Goal: Task Accomplishment & Management: Use online tool/utility

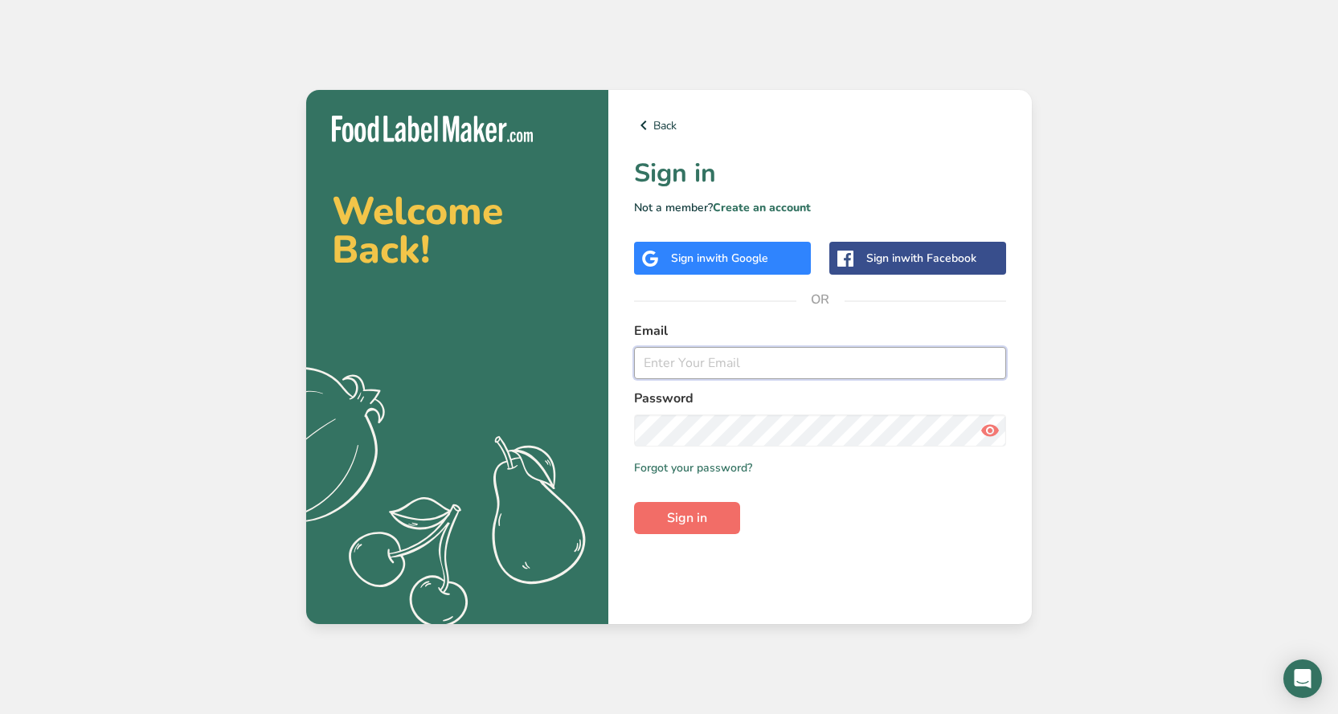
type input "dfassett@masmeals.org"
click at [696, 520] on span "Sign in" at bounding box center [687, 517] width 40 height 19
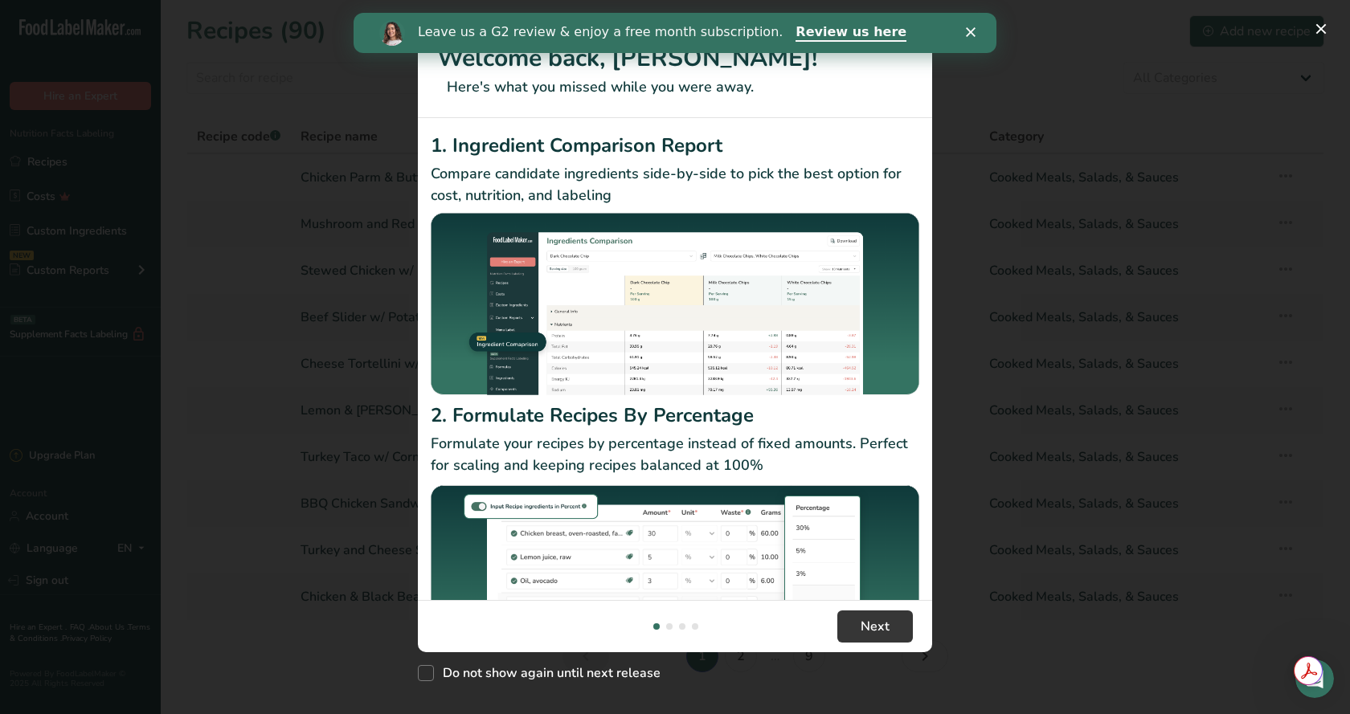
click at [971, 37] on div "Leave us a G2 review & enjoy a free month subscription. Review us here" at bounding box center [674, 32] width 643 height 27
click at [967, 30] on polygon "Close" at bounding box center [971, 32] width 10 height 10
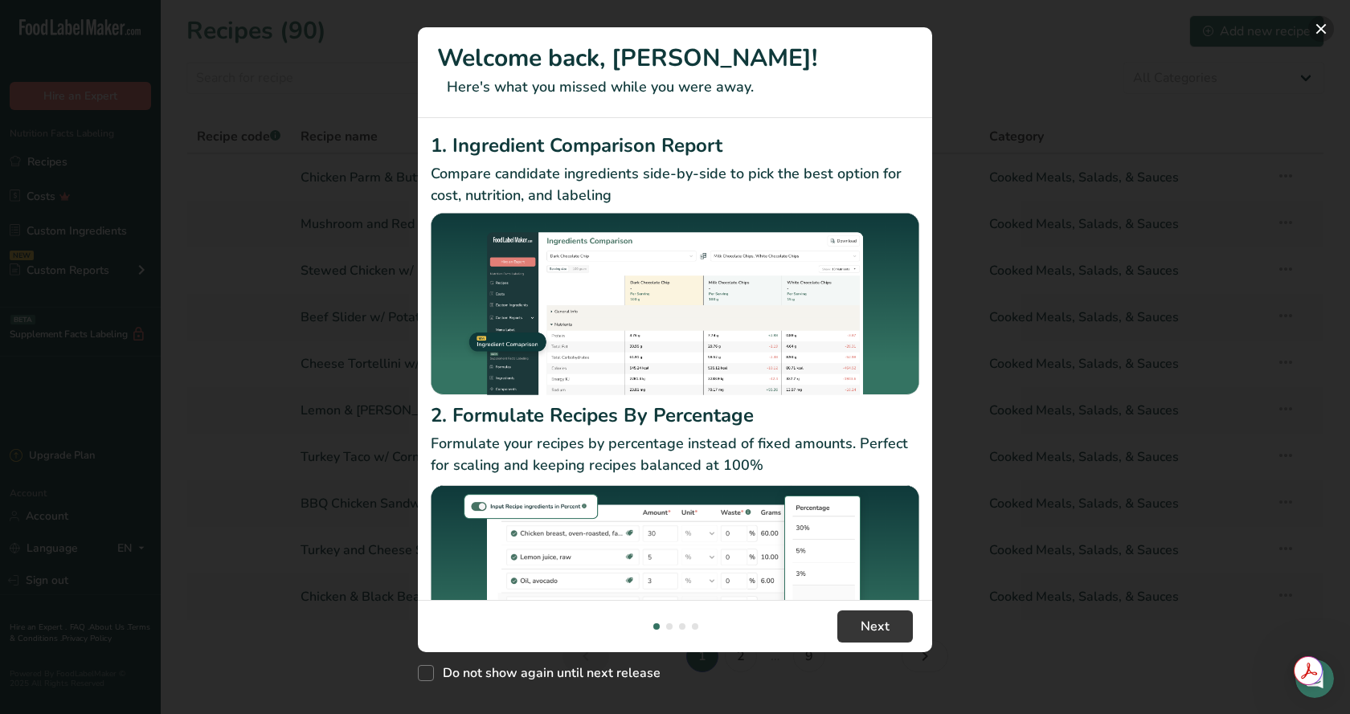
click at [1317, 27] on button "New Features" at bounding box center [1321, 29] width 26 height 26
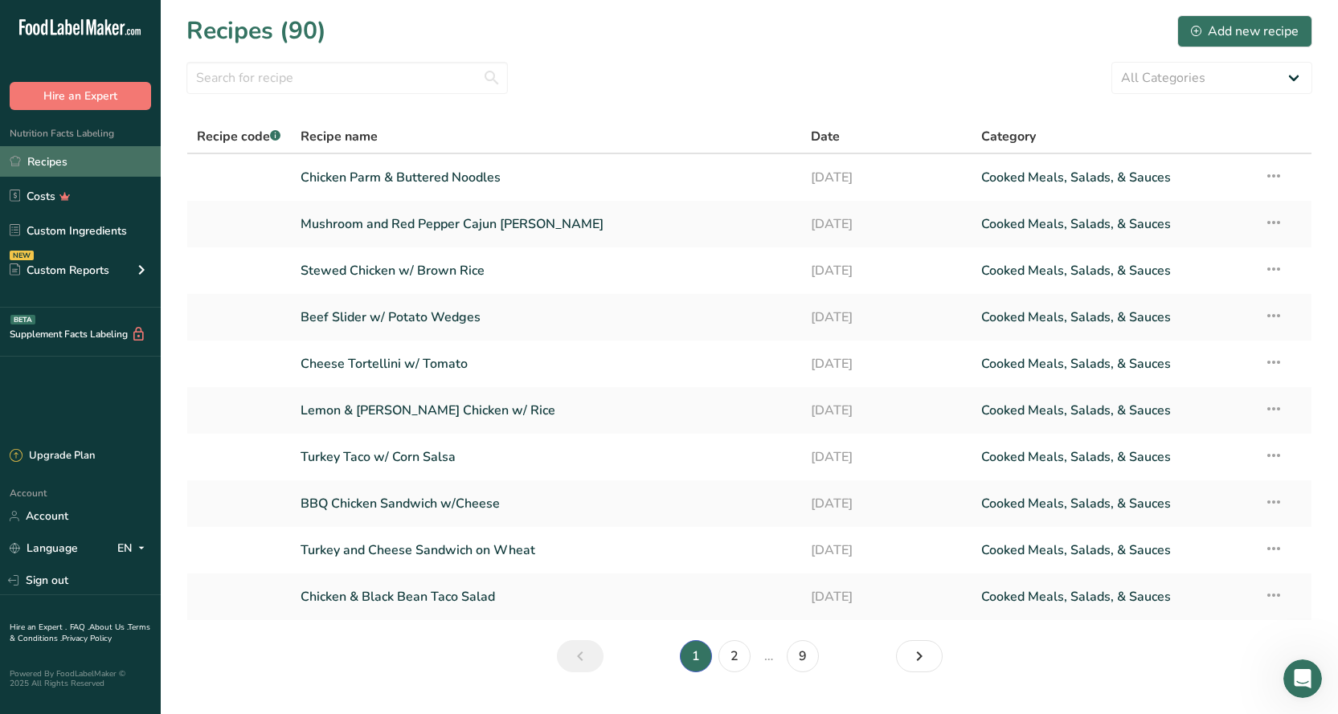
click at [36, 170] on link "Recipes" at bounding box center [80, 161] width 161 height 31
drag, startPoint x: 1201, startPoint y: 40, endPoint x: 1186, endPoint y: 43, distance: 15.5
click at [1186, 43] on button "Add new recipe" at bounding box center [1244, 31] width 135 height 32
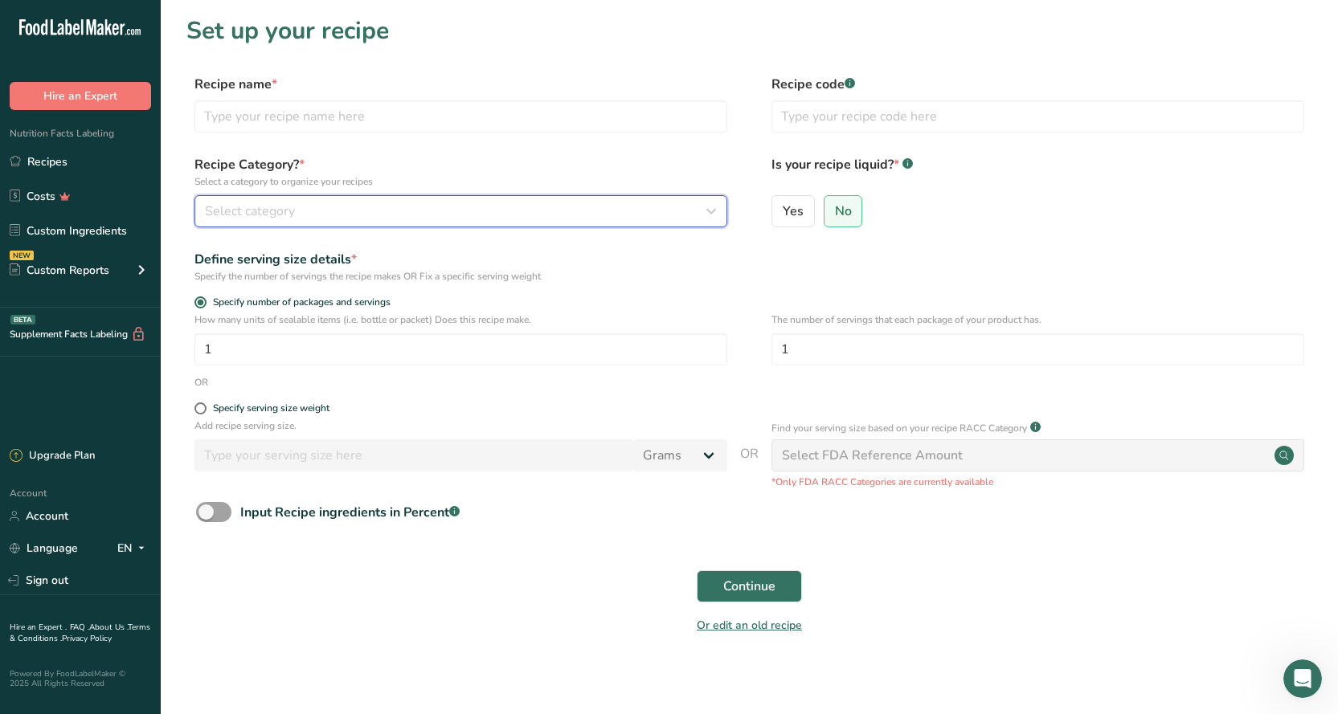
click at [235, 213] on span "Select category" at bounding box center [250, 211] width 90 height 19
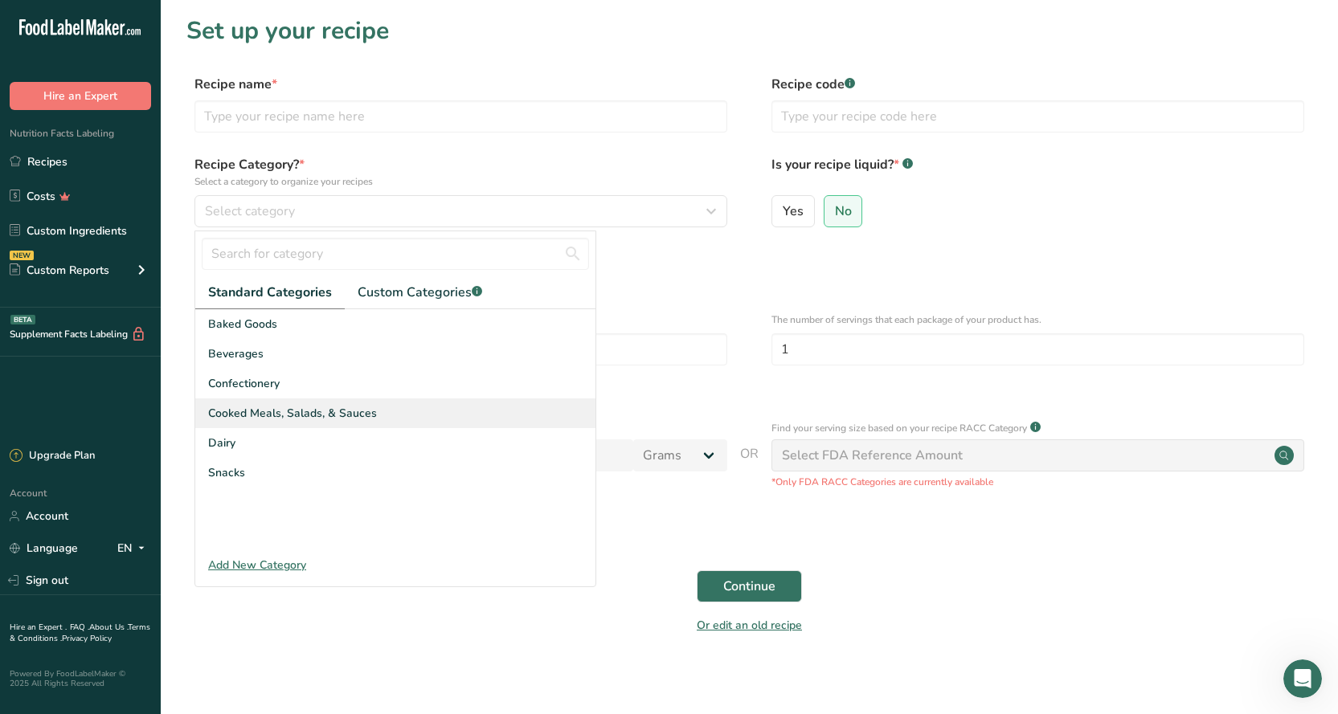
click at [284, 414] on span "Cooked Meals, Salads, & Sauces" at bounding box center [292, 413] width 169 height 17
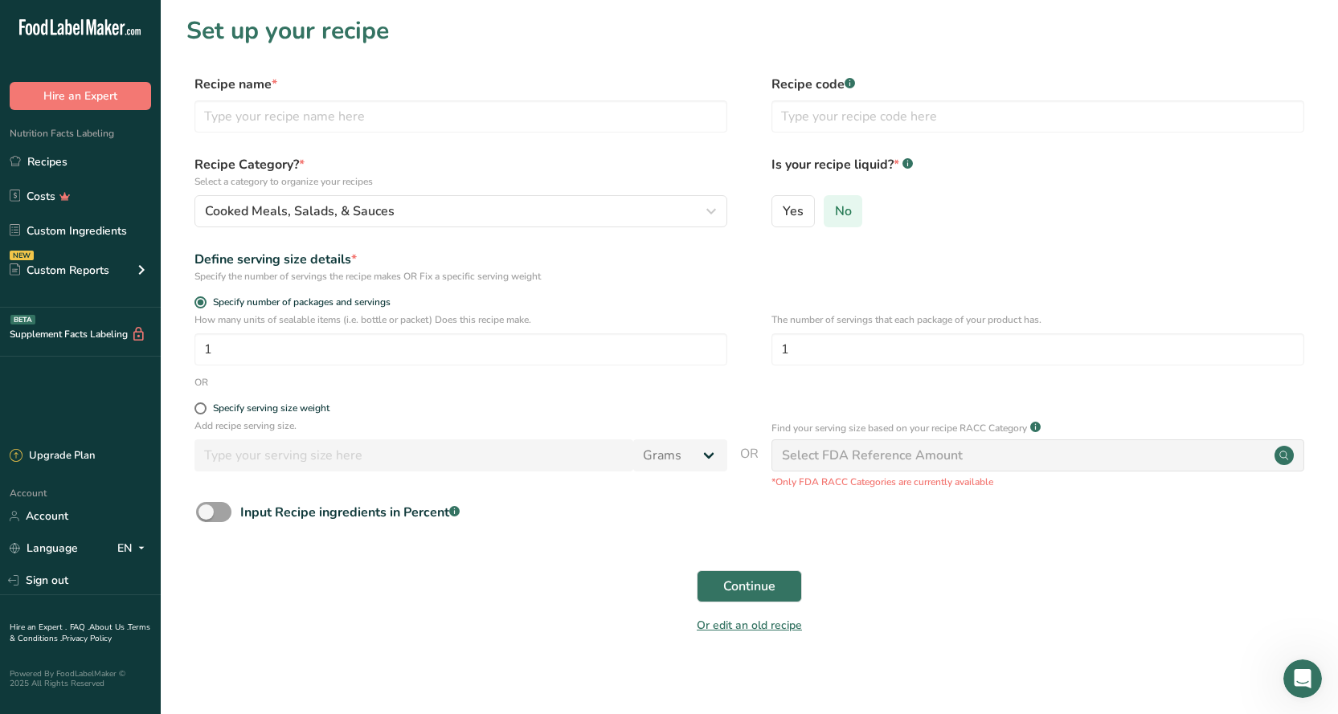
click at [835, 218] on span "No" at bounding box center [843, 211] width 17 height 16
click at [835, 216] on input "No" at bounding box center [829, 211] width 10 height 10
click at [239, 112] on input "text" at bounding box center [460, 116] width 533 height 32
type input "Breakfast Bowl"
click at [696, 570] on button "Continue" at bounding box center [748, 586] width 105 height 32
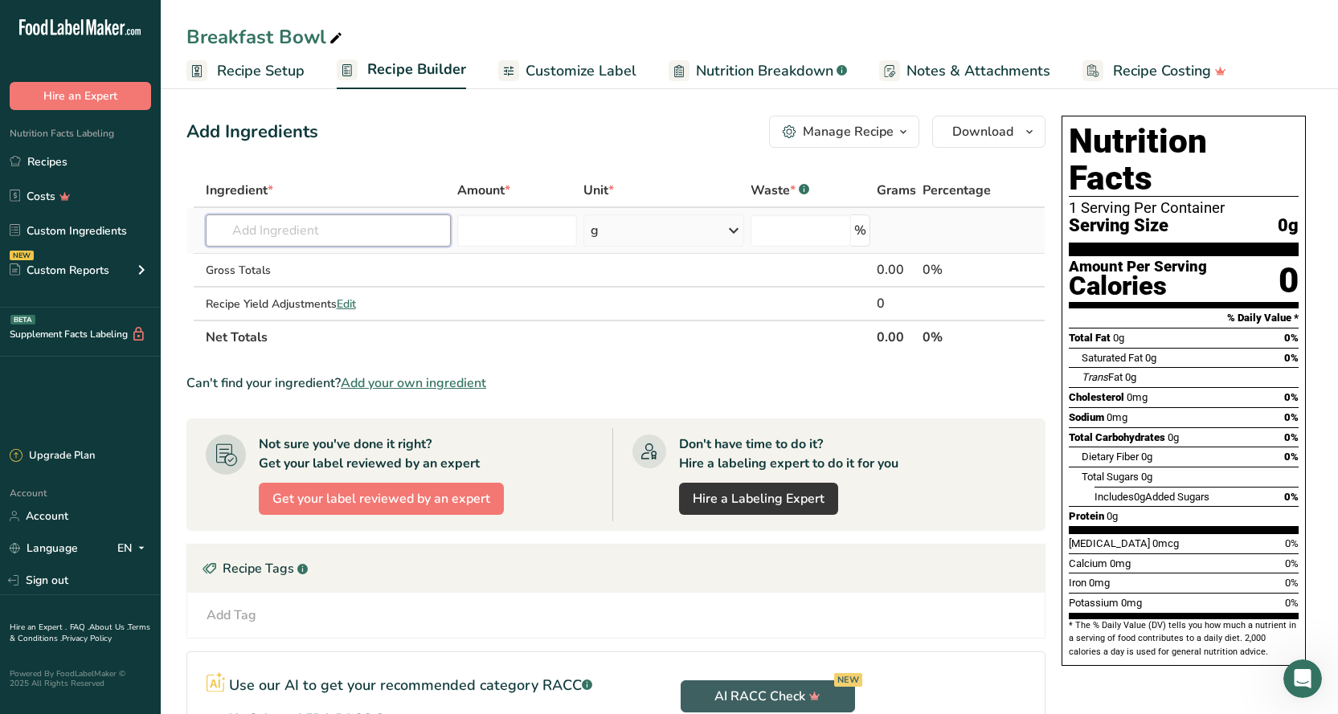
click at [378, 226] on input "text" at bounding box center [328, 230] width 245 height 32
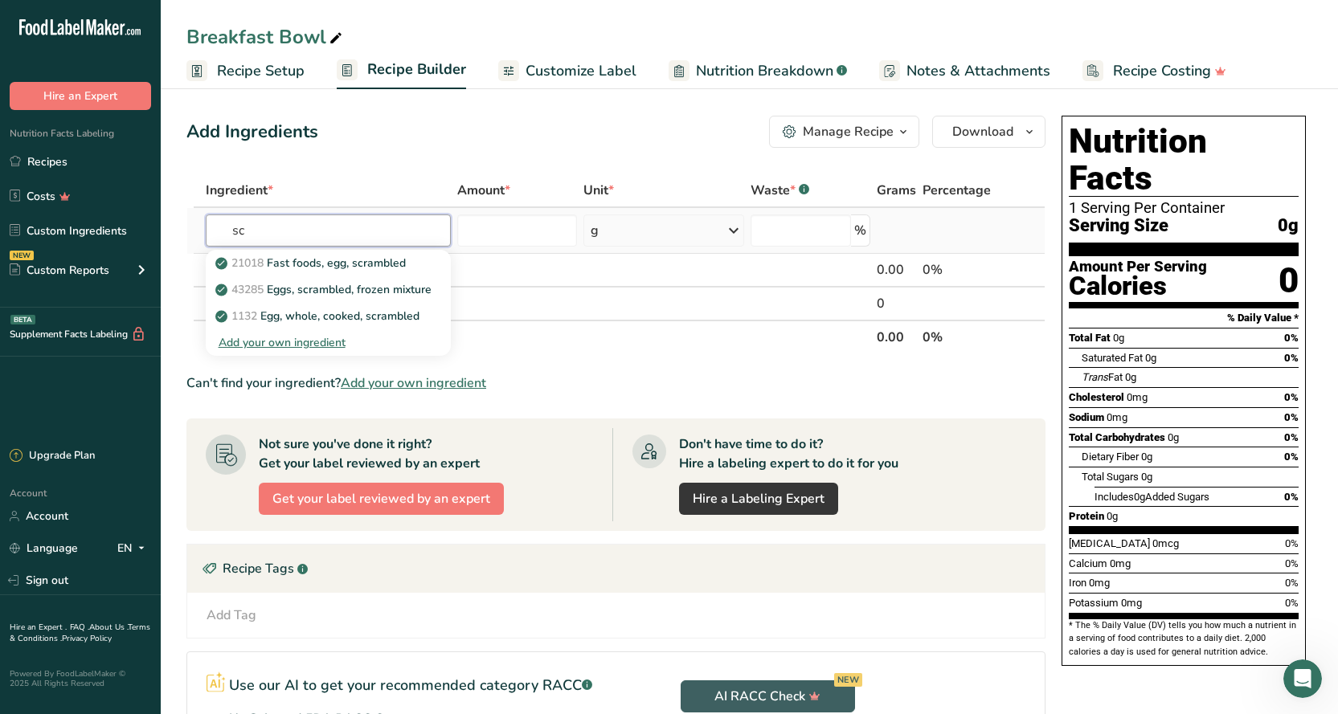
type input "s"
type input "egg,"
click at [341, 400] on div "See full Results" at bounding box center [327, 395] width 219 height 17
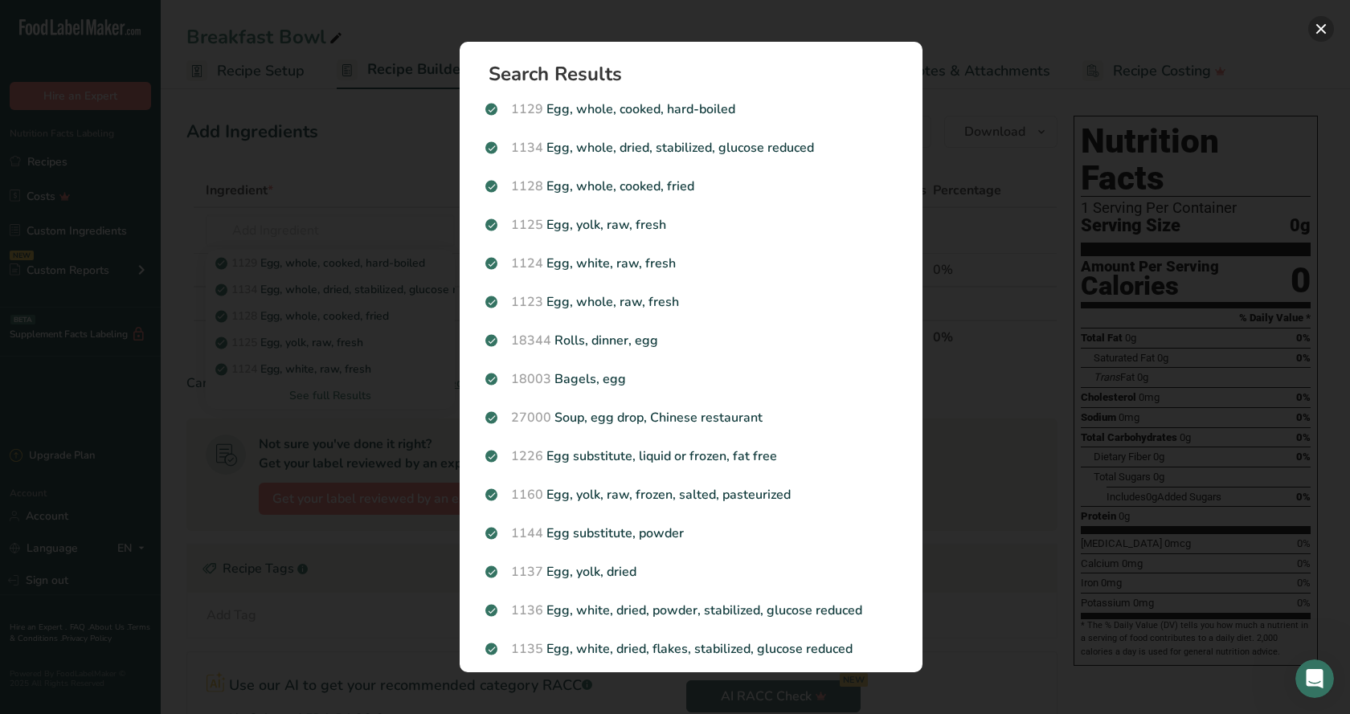
click at [1317, 32] on button "Search results modal" at bounding box center [1321, 29] width 26 height 26
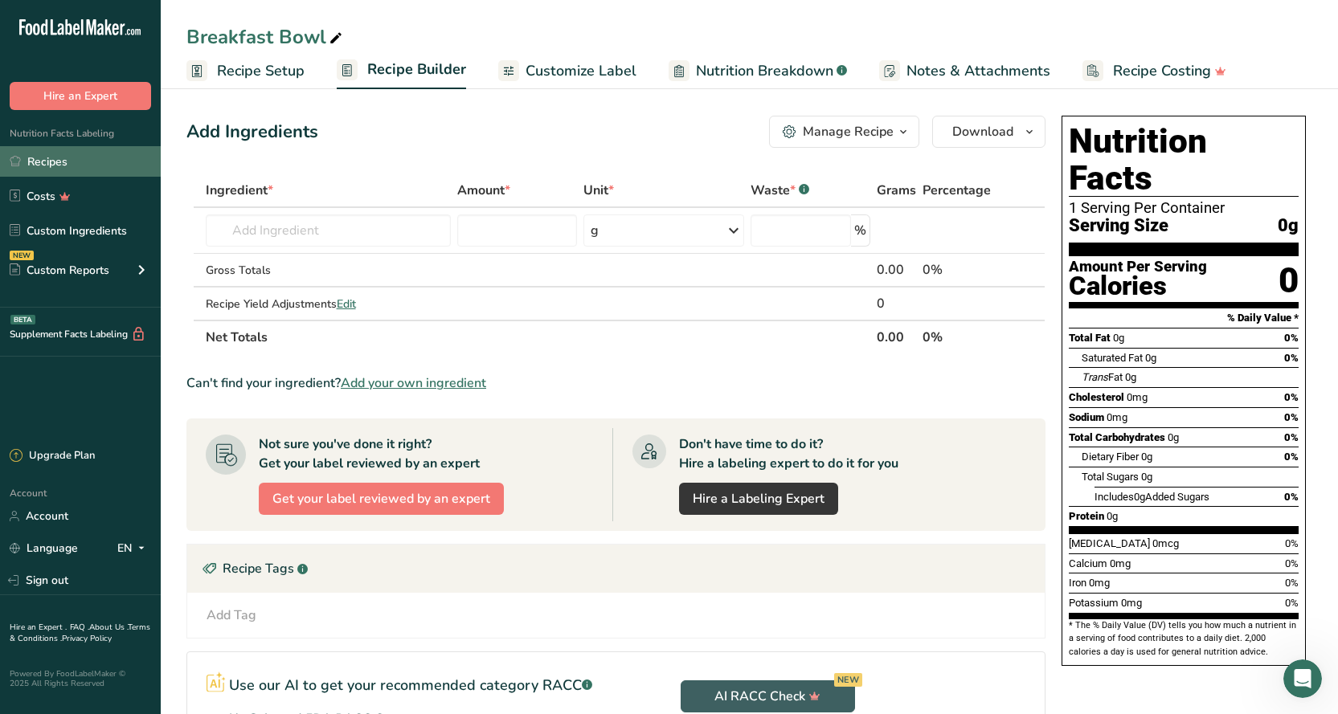
click at [78, 162] on link "Recipes" at bounding box center [80, 161] width 161 height 31
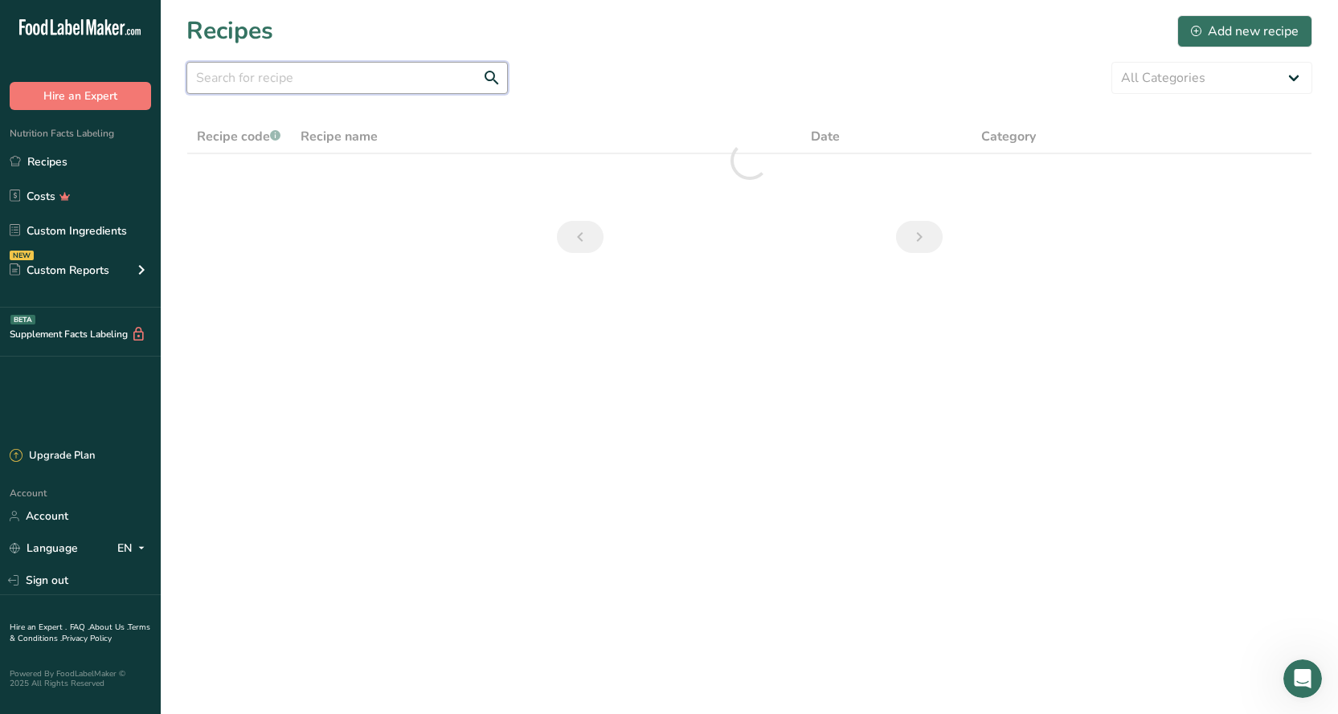
click at [370, 86] on input "text" at bounding box center [346, 78] width 321 height 32
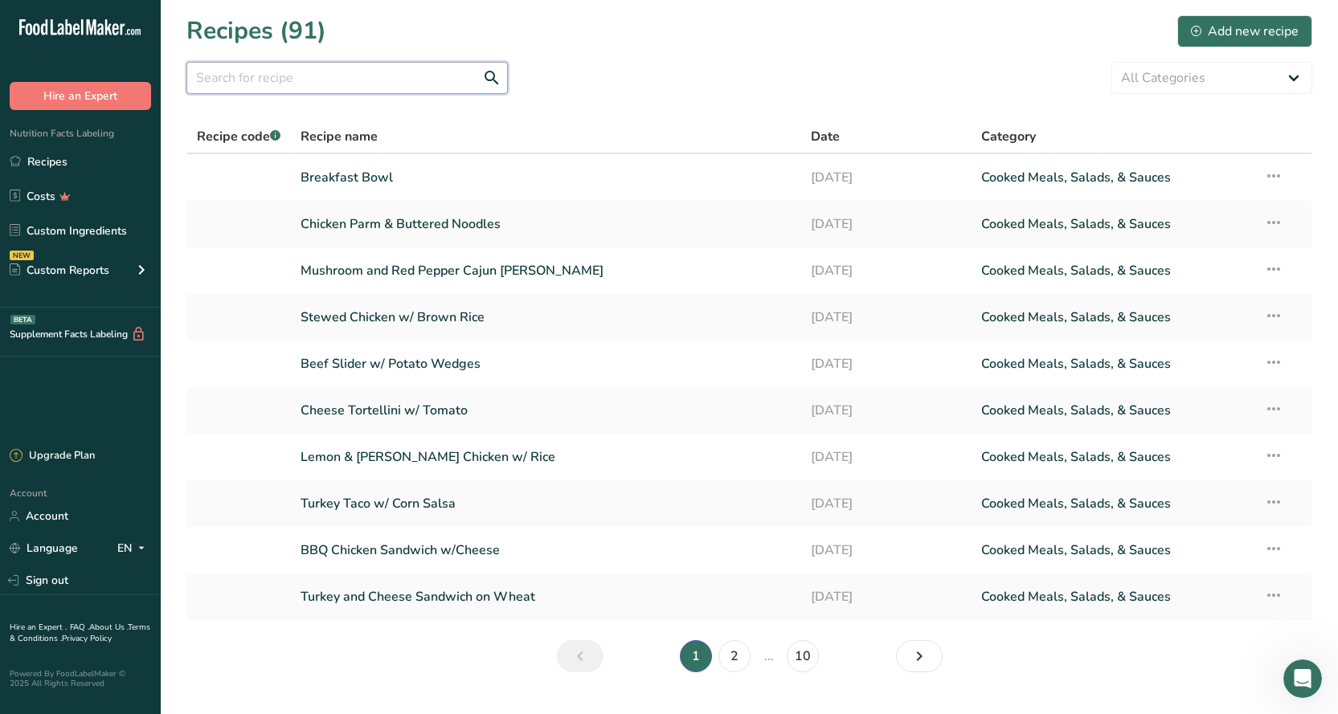
click at [374, 84] on input "text" at bounding box center [346, 78] width 321 height 32
type input "breakfast bowl"
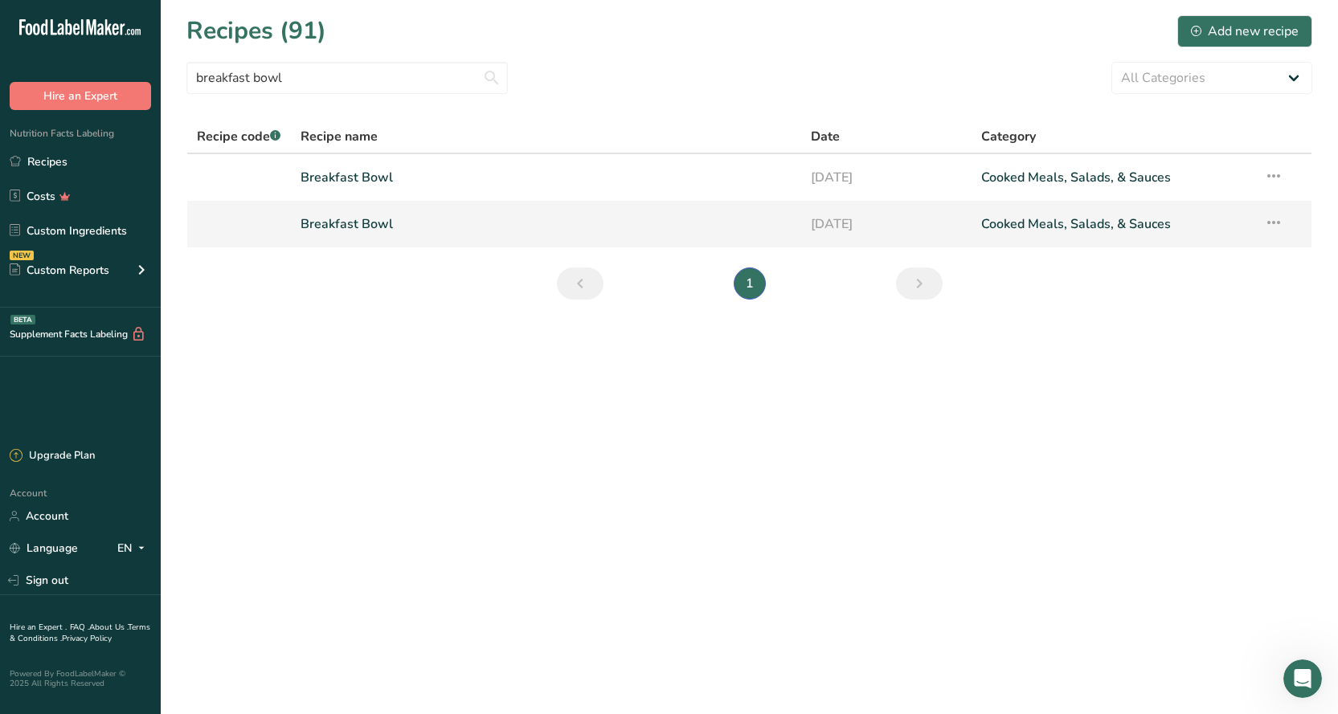
click at [372, 223] on link "Breakfast Bowl" at bounding box center [545, 224] width 491 height 34
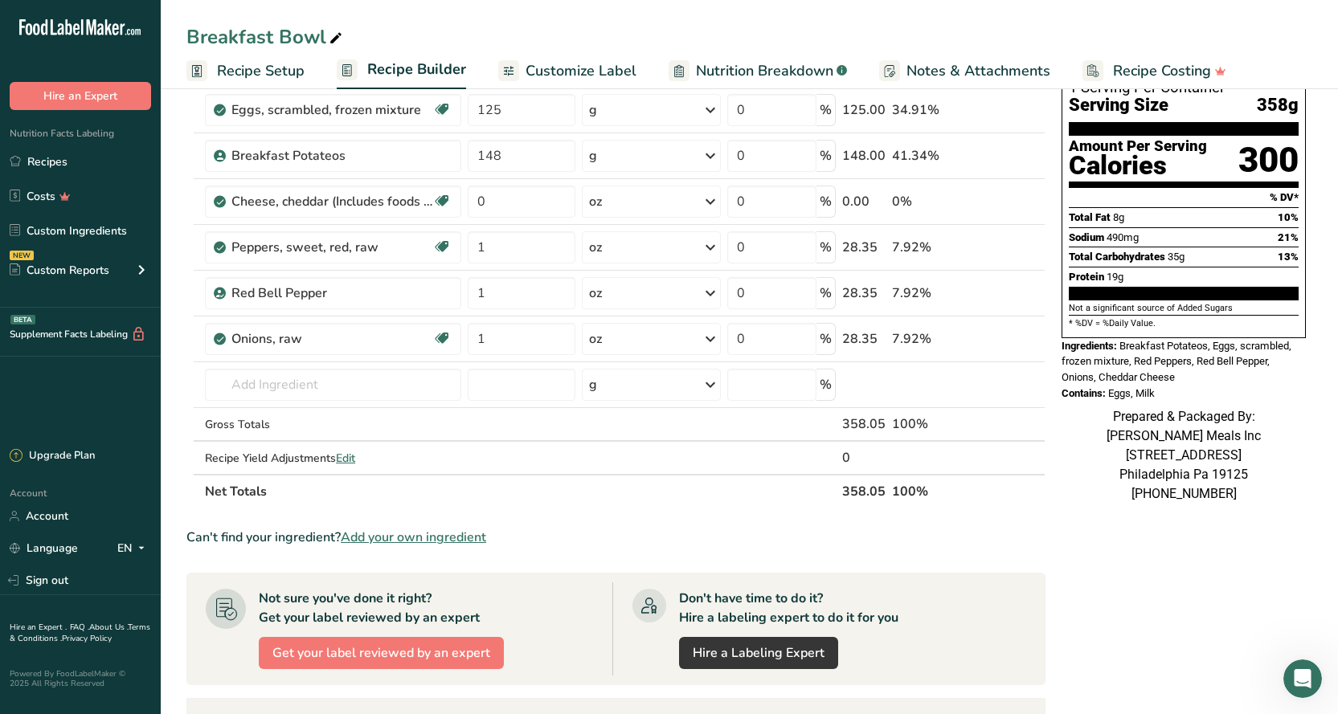
scroll to position [161, 0]
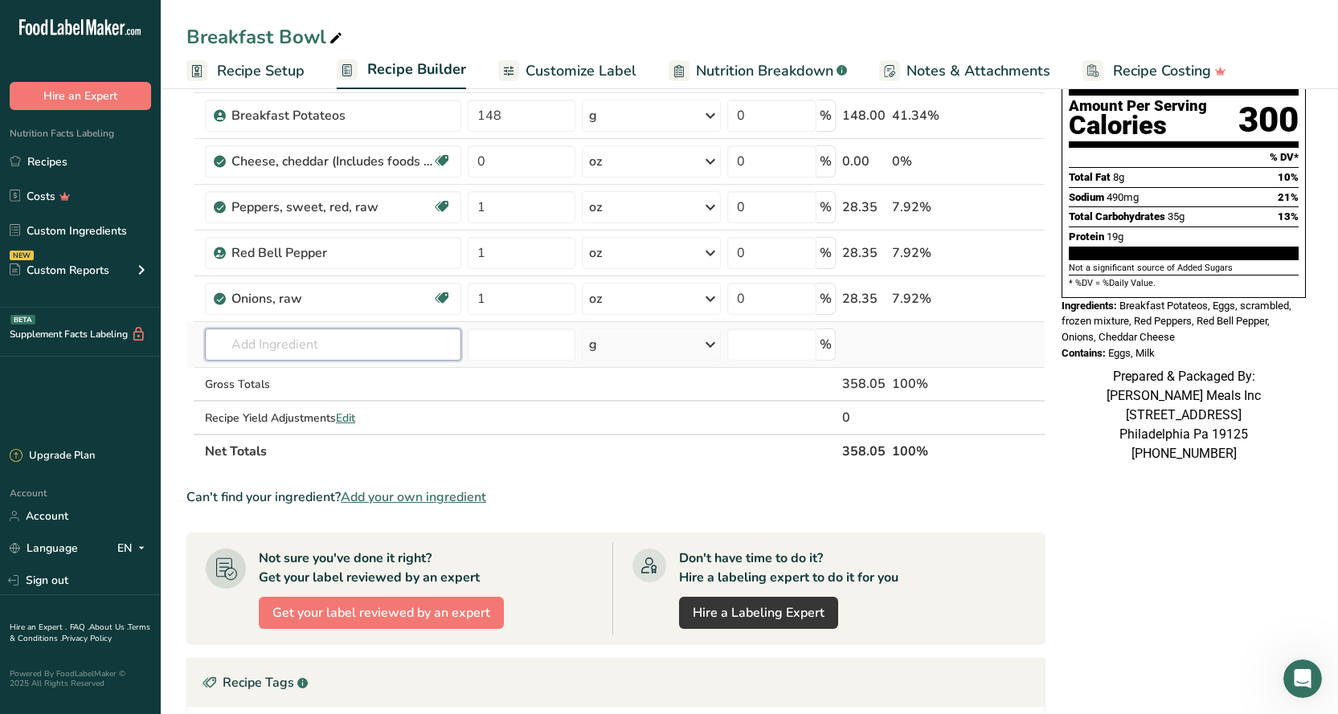
click at [343, 352] on input "text" at bounding box center [333, 345] width 256 height 32
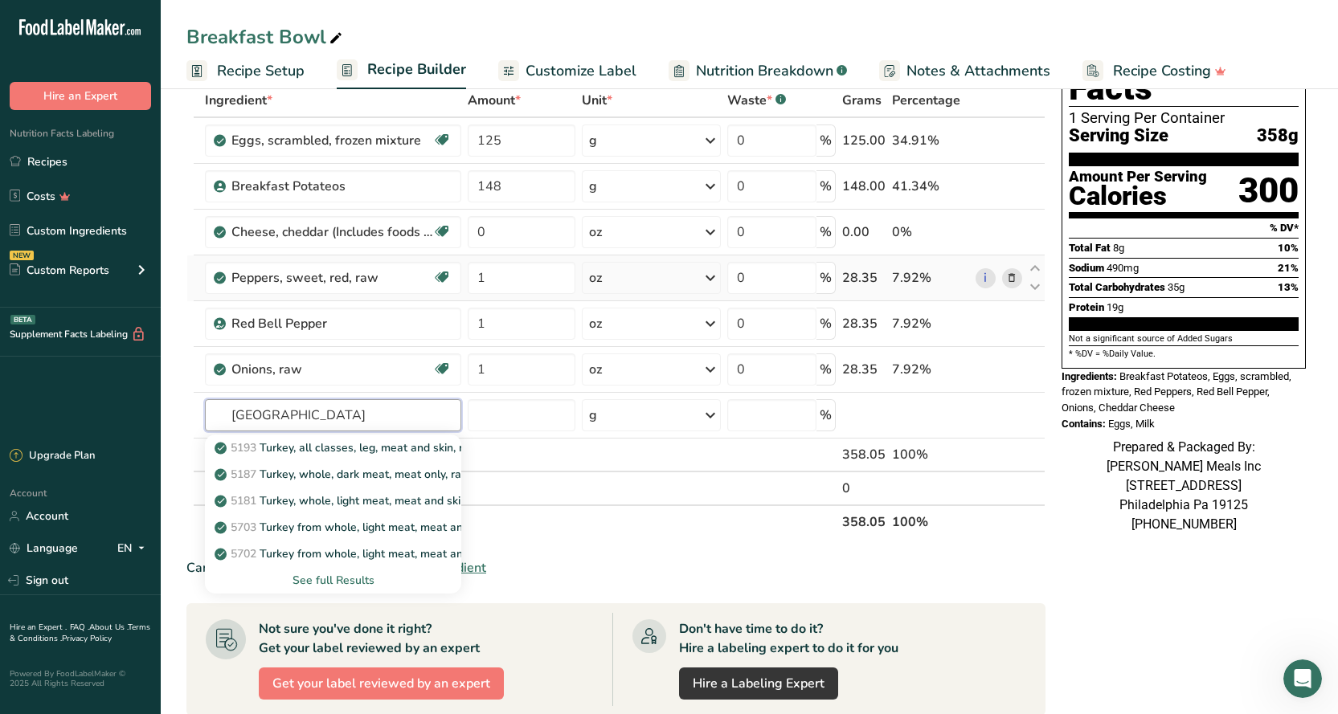
scroll to position [80, 0]
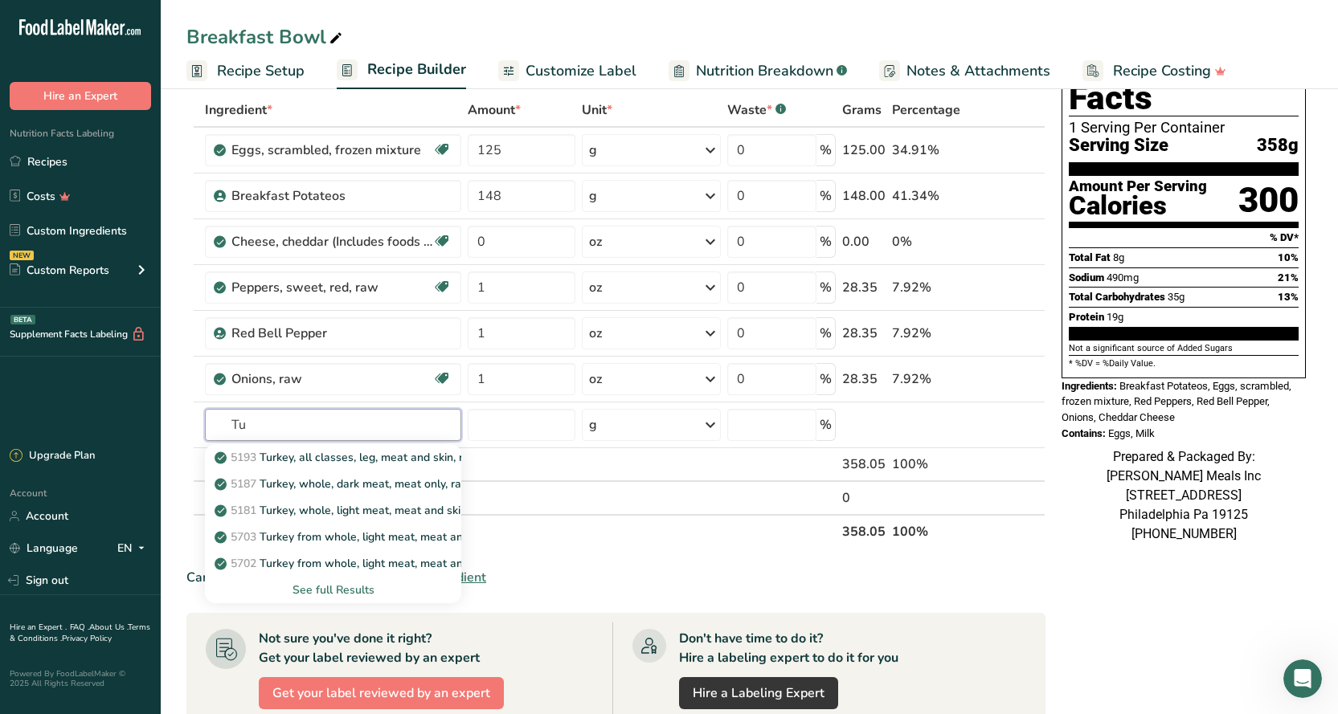
type input "T"
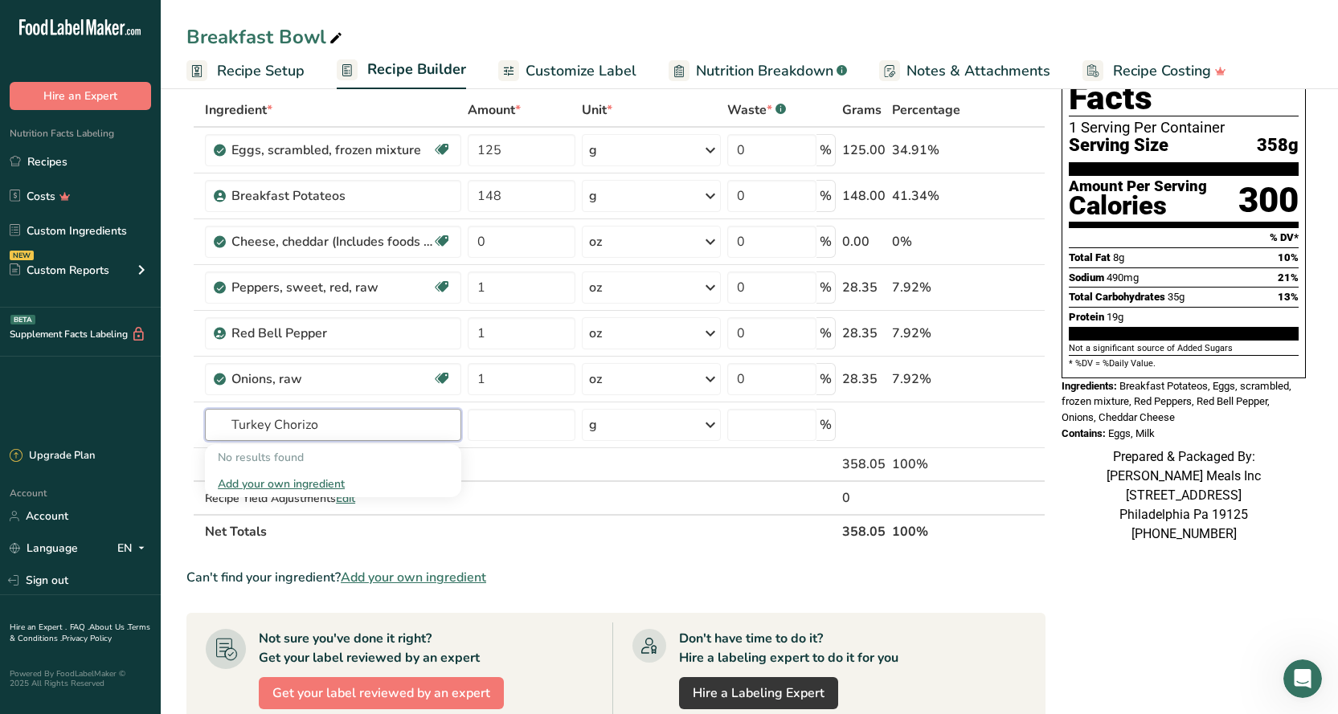
type input "Turkey Chorizo"
click at [1162, 486] on p "[STREET_ADDRESS]" at bounding box center [1183, 495] width 244 height 19
click at [1154, 486] on p "[STREET_ADDRESS]" at bounding box center [1183, 495] width 244 height 19
click at [332, 421] on input "text" at bounding box center [333, 425] width 256 height 32
type input "t"
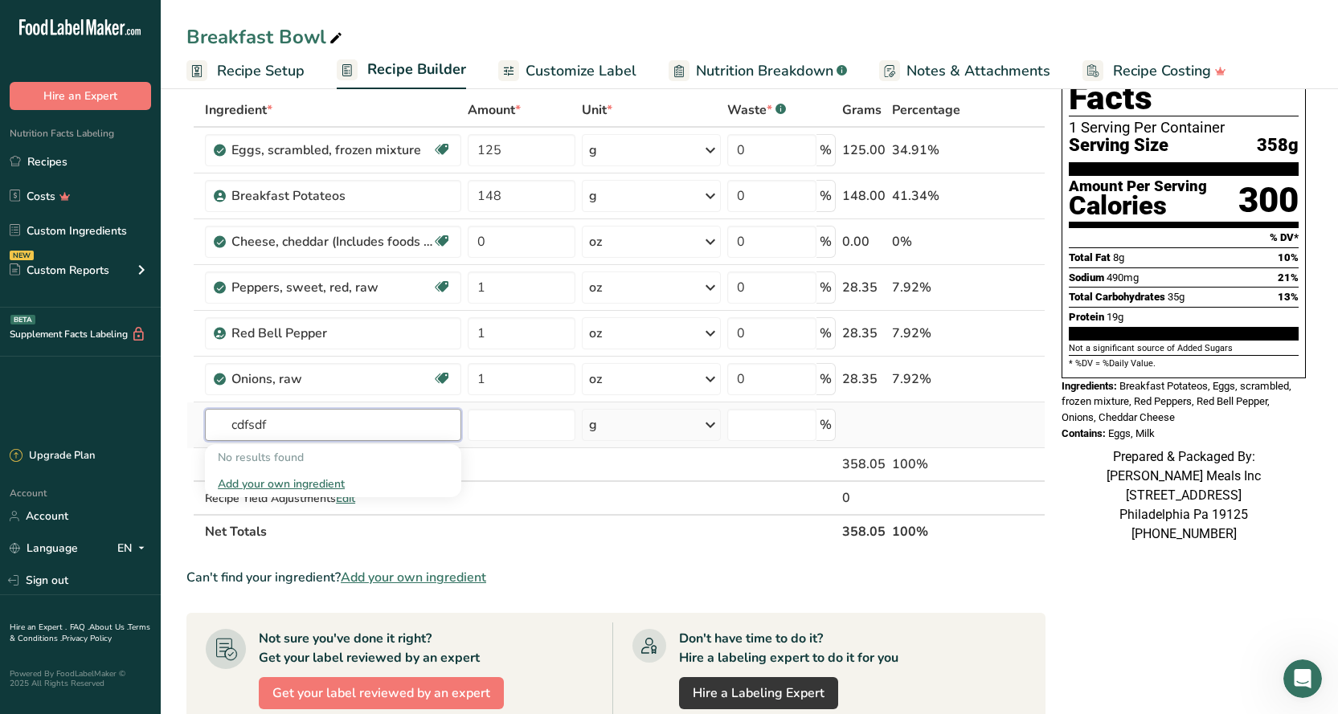
type input "cdfsdf"
click at [290, 476] on div "Add your own ingredient" at bounding box center [333, 484] width 231 height 17
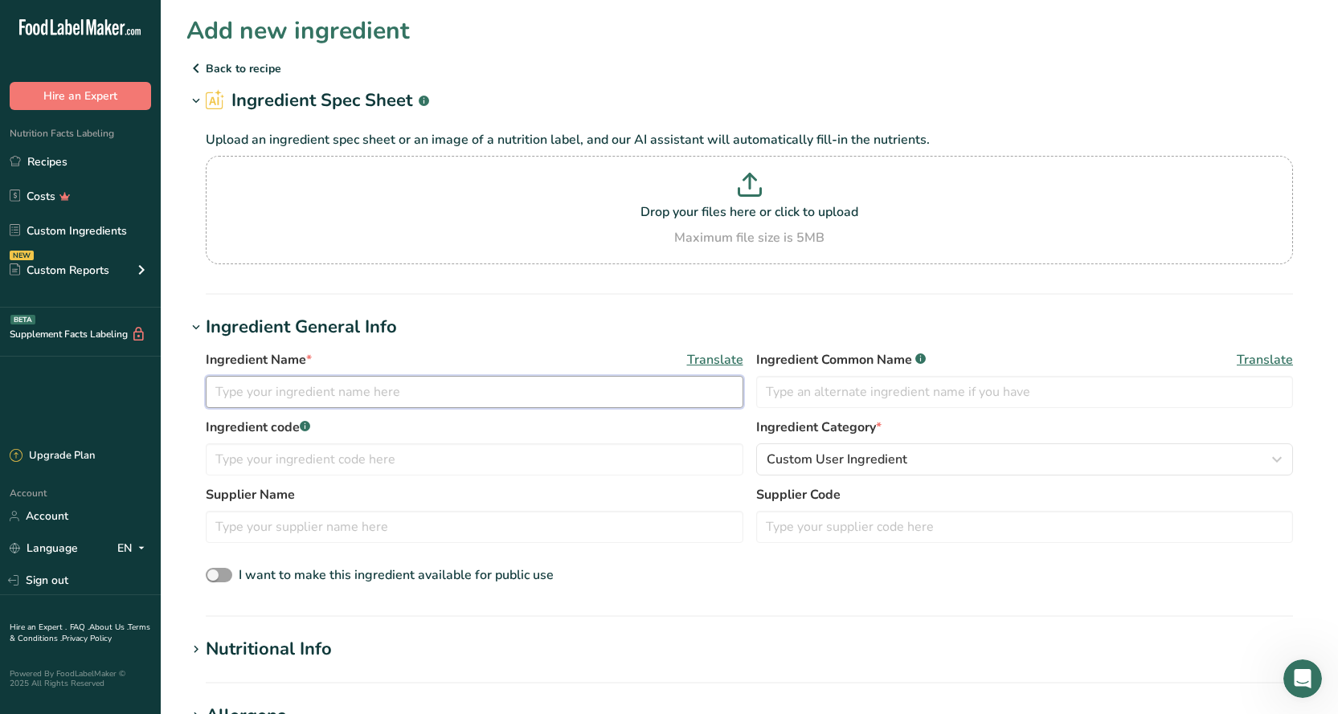
click at [300, 395] on input "text" at bounding box center [474, 392] width 537 height 32
type input "Turkey Chorizo"
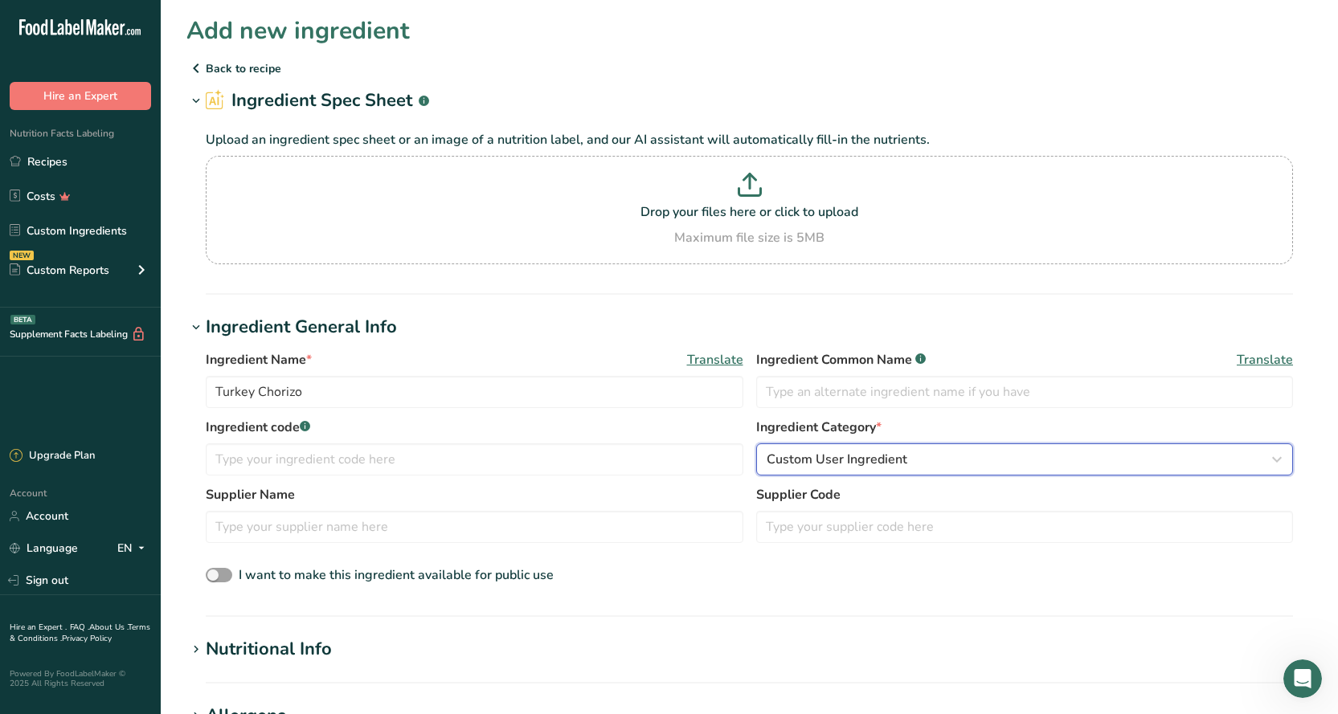
click at [910, 453] on div "Custom User Ingredient" at bounding box center [1019, 459] width 507 height 19
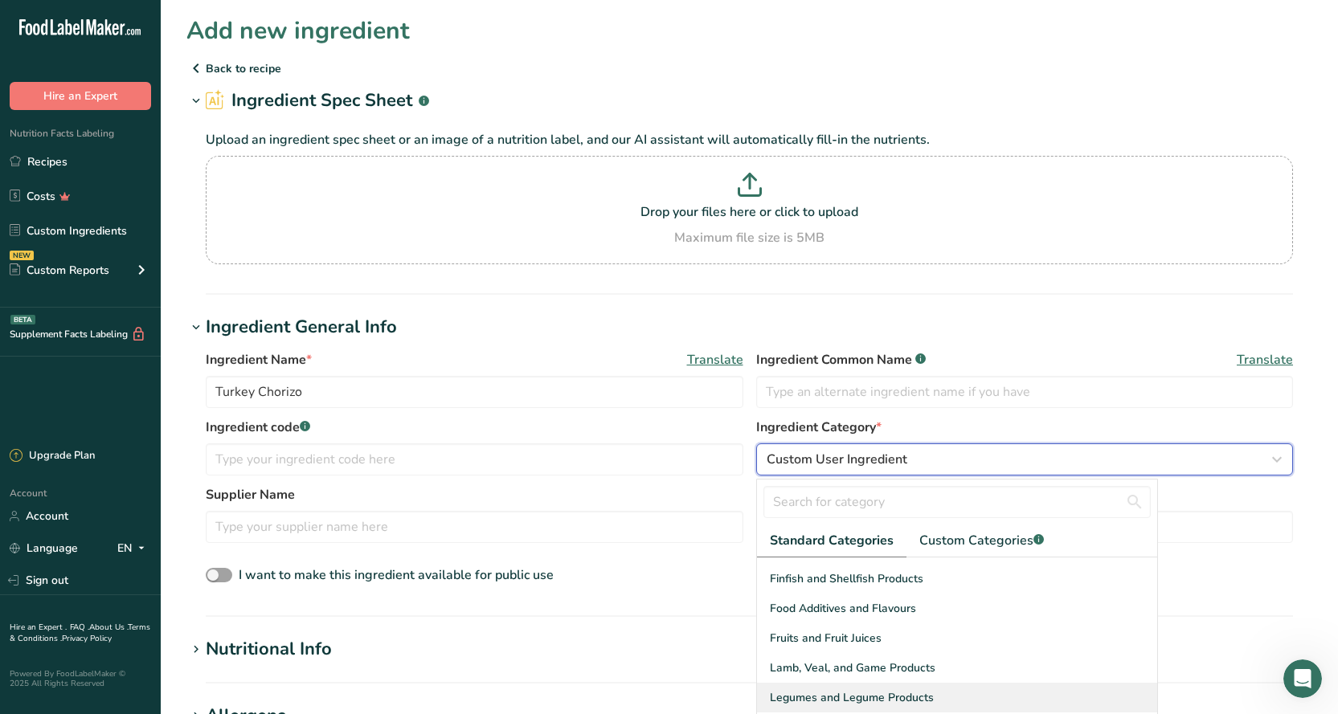
scroll to position [321, 0]
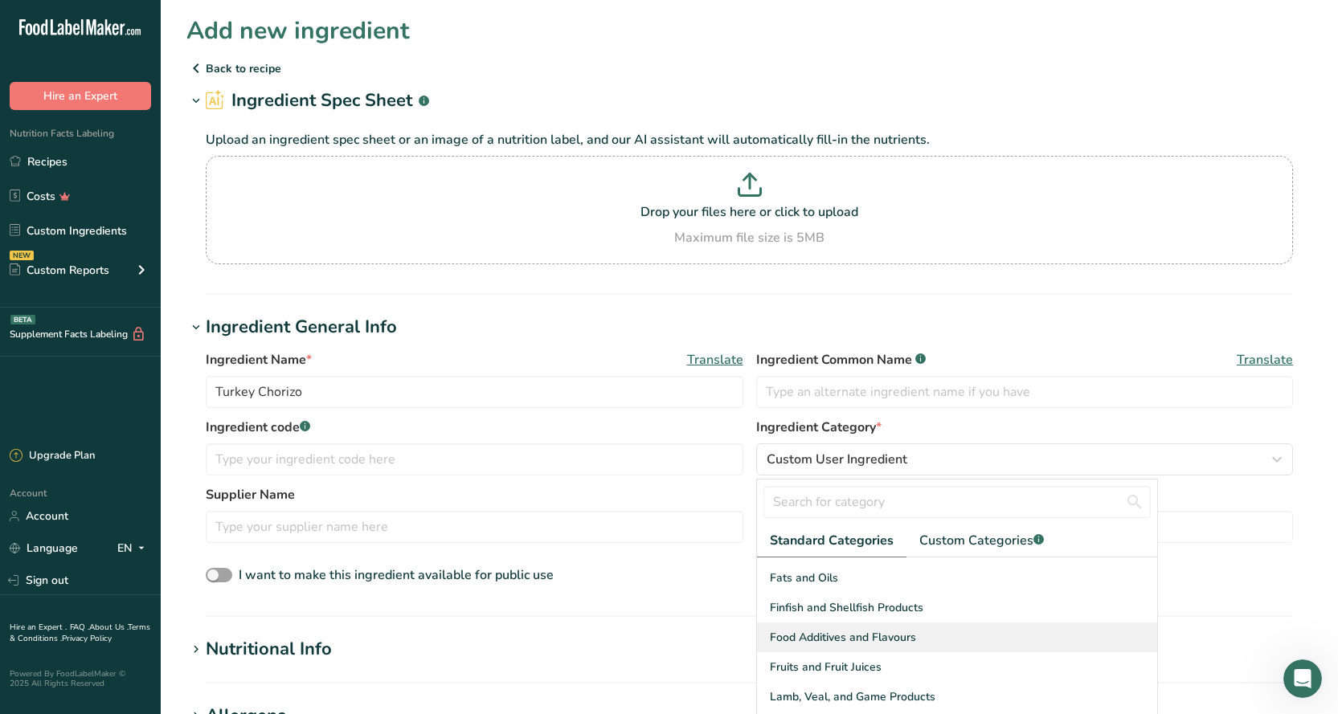
click at [817, 639] on span "Food Additives and Flavours" at bounding box center [843, 637] width 146 height 17
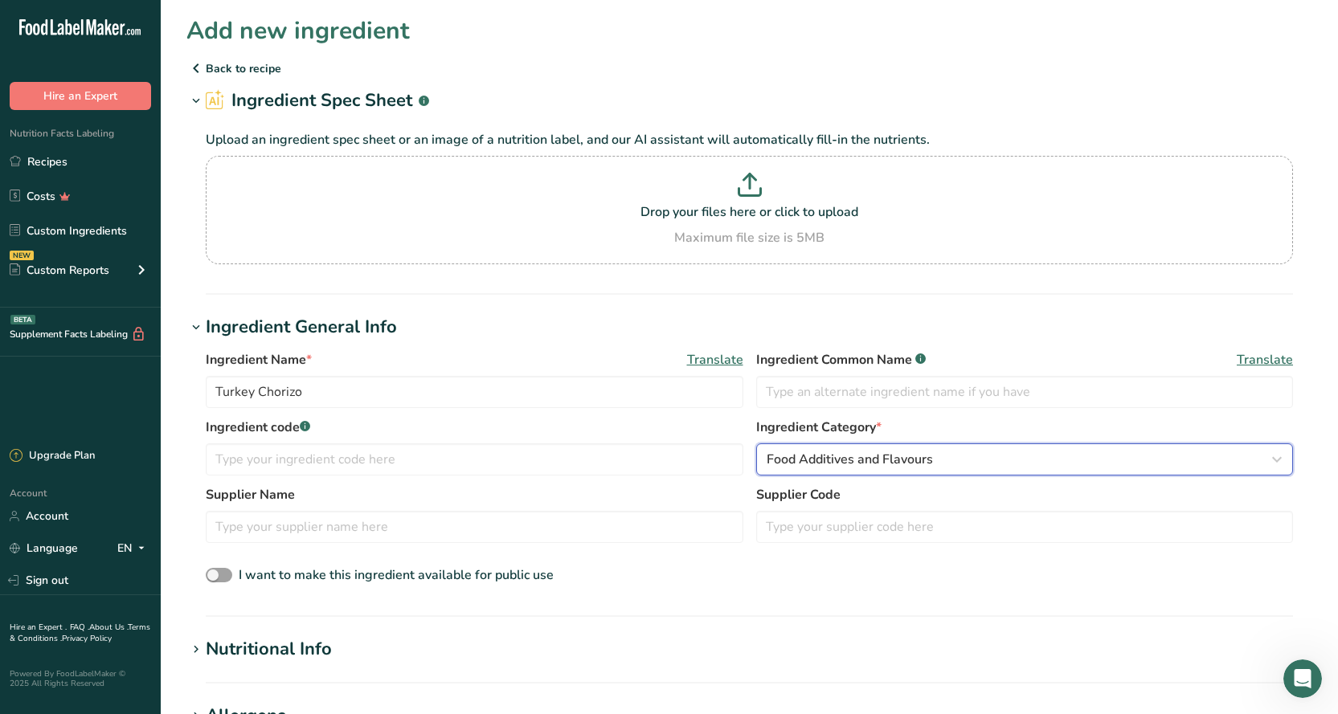
click at [960, 451] on div "Food Additives and Flavours" at bounding box center [1019, 459] width 507 height 19
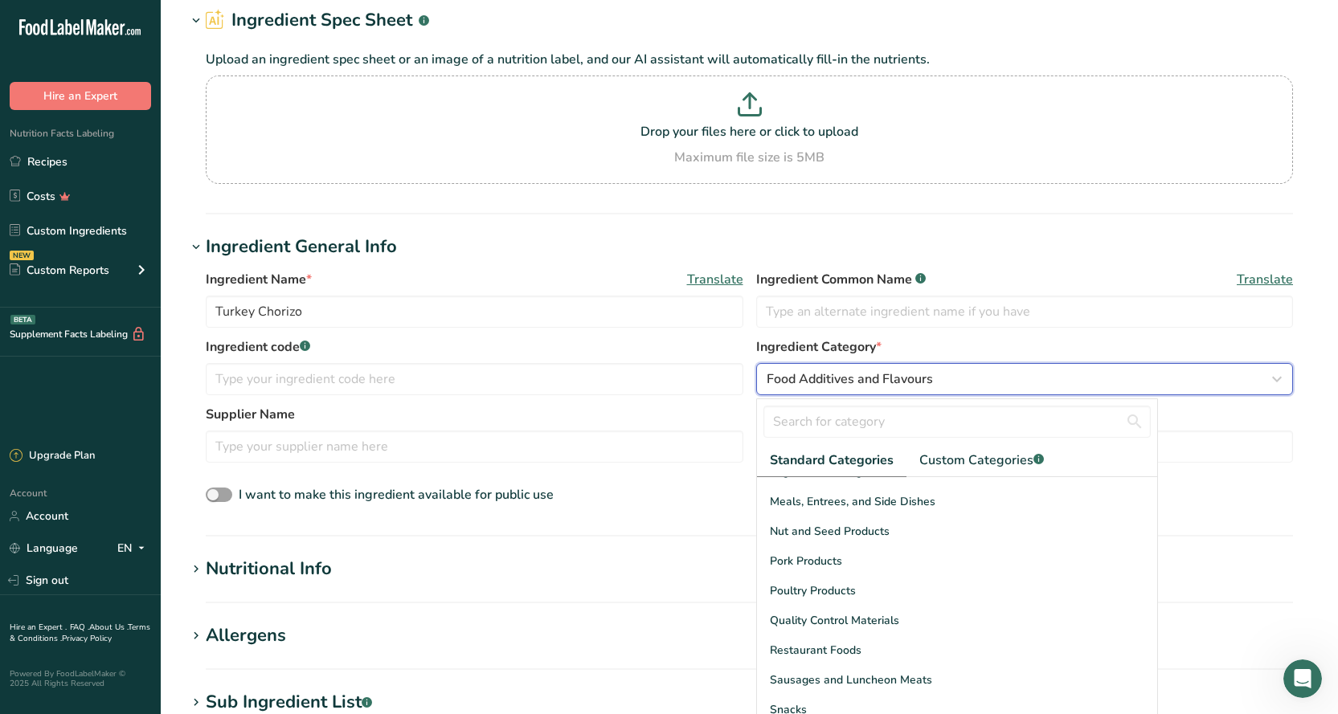
scroll to position [460, 0]
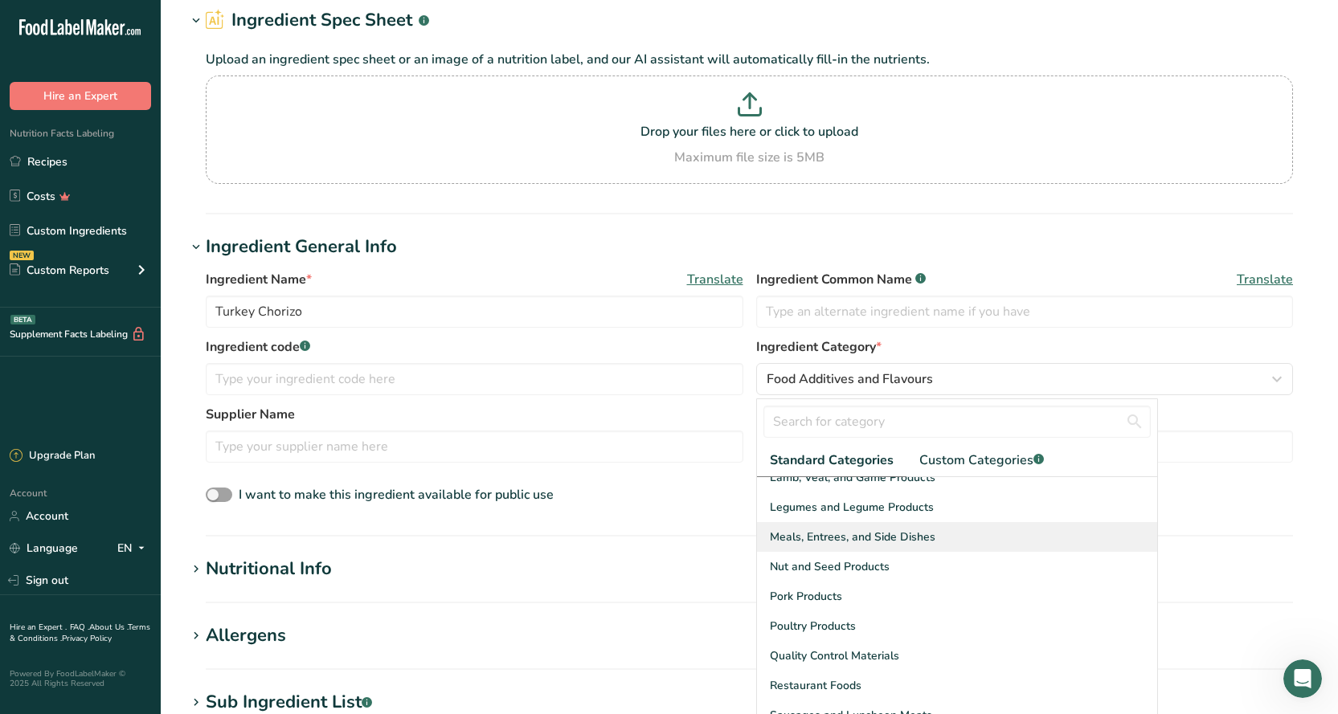
click at [843, 539] on span "Meals, Entrees, and Side Dishes" at bounding box center [852, 537] width 165 height 17
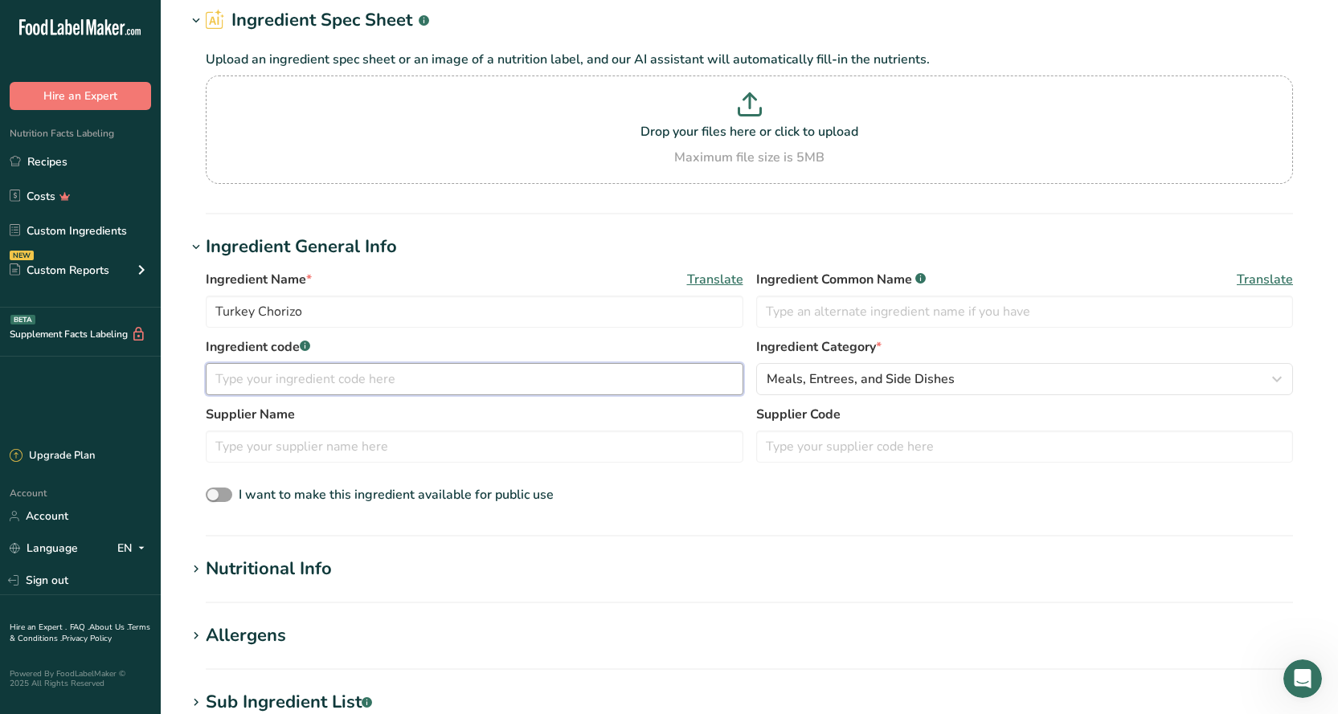
click at [282, 380] on input "text" at bounding box center [474, 379] width 537 height 32
click at [288, 449] on input "text" at bounding box center [474, 447] width 537 height 32
type input "Sysco Foods"
click at [265, 573] on div "Nutritional Info" at bounding box center [269, 569] width 126 height 27
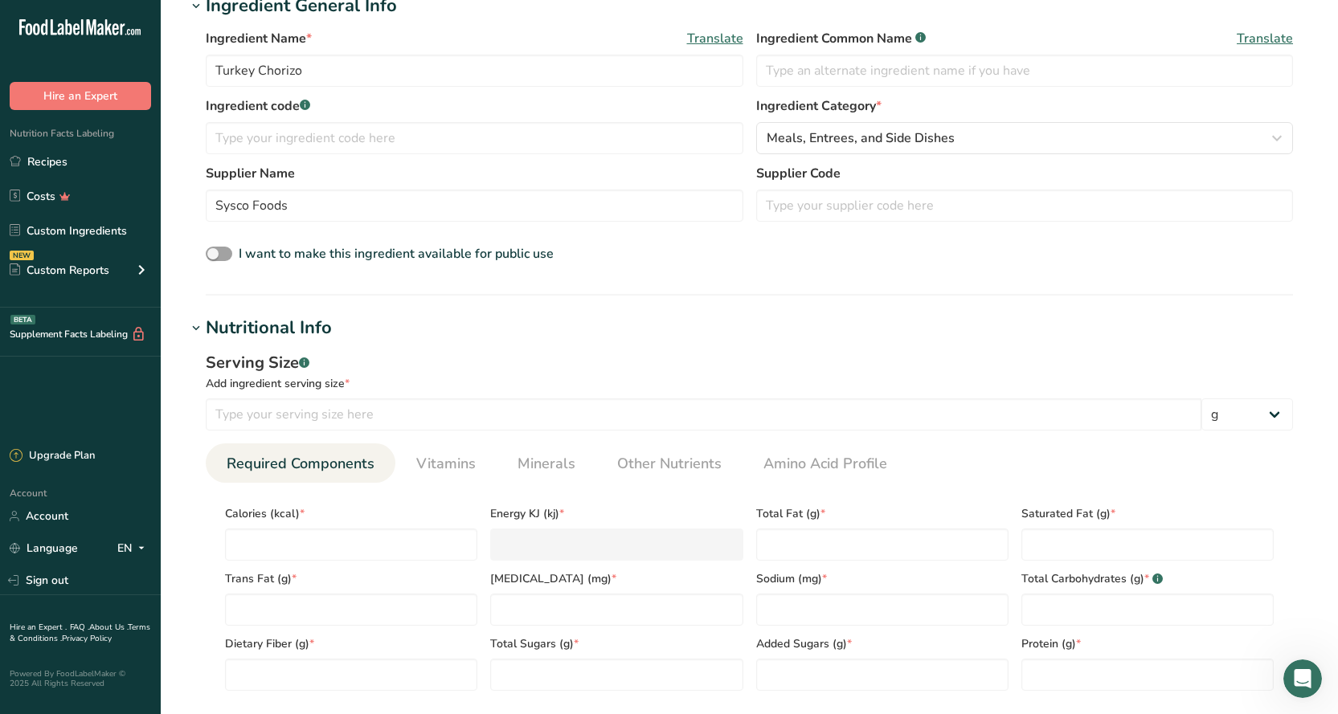
scroll to position [0, 0]
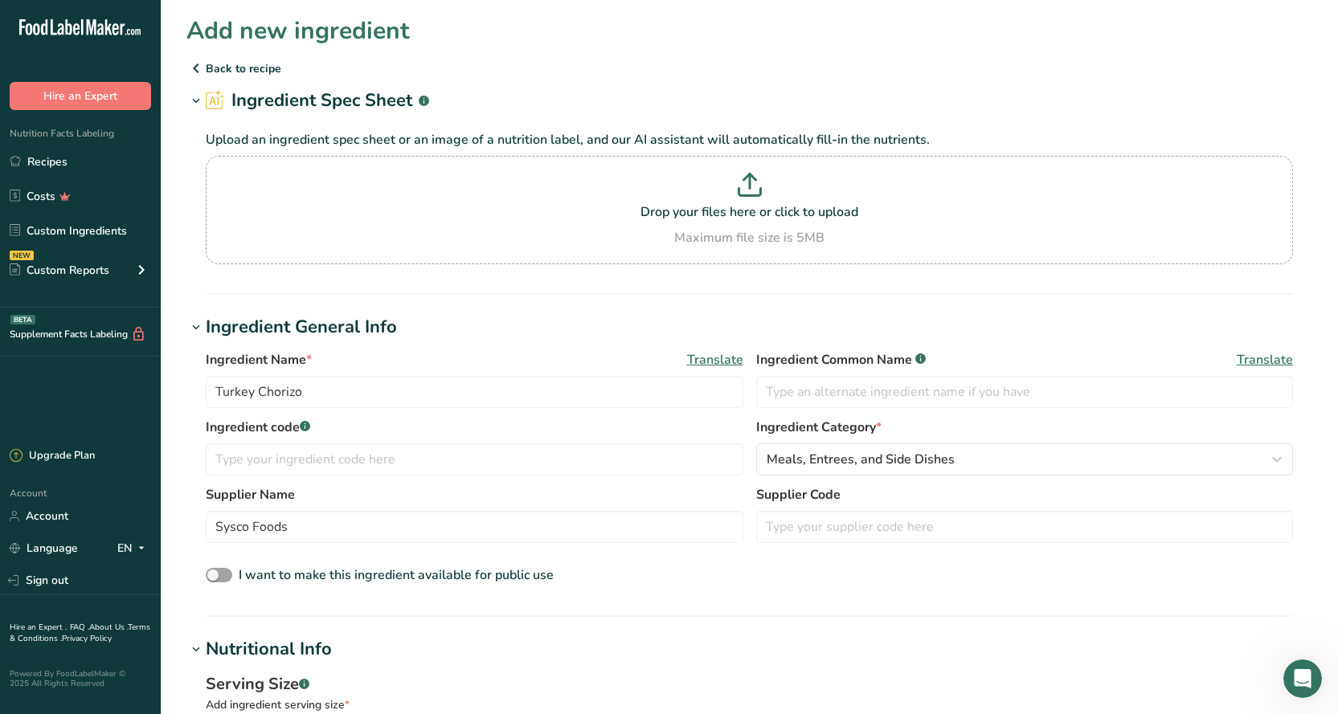
click at [198, 62] on icon at bounding box center [195, 68] width 19 height 29
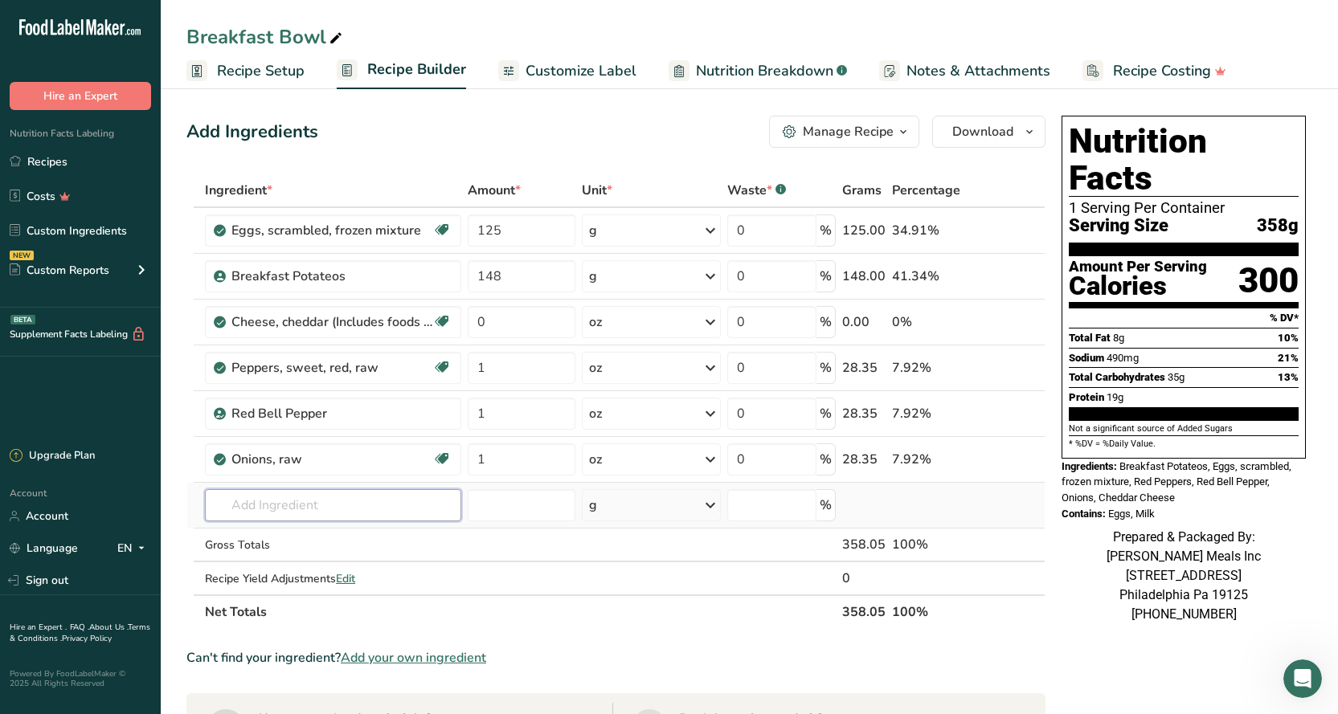
click at [276, 510] on input "text" at bounding box center [333, 505] width 256 height 32
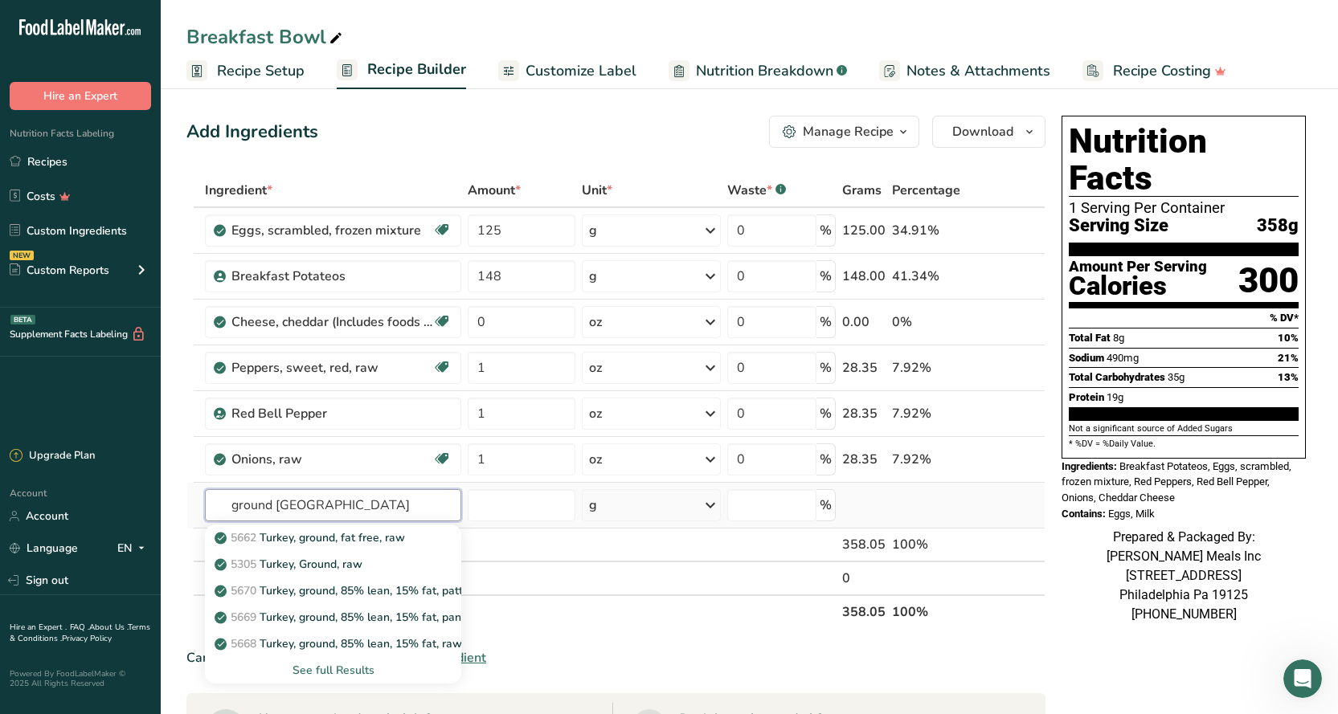
type input "ground turkey"
click at [337, 674] on div "See full Results" at bounding box center [333, 670] width 231 height 17
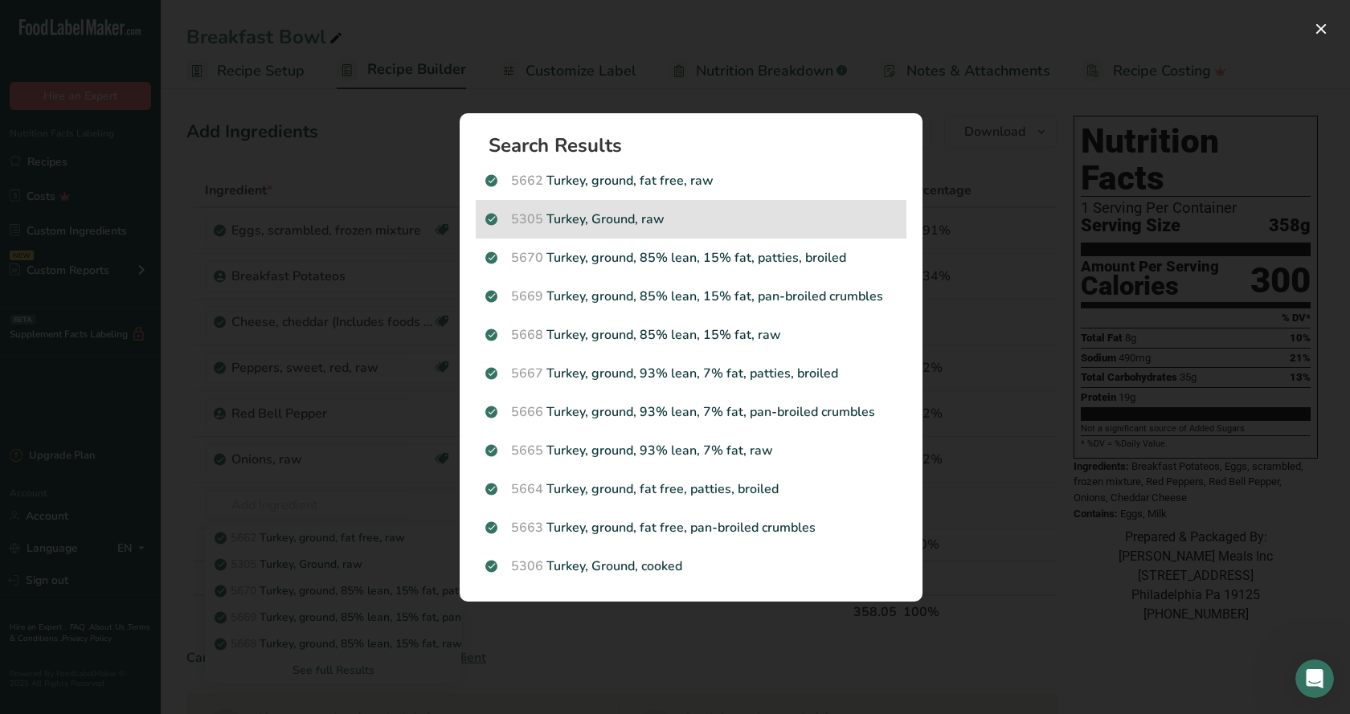
click at [615, 214] on p "5305 Turkey, Ground, raw" at bounding box center [690, 219] width 411 height 19
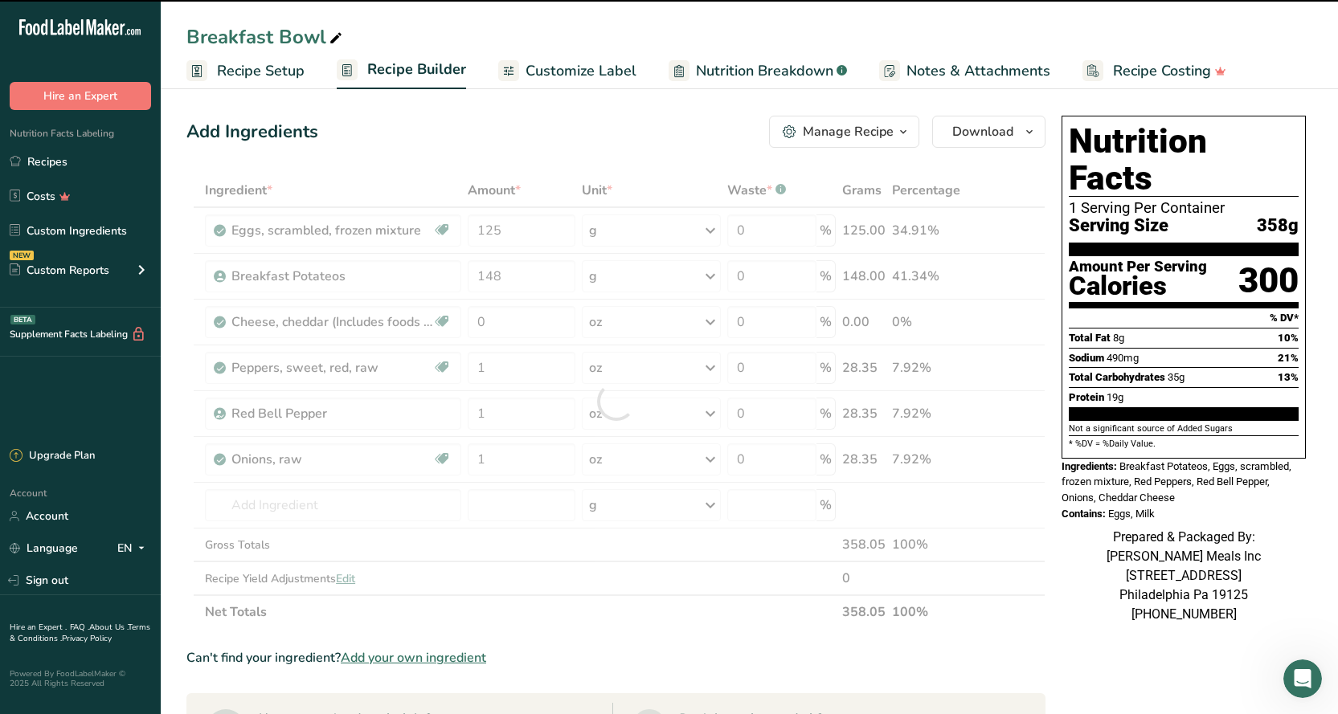
type input "0"
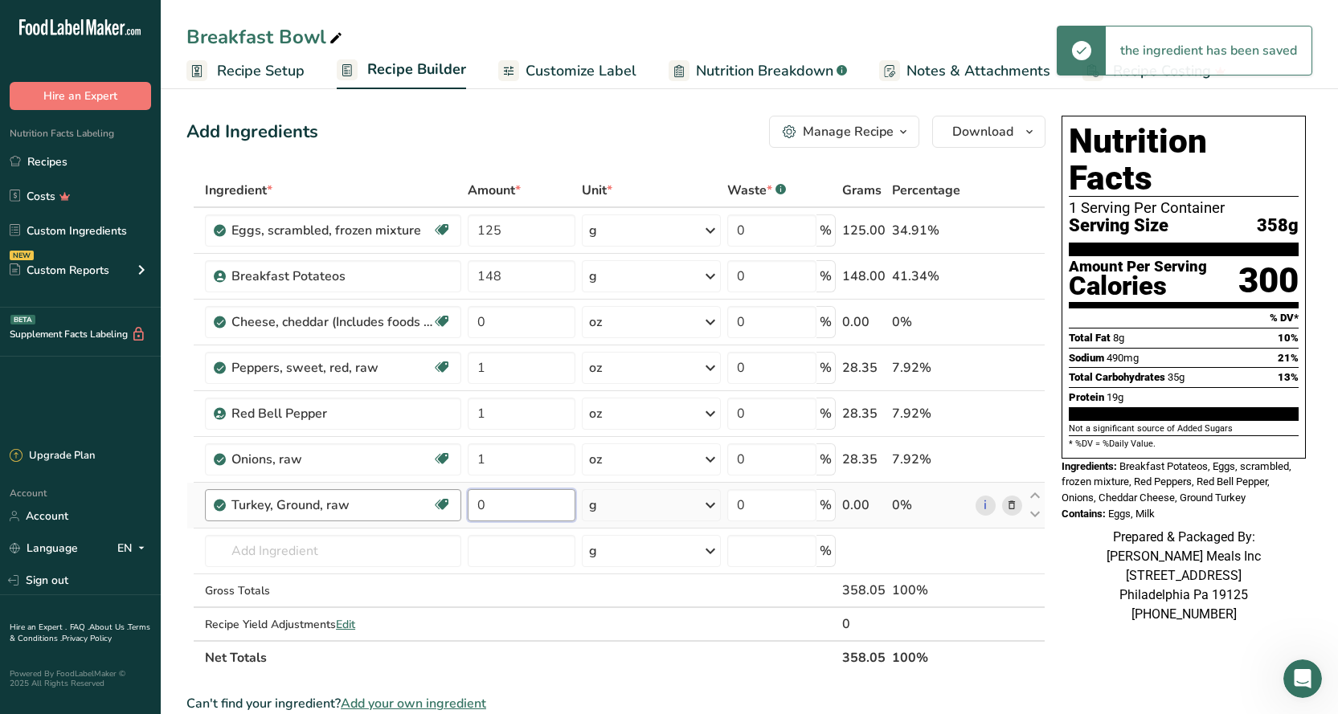
drag, startPoint x: 512, startPoint y: 513, endPoint x: 447, endPoint y: 497, distance: 66.2
click at [447, 497] on tr "Turkey, Ground, raw Dairy free Gluten free Soy free Source of B-Vitamins 0 g Po…" at bounding box center [615, 506] width 857 height 46
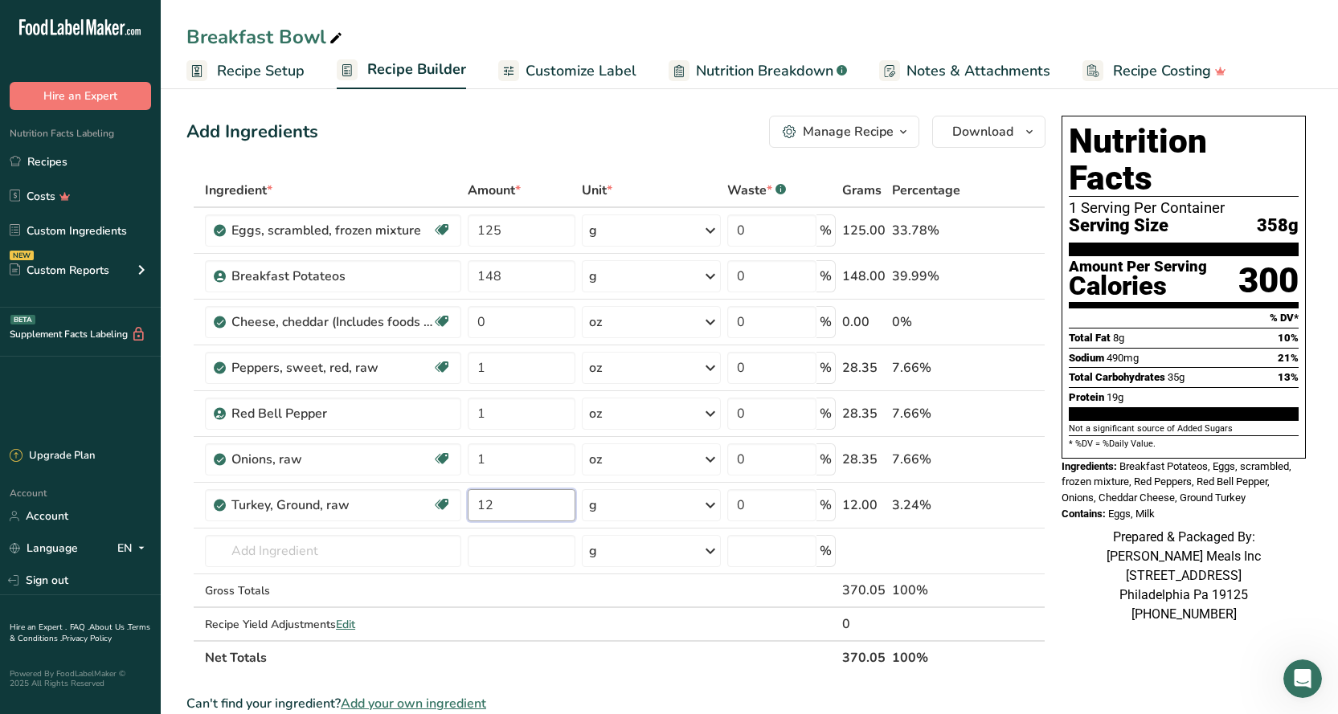
type input "12"
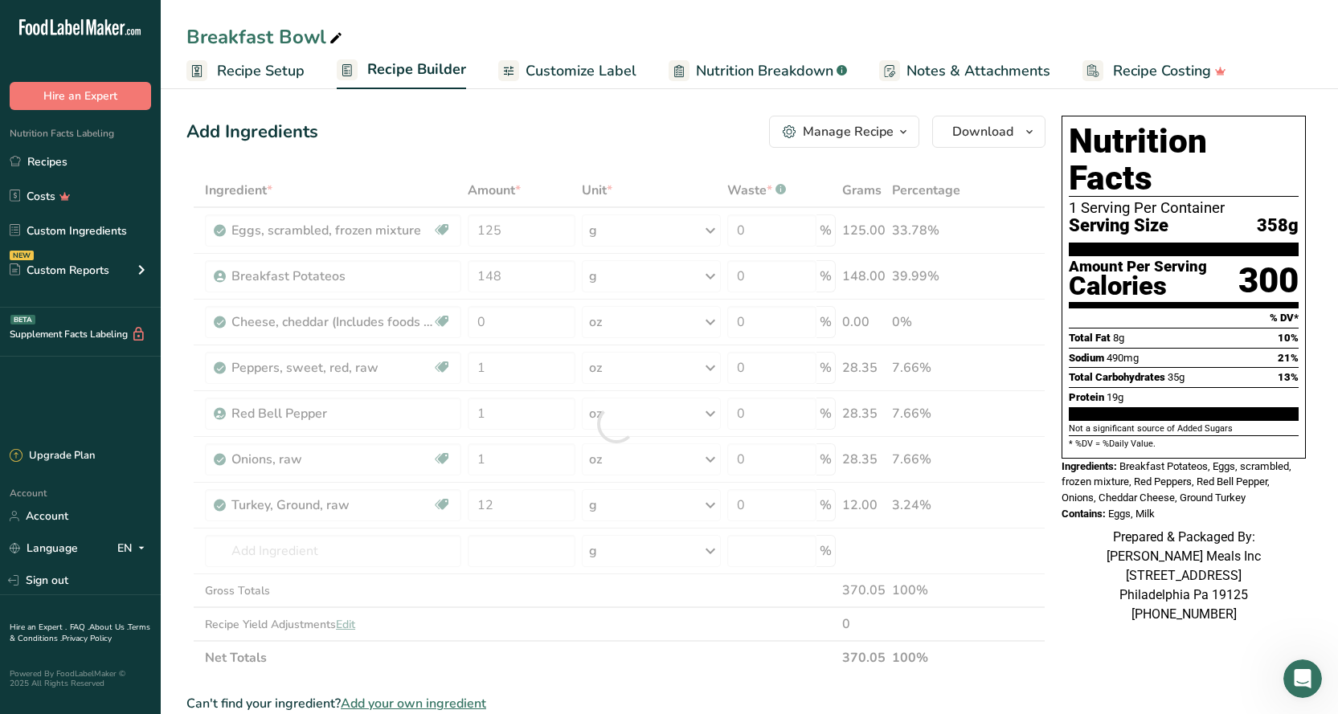
click at [1111, 647] on div "Nutrition Facts 1 Serving Per Container Serving Size 358g Amount Per Serving Ca…" at bounding box center [1183, 676] width 257 height 1134
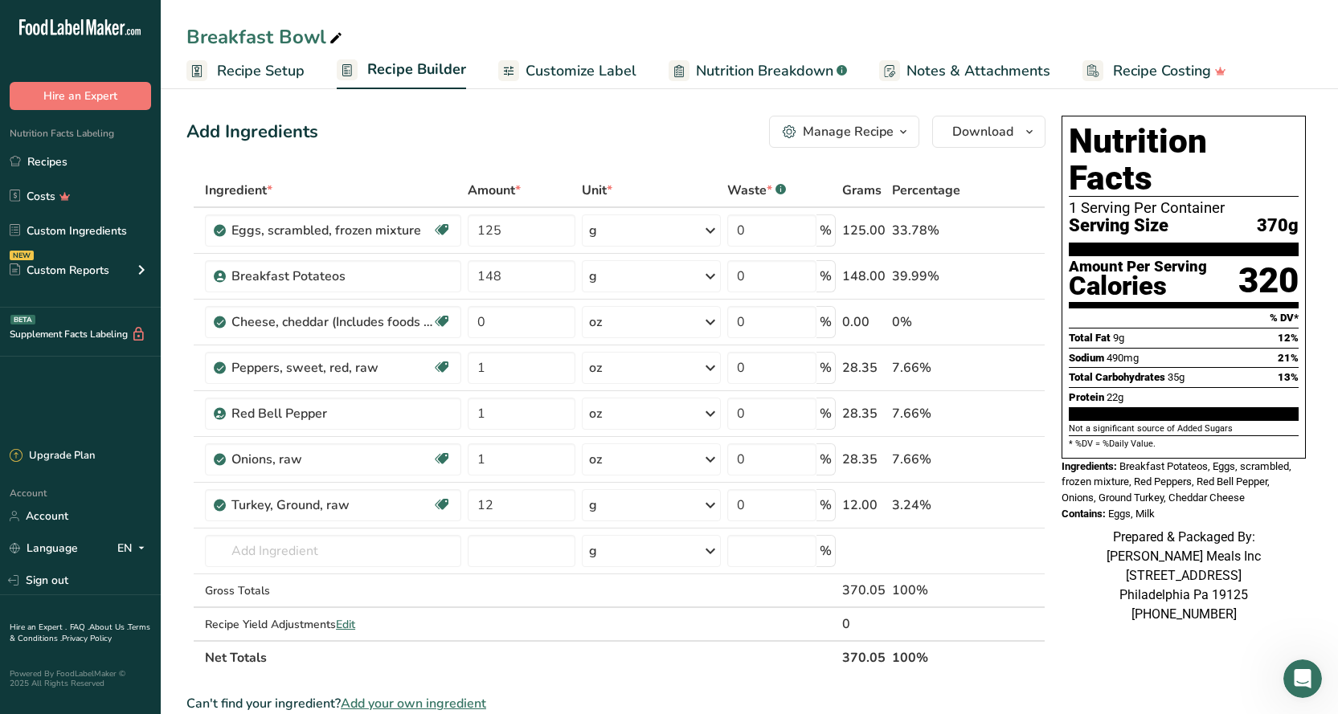
click at [579, 65] on span "Customize Label" at bounding box center [580, 71] width 111 height 22
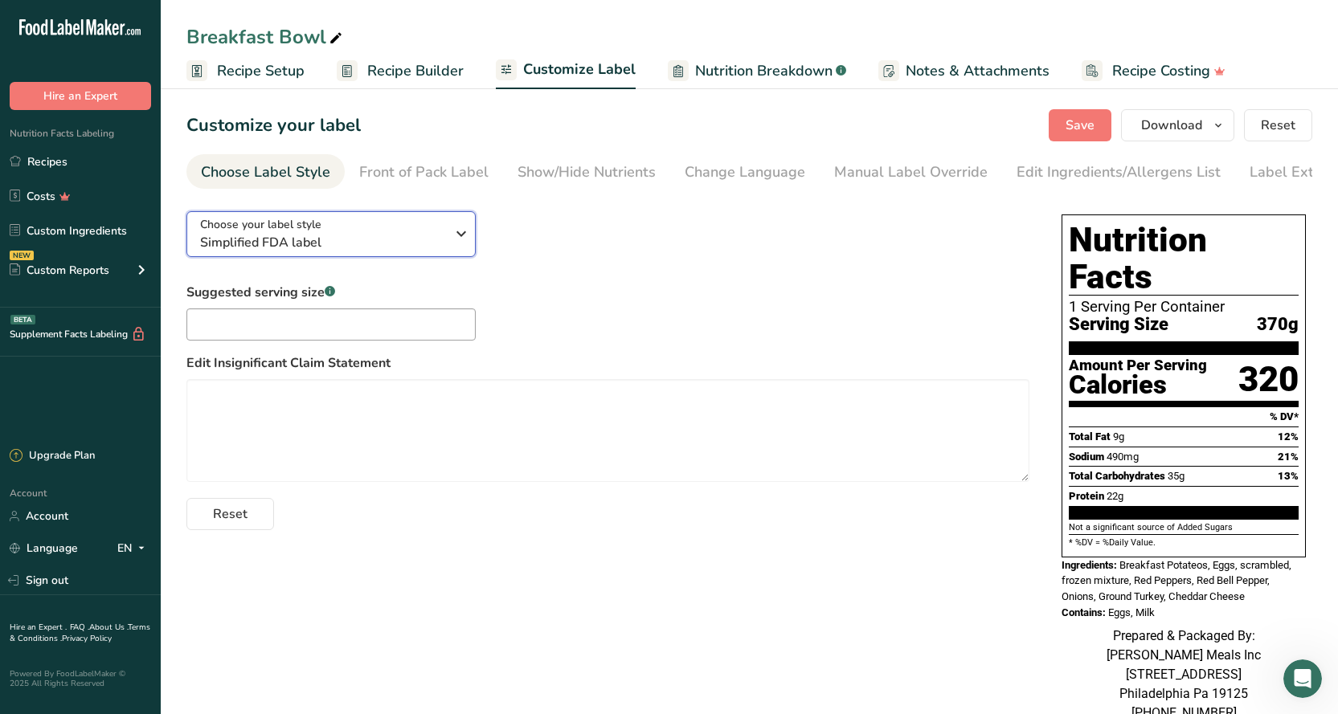
click at [399, 243] on span "Simplified FDA label" at bounding box center [322, 242] width 245 height 19
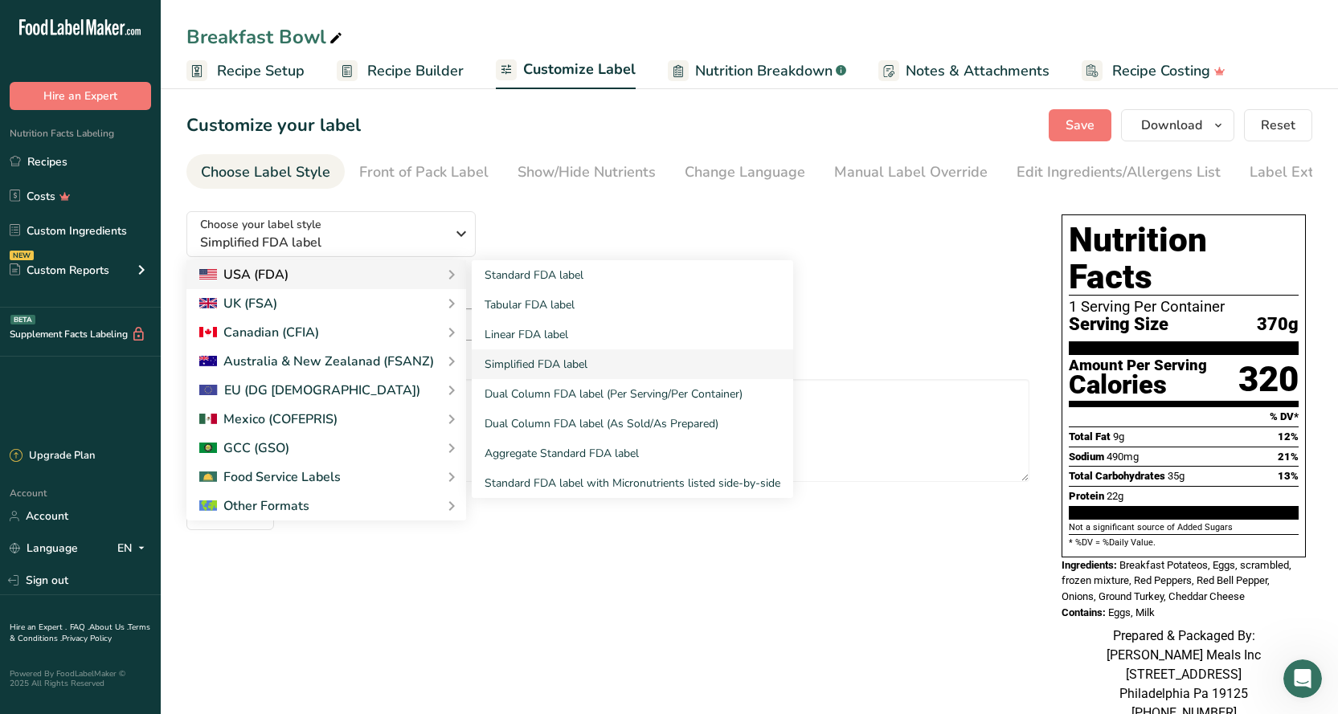
click at [310, 281] on div "USA (FDA)" at bounding box center [326, 274] width 254 height 19
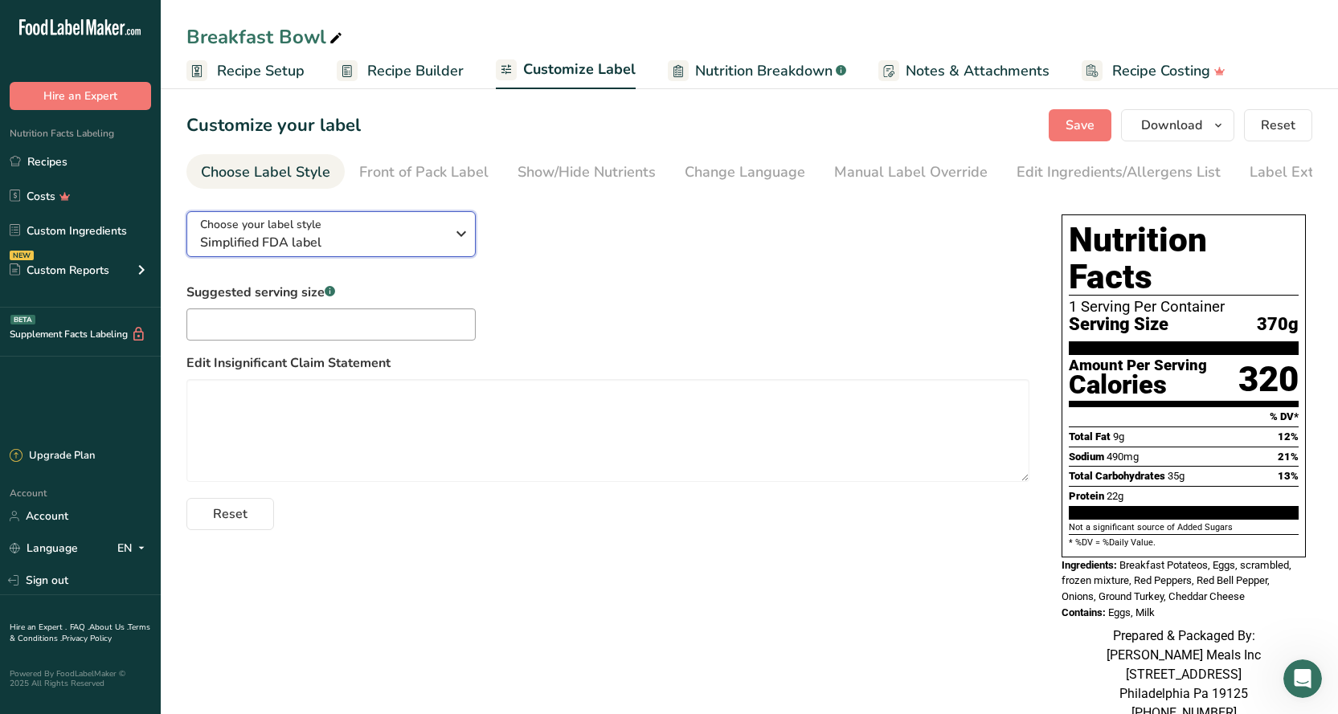
click at [417, 235] on div "Choose your label style Simplified FDA label" at bounding box center [322, 234] width 245 height 36
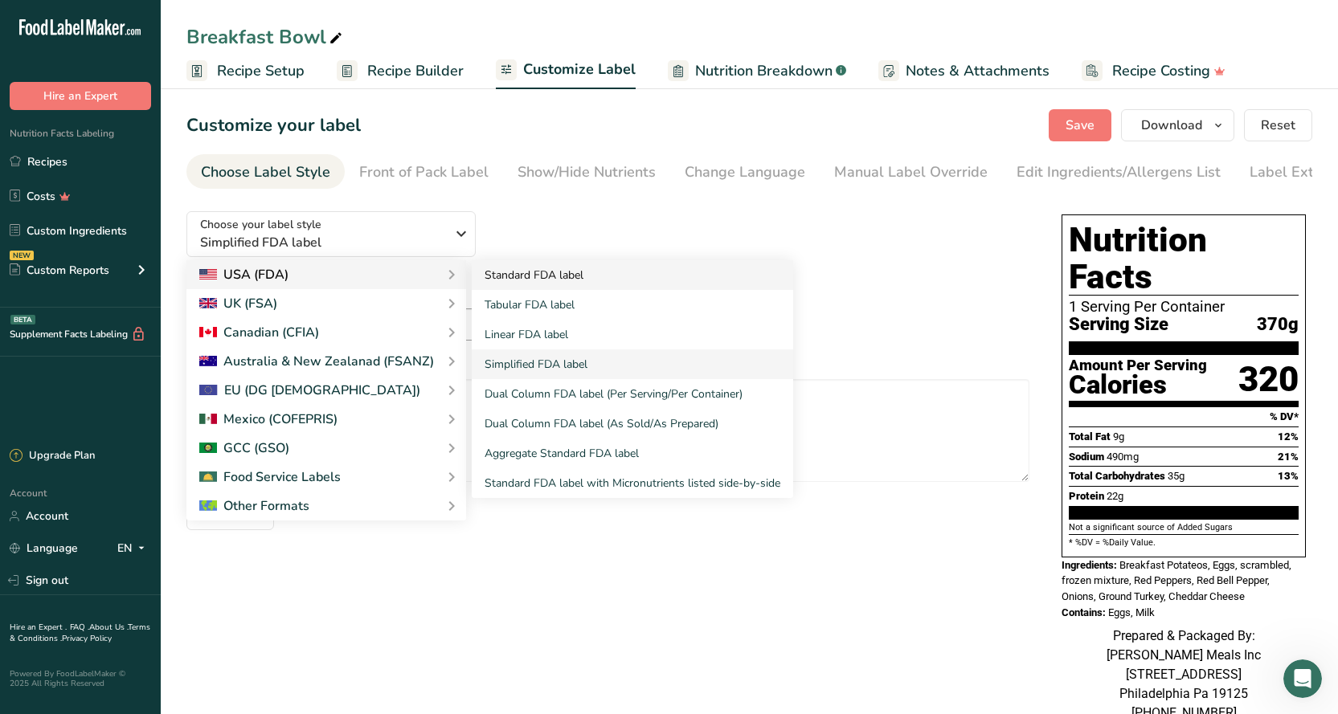
click at [500, 278] on link "Standard FDA label" at bounding box center [632, 275] width 321 height 30
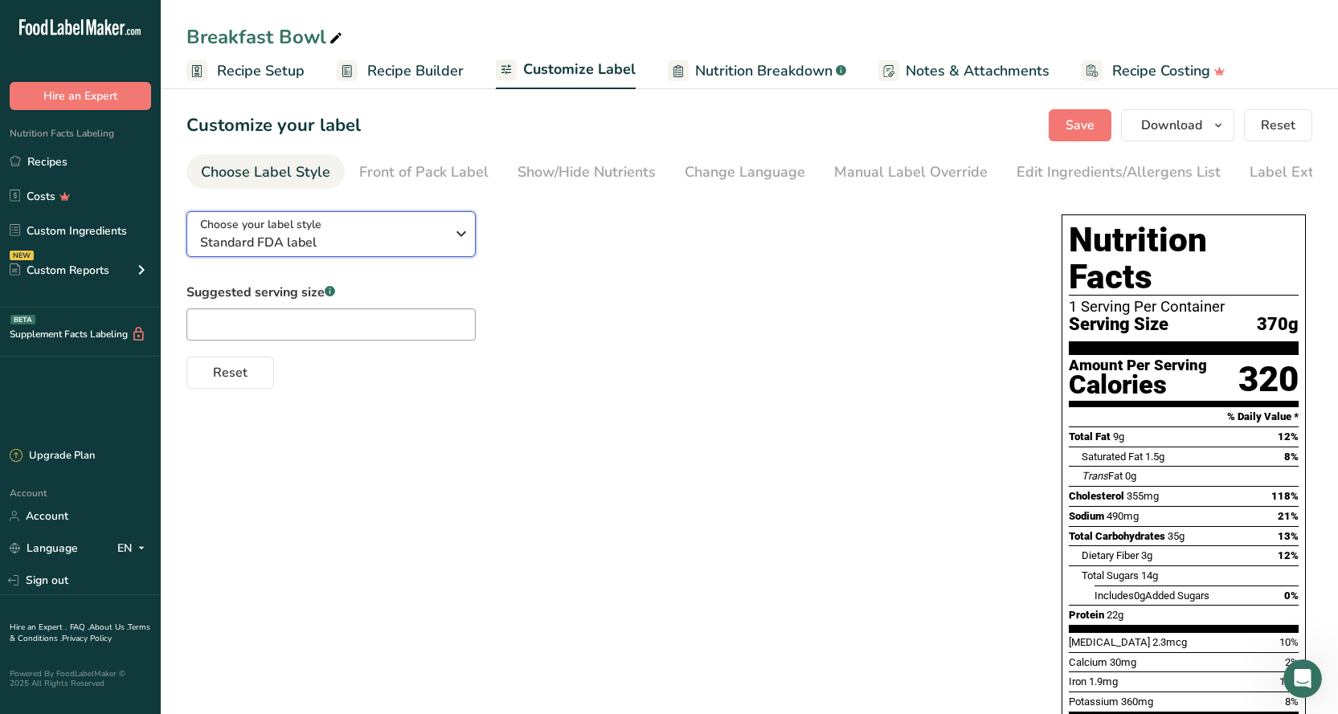
click at [352, 230] on div "Choose your label style Standard FDA label" at bounding box center [322, 234] width 245 height 36
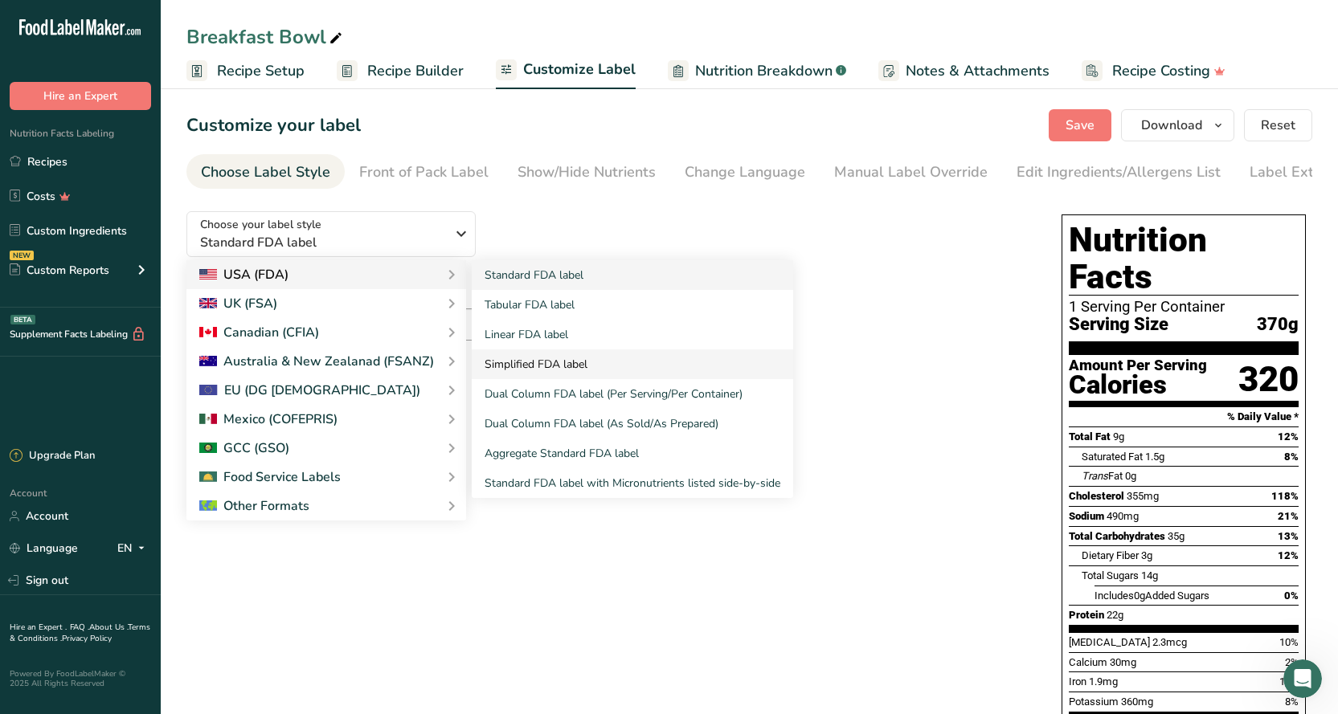
click at [557, 357] on link "Simplified FDA label" at bounding box center [632, 364] width 321 height 30
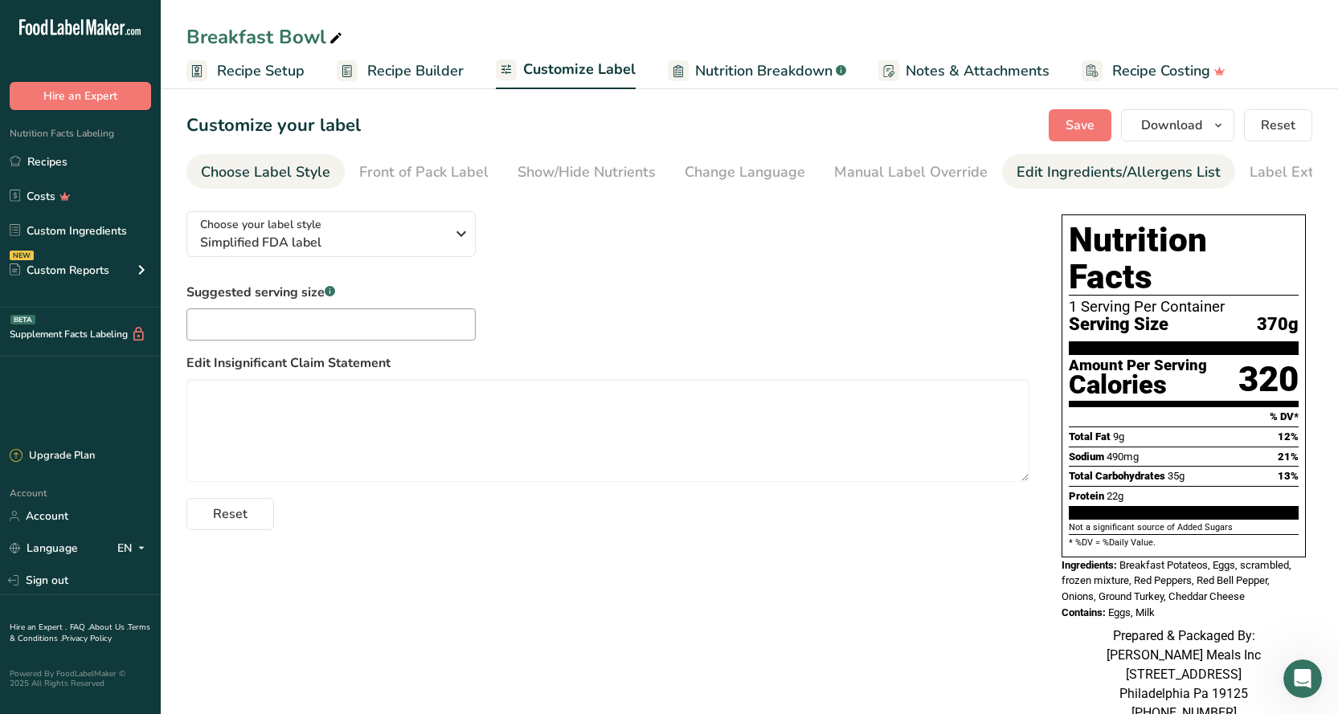
drag, startPoint x: 917, startPoint y: 178, endPoint x: 1028, endPoint y: 178, distance: 111.7
click at [1015, 178] on ul "Choose Label Style Front of Pack Label Show/Hide Nutrients Change Language Manu…" at bounding box center [748, 171] width 1125 height 35
click at [1064, 178] on div "Edit Ingredients/Allergens List" at bounding box center [1118, 172] width 204 height 22
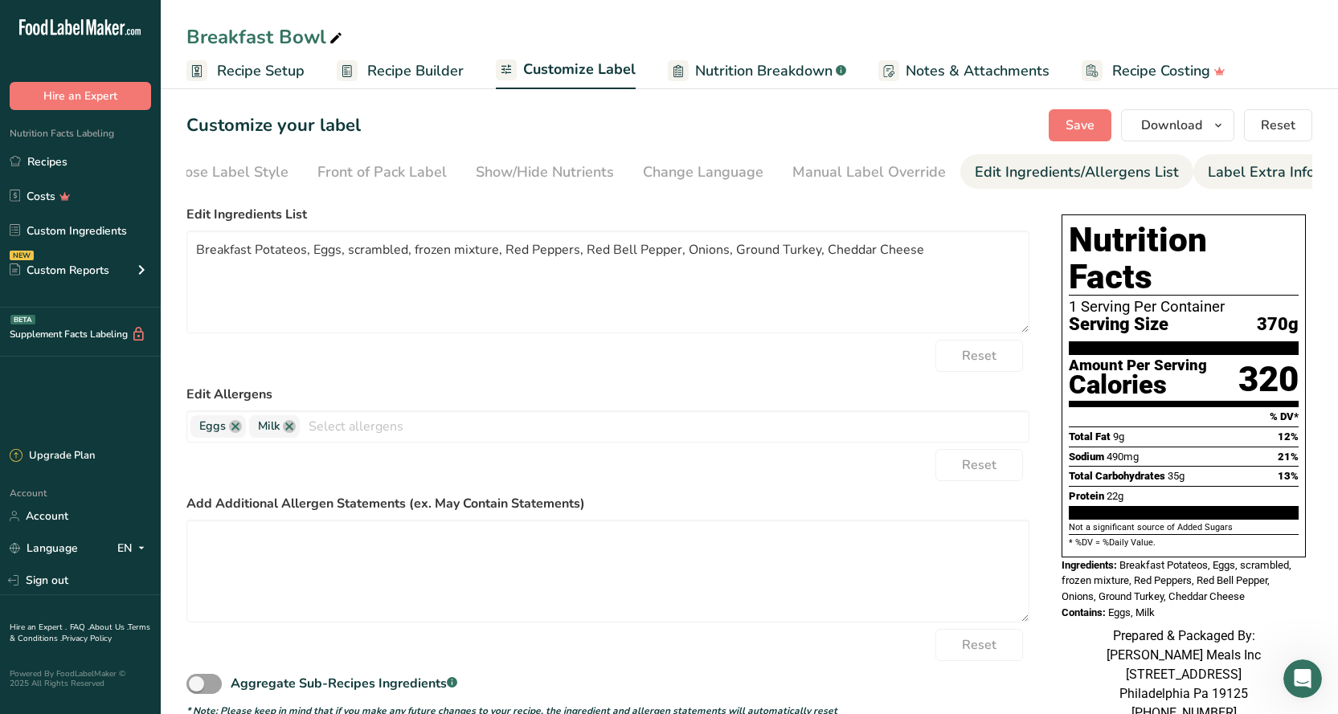
click at [1260, 175] on div "Label Extra Info" at bounding box center [1260, 172] width 107 height 22
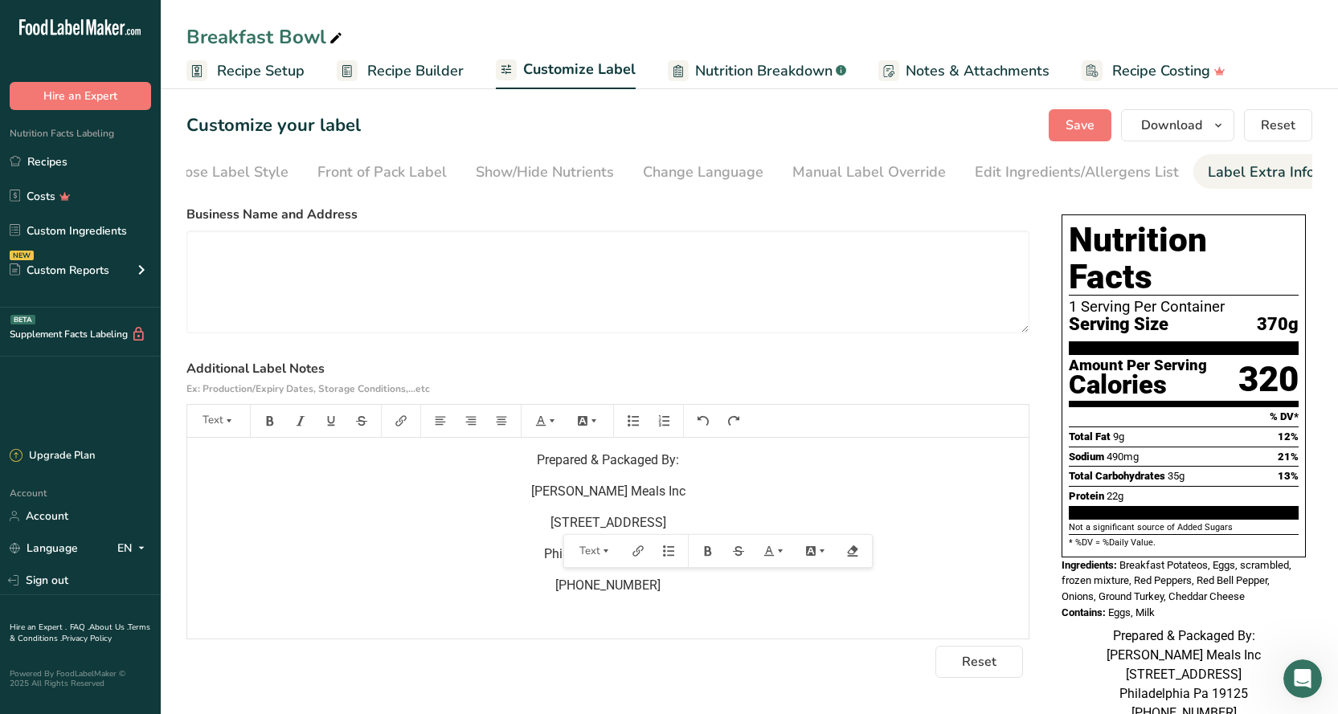
drag, startPoint x: 664, startPoint y: 525, endPoint x: 556, endPoint y: 519, distance: 107.8
click at [555, 520] on p "[STREET_ADDRESS]" at bounding box center [607, 522] width 825 height 19
click at [670, 562] on span "Philadelphia Pa 19125" at bounding box center [608, 553] width 129 height 15
drag, startPoint x: 654, startPoint y: 592, endPoint x: 558, endPoint y: 588, distance: 95.7
click at [558, 588] on p "[PHONE_NUMBER]" at bounding box center [607, 585] width 825 height 19
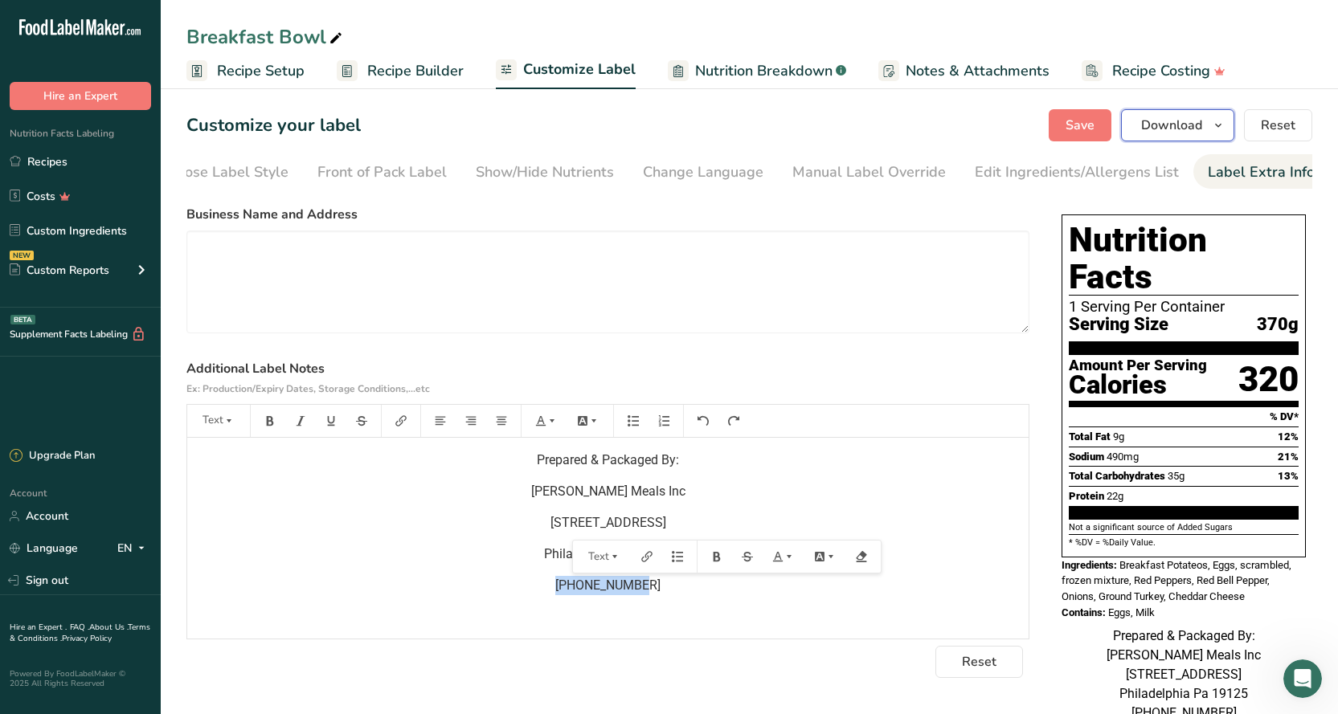
click at [1221, 131] on icon "button" at bounding box center [1217, 126] width 13 height 20
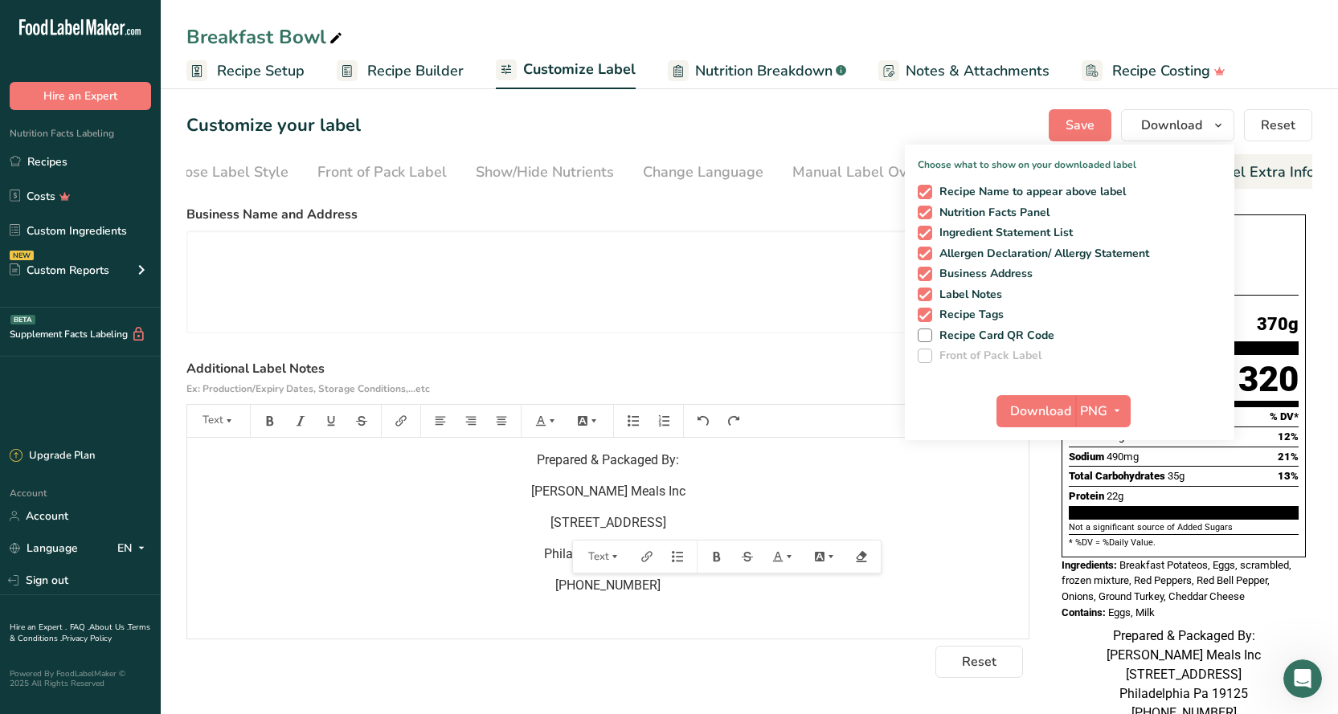
click at [869, 133] on div "Customize your label Save Download Choose what to show on your downloaded label…" at bounding box center [748, 125] width 1125 height 32
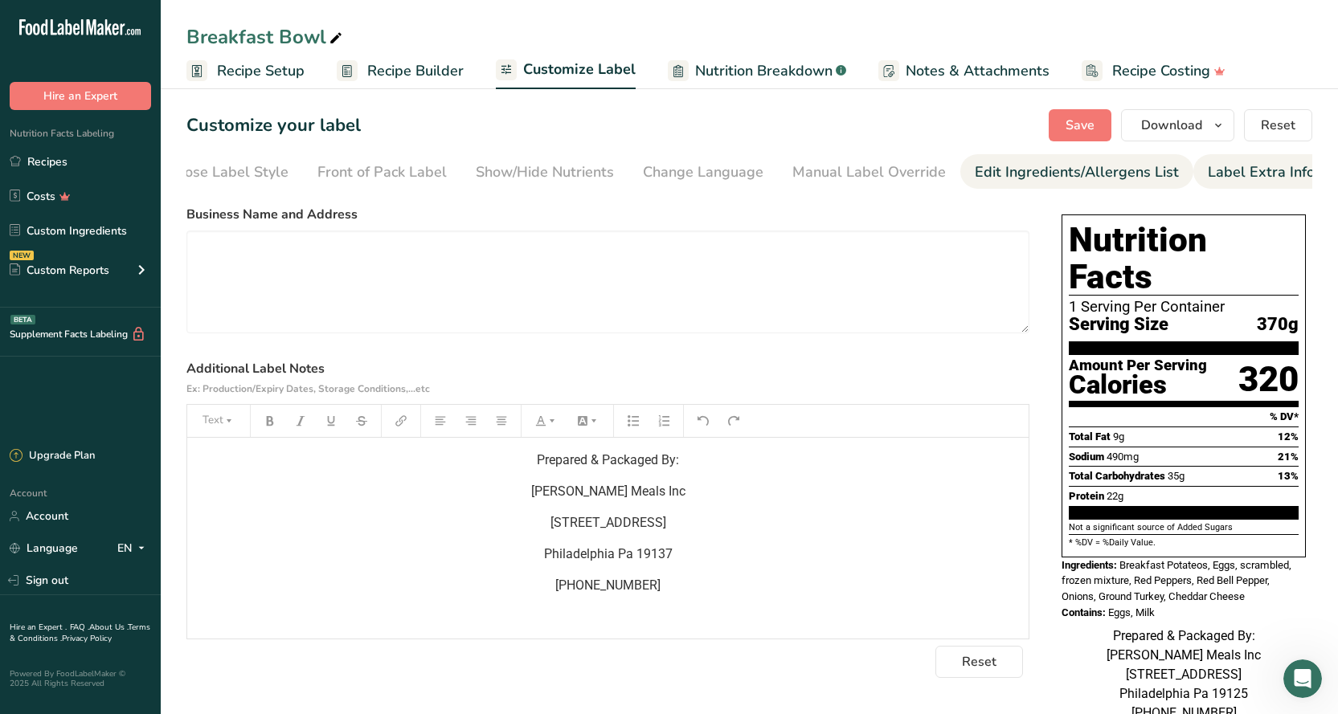
click at [1052, 178] on div "Edit Ingredients/Allergens List" at bounding box center [1076, 172] width 204 height 22
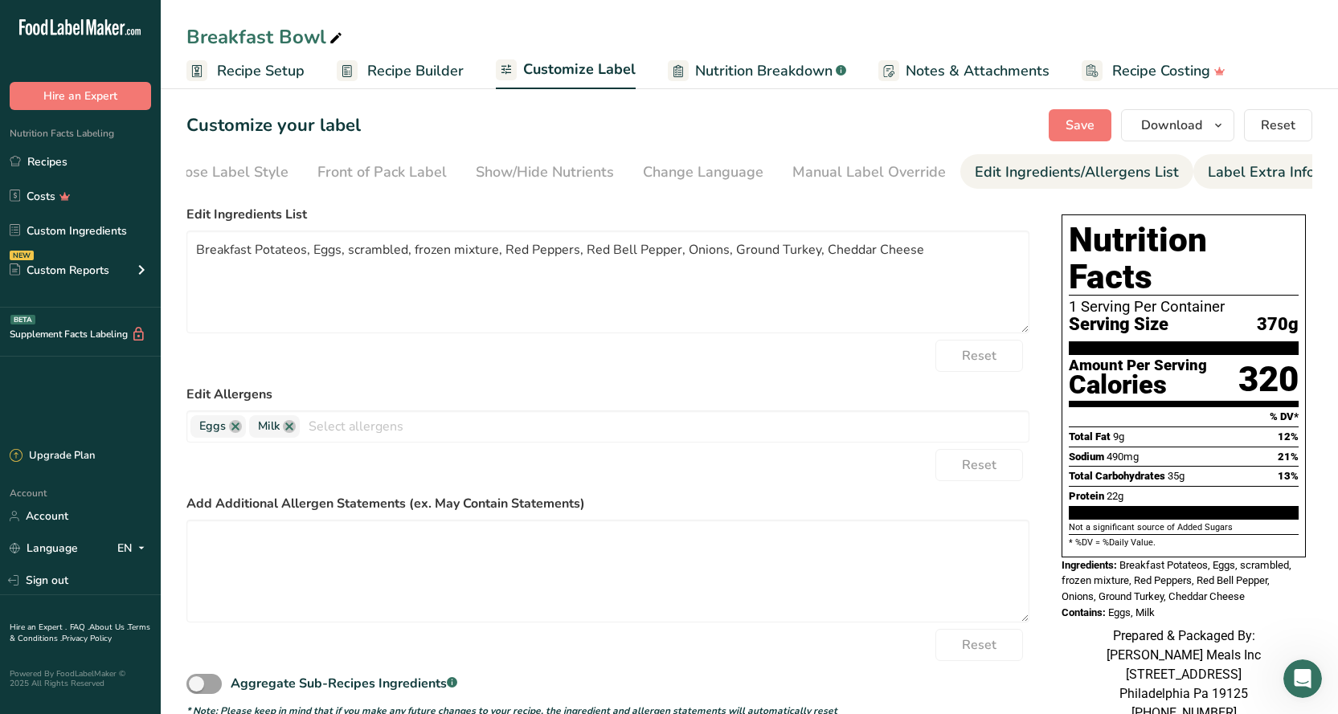
click at [1193, 169] on li "Label Extra Info" at bounding box center [1261, 171] width 136 height 35
click at [1251, 174] on div "Label Extra Info" at bounding box center [1260, 172] width 107 height 22
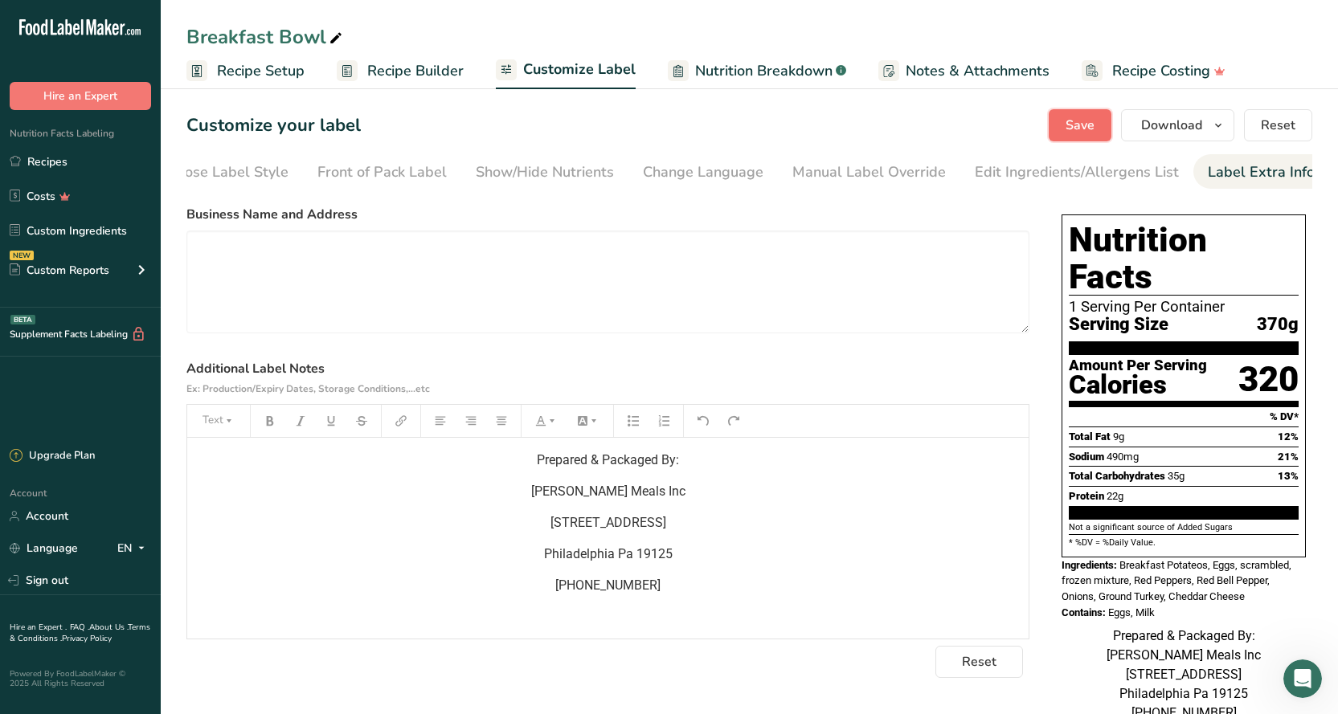
click at [1094, 133] on span "Save" at bounding box center [1079, 125] width 29 height 19
drag, startPoint x: 677, startPoint y: 559, endPoint x: 630, endPoint y: 535, distance: 53.2
click at [516, 533] on div "Prepared & Packaged By: Mason Meals Inc 1100 E Berks Street Philadelphia Pa 191…" at bounding box center [607, 538] width 841 height 201
click at [1109, 124] on button "Save" at bounding box center [1079, 125] width 63 height 32
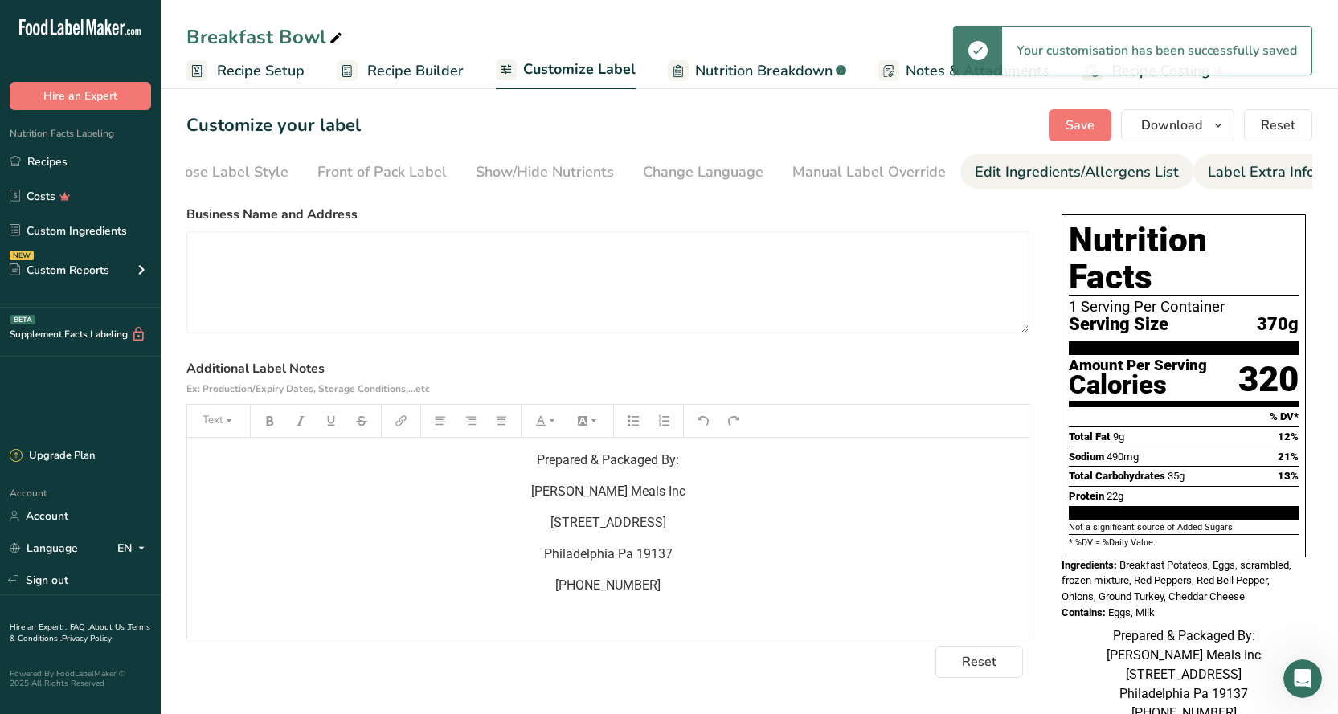
click at [1064, 172] on div "Edit Ingredients/Allergens List" at bounding box center [1076, 172] width 204 height 22
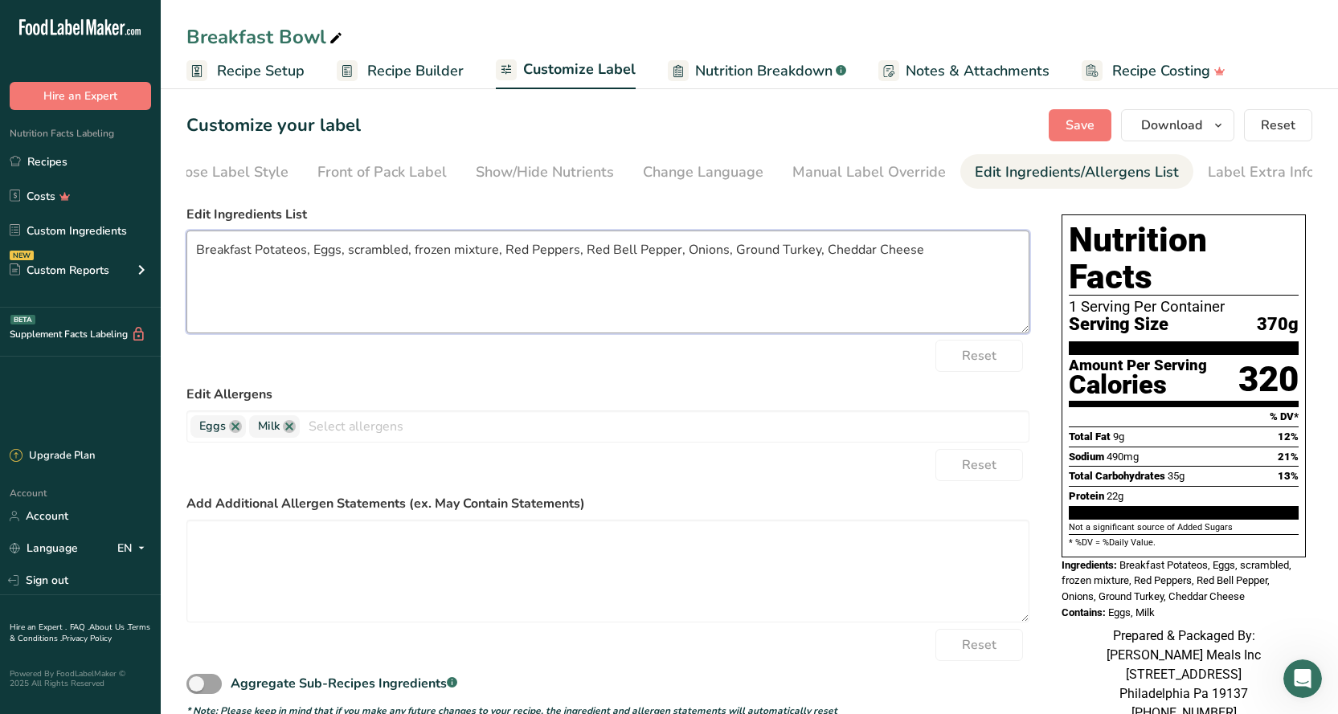
drag, startPoint x: 811, startPoint y: 254, endPoint x: 839, endPoint y: 247, distance: 28.8
click at [815, 253] on textarea "Breakfast Potateos, Eggs, scrambled, frozen mixture, Red Peppers, Red Bell Pepp…" at bounding box center [607, 282] width 843 height 103
click at [972, 259] on textarea "Breakfast Potateos, Eggs, scrambled, frozen mixture, Red Peppers, Red Bell Pepp…" at bounding box center [607, 282] width 843 height 103
type textarea "Breakfast Potateos, Eggs, scrambled, frozen mixture, Red Peppers, Red Bell Pepp…"
click at [1218, 126] on icon "button" at bounding box center [1217, 126] width 13 height 20
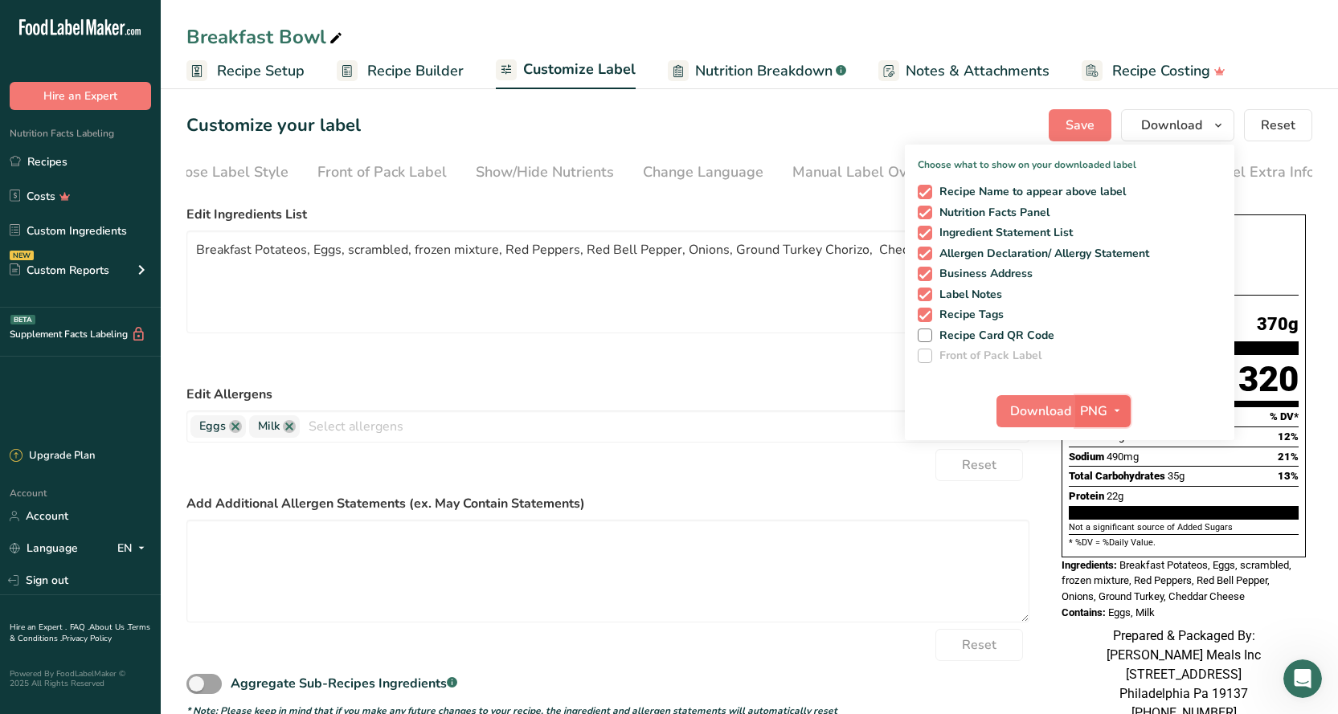
click at [1123, 410] on icon "button" at bounding box center [1116, 411] width 13 height 20
click at [1027, 408] on span "Download" at bounding box center [1040, 411] width 61 height 19
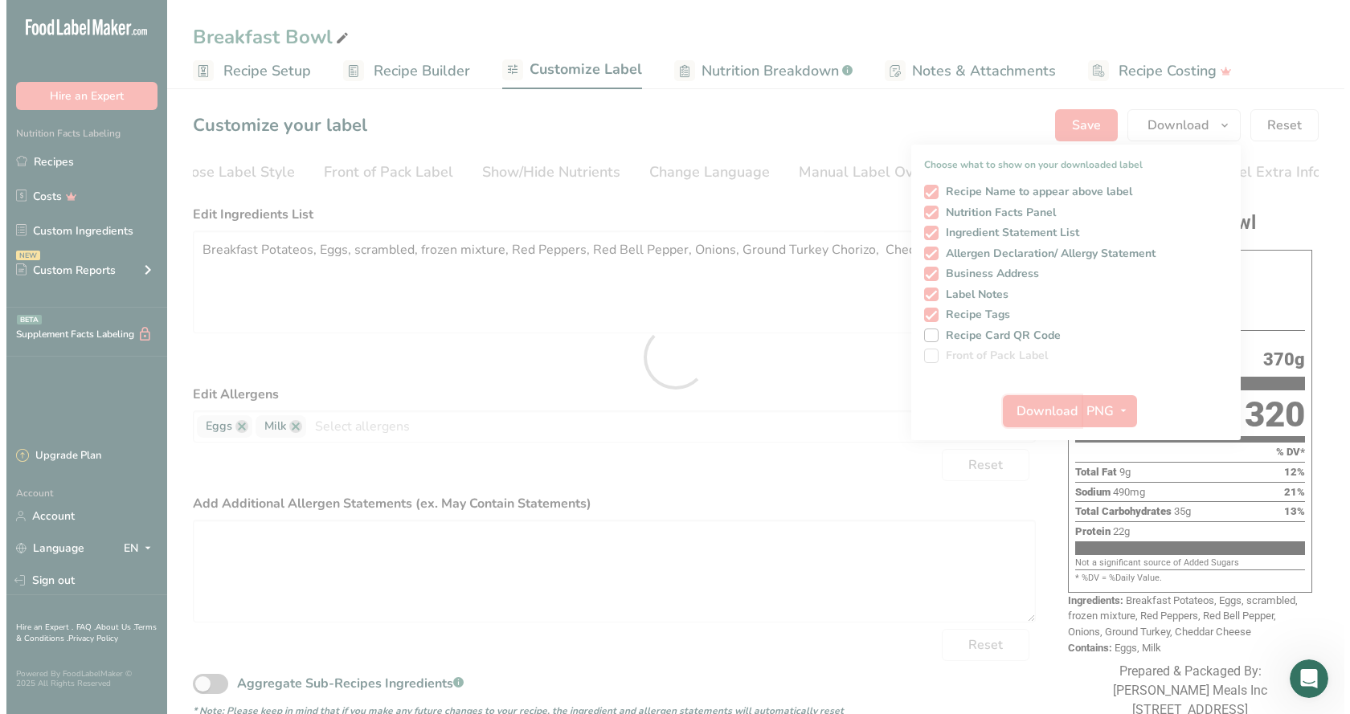
scroll to position [0, 0]
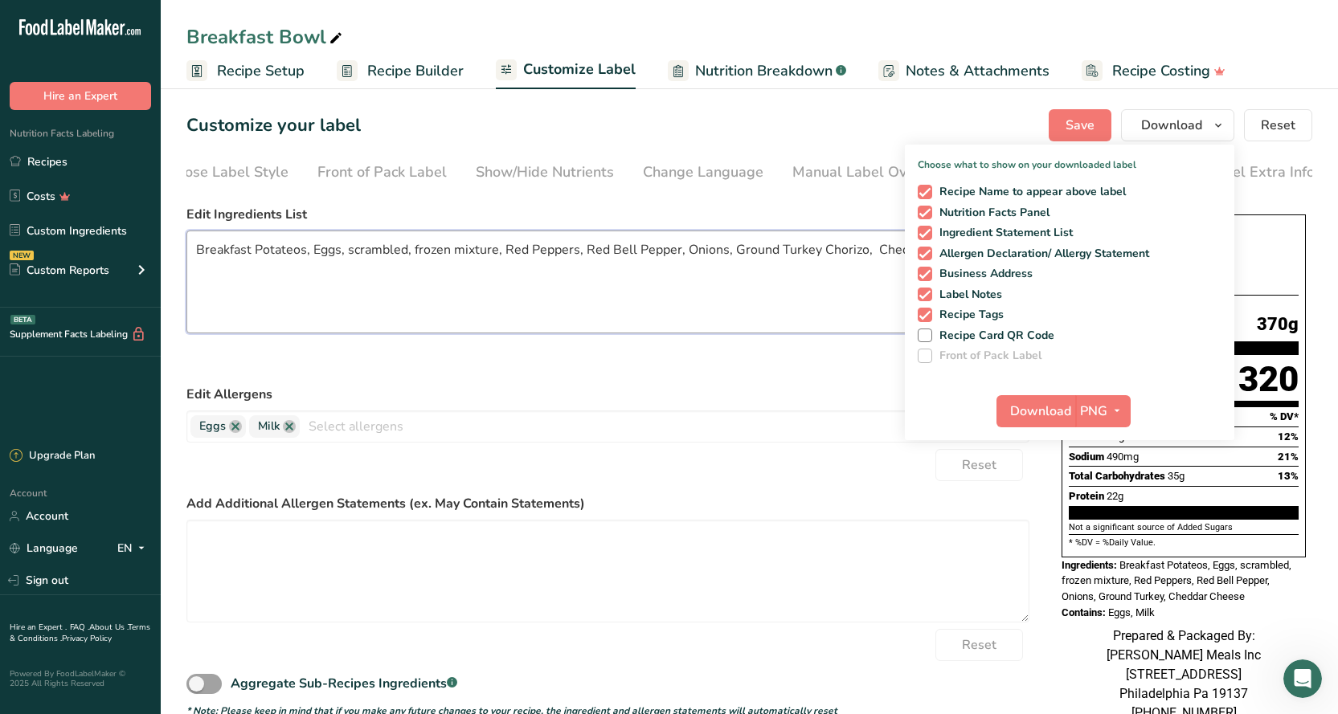
click at [611, 312] on textarea "Breakfast Potateos, Eggs, scrambled, frozen mixture, Red Peppers, Red Bell Pepp…" at bounding box center [607, 282] width 843 height 103
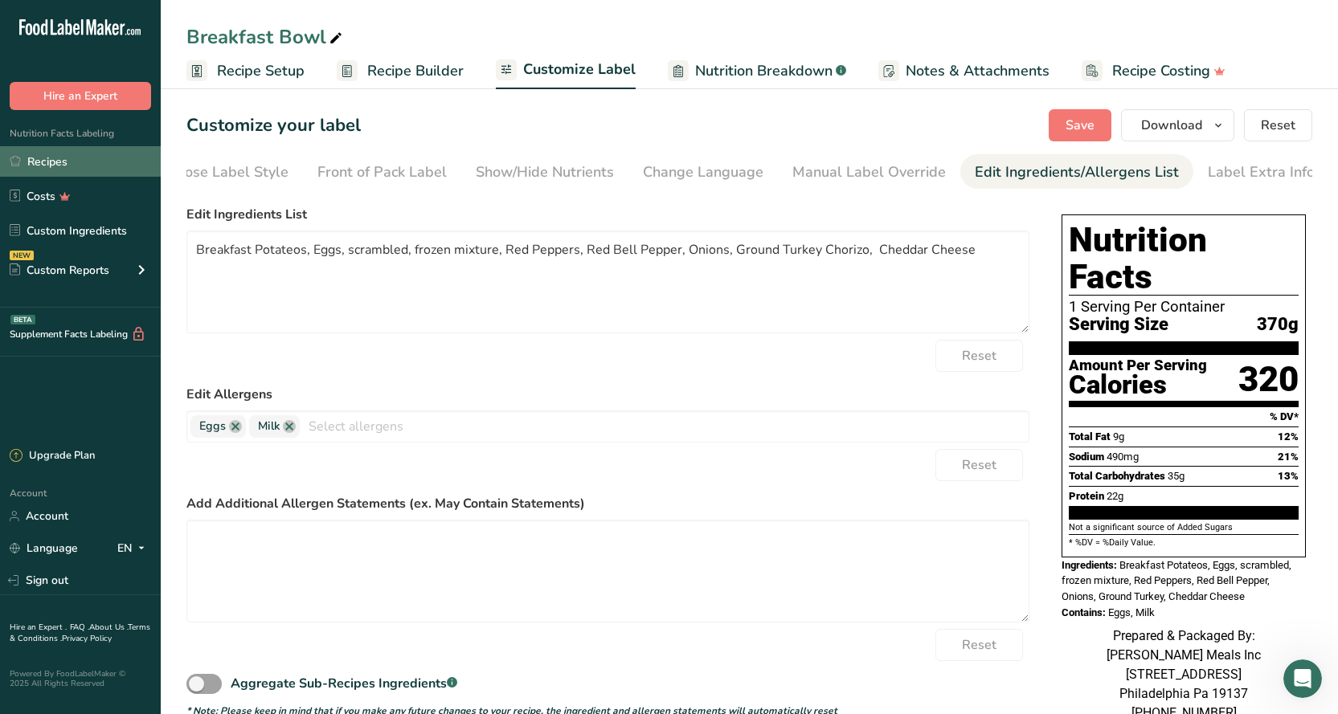
click at [54, 164] on link "Recipes" at bounding box center [80, 161] width 161 height 31
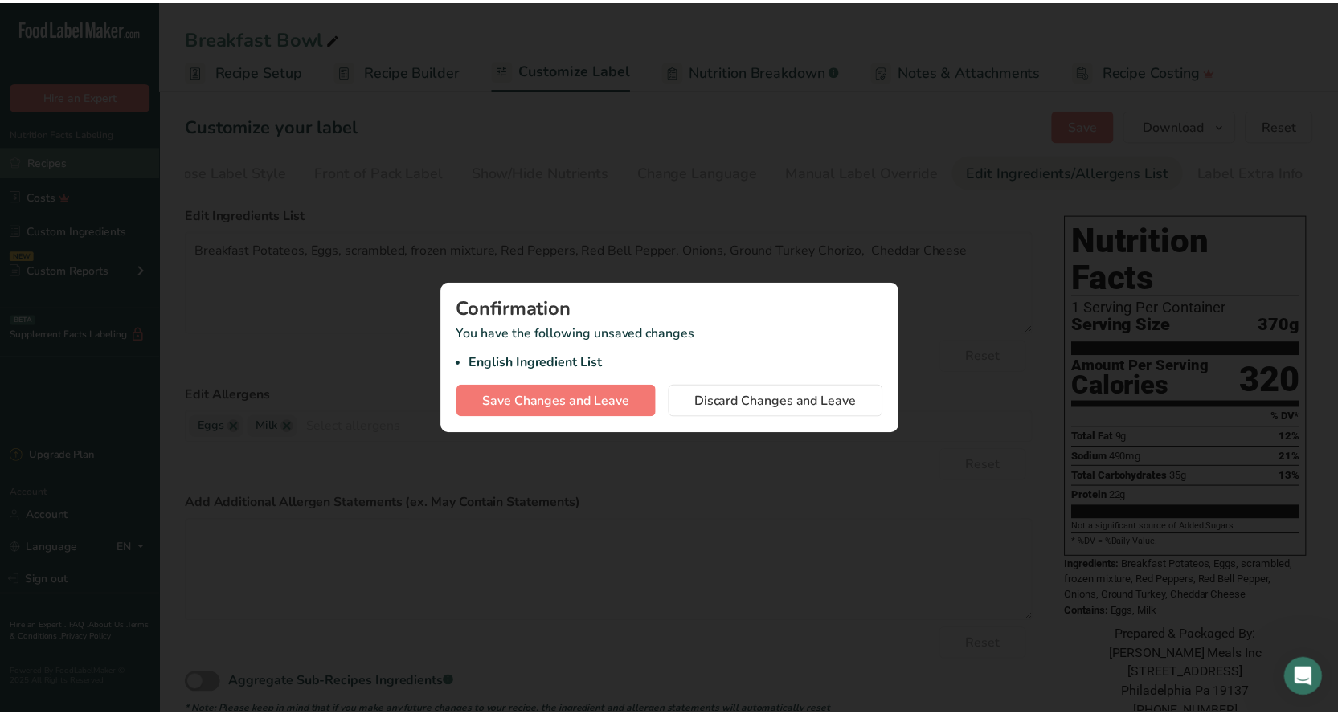
scroll to position [0, 30]
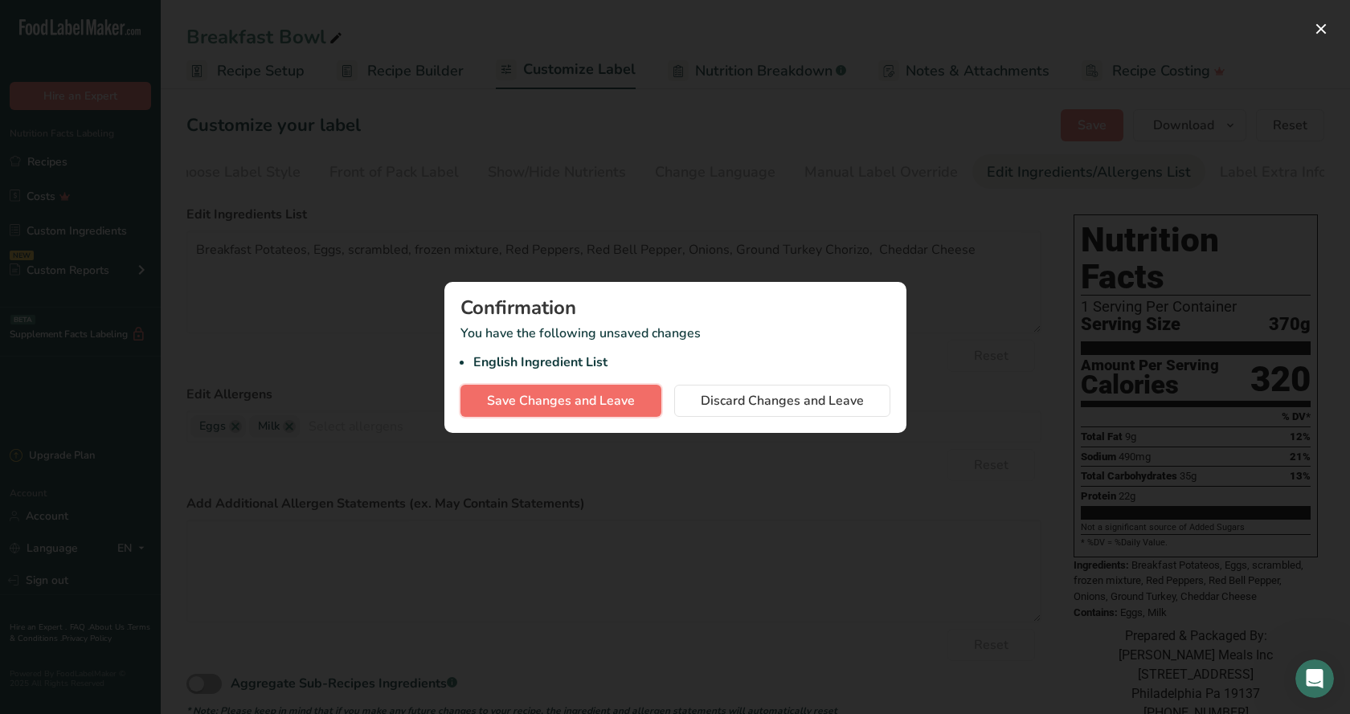
click at [602, 408] on span "Save Changes and Leave" at bounding box center [561, 400] width 148 height 19
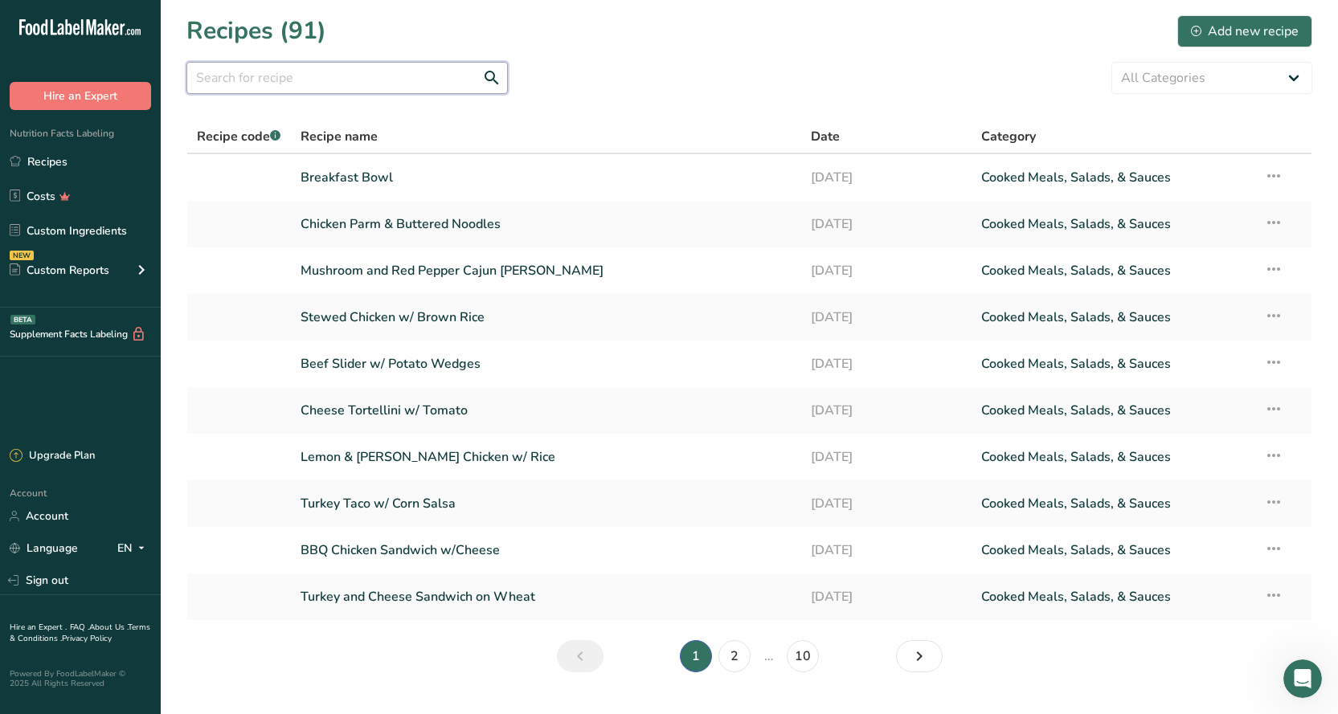
click at [352, 70] on input "text" at bounding box center [346, 78] width 321 height 32
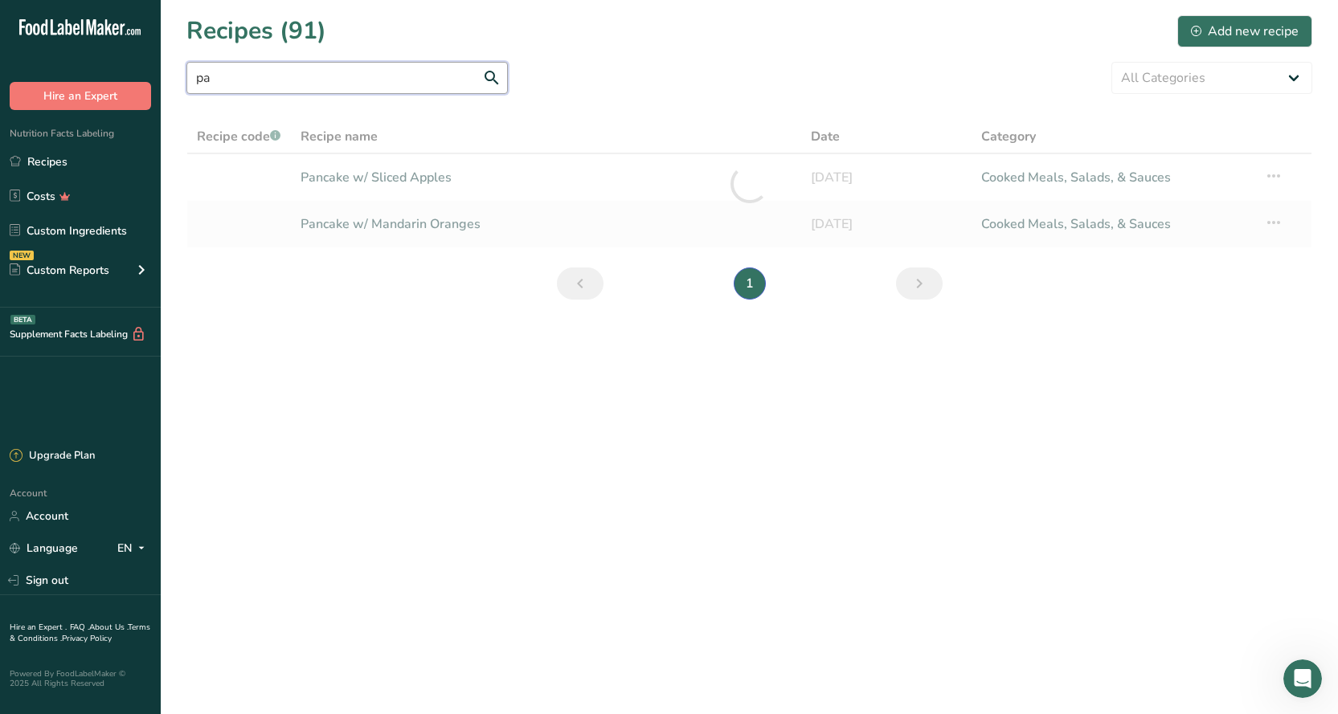
type input "p"
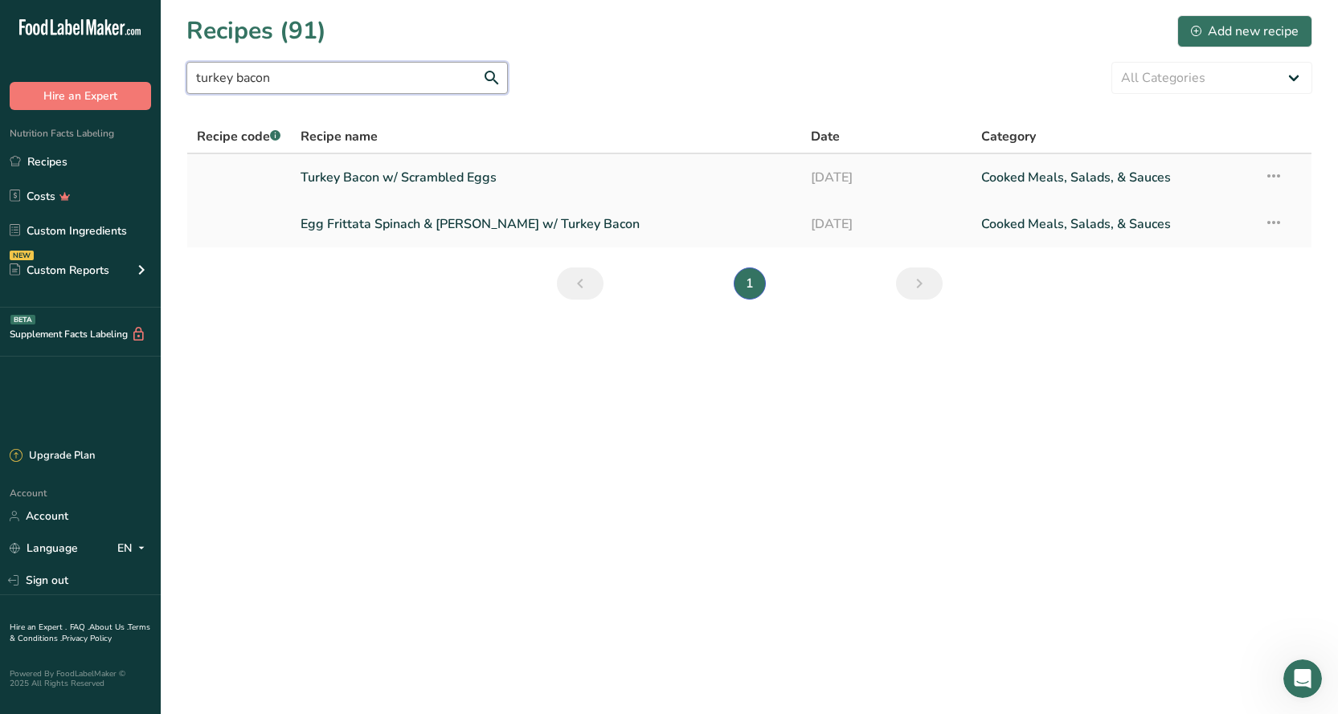
type input "turkey bacon"
click at [419, 192] on link "Turkey Bacon w/ Scrambled Eggs" at bounding box center [545, 178] width 491 height 34
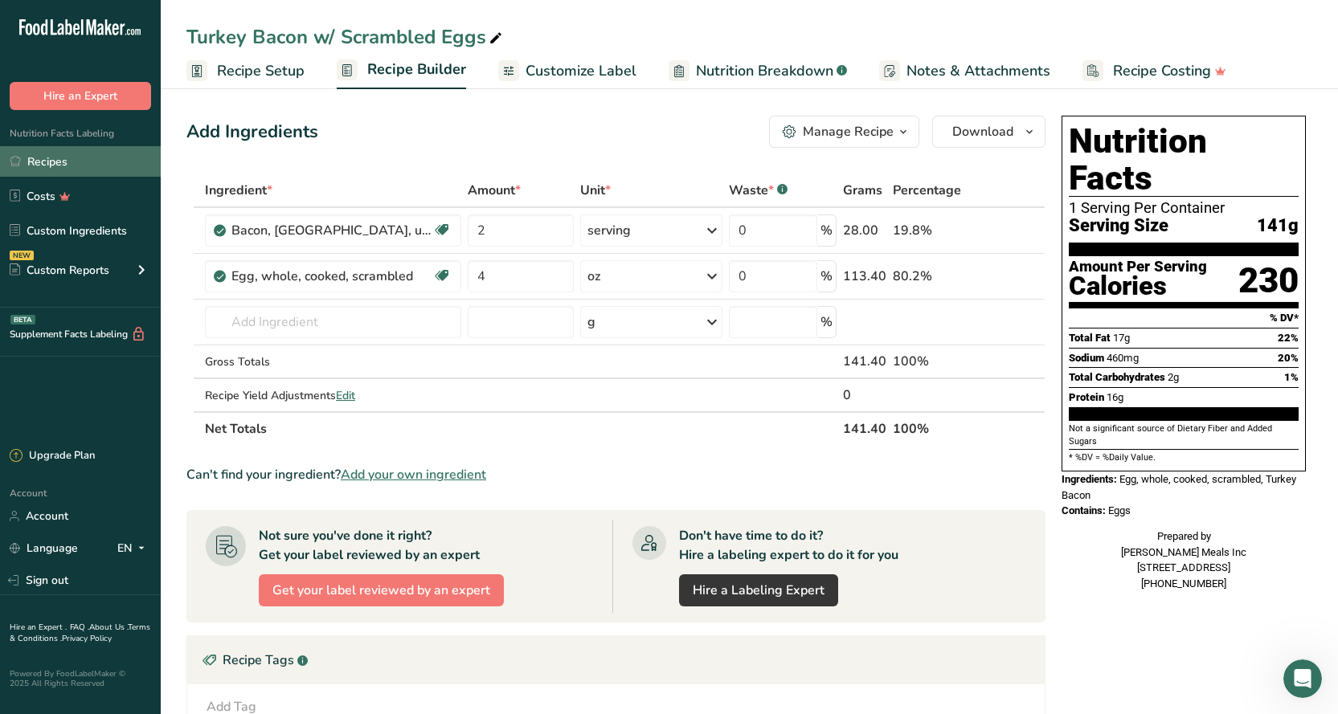
click at [82, 161] on link "Recipes" at bounding box center [80, 161] width 161 height 31
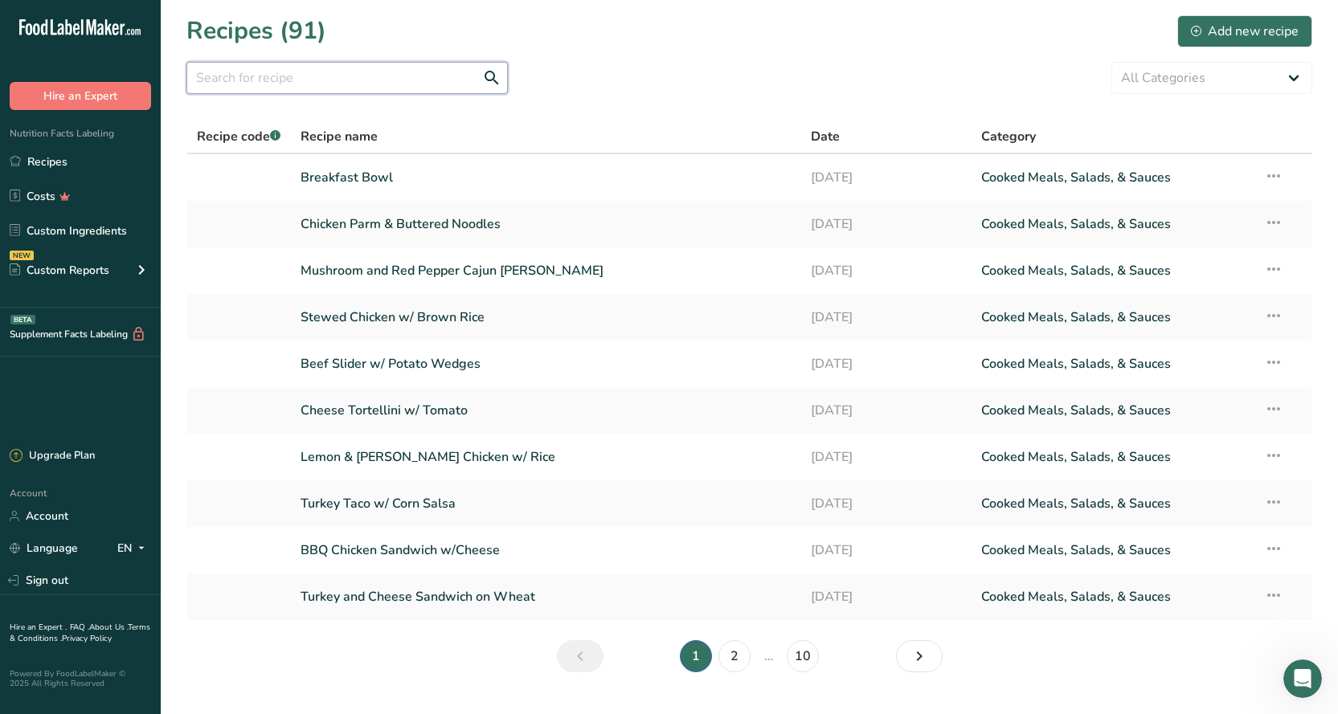
click at [332, 82] on input "text" at bounding box center [346, 78] width 321 height 32
type input "pancake"
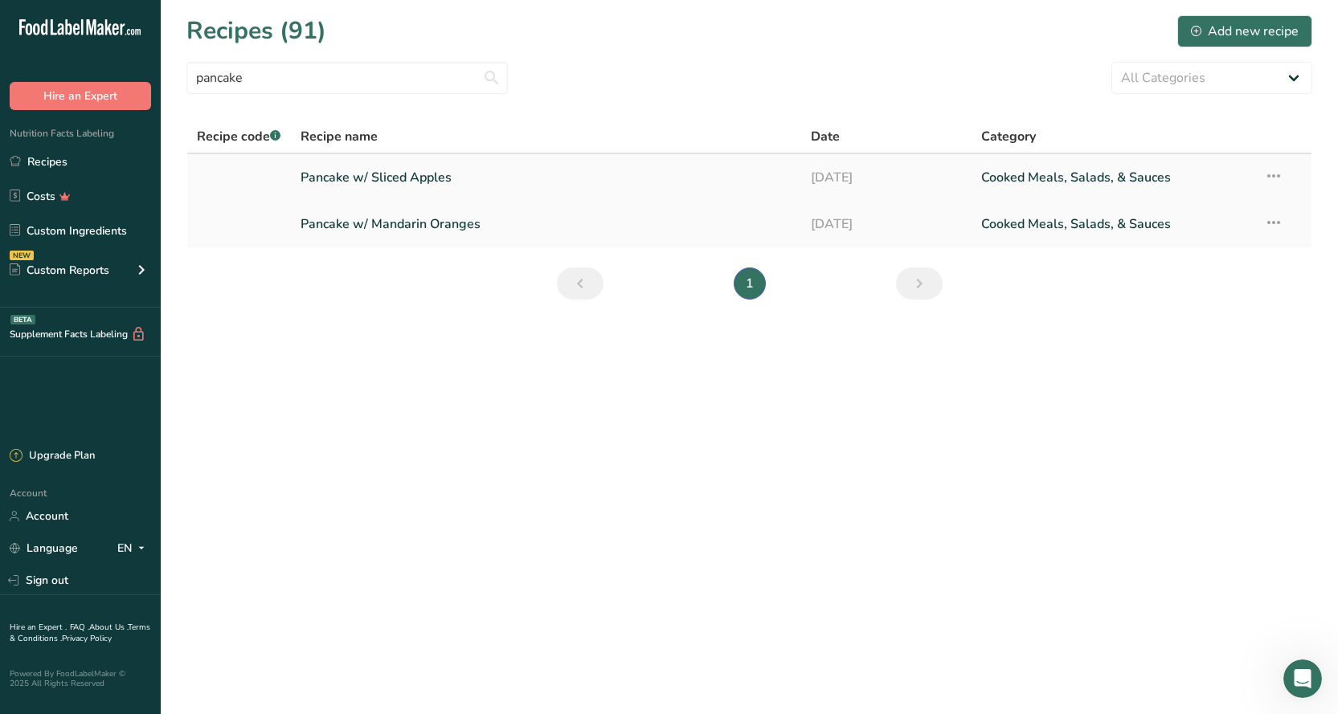
click at [424, 182] on link "Pancake w/ Sliced Apples" at bounding box center [545, 178] width 491 height 34
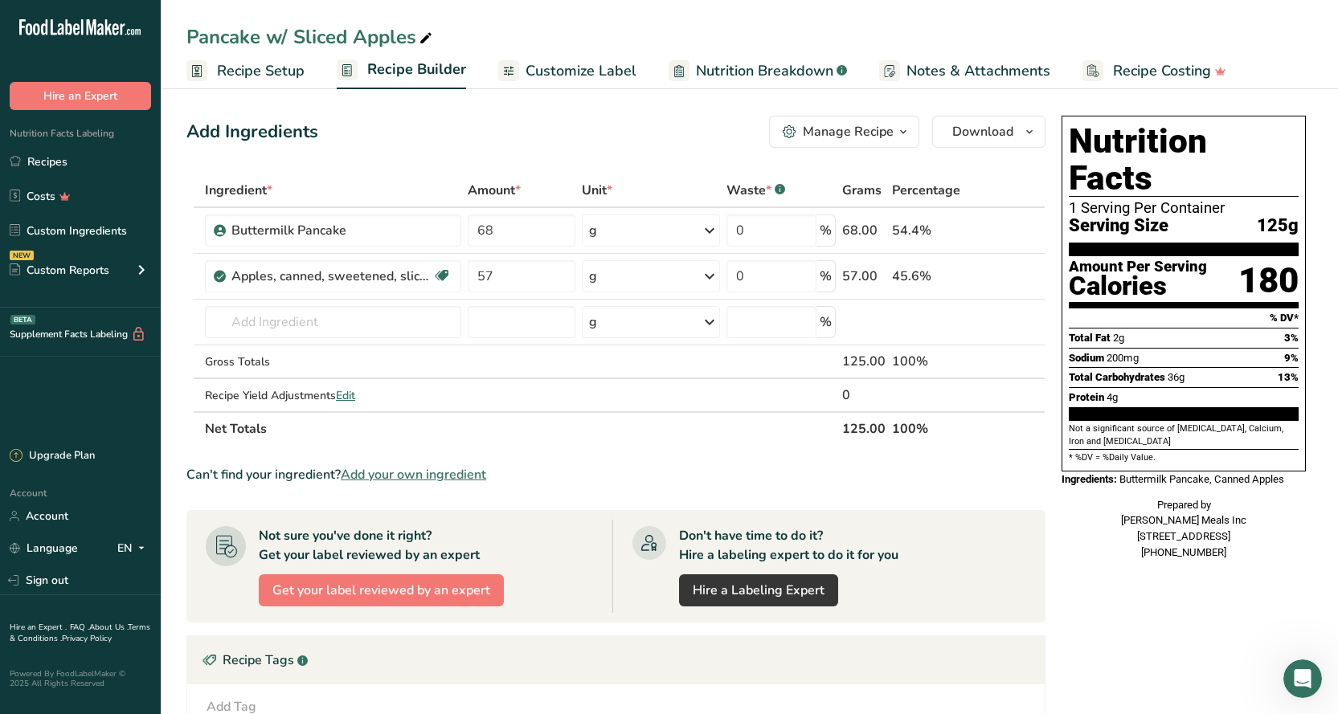
click at [595, 63] on span "Customize Label" at bounding box center [580, 71] width 111 height 22
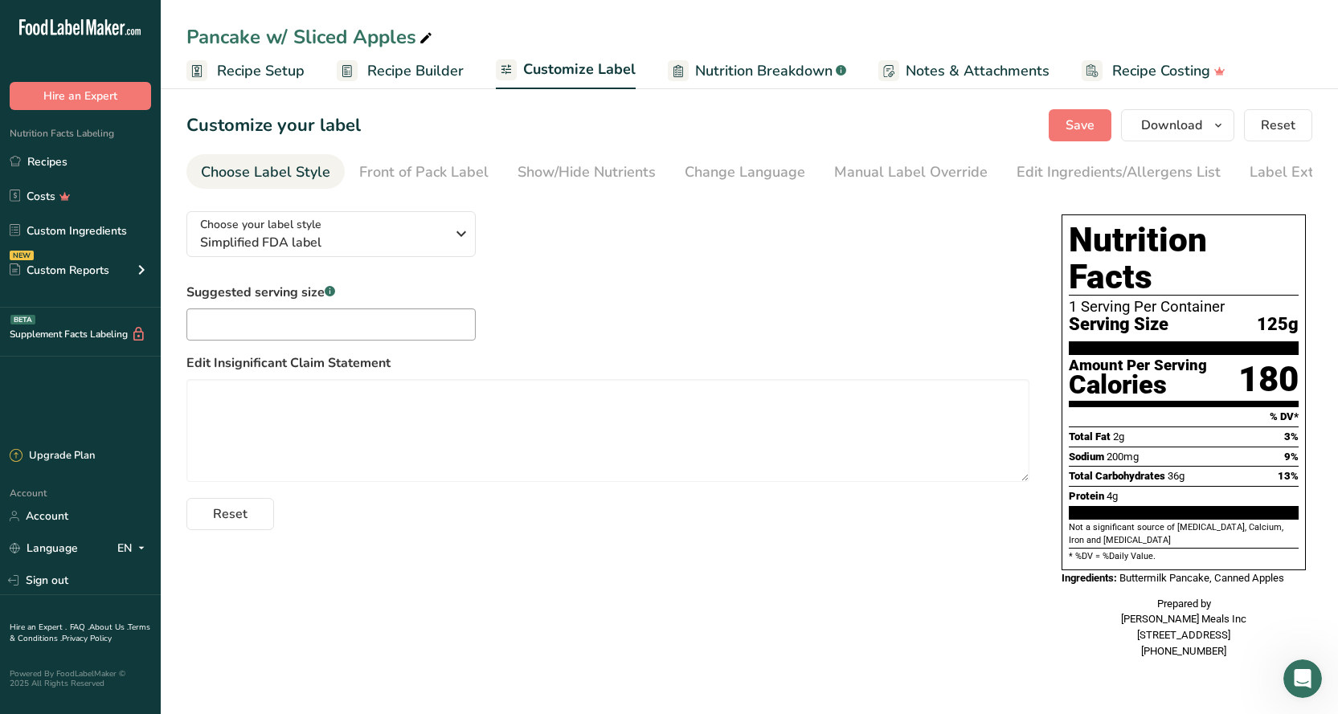
click at [279, 70] on span "Recipe Setup" at bounding box center [261, 71] width 88 height 22
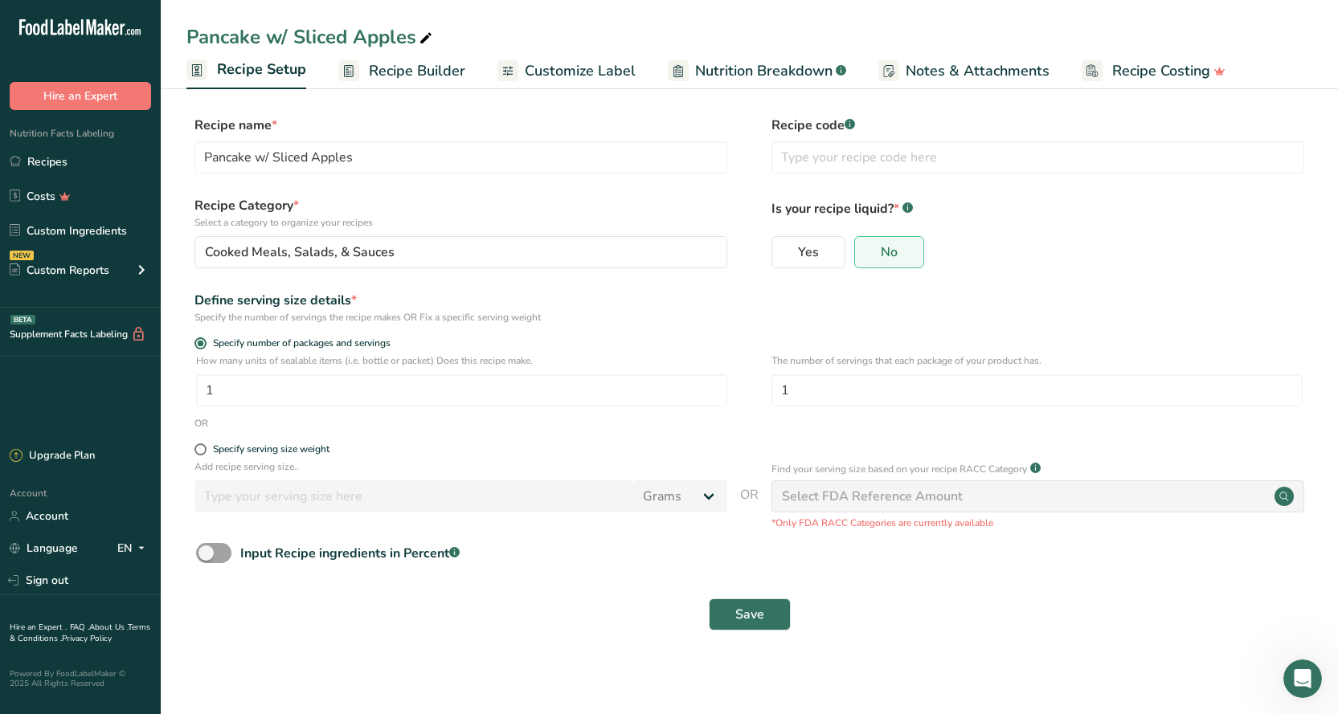
click at [363, 39] on div "Pancake w/ Sliced Apples" at bounding box center [310, 36] width 249 height 29
drag, startPoint x: 417, startPoint y: 40, endPoint x: 291, endPoint y: 33, distance: 126.3
click at [292, 35] on input "Pancake w/ Sliced Apples" at bounding box center [748, 36] width 1125 height 29
type input "Pancake w/ Turkey Bacon"
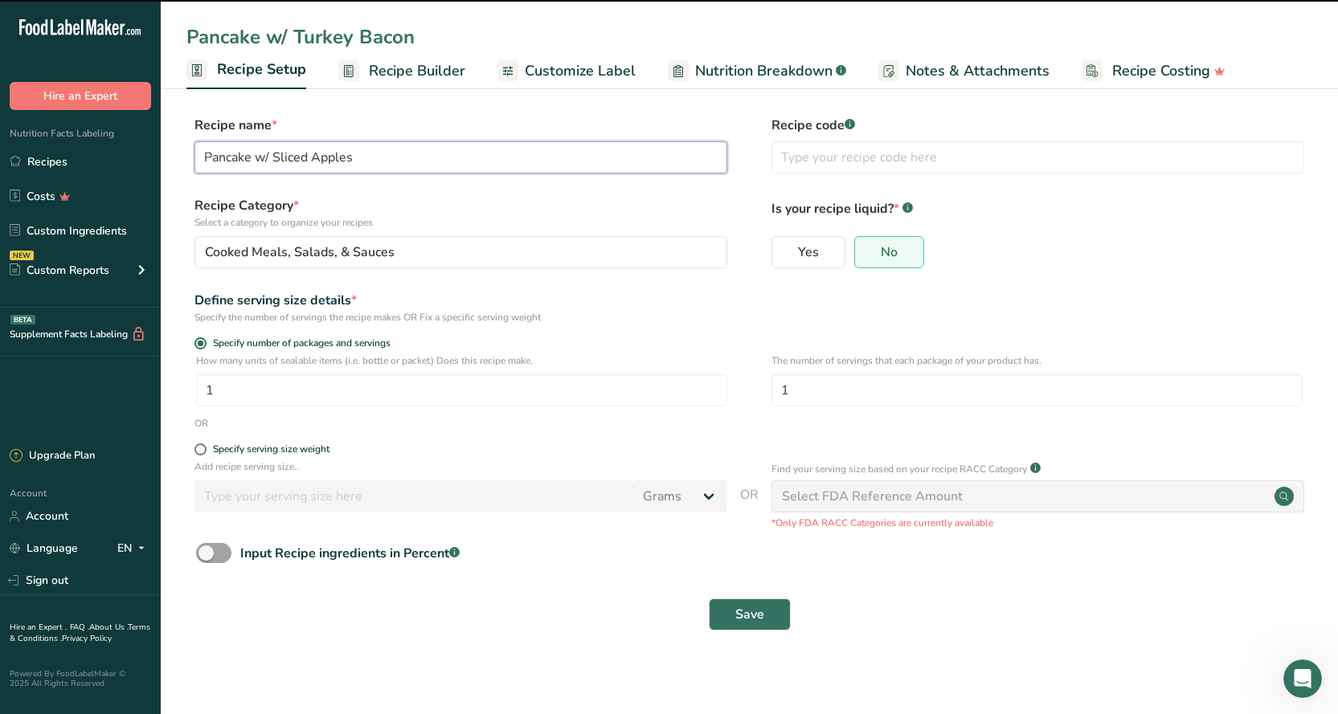
click at [427, 159] on input "Pancake w/ Sliced Apples" at bounding box center [460, 157] width 533 height 32
type input "Pancake w/ Turkey Bacon"
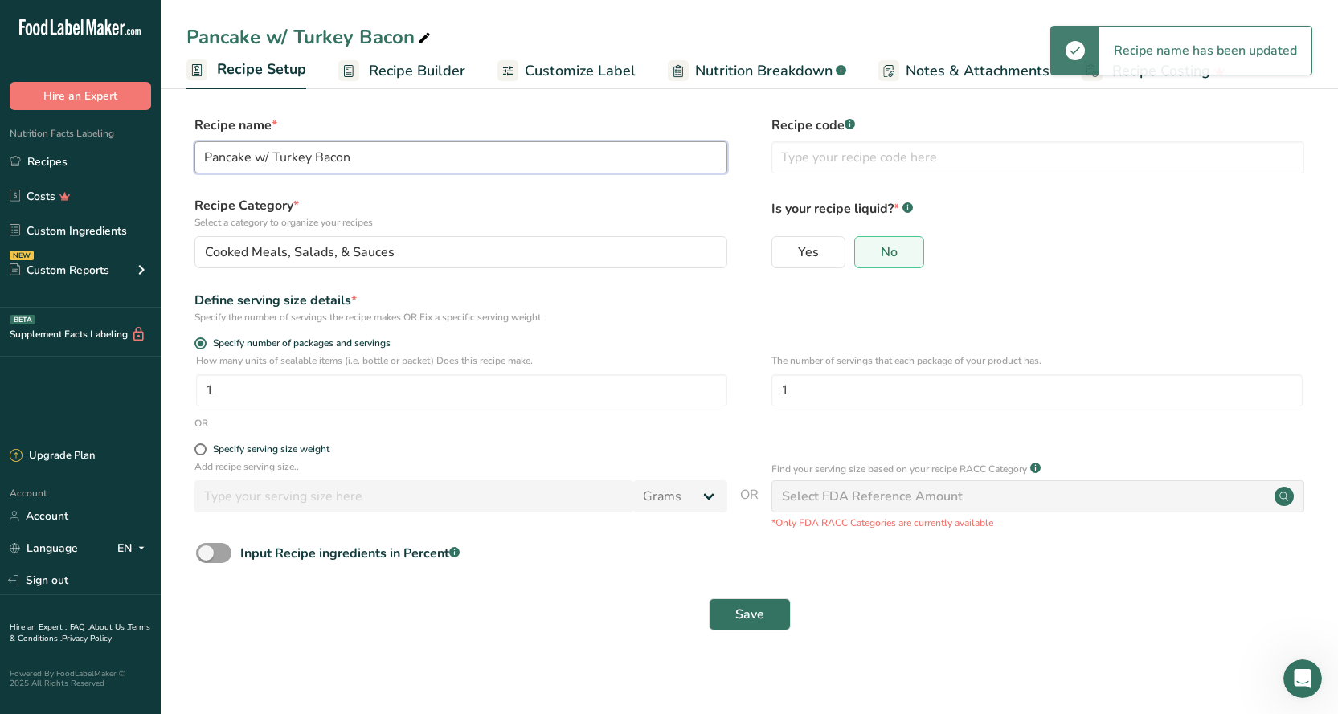
drag, startPoint x: 427, startPoint y: 159, endPoint x: 320, endPoint y: 163, distance: 107.7
click at [320, 163] on input "Pancake w/ Turkey Bacon" at bounding box center [460, 157] width 533 height 32
click at [731, 79] on span "Nutrition Breakdown" at bounding box center [763, 71] width 137 height 22
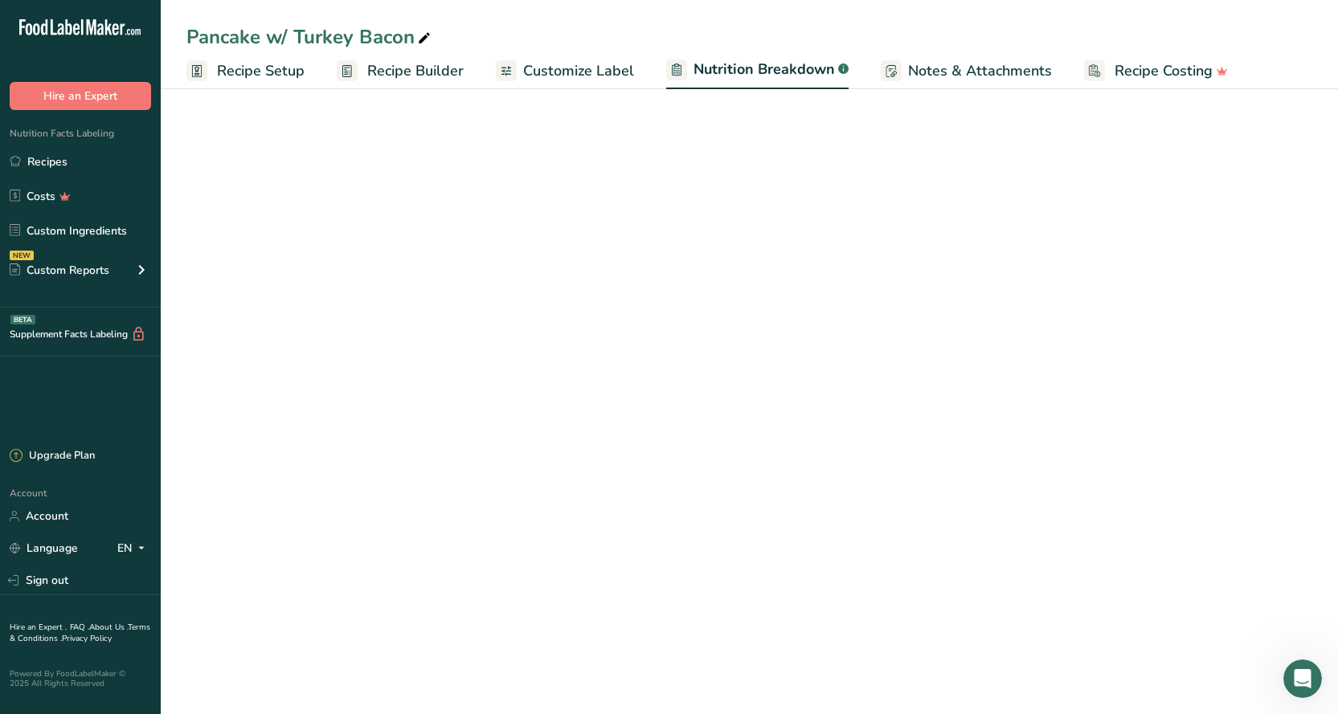
click at [586, 71] on span "Customize Label" at bounding box center [578, 71] width 111 height 22
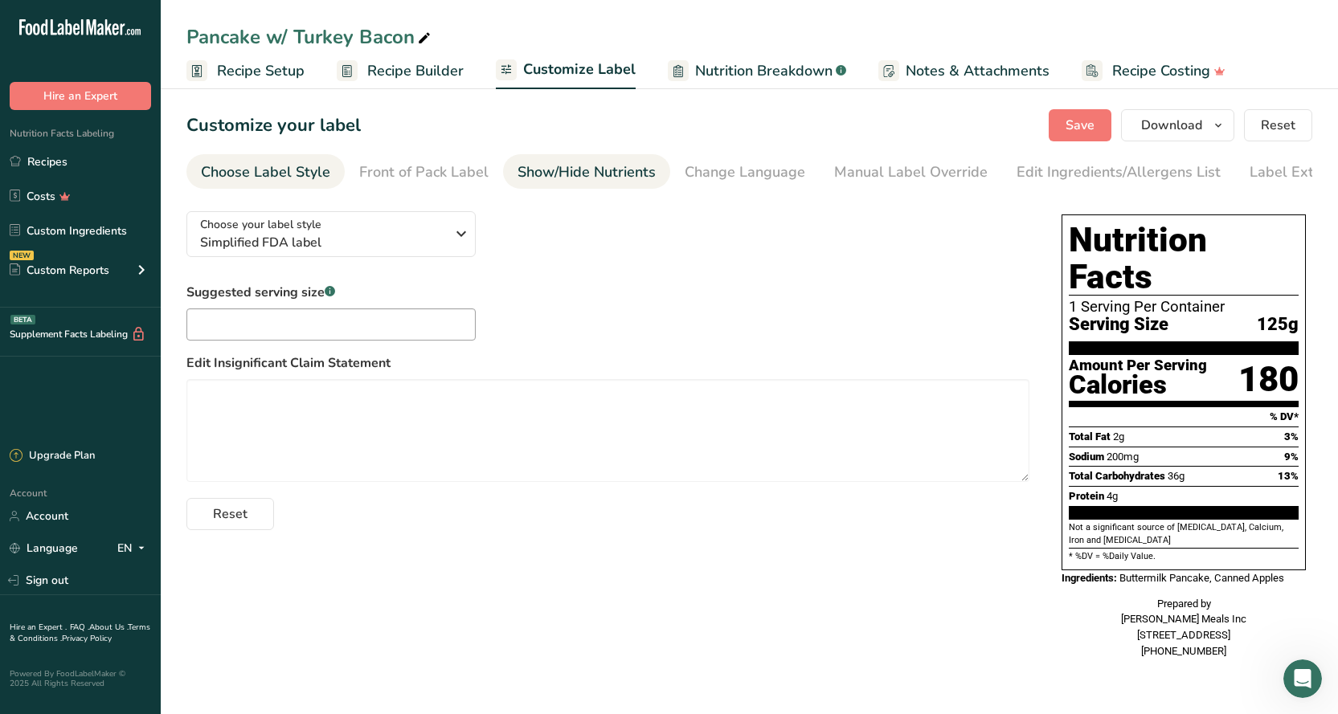
click at [593, 182] on div "Show/Hide Nutrients" at bounding box center [586, 172] width 138 height 22
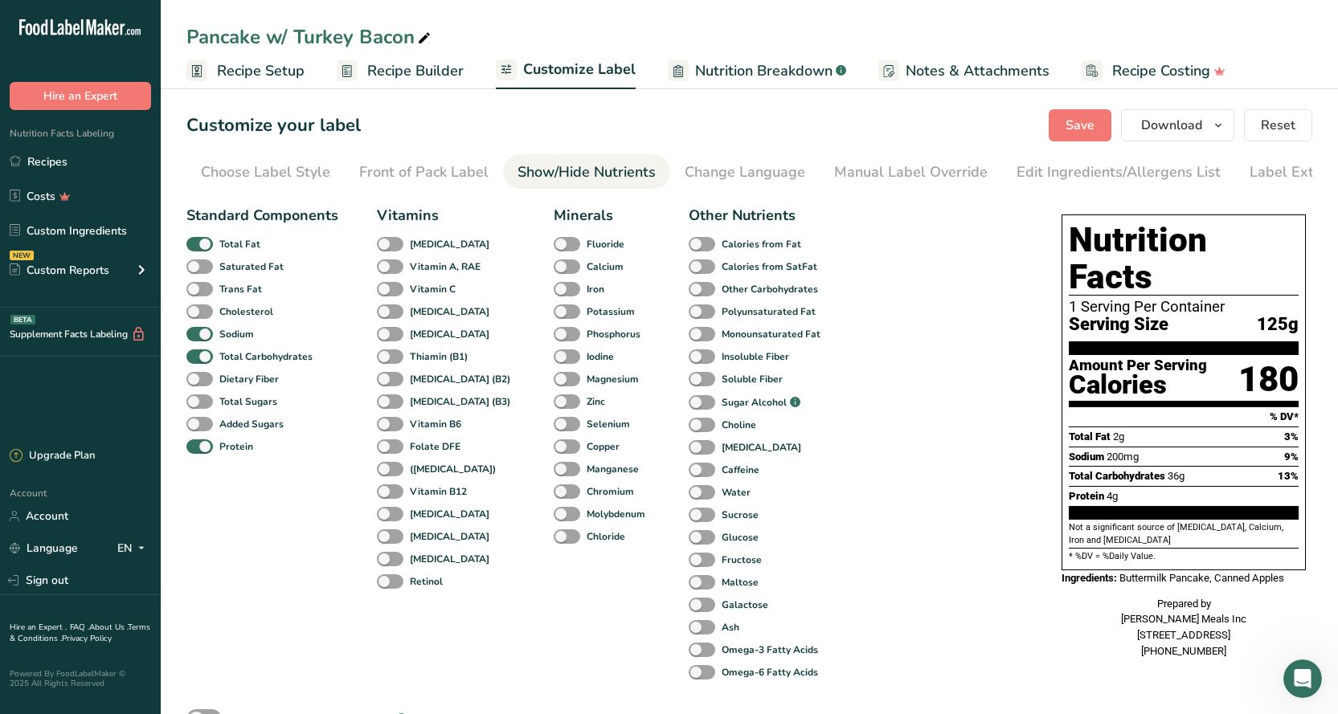
scroll to position [0, 42]
click at [733, 172] on div "Change Language" at bounding box center [703, 172] width 120 height 22
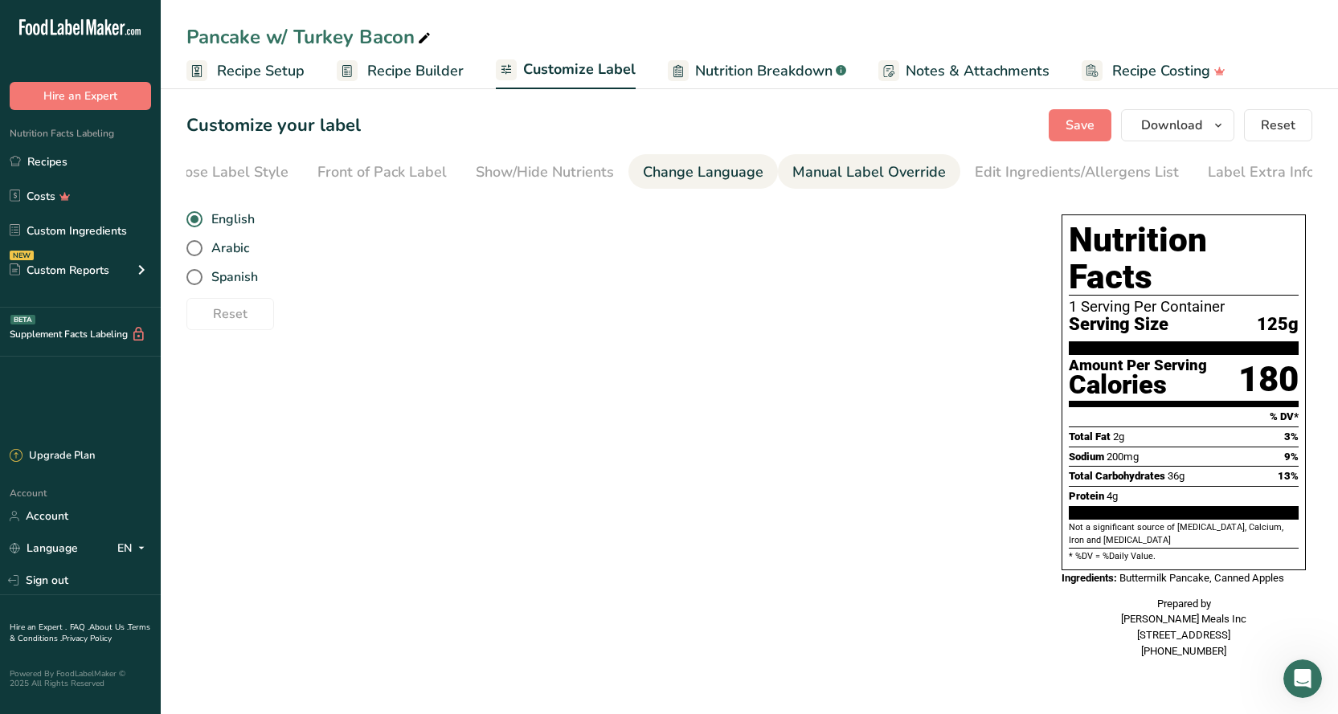
drag, startPoint x: 829, startPoint y: 174, endPoint x: 892, endPoint y: 174, distance: 62.7
click at [830, 174] on div "Manual Label Override" at bounding box center [868, 172] width 153 height 22
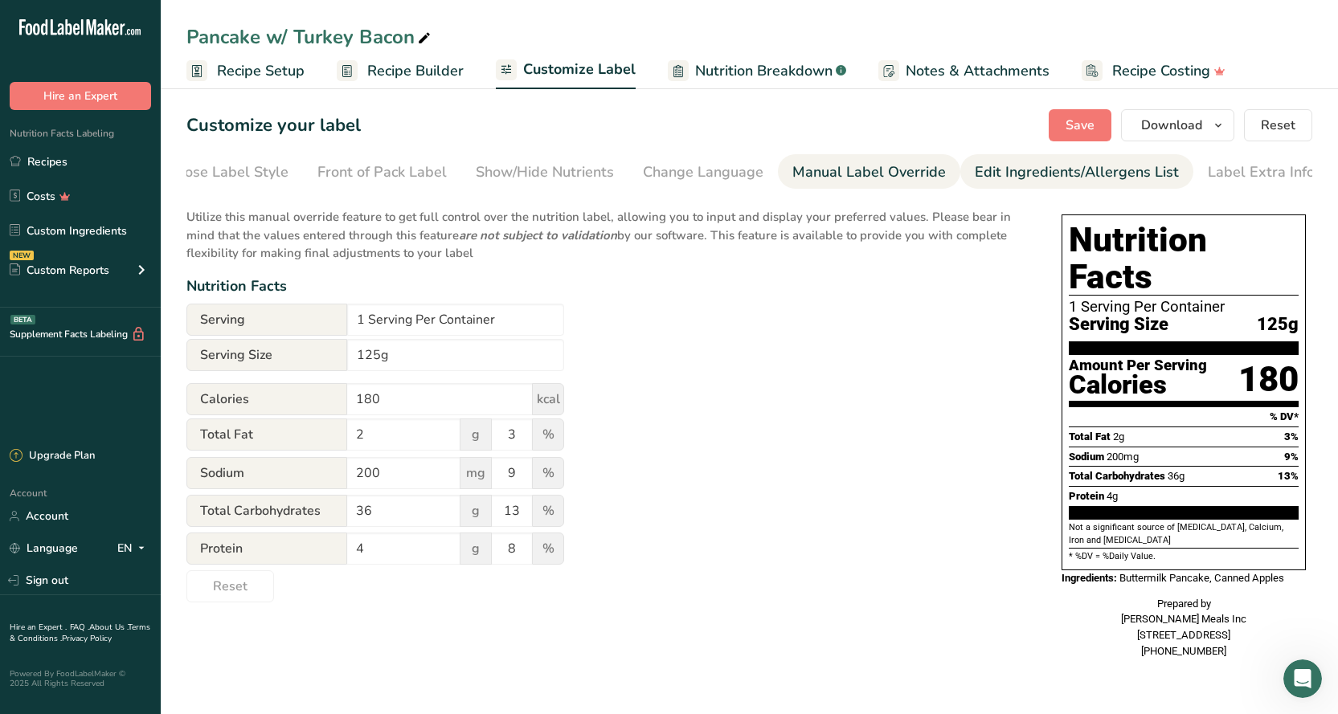
click at [994, 174] on div "Edit Ingredients/Allergens List" at bounding box center [1076, 172] width 204 height 22
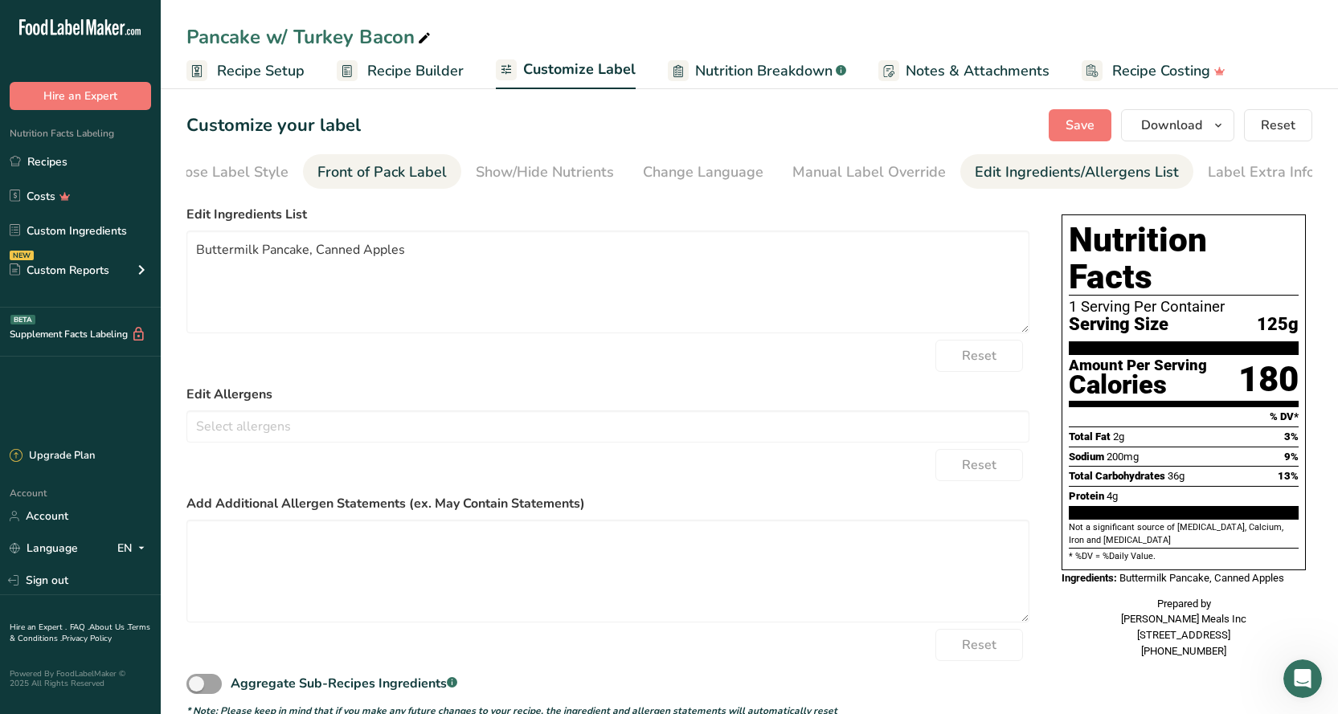
click at [352, 167] on div "Front of Pack Label" at bounding box center [381, 172] width 129 height 22
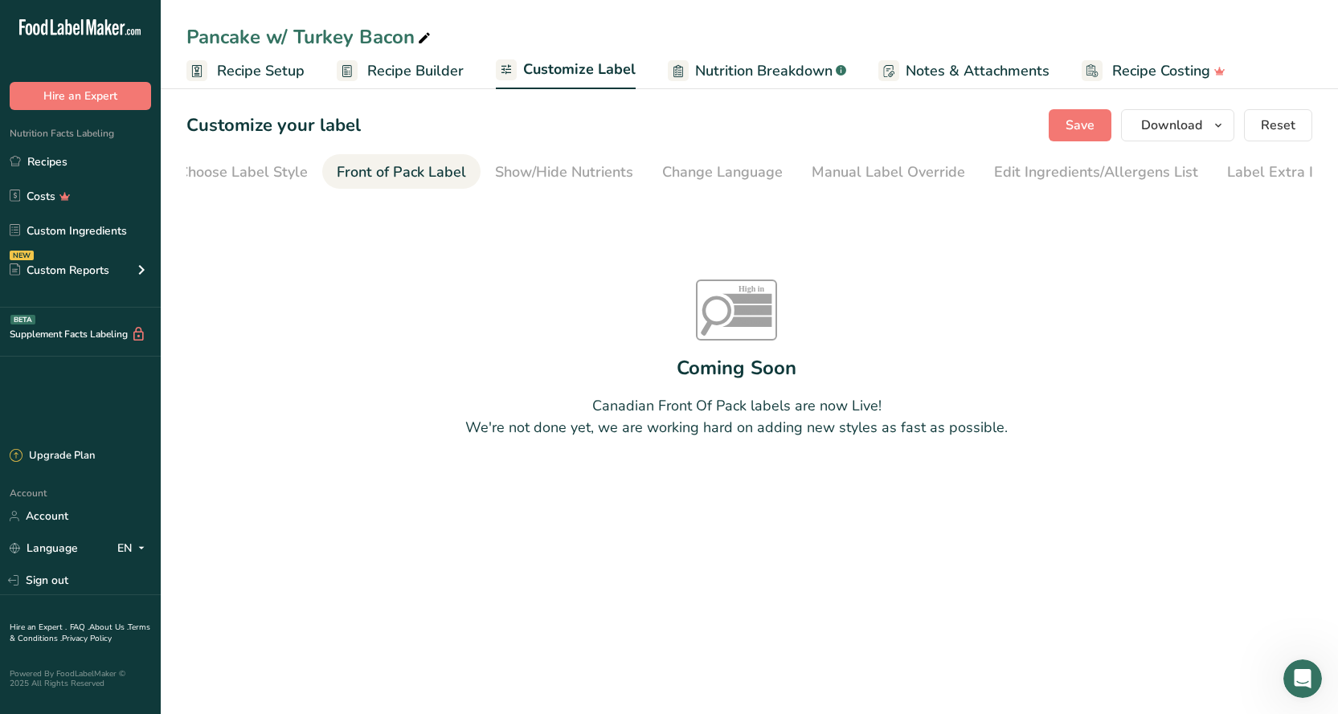
scroll to position [0, 0]
click at [239, 178] on div "Choose Label Style" at bounding box center [265, 172] width 129 height 22
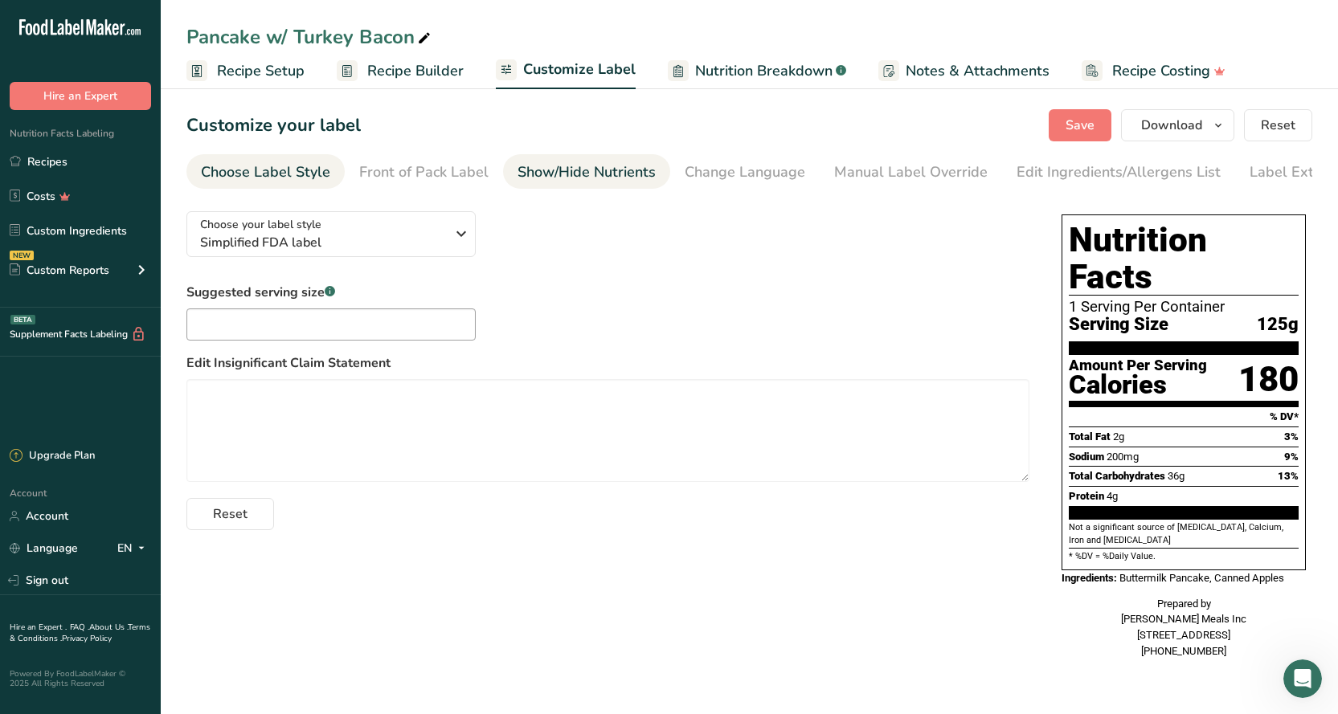
click at [539, 172] on div "Show/Hide Nutrients" at bounding box center [586, 172] width 138 height 22
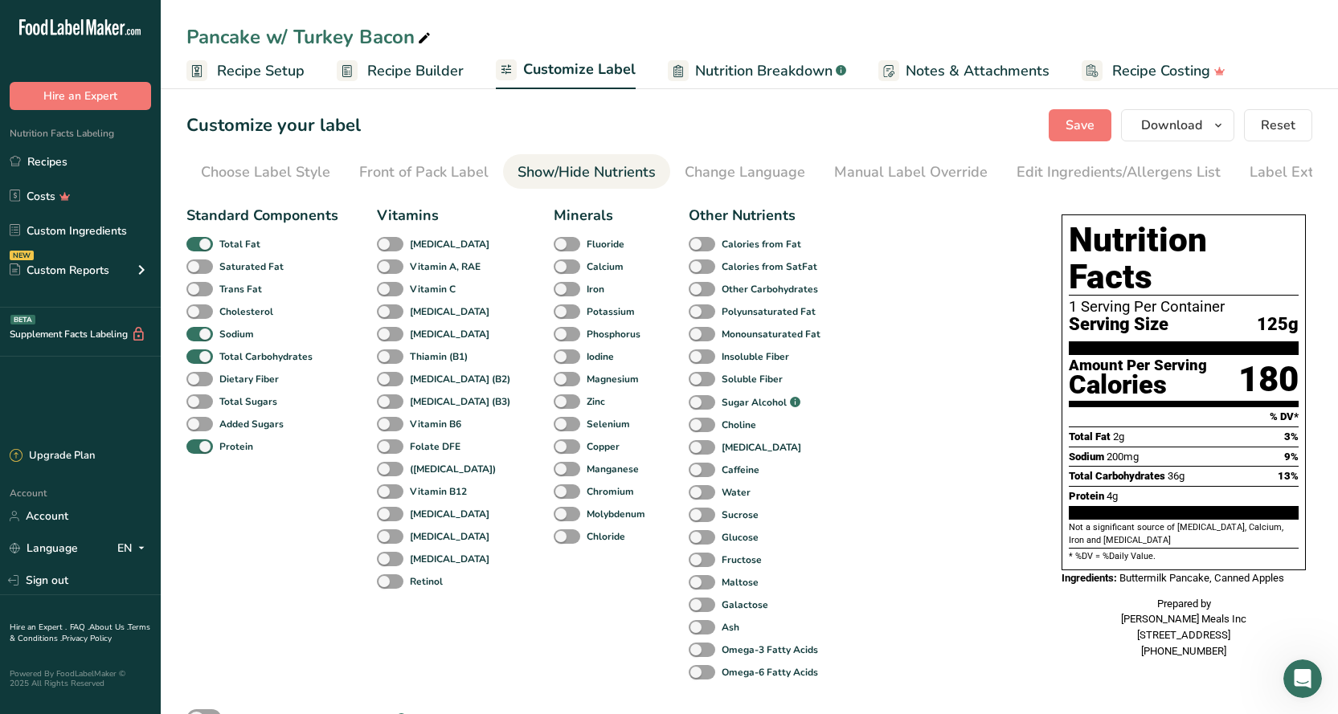
scroll to position [0, 42]
click at [705, 71] on span "Nutrition Breakdown" at bounding box center [763, 71] width 137 height 22
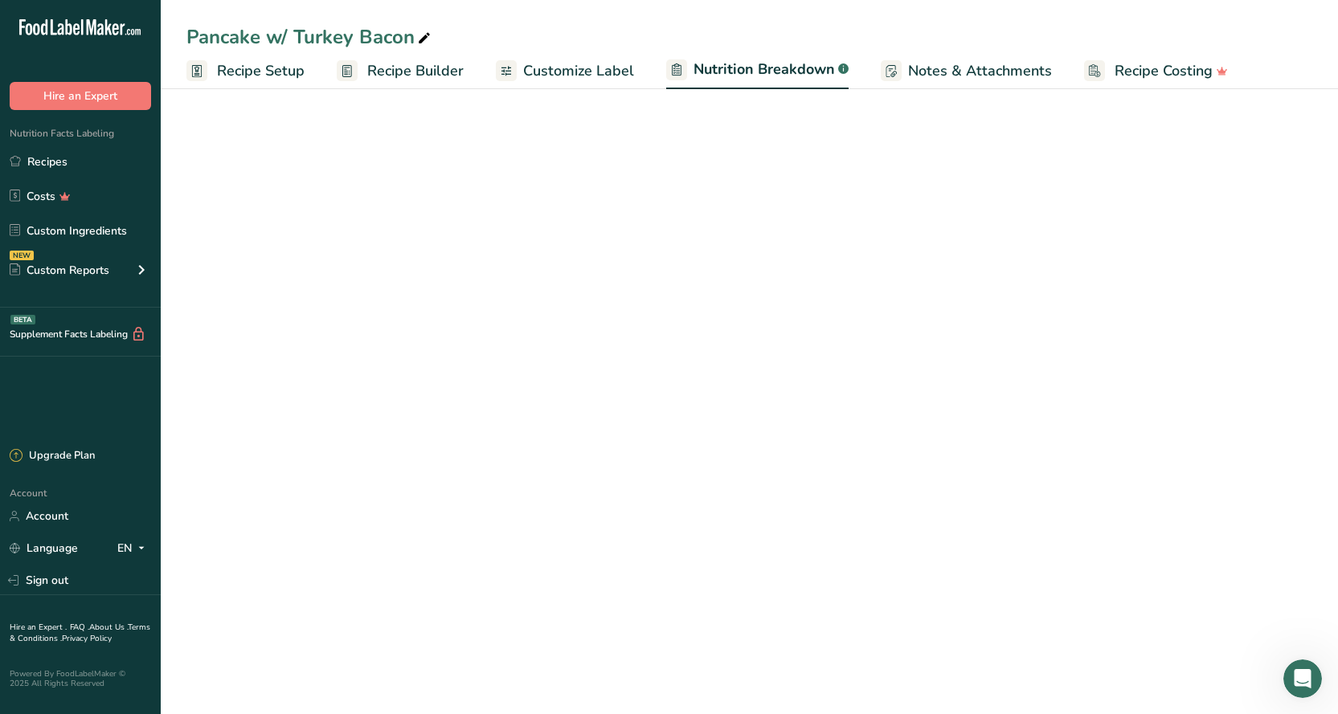
select select "Calories"
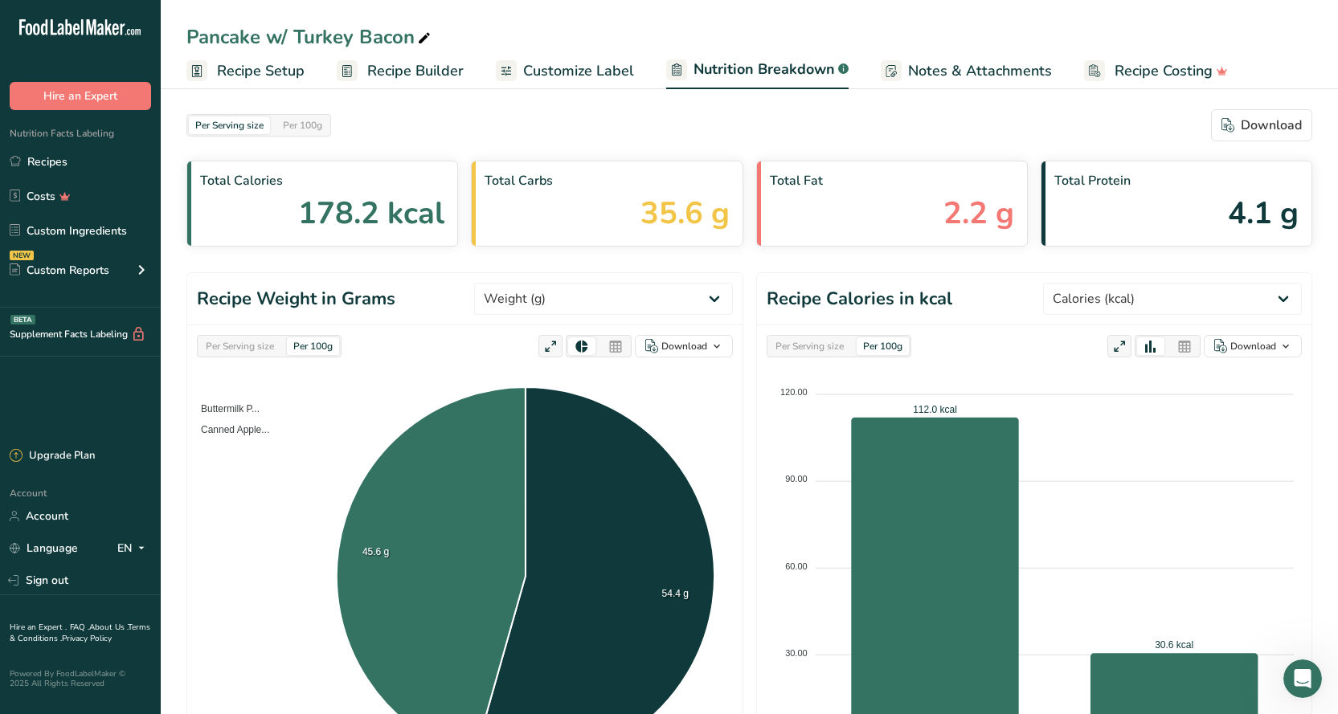
click at [355, 81] on link "Recipe Builder" at bounding box center [400, 71] width 127 height 36
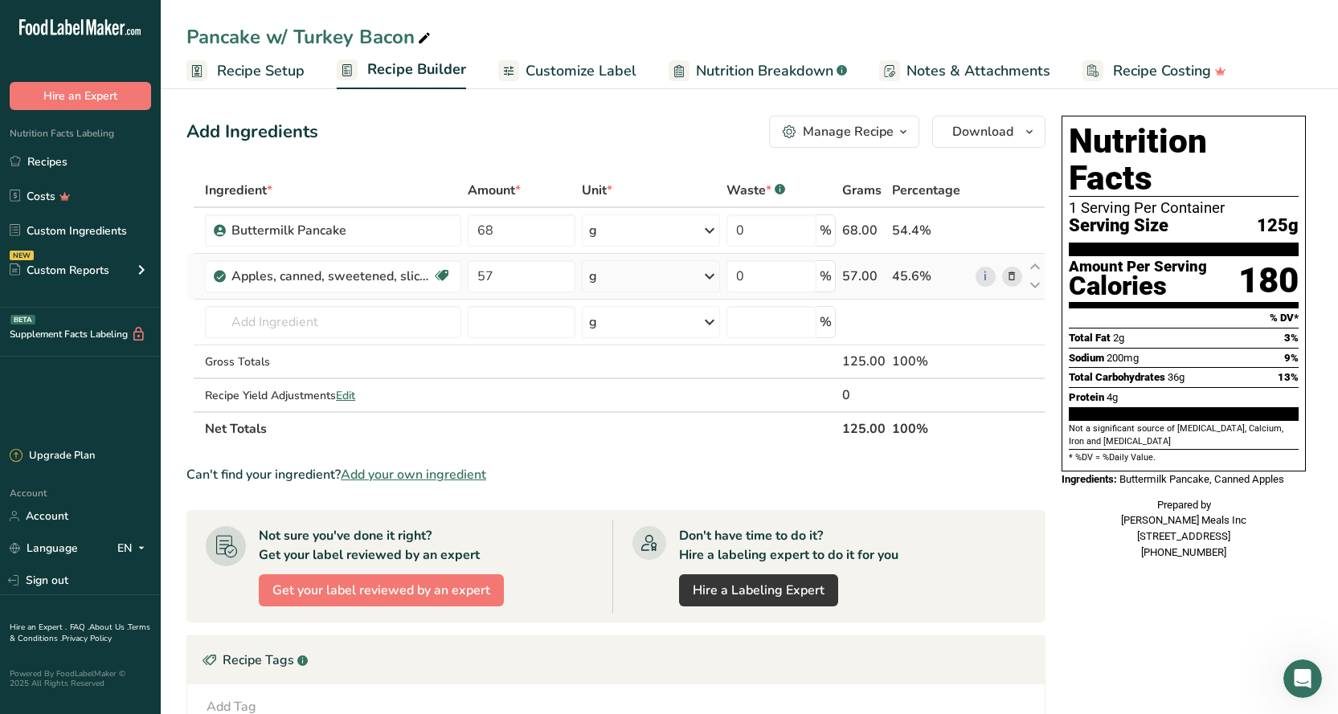
click at [1006, 276] on icon at bounding box center [1011, 276] width 11 height 17
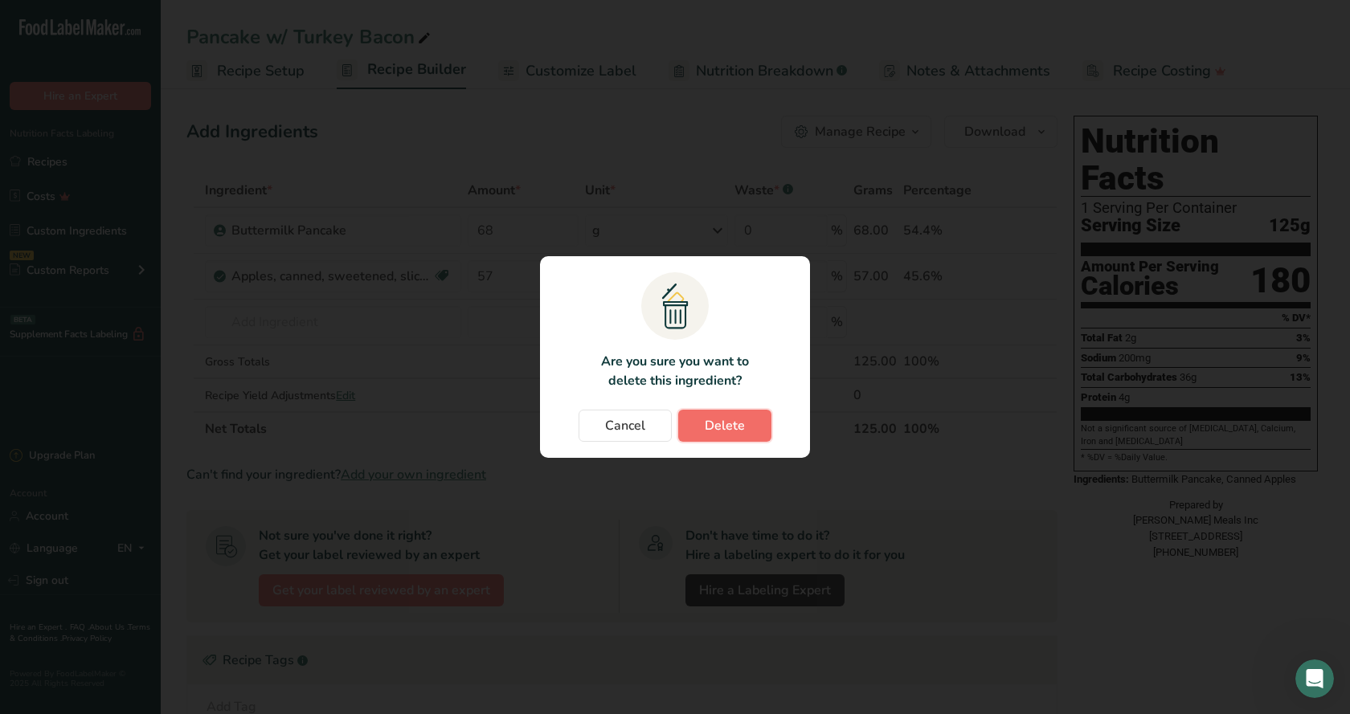
click at [737, 414] on button "Delete" at bounding box center [724, 426] width 93 height 32
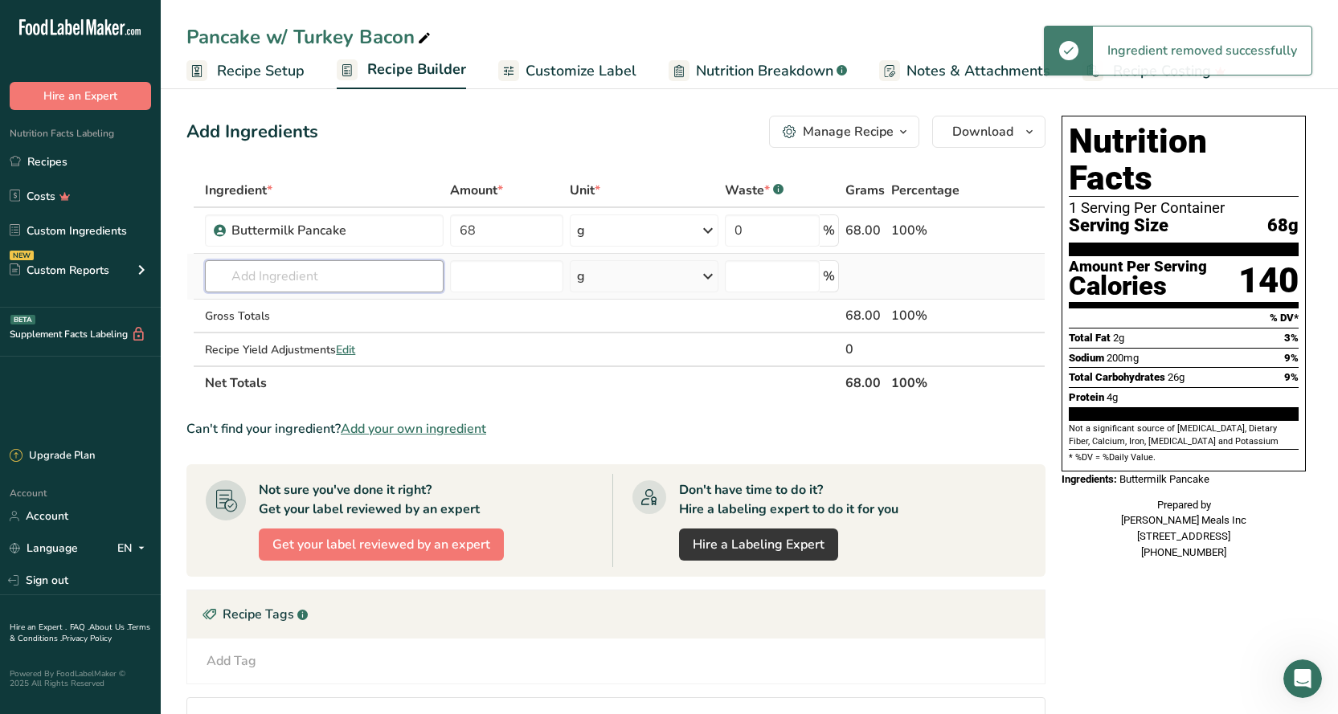
click at [279, 285] on input "text" at bounding box center [324, 276] width 238 height 32
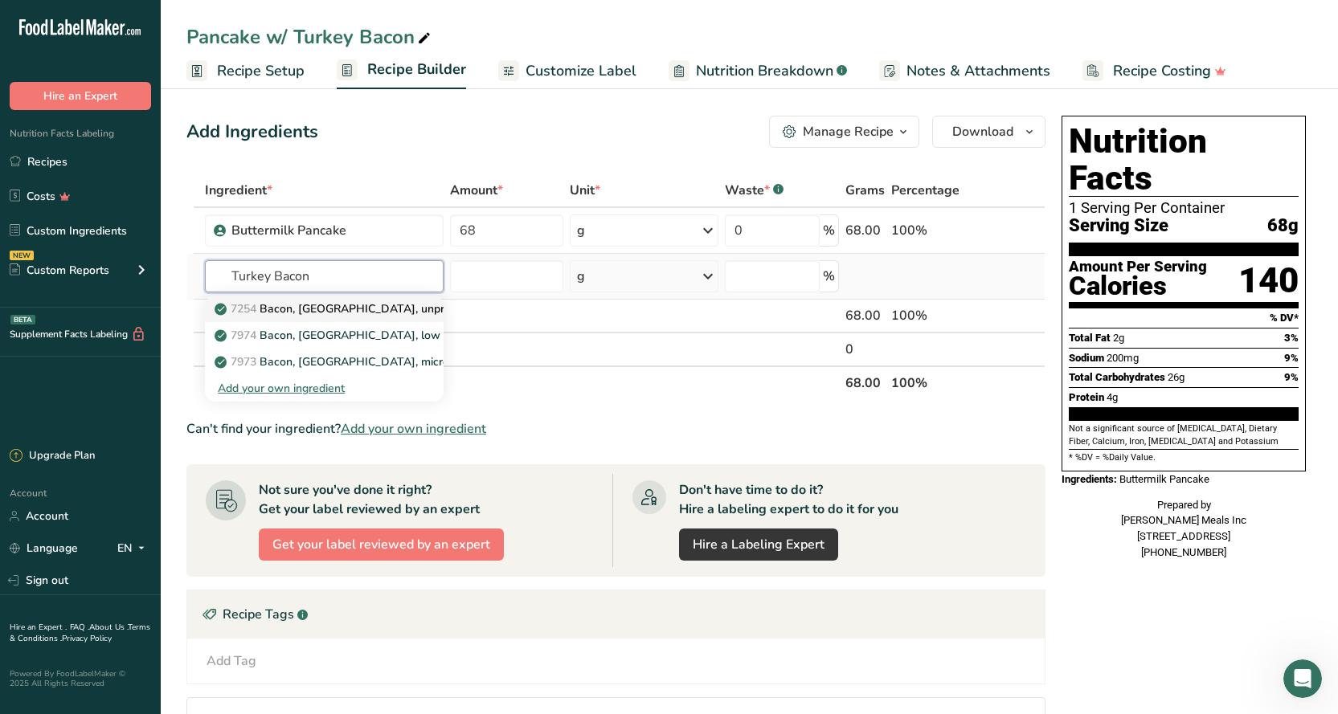
type input "Turkey Bacon"
click at [292, 313] on p "7254 Bacon, turkey, unprepared" at bounding box center [349, 308] width 263 height 17
type input "Bacon, turkey, unprepared"
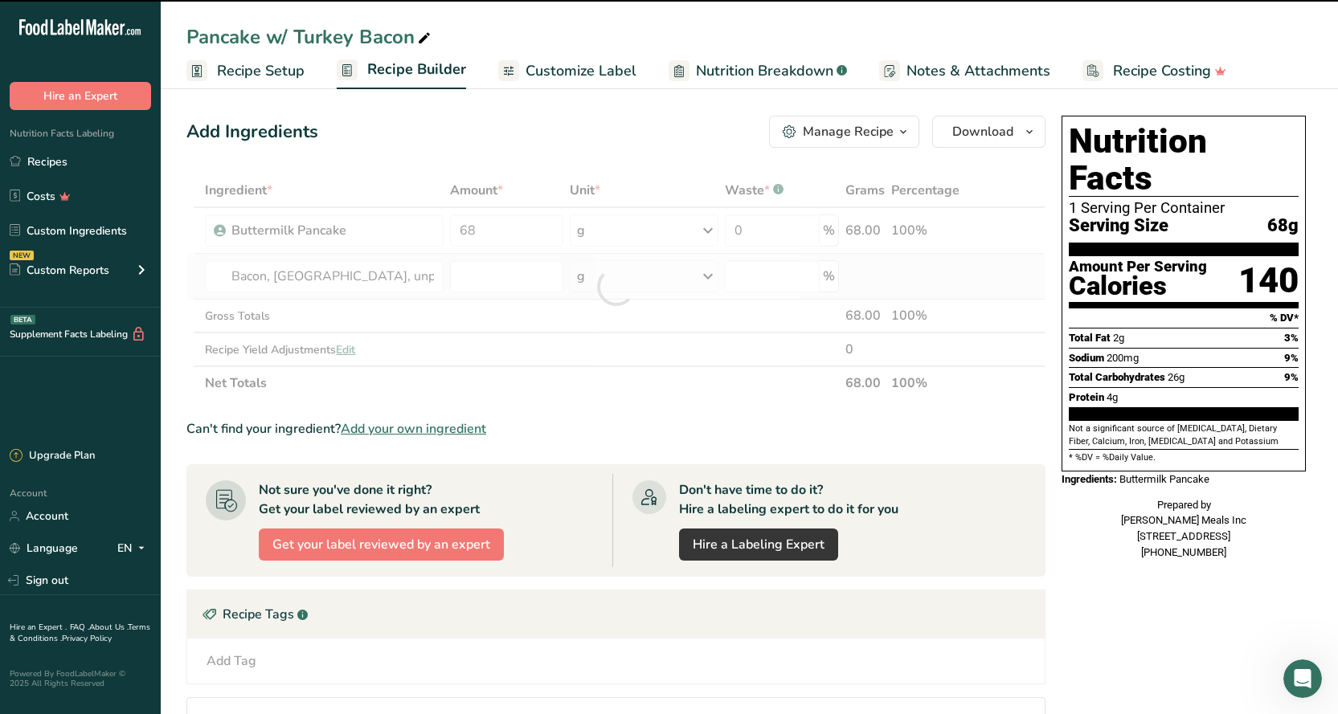
type input "0"
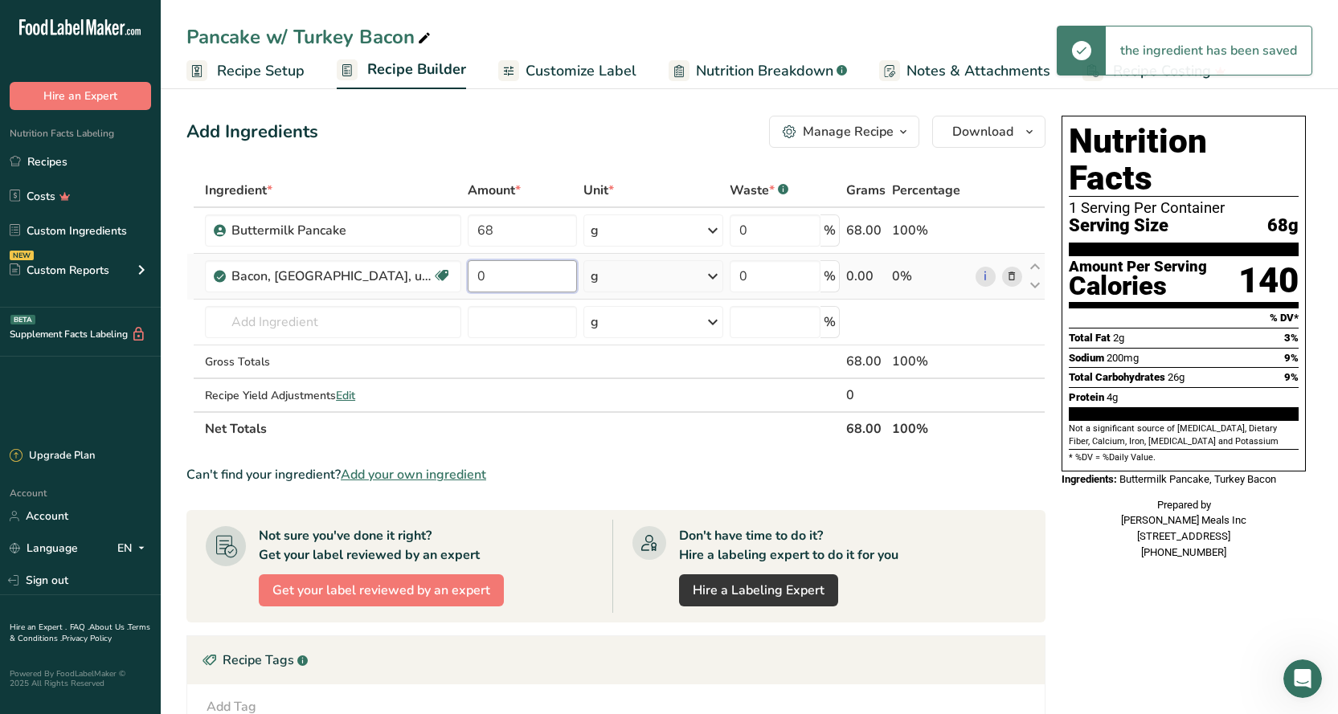
drag, startPoint x: 468, startPoint y: 277, endPoint x: 455, endPoint y: 277, distance: 12.9
click at [464, 277] on td "0" at bounding box center [522, 277] width 116 height 46
type input "2"
click at [599, 276] on div "Ingredient * Amount * Unit * Waste * .a-a{fill:#347362;}.b-a{fill:#fff;} Grams …" at bounding box center [615, 310] width 859 height 272
click at [599, 276] on div "g" at bounding box center [653, 276] width 140 height 32
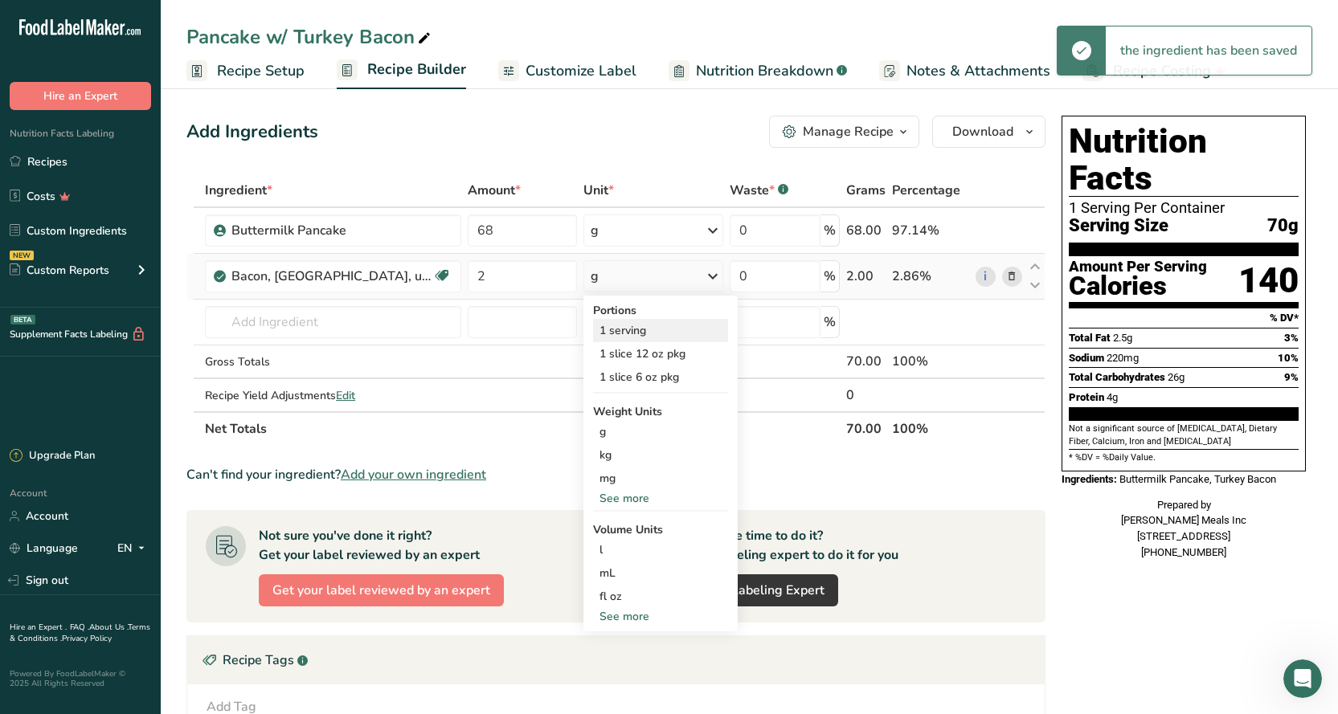
click at [611, 333] on div "1 serving" at bounding box center [660, 330] width 135 height 23
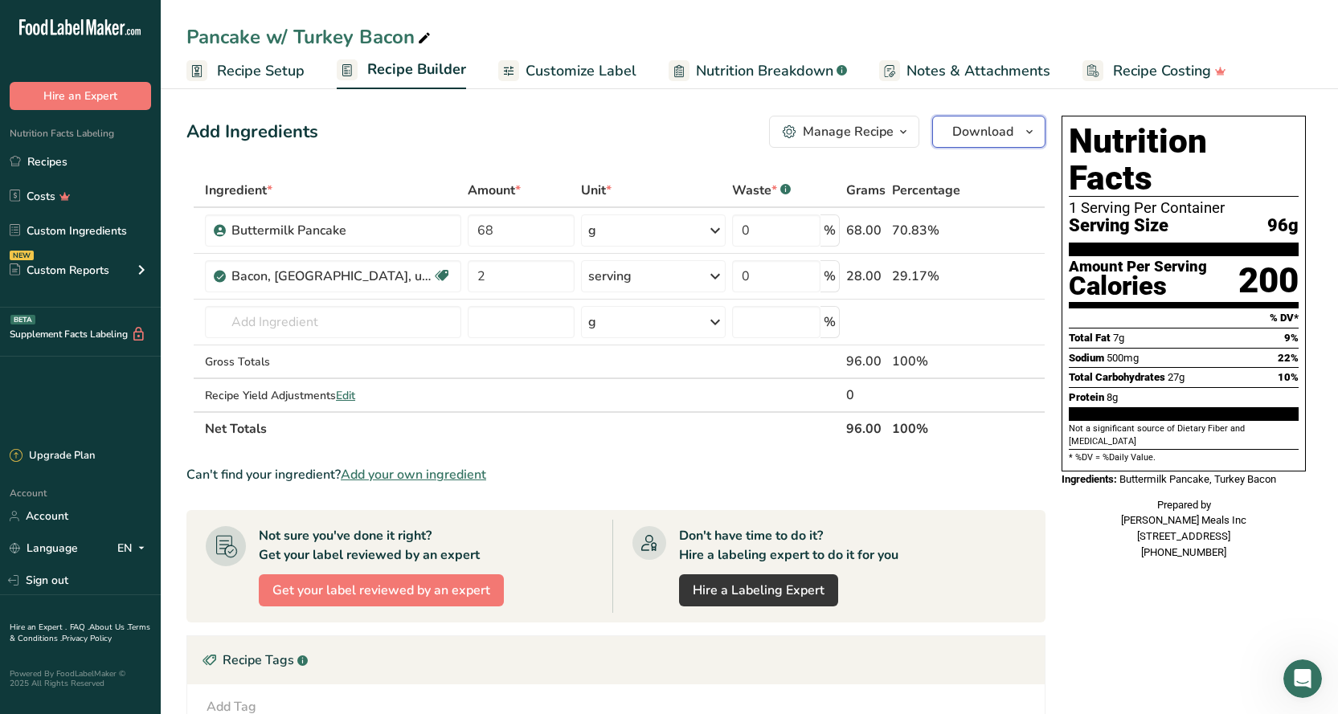
click at [982, 134] on span "Download" at bounding box center [982, 131] width 61 height 19
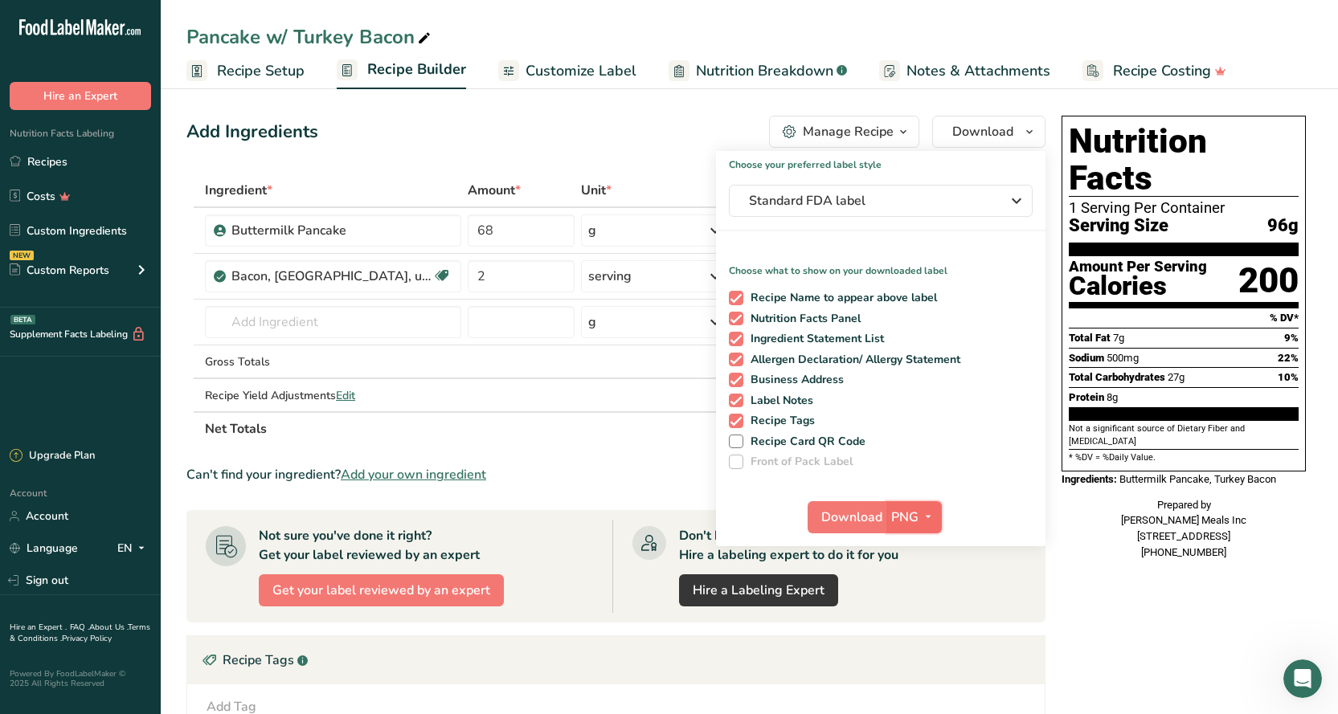
click at [888, 516] on button "PNG" at bounding box center [913, 517] width 55 height 32
click at [852, 525] on span "Download" at bounding box center [851, 517] width 61 height 19
click at [68, 153] on link "Recipes" at bounding box center [80, 161] width 161 height 31
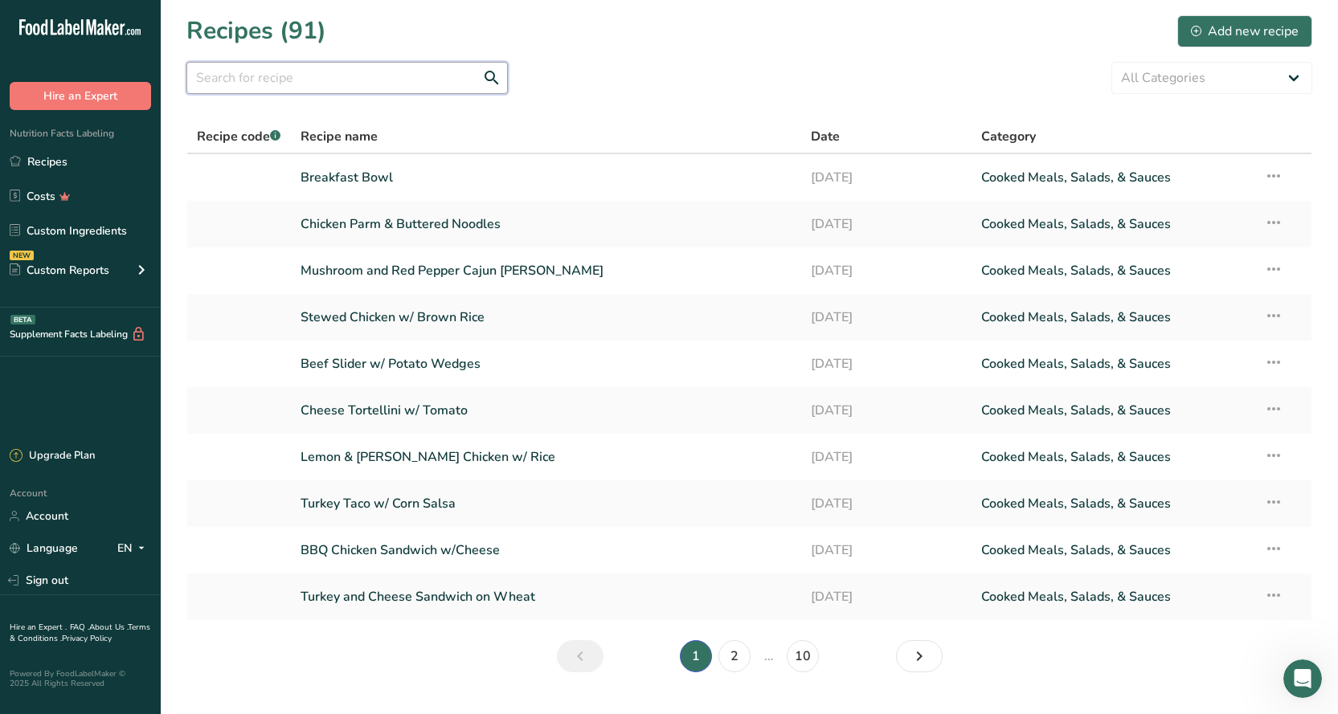
click at [293, 84] on input "text" at bounding box center [346, 78] width 321 height 32
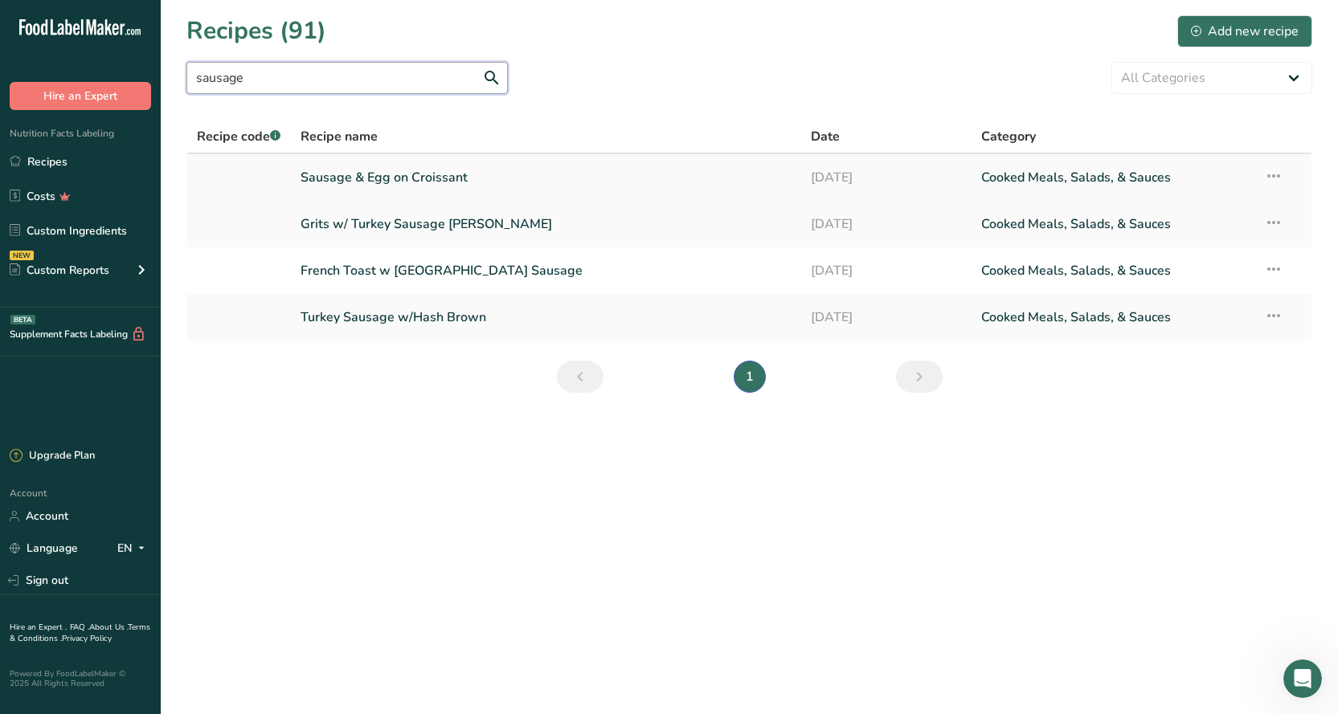
type input "sausage"
click at [361, 185] on link "Sausage & Egg on Croissant" at bounding box center [545, 178] width 491 height 34
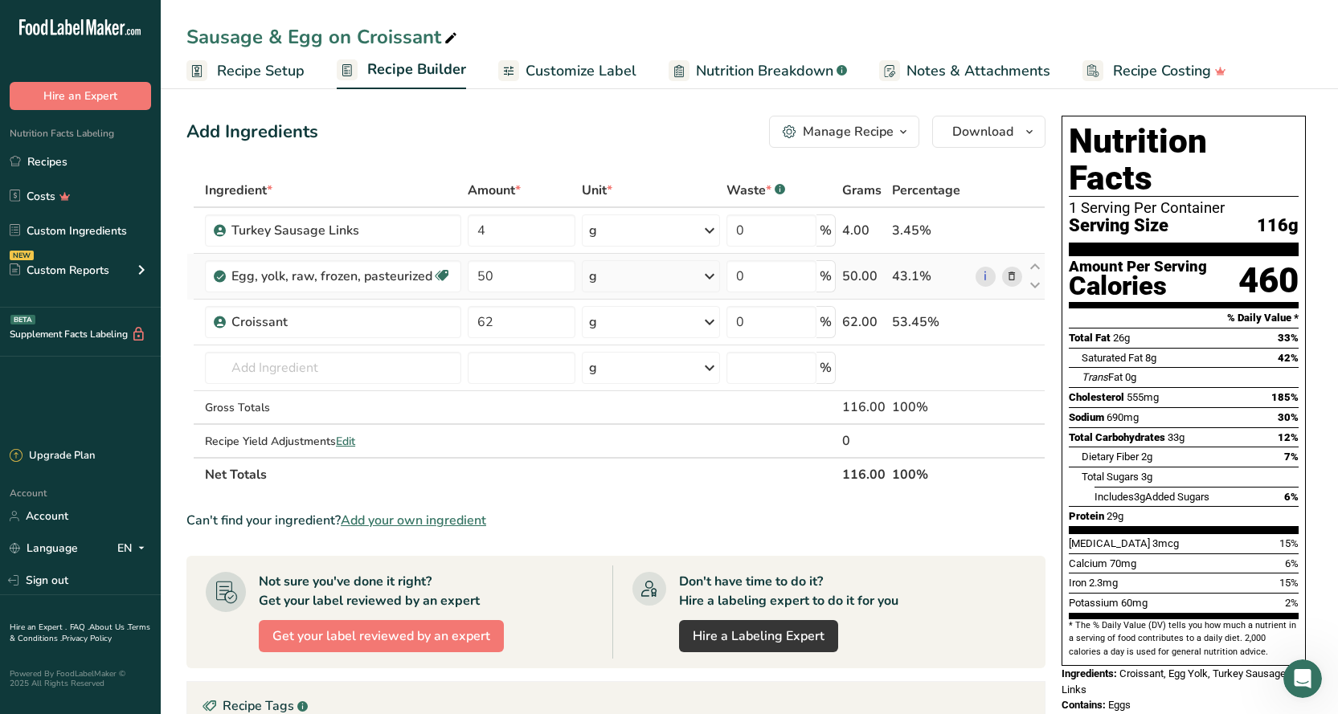
click at [1011, 277] on icon at bounding box center [1011, 276] width 11 height 17
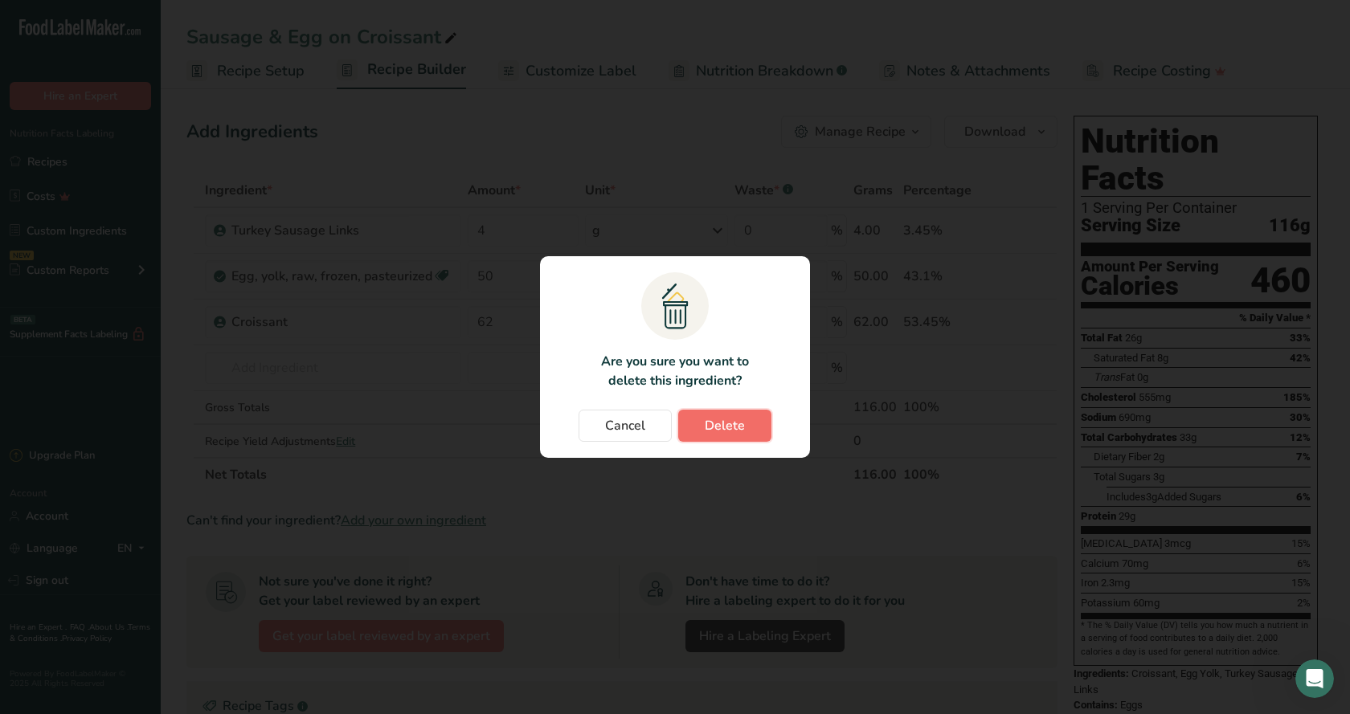
click at [689, 427] on button "Delete" at bounding box center [724, 426] width 93 height 32
type input "62"
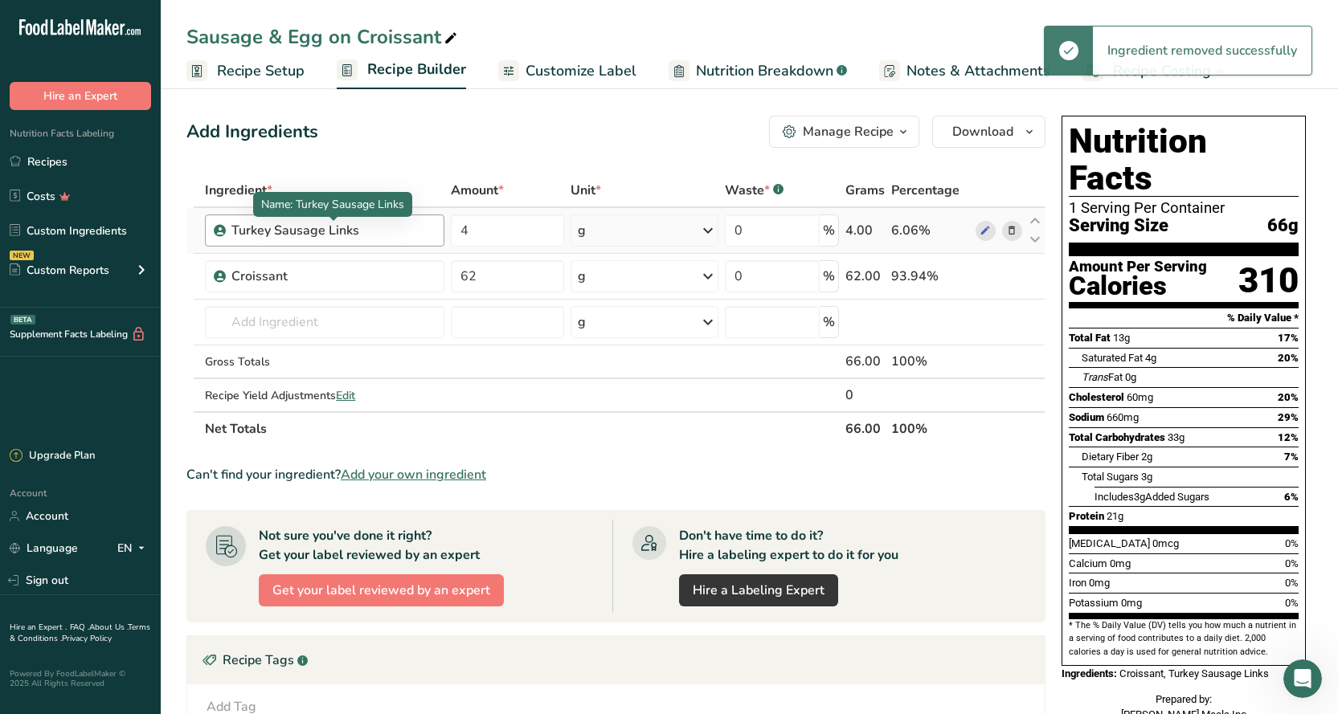
click at [366, 227] on div "Turkey Sausage Links" at bounding box center [331, 230] width 201 height 19
click at [361, 231] on div "Turkey Sausage Links" at bounding box center [331, 230] width 201 height 19
drag, startPoint x: 359, startPoint y: 231, endPoint x: 344, endPoint y: 233, distance: 15.3
click at [356, 232] on div "Turkey Sausage Links" at bounding box center [331, 230] width 201 height 19
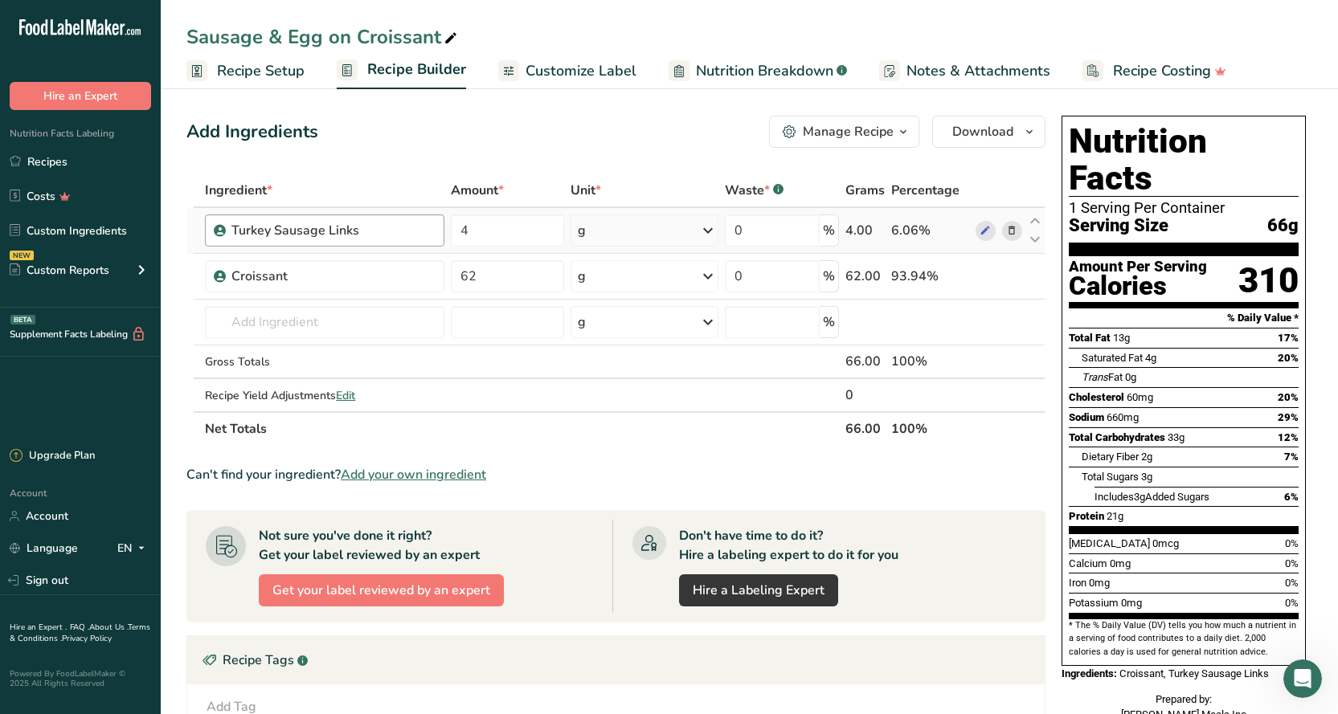
click at [357, 230] on div "Turkey Sausage Links" at bounding box center [331, 230] width 201 height 19
click at [360, 235] on div "Turkey Sausage Links" at bounding box center [331, 230] width 201 height 19
click at [272, 317] on input "text" at bounding box center [324, 322] width 239 height 32
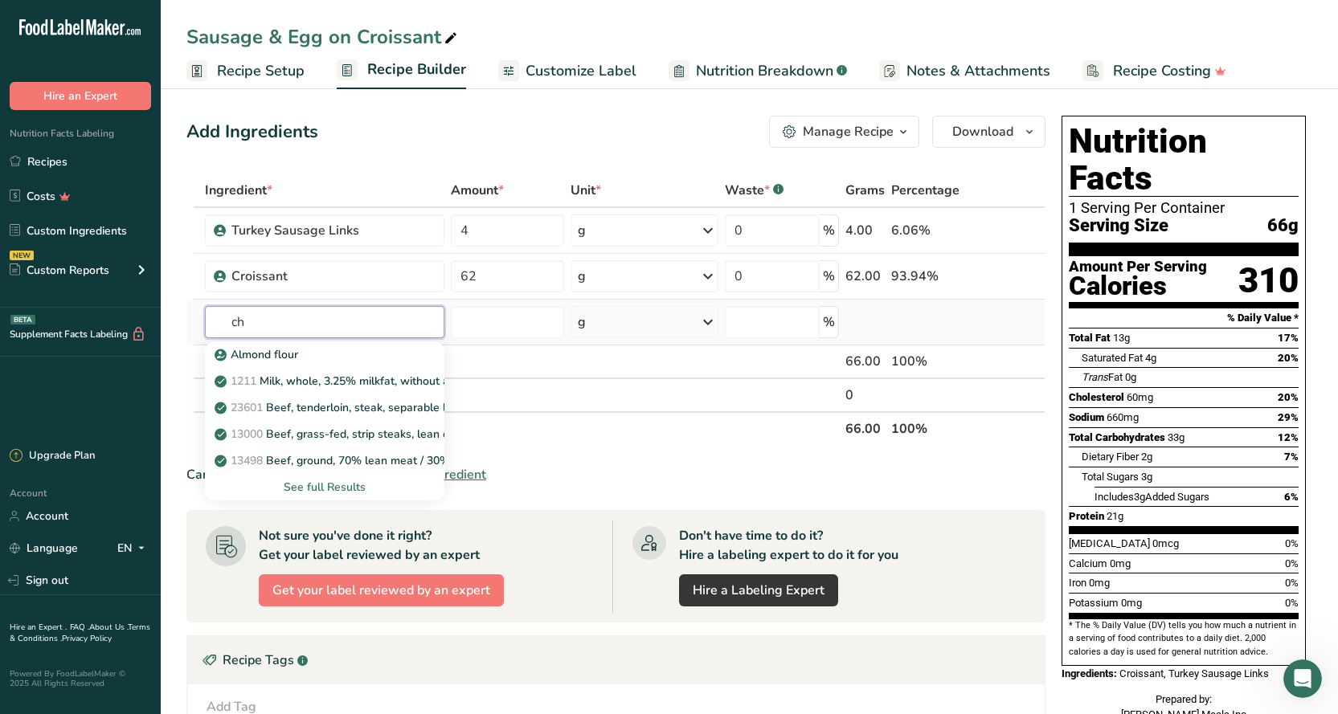
type input "c"
type input "american chee"
click at [288, 405] on p "1061 Cheese, American, nonfat or fat free" at bounding box center [372, 407] width 308 height 17
type input "Cheese, American, nonfat or fat free"
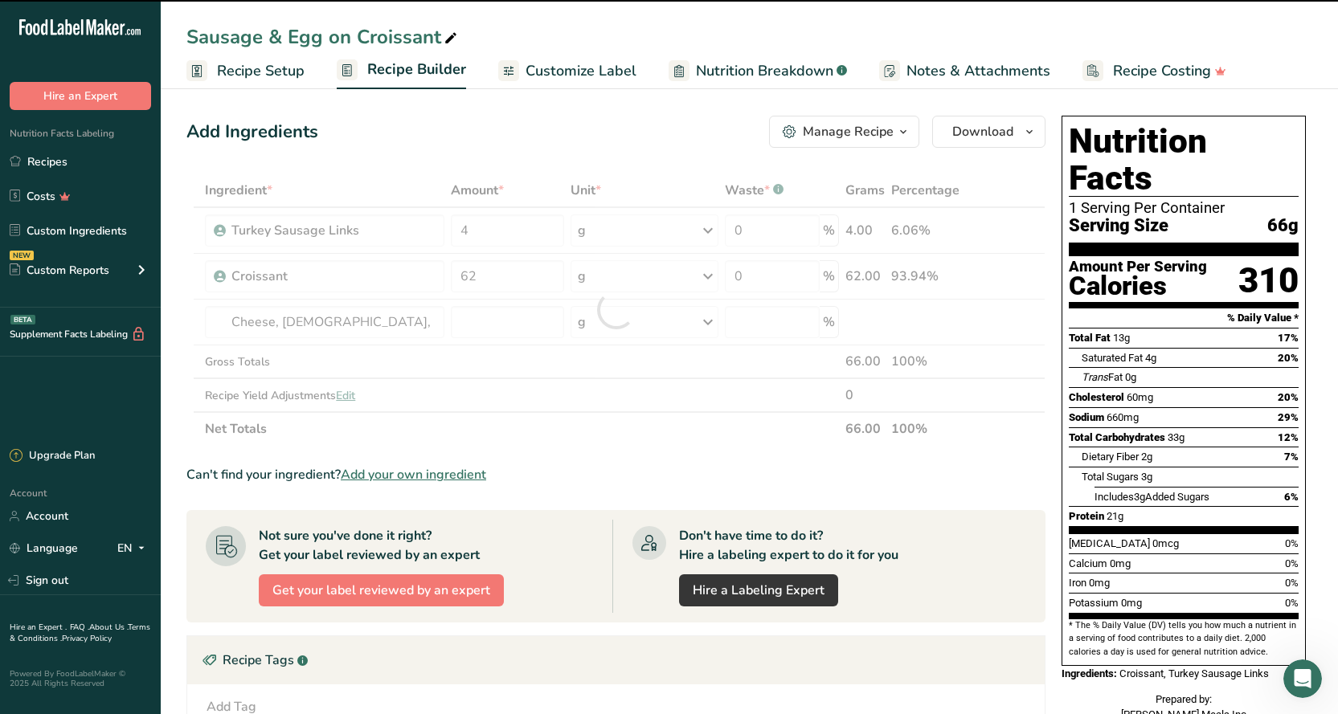
type input "0"
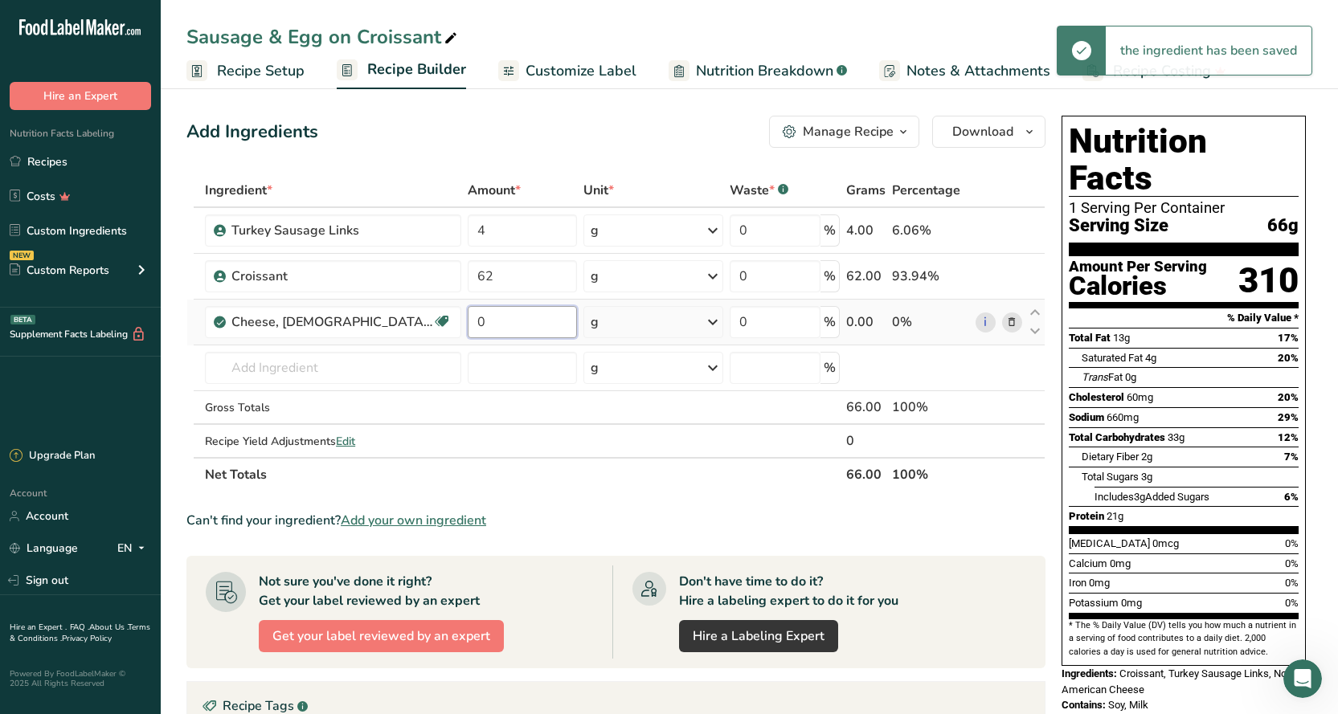
drag, startPoint x: 503, startPoint y: 324, endPoint x: 465, endPoint y: 323, distance: 37.8
click at [467, 324] on td "0" at bounding box center [522, 323] width 116 height 46
type input "1"
click at [625, 316] on div "Ingredient * Amount * Unit * Waste * .a-a{fill:#347362;}.b-a{fill:#fff;} Grams …" at bounding box center [615, 333] width 859 height 318
click at [616, 329] on div "g" at bounding box center [653, 322] width 140 height 32
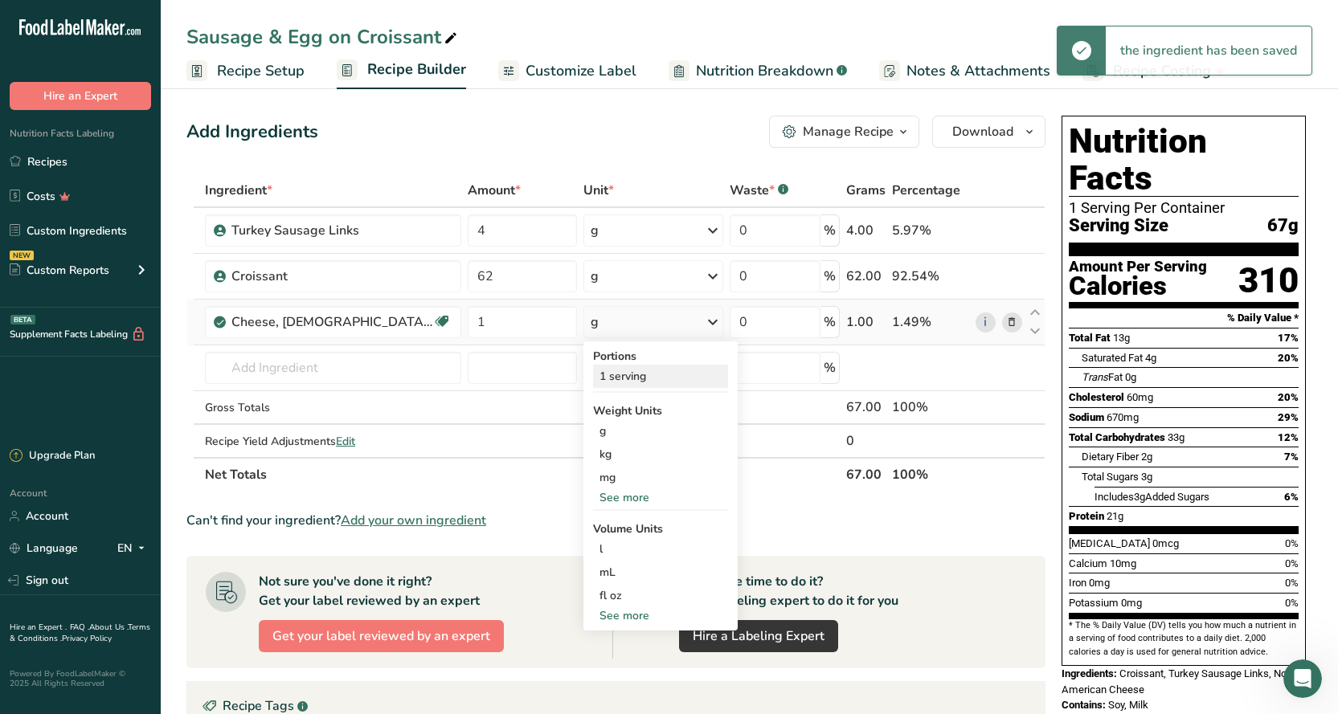
click at [625, 382] on div "1 serving" at bounding box center [660, 376] width 135 height 23
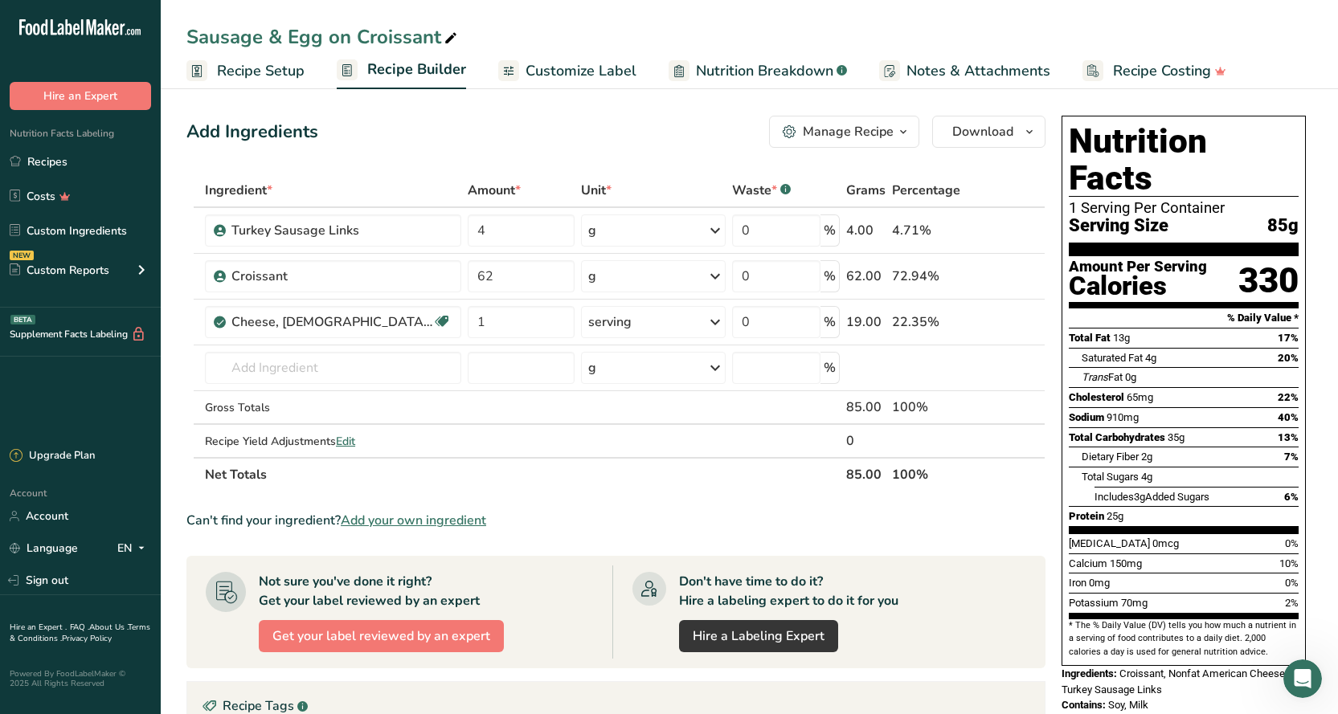
click at [447, 43] on icon at bounding box center [450, 38] width 14 height 22
drag, startPoint x: 322, startPoint y: 37, endPoint x: 287, endPoint y: 34, distance: 35.5
click at [287, 34] on input "Sausage & Egg on Croissant" at bounding box center [748, 36] width 1125 height 29
type input "Sausage & Cheese on Croissant"
click at [574, 141] on div "Add Ingredients Manage Recipe Delete Recipe Duplicate Recipe Scale Recipe Save …" at bounding box center [615, 132] width 859 height 32
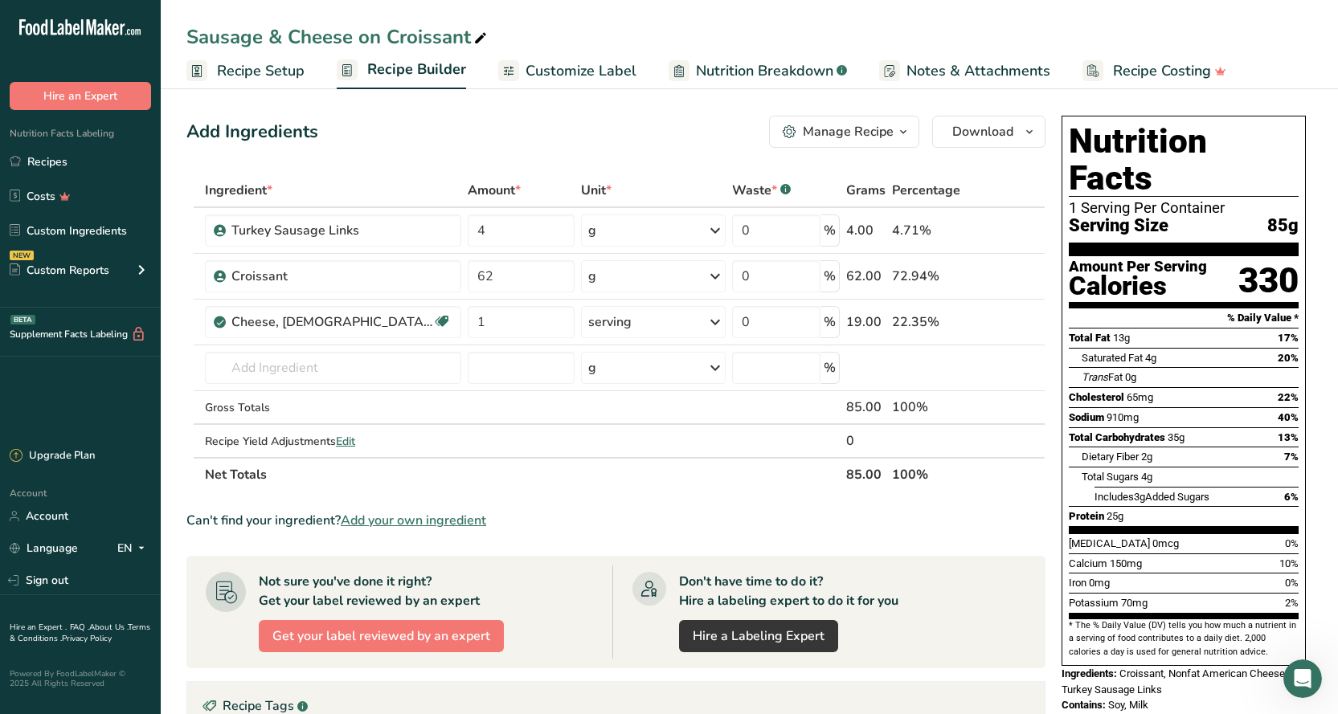
click at [586, 76] on span "Customize Label" at bounding box center [580, 71] width 111 height 22
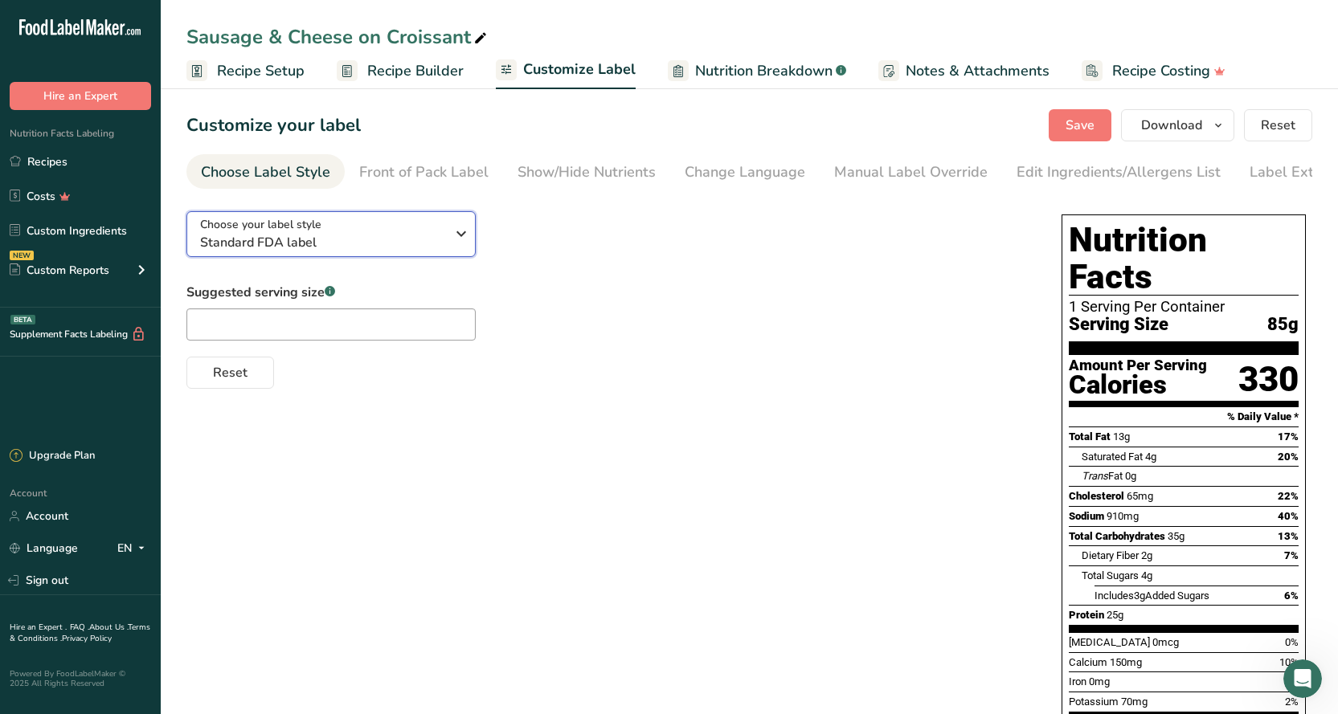
click at [429, 243] on span "Standard FDA label" at bounding box center [322, 242] width 245 height 19
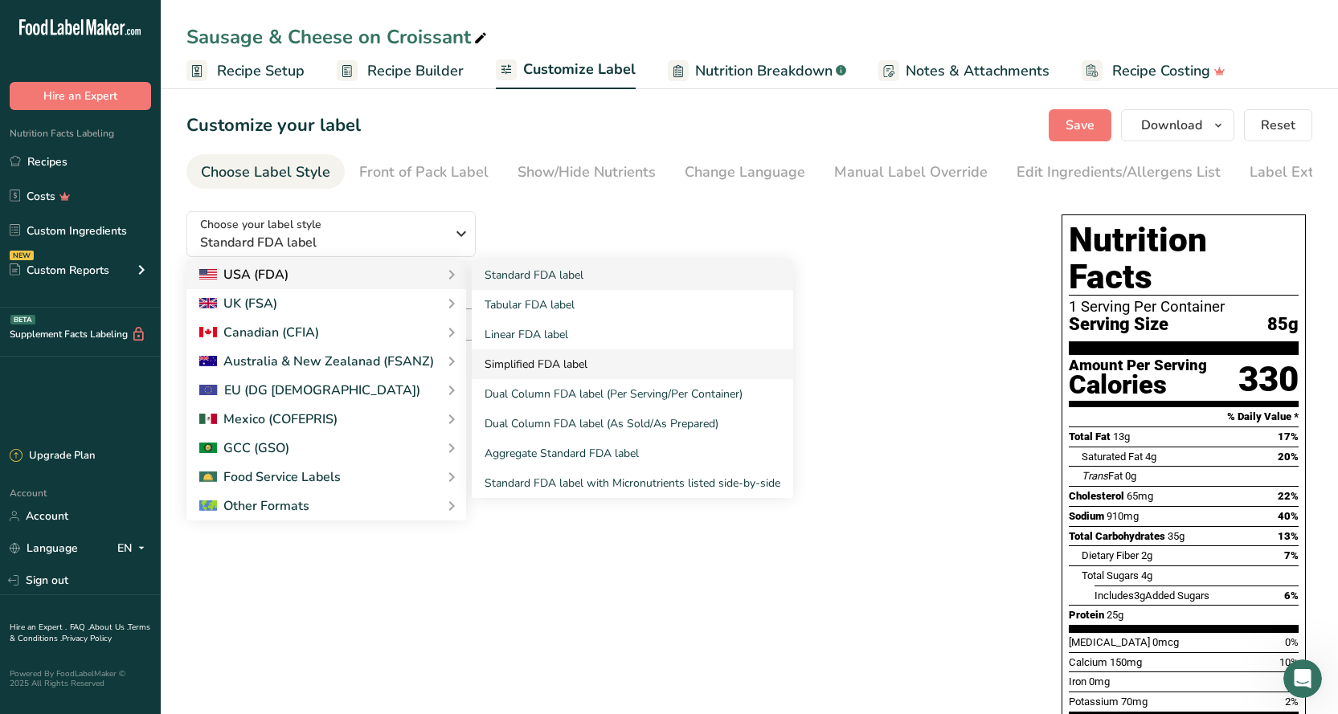
click at [537, 370] on link "Simplified FDA label" at bounding box center [632, 364] width 321 height 30
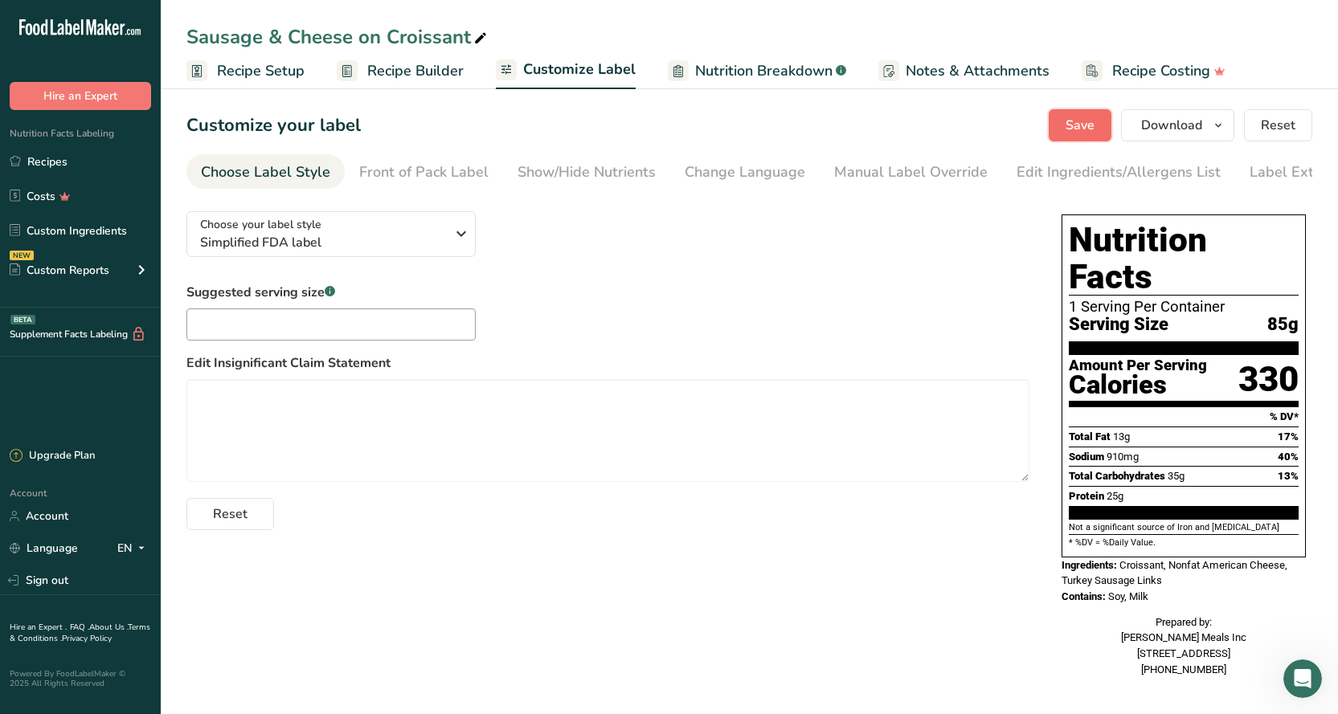
click at [1068, 131] on span "Save" at bounding box center [1079, 125] width 29 height 19
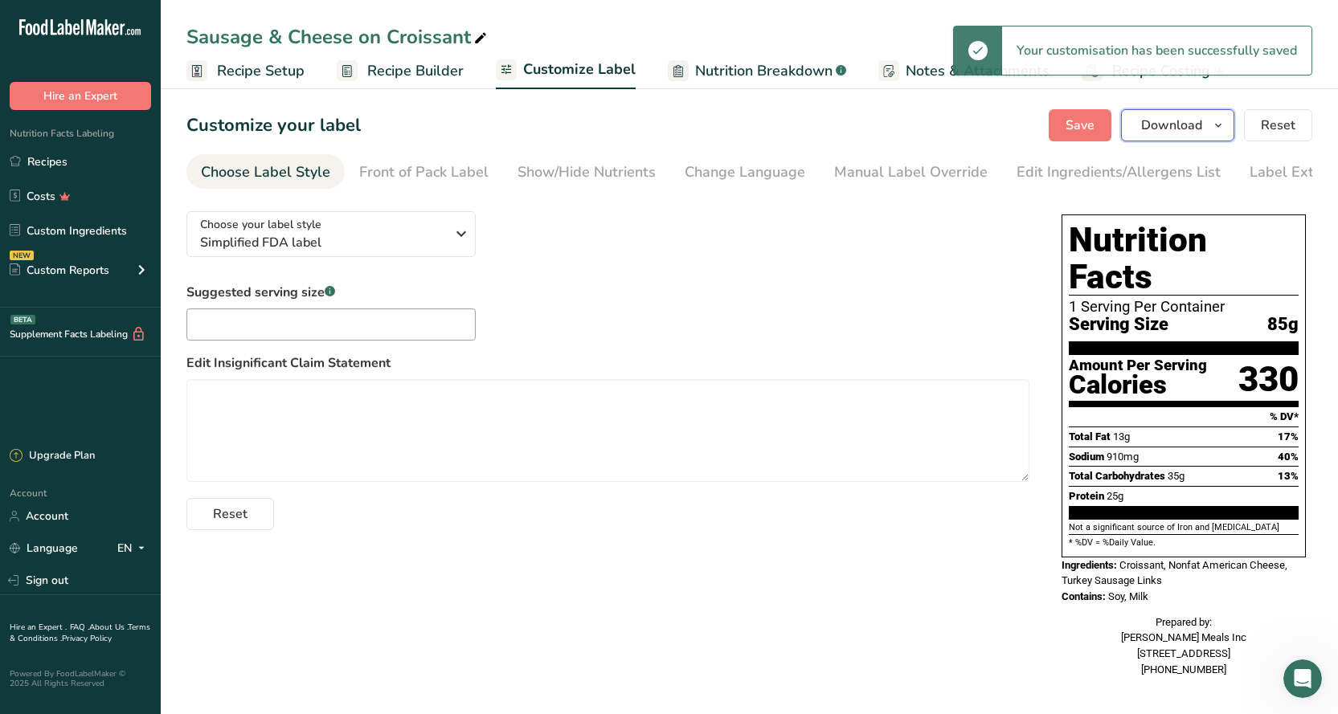
click at [1177, 133] on span "Download" at bounding box center [1171, 125] width 61 height 19
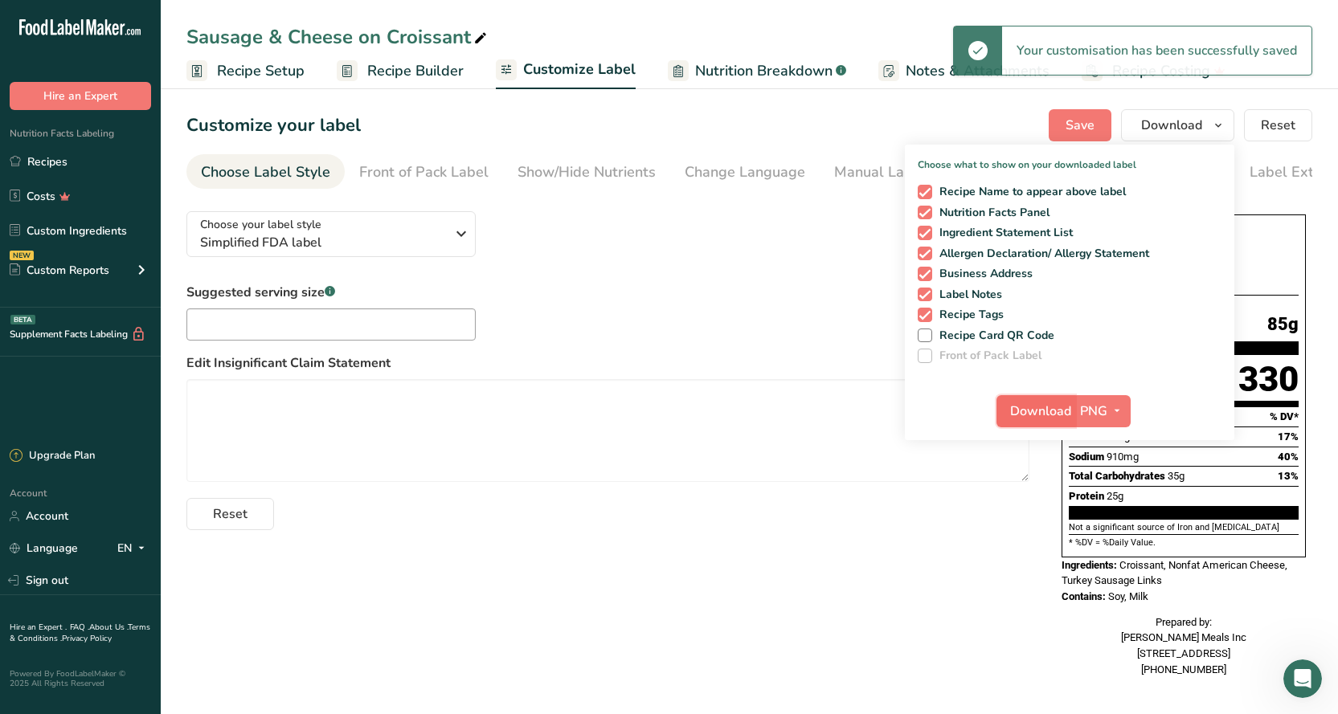
click at [1022, 410] on span "Download" at bounding box center [1040, 411] width 61 height 19
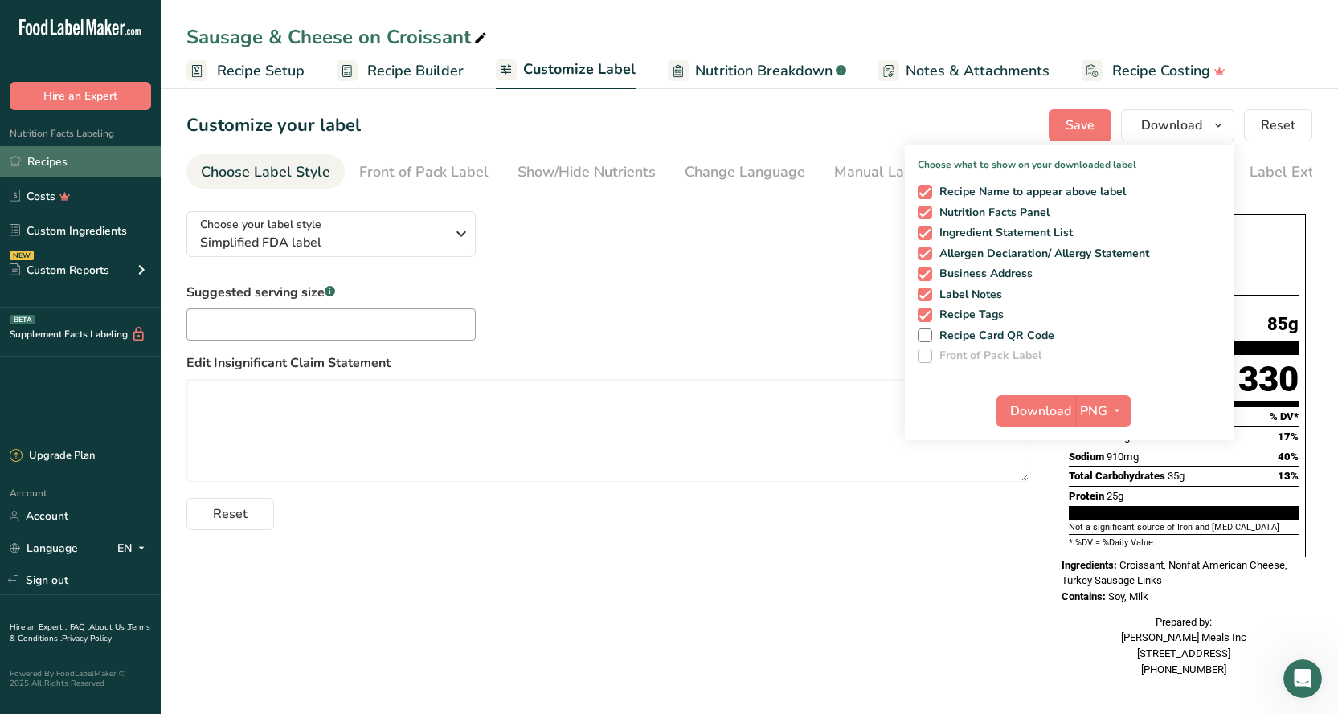
click at [57, 162] on link "Recipes" at bounding box center [80, 161] width 161 height 31
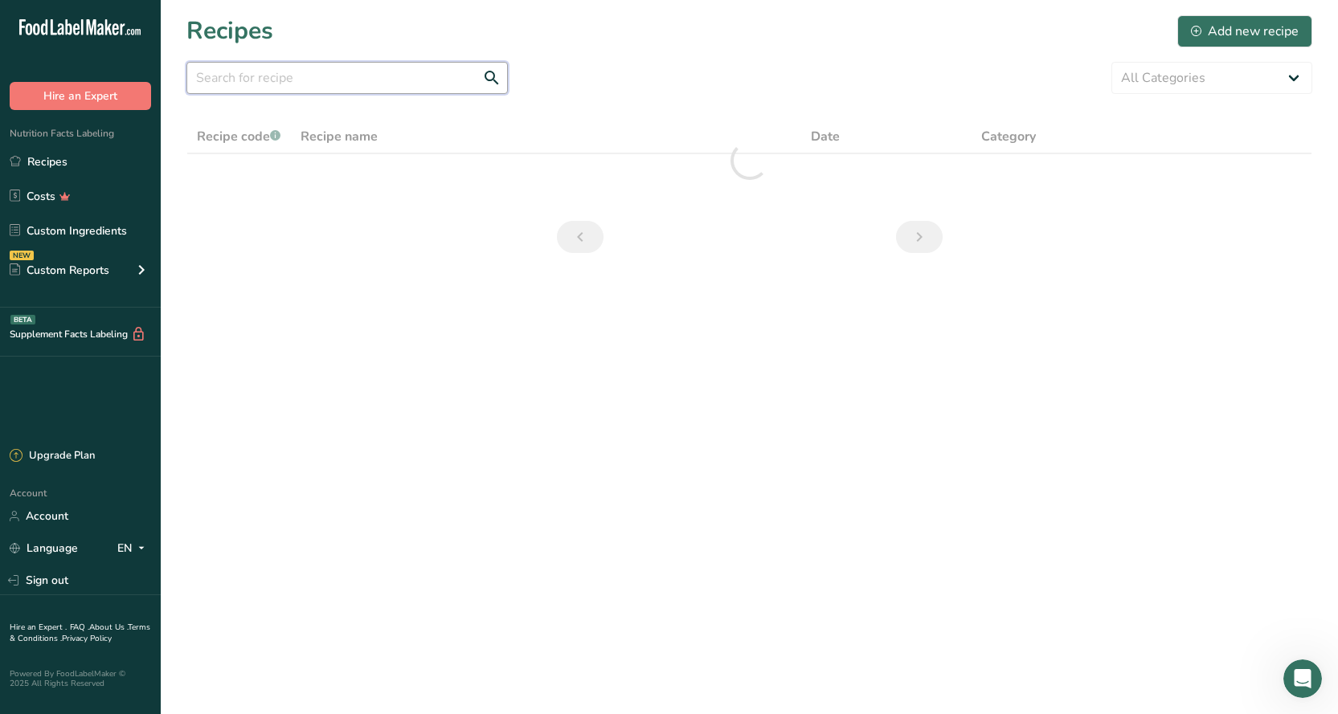
click at [341, 83] on input "text" at bounding box center [346, 78] width 321 height 32
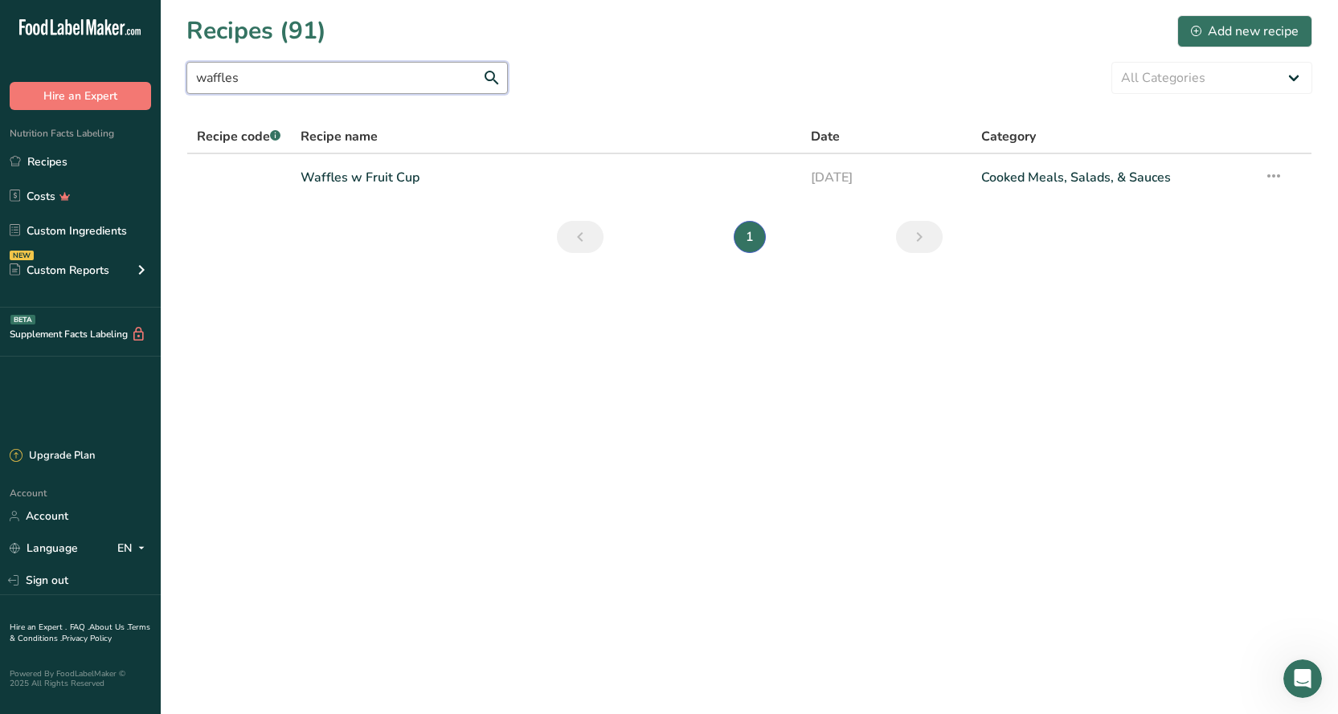
type input "waffle"
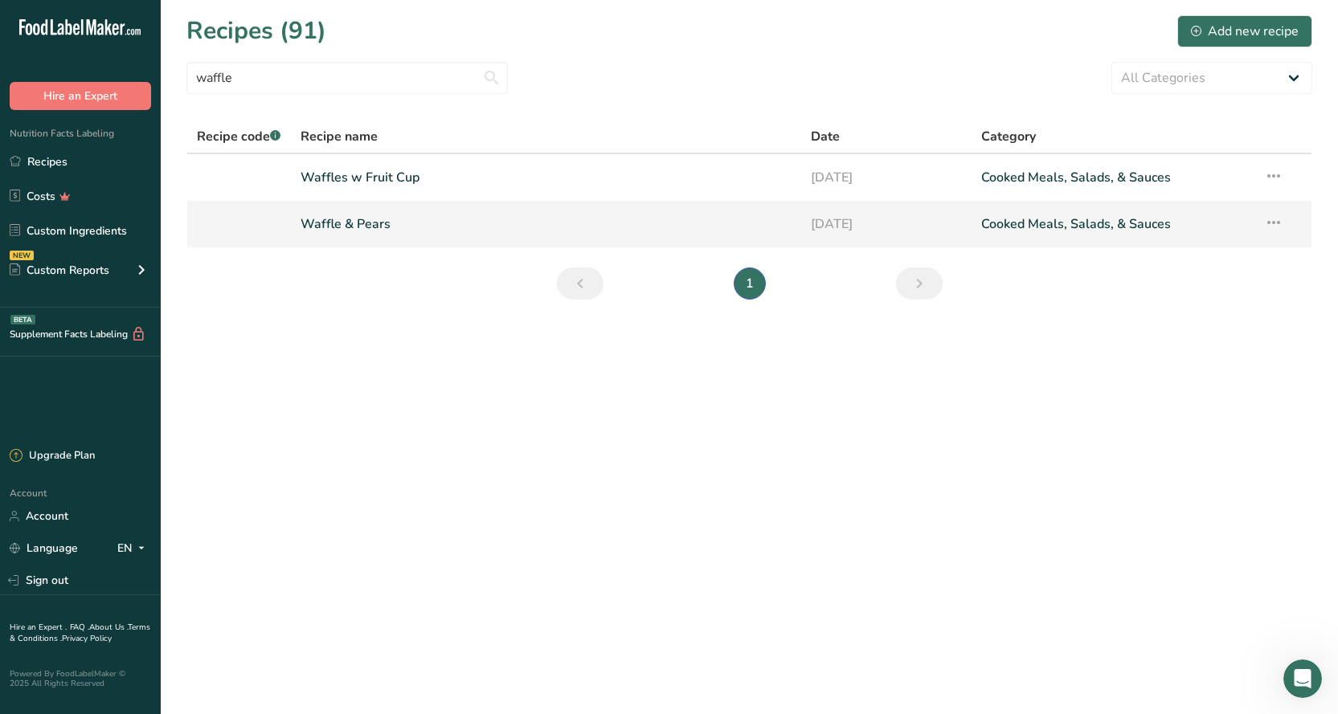
type input "waffle"
click at [383, 222] on link "Waffle & Pears" at bounding box center [545, 224] width 491 height 34
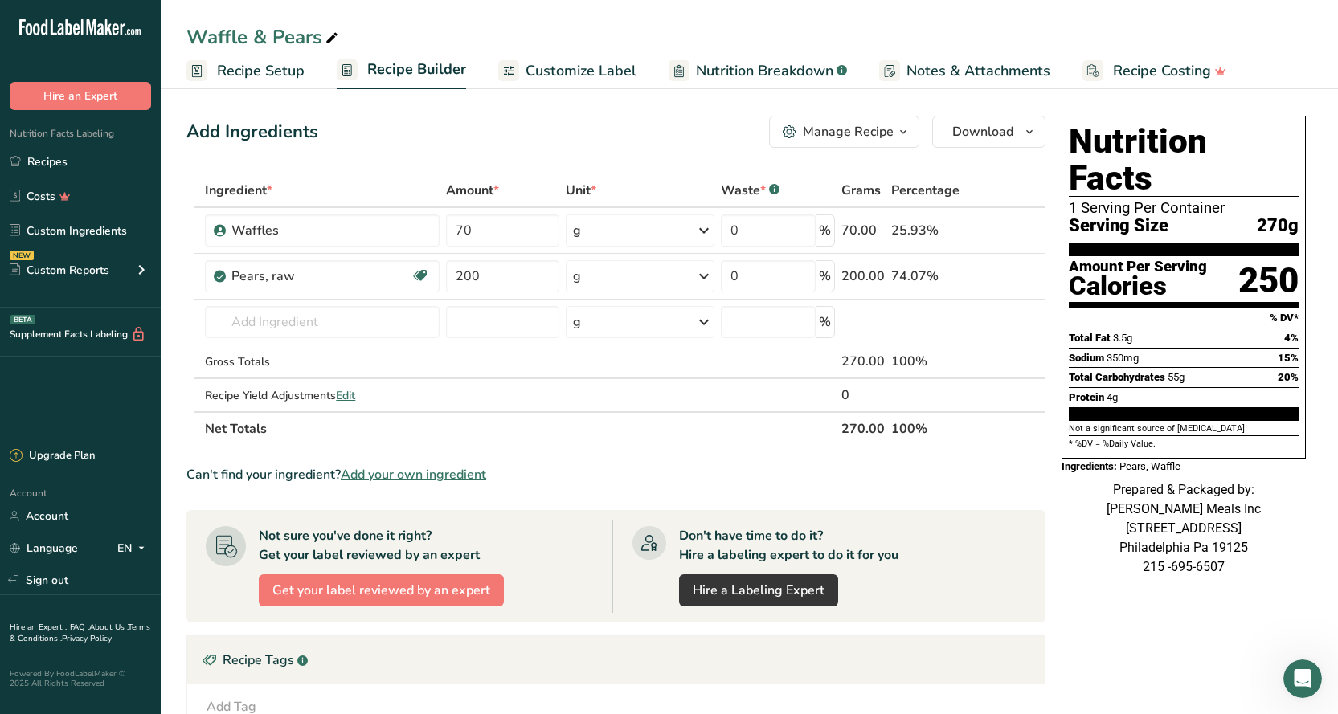
click at [331, 31] on icon at bounding box center [332, 38] width 14 height 22
drag, startPoint x: 244, startPoint y: 38, endPoint x: 252, endPoint y: 33, distance: 9.4
click at [247, 36] on input "Waffle & Peaches" at bounding box center [748, 36] width 1125 height 29
type input "Waffles & Peaches"
click at [504, 183] on div "Amount *" at bounding box center [502, 190] width 113 height 19
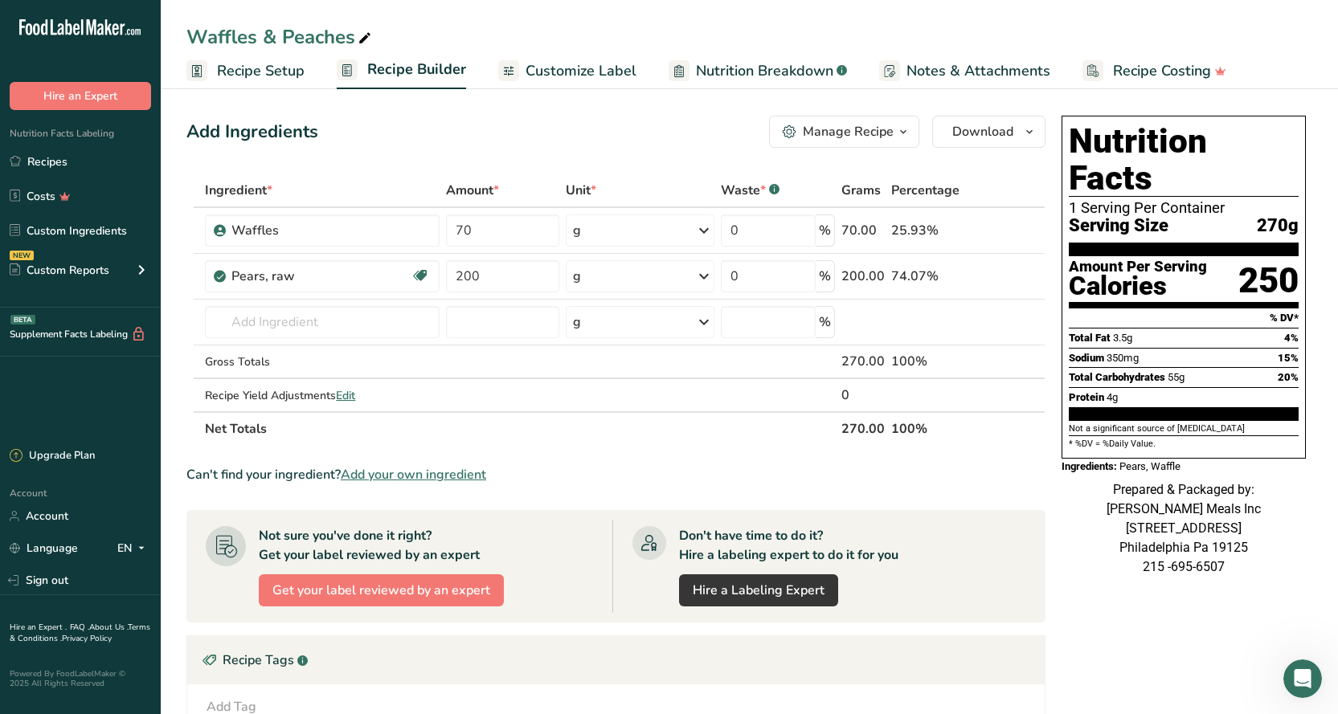
click at [937, 72] on span "Notes & Attachments" at bounding box center [978, 71] width 144 height 22
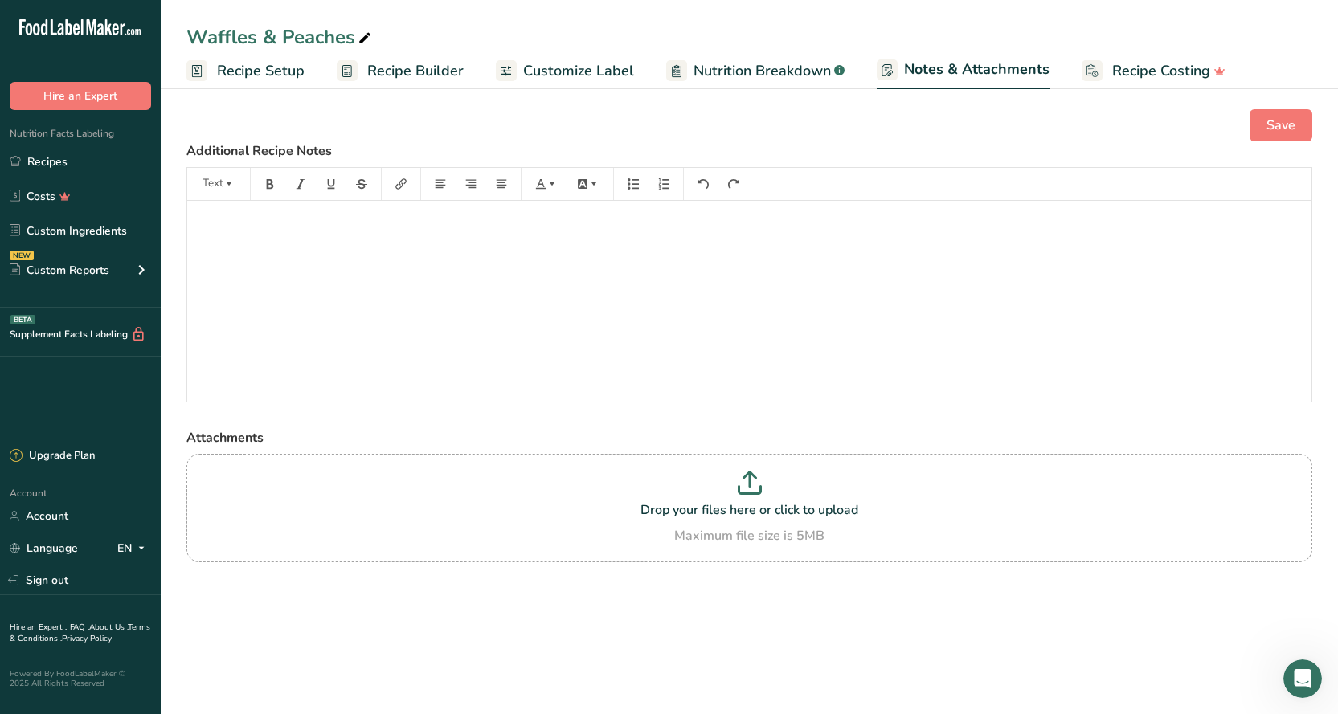
click at [525, 63] on span "Customize Label" at bounding box center [578, 71] width 111 height 22
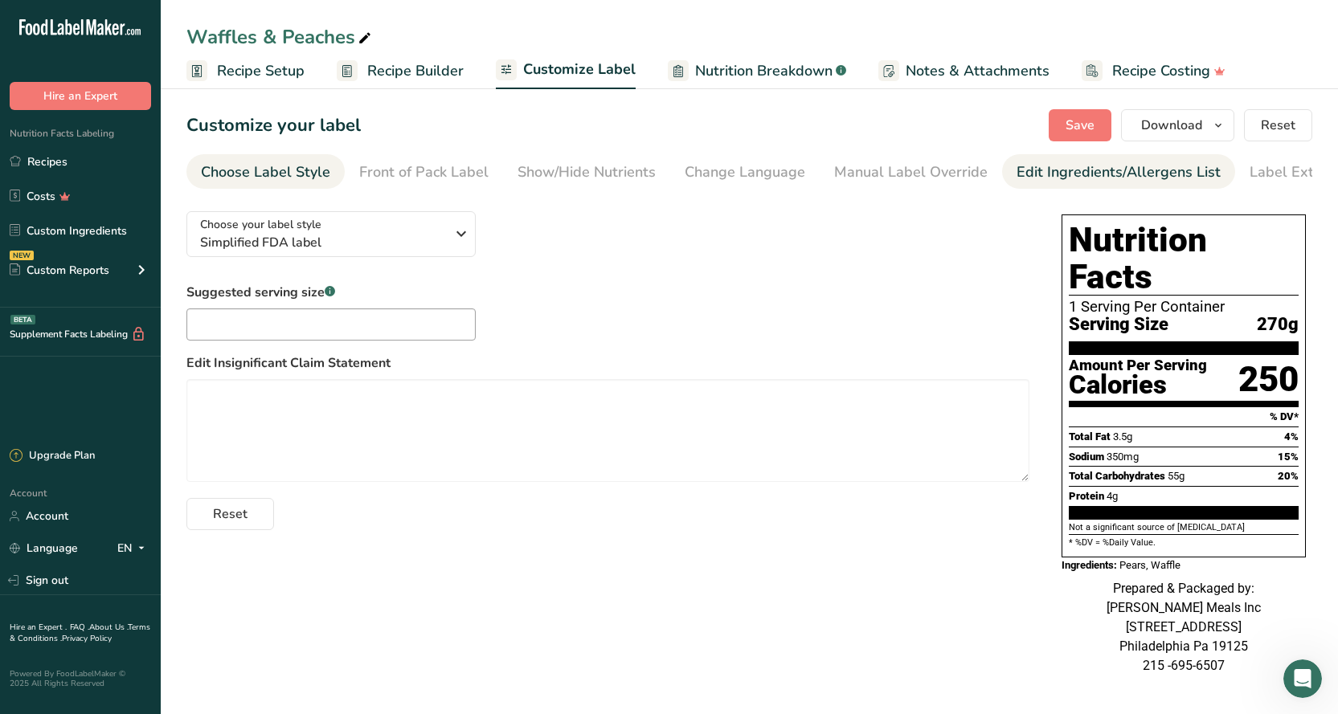
click at [1064, 167] on div "Edit Ingredients/Allergens List" at bounding box center [1118, 172] width 204 height 22
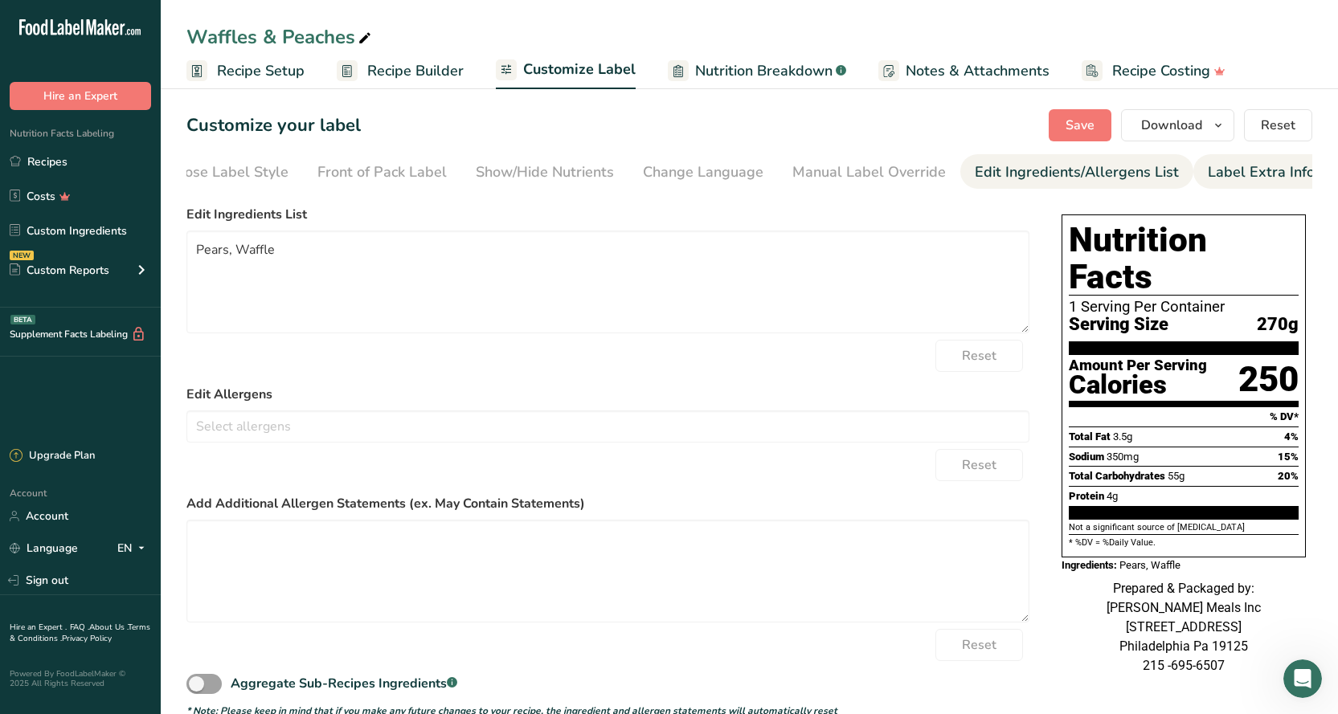
click at [1243, 177] on div "Label Extra Info" at bounding box center [1260, 172] width 107 height 22
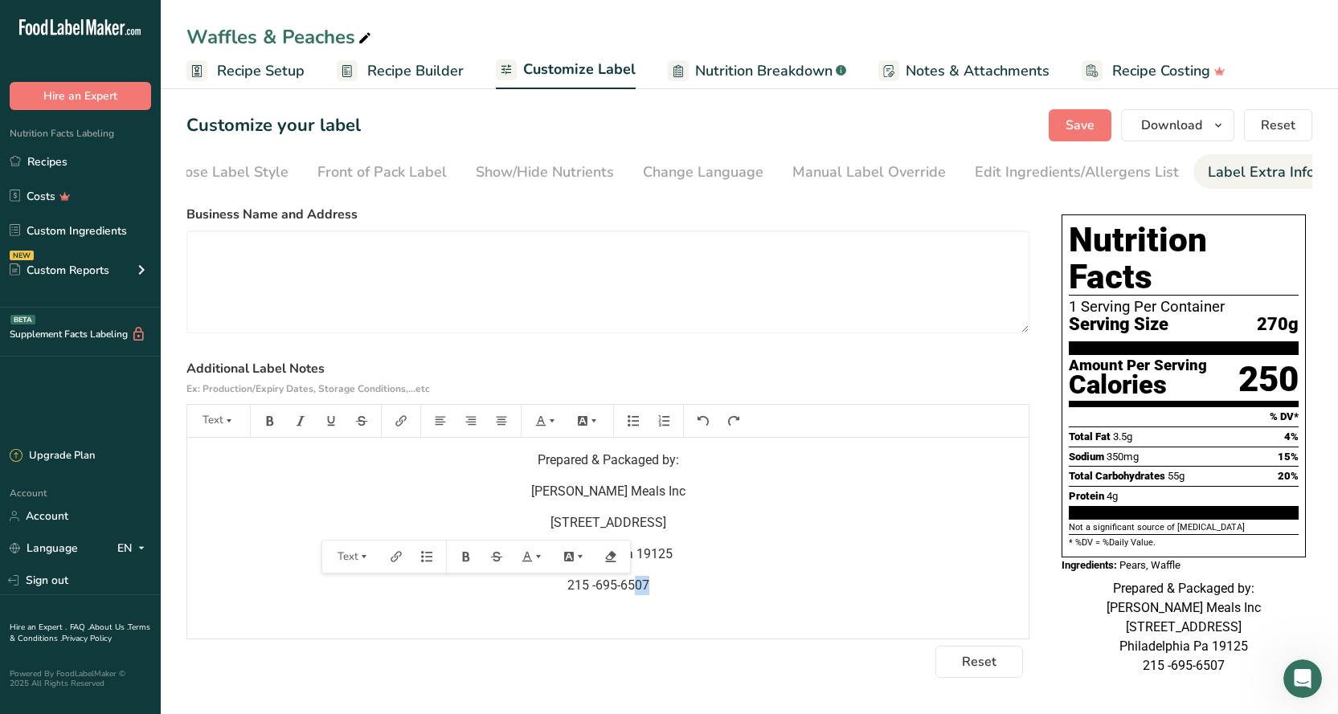
drag, startPoint x: 651, startPoint y: 578, endPoint x: 632, endPoint y: 568, distance: 21.2
click at [632, 568] on div "Prepared & Packaged by: Mason Meals Inc 1100 E Berks Street Philadelphia Pa 191…" at bounding box center [607, 538] width 841 height 201
drag, startPoint x: 678, startPoint y: 549, endPoint x: 546, endPoint y: 525, distance: 134.1
click at [546, 525] on div "Prepared & Packaged by: Mason Meals Inc 1100 E Berks Street Philadelphia Pa 191…" at bounding box center [607, 538] width 841 height 201
click at [1108, 126] on button "Save" at bounding box center [1079, 125] width 63 height 32
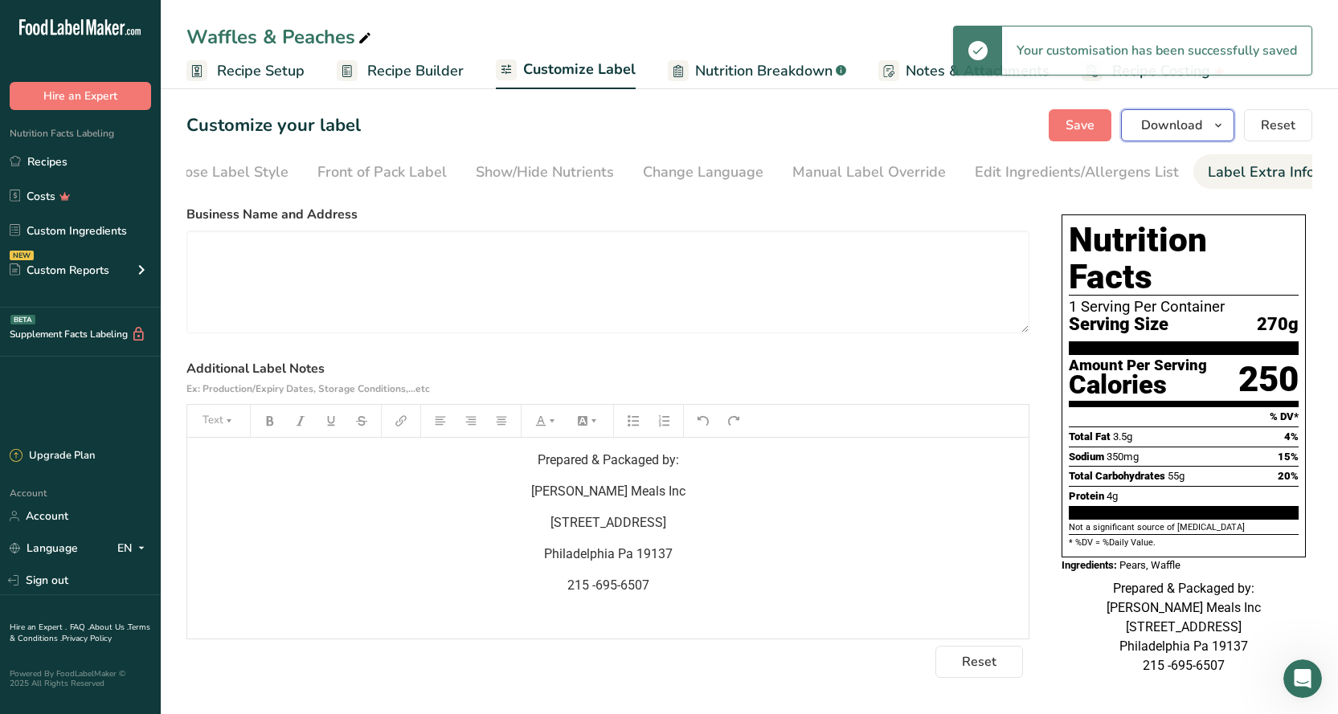
click at [1202, 129] on span "Download" at bounding box center [1171, 125] width 61 height 19
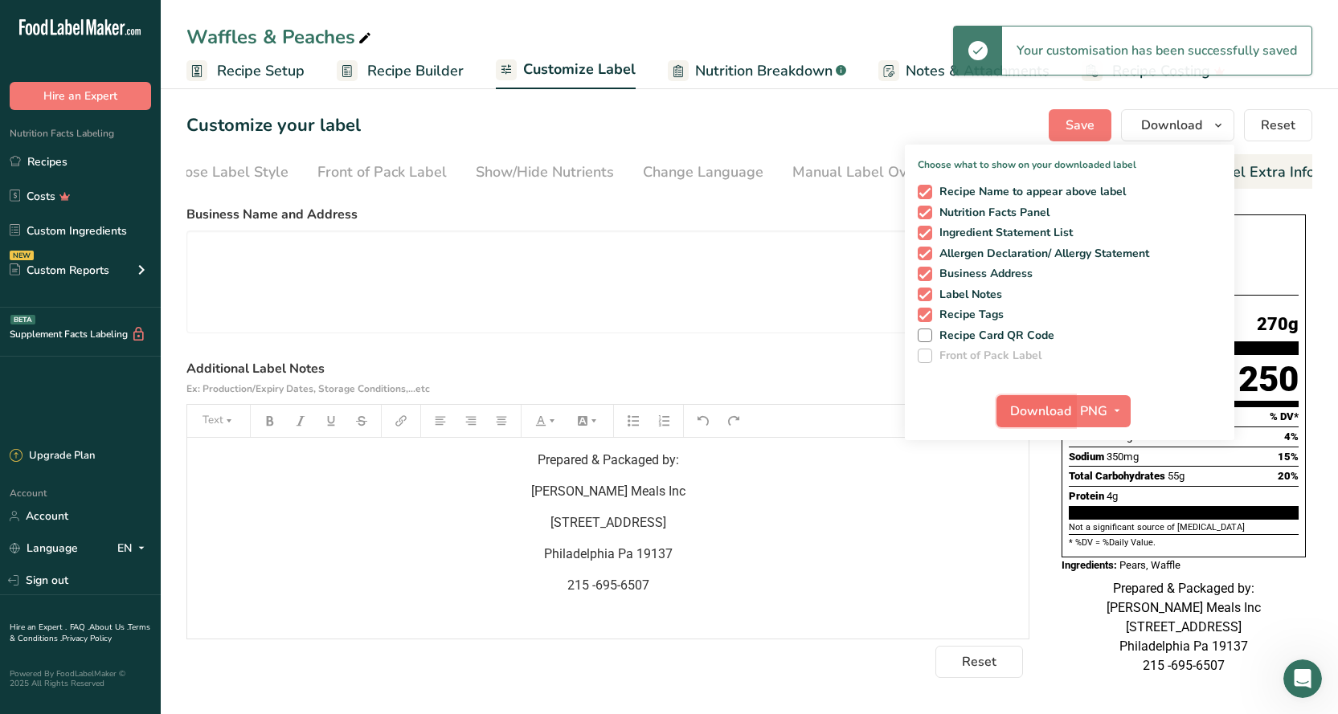
click at [1019, 402] on span "Download" at bounding box center [1040, 411] width 61 height 19
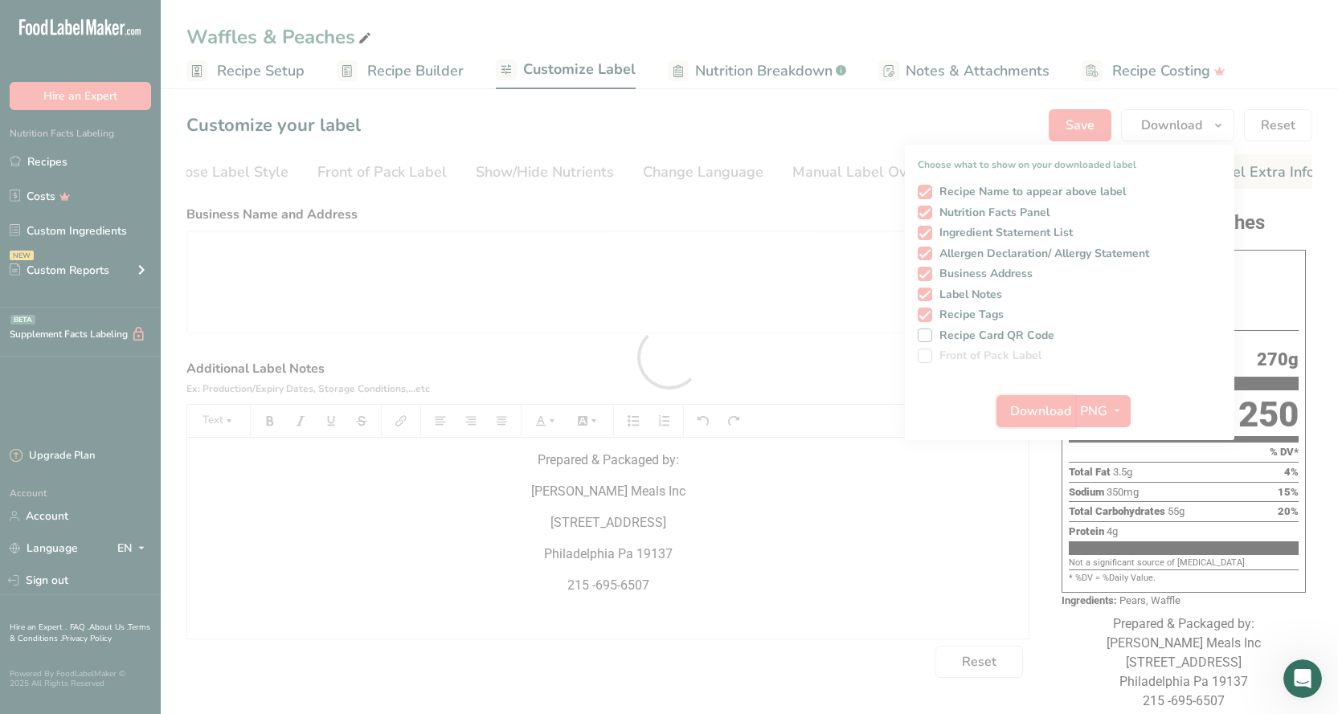
scroll to position [0, 0]
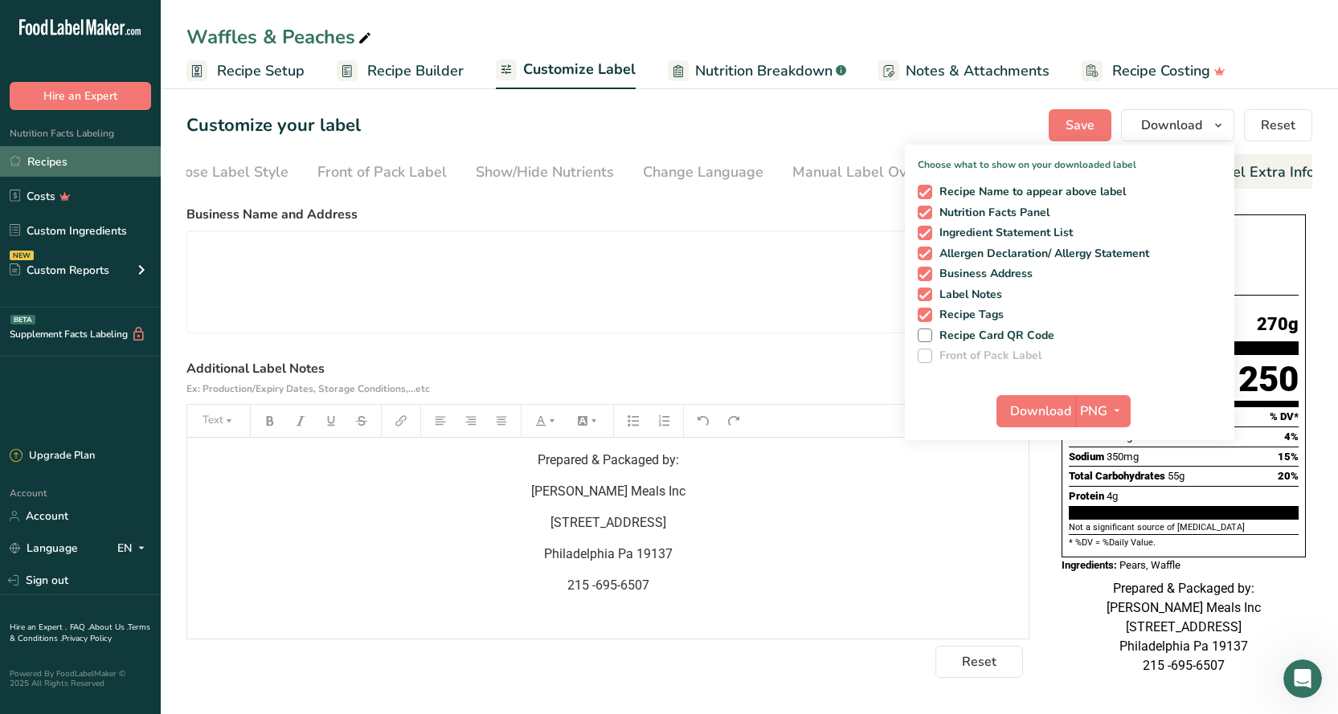
click at [54, 155] on link "Recipes" at bounding box center [80, 161] width 161 height 31
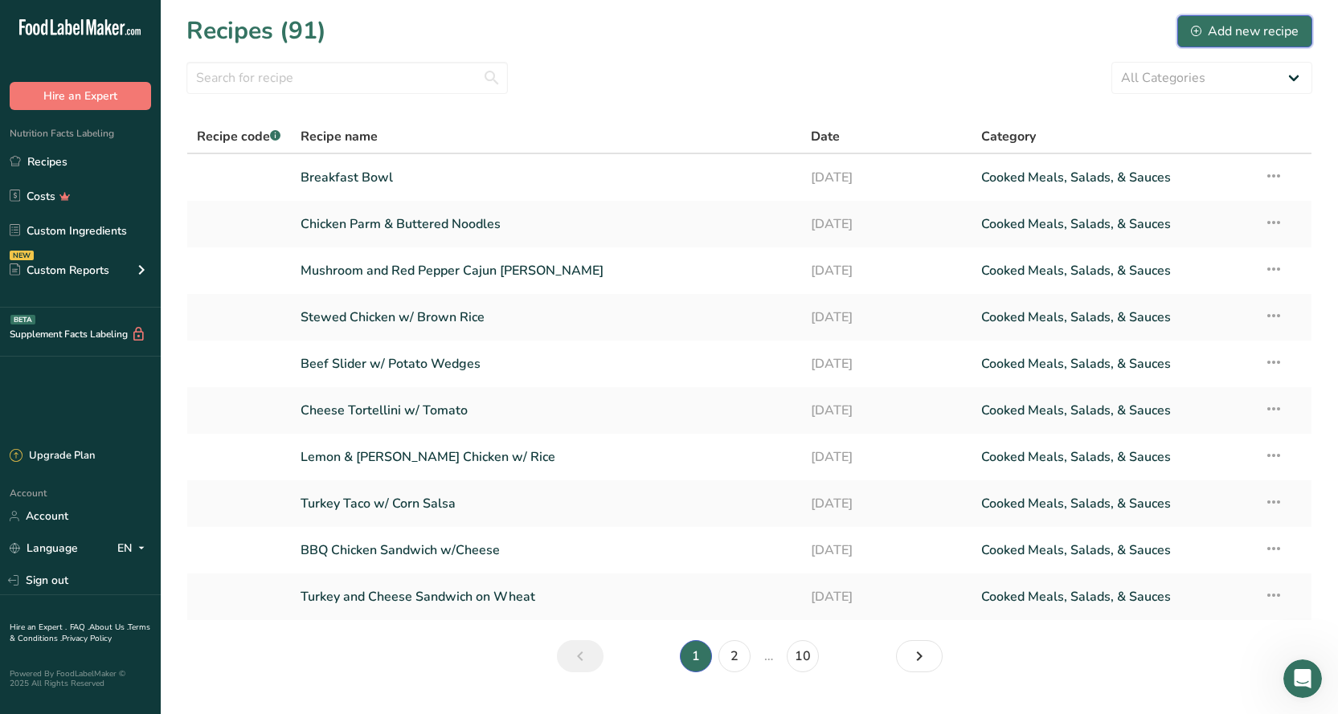
click at [1261, 27] on div "Add new recipe" at bounding box center [1244, 31] width 108 height 19
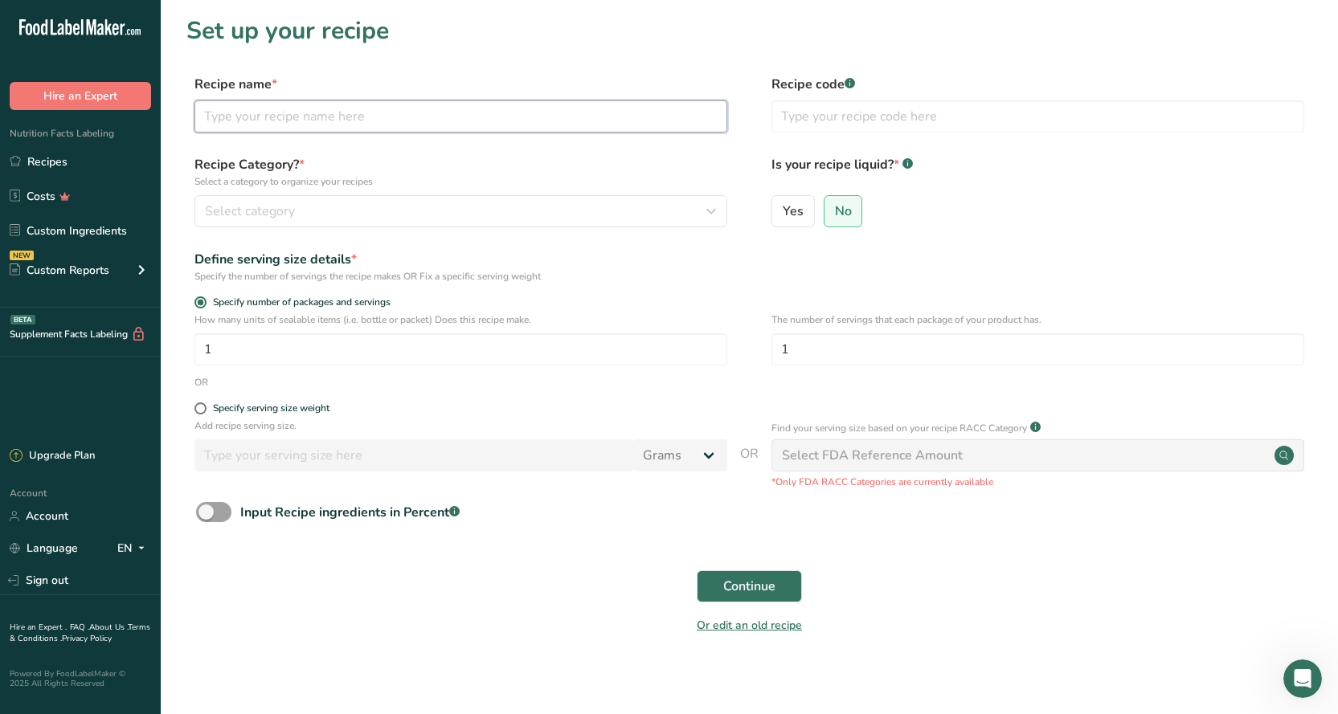
click at [276, 119] on input "text" at bounding box center [460, 116] width 533 height 32
type input "Oatmeal Raisin Breakfast Bar"
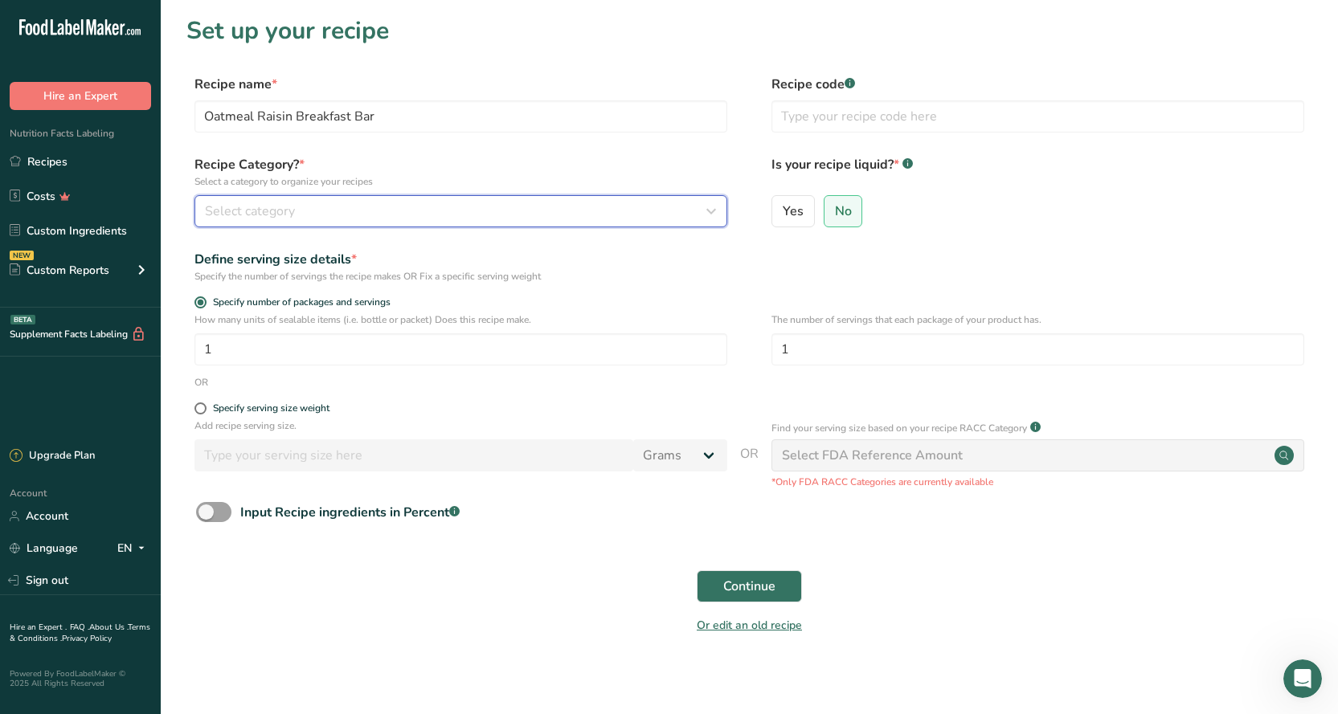
click at [587, 218] on div "Select category" at bounding box center [456, 211] width 502 height 19
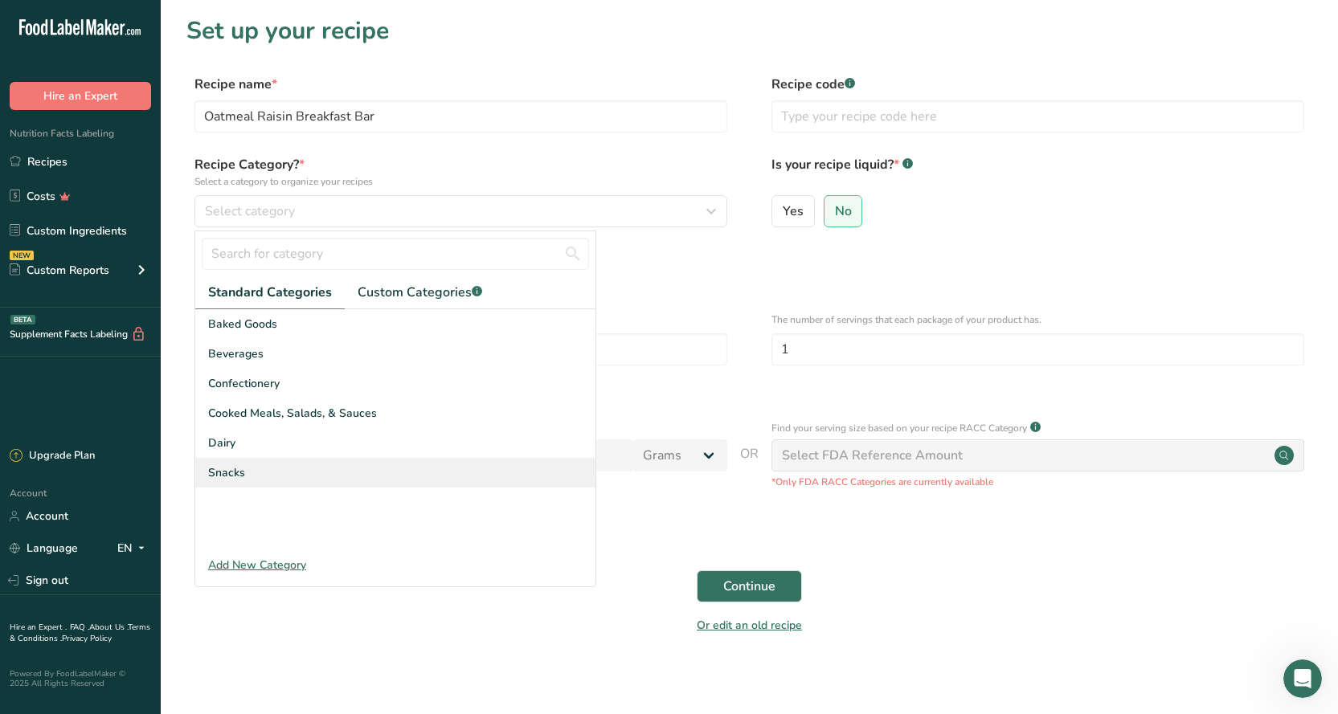
drag, startPoint x: 398, startPoint y: 410, endPoint x: 322, endPoint y: 472, distance: 97.6
click at [322, 472] on div "Baked Goods Beverages Confectionery Cooked Meals, Salads, & Sauces Dairy Snacks" at bounding box center [395, 429] width 400 height 241
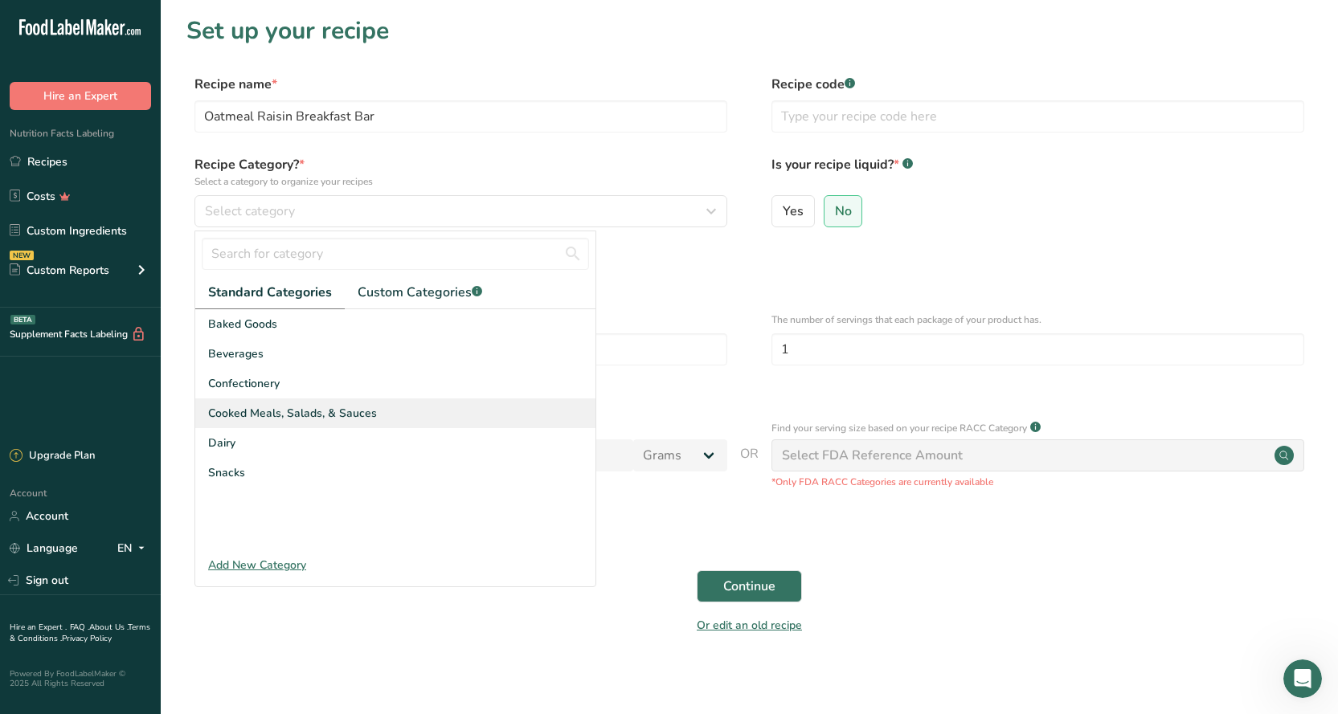
click at [330, 412] on span "Cooked Meals, Salads, & Sauces" at bounding box center [292, 413] width 169 height 17
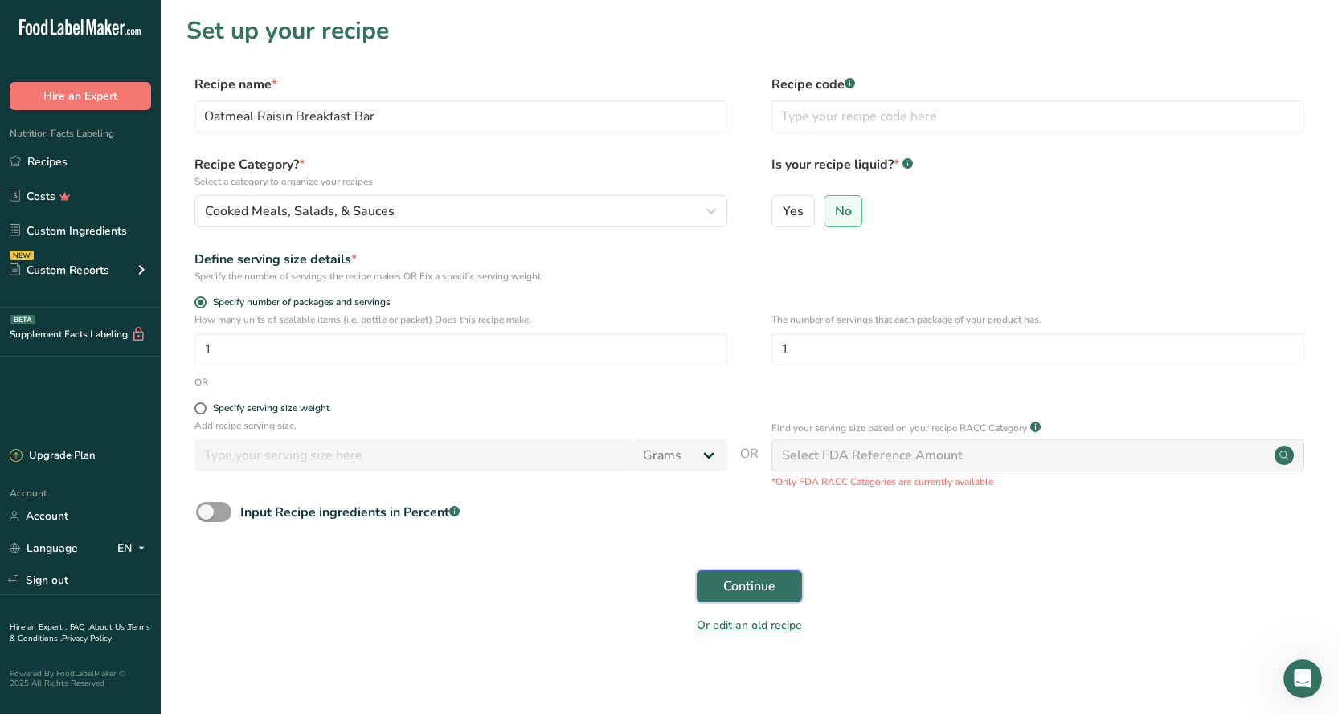
click at [741, 598] on button "Continue" at bounding box center [748, 586] width 105 height 32
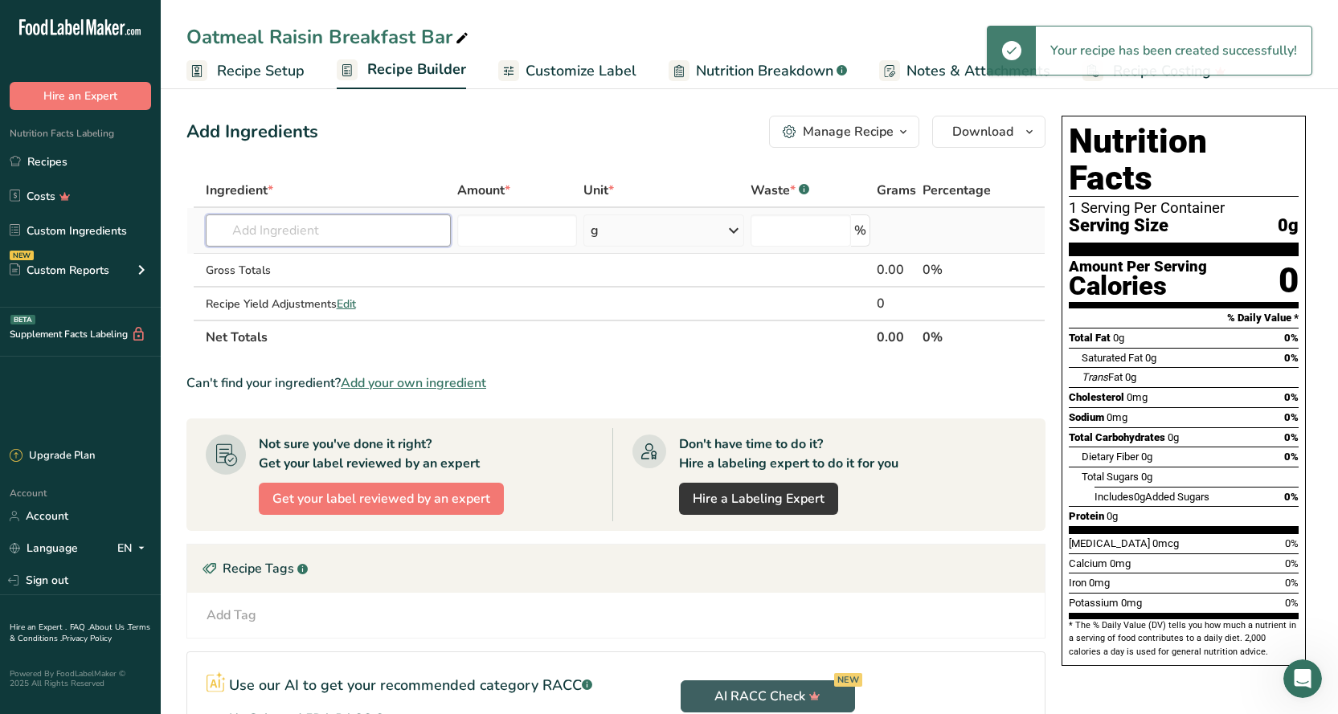
click at [272, 235] on input "text" at bounding box center [328, 230] width 245 height 32
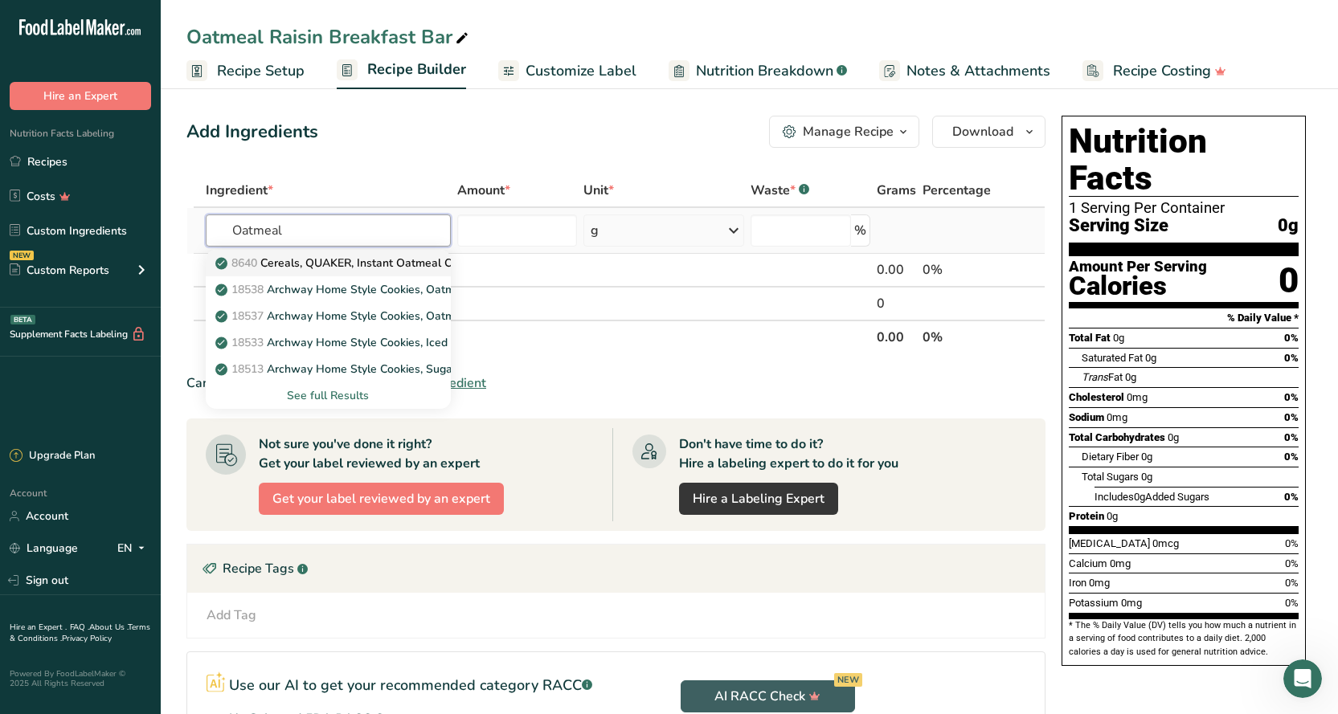
type input "Oatmeal"
click at [401, 265] on p "8640 Cereals, QUAKER, Instant Oatmeal Organic, Regular" at bounding box center [374, 263] width 312 height 17
type input "Cereals, QUAKER, Instant Oatmeal Organic, Regular"
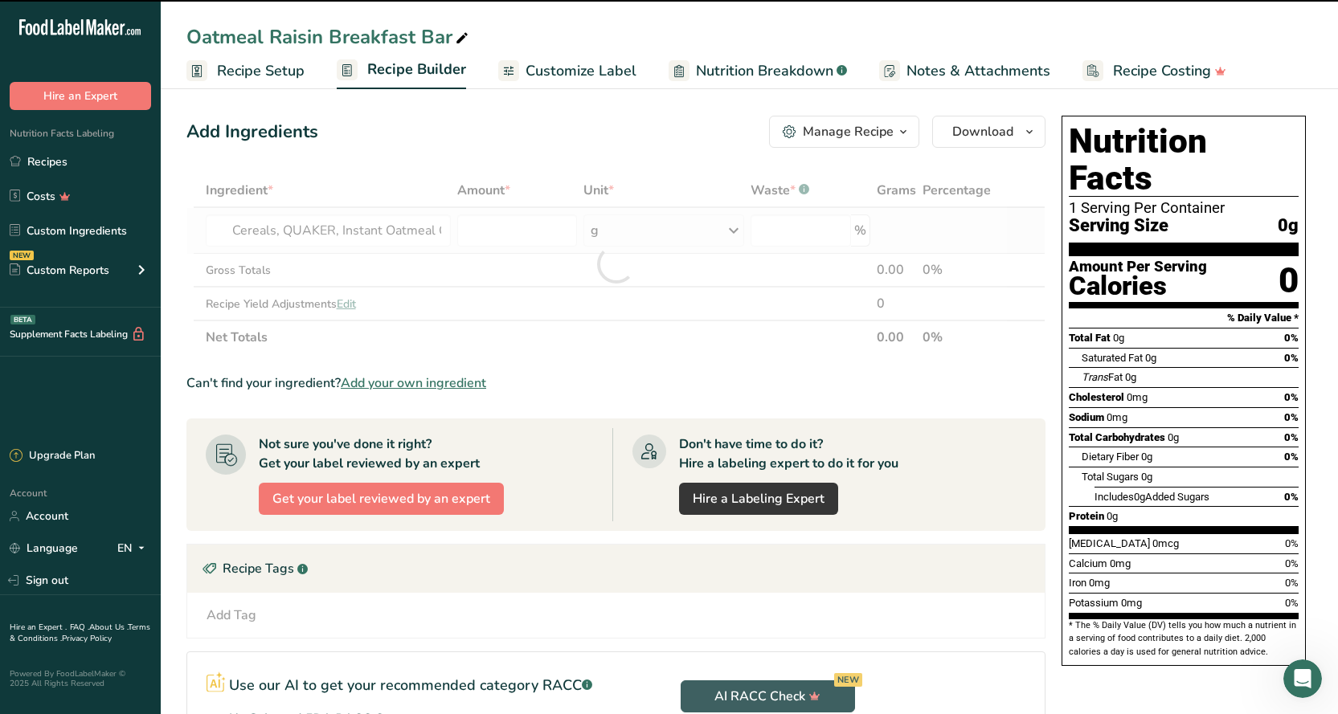
type input "0"
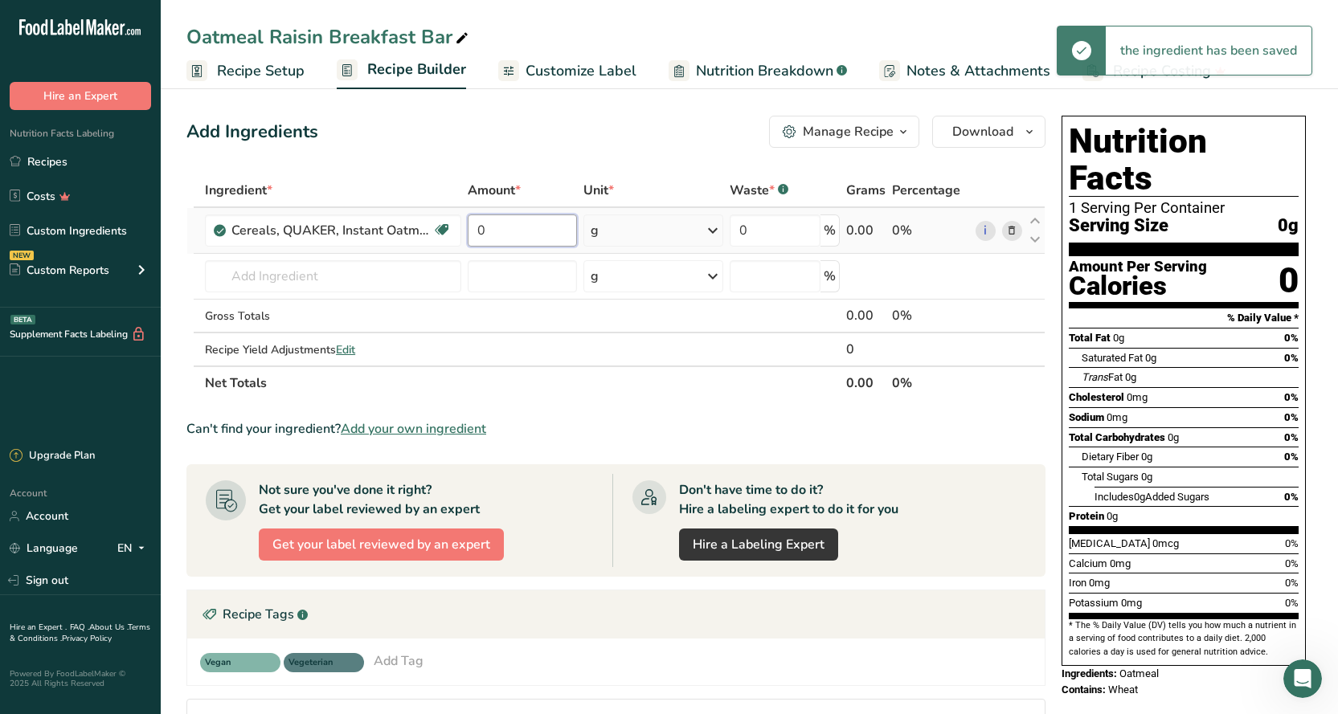
drag, startPoint x: 524, startPoint y: 236, endPoint x: 468, endPoint y: 238, distance: 56.3
click at [468, 238] on input "0" at bounding box center [522, 230] width 109 height 32
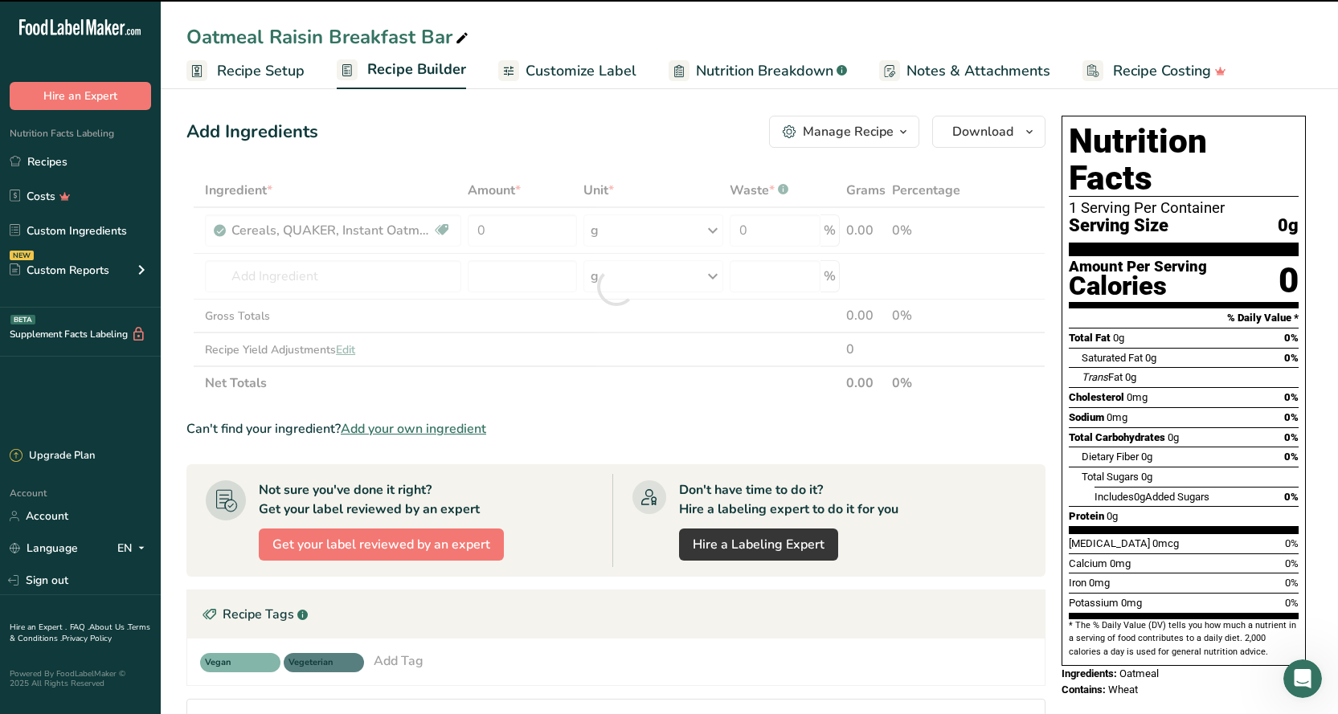
click at [420, 231] on div "Ingredient * Amount * Unit * Waste * .a-a{fill:#347362;}.b-a{fill:#fff;} Grams …" at bounding box center [615, 287] width 859 height 227
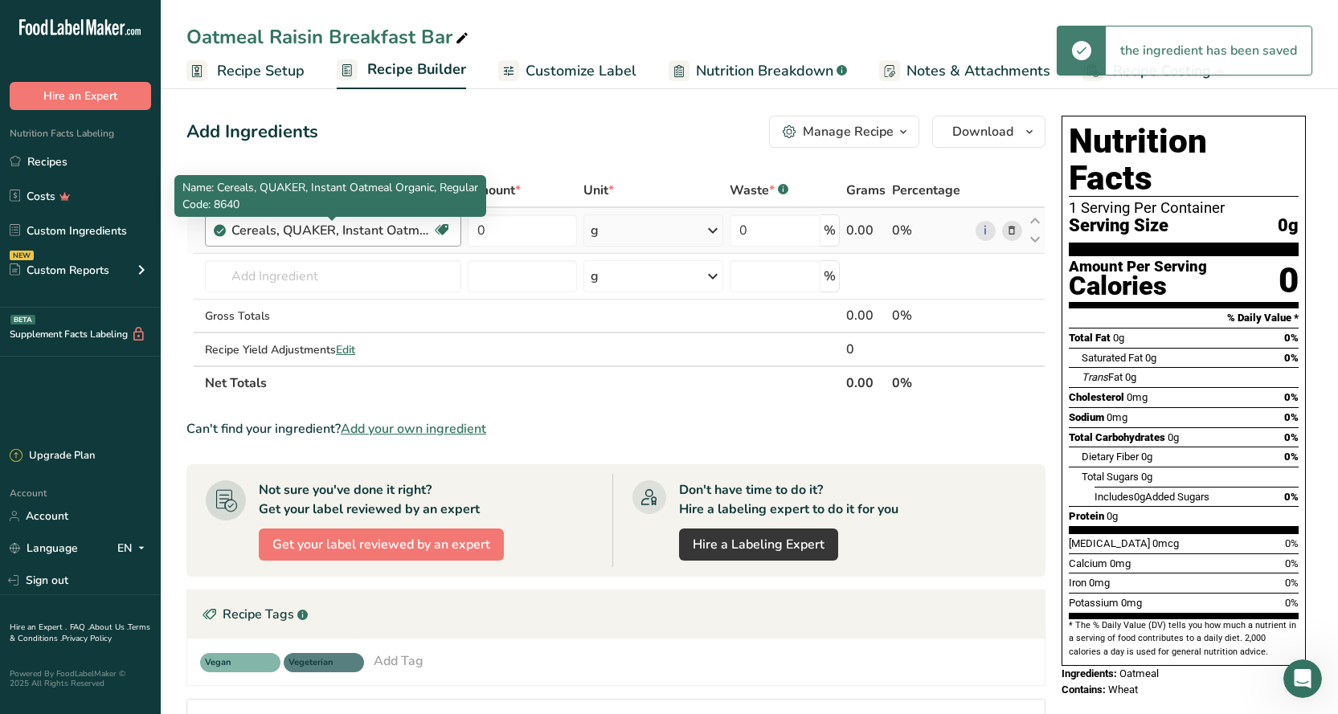
click at [252, 227] on div "Cereals, QUAKER, Instant Oatmeal Organic, Regular" at bounding box center [331, 230] width 201 height 19
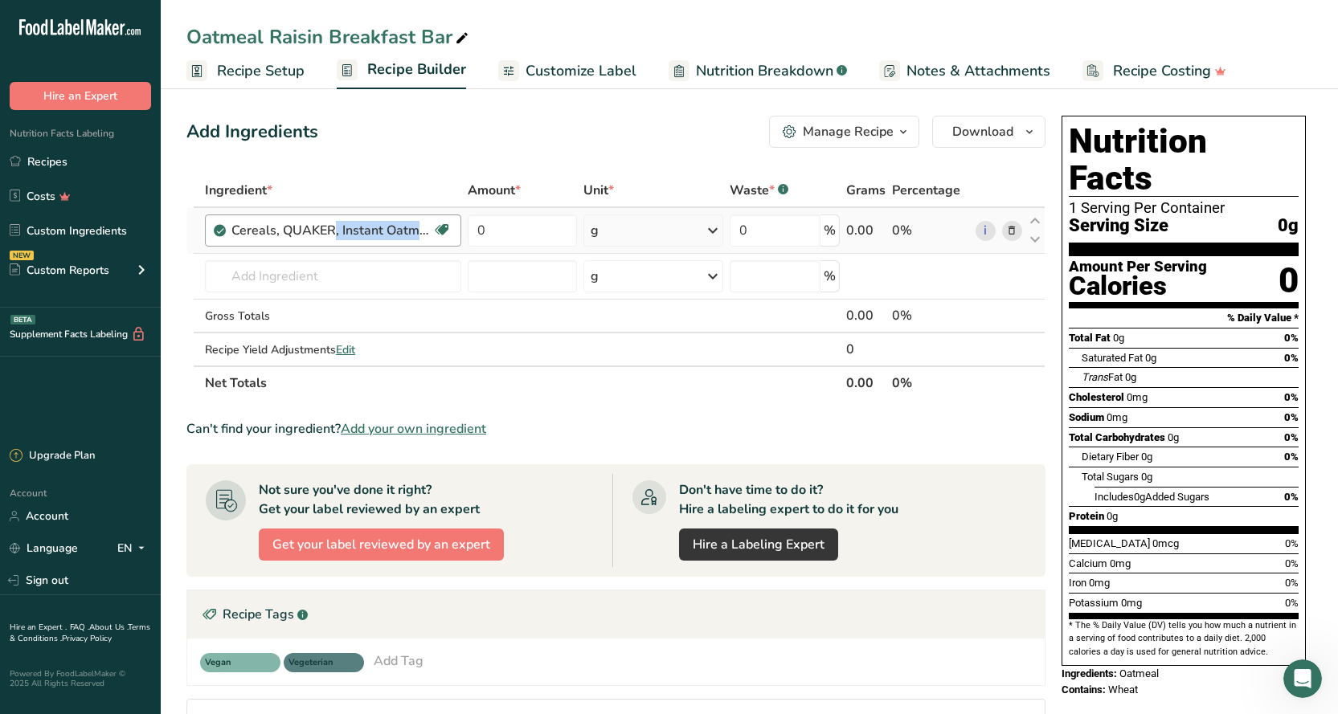
drag, startPoint x: 232, startPoint y: 228, endPoint x: 431, endPoint y: 239, distance: 199.5
click at [431, 239] on div "Cereals, QUAKER, Instant Oatmeal Organic, Regular" at bounding box center [331, 230] width 201 height 19
click at [1012, 231] on icon at bounding box center [1011, 231] width 11 height 17
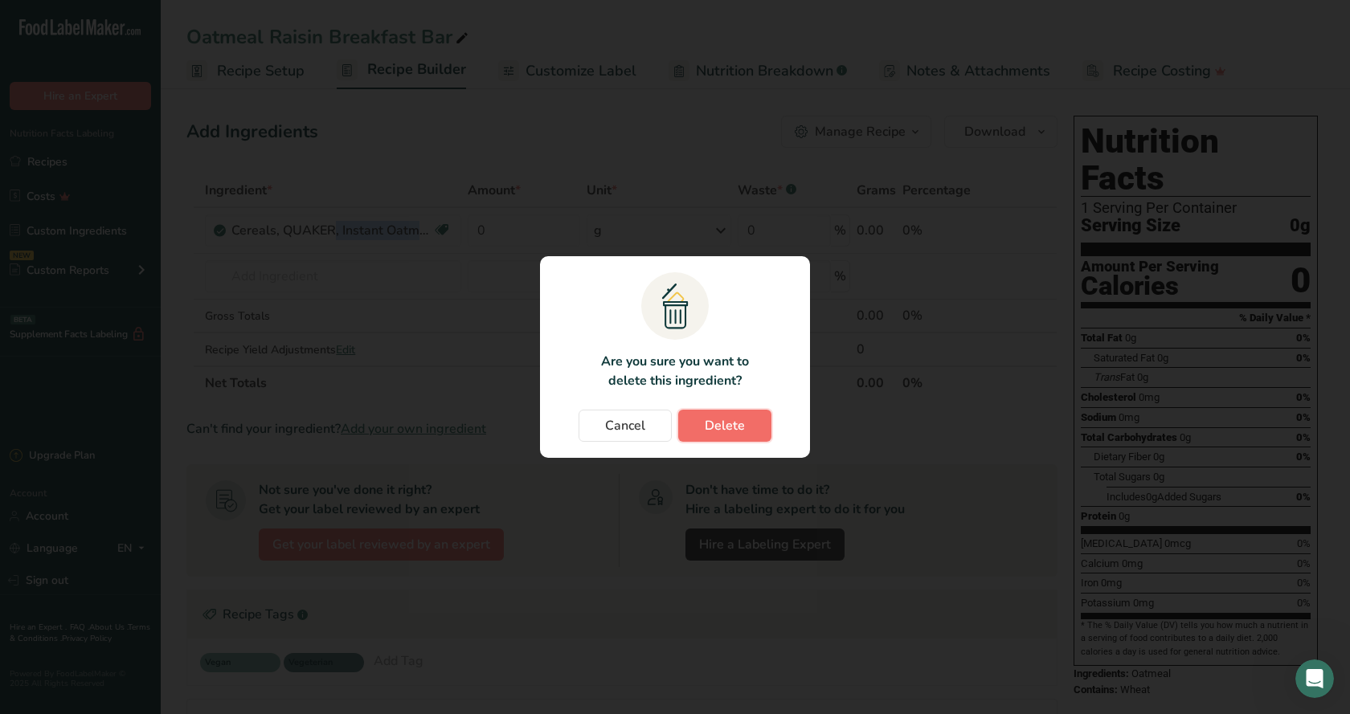
click at [747, 434] on button "Delete" at bounding box center [724, 426] width 93 height 32
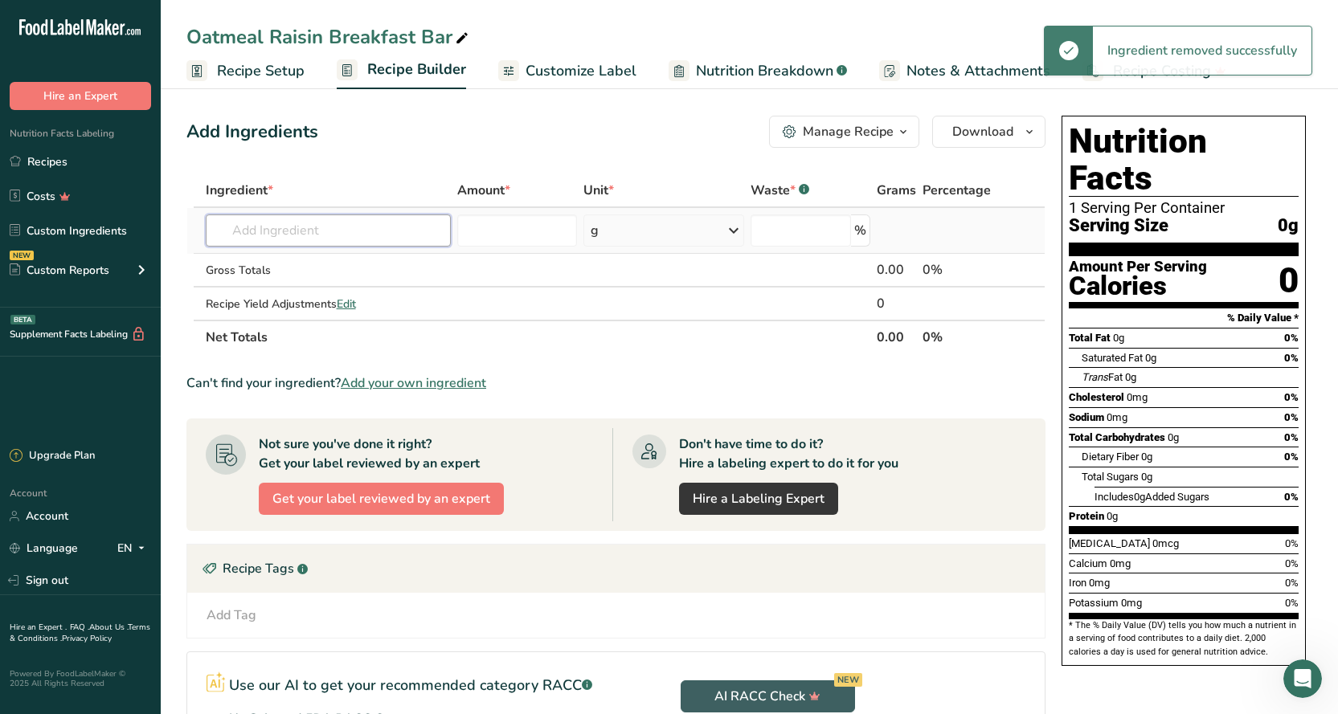
click at [292, 231] on input "text" at bounding box center [328, 230] width 245 height 32
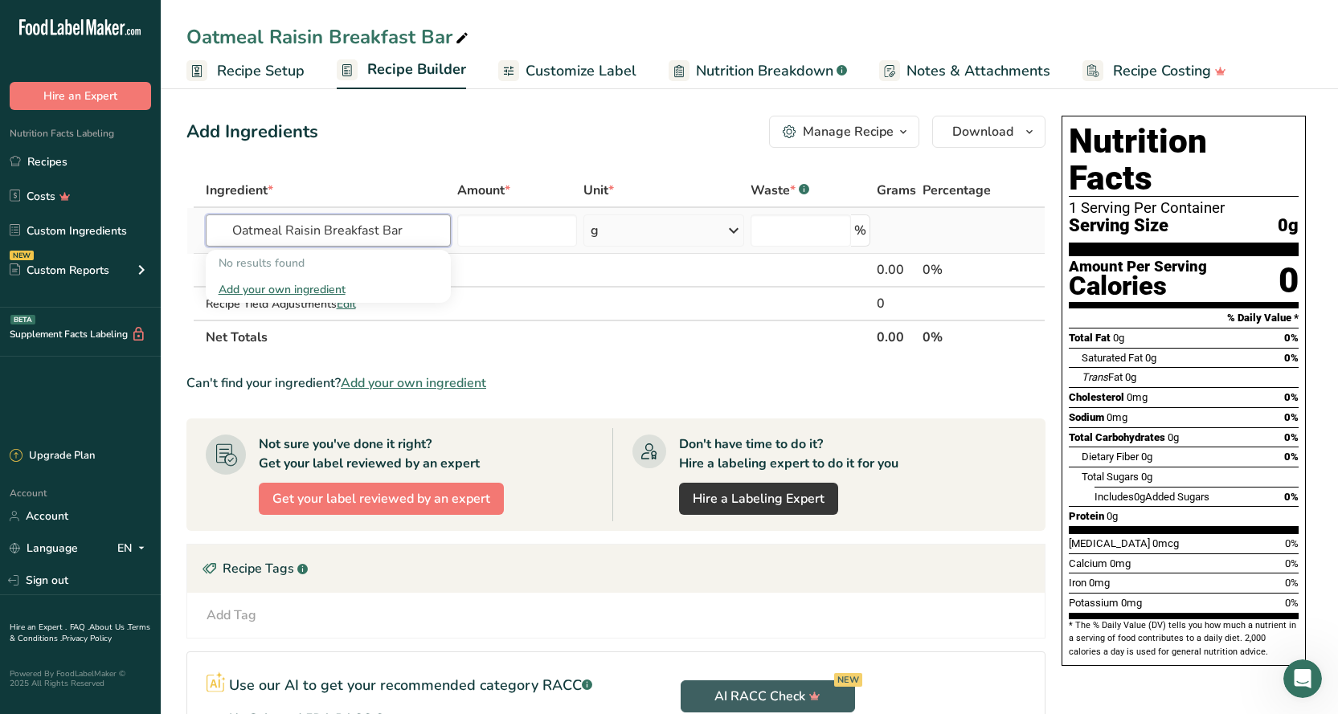
type input "Oatmeal Raisin Breakfast Bar"
click at [304, 293] on div "Add your own ingredient" at bounding box center [327, 289] width 219 height 17
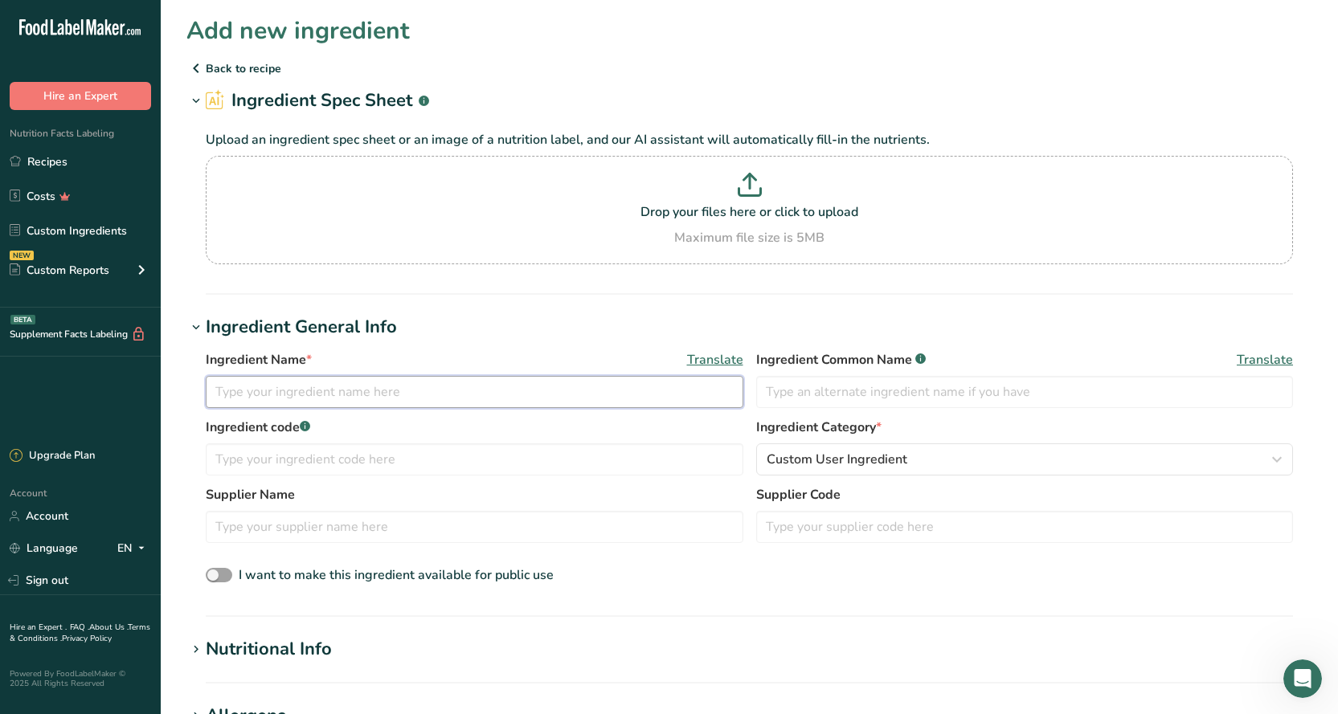
click at [300, 398] on input "text" at bounding box center [474, 392] width 537 height 32
type input "Oatmeal Raisin Breakfast Bar"
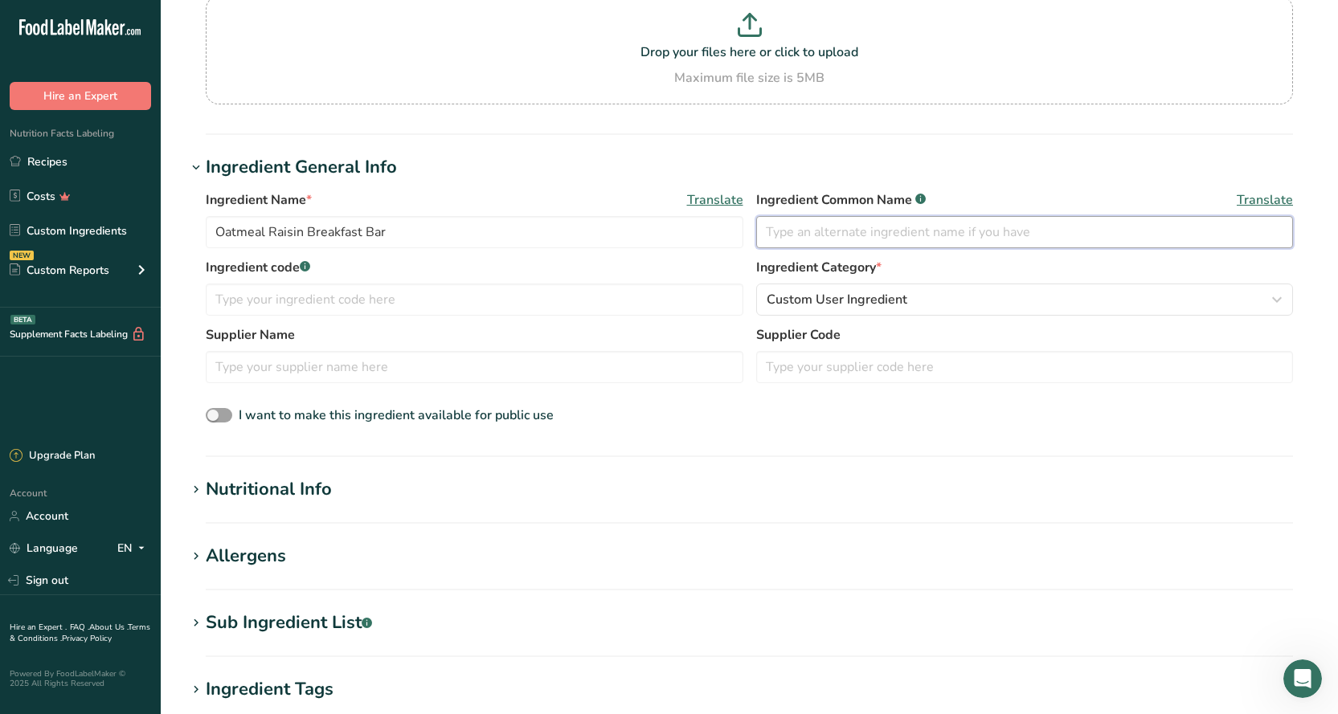
scroll to position [161, 0]
click at [283, 491] on div "Nutritional Info" at bounding box center [269, 489] width 126 height 27
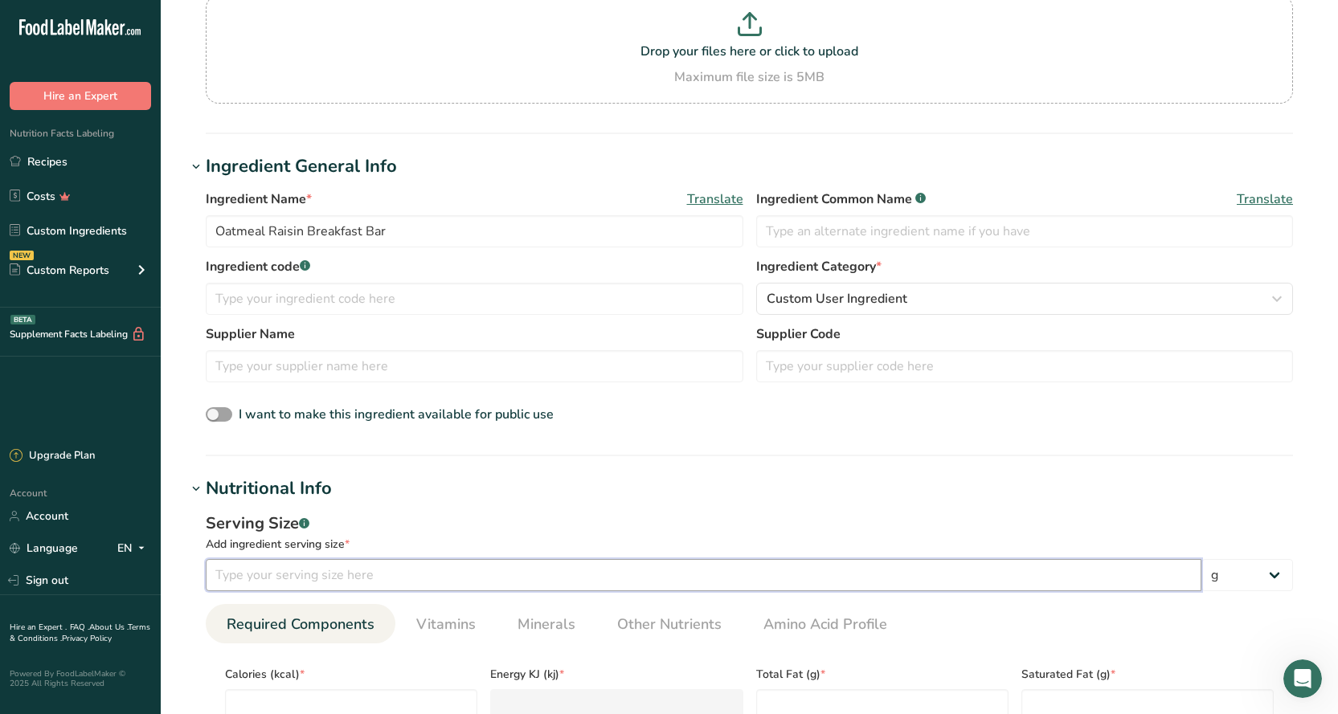
click at [283, 577] on input "number" at bounding box center [703, 575] width 995 height 32
type input "1"
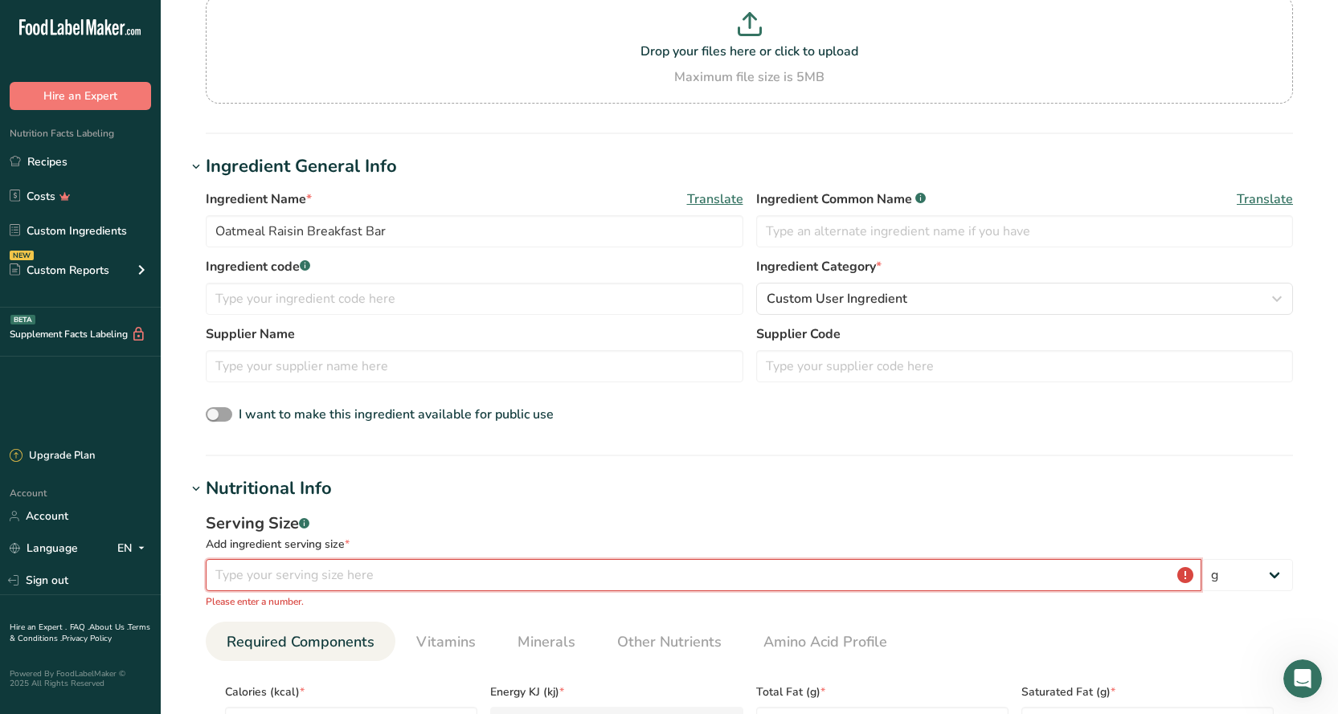
type input "1"
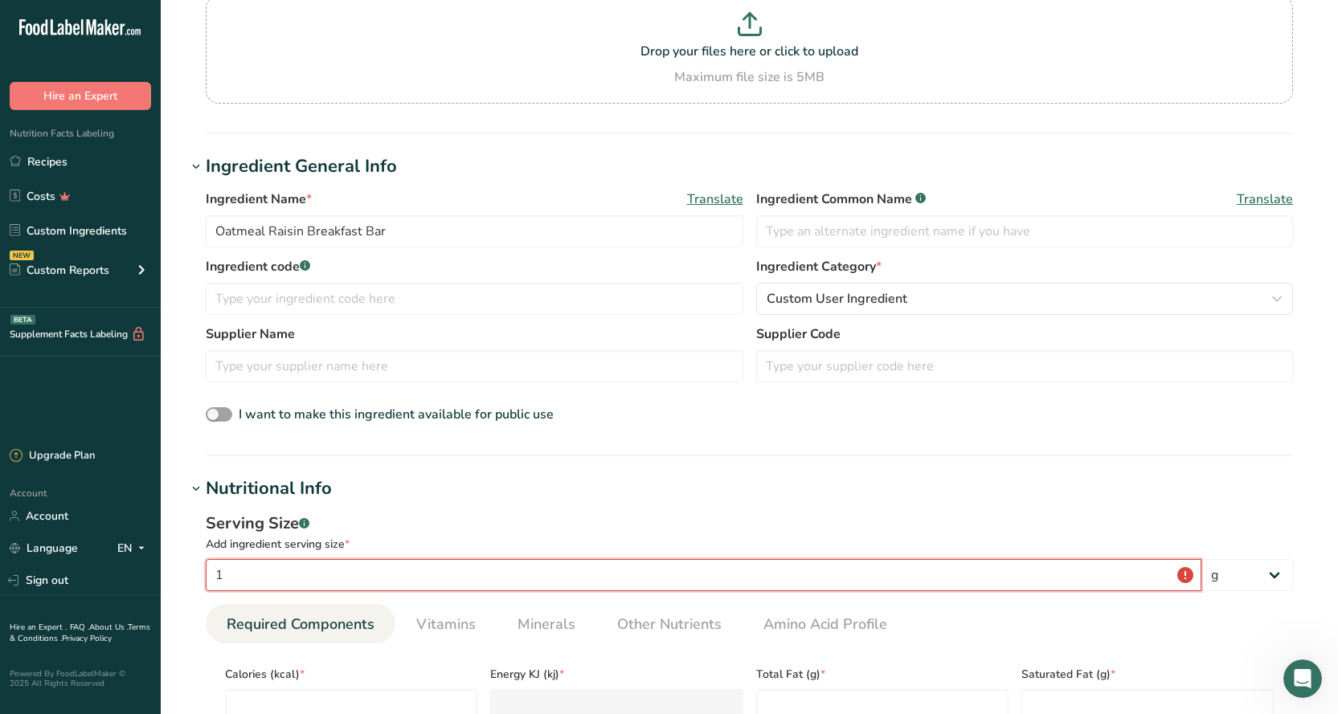
type input "1"
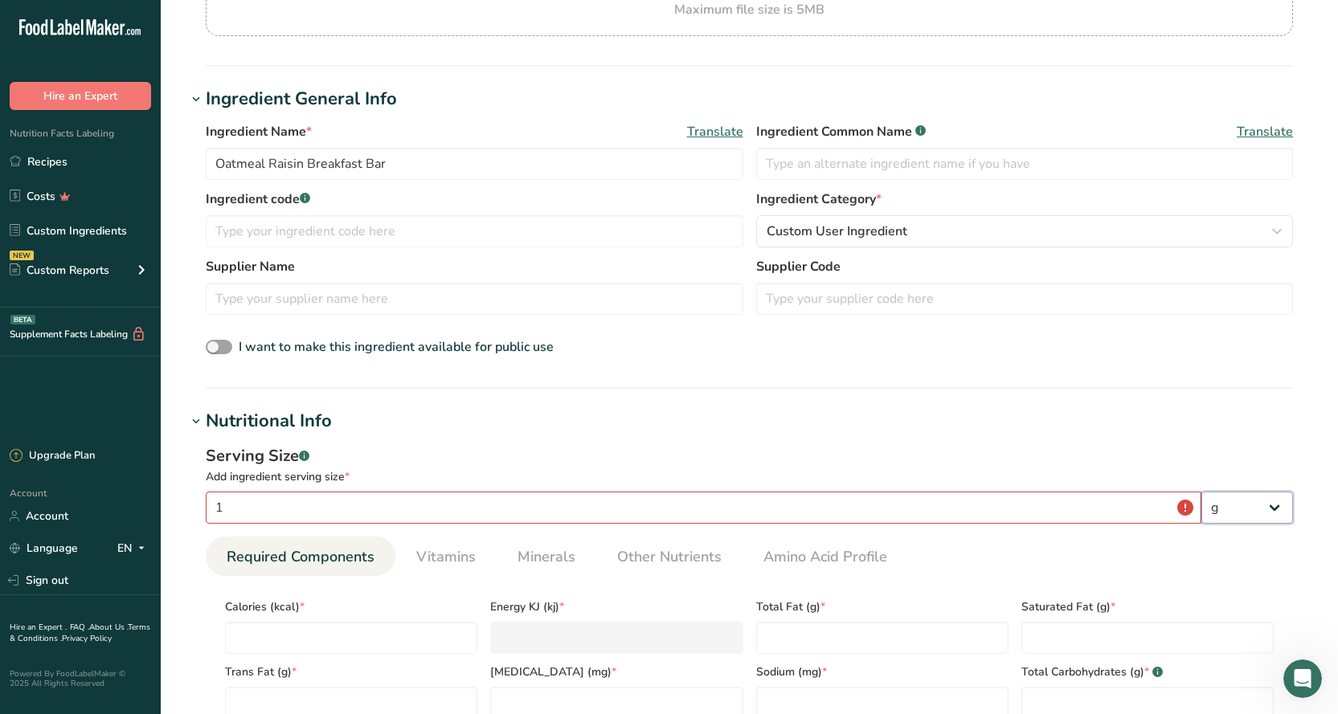
scroll to position [321, 0]
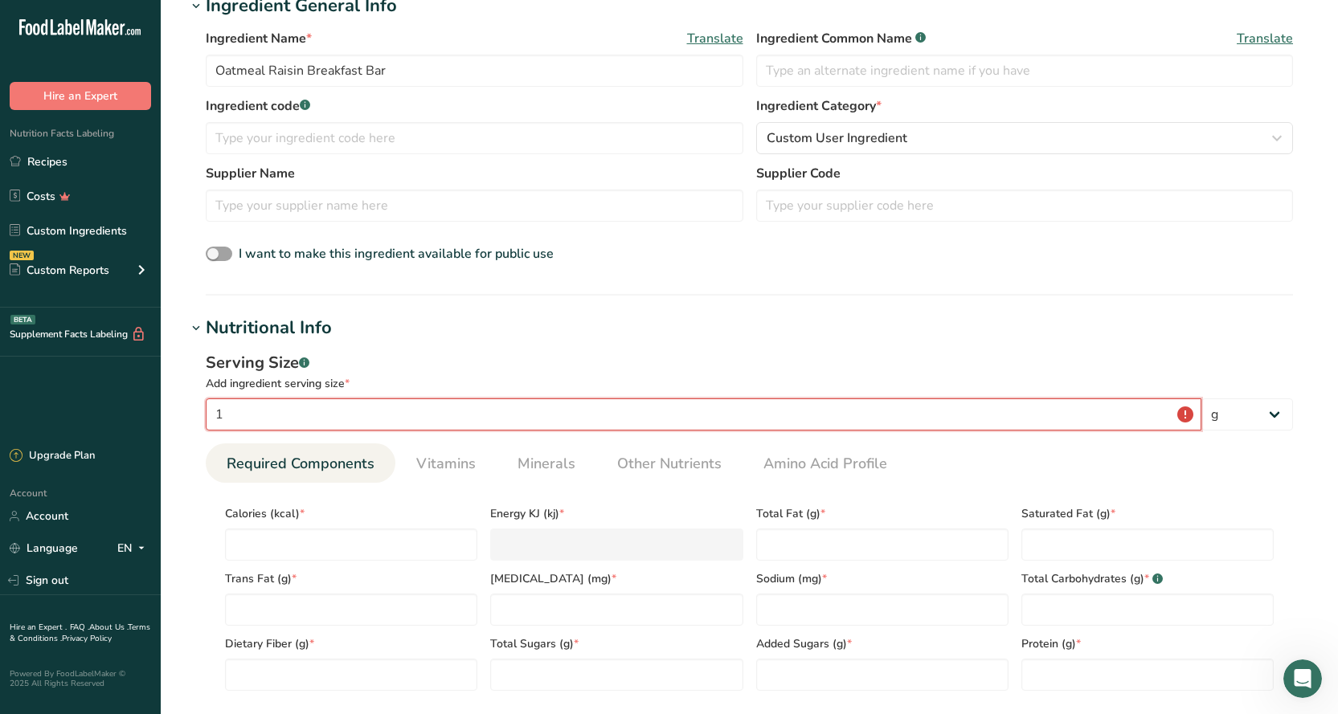
drag, startPoint x: 276, startPoint y: 406, endPoint x: 486, endPoint y: 484, distance: 223.7
click at [280, 407] on input "1" at bounding box center [703, 414] width 995 height 32
click at [1273, 423] on select "g kg mg mcg lb oz l mL fl oz tbsp tsp cup qt gallon" at bounding box center [1247, 414] width 92 height 32
select select "5"
click at [1201, 398] on select "g kg mg mcg lb oz l mL fl oz tbsp tsp cup qt gallon" at bounding box center [1247, 414] width 92 height 32
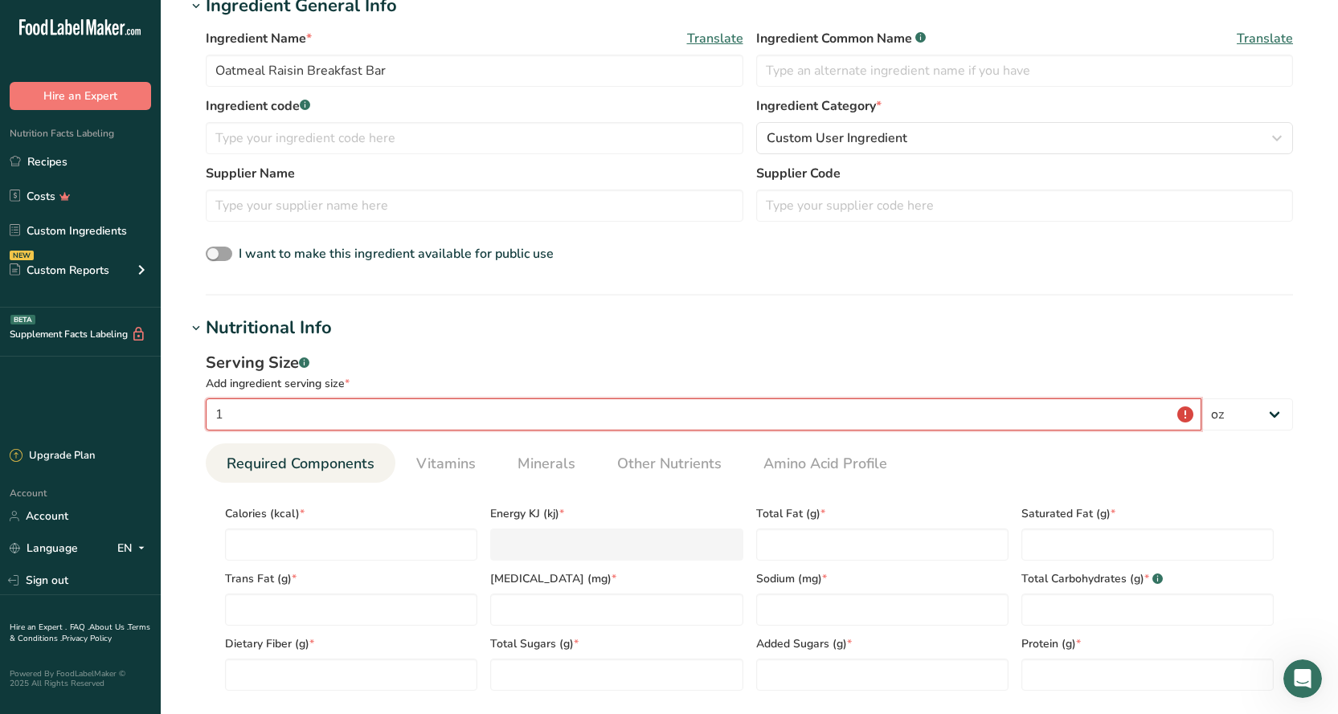
drag, startPoint x: 235, startPoint y: 416, endPoint x: 213, endPoint y: 415, distance: 22.5
click at [213, 415] on input "1" at bounding box center [703, 414] width 995 height 32
type input "4"
click at [578, 327] on h1 "Nutritional Info" at bounding box center [748, 328] width 1125 height 27
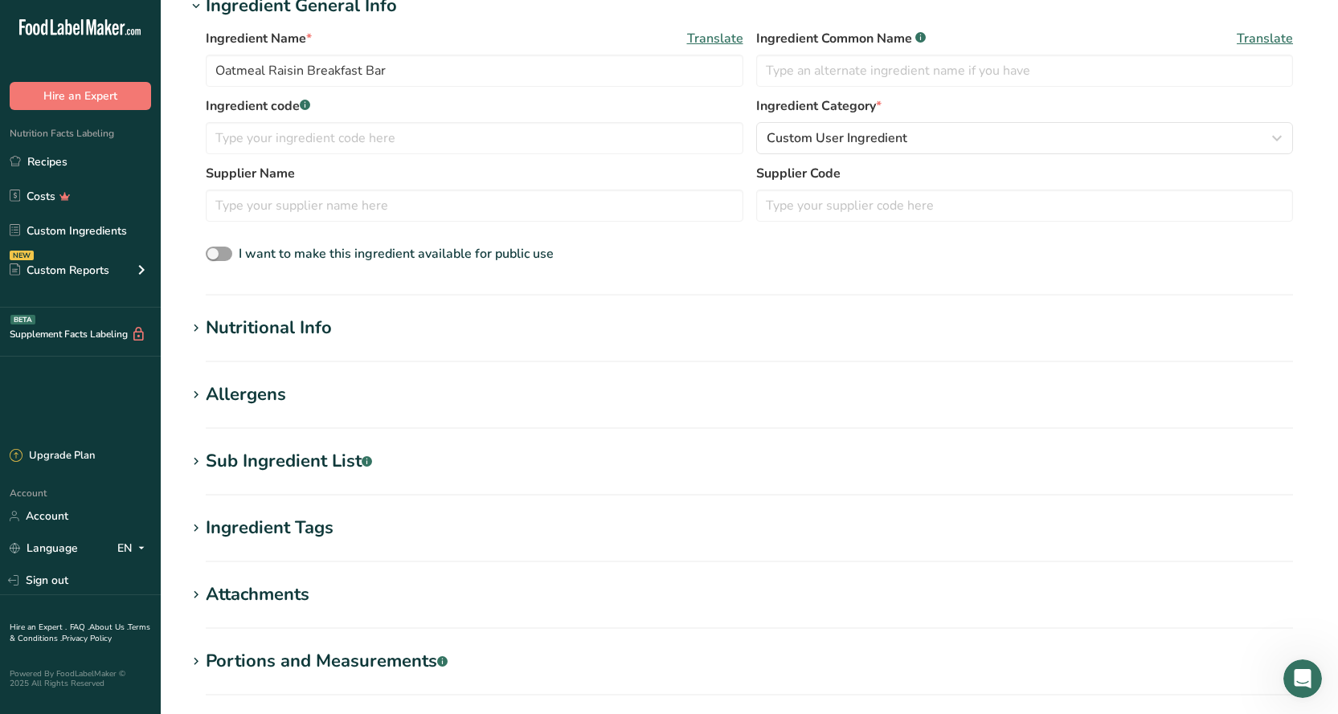
click at [317, 320] on div "Nutritional Info" at bounding box center [269, 328] width 126 height 27
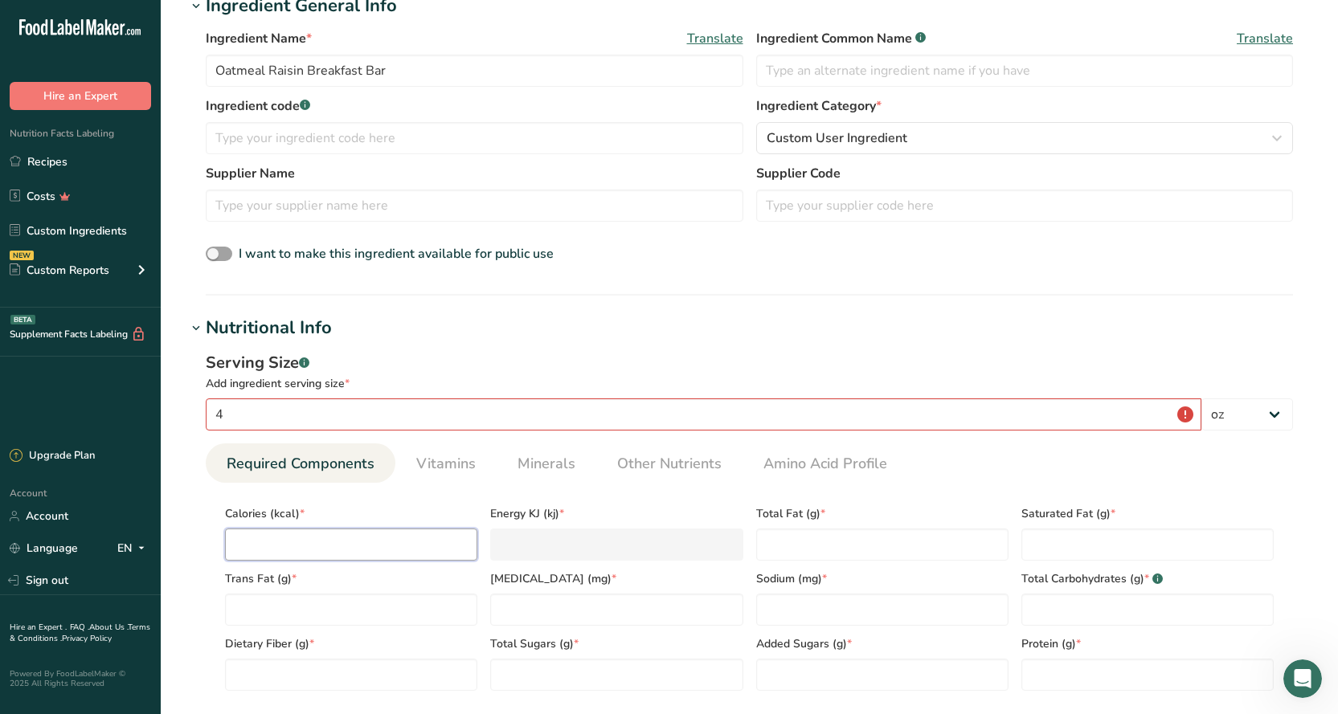
click at [288, 533] on input "number" at bounding box center [351, 545] width 252 height 32
click at [624, 416] on input "4" at bounding box center [703, 414] width 995 height 32
click at [1231, 419] on select "g kg mg mcg lb oz l mL fl oz tbsp tsp cup qt gallon" at bounding box center [1247, 414] width 92 height 32
select select "0"
click at [1201, 398] on select "g kg mg mcg lb oz l mL fl oz tbsp tsp cup qt gallon" at bounding box center [1247, 414] width 92 height 32
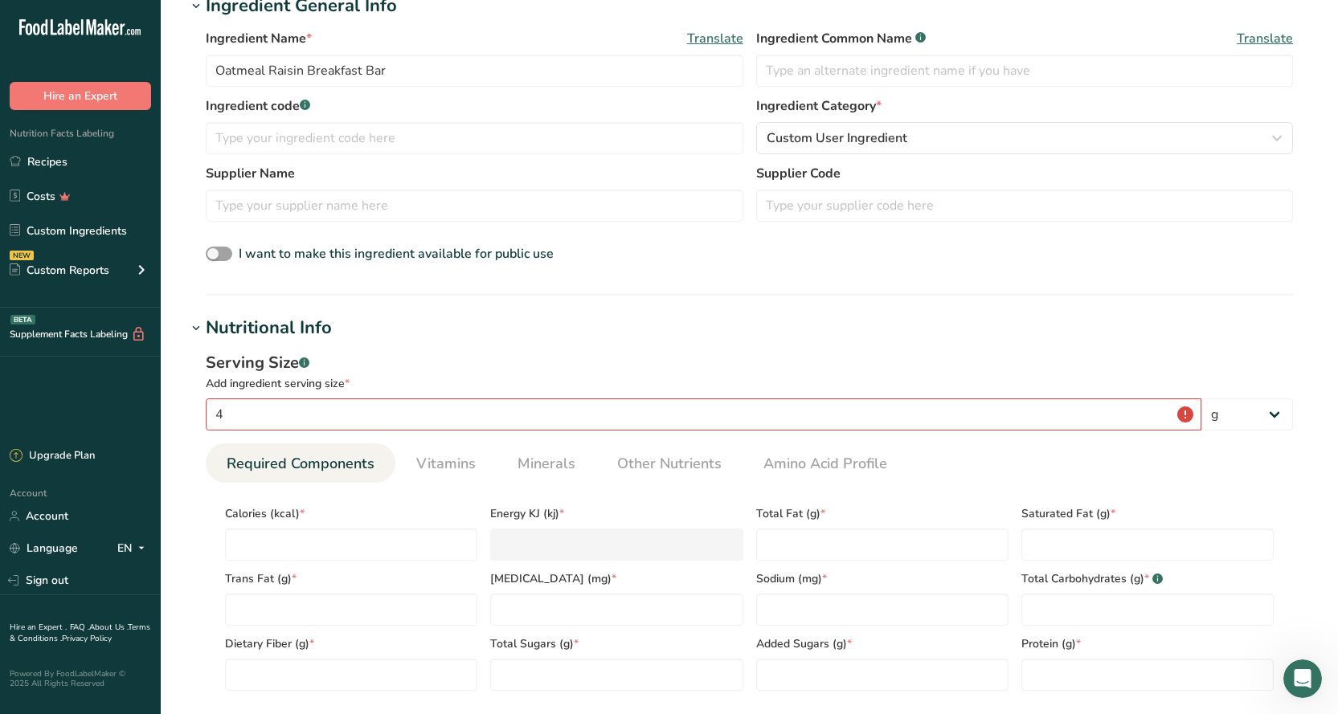
click at [893, 377] on div "Add ingredient serving size *" at bounding box center [749, 383] width 1087 height 17
click at [868, 414] on input "4" at bounding box center [703, 414] width 995 height 32
click at [1182, 412] on input "4" at bounding box center [703, 414] width 995 height 32
drag, startPoint x: 1137, startPoint y: 419, endPoint x: 1053, endPoint y: 419, distance: 84.3
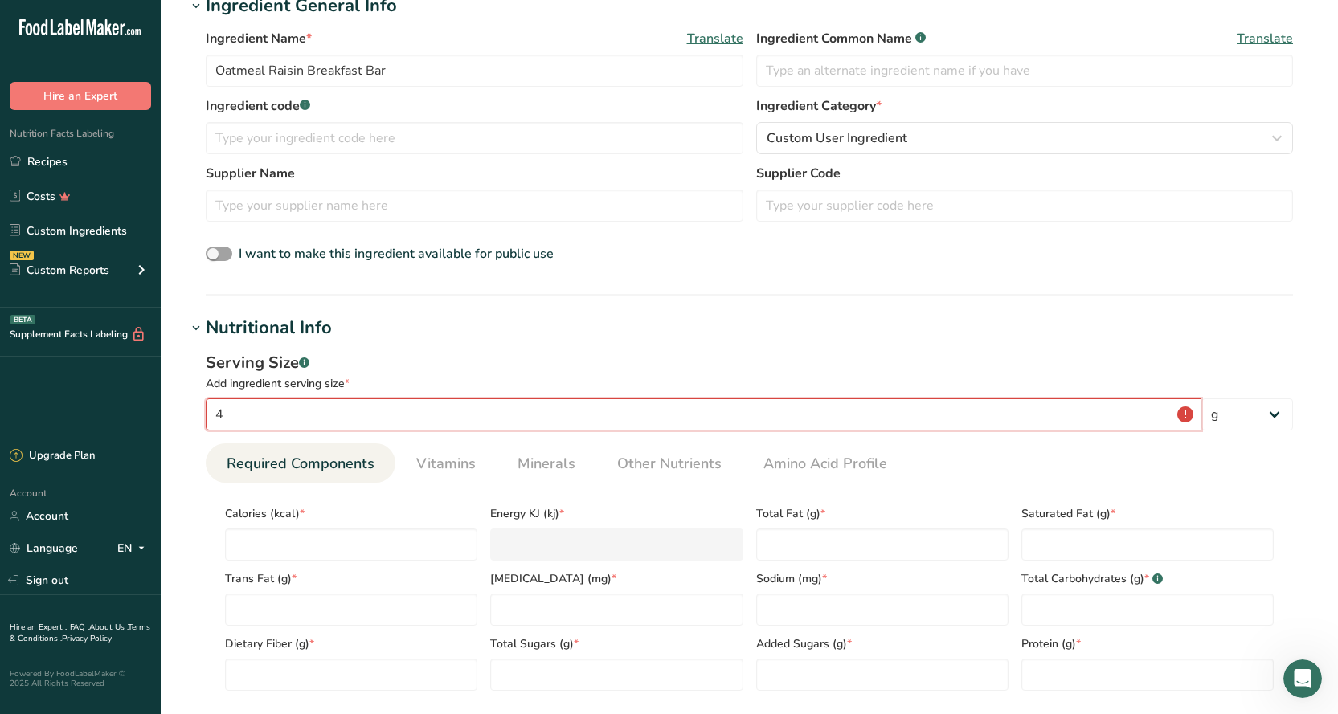
click at [1125, 419] on input "4" at bounding box center [703, 414] width 995 height 32
drag, startPoint x: 864, startPoint y: 435, endPoint x: 741, endPoint y: 438, distance: 122.9
click at [785, 436] on div "Serving Size .a-a{fill:#347362;}.b-a{fill:#fff;} Add ingredient serving size * …" at bounding box center [748, 527] width 1125 height 372
click at [286, 545] on input "number" at bounding box center [351, 545] width 252 height 32
type input "2"
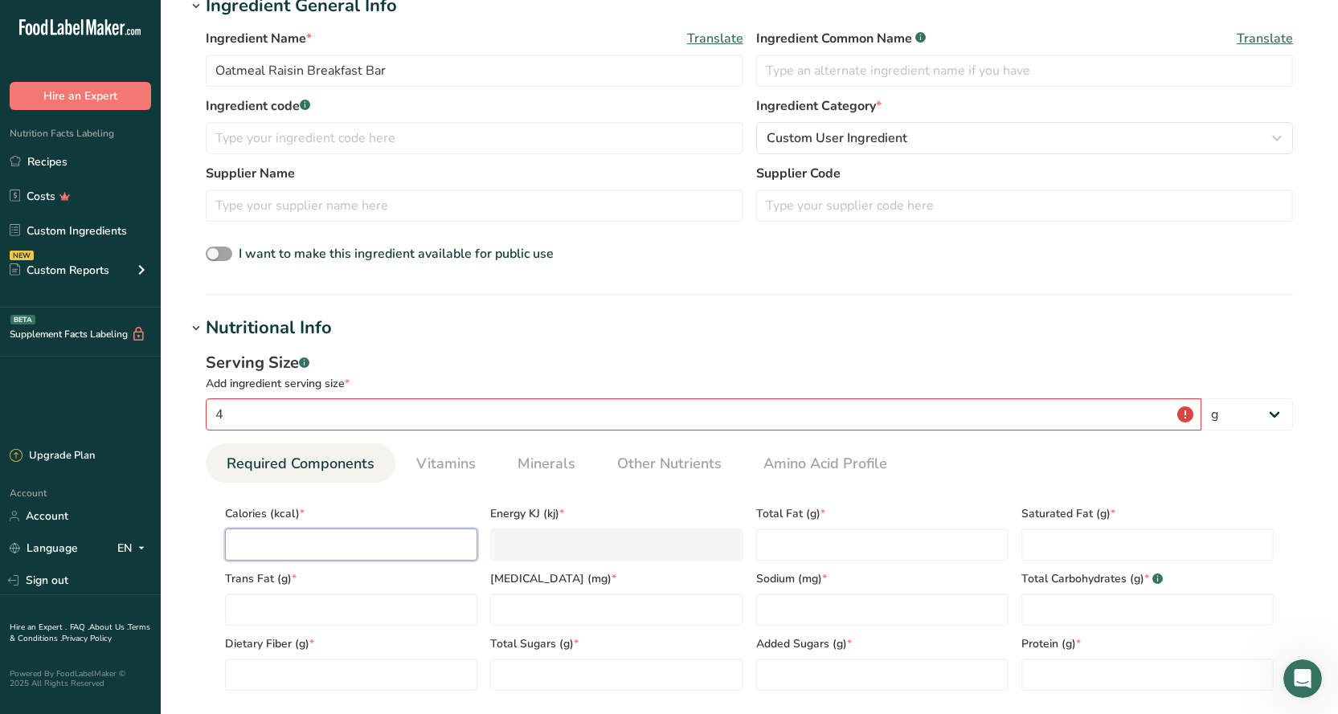
type KJ "8.4"
type input "26"
type KJ "108.8"
type input "265"
type KJ "1108.8"
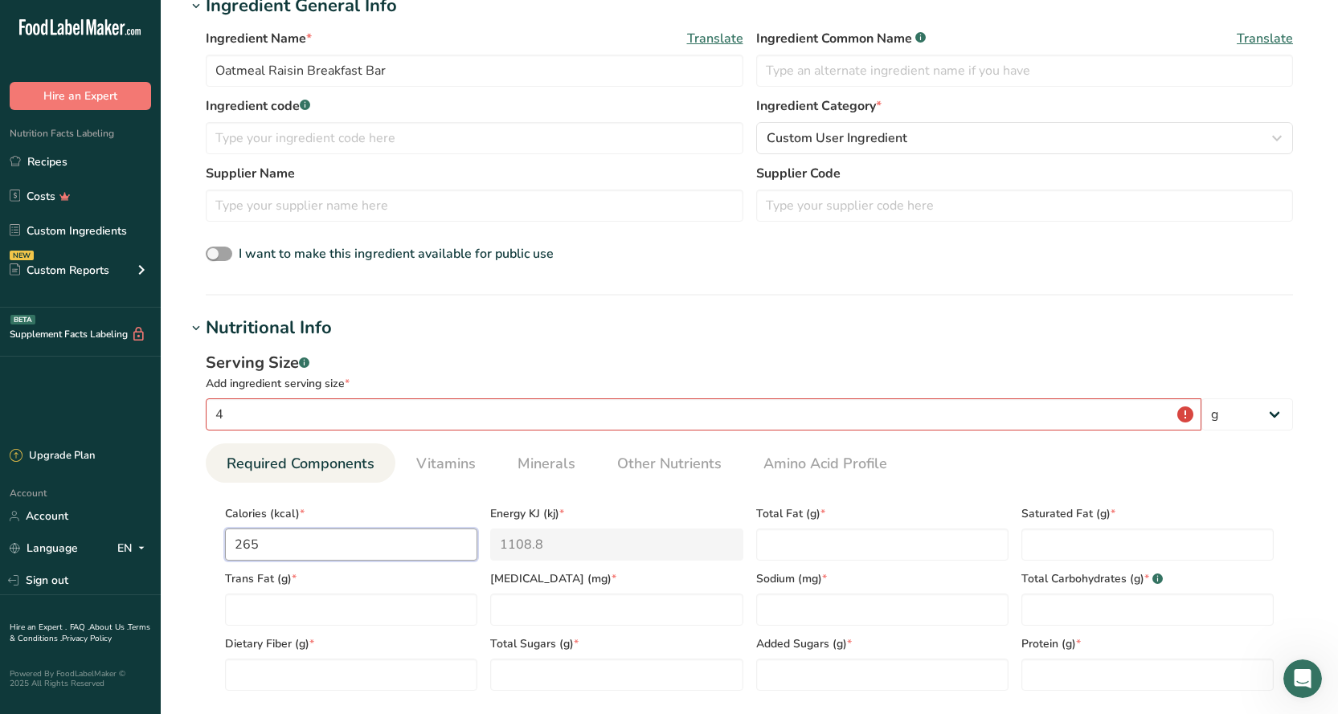
type input "265"
type Fat "13"
type Fat "0"
type input "0"
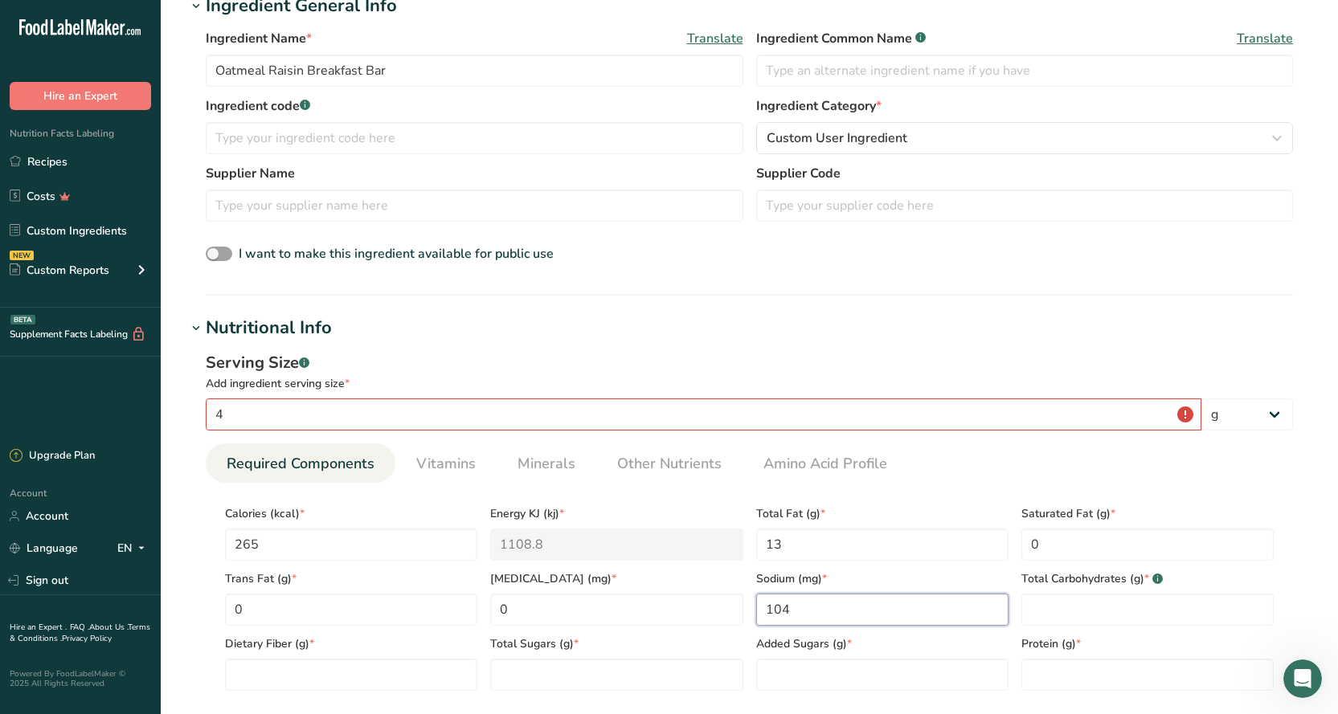
type input "104"
type Carbohydrates "32"
type Fiber "5"
type Sugars "12"
type input "9"
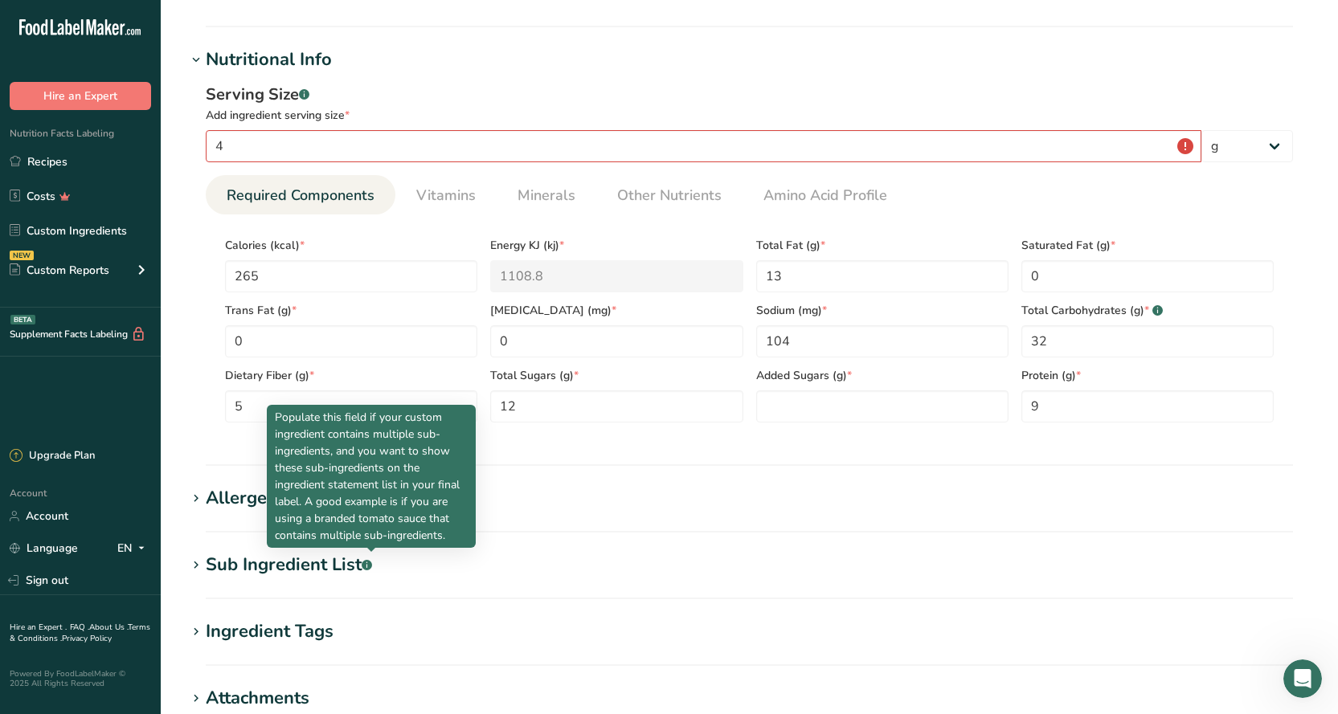
scroll to position [396, 0]
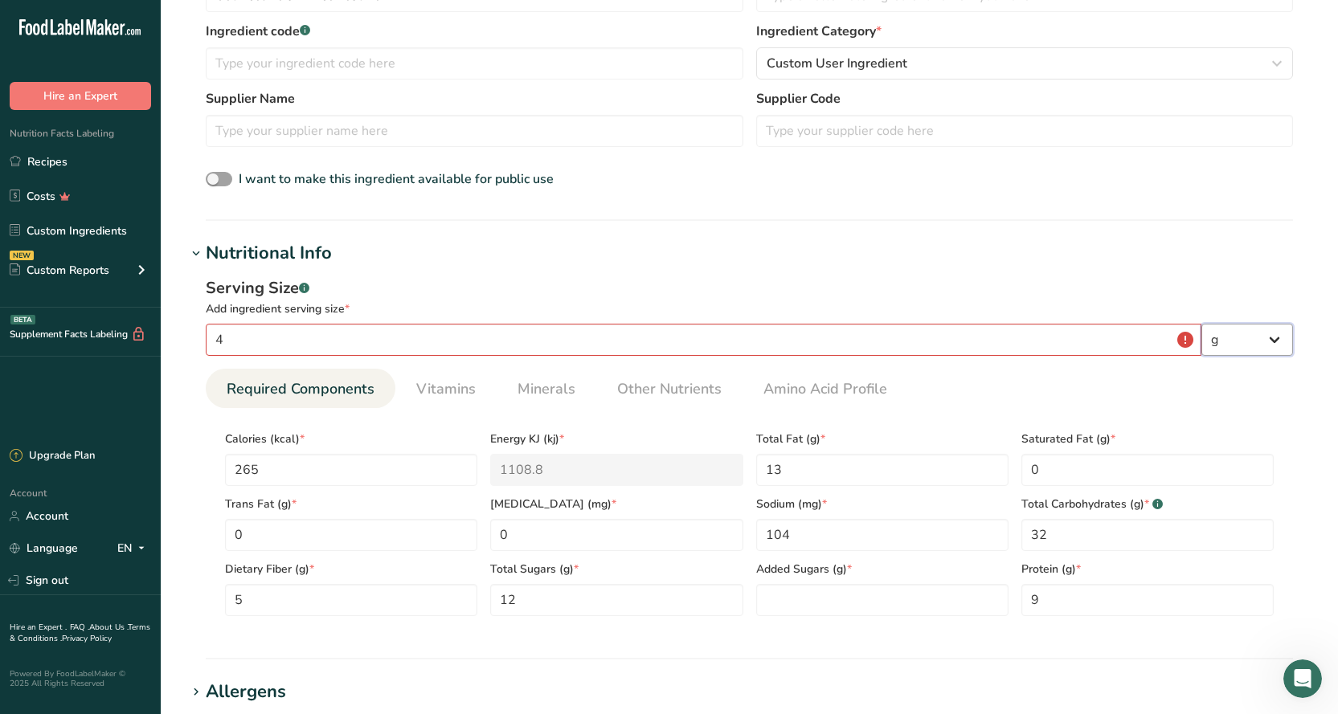
click at [1240, 333] on select "g kg mg mcg lb oz l mL fl oz tbsp tsp cup qt gallon" at bounding box center [1247, 340] width 92 height 32
select select "5"
click at [1201, 324] on select "g kg mg mcg lb oz l mL fl oz tbsp tsp cup qt gallon" at bounding box center [1247, 340] width 92 height 32
click at [913, 254] on h1 "Nutritional Info" at bounding box center [748, 253] width 1125 height 27
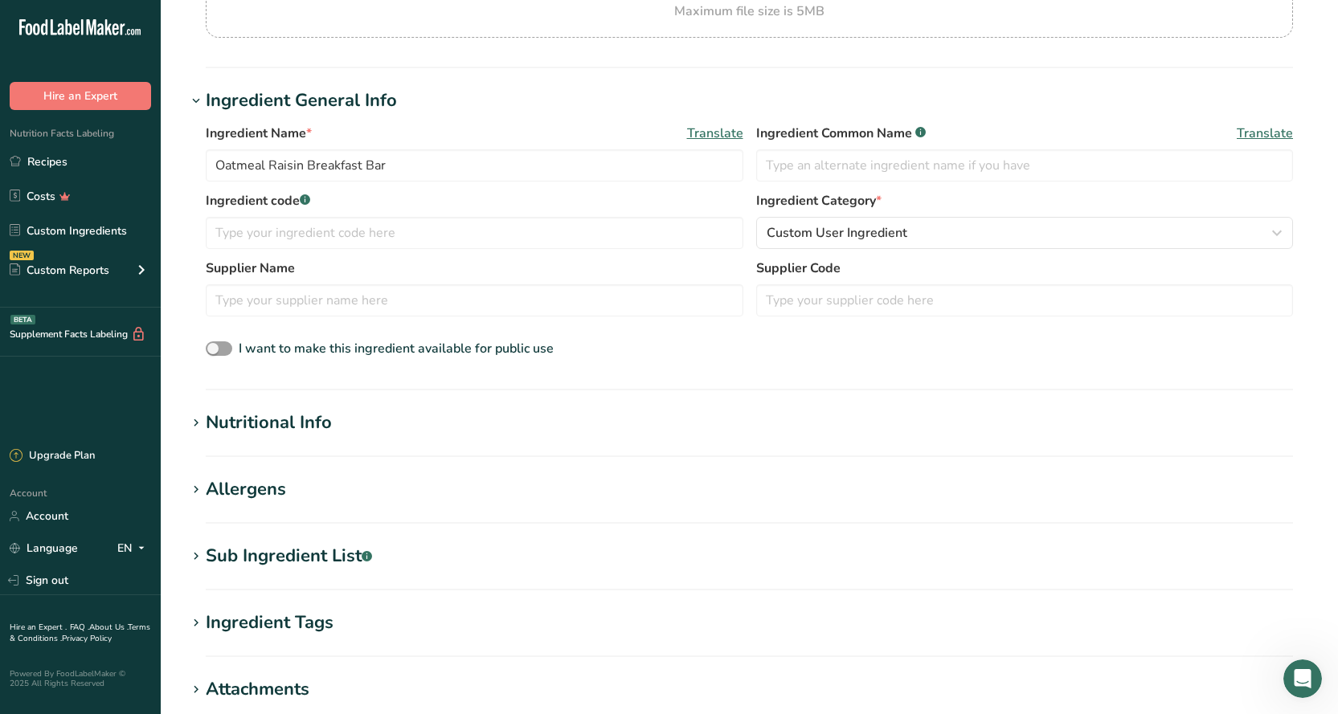
scroll to position [176, 0]
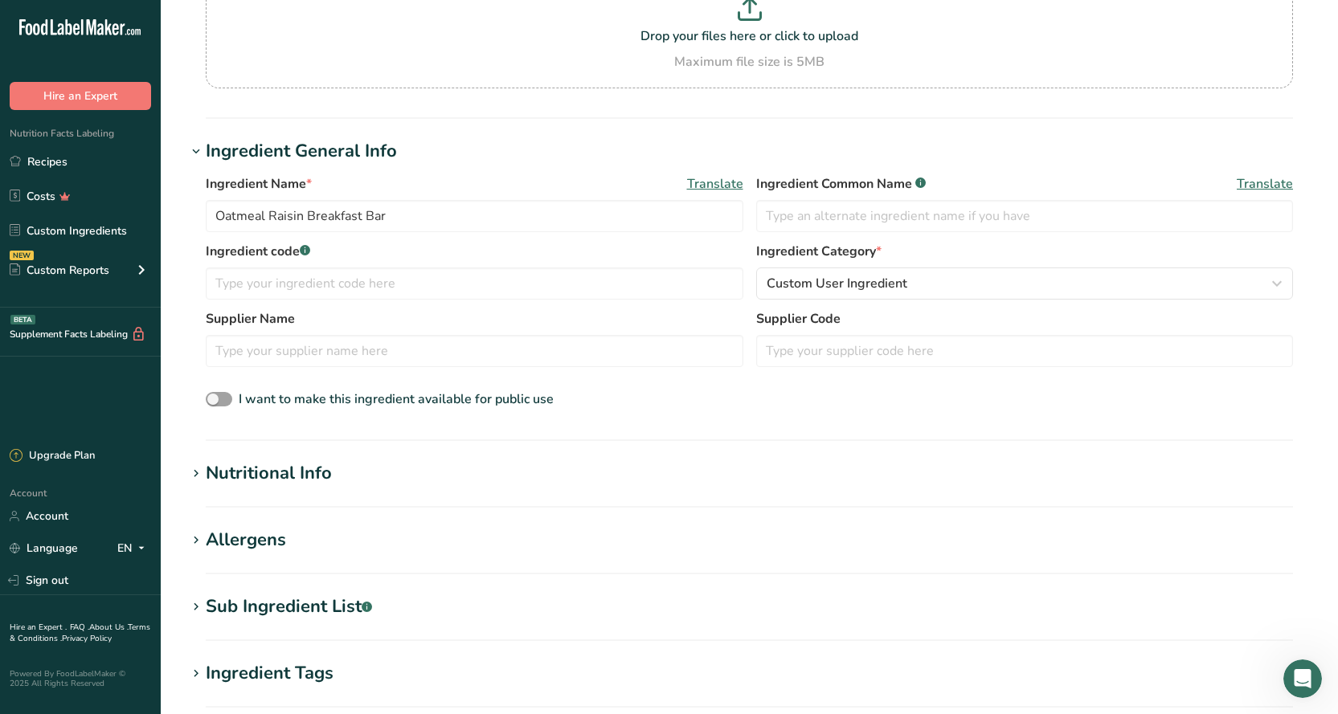
click at [406, 459] on section "Add new ingredient Back to recipe Ingredient Spec Sheet .a-a{fill:#347362;}.b-a…" at bounding box center [749, 404] width 1177 height 1160
click at [355, 478] on h1 "Nutritional Info" at bounding box center [748, 473] width 1125 height 27
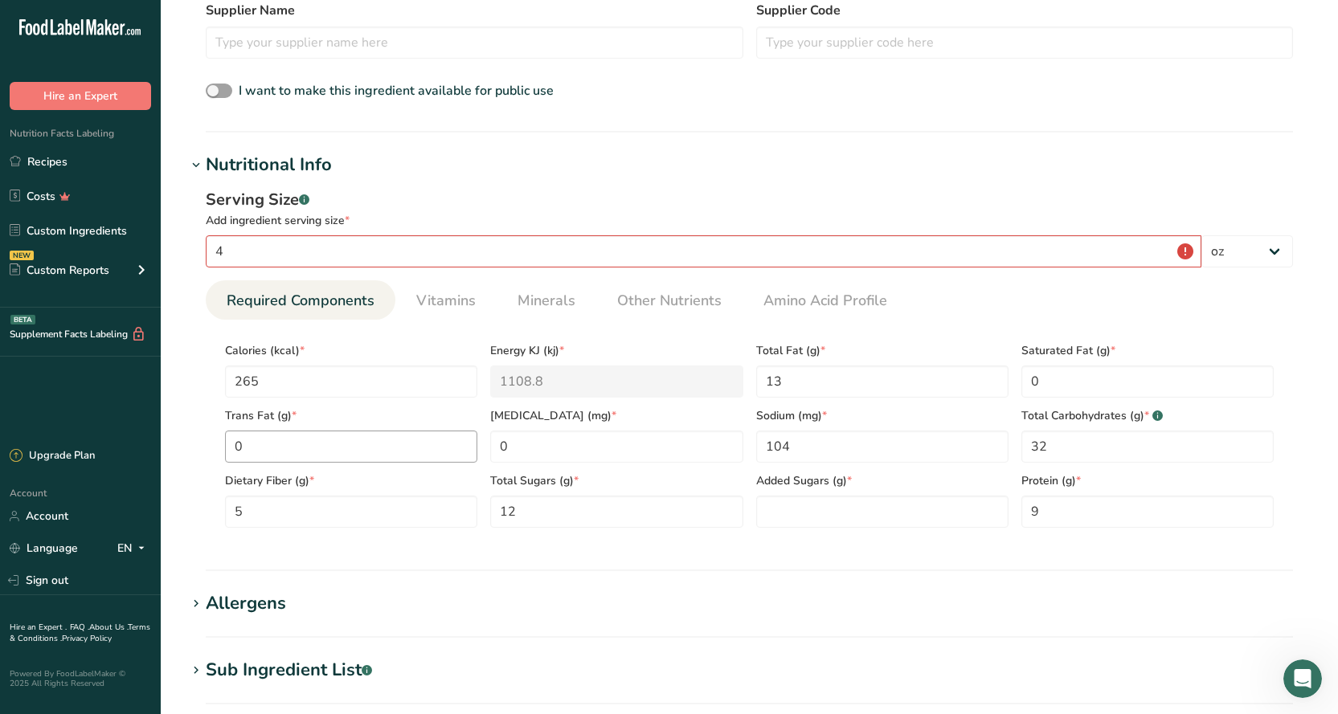
scroll to position [497, 0]
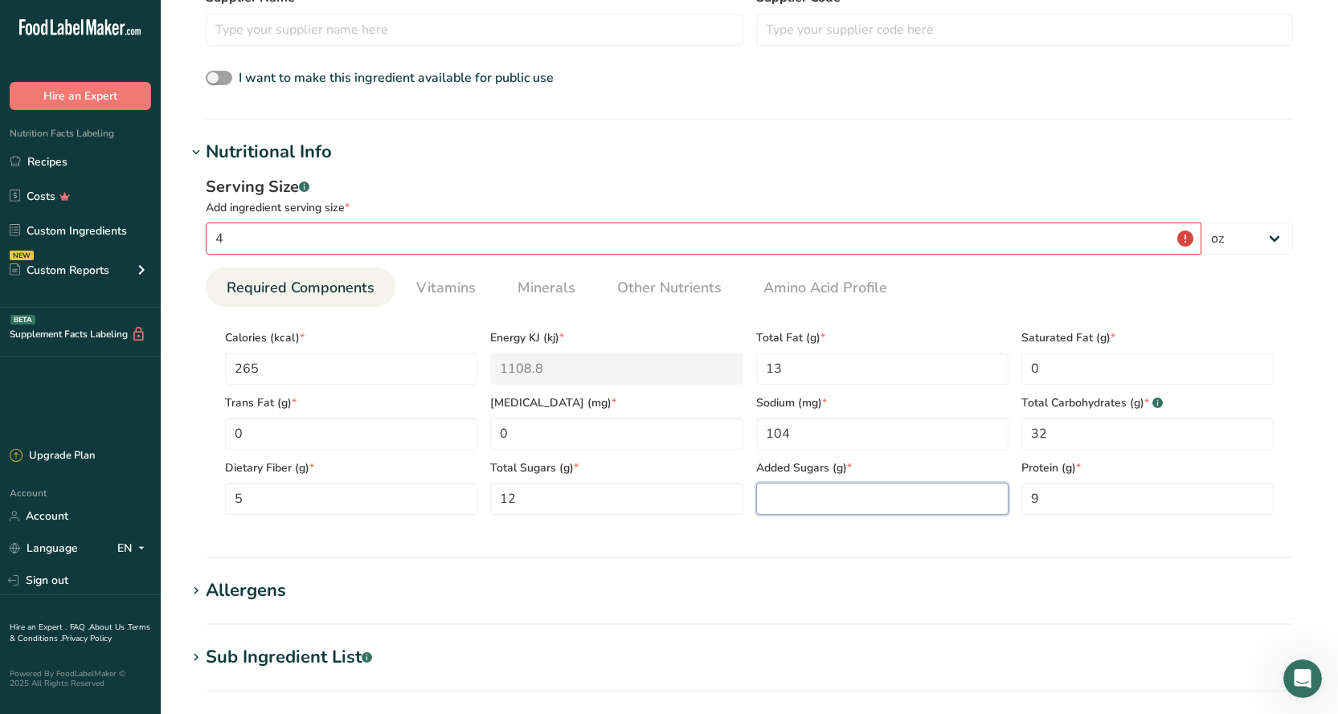
click at [841, 503] on Sugars "number" at bounding box center [882, 499] width 252 height 32
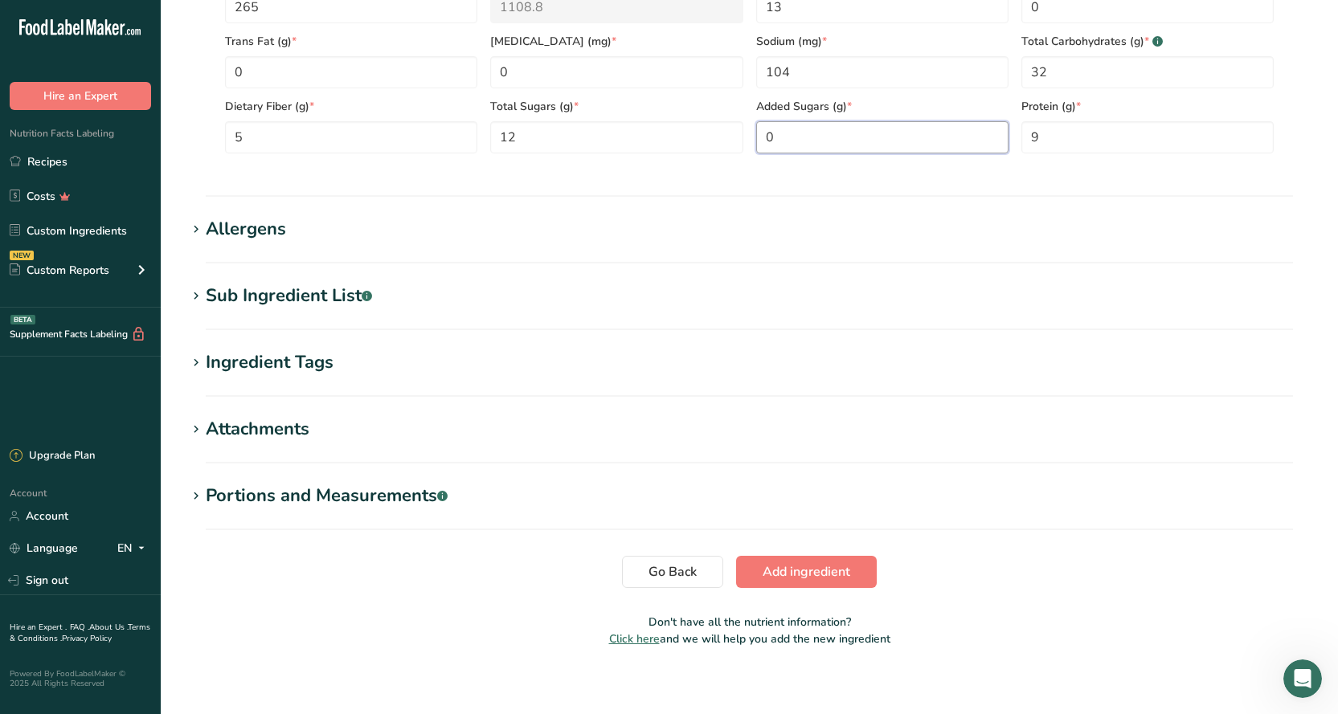
scroll to position [869, 0]
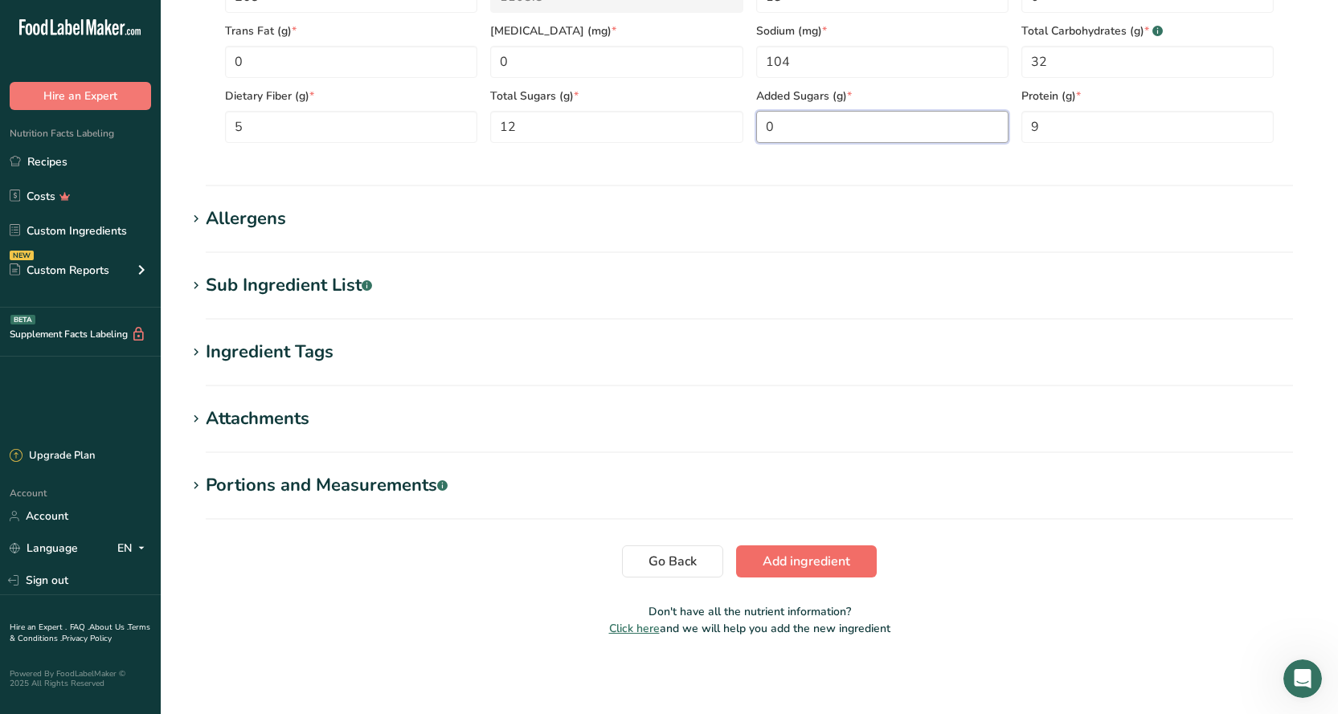
type Sugars "0"
click at [777, 560] on span "Add ingredient" at bounding box center [806, 561] width 88 height 19
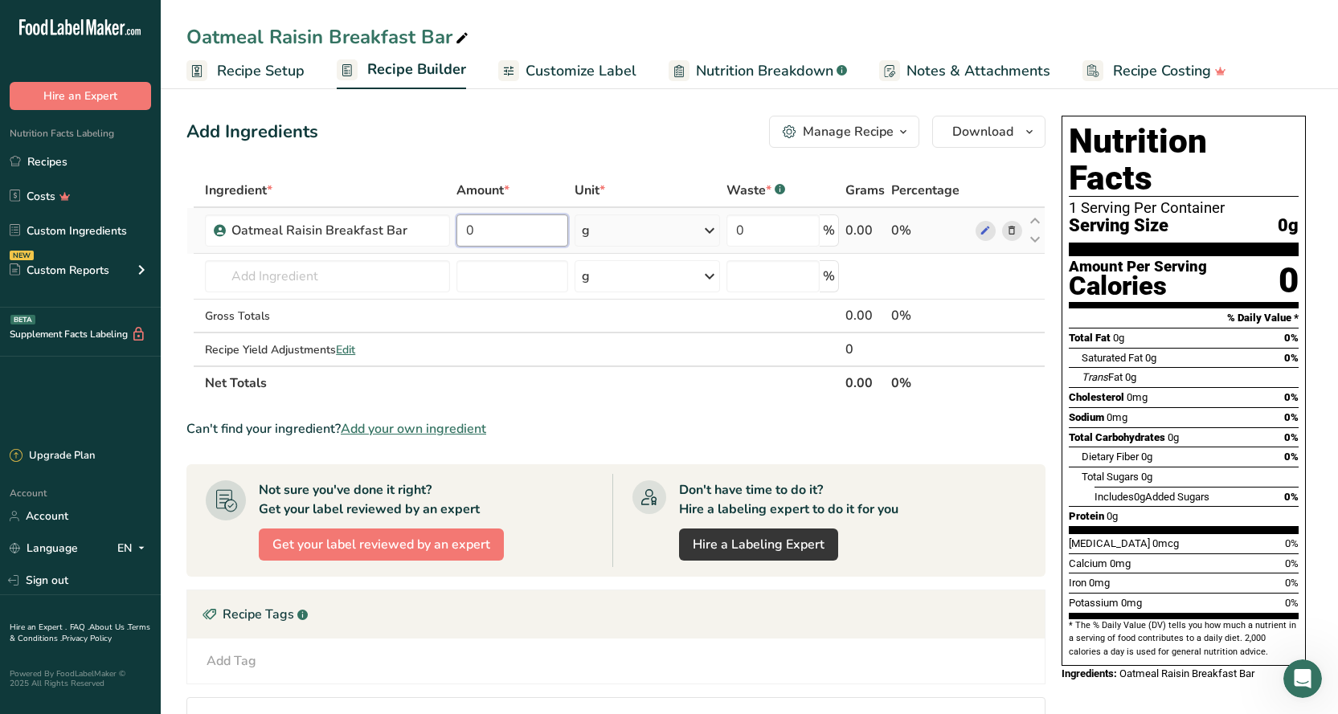
drag, startPoint x: 520, startPoint y: 232, endPoint x: 451, endPoint y: 246, distance: 70.4
click at [451, 246] on tr "Oatmeal Raisin Breakfast Bar 0 g Weight Units g kg mg See more Volume Units l V…" at bounding box center [615, 231] width 857 height 46
click at [668, 231] on div "g" at bounding box center [646, 230] width 145 height 32
drag, startPoint x: 482, startPoint y: 231, endPoint x: 445, endPoint y: 234, distance: 37.0
click at [445, 234] on tr "Oatmeal Raisin Breakfast Bar 4 g Weight Units g kg mg See more Volume Units l V…" at bounding box center [615, 231] width 857 height 46
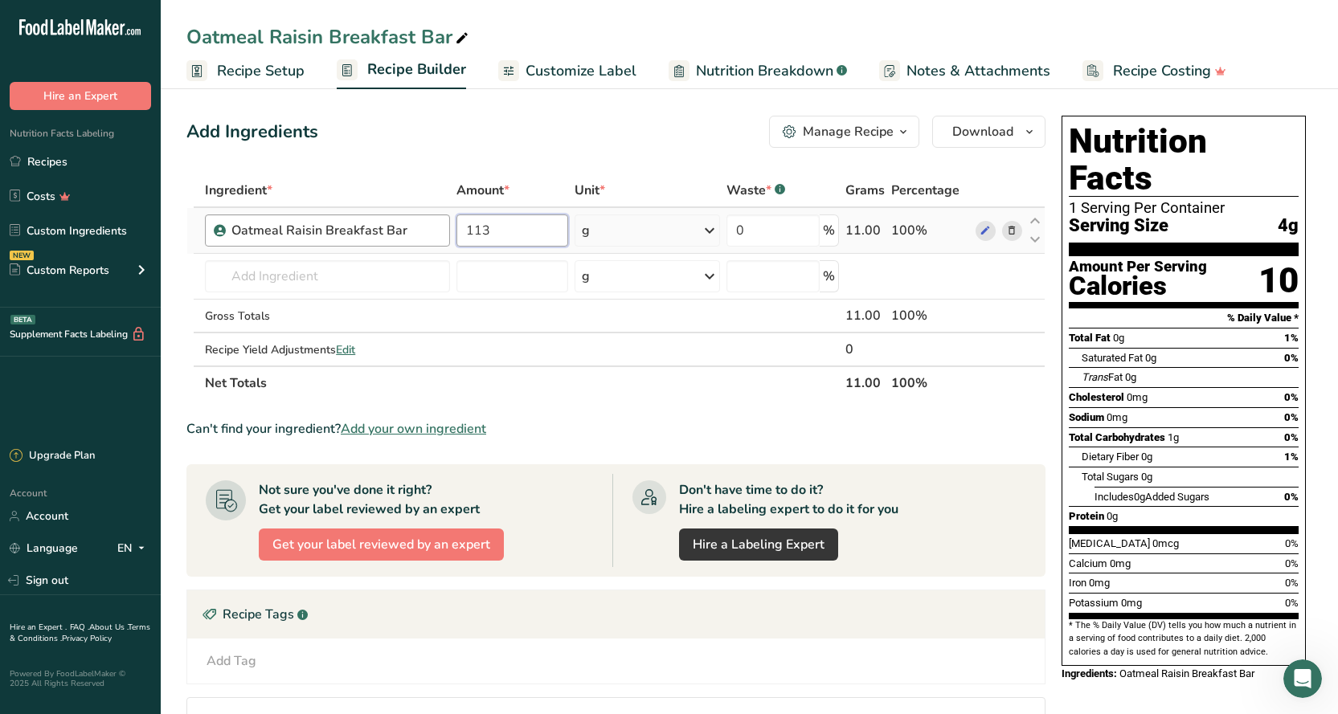
type input "113"
click at [870, 647] on div "Add Tag Standard Tags Custom Tags Source of Antioxidants Prebiotic Effect Sourc…" at bounding box center [615, 661] width 857 height 45
click at [245, 278] on input "text" at bounding box center [327, 276] width 244 height 32
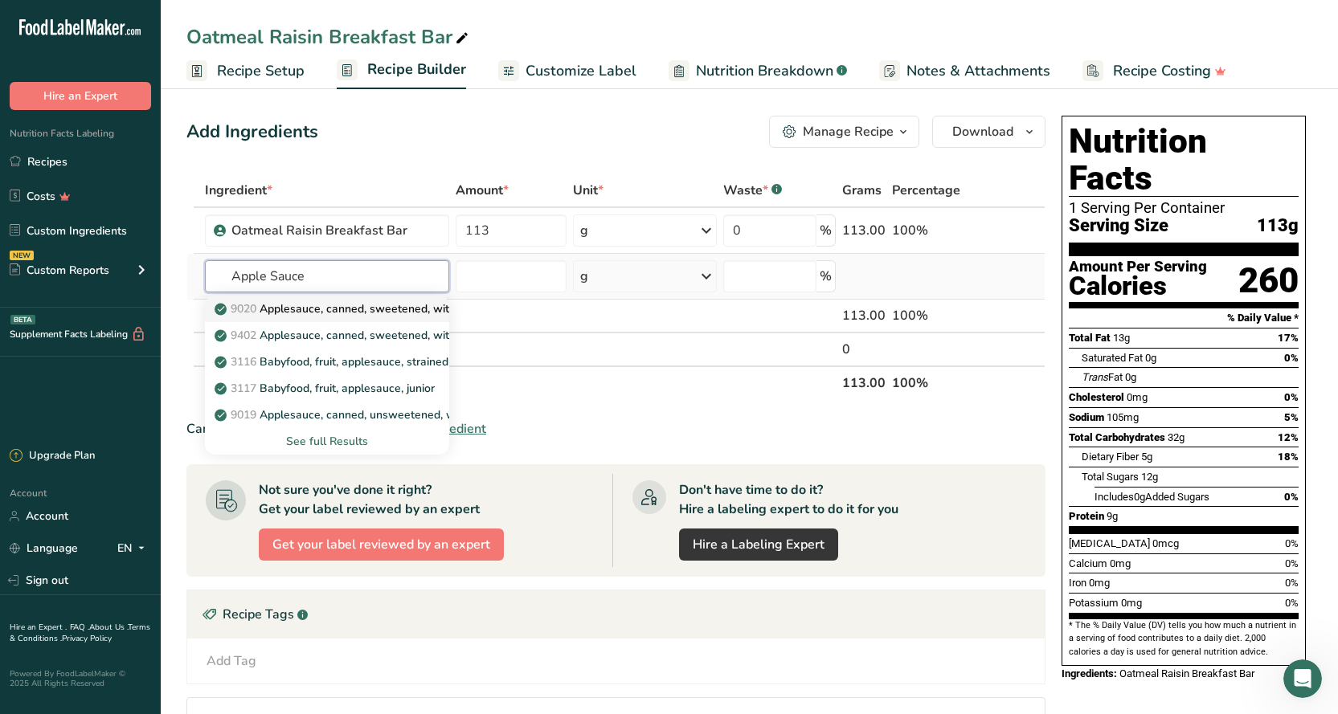
type input "Apple Sauce"
click at [321, 310] on p "9020 Applesauce, canned, sweetened, without salt" at bounding box center [356, 308] width 277 height 17
type input "Applesauce, canned, sweetened, without salt"
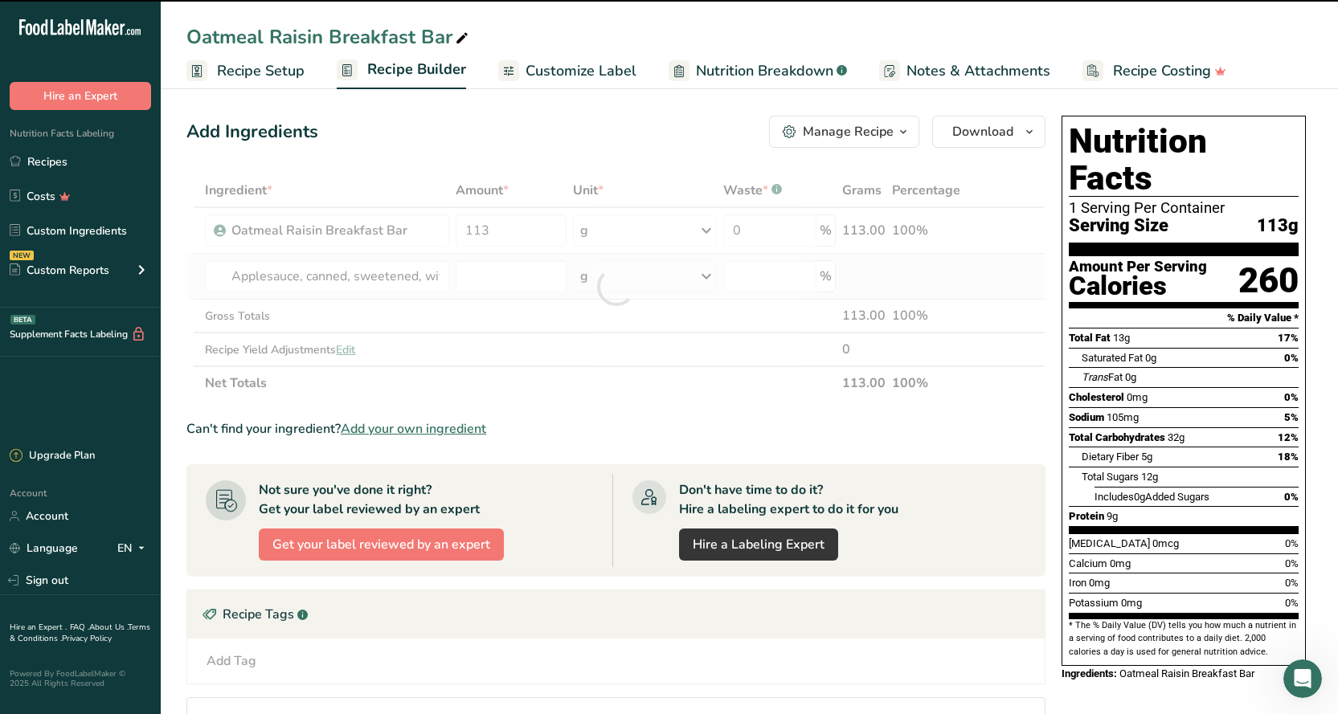
type input "0"
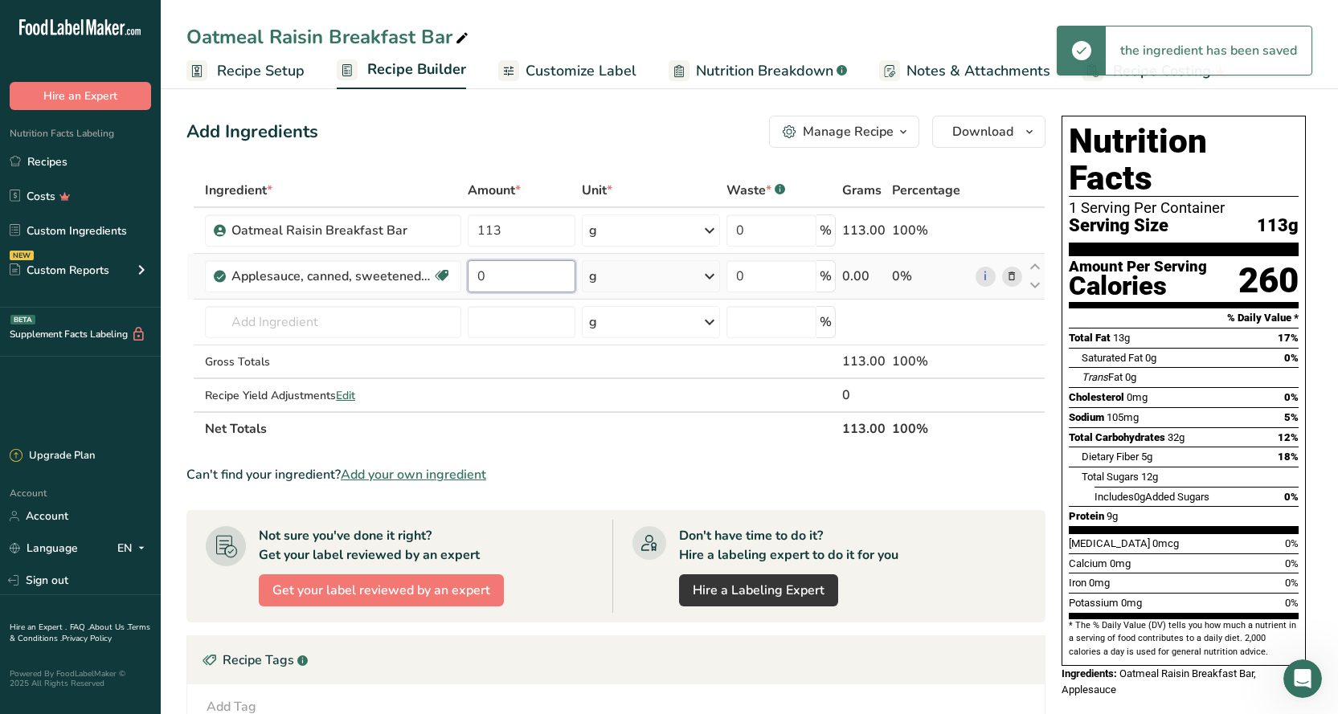
drag, startPoint x: 516, startPoint y: 277, endPoint x: 464, endPoint y: 278, distance: 51.4
click at [464, 278] on td "0" at bounding box center [521, 277] width 114 height 46
type input "4"
click at [620, 283] on div "g" at bounding box center [651, 276] width 138 height 32
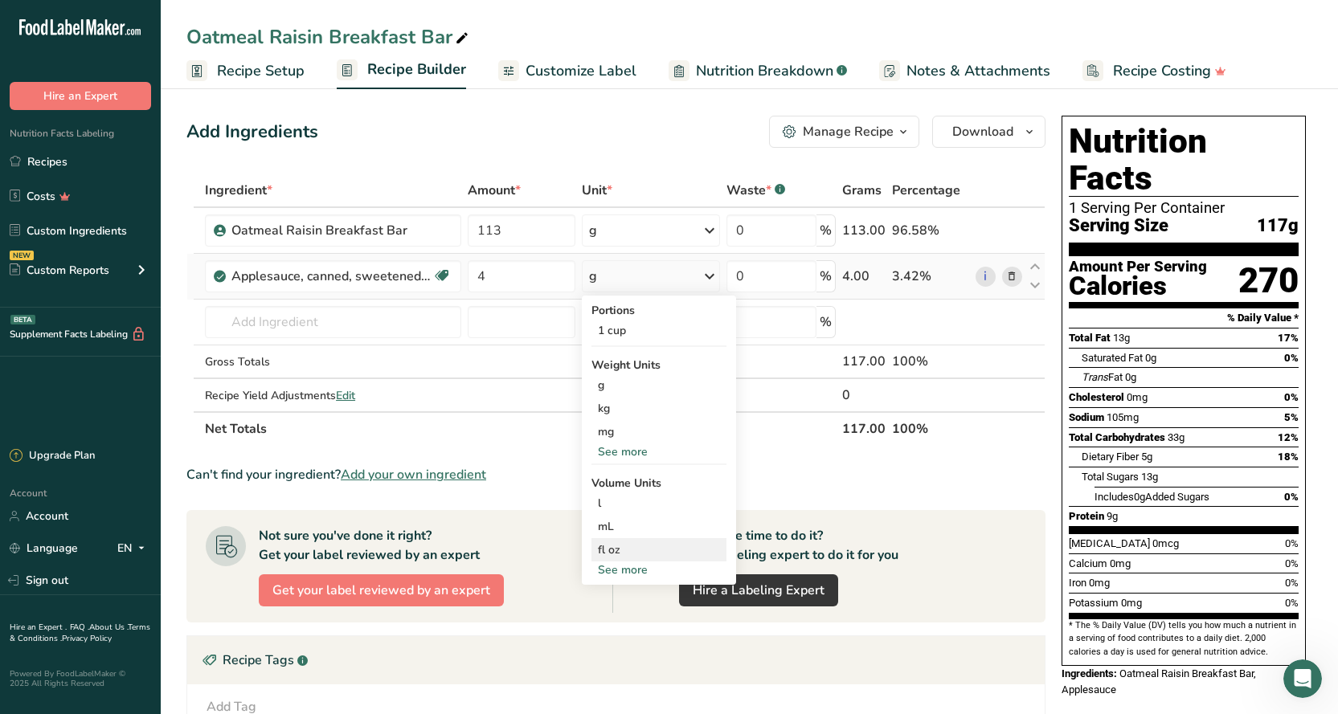
click at [618, 553] on div "fl oz" at bounding box center [659, 549] width 122 height 17
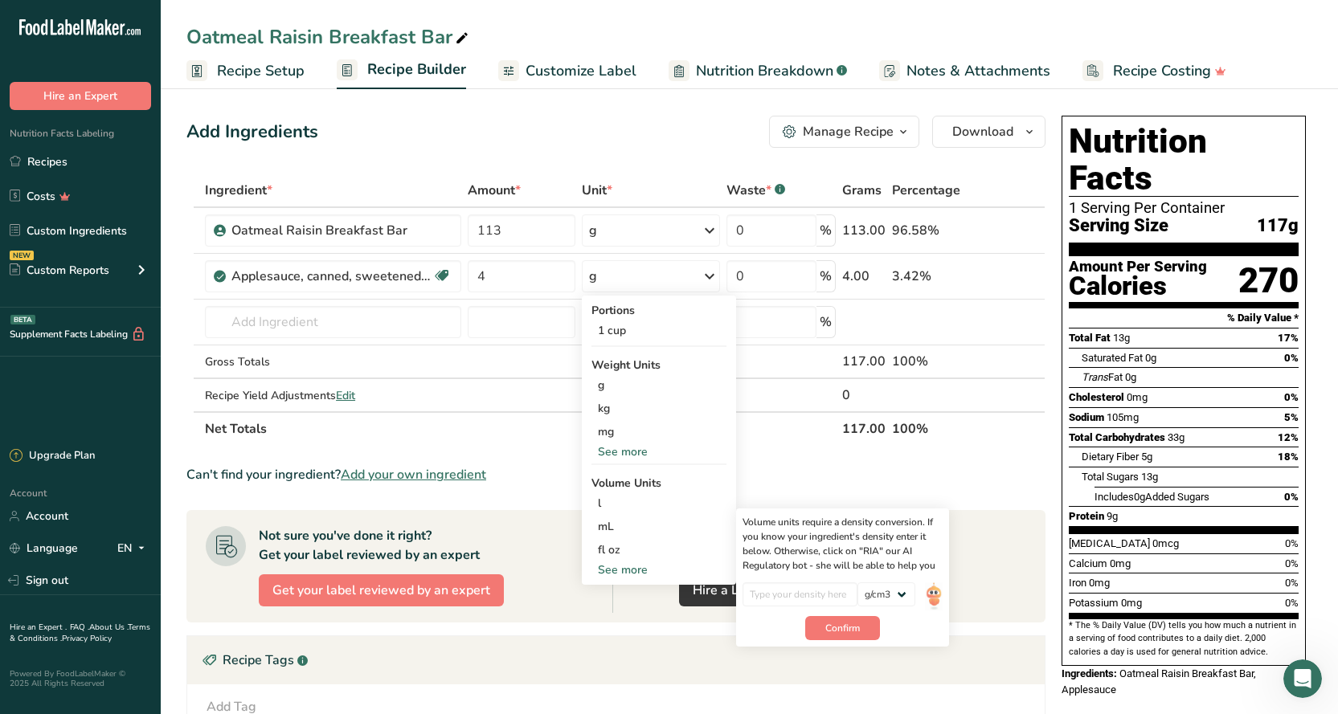
click at [858, 452] on section "Ingredient * Amount * Unit * Waste * .a-a{fill:#347362;}.b-a{fill:#fff;} Grams …" at bounding box center [615, 581] width 859 height 815
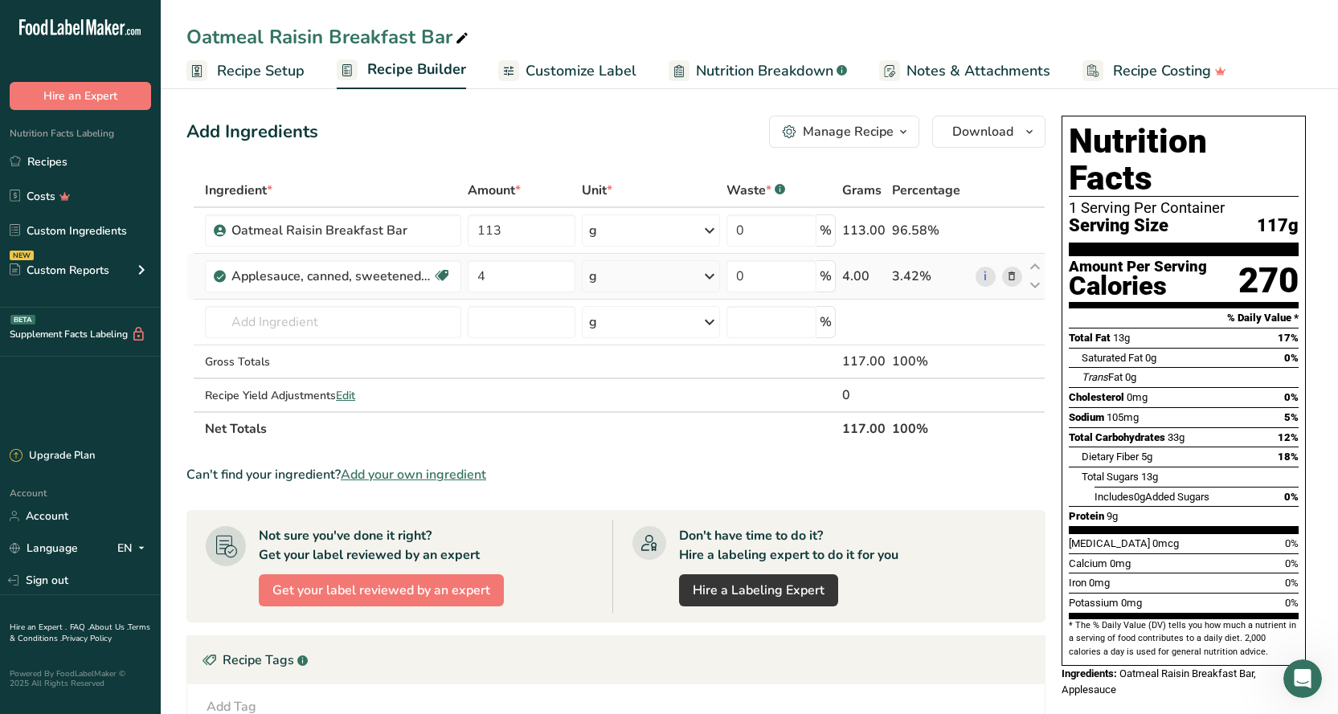
click at [655, 270] on div "g" at bounding box center [651, 276] width 138 height 32
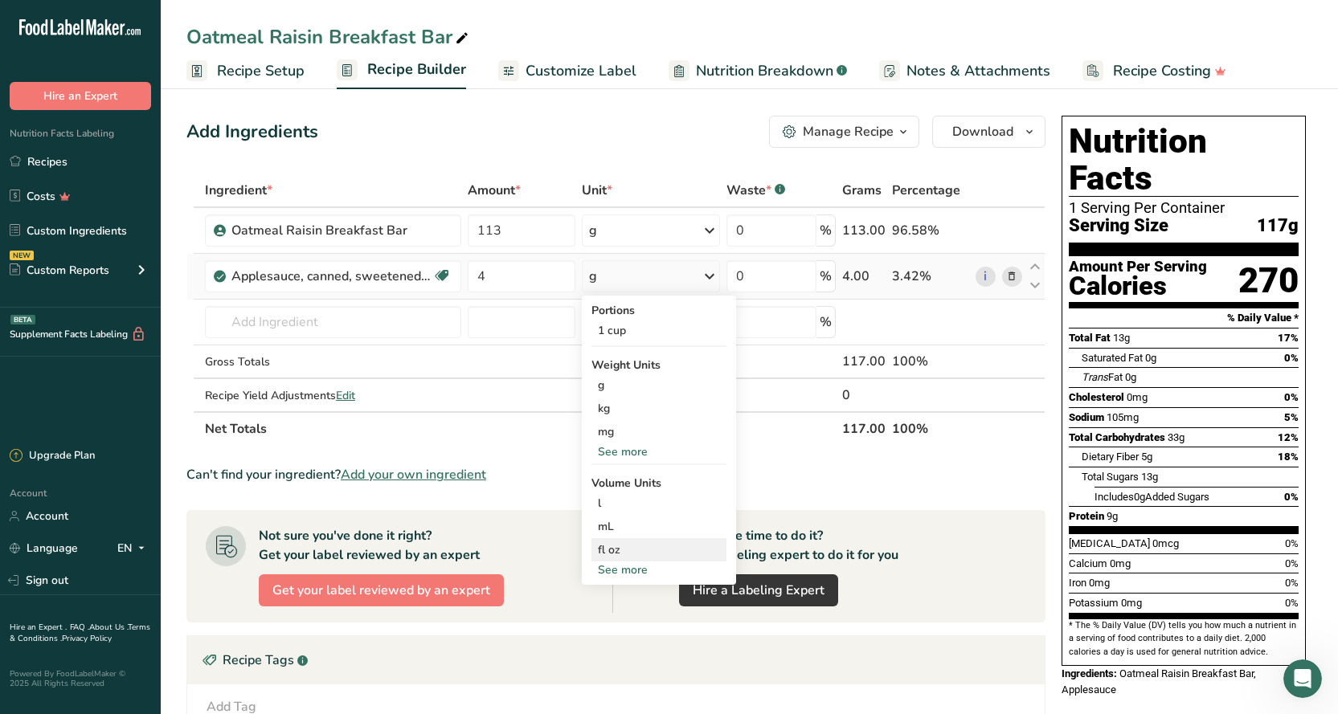
click at [623, 549] on div "fl oz" at bounding box center [659, 549] width 122 height 17
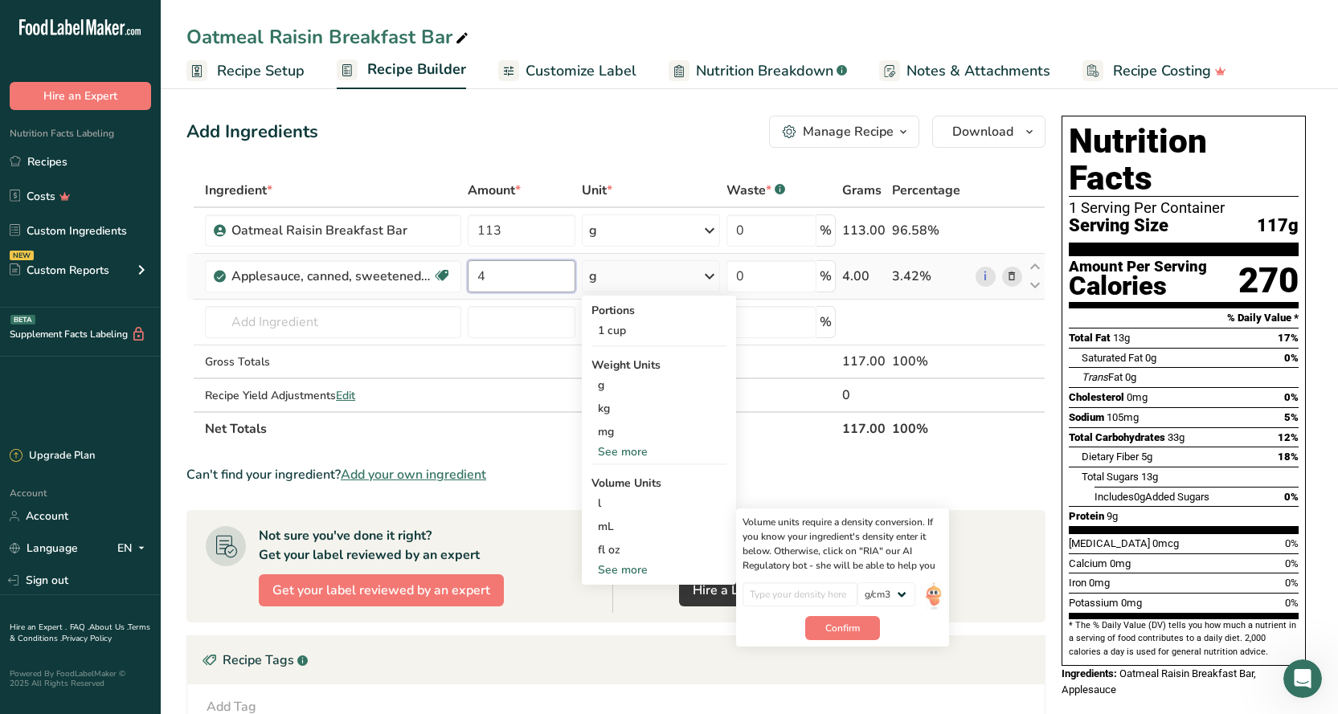
drag, startPoint x: 516, startPoint y: 277, endPoint x: 477, endPoint y: 280, distance: 38.6
click at [477, 279] on input "4" at bounding box center [522, 276] width 108 height 32
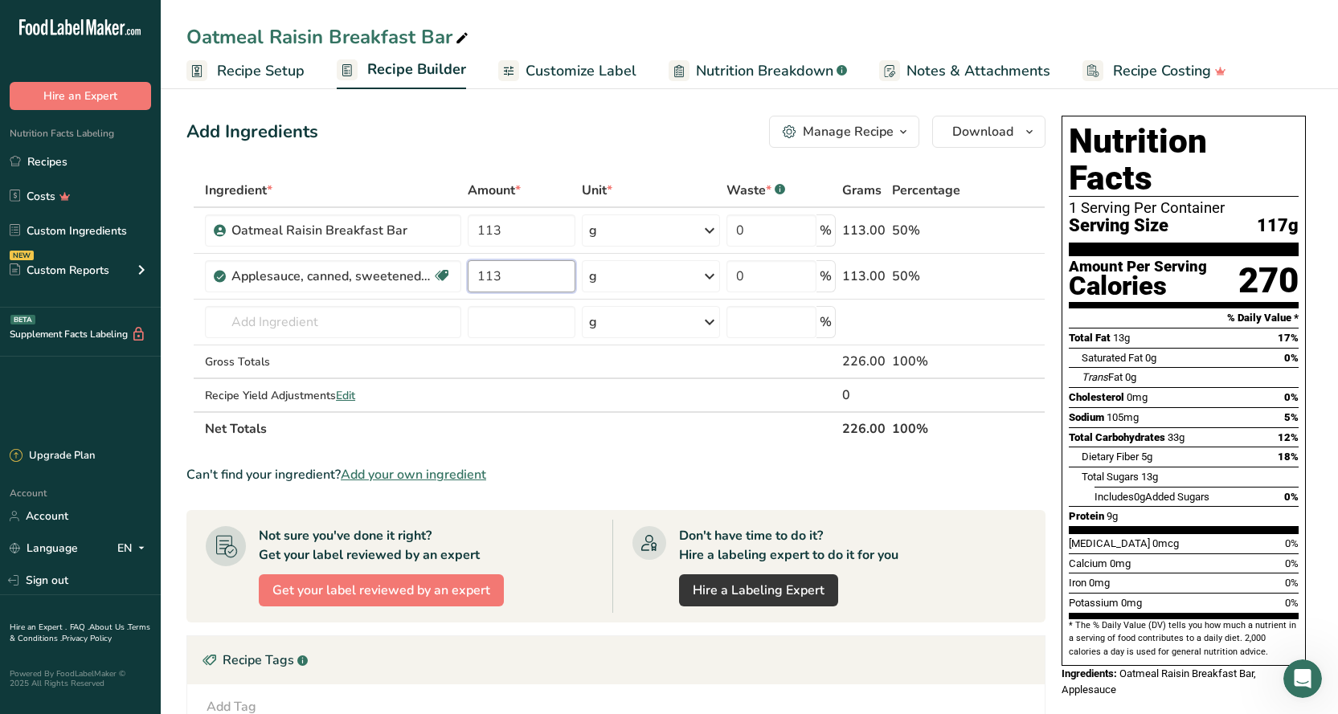
type input "113"
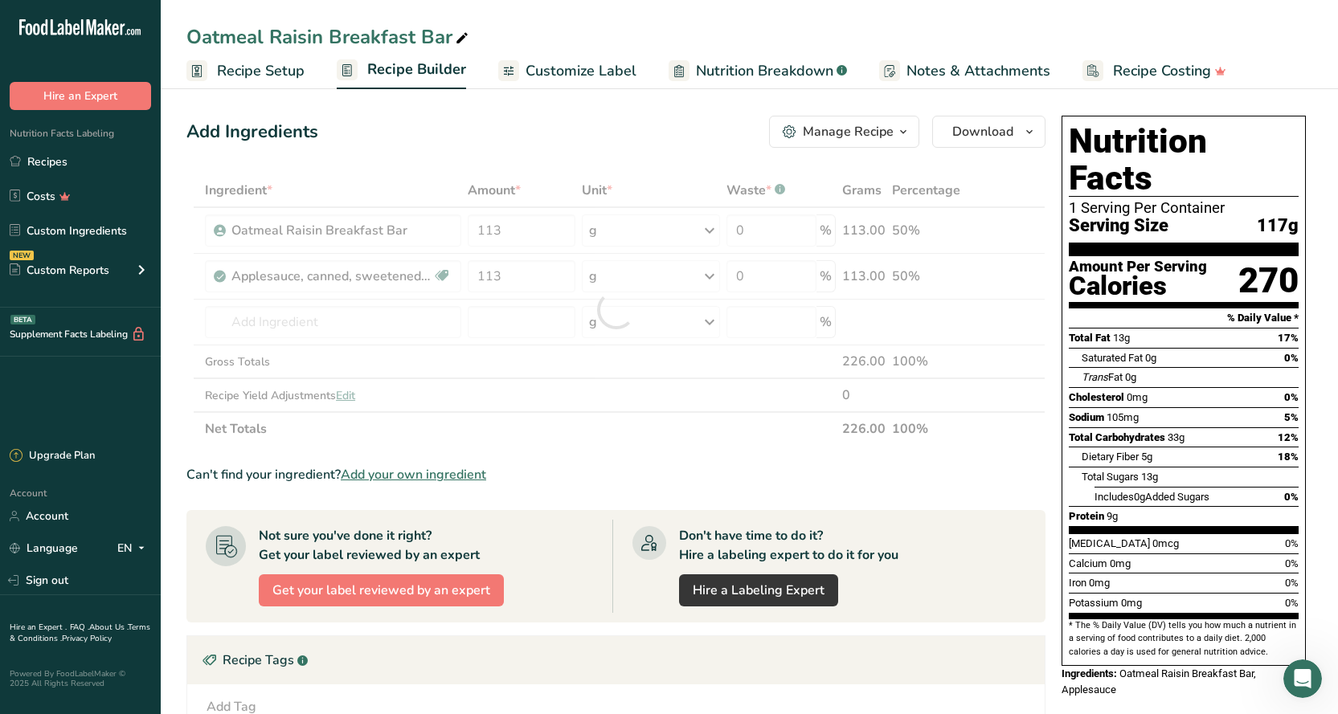
click at [730, 478] on div "Can't find your ingredient? Add your own ingredient" at bounding box center [615, 474] width 859 height 19
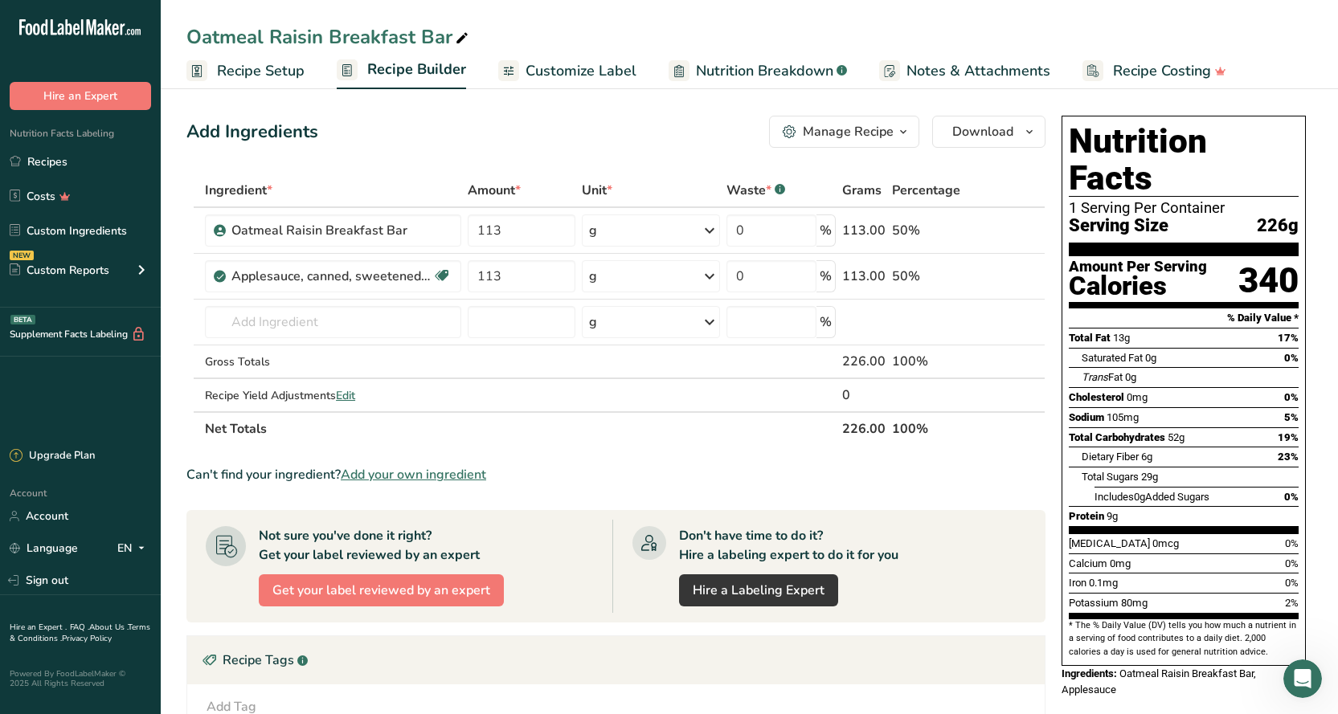
click at [574, 72] on span "Customize Label" at bounding box center [580, 71] width 111 height 22
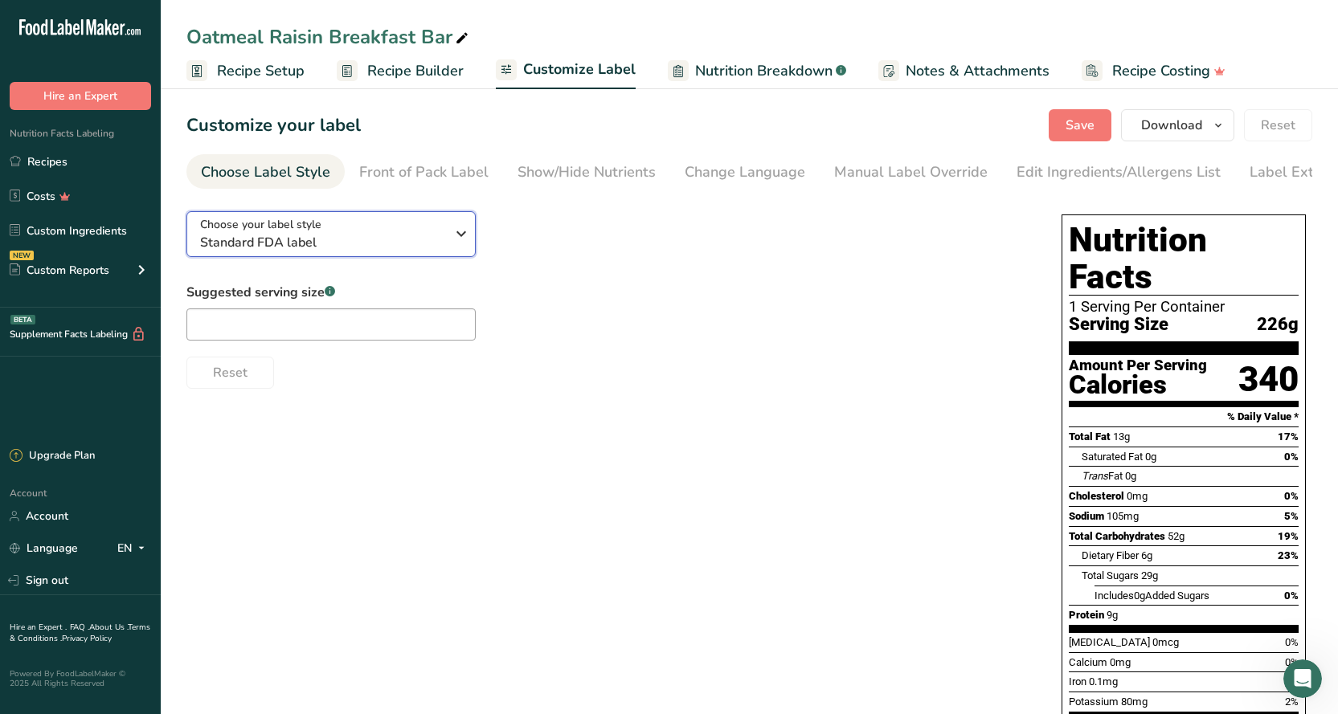
click at [439, 237] on span "Standard FDA label" at bounding box center [322, 242] width 245 height 19
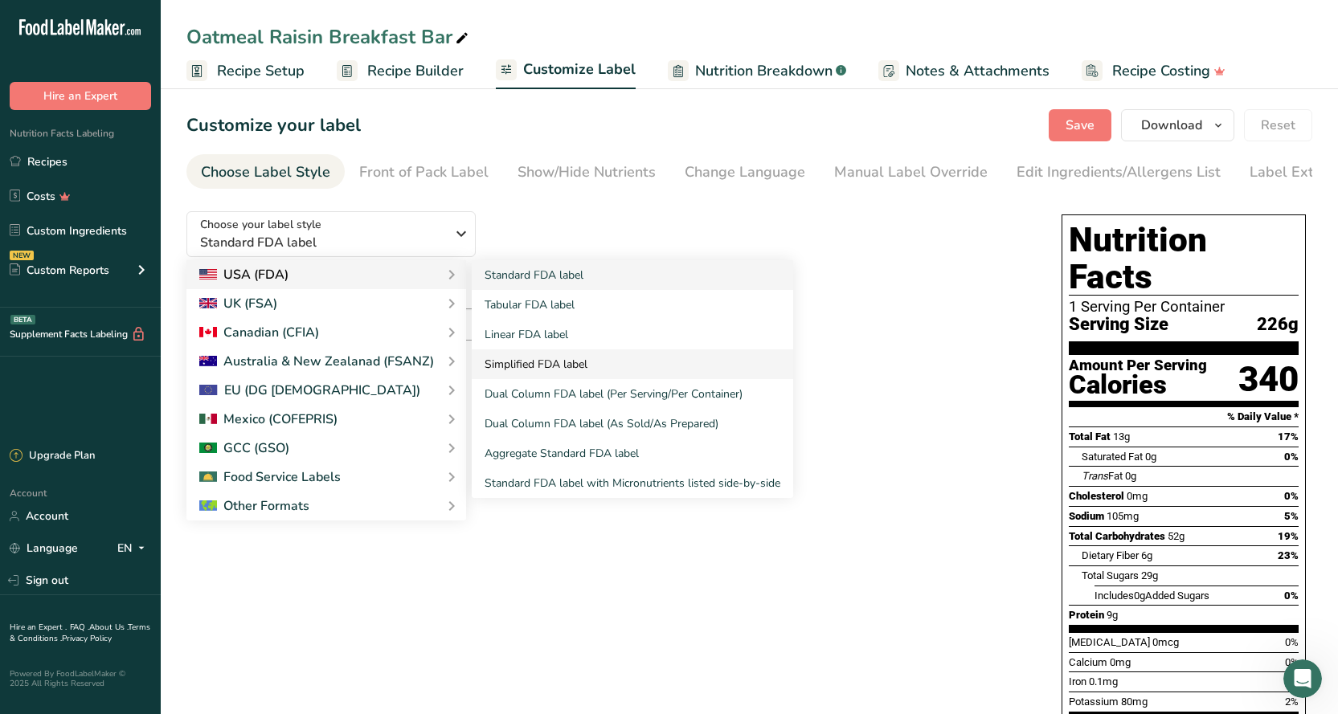
click at [541, 359] on link "Simplified FDA label" at bounding box center [632, 364] width 321 height 30
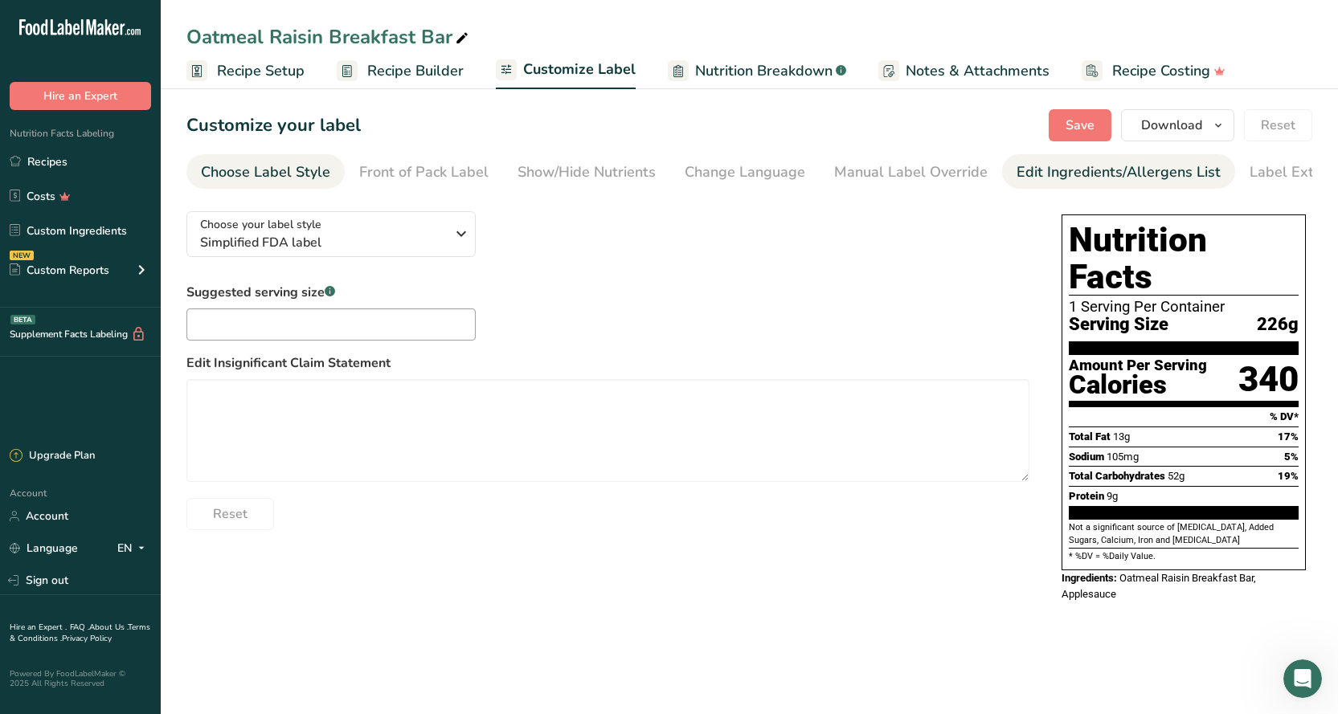
click at [1117, 182] on div "Edit Ingredients/Allergens List" at bounding box center [1118, 172] width 204 height 22
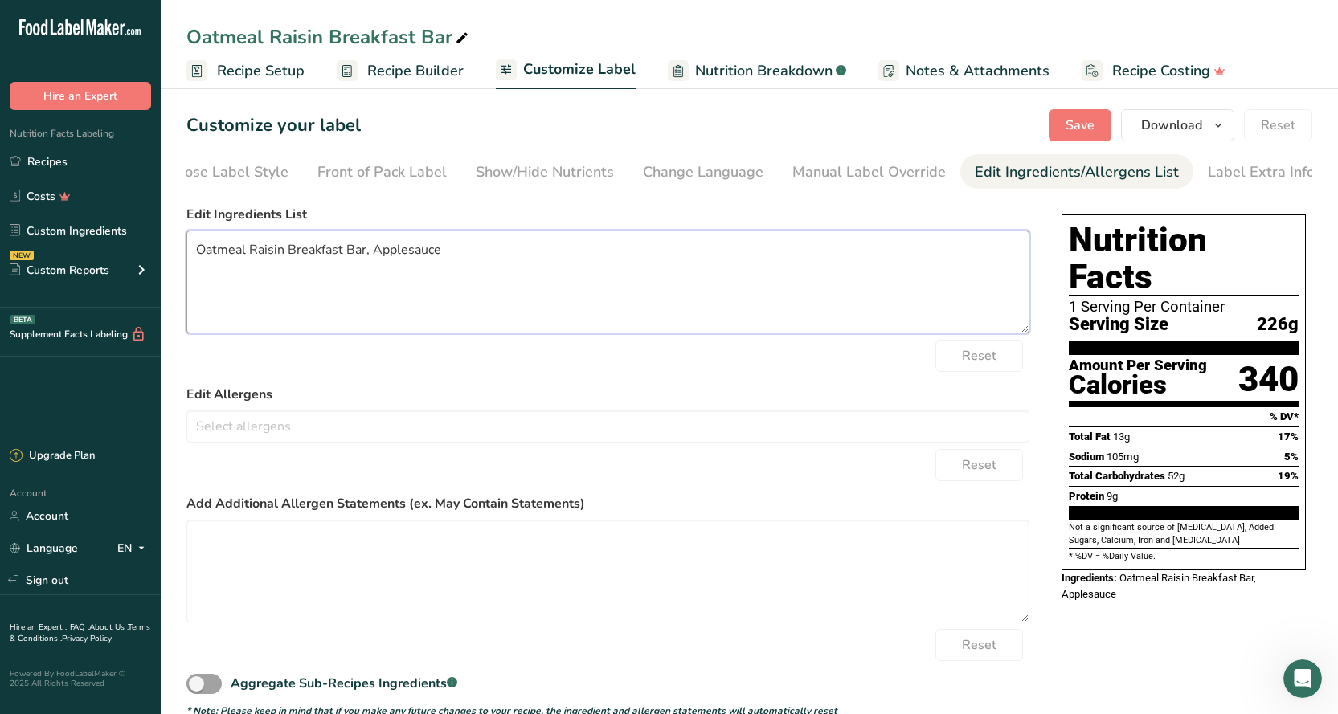
click at [245, 255] on textarea "Oatmeal Raisin Breakfast Bar, Applesauce" at bounding box center [607, 282] width 843 height 103
drag, startPoint x: 403, startPoint y: 257, endPoint x: 292, endPoint y: 251, distance: 111.8
click at [292, 251] on textarea "Oatmeal, Raisin Breakfast Bar, Applesauce" at bounding box center [607, 282] width 843 height 103
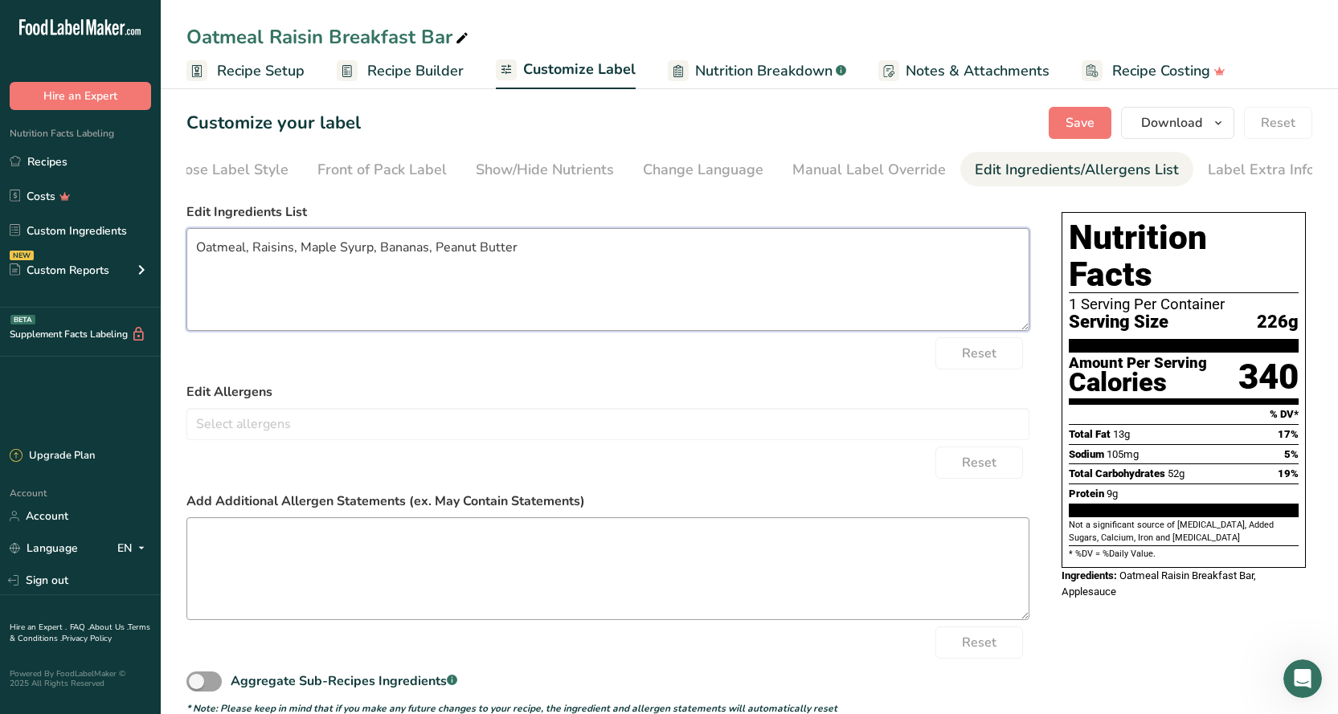
scroll to position [34, 0]
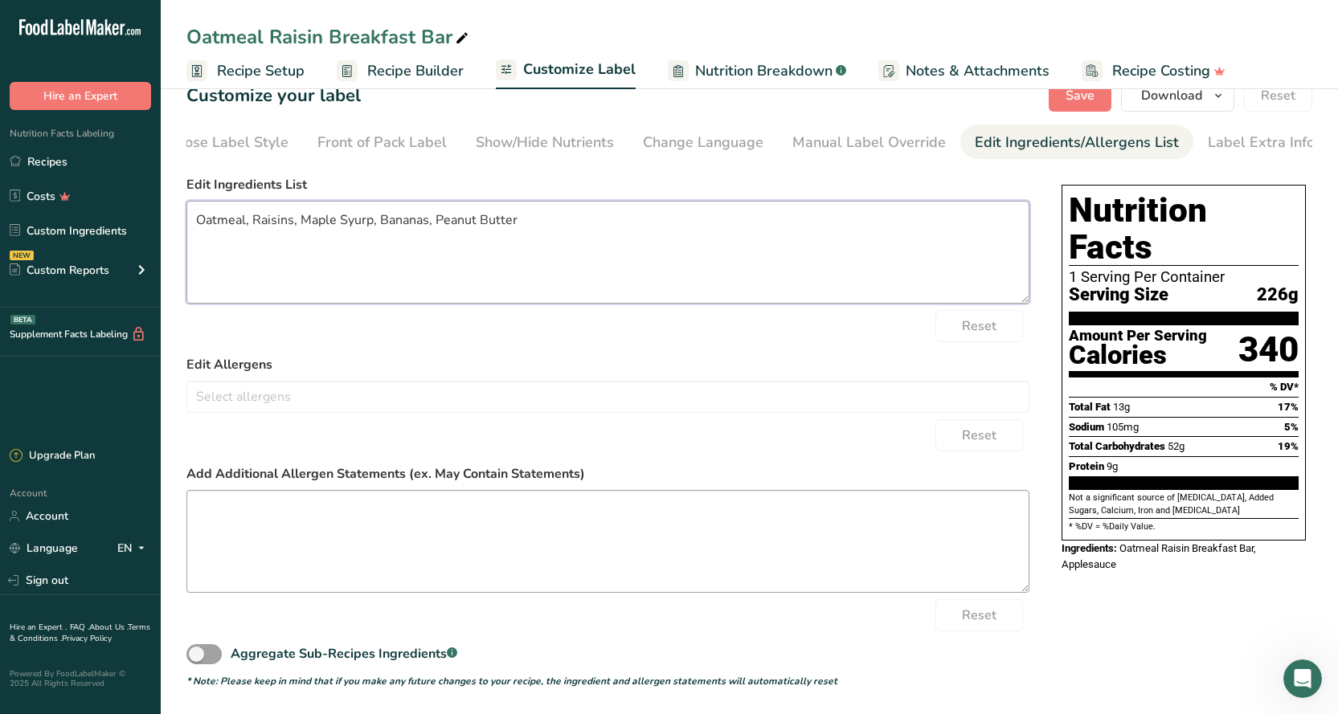
type textarea "Oatmeal, Raisins, Maple Syurp, Bananas, Peanut Butter"
click at [304, 540] on textarea at bounding box center [607, 541] width 843 height 103
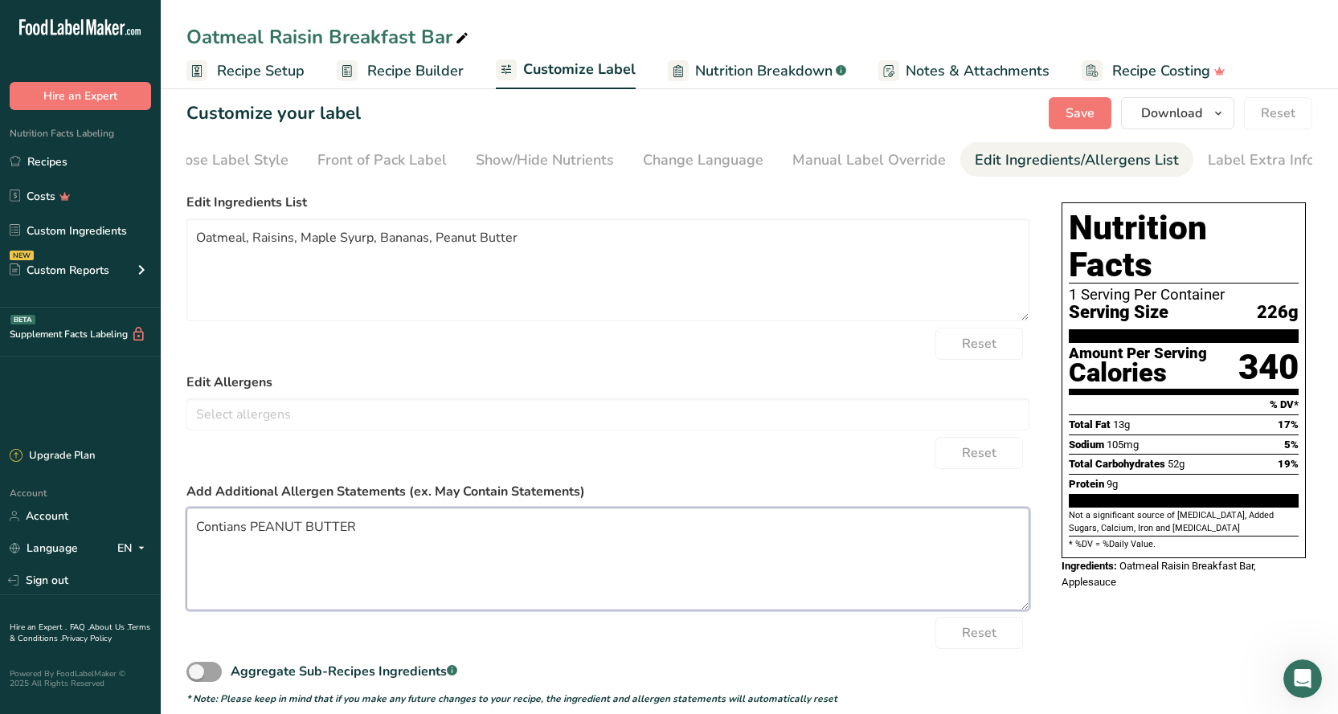
scroll to position [0, 0]
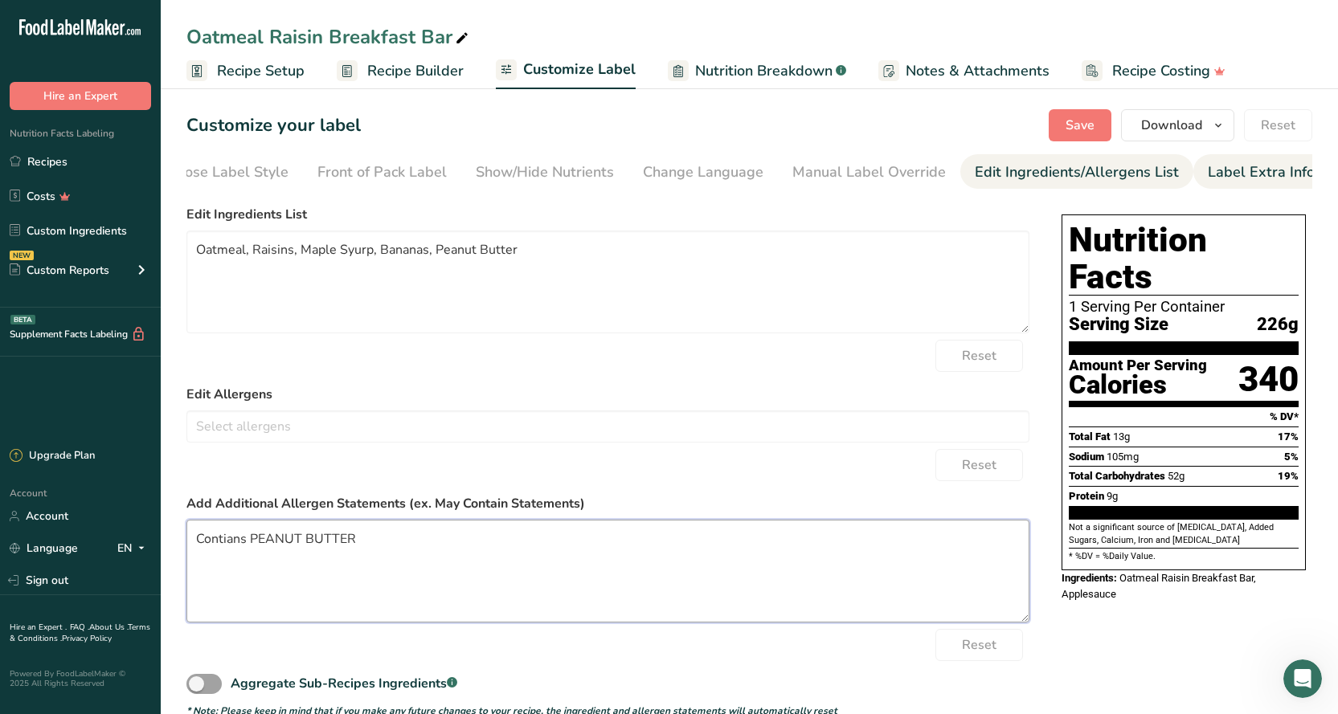
type textarea "Contians PEANUT BUTTER"
click at [1250, 178] on div "Label Extra Info" at bounding box center [1260, 172] width 107 height 22
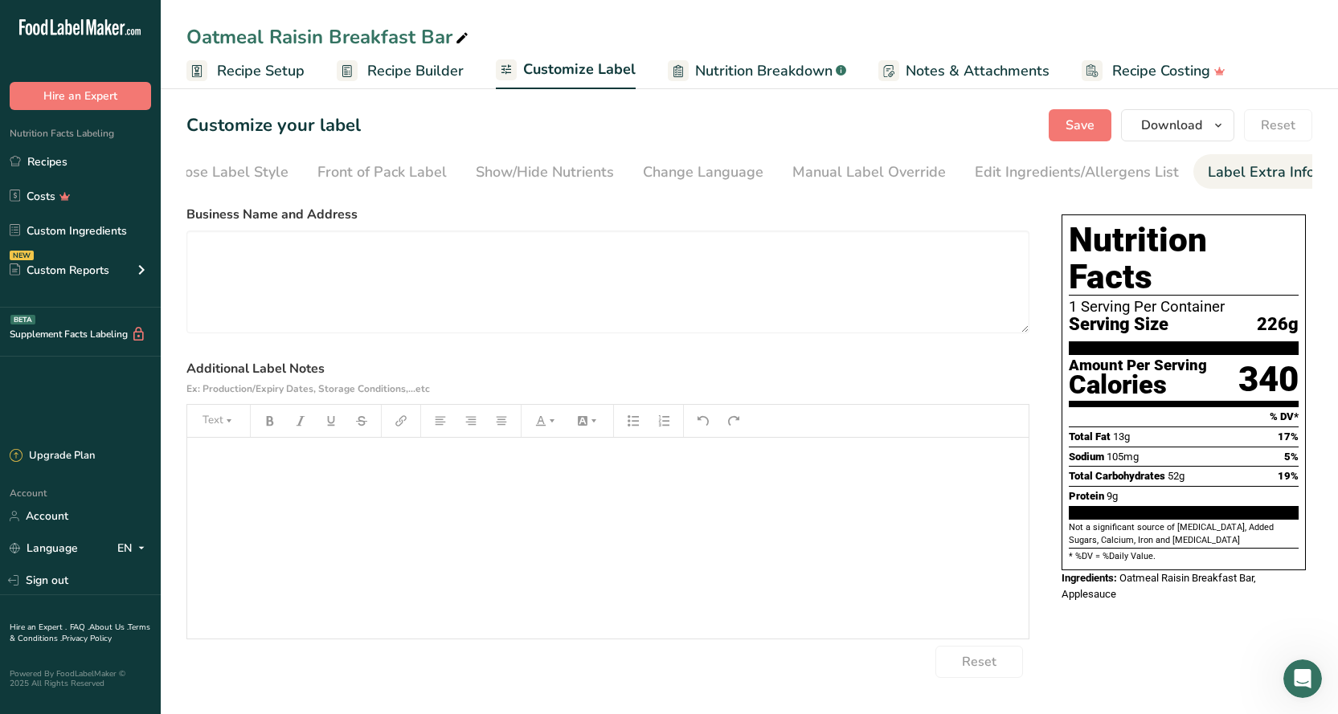
click at [544, 450] on div "﻿" at bounding box center [607, 538] width 841 height 201
click at [631, 427] on icon "button" at bounding box center [632, 420] width 11 height 11
click at [472, 424] on icon "button" at bounding box center [470, 420] width 11 height 11
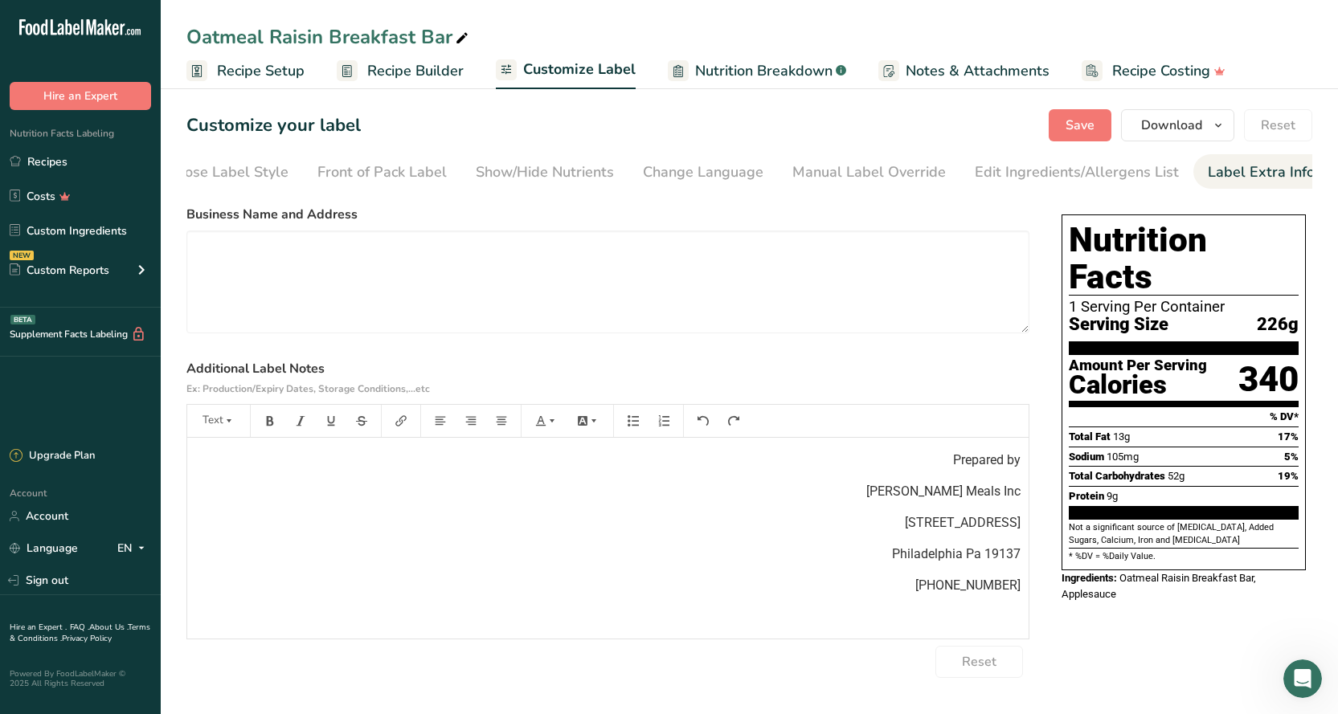
click at [668, 518] on p "[STREET_ADDRESS]" at bounding box center [607, 522] width 825 height 19
click at [497, 424] on icon "button" at bounding box center [501, 420] width 11 height 11
click at [476, 426] on button "button" at bounding box center [471, 421] width 24 height 26
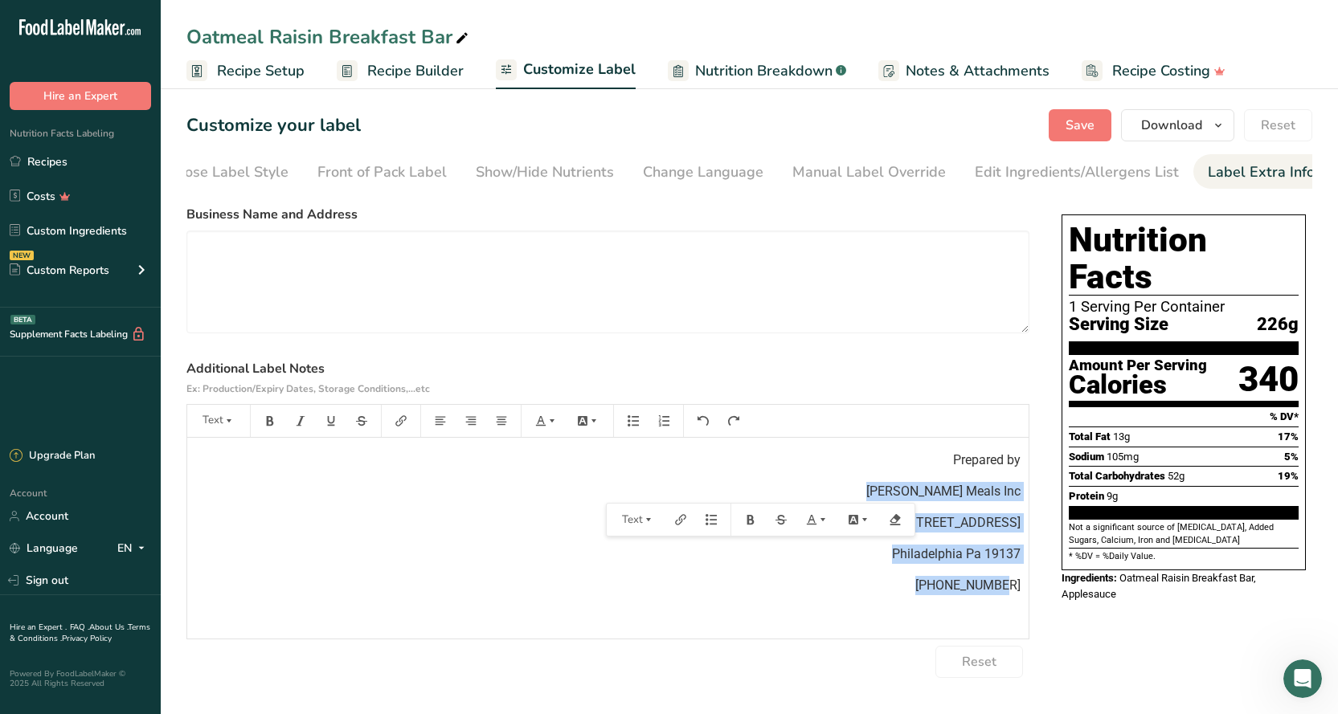
drag, startPoint x: 921, startPoint y: 492, endPoint x: 962, endPoint y: 505, distance: 42.4
click at [1017, 588] on div "Prepared by Mason Meals Inc 2551 Orthodox Street Philadelphia Pa 19137 215-278-…" at bounding box center [607, 538] width 841 height 201
drag, startPoint x: 938, startPoint y: 461, endPoint x: 953, endPoint y: 542, distance: 82.4
click at [1026, 582] on div "Prepared by Mason Meals Inc 2551 Orthodox Street Philadelphia Pa 19137 215-278-…" at bounding box center [607, 538] width 841 height 201
click at [498, 427] on icon "button" at bounding box center [501, 420] width 11 height 11
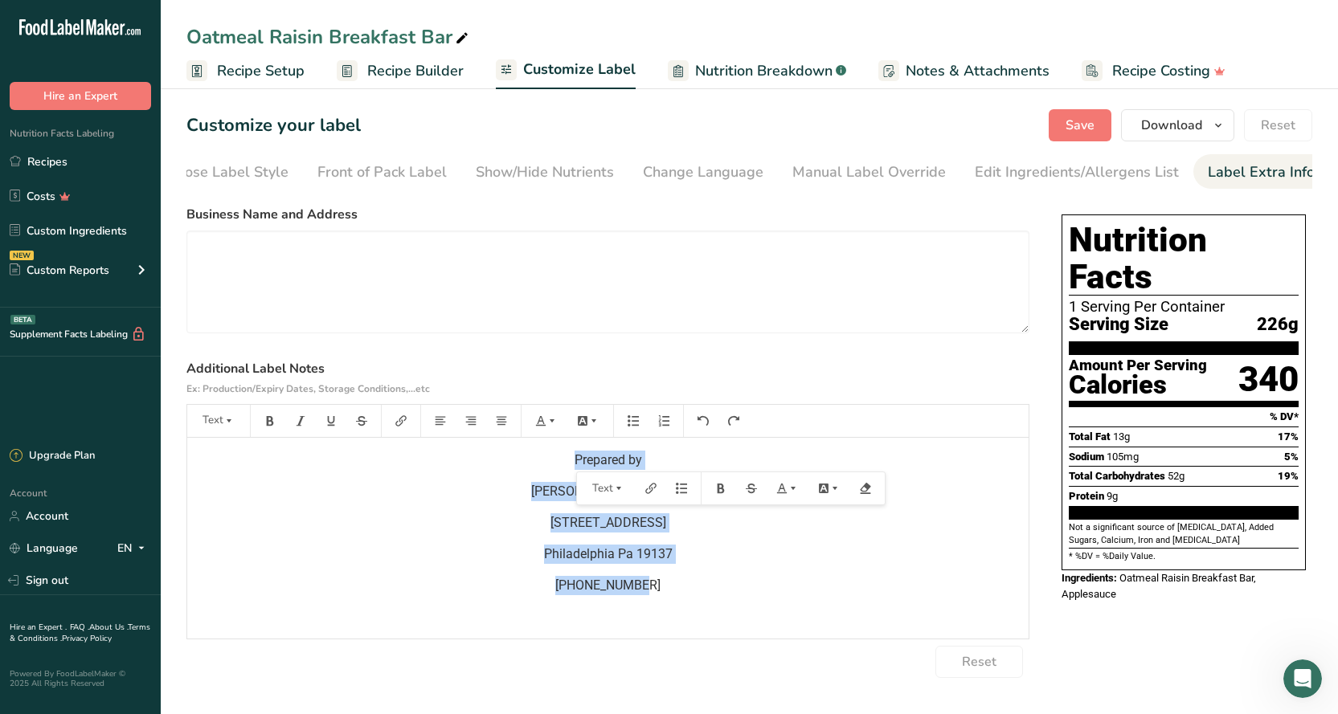
click at [655, 463] on p "Prepared by" at bounding box center [607, 460] width 825 height 19
click at [646, 464] on p "Prepared by" at bounding box center [607, 460] width 825 height 19
click at [719, 564] on p "Philadelphia Pa 19137" at bounding box center [607, 554] width 825 height 19
click at [715, 564] on p "Philadelphia Pa 19137" at bounding box center [607, 554] width 825 height 19
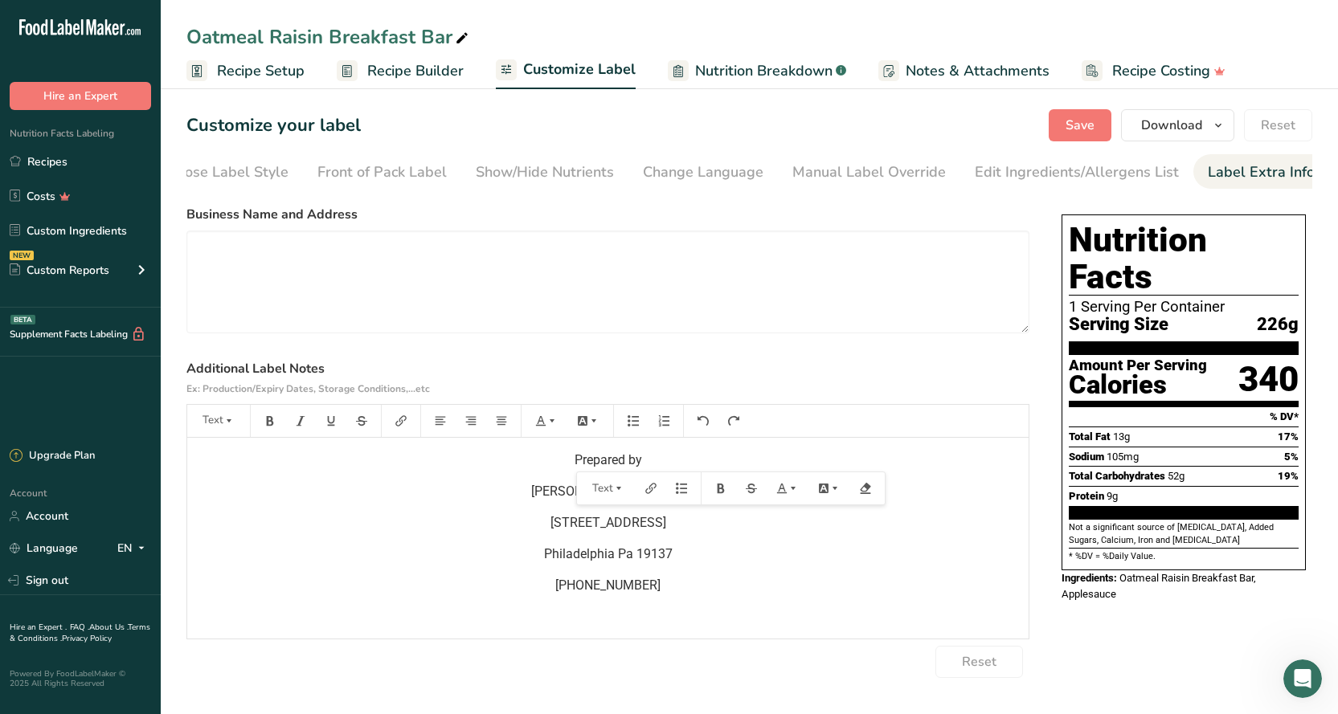
drag, startPoint x: 715, startPoint y: 562, endPoint x: 751, endPoint y: 556, distance: 36.7
click at [723, 561] on p "Philadelphia Pa 19137" at bounding box center [607, 554] width 825 height 19
drag, startPoint x: 644, startPoint y: 465, endPoint x: 691, endPoint y: 456, distance: 47.4
click at [647, 464] on p "Prepared by" at bounding box center [607, 460] width 825 height 19
click at [1068, 129] on span "Save" at bounding box center [1079, 125] width 29 height 19
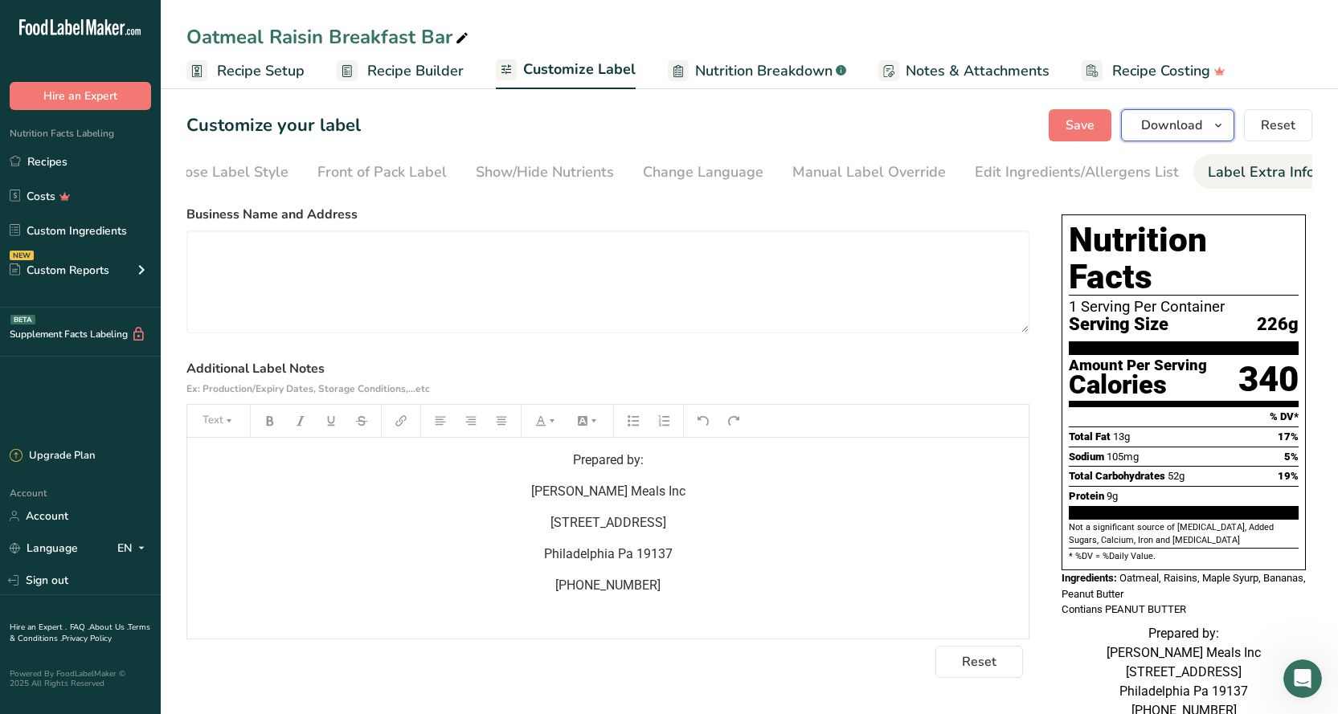
click at [1165, 125] on span "Download" at bounding box center [1171, 125] width 61 height 19
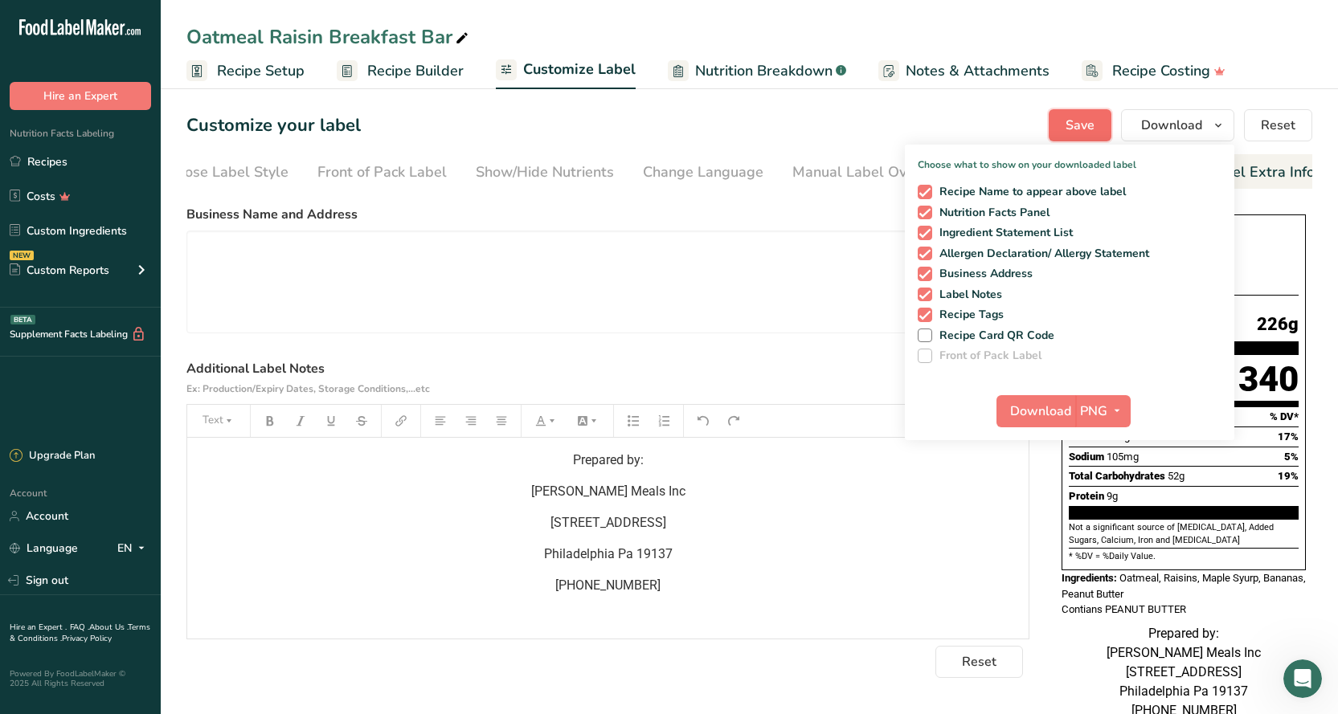
click at [1088, 128] on span "Save" at bounding box center [1079, 125] width 29 height 19
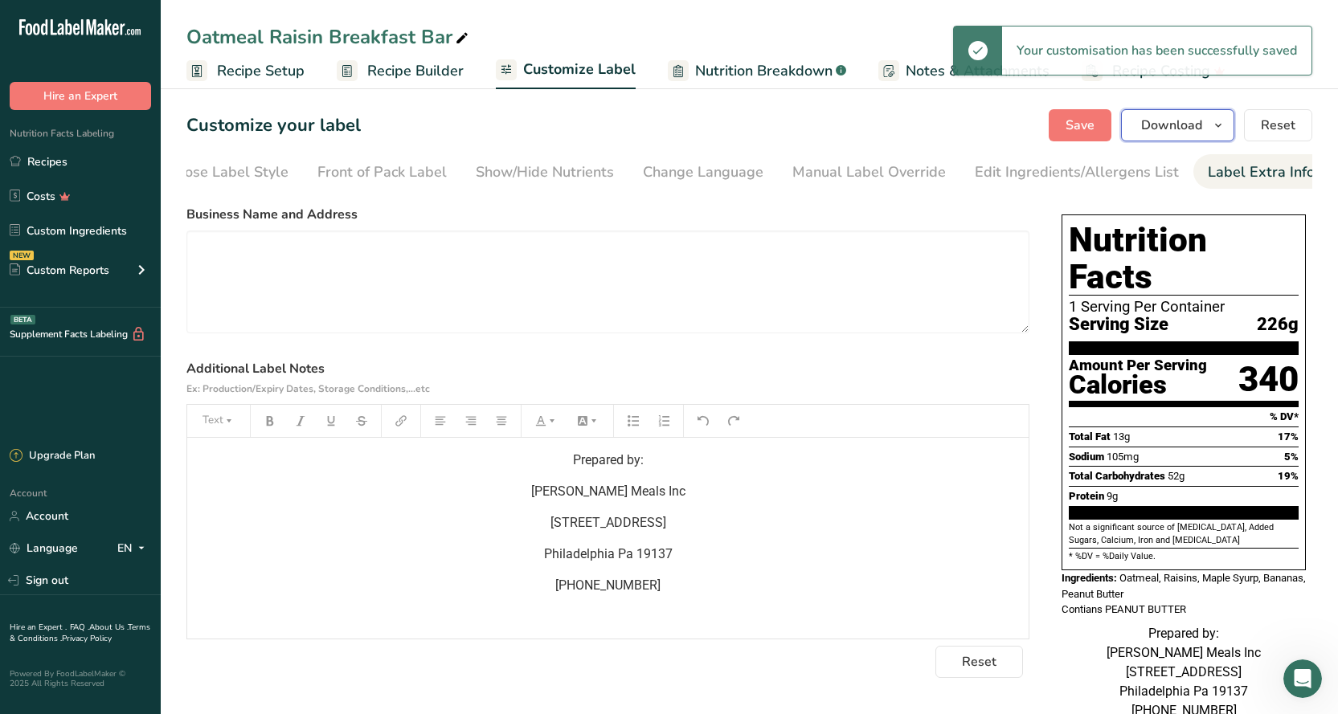
click at [1173, 128] on span "Download" at bounding box center [1171, 125] width 61 height 19
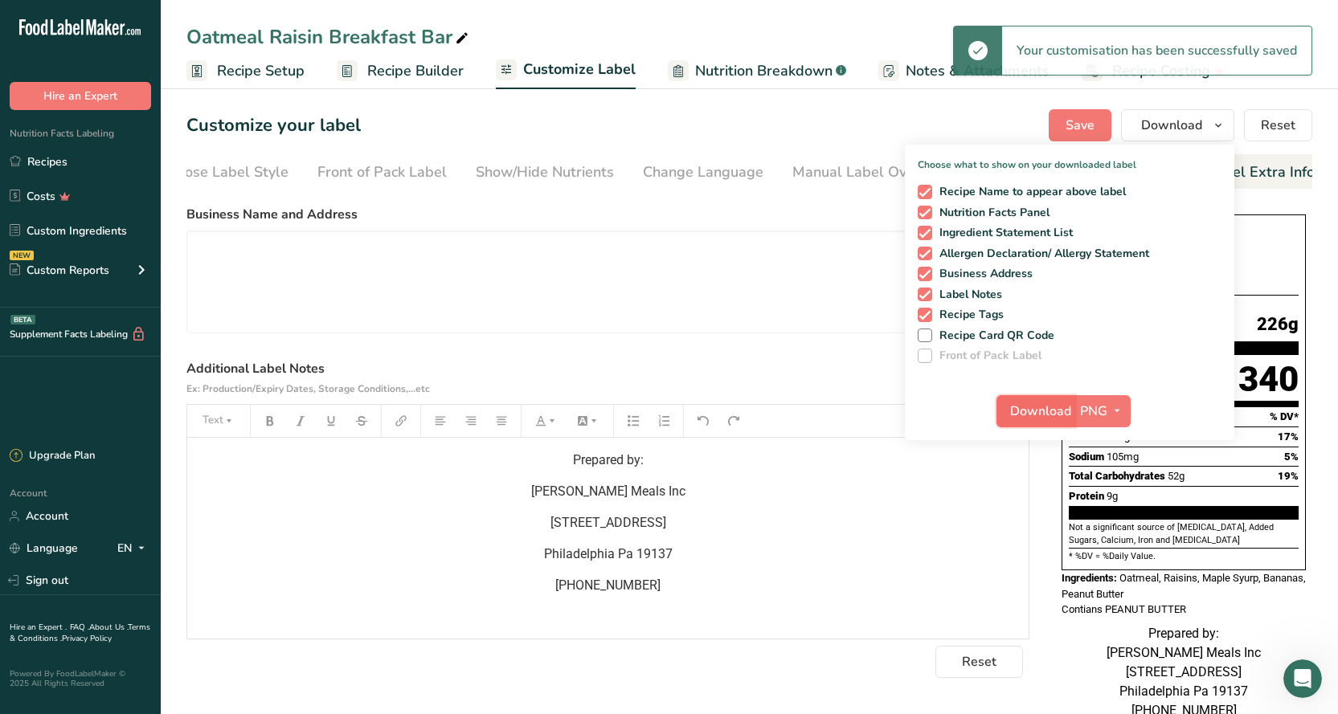
click at [1052, 412] on span "Download" at bounding box center [1040, 411] width 61 height 19
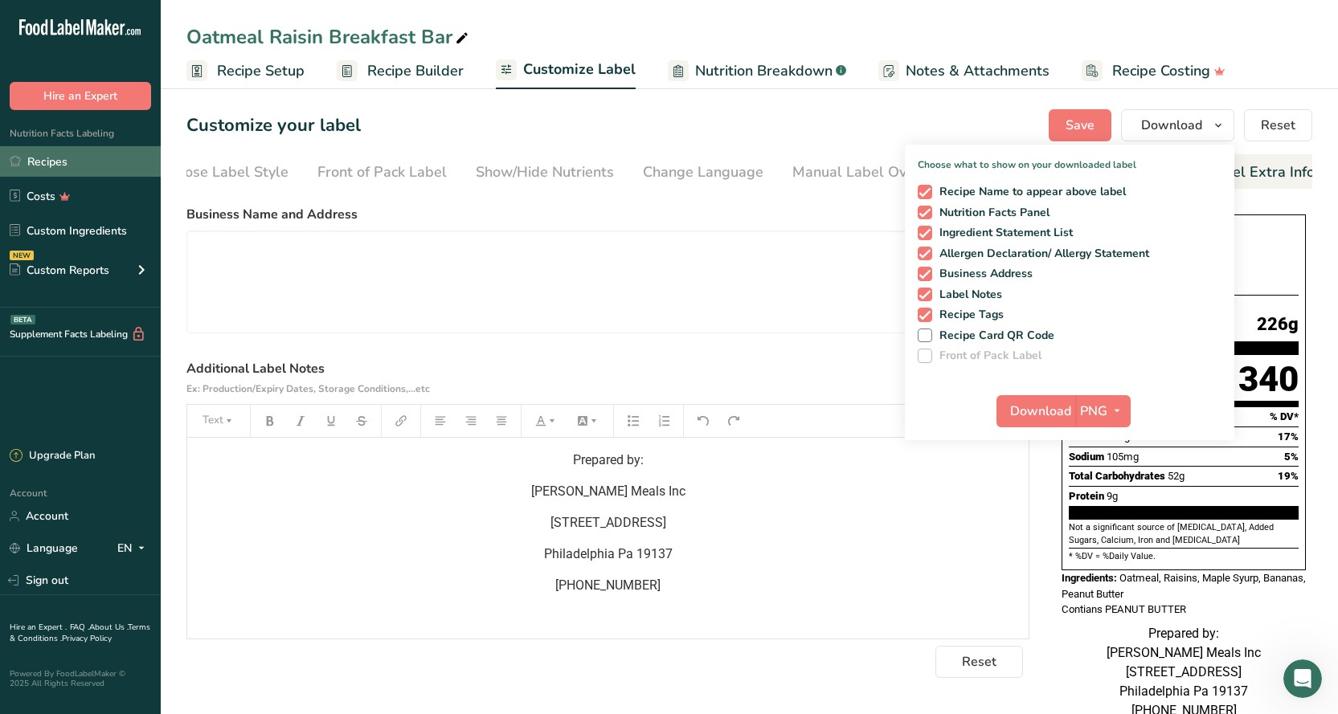
click at [41, 163] on link "Recipes" at bounding box center [80, 161] width 161 height 31
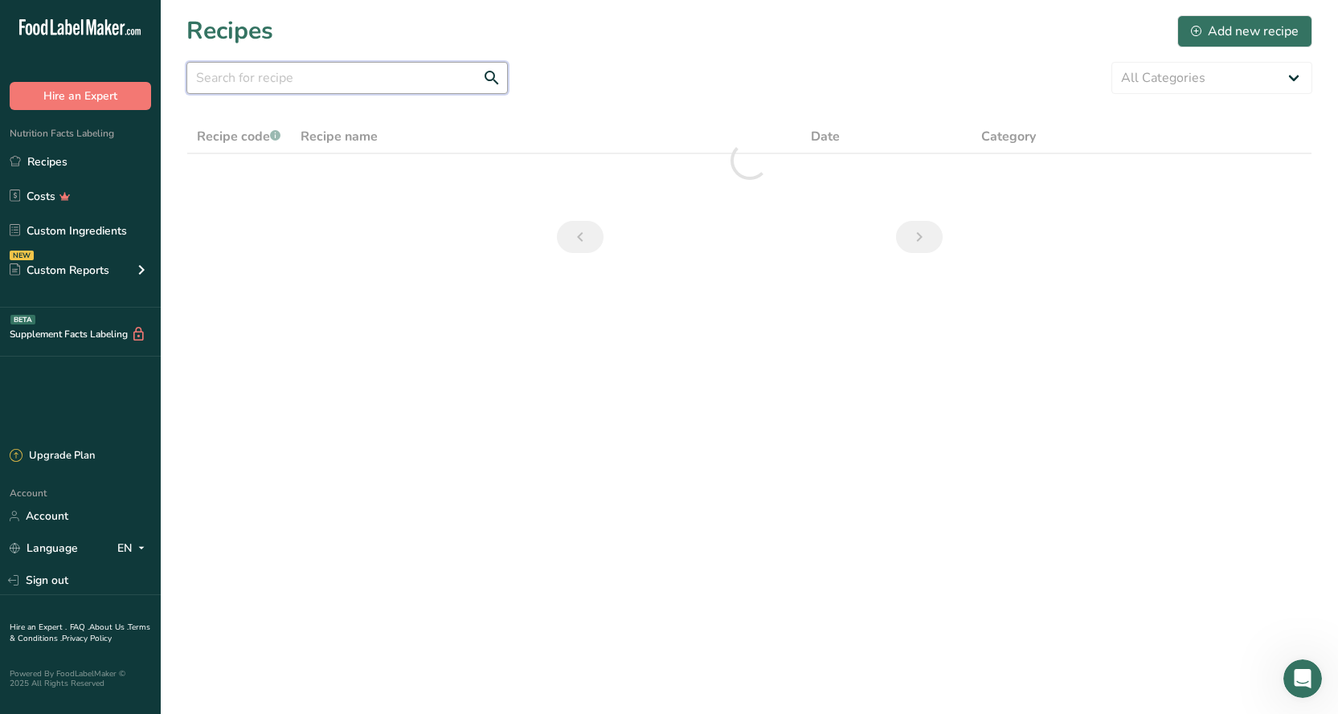
click at [301, 84] on input "text" at bounding box center [346, 78] width 321 height 32
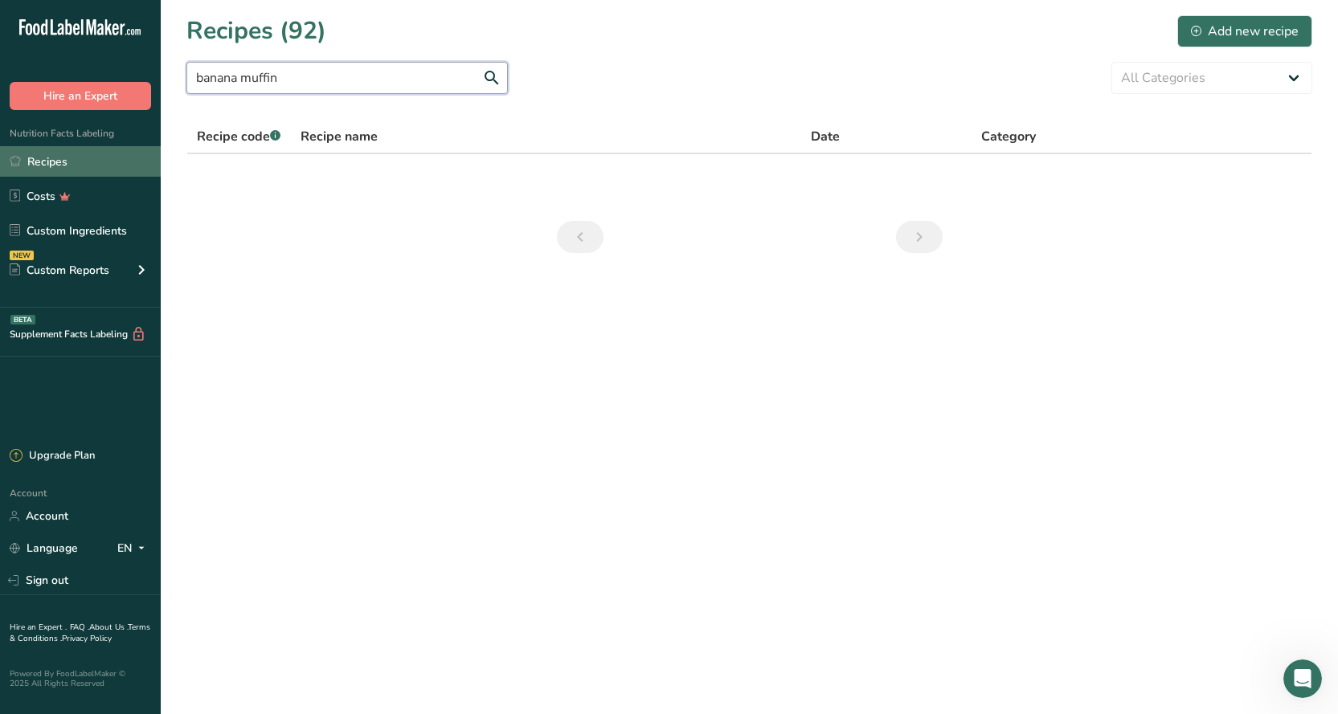
type input "banana muffin"
click at [59, 161] on link "Recipes" at bounding box center [80, 161] width 161 height 31
click at [1245, 34] on div "Add new recipe" at bounding box center [1244, 31] width 108 height 19
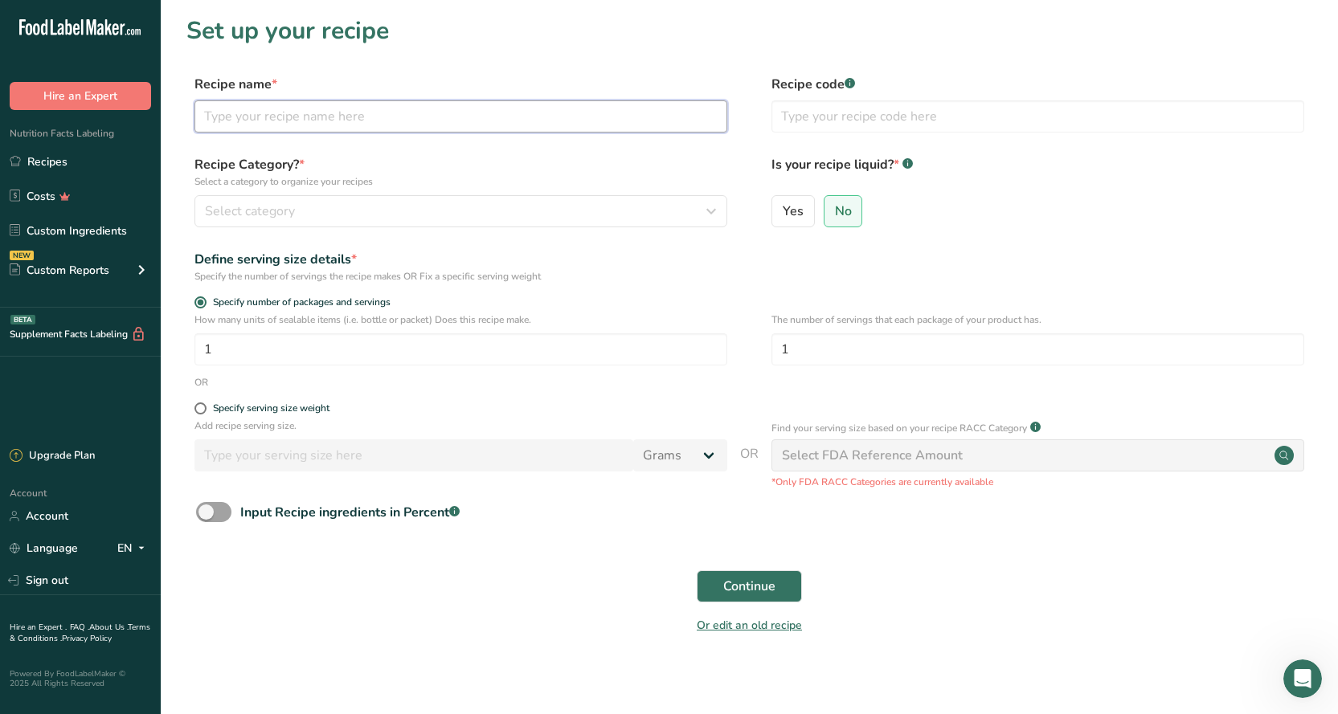
click at [254, 108] on input "text" at bounding box center [460, 116] width 533 height 32
type input "B"
type input "Banana Muffin w/Apple Slices"
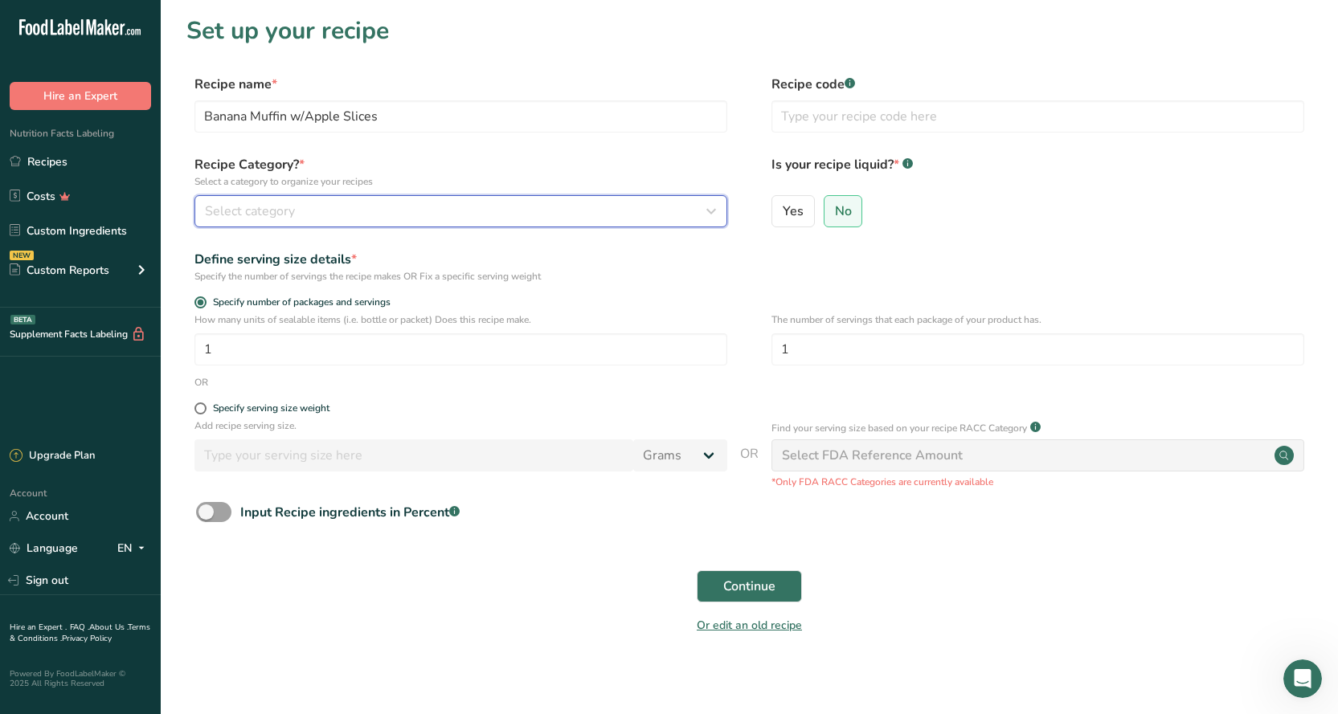
click at [268, 216] on span "Select category" at bounding box center [250, 211] width 90 height 19
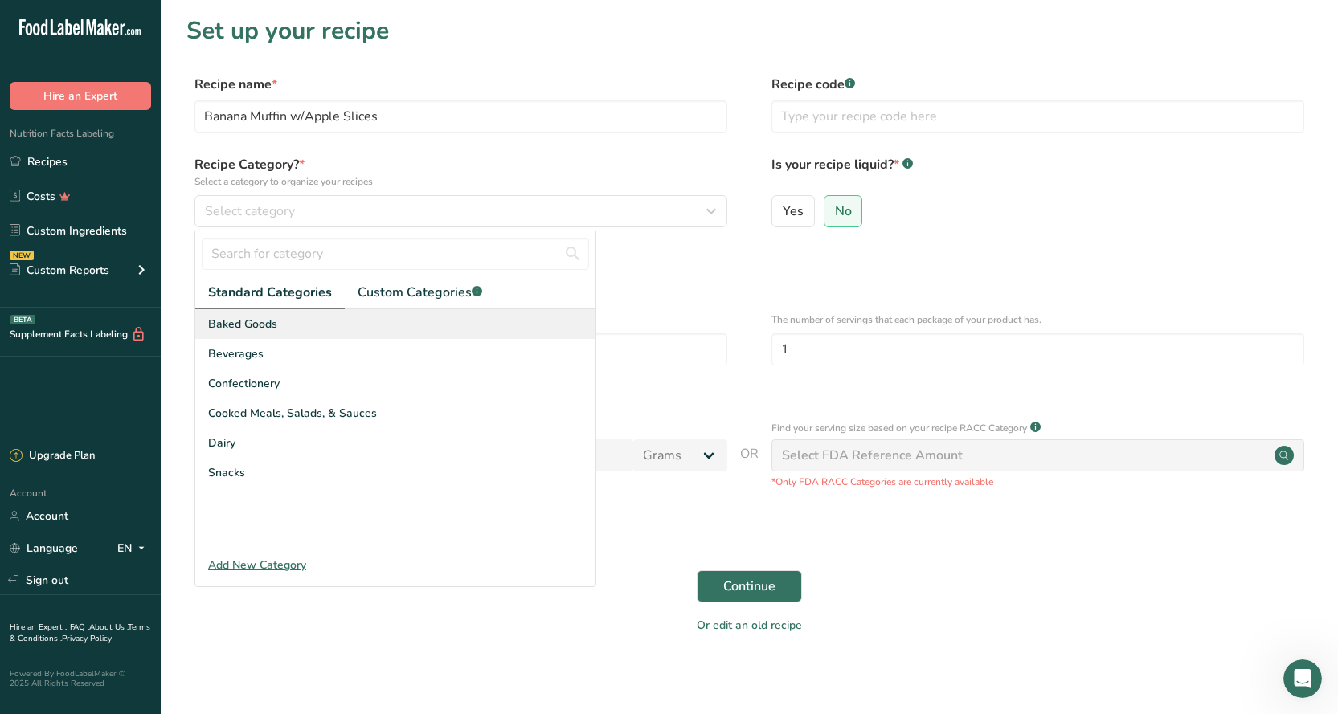
drag, startPoint x: 239, startPoint y: 406, endPoint x: 235, endPoint y: 320, distance: 86.8
click at [235, 320] on div "Baked Goods [GEOGRAPHIC_DATA] Confectionery Cooked Meals, Salads, & Sauces [GEO…" at bounding box center [395, 429] width 400 height 241
click at [235, 320] on span "Baked Goods" at bounding box center [242, 324] width 69 height 17
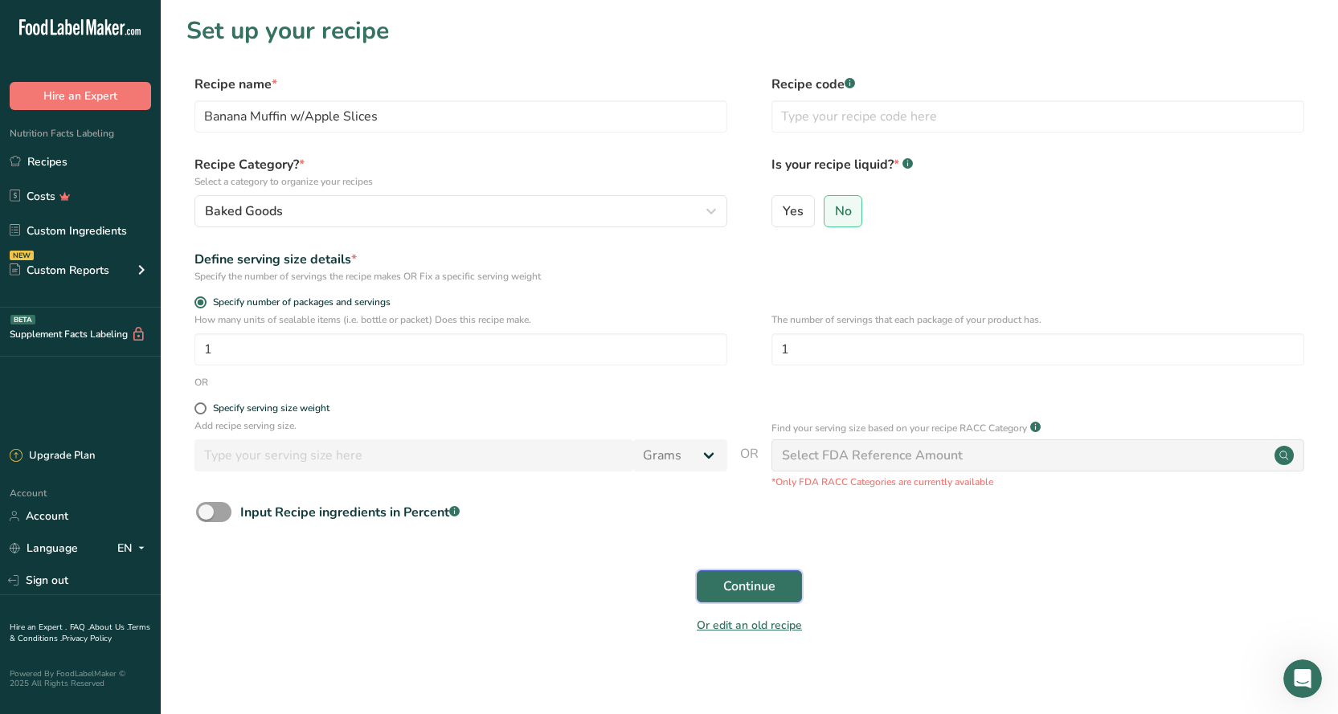
click at [758, 580] on span "Continue" at bounding box center [749, 586] width 52 height 19
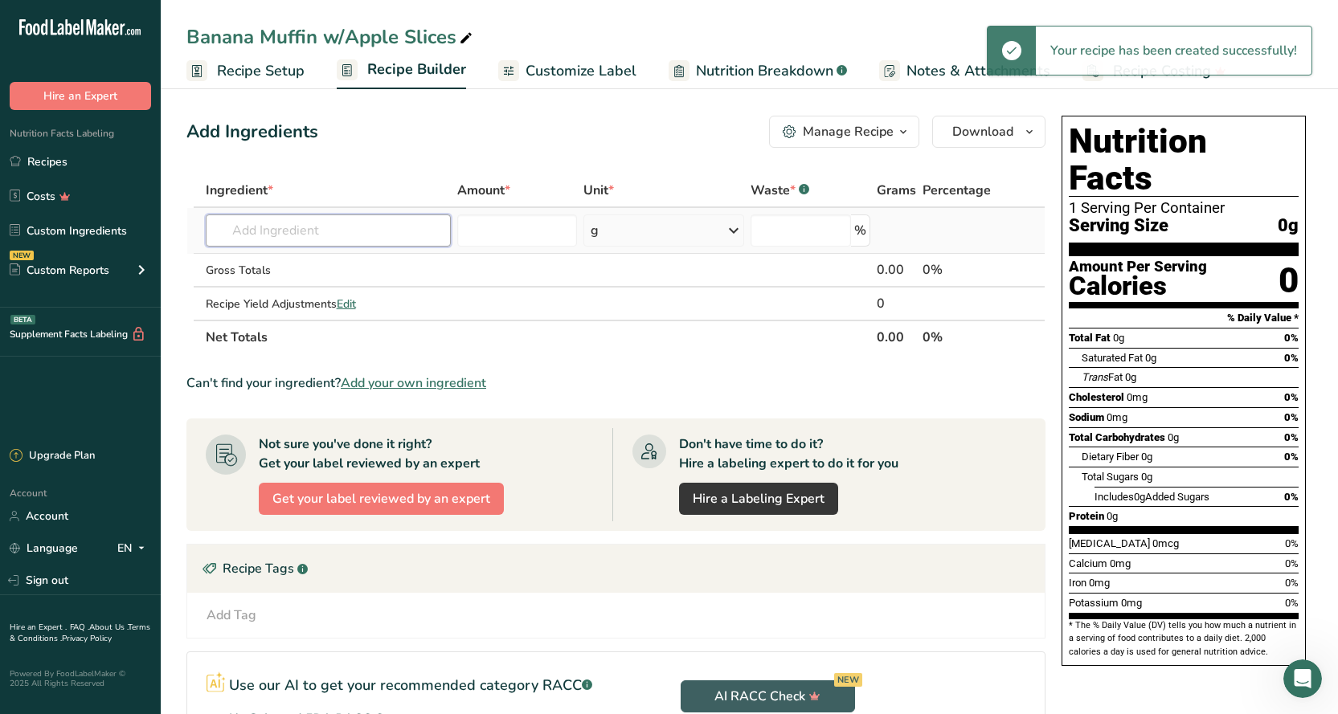
click at [268, 231] on input "text" at bounding box center [328, 230] width 245 height 32
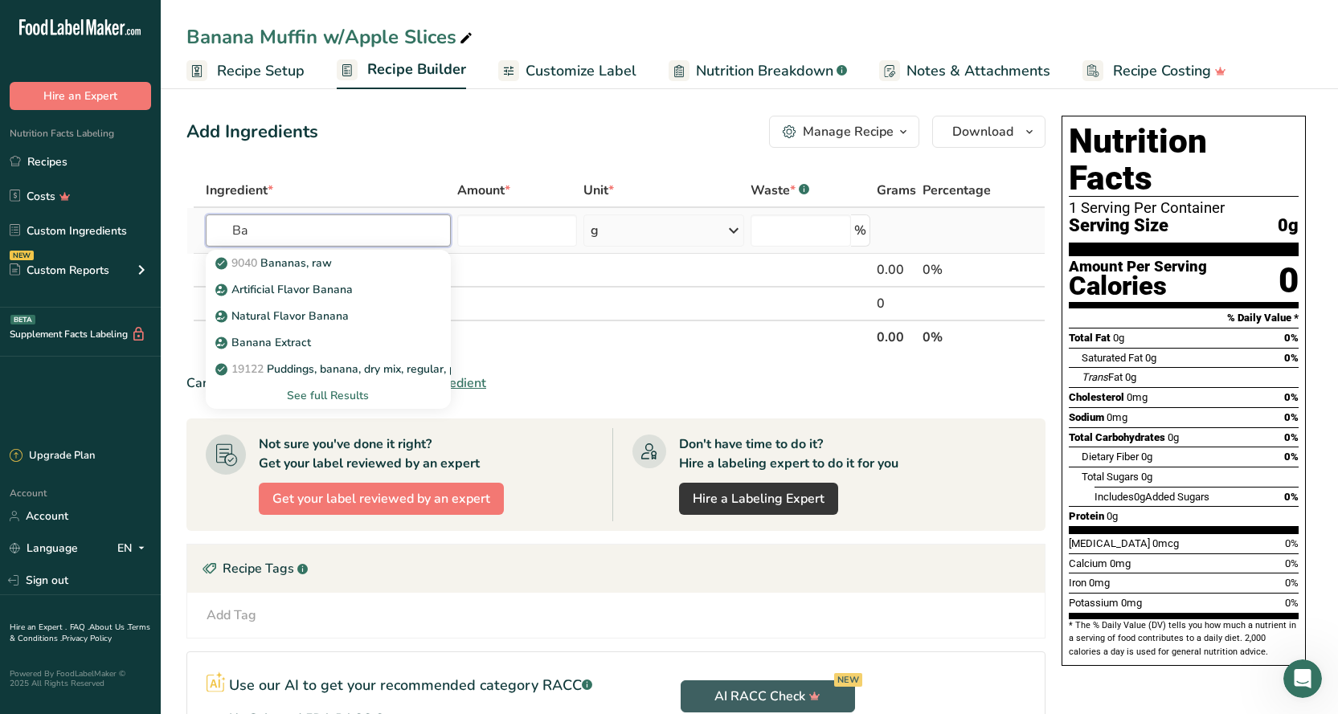
type input "B"
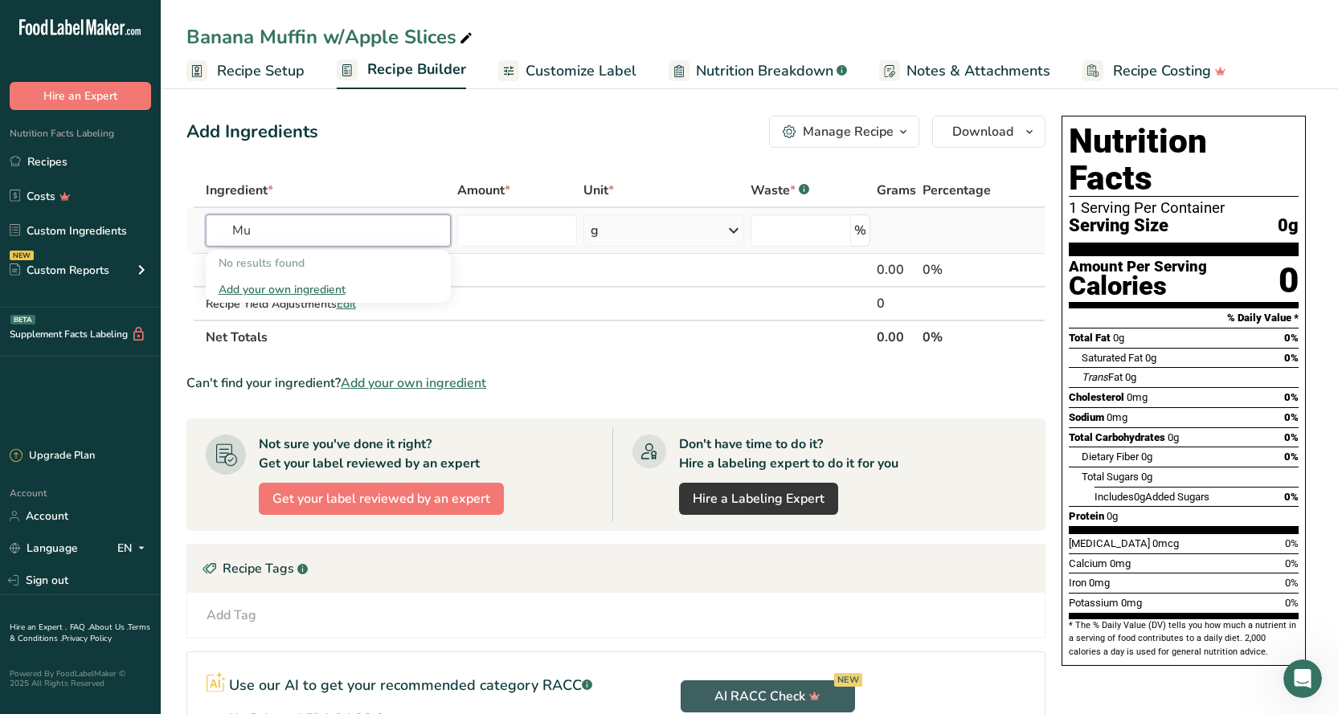
type input "M"
type input "banana Muffin"
click at [342, 289] on div "Add your own ingredient" at bounding box center [327, 289] width 219 height 17
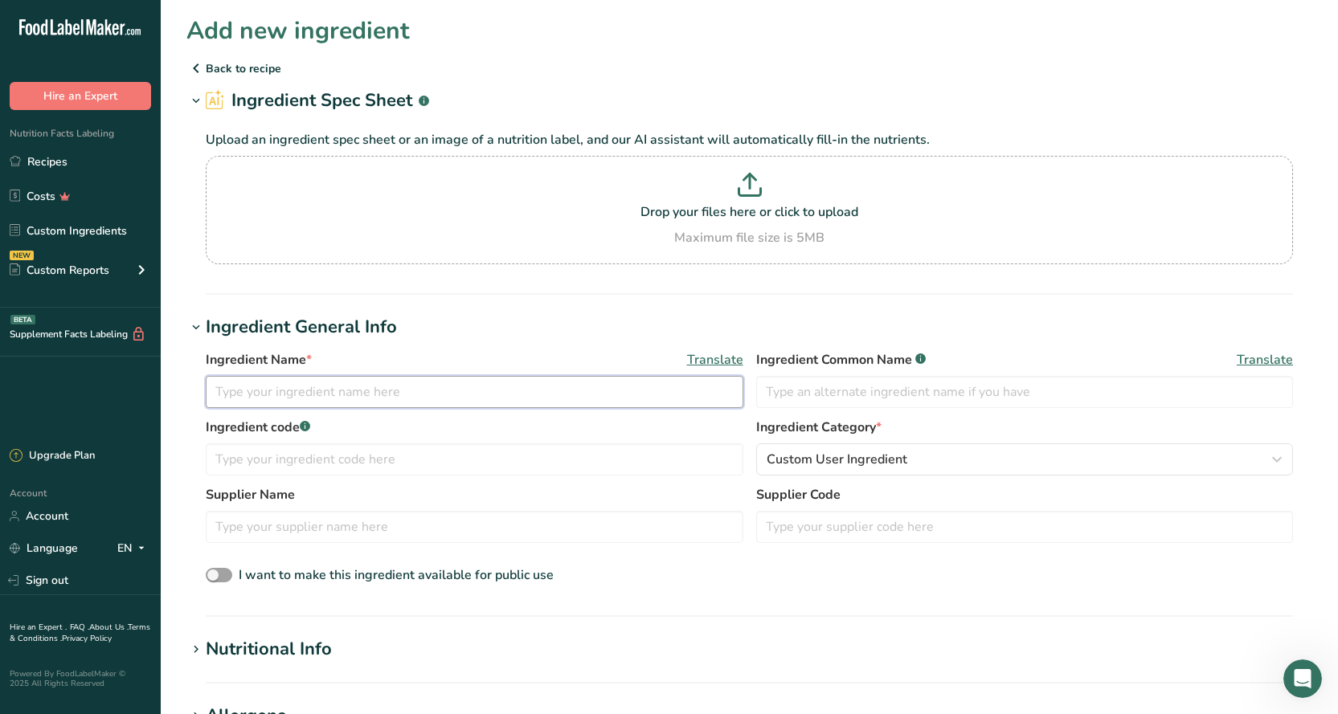
click at [284, 394] on input "text" at bounding box center [474, 392] width 537 height 32
type input "Banana Muffin"
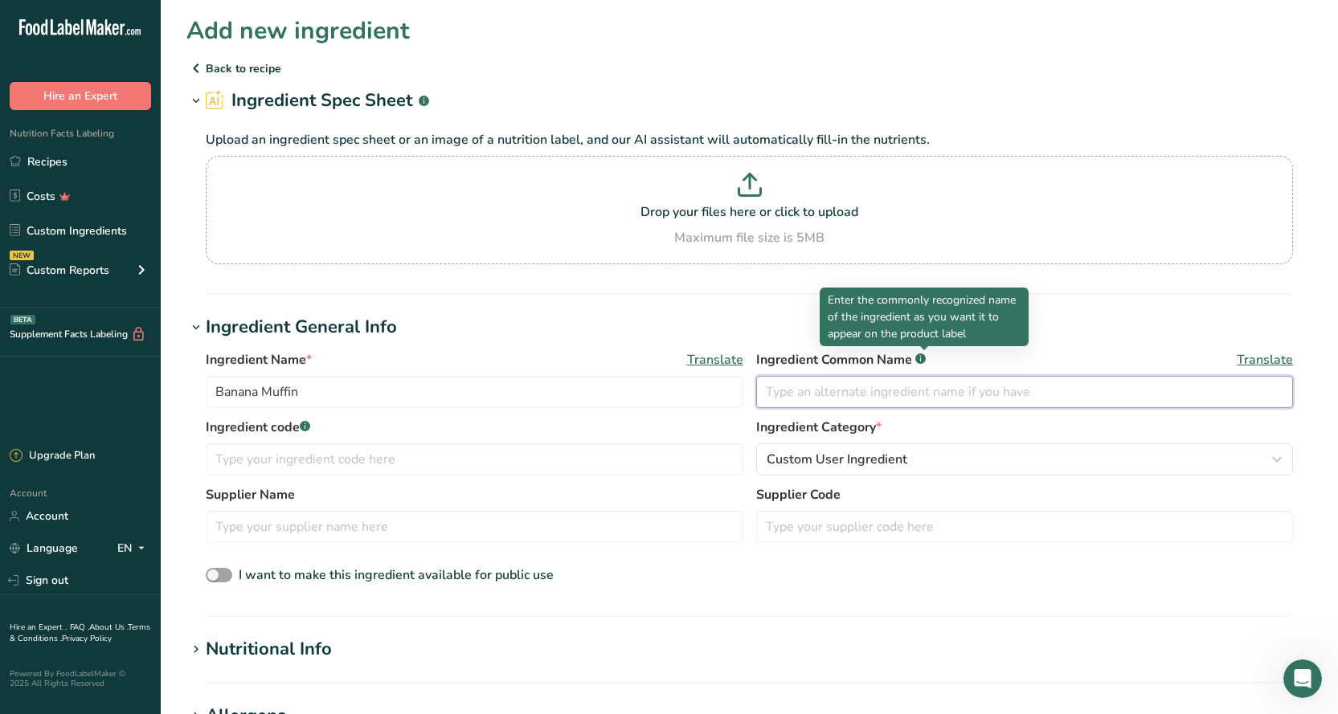
click at [864, 391] on input "text" at bounding box center [1024, 392] width 537 height 32
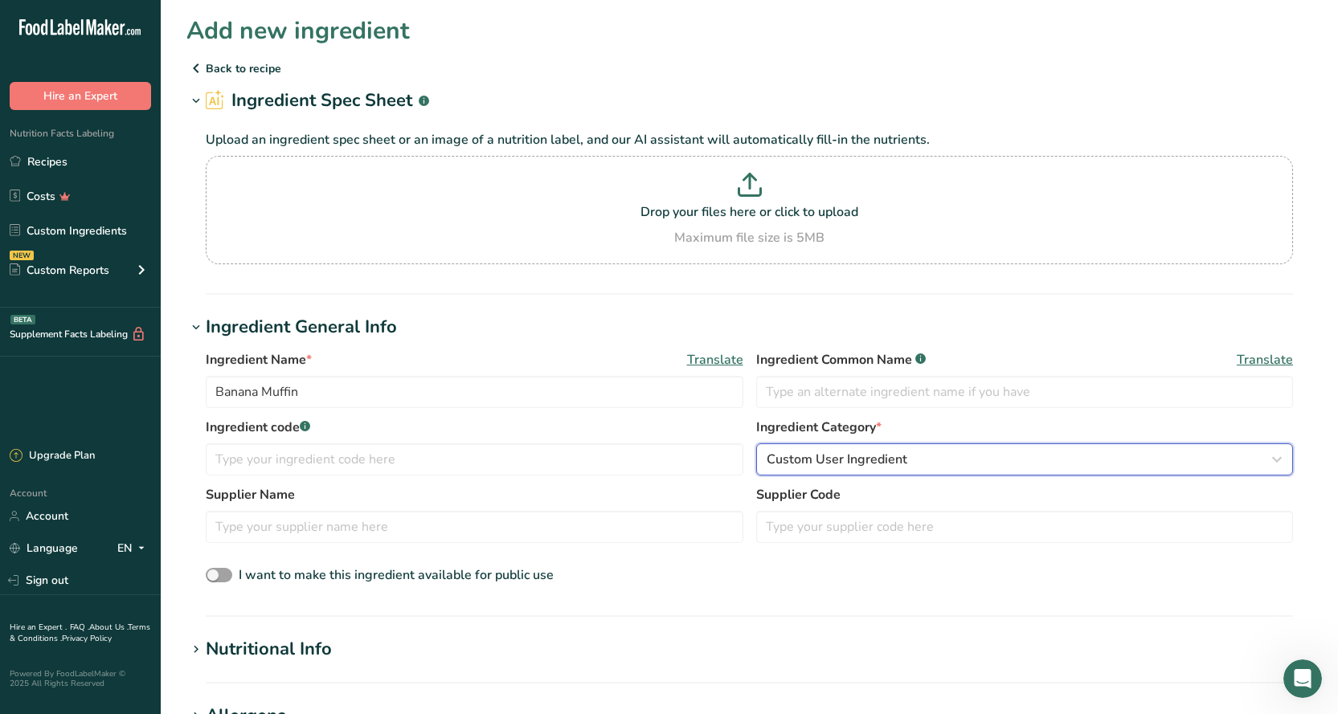
click at [958, 462] on div "Custom User Ingredient" at bounding box center [1019, 459] width 507 height 19
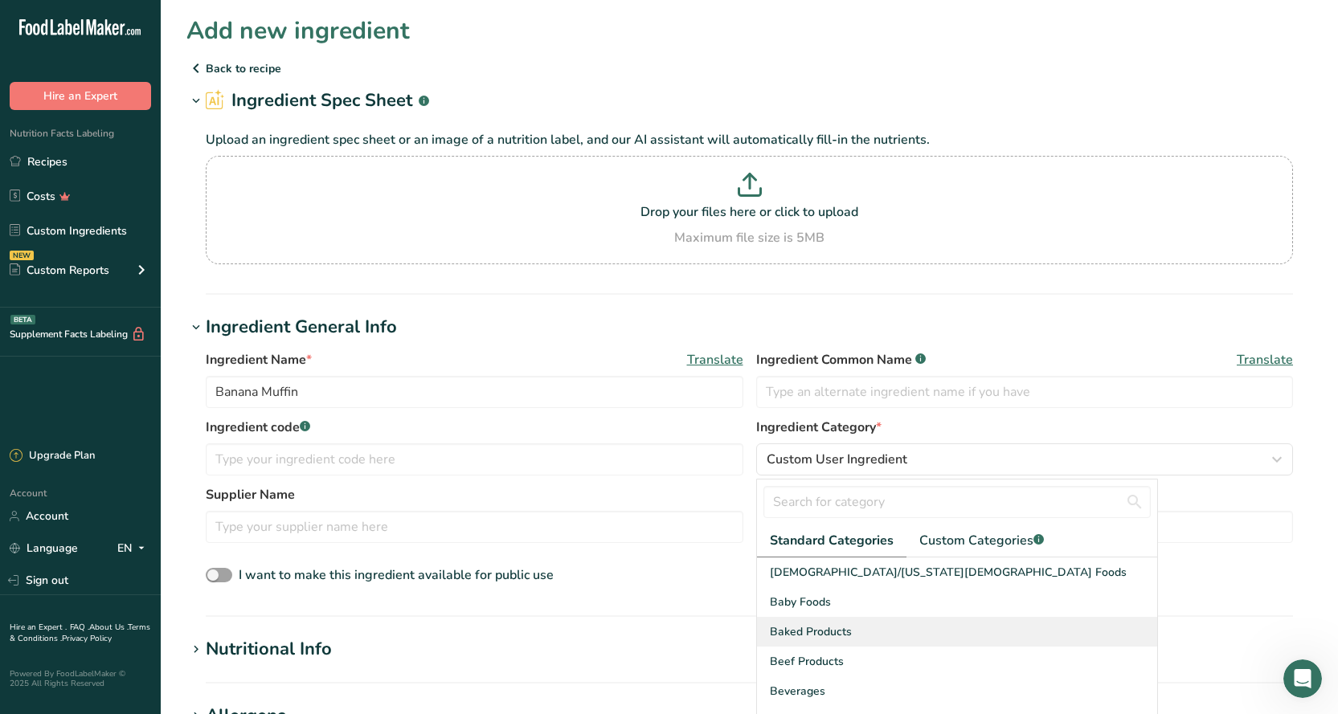
click at [846, 631] on span "Baked Products" at bounding box center [811, 631] width 82 height 17
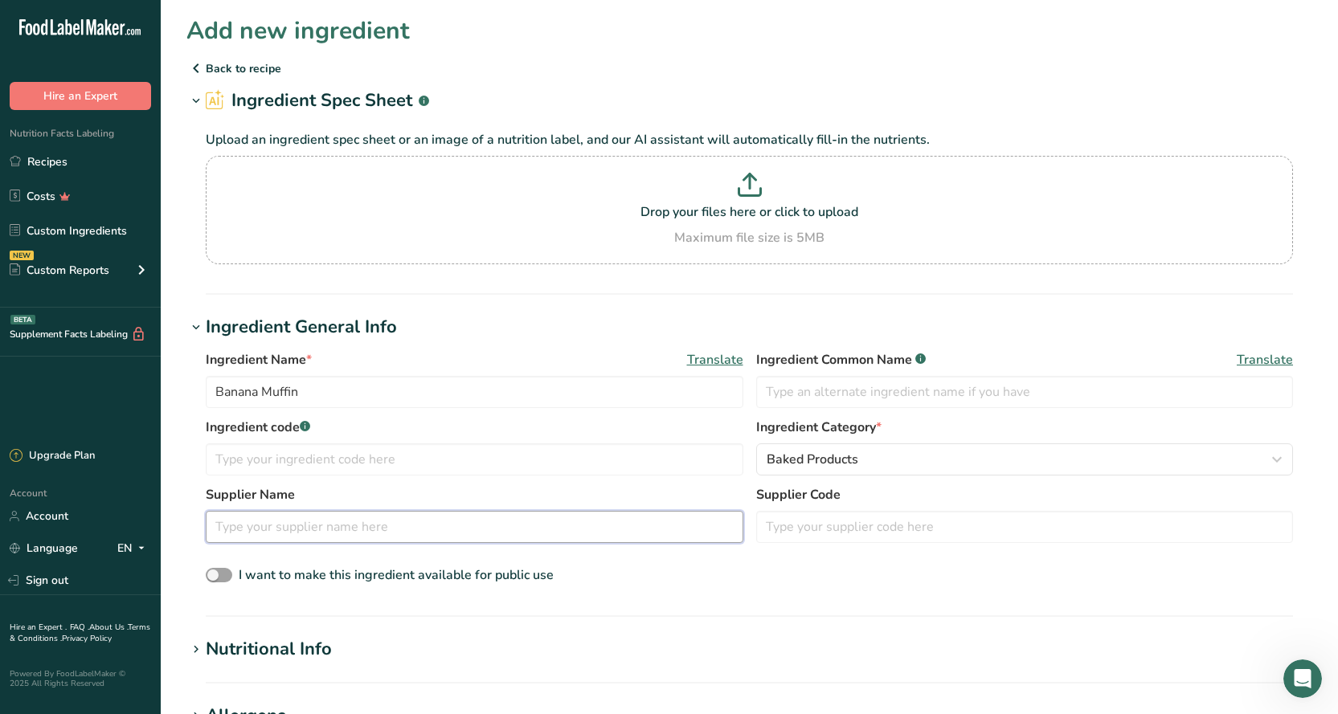
click at [269, 523] on input "text" at bounding box center [474, 527] width 537 height 32
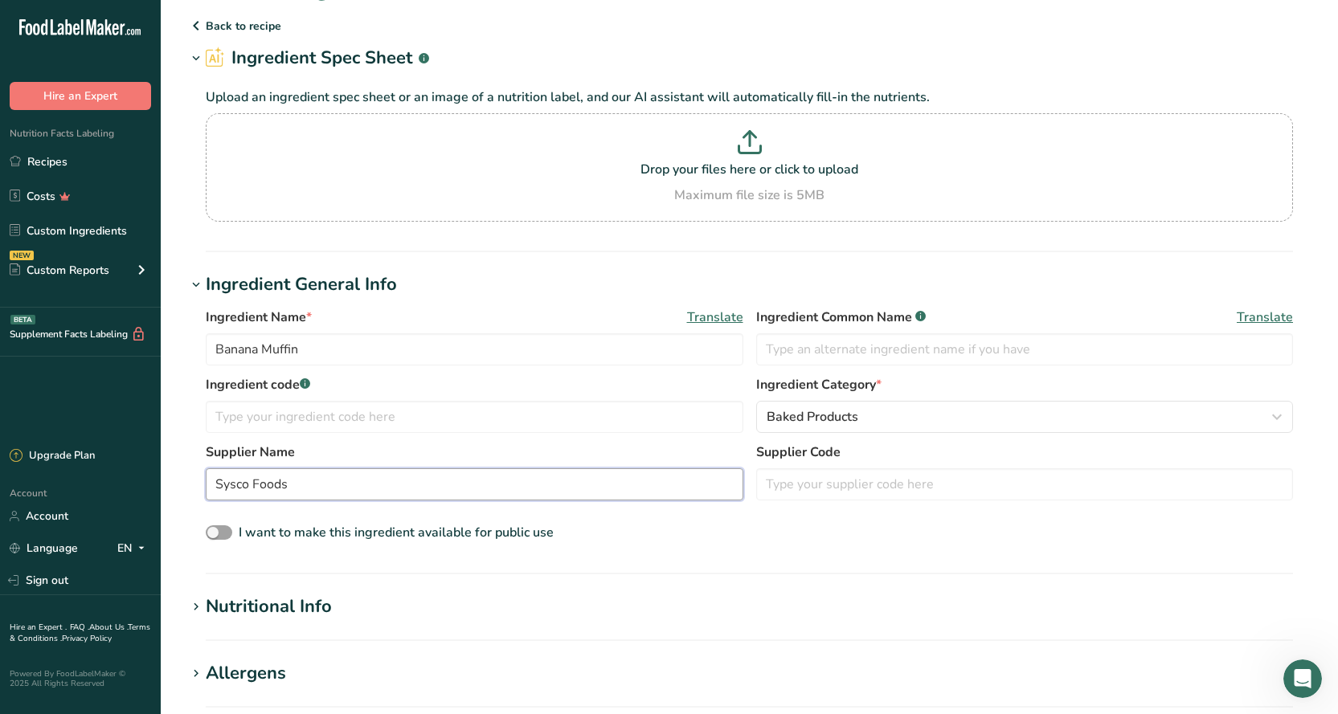
scroll to position [80, 0]
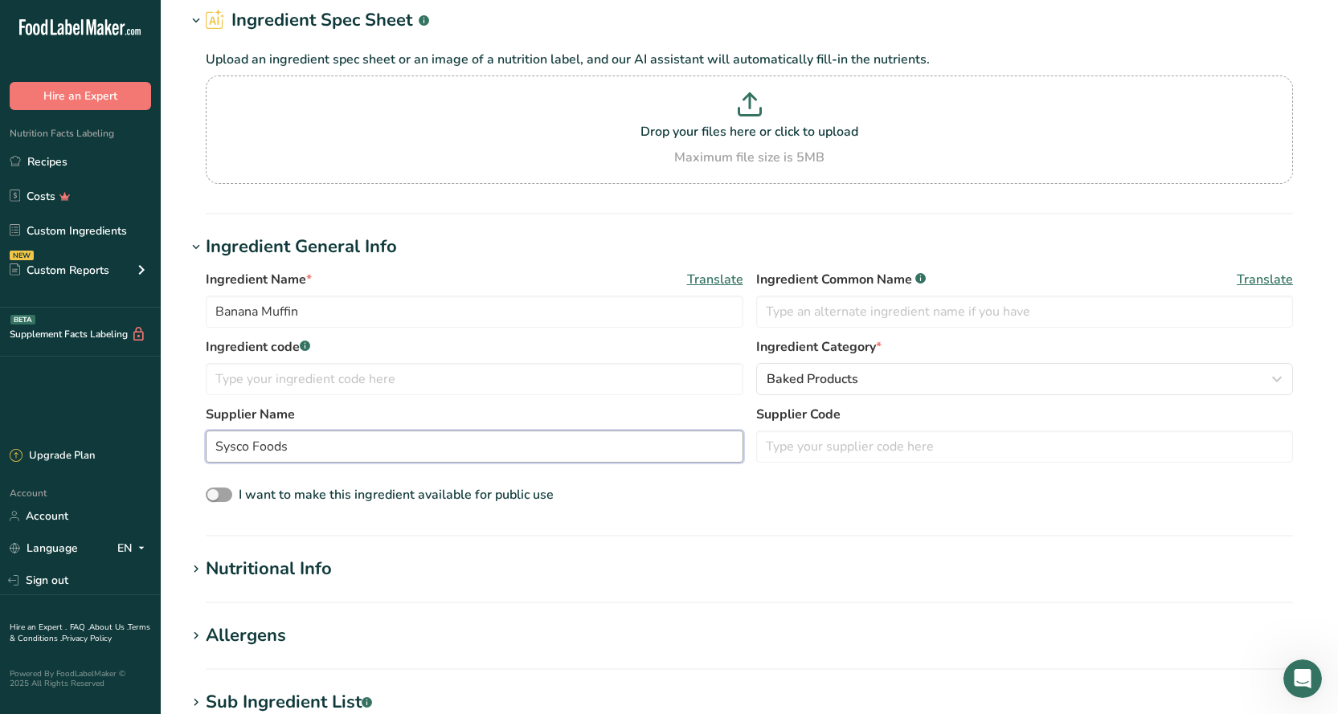
type input "Sysco Foods"
click at [264, 578] on div "Nutritional Info" at bounding box center [269, 569] width 126 height 27
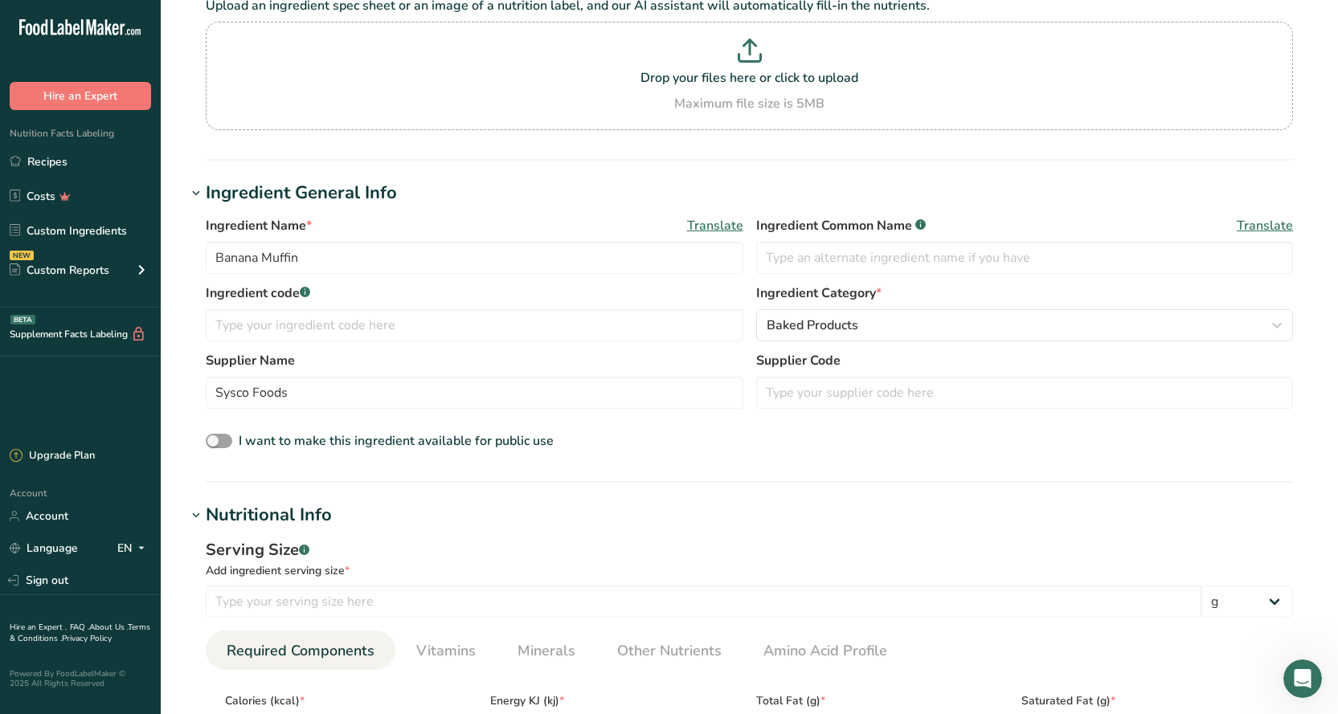
scroll to position [241, 0]
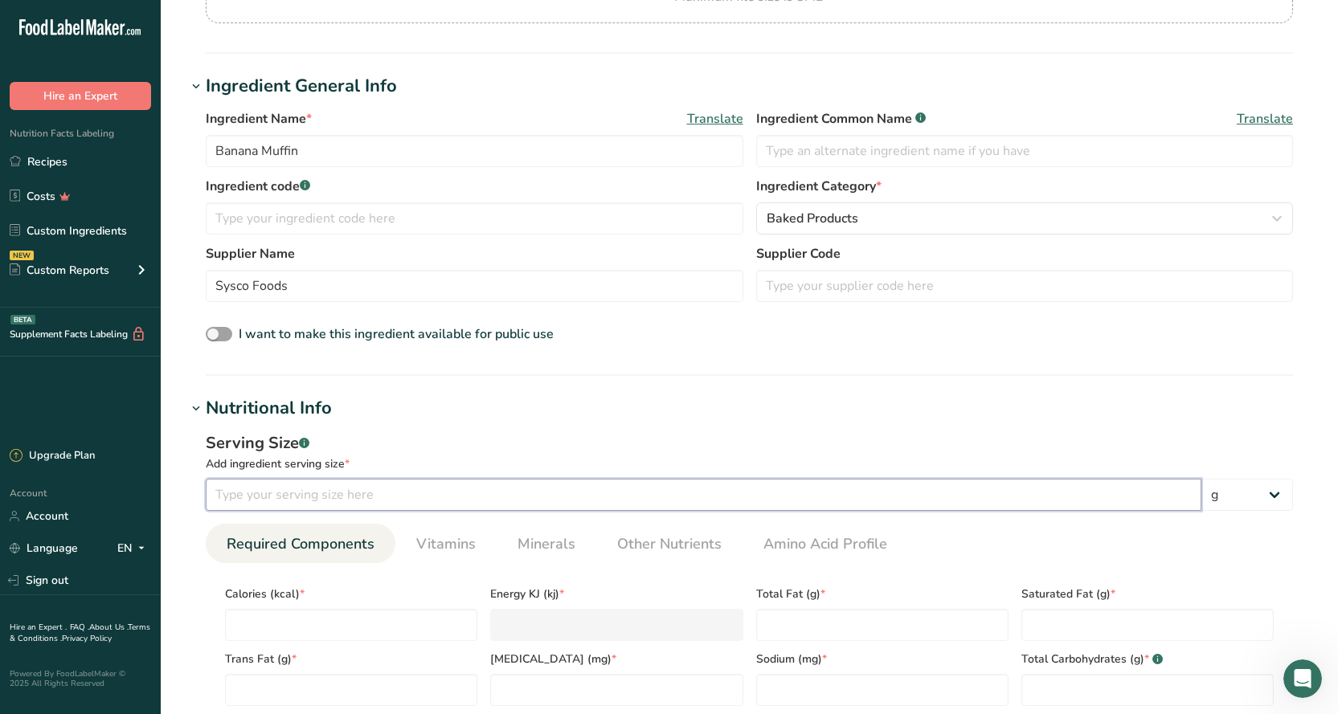
click at [302, 501] on input "number" at bounding box center [703, 495] width 995 height 32
type input "113"
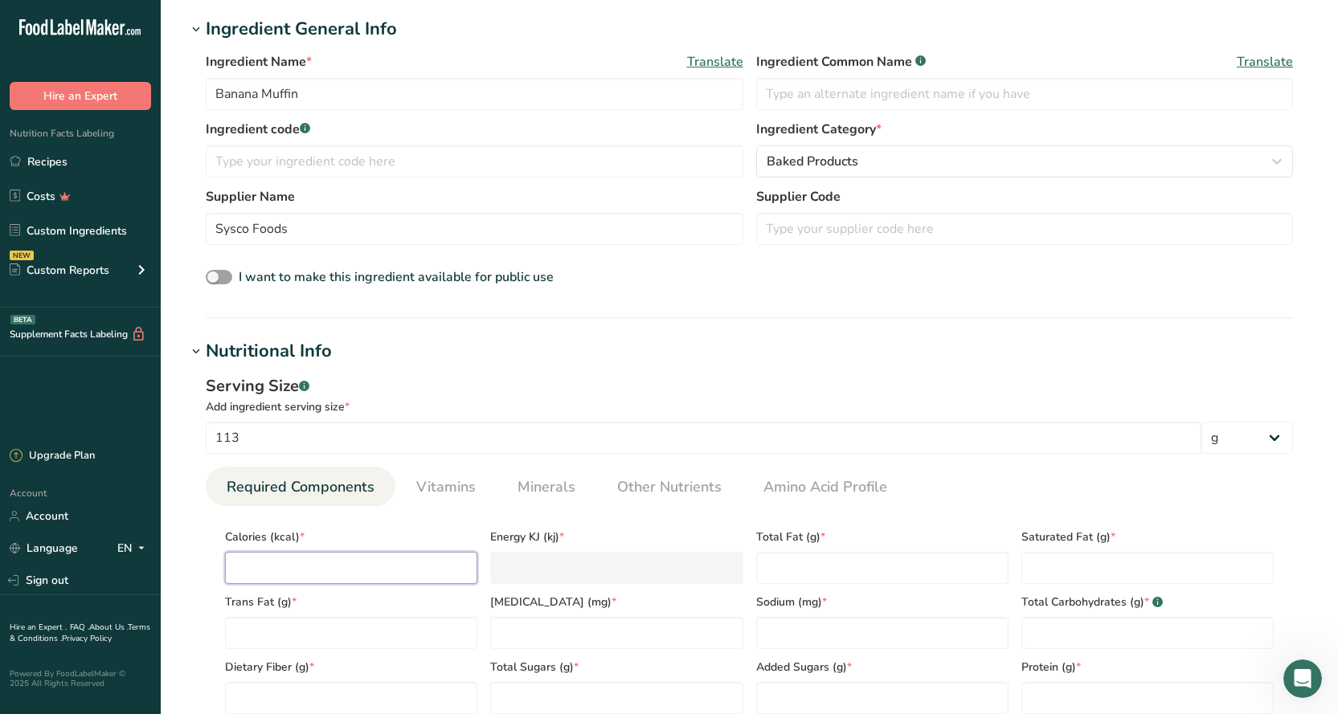
click at [274, 574] on input "number" at bounding box center [351, 568] width 252 height 32
type input "4"
type KJ "16.7"
type input "41"
type KJ "171.5"
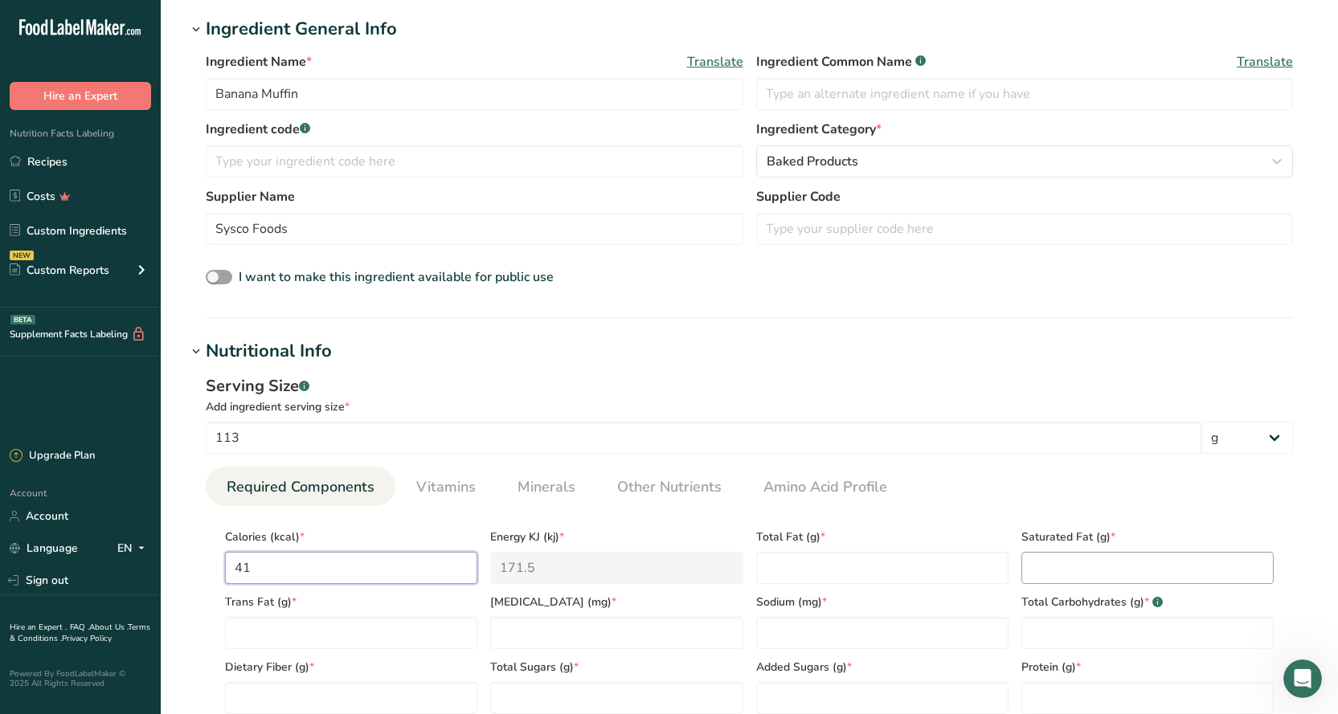
type input "410"
type KJ "1715.4"
type input "410"
type Fat "14"
type Fat "2"
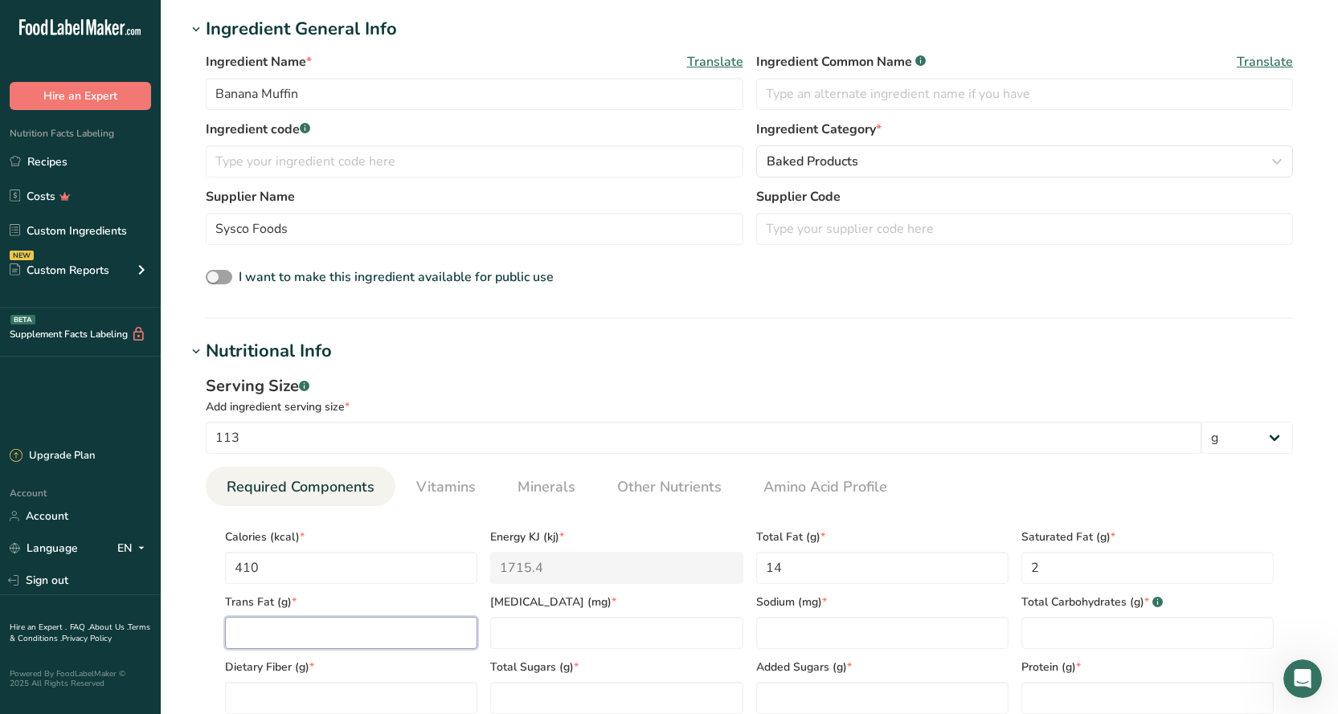
click at [312, 627] on Fat "number" at bounding box center [351, 633] width 252 height 32
type Fat "0"
type input "25"
type input "280"
type Carbohydrates "66"
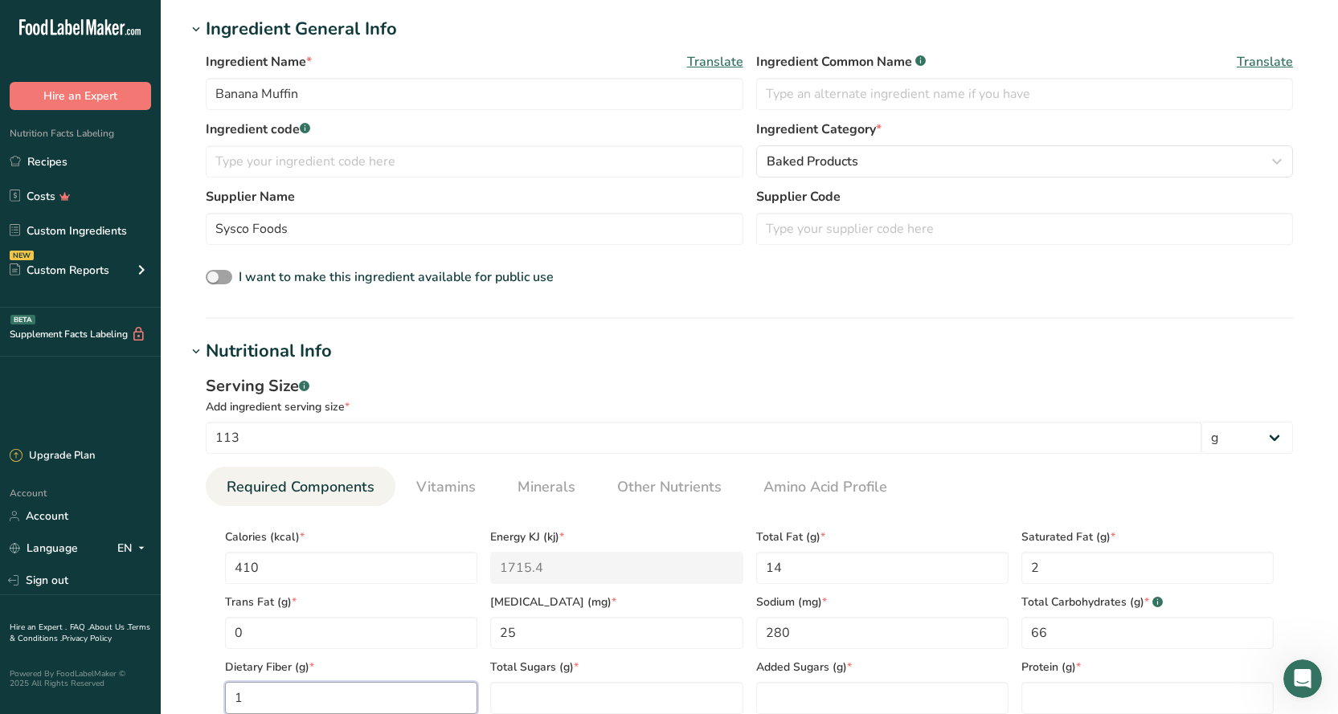
type Fiber "1"
type Sugars "0"
type Sugars "25"
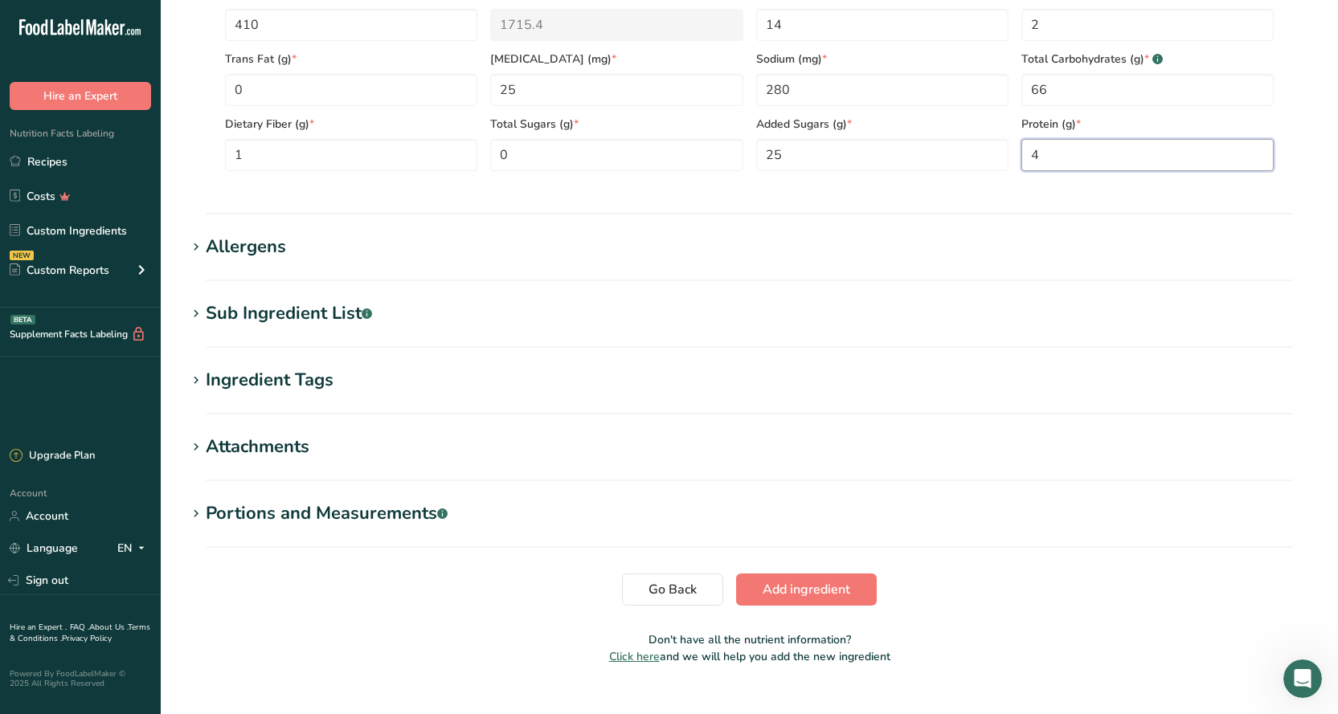
scroll to position [860, 0]
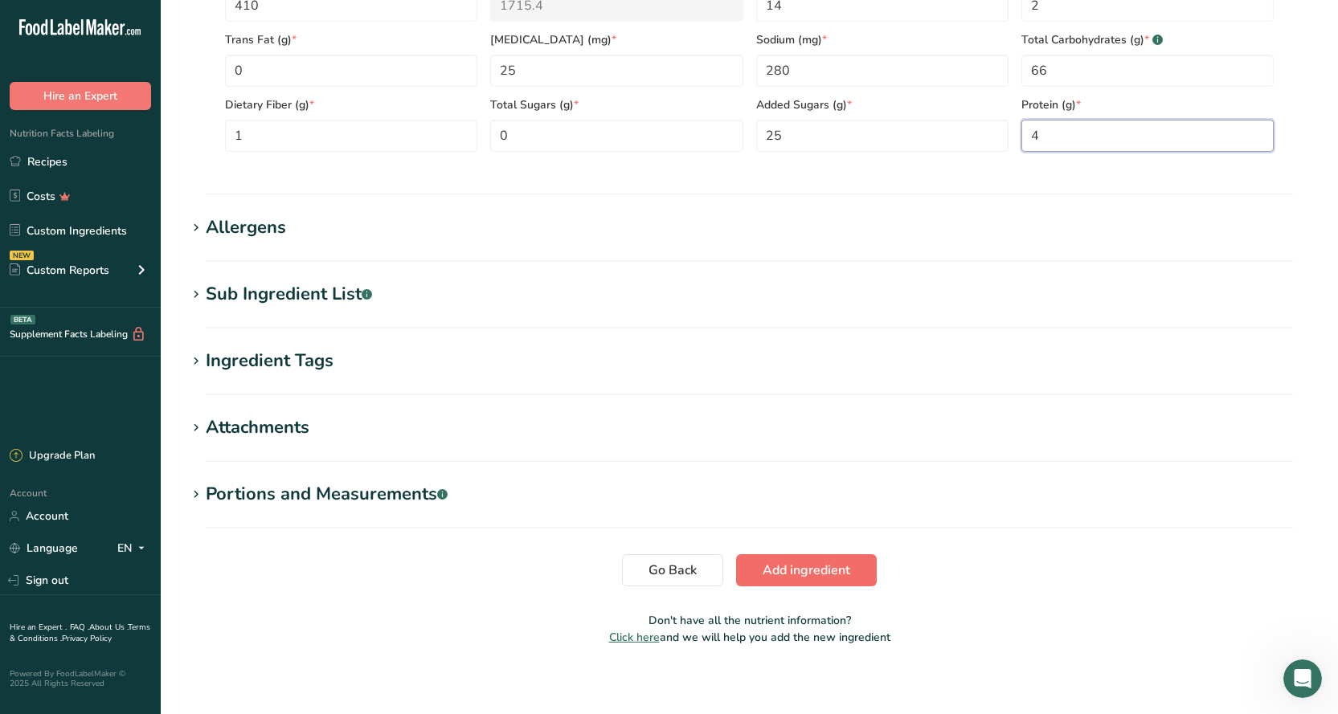
type input "4"
click at [781, 570] on span "Add ingredient" at bounding box center [806, 570] width 88 height 19
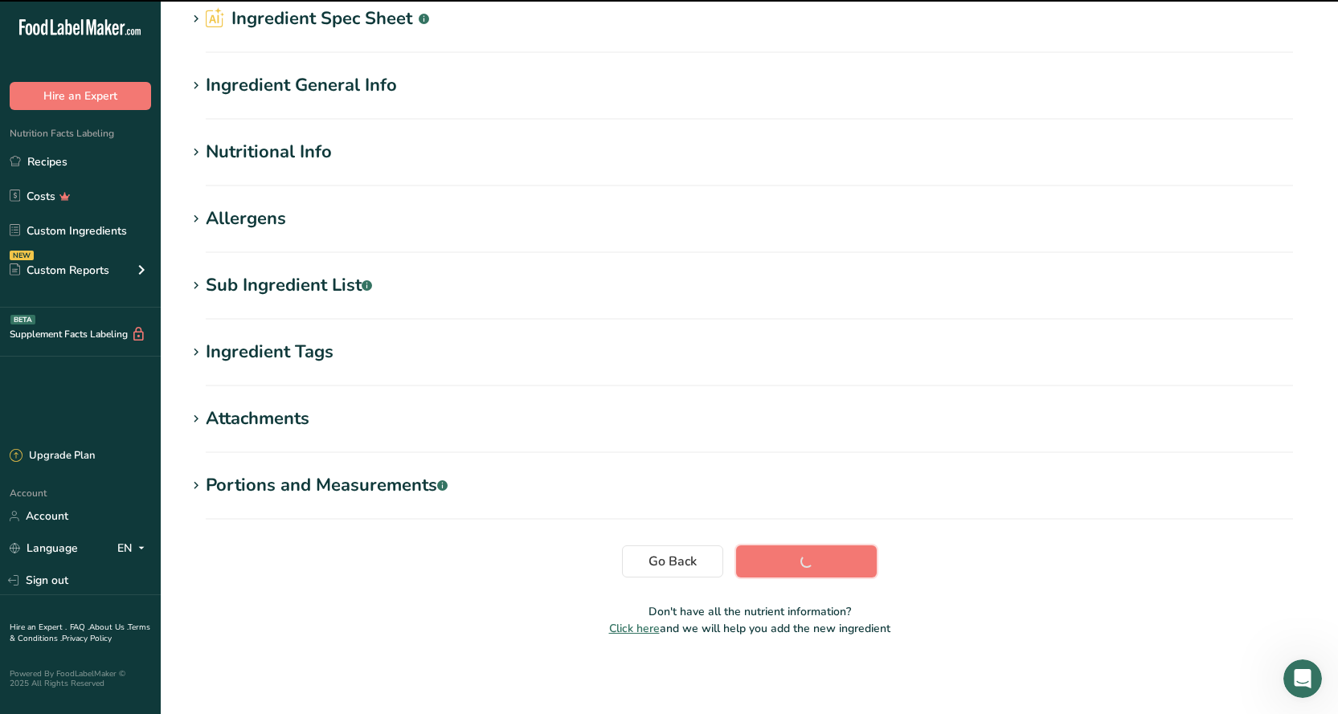
scroll to position [6, 0]
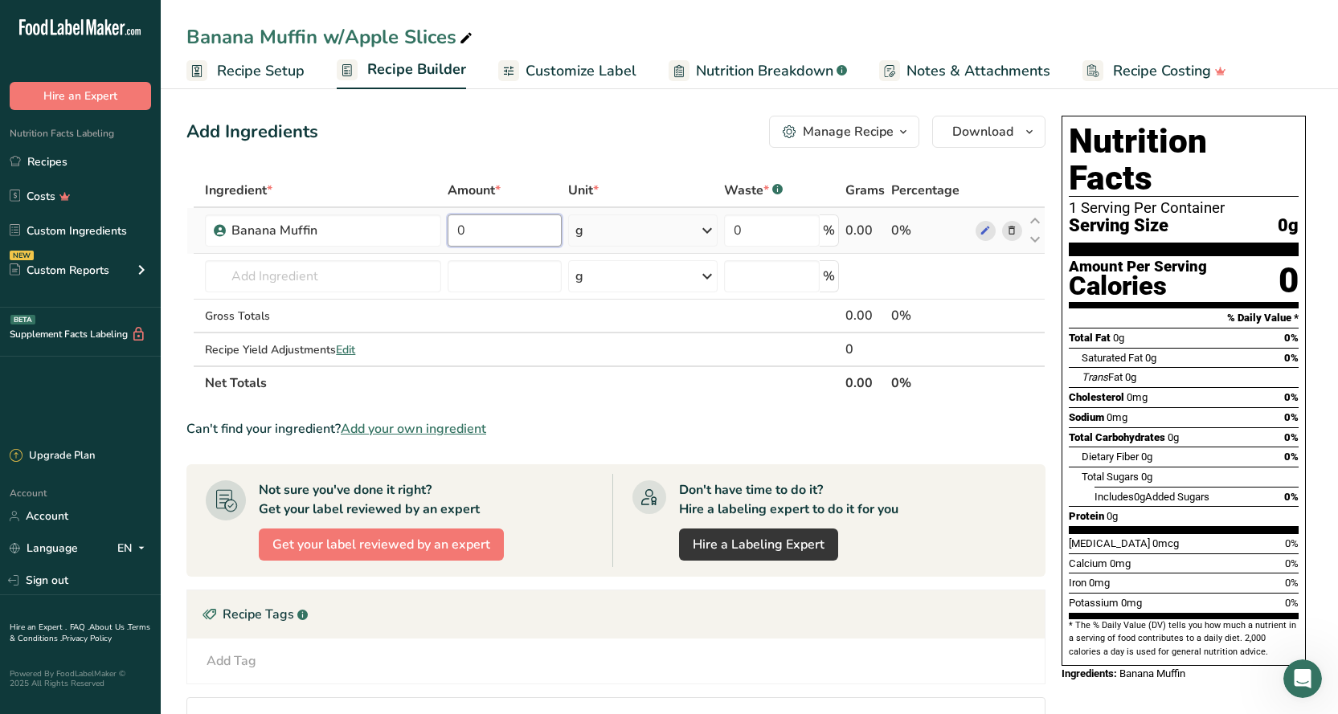
drag, startPoint x: 455, startPoint y: 228, endPoint x: 446, endPoint y: 228, distance: 9.6
click at [446, 228] on td "0" at bounding box center [504, 231] width 120 height 46
type input "113"
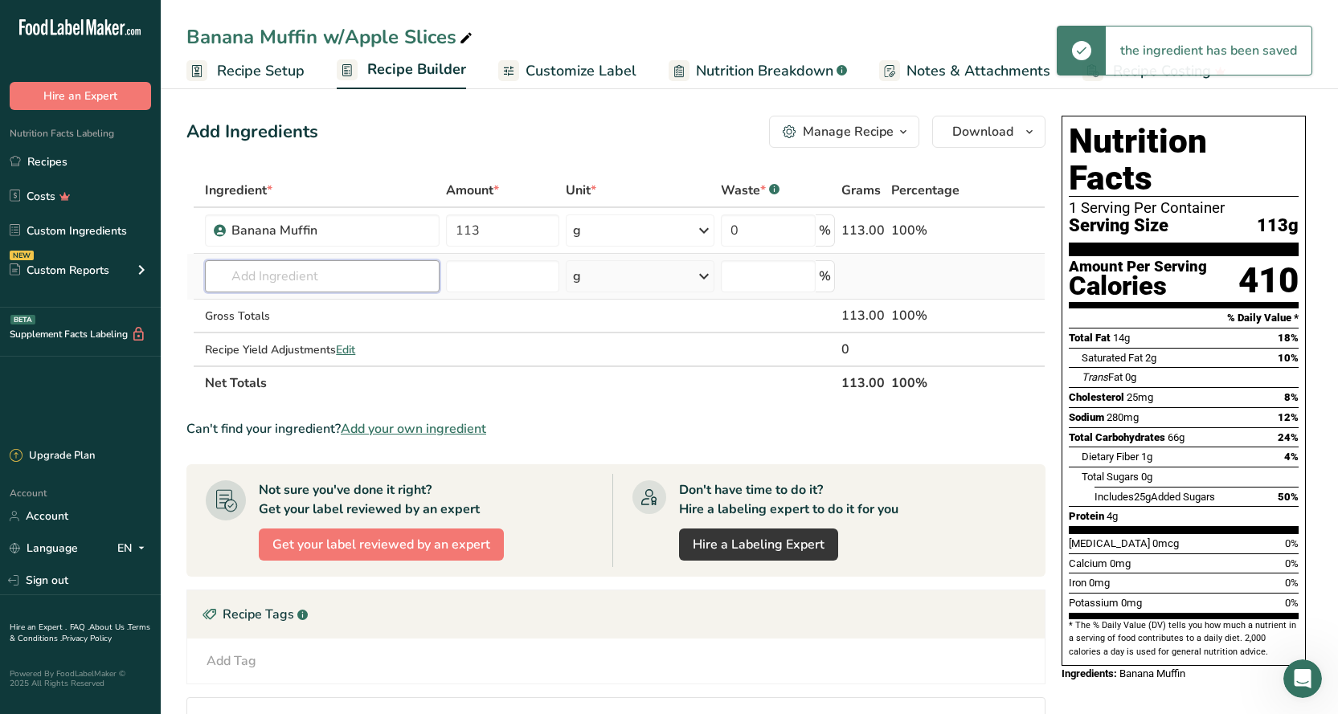
click at [353, 273] on input "text" at bounding box center [322, 276] width 235 height 32
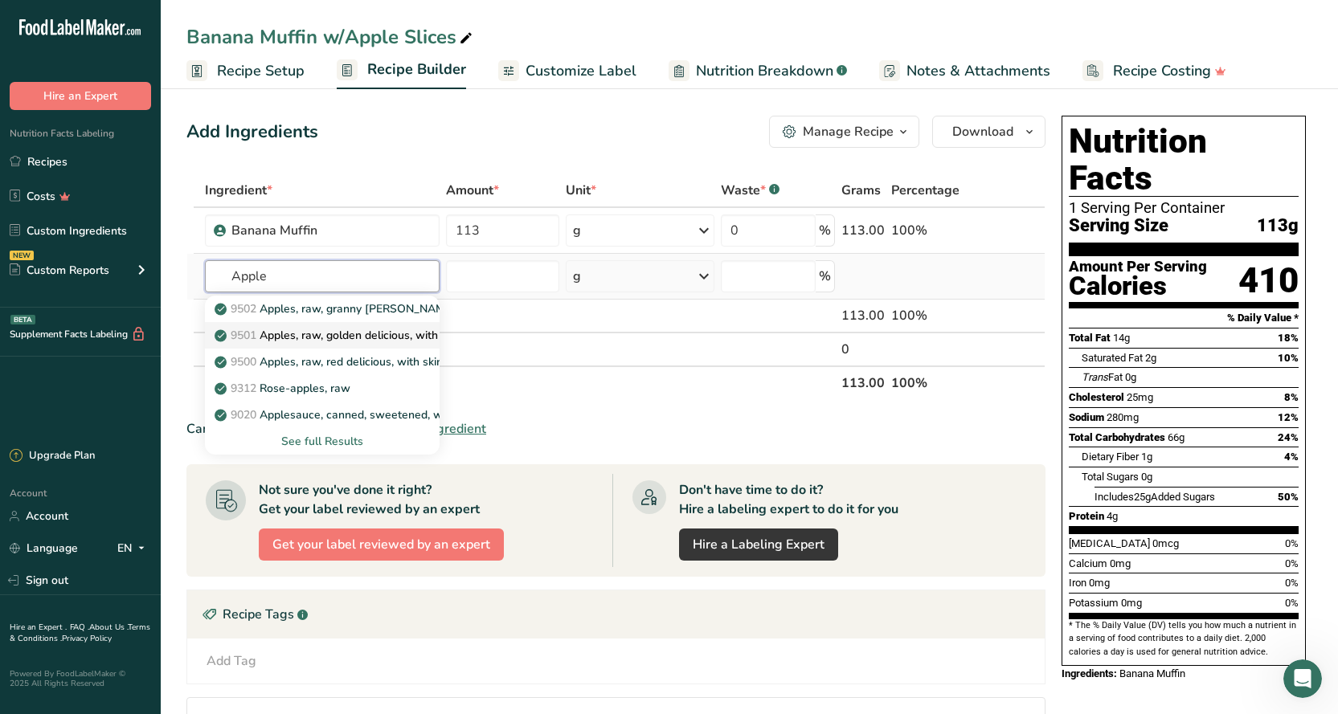
type input "Apple"
click at [307, 342] on p "9501 Apples, raw, golden delicious, with skin" at bounding box center [339, 335] width 243 height 17
type input "Apples, raw, golden delicious, with skin"
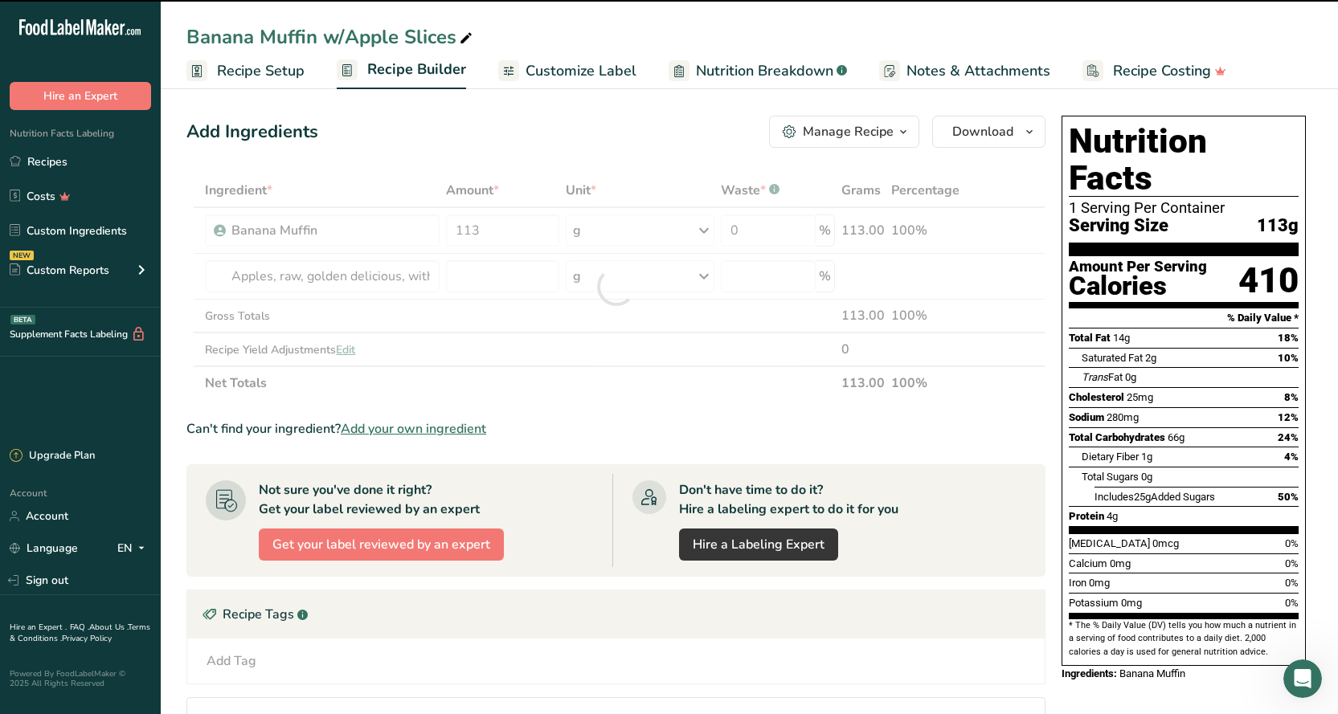
type input "0"
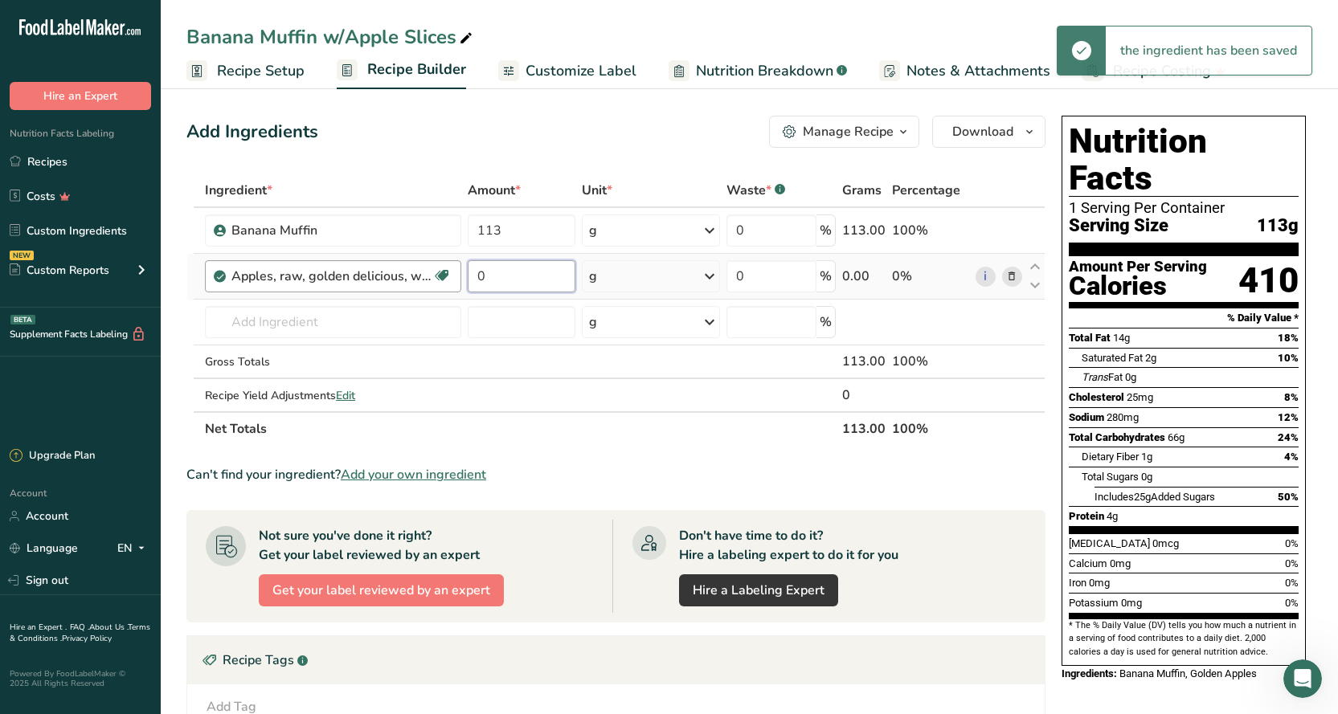
drag, startPoint x: 500, startPoint y: 272, endPoint x: 452, endPoint y: 278, distance: 48.5
click at [452, 278] on tr "Apples, raw, golden delicious, with skin Source of Antioxidants Prebiotic Effec…" at bounding box center [615, 277] width 857 height 46
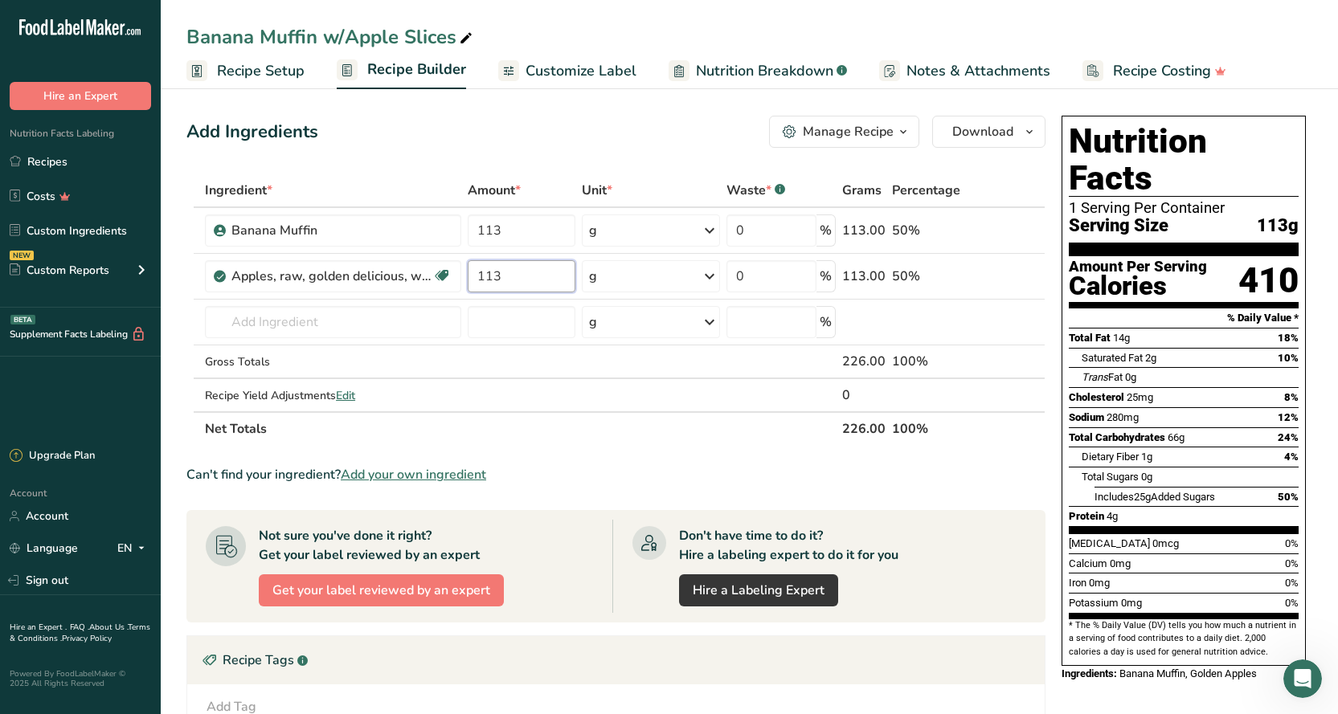
type input "113"
click at [706, 127] on div "Add Ingredients Manage Recipe Delete Recipe Duplicate Recipe Scale Recipe Save …" at bounding box center [615, 132] width 859 height 32
click at [566, 66] on span "Customize Label" at bounding box center [580, 71] width 111 height 22
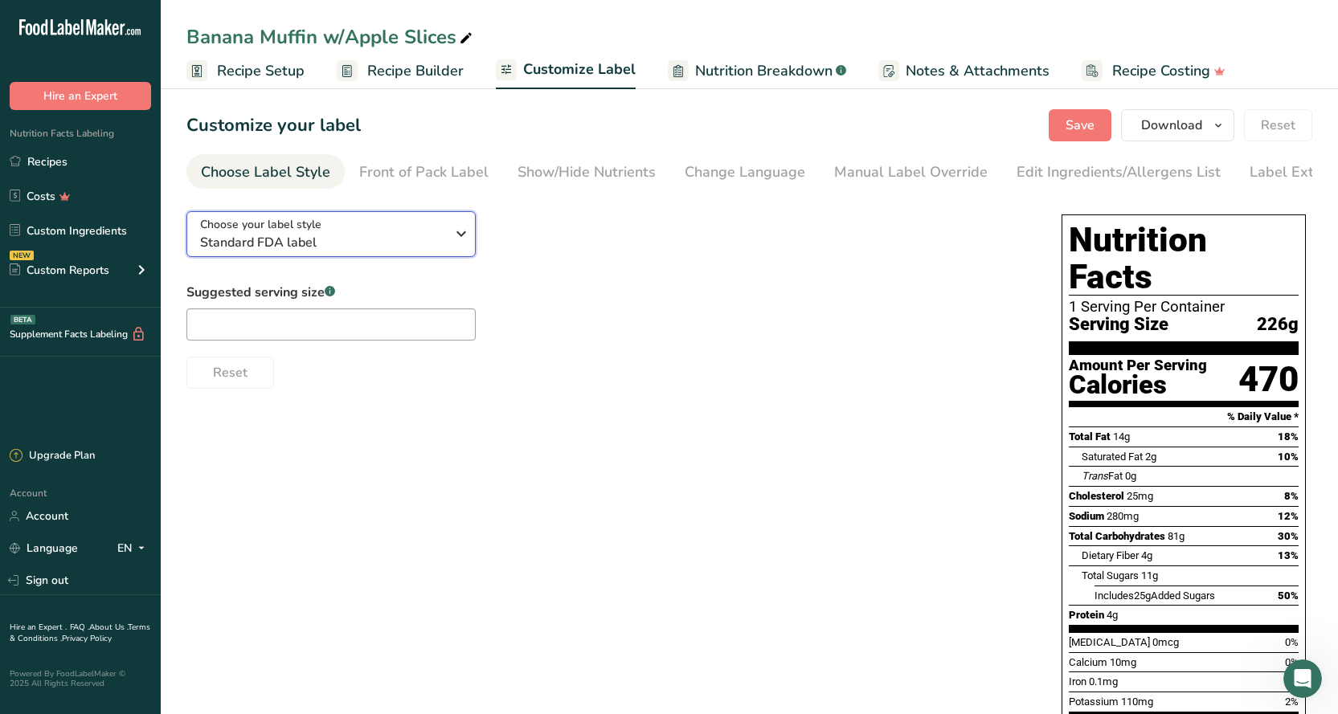
click at [358, 244] on span "Standard FDA label" at bounding box center [322, 242] width 245 height 19
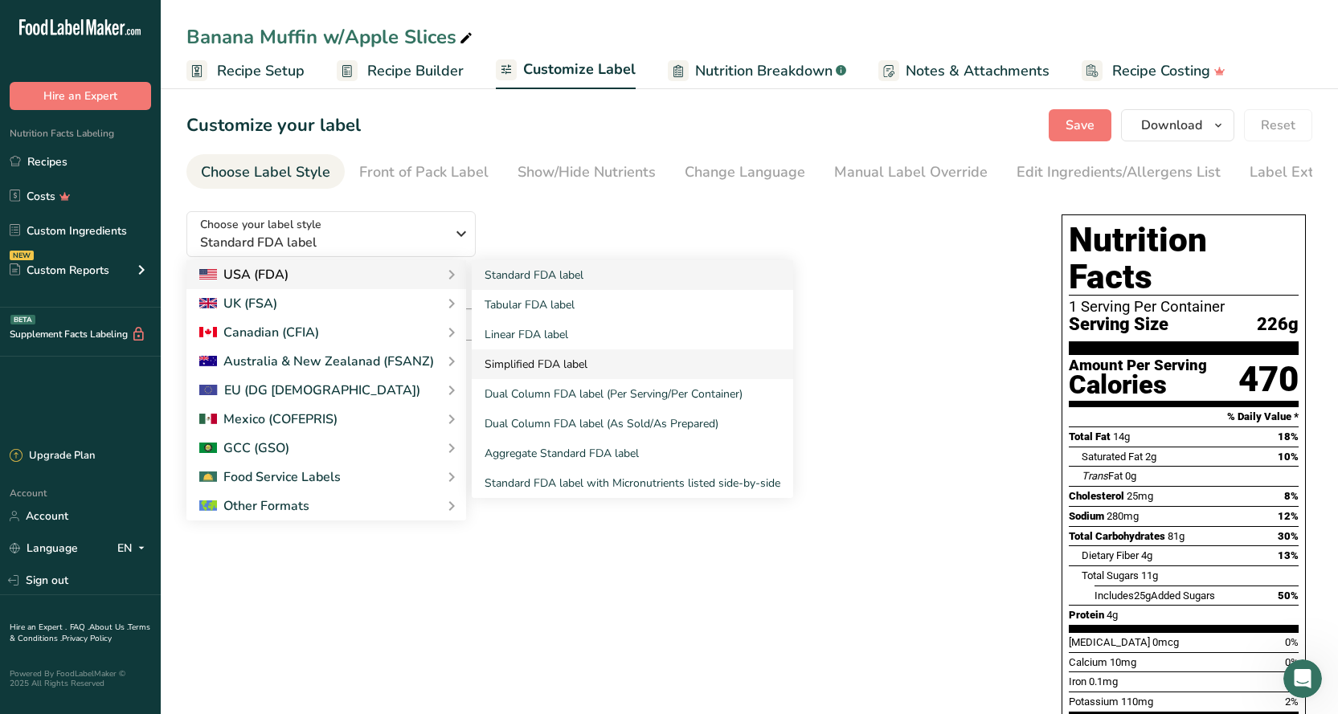
click at [546, 371] on link "Simplified FDA label" at bounding box center [632, 364] width 321 height 30
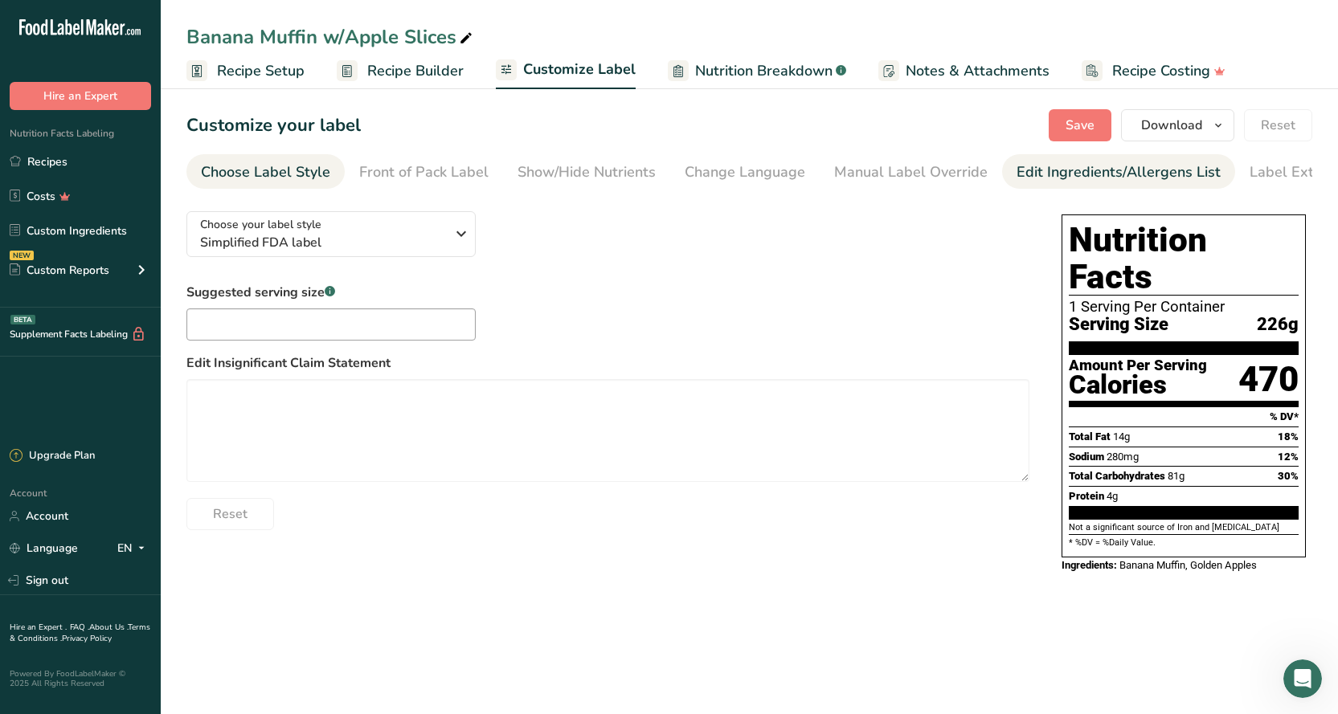
click at [1116, 182] on div "Edit Ingredients/Allergens List" at bounding box center [1118, 172] width 204 height 22
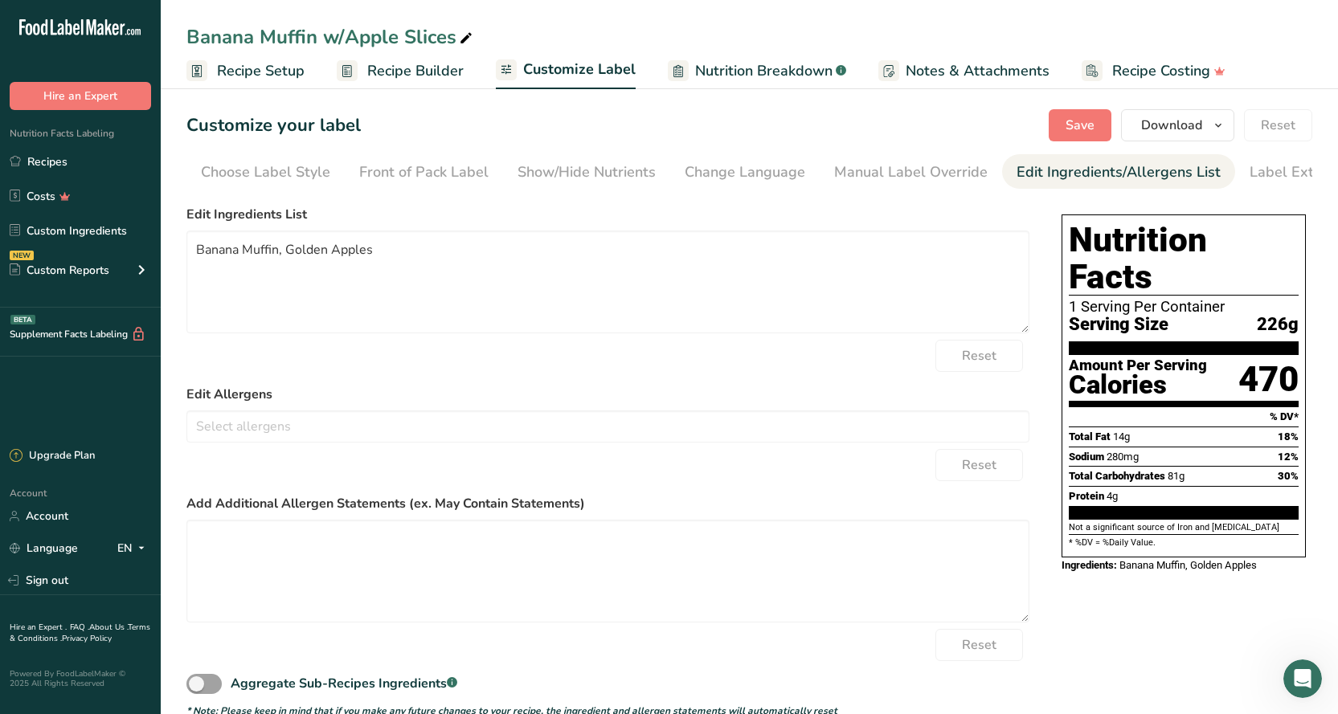
scroll to position [0, 42]
click at [1254, 172] on div "Label Extra Info" at bounding box center [1260, 172] width 107 height 22
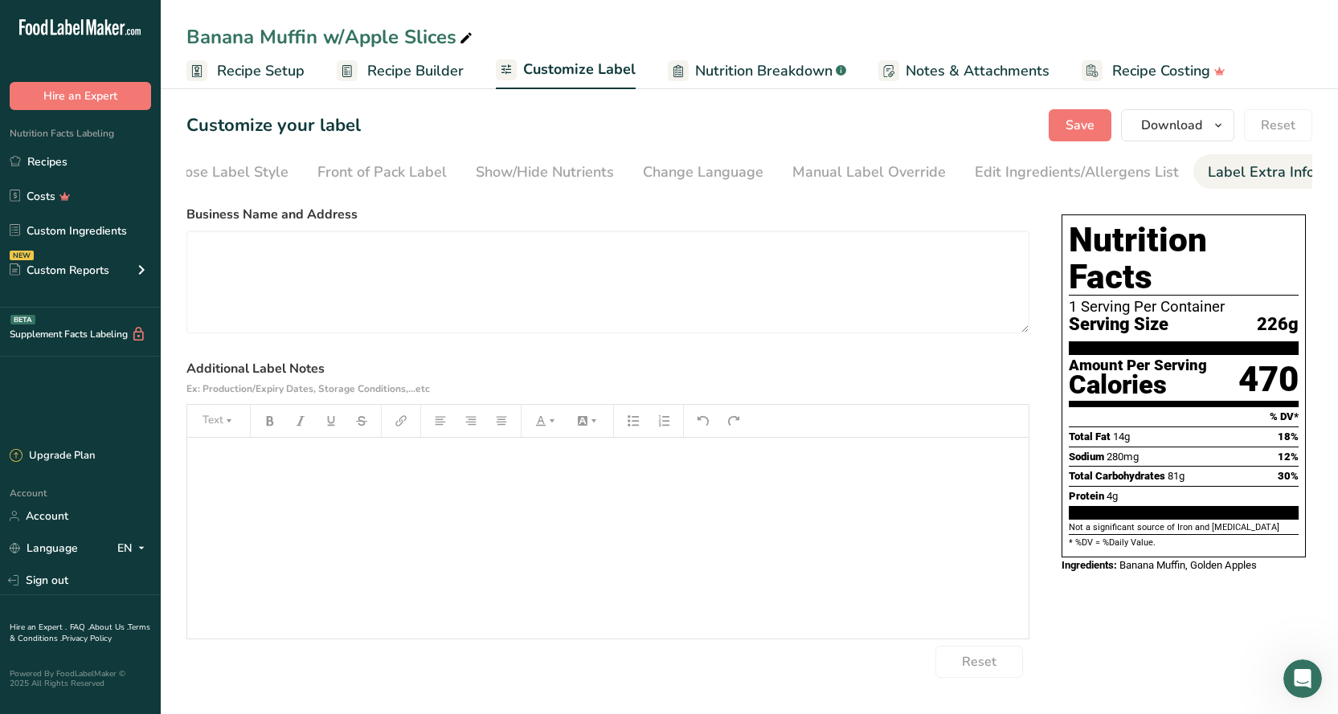
click at [599, 493] on div "﻿" at bounding box center [607, 538] width 841 height 201
click at [472, 425] on icon "button" at bounding box center [471, 420] width 10 height 9
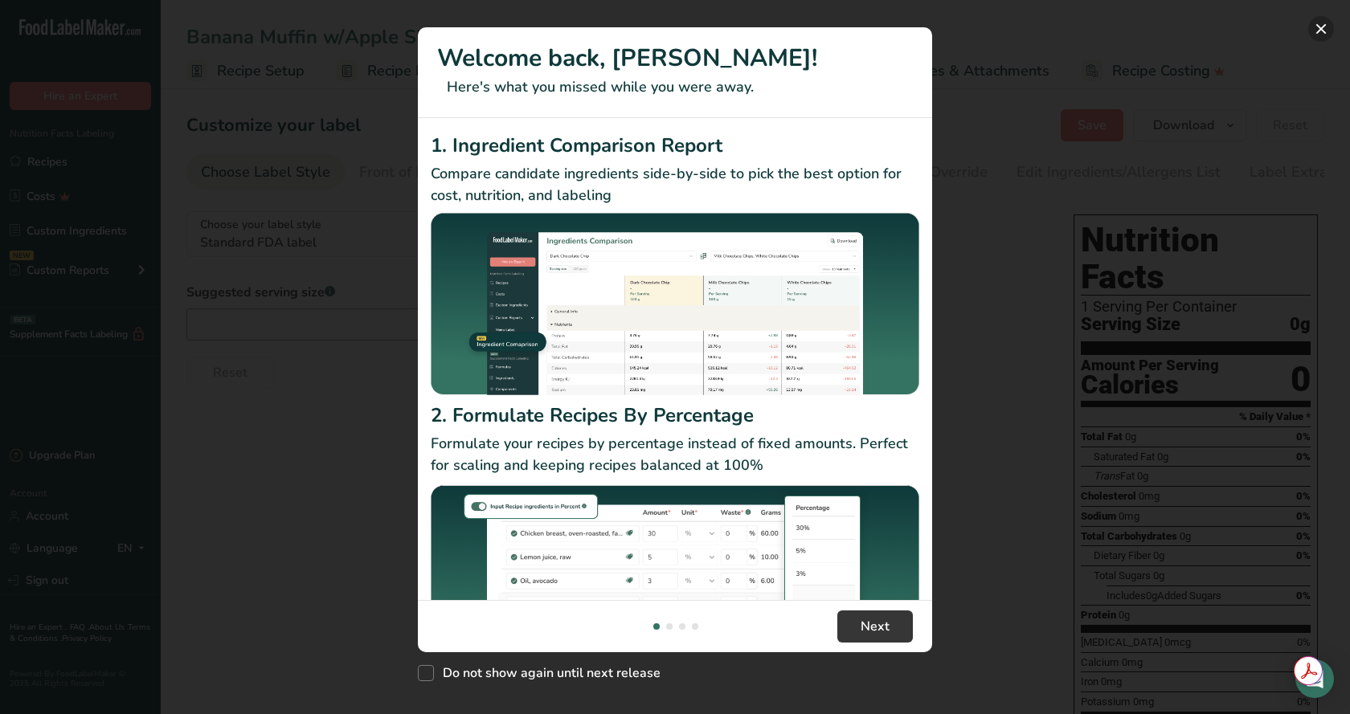
click at [1326, 27] on button "New Features" at bounding box center [1321, 29] width 26 height 26
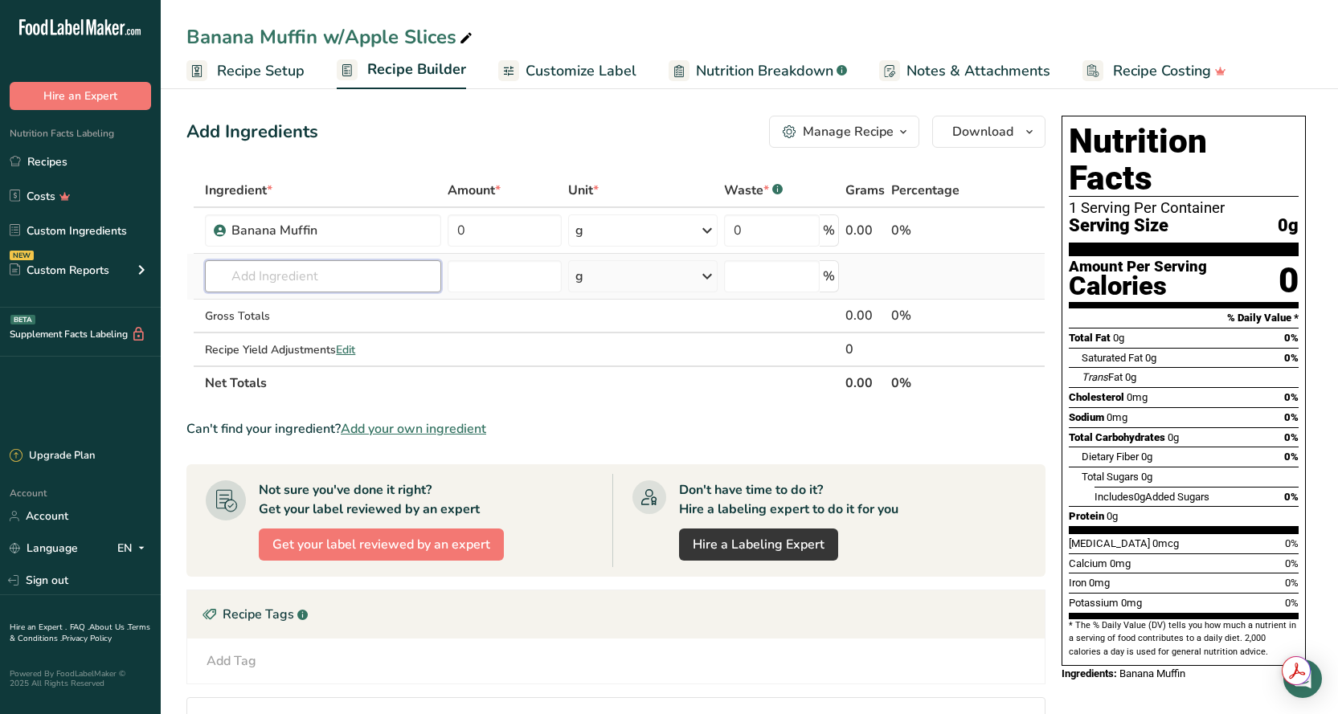
click at [324, 278] on input "text" at bounding box center [322, 276] width 235 height 32
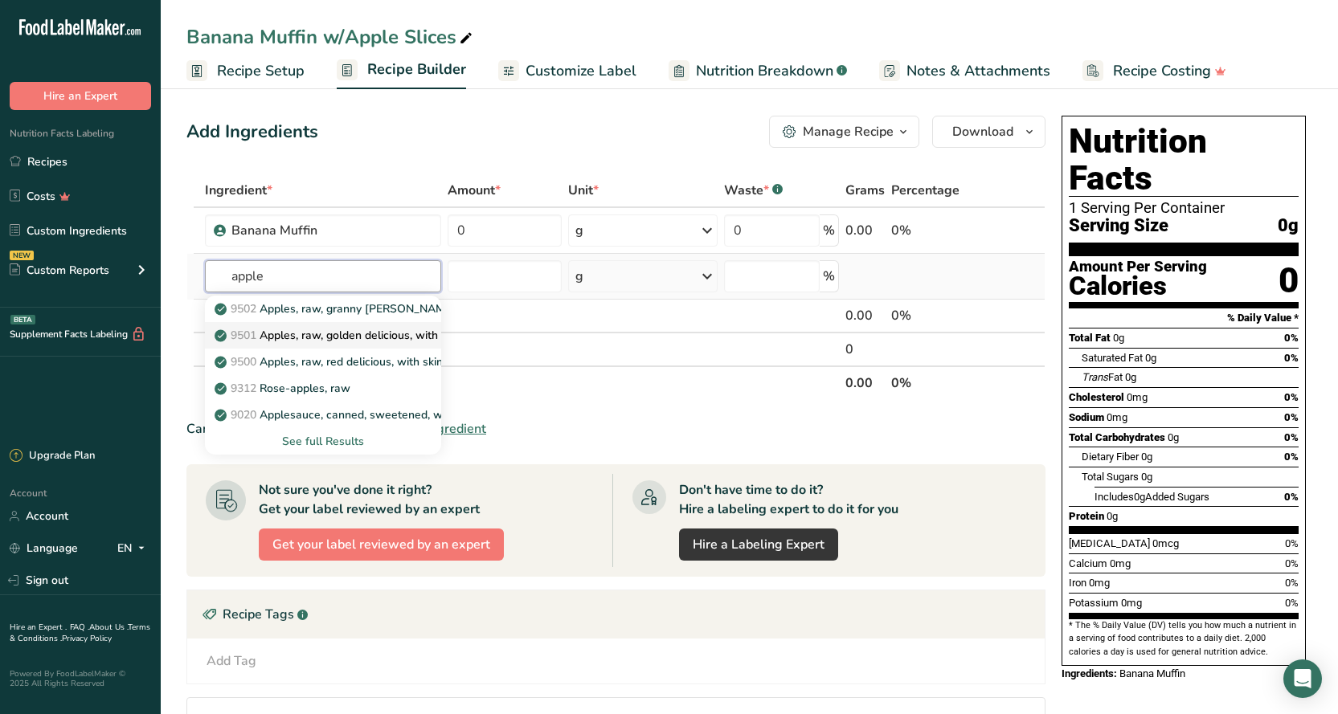
type input "apple"
click at [349, 336] on p "9501 Apples, raw, golden delicious, with skin" at bounding box center [339, 335] width 243 height 17
type input "Apples, raw, golden delicious, with skin"
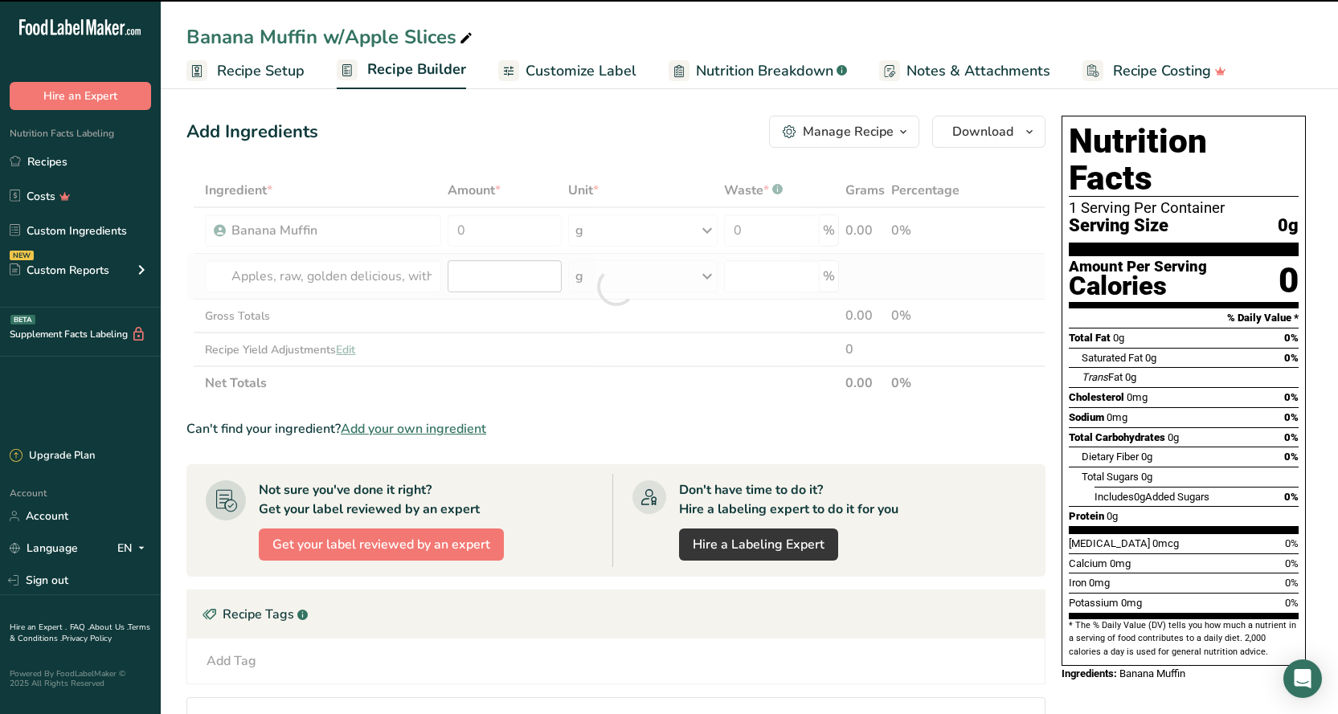
type input "113"
type input "0"
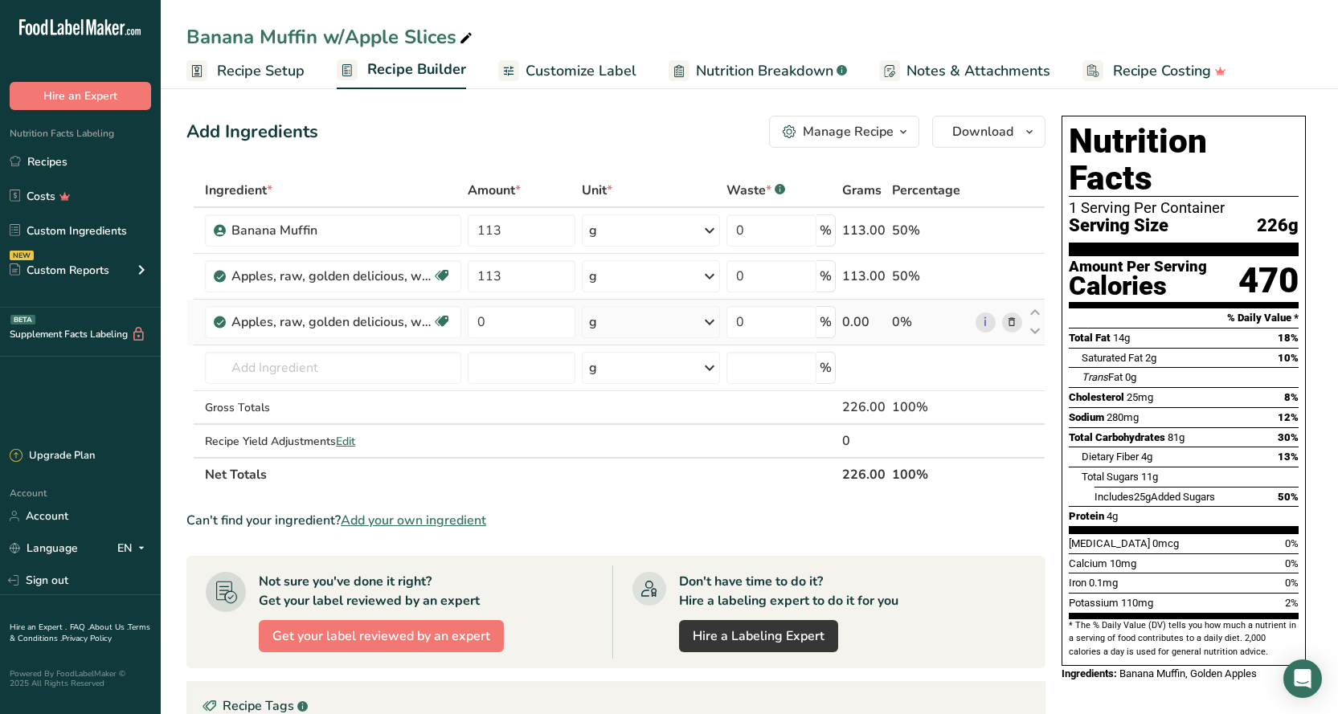
click at [1014, 318] on icon at bounding box center [1011, 322] width 11 height 17
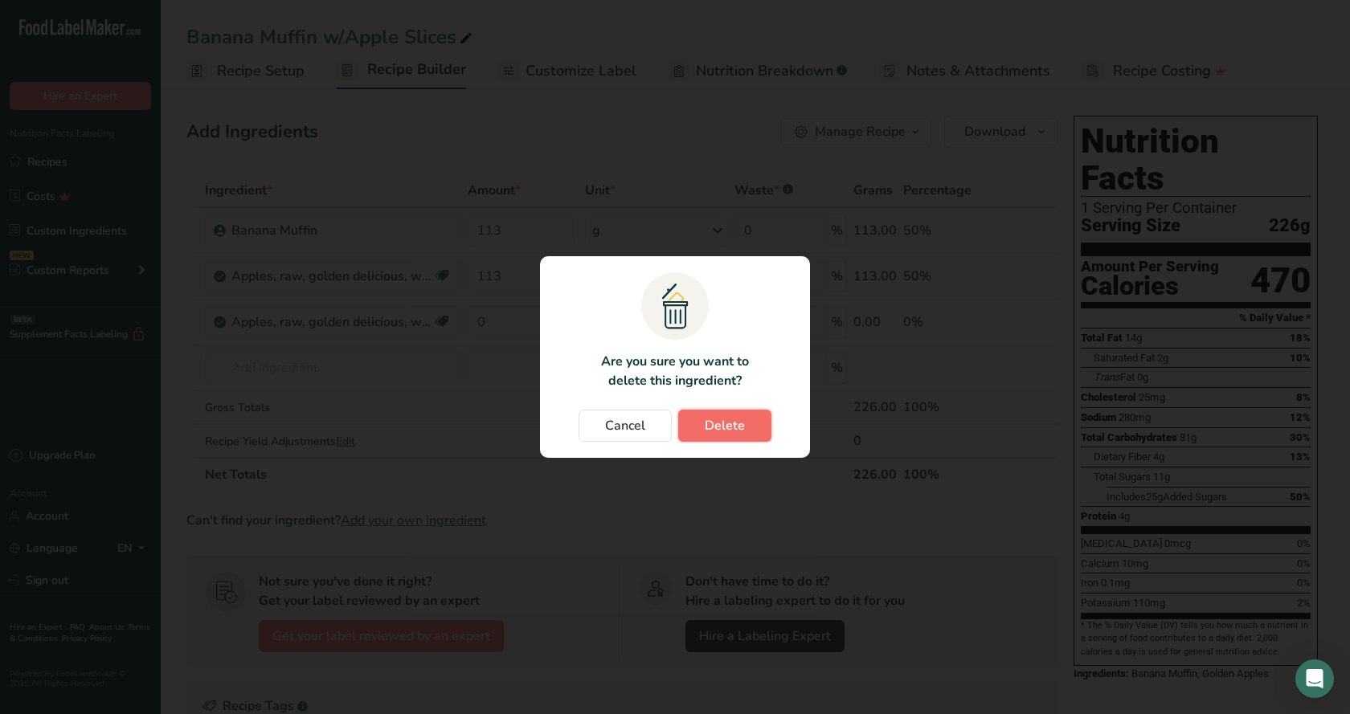
click at [730, 420] on span "Delete" at bounding box center [724, 425] width 40 height 19
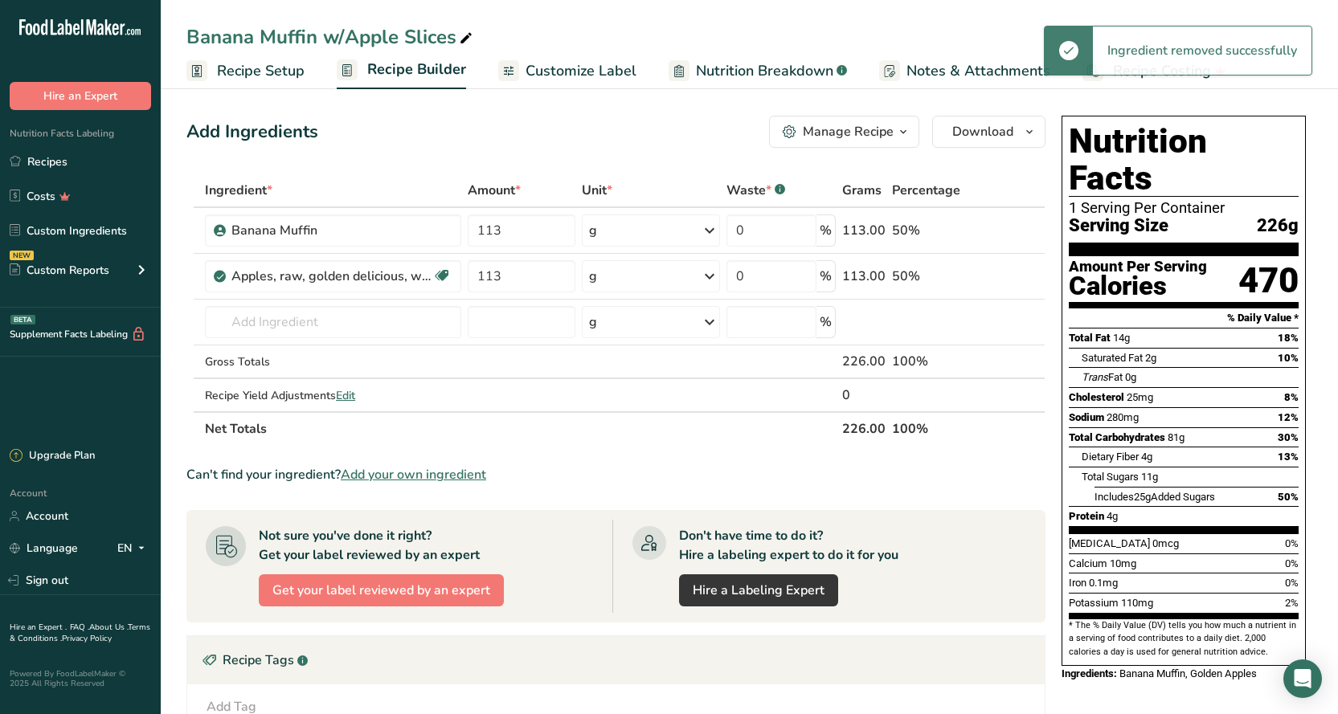
click at [566, 69] on span "Customize Label" at bounding box center [580, 71] width 111 height 22
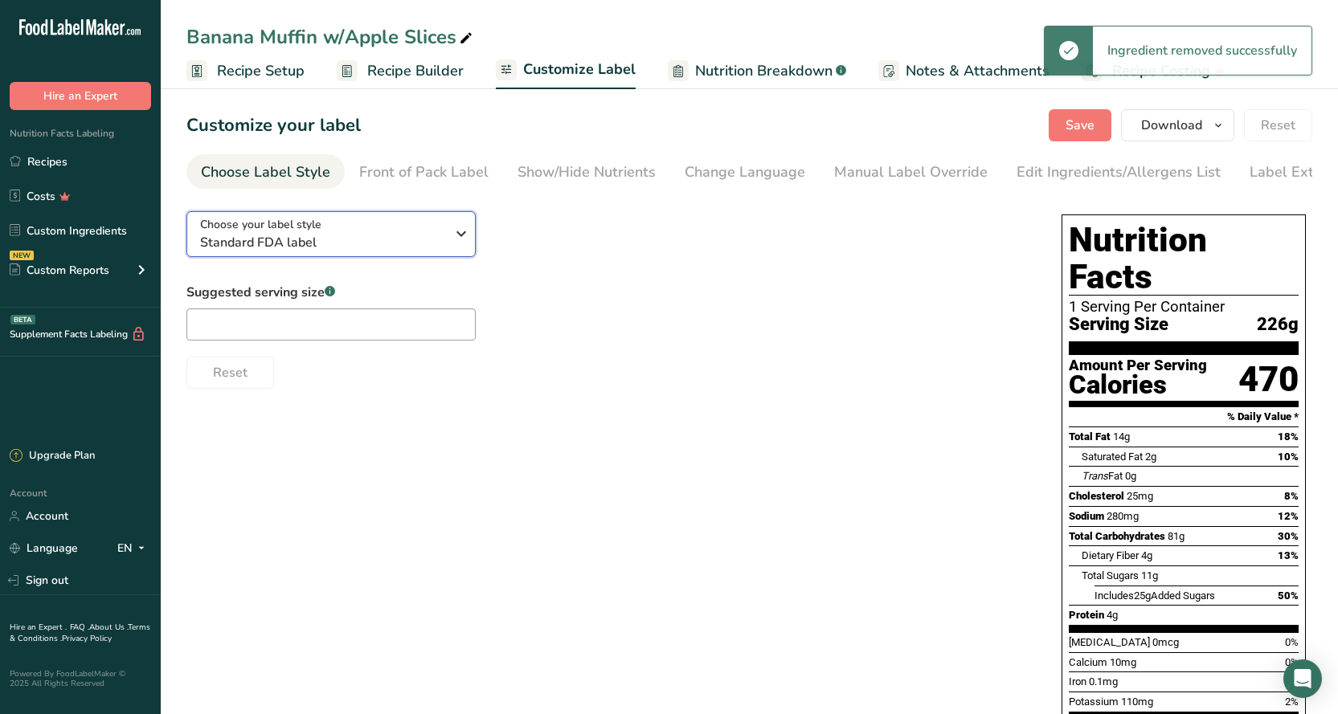
click at [324, 229] on div "Choose your label style Standard FDA label" at bounding box center [322, 234] width 245 height 36
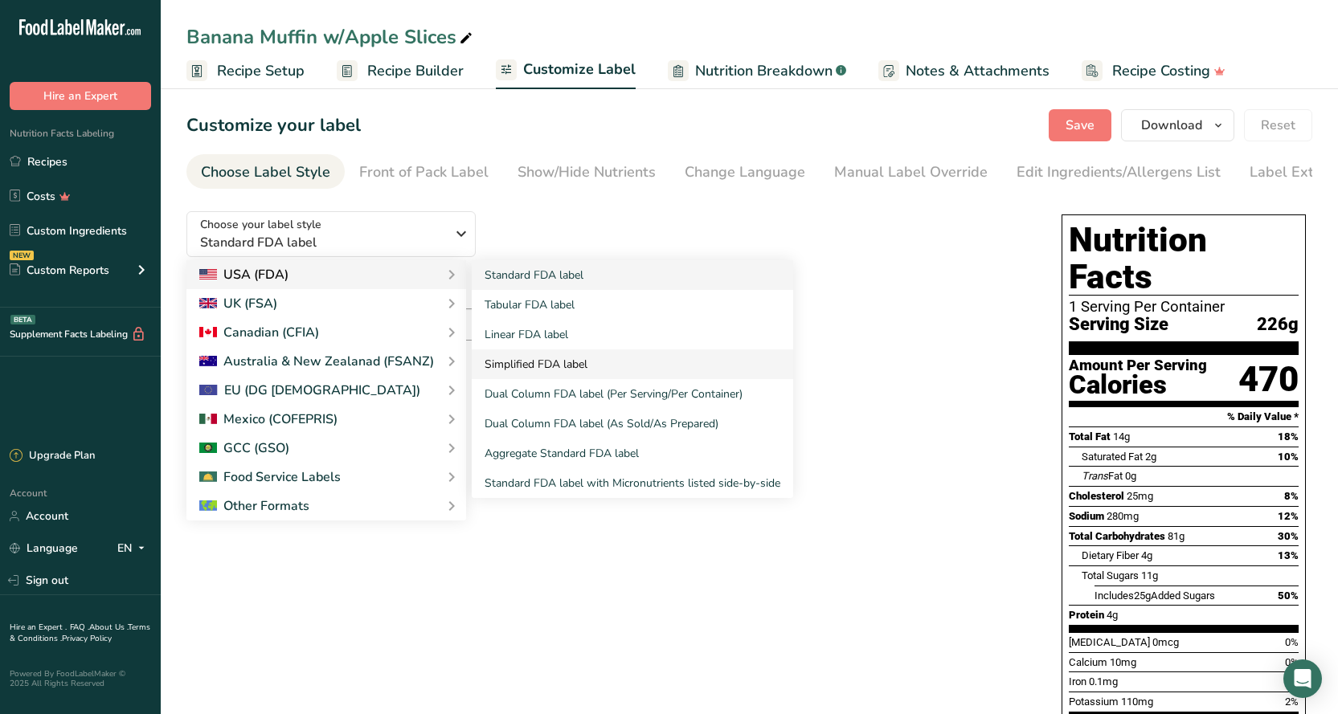
click at [516, 370] on link "Simplified FDA label" at bounding box center [632, 364] width 321 height 30
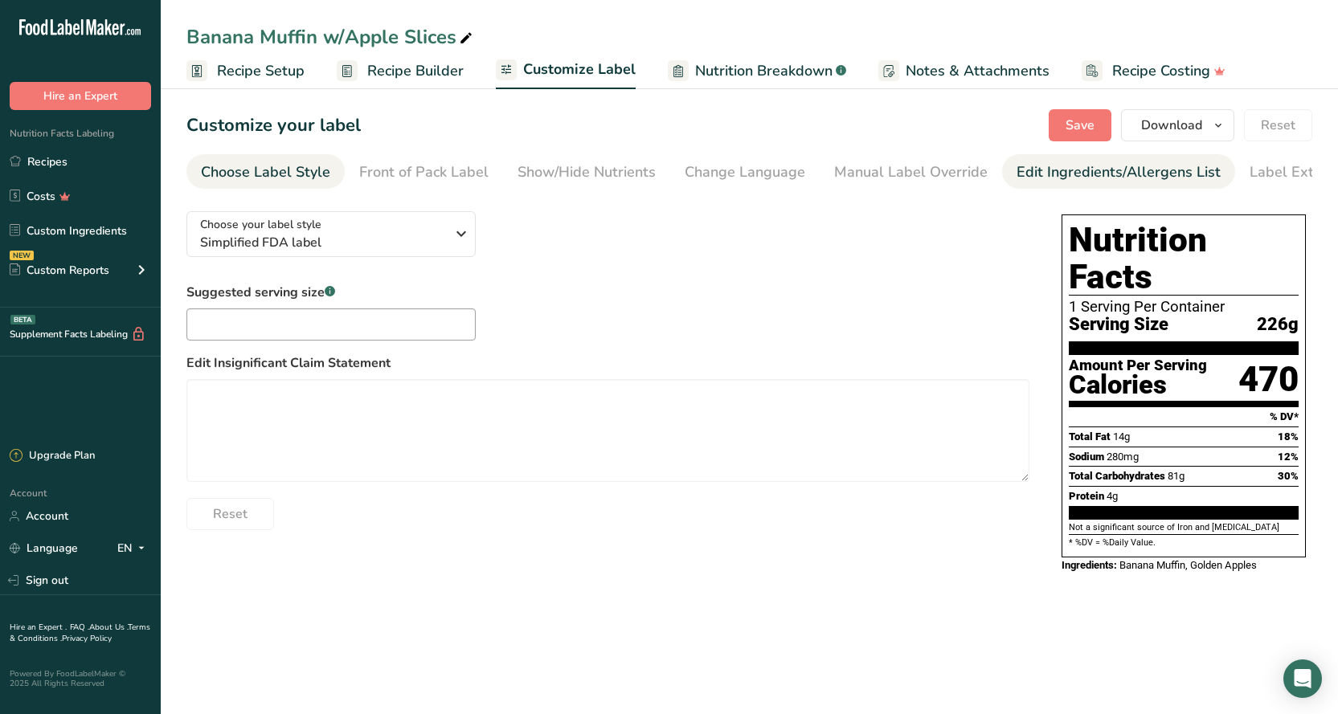
click at [1054, 182] on div "Edit Ingredients/Allergens List" at bounding box center [1118, 172] width 204 height 22
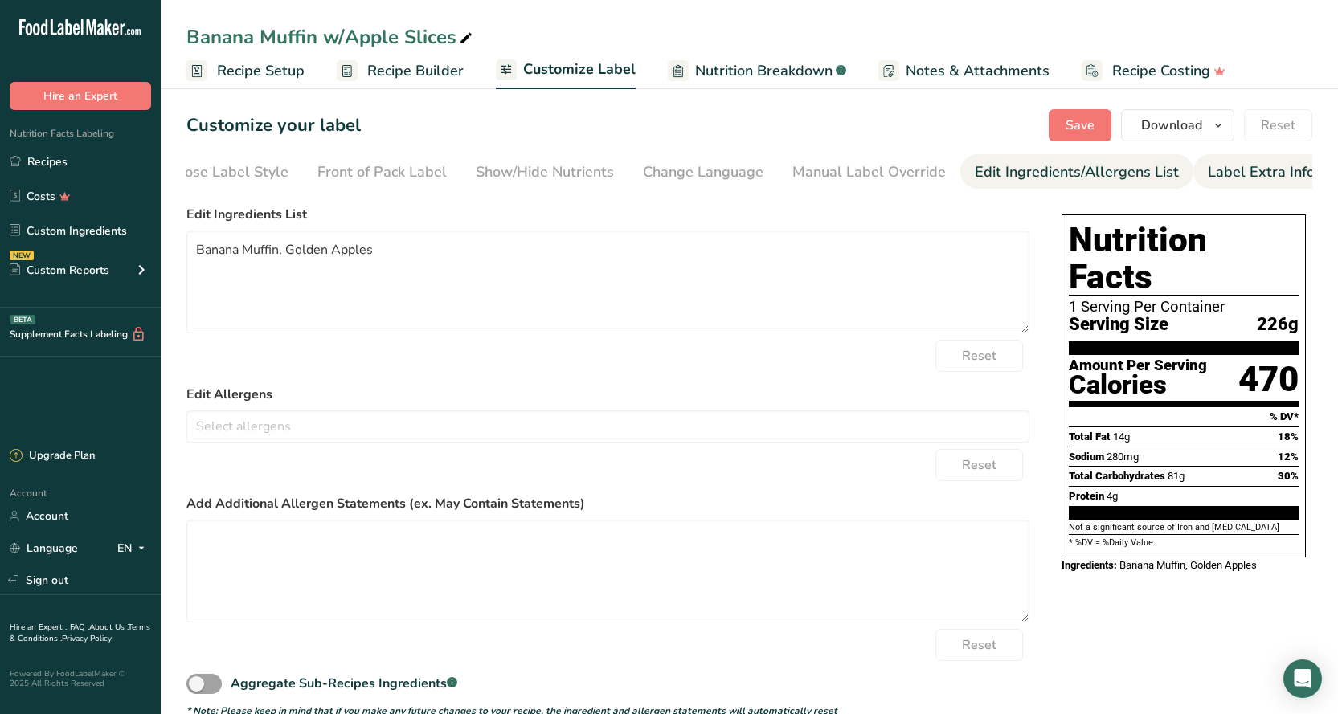
click at [1264, 177] on div "Label Extra Info" at bounding box center [1260, 172] width 107 height 22
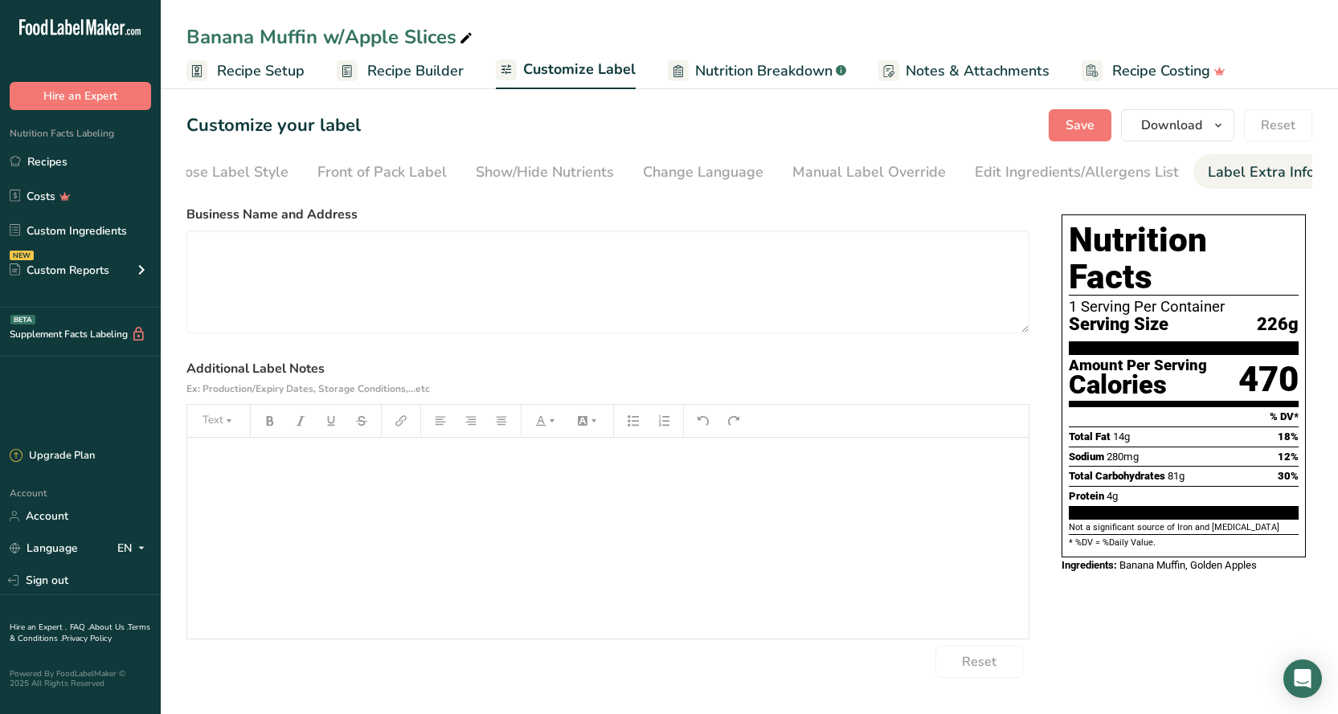
click at [933, 499] on div "﻿" at bounding box center [607, 538] width 841 height 201
click at [498, 425] on icon "button" at bounding box center [501, 420] width 10 height 9
click at [480, 428] on button "button" at bounding box center [471, 421] width 24 height 26
click at [500, 424] on icon "button" at bounding box center [501, 420] width 11 height 11
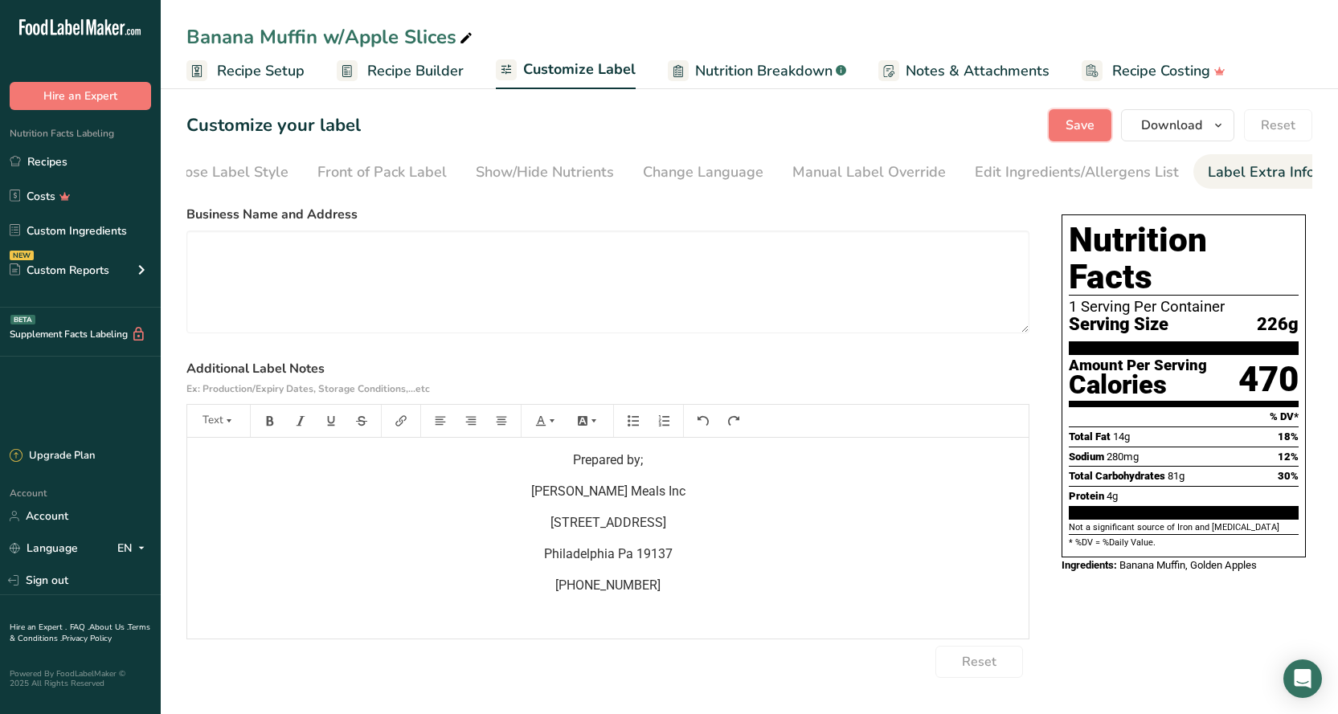
drag, startPoint x: 1092, startPoint y: 127, endPoint x: 1088, endPoint y: 135, distance: 8.7
click at [1088, 135] on button "Save" at bounding box center [1079, 125] width 63 height 32
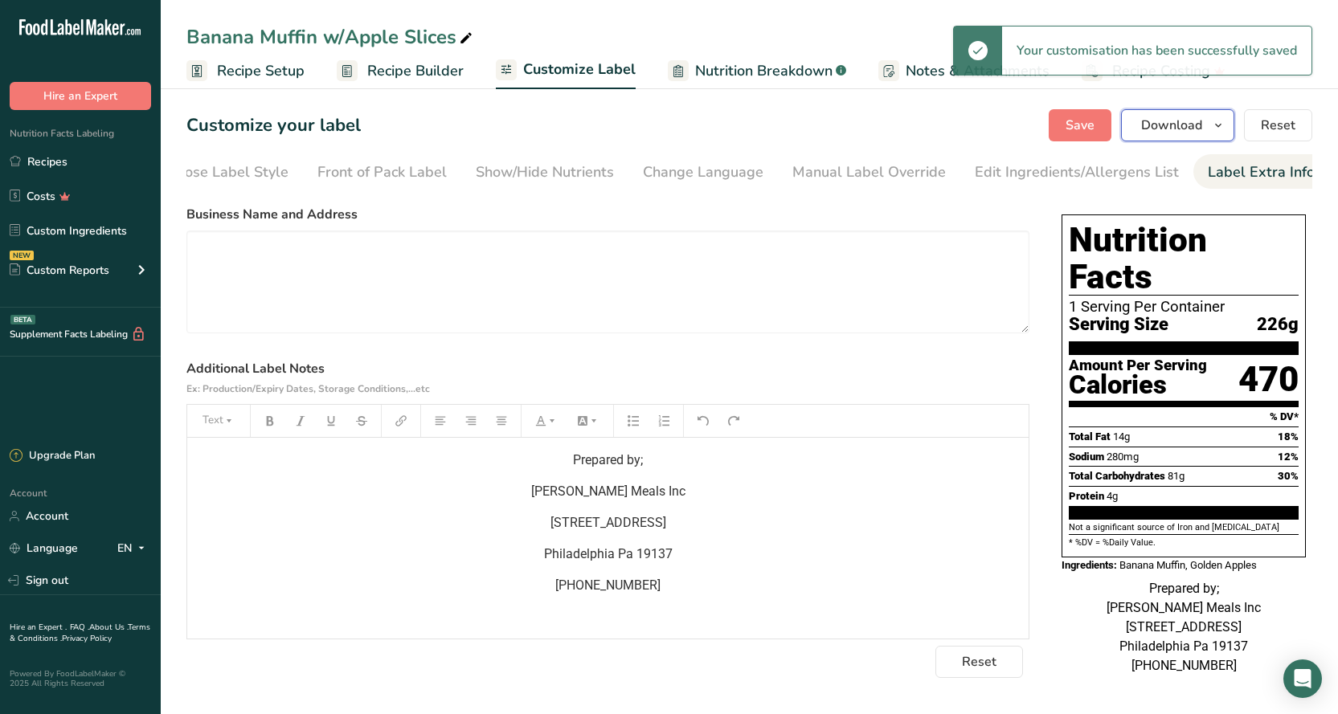
click at [1191, 132] on span "Download" at bounding box center [1171, 125] width 61 height 19
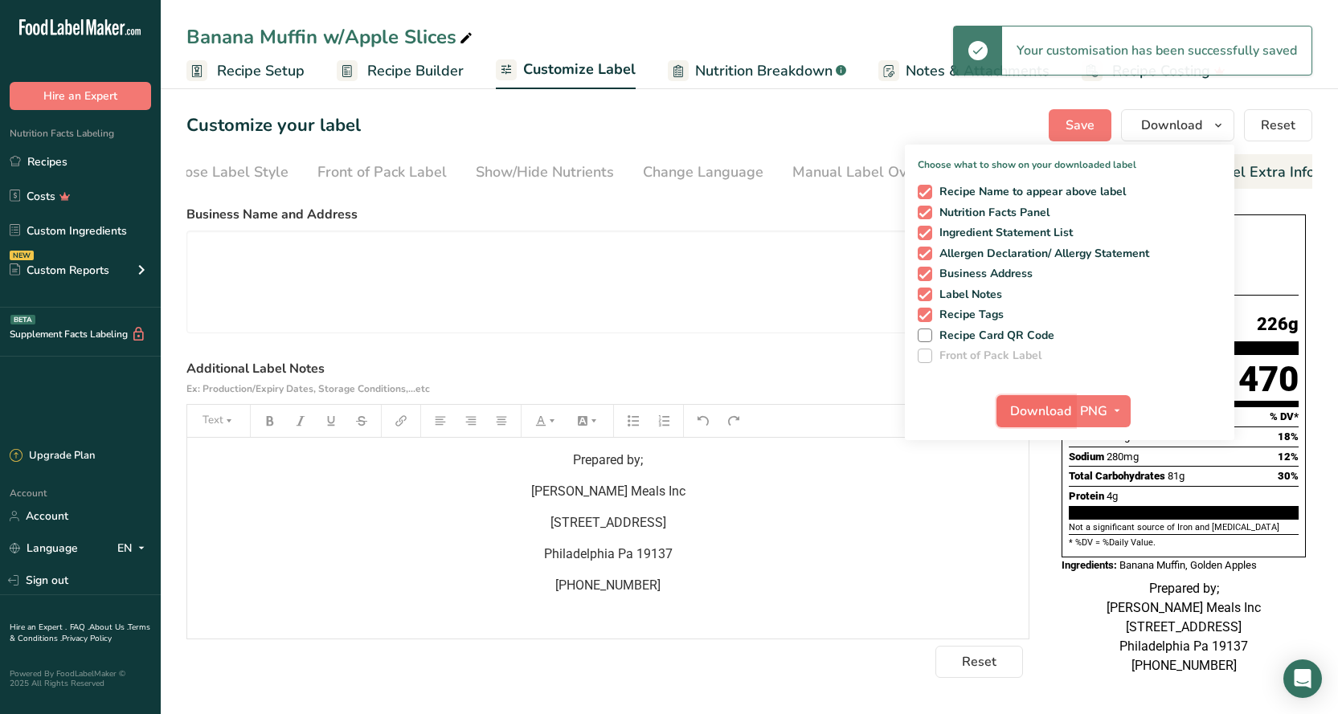
click at [1047, 407] on span "Download" at bounding box center [1040, 411] width 61 height 19
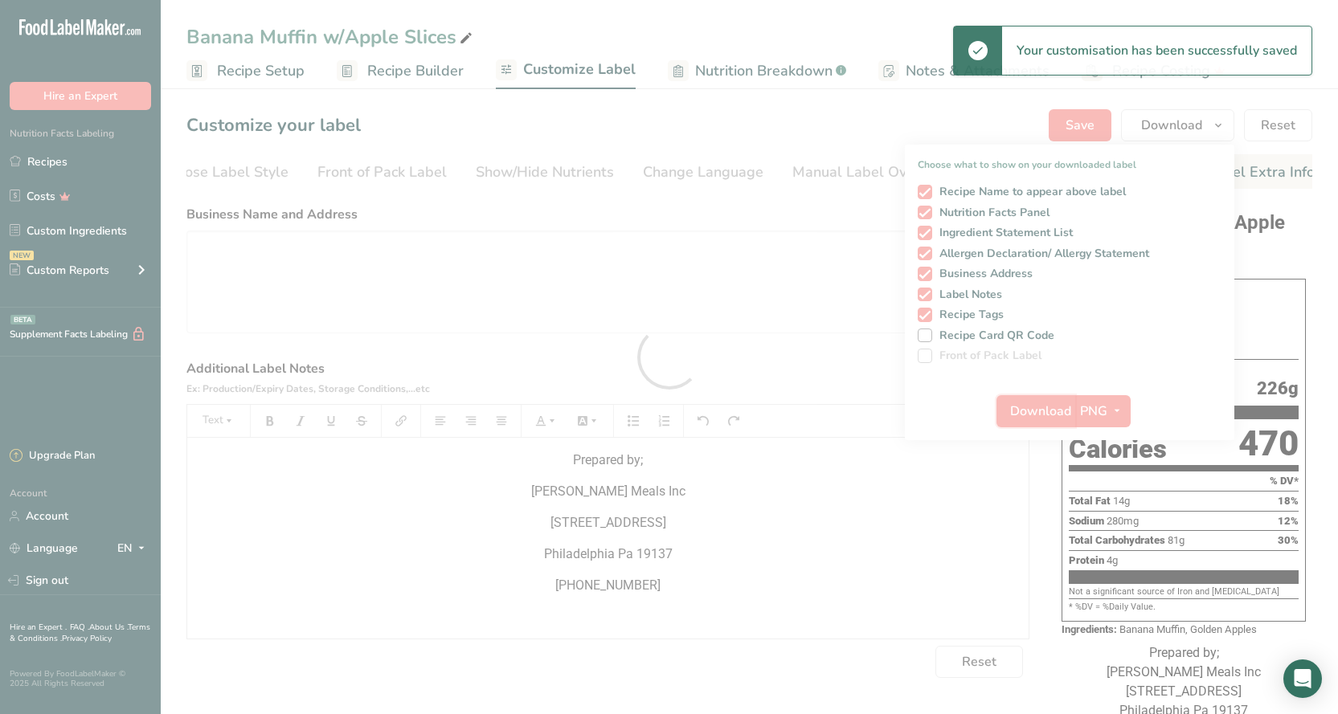
scroll to position [0, 0]
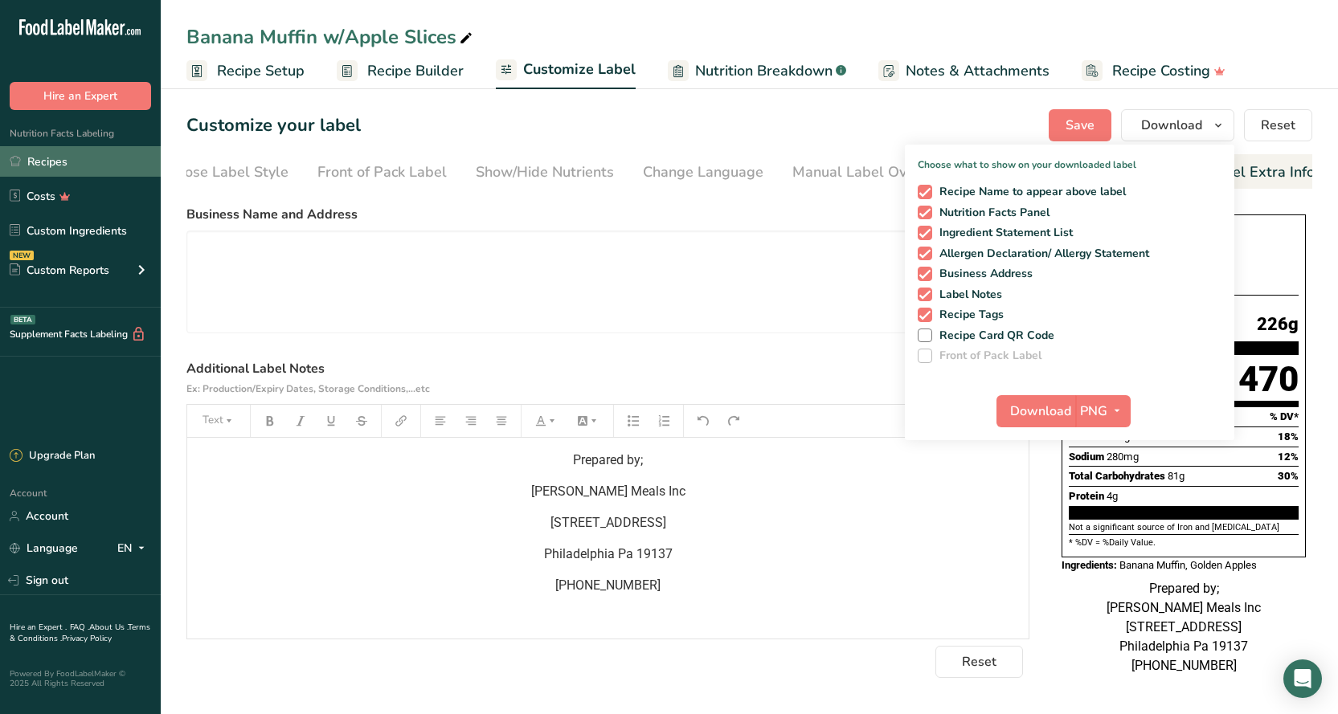
click at [37, 165] on link "Recipes" at bounding box center [80, 161] width 161 height 31
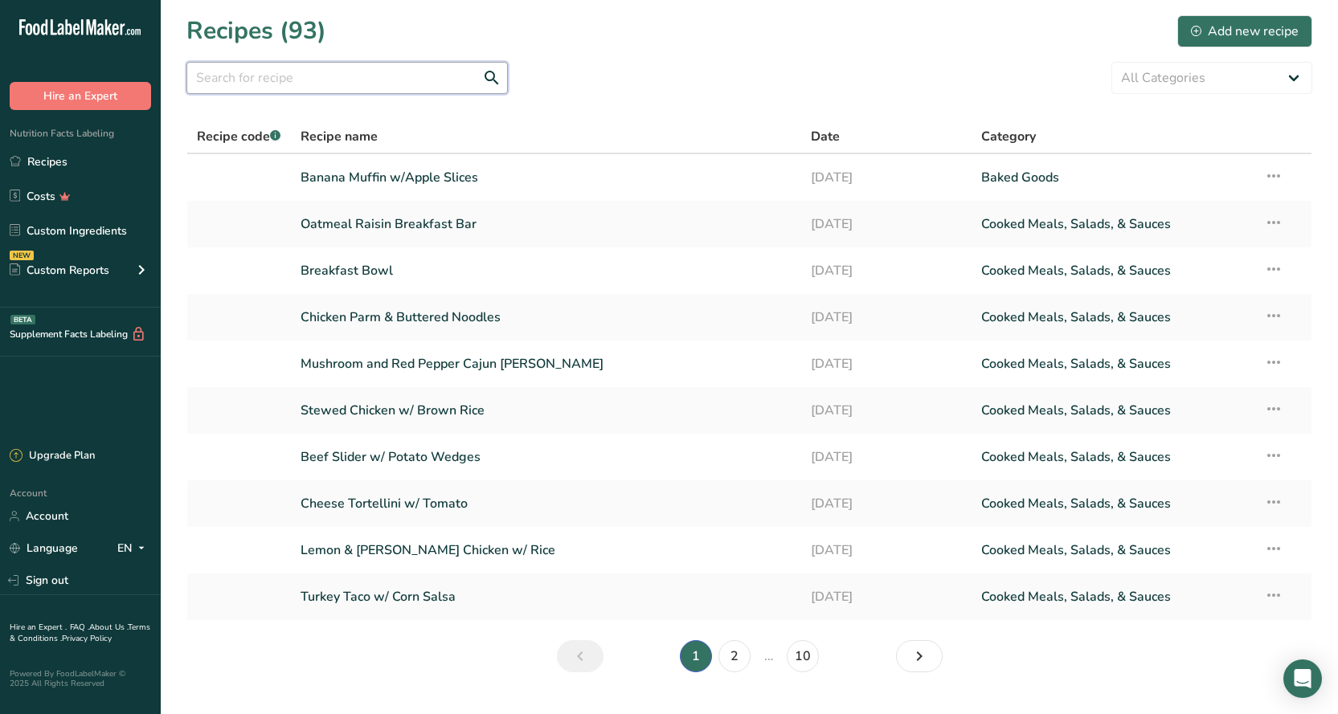
click at [253, 84] on input "text" at bounding box center [346, 78] width 321 height 32
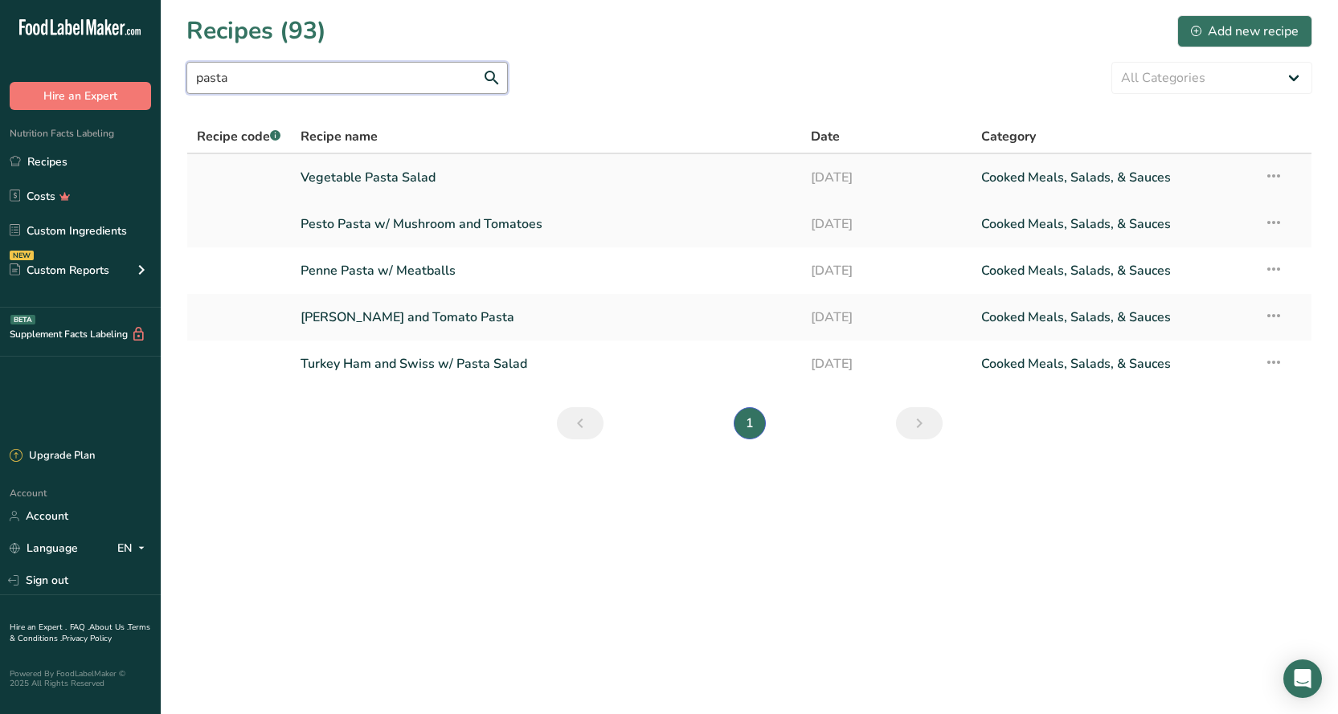
type input "pasta"
click at [419, 182] on link "Vegetable Pasta Salad" at bounding box center [545, 178] width 491 height 34
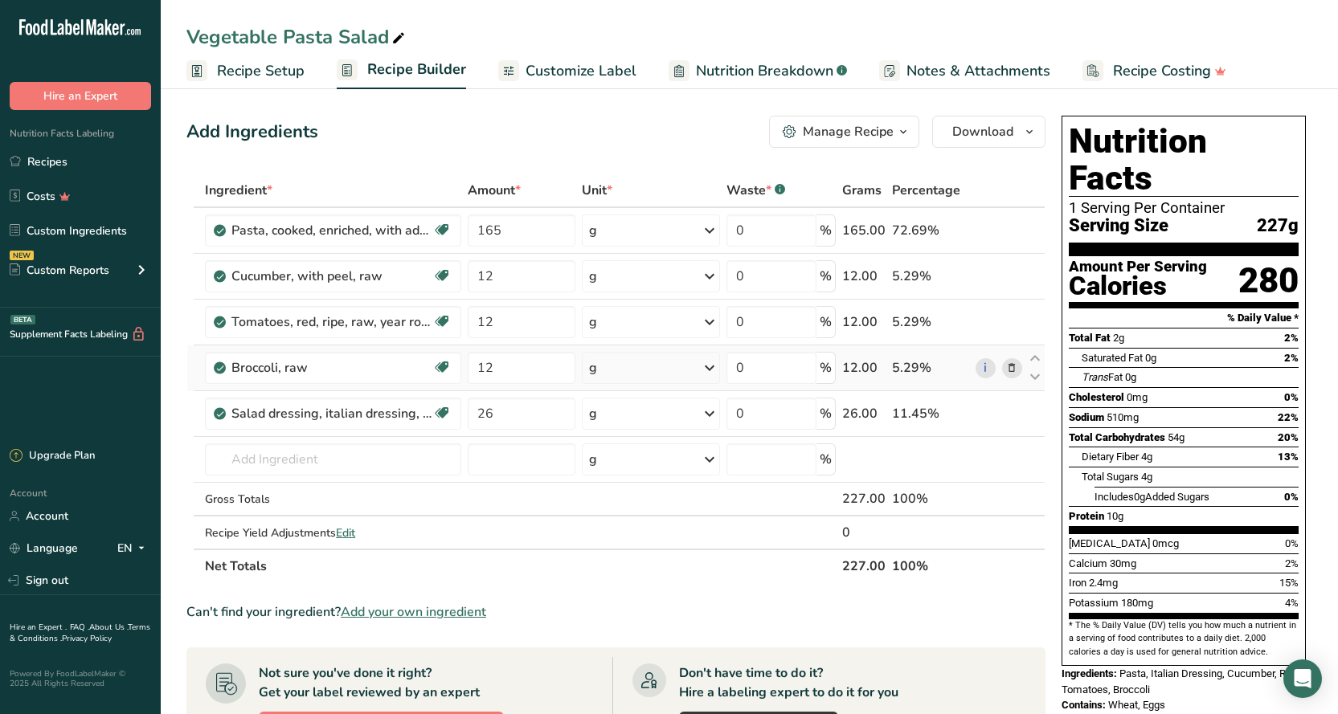
click at [1012, 369] on icon at bounding box center [1011, 368] width 11 height 17
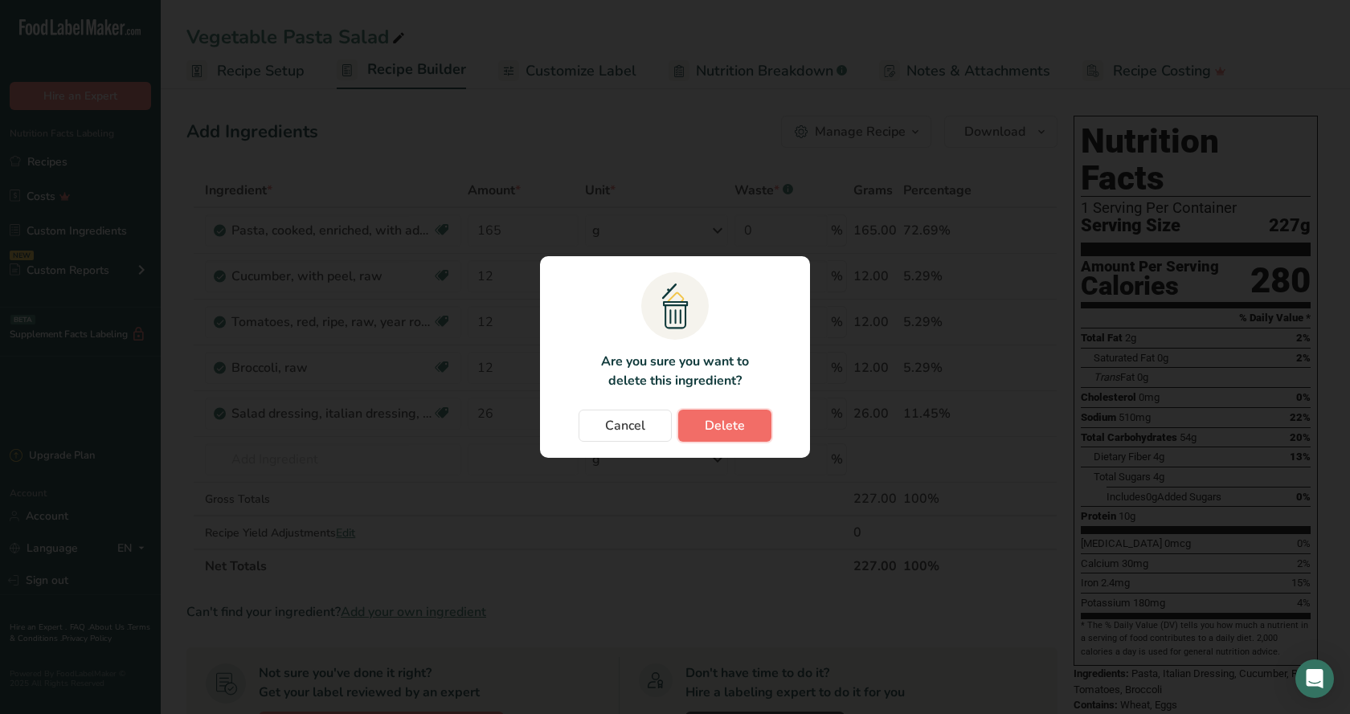
click at [707, 428] on span "Delete" at bounding box center [724, 425] width 40 height 19
type input "26"
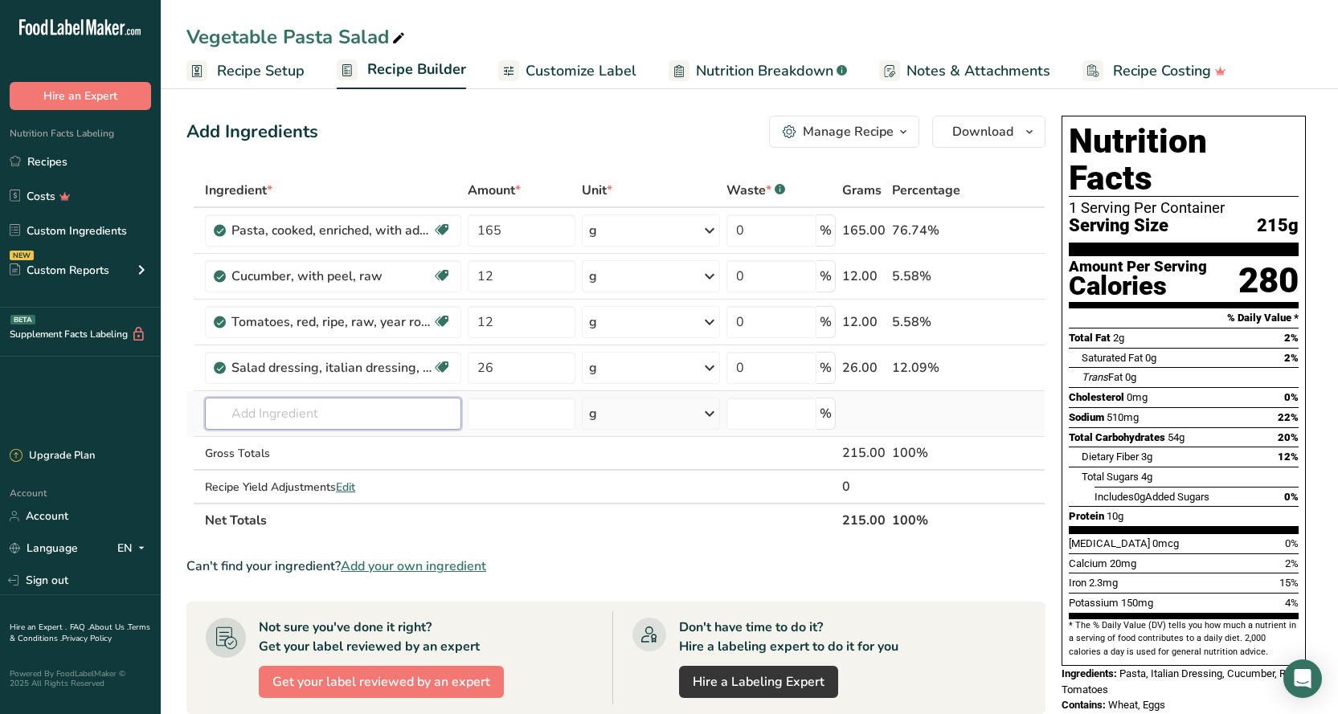
click at [359, 413] on input "text" at bounding box center [333, 414] width 256 height 32
type input "A"
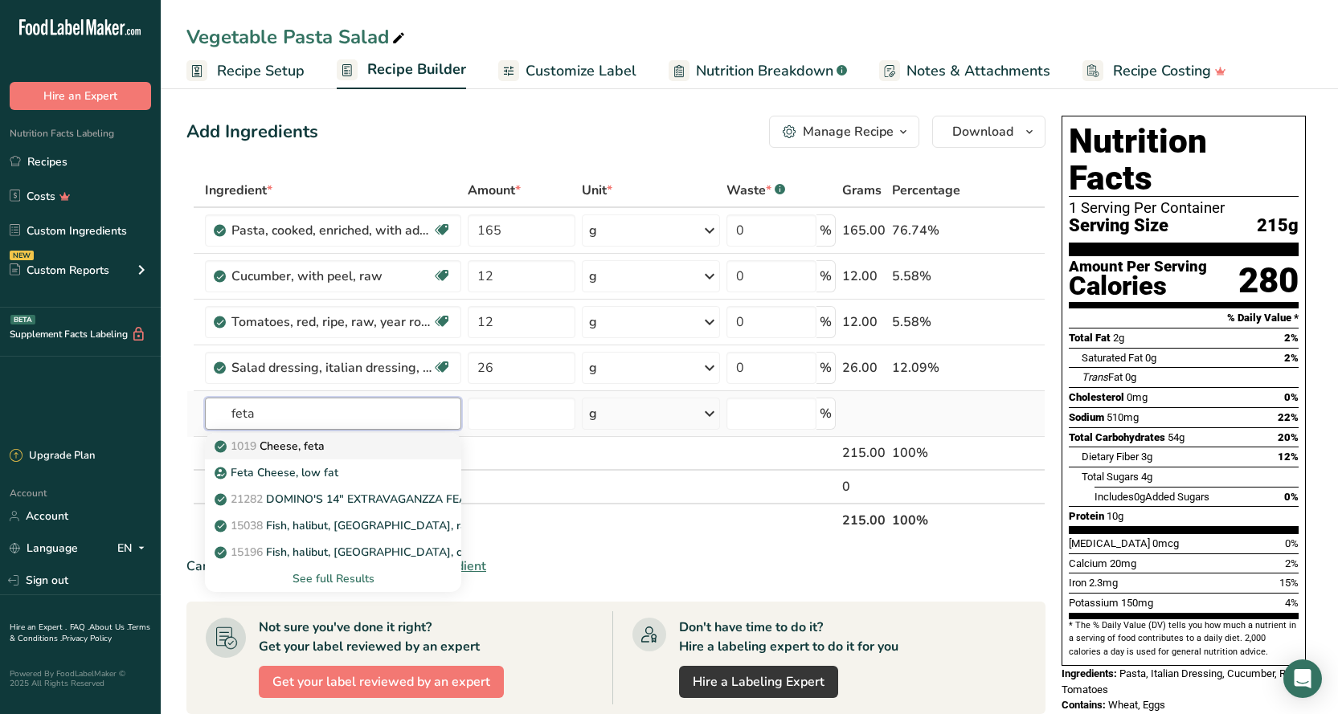
type input "feta"
click at [264, 452] on p "1019 Cheese, feta" at bounding box center [271, 446] width 107 height 17
type input "Cheese, feta"
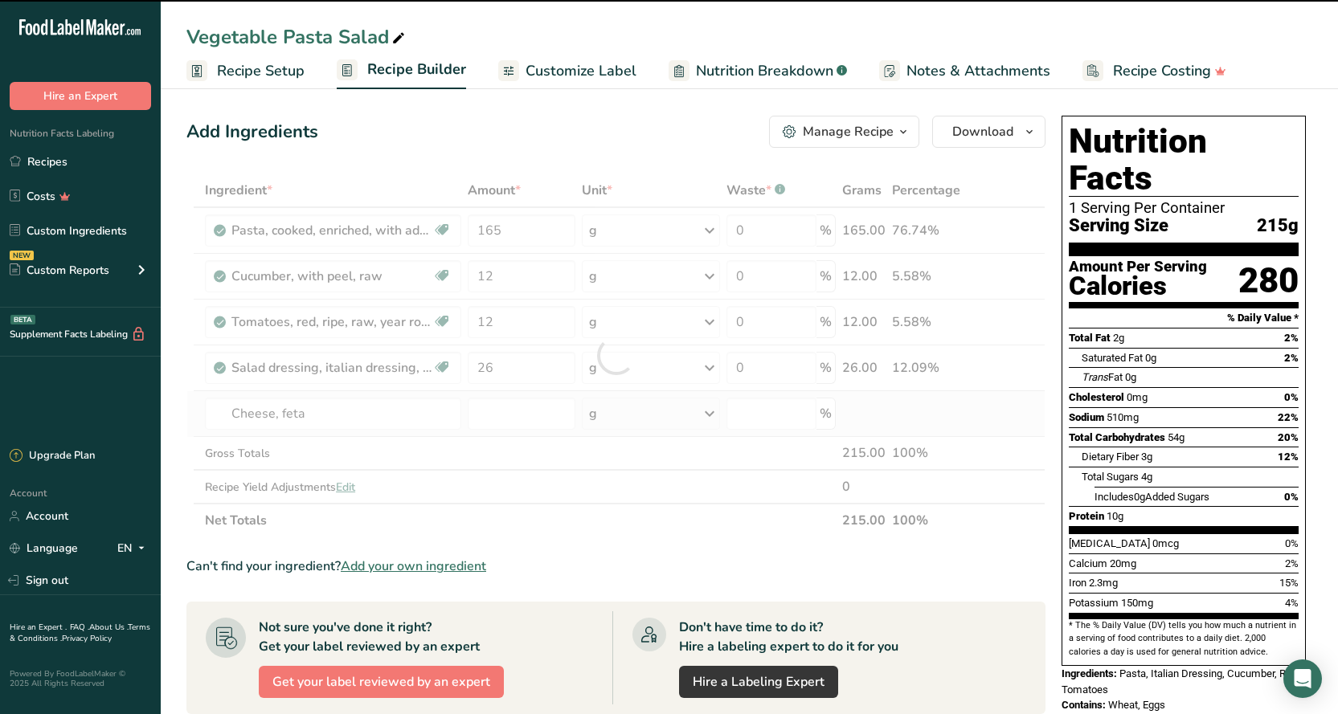
type input "0"
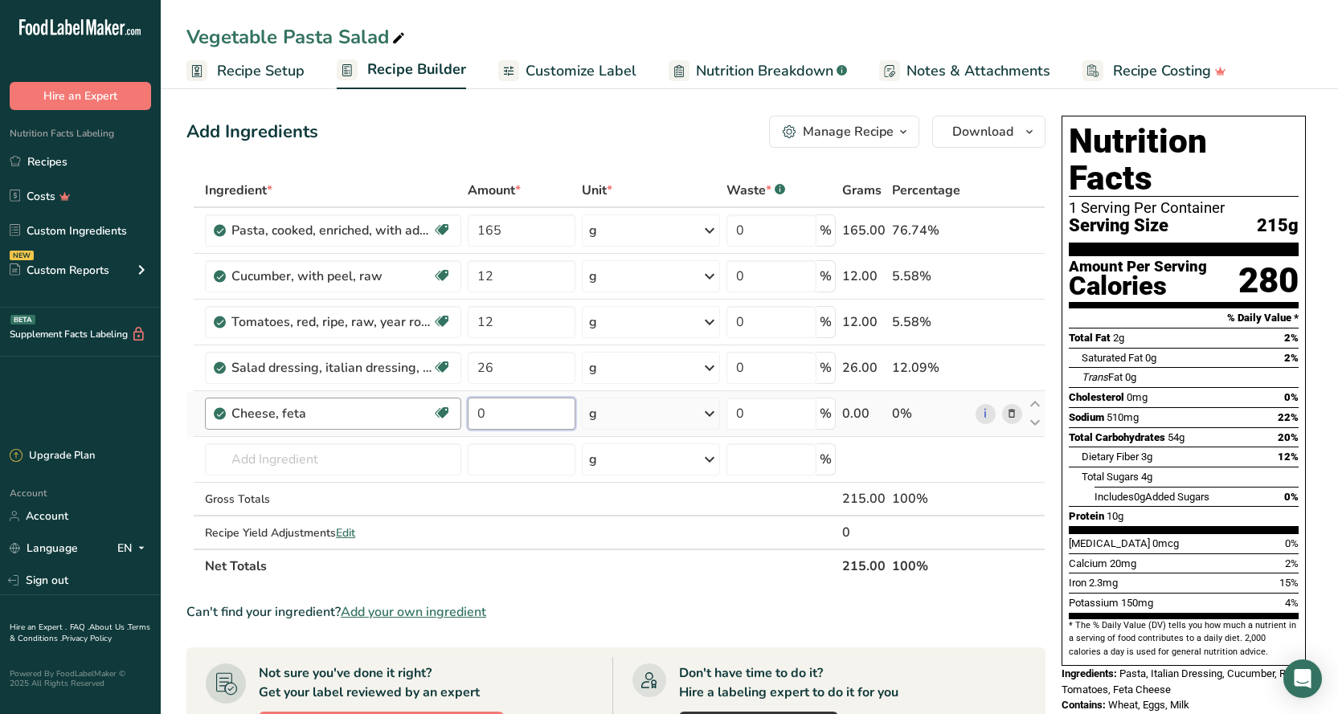
drag, startPoint x: 500, startPoint y: 414, endPoint x: 450, endPoint y: 415, distance: 49.8
click at [450, 415] on tr "Cheese, feta Gluten free Vegetarian Soy free 0 g Portions 1 cup, crumbled 1 oz …" at bounding box center [615, 414] width 857 height 46
click at [652, 136] on div "Add Ingredients Manage Recipe Delete Recipe Duplicate Recipe Scale Recipe Save …" at bounding box center [615, 132] width 859 height 32
drag, startPoint x: 492, startPoint y: 416, endPoint x: 469, endPoint y: 416, distance: 22.5
click at [469, 416] on input "60" at bounding box center [522, 414] width 108 height 32
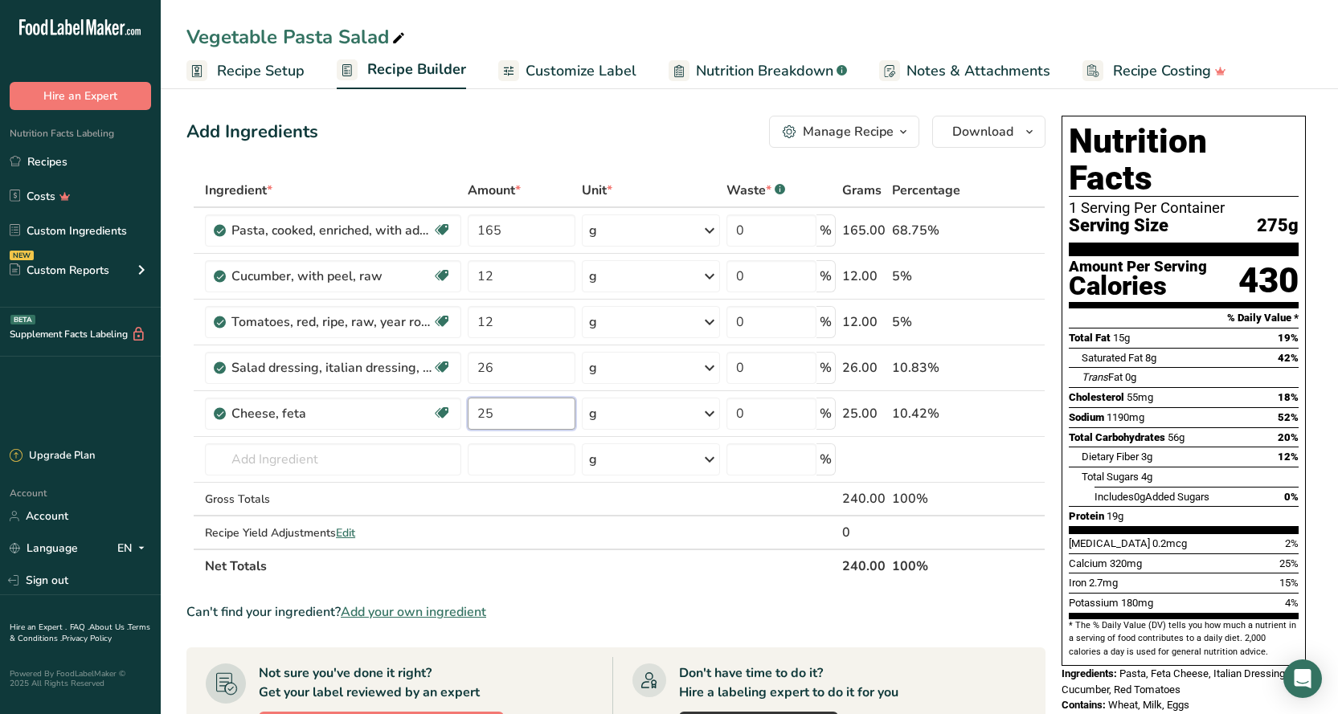
type input "25"
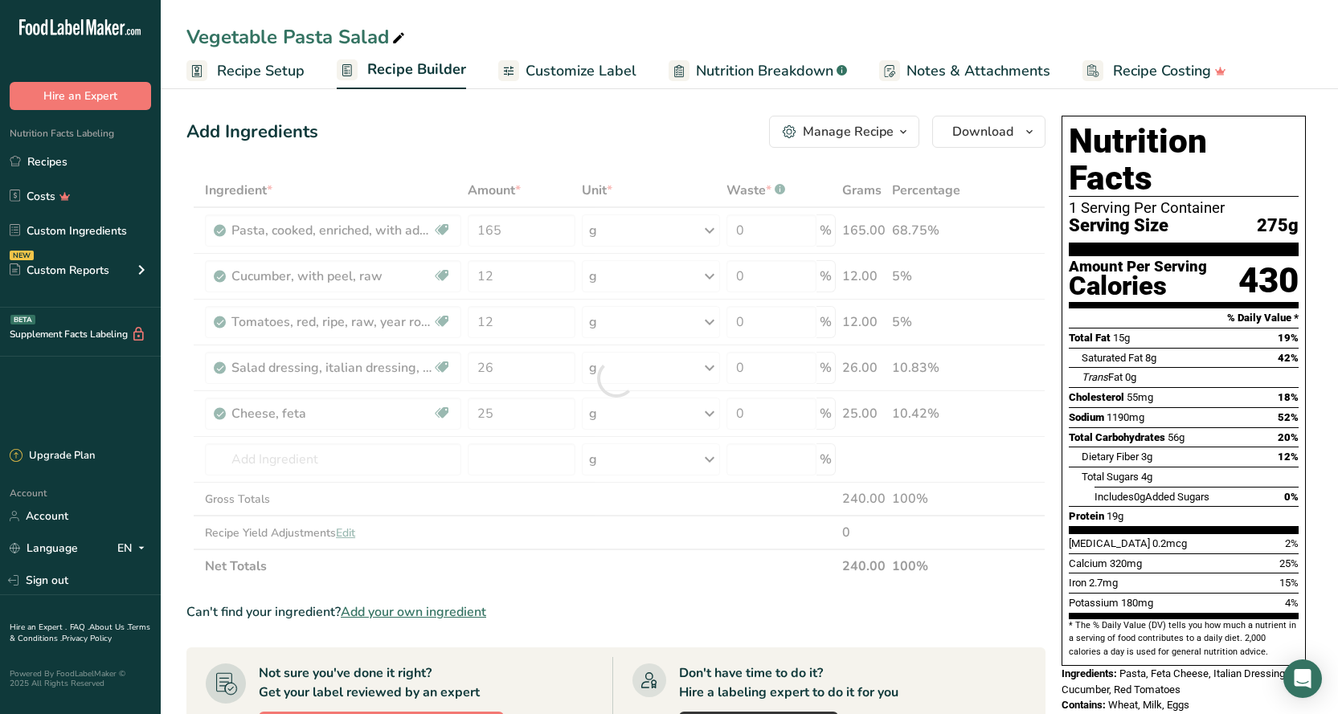
click at [606, 125] on div "Add Ingredients Manage Recipe Delete Recipe Duplicate Recipe Scale Recipe Save …" at bounding box center [615, 132] width 859 height 32
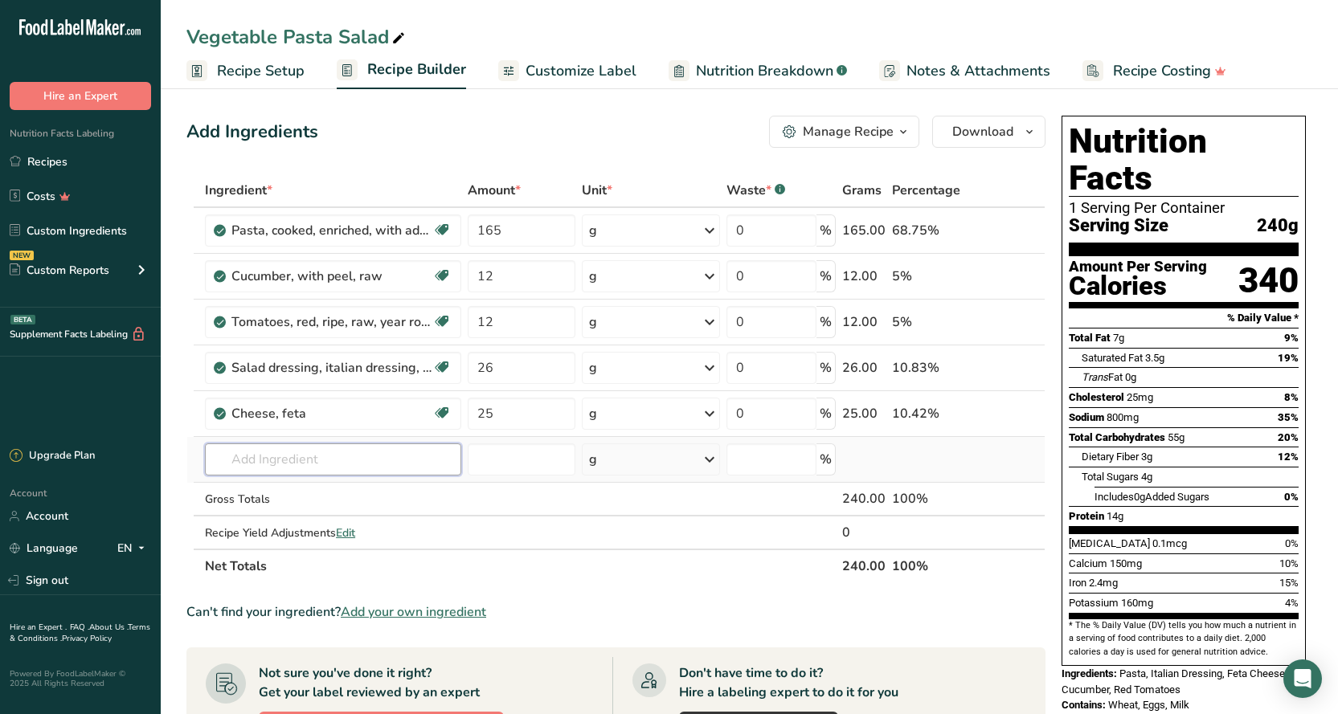
click at [276, 466] on input "text" at bounding box center [333, 459] width 256 height 32
type input "R"
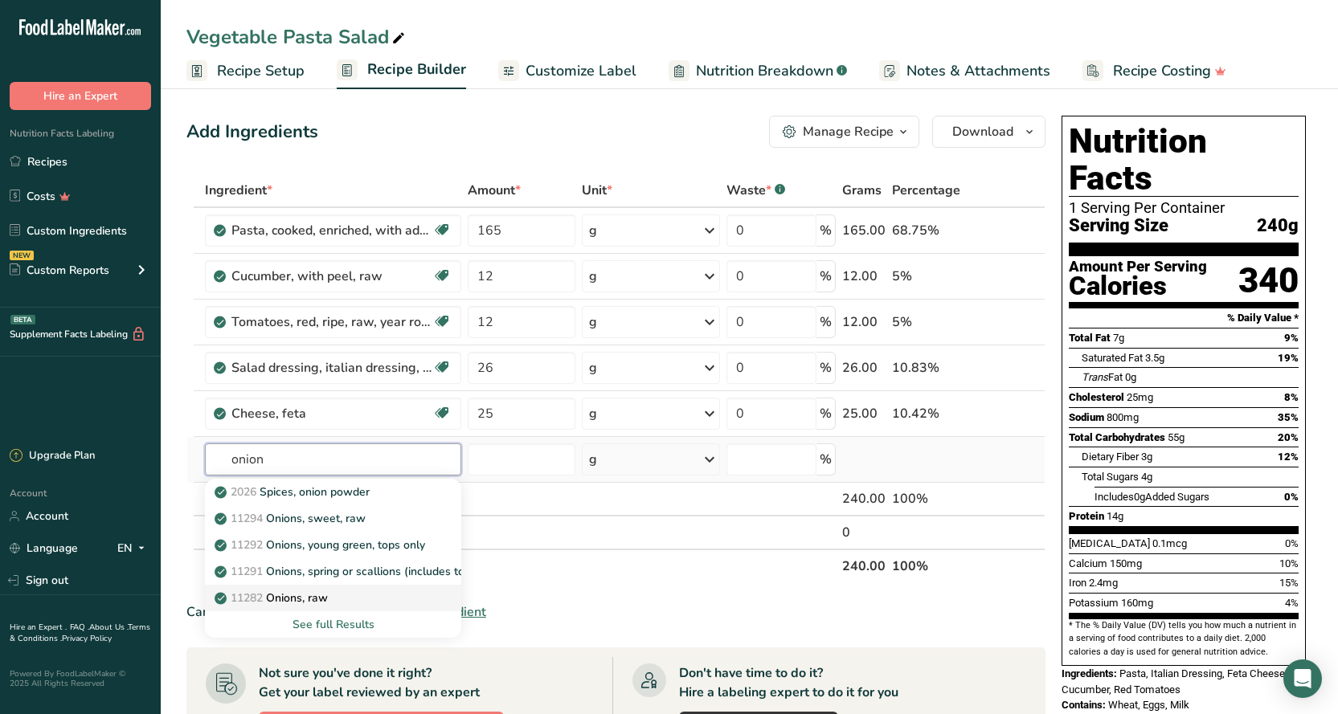
type input "onion"
click at [305, 598] on p "11282 Onions, raw" at bounding box center [273, 598] width 110 height 17
type input "Onions, raw"
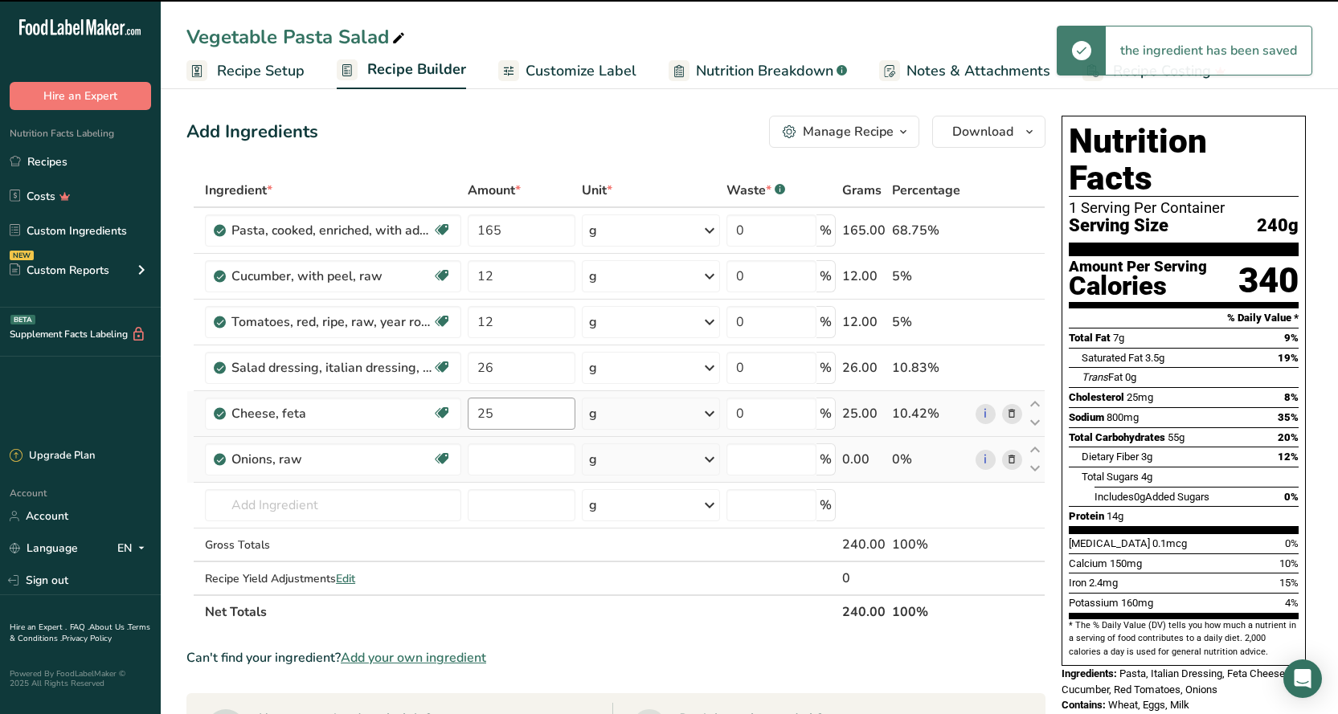
type input "0"
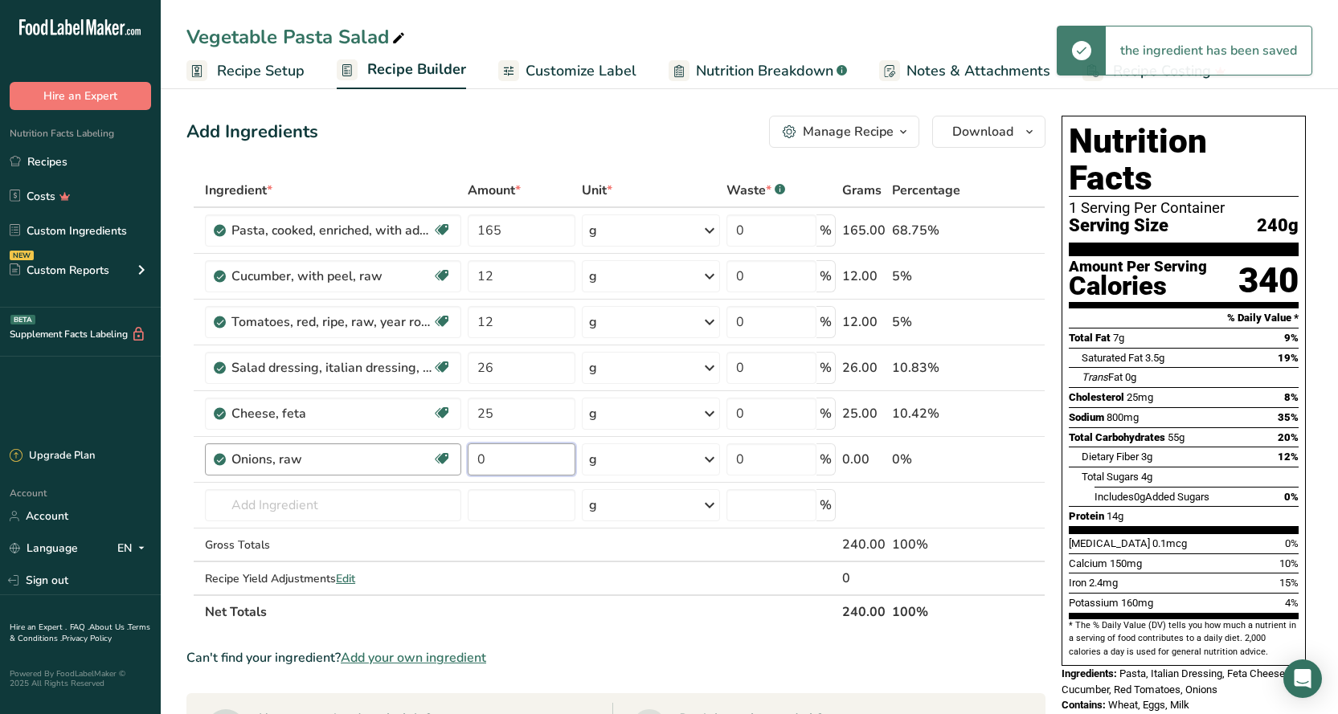
drag, startPoint x: 491, startPoint y: 454, endPoint x: 455, endPoint y: 460, distance: 35.9
click at [454, 460] on tr "Onions, raw Source of Antioxidants Prebiotic Effect Dairy free Gluten free Vega…" at bounding box center [615, 460] width 857 height 46
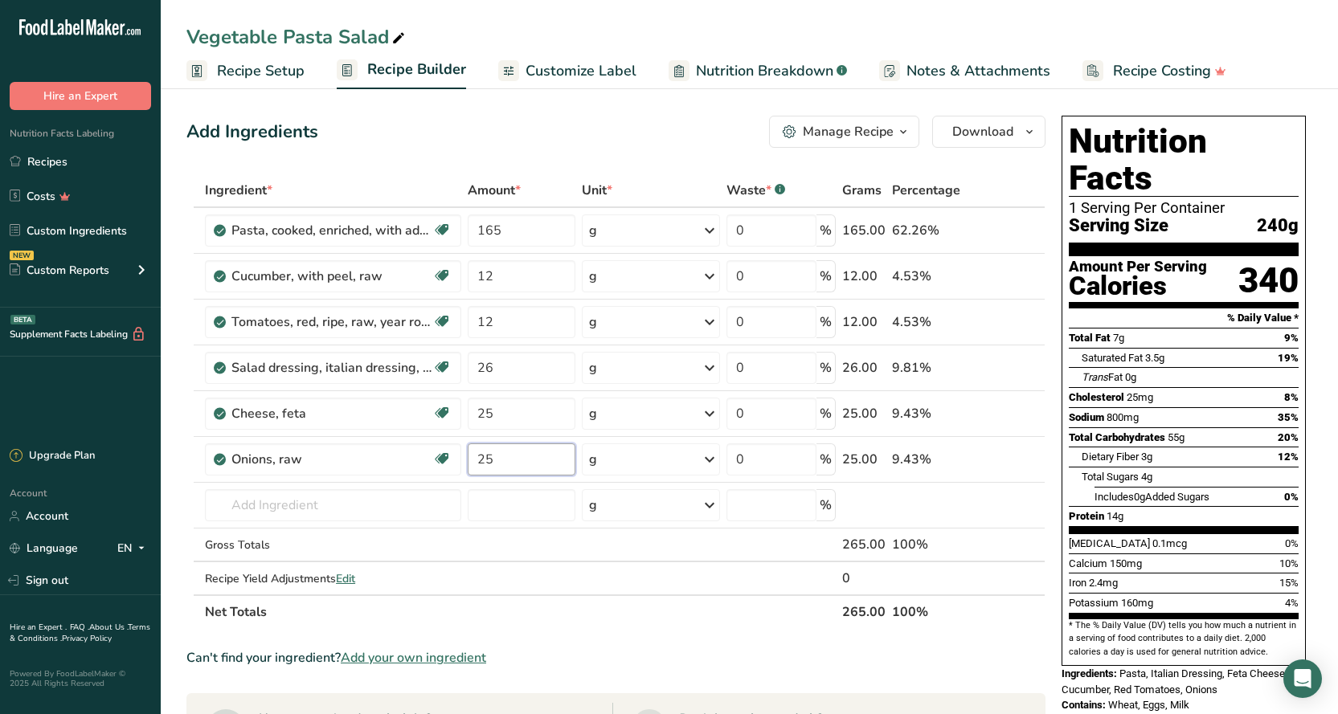
type input "25"
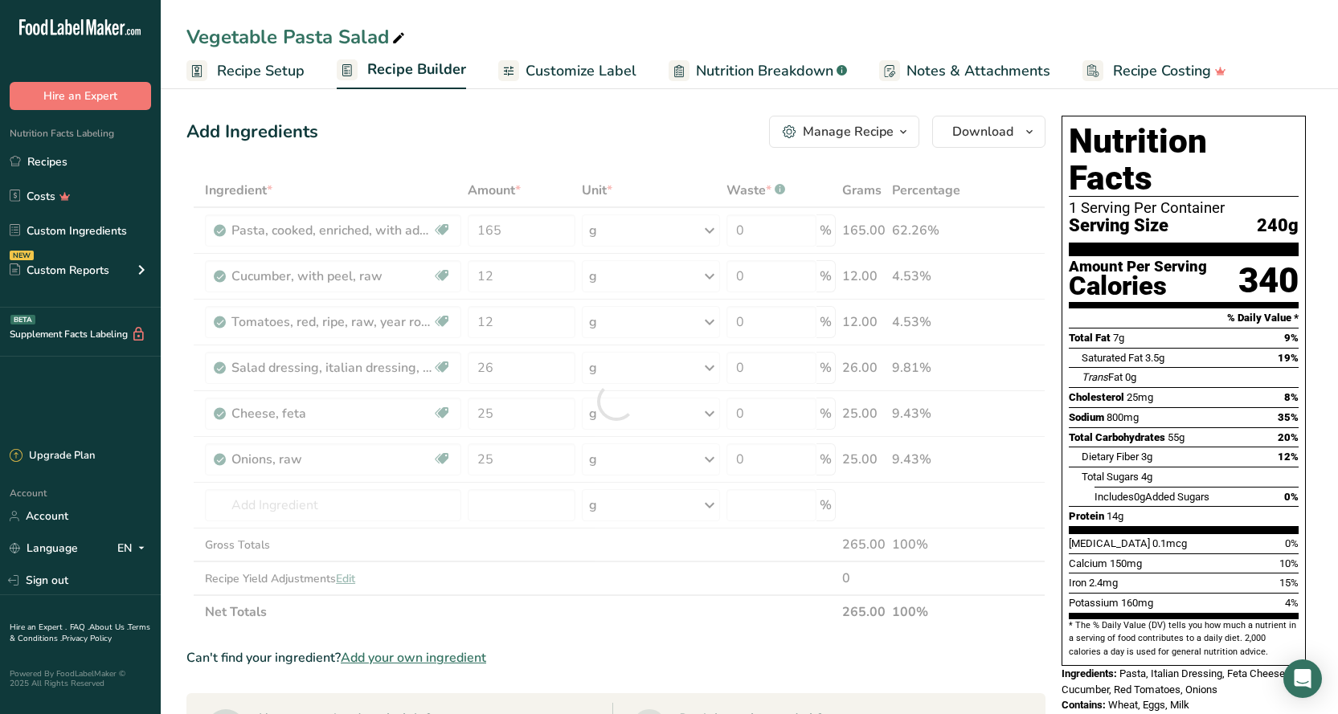
click at [582, 137] on div "Add Ingredients Manage Recipe Delete Recipe Duplicate Recipe Scale Recipe Save …" at bounding box center [615, 132] width 859 height 32
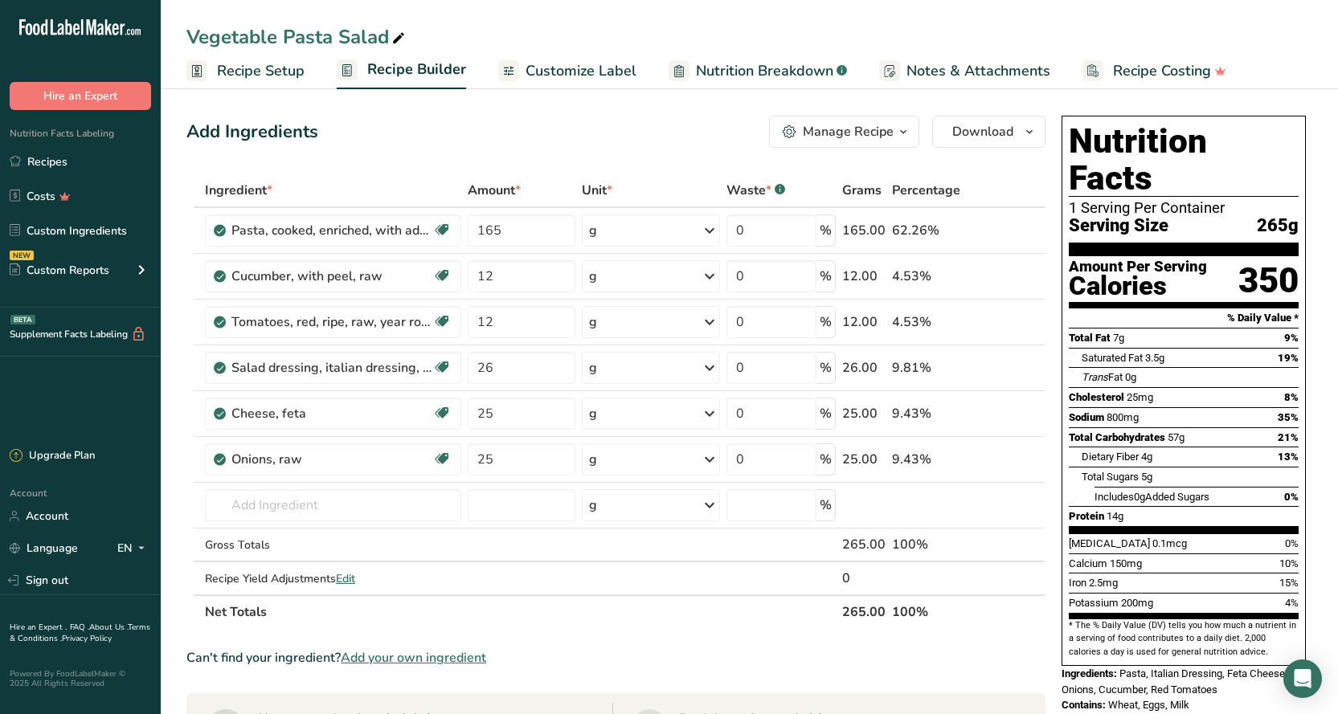
click at [394, 41] on icon at bounding box center [398, 38] width 14 height 22
drag, startPoint x: 279, startPoint y: 38, endPoint x: 185, endPoint y: 54, distance: 95.3
click at [185, 54] on div "Vegetable Pasta Salad Recipe Setup Recipe Builder Customize Label Nutrition Bre…" at bounding box center [749, 44] width 1177 height 89
type input "Greek Pasta Salad"
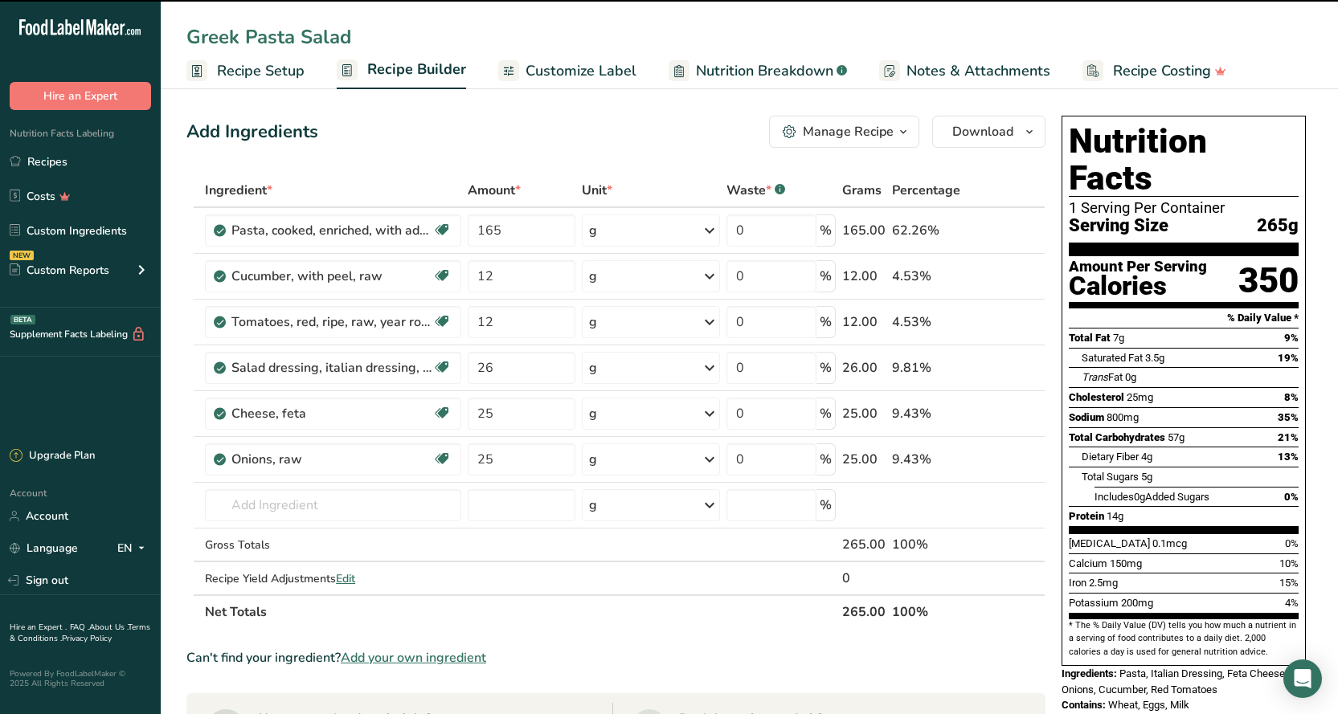
click at [560, 79] on span "Customize Label" at bounding box center [580, 71] width 111 height 22
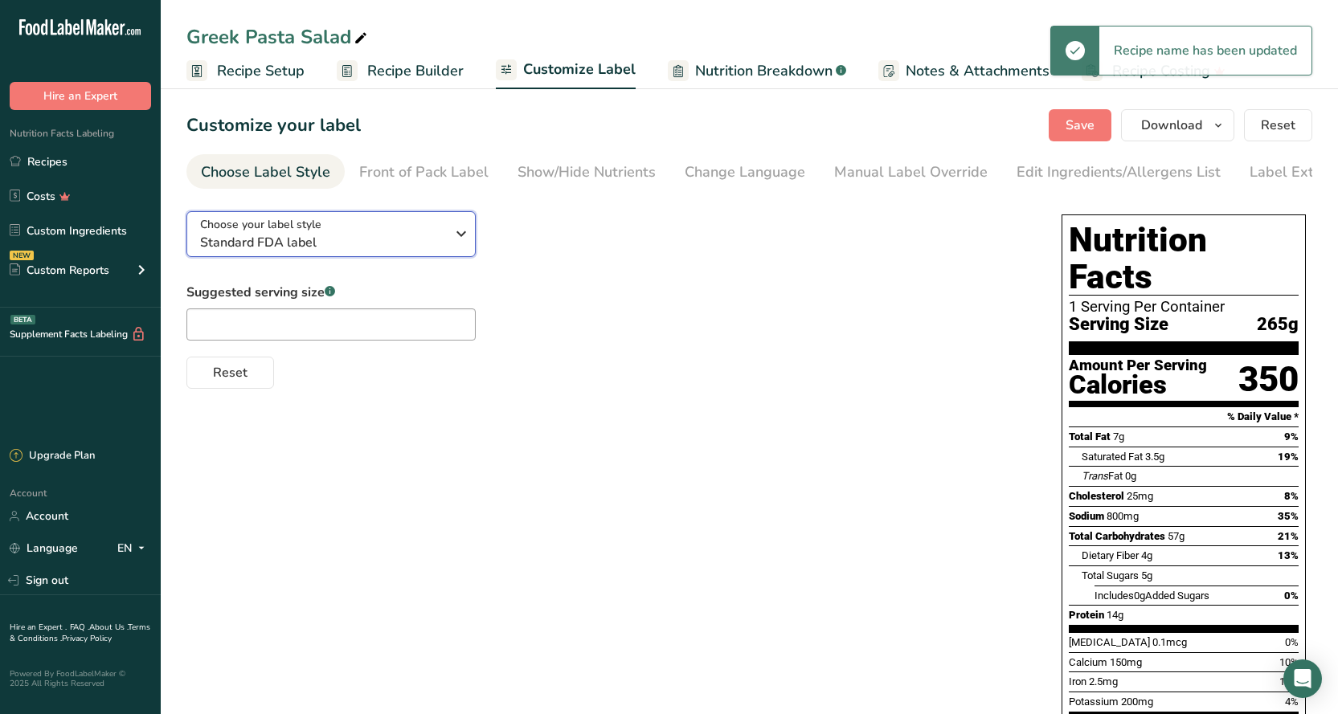
click at [339, 251] on span "Standard FDA label" at bounding box center [322, 242] width 245 height 19
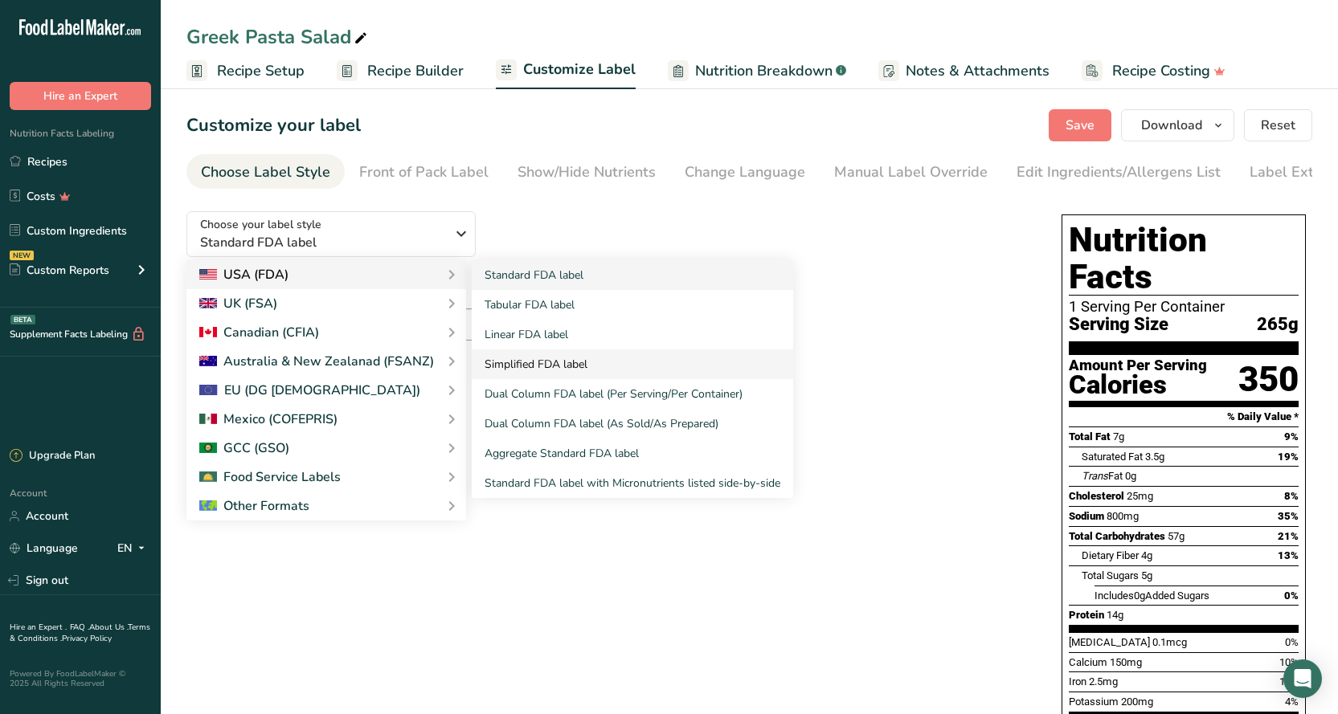
click at [544, 373] on link "Simplified FDA label" at bounding box center [632, 364] width 321 height 30
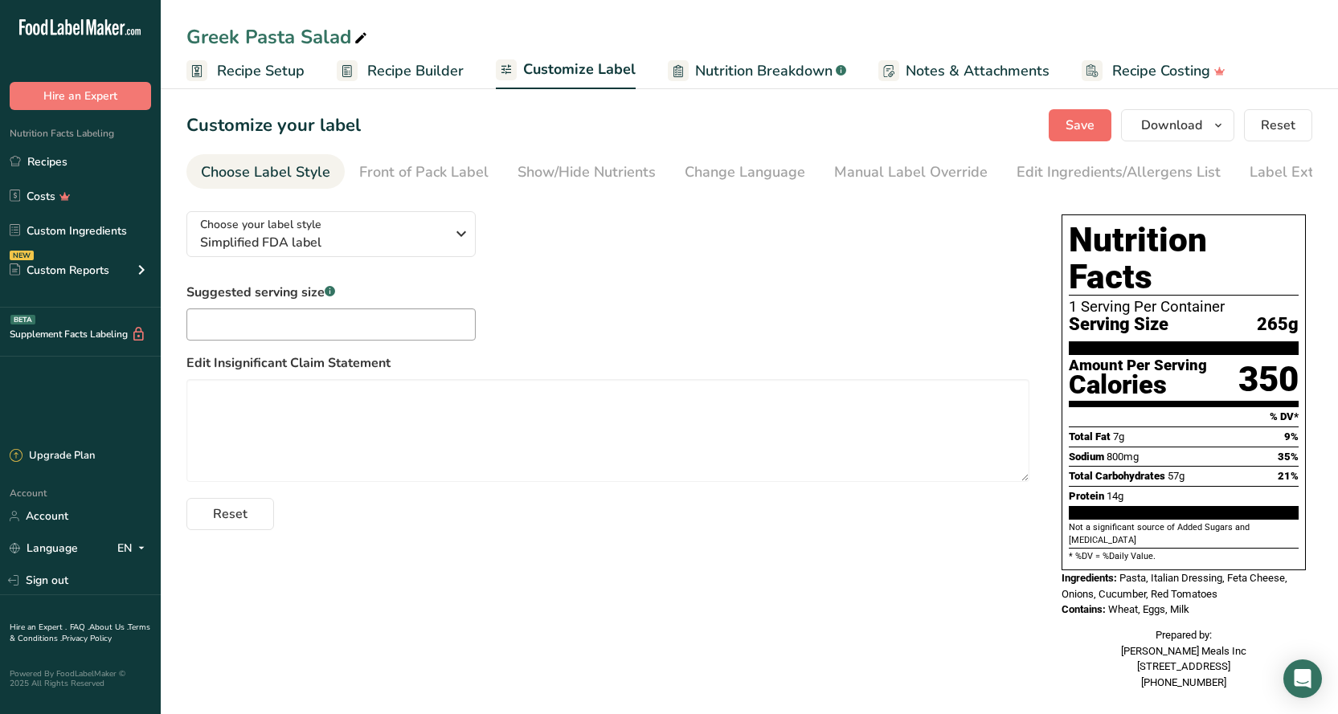
drag, startPoint x: 1184, startPoint y: 169, endPoint x: 1093, endPoint y: 140, distance: 95.5
click at [1101, 151] on section "Customize your label Save Download Choose what to show on your downloaded label…" at bounding box center [749, 408] width 1177 height 649
click at [1089, 137] on button "Save" at bounding box center [1079, 125] width 63 height 32
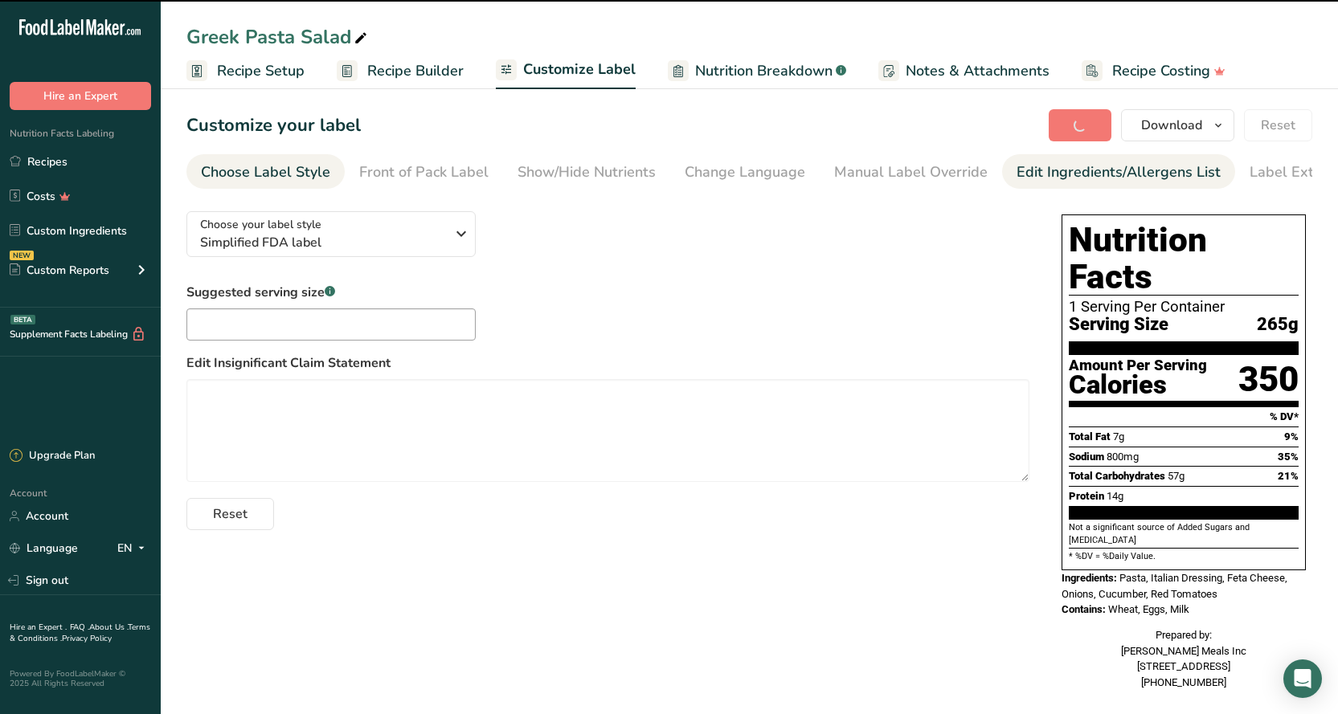
click at [1129, 171] on div "Edit Ingredients/Allergens List" at bounding box center [1118, 172] width 204 height 22
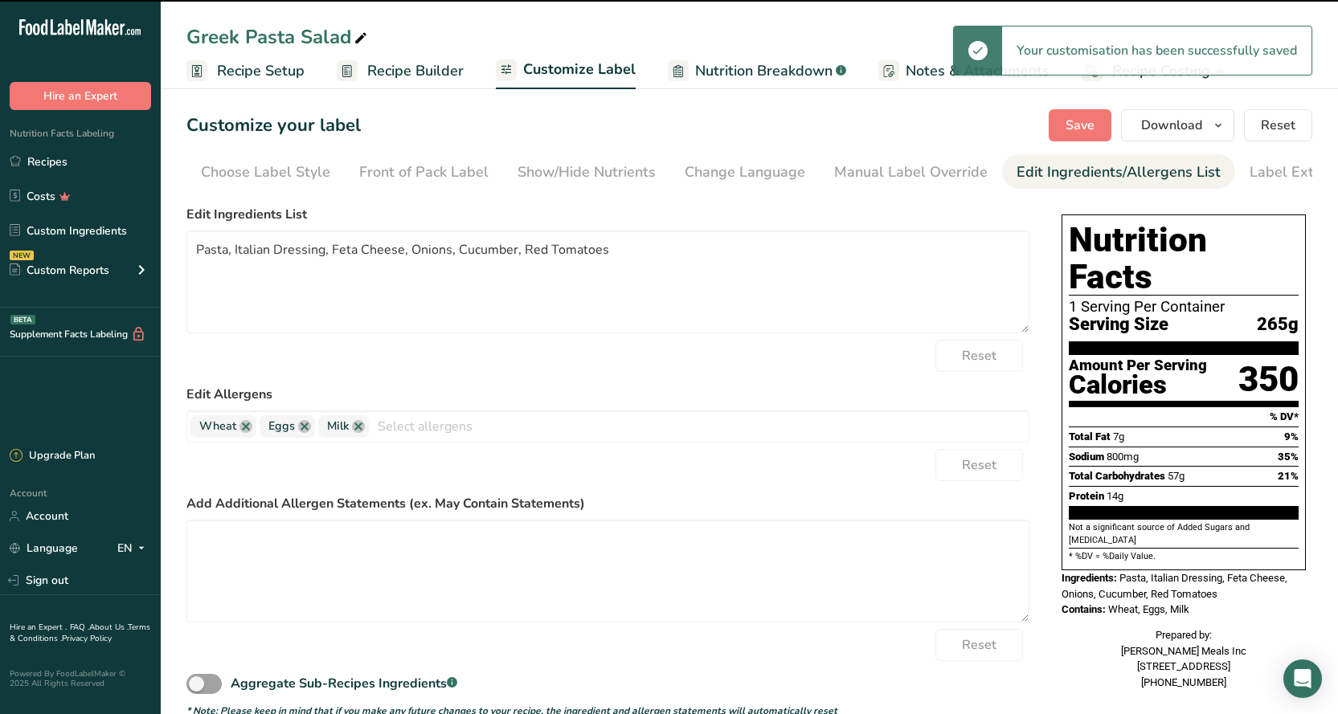
scroll to position [0, 42]
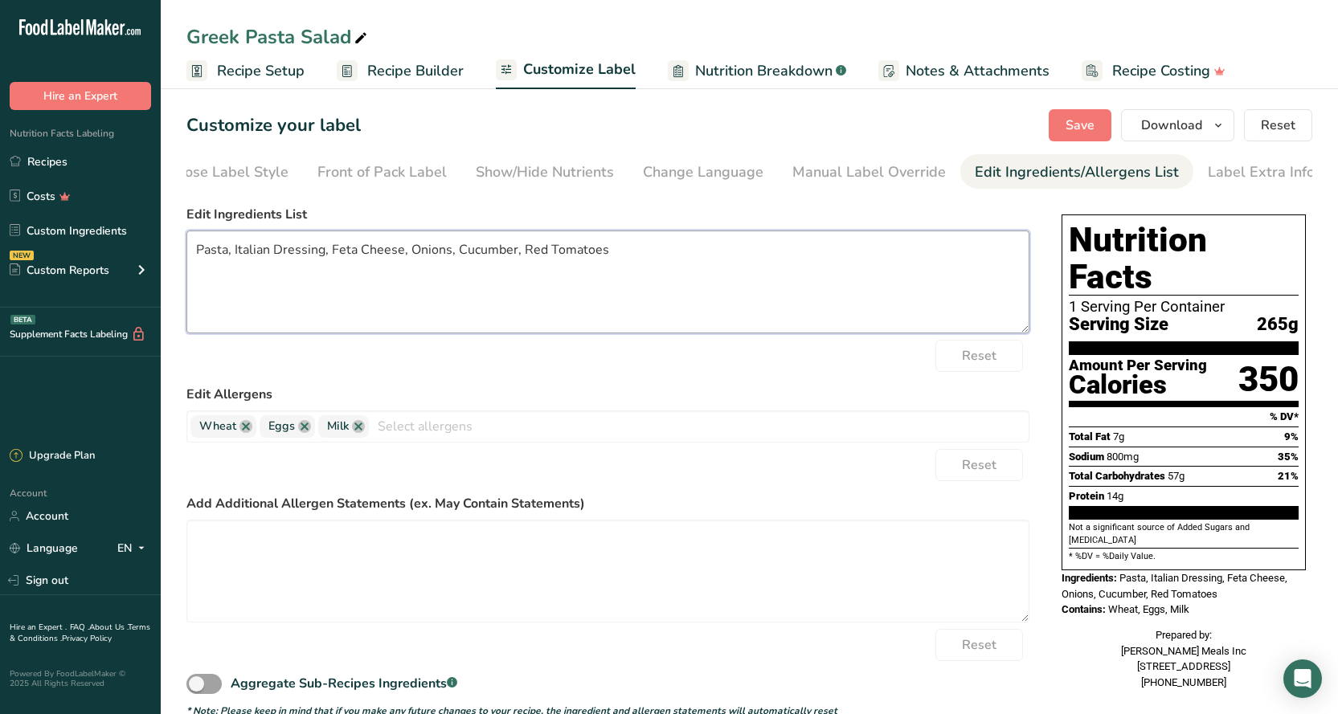
drag, startPoint x: 321, startPoint y: 251, endPoint x: 231, endPoint y: 258, distance: 91.1
click at [231, 258] on textarea "Pasta, Italian Dressing, Feta Cheese, Onions, Cucumber, Red Tomatoes" at bounding box center [607, 282] width 843 height 103
drag, startPoint x: 207, startPoint y: 246, endPoint x: 222, endPoint y: 251, distance: 15.2
click at [210, 246] on textarea "Pasta,Greek Dressing, Feta Cheese, Onions, Cucumber, Red Tomatoes" at bounding box center [607, 282] width 843 height 103
click at [290, 257] on textarea "Pasta,Greek Dressing, Feta Cheese, Onions, Cucumber, Red Tomatoes" at bounding box center [607, 282] width 843 height 103
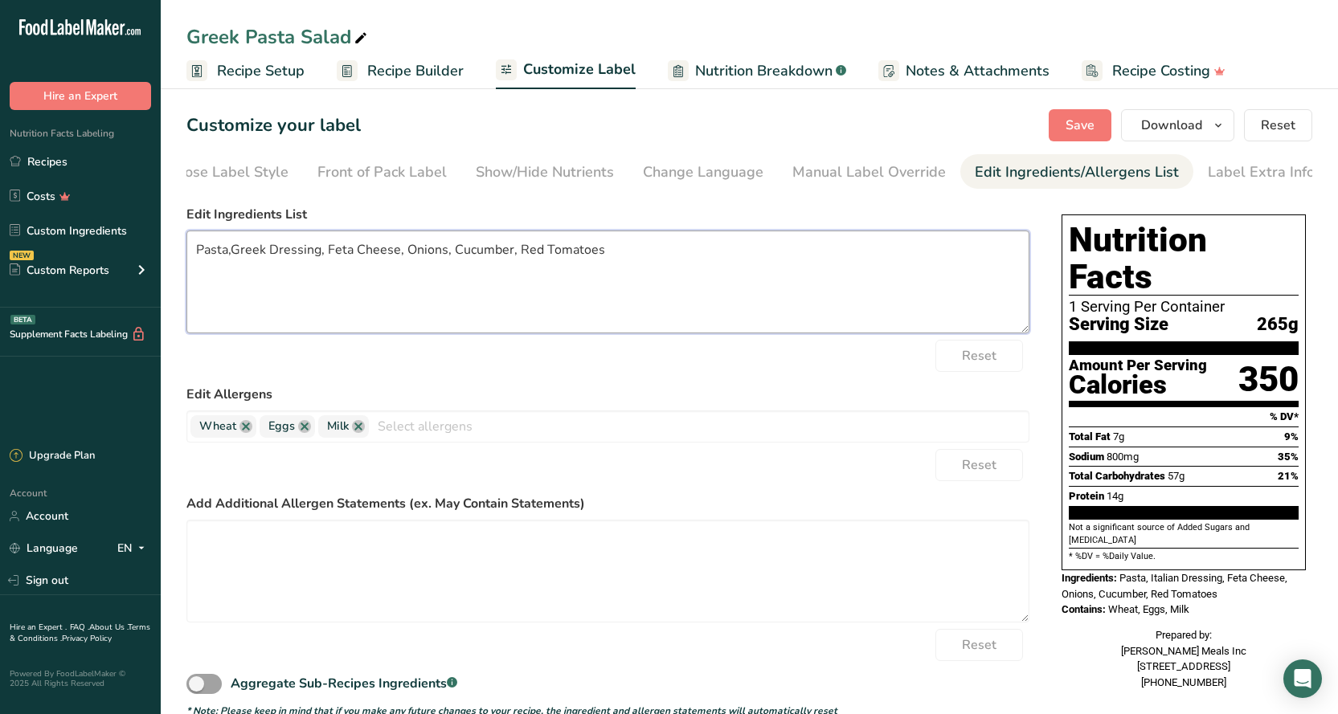
click at [606, 253] on textarea "Pasta,Greek Dressing, Feta Cheese, Onions, Cucumber, Red Tomatoes" at bounding box center [607, 282] width 843 height 103
type textarea "Pasta,Greek Dressing, Feta Cheese, Onions, Cucumber, Red Tomatoes, Black Olives"
click at [1093, 119] on span "Save" at bounding box center [1079, 125] width 29 height 19
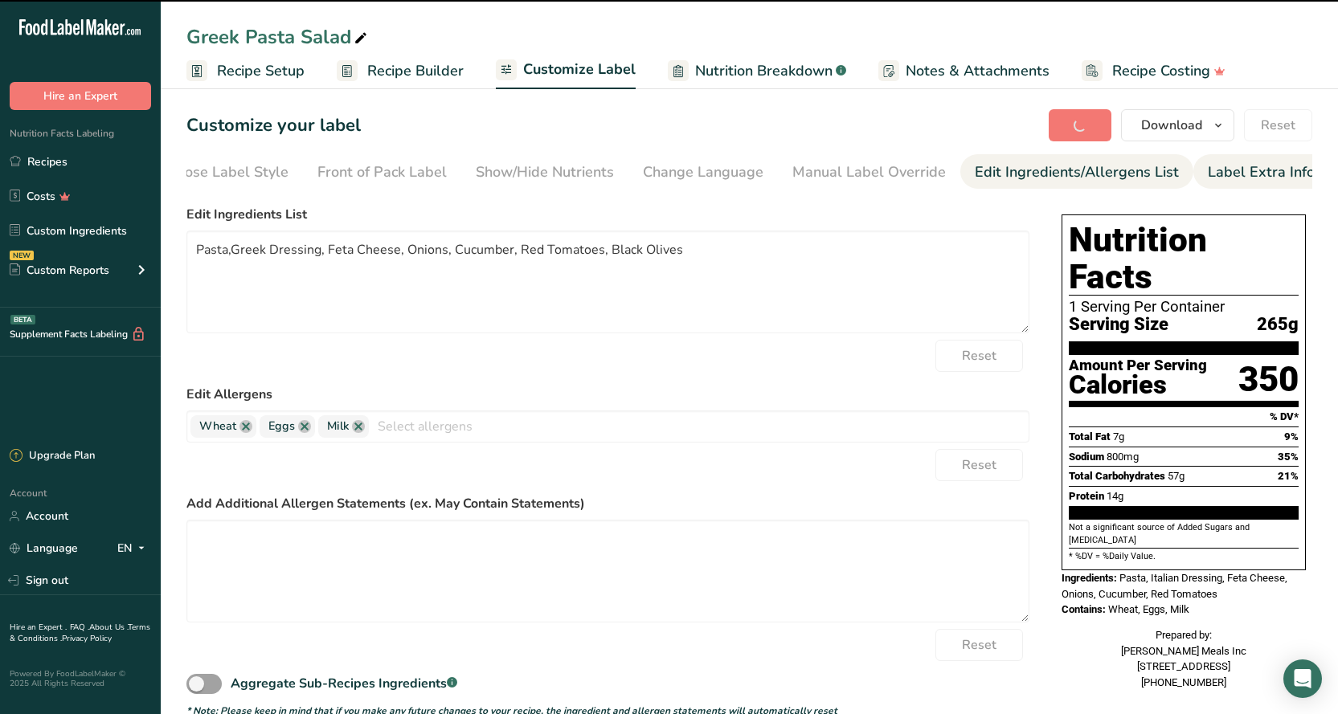
click at [1245, 178] on div "Label Extra Info" at bounding box center [1260, 172] width 107 height 22
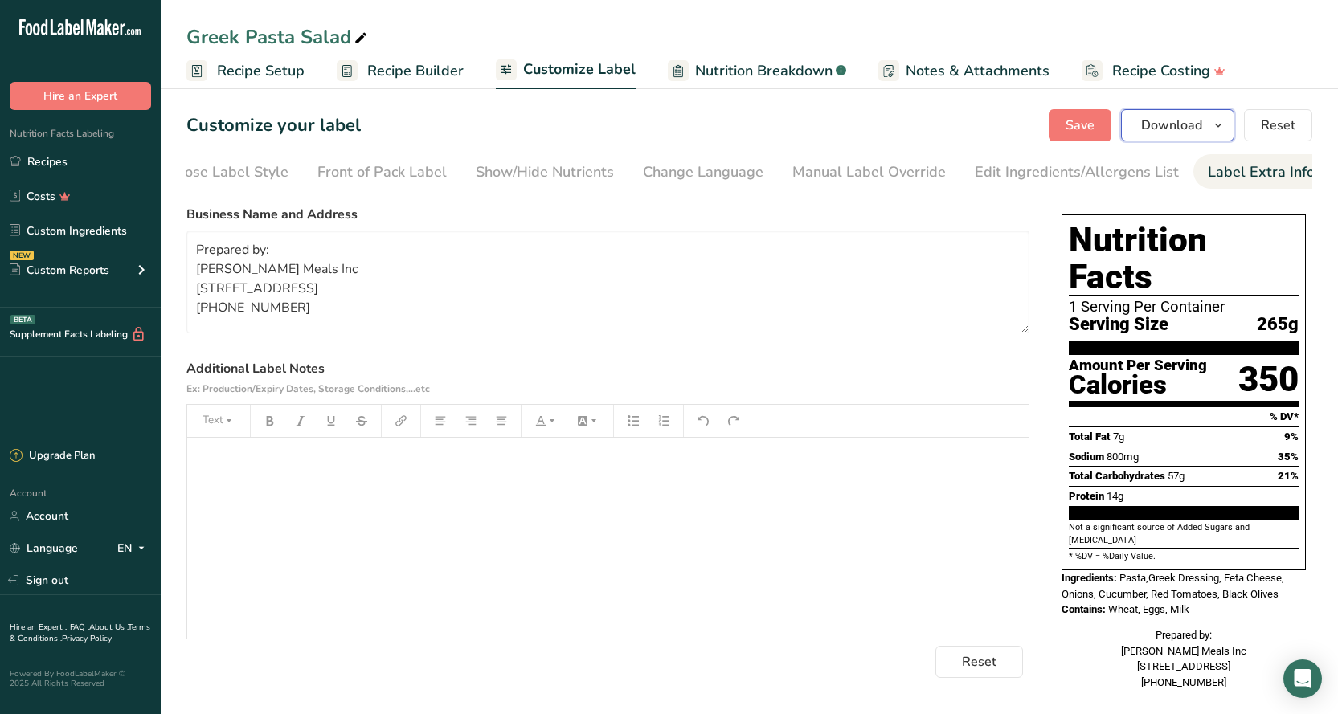
click at [1150, 125] on span "Download" at bounding box center [1171, 125] width 61 height 19
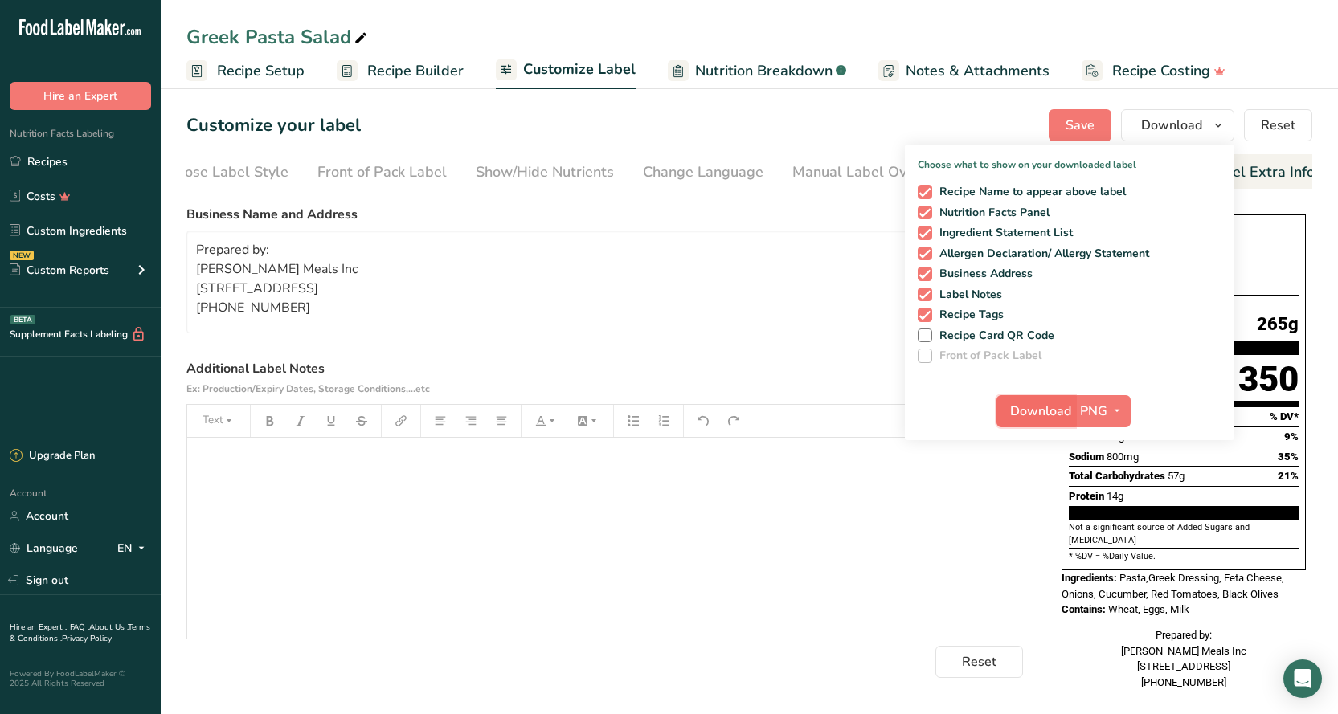
click at [1031, 411] on span "Download" at bounding box center [1040, 411] width 61 height 19
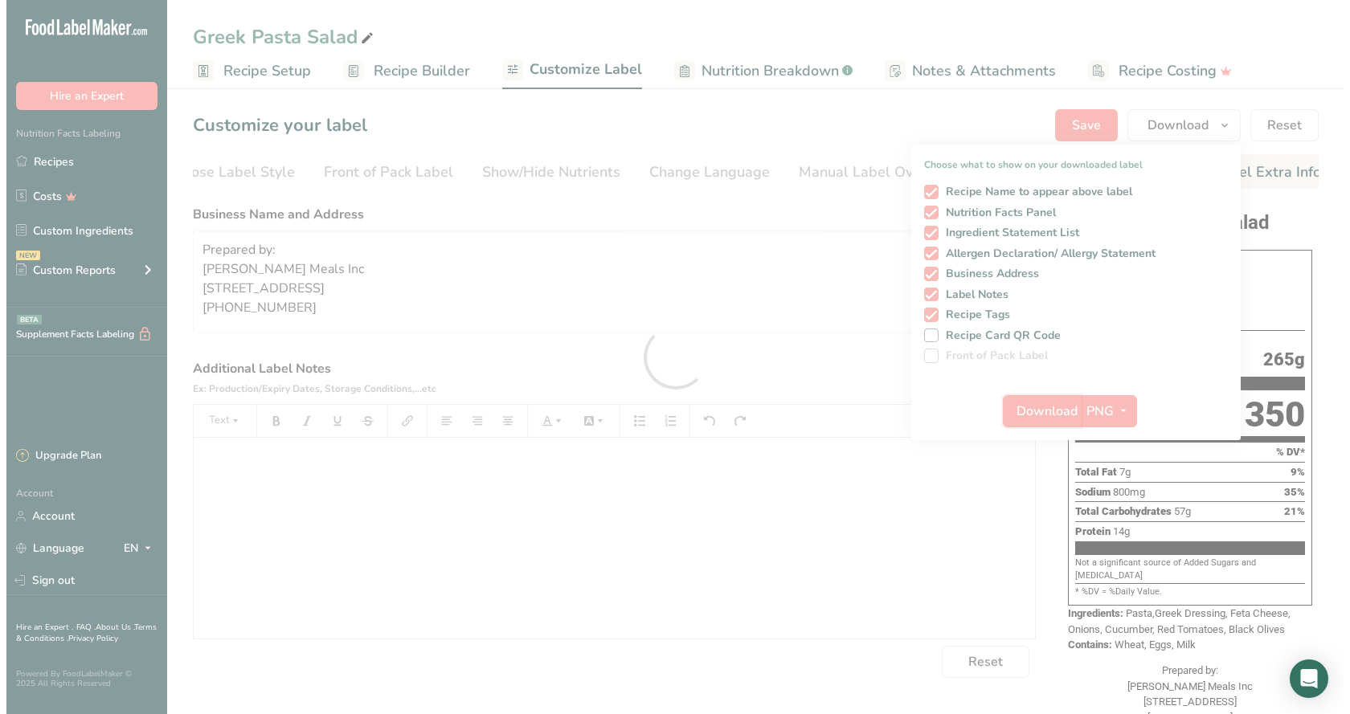
scroll to position [0, 0]
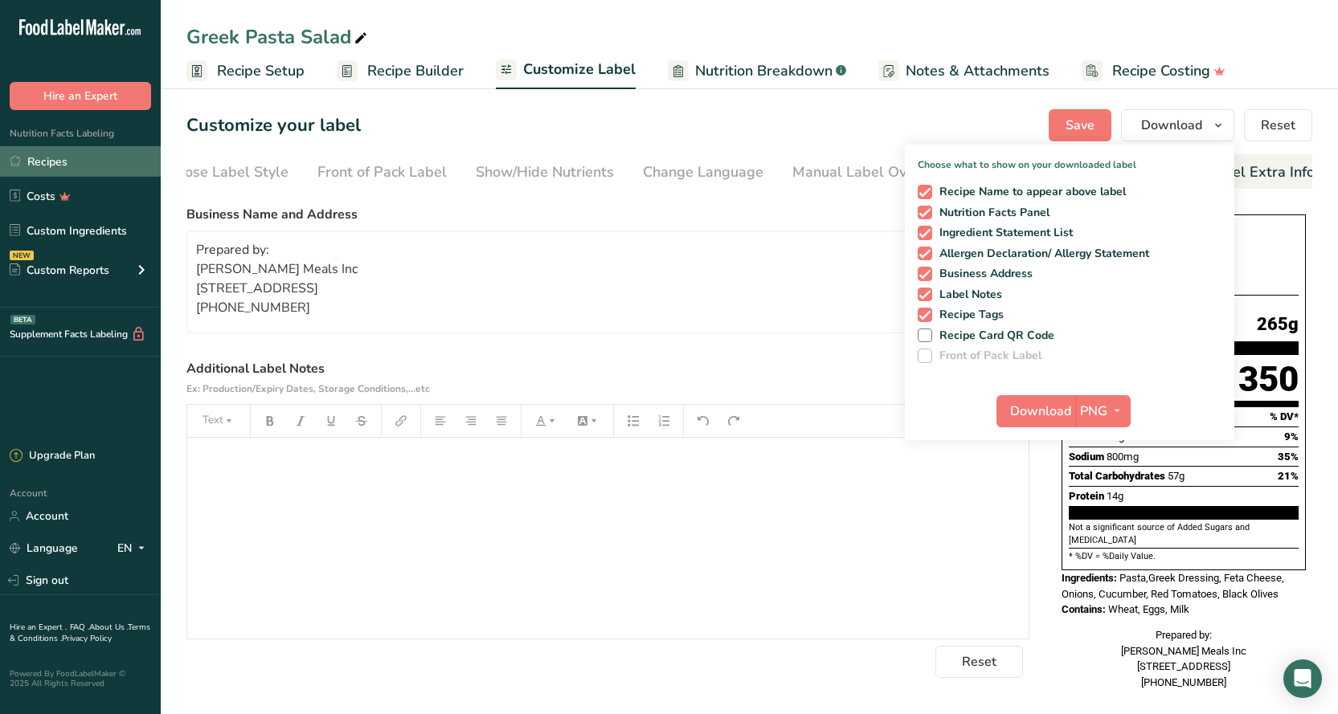
click at [122, 168] on link "Recipes" at bounding box center [80, 161] width 161 height 31
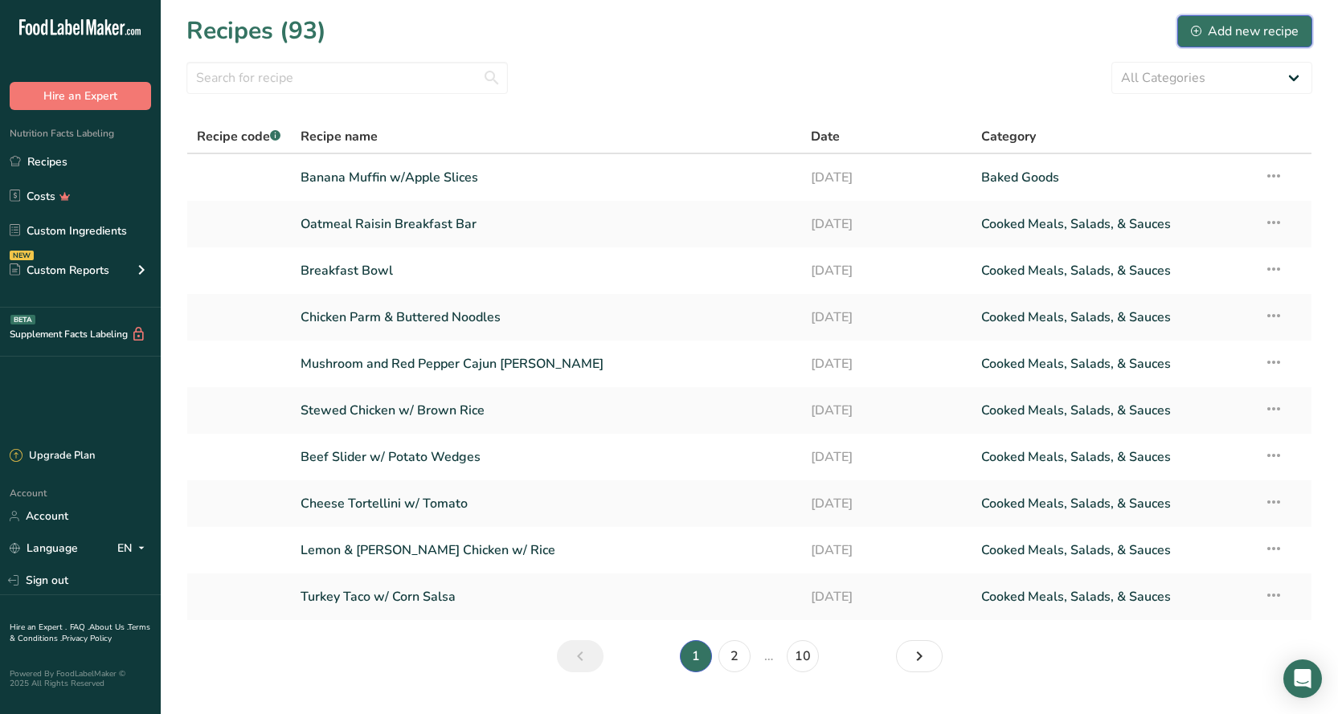
click at [1255, 30] on div "Add new recipe" at bounding box center [1244, 31] width 108 height 19
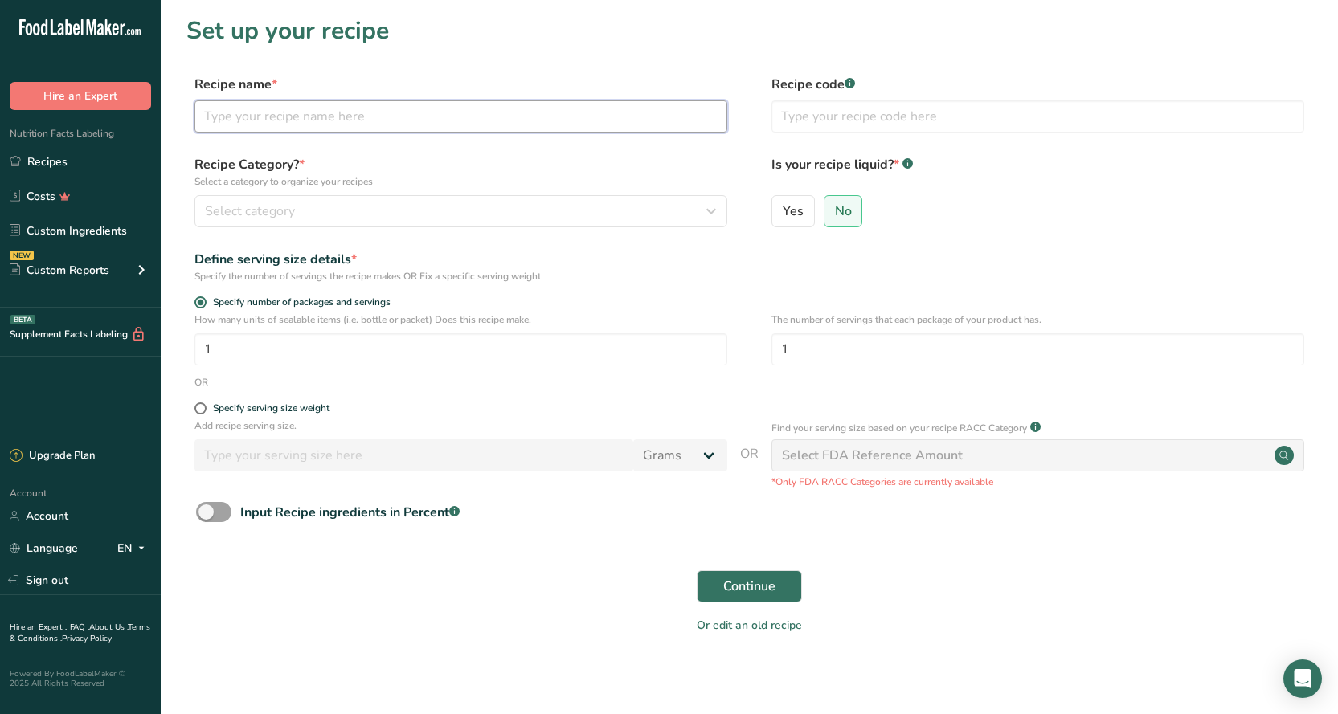
click at [280, 125] on input "text" at bounding box center [460, 116] width 533 height 32
type input "Asian Chicken Salad"
click at [767, 591] on span "Continue" at bounding box center [749, 586] width 52 height 19
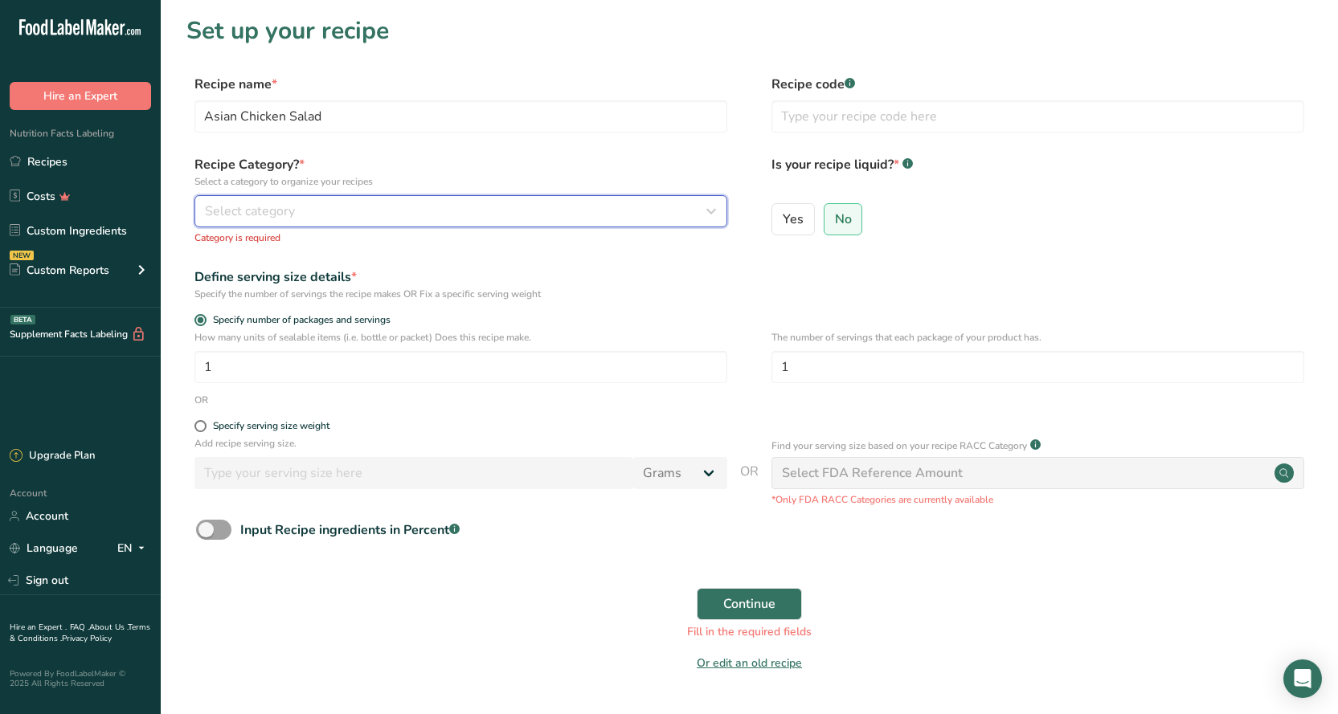
click at [232, 210] on span "Select category" at bounding box center [250, 211] width 90 height 19
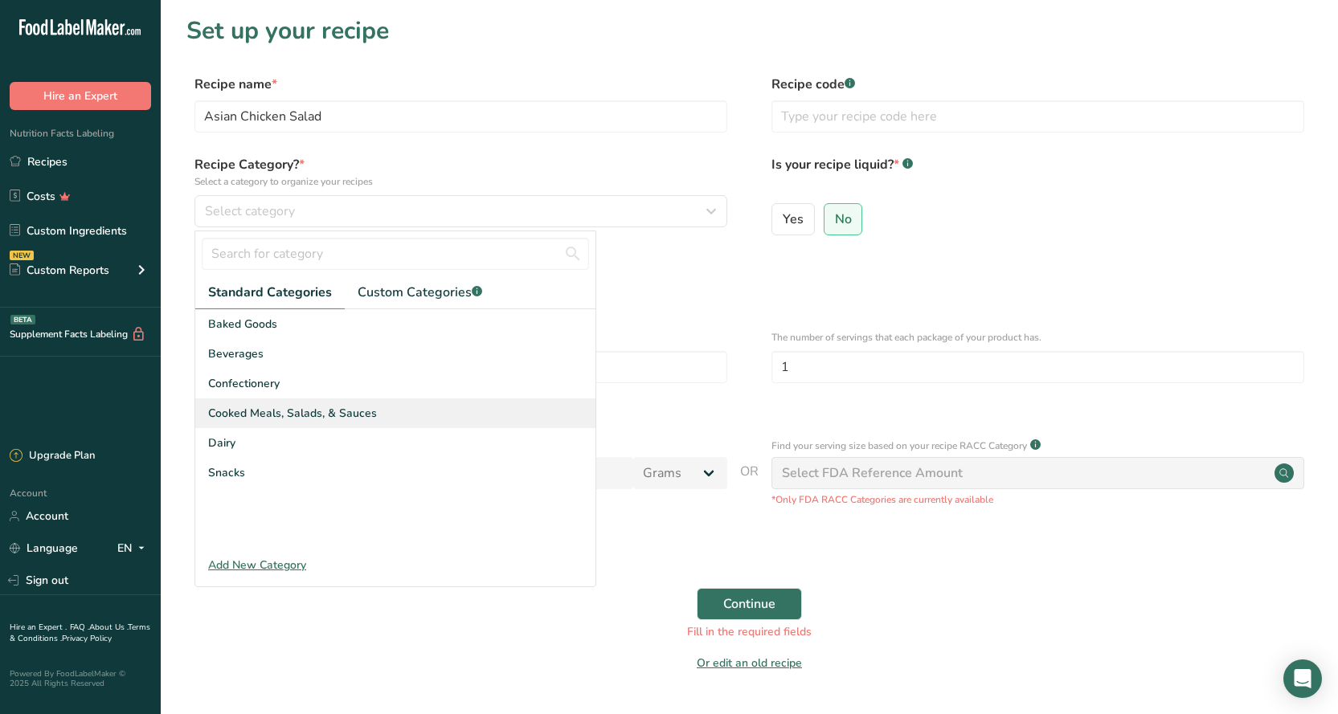
click at [242, 419] on span "Cooked Meals, Salads, & Sauces" at bounding box center [292, 413] width 169 height 17
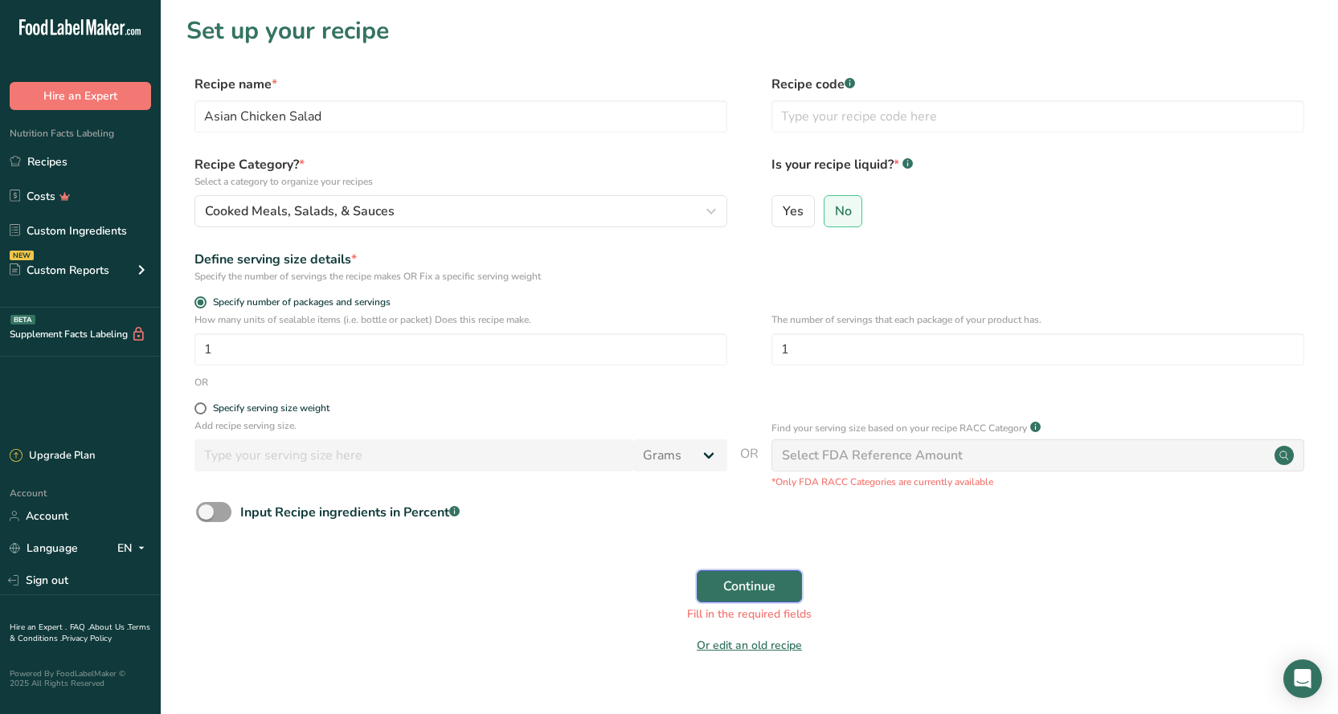
drag, startPoint x: 766, startPoint y: 579, endPoint x: 705, endPoint y: 559, distance: 63.5
click at [765, 579] on span "Continue" at bounding box center [749, 586] width 52 height 19
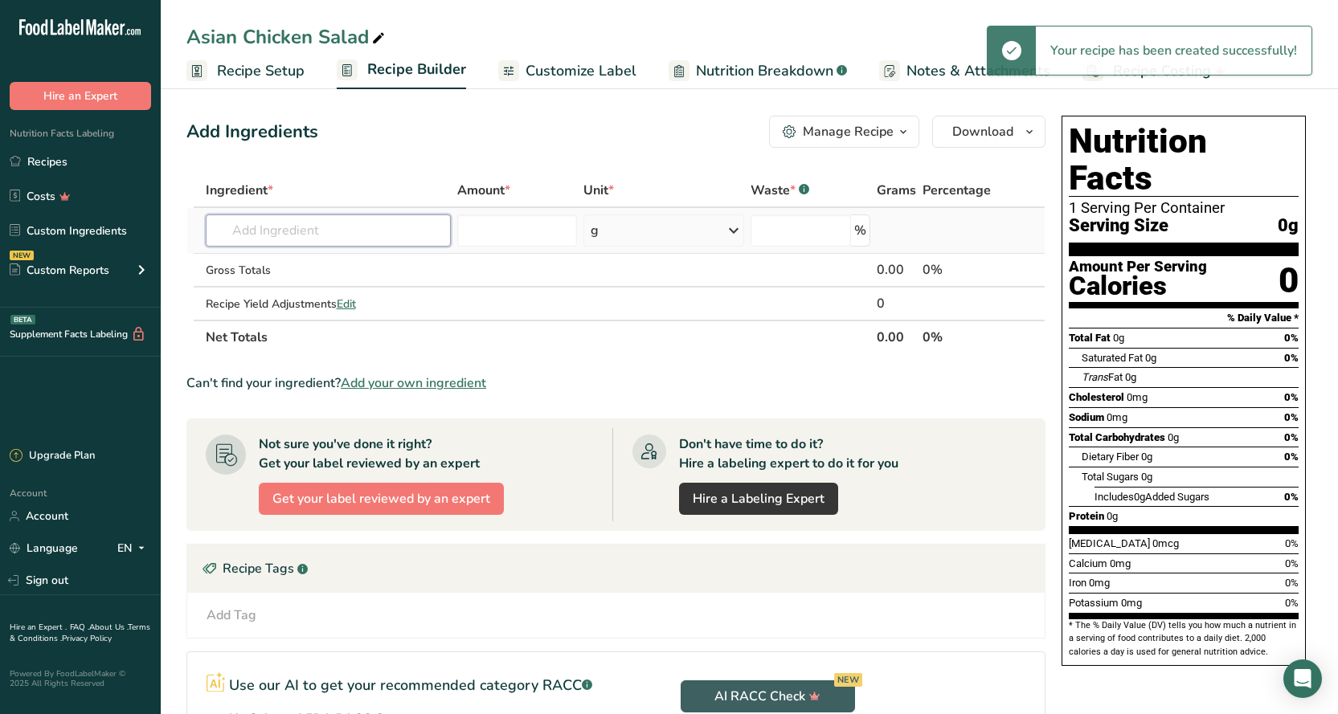
click at [222, 232] on input "text" at bounding box center [328, 230] width 245 height 32
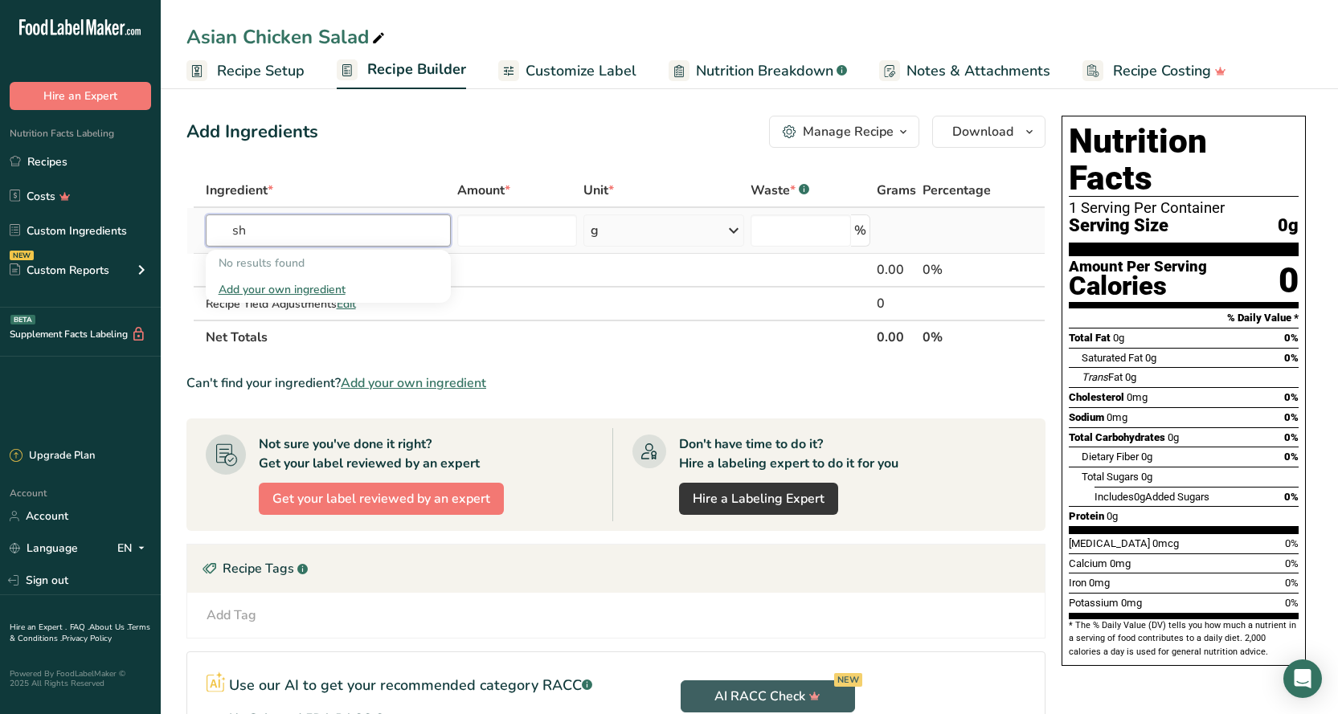
type input "s"
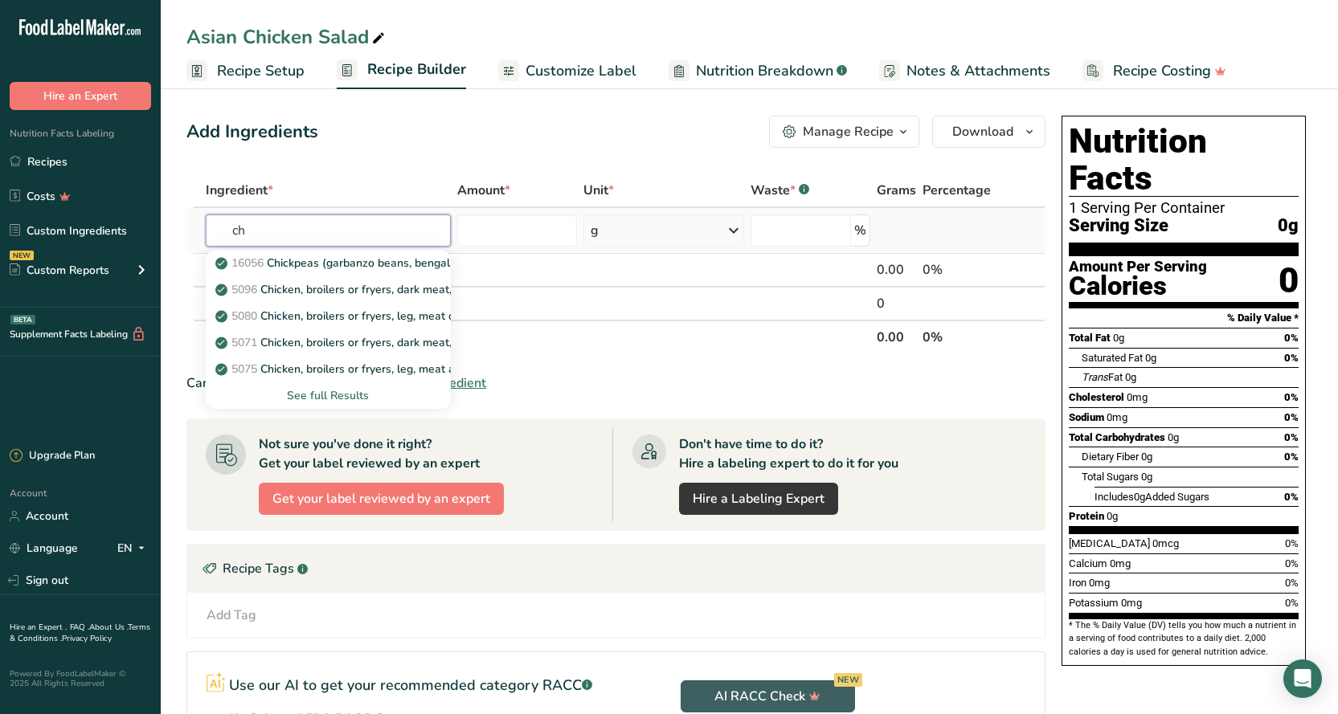
type input "c"
type input "Chicken"
click at [339, 397] on div "See full Results" at bounding box center [327, 395] width 219 height 17
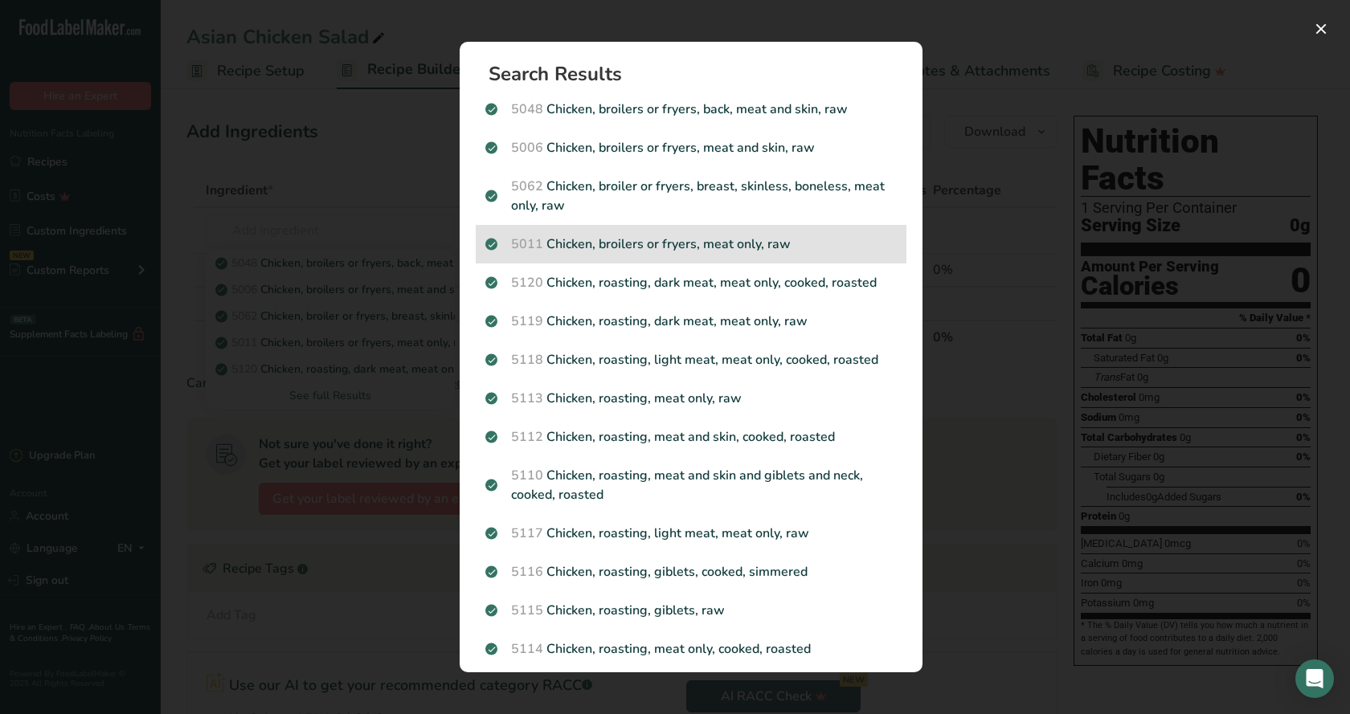
click at [786, 237] on p "5011 Chicken, broilers or fryers, meat only, raw" at bounding box center [690, 244] width 411 height 19
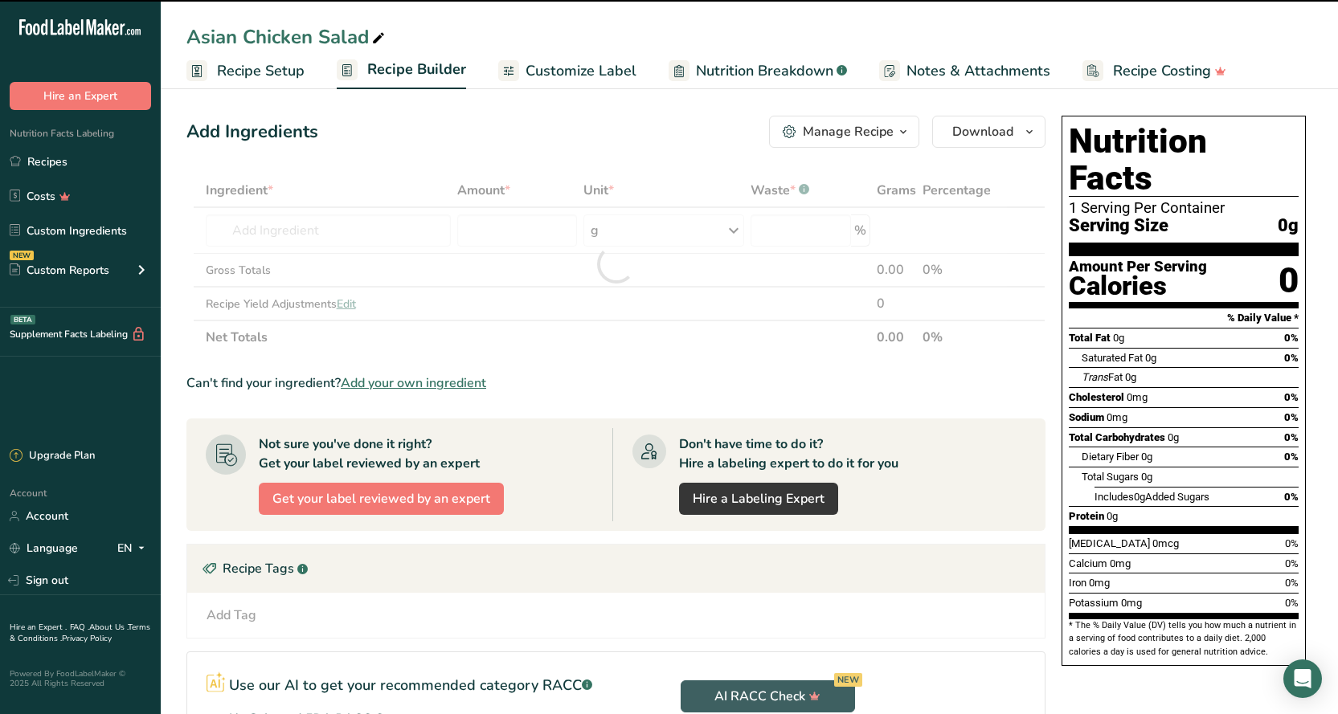
type input "0"
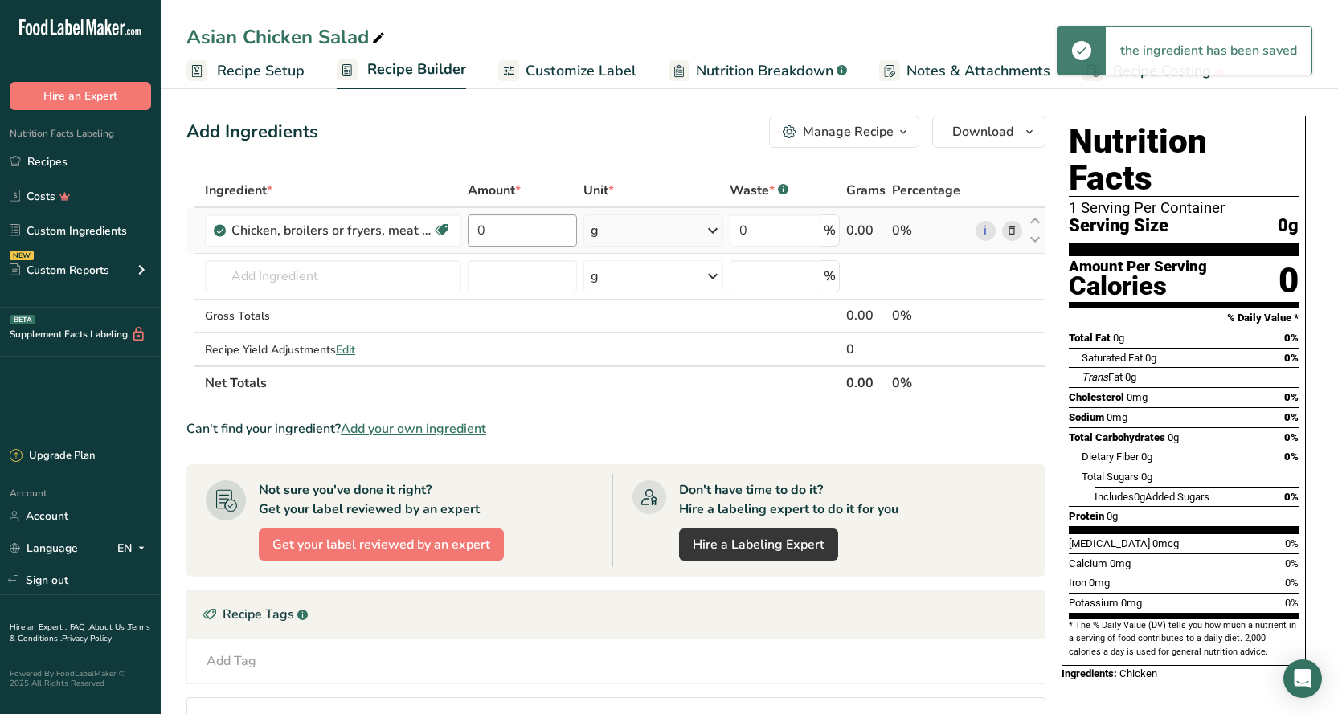
drag, startPoint x: 611, startPoint y: 233, endPoint x: 517, endPoint y: 235, distance: 94.8
click at [517, 235] on tr "Chicken, broilers or fryers, meat only, raw Dairy free Gluten free Soy free 0 g…" at bounding box center [615, 231] width 857 height 46
drag, startPoint x: 500, startPoint y: 235, endPoint x: 459, endPoint y: 233, distance: 41.0
click at [457, 235] on tr "Chicken, broilers or fryers, meat only, raw Dairy free Gluten free Soy free 0 g…" at bounding box center [615, 231] width 857 height 46
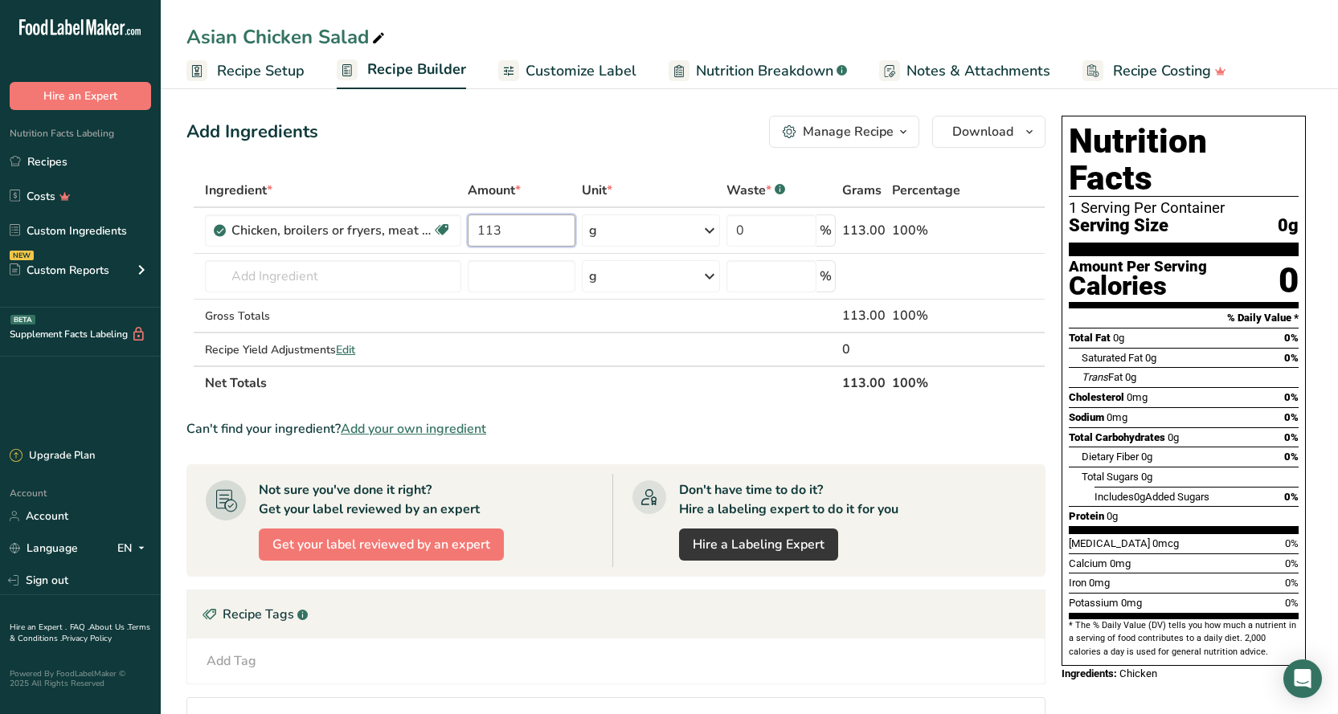
type input "113"
click at [546, 153] on div "Add Ingredients Manage Recipe Delete Recipe Duplicate Recipe Scale Recipe Save …" at bounding box center [620, 539] width 868 height 860
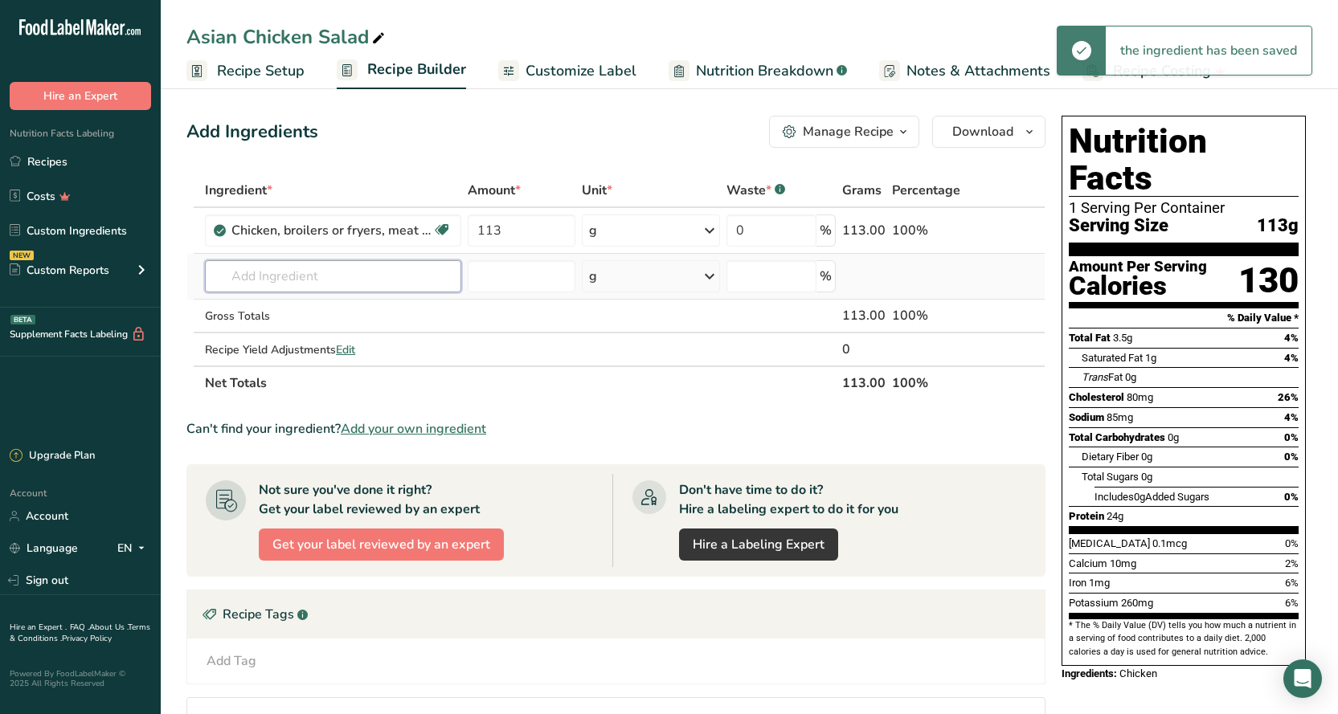
click at [311, 283] on input "text" at bounding box center [333, 276] width 256 height 32
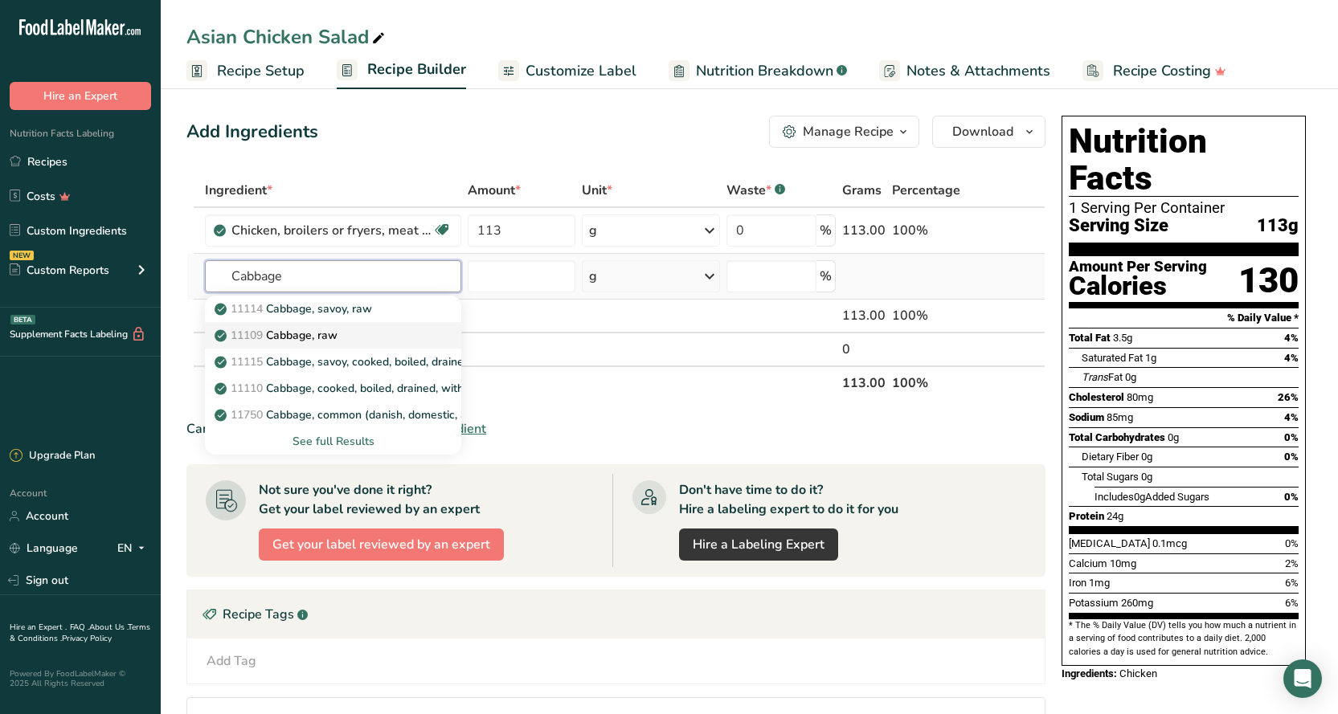
type input "Cabbage"
click at [353, 336] on div "11109 Cabbage, raw" at bounding box center [320, 335] width 205 height 17
type input "Cabbage, raw"
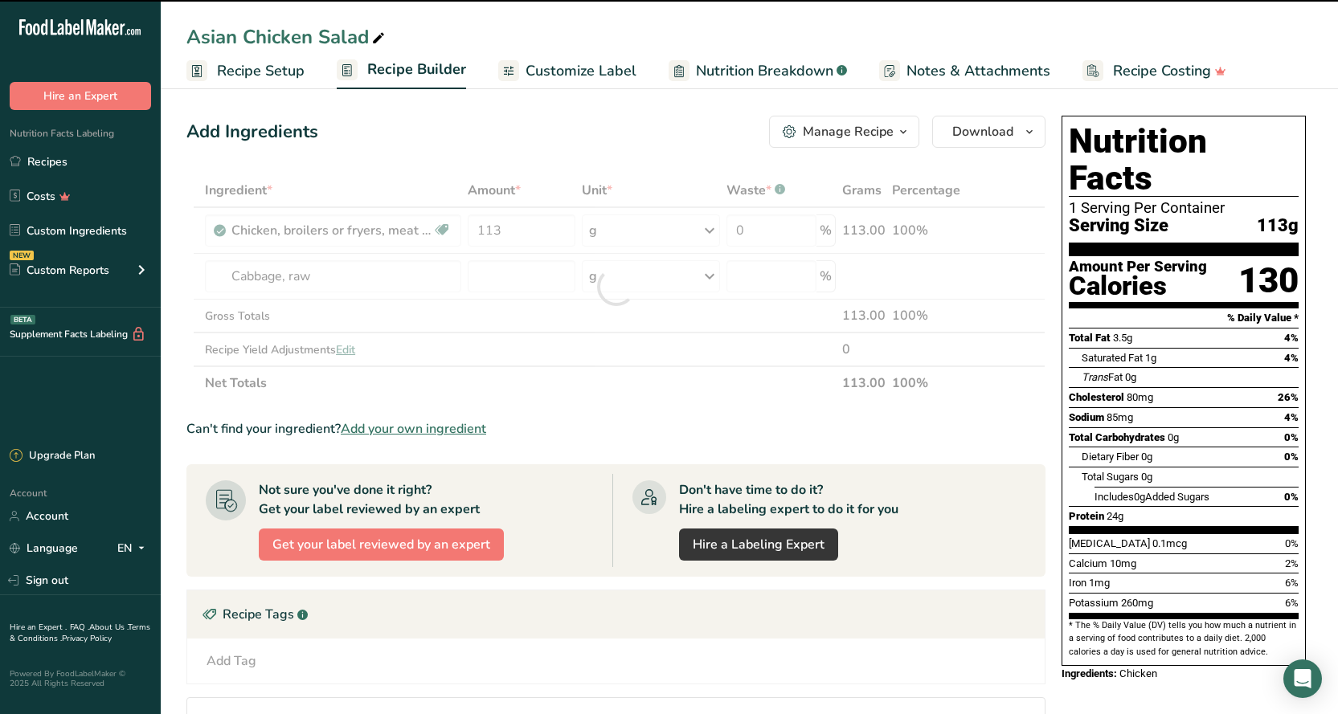
type input "0"
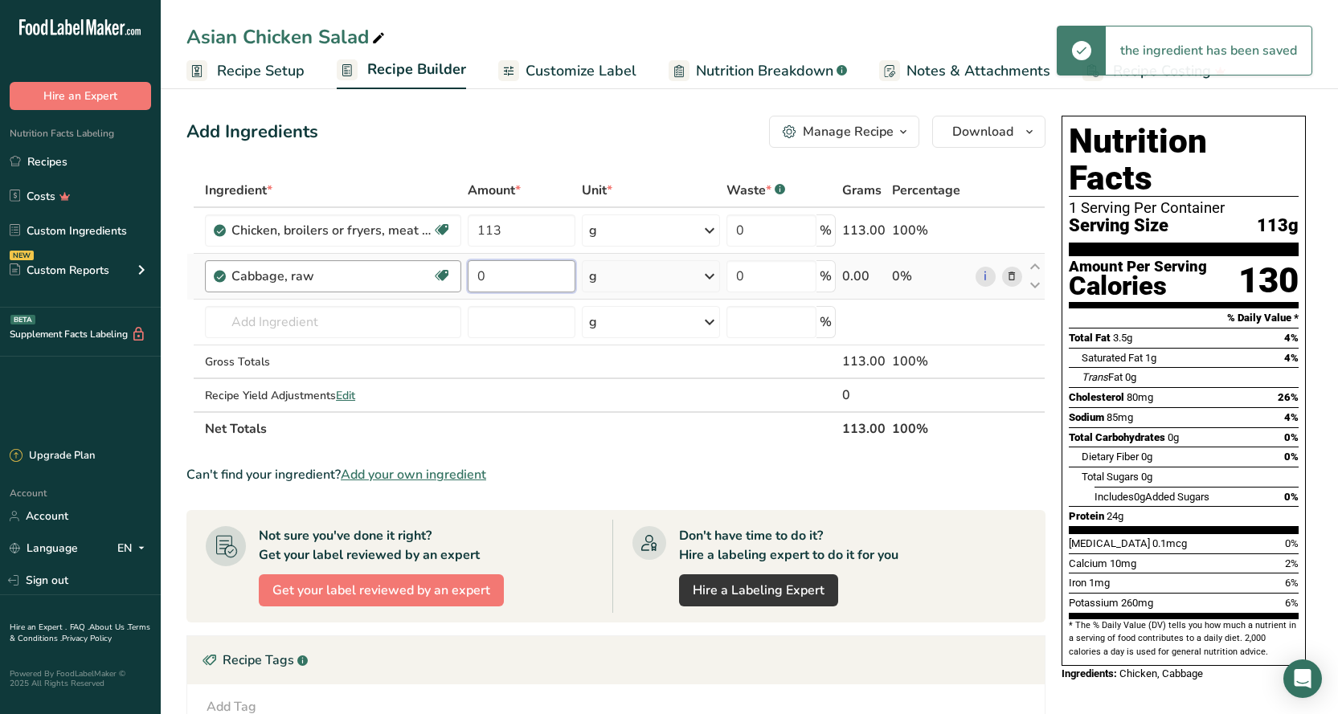
drag, startPoint x: 524, startPoint y: 280, endPoint x: 454, endPoint y: 280, distance: 69.9
click at [454, 282] on tr "Cabbage, raw Source of Antioxidants Dairy free Gluten free Vegan Vegetarian Soy…" at bounding box center [615, 277] width 857 height 46
type input "113"
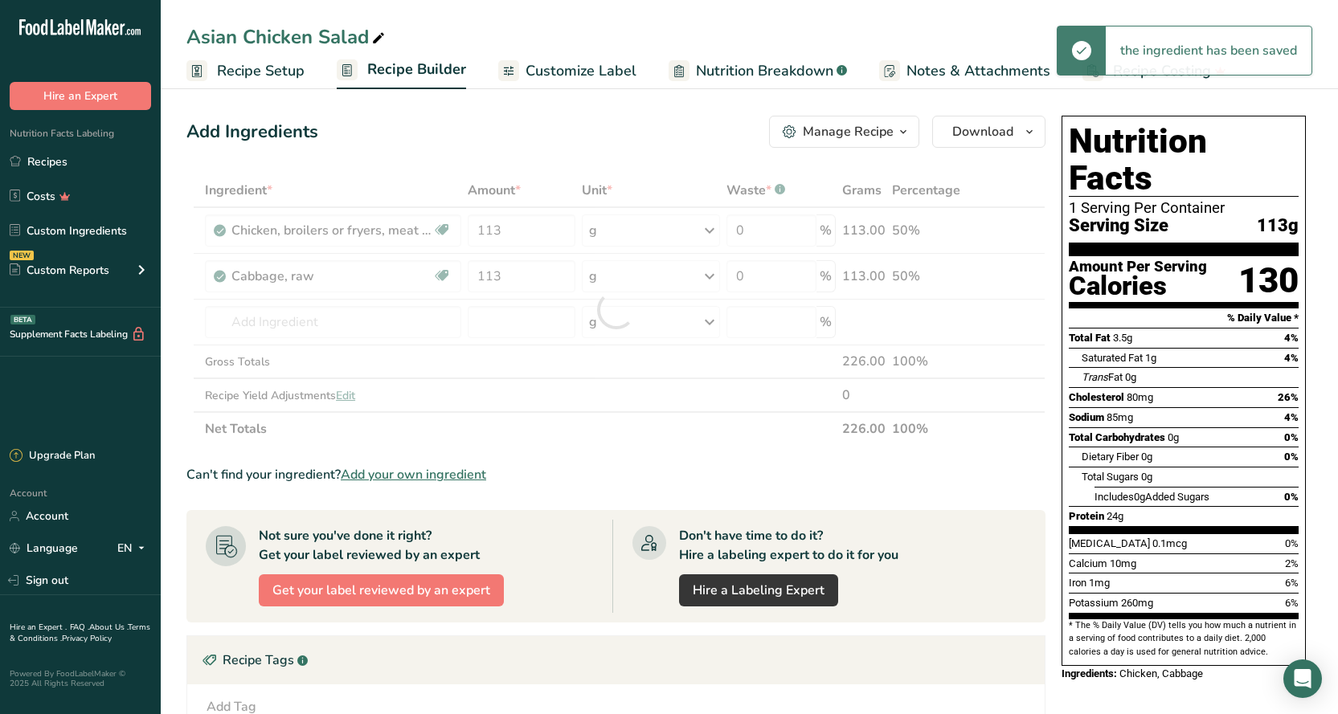
click at [508, 134] on div "Add Ingredients Manage Recipe Delete Recipe Duplicate Recipe Scale Recipe Save …" at bounding box center [615, 132] width 859 height 32
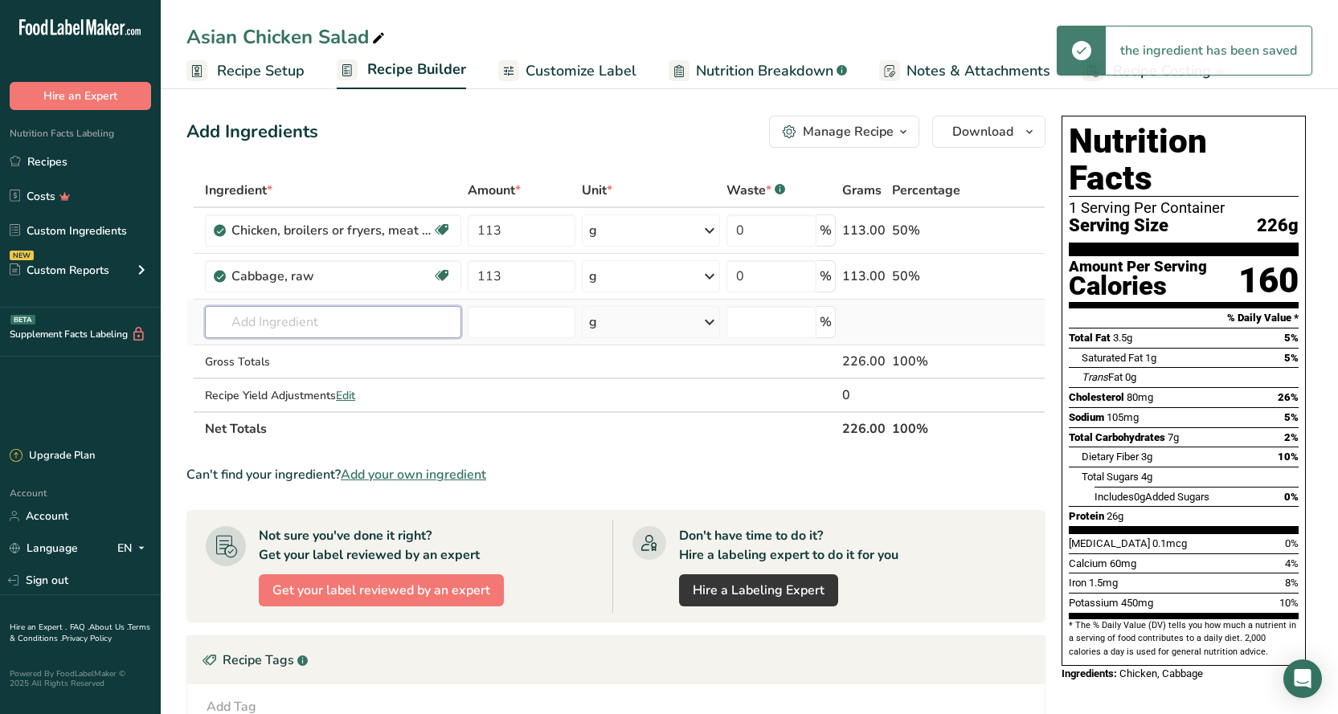
click at [329, 321] on input "text" at bounding box center [333, 322] width 256 height 32
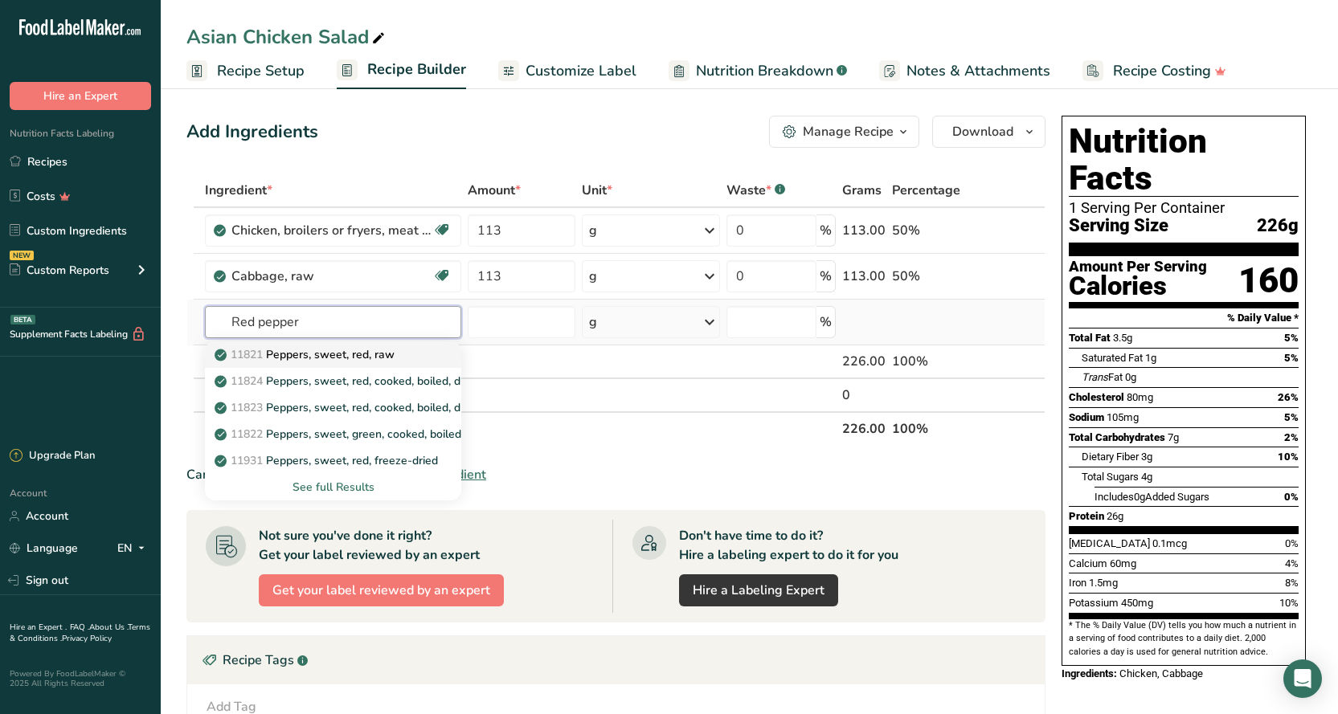
type input "Red pepper"
click at [367, 355] on p "11821 Peppers, sweet, red, raw" at bounding box center [306, 354] width 177 height 17
type input "Peppers, sweet, red, raw"
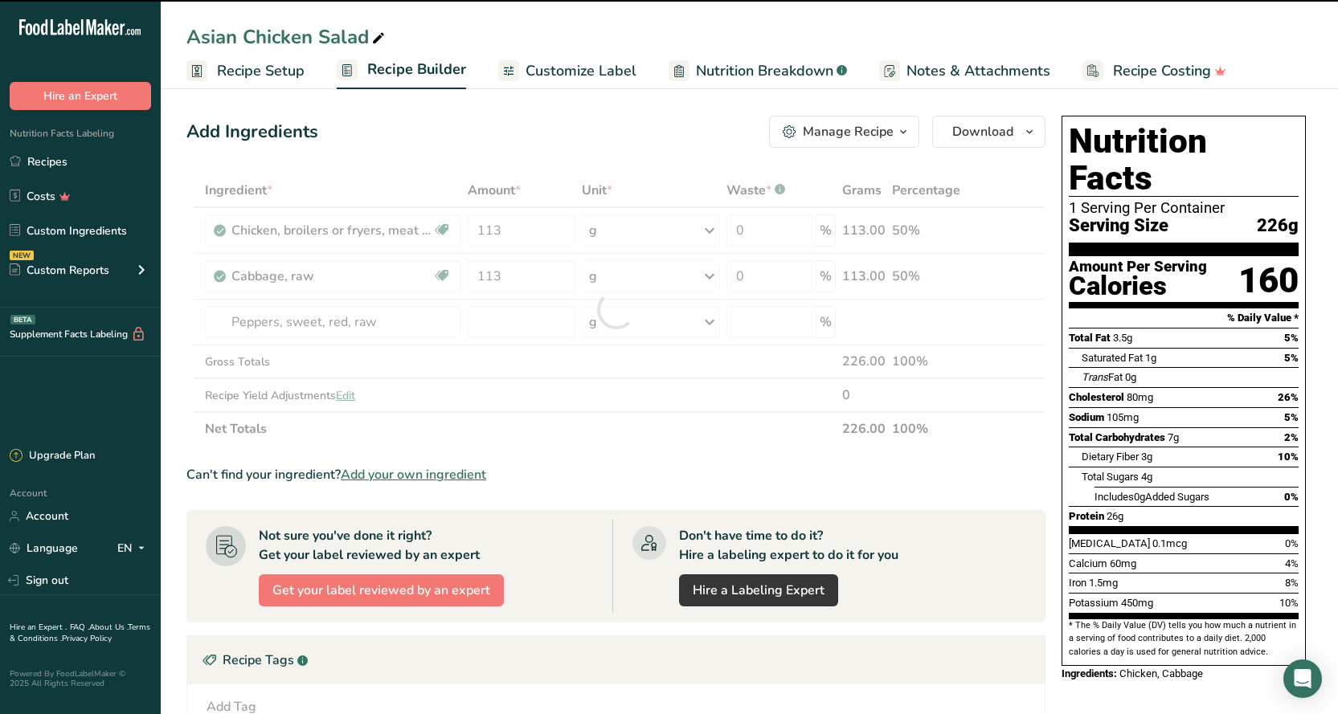
type input "0"
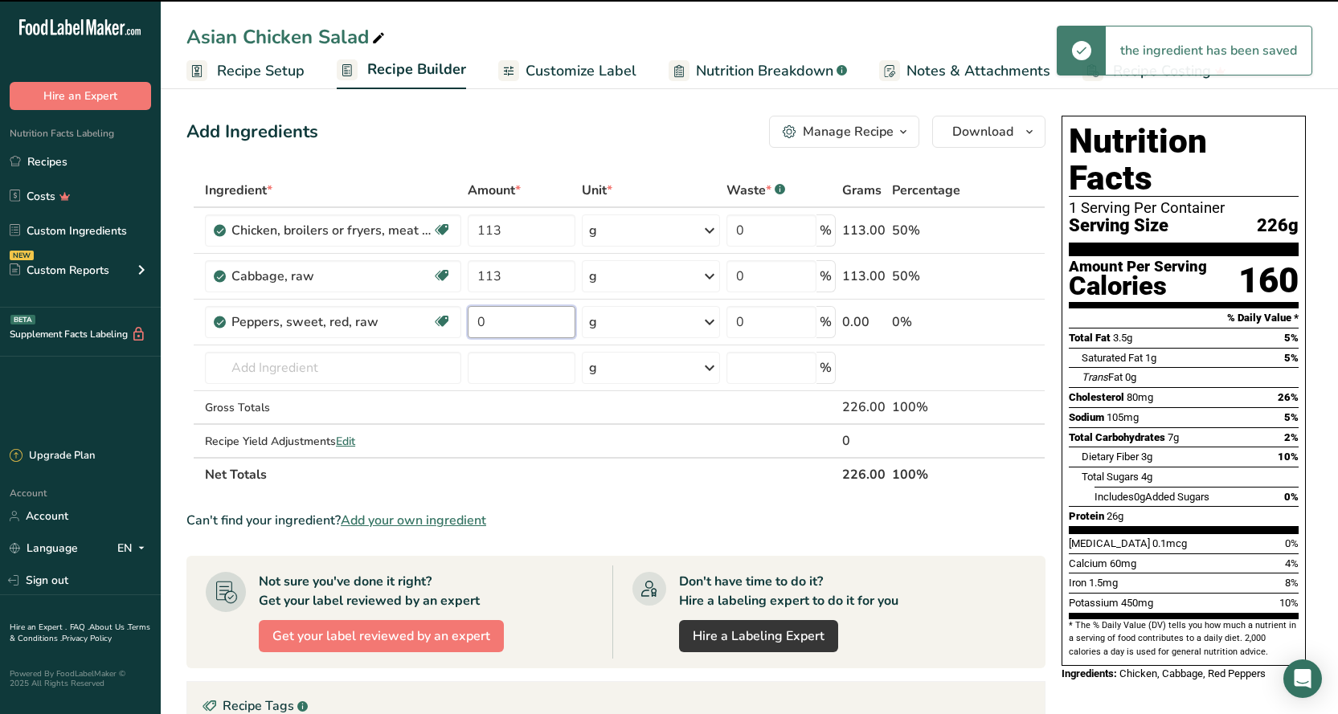
click at [500, 315] on input "0" at bounding box center [522, 322] width 108 height 32
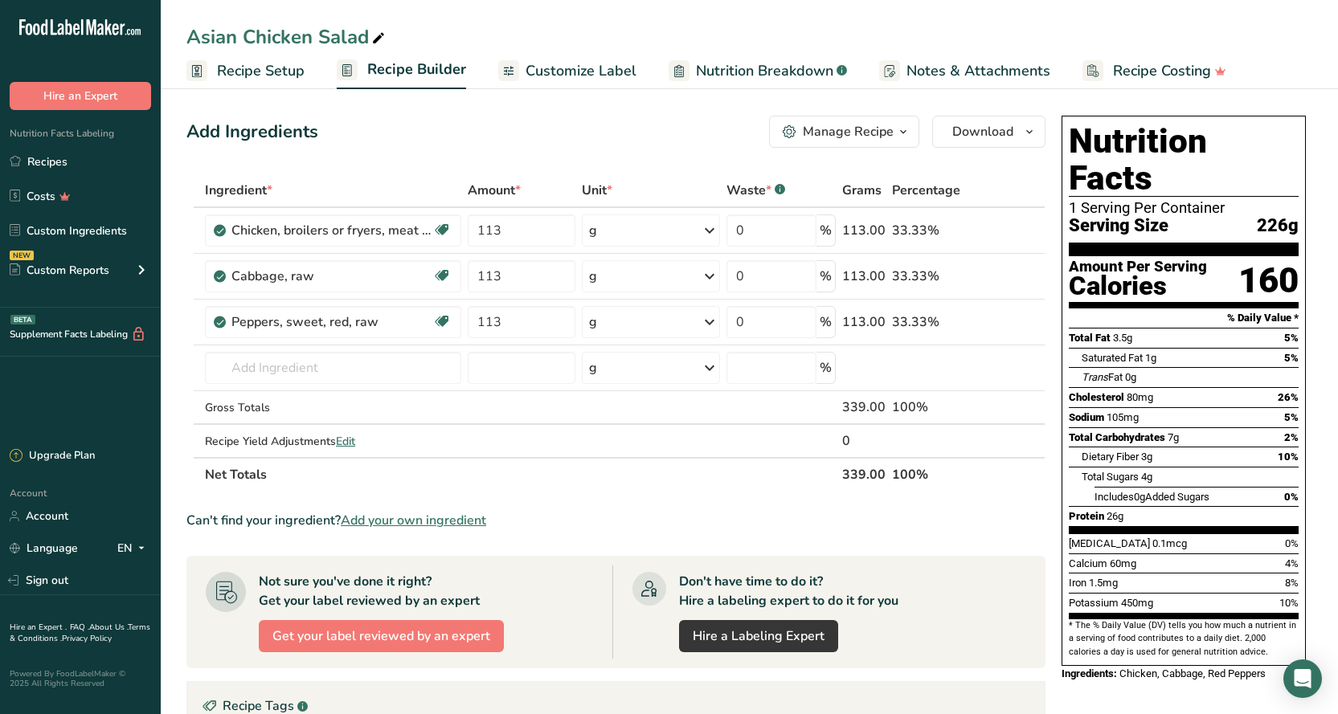
click at [490, 140] on div "Add Ingredients Manage Recipe Delete Recipe Duplicate Recipe Scale Recipe Save …" at bounding box center [615, 132] width 859 height 32
drag, startPoint x: 496, startPoint y: 311, endPoint x: 504, endPoint y: 312, distance: 8.2
click at [504, 312] on input "113" at bounding box center [522, 322] width 108 height 32
drag, startPoint x: 507, startPoint y: 321, endPoint x: 470, endPoint y: 325, distance: 37.1
click at [470, 325] on input "311" at bounding box center [522, 322] width 108 height 32
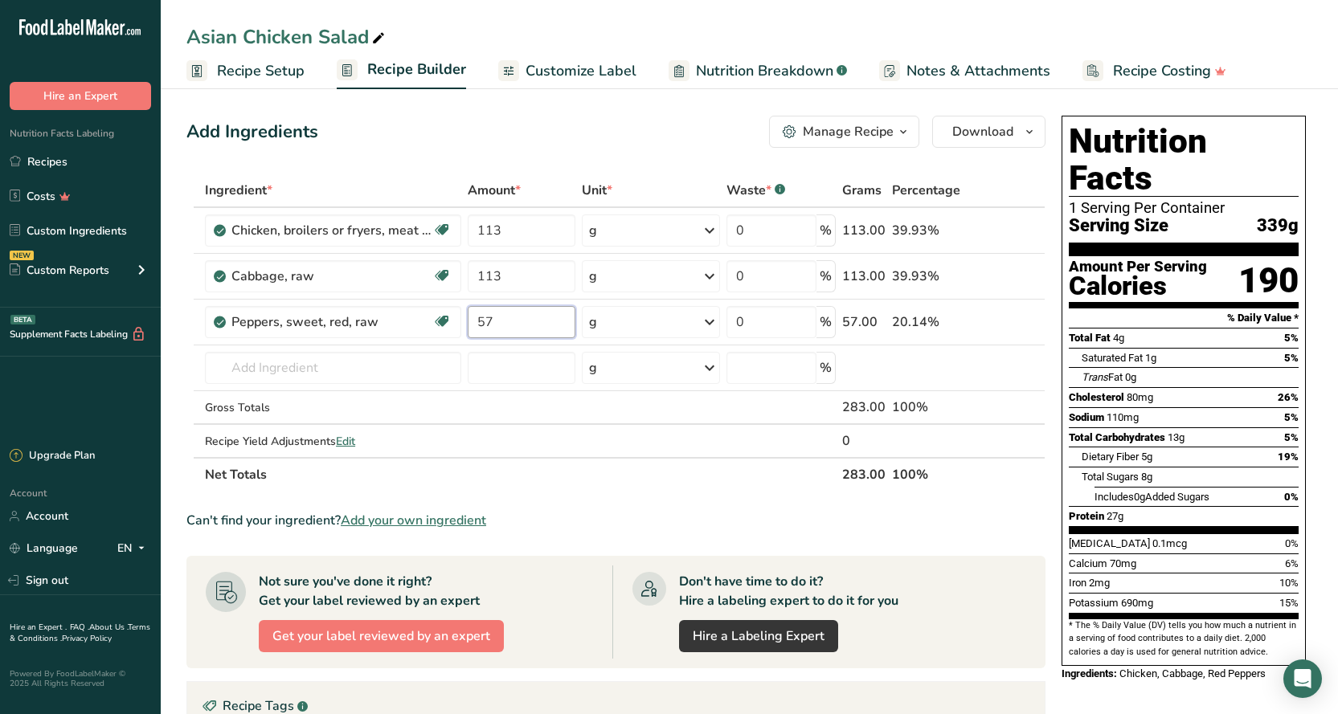
type input "57"
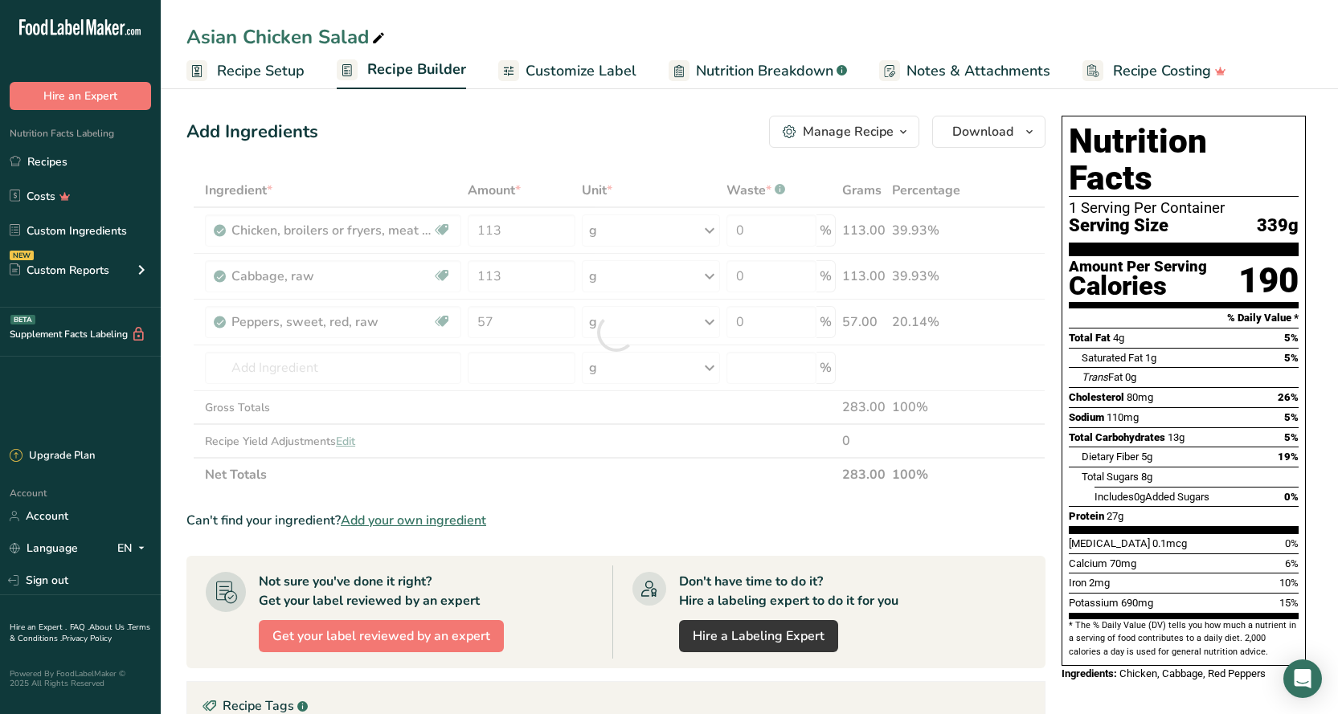
click at [517, 139] on div "Add Ingredients Manage Recipe Delete Recipe Duplicate Recipe Scale Recipe Save …" at bounding box center [615, 132] width 859 height 32
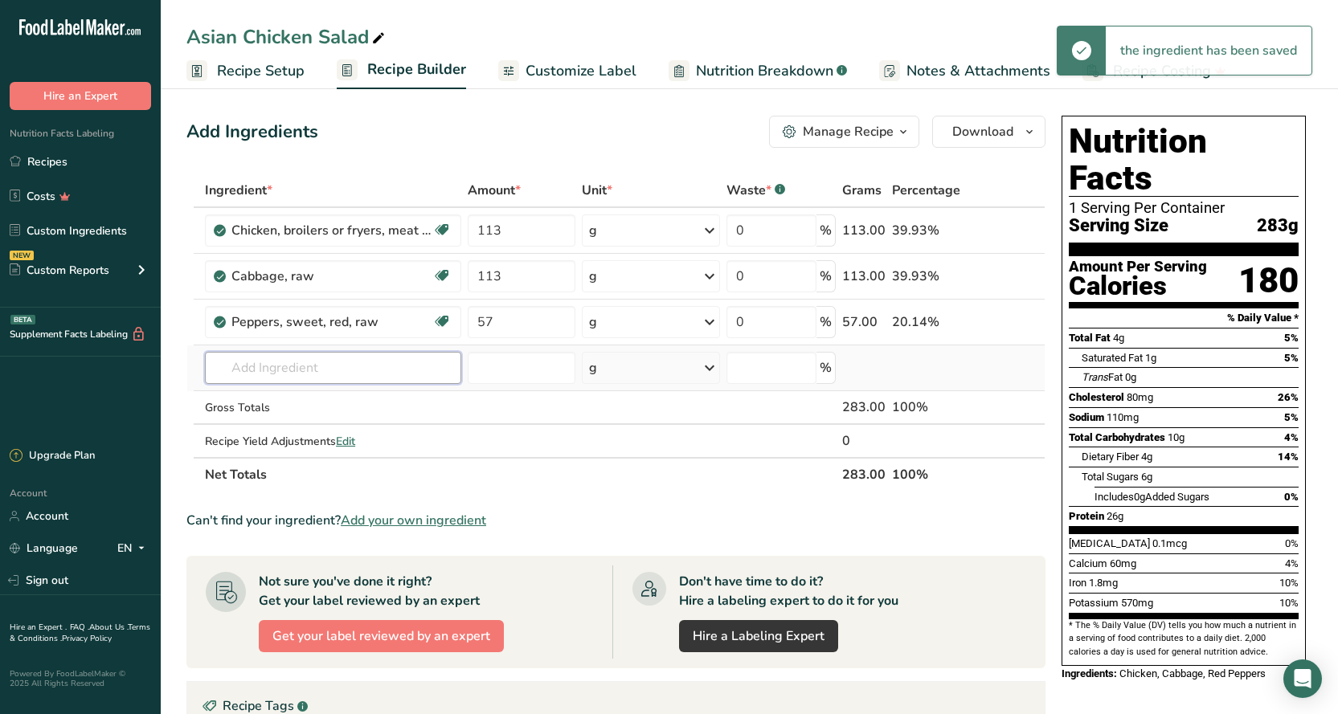
click at [277, 362] on input "text" at bounding box center [333, 368] width 256 height 32
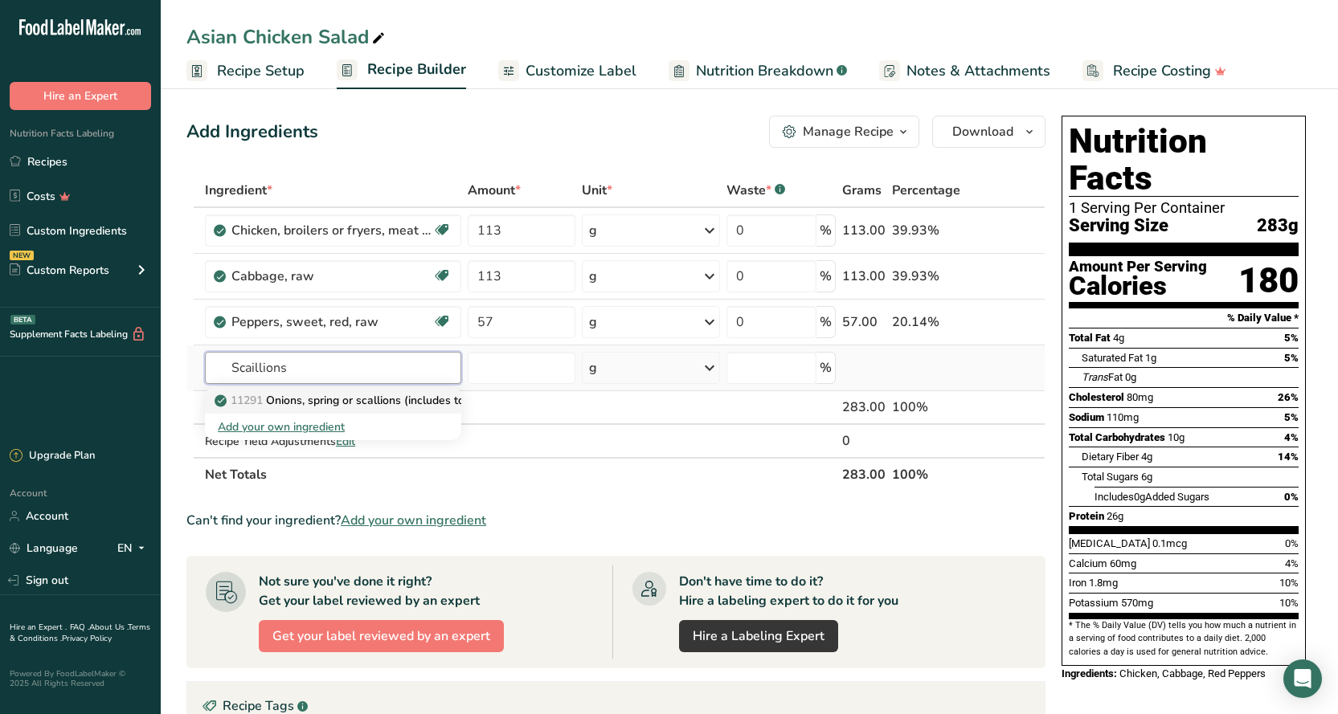
type input "Scaillions"
click at [295, 396] on p "11291 Onions, spring or scallions (includes tops and bulb), raw" at bounding box center [386, 400] width 337 height 17
type input "Onions, spring or scallions (includes tops and bulb), raw"
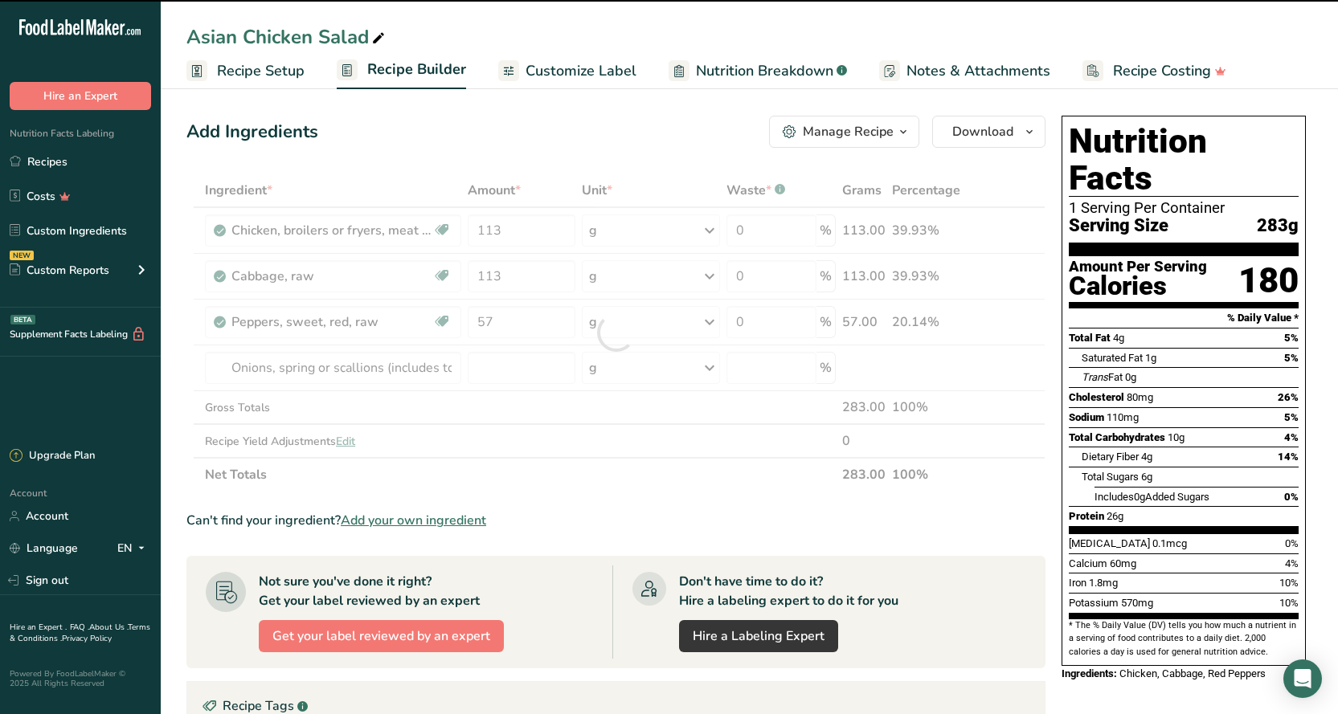
type input "0"
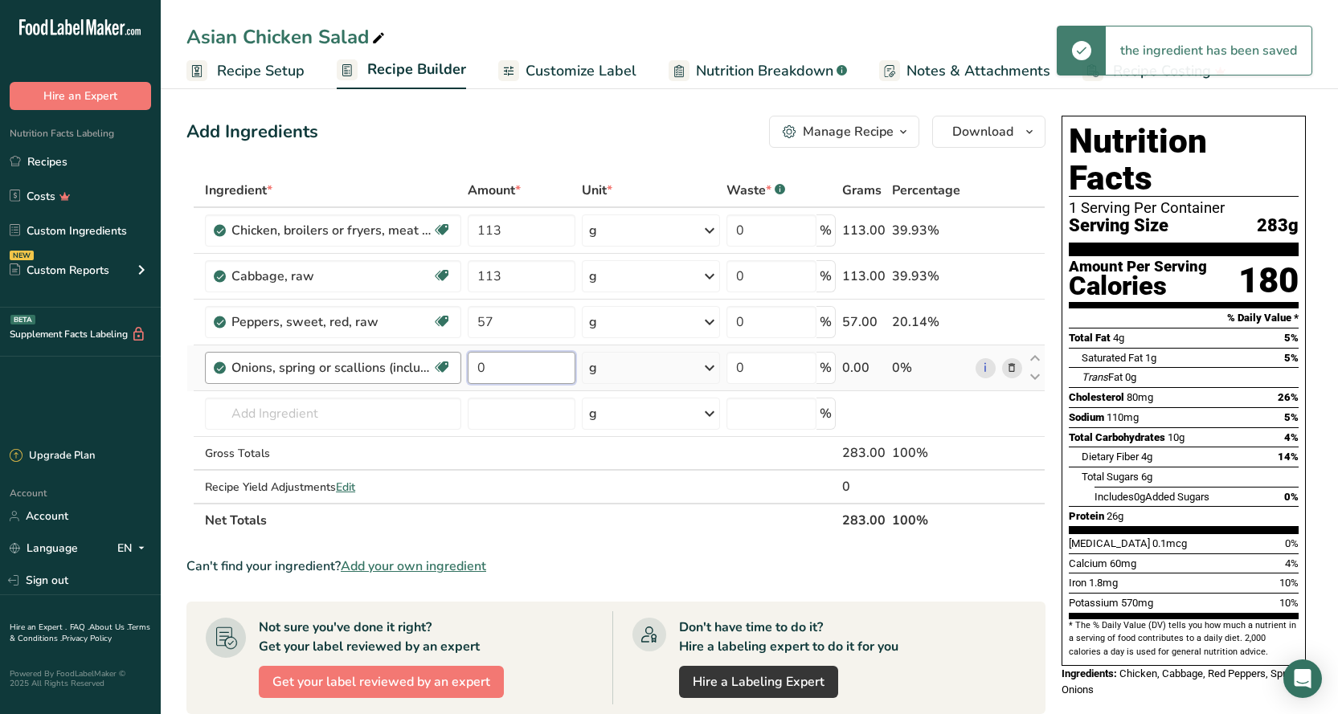
drag, startPoint x: 501, startPoint y: 361, endPoint x: 451, endPoint y: 362, distance: 49.8
click at [456, 358] on tr "Onions, spring or scallions (includes tops and bulb), raw Source of Antioxidant…" at bounding box center [615, 368] width 857 height 46
type input "35"
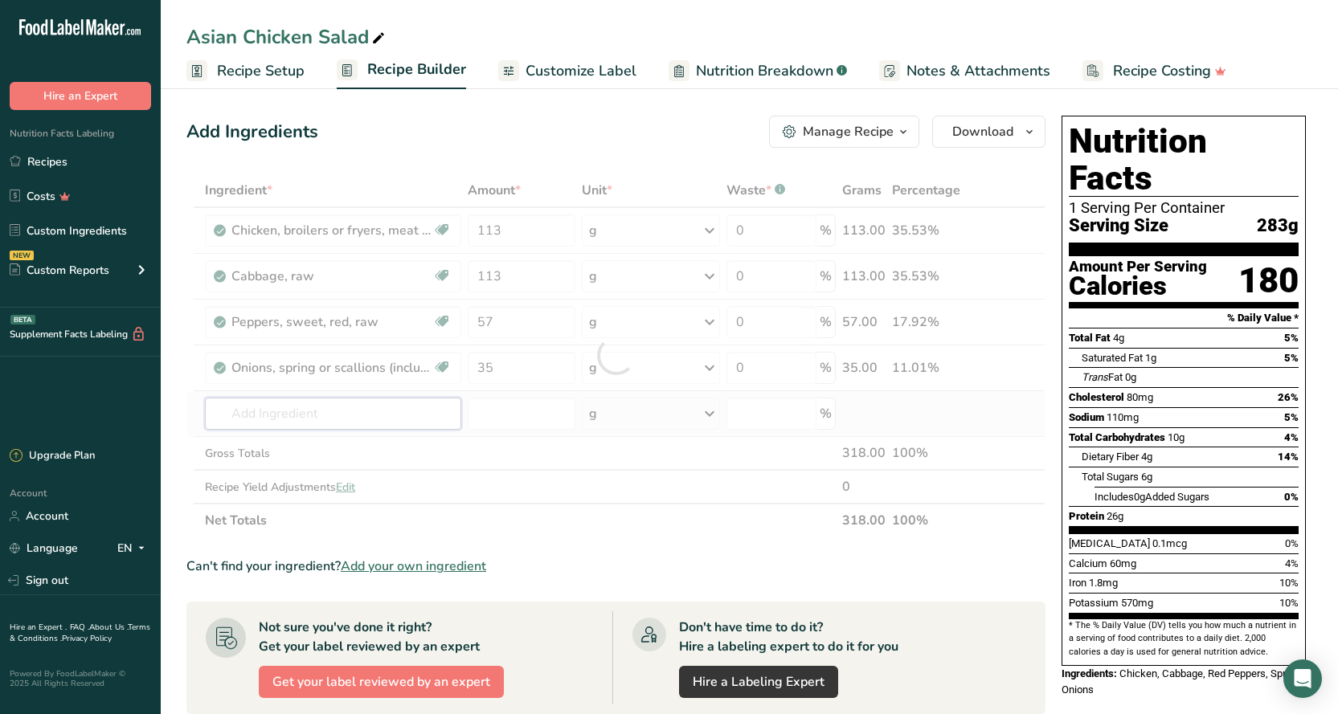
click at [291, 411] on div "Ingredient * Amount * Unit * Waste * .a-a{fill:#347362;}.b-a{fill:#fff;} Grams …" at bounding box center [615, 356] width 859 height 364
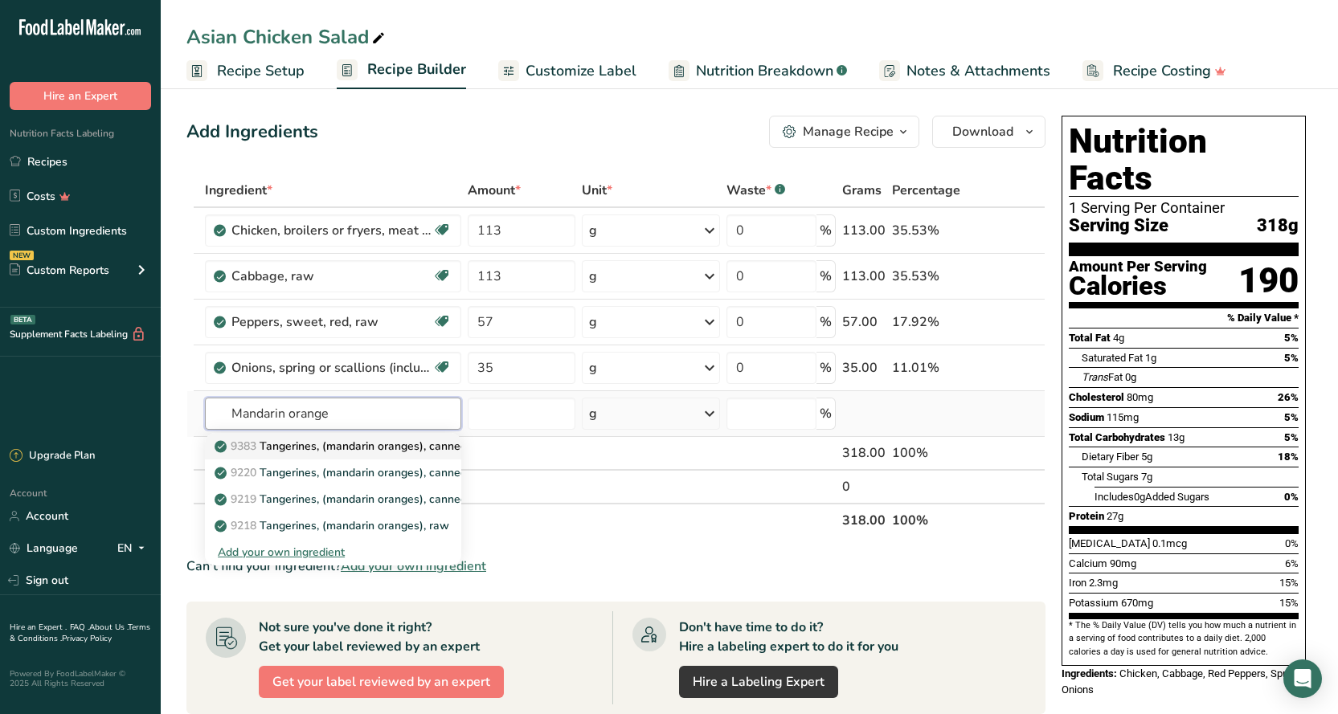
type input "Mandarin orange"
click at [303, 447] on p "9383 Tangerines, (mandarin oranges), canned, juice pack, drained" at bounding box center [392, 446] width 349 height 17
type input "Tangerines, (mandarin oranges), canned, juice pack, drained"
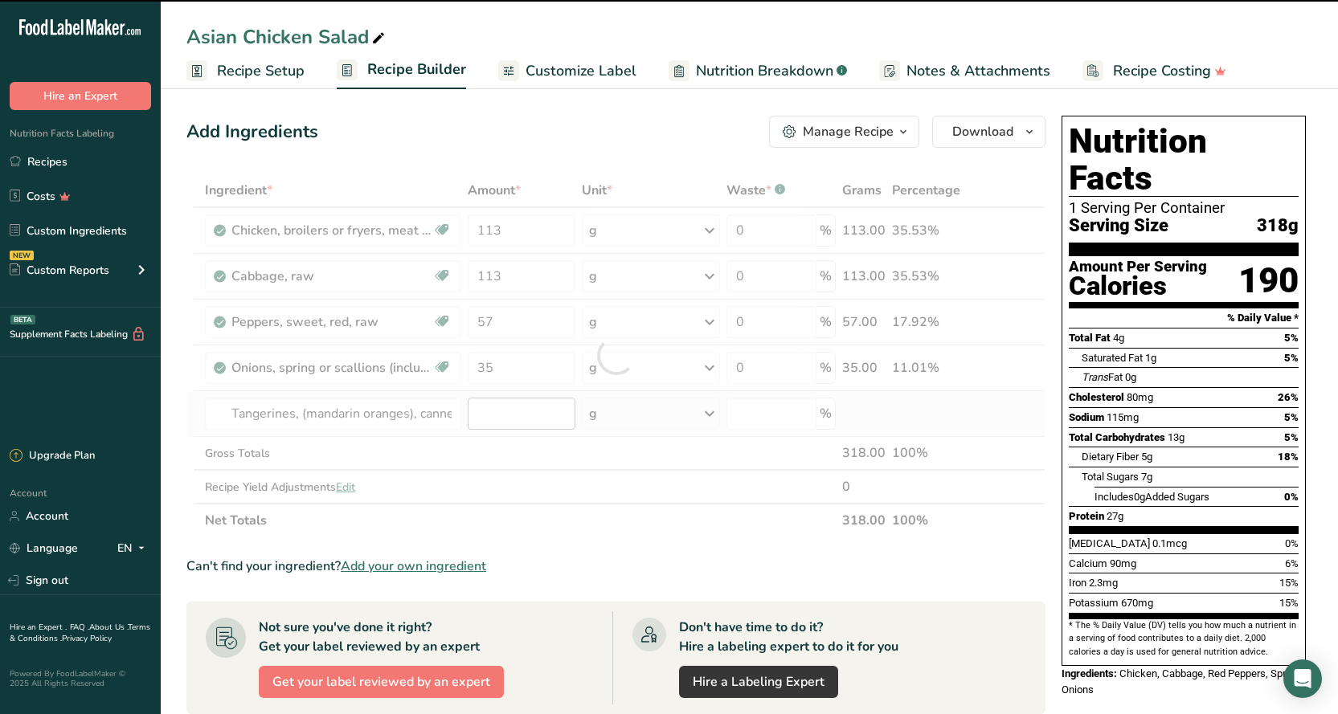
type input "0"
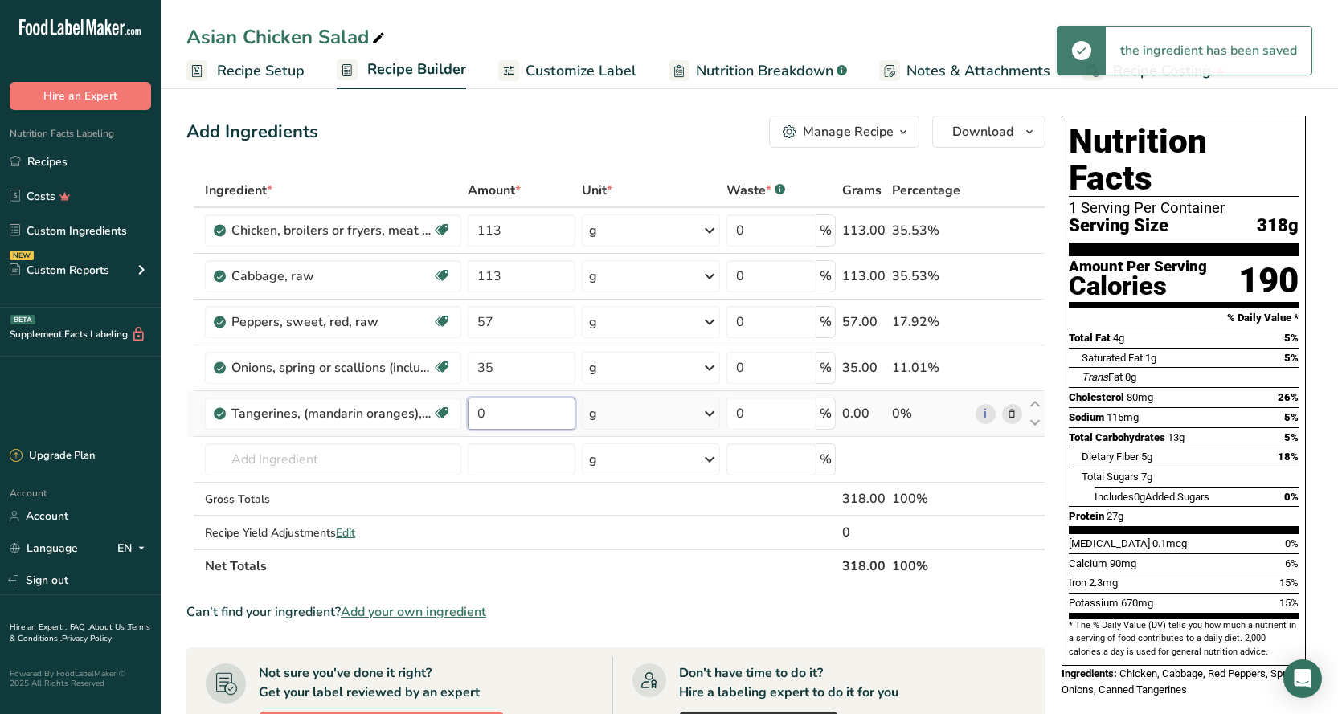
drag, startPoint x: 496, startPoint y: 414, endPoint x: 466, endPoint y: 415, distance: 30.6
click at [466, 415] on td "0" at bounding box center [521, 414] width 114 height 46
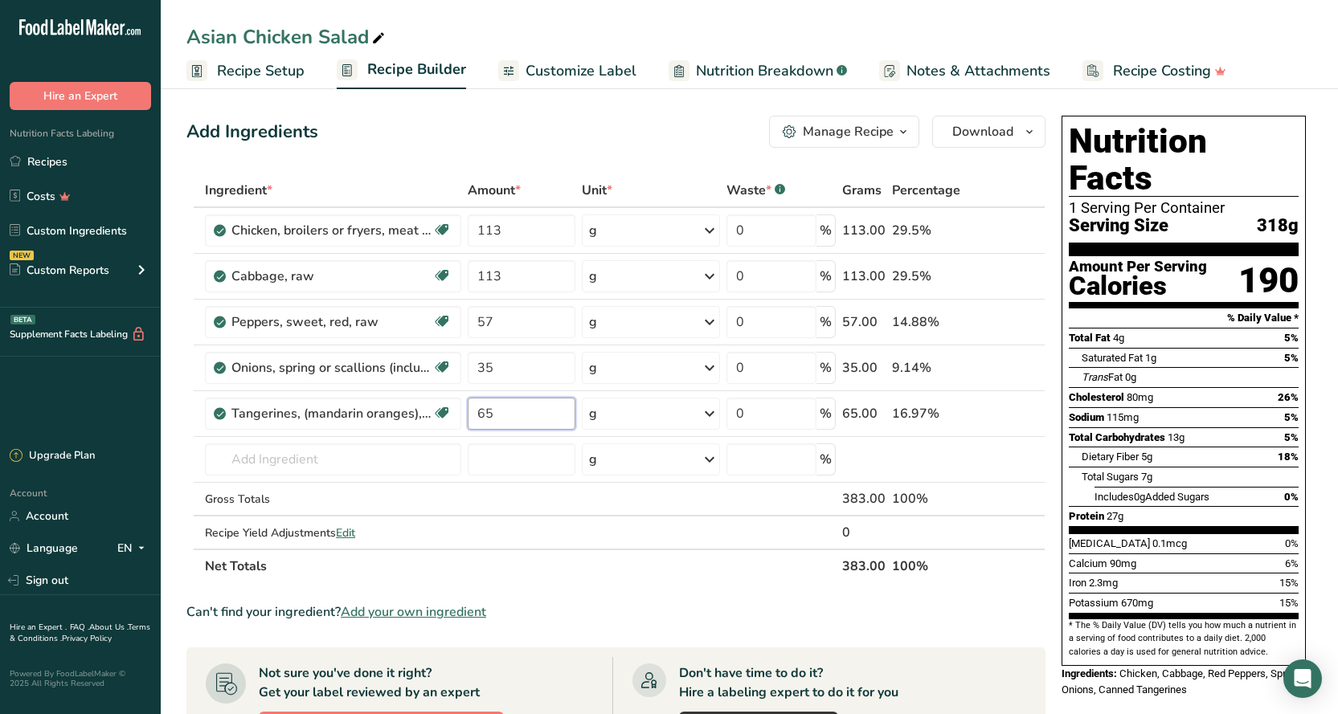
type input "65"
click at [707, 136] on div "Add Ingredients Manage Recipe Delete Recipe Duplicate Recipe Scale Recipe Save …" at bounding box center [615, 132] width 859 height 32
click at [500, 231] on input "113" at bounding box center [522, 230] width 108 height 32
type input "114"
click at [683, 137] on div "Add Ingredients Manage Recipe Delete Recipe Duplicate Recipe Scale Recipe Save …" at bounding box center [615, 132] width 859 height 32
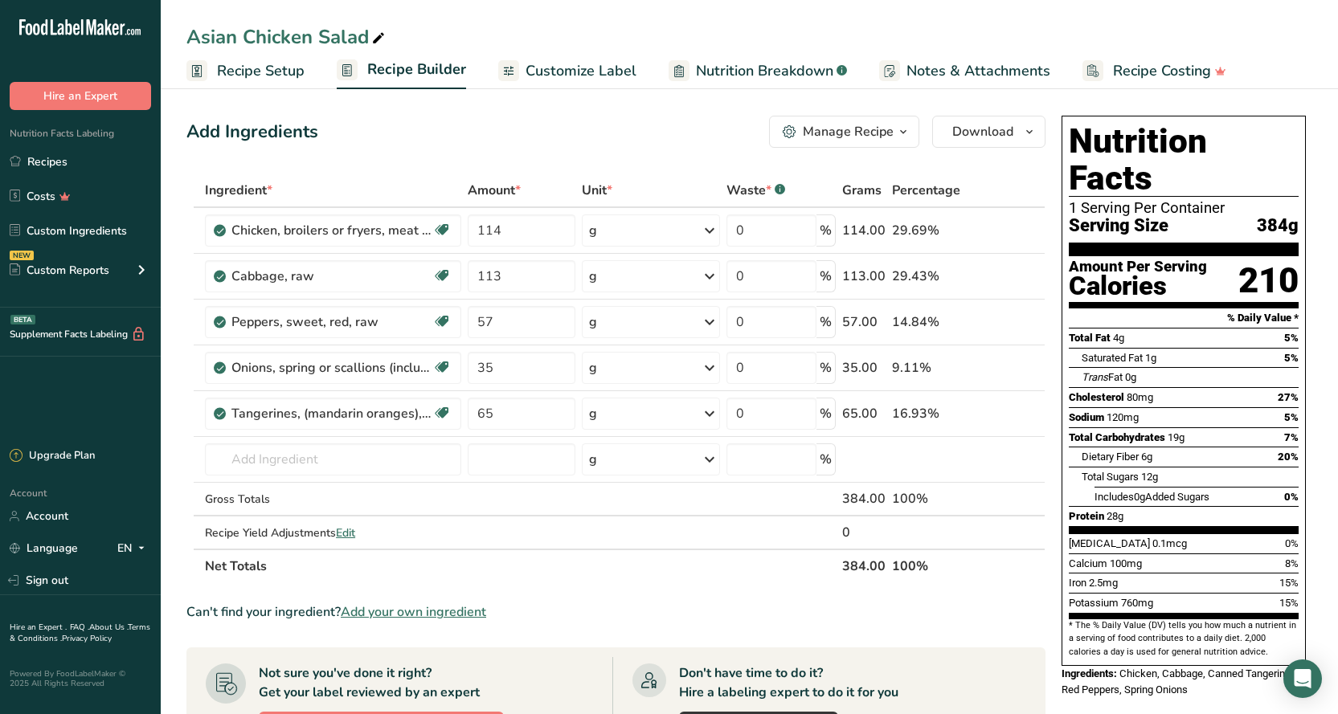
click at [554, 68] on span "Customize Label" at bounding box center [580, 71] width 111 height 22
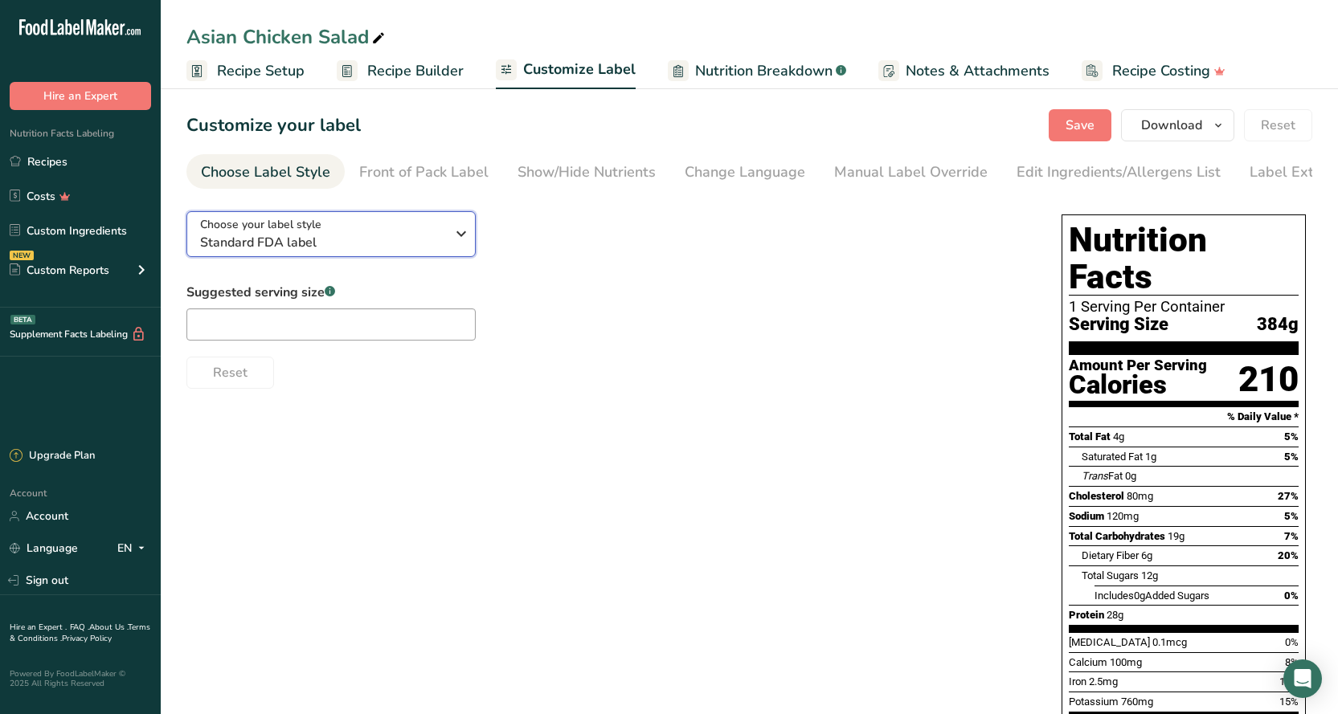
click at [407, 251] on span "Standard FDA label" at bounding box center [322, 242] width 245 height 19
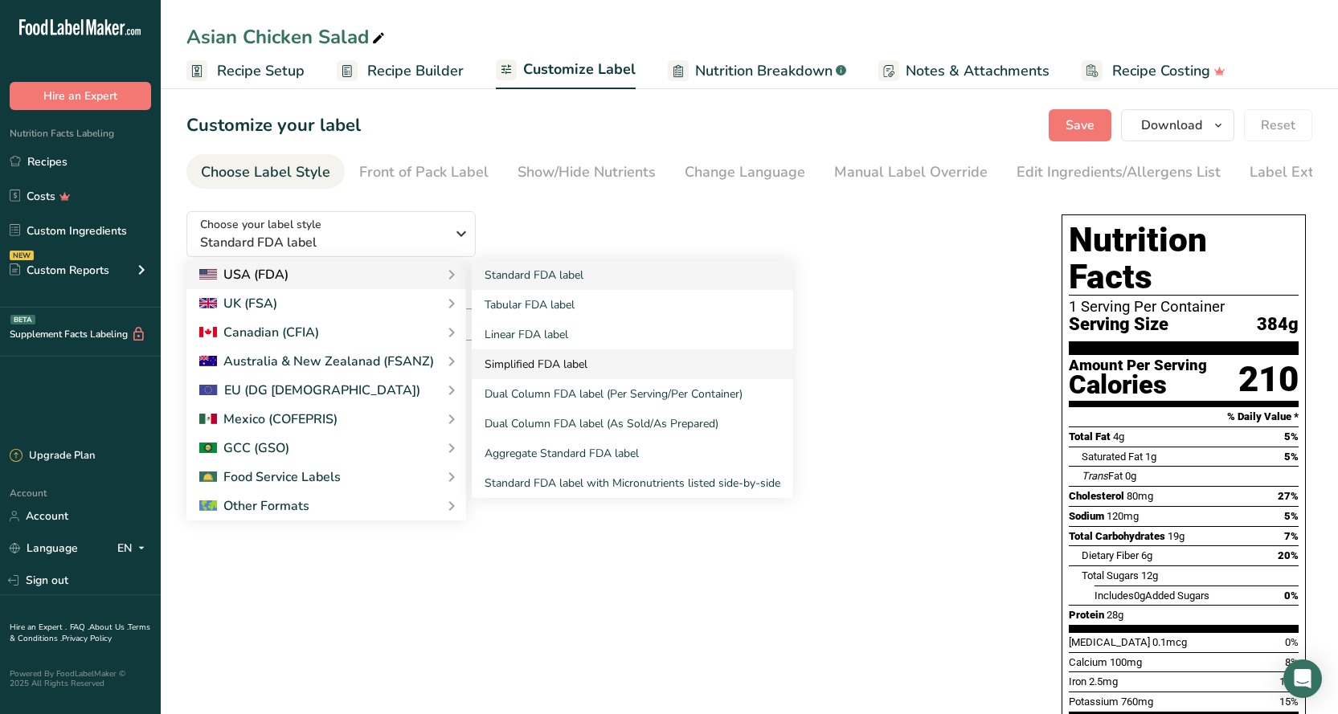
click at [532, 371] on link "Simplified FDA label" at bounding box center [632, 364] width 321 height 30
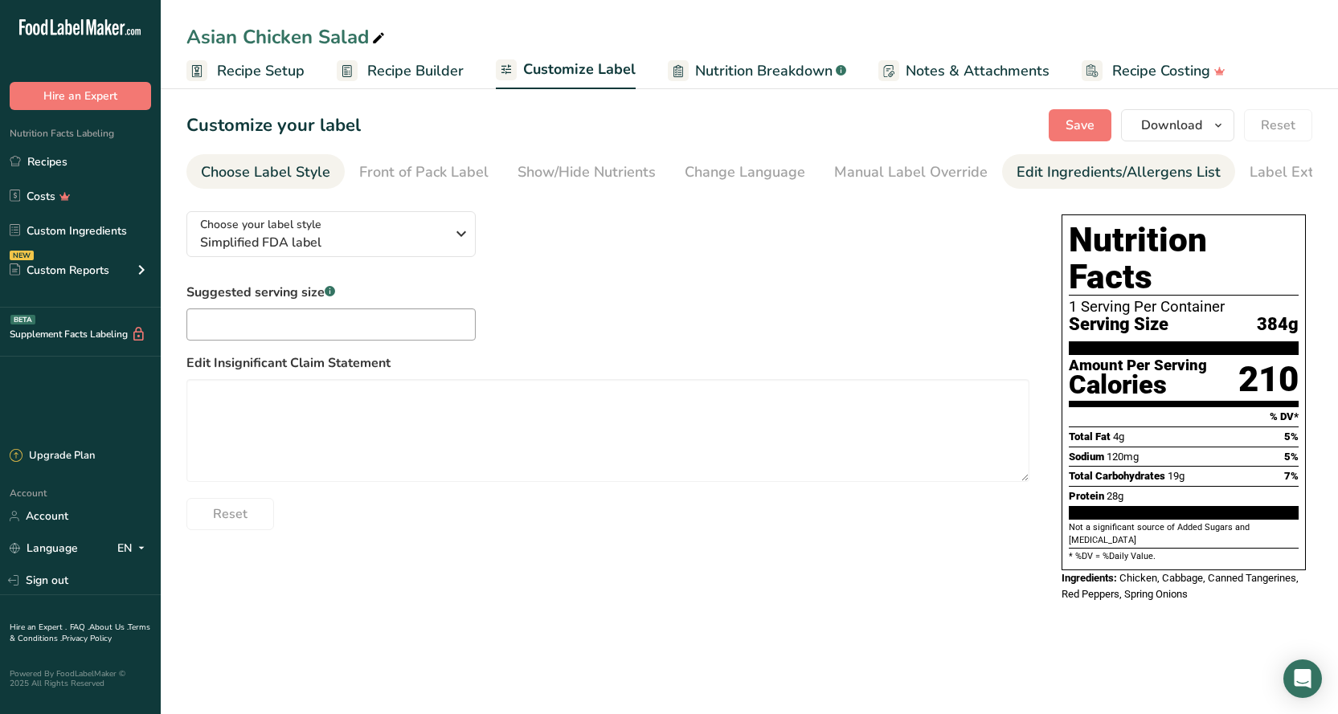
drag, startPoint x: 853, startPoint y: 173, endPoint x: 1047, endPoint y: 174, distance: 193.6
click at [1047, 174] on ul "Choose Label Style Front of Pack Label Show/Hide Nutrients Change Language Manu…" at bounding box center [748, 171] width 1125 height 35
click at [1047, 174] on div "Edit Ingredients/Allergens List" at bounding box center [1118, 172] width 204 height 22
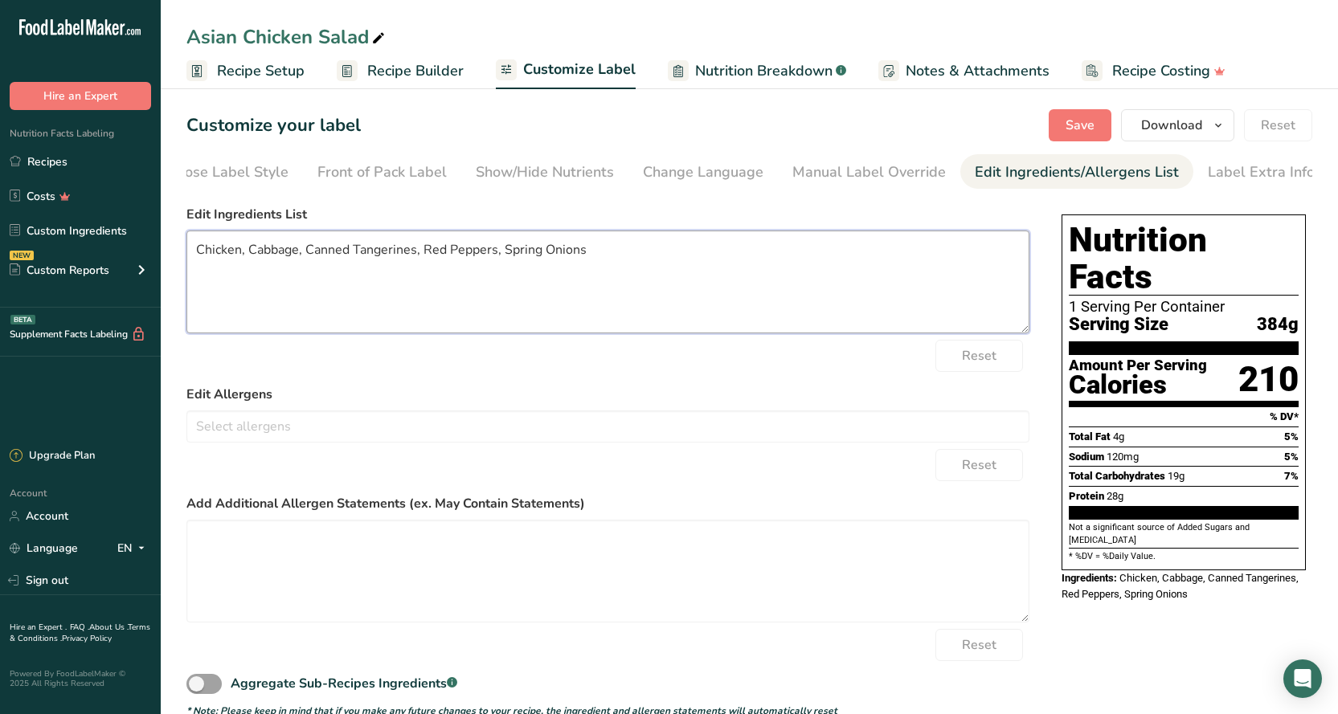
drag, startPoint x: 586, startPoint y: 255, endPoint x: 506, endPoint y: 262, distance: 80.6
click at [506, 262] on textarea "Chicken, Cabbage, Canned Tangerines, Red Peppers, Spring Onions" at bounding box center [607, 282] width 843 height 103
drag, startPoint x: 1199, startPoint y: 169, endPoint x: 1092, endPoint y: 137, distance: 110.6
click at [1092, 137] on section "Customize your label Save Download Choose what to show on your downloaded label…" at bounding box center [749, 414] width 1177 height 660
click at [1092, 134] on span "Save" at bounding box center [1079, 125] width 29 height 19
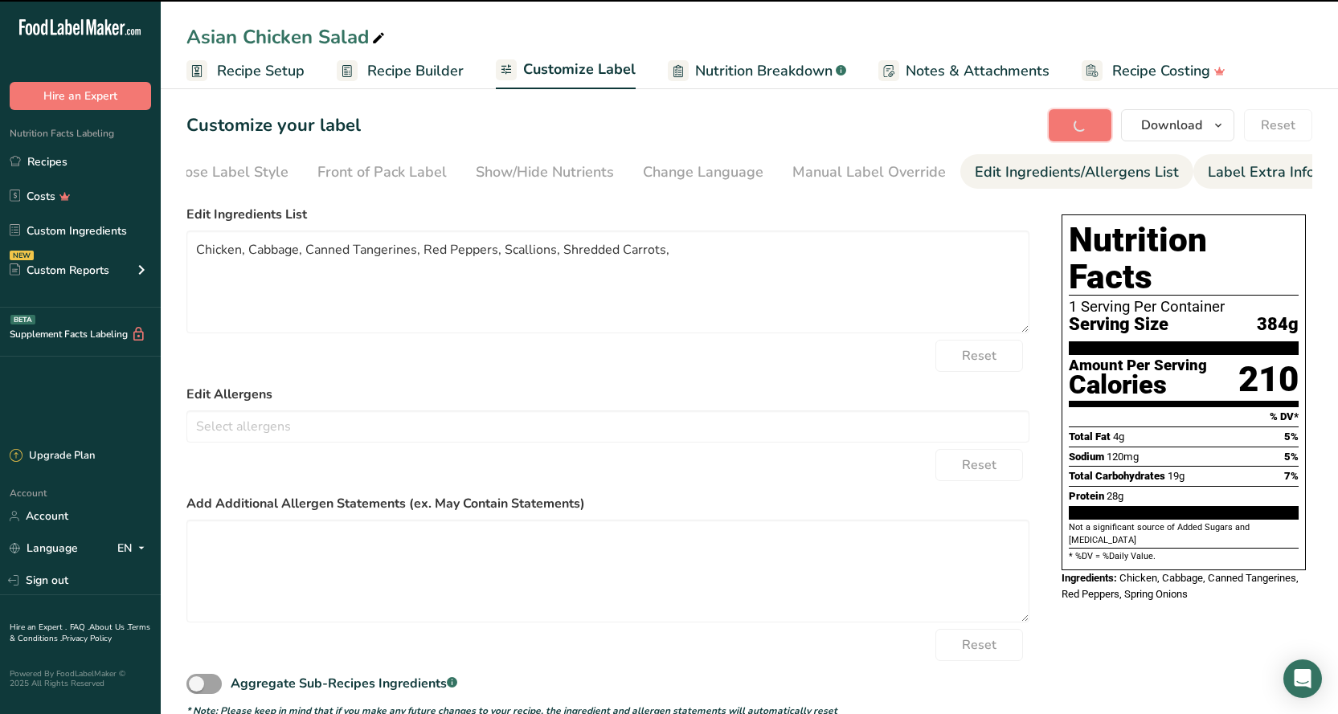
type textarea "Chicken, Cabbage, Canned Tangerines, Red Peppers, Scallions, Shredded Carrots,"
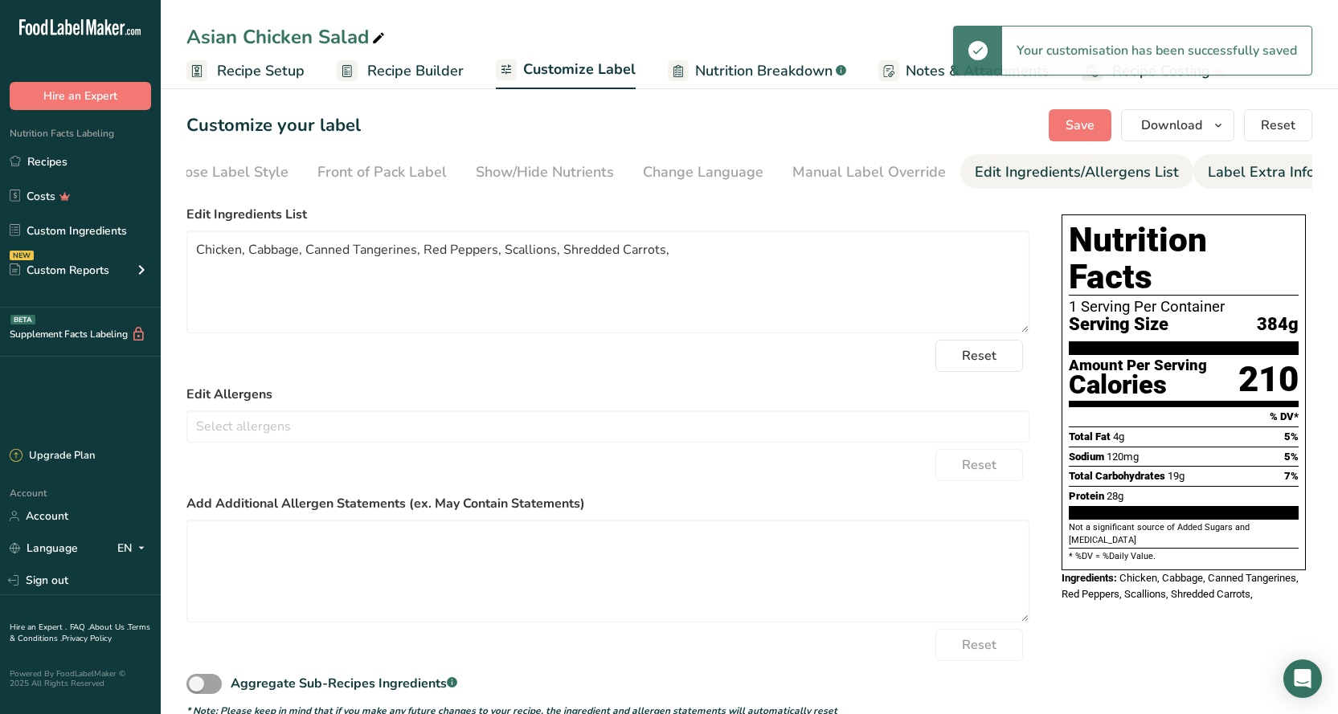
click at [1216, 167] on div "Label Extra Info" at bounding box center [1260, 172] width 107 height 22
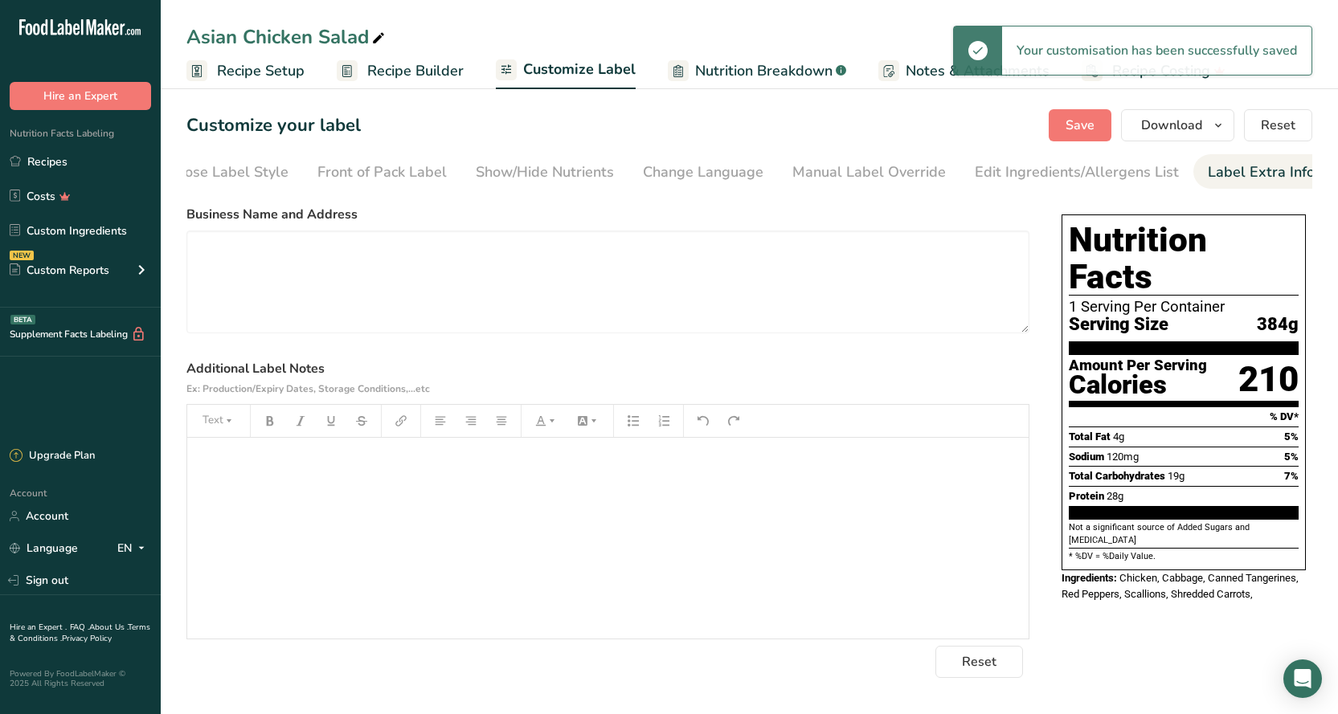
click at [429, 499] on div "﻿" at bounding box center [607, 538] width 841 height 201
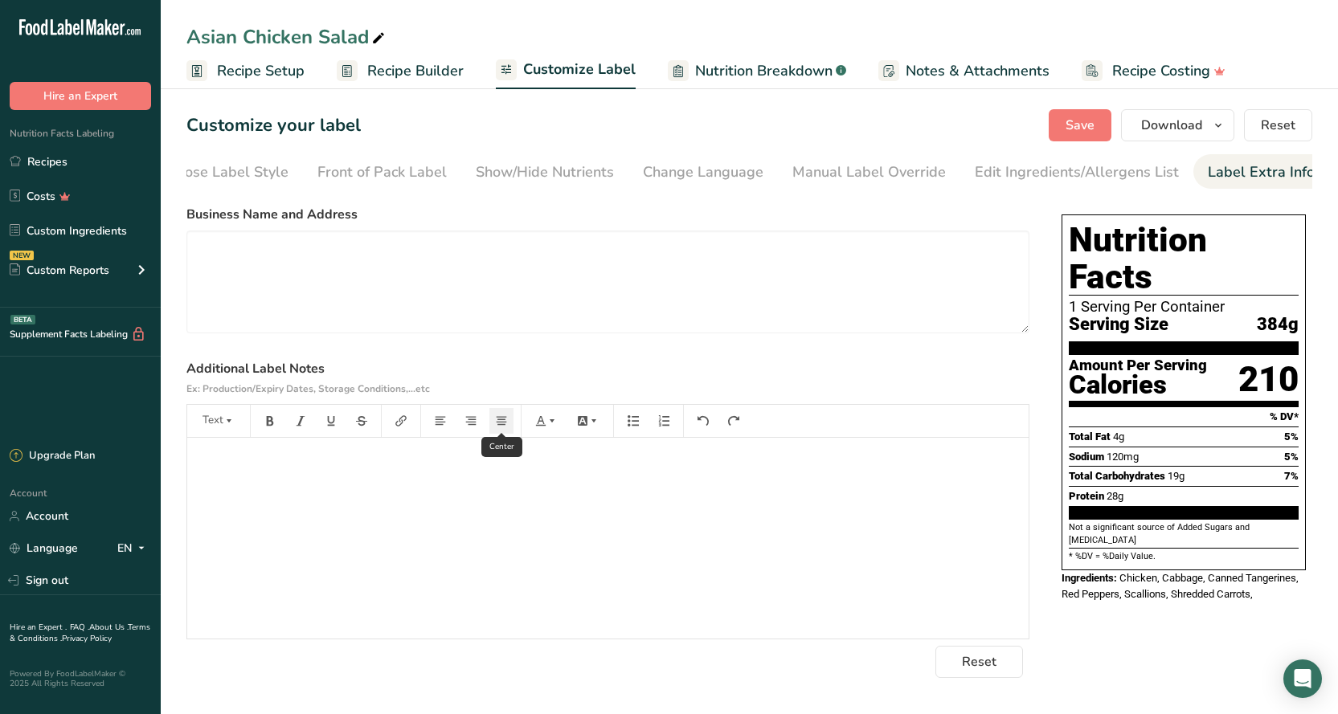
click at [494, 426] on button "button" at bounding box center [501, 421] width 24 height 26
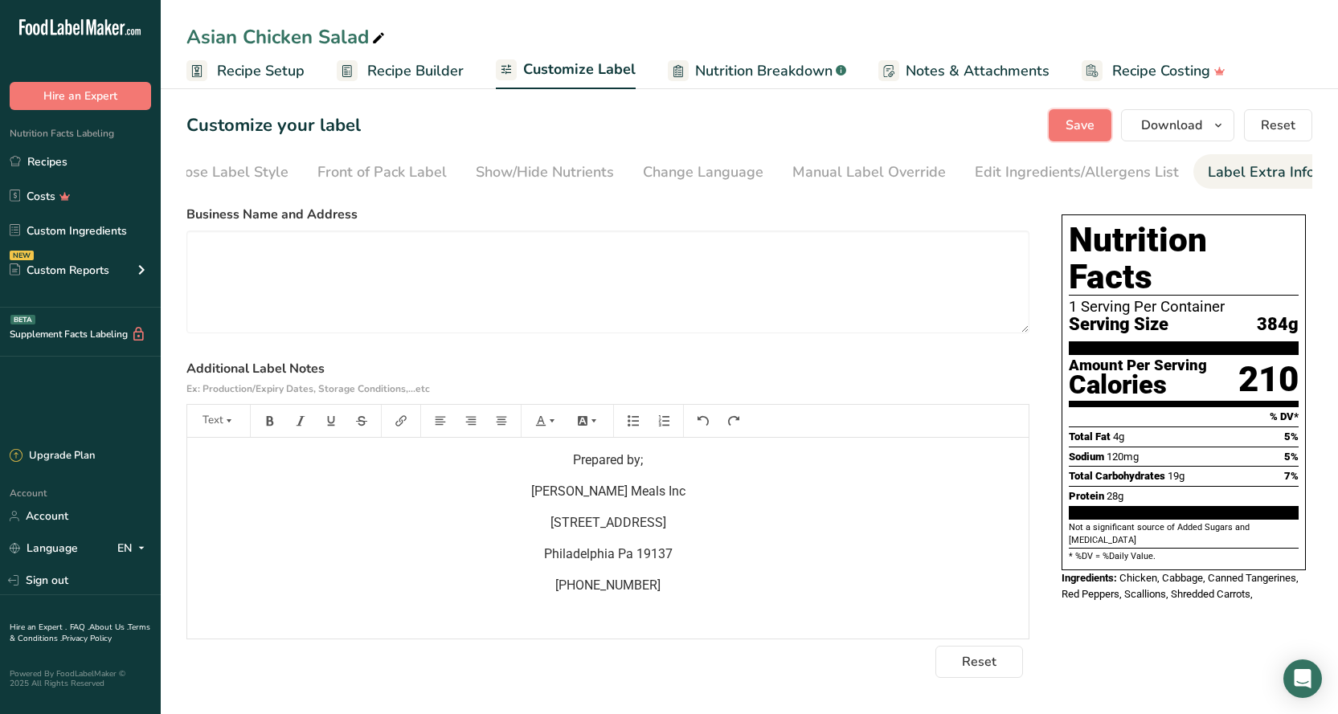
click at [1067, 128] on span "Save" at bounding box center [1079, 125] width 29 height 19
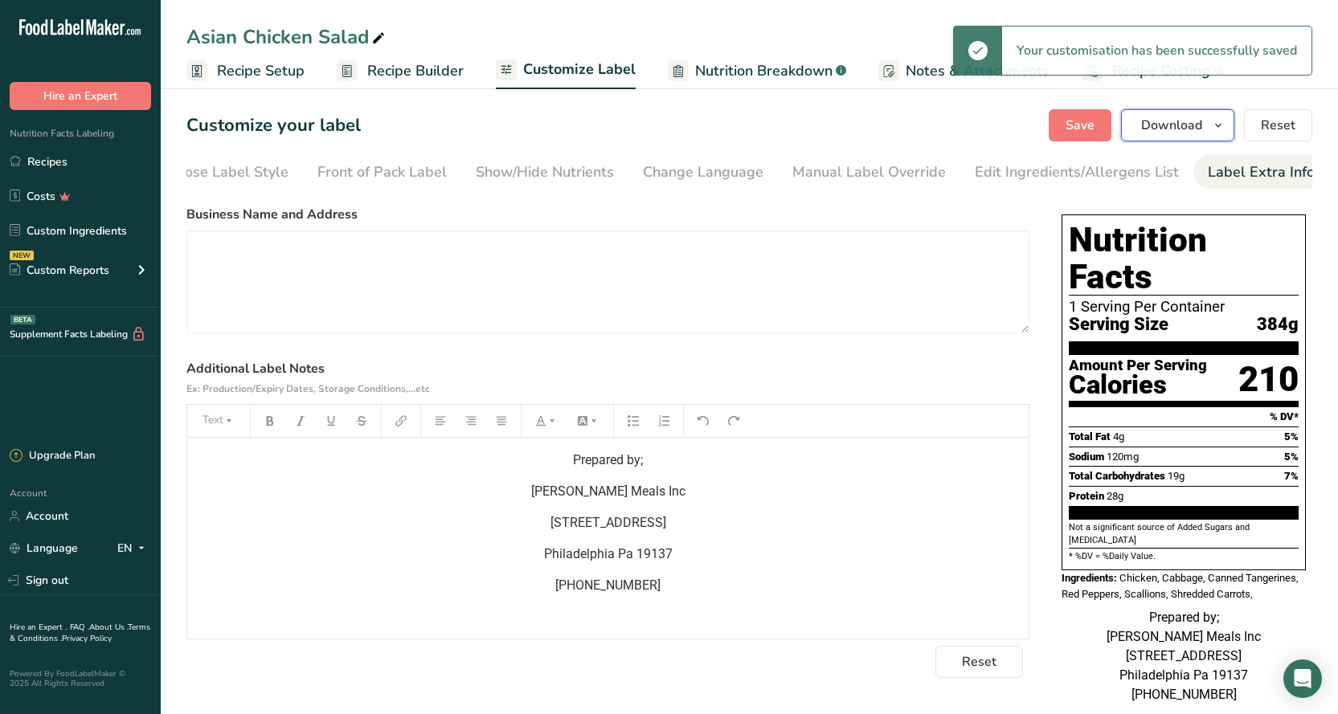
click at [1178, 129] on span "Download" at bounding box center [1171, 125] width 61 height 19
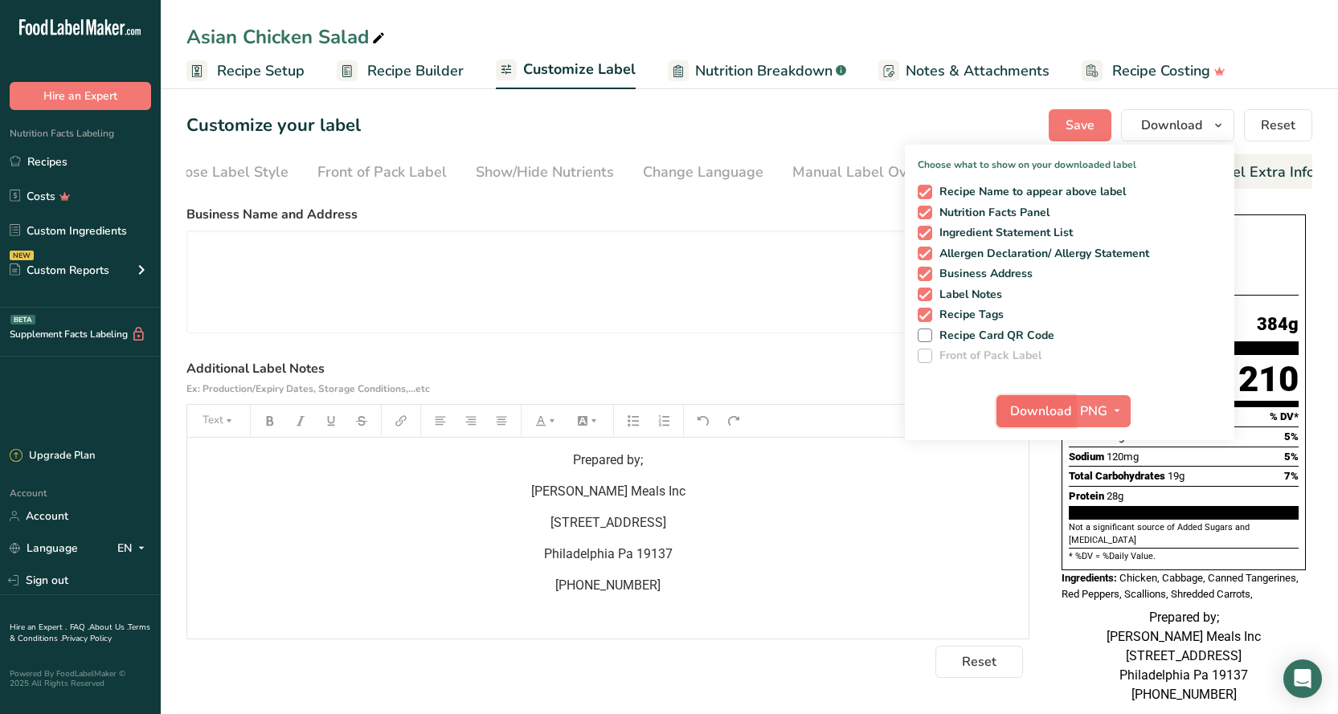
click at [1055, 415] on span "Download" at bounding box center [1040, 411] width 61 height 19
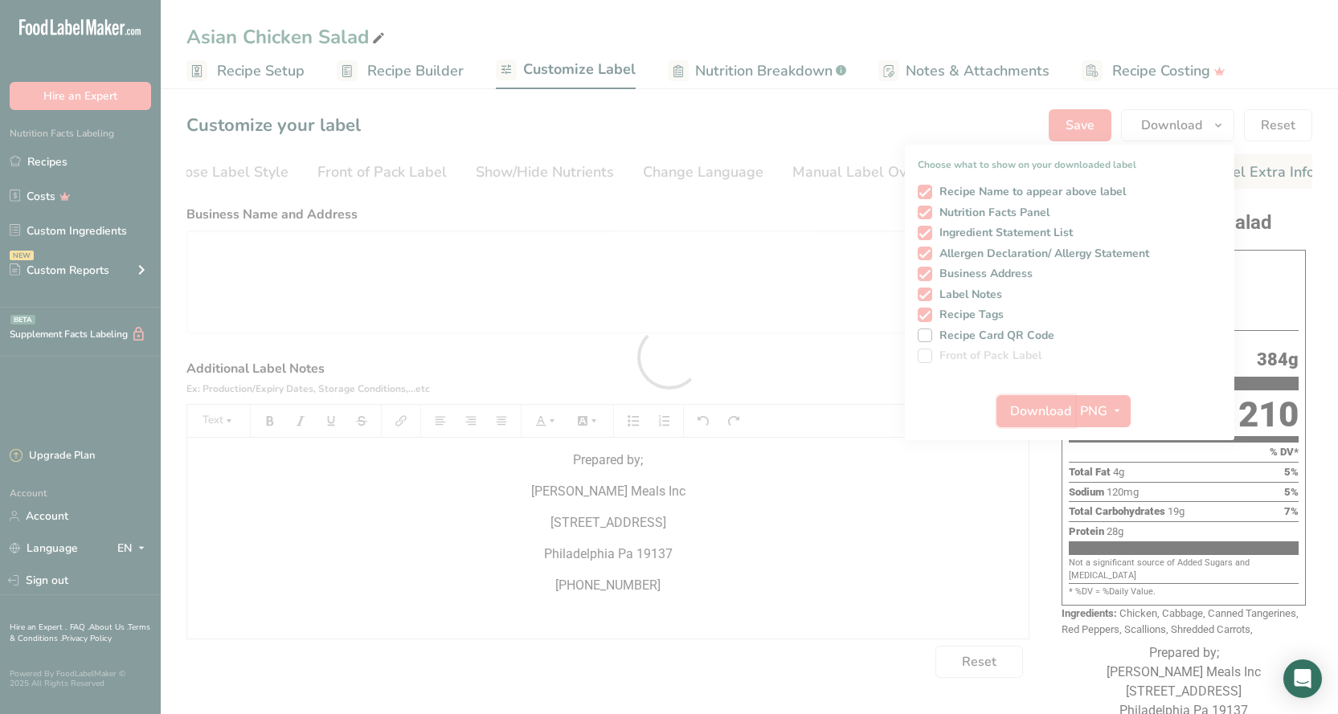
scroll to position [0, 0]
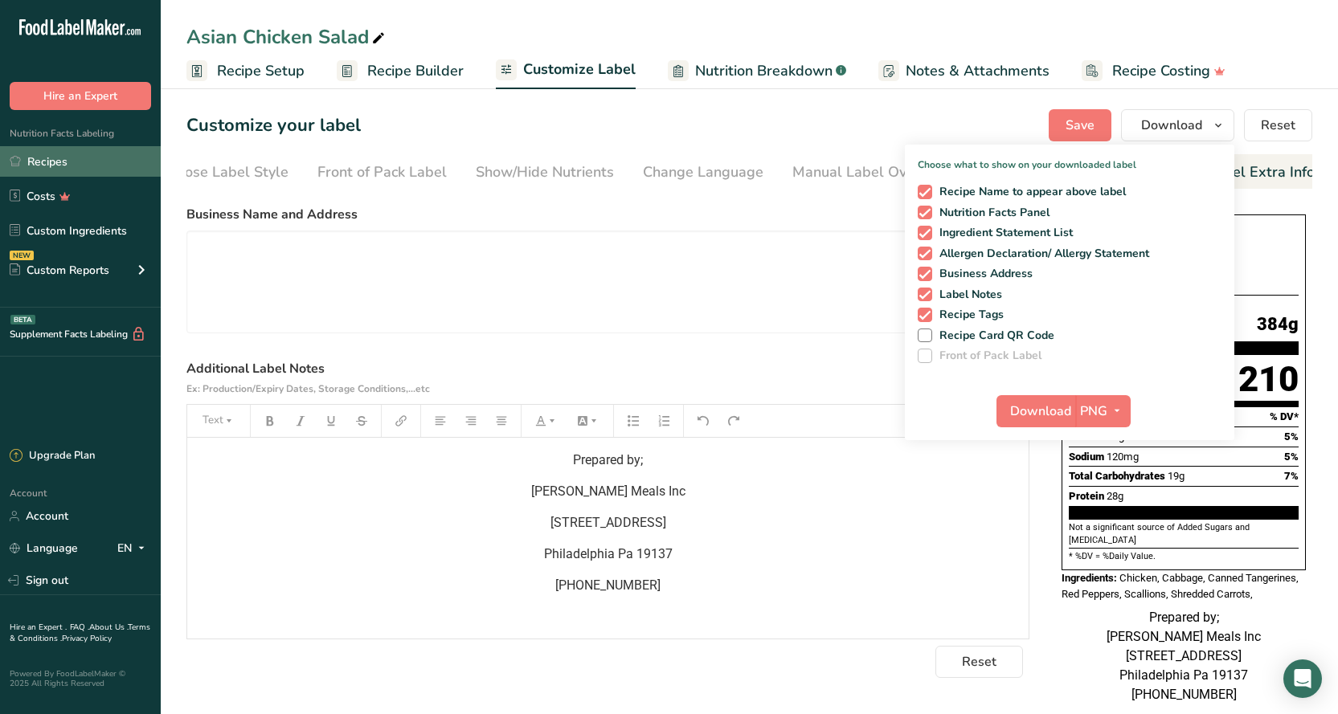
click at [81, 157] on link "Recipes" at bounding box center [80, 161] width 161 height 31
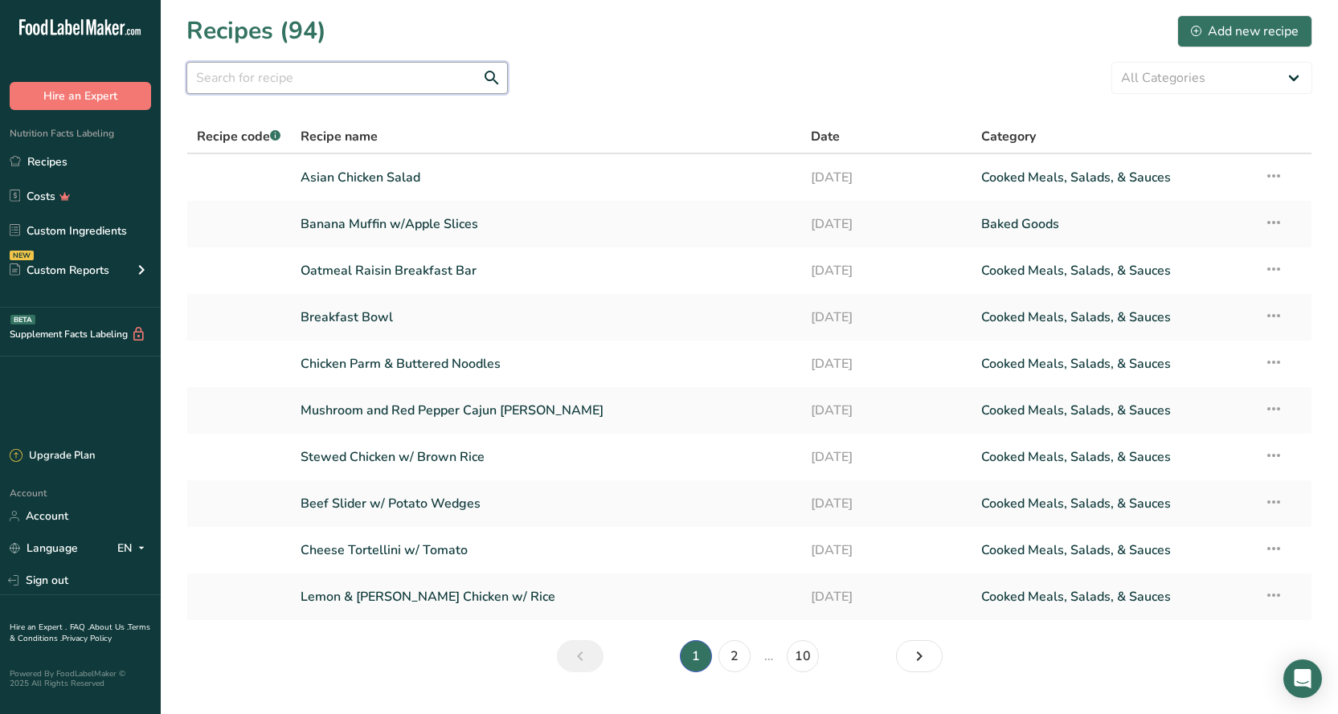
drag, startPoint x: 246, startPoint y: 86, endPoint x: 261, endPoint y: 77, distance: 17.6
click at [248, 84] on input "text" at bounding box center [346, 78] width 321 height 32
type input "T"
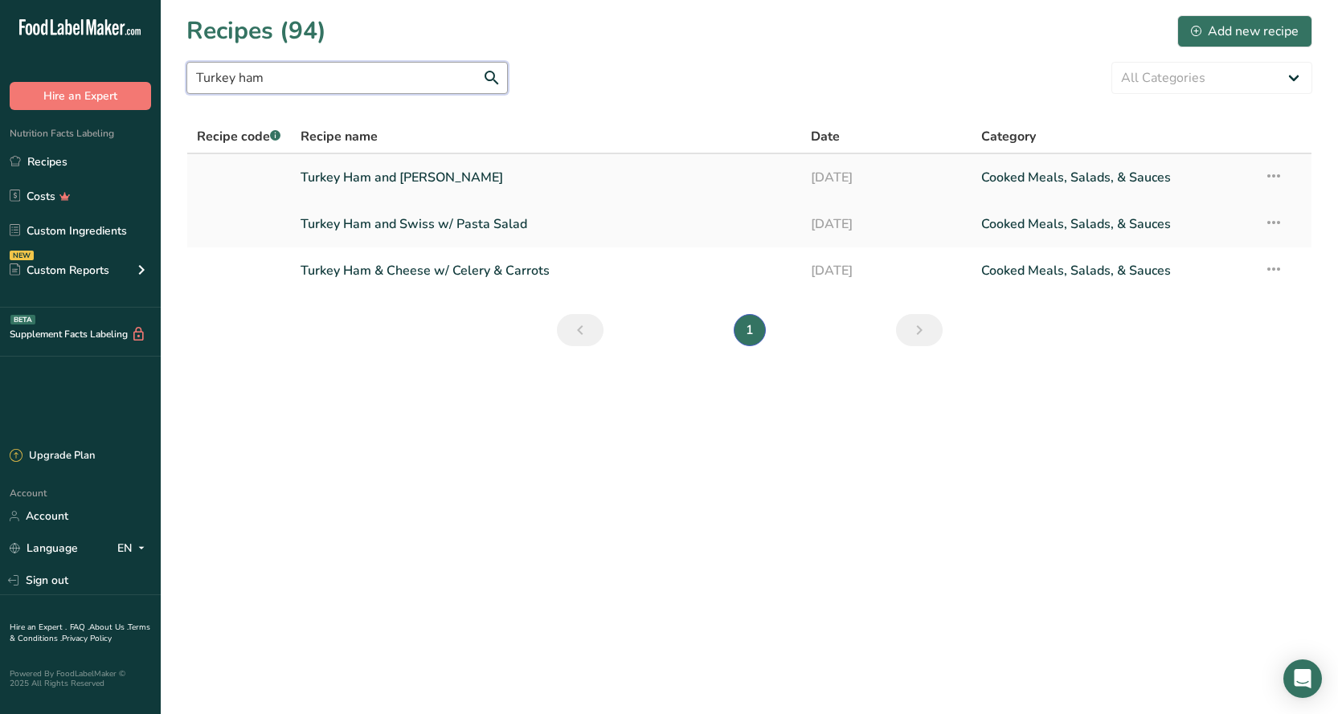
type input "Turkey ham"
click at [401, 175] on link "Turkey Ham and [PERSON_NAME]" at bounding box center [545, 178] width 491 height 34
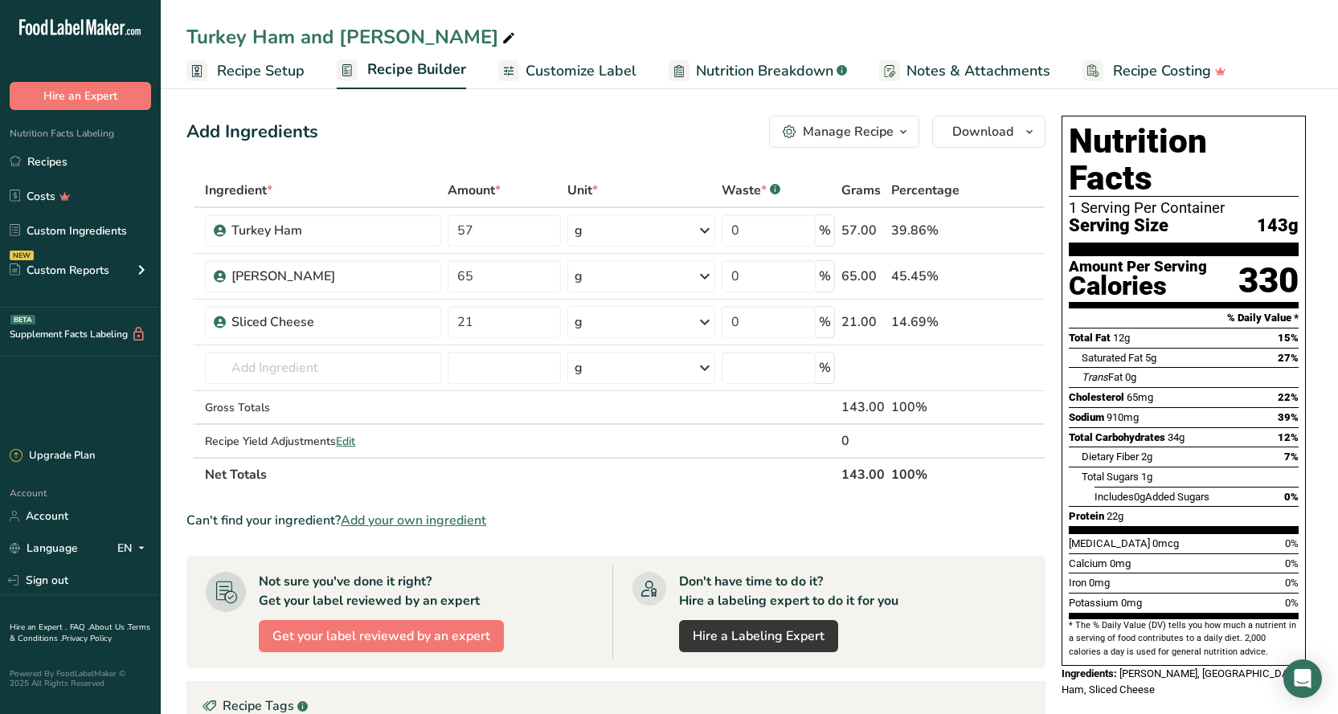
click at [561, 71] on span "Customize Label" at bounding box center [580, 71] width 111 height 22
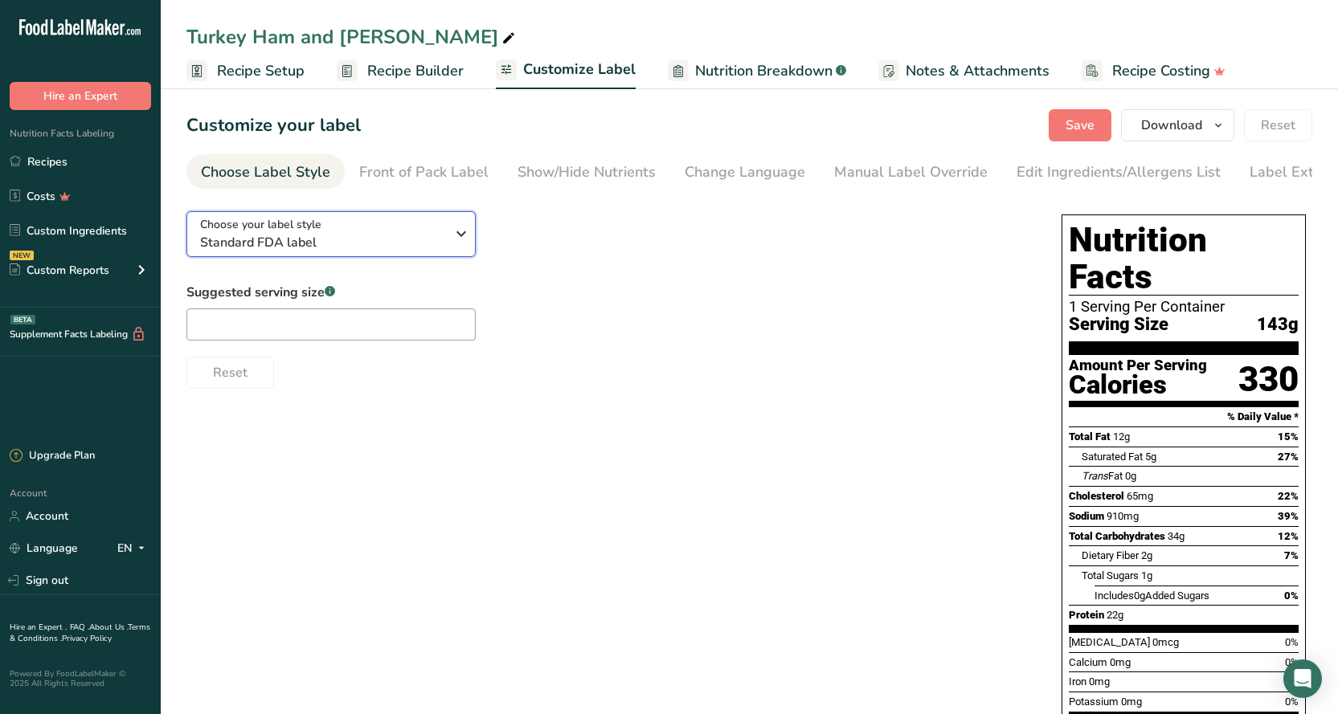
click at [399, 222] on div "Choose your label style Standard FDA label" at bounding box center [322, 234] width 245 height 36
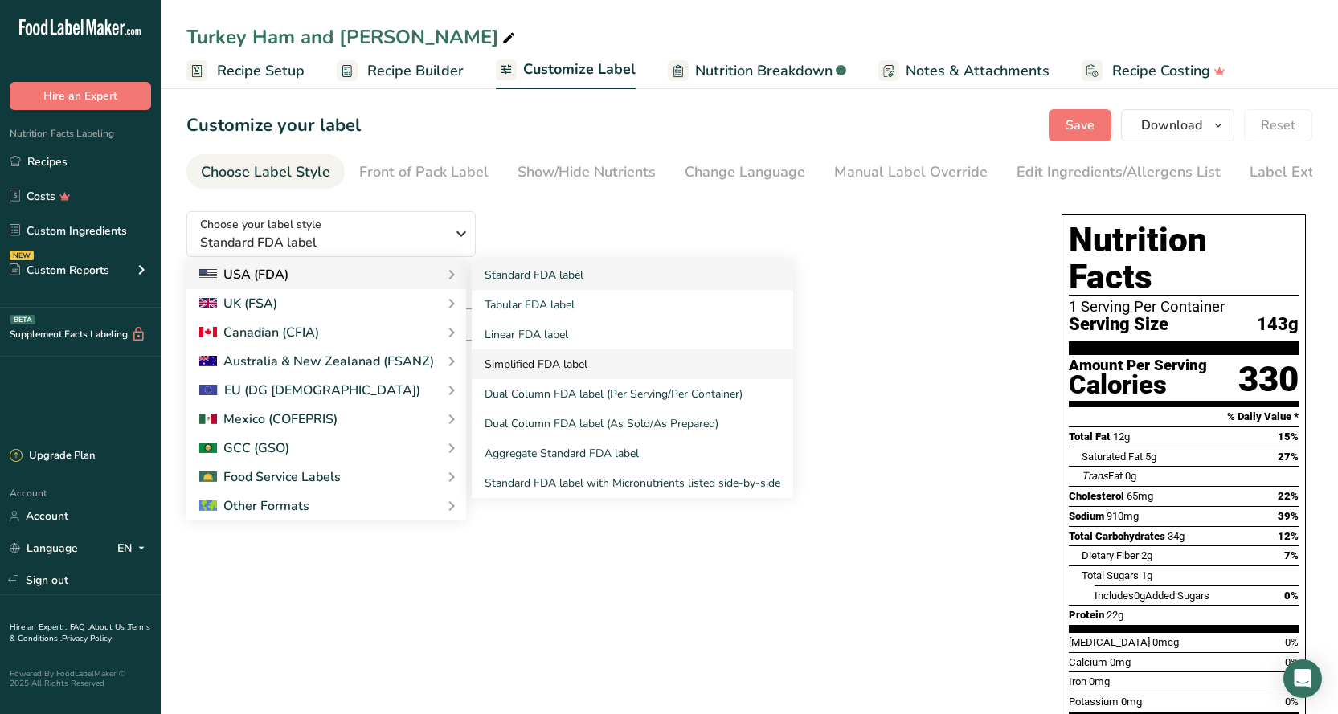
click at [529, 366] on link "Simplified FDA label" at bounding box center [632, 364] width 321 height 30
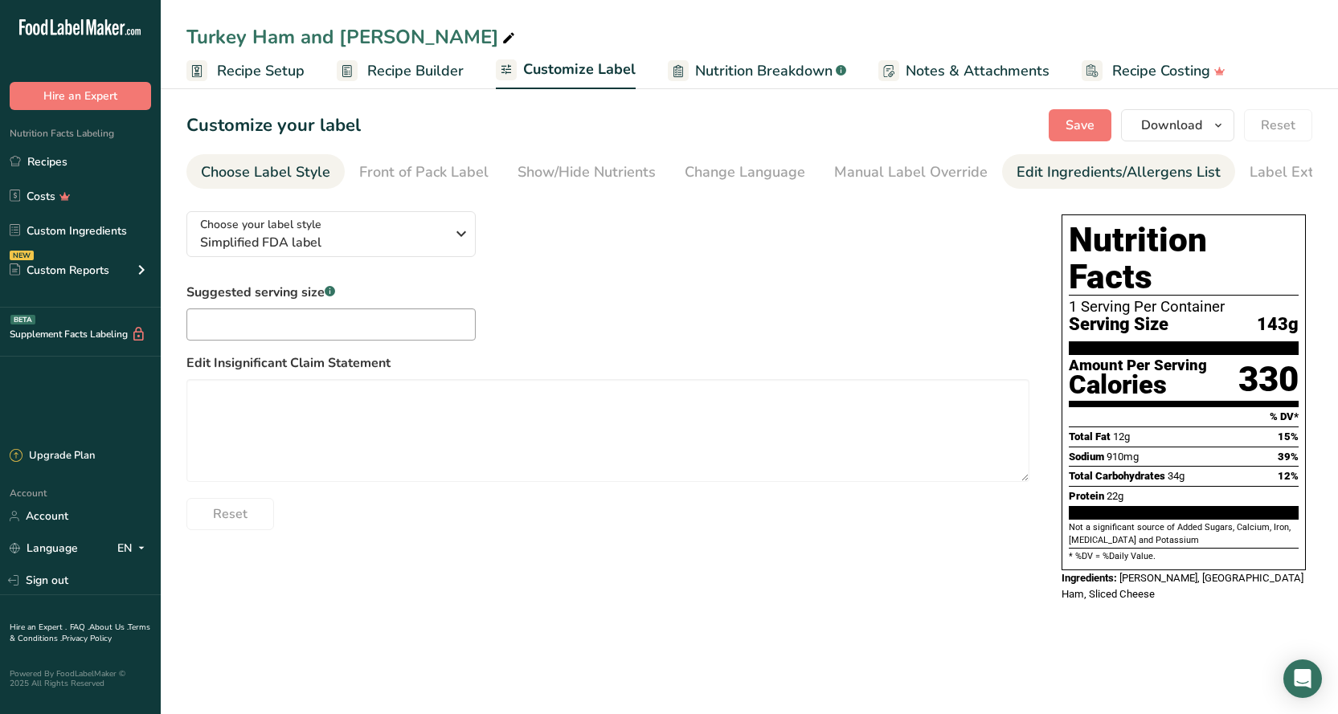
click at [1109, 183] on link "Edit Ingredients/Allergens List" at bounding box center [1118, 172] width 204 height 36
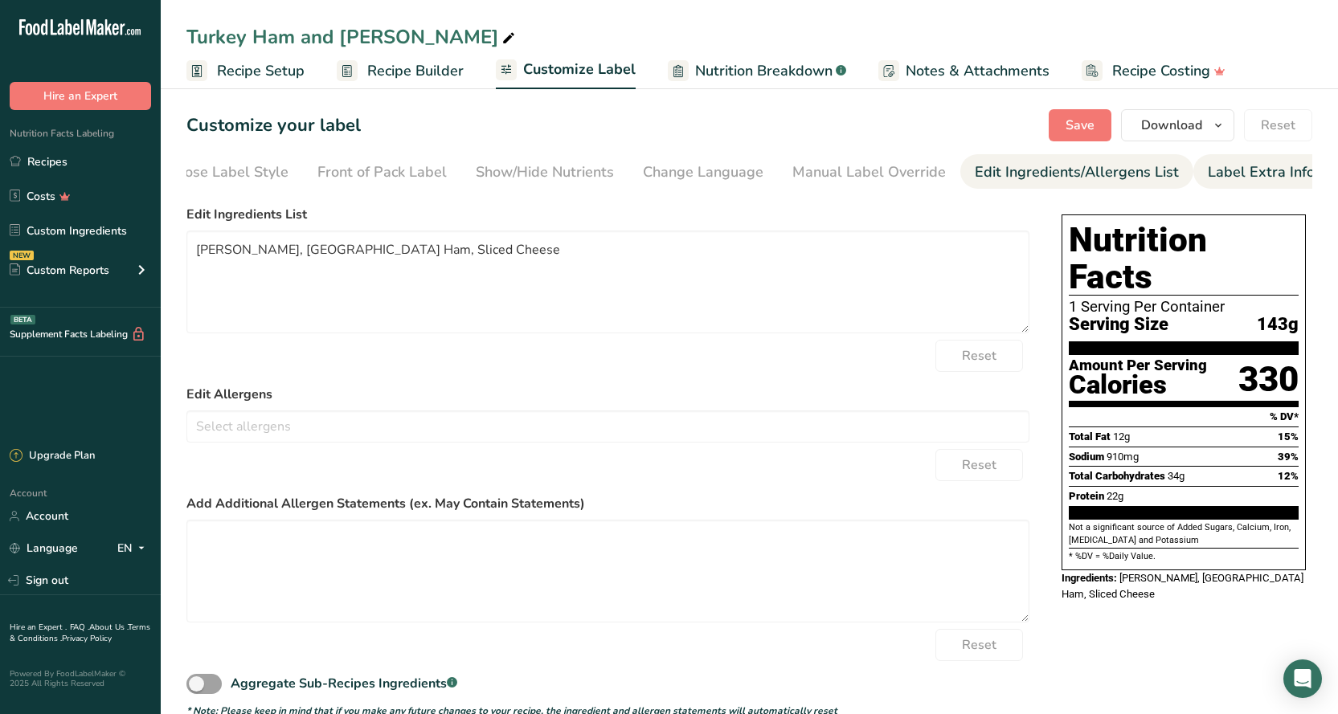
click at [1240, 171] on div "Label Extra Info" at bounding box center [1260, 172] width 107 height 22
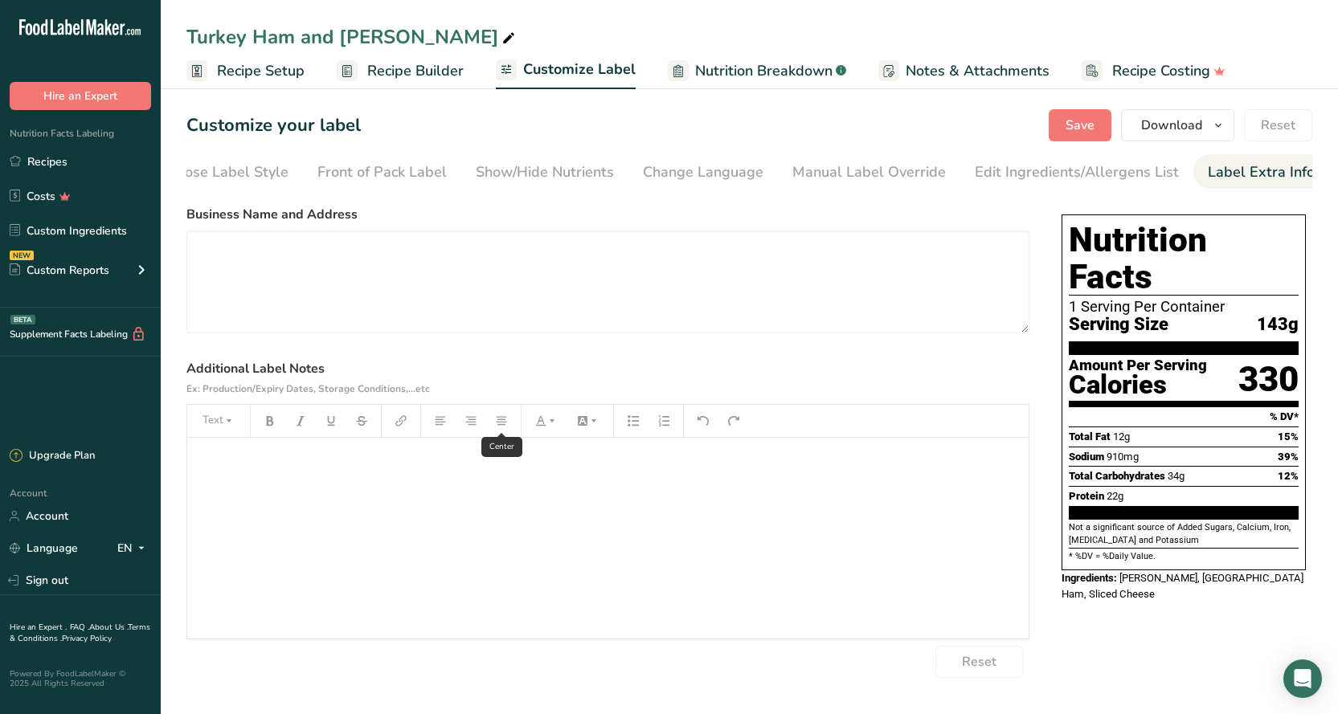
click at [498, 425] on icon "button" at bounding box center [501, 420] width 10 height 9
click at [478, 463] on p "﻿" at bounding box center [607, 460] width 825 height 19
drag, startPoint x: 470, startPoint y: 430, endPoint x: 499, endPoint y: 426, distance: 29.2
click at [499, 426] on div "Text" at bounding box center [607, 421] width 841 height 32
click at [500, 427] on icon "button" at bounding box center [501, 420] width 11 height 11
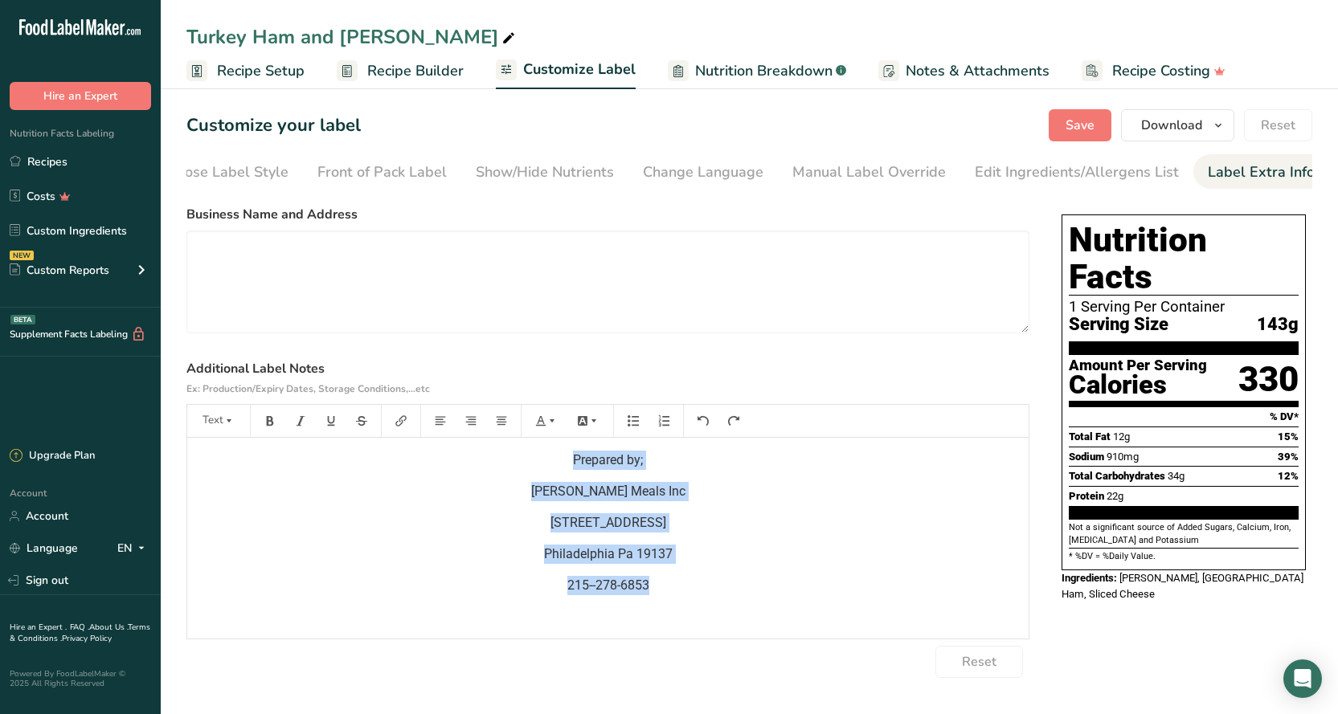
drag, startPoint x: 568, startPoint y: 464, endPoint x: 649, endPoint y: 599, distance: 158.2
click at [654, 611] on div "Prepared by; [PERSON_NAME] Meals Inc [STREET_ADDRESS] 215--278-6853" at bounding box center [607, 538] width 841 height 201
copy div "Prepared by; [PERSON_NAME] Meals Inc [STREET_ADDRESS] 215--278-6853"
click at [1095, 134] on button "Save" at bounding box center [1079, 125] width 63 height 32
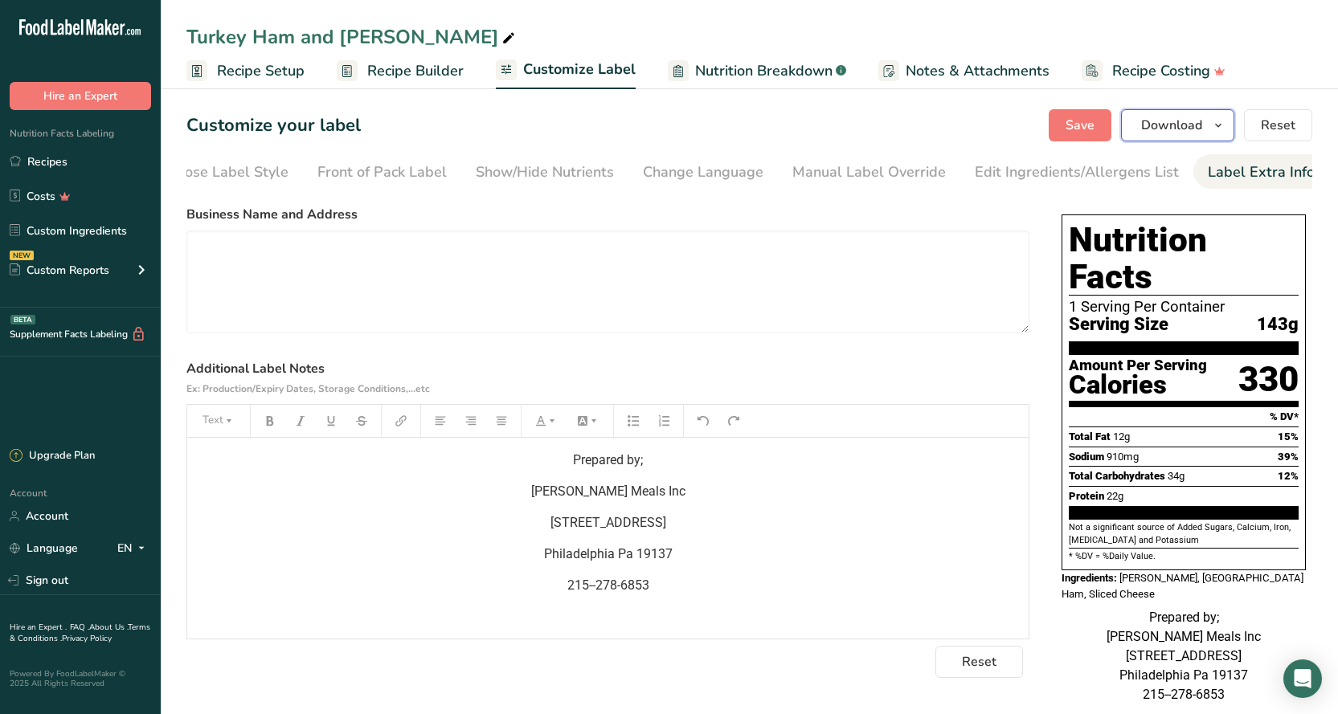
click at [1177, 129] on span "Download" at bounding box center [1171, 125] width 61 height 19
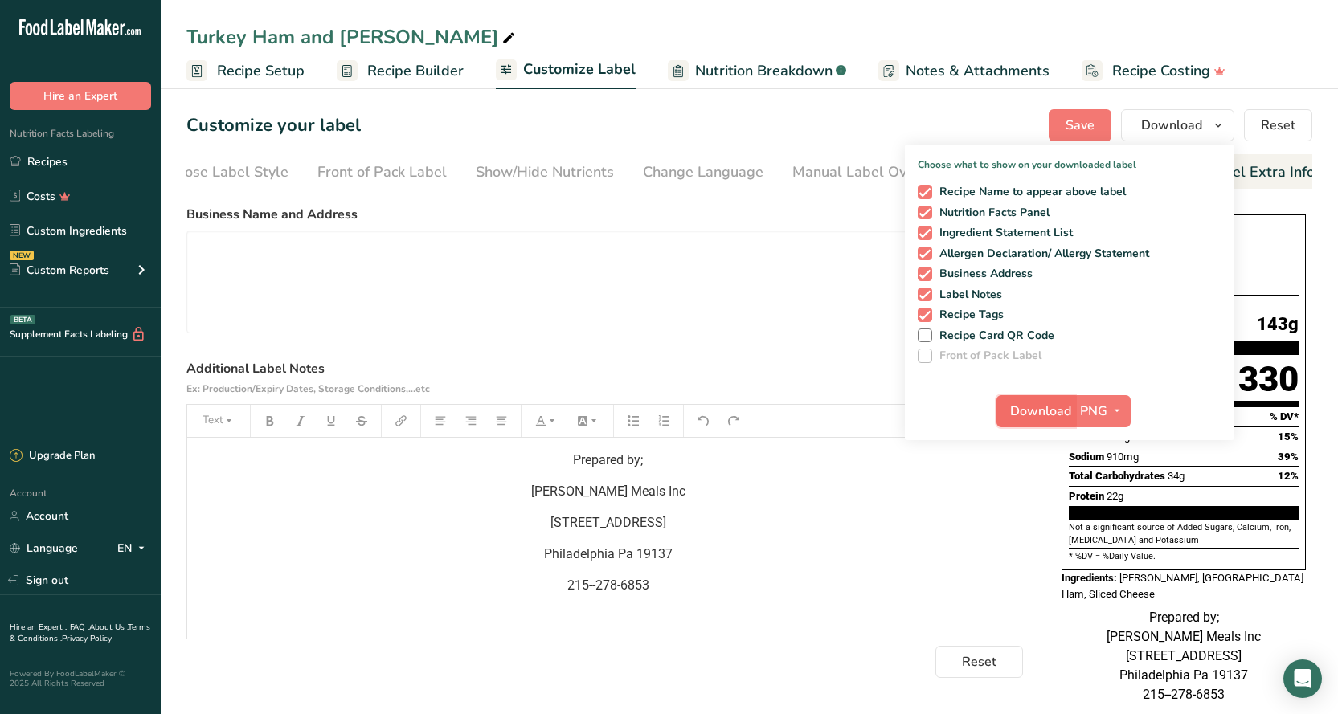
click at [1038, 416] on span "Download" at bounding box center [1040, 411] width 61 height 19
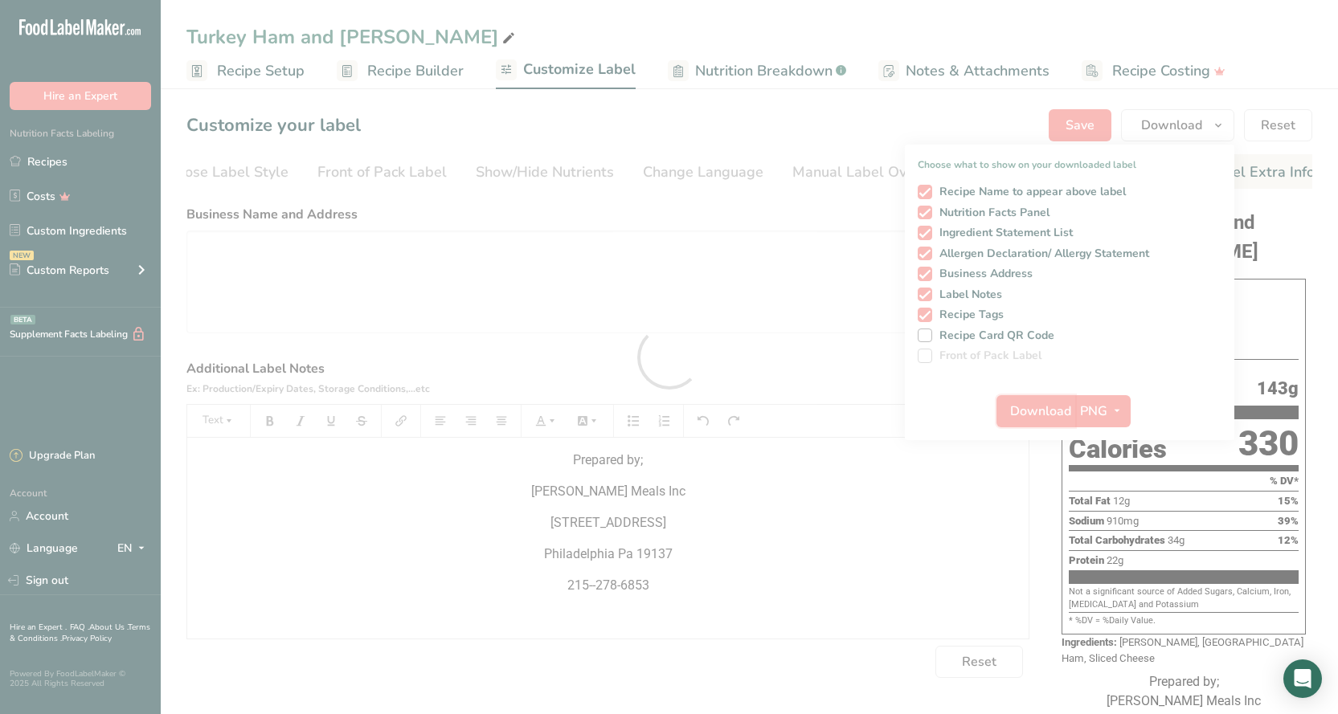
scroll to position [0, 0]
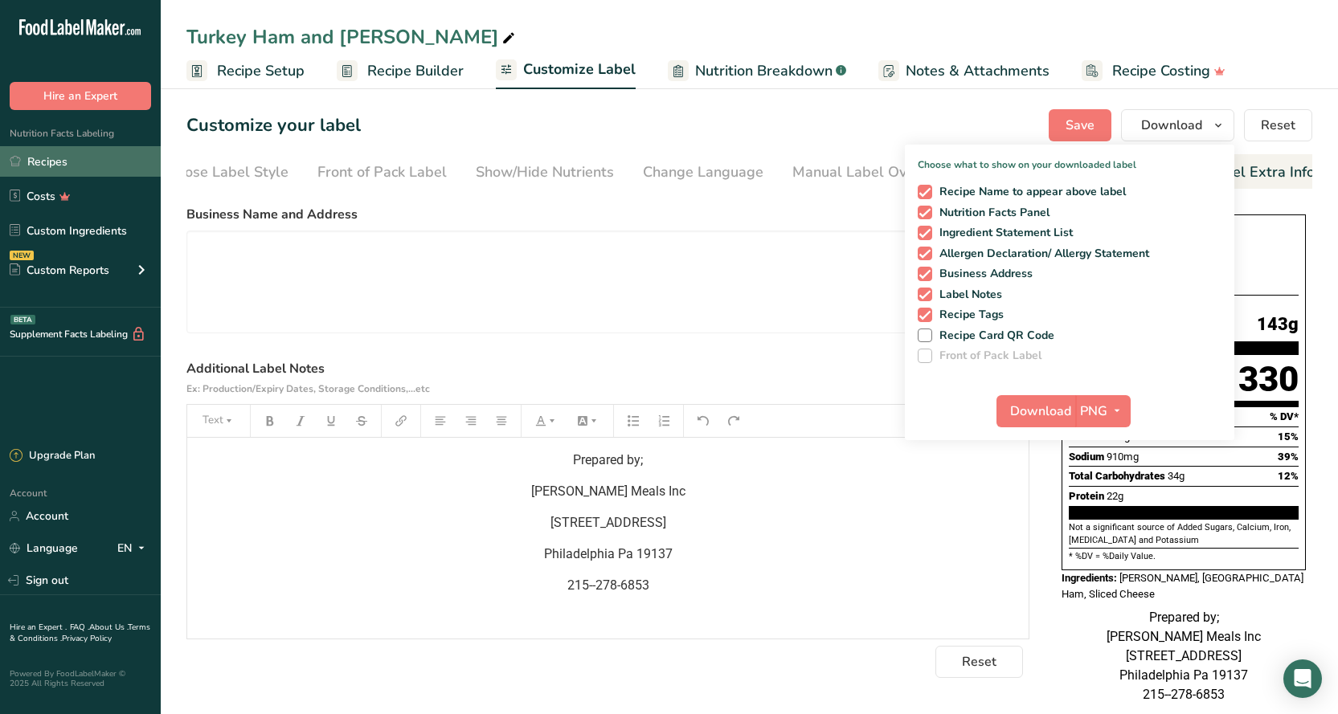
click at [38, 165] on link "Recipes" at bounding box center [80, 161] width 161 height 31
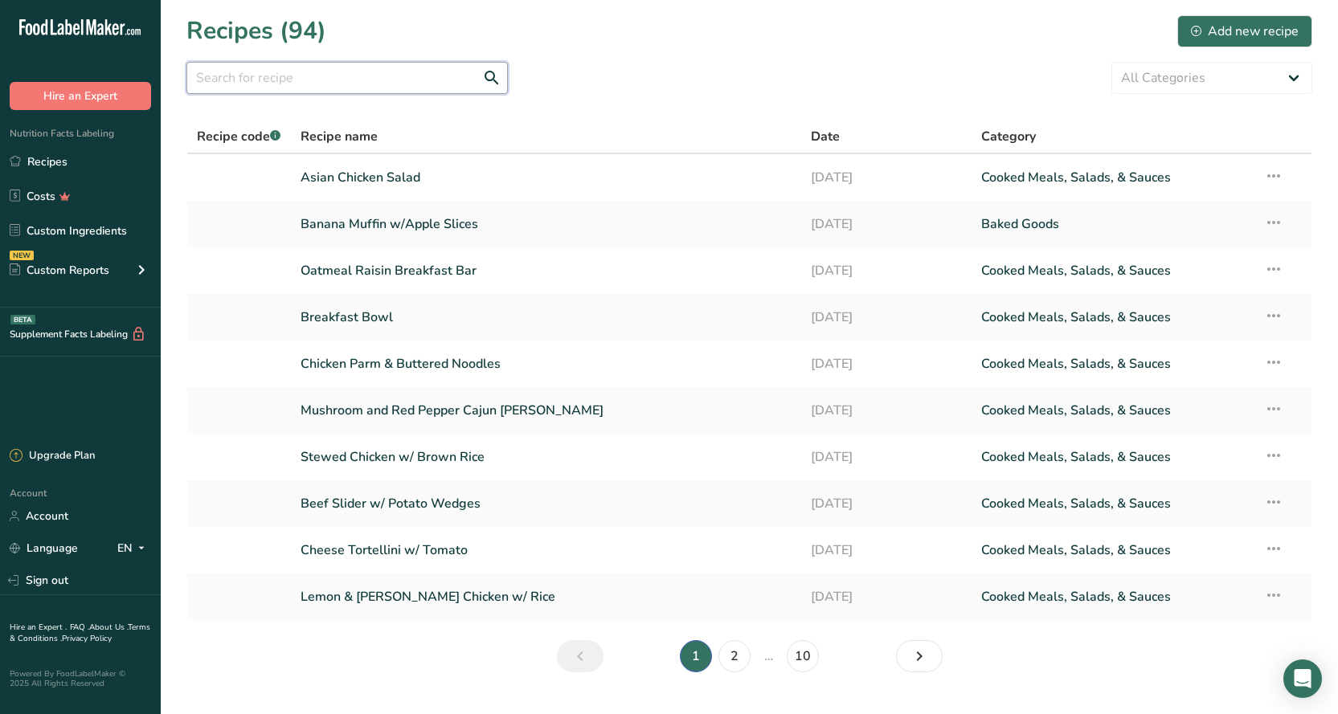
click at [276, 78] on input "text" at bounding box center [346, 78] width 321 height 32
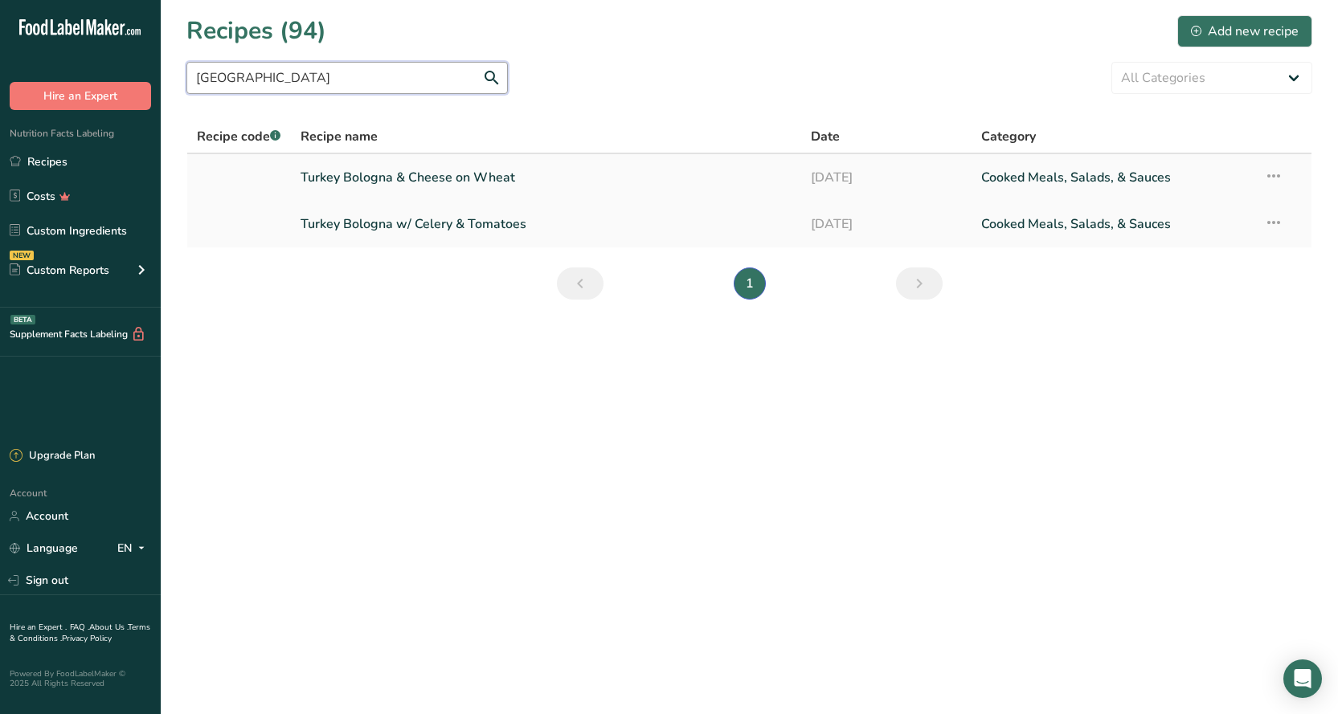
type input "[GEOGRAPHIC_DATA]"
click at [444, 179] on link "Turkey Bologna & Cheese on Wheat" at bounding box center [545, 178] width 491 height 34
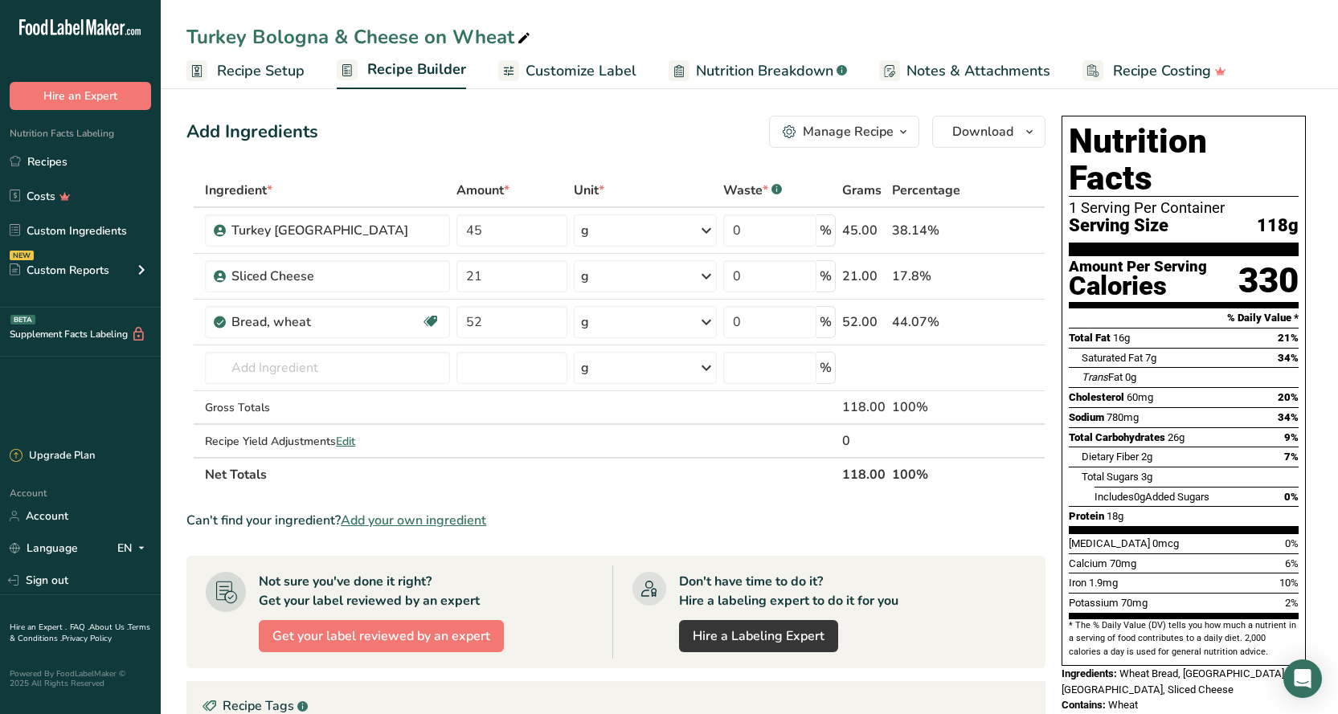
click at [570, 66] on span "Customize Label" at bounding box center [580, 71] width 111 height 22
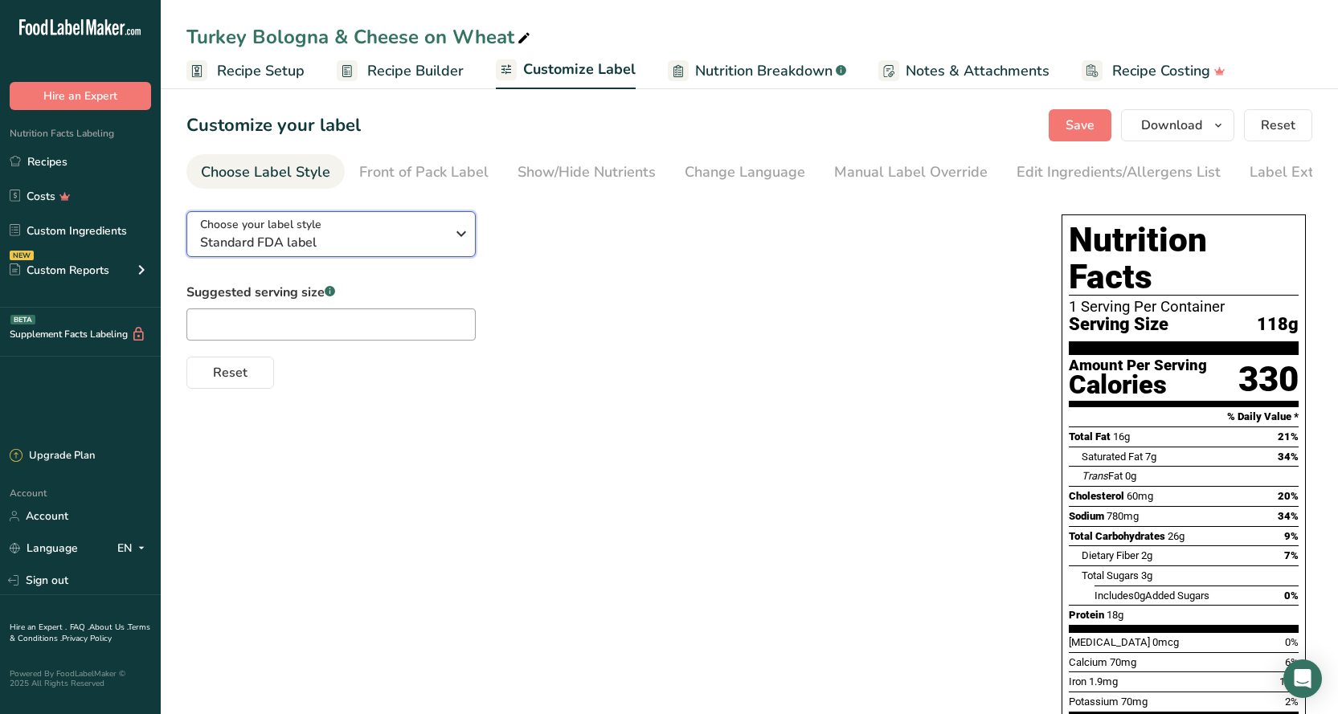
click at [422, 227] on div "Choose your label style Standard FDA label" at bounding box center [322, 234] width 245 height 36
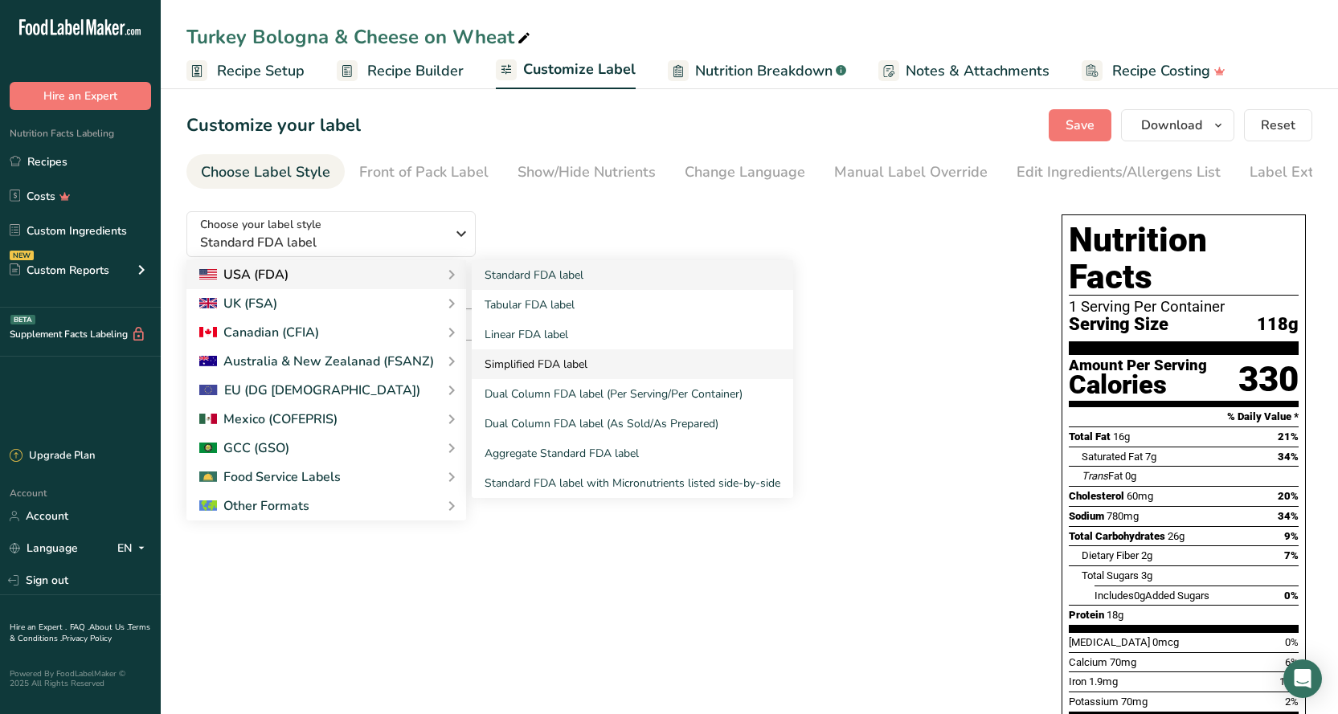
click at [545, 363] on link "Simplified FDA label" at bounding box center [632, 364] width 321 height 30
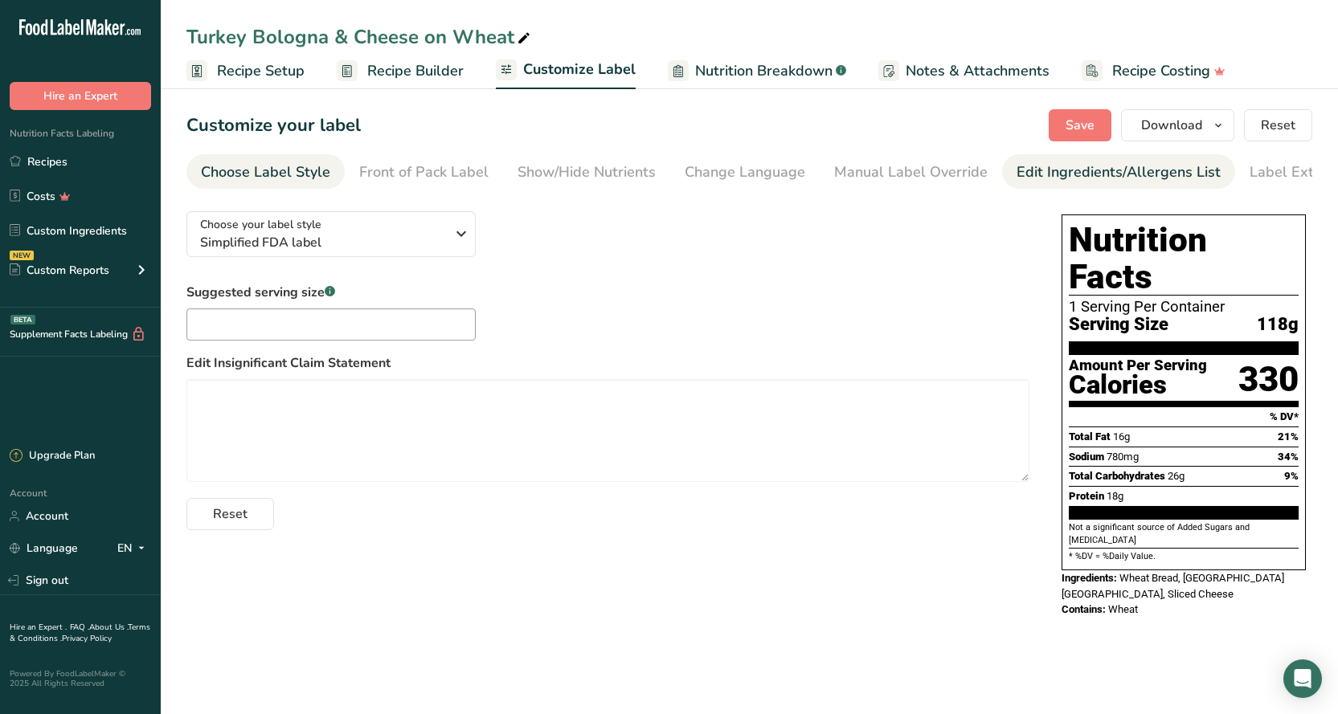
click at [1120, 174] on div "Edit Ingredients/Allergens List" at bounding box center [1118, 172] width 204 height 22
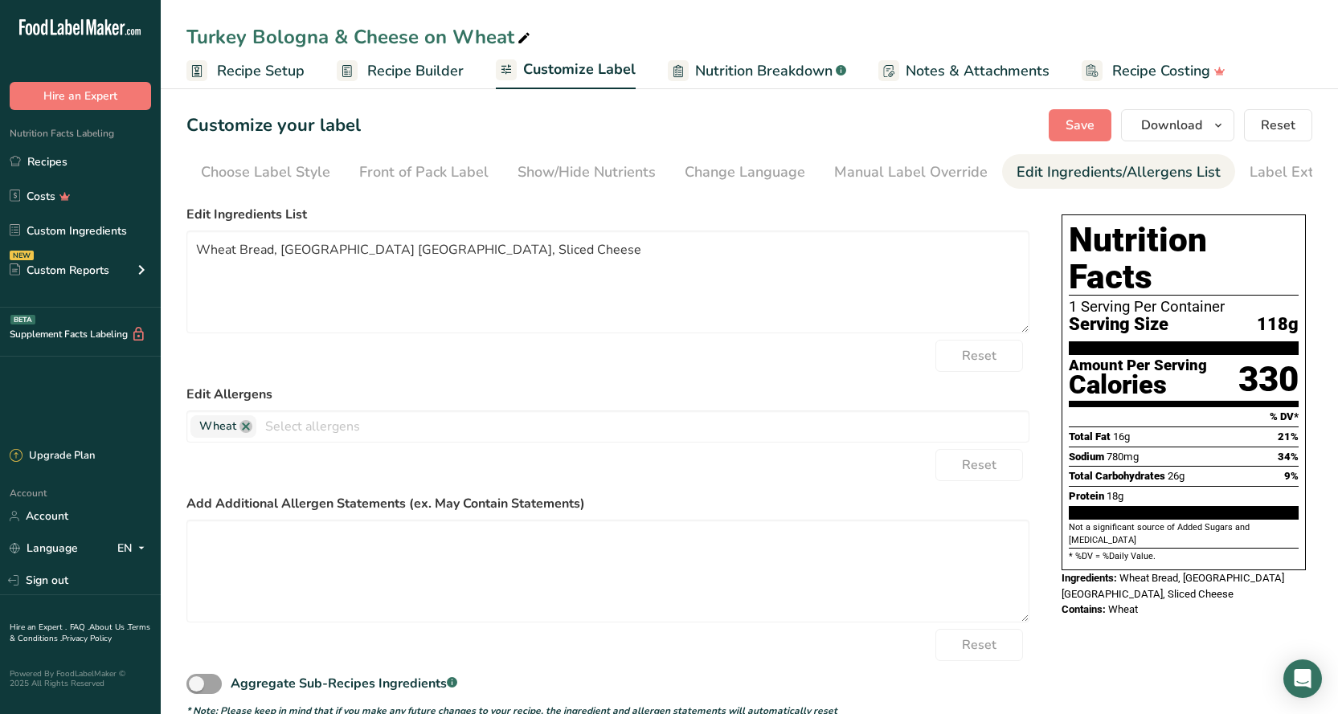
scroll to position [0, 42]
click at [1222, 164] on div "Label Extra Info" at bounding box center [1260, 172] width 107 height 22
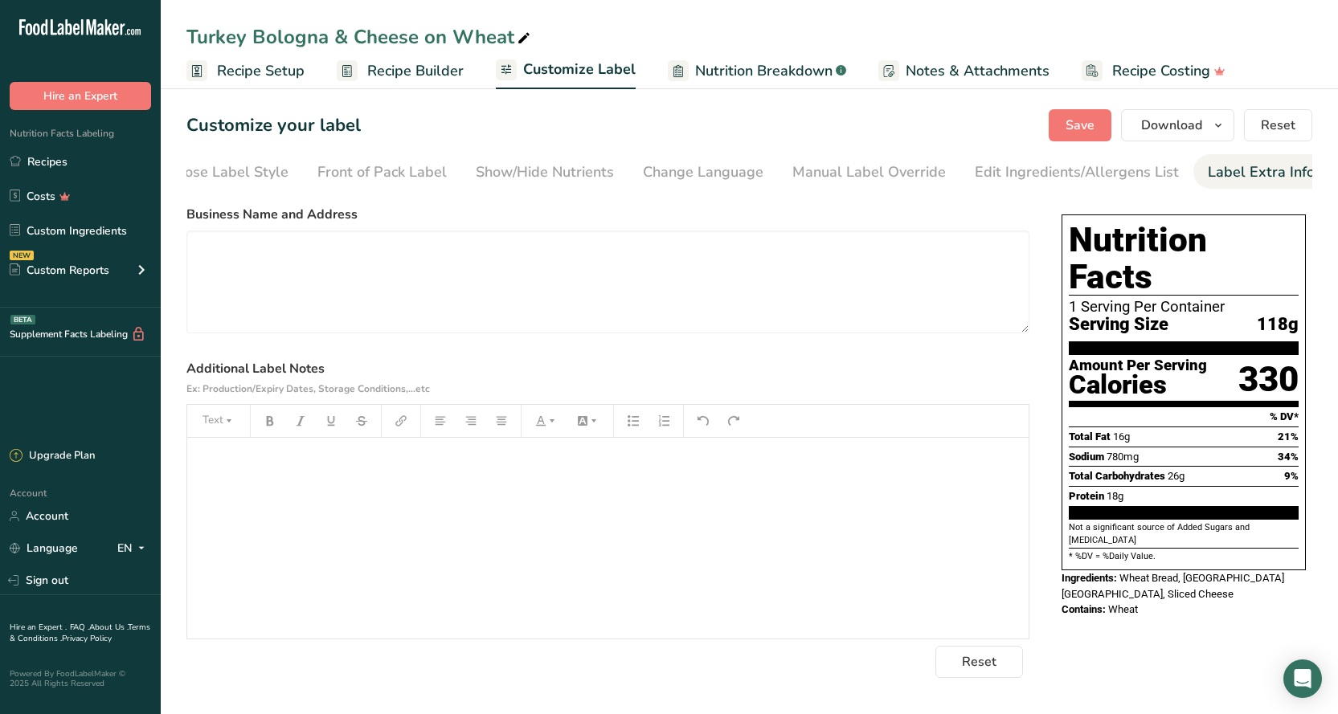
click at [643, 498] on div "﻿" at bounding box center [607, 538] width 841 height 201
click at [497, 427] on icon "button" at bounding box center [501, 420] width 11 height 11
click at [500, 492] on div "﻿" at bounding box center [607, 538] width 841 height 201
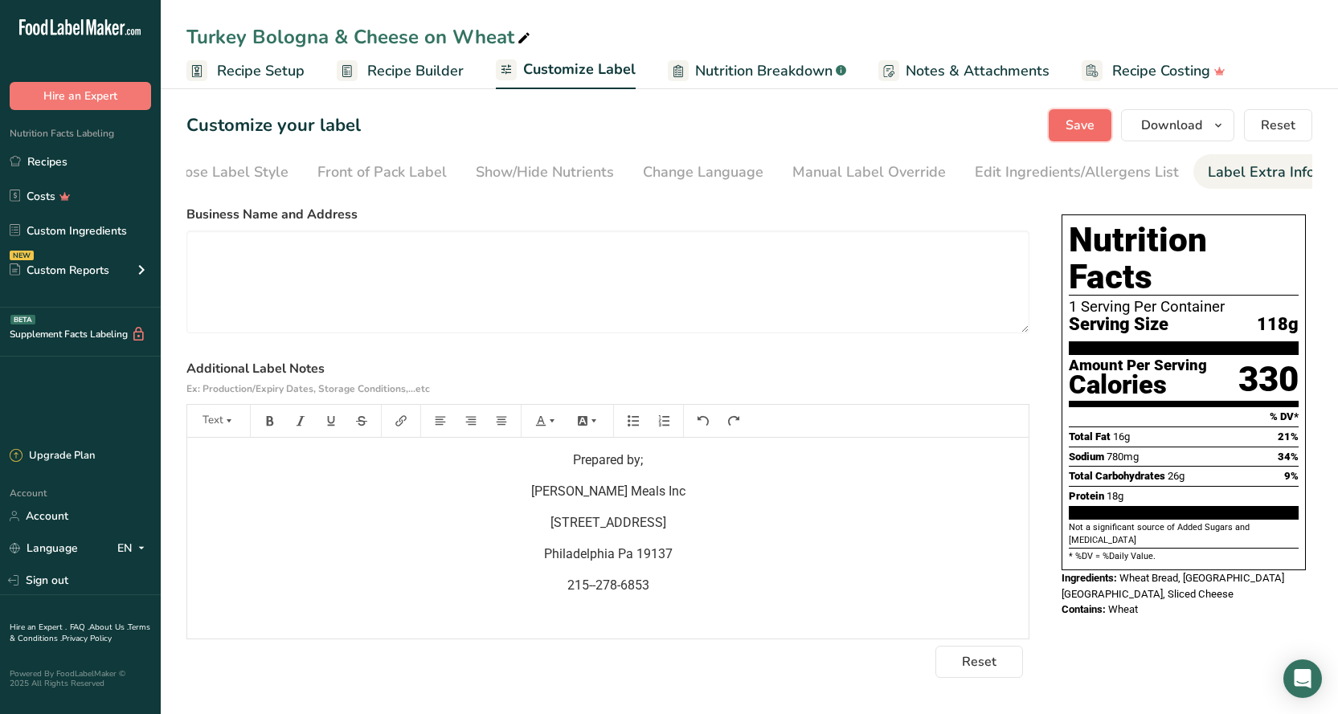
click at [1055, 129] on button "Save" at bounding box center [1079, 125] width 63 height 32
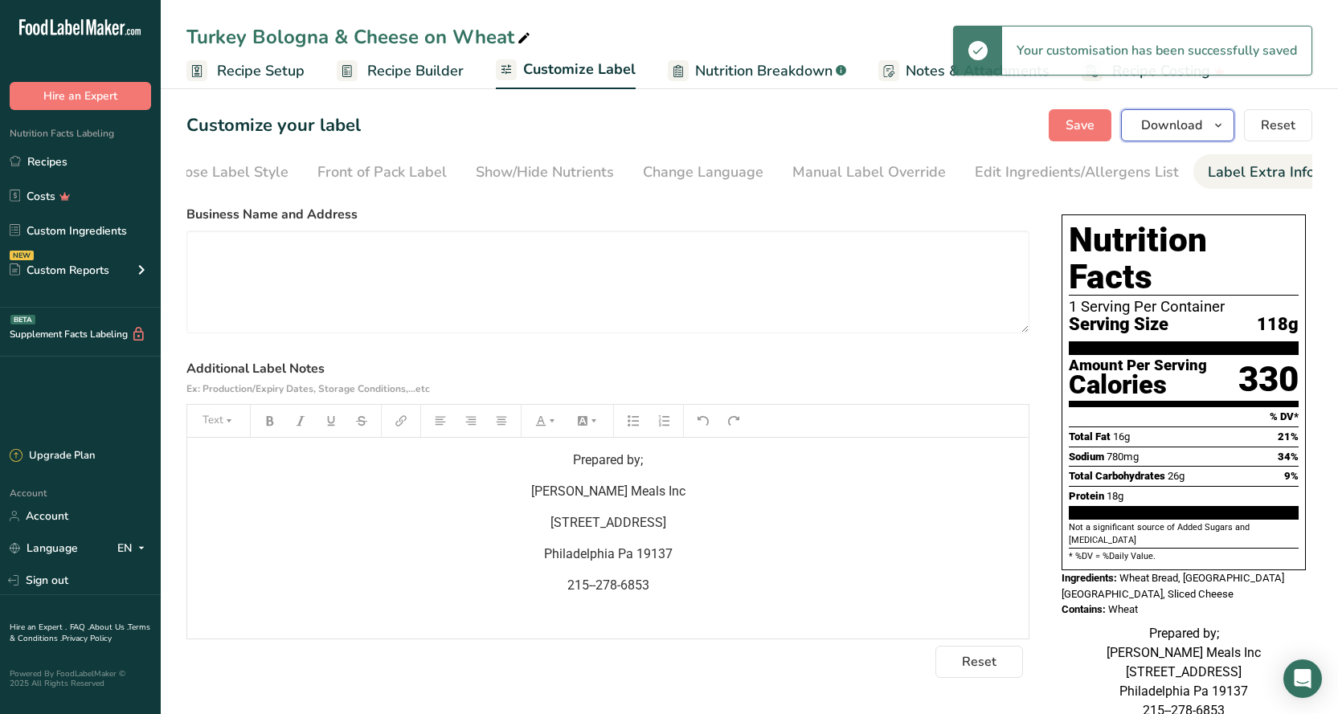
click at [1170, 125] on span "Download" at bounding box center [1171, 125] width 61 height 19
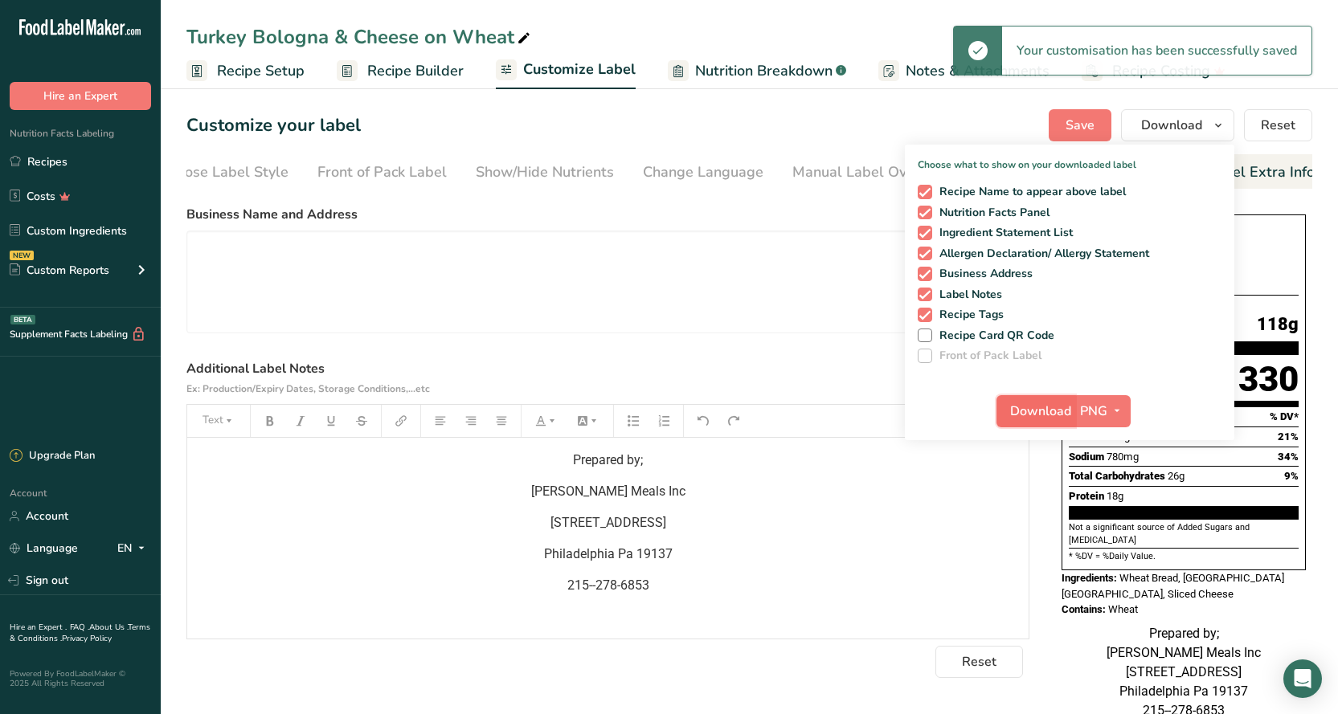
click at [1043, 406] on span "Download" at bounding box center [1040, 411] width 61 height 19
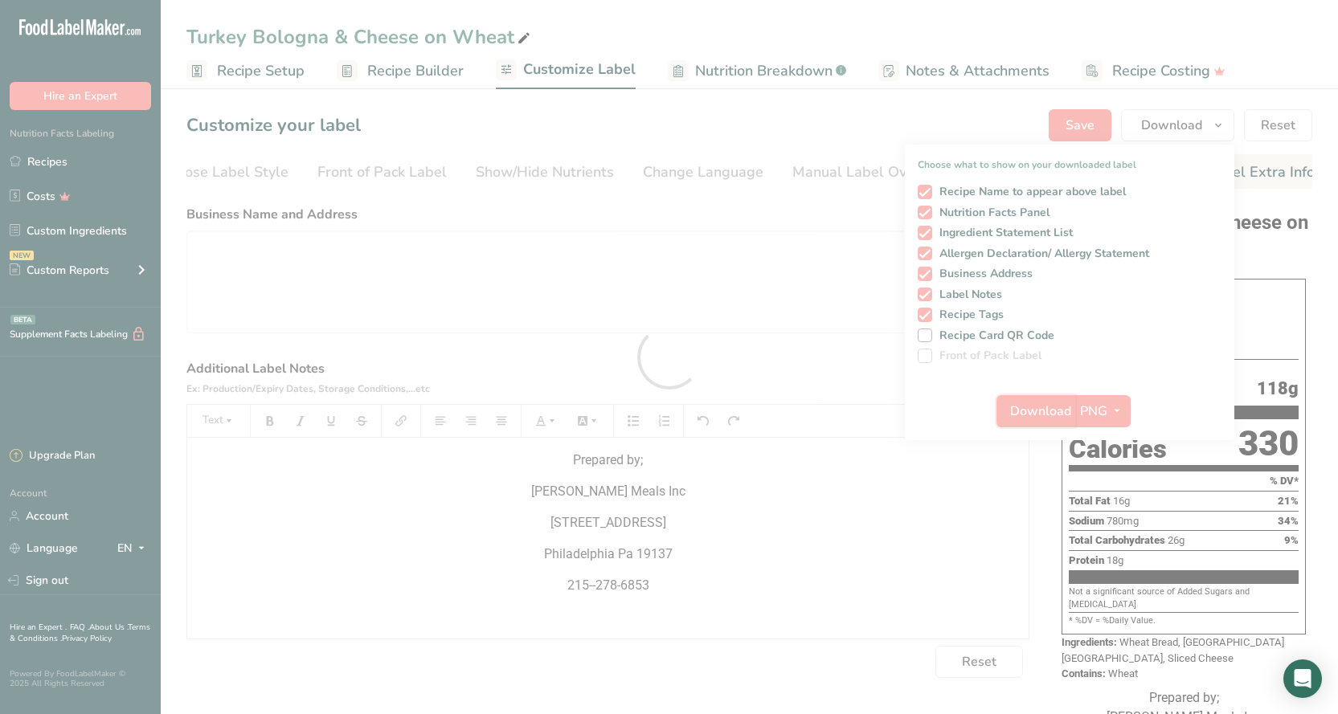
scroll to position [0, 0]
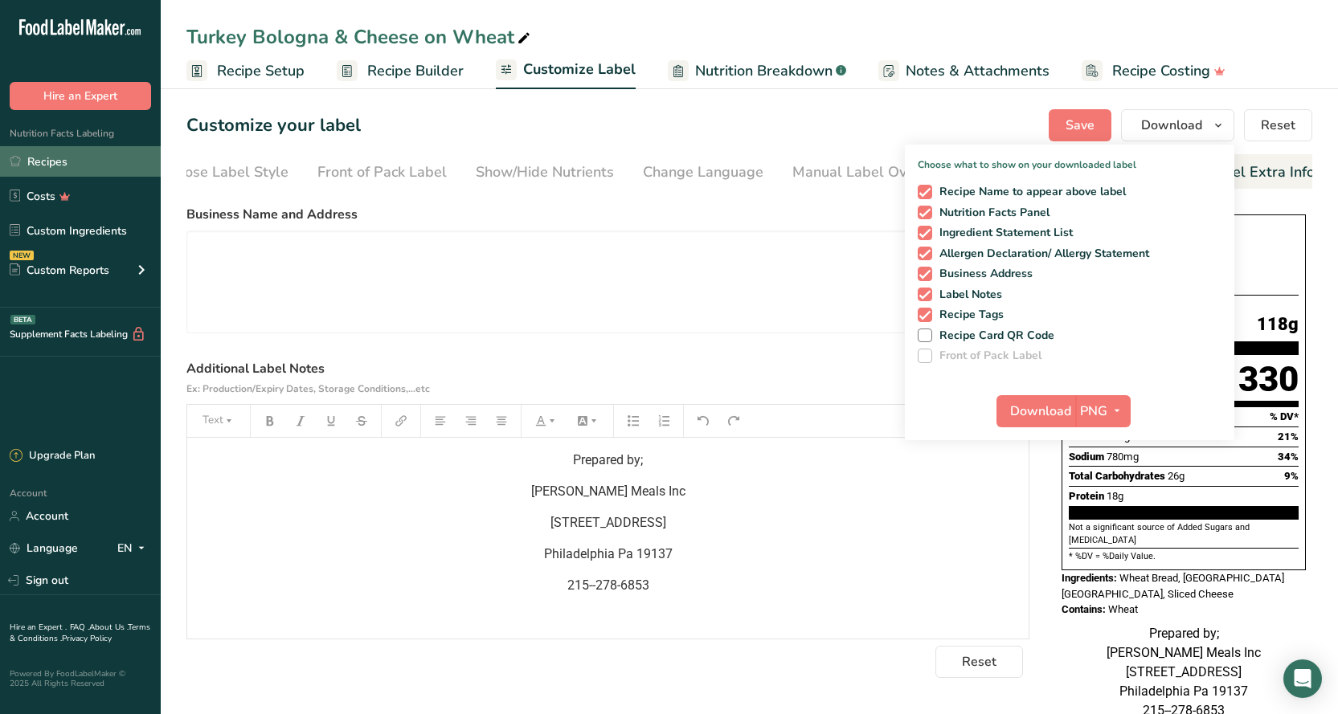
click at [48, 161] on link "Recipes" at bounding box center [80, 161] width 161 height 31
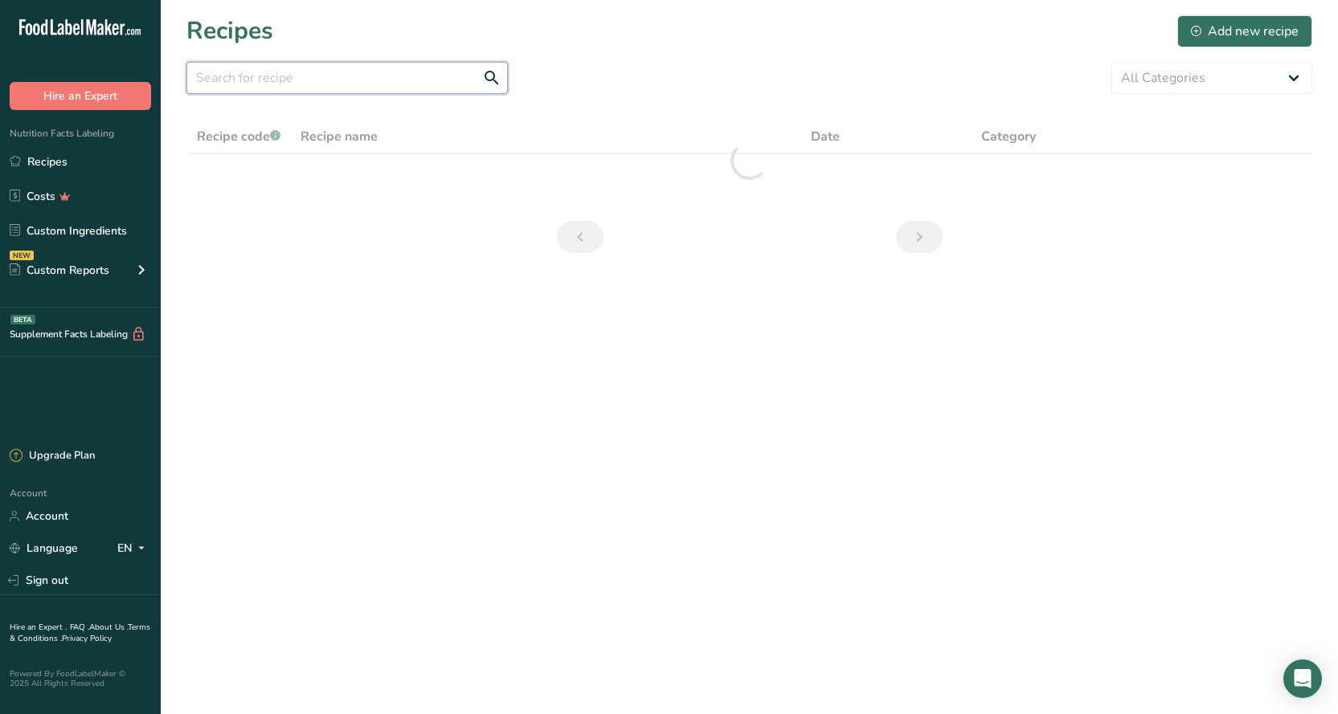
click at [366, 78] on input "text" at bounding box center [346, 78] width 321 height 32
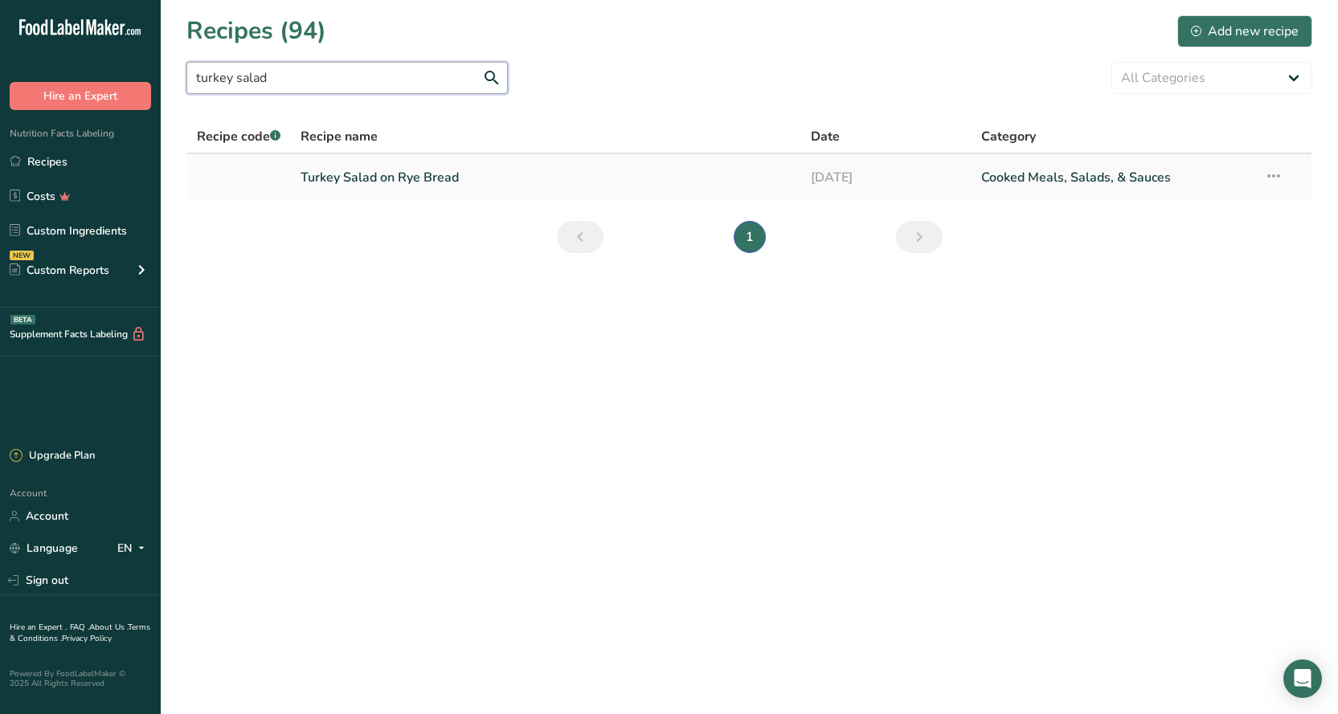
type input "turkey salad"
click at [413, 171] on link "Turkey Salad on Rye Bread" at bounding box center [545, 178] width 491 height 34
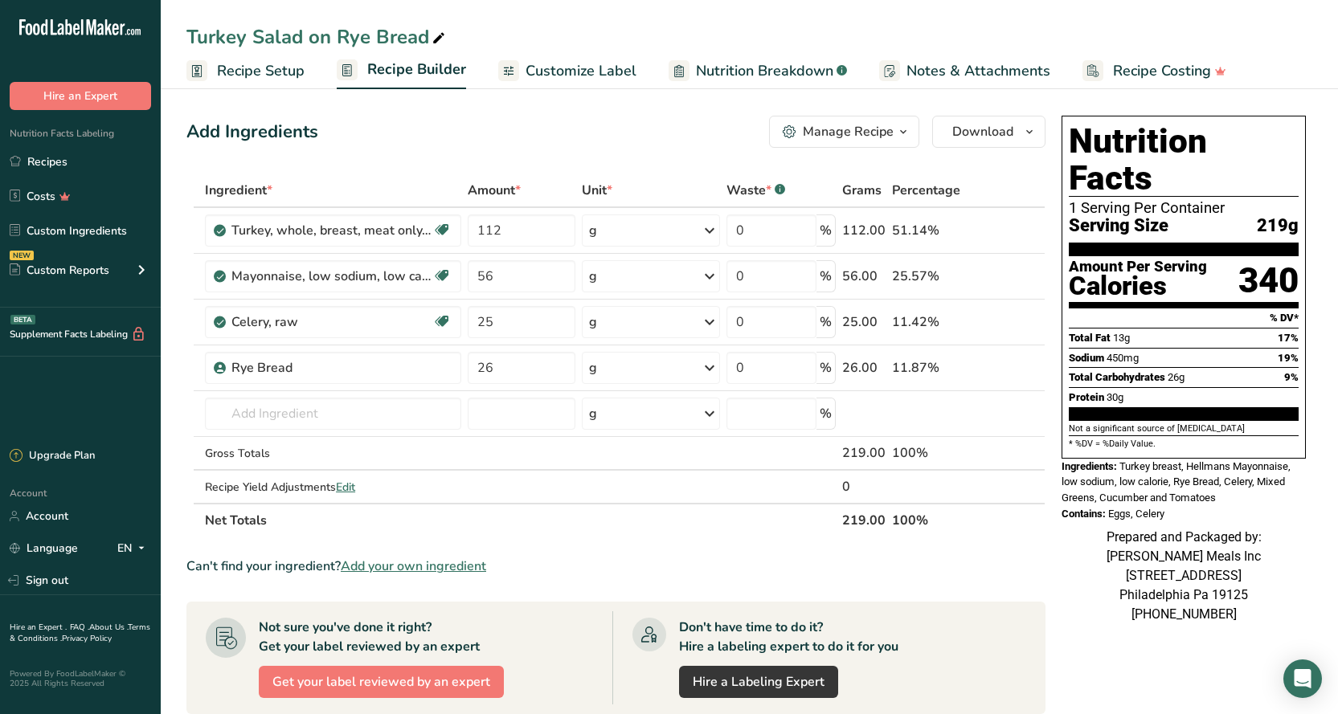
click at [549, 75] on span "Customize Label" at bounding box center [580, 71] width 111 height 22
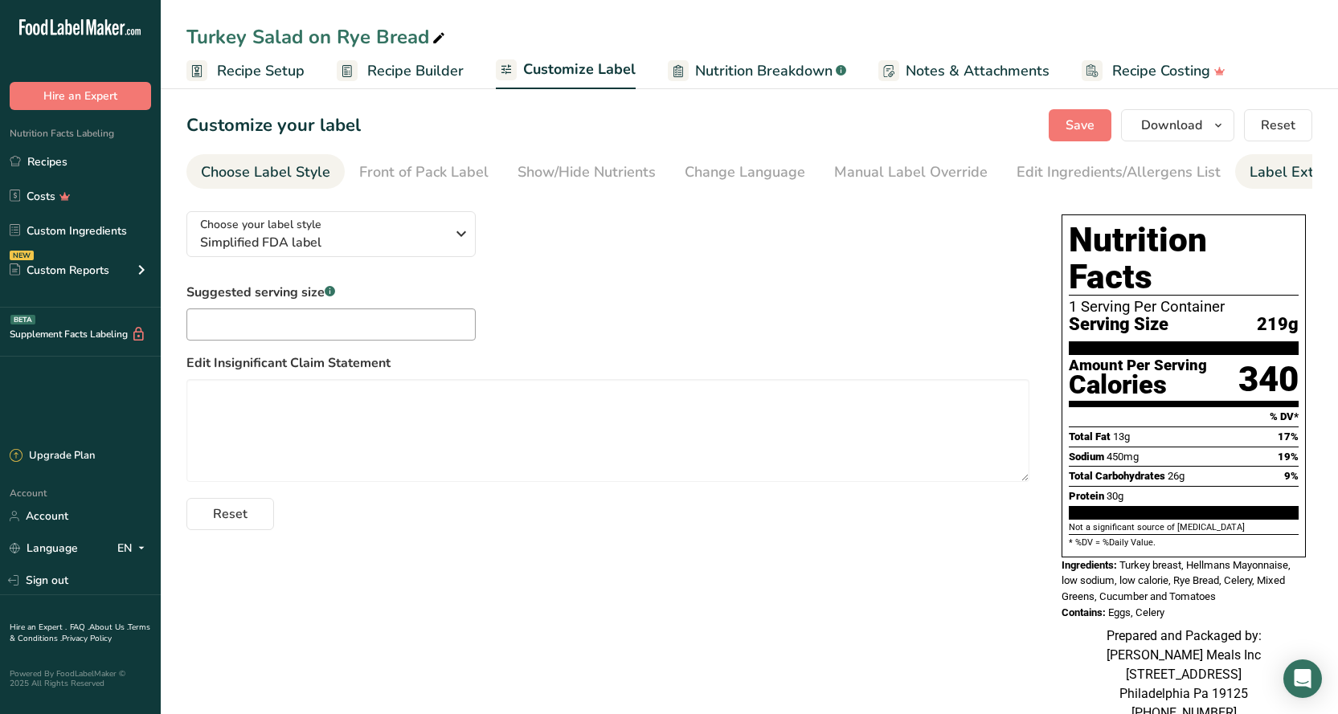
click at [1249, 174] on div "Label Extra Info" at bounding box center [1302, 172] width 107 height 22
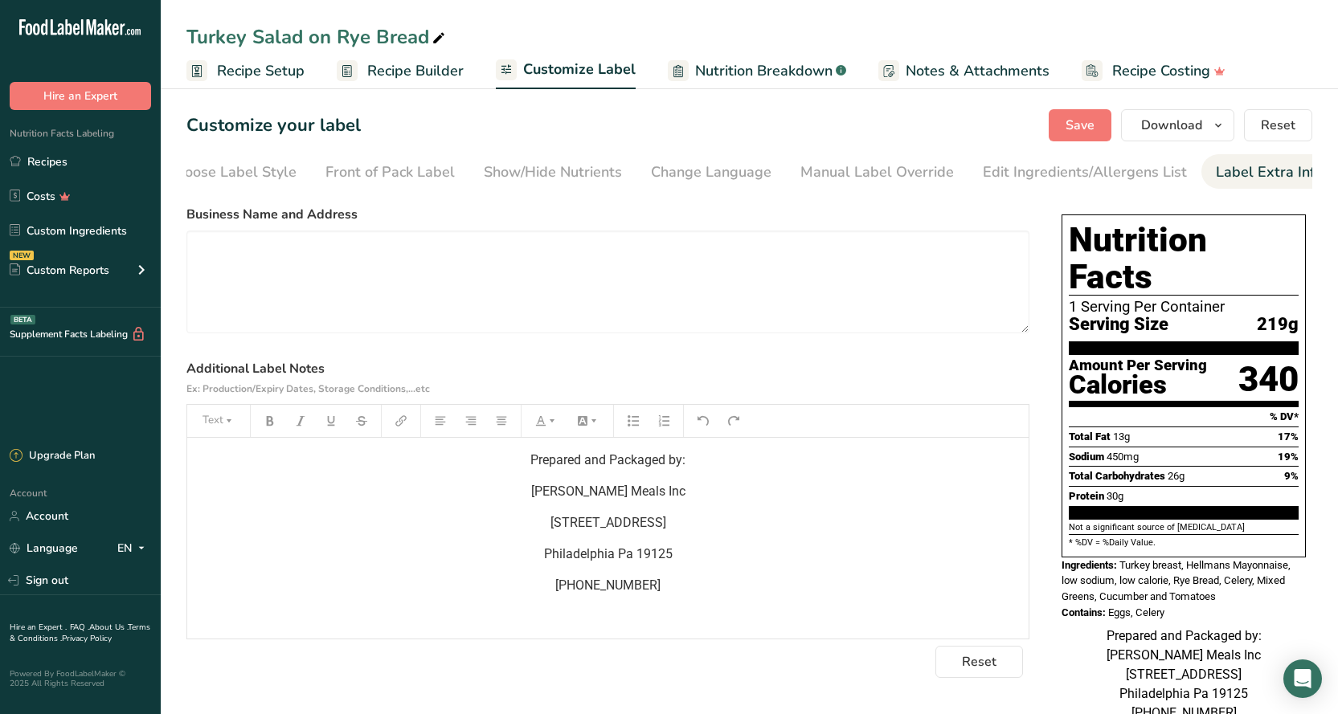
scroll to position [0, 42]
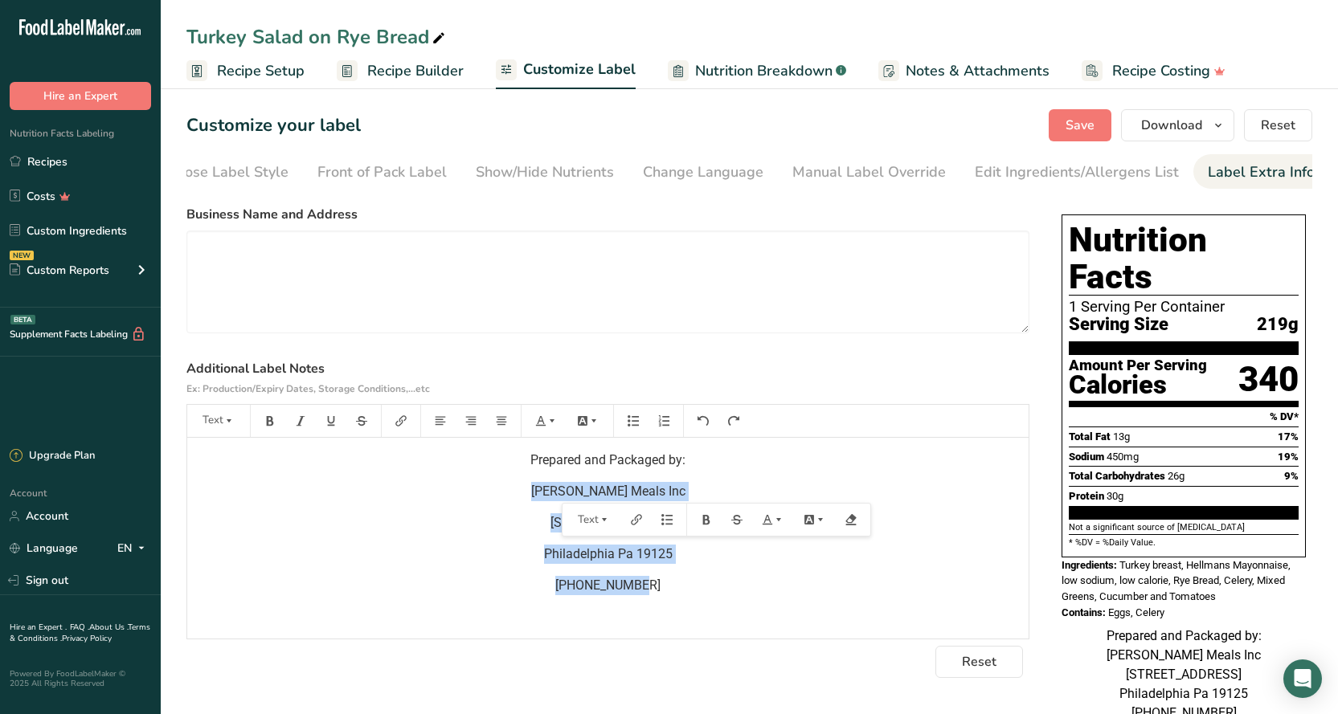
drag, startPoint x: 652, startPoint y: 591, endPoint x: 554, endPoint y: 498, distance: 135.2
click at [554, 498] on div "Prepared and Packaged by: [PERSON_NAME] Meals Inc [STREET_ADDRESS] 215-695-6507" at bounding box center [607, 538] width 841 height 201
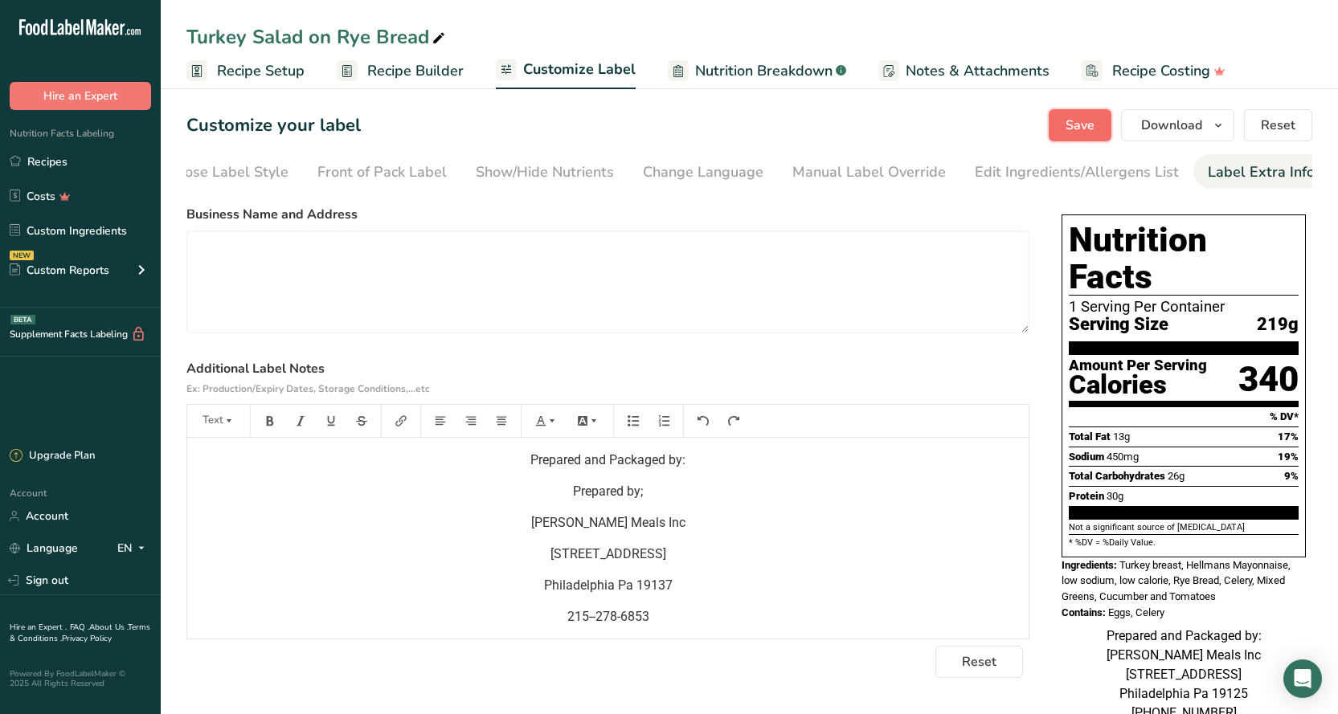
click at [1063, 125] on button "Save" at bounding box center [1079, 125] width 63 height 32
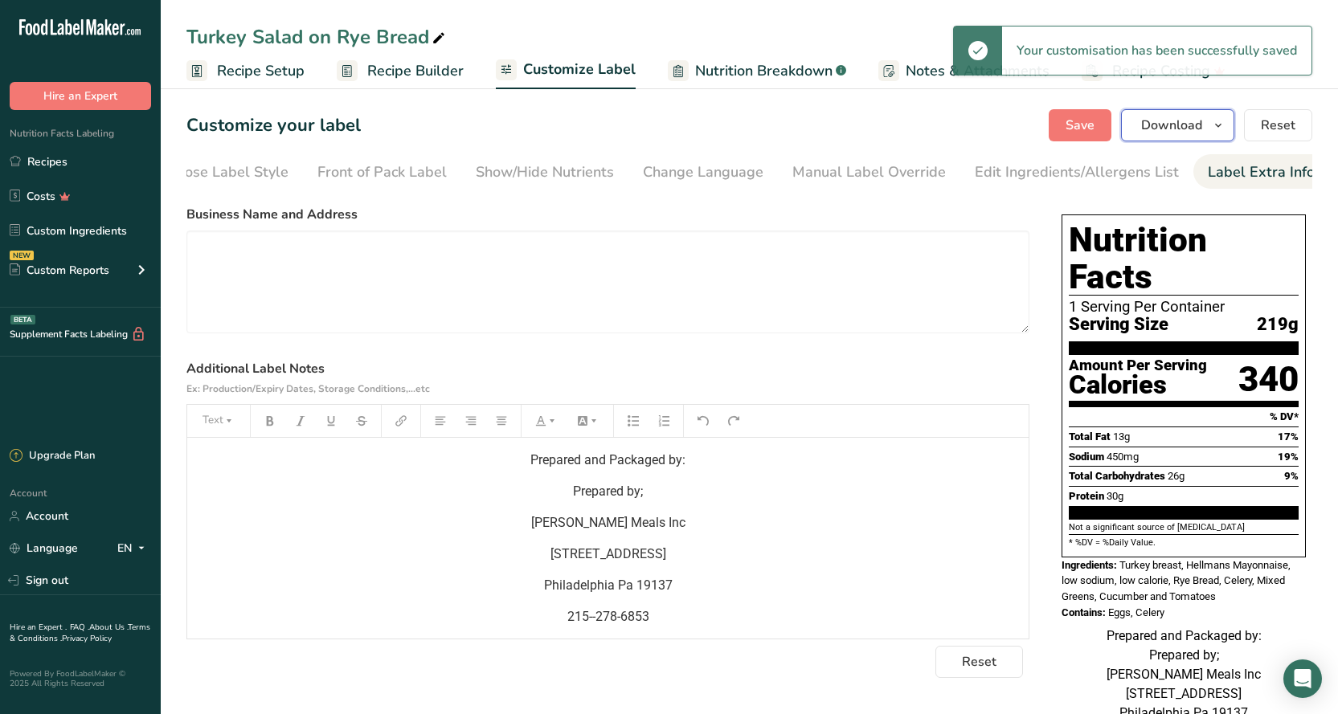
click at [1175, 130] on span "Download" at bounding box center [1171, 125] width 61 height 19
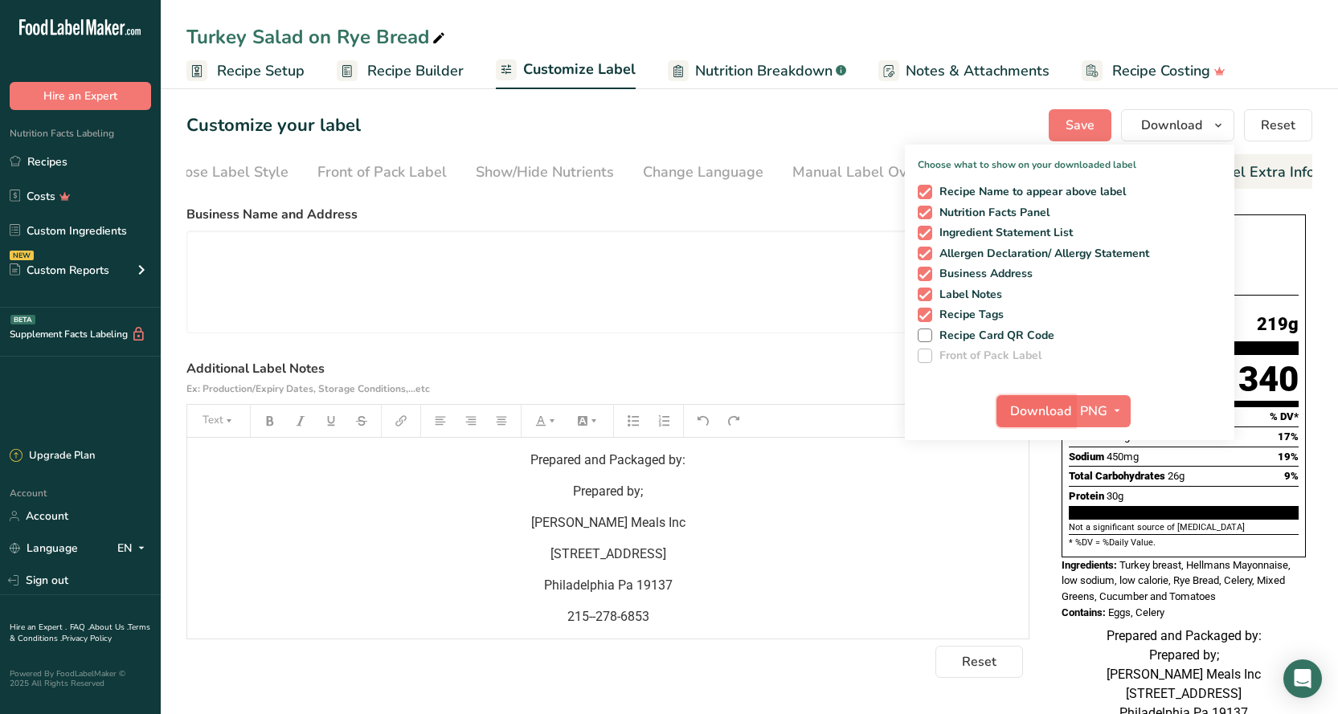
click at [1056, 415] on span "Download" at bounding box center [1040, 411] width 61 height 19
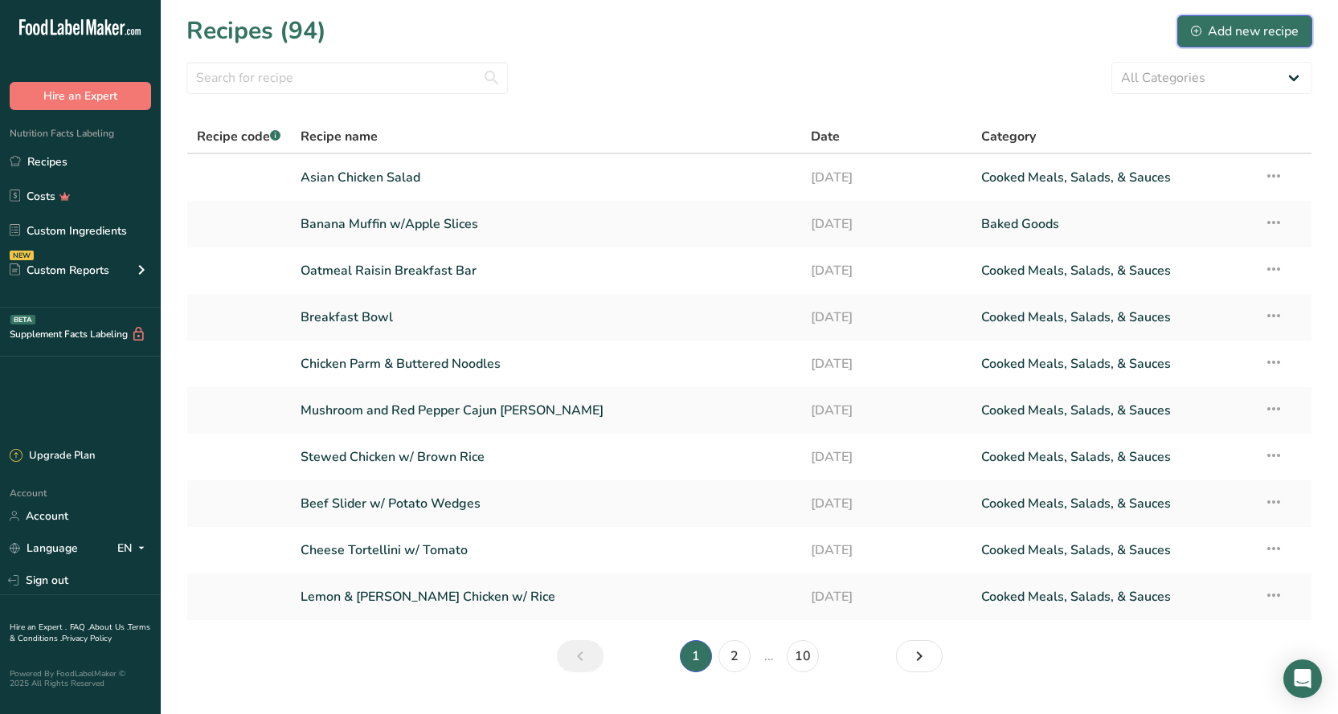
click at [1229, 37] on div "Add new recipe" at bounding box center [1244, 31] width 108 height 19
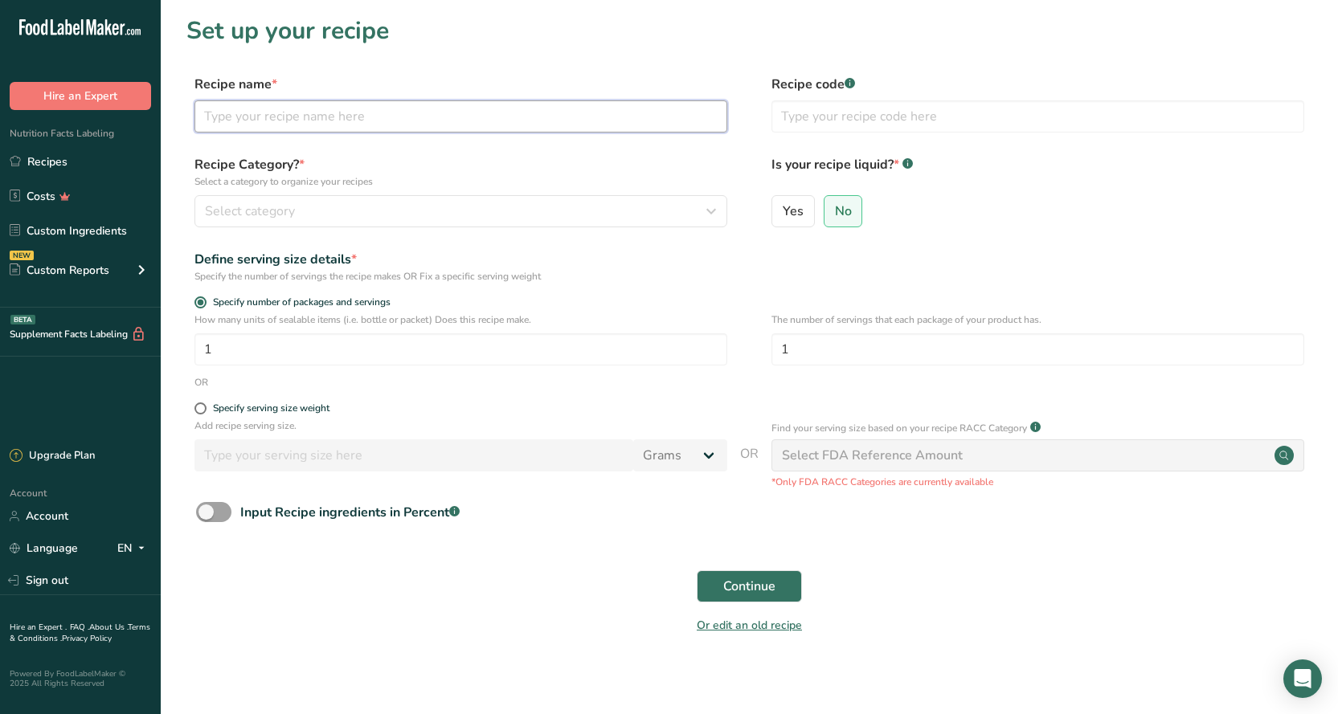
click at [269, 108] on input "text" at bounding box center [460, 116] width 533 height 32
type input "Chicken Noodle Soup"
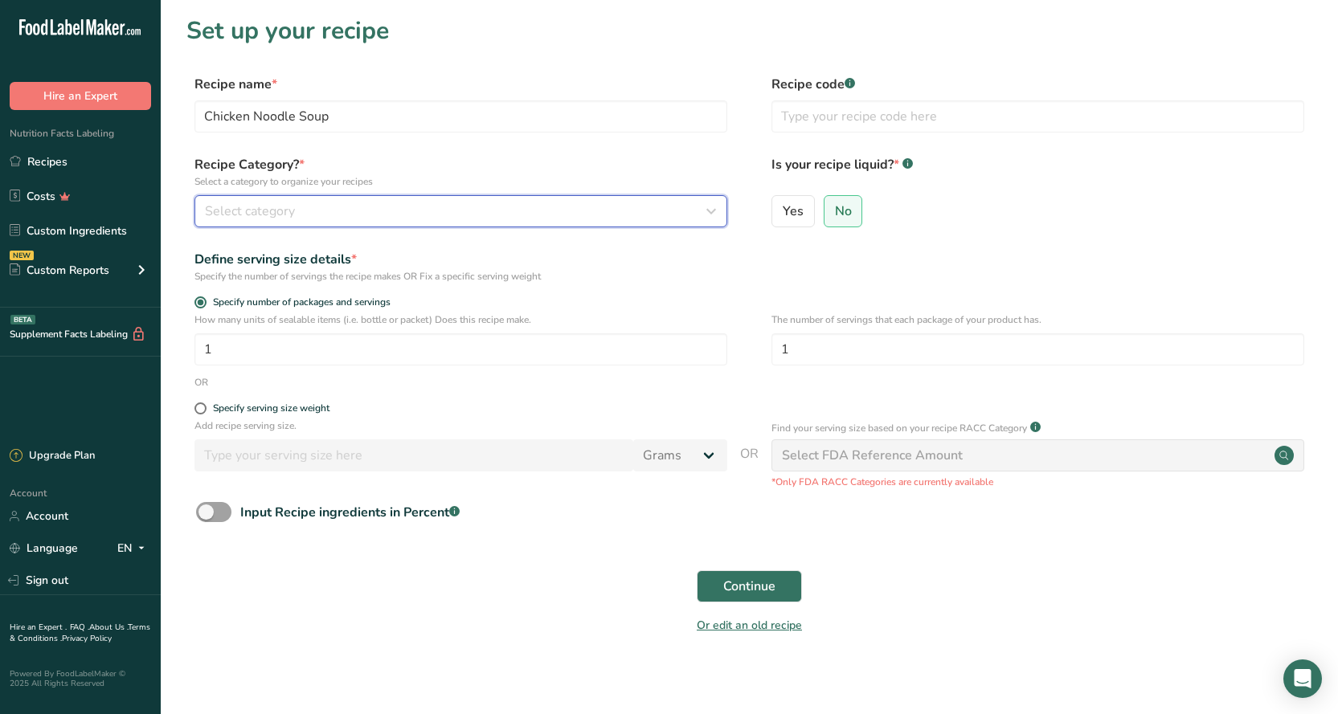
click at [308, 211] on div "Select category" at bounding box center [456, 211] width 502 height 19
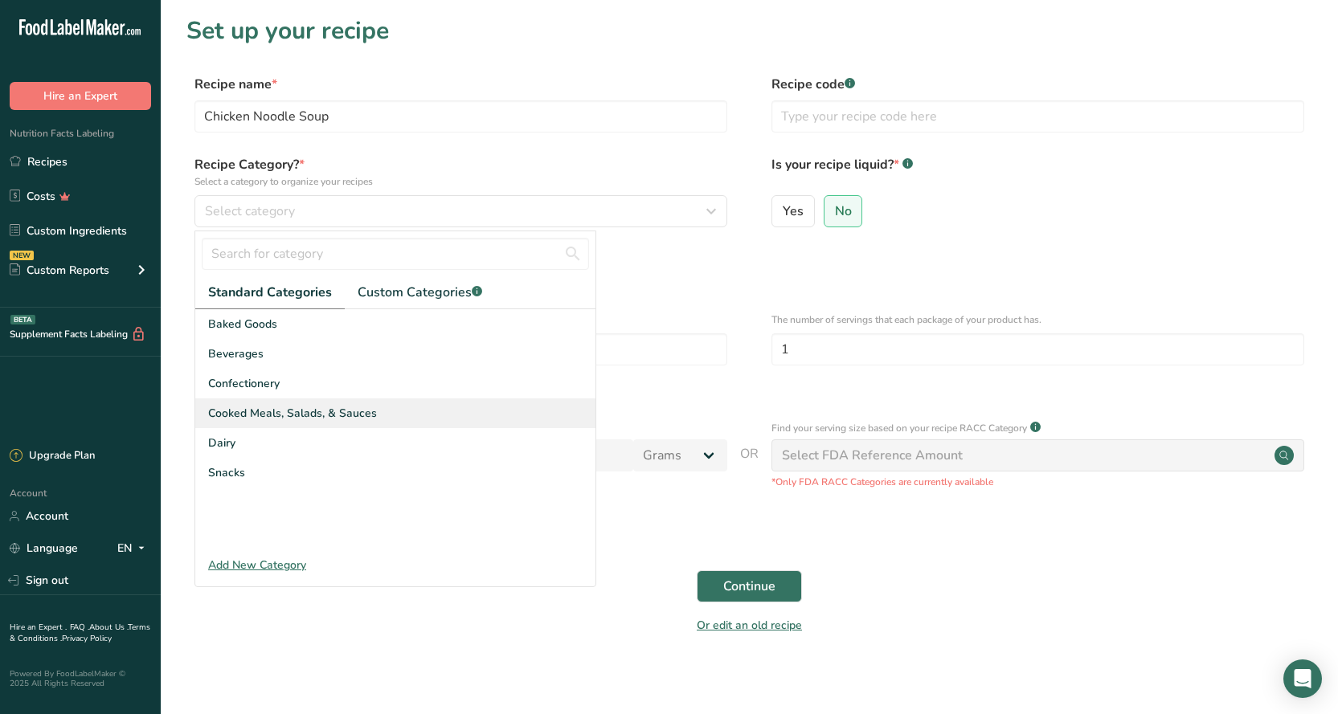
click at [283, 419] on span "Cooked Meals, Salads, & Sauces" at bounding box center [292, 413] width 169 height 17
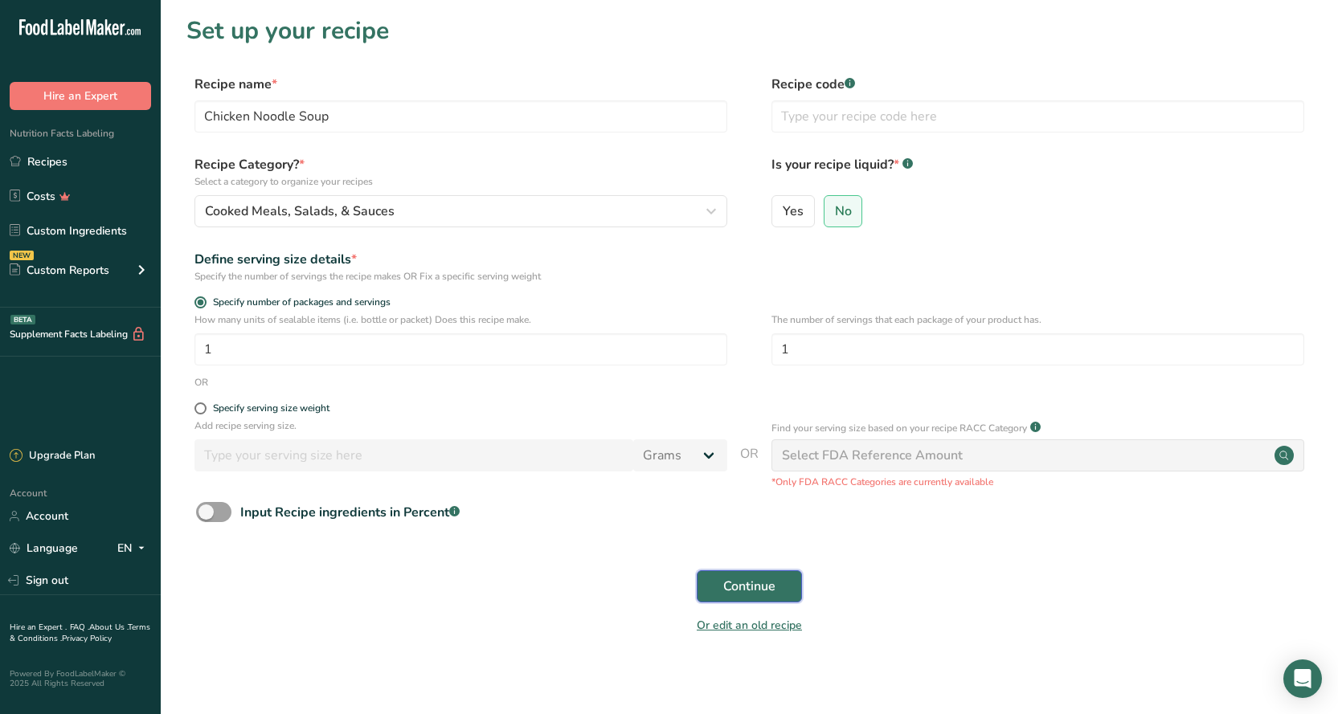
click at [733, 578] on span "Continue" at bounding box center [749, 586] width 52 height 19
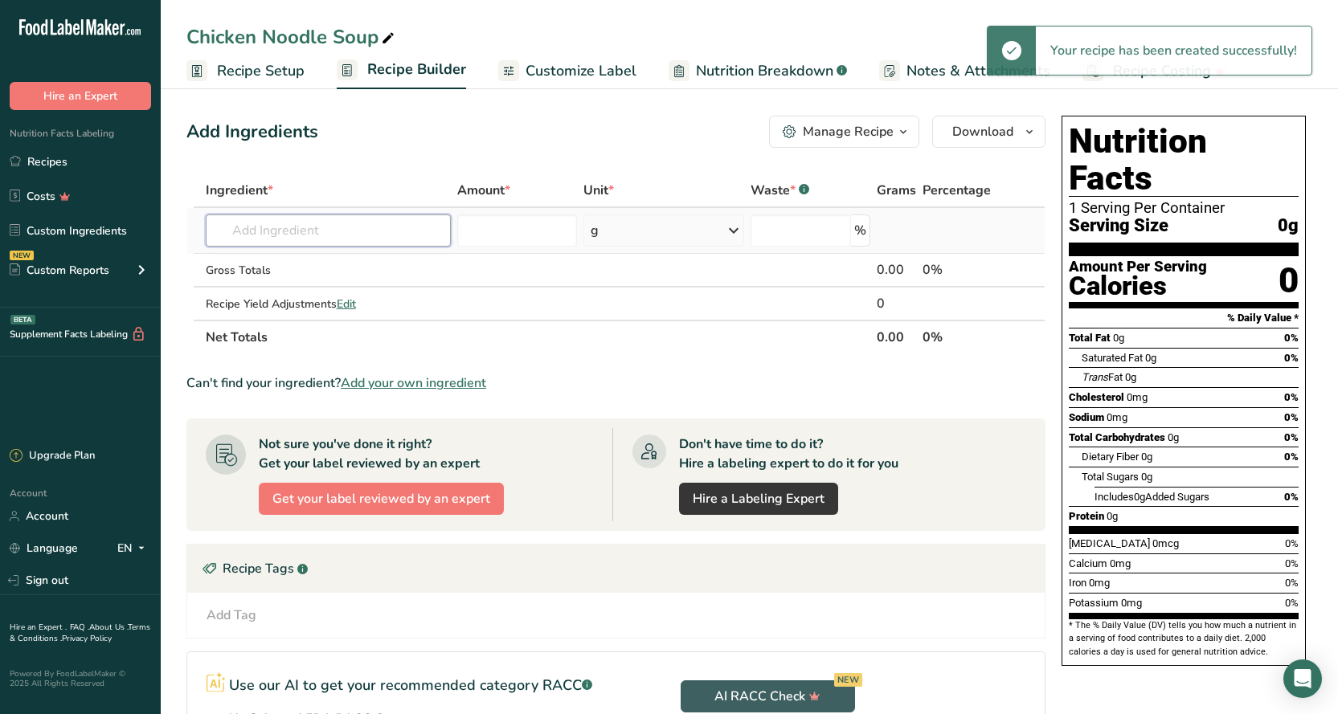
click at [289, 237] on input "text" at bounding box center [328, 230] width 245 height 32
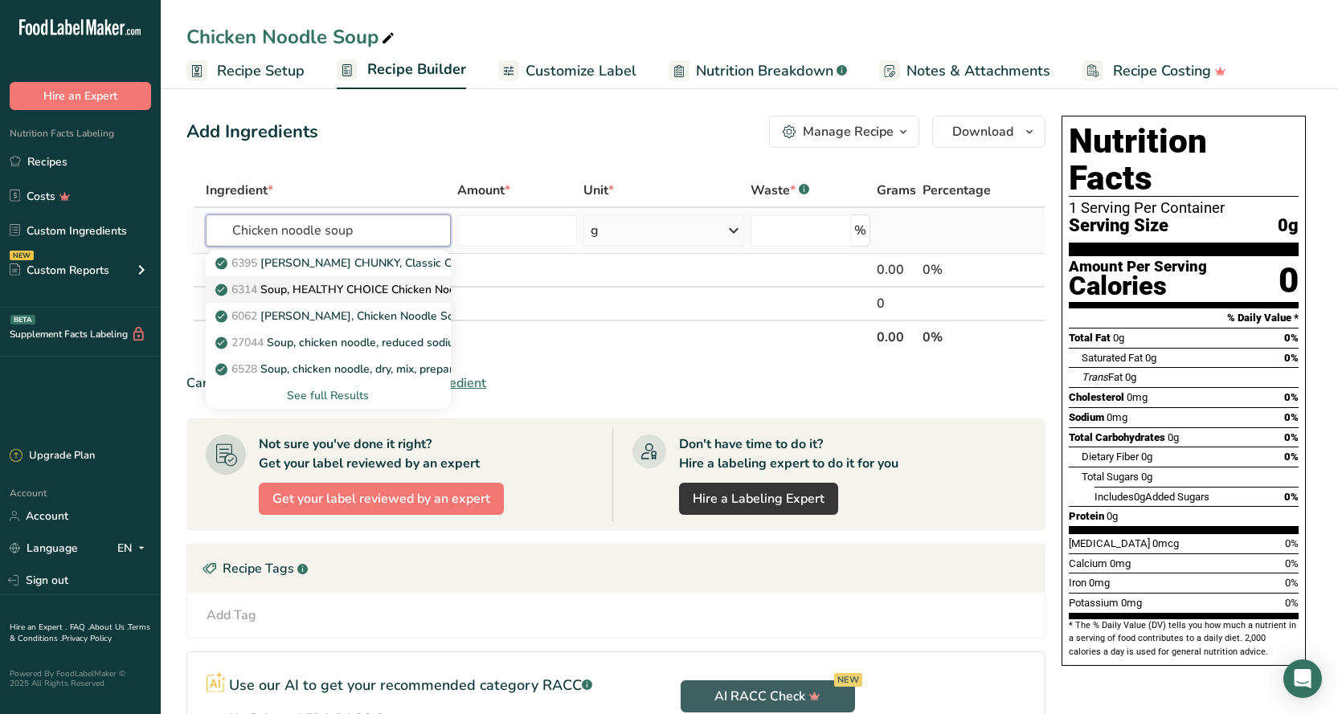
type input "Chicken noodle soup"
click at [376, 293] on p "6314 Soup, HEALTHY CHOICE Chicken Noodle Soup, canned" at bounding box center [381, 289] width 326 height 17
type input "Soup, HEALTHY CHOICE Chicken Noodle Soup, canned"
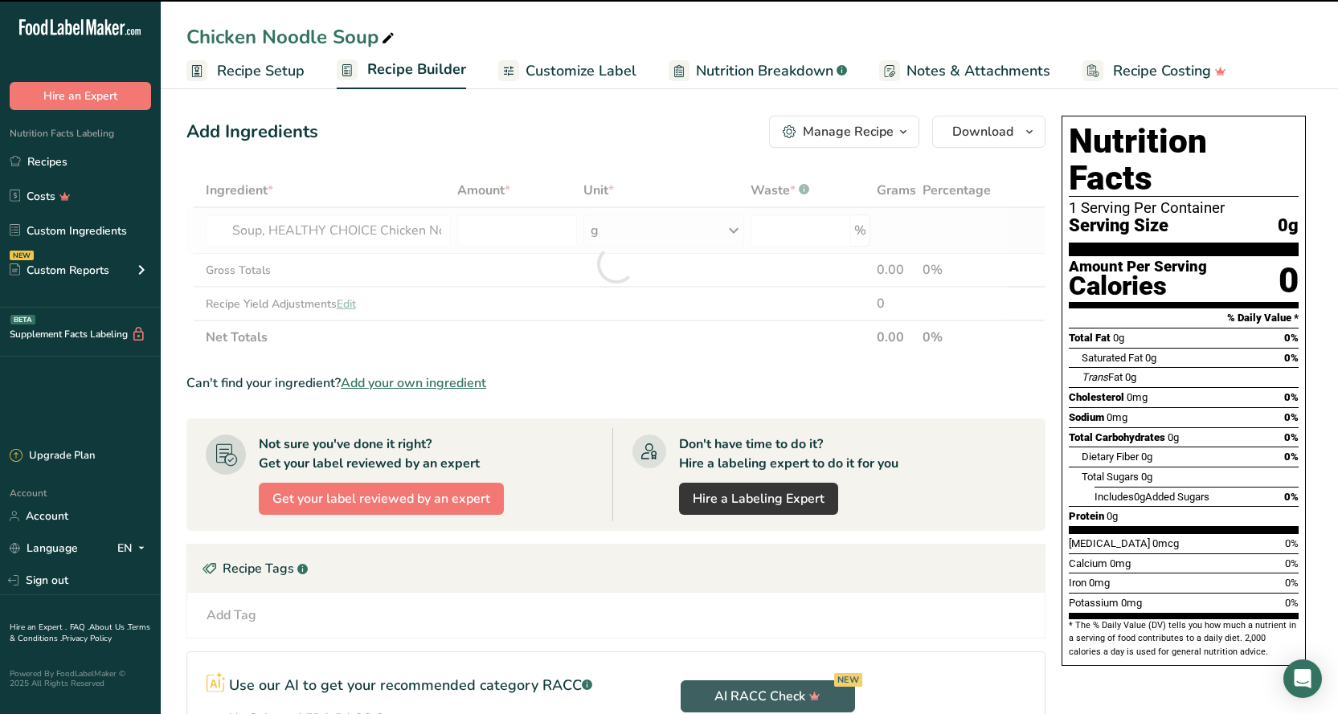
type input "0"
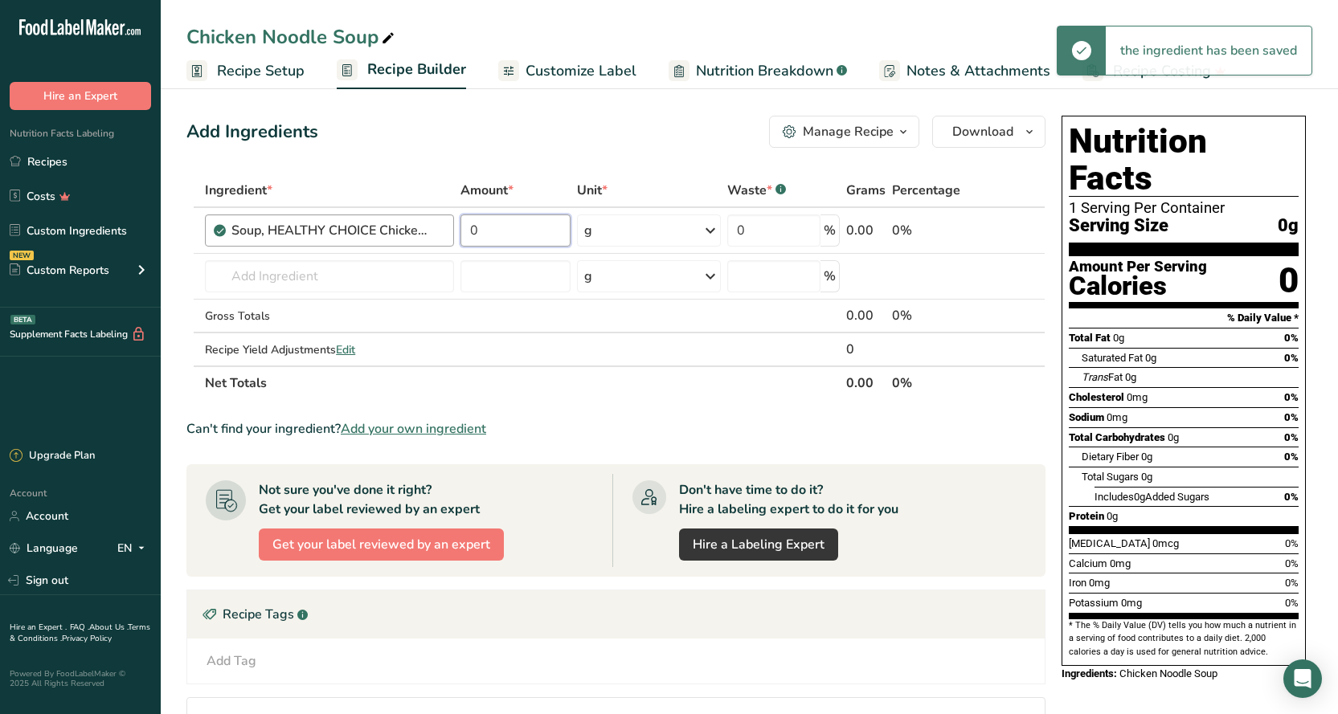
drag, startPoint x: 488, startPoint y: 242, endPoint x: 409, endPoint y: 239, distance: 79.6
click at [412, 239] on tr "Soup, HEALTHY CHOICE Chicken Noodle Soup, canned 0 g Portions 1 serving 1 cup W…" at bounding box center [615, 231] width 857 height 46
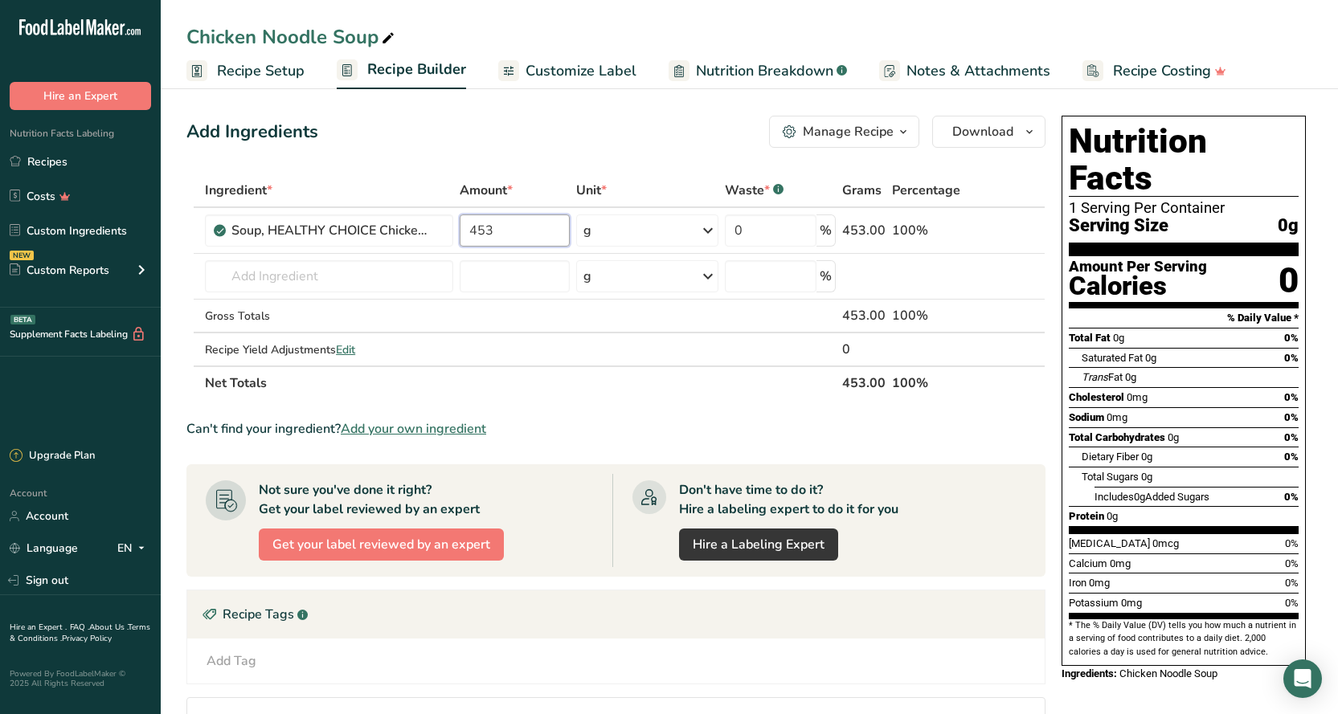
type input "453"
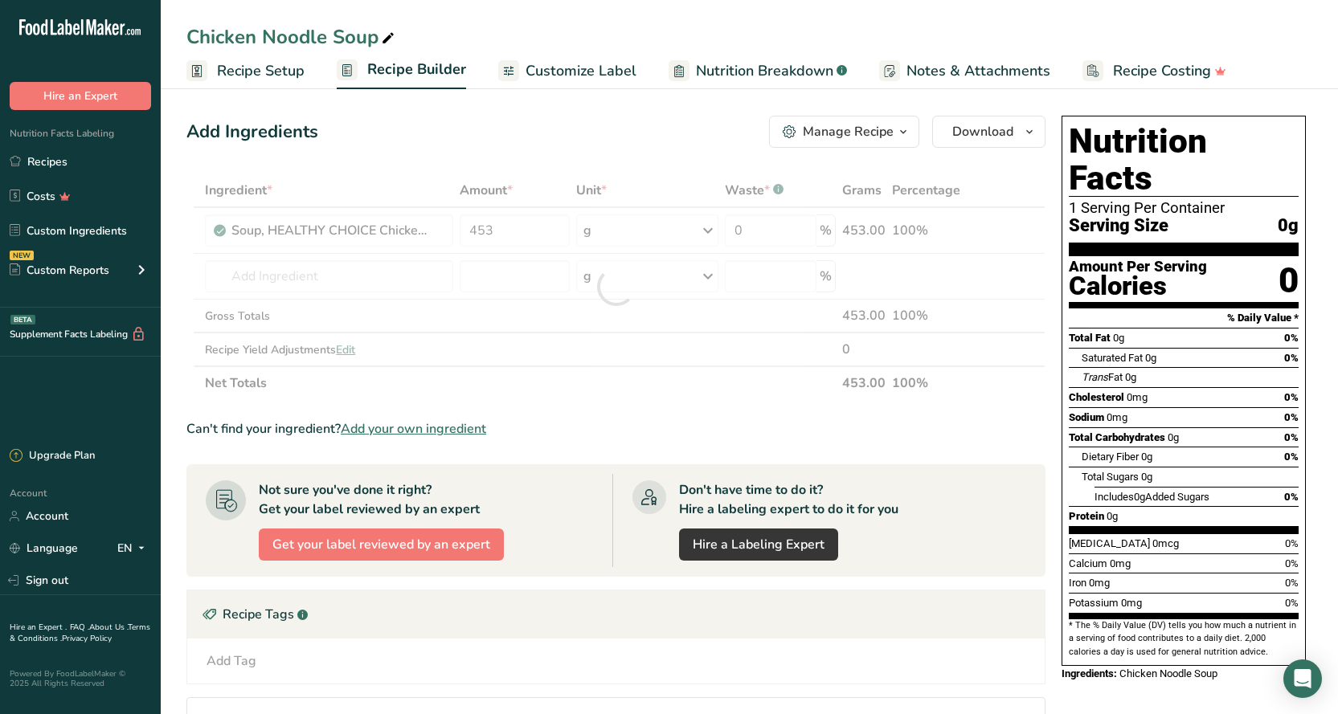
click at [682, 149] on div "Add Ingredients Manage Recipe Delete Recipe Duplicate Recipe Scale Recipe Save …" at bounding box center [620, 539] width 868 height 860
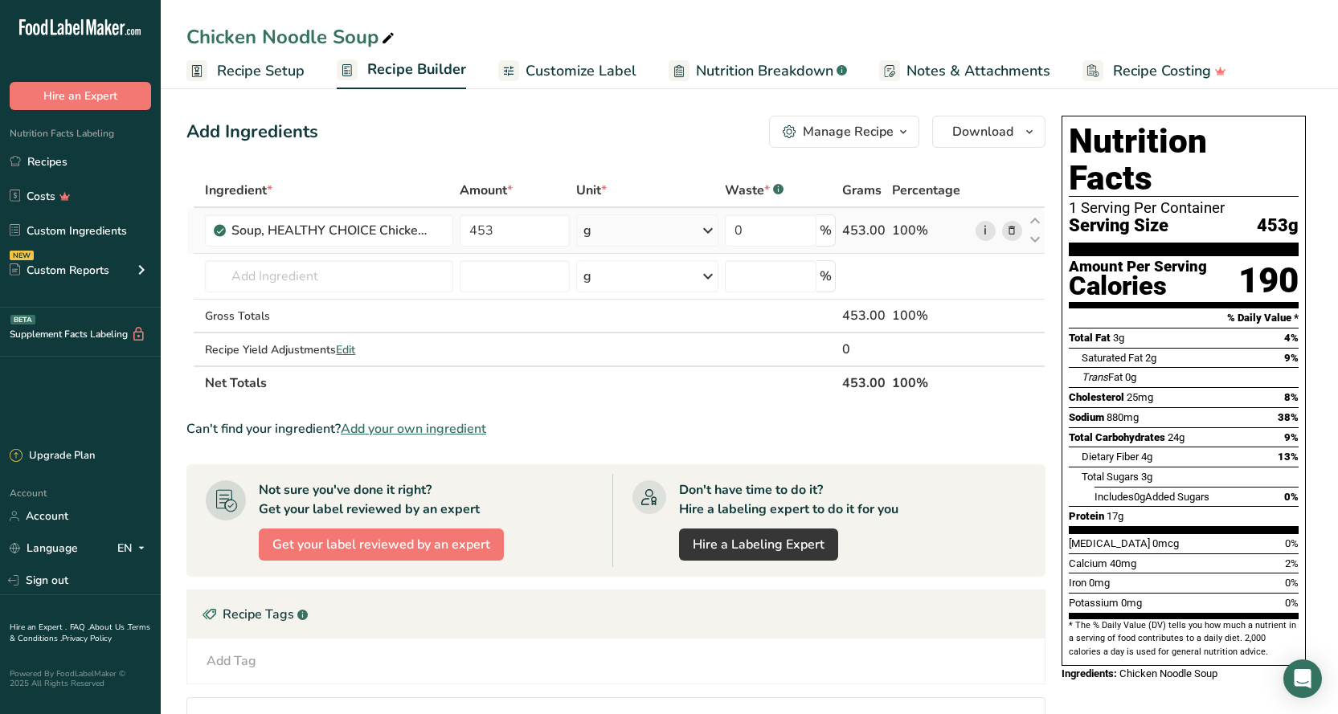
click at [982, 232] on link "i" at bounding box center [985, 231] width 20 height 20
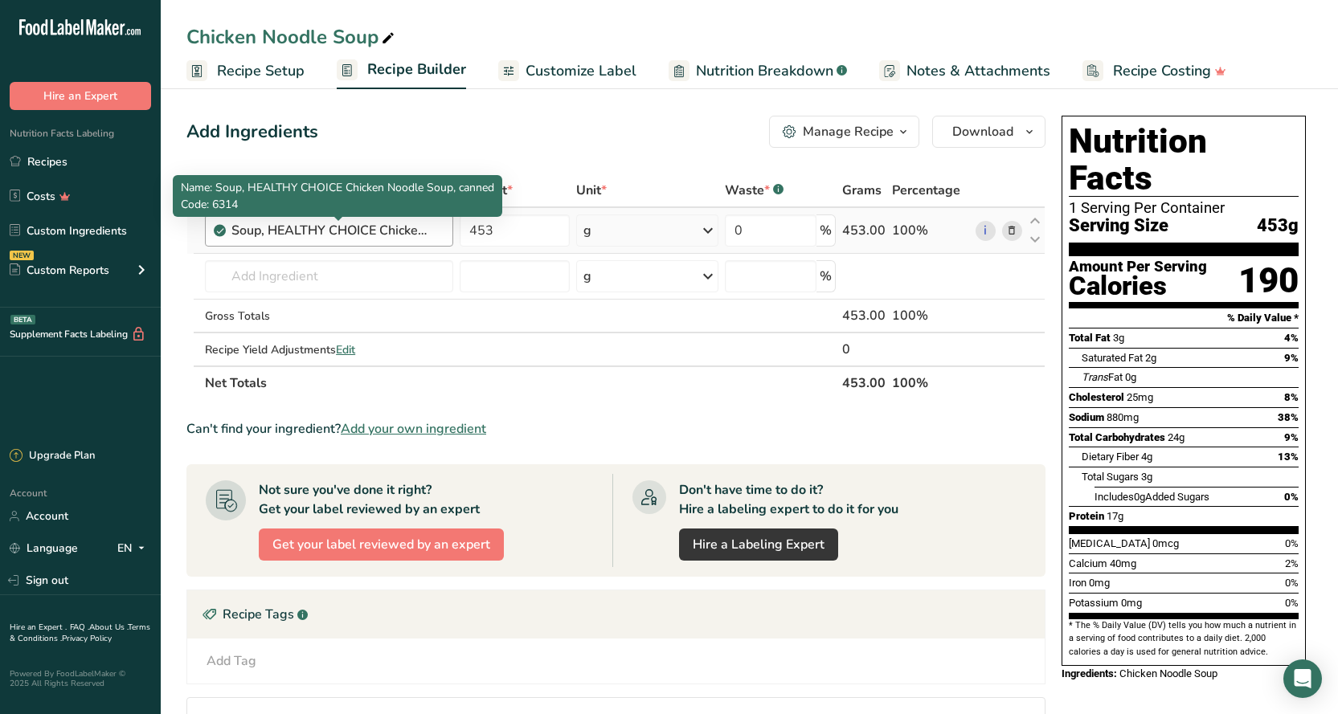
click at [385, 234] on div "Soup, HEALTHY CHOICE Chicken Noodle Soup, canned" at bounding box center [331, 230] width 201 height 19
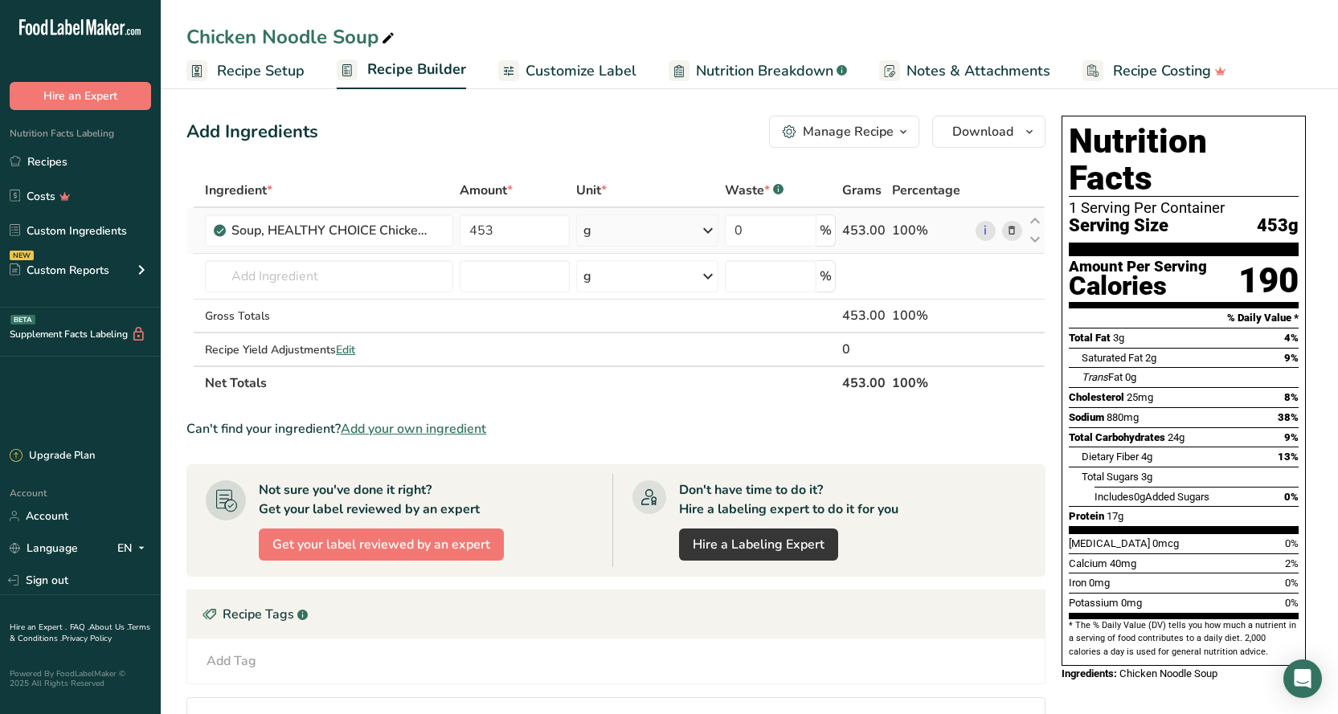
click at [1014, 235] on icon at bounding box center [1011, 231] width 11 height 17
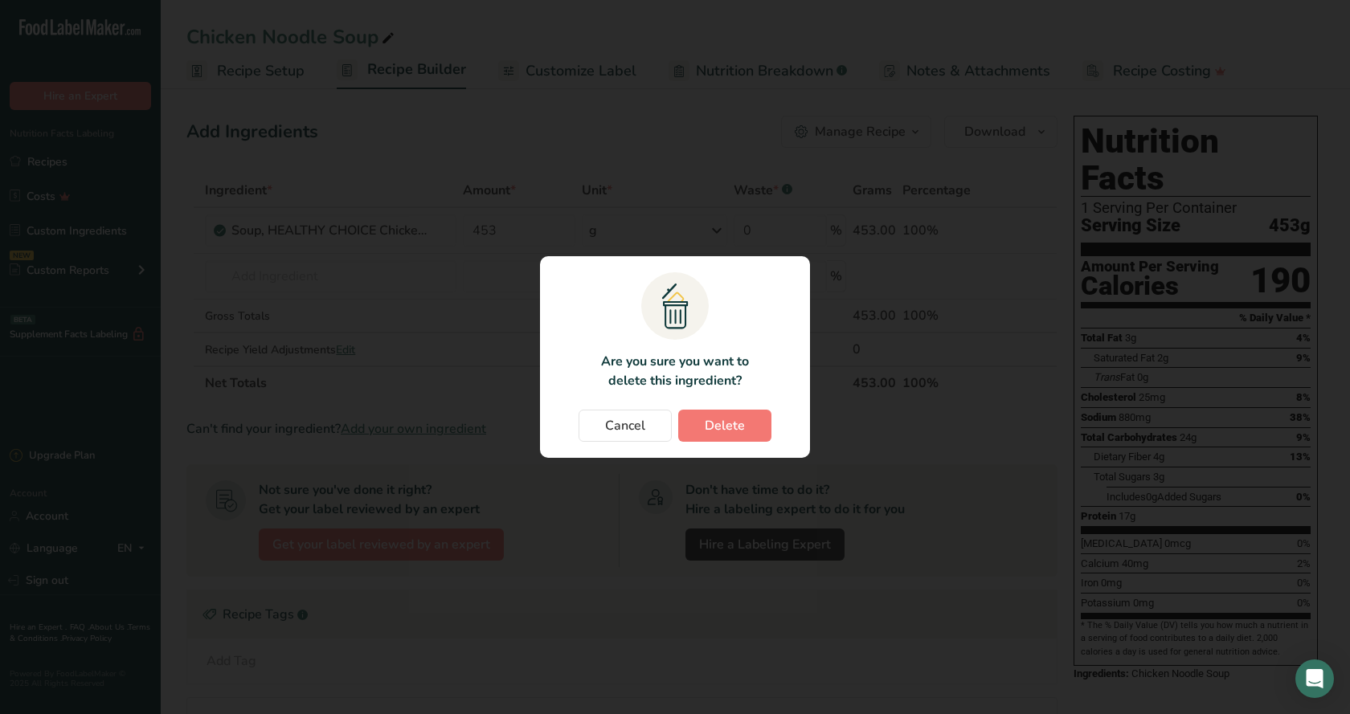
click at [675, 428] on div "Cancel [GEOGRAPHIC_DATA]" at bounding box center [675, 426] width 238 height 32
click at [659, 431] on button "Cancel" at bounding box center [624, 426] width 93 height 32
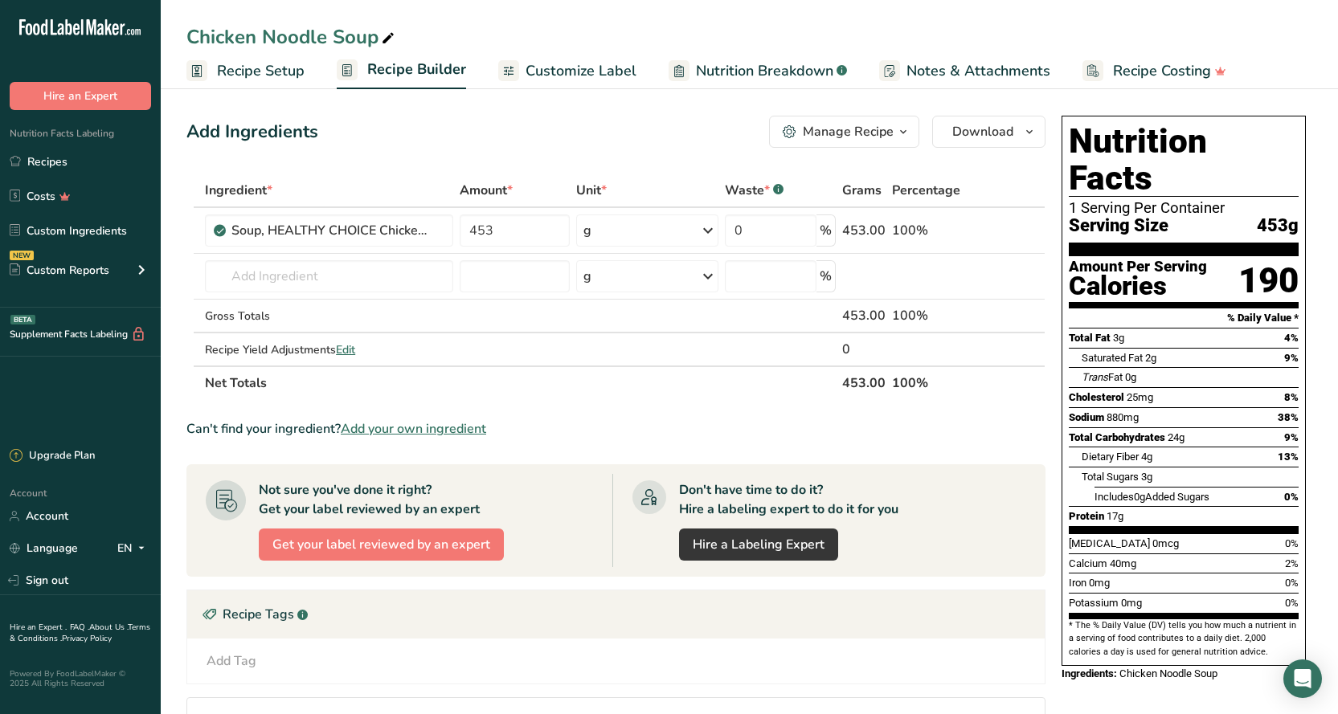
click at [717, 71] on span "Nutrition Breakdown" at bounding box center [764, 71] width 137 height 22
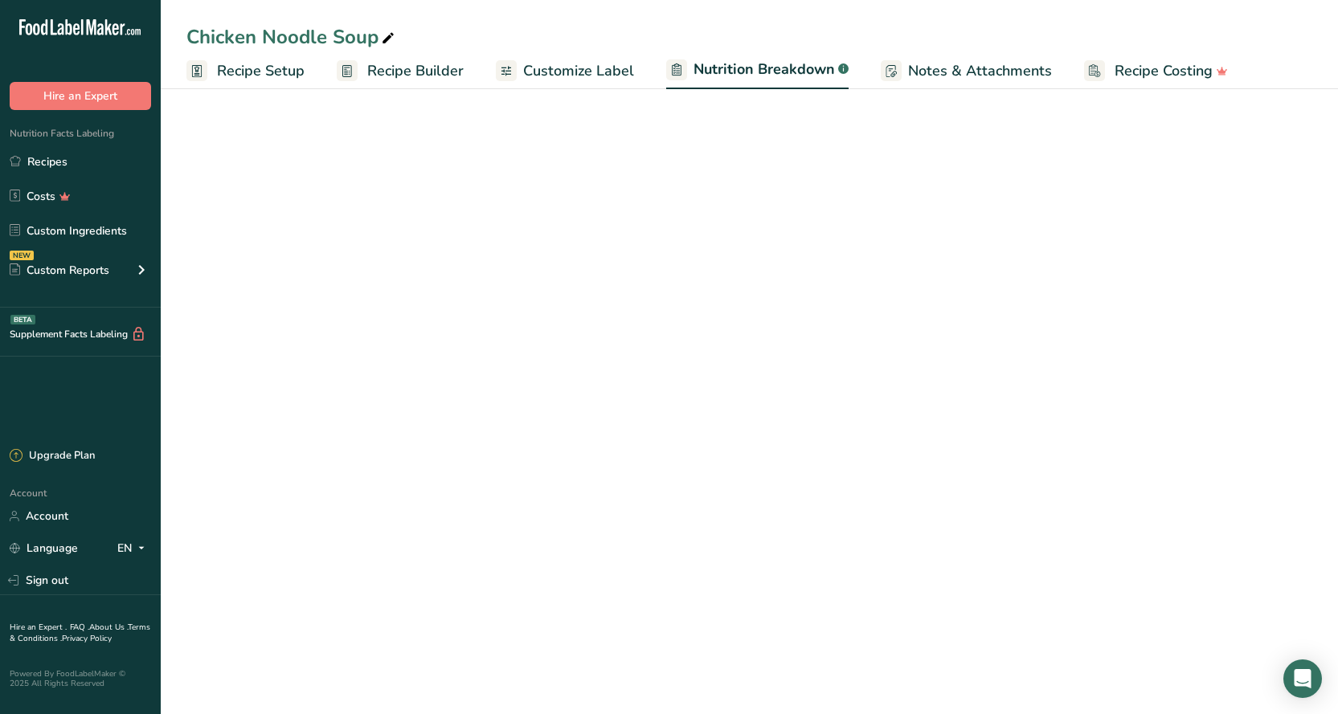
select select "Calories"
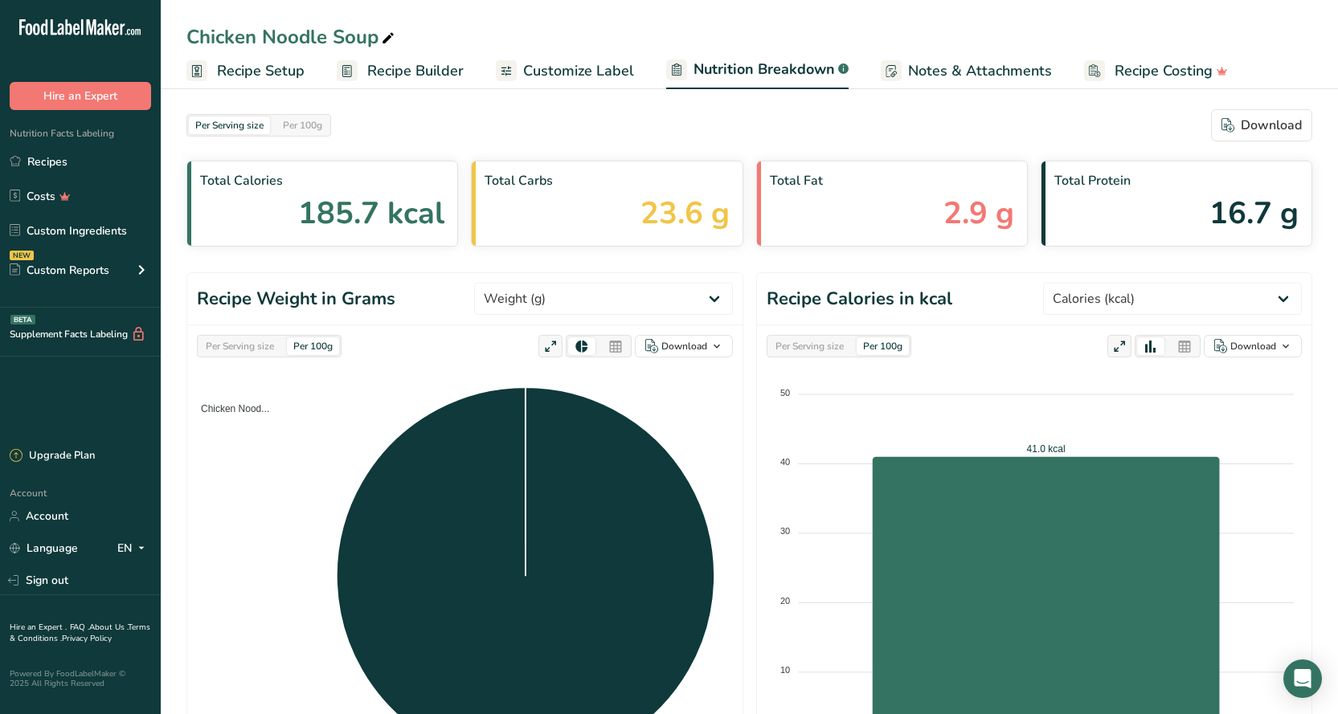
click at [529, 70] on span "Customize Label" at bounding box center [578, 71] width 111 height 22
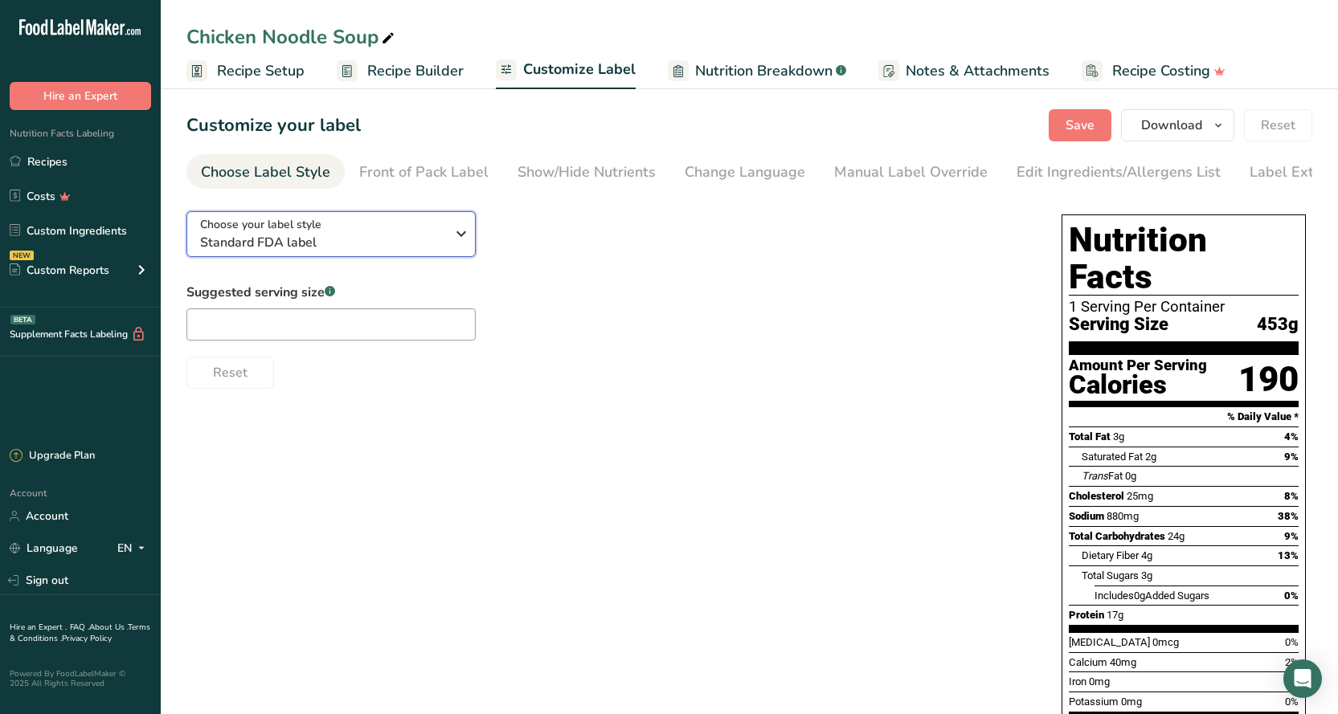
click at [468, 233] on icon "button" at bounding box center [460, 233] width 19 height 29
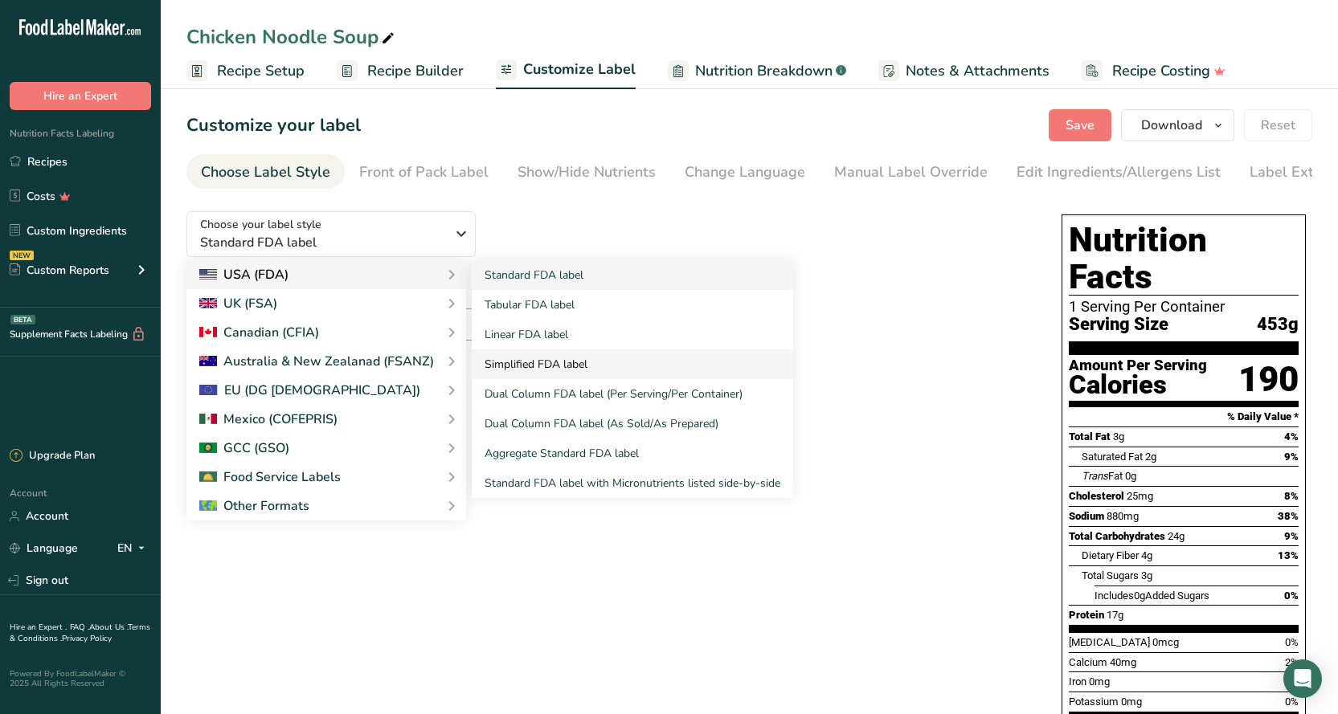
click at [508, 375] on link "Simplified FDA label" at bounding box center [632, 364] width 321 height 30
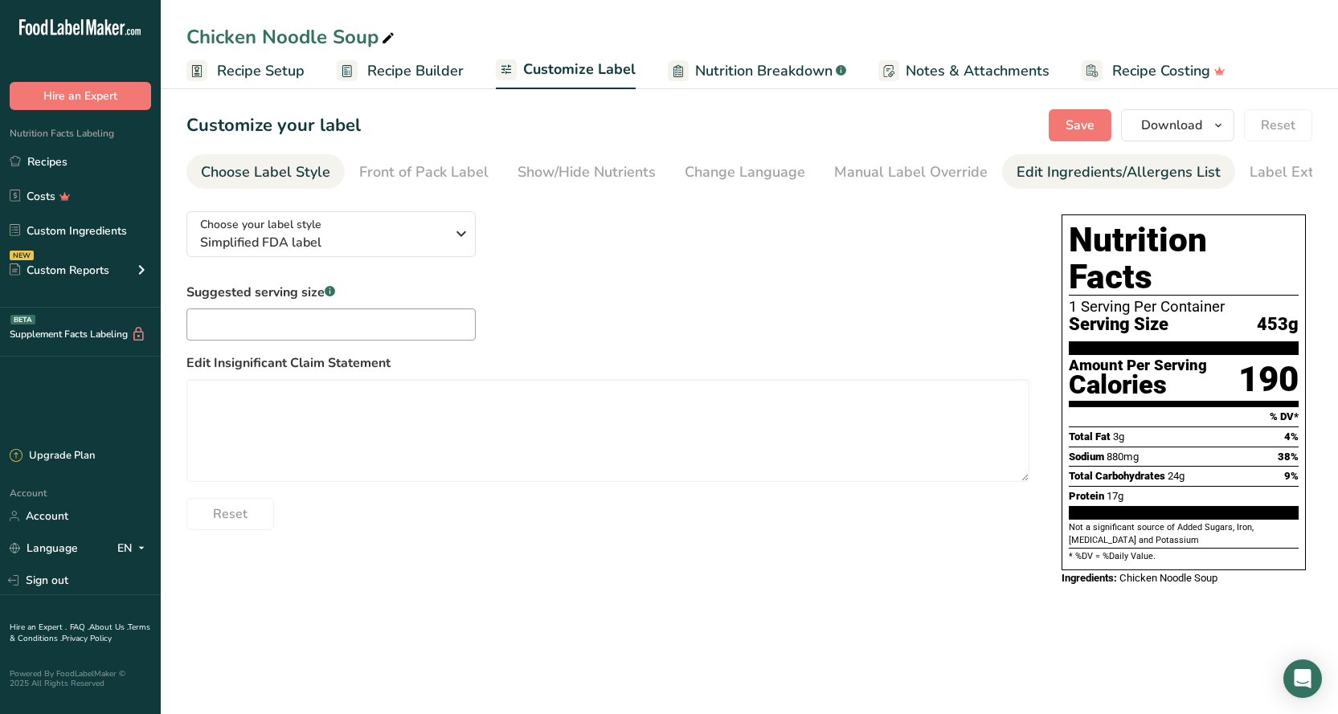
click at [1130, 173] on div "Edit Ingredients/Allergens List" at bounding box center [1118, 172] width 204 height 22
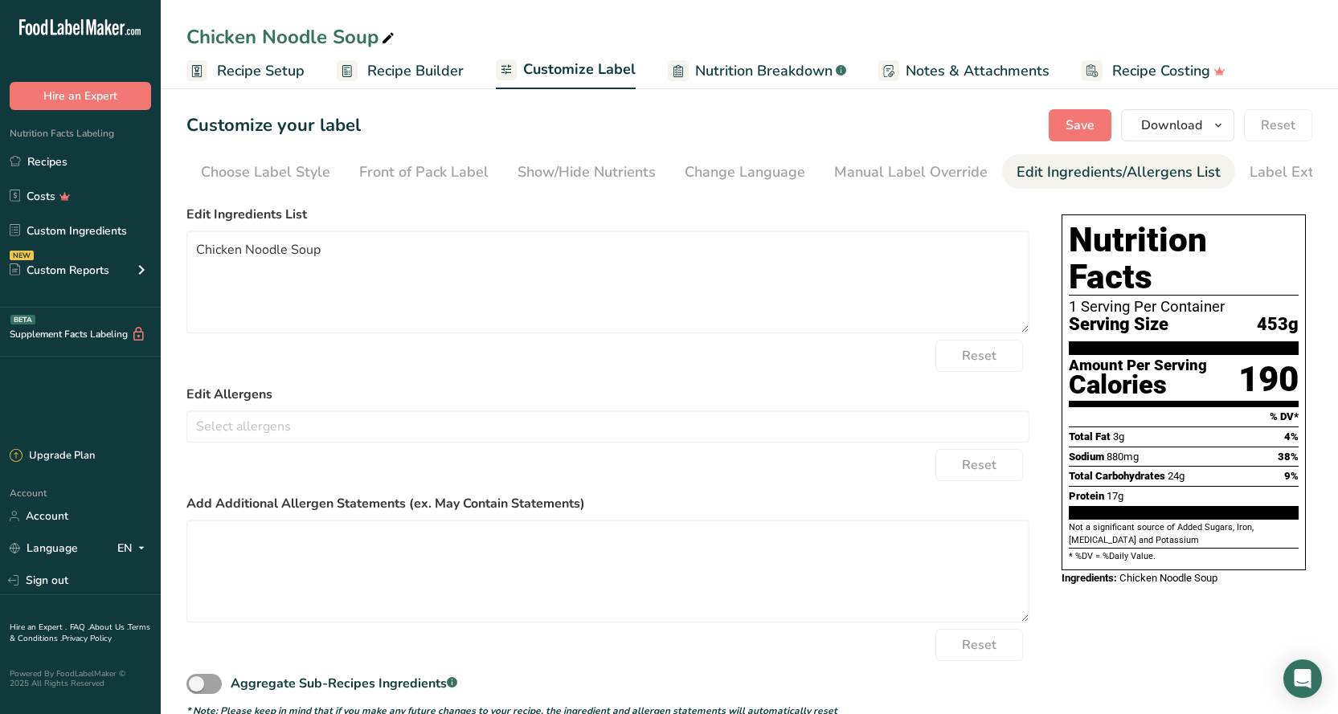
scroll to position [0, 42]
drag, startPoint x: 337, startPoint y: 259, endPoint x: 182, endPoint y: 258, distance: 155.8
click at [182, 258] on section "Customize your label Save Download Choose what to show on your downloaded label…" at bounding box center [749, 414] width 1177 height 660
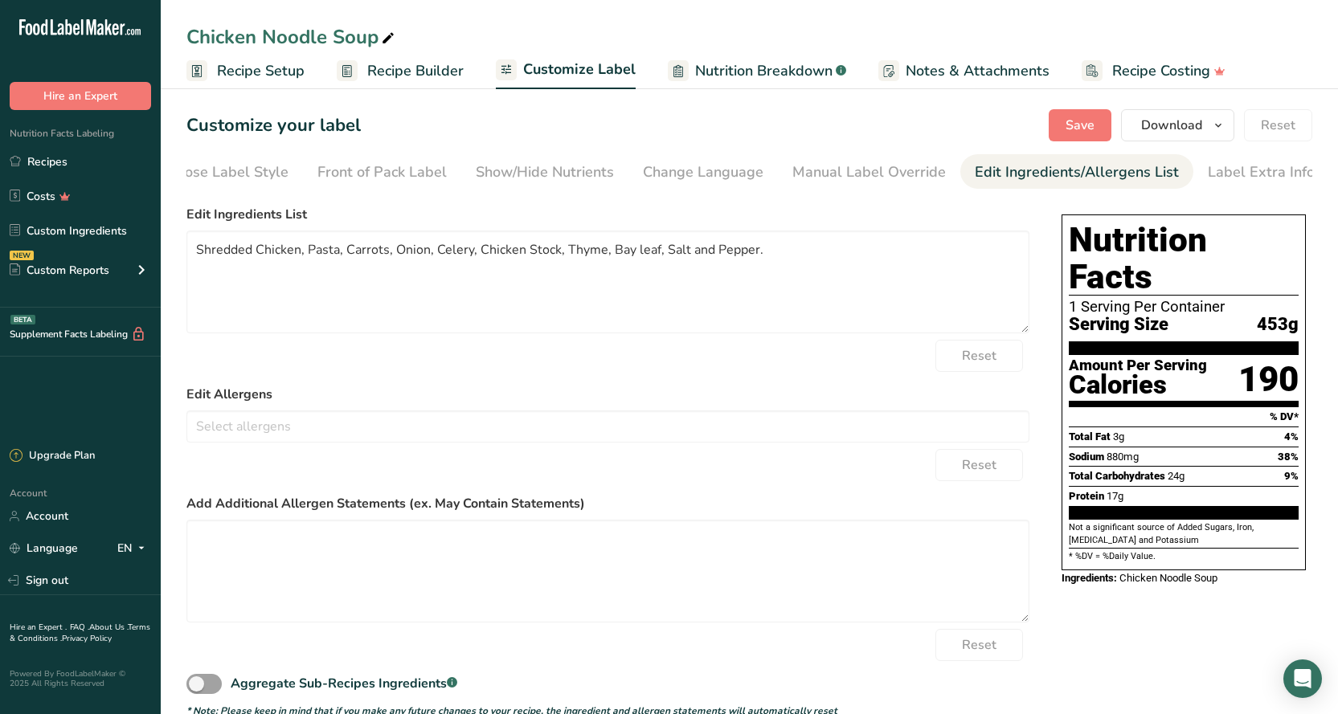
click at [1171, 218] on section "Customize your label Save Download Choose what to show on your downloaded label…" at bounding box center [749, 414] width 1177 height 660
click at [1082, 126] on span "Save" at bounding box center [1079, 125] width 29 height 19
type textarea "Shredded Chicken, Pasta, Carrots, Onion, Celery, Chicken Stock, Thyme, Bay leaf…"
click at [1232, 171] on div "Label Extra Info" at bounding box center [1260, 172] width 107 height 22
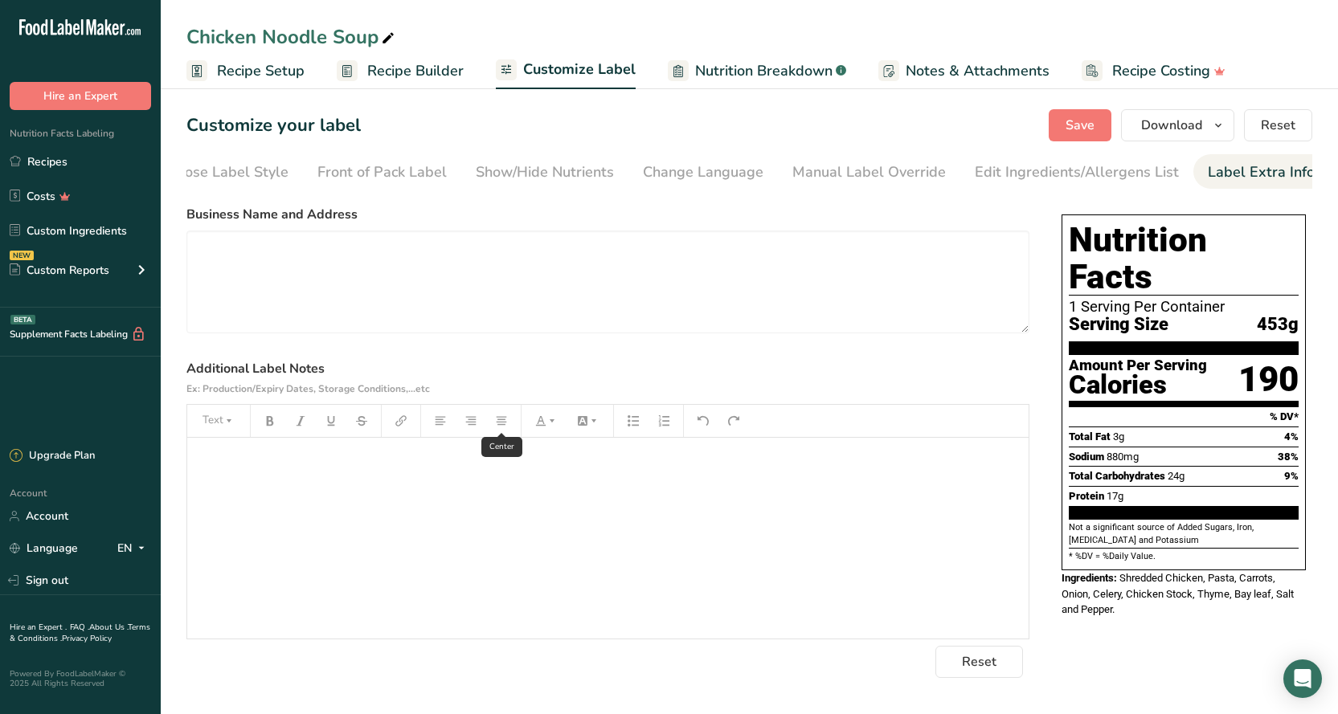
click at [503, 433] on button "button" at bounding box center [501, 421] width 24 height 26
click at [505, 427] on icon "button" at bounding box center [501, 420] width 11 height 11
drag, startPoint x: 504, startPoint y: 480, endPoint x: 505, endPoint y: 444, distance: 36.2
click at [504, 477] on div "﻿" at bounding box center [607, 538] width 841 height 201
click at [505, 427] on icon "button" at bounding box center [501, 420] width 11 height 11
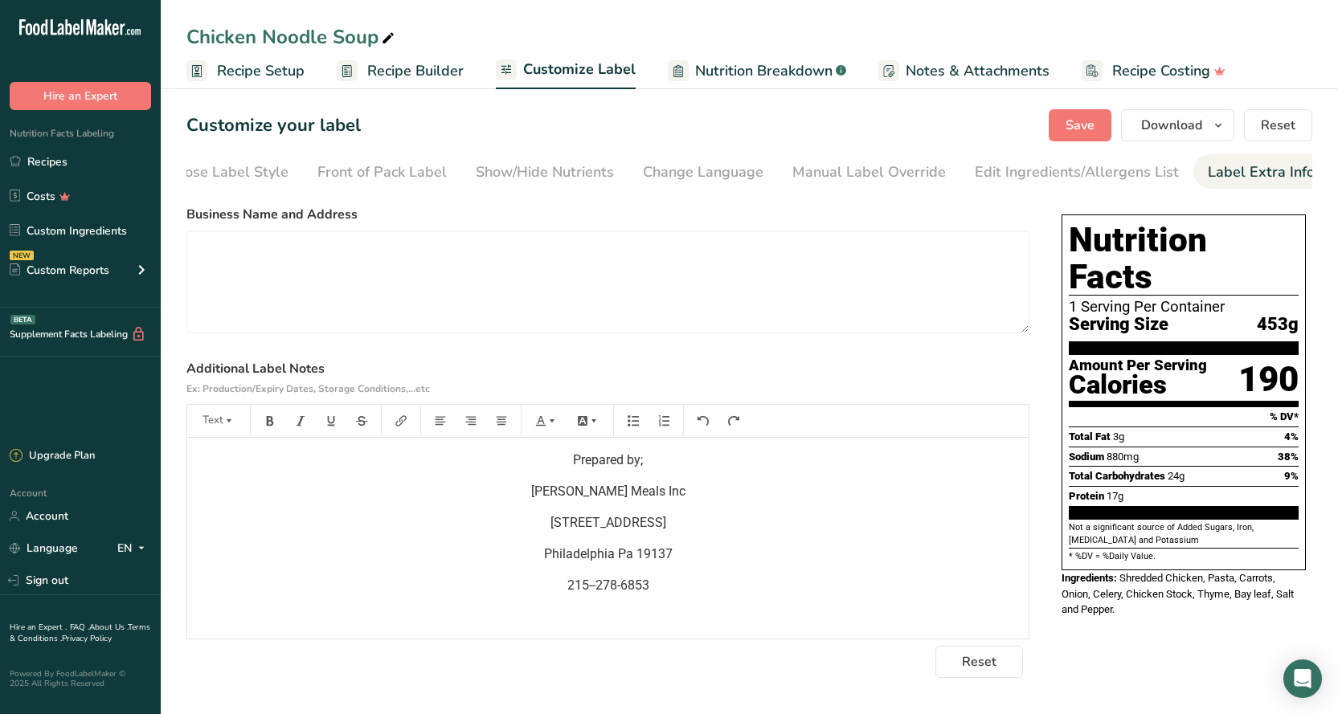
click at [622, 460] on span "Prepared by;" at bounding box center [608, 459] width 70 height 15
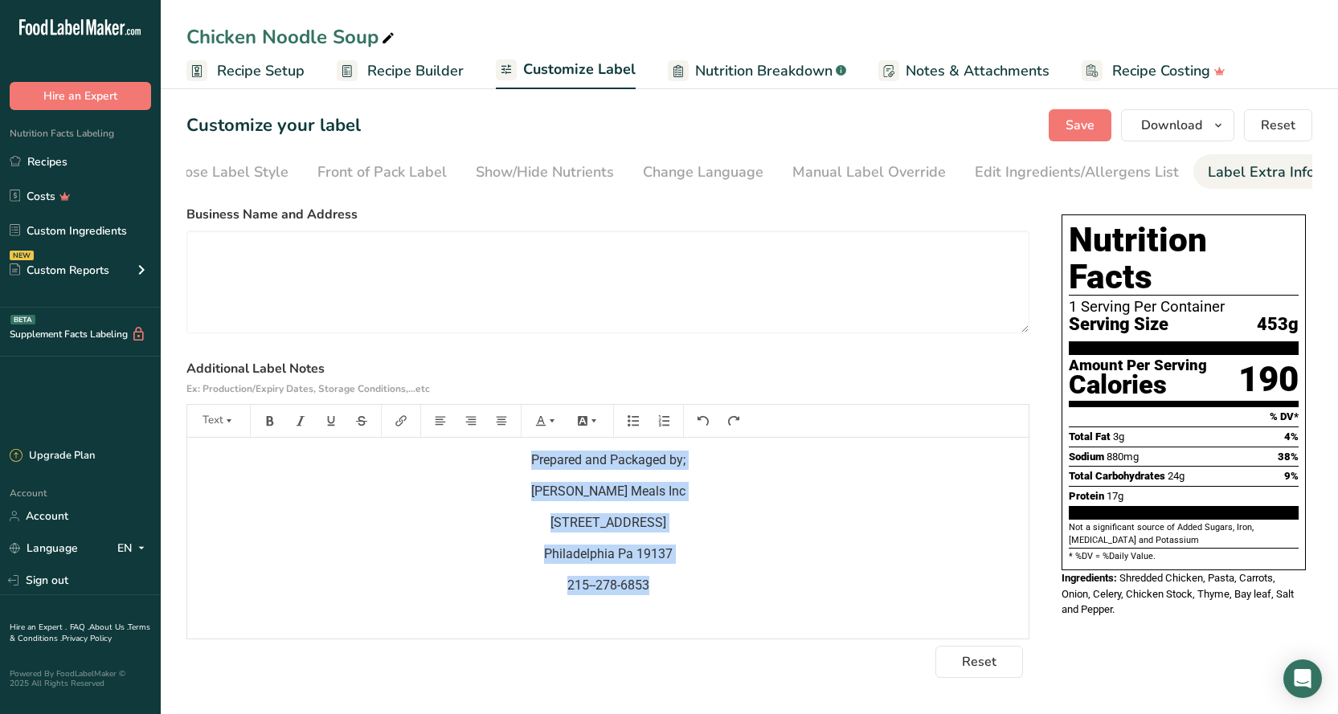
drag, startPoint x: 530, startPoint y: 463, endPoint x: 651, endPoint y: 590, distance: 175.6
click at [651, 590] on div "Prepared and Packaged by; [PERSON_NAME] Meals Inc [STREET_ADDRESS] 215--278-6853" at bounding box center [607, 538] width 841 height 201
copy div "Prepared and Packaged by; [PERSON_NAME] Meals Inc [STREET_ADDRESS] 215--278-6853"
click at [1094, 125] on span "Save" at bounding box center [1079, 125] width 29 height 19
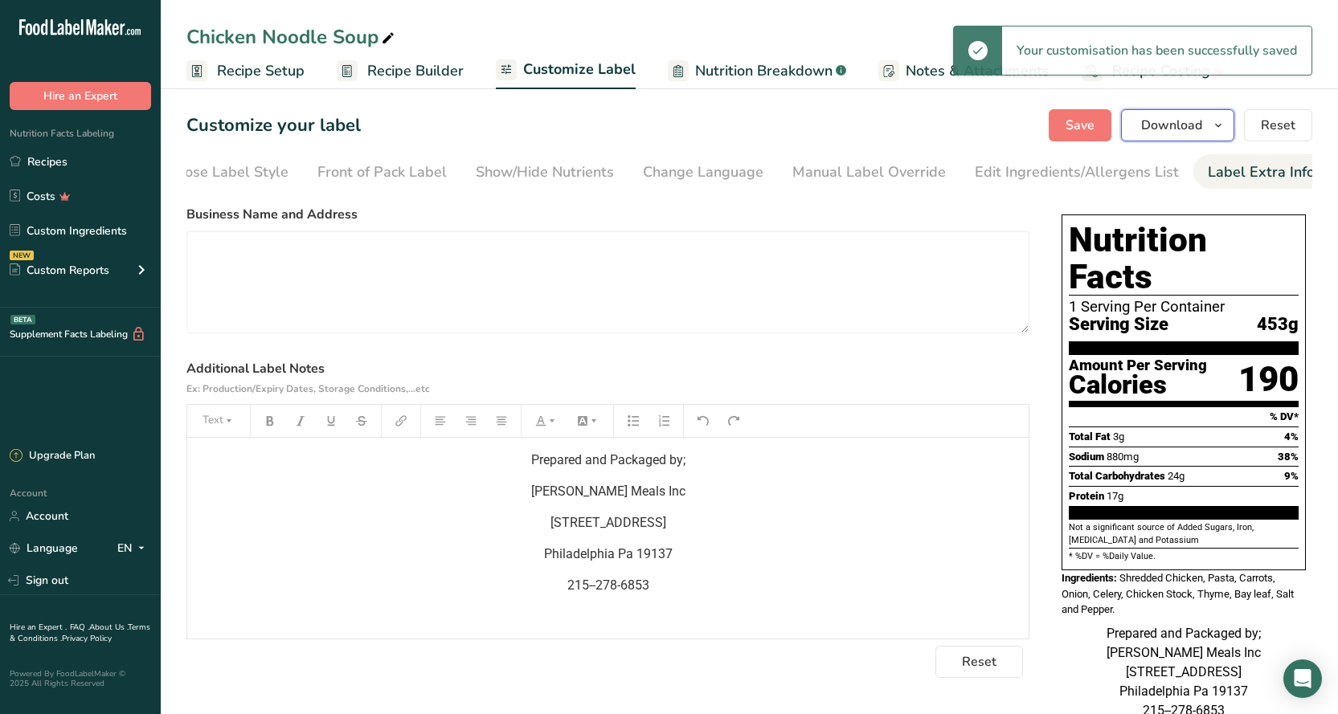
click at [1172, 126] on span "Download" at bounding box center [1171, 125] width 61 height 19
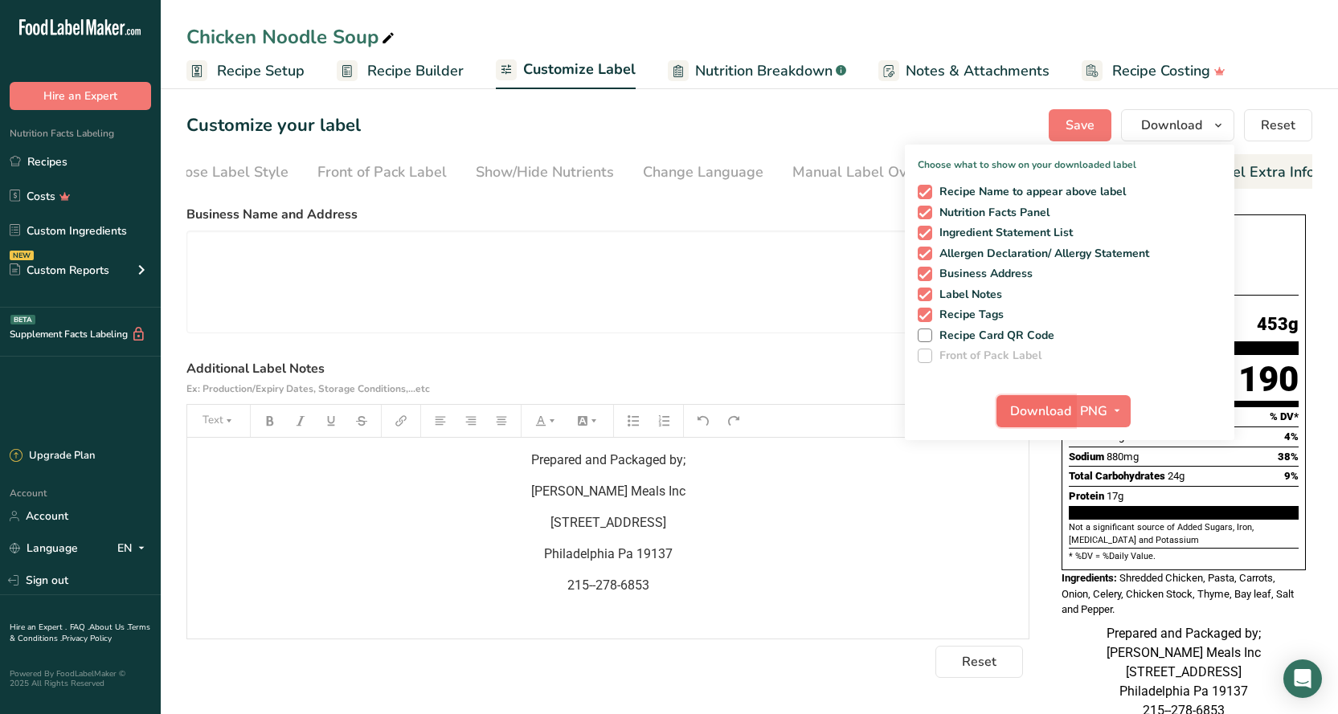
click at [1060, 423] on button "Download" at bounding box center [1035, 411] width 79 height 32
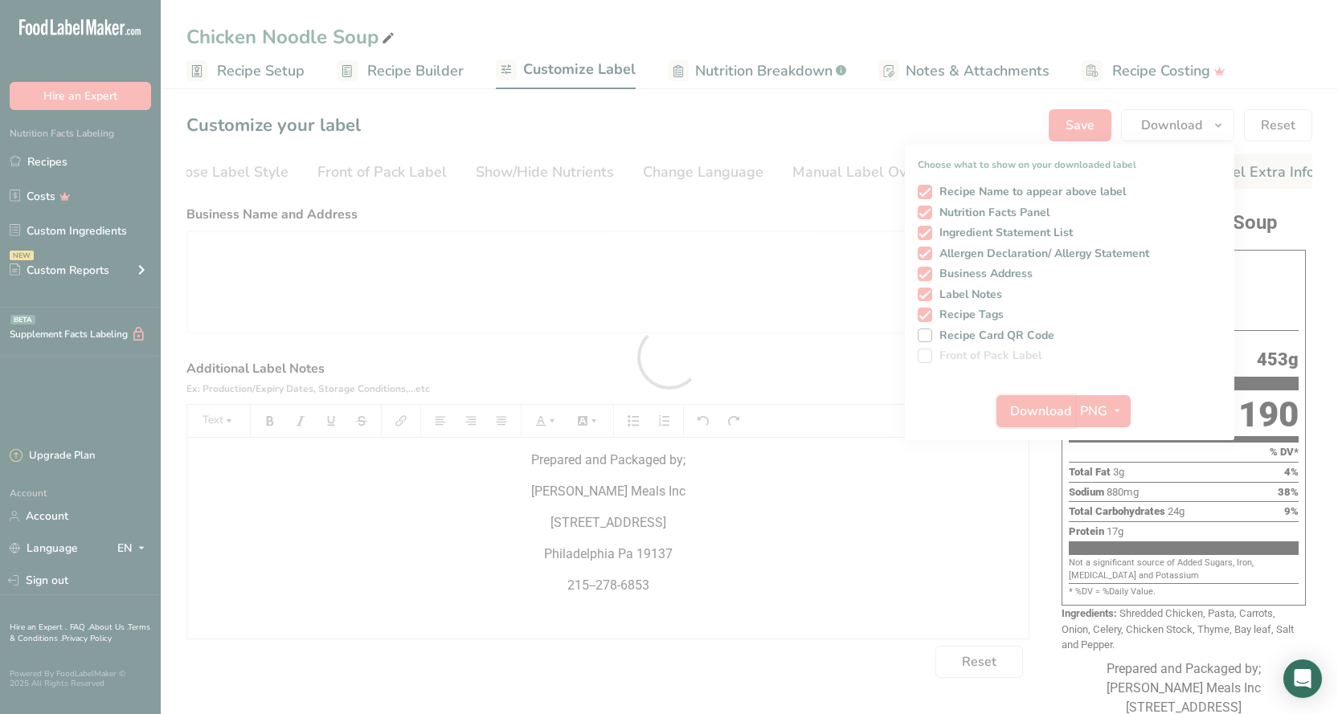
scroll to position [0, 0]
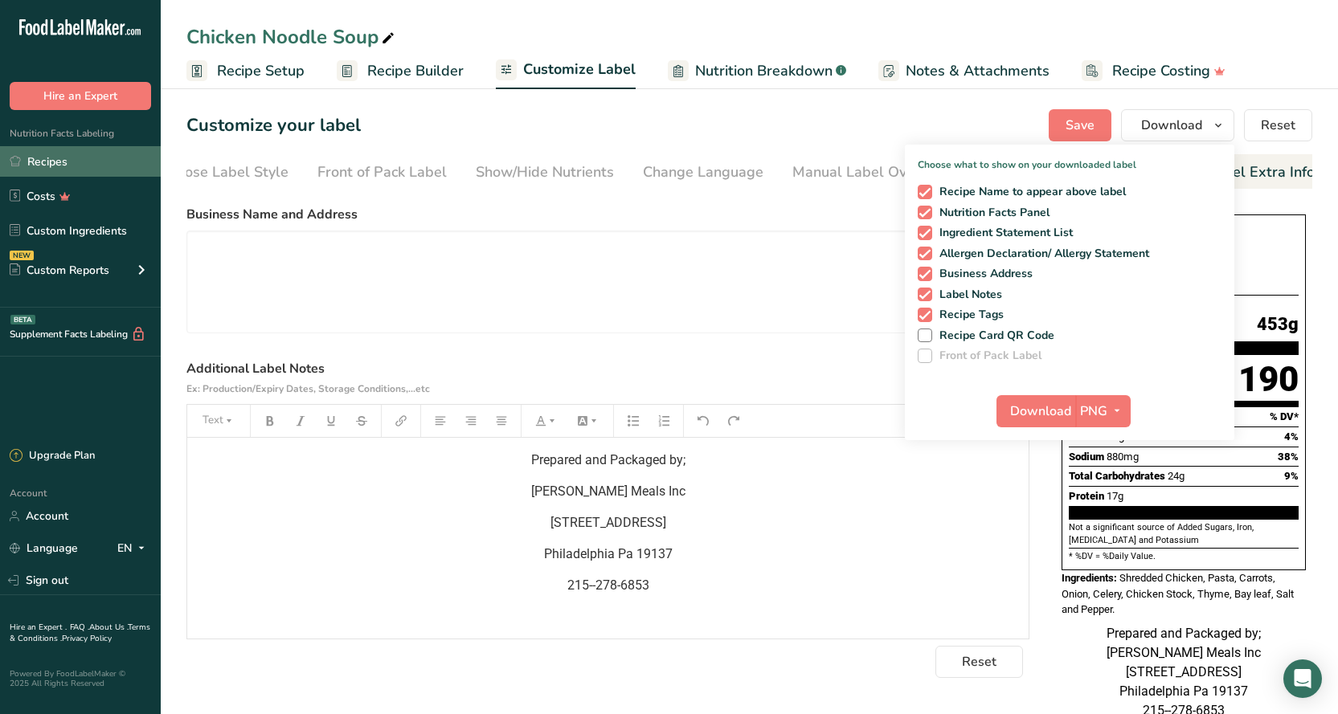
click at [47, 158] on link "Recipes" at bounding box center [80, 161] width 161 height 31
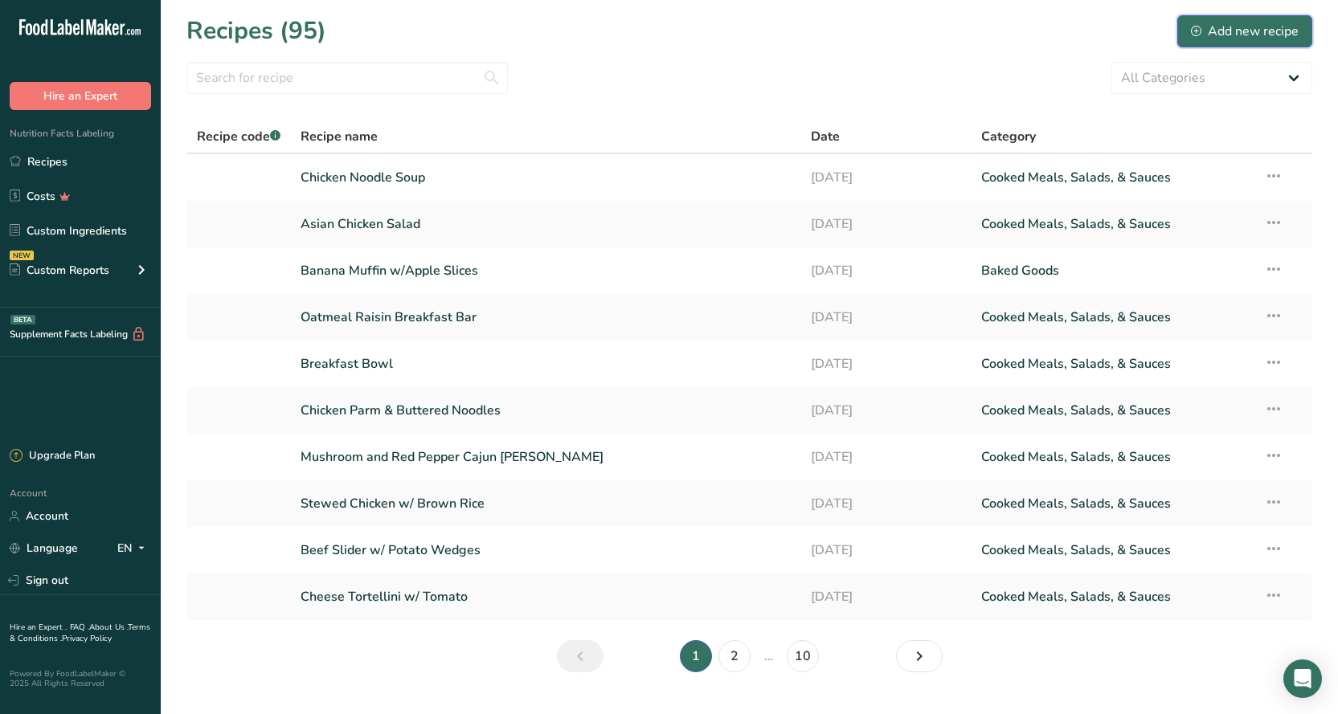
click at [1219, 39] on div "Add new recipe" at bounding box center [1244, 31] width 108 height 19
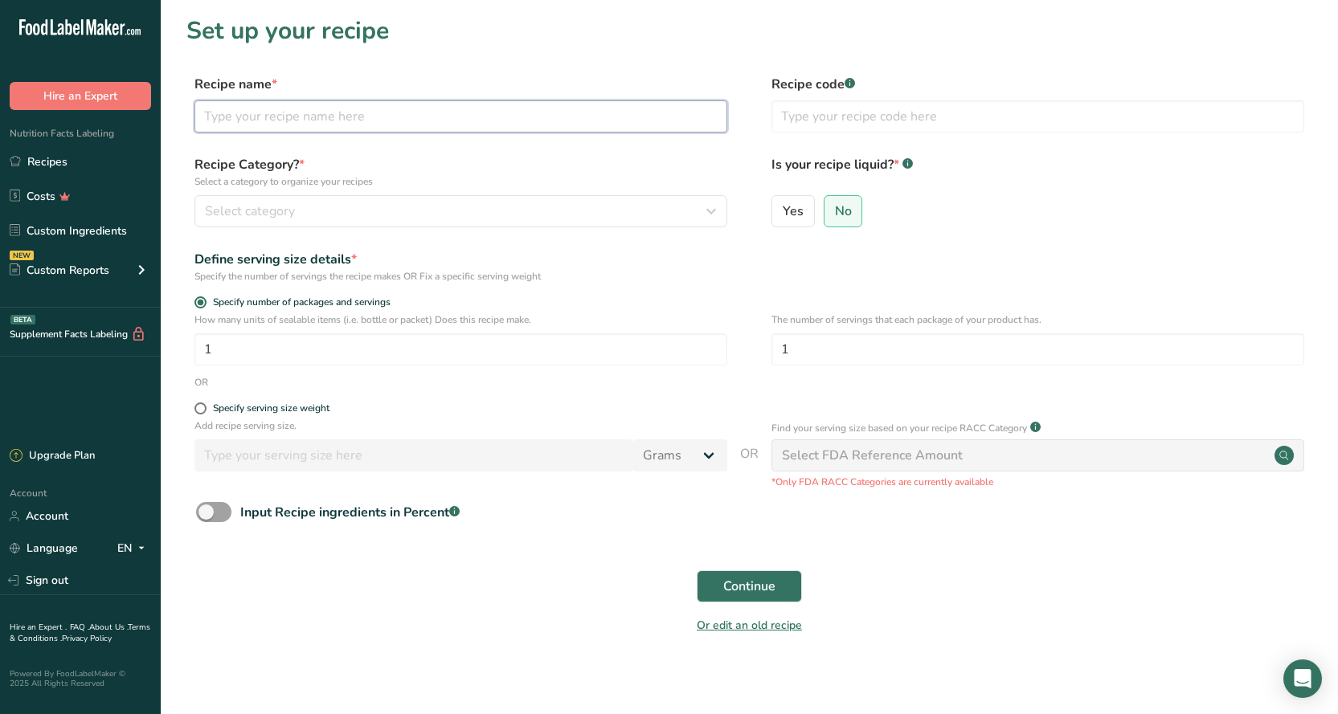
click at [370, 120] on input "text" at bounding box center [460, 116] width 533 height 32
type input "Grilled Chicken [PERSON_NAME] Salad"
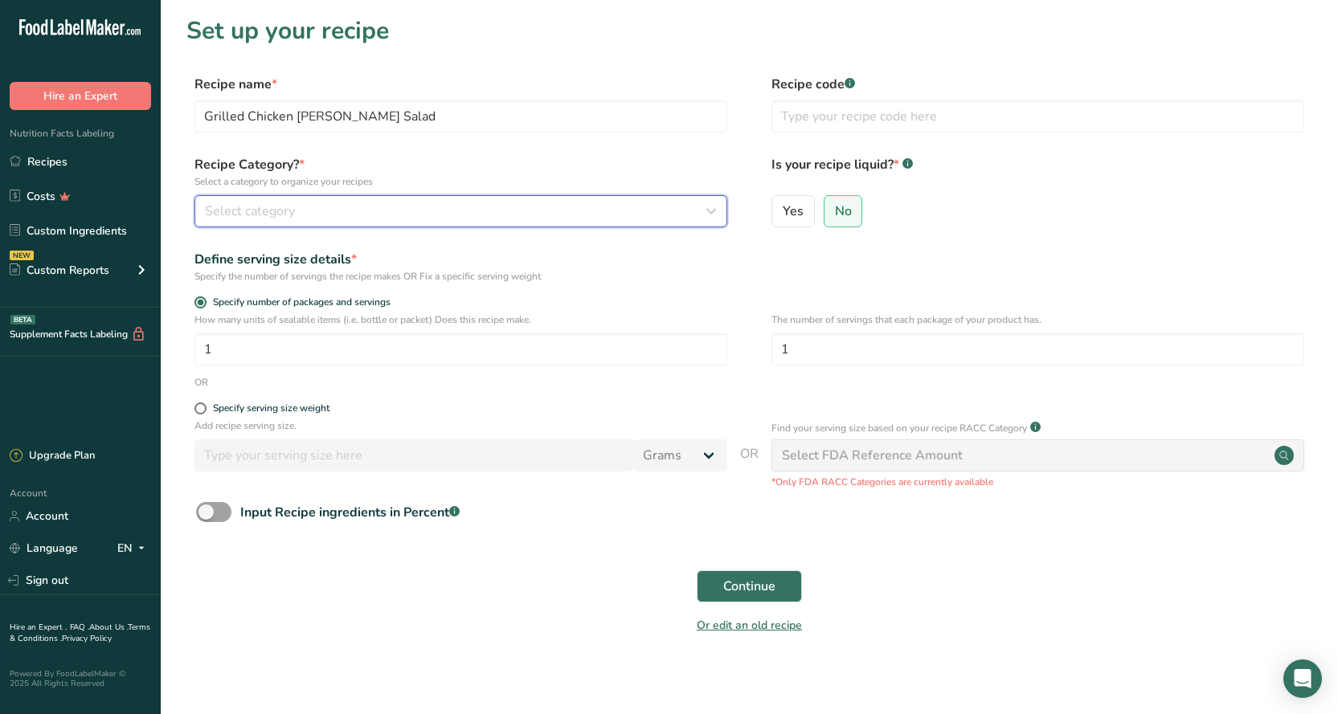
click at [396, 209] on div "Select category" at bounding box center [456, 211] width 502 height 19
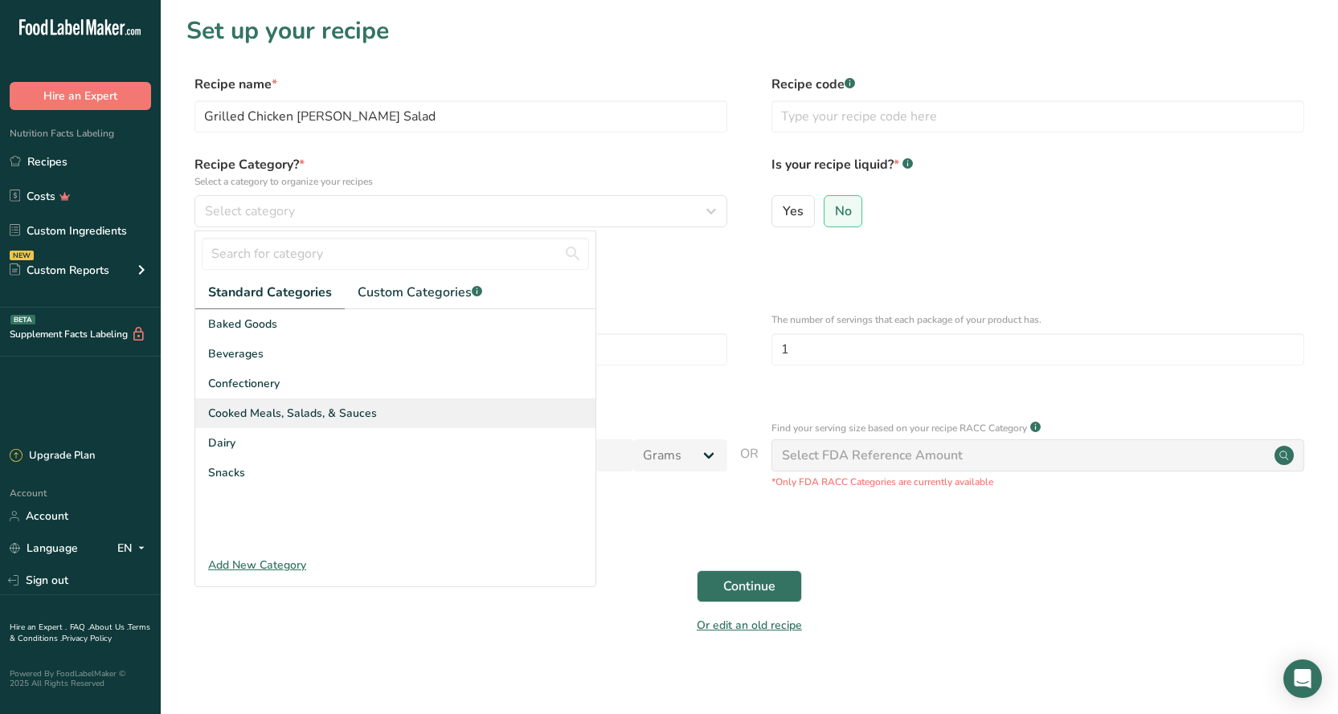
click at [300, 415] on span "Cooked Meals, Salads, & Sauces" at bounding box center [292, 413] width 169 height 17
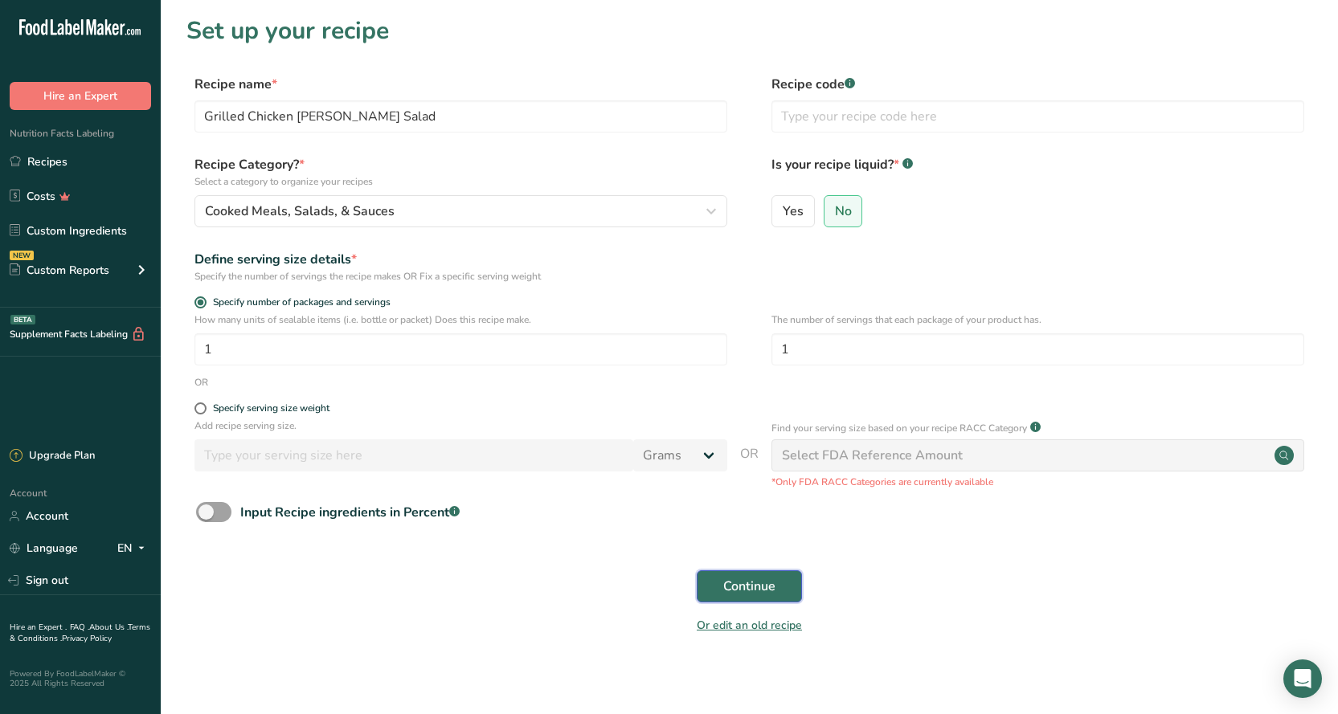
click at [721, 582] on button "Continue" at bounding box center [748, 586] width 105 height 32
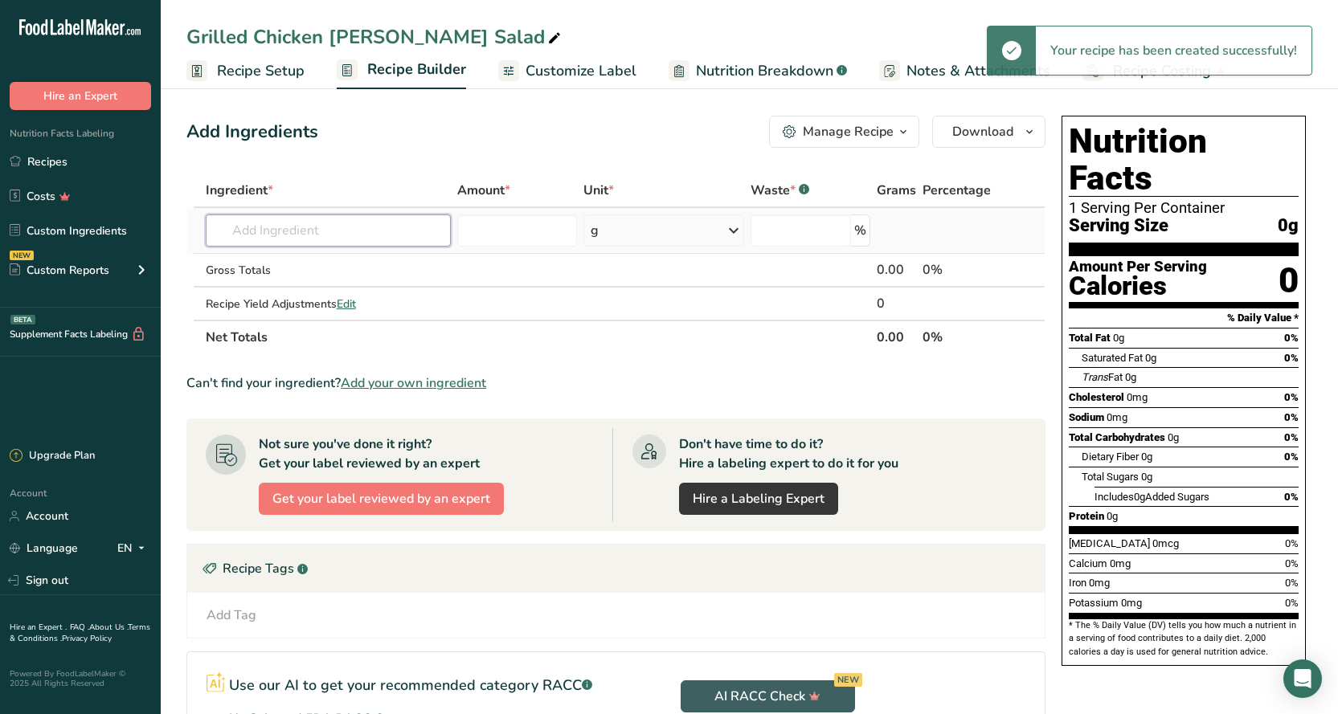
click at [302, 236] on input "text" at bounding box center [328, 230] width 245 height 32
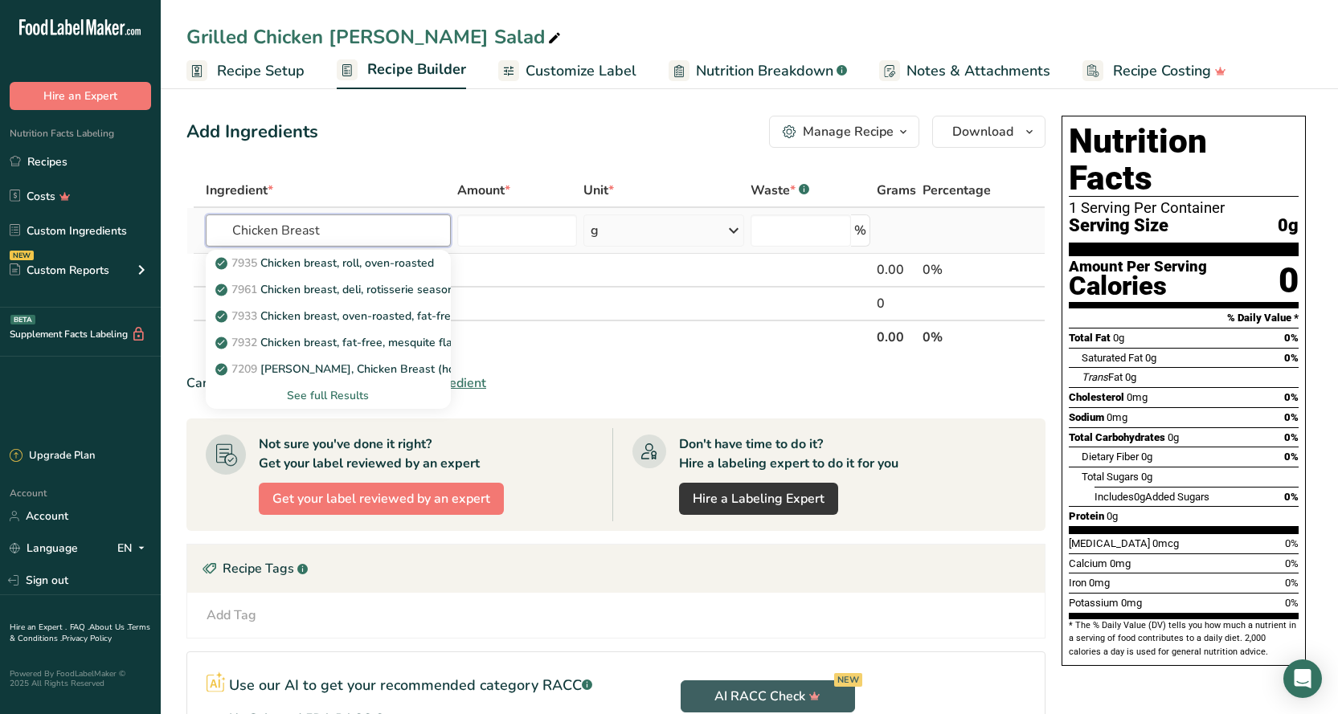
type input "Chicken Breast"
click at [351, 395] on div "See full Results" at bounding box center [327, 395] width 219 height 17
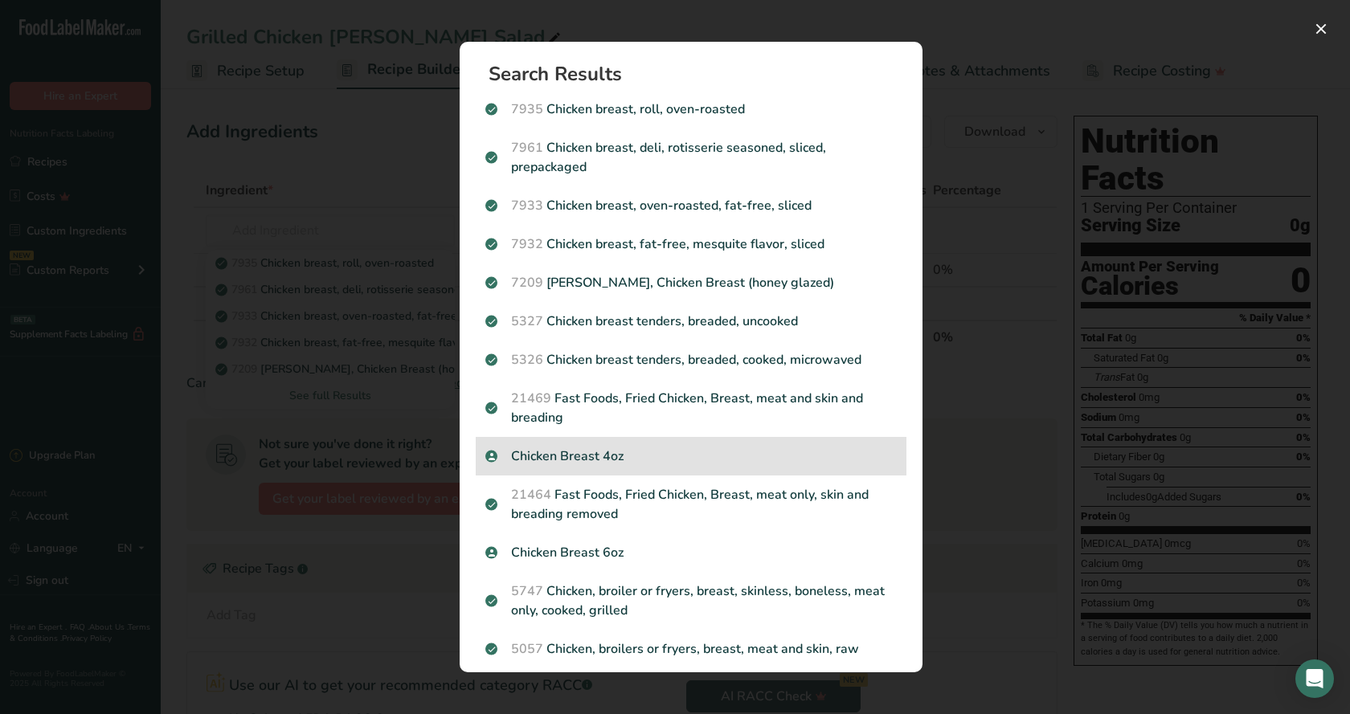
click at [584, 456] on p "Chicken Breast 4oz" at bounding box center [690, 456] width 411 height 19
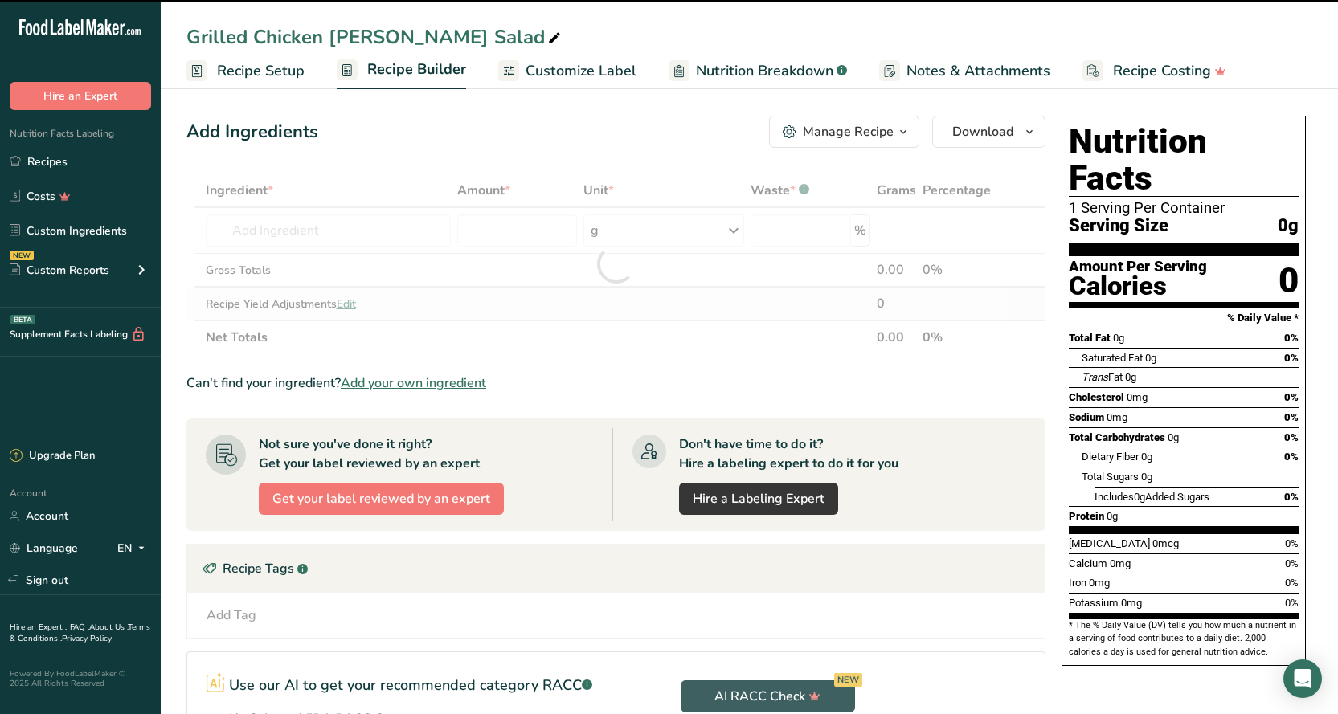
type input "0"
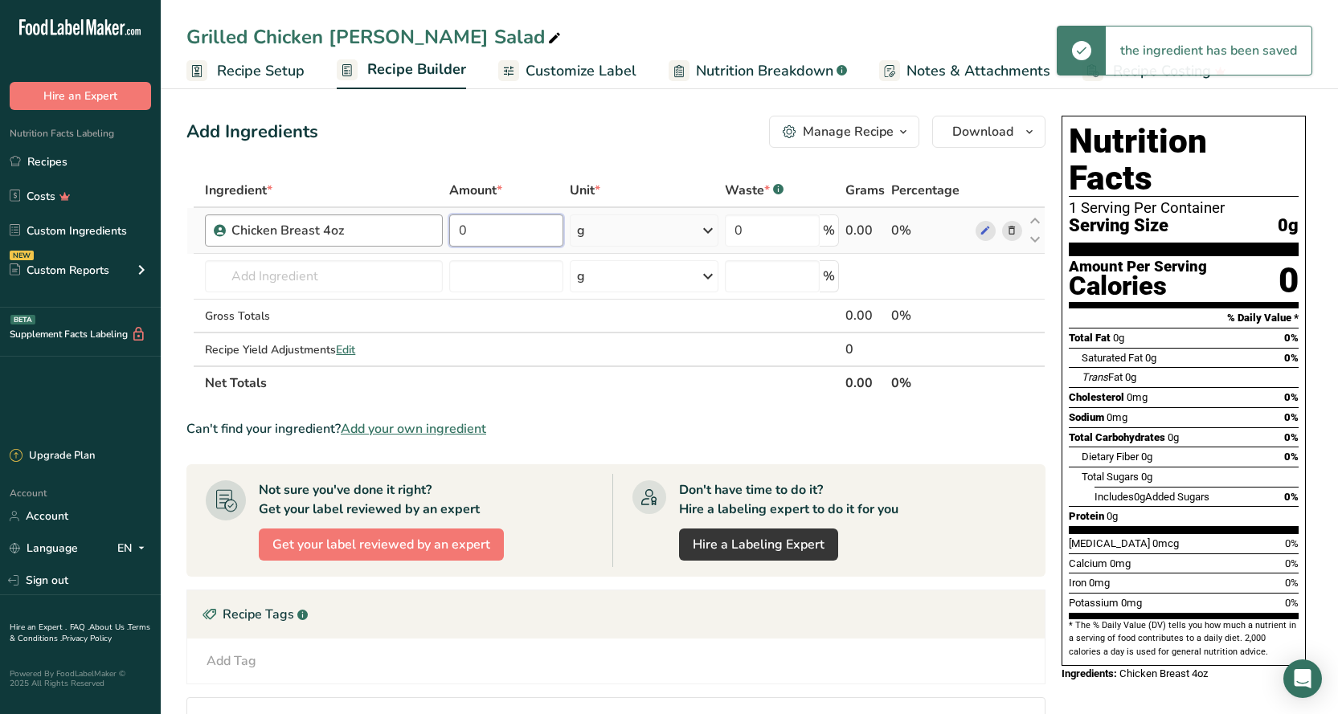
drag, startPoint x: 480, startPoint y: 235, endPoint x: 423, endPoint y: 234, distance: 57.1
click at [423, 234] on tr "Chicken Breast 4oz 0 g Weight Units g kg mg See more Volume Units l Volume unit…" at bounding box center [615, 231] width 857 height 46
type input "114"
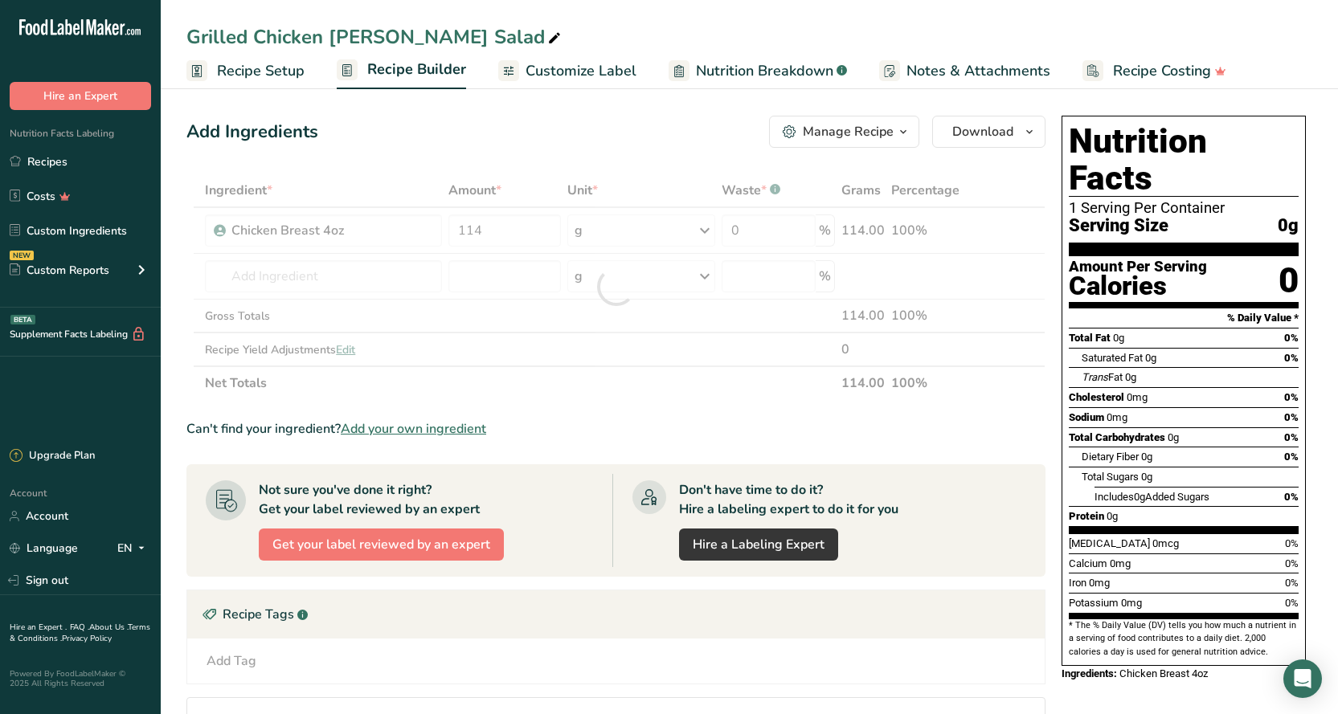
click at [586, 127] on div "Add Ingredients Manage Recipe Delete Recipe Duplicate Recipe Scale Recipe Save …" at bounding box center [615, 132] width 859 height 32
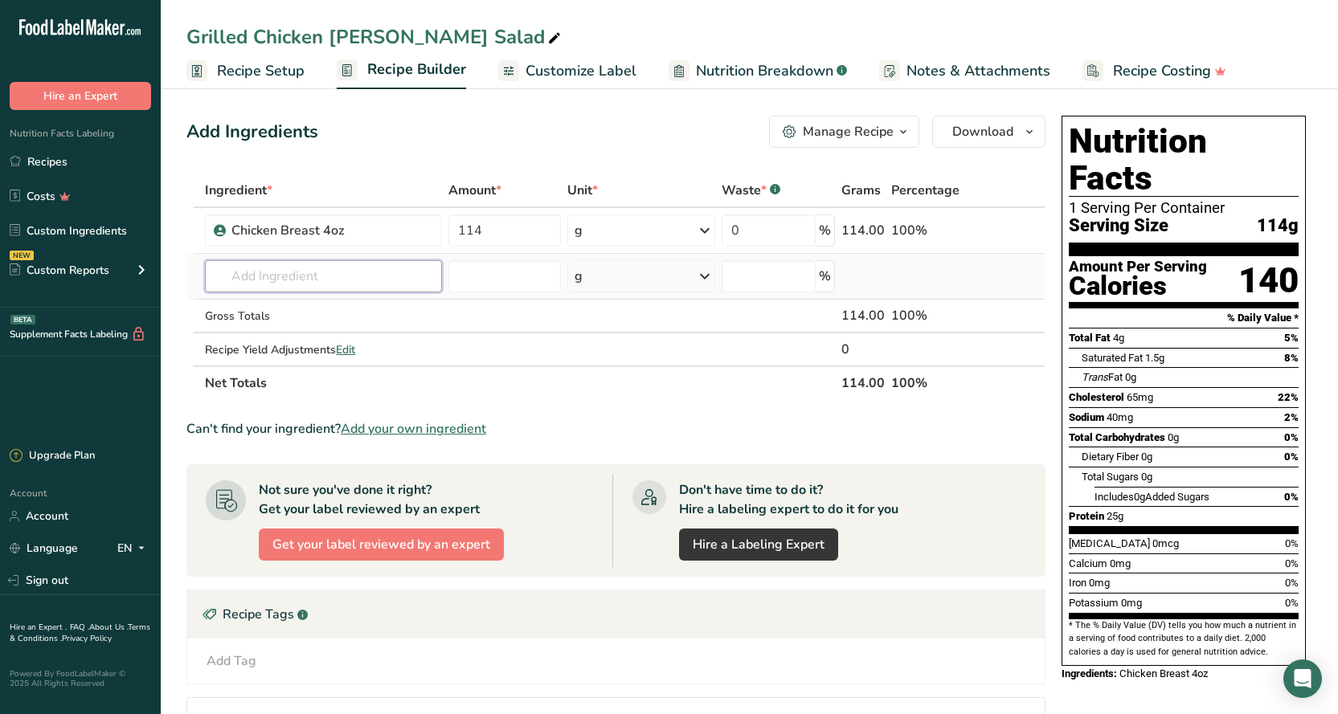
click at [246, 272] on input "text" at bounding box center [323, 276] width 237 height 32
type input "Romaine"
click at [341, 318] on link "11251 [GEOGRAPHIC_DATA], cos or romaine, raw" at bounding box center [323, 309] width 237 height 27
type input "Lettuce, cos or romaine, raw"
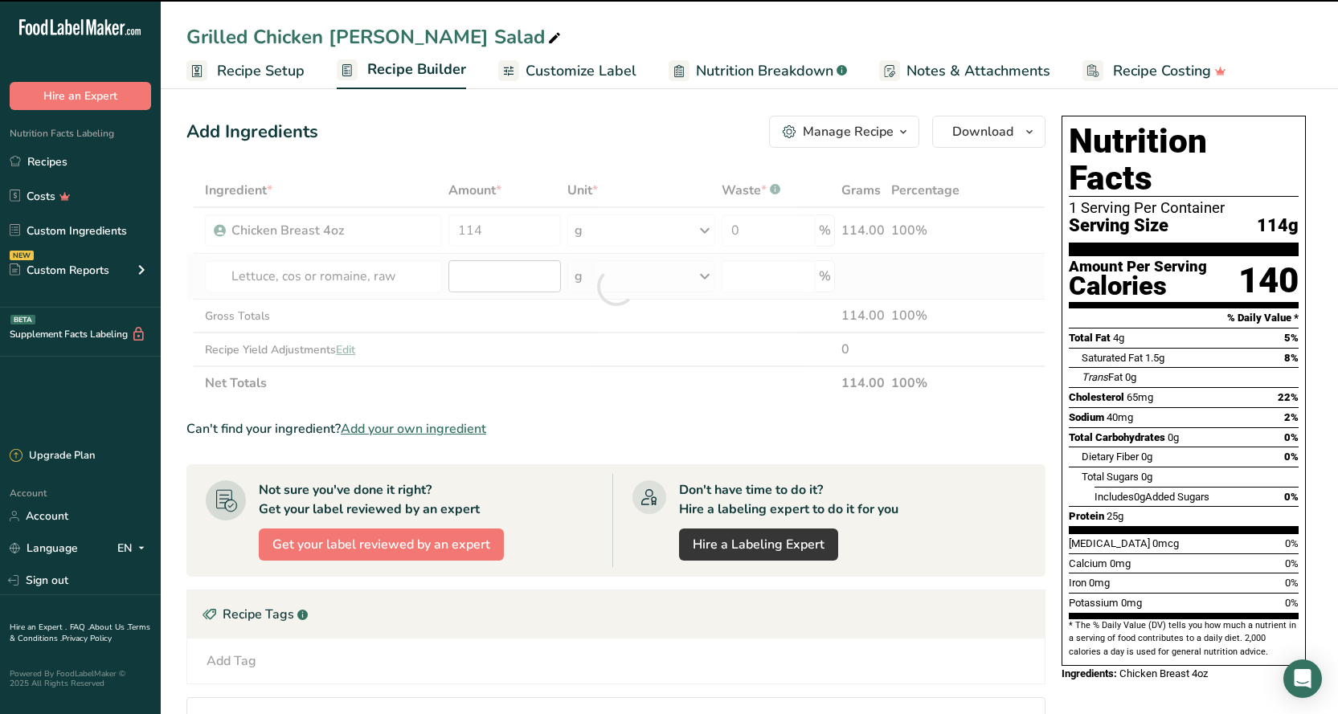
type input "0"
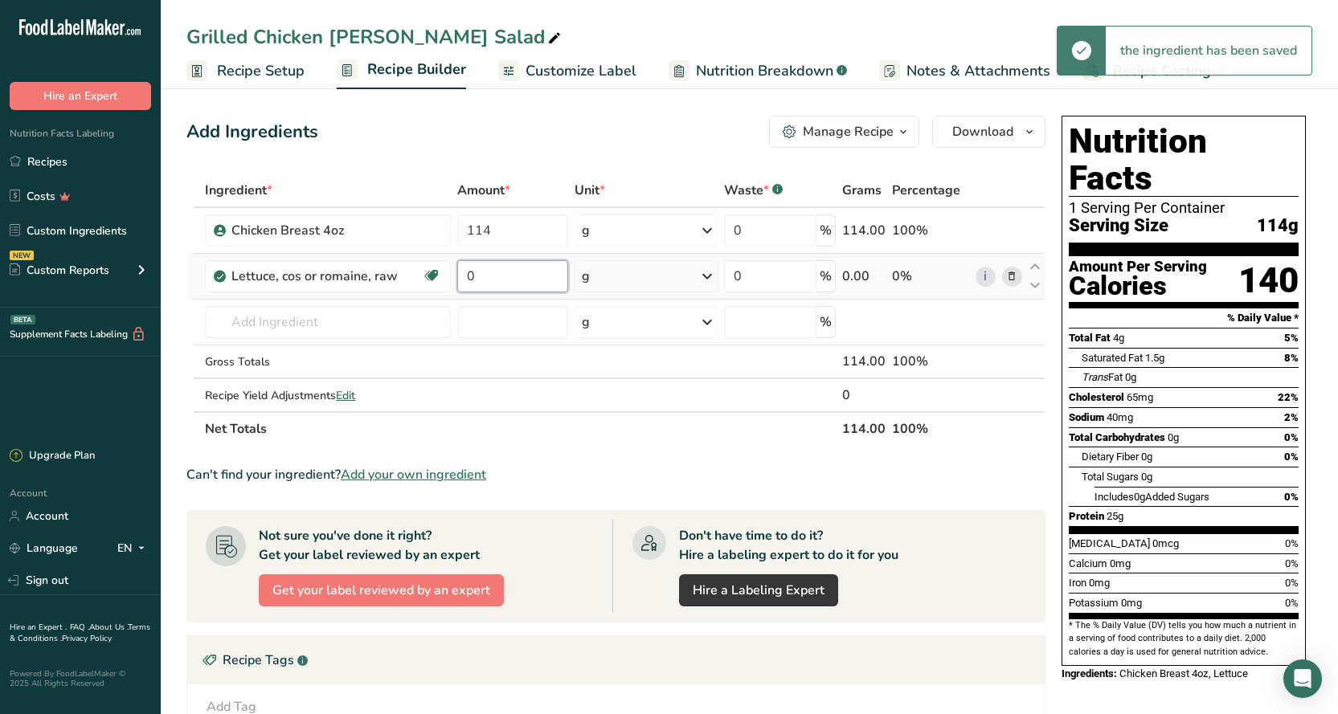
drag, startPoint x: 480, startPoint y: 276, endPoint x: 458, endPoint y: 276, distance: 22.5
click at [458, 276] on input "0" at bounding box center [512, 276] width 111 height 32
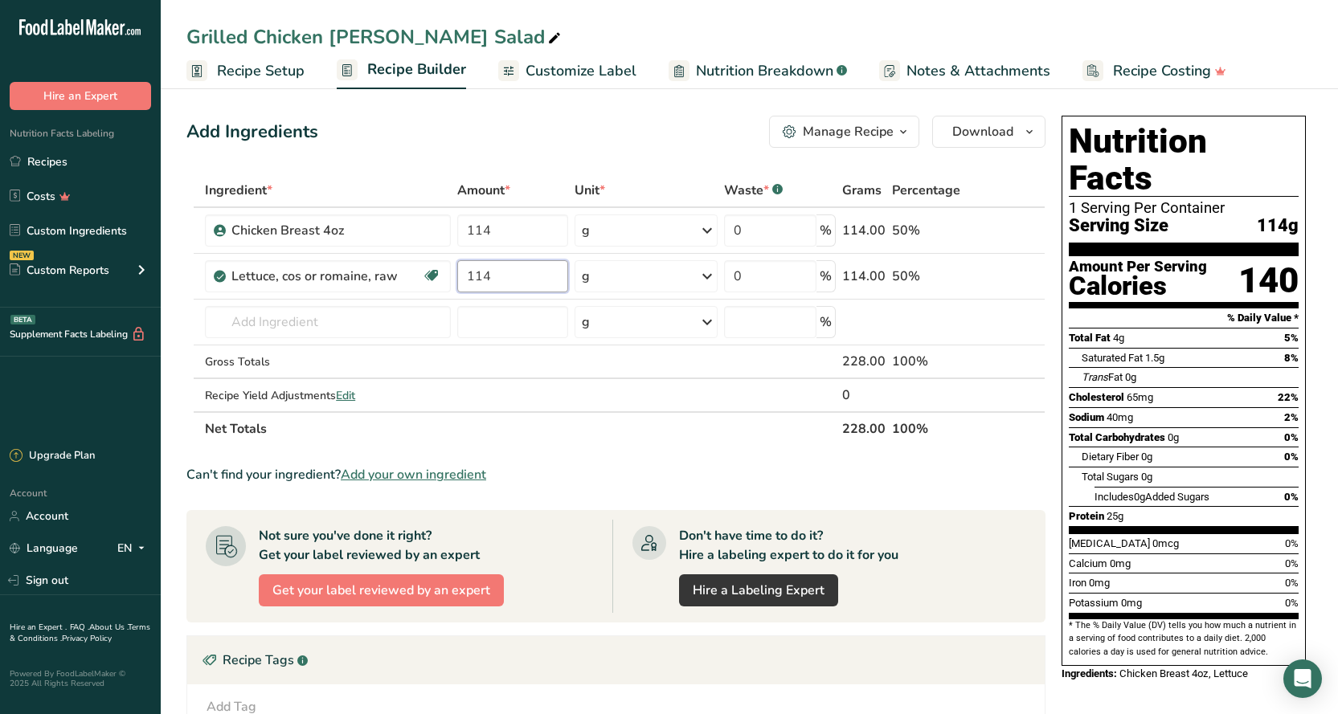
type input "114"
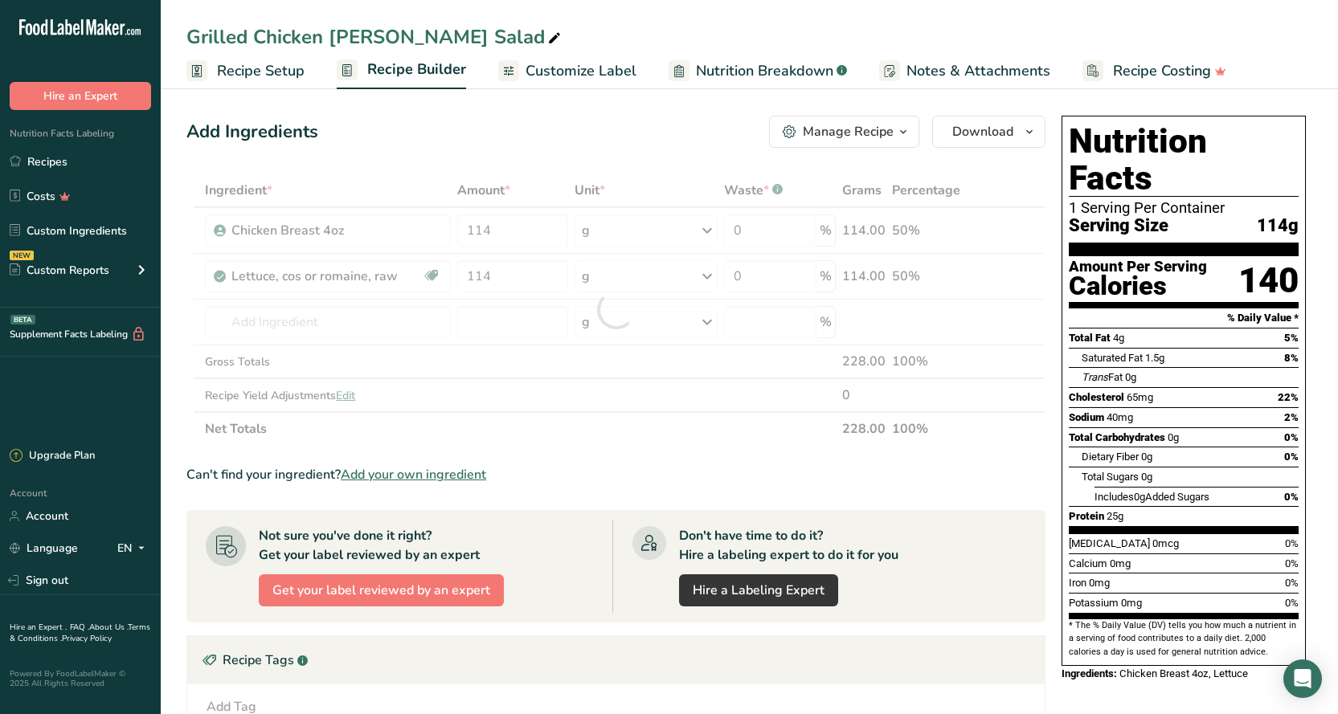
click at [673, 133] on div "Add Ingredients Manage Recipe Delete Recipe Duplicate Recipe Scale Recipe Save …" at bounding box center [615, 132] width 859 height 32
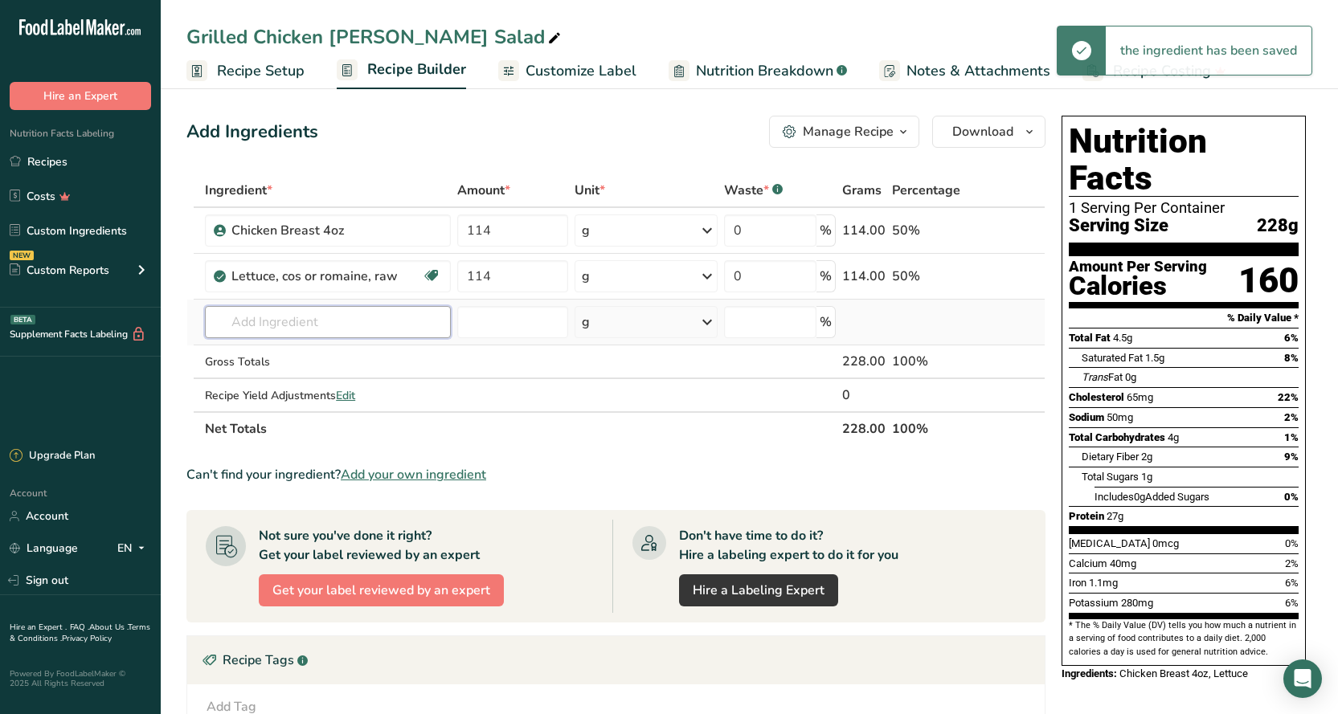
click at [276, 323] on input "text" at bounding box center [328, 322] width 246 height 32
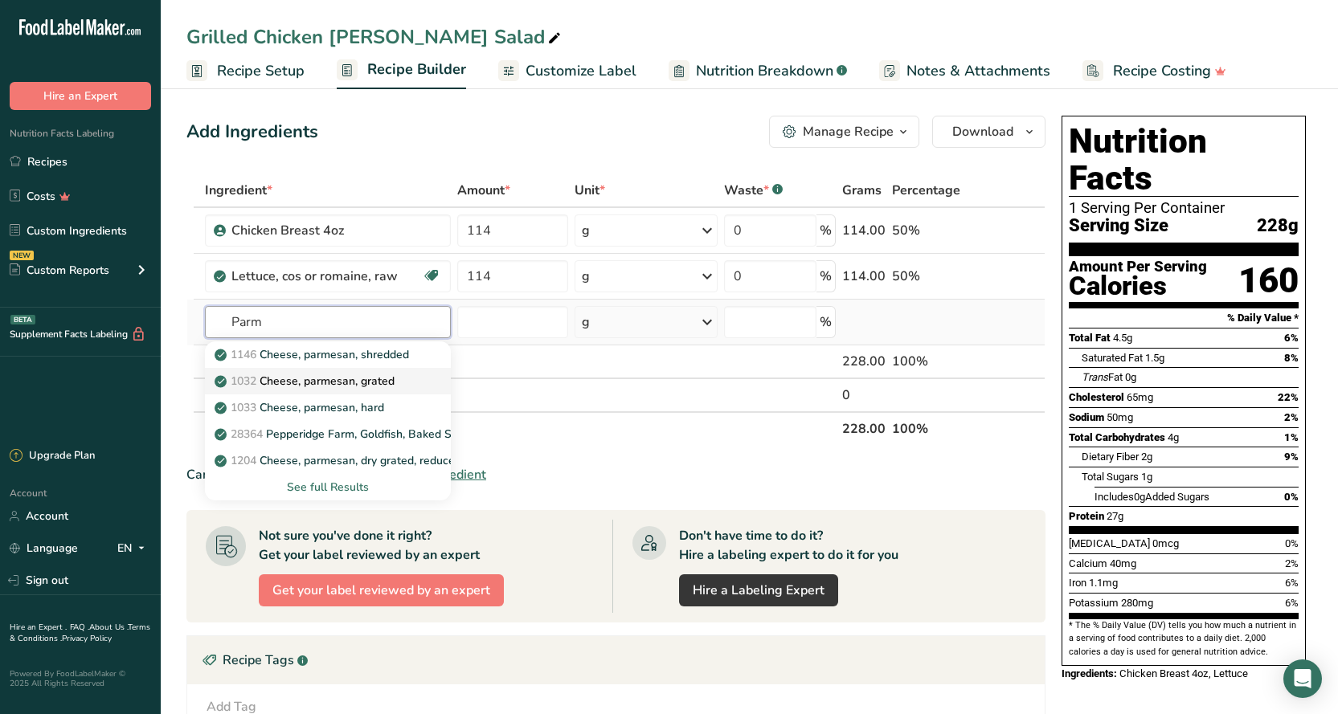
type input "Parm"
click at [304, 382] on p "1032 Cheese, parmesan, grated" at bounding box center [306, 381] width 177 height 17
type input "Cheese, parmesan, grated"
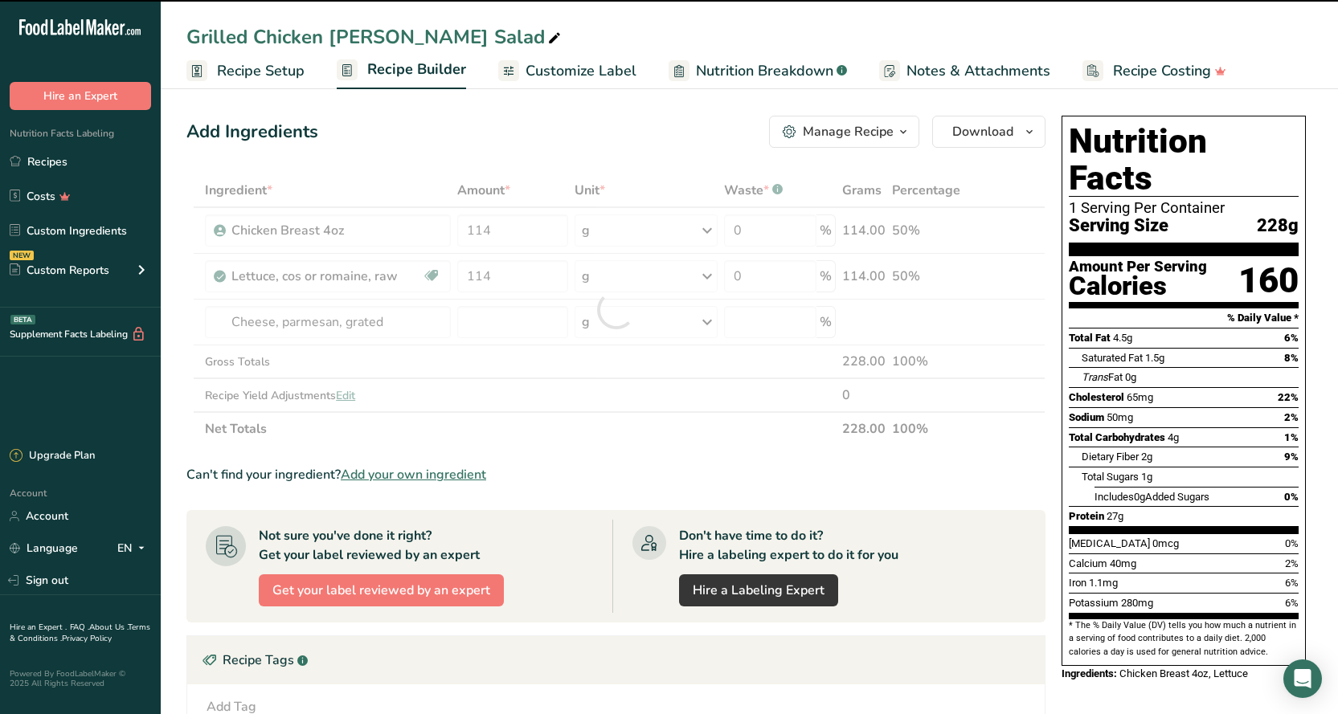
type input "0"
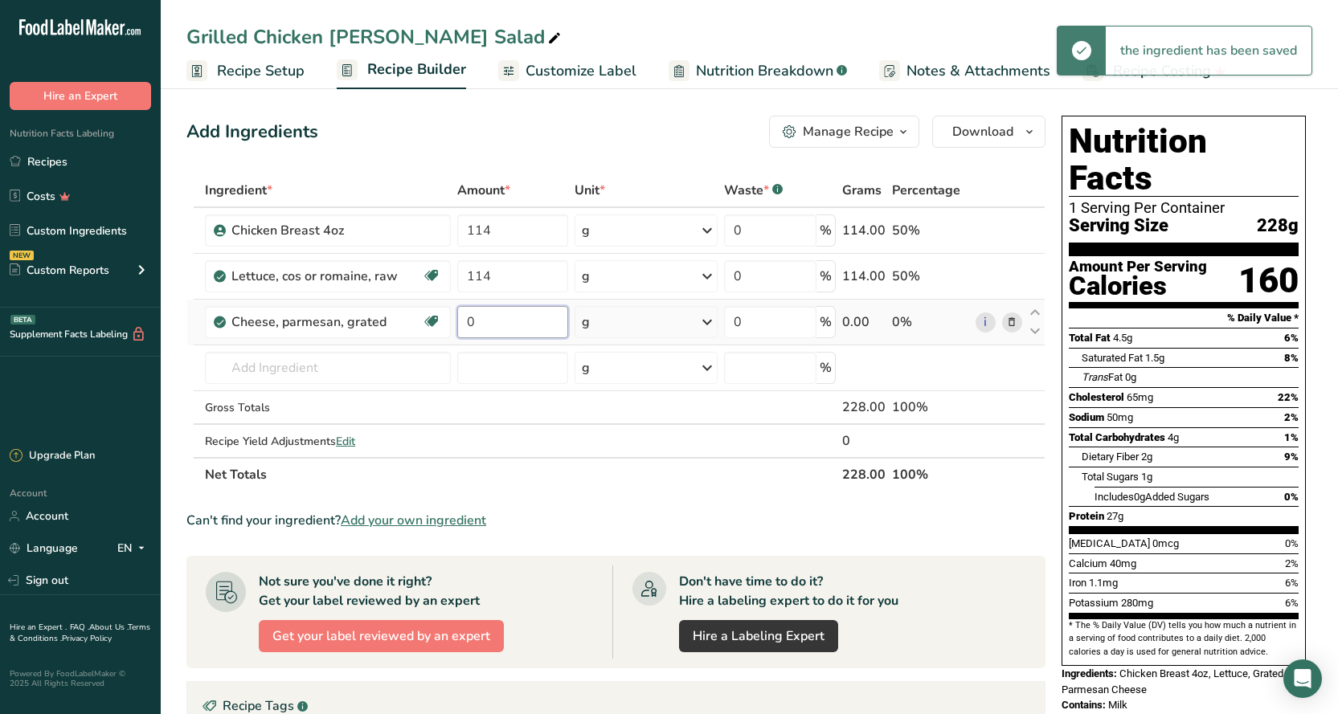
drag, startPoint x: 476, startPoint y: 322, endPoint x: 459, endPoint y: 322, distance: 16.9
click at [459, 322] on input "0" at bounding box center [512, 322] width 111 height 32
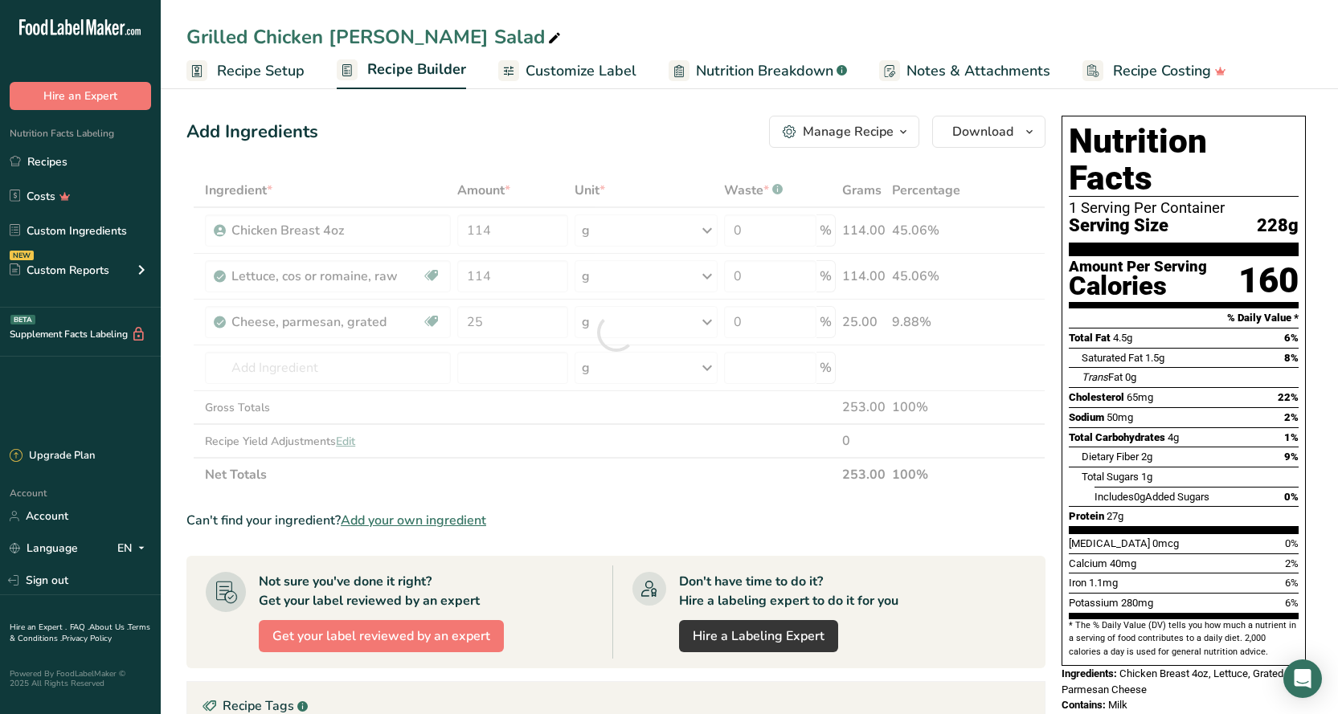
click at [664, 141] on div "Add Ingredients Manage Recipe Delete Recipe Duplicate Recipe Scale Recipe Save …" at bounding box center [615, 132] width 859 height 32
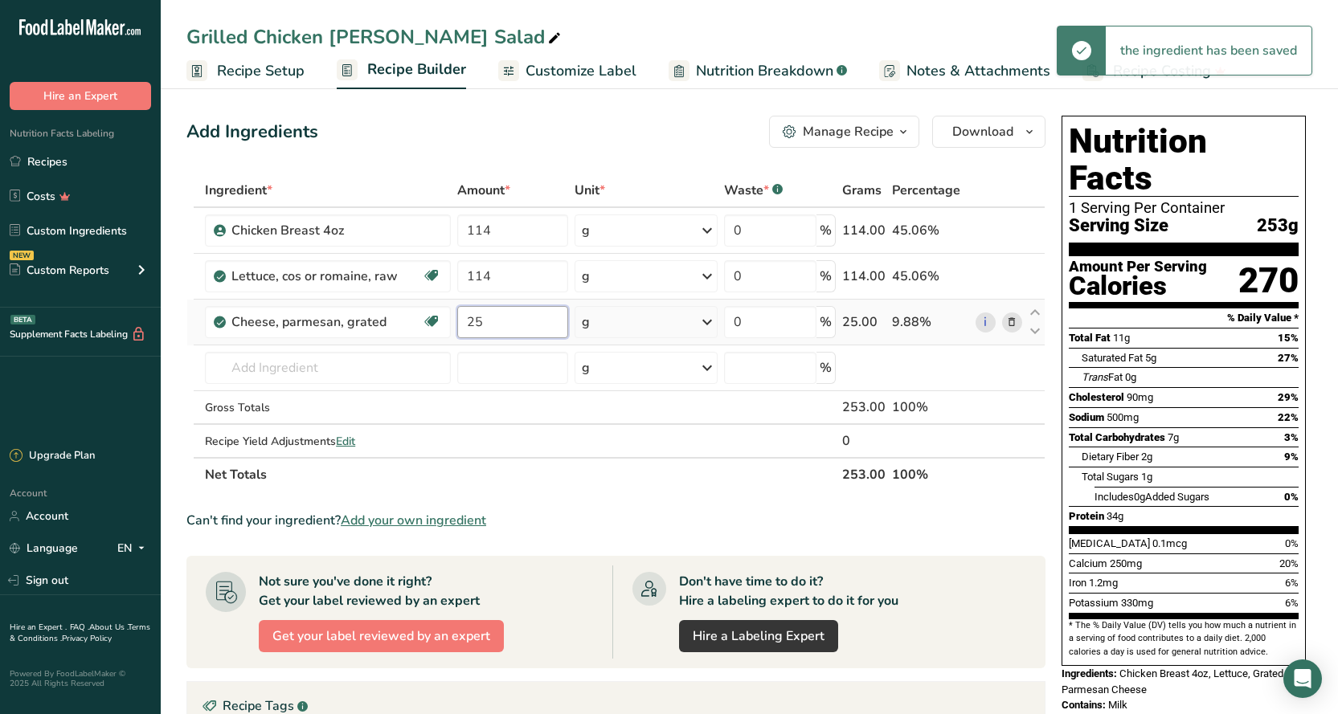
drag, startPoint x: 483, startPoint y: 319, endPoint x: 466, endPoint y: 320, distance: 16.9
click at [466, 320] on input "25" at bounding box center [512, 322] width 111 height 32
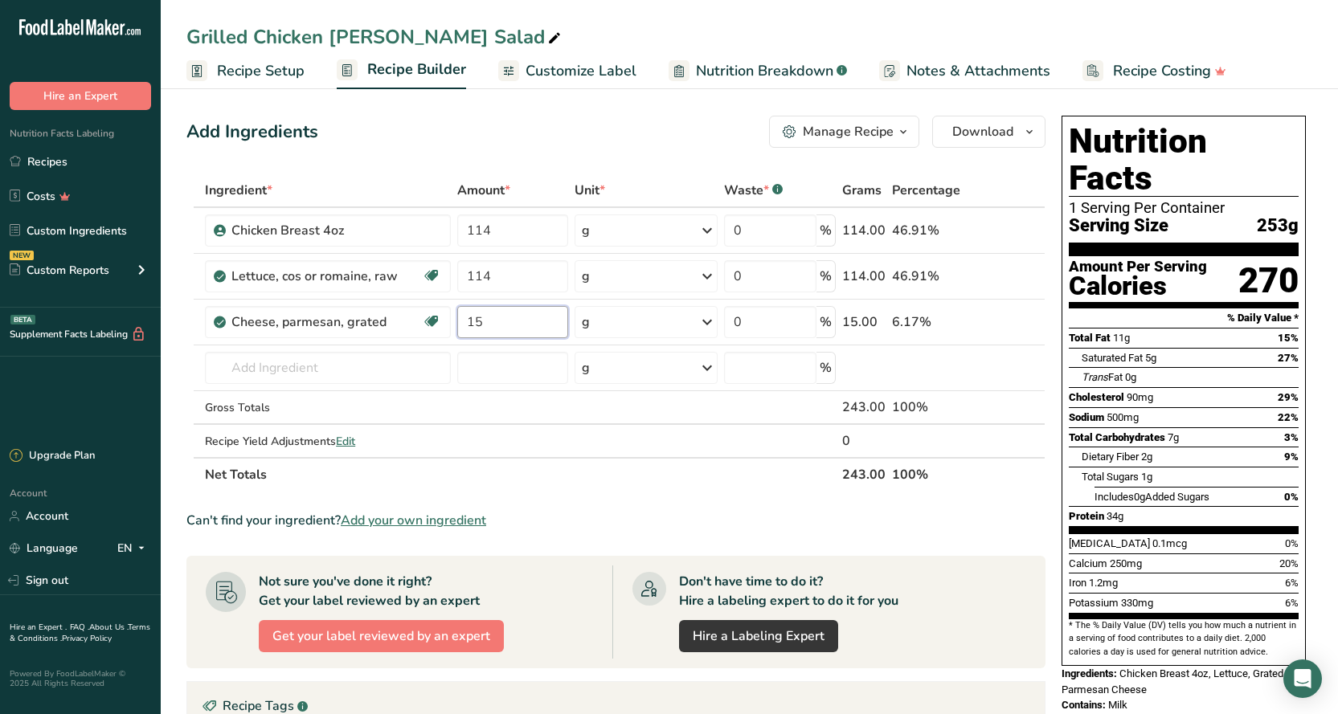
type input "15"
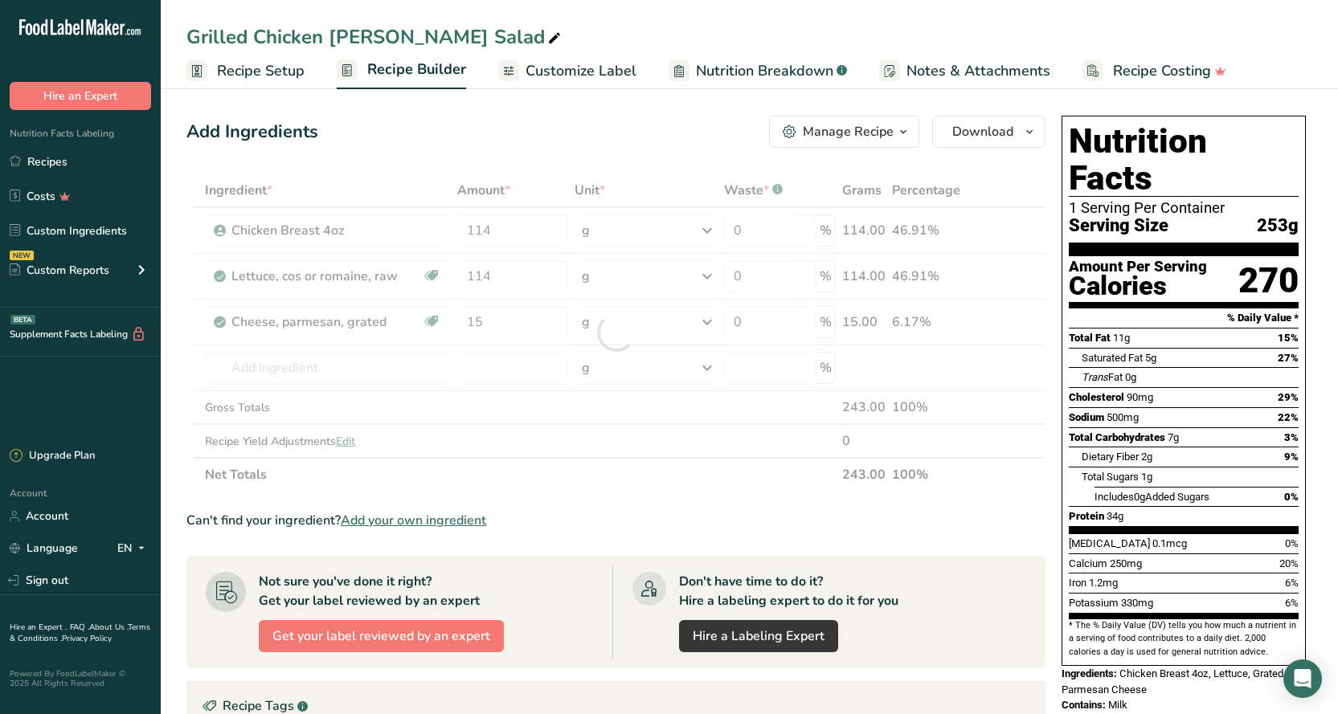
click at [545, 150] on div "Add Ingredients Manage Recipe Delete Recipe Duplicate Recipe Scale Recipe Save …" at bounding box center [620, 584] width 868 height 951
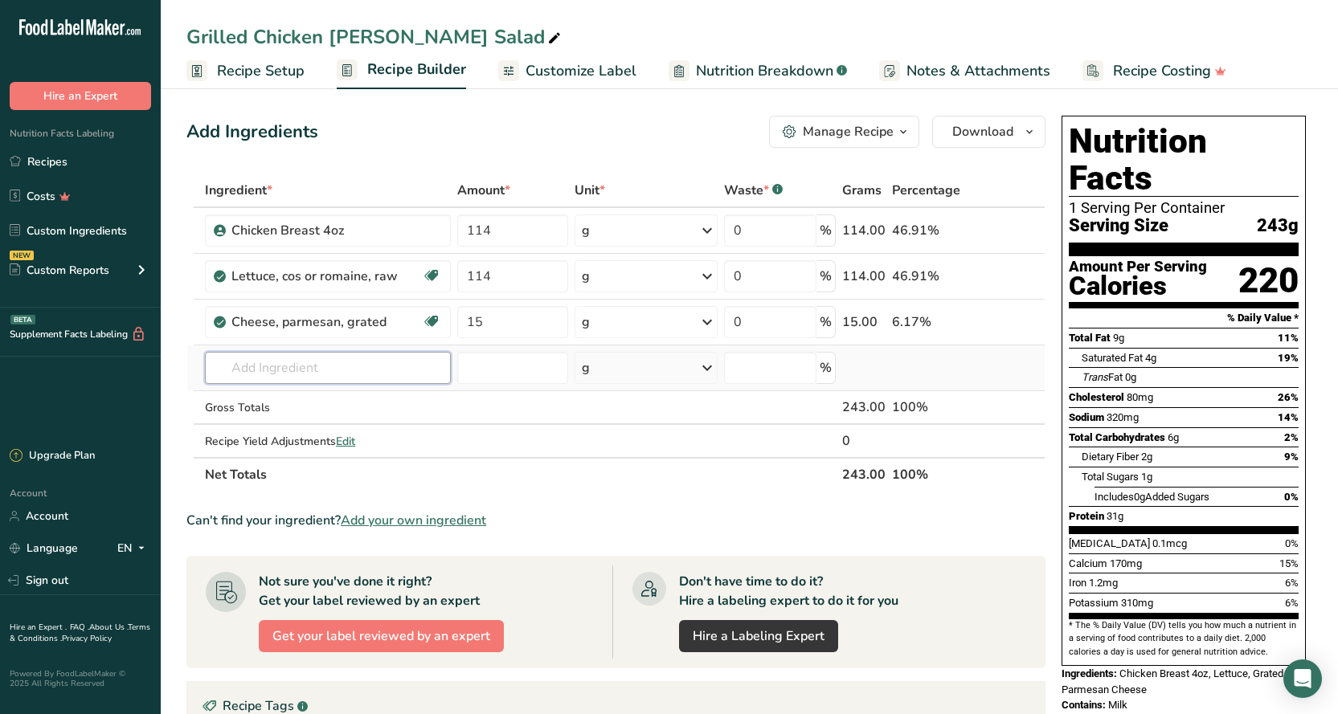
click at [254, 356] on input "text" at bounding box center [328, 368] width 246 height 32
click at [561, 76] on span "Customize Label" at bounding box center [580, 71] width 111 height 22
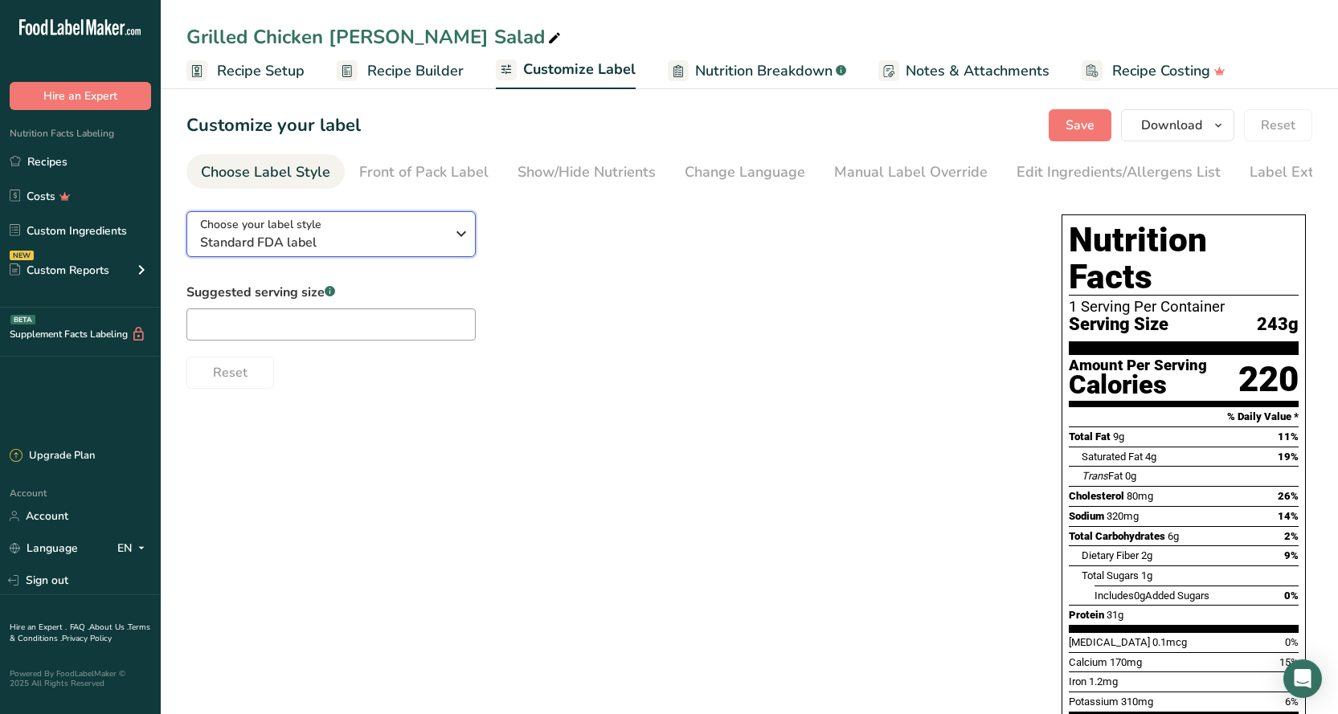
click at [404, 243] on span "Standard FDA label" at bounding box center [322, 242] width 245 height 19
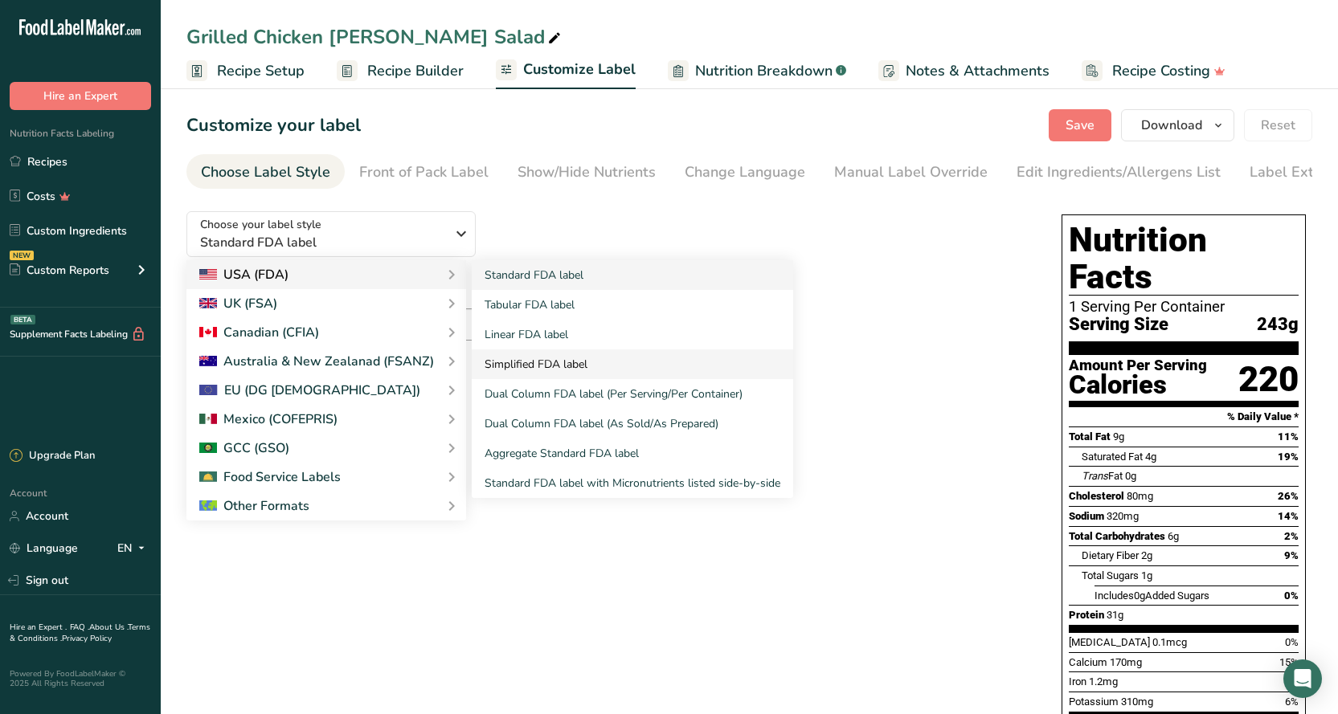
click at [509, 357] on link "Simplified FDA label" at bounding box center [632, 364] width 321 height 30
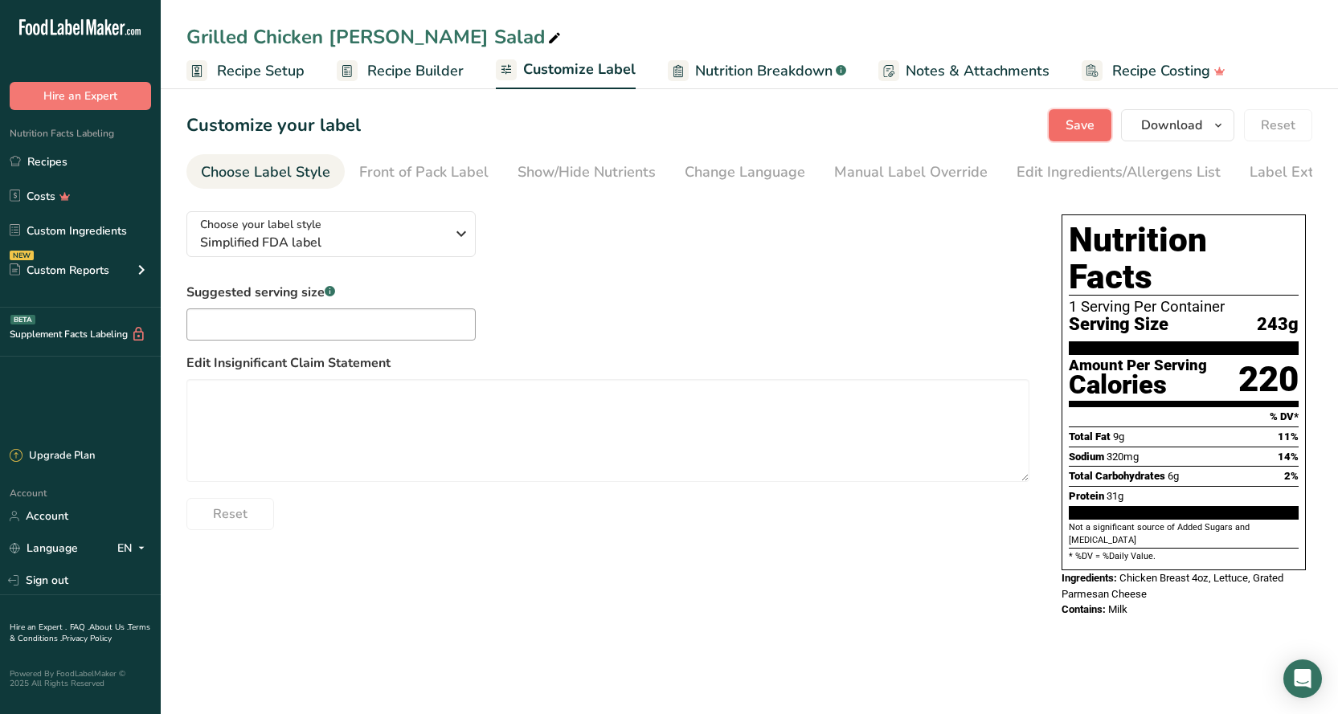
click at [1081, 125] on span "Save" at bounding box center [1079, 125] width 29 height 19
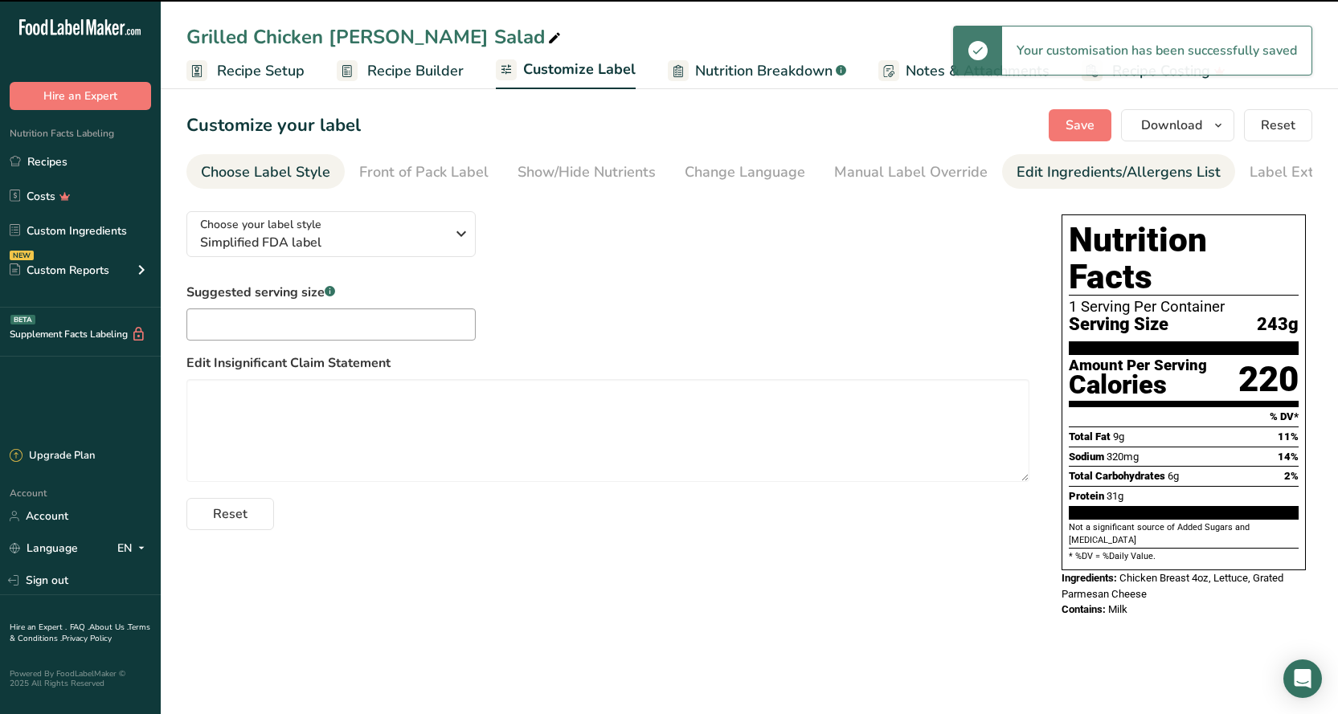
click at [1104, 174] on div "Edit Ingredients/Allergens List" at bounding box center [1118, 172] width 204 height 22
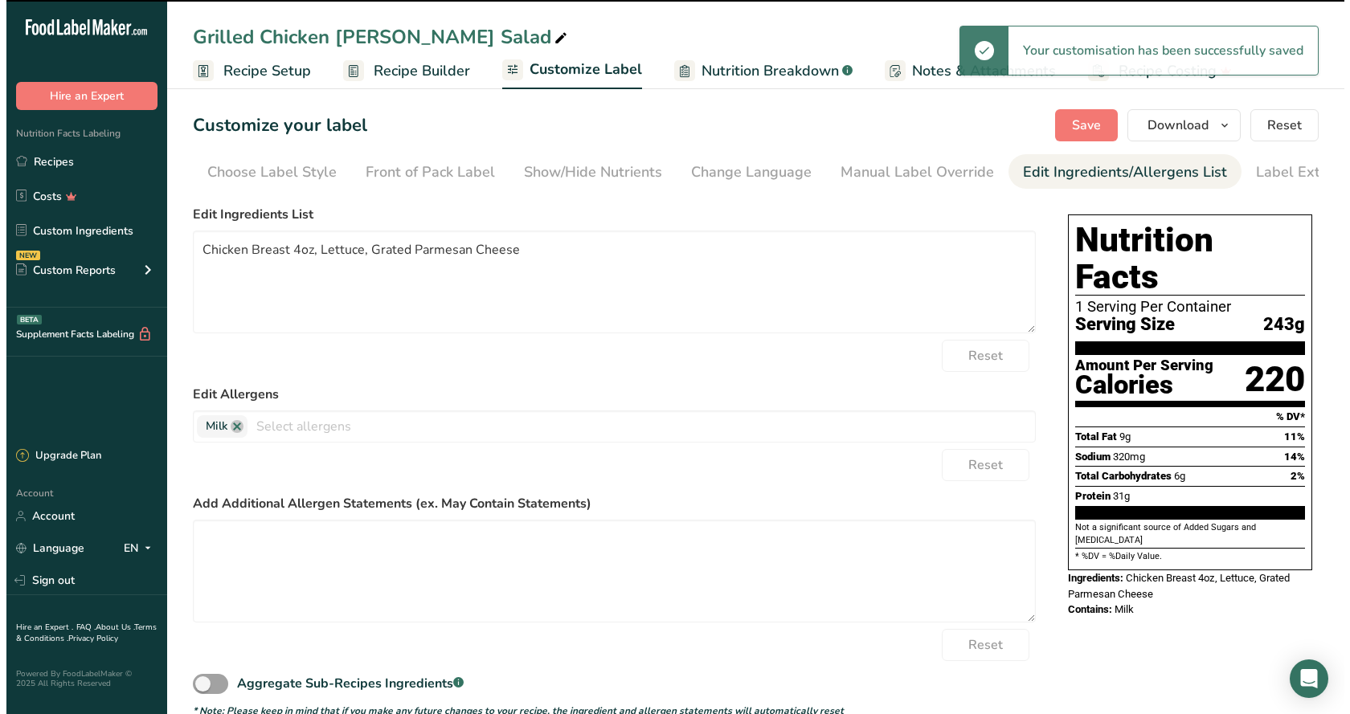
scroll to position [0, 42]
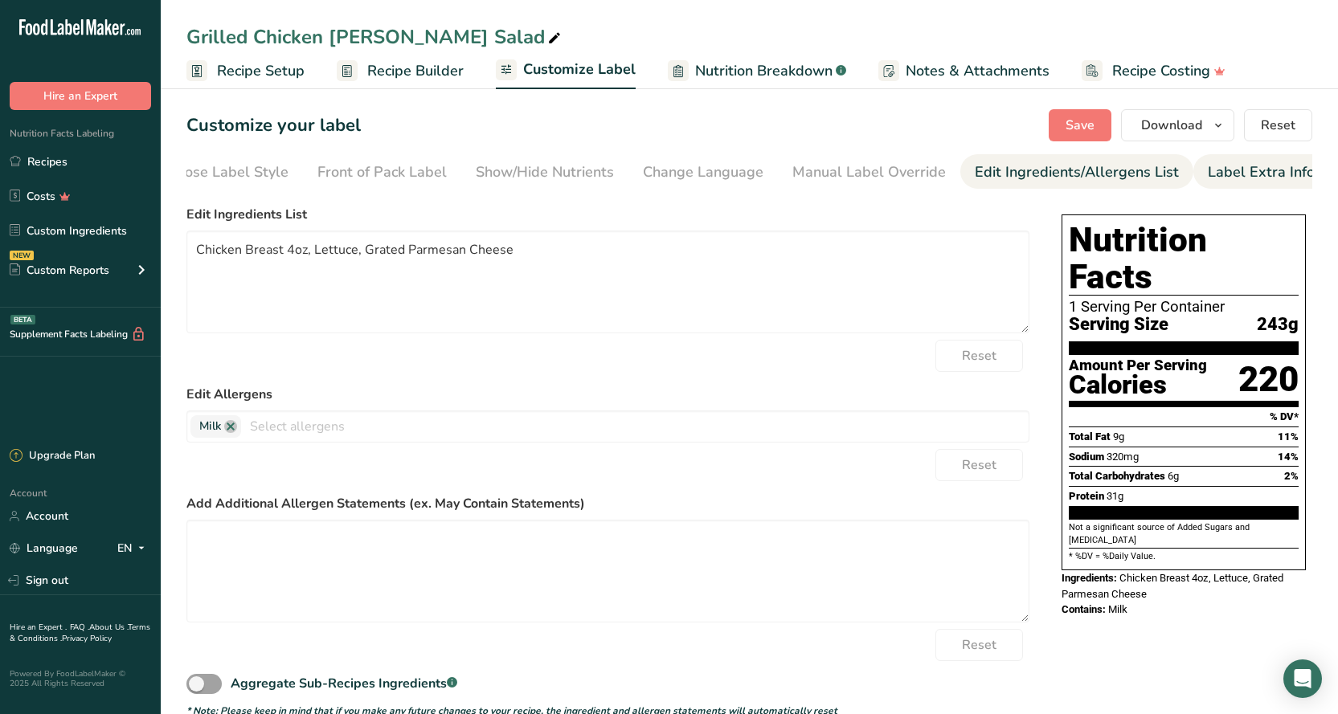
click at [1233, 179] on div "Label Extra Info" at bounding box center [1260, 172] width 107 height 22
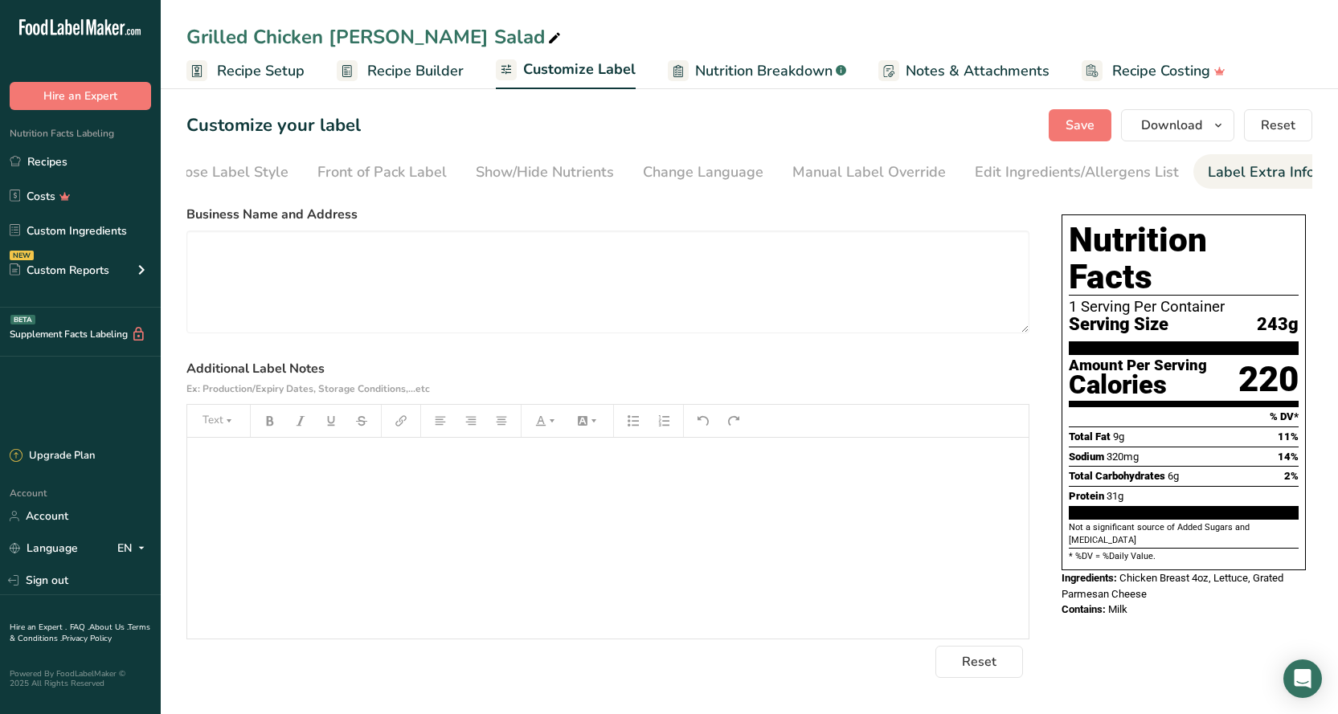
click at [374, 459] on p "﻿" at bounding box center [607, 460] width 825 height 19
click at [498, 423] on icon "button" at bounding box center [501, 420] width 11 height 11
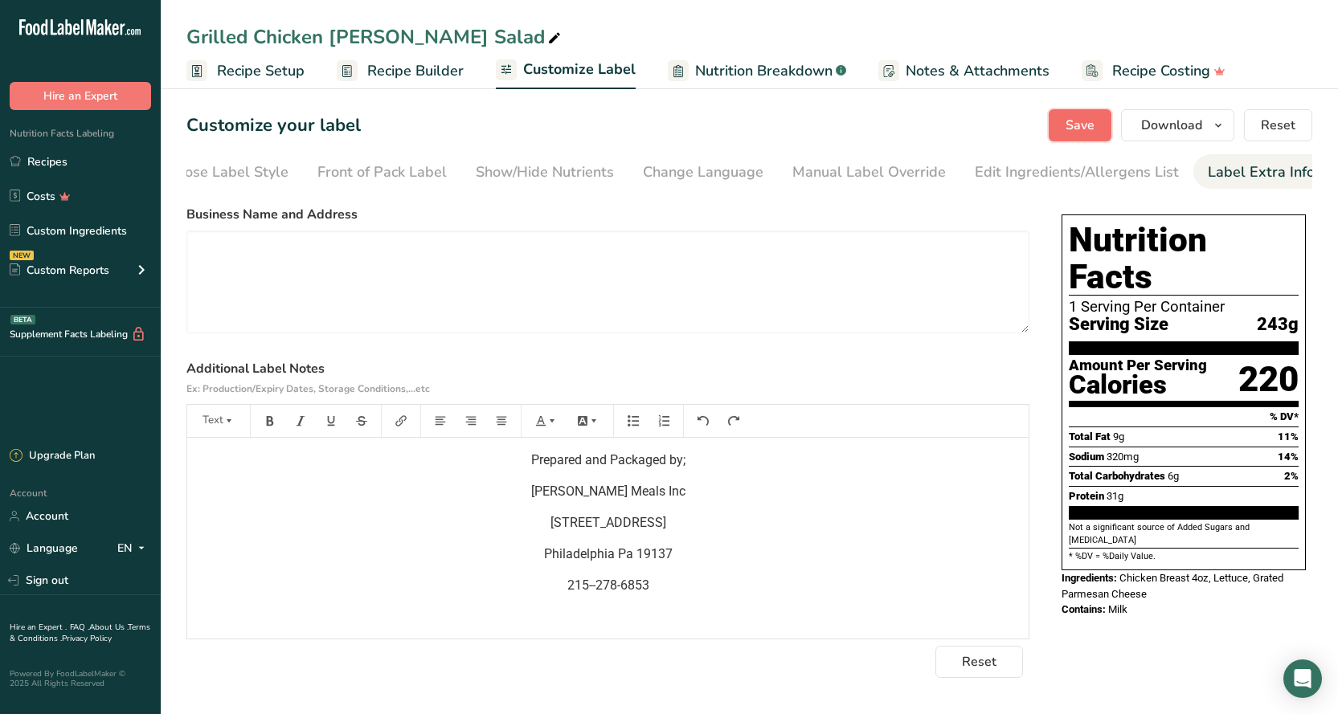
click at [1072, 125] on span "Save" at bounding box center [1079, 125] width 29 height 19
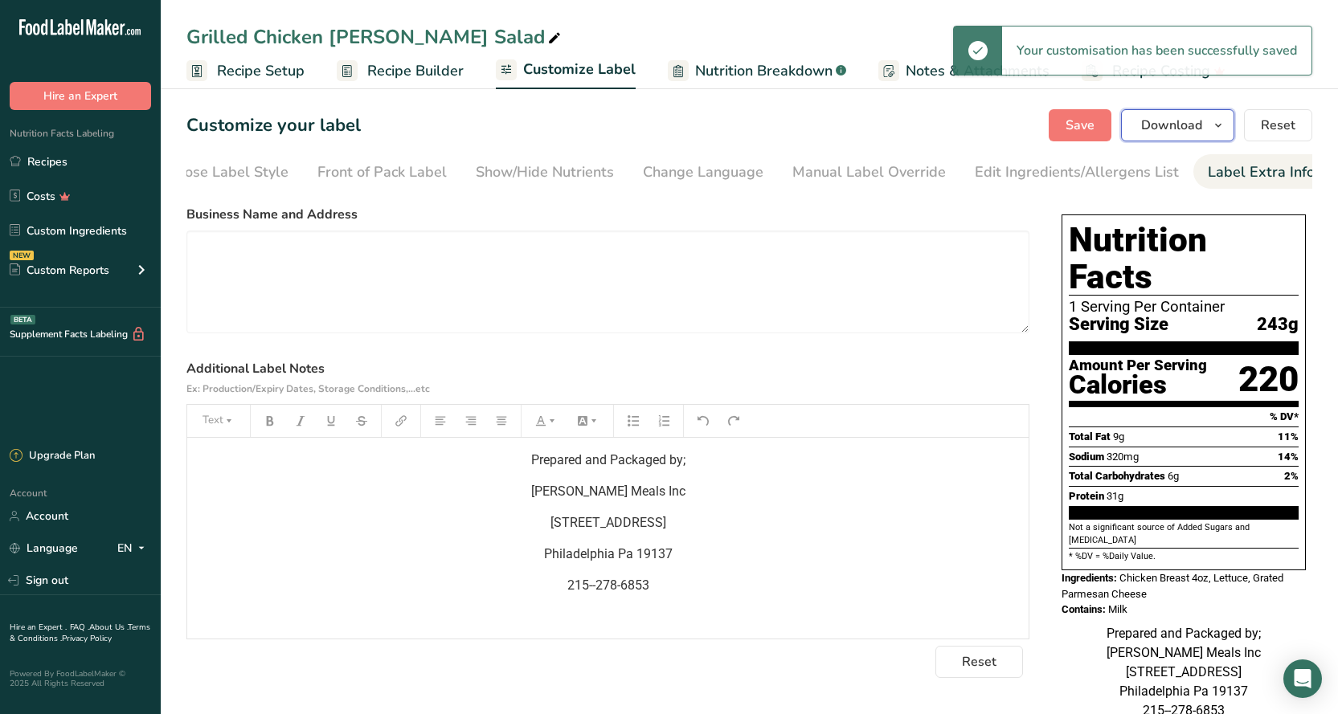
click at [1175, 123] on span "Download" at bounding box center [1171, 125] width 61 height 19
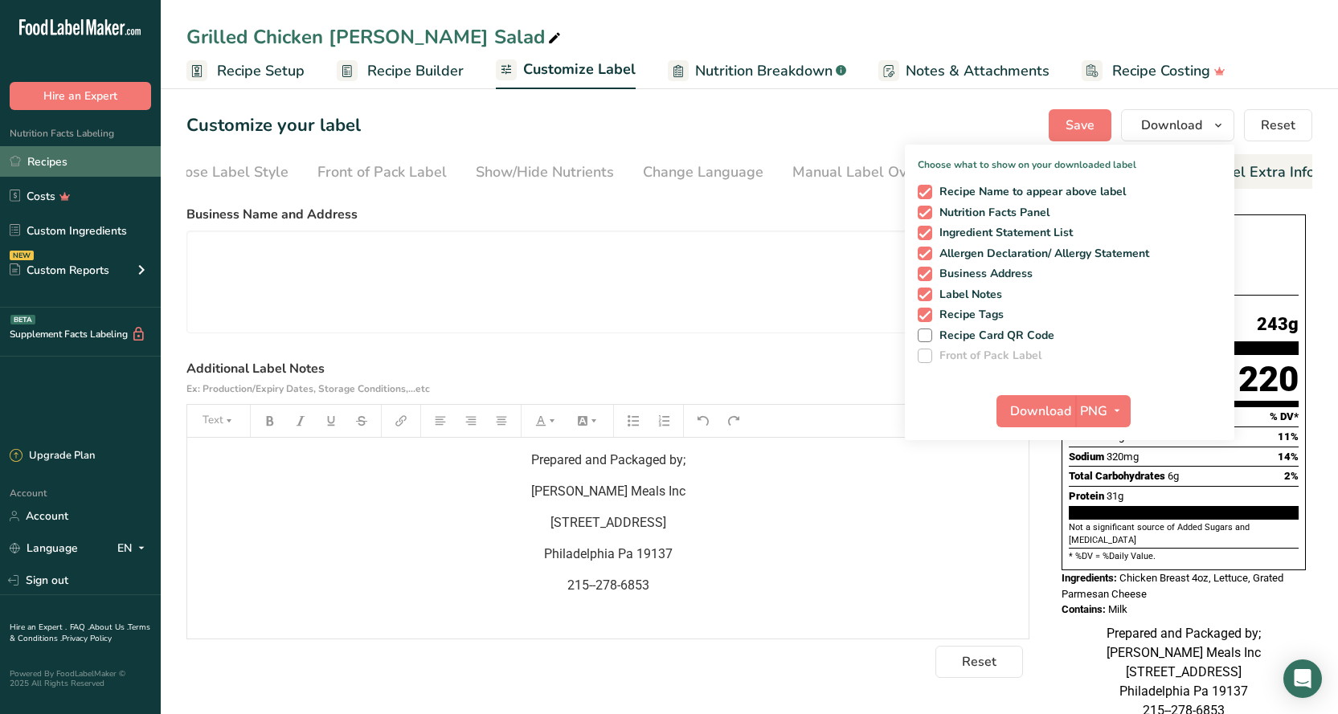
click at [45, 157] on link "Recipes" at bounding box center [80, 161] width 161 height 31
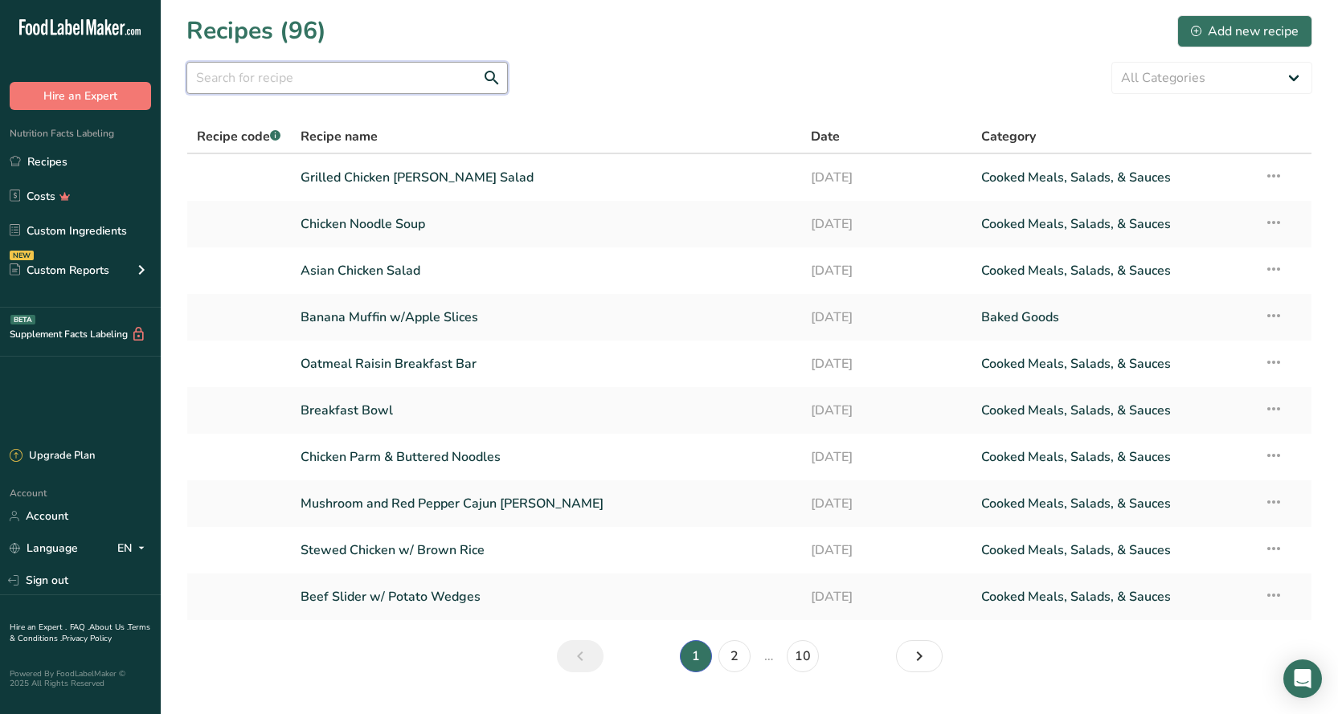
click at [327, 81] on input "text" at bounding box center [346, 78] width 321 height 32
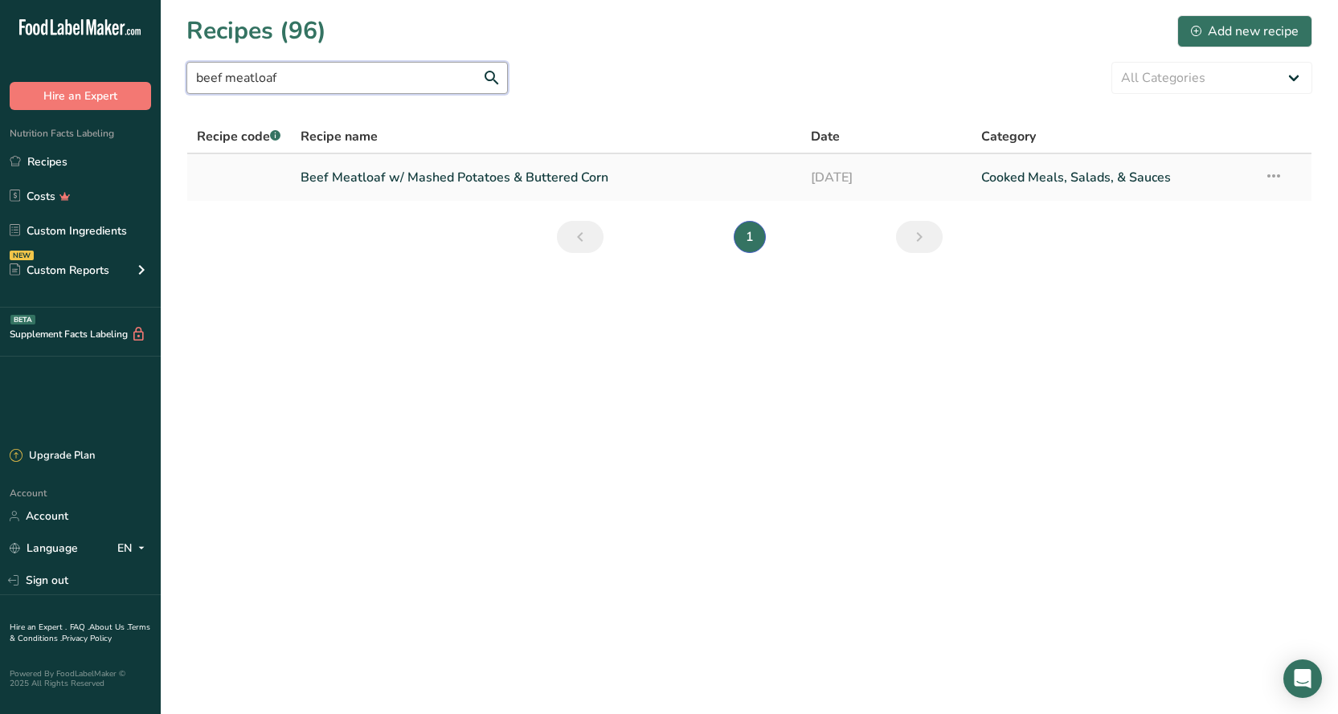
type input "beef meatloaf"
click at [472, 183] on link "Beef Meatloaf w/ Mashed Potatoes & Buttered Corn" at bounding box center [545, 178] width 491 height 34
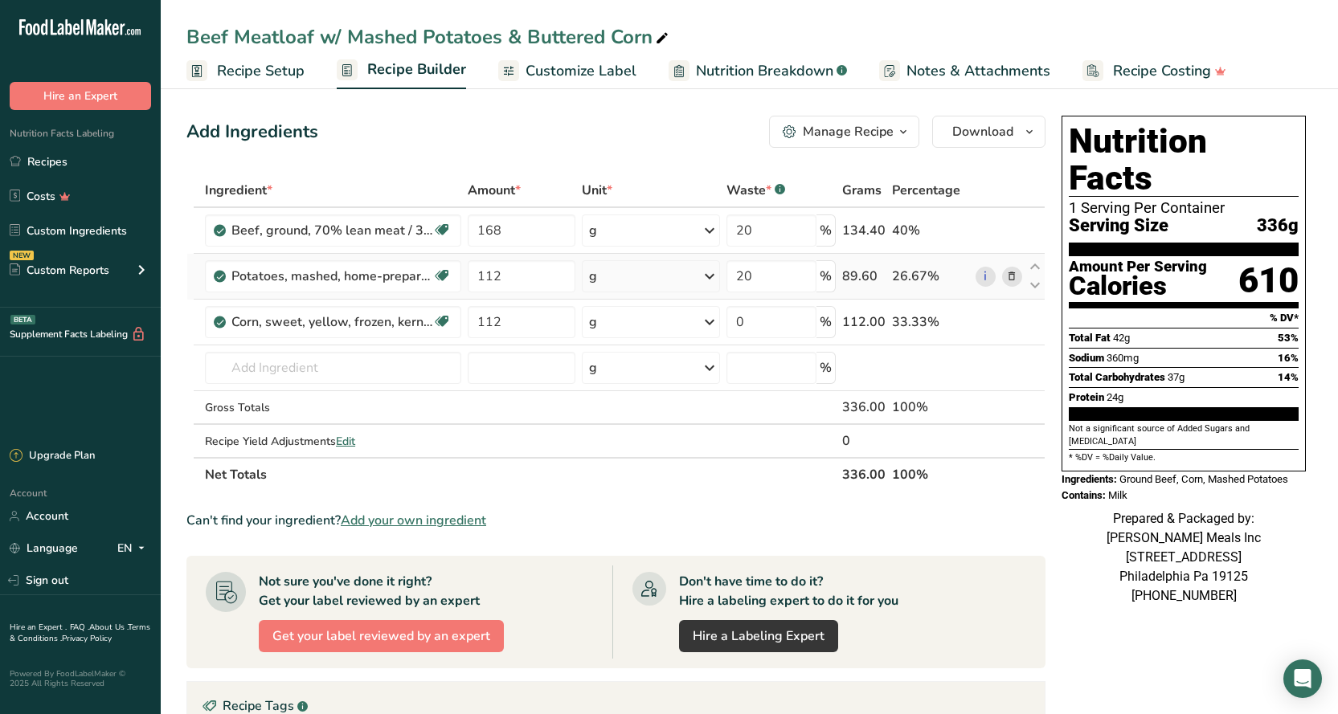
click at [1011, 282] on icon at bounding box center [1011, 276] width 11 height 17
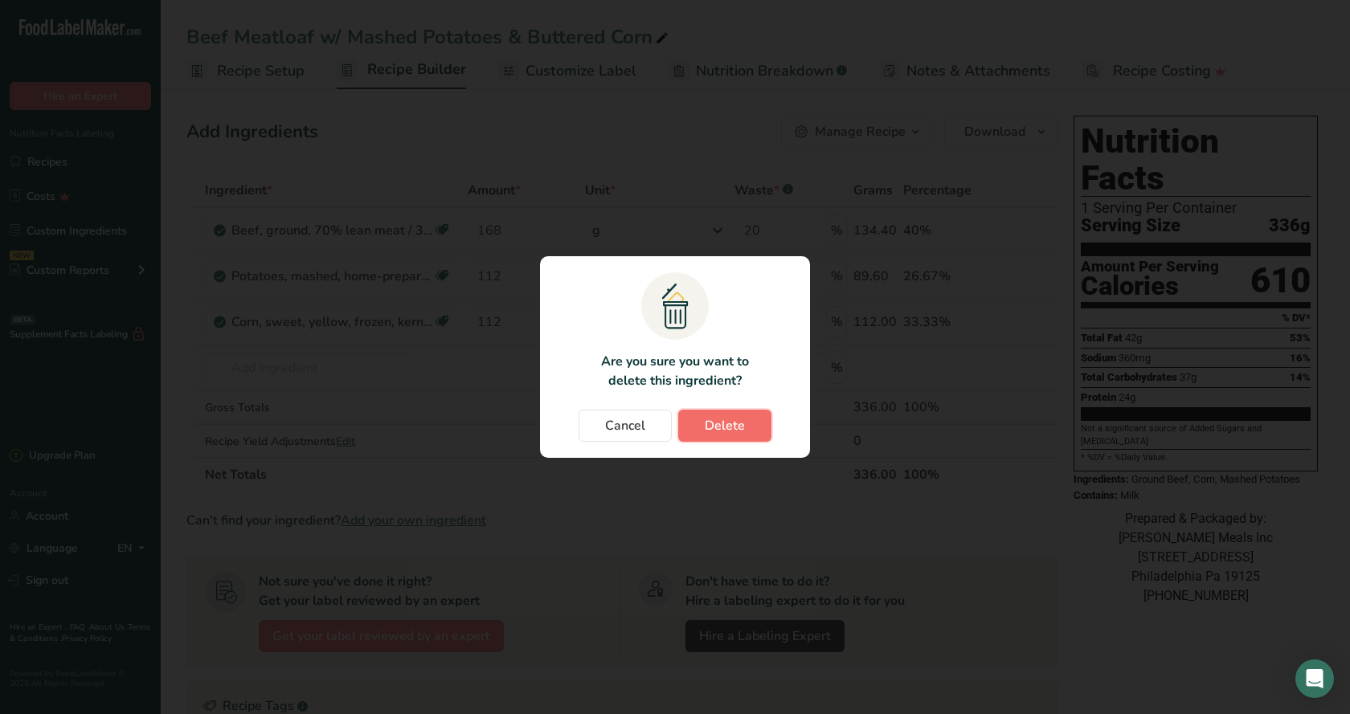
click at [704, 431] on button "Delete" at bounding box center [724, 426] width 93 height 32
type input "0"
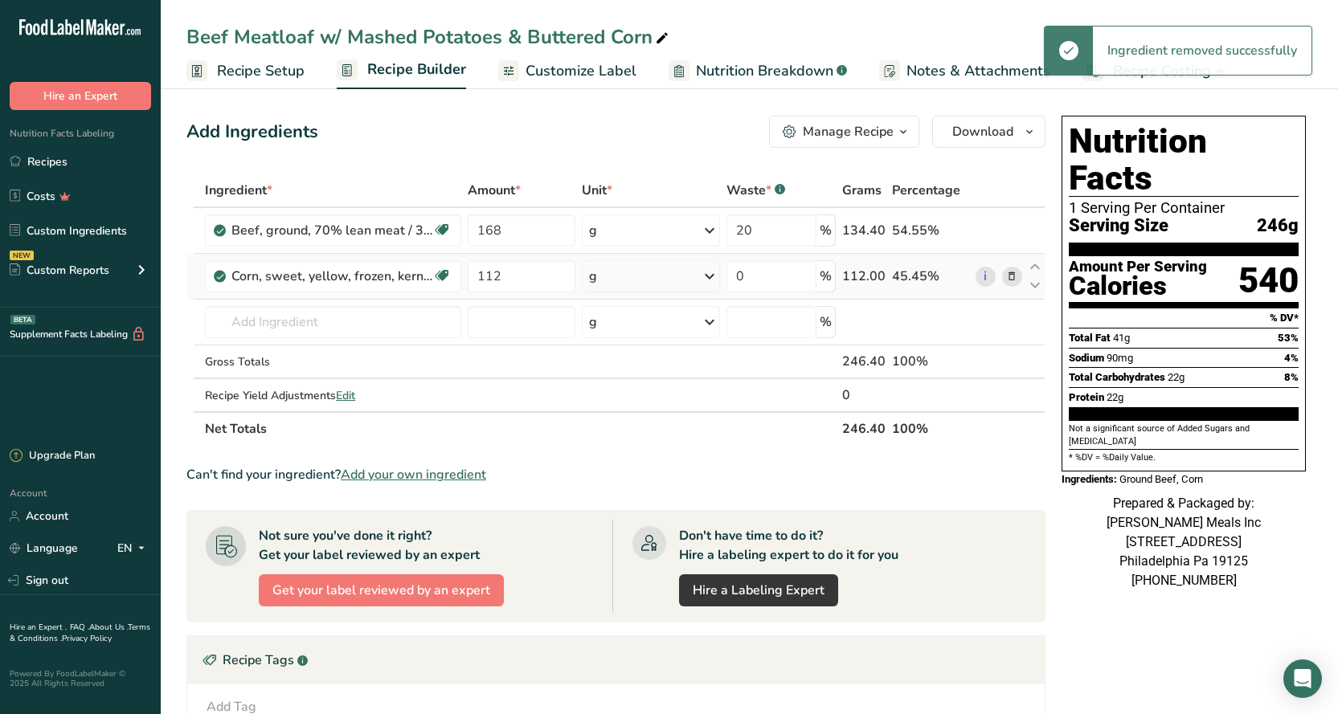
click at [1009, 278] on icon at bounding box center [1011, 276] width 11 height 17
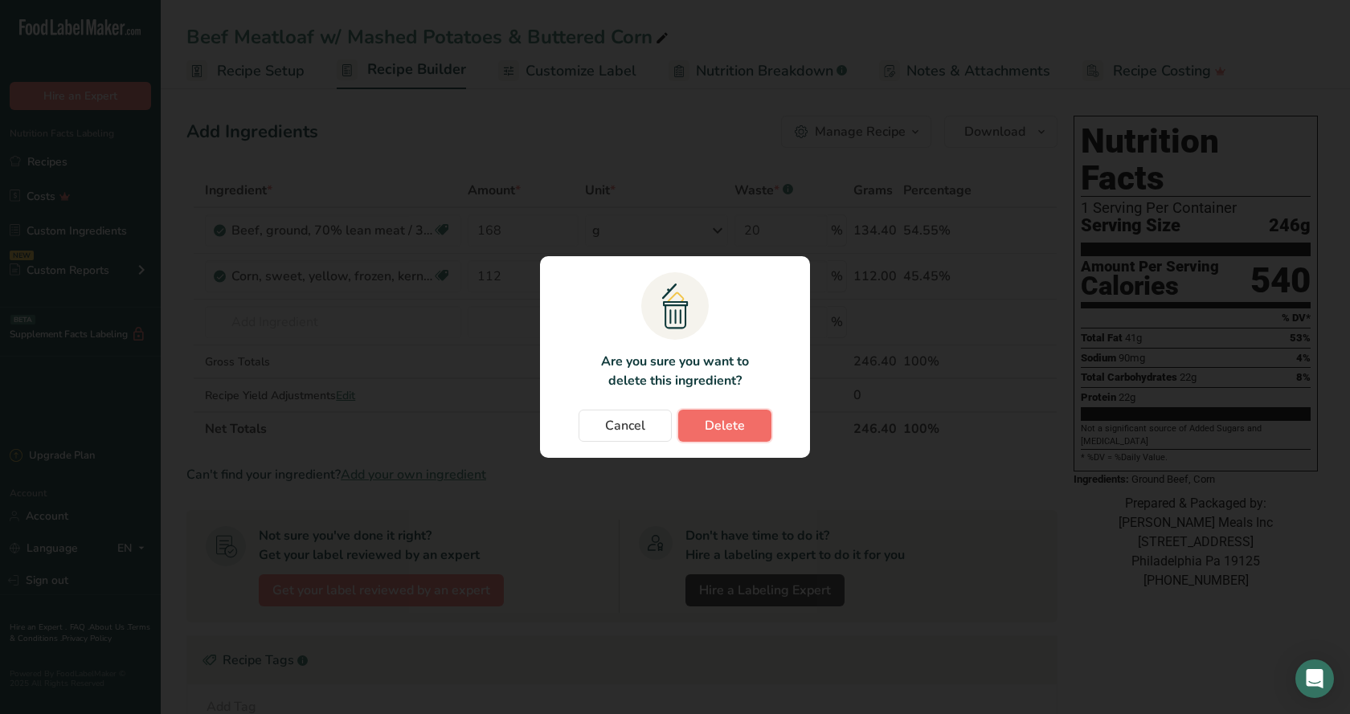
click at [718, 431] on span "Delete" at bounding box center [724, 425] width 40 height 19
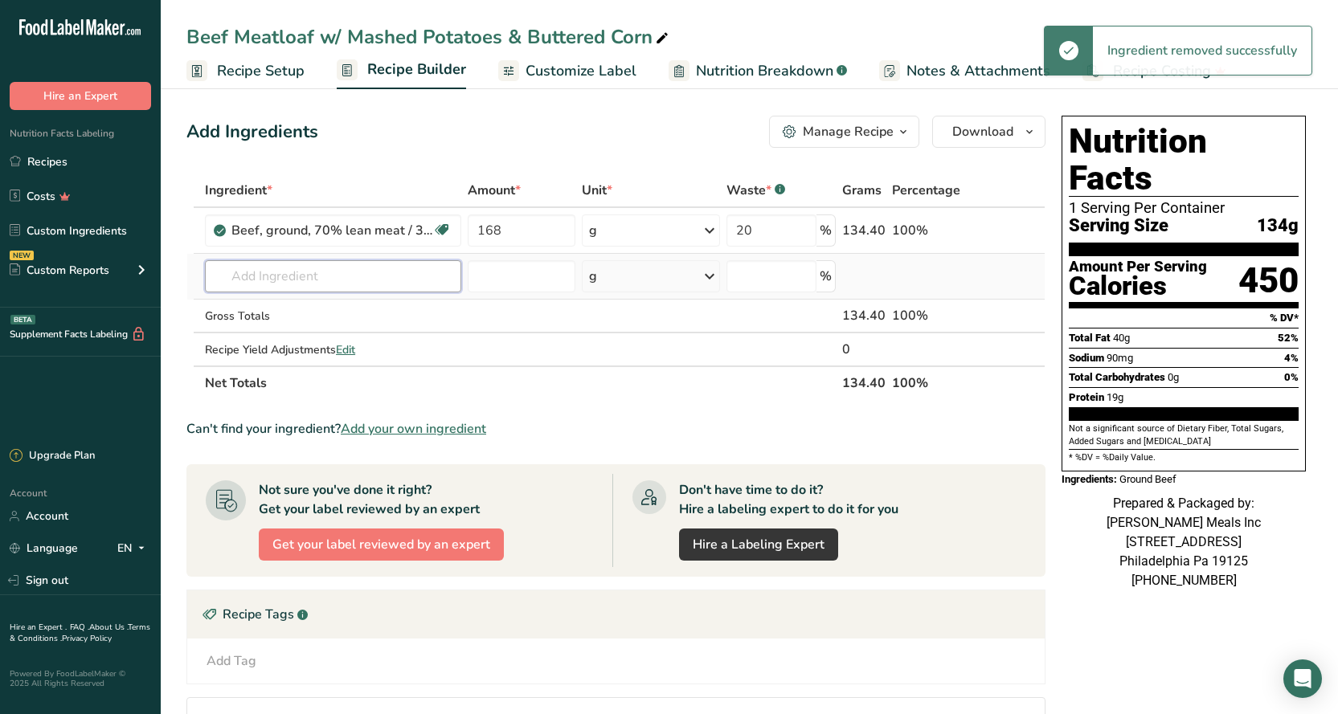
click at [247, 277] on input "text" at bounding box center [333, 276] width 256 height 32
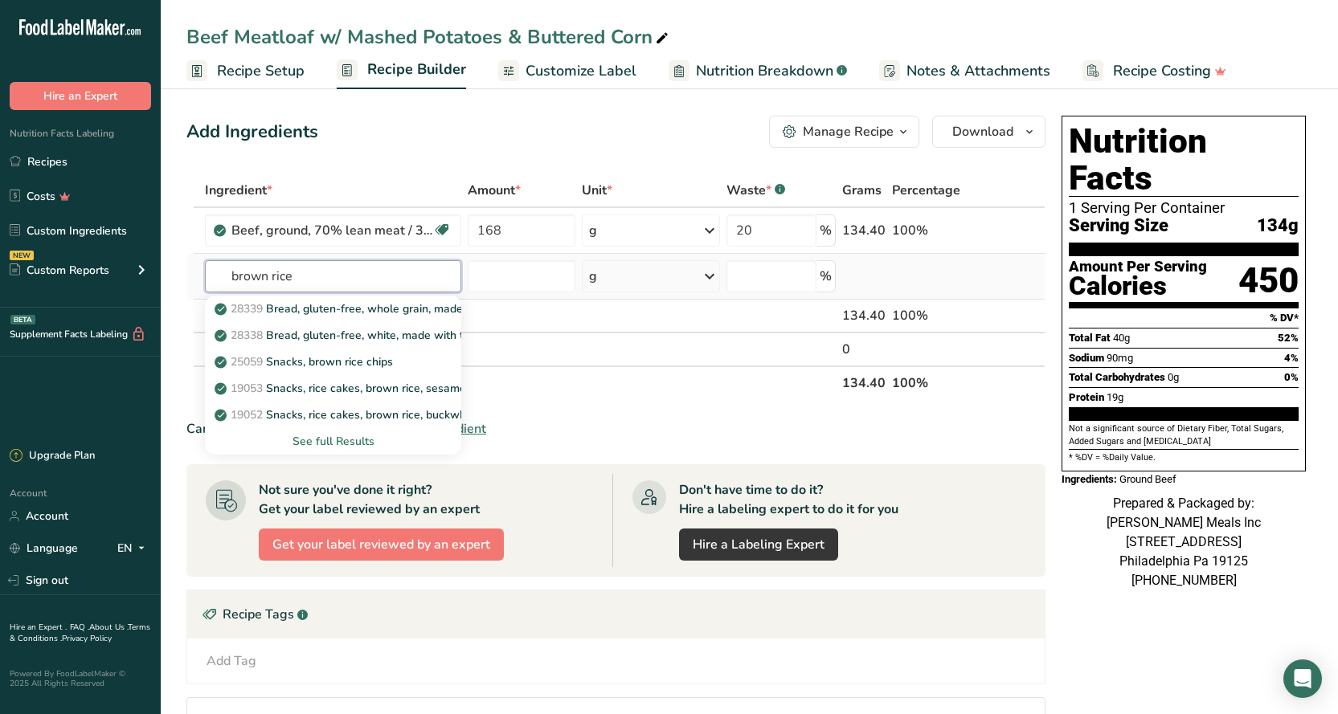
type input "brown rice"
click at [353, 444] on div "See full Results" at bounding box center [333, 441] width 231 height 17
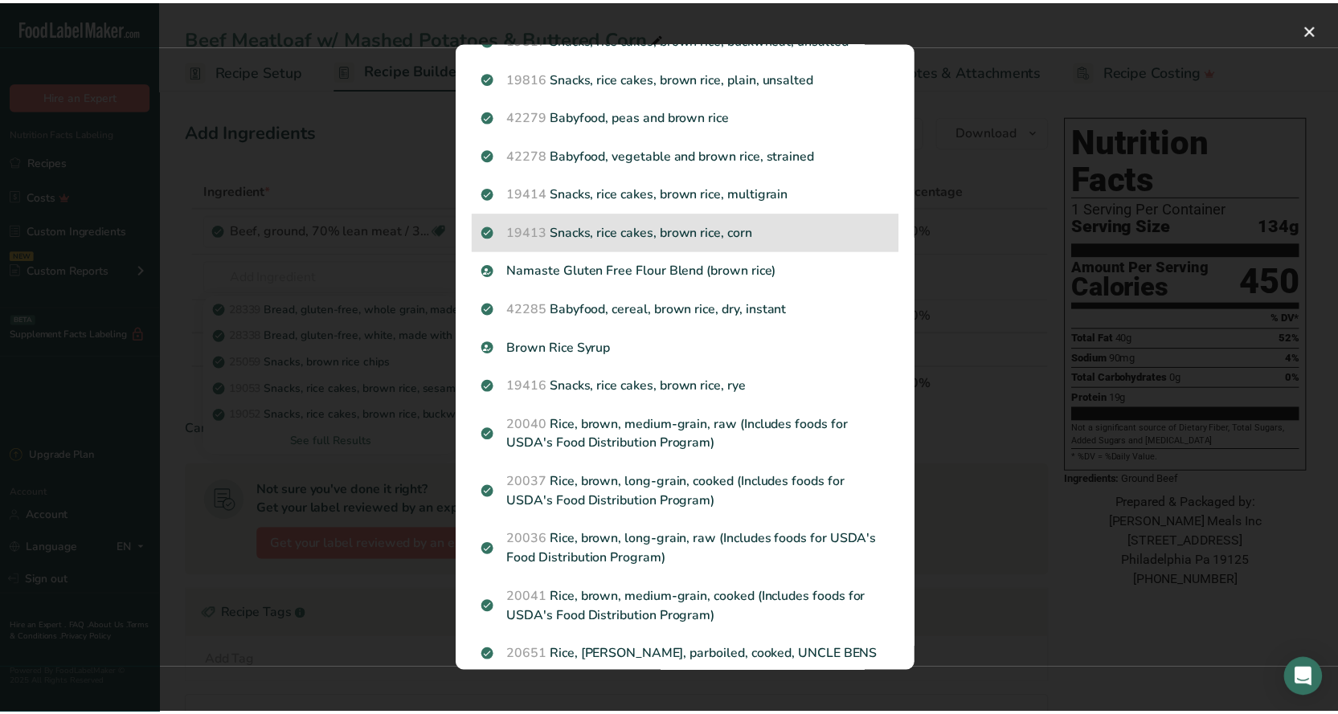
scroll to position [764, 0]
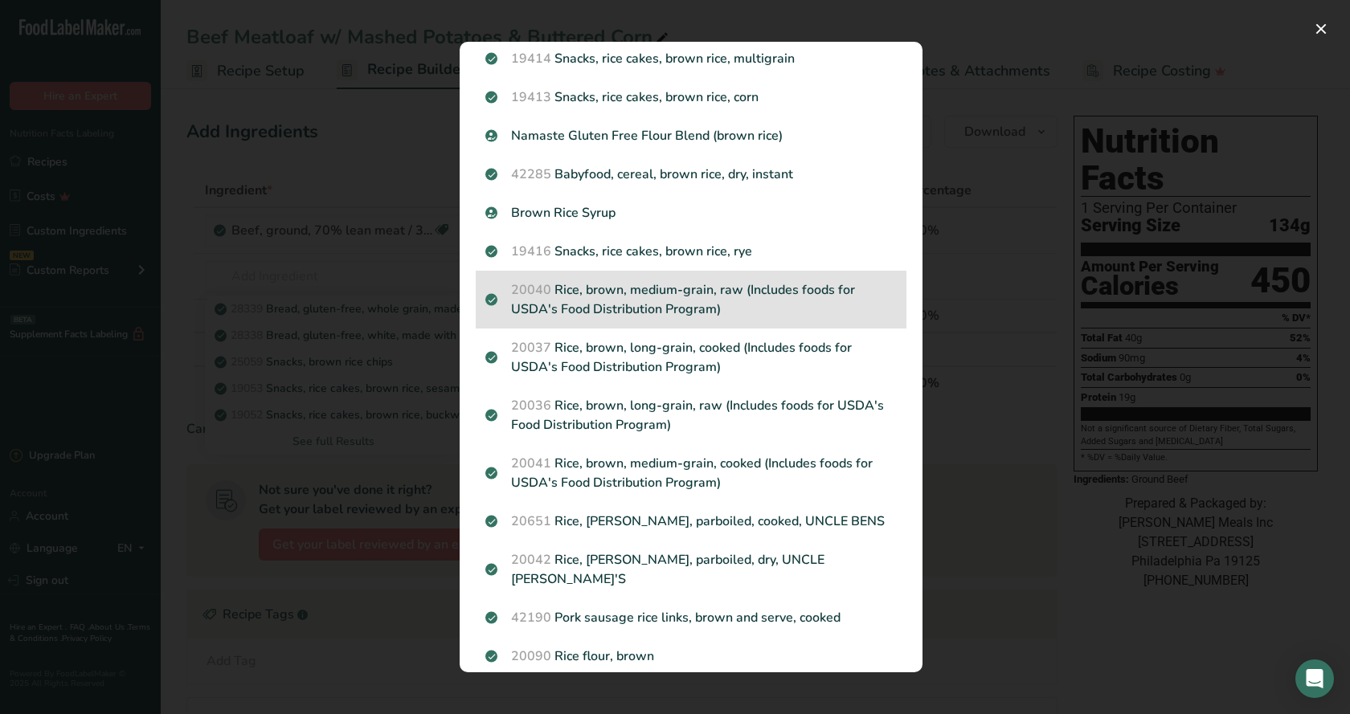
click at [649, 307] on p "20040 Rice, brown, medium-grain, raw (Includes foods for USDA's Food Distributi…" at bounding box center [690, 299] width 411 height 39
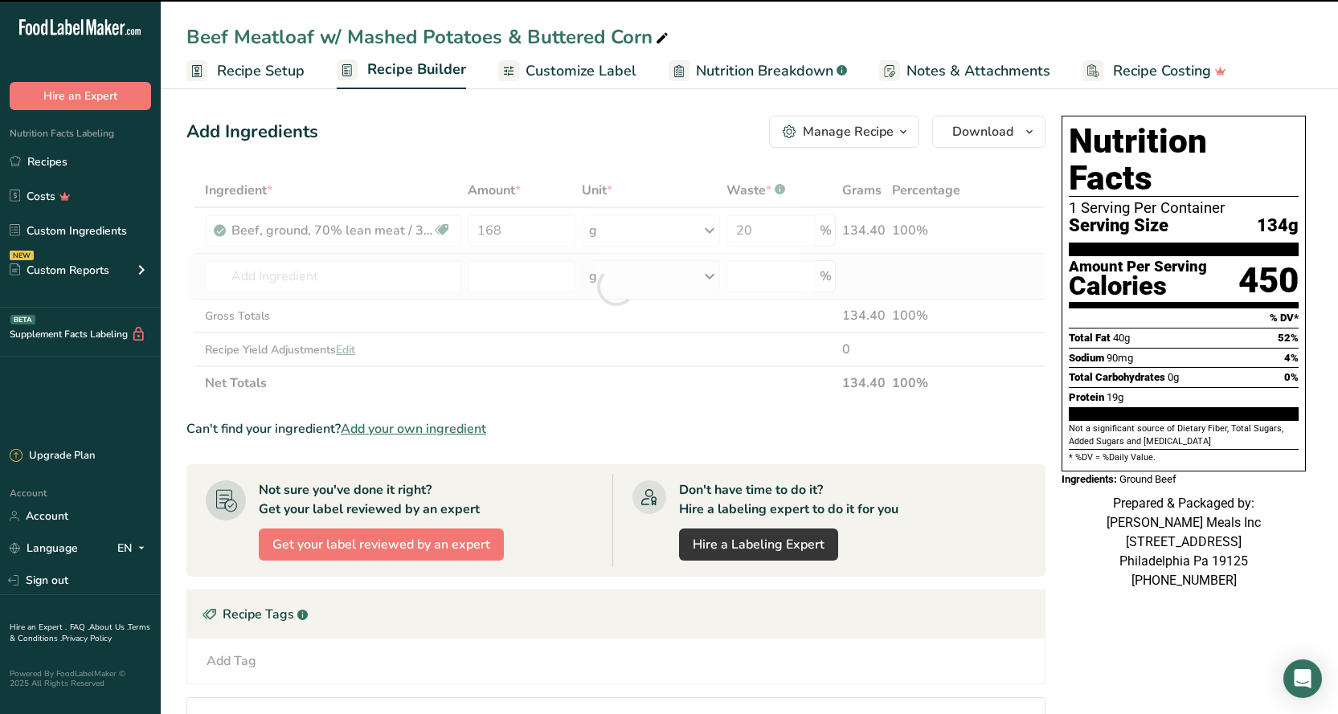
type input "0"
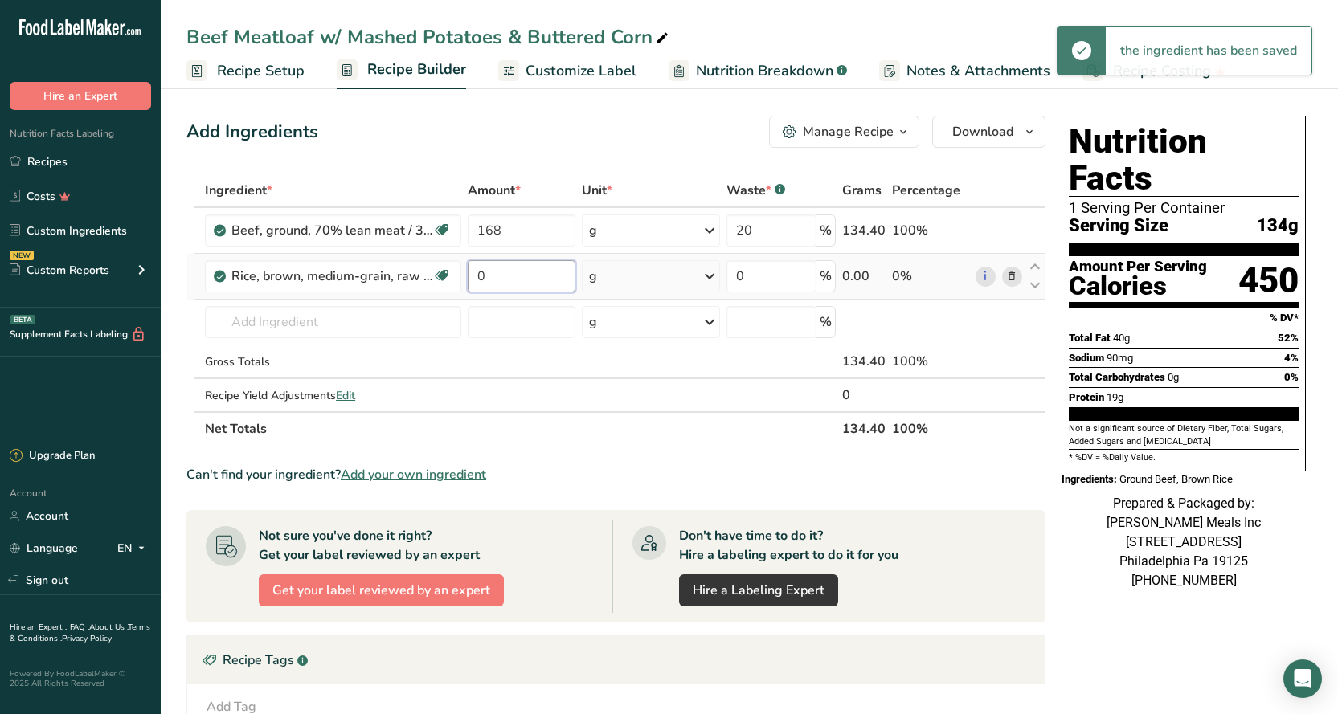
drag, startPoint x: 498, startPoint y: 266, endPoint x: 462, endPoint y: 270, distance: 36.4
click at [467, 273] on td "0" at bounding box center [521, 277] width 114 height 46
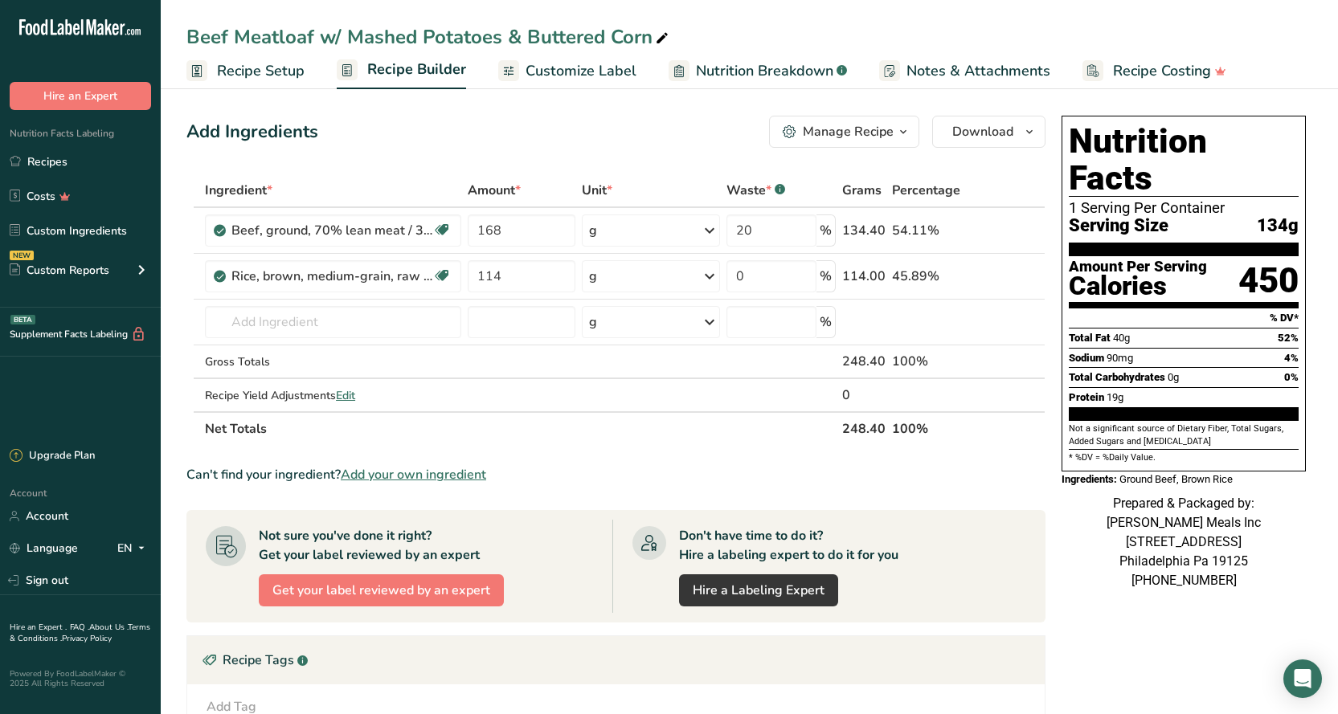
click at [562, 127] on div "Add Ingredients Manage Recipe Delete Recipe Duplicate Recipe Scale Recipe Save …" at bounding box center [615, 132] width 859 height 32
drag, startPoint x: 520, startPoint y: 268, endPoint x: 440, endPoint y: 253, distance: 81.0
click at [473, 270] on input "114" at bounding box center [522, 276] width 108 height 32
type input "113"
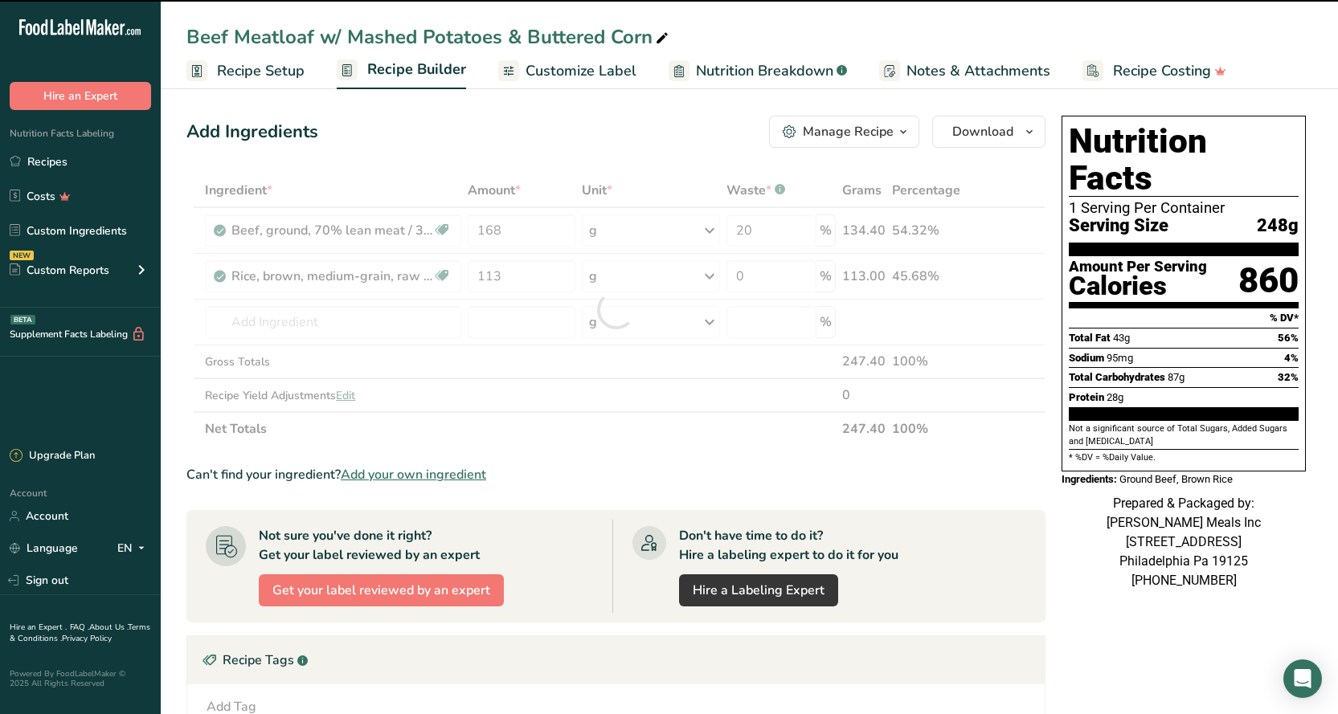
click at [583, 140] on div "Add Ingredients Manage Recipe Delete Recipe Duplicate Recipe Scale Recipe Save …" at bounding box center [615, 132] width 859 height 32
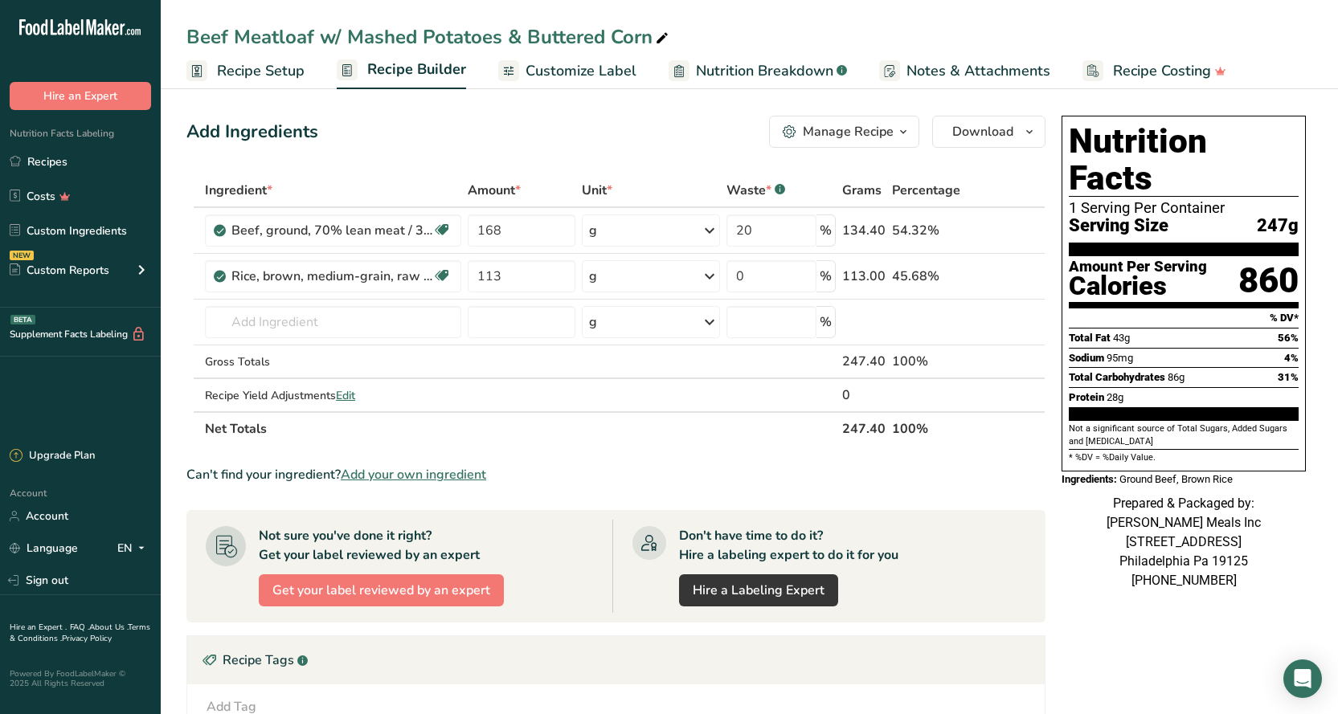
click at [589, 80] on span "Customize Label" at bounding box center [580, 71] width 111 height 22
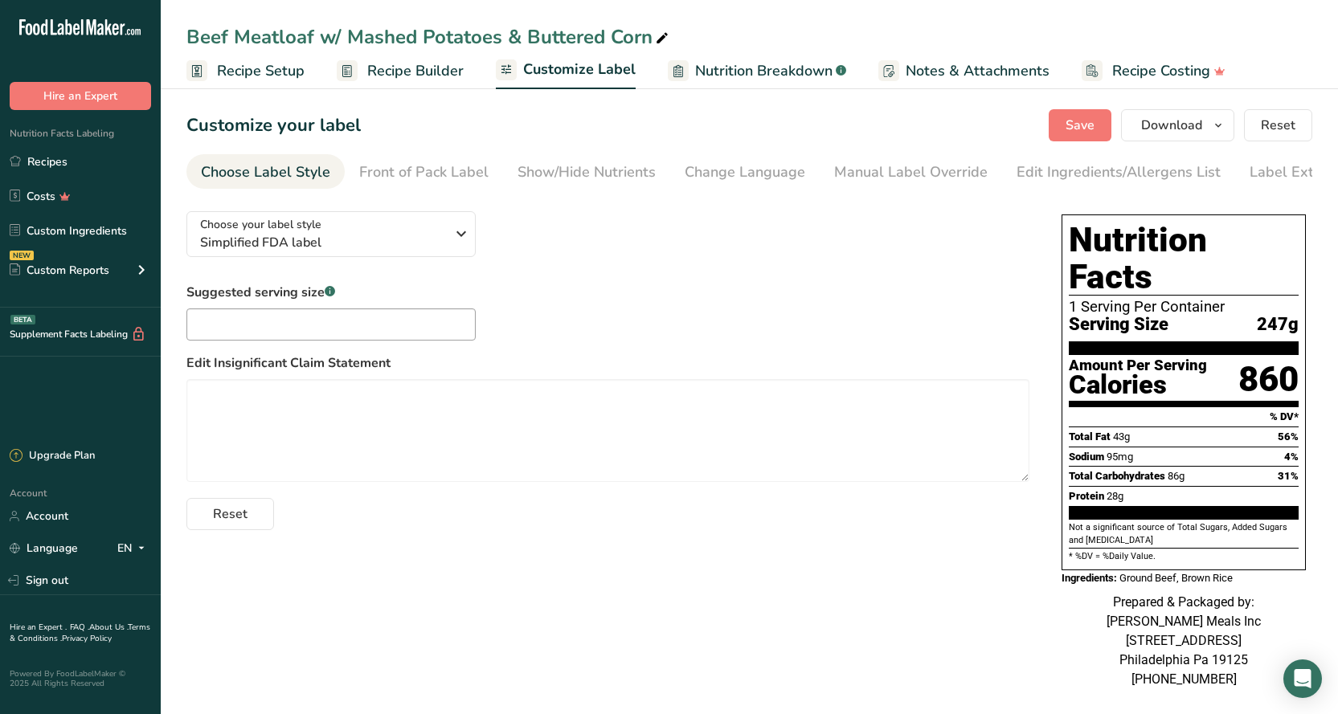
click at [660, 38] on icon at bounding box center [662, 38] width 14 height 22
drag, startPoint x: 652, startPoint y: 39, endPoint x: 346, endPoint y: 43, distance: 306.1
click at [346, 43] on input "Beef Meatloaf w/ Mashed Potatoes & Buttered Corn" at bounding box center [748, 36] width 1125 height 29
type input "Beef Meatloaf w/ Brown Rice"
click at [468, 238] on icon "button" at bounding box center [460, 233] width 19 height 29
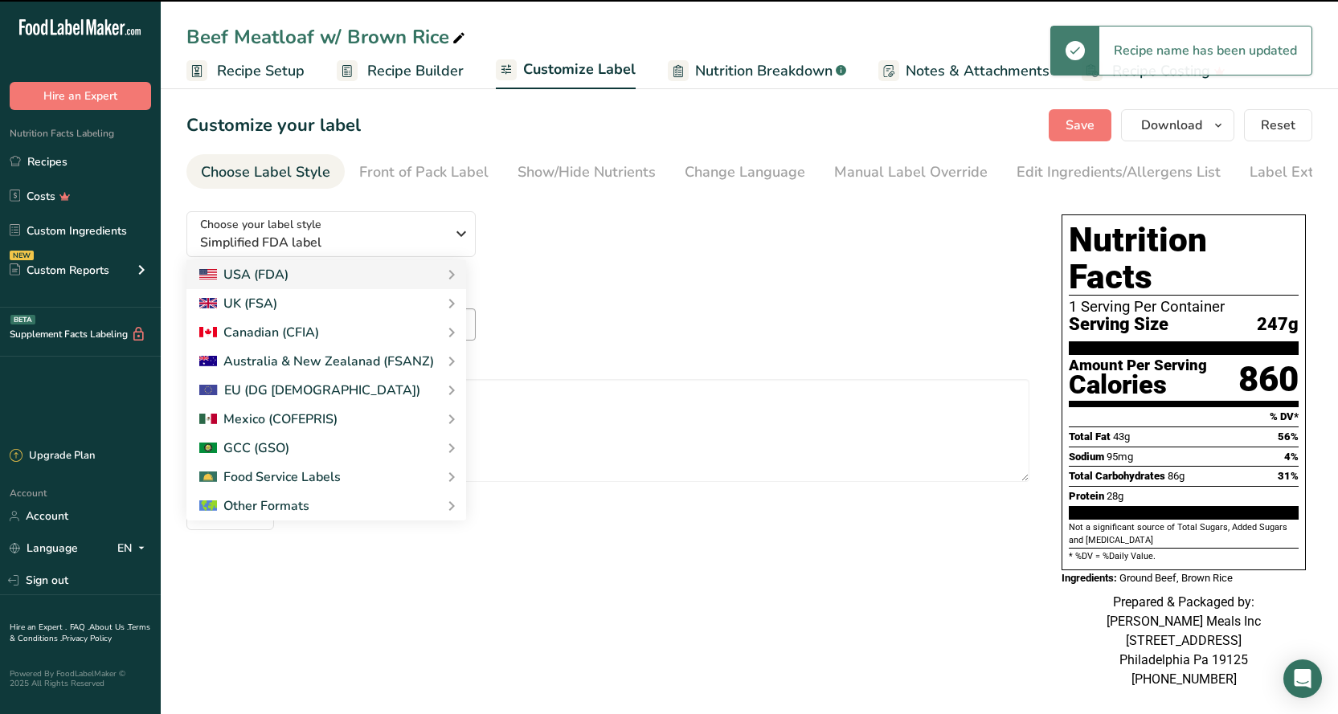
click at [702, 232] on div "Choose your label style Simplified FDA label USA (FDA) Standard FDA label Tabul…" at bounding box center [607, 364] width 843 height 332
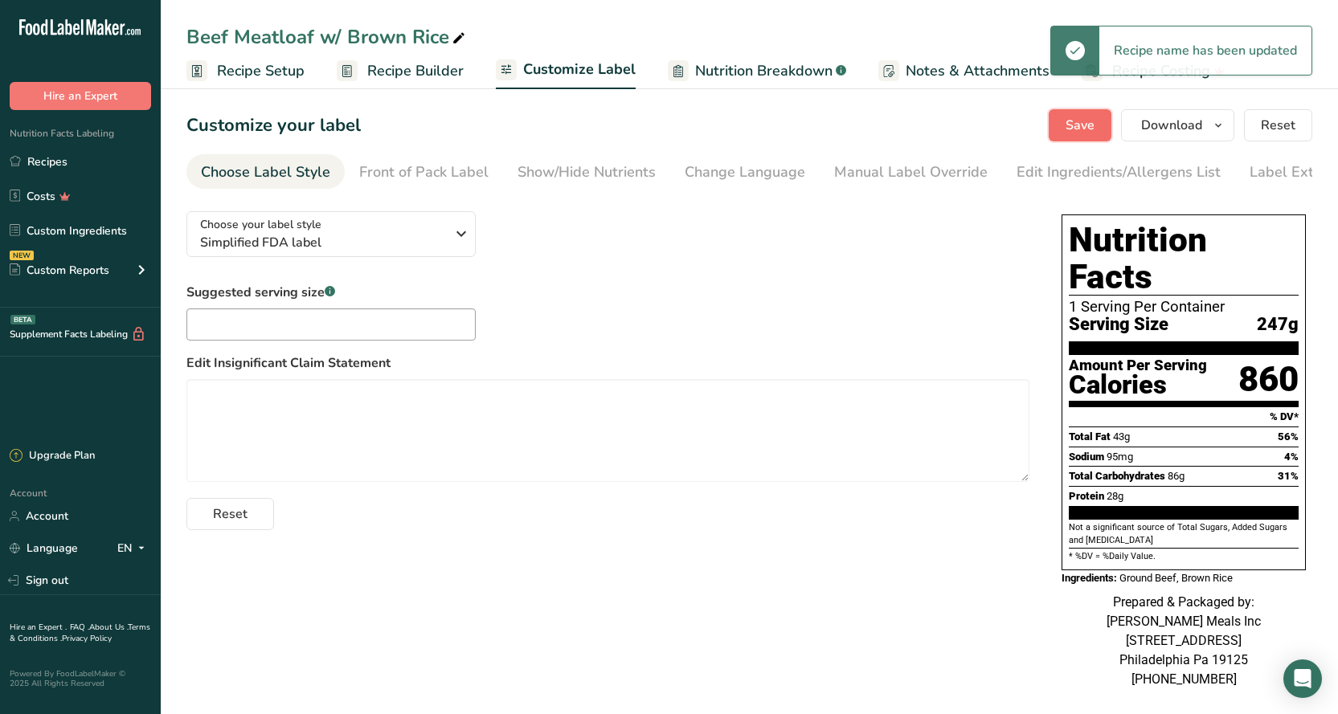
click at [1077, 133] on span "Save" at bounding box center [1079, 125] width 29 height 19
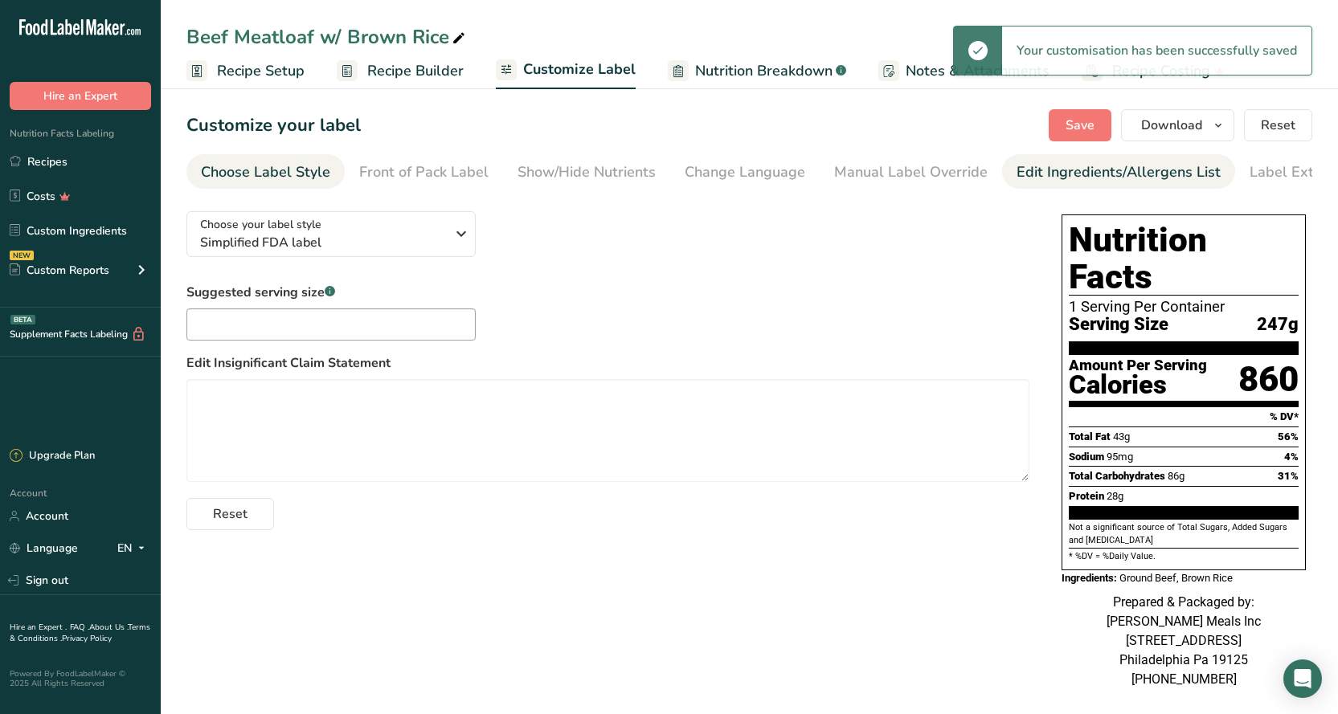
click at [1115, 182] on div "Edit Ingredients/Allergens List" at bounding box center [1118, 172] width 204 height 22
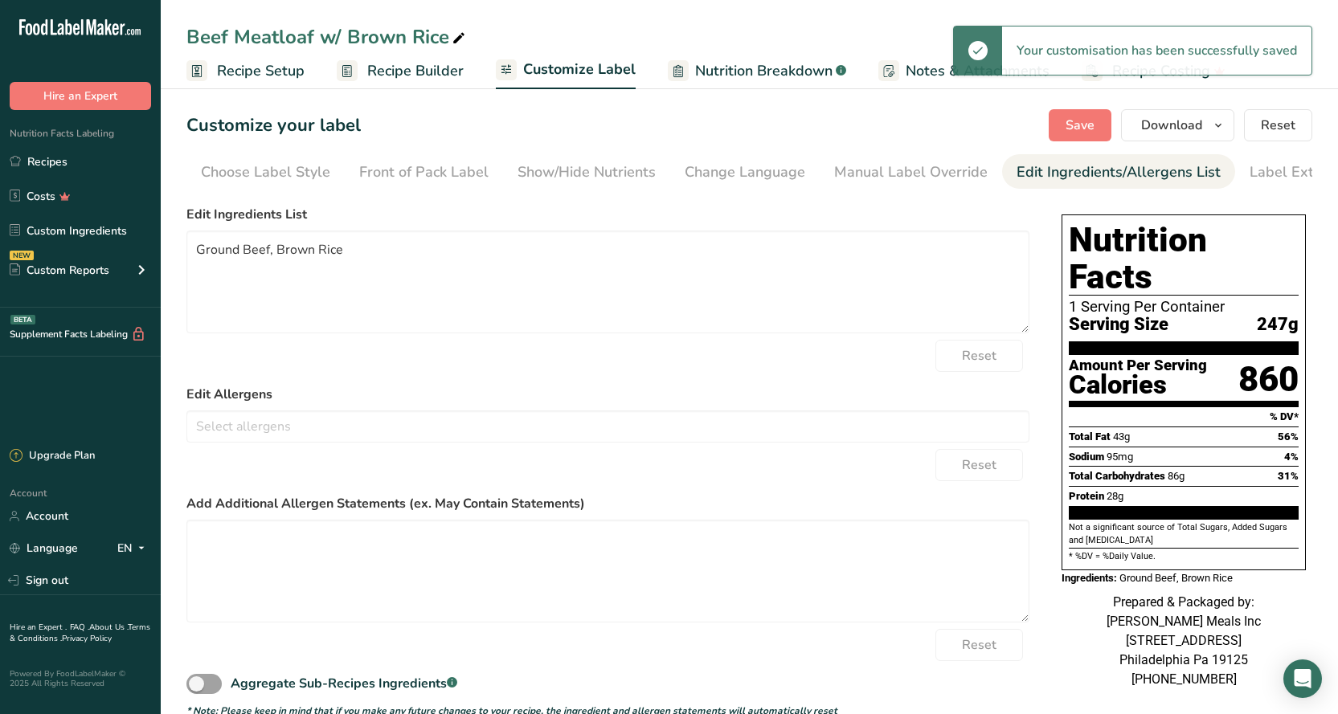
scroll to position [0, 42]
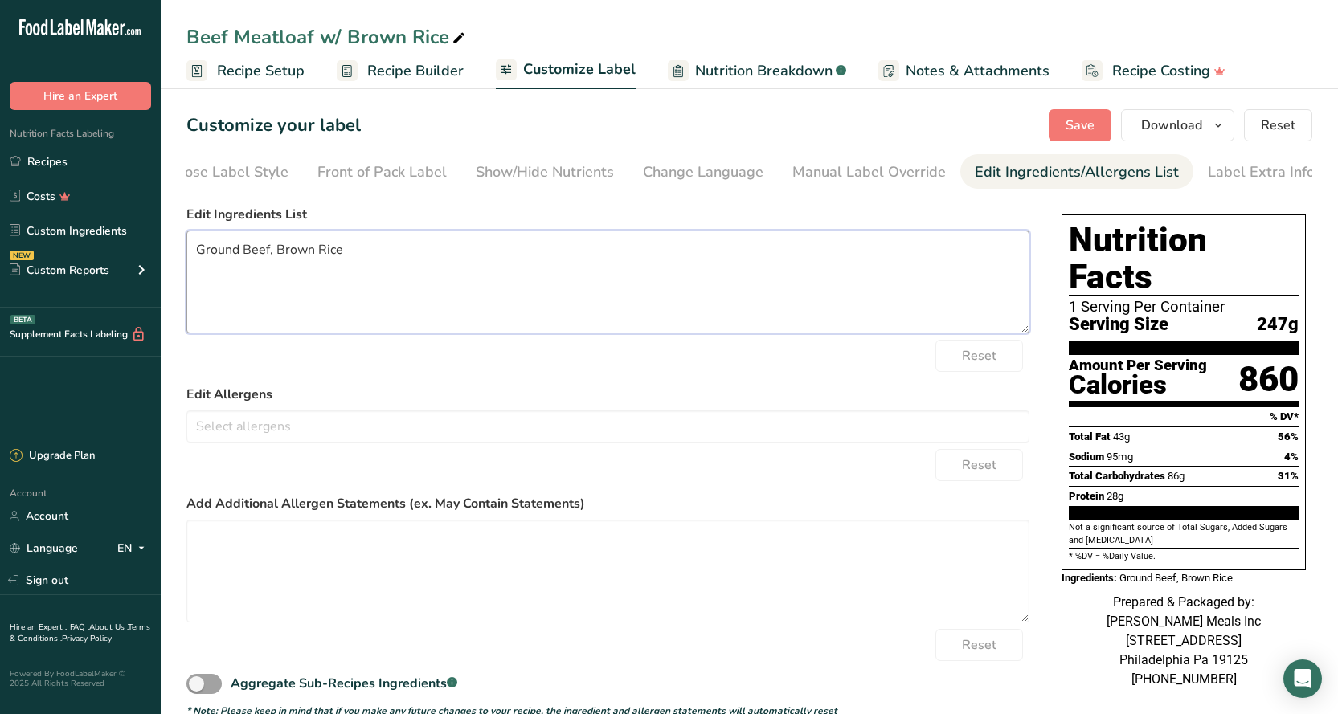
click at [351, 256] on textarea "Ground Beef, Brown Rice" at bounding box center [607, 282] width 843 height 103
type textarea "Ground Beef, Brown Rice, Bread Crumbs, Salt and Pepper, Egg's, Gravy"
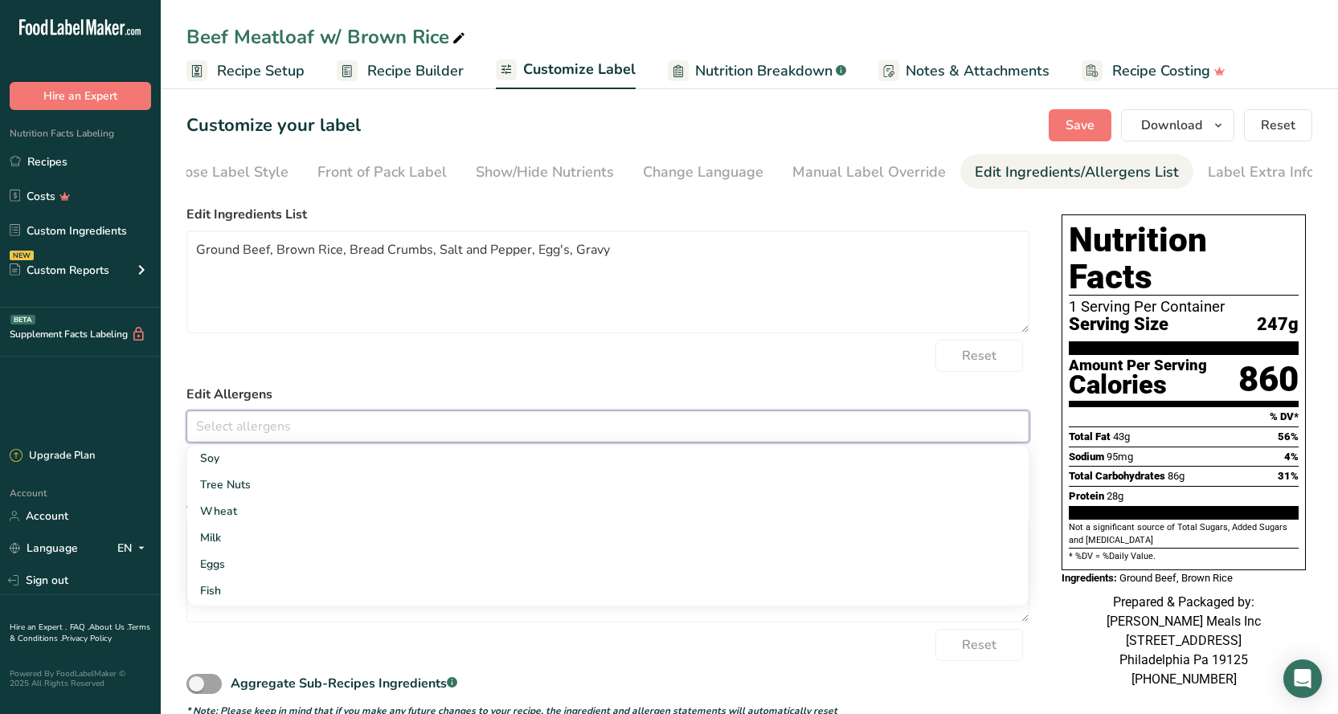
click at [402, 431] on input "text" at bounding box center [607, 426] width 841 height 25
click at [232, 567] on link "Eggs" at bounding box center [607, 564] width 841 height 27
click at [466, 349] on div "Reset" at bounding box center [607, 356] width 843 height 32
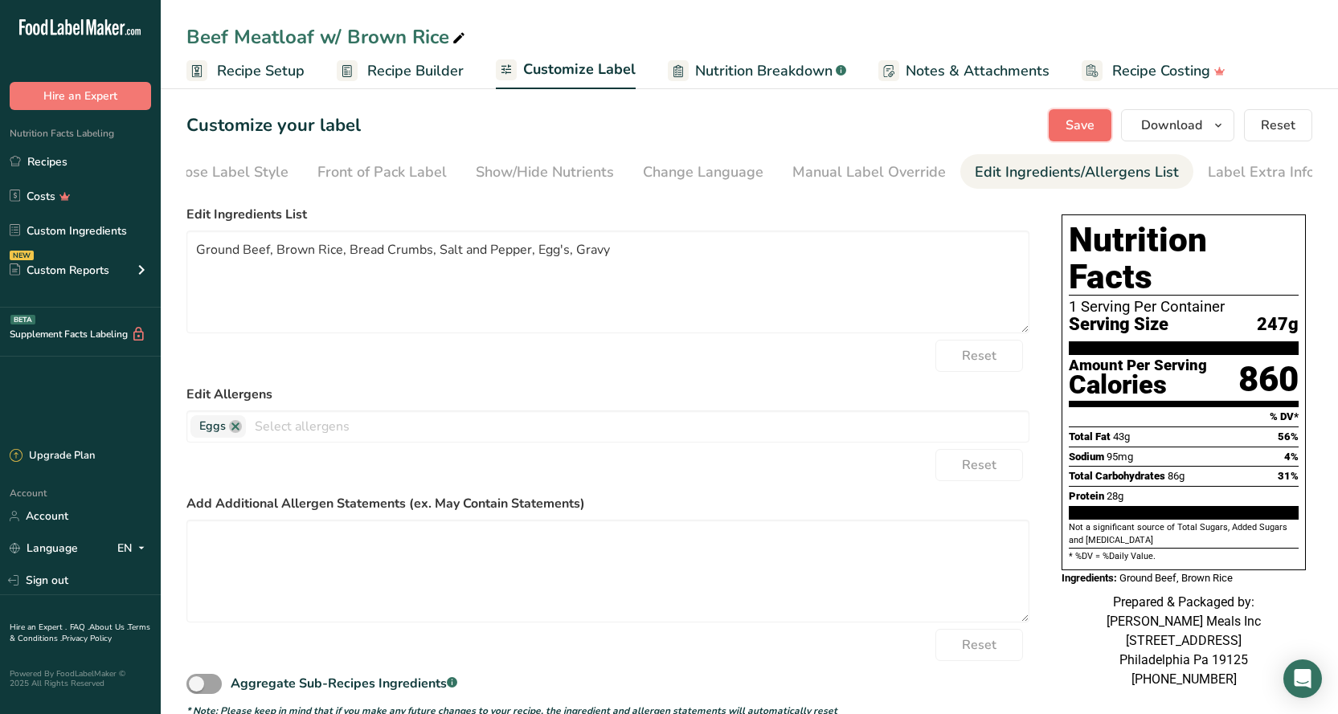
click at [1080, 129] on span "Save" at bounding box center [1079, 125] width 29 height 19
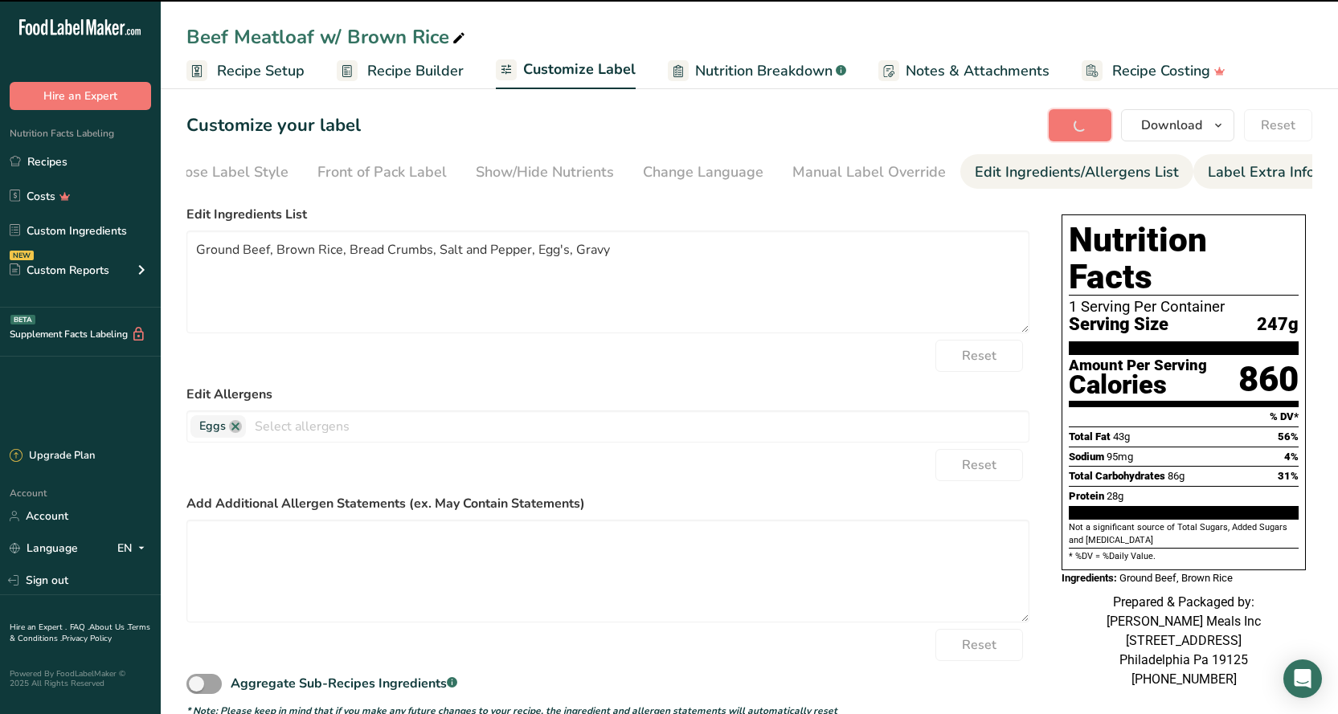
type textarea "Ground Beef, Brown Rice, Bread Crumbs, Salt and Pepper, Egg's, Gravy"
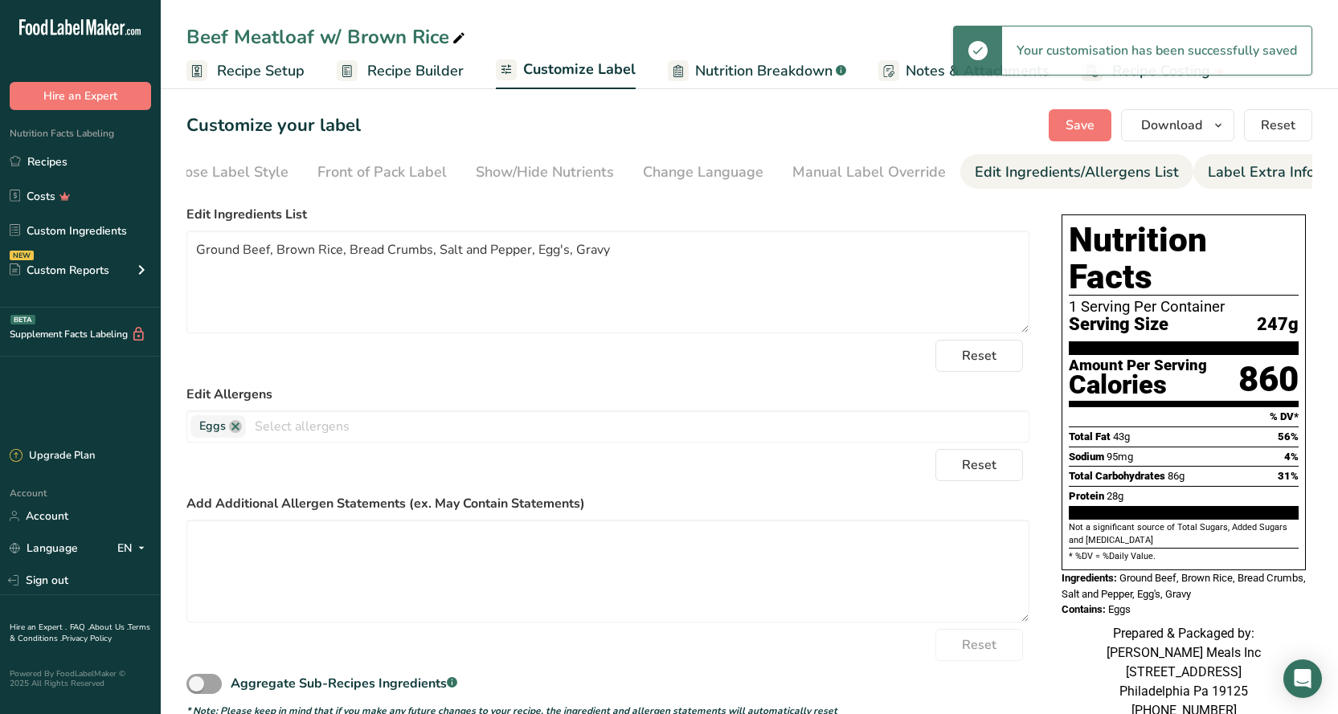
click at [1234, 173] on div "Label Extra Info" at bounding box center [1260, 172] width 107 height 22
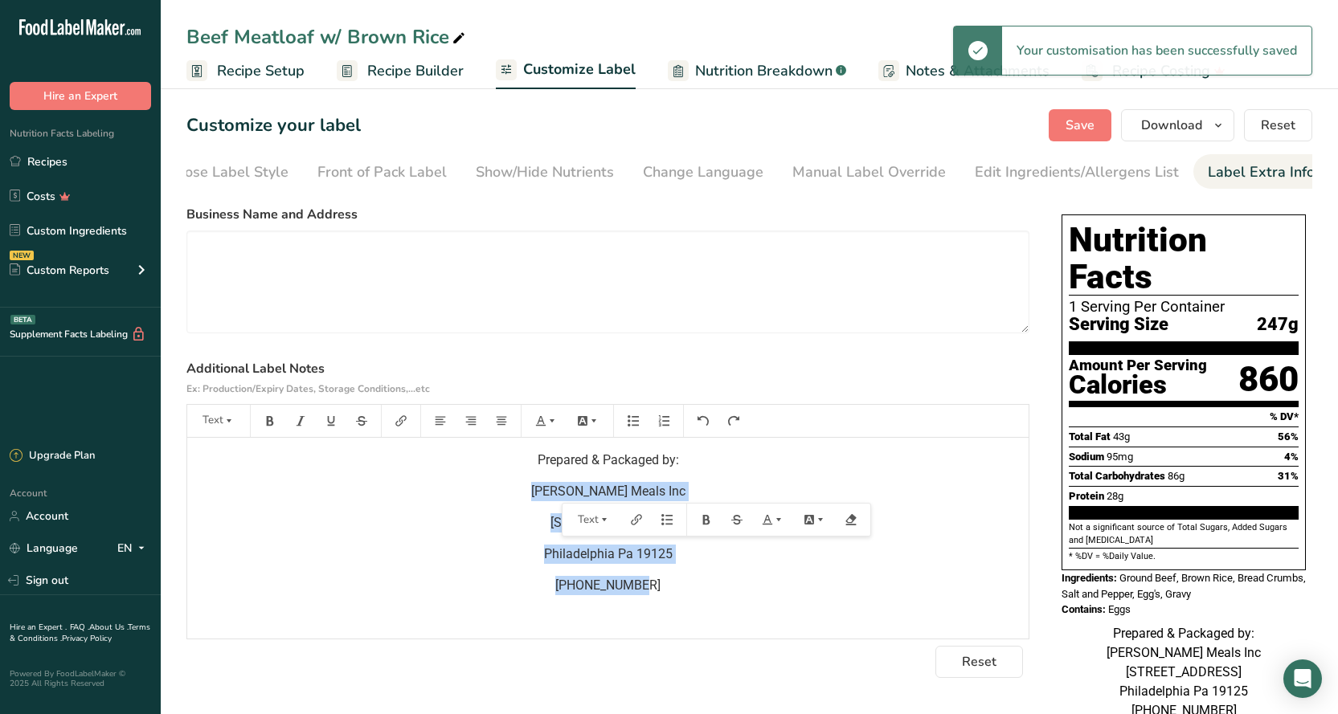
drag, startPoint x: 655, startPoint y: 599, endPoint x: 557, endPoint y: 495, distance: 143.2
click at [557, 495] on div "Prepared & Packaged by: [PERSON_NAME] Meals Inc [STREET_ADDRESS] 215-695-6507" at bounding box center [607, 538] width 841 height 201
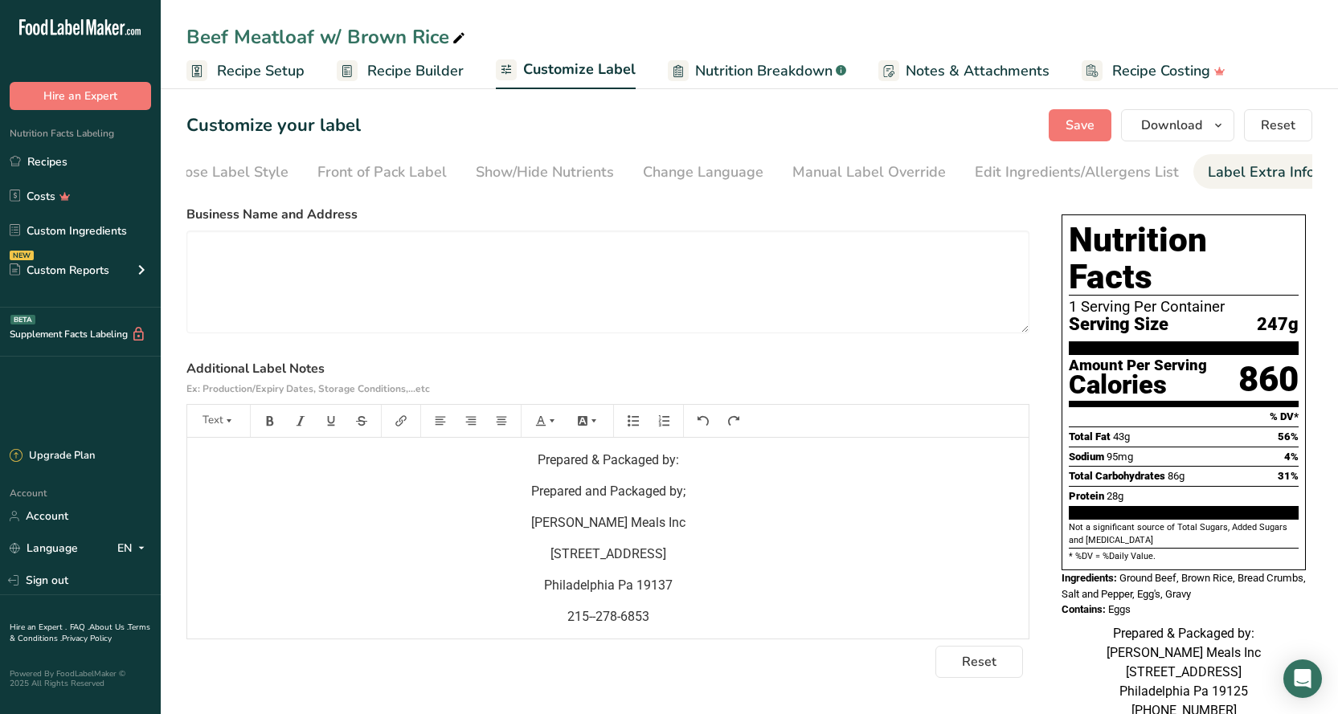
drag, startPoint x: 633, startPoint y: 487, endPoint x: 500, endPoint y: 490, distance: 133.4
click at [506, 489] on p "Prepared and Packaged by;" at bounding box center [607, 491] width 825 height 19
click at [1091, 128] on span "Save" at bounding box center [1079, 125] width 29 height 19
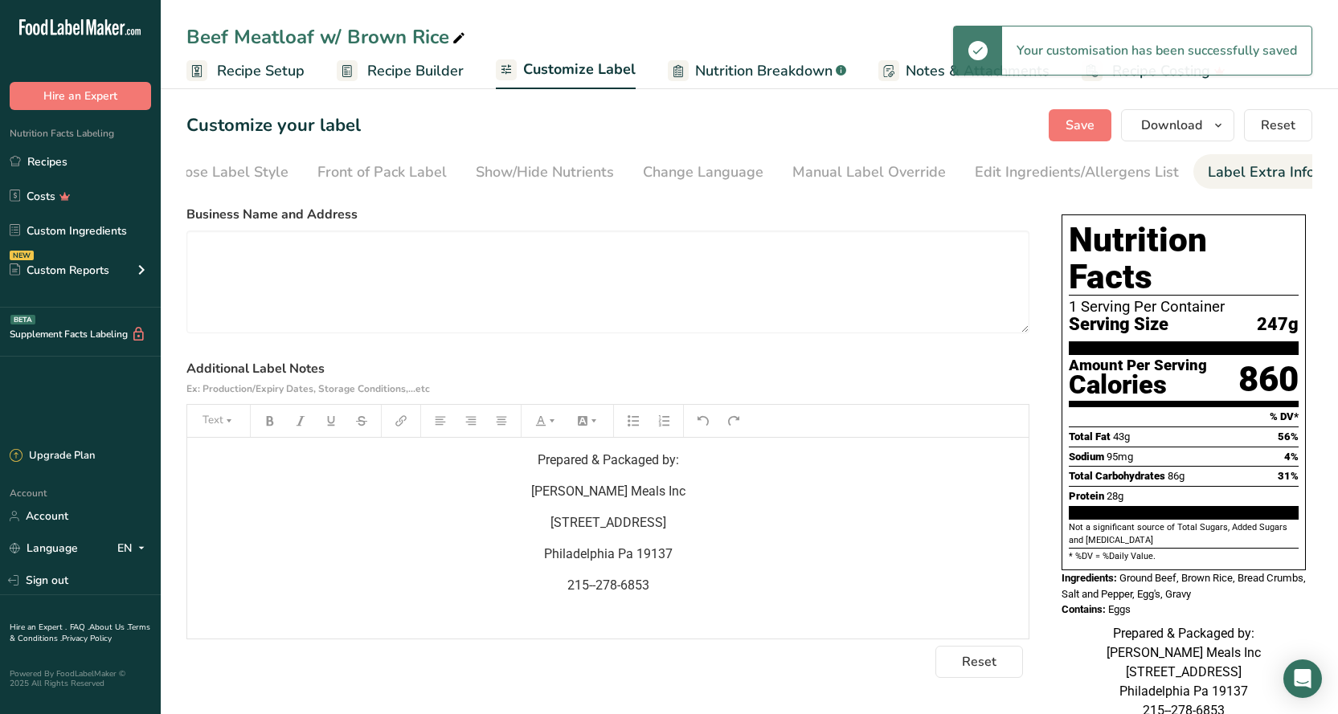
click at [426, 78] on span "Recipe Builder" at bounding box center [415, 71] width 96 height 22
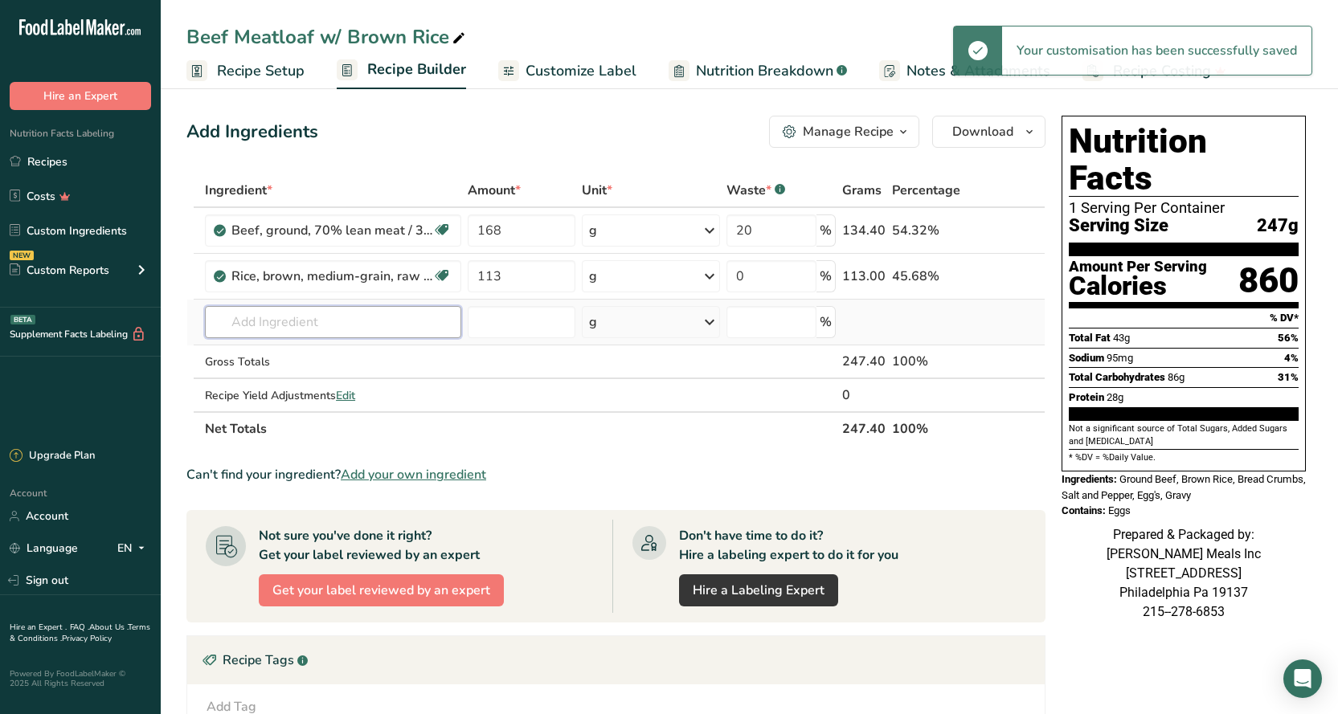
click at [302, 321] on input "text" at bounding box center [333, 322] width 256 height 32
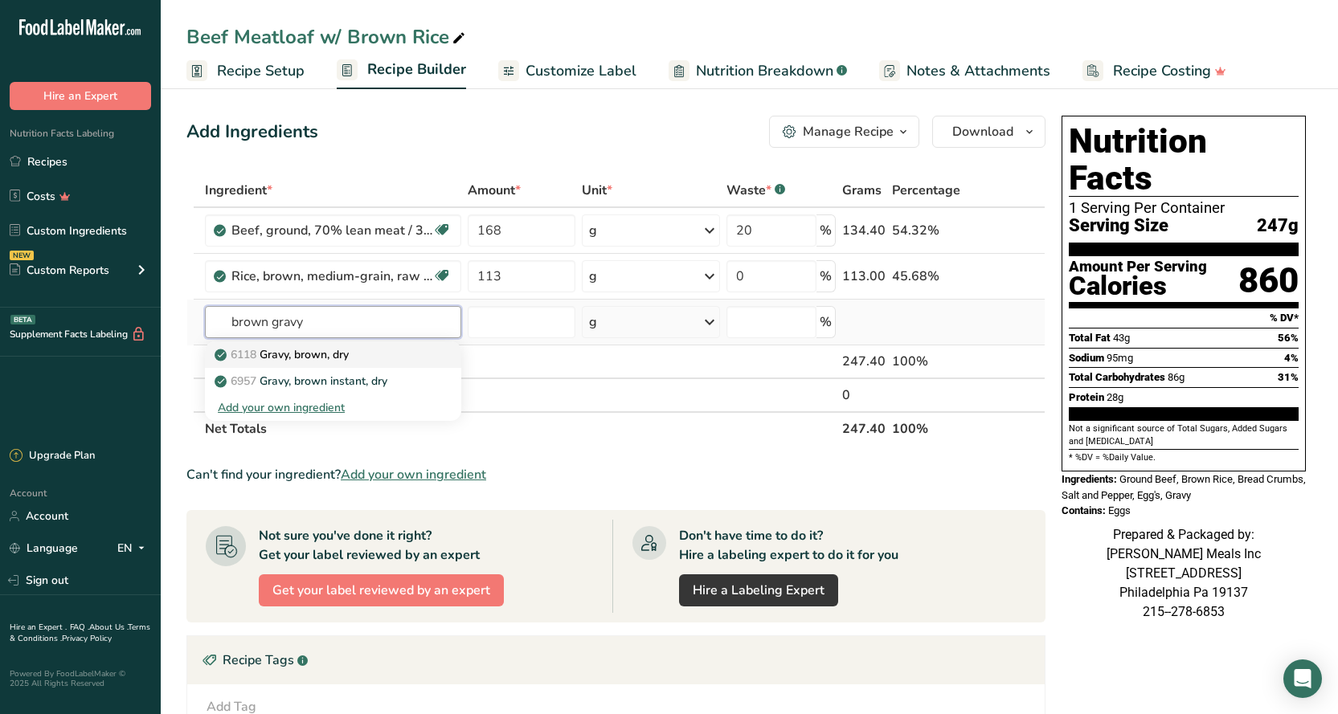
type input "brown gravy"
click at [328, 351] on p "6118 Gravy, brown, dry" at bounding box center [283, 354] width 131 height 17
type input "Gravy, brown, dry"
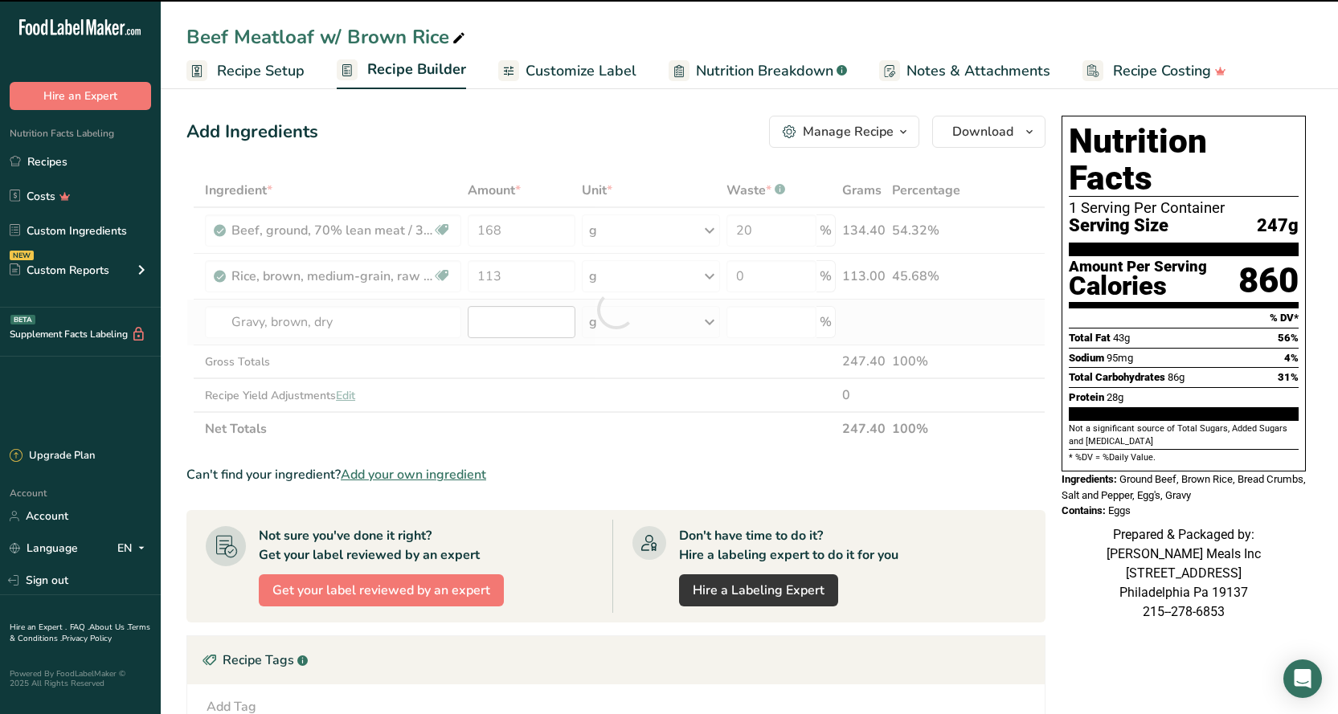
type input "0"
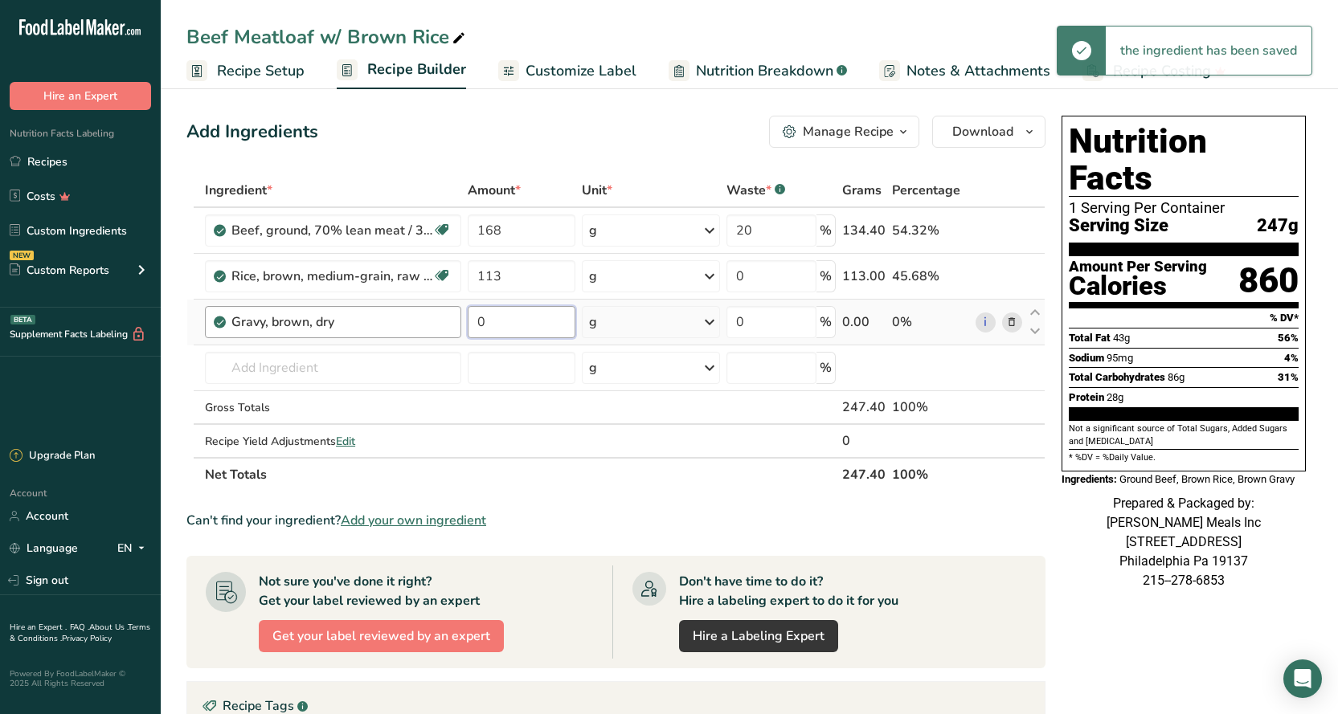
drag, startPoint x: 492, startPoint y: 317, endPoint x: 459, endPoint y: 324, distance: 33.7
click at [459, 324] on tr "Gravy, brown, dry 0 g Portions 1 tbsp Weight Units g kg mg See more Volume Unit…" at bounding box center [615, 323] width 857 height 46
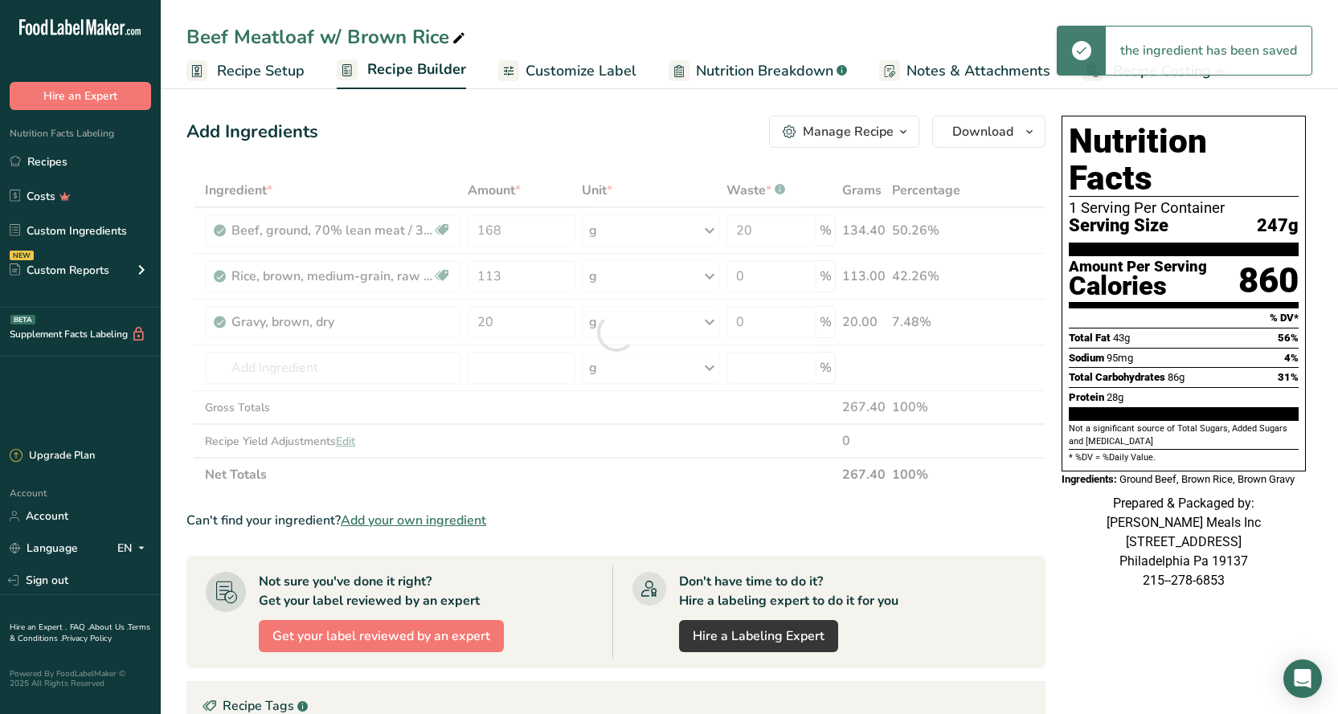
click at [1094, 649] on div "Nutrition Facts 1 Serving Per Container Serving Size 247g Amount Per Serving Ca…" at bounding box center [1183, 601] width 257 height 985
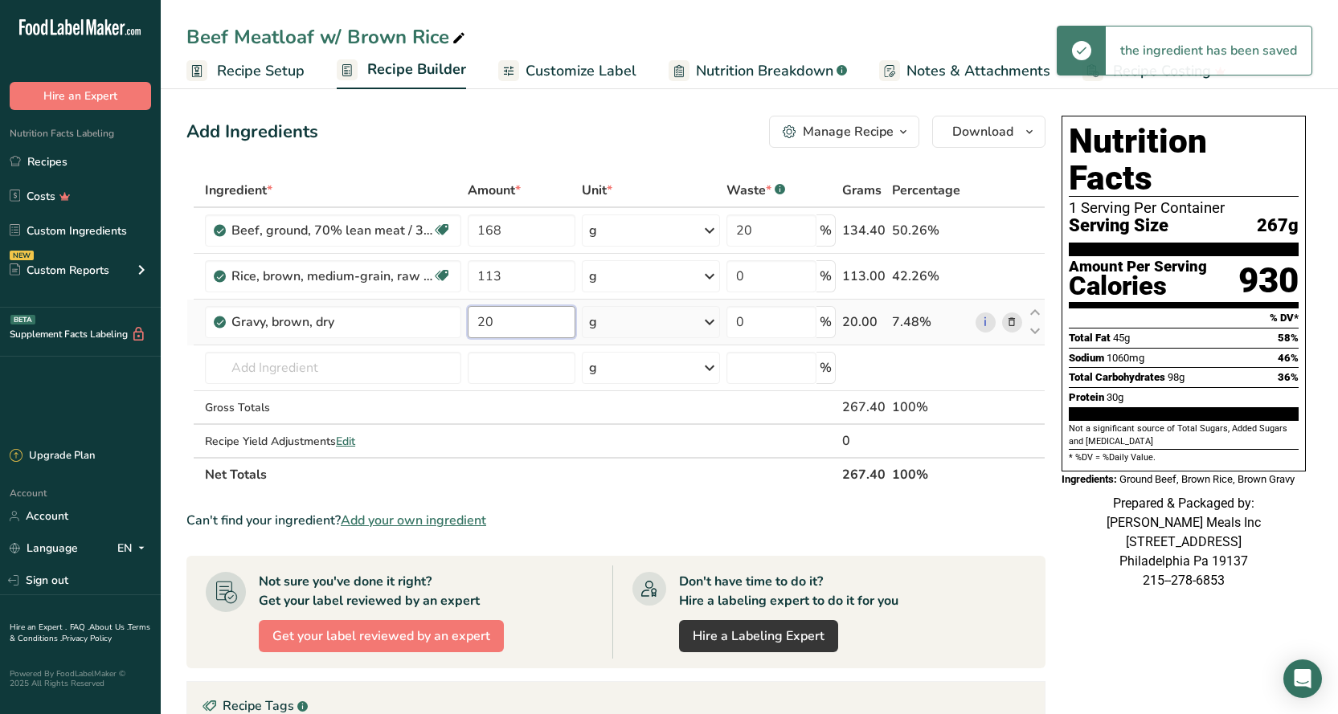
drag, startPoint x: 504, startPoint y: 321, endPoint x: 464, endPoint y: 321, distance: 39.4
click at [464, 322] on td "20" at bounding box center [521, 323] width 114 height 46
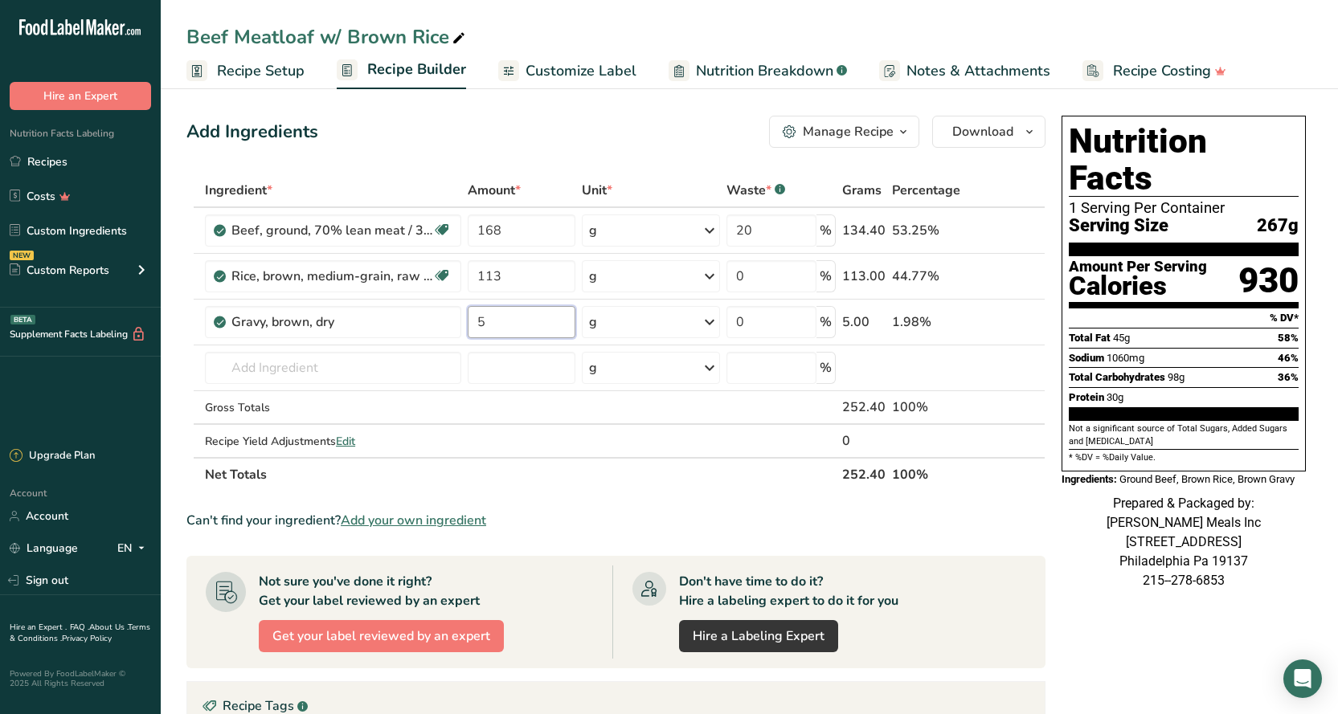
type input "5"
click at [992, 523] on div "Can't find your ingredient? Add your own ingredient" at bounding box center [615, 520] width 859 height 19
click at [579, 67] on span "Customize Label" at bounding box center [580, 71] width 111 height 22
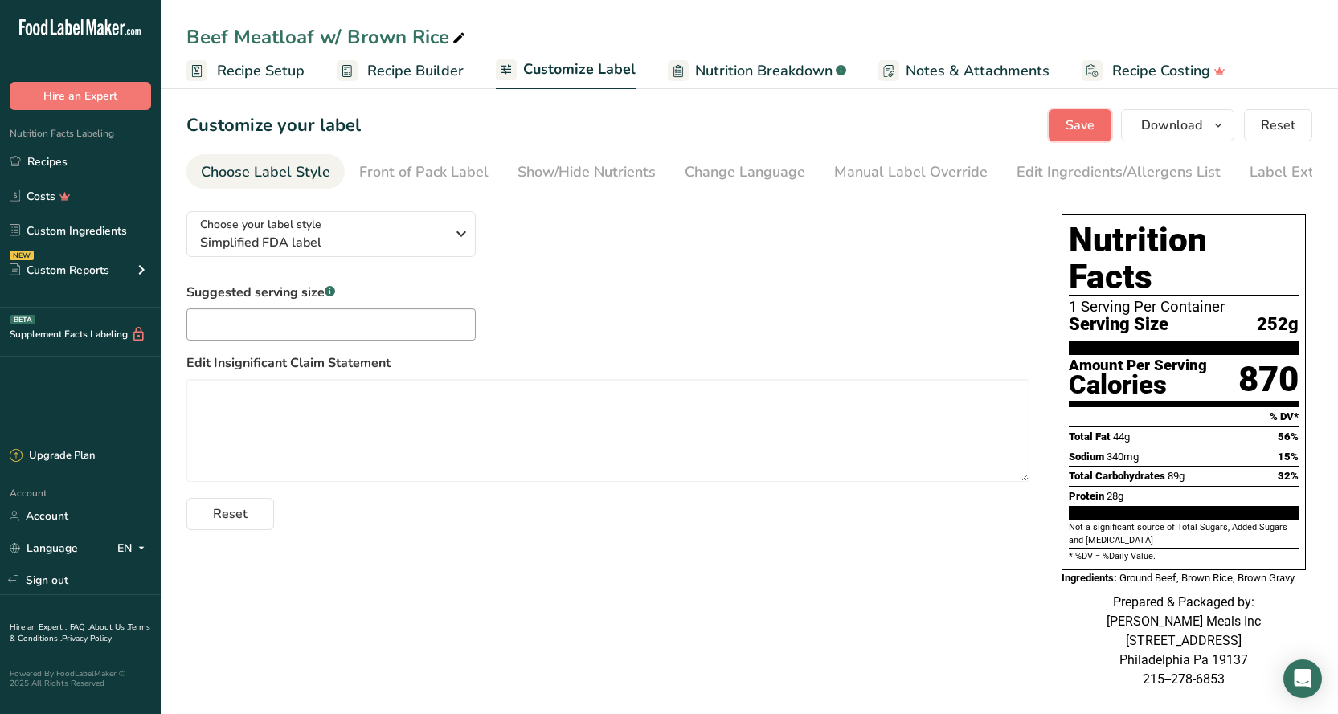
click at [1076, 119] on span "Save" at bounding box center [1079, 125] width 29 height 19
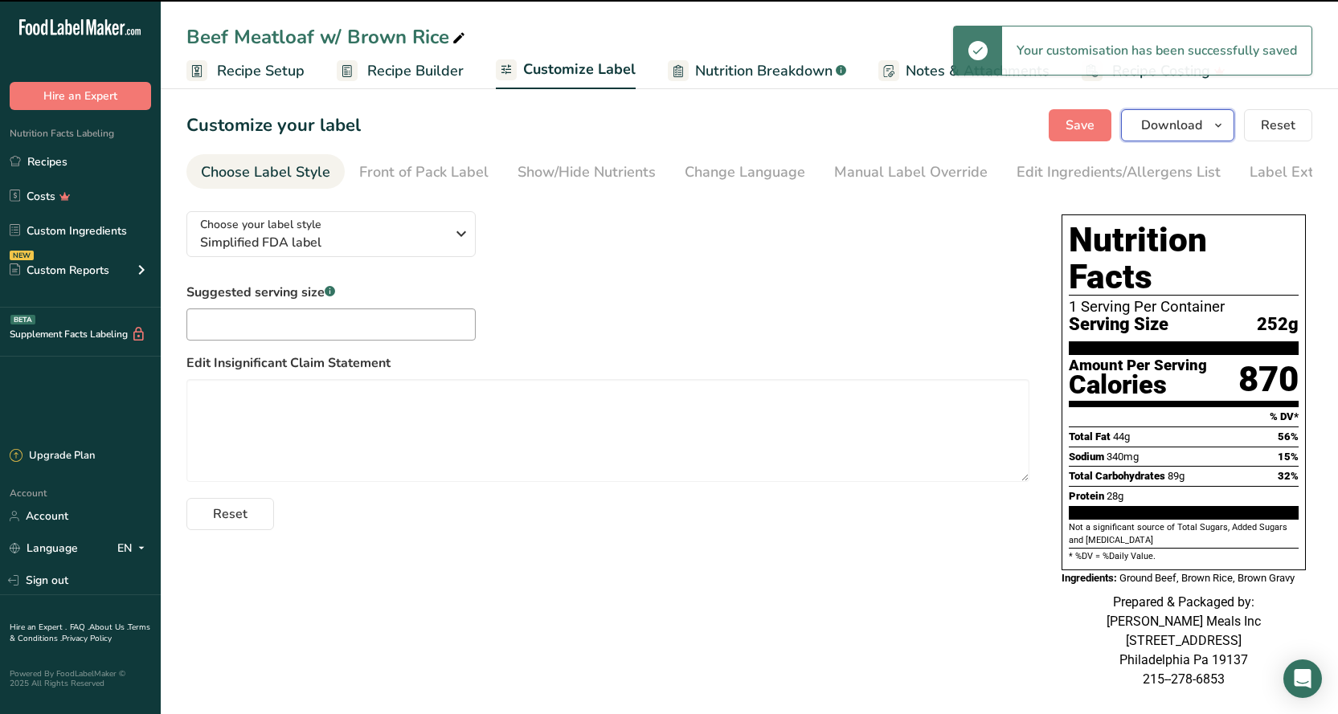
click at [1172, 120] on span "Download" at bounding box center [1171, 125] width 61 height 19
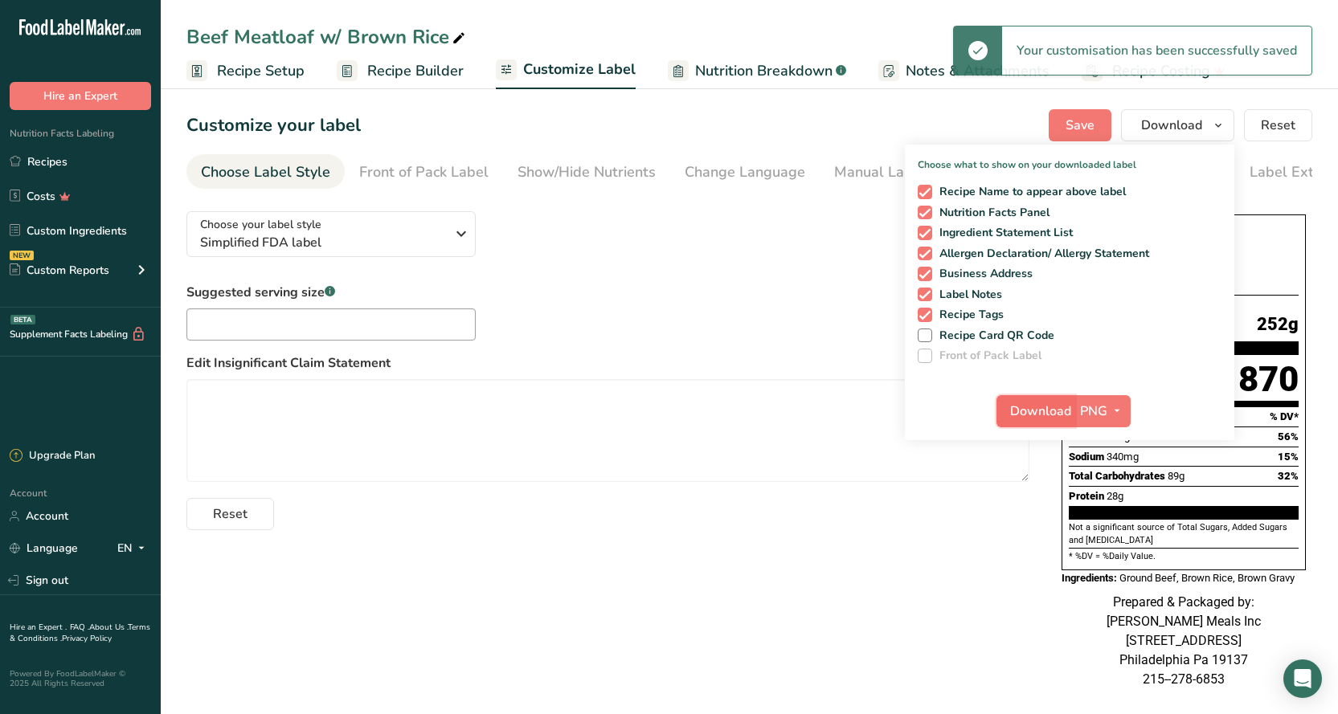
click at [1032, 410] on span "Download" at bounding box center [1040, 411] width 61 height 19
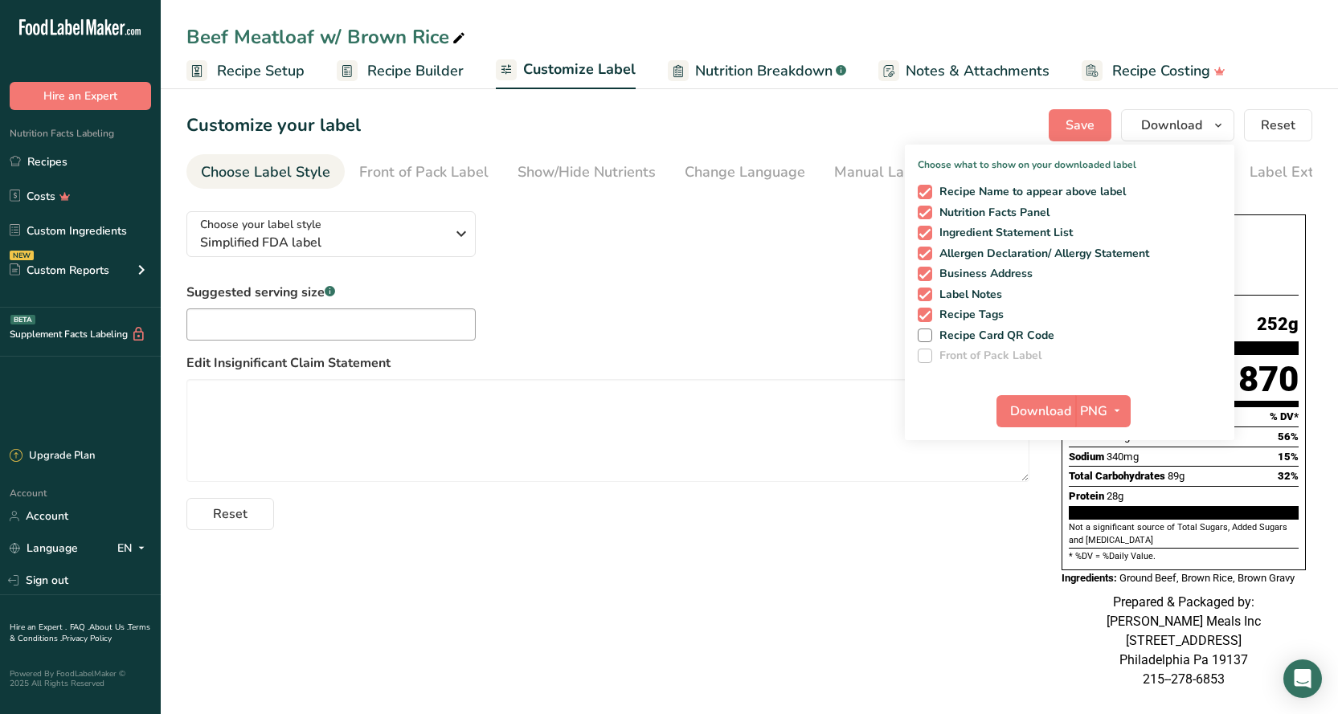
click at [744, 508] on div "Reset" at bounding box center [607, 511] width 843 height 39
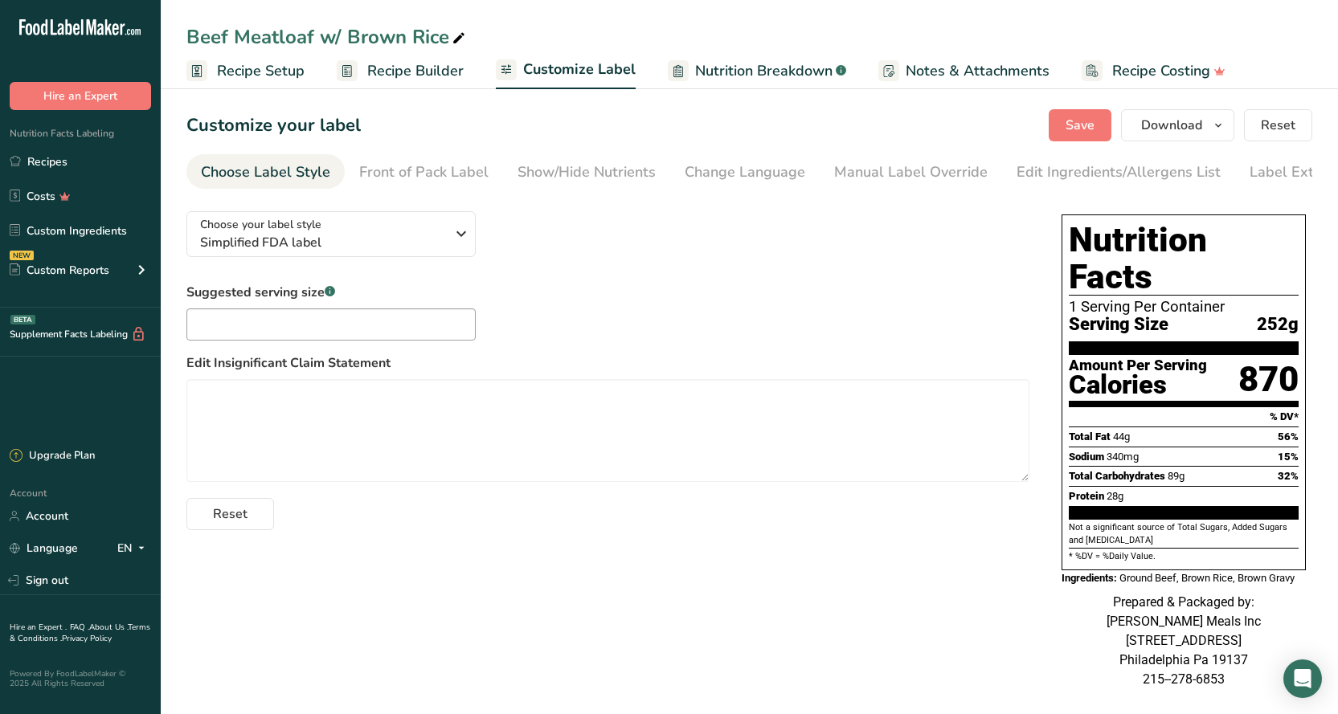
click at [484, 592] on div "Choose your label style Simplified FDA label USA (FDA) Standard FDA label Tabul…" at bounding box center [748, 453] width 1125 height 510
click at [30, 153] on link "Recipes" at bounding box center [80, 161] width 161 height 31
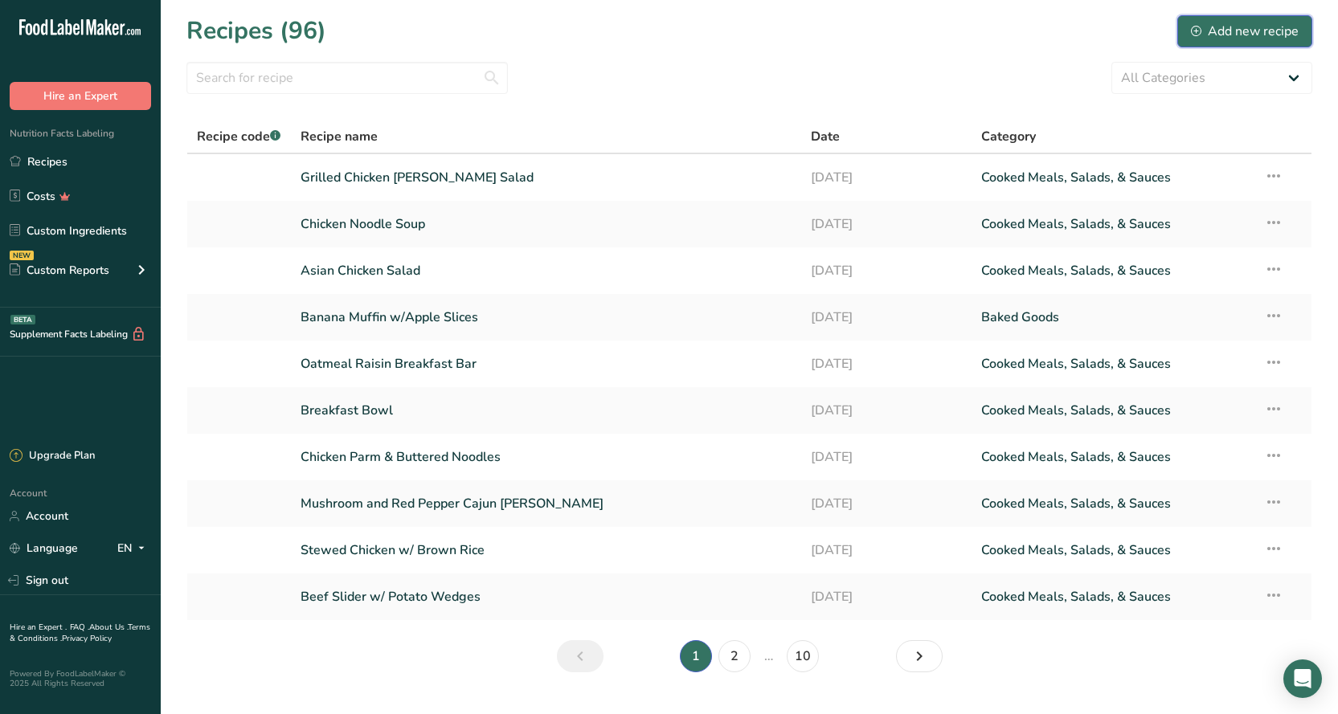
drag, startPoint x: 1215, startPoint y: 38, endPoint x: 1166, endPoint y: 51, distance: 50.7
click at [1211, 39] on div "Add new recipe" at bounding box center [1244, 31] width 108 height 19
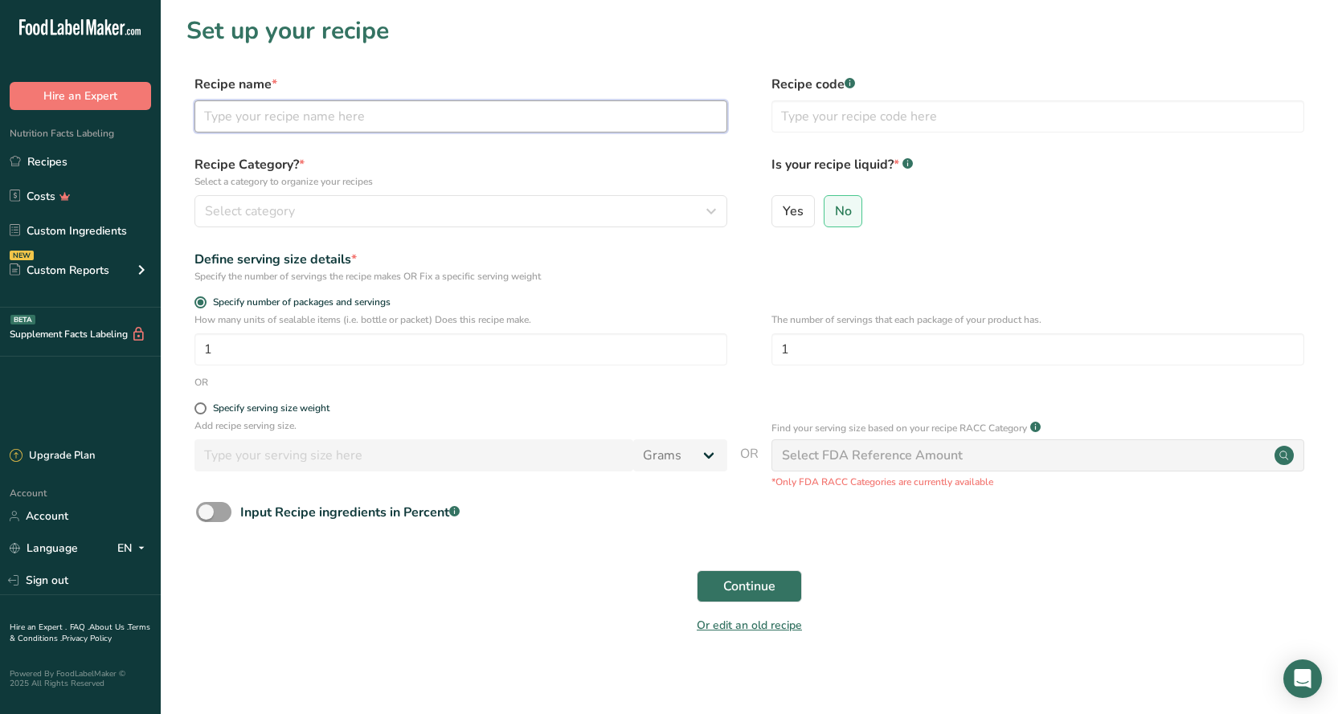
click at [296, 125] on input "text" at bounding box center [460, 116] width 533 height 32
click at [287, 120] on input "Eggplant Parmw/Garlic Bread" at bounding box center [460, 116] width 533 height 32
type input "Eggplant Parm w/Garlic Bread"
click at [464, 169] on label "Recipe Category? * Select a category to organize your recipes" at bounding box center [460, 172] width 533 height 34
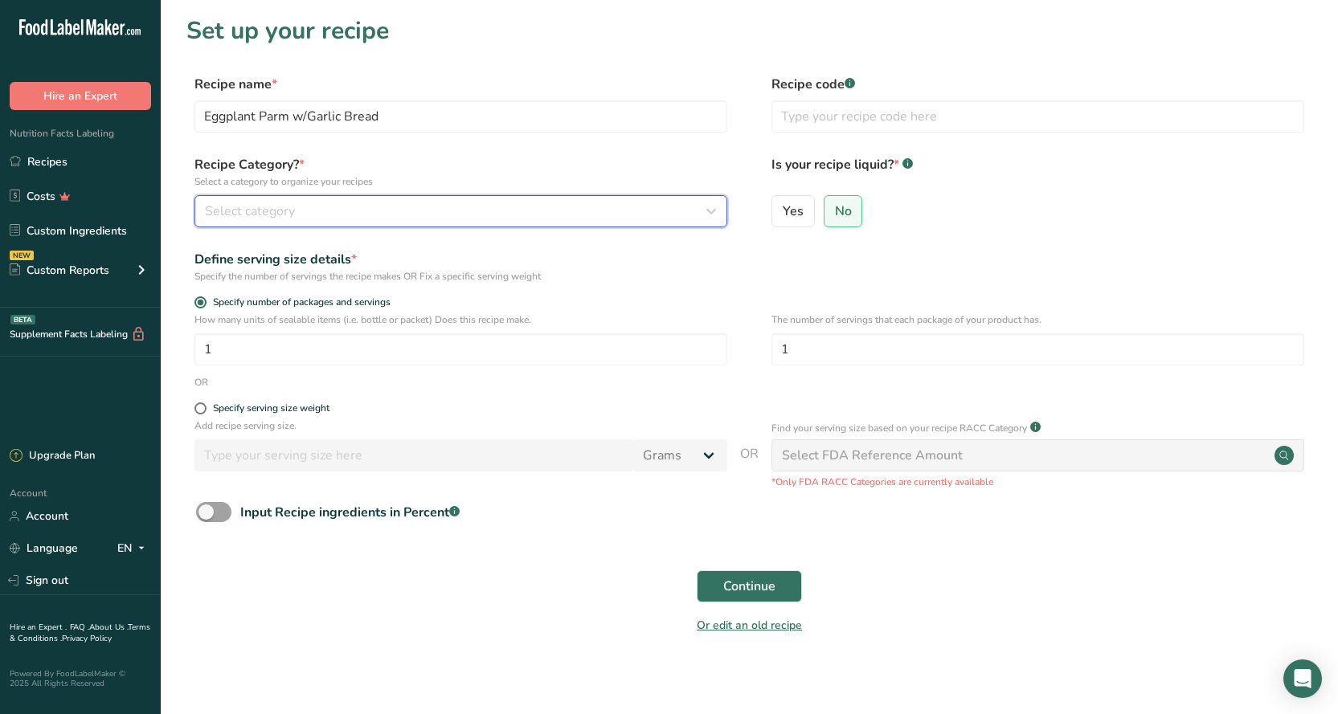
click at [434, 202] on div "Select category" at bounding box center [456, 211] width 502 height 19
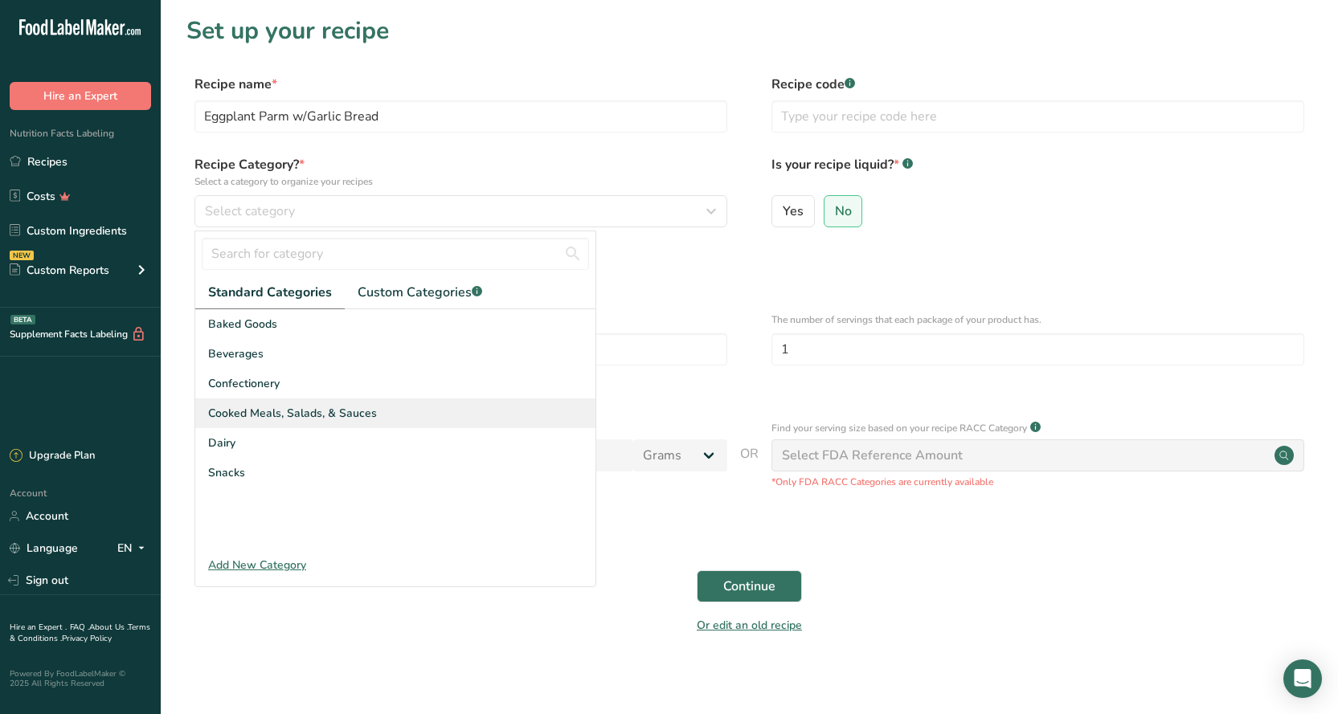
click at [363, 413] on span "Cooked Meals, Salads, & Sauces" at bounding box center [292, 413] width 169 height 17
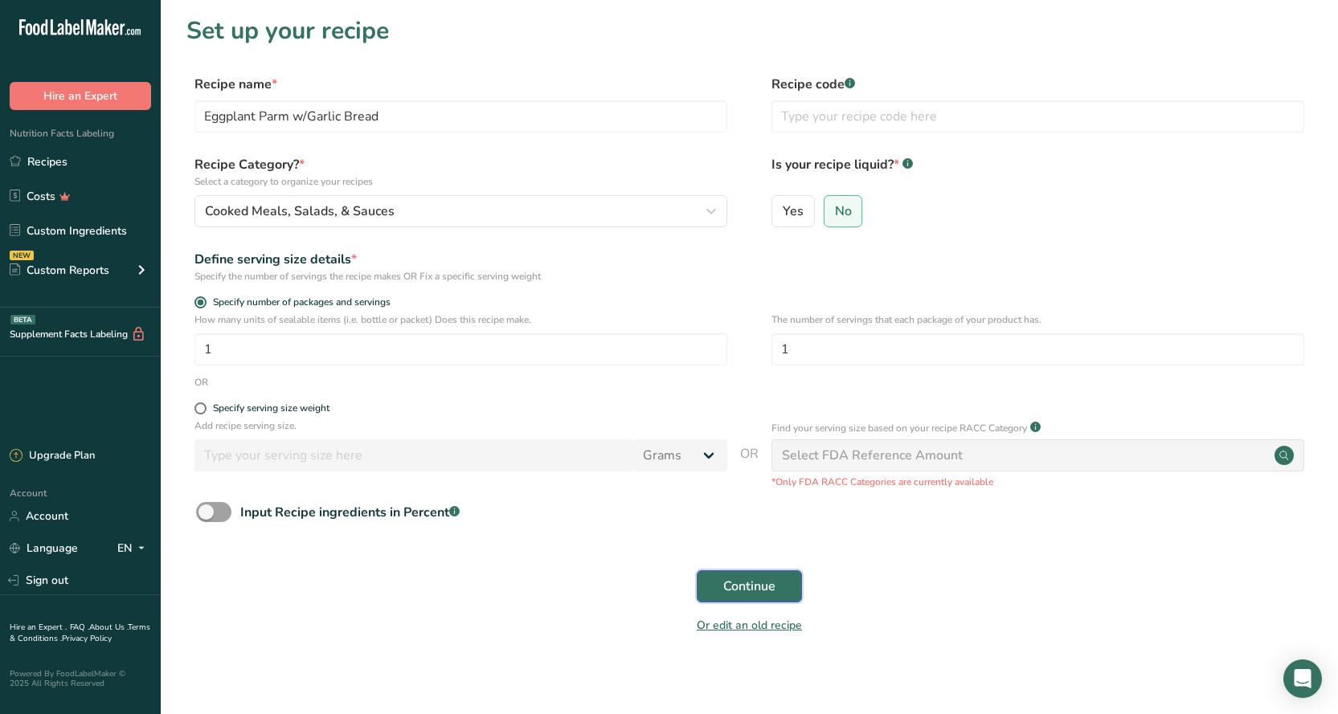
click at [762, 592] on span "Continue" at bounding box center [749, 586] width 52 height 19
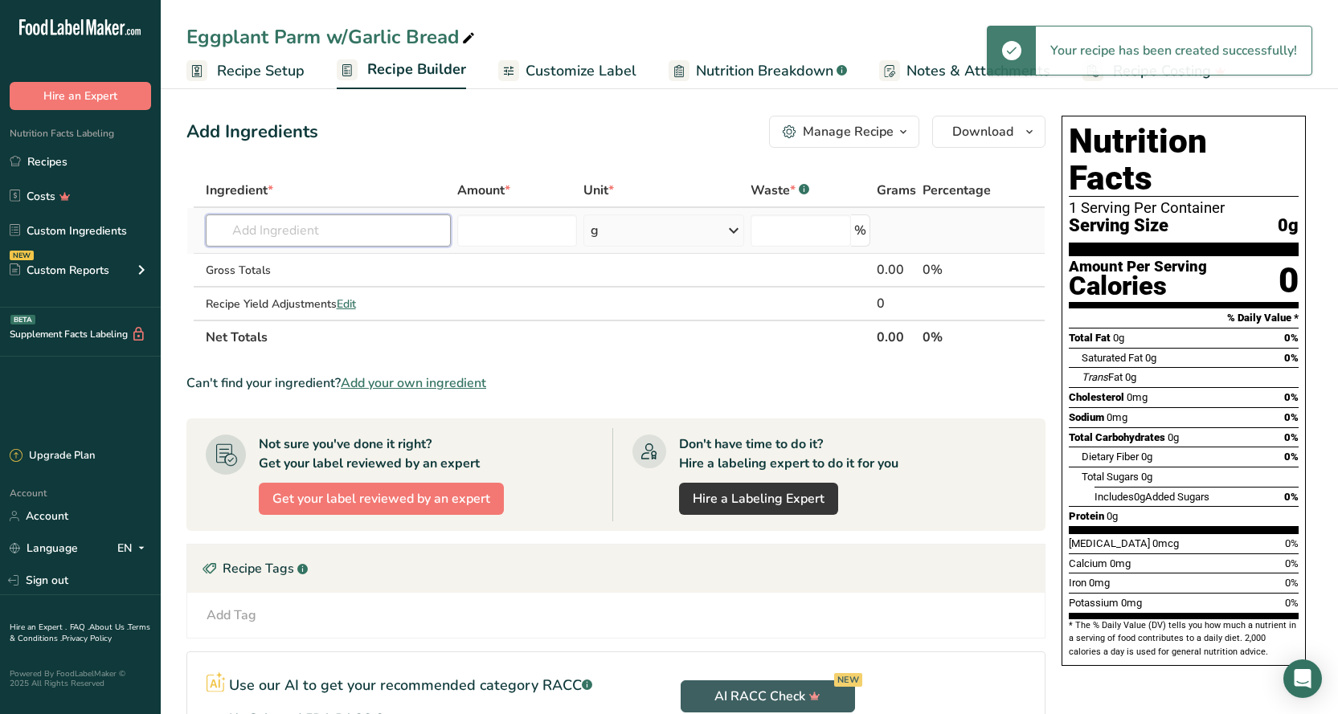
click at [269, 234] on input "text" at bounding box center [328, 230] width 245 height 32
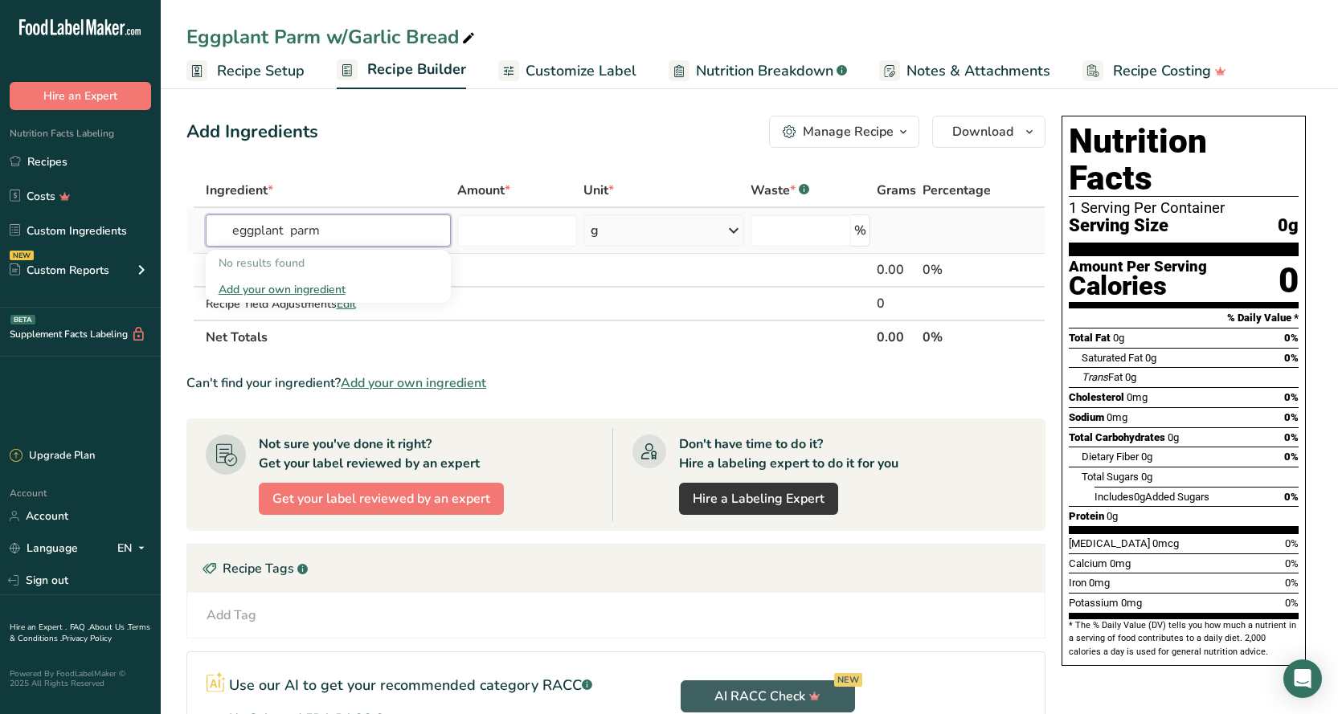
type input "eggplant parm"
click at [305, 292] on div "Add your own ingredient" at bounding box center [327, 289] width 219 height 17
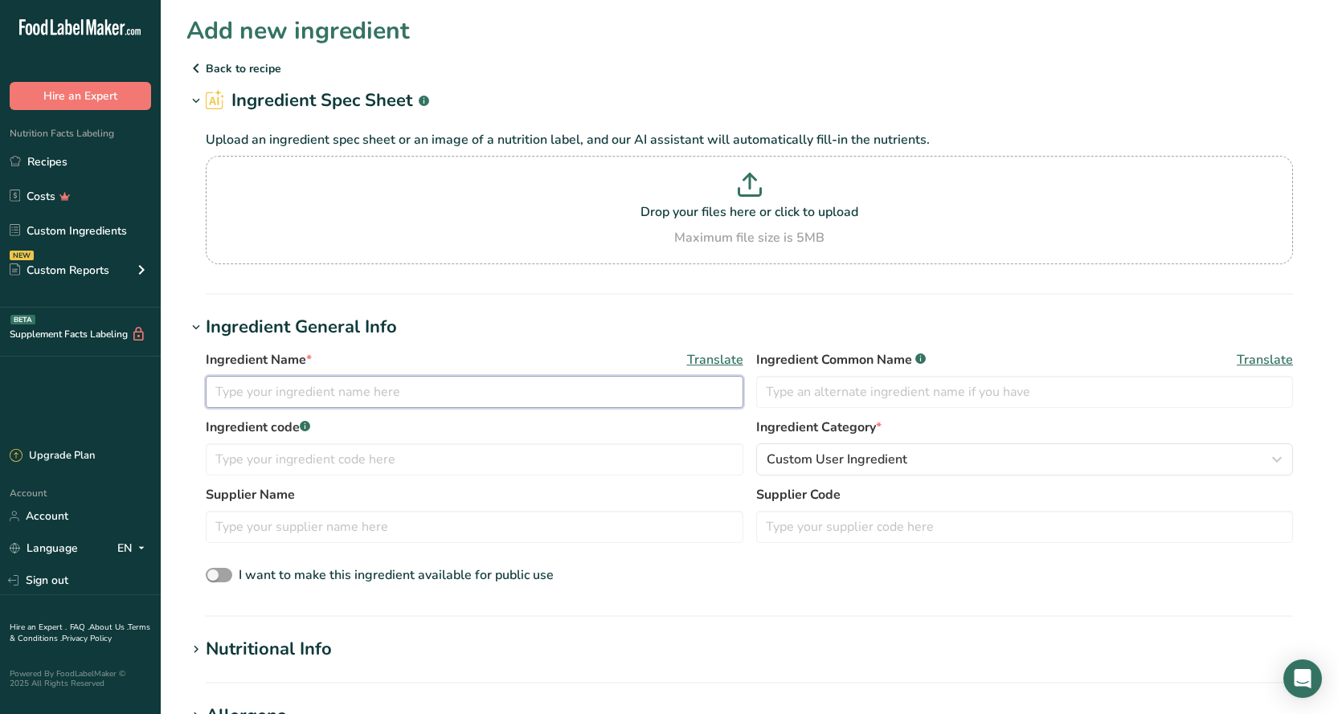
click at [299, 390] on input "text" at bounding box center [474, 392] width 537 height 32
type input "Eggplant Parm"
type input "Sysco"
click at [297, 648] on div "Nutritional Info" at bounding box center [269, 649] width 126 height 27
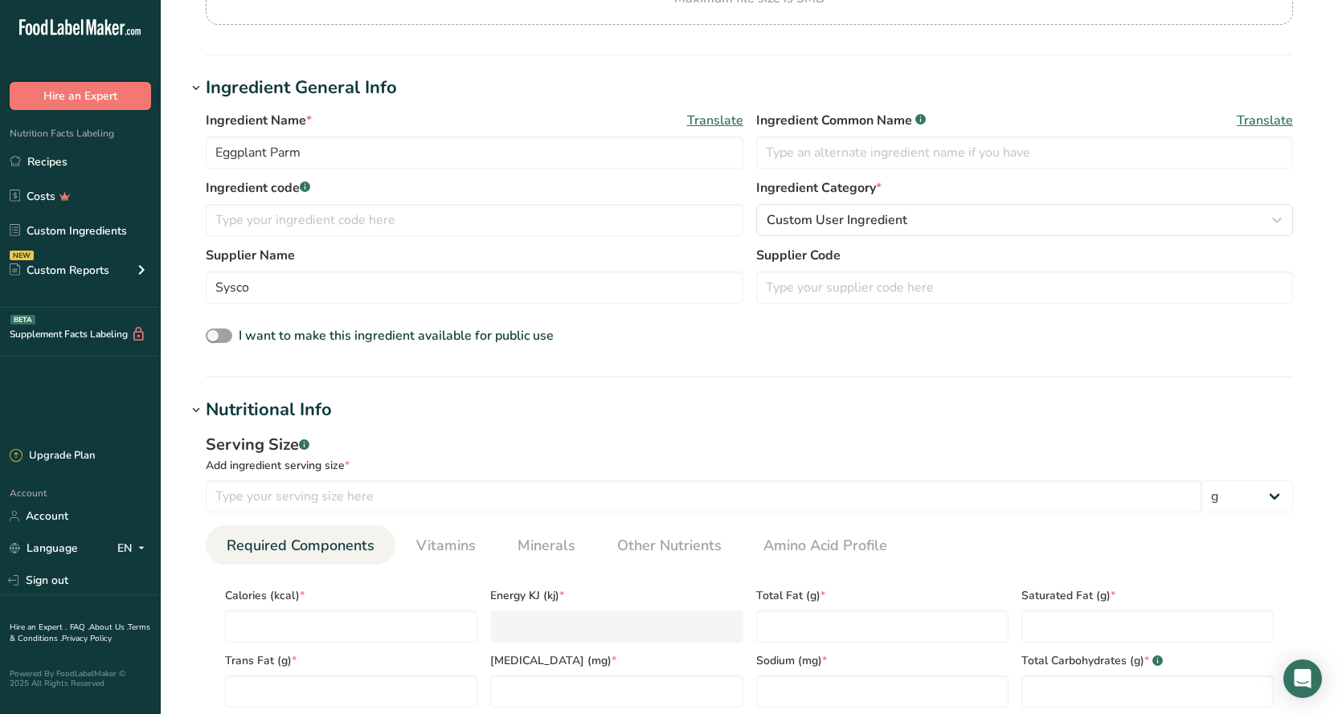
scroll to position [241, 0]
click at [340, 488] on input "number" at bounding box center [703, 495] width 995 height 32
type input "85"
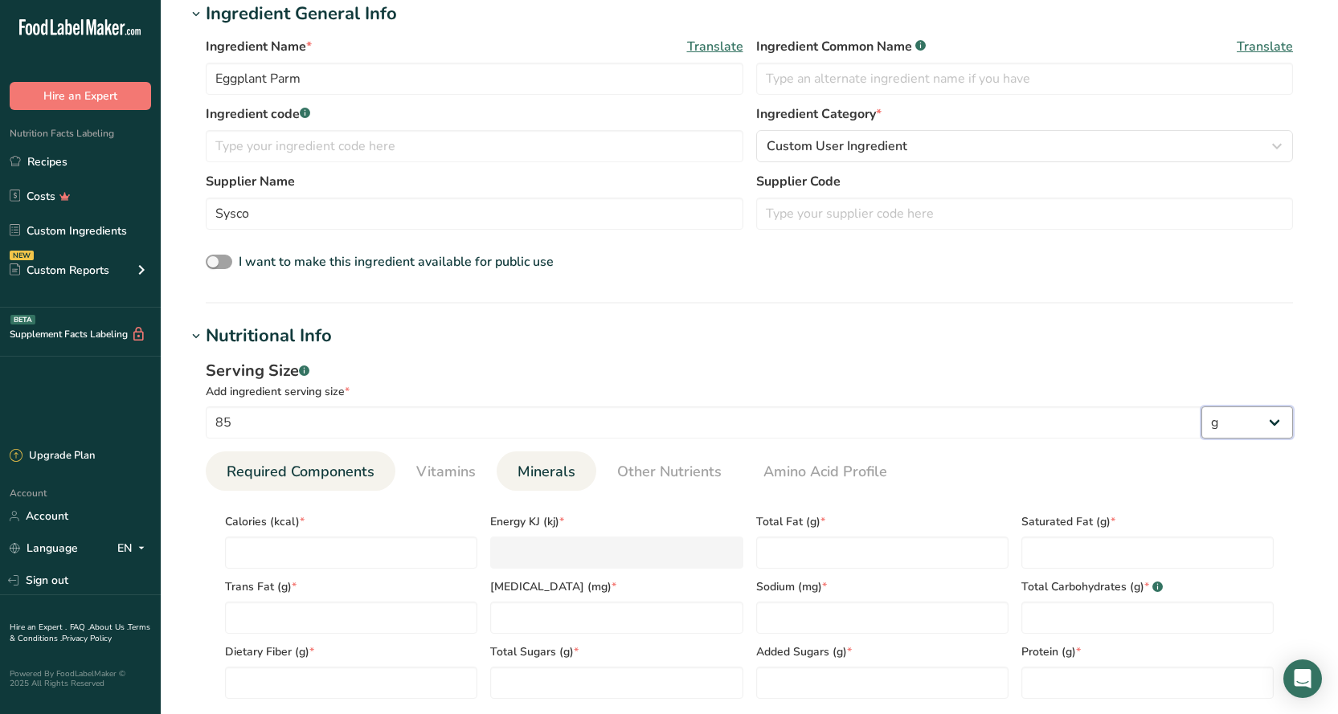
scroll to position [482, 0]
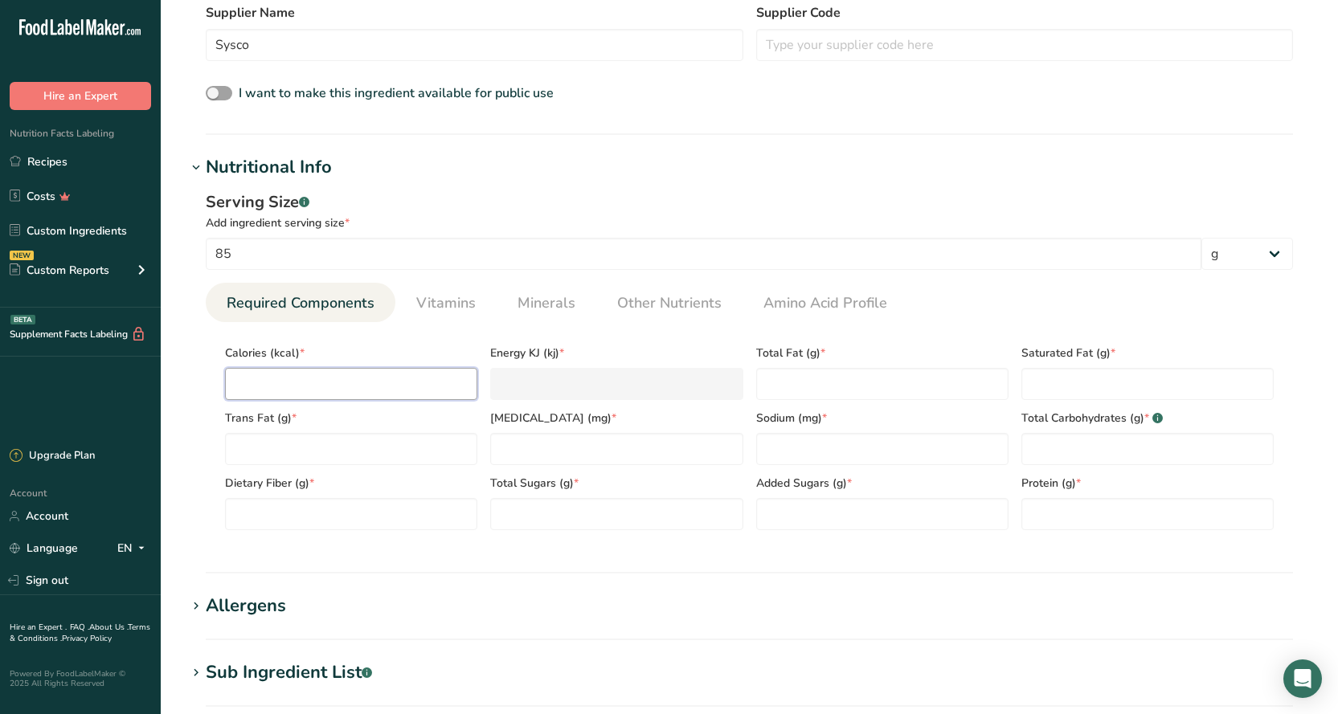
click at [317, 382] on input "number" at bounding box center [351, 384] width 252 height 32
type input "1"
type KJ "4.2"
type input "17"
type KJ "71.1"
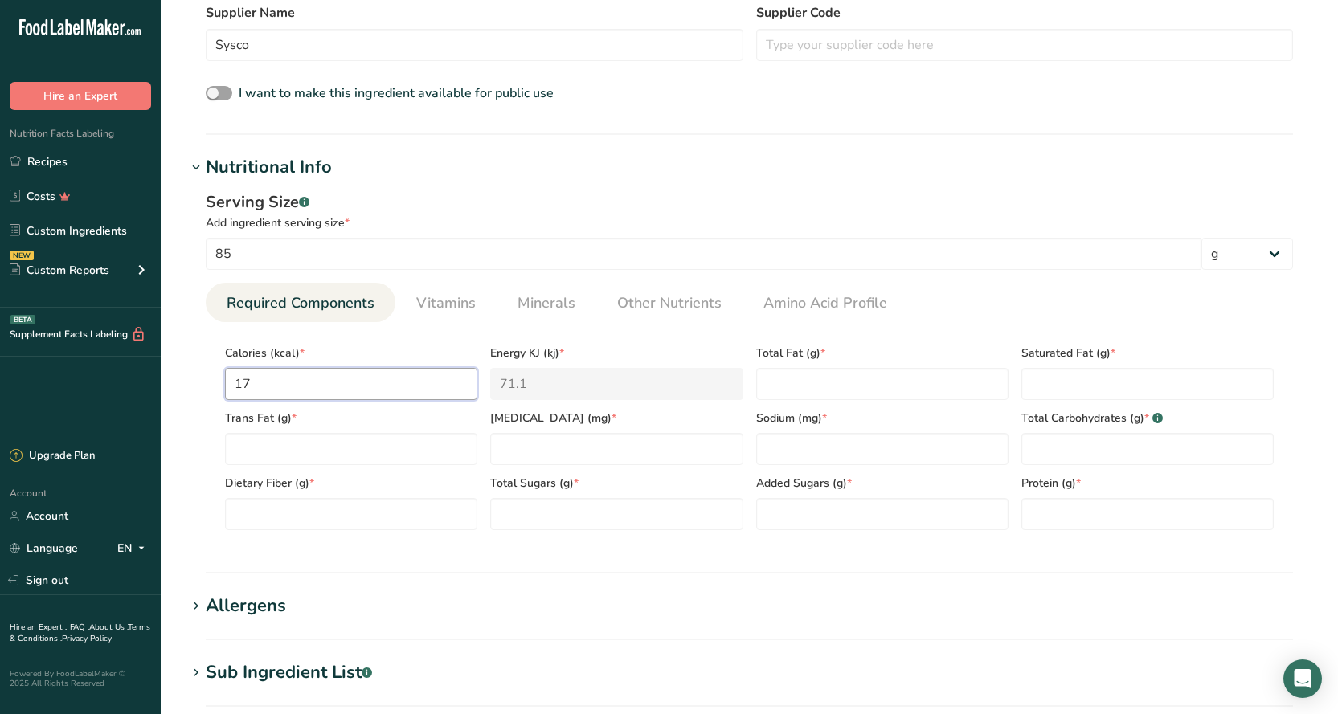
type input "170"
type KJ "711.3"
type input "170"
type Fat "9"
type Fat "4"
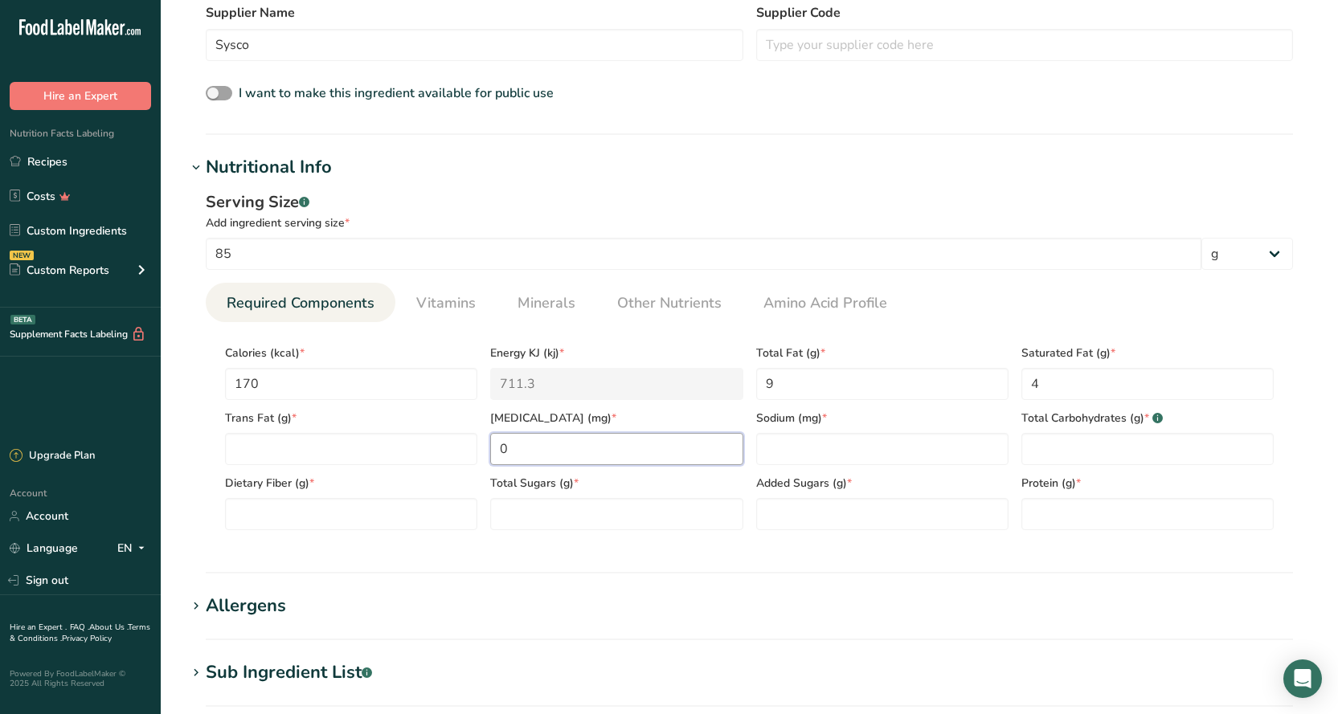
type input "0"
type input "280"
type Carbohydrates "21"
type Fiber "2"
type Sugars "1"
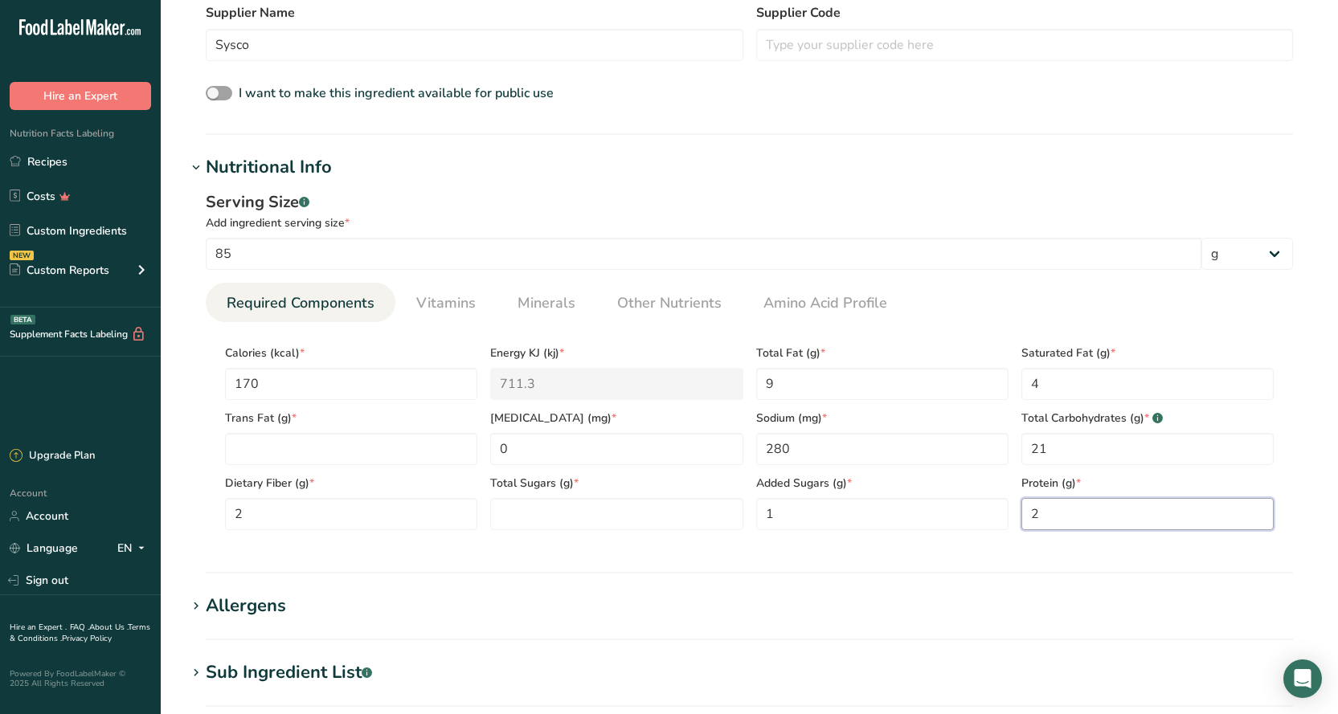
type input "2"
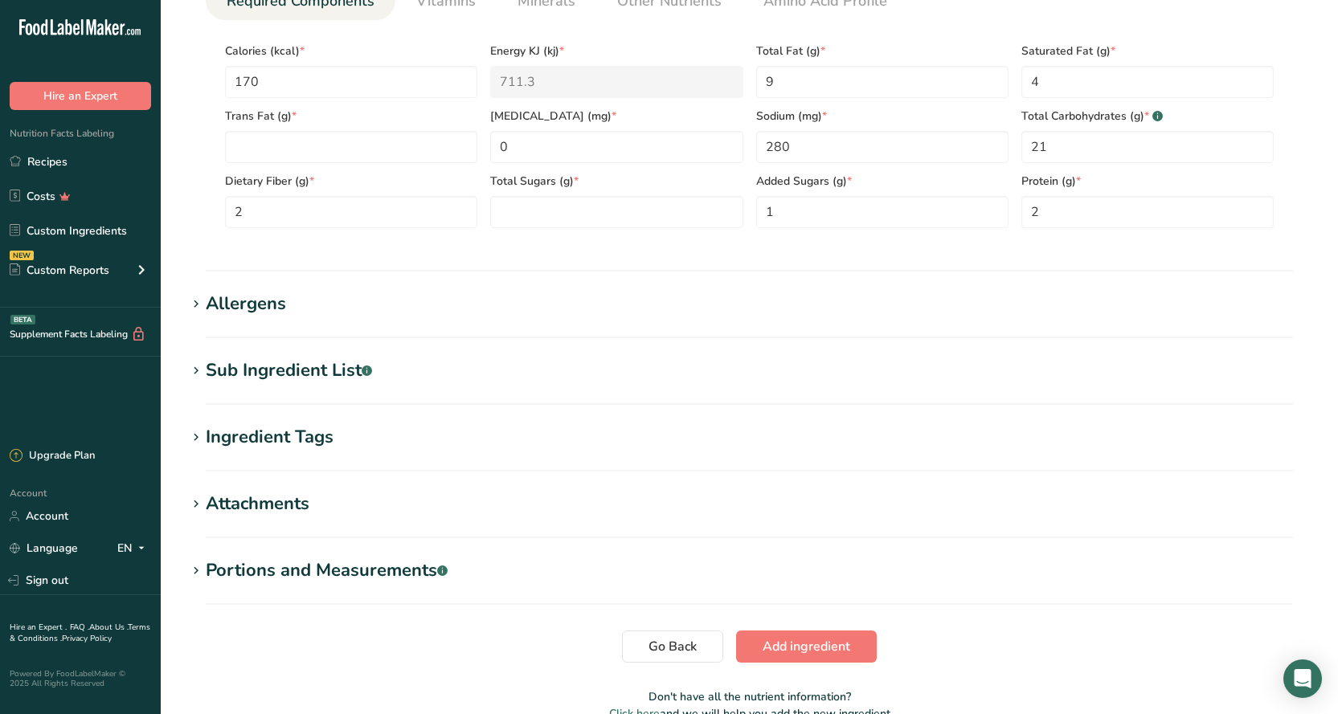
scroll to position [869, 0]
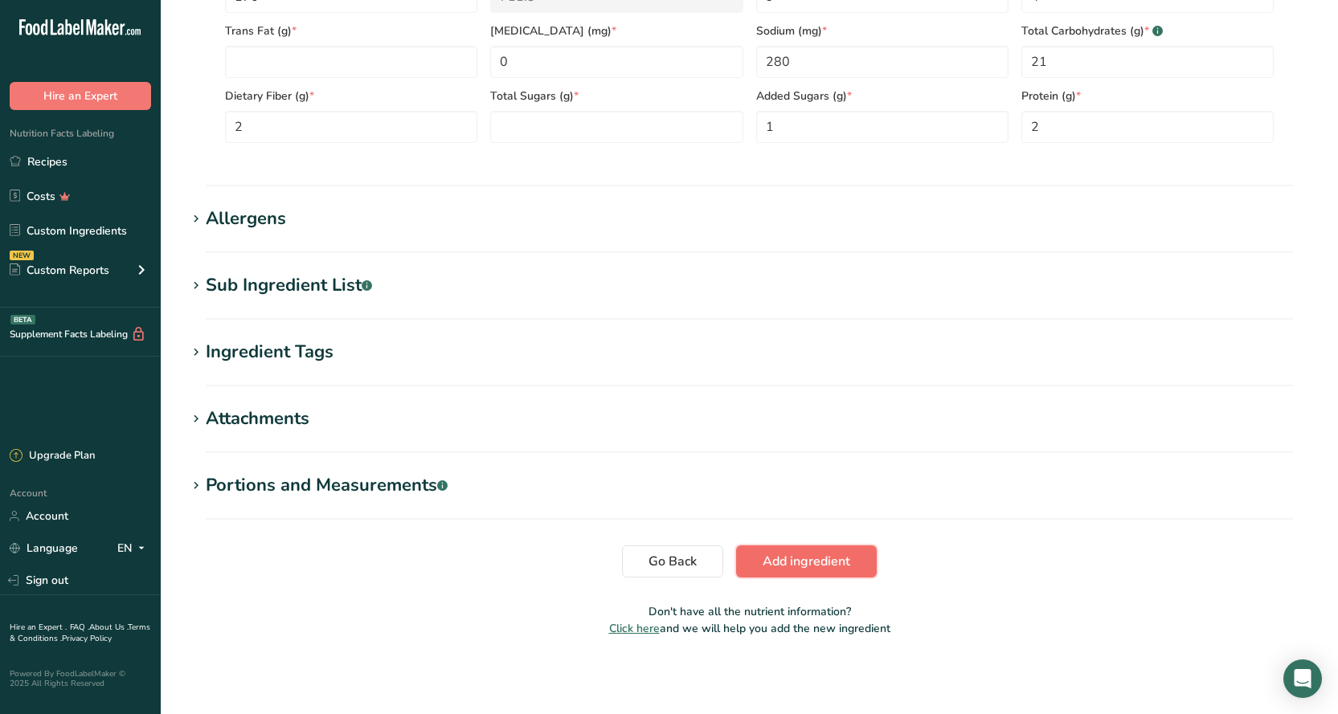
click at [788, 570] on span "Add ingredient" at bounding box center [806, 561] width 88 height 19
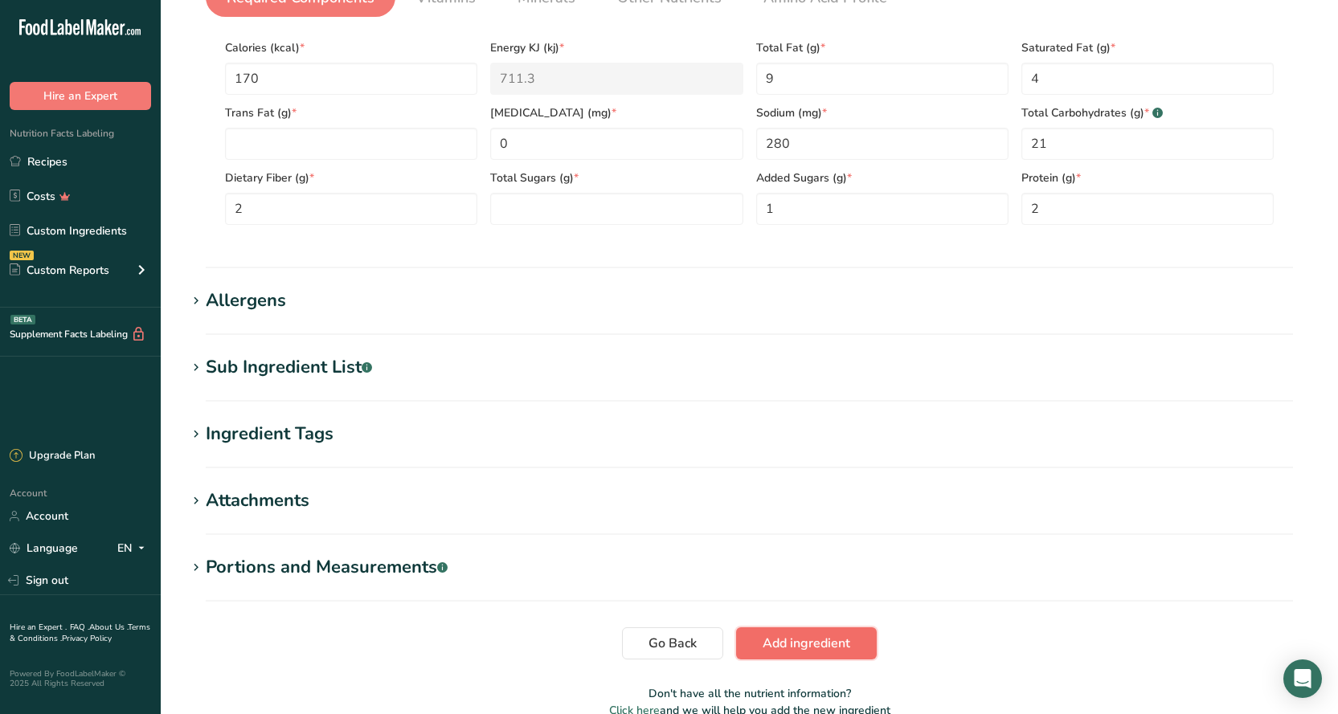
scroll to position [454, 0]
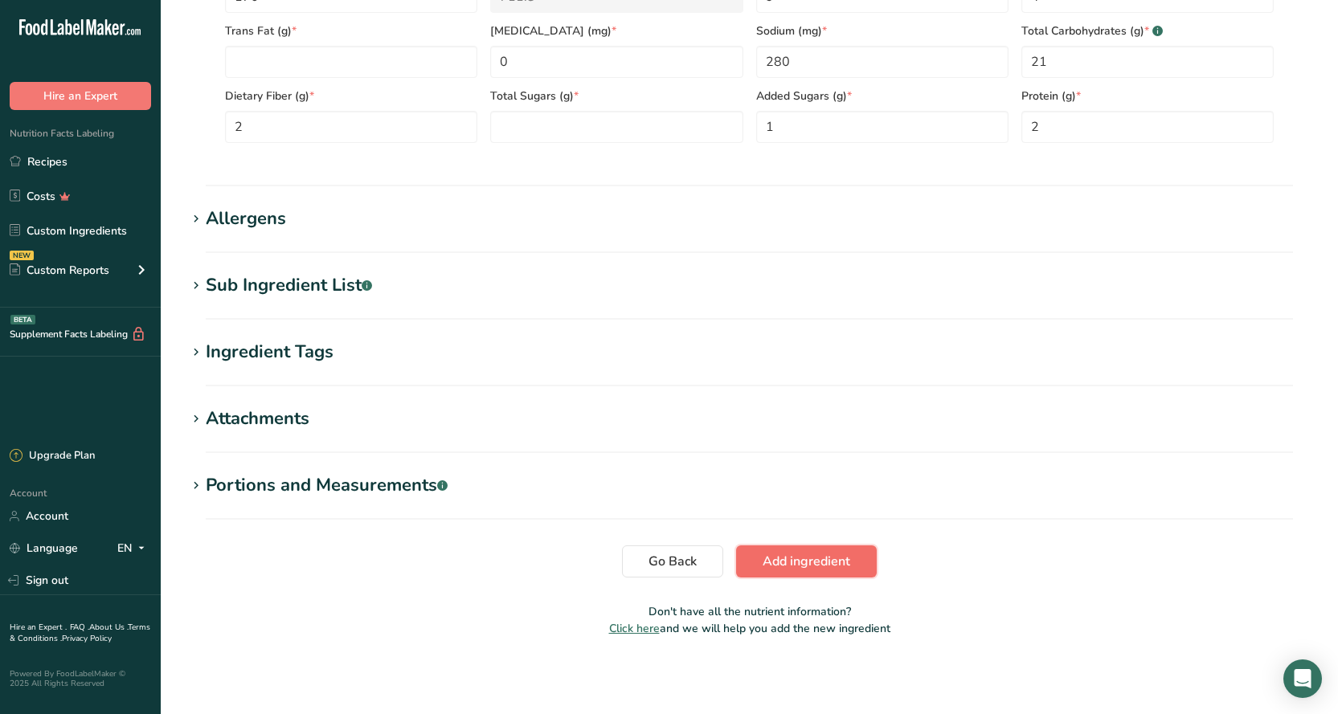
click at [790, 562] on span "Add ingredient" at bounding box center [806, 561] width 88 height 19
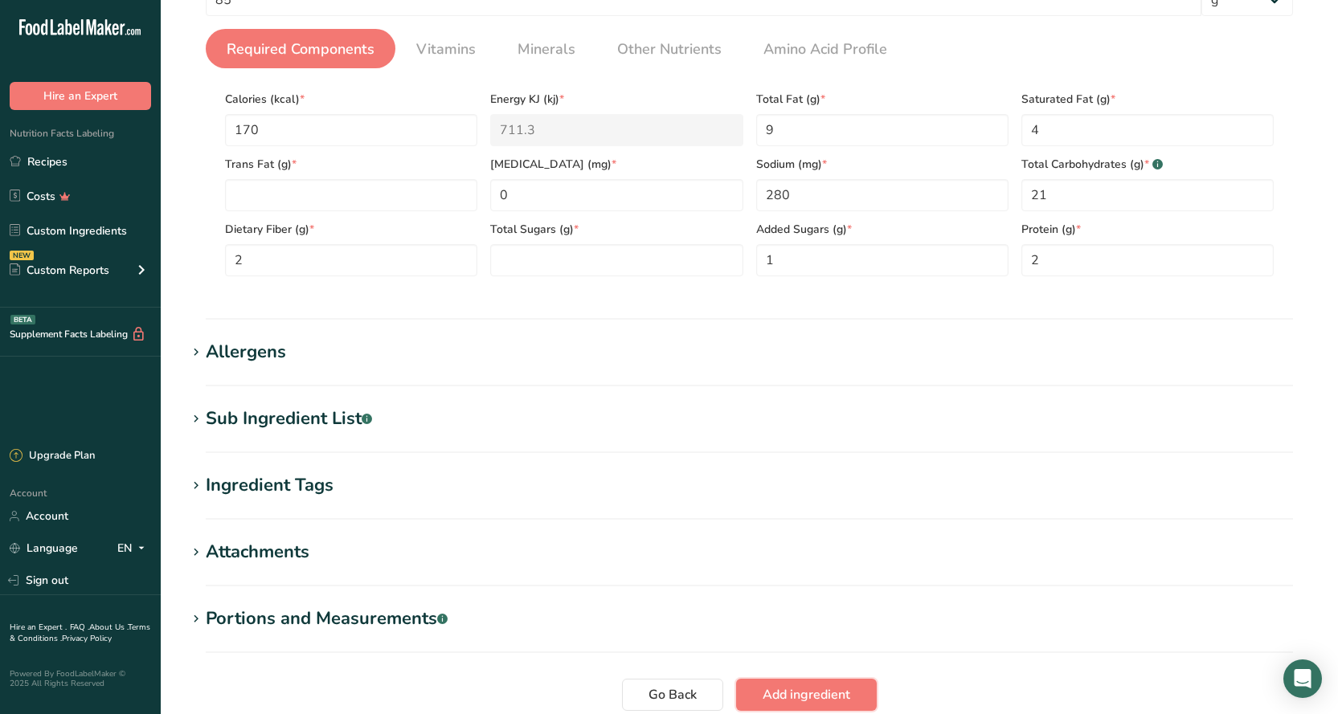
scroll to position [321, 0]
click at [525, 263] on Sugars "number" at bounding box center [616, 259] width 252 height 32
type Sugars "0"
click at [833, 698] on span "Add ingredient" at bounding box center [806, 693] width 88 height 19
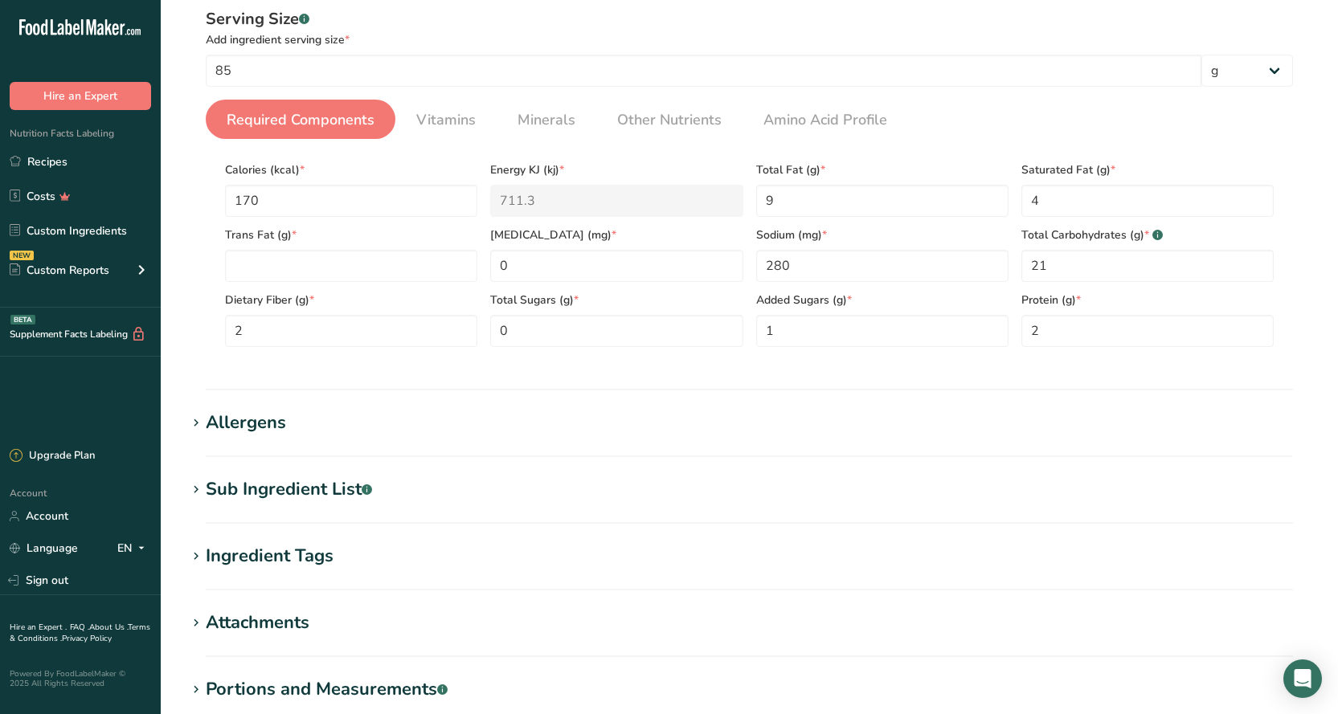
scroll to position [221, 0]
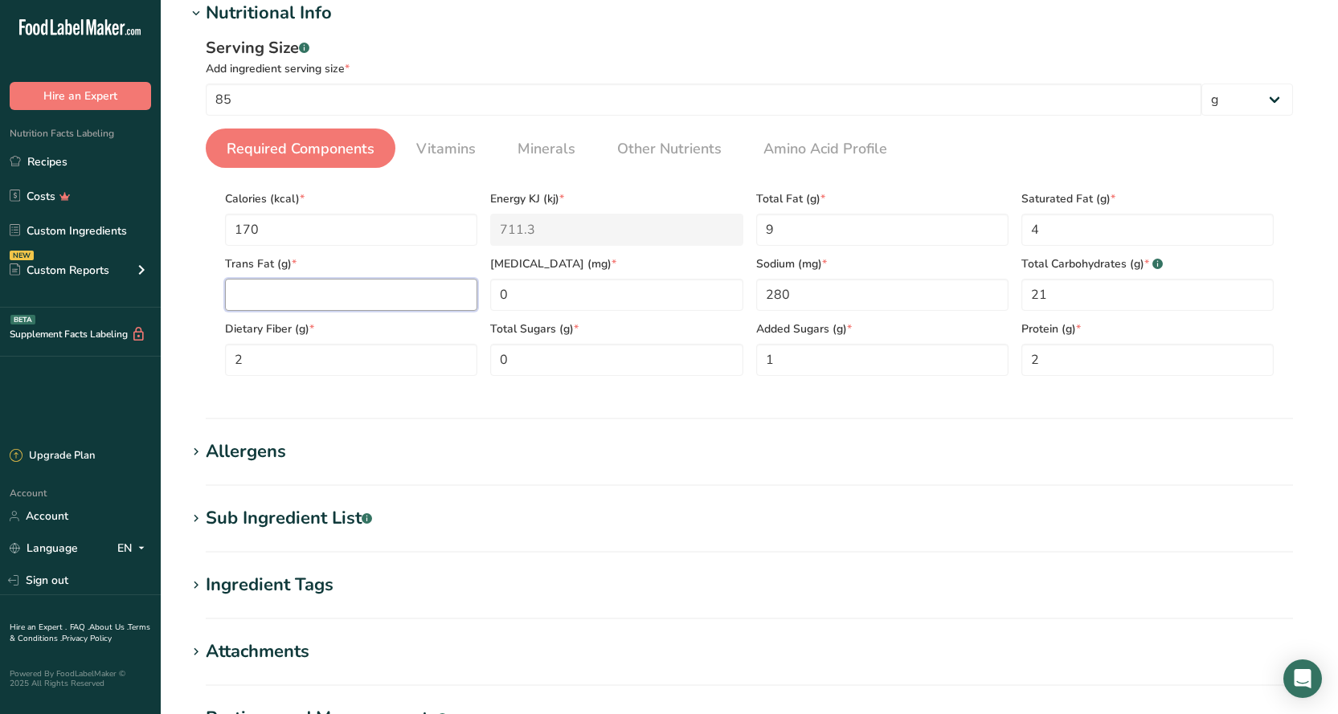
click at [334, 281] on Fat "number" at bounding box center [351, 295] width 252 height 32
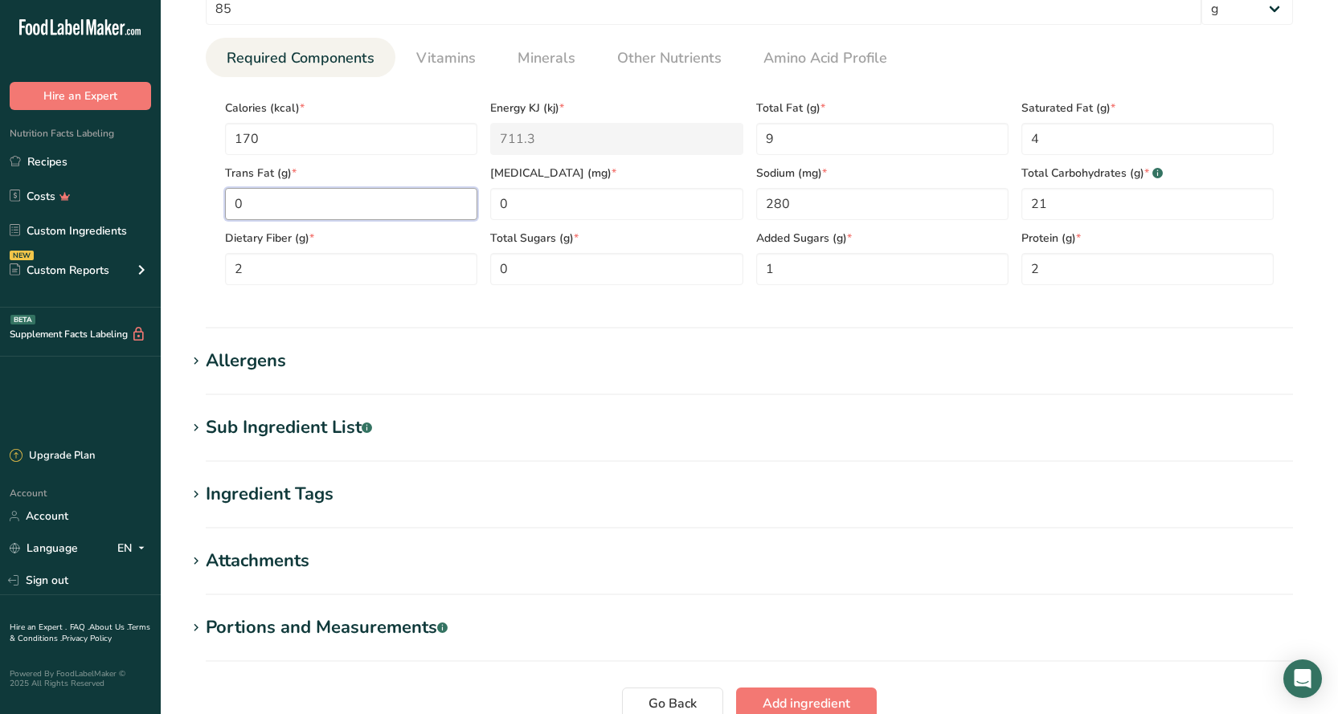
scroll to position [454, 0]
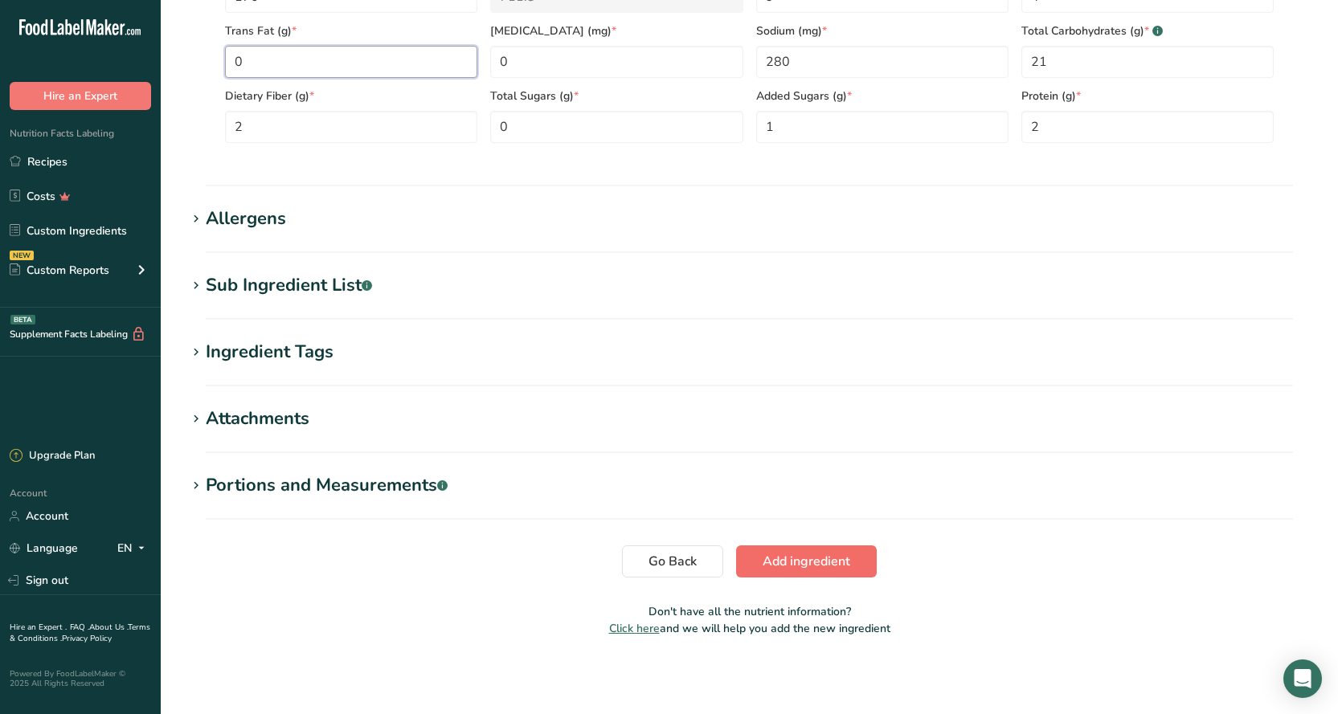
type Fat "0"
click at [786, 553] on span "Add ingredient" at bounding box center [806, 561] width 88 height 19
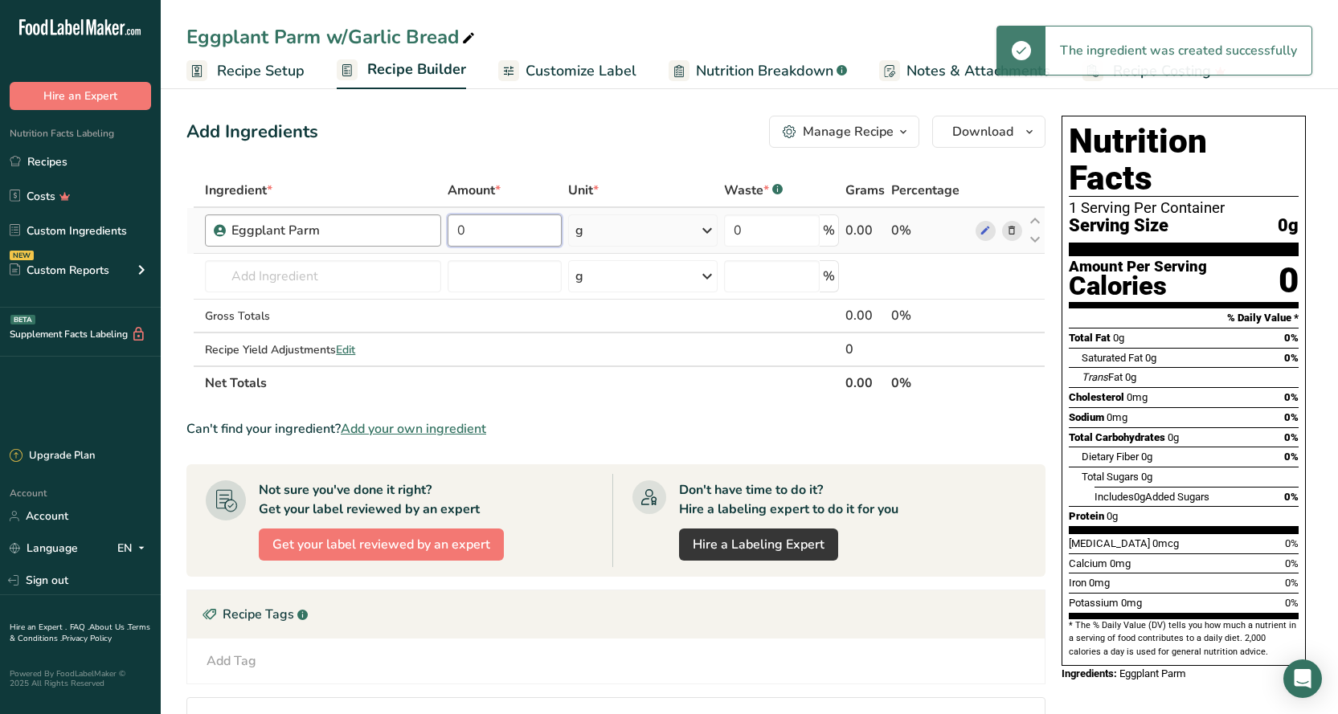
drag, startPoint x: 515, startPoint y: 231, endPoint x: 437, endPoint y: 231, distance: 77.9
click at [437, 231] on tr "Eggplant Parm 0 g Weight Units g kg mg See more Volume Units l Volume units req…" at bounding box center [615, 231] width 857 height 46
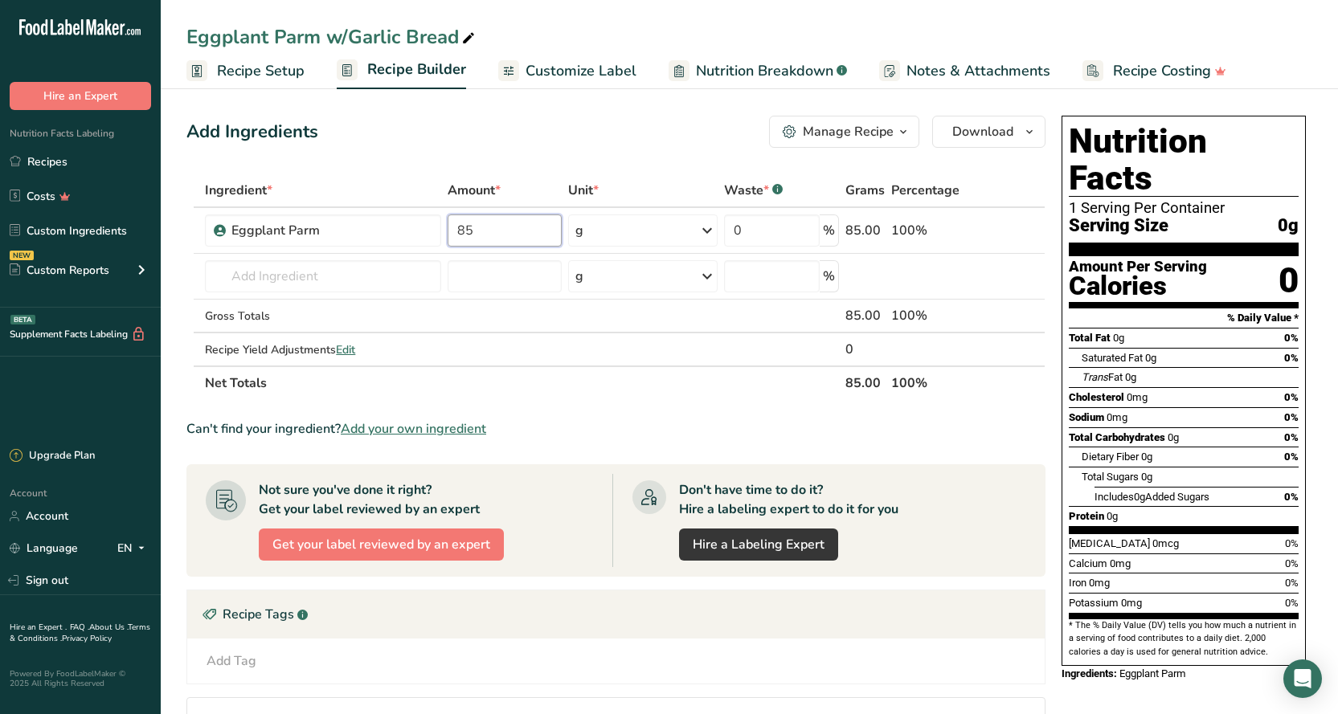
type input "85"
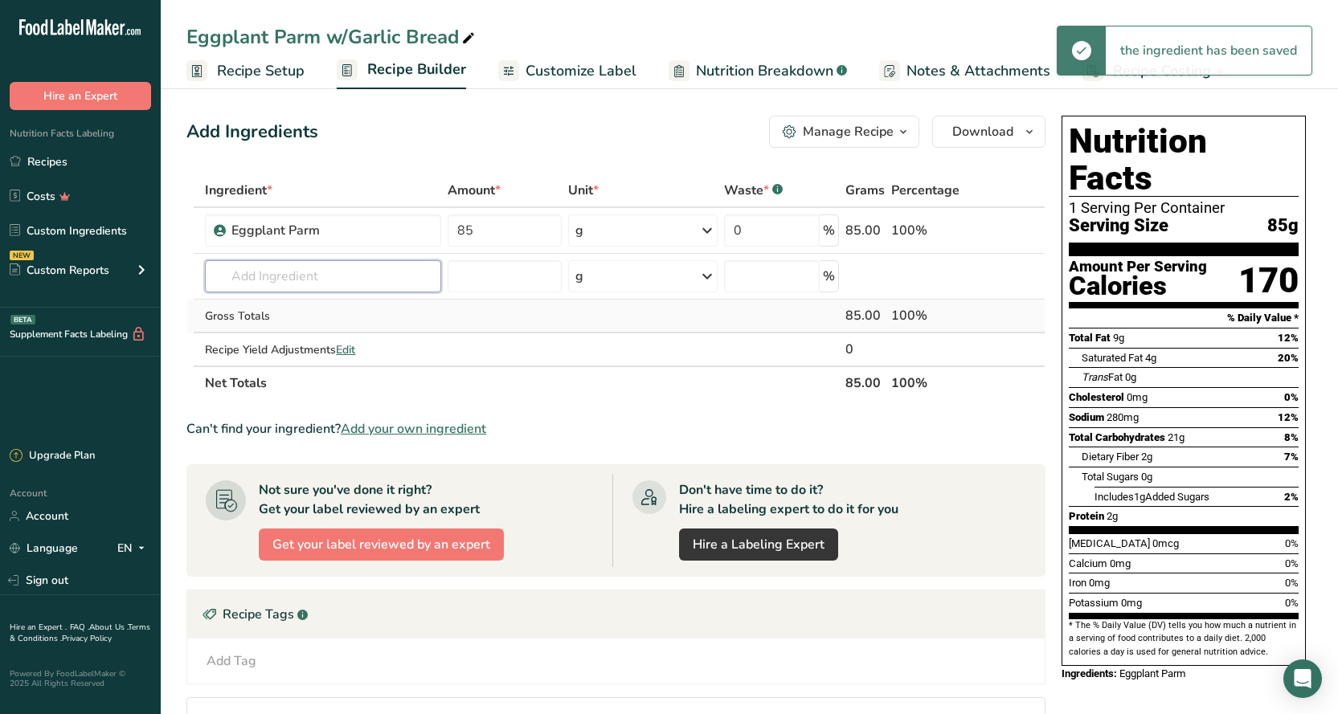
drag, startPoint x: 279, startPoint y: 269, endPoint x: 253, endPoint y: 325, distance: 61.1
click at [280, 273] on input "text" at bounding box center [323, 276] width 236 height 32
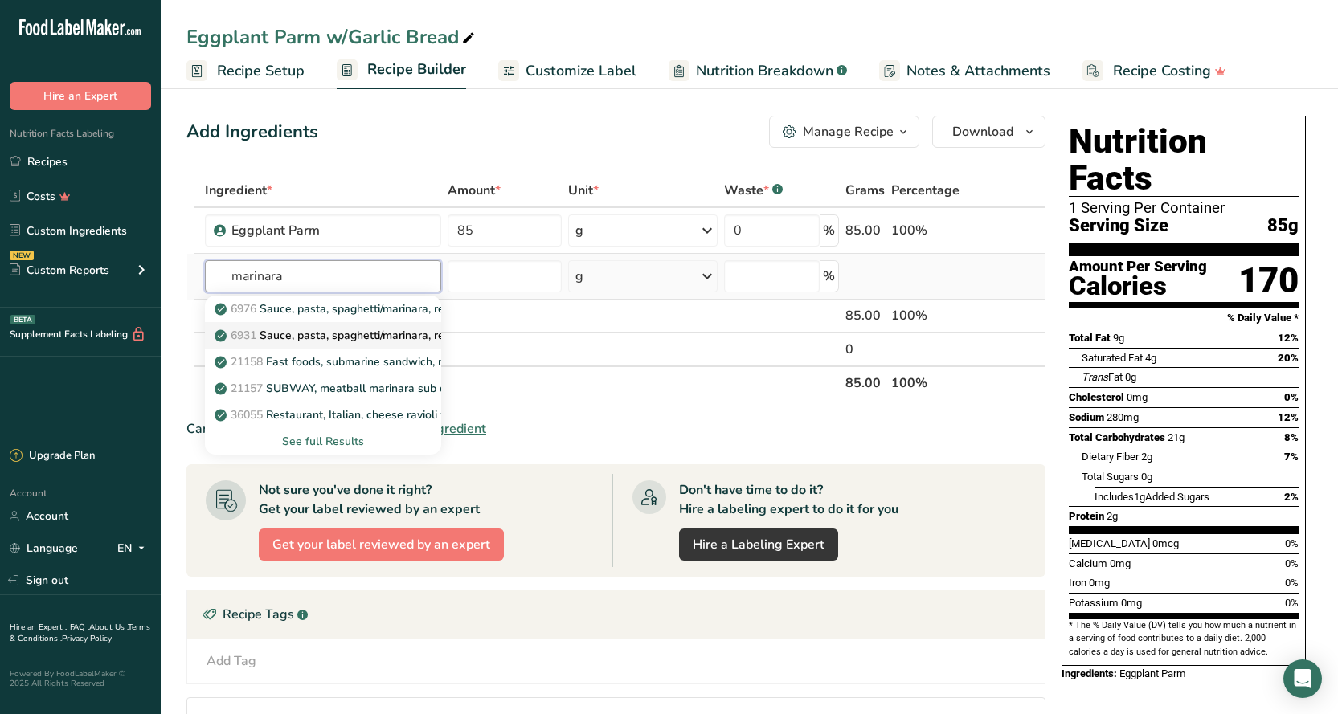
type input "marinara"
click at [299, 328] on p "6931 Sauce, pasta, spaghetti/marinara, ready-to-serve" at bounding box center [364, 335] width 293 height 17
type input "Sauce, pasta, spaghetti/marinara, ready-to-serve"
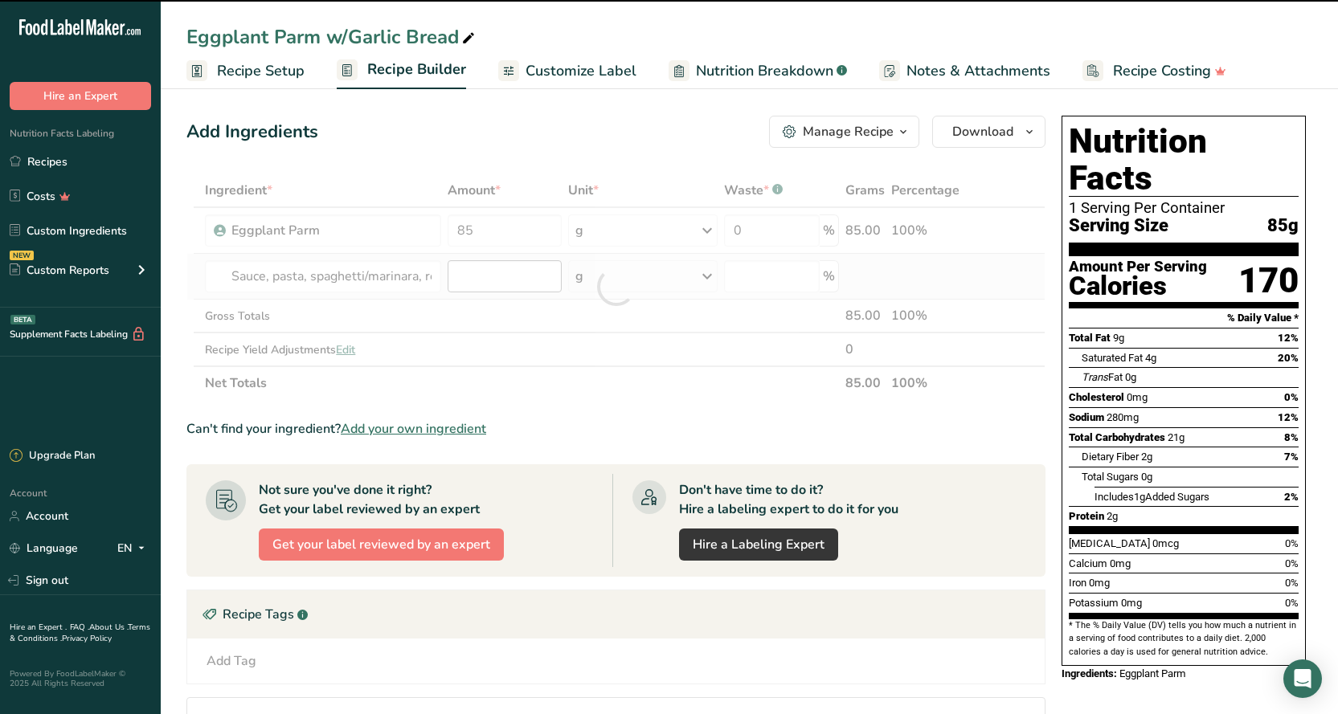
type input "0"
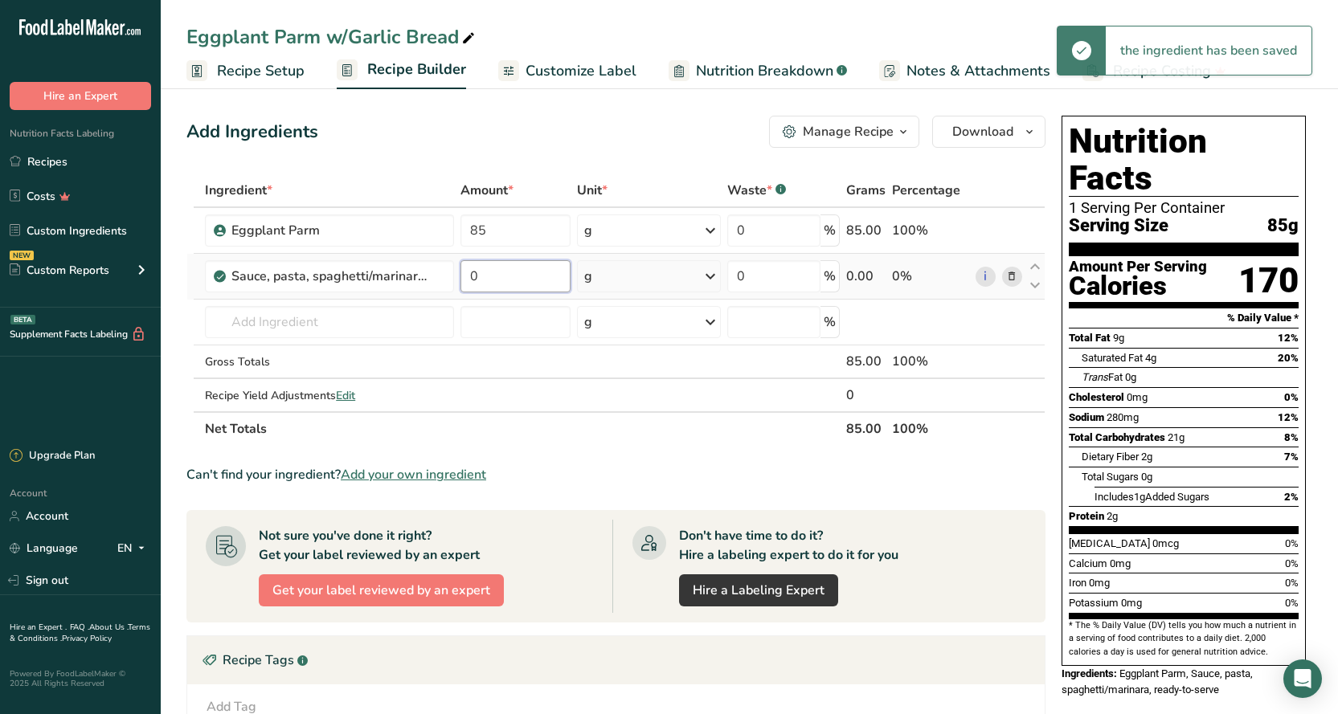
drag, startPoint x: 510, startPoint y: 277, endPoint x: 466, endPoint y: 282, distance: 44.4
click at [466, 282] on input "0" at bounding box center [515, 276] width 111 height 32
click at [668, 305] on td "g Weight Units g kg mg See more Volume Units l Volume units require a density c…" at bounding box center [649, 323] width 150 height 46
click at [658, 286] on div "g" at bounding box center [649, 276] width 144 height 32
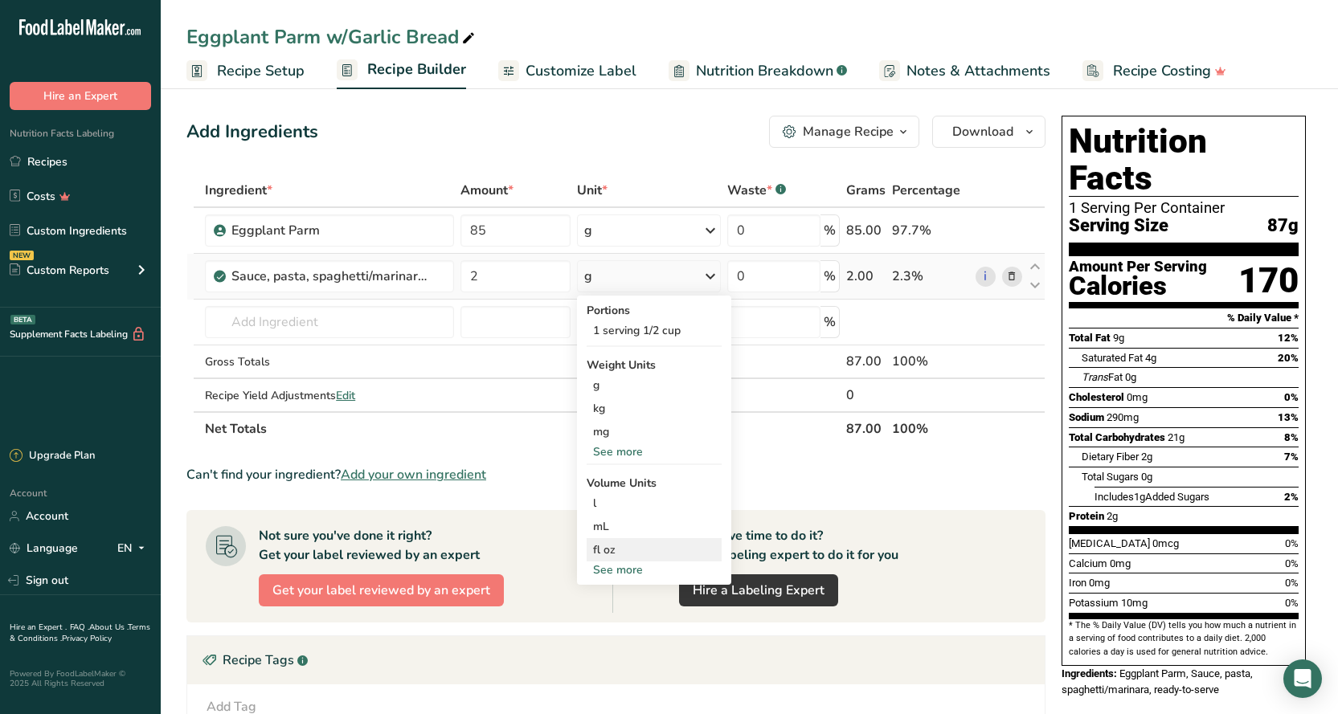
click at [628, 549] on div "fl oz" at bounding box center [654, 549] width 122 height 17
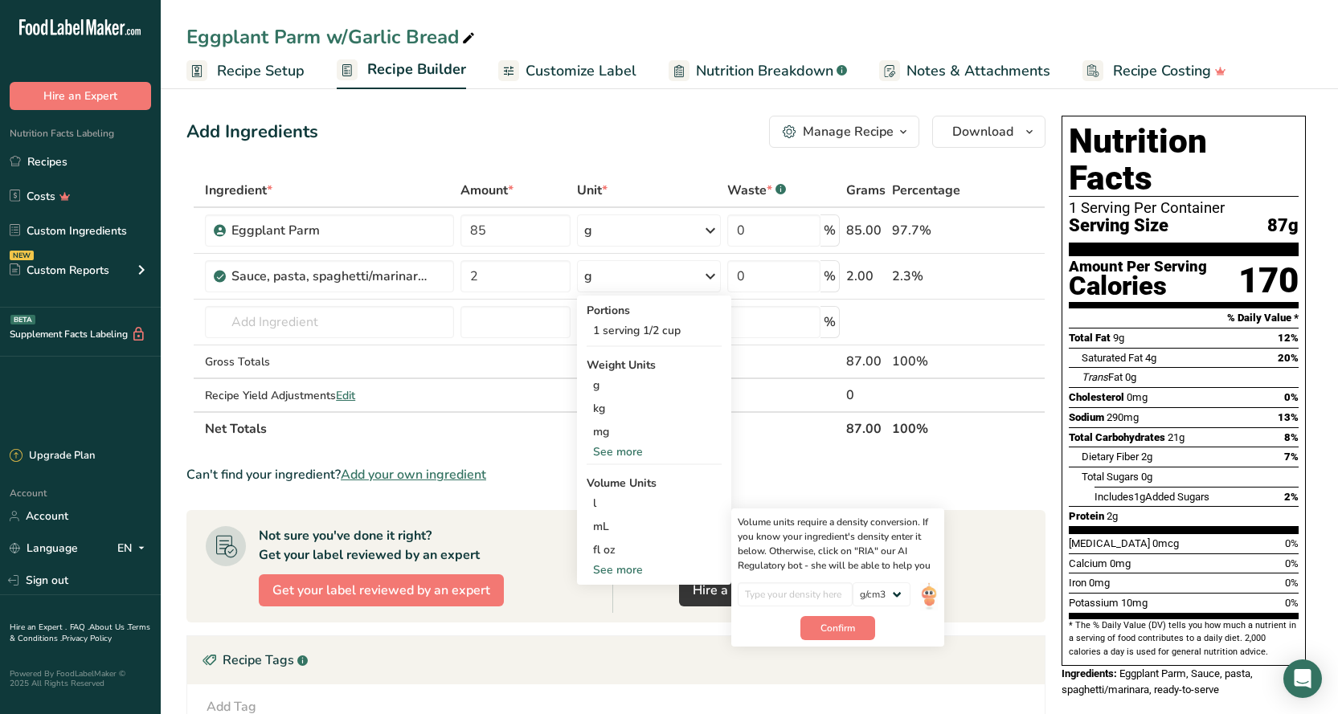
click at [661, 140] on div "Add Ingredients Manage Recipe Delete Recipe Duplicate Recipe Scale Recipe Save …" at bounding box center [615, 132] width 859 height 32
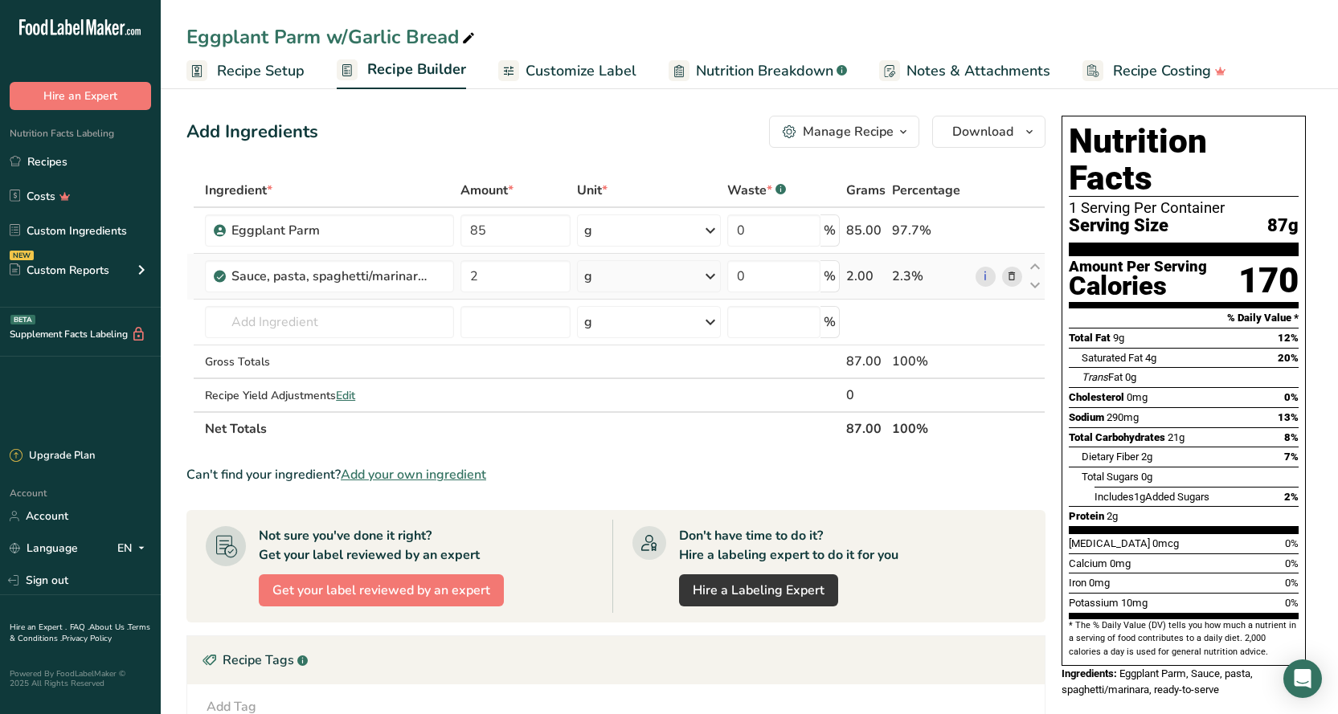
click at [623, 284] on div "g" at bounding box center [649, 276] width 144 height 32
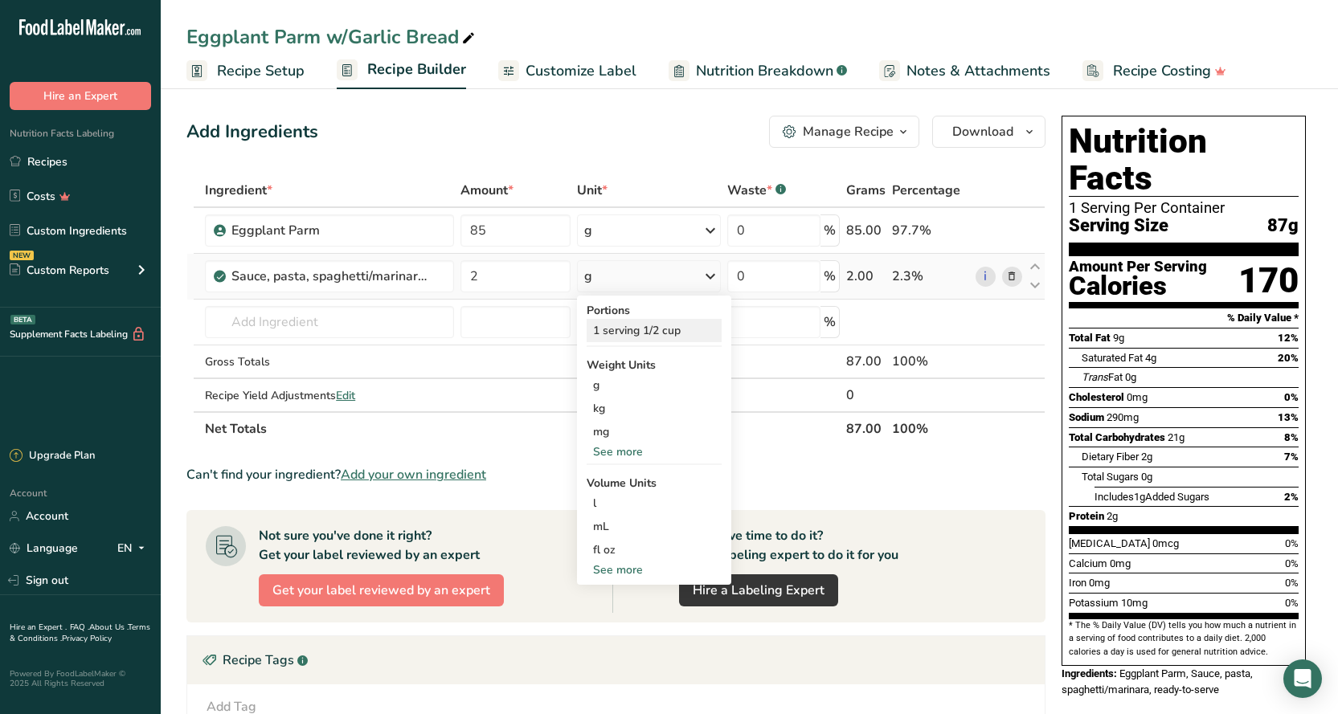
click at [631, 338] on div "1 serving 1/2 cup" at bounding box center [653, 330] width 135 height 23
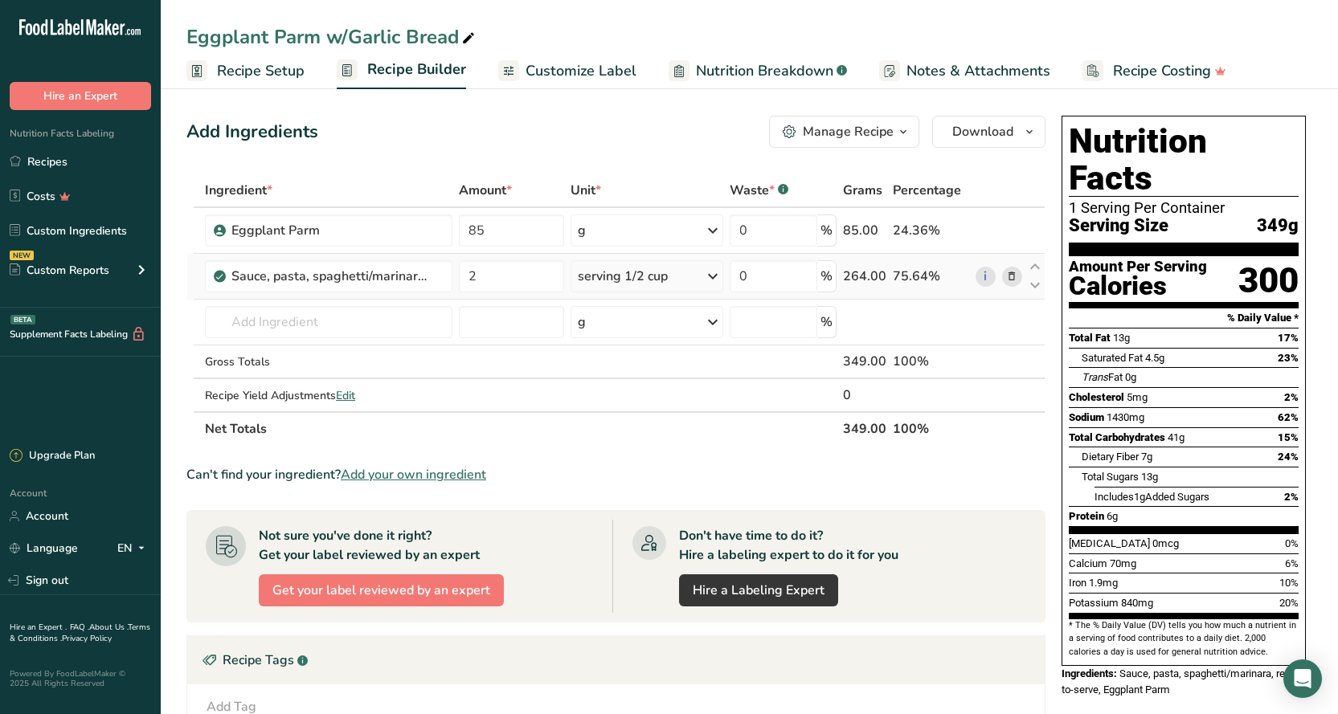
click at [717, 278] on icon at bounding box center [712, 276] width 19 height 29
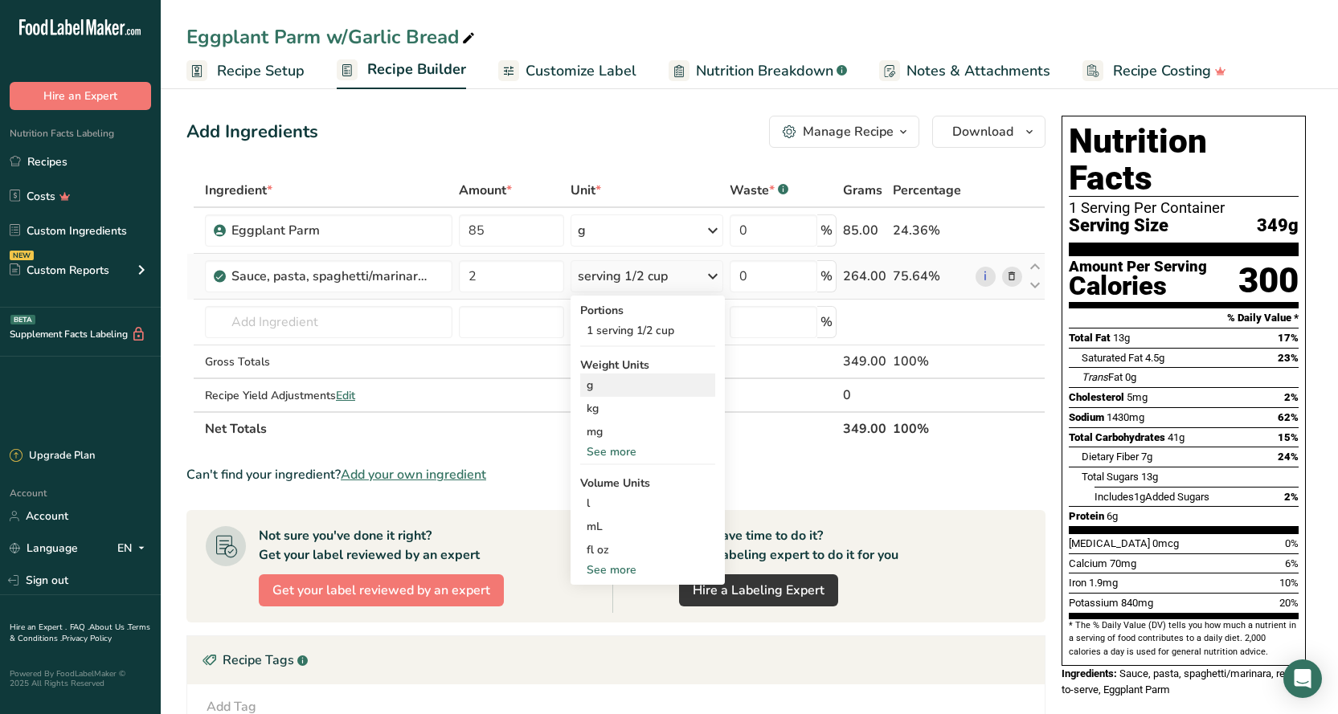
click at [611, 388] on div "g" at bounding box center [647, 385] width 135 height 23
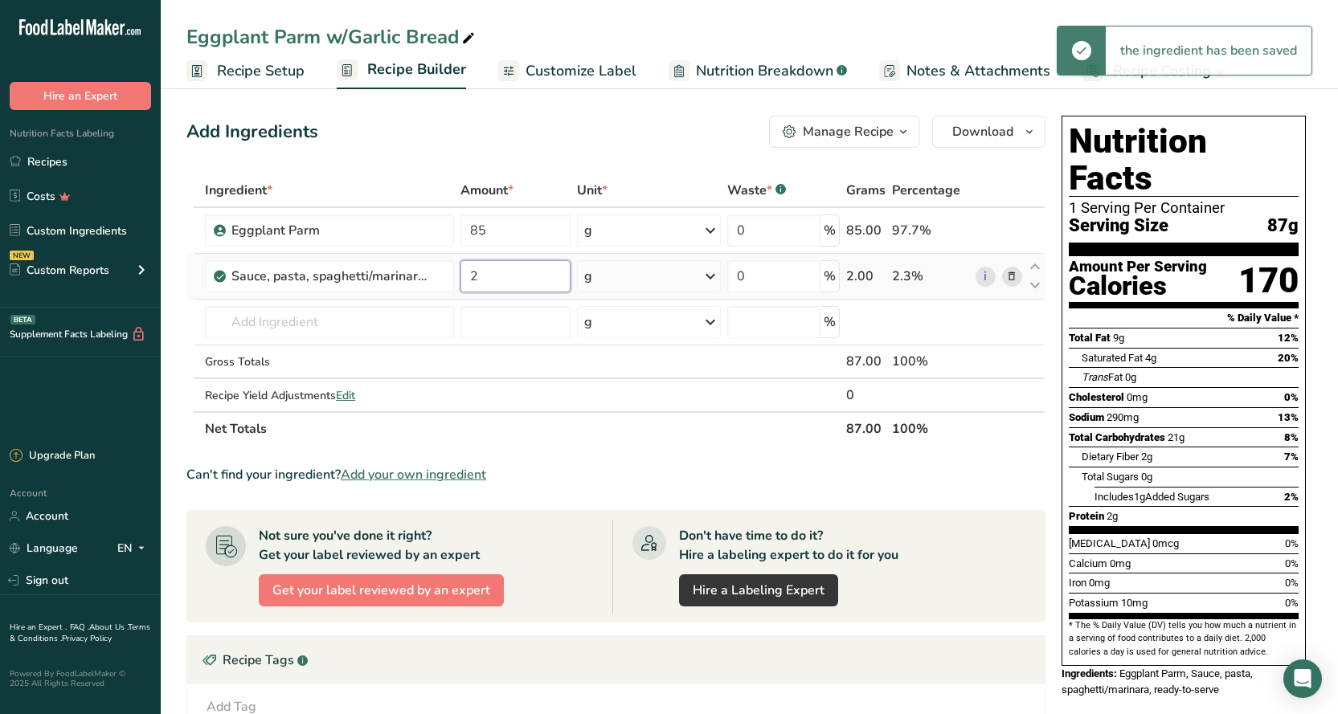
drag, startPoint x: 484, startPoint y: 282, endPoint x: 461, endPoint y: 282, distance: 23.3
click at [461, 282] on input "2" at bounding box center [515, 276] width 111 height 32
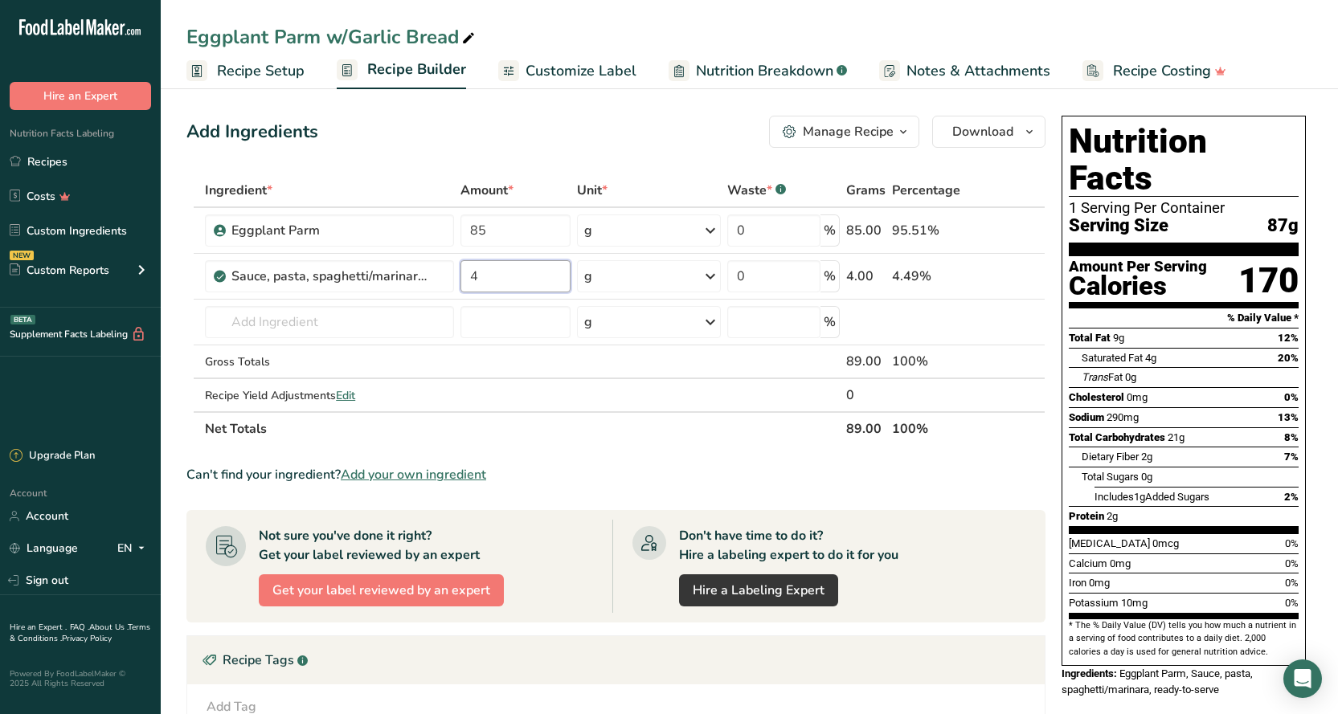
type input "4"
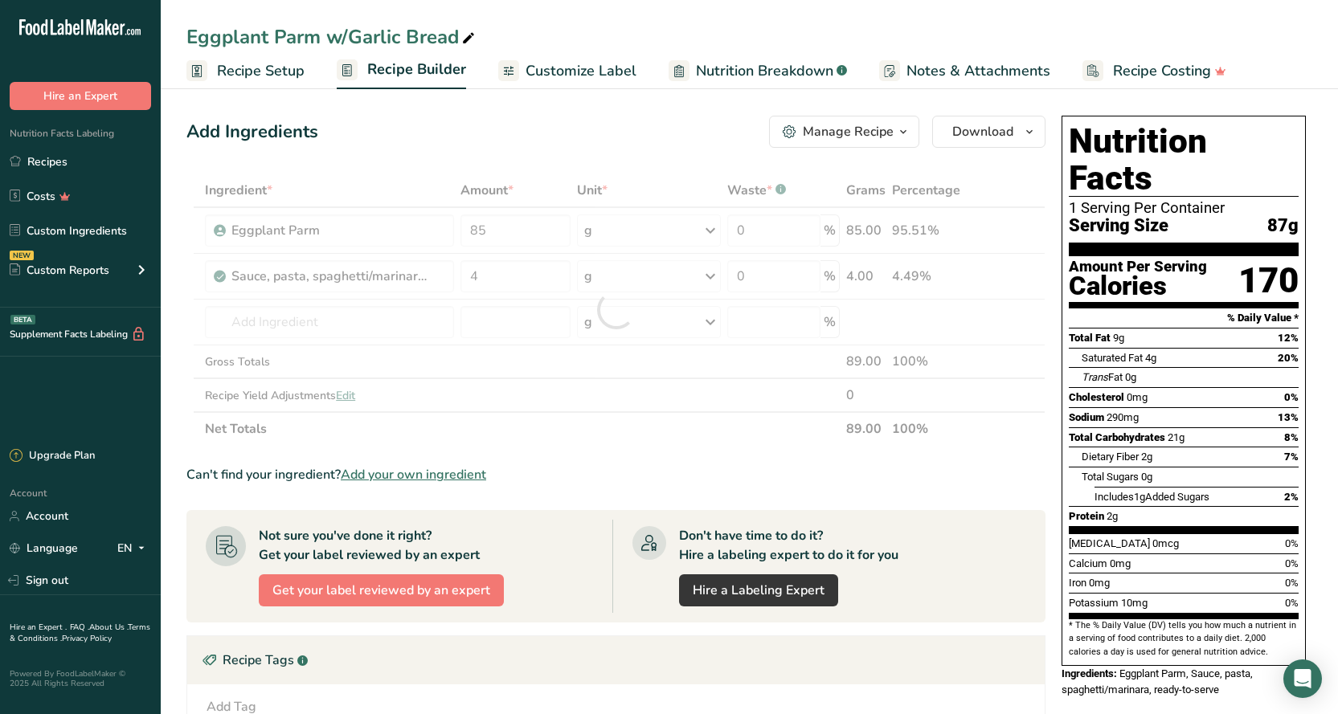
click at [578, 152] on div "Add Ingredients Manage Recipe Delete Recipe Duplicate Recipe Scale Recipe Save …" at bounding box center [620, 561] width 868 height 905
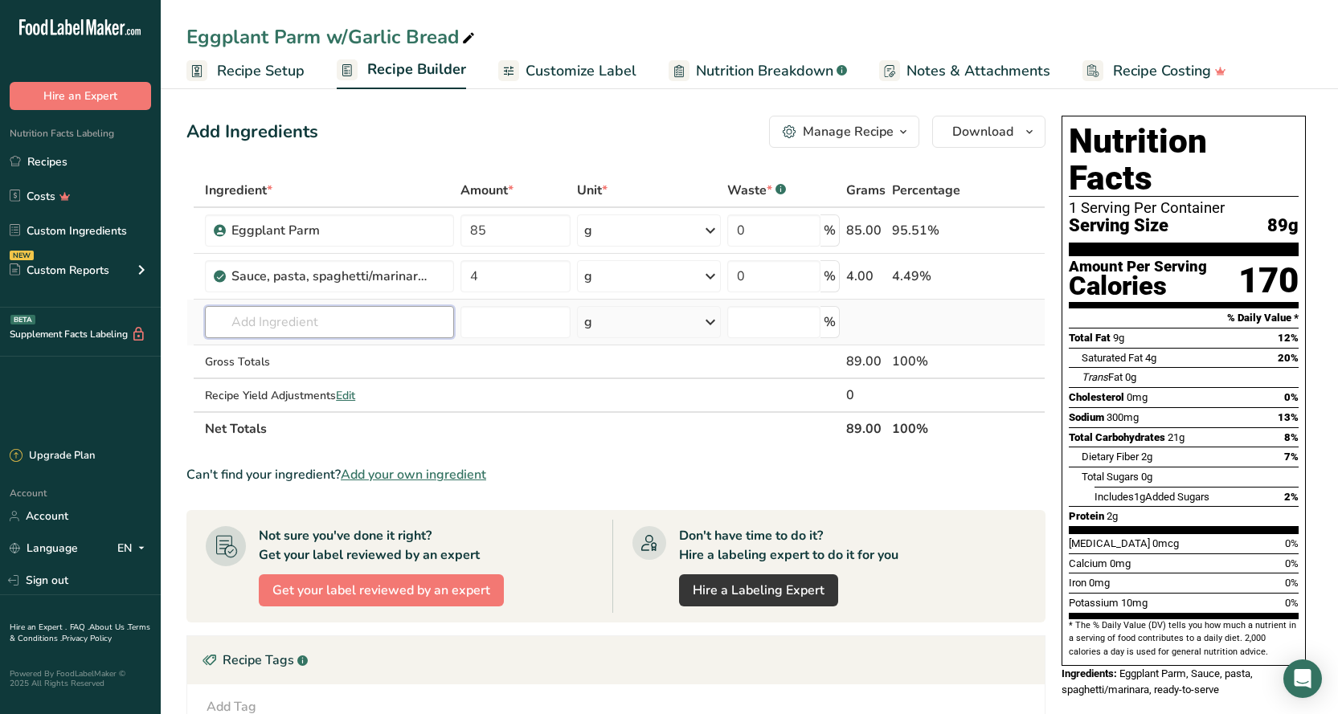
click at [276, 323] on input "text" at bounding box center [329, 322] width 248 height 32
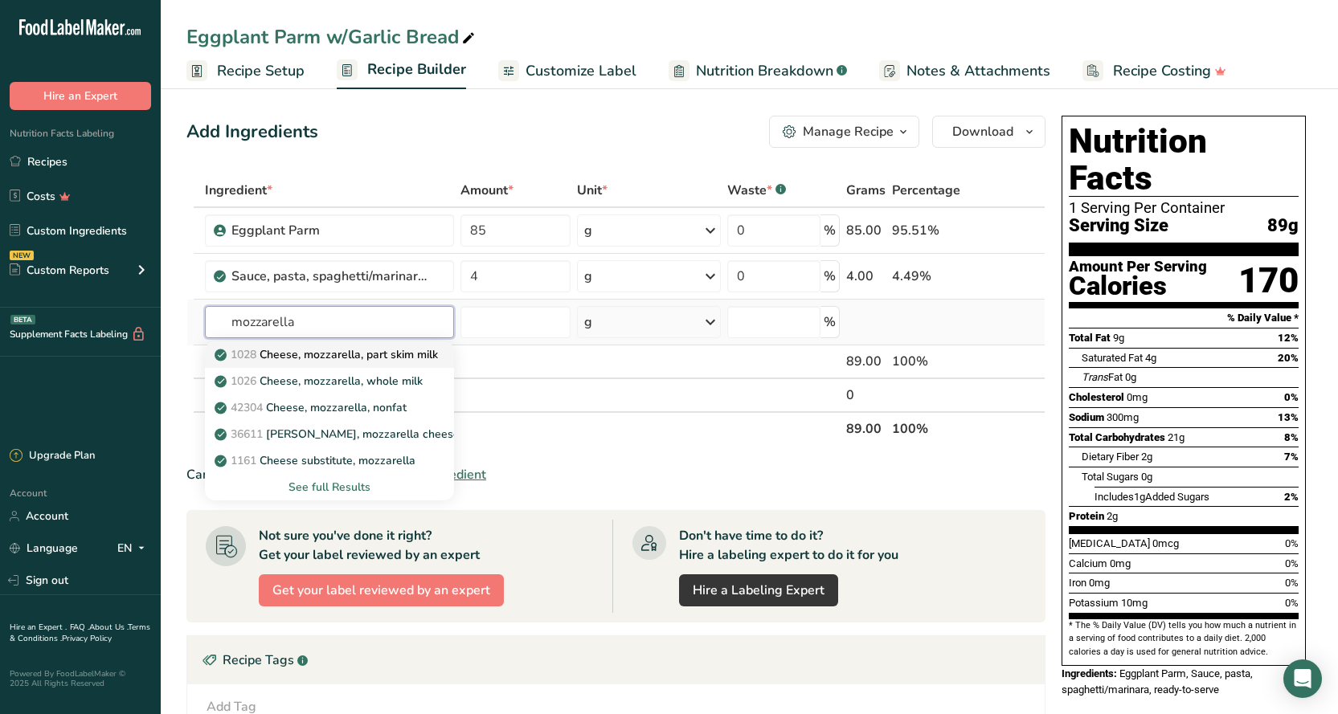
type input "mozzarella"
click at [292, 354] on p "1028 Cheese, mozzarella, part skim milk" at bounding box center [328, 354] width 220 height 17
type input "Cheese, mozzarella, part skim milk"
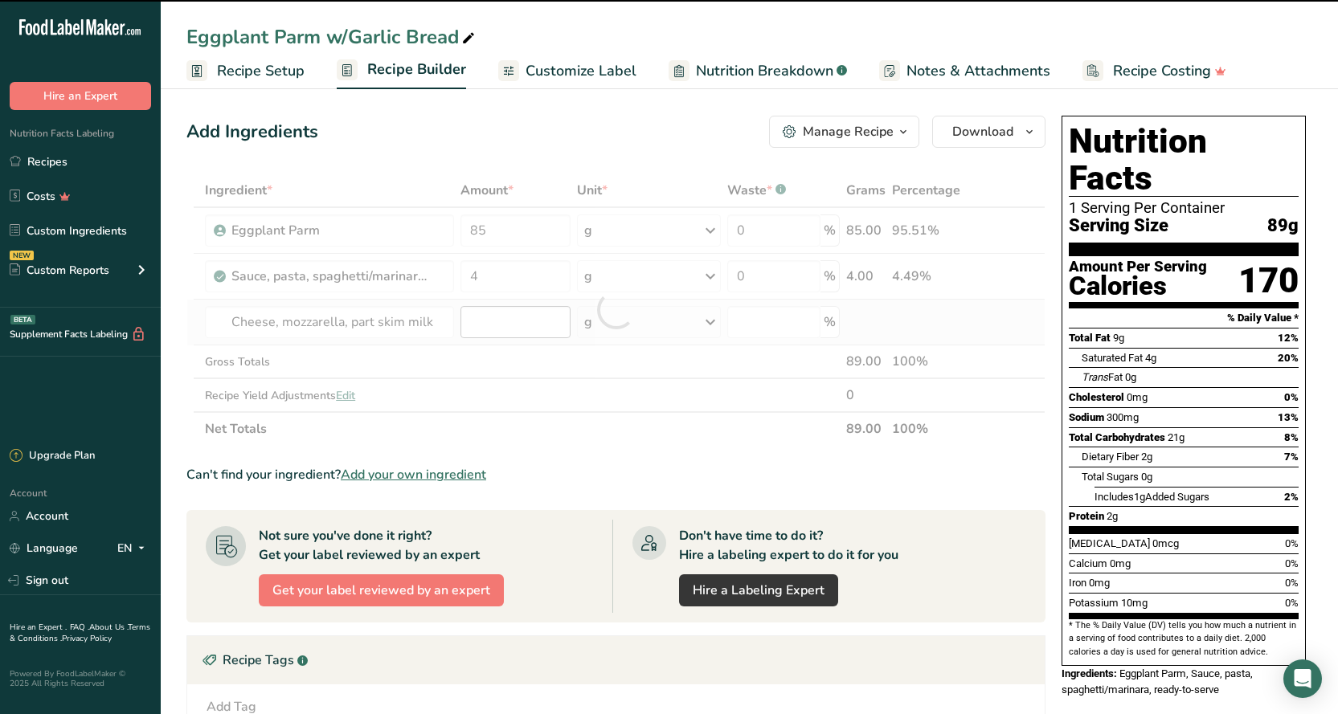
type input "0"
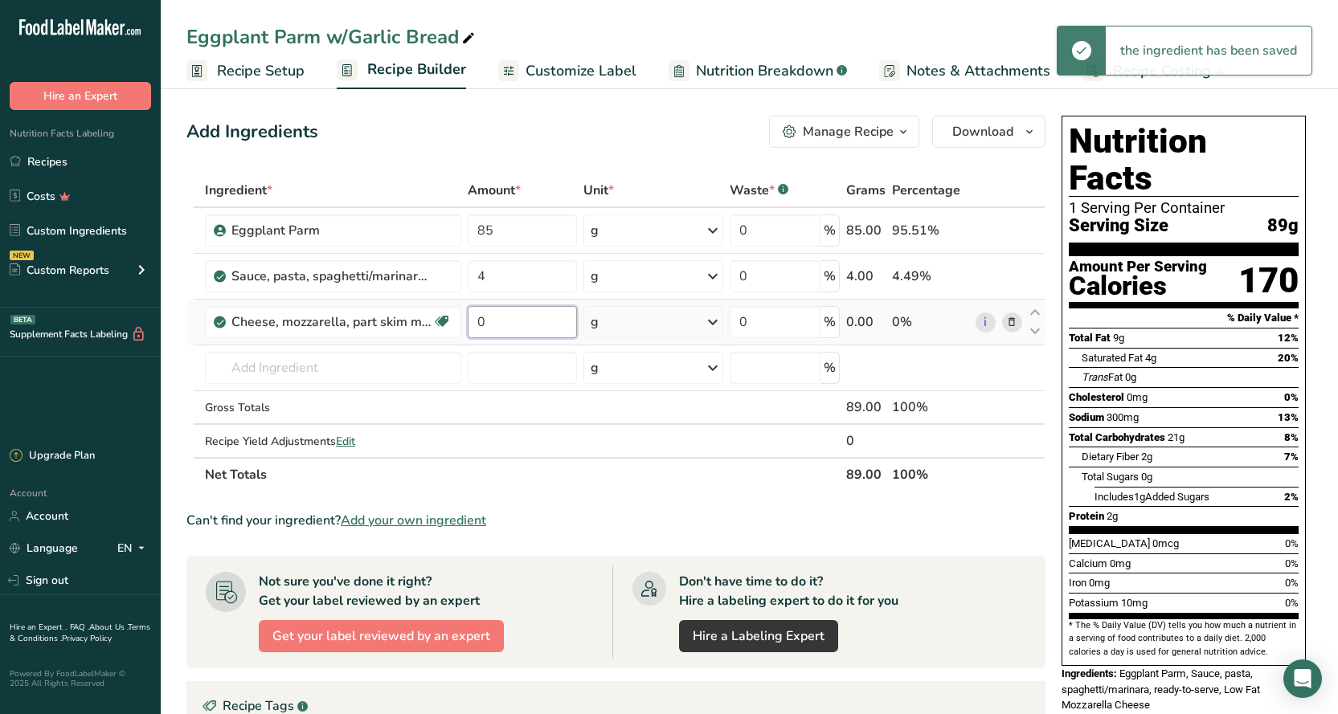
click at [478, 321] on input "0" at bounding box center [522, 322] width 109 height 32
drag, startPoint x: 481, startPoint y: 321, endPoint x: 469, endPoint y: 326, distance: 13.3
click at [469, 326] on input "0" at bounding box center [522, 322] width 109 height 32
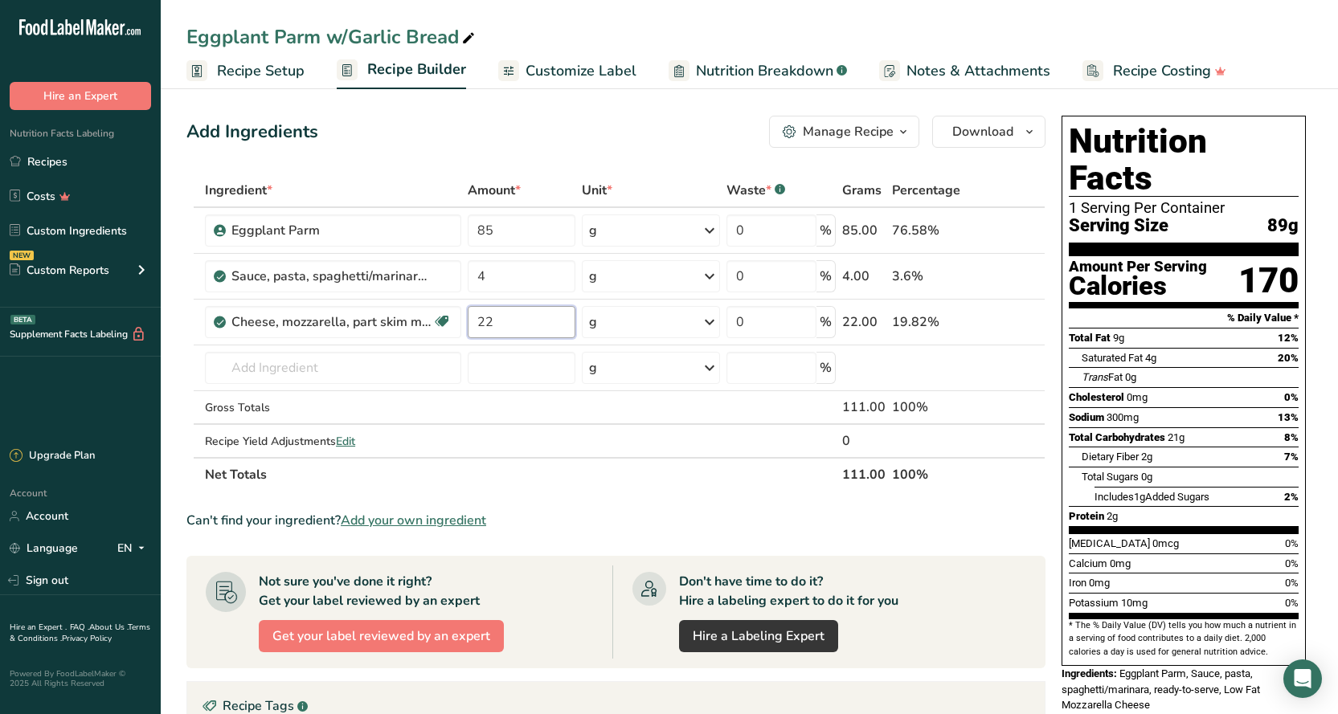
type input "22"
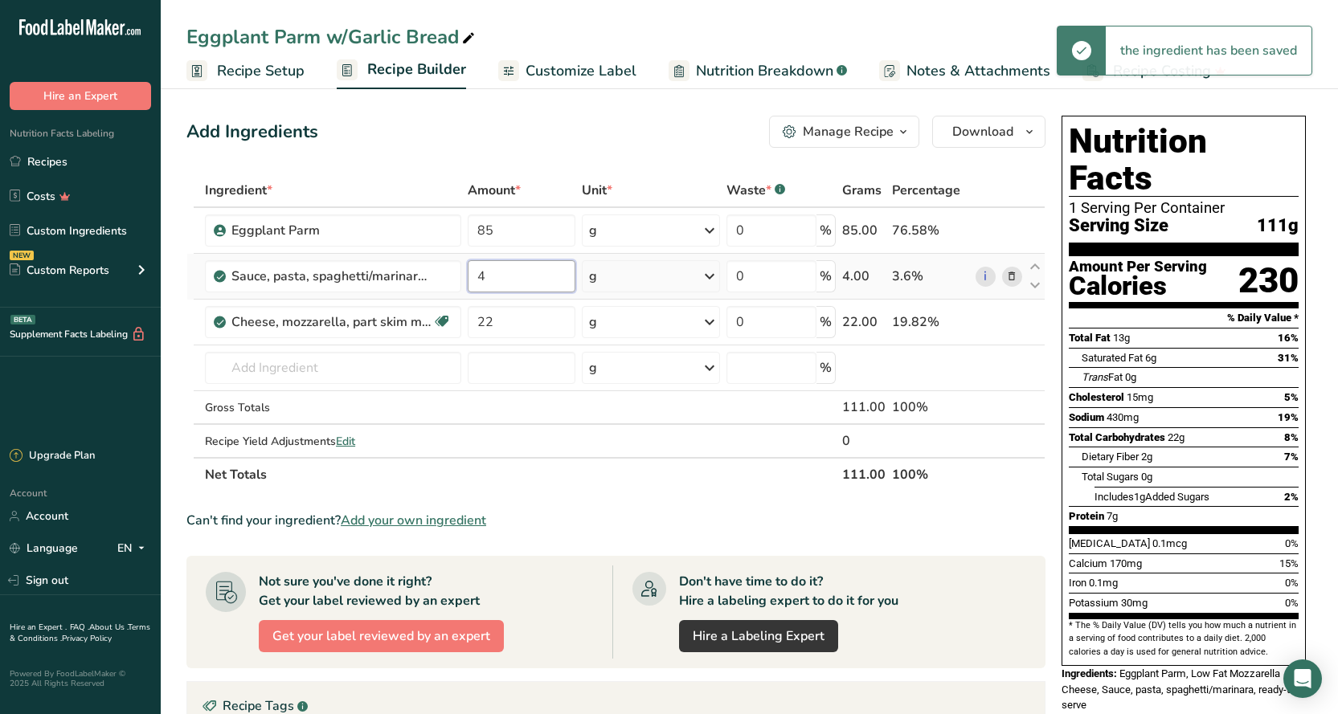
click at [483, 272] on input "4" at bounding box center [522, 276] width 108 height 32
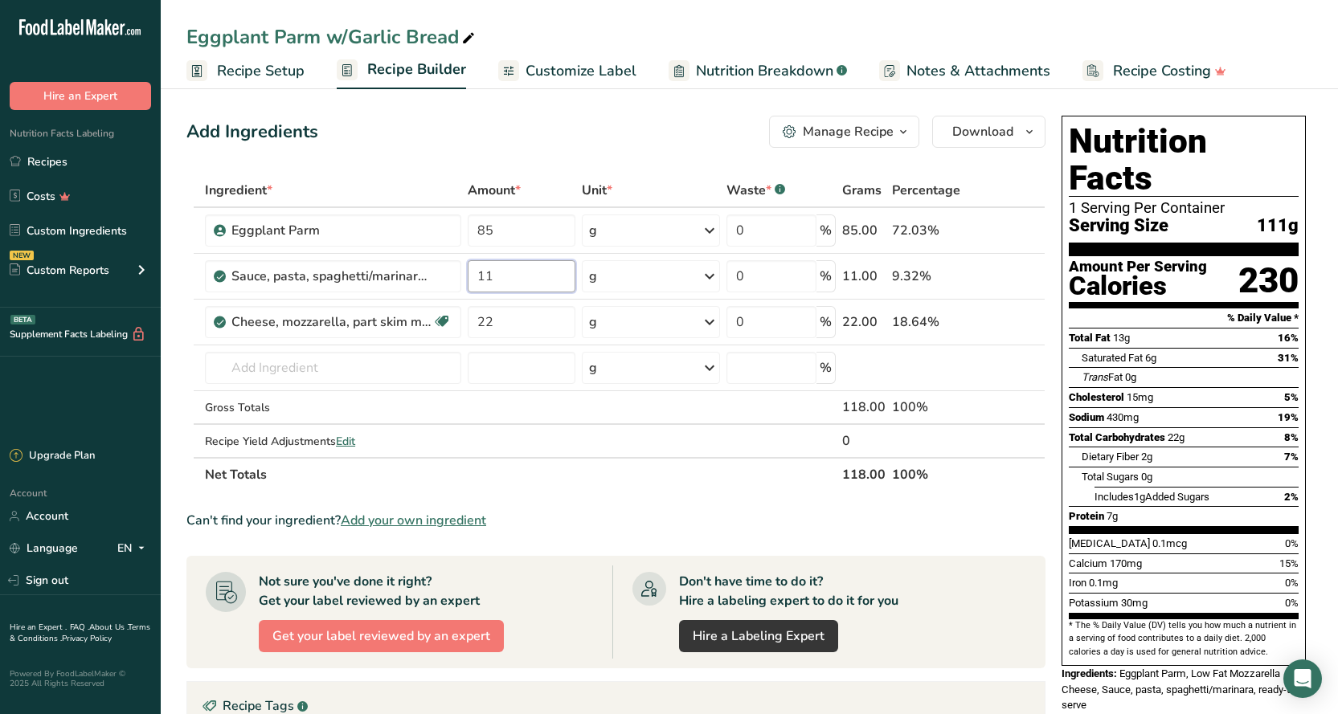
type input "11"
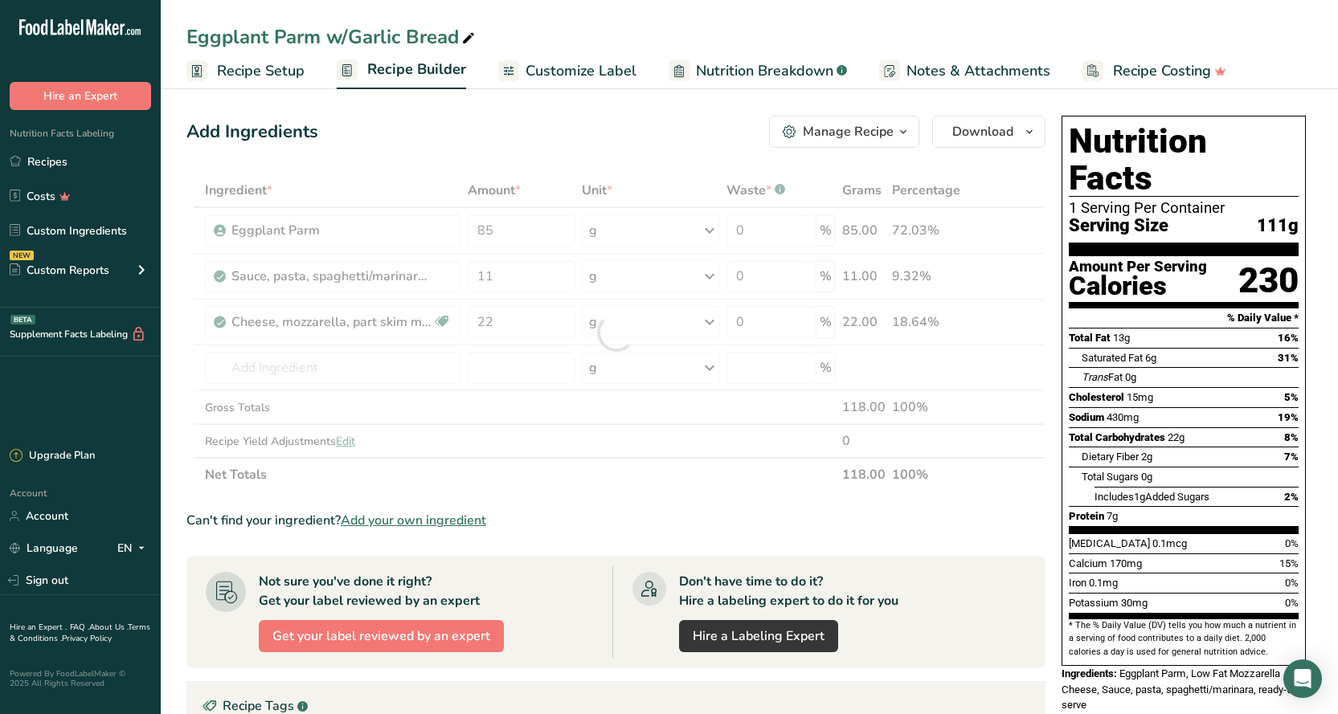
click at [604, 149] on div "Add Ingredients Manage Recipe Delete Recipe Duplicate Recipe Scale Recipe Save …" at bounding box center [620, 584] width 868 height 951
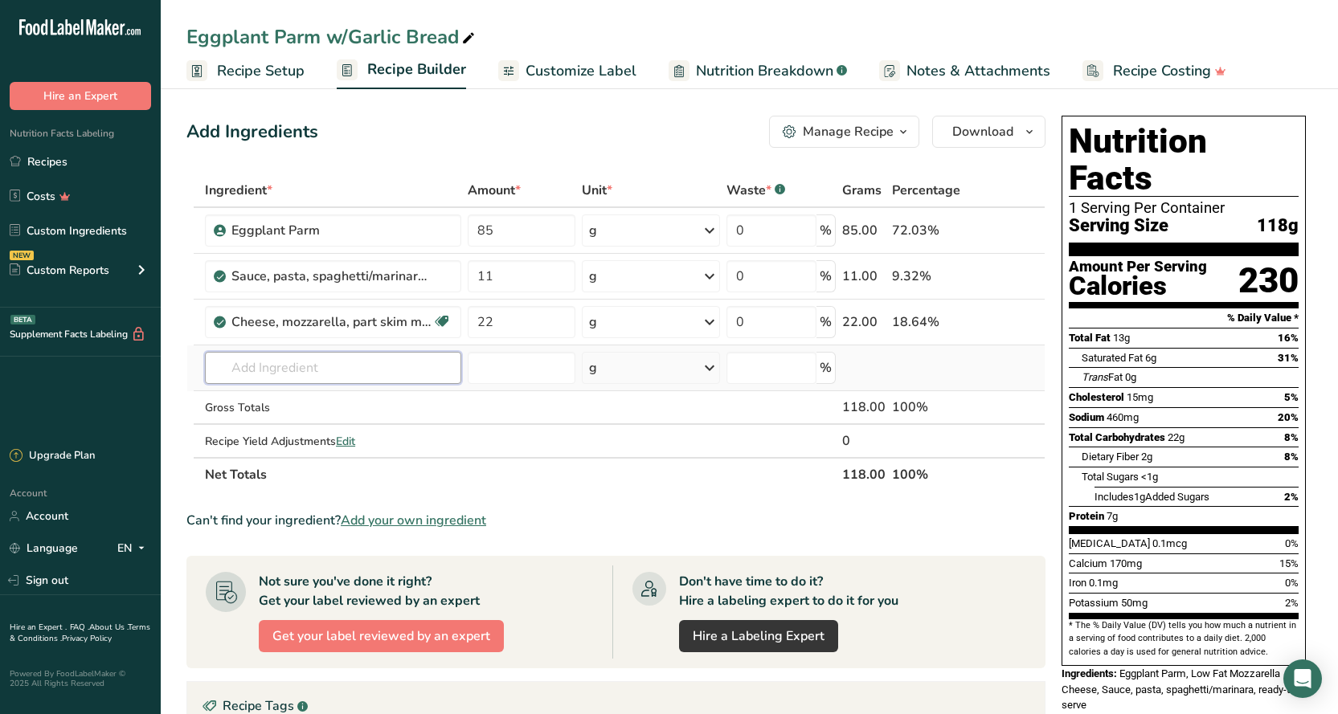
click at [303, 375] on input "text" at bounding box center [333, 368] width 256 height 32
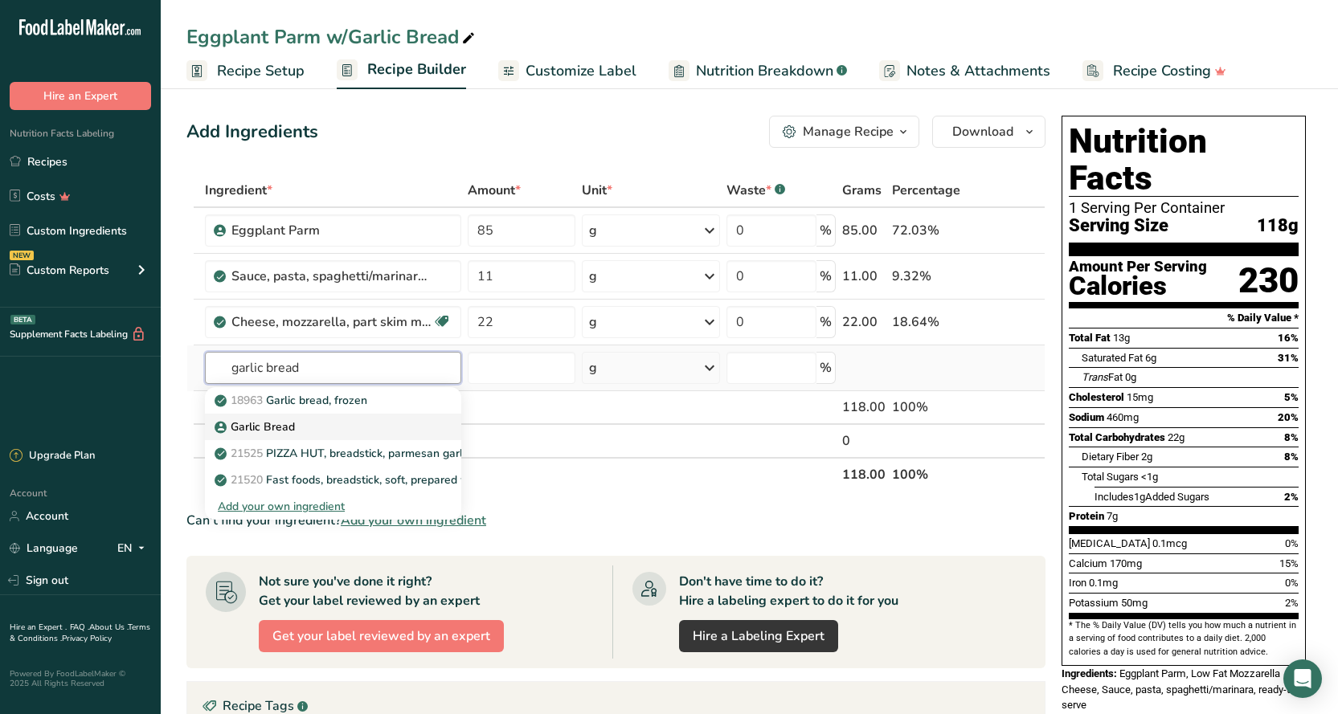
type input "garlic bread"
click at [270, 428] on p "Garlic Bread" at bounding box center [256, 427] width 77 height 17
type input "Garlic Bread"
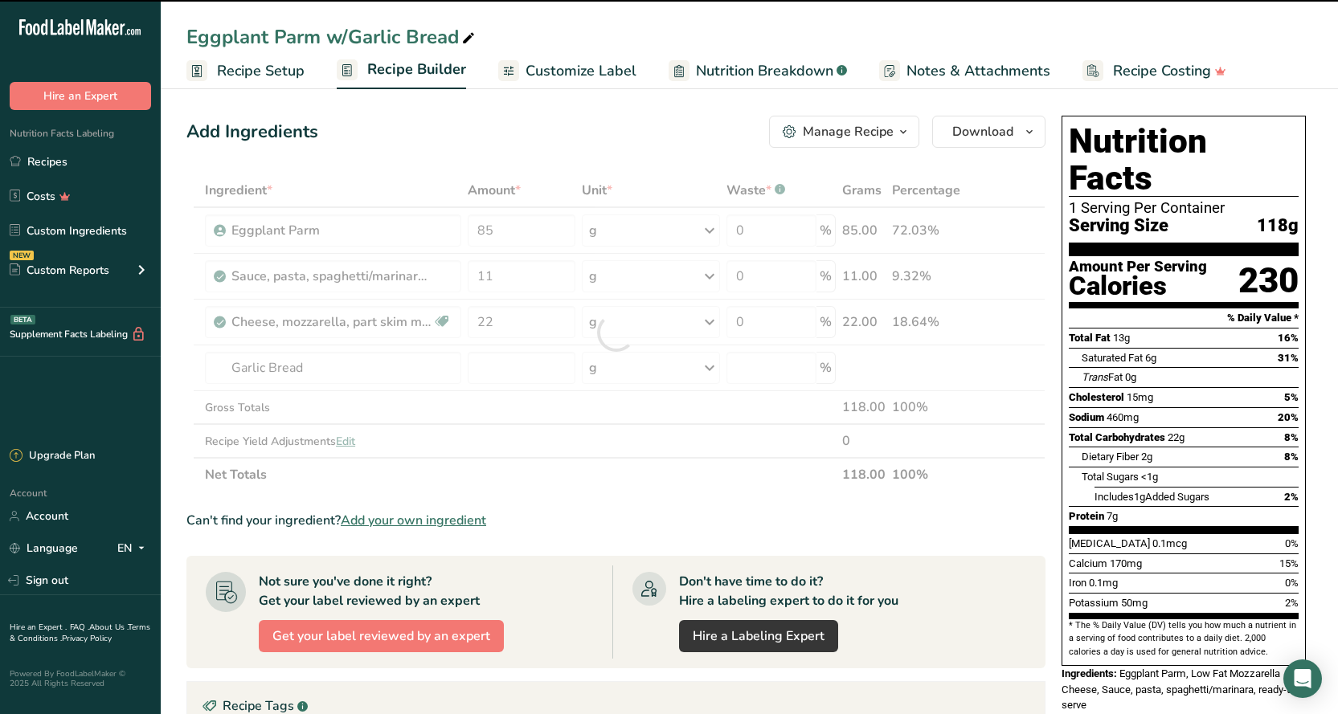
type input "0"
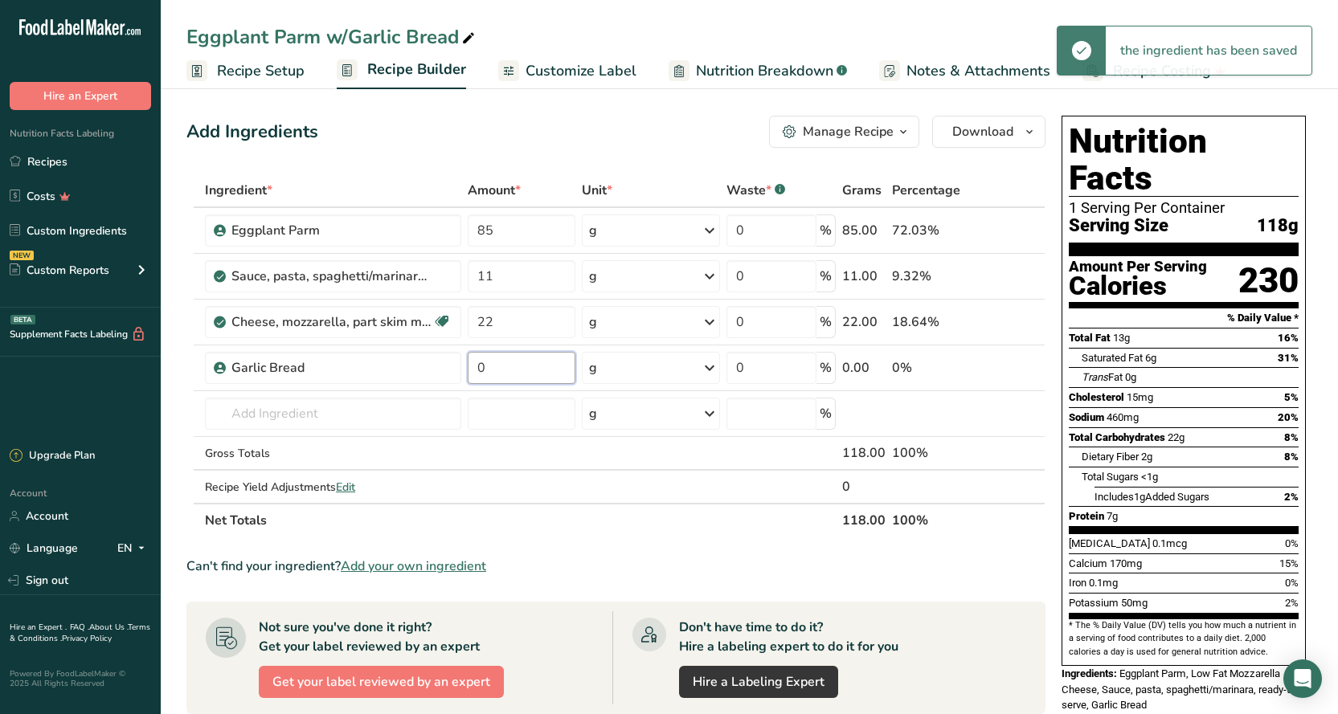
click at [513, 370] on input "0" at bounding box center [522, 368] width 108 height 32
drag, startPoint x: 513, startPoint y: 370, endPoint x: 479, endPoint y: 375, distance: 35.0
click at [479, 375] on input "0" at bounding box center [522, 368] width 108 height 32
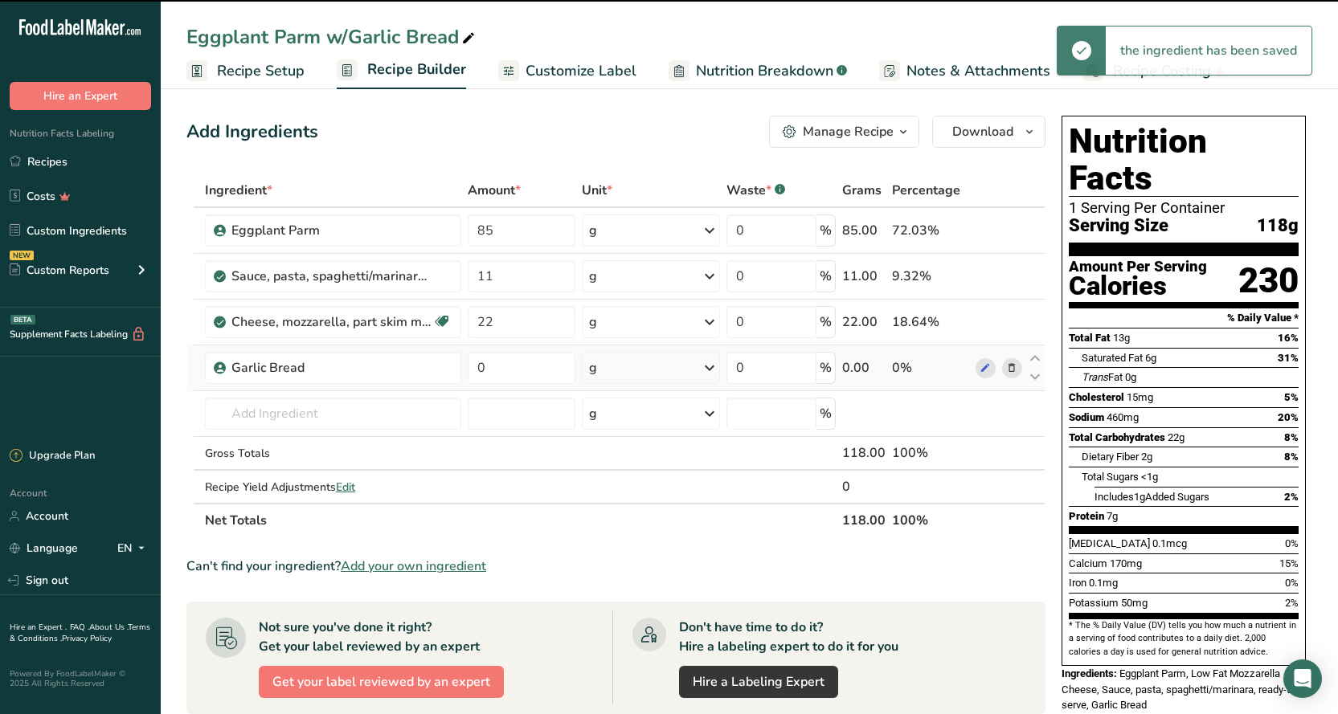
drag, startPoint x: 982, startPoint y: 374, endPoint x: 962, endPoint y: 388, distance: 24.7
click at [962, 388] on tr "Garlic Bread 0 g Weight Units g kg mg See more Volume Units l Volume units requ…" at bounding box center [615, 368] width 857 height 46
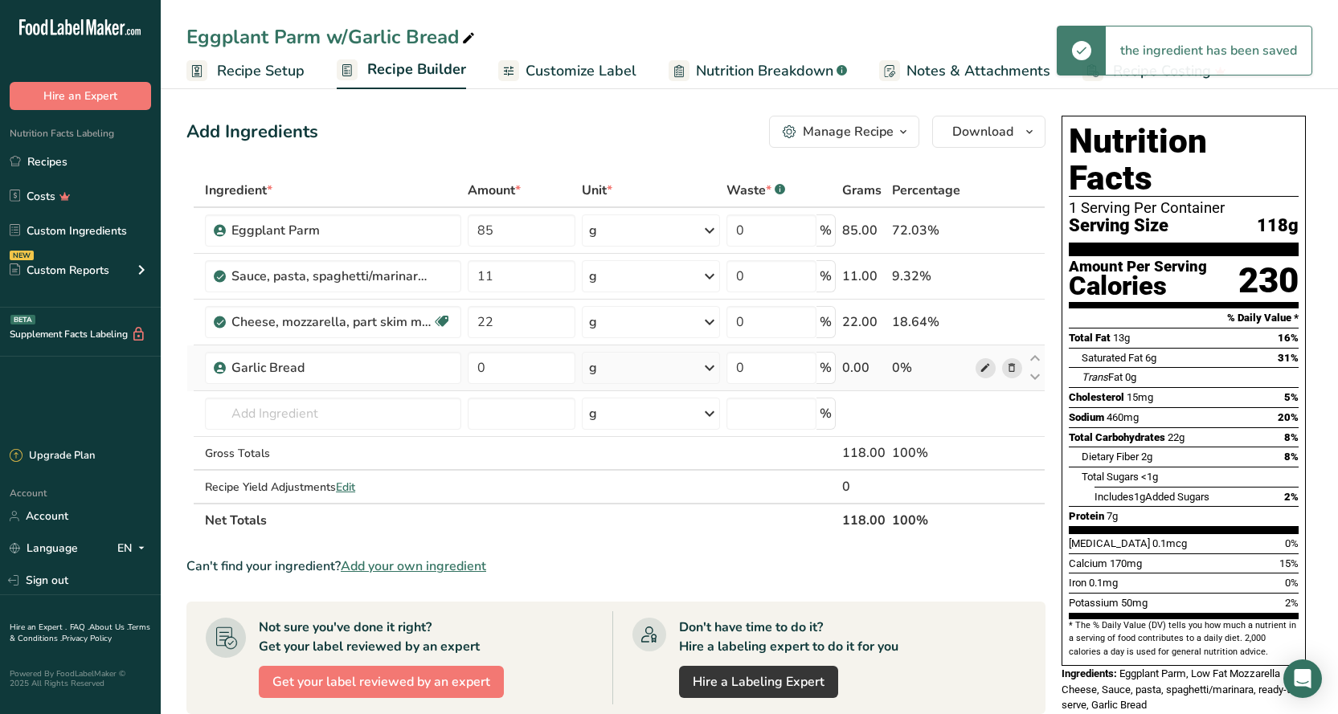
click at [980, 370] on icon at bounding box center [984, 368] width 11 height 17
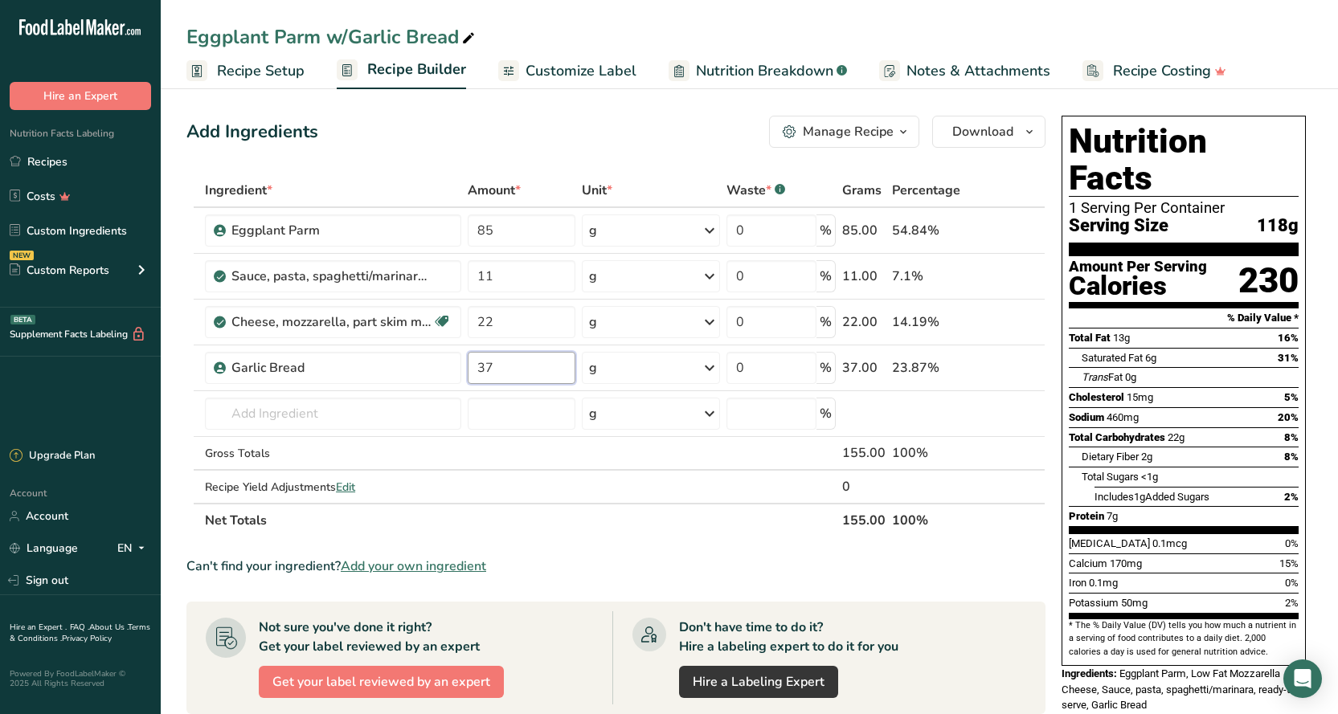
type input "37"
click at [751, 125] on div "Add Ingredients Manage Recipe Delete Recipe Duplicate Recipe Scale Recipe Save …" at bounding box center [615, 132] width 859 height 32
click at [576, 74] on span "Customize Label" at bounding box center [580, 71] width 111 height 22
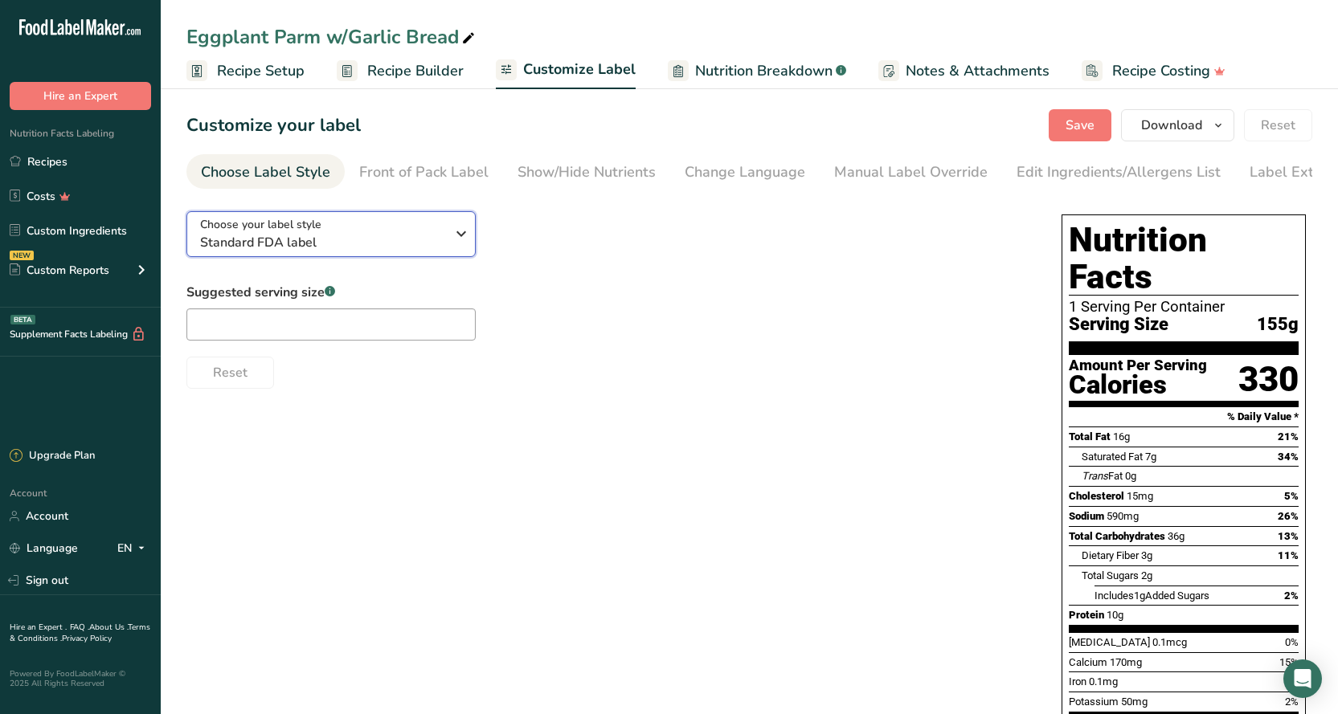
click at [399, 231] on div "Choose your label style Standard FDA label" at bounding box center [322, 234] width 245 height 36
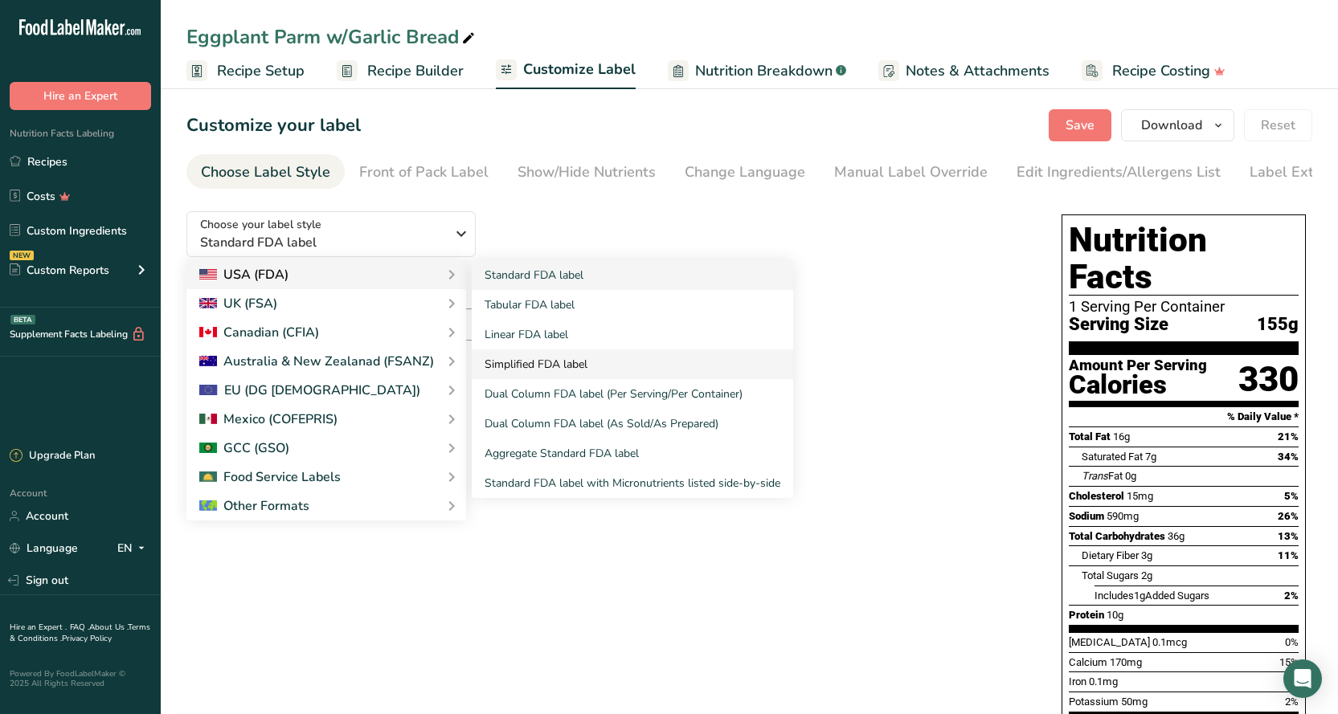
click at [505, 361] on link "Simplified FDA label" at bounding box center [632, 364] width 321 height 30
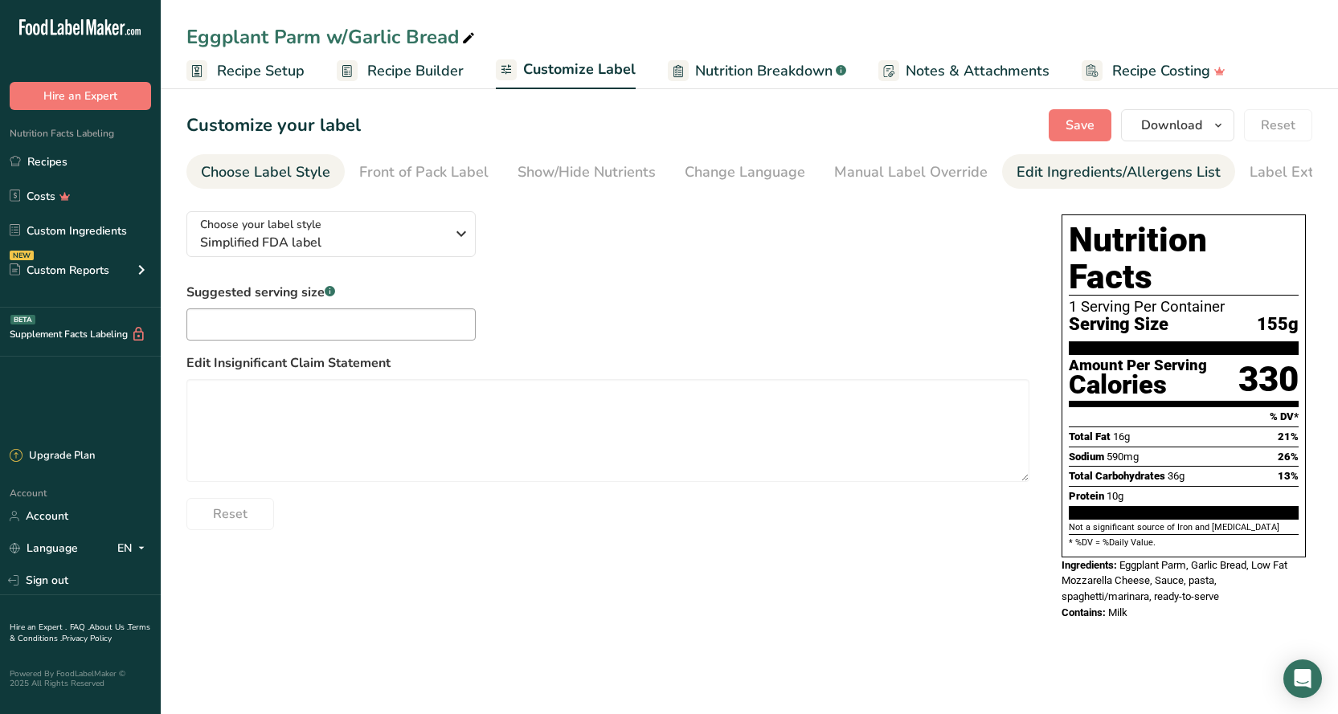
click at [1113, 182] on div "Edit Ingredients/Allergens List" at bounding box center [1118, 172] width 204 height 22
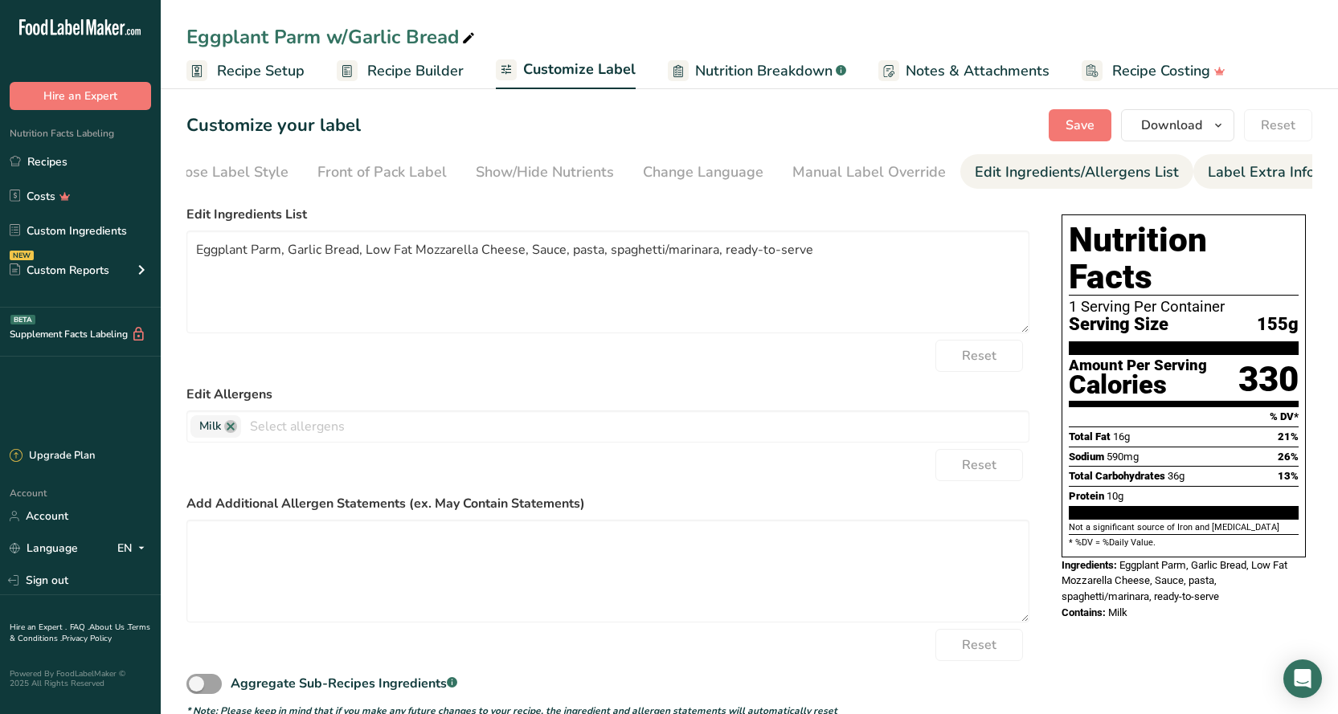
click at [1234, 174] on div "Label Extra Info" at bounding box center [1260, 172] width 107 height 22
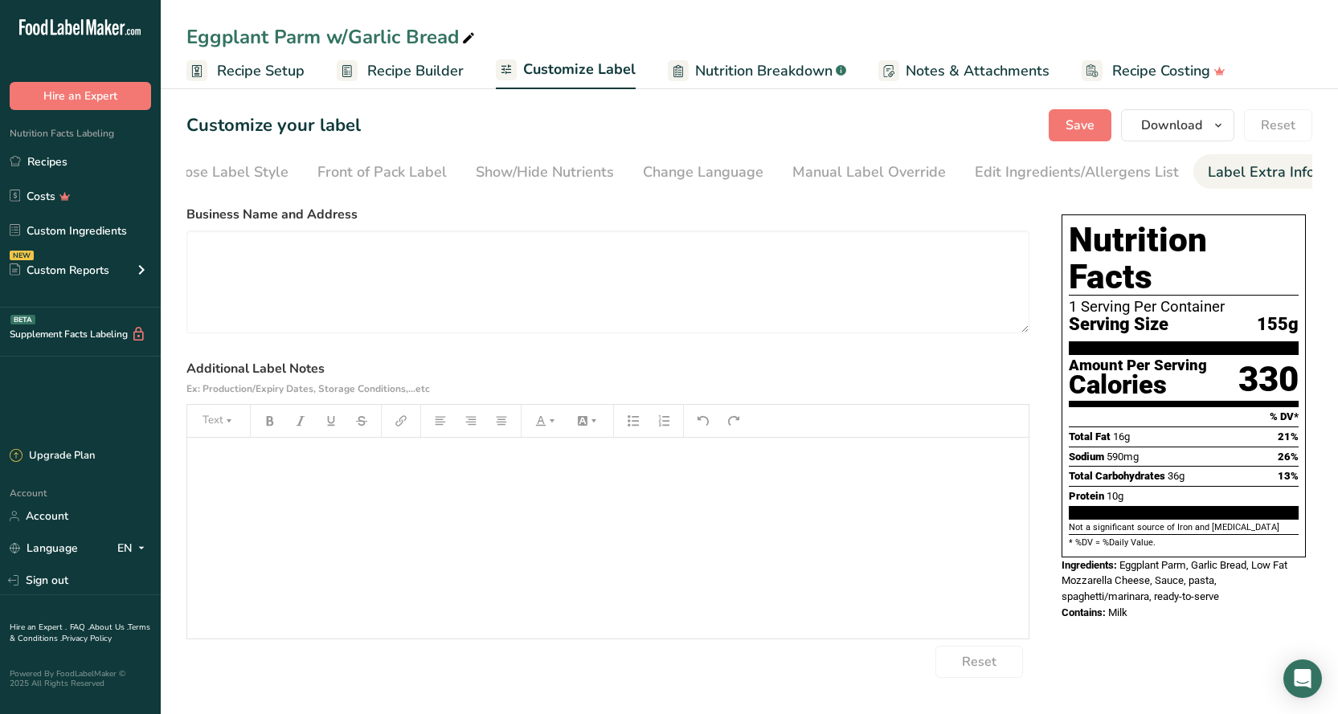
drag, startPoint x: 479, startPoint y: 536, endPoint x: 485, endPoint y: 514, distance: 22.6
click at [479, 535] on div "﻿" at bounding box center [607, 538] width 841 height 201
click at [504, 424] on icon "button" at bounding box center [501, 420] width 11 height 11
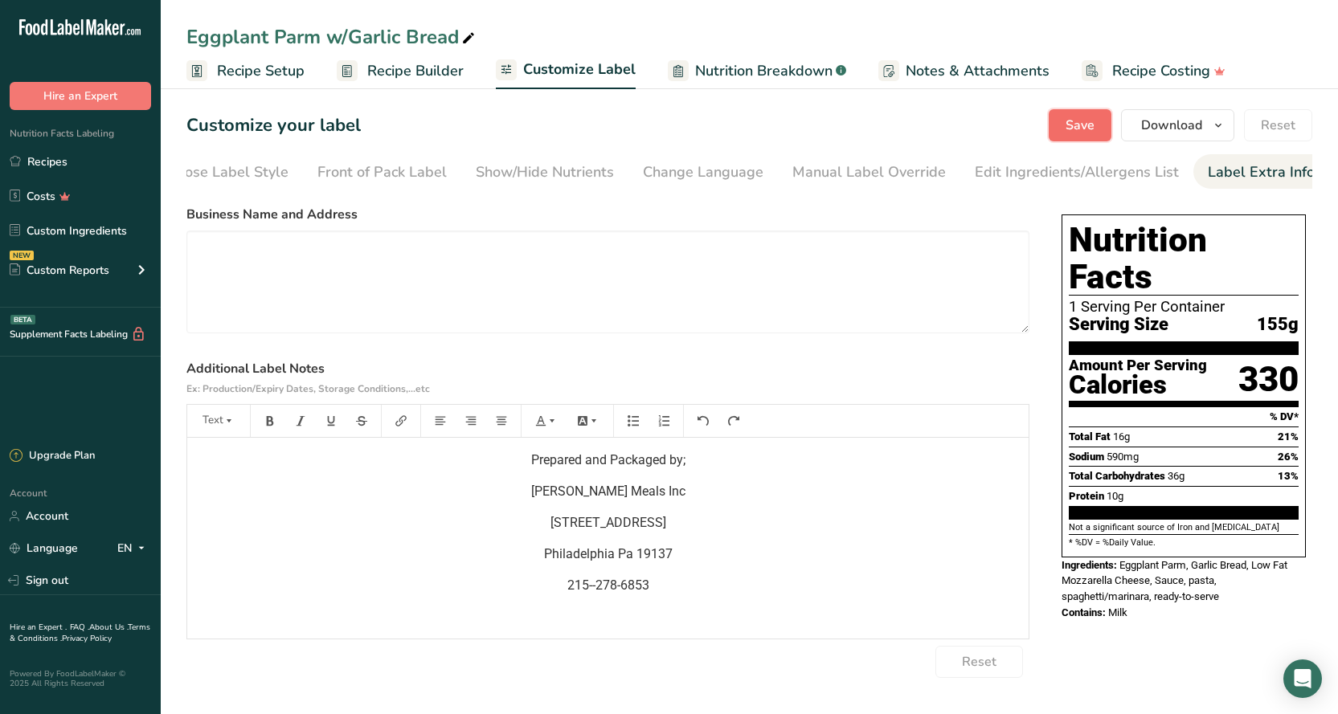
click at [1084, 126] on span "Save" at bounding box center [1079, 125] width 29 height 19
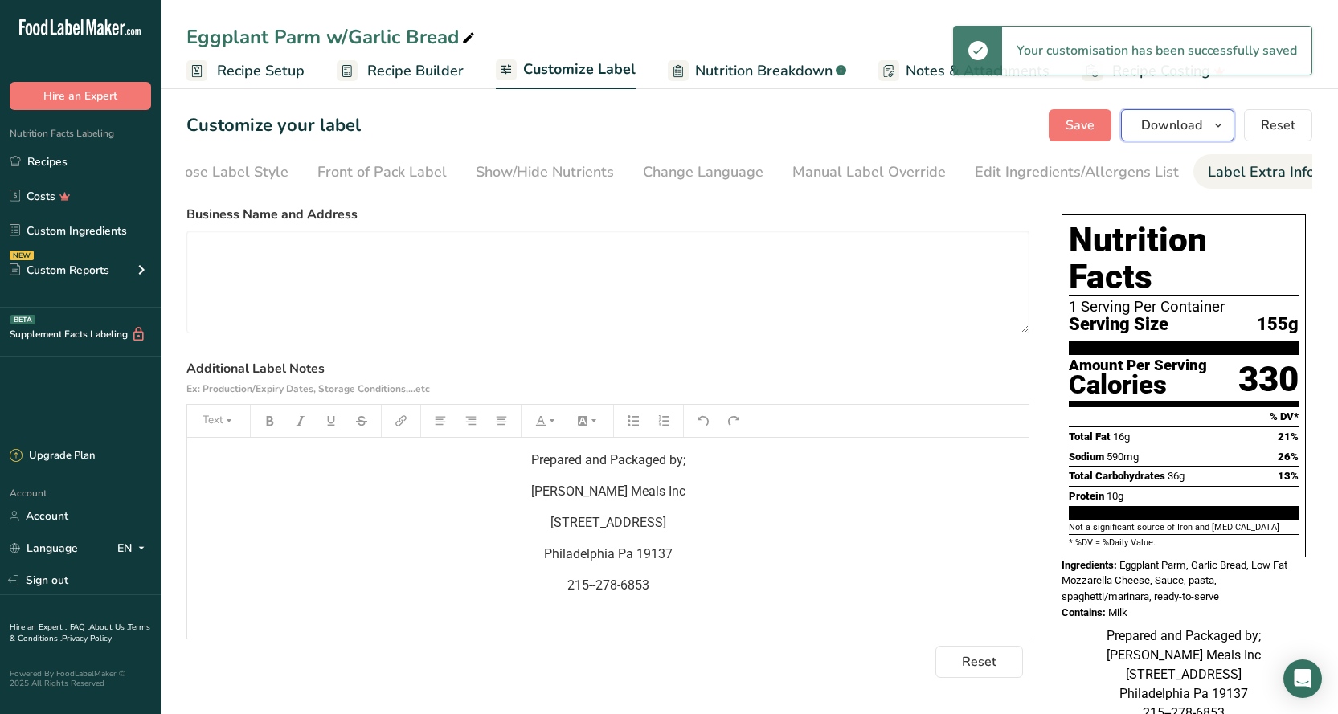
click at [1164, 125] on span "Download" at bounding box center [1171, 125] width 61 height 19
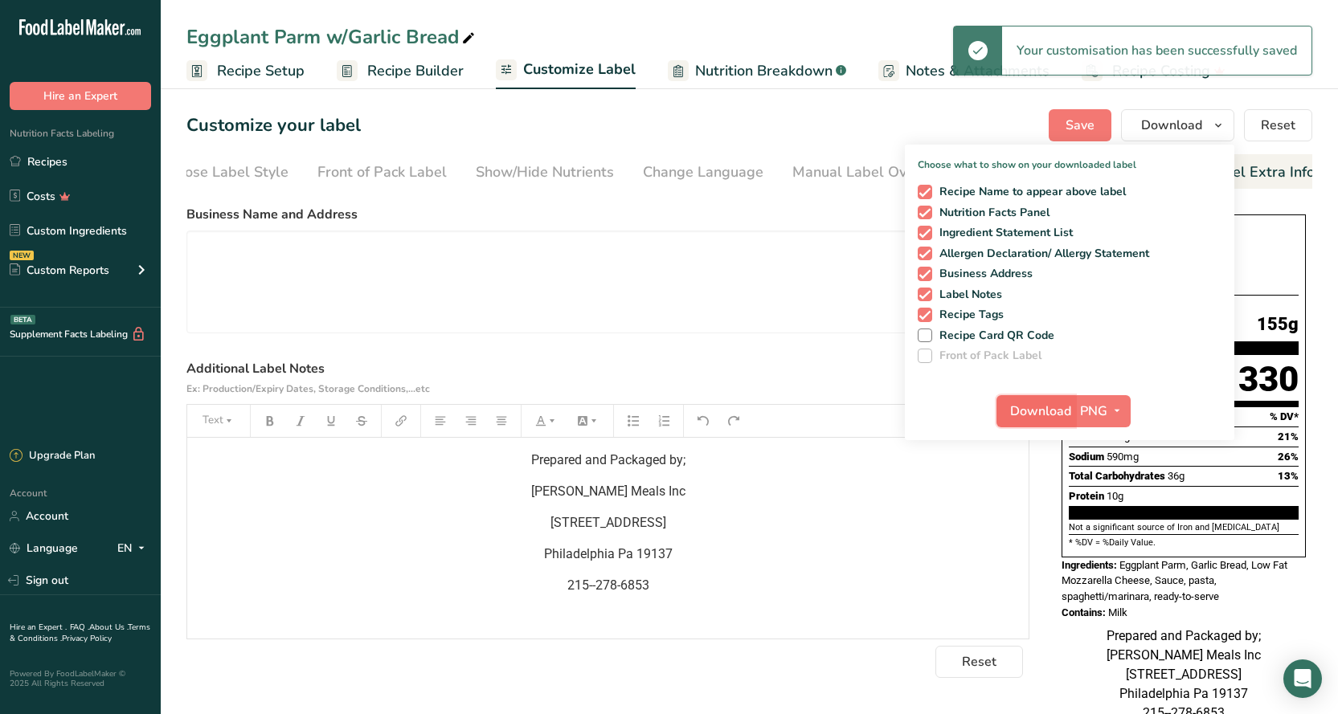
click at [1044, 405] on span "Download" at bounding box center [1040, 411] width 61 height 19
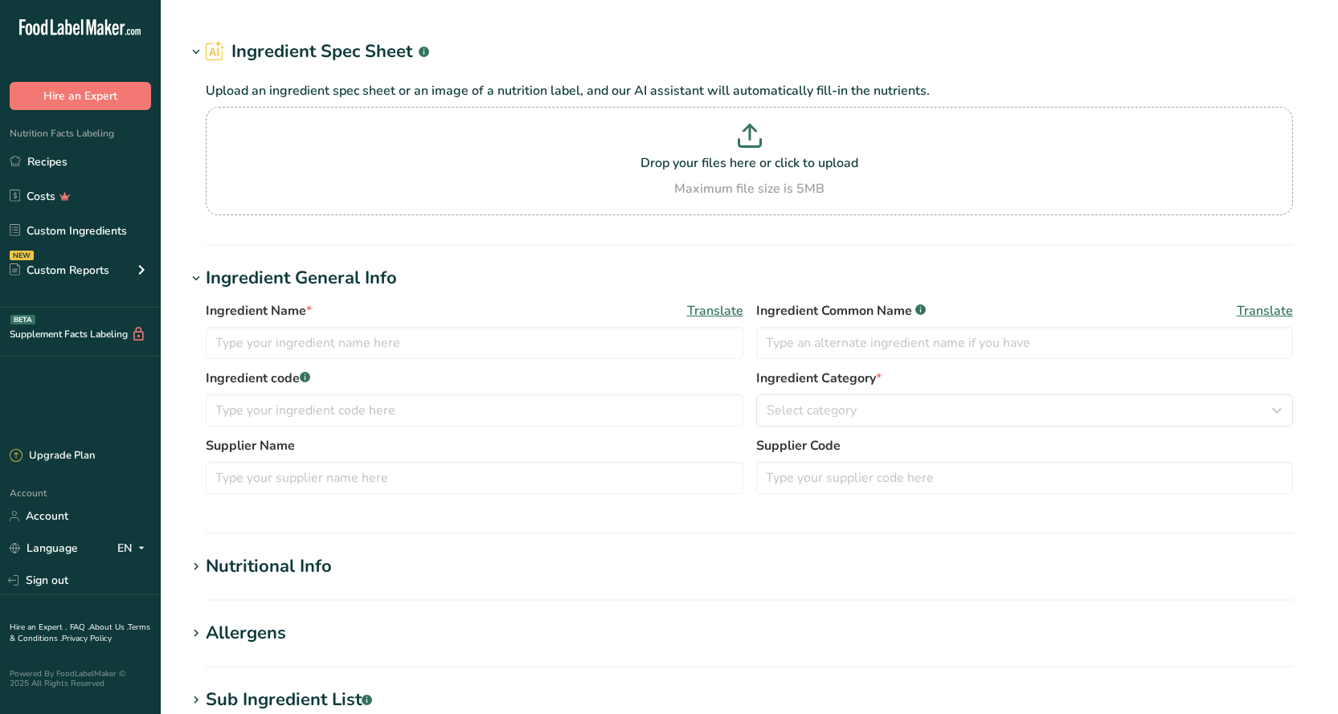
type input "Soup, HEALTHY CHOICE Chicken Noodle Soup, canned"
type input "Chicken Noodle Soup"
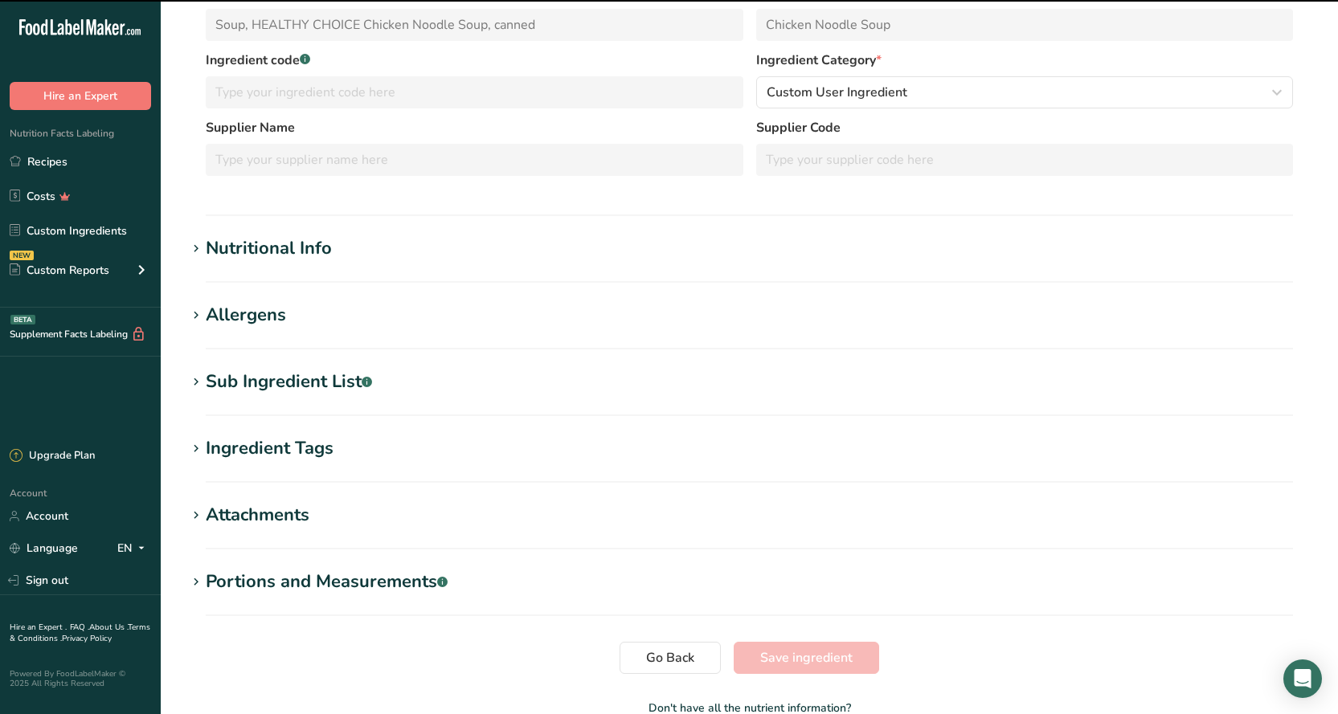
scroll to position [241, 0]
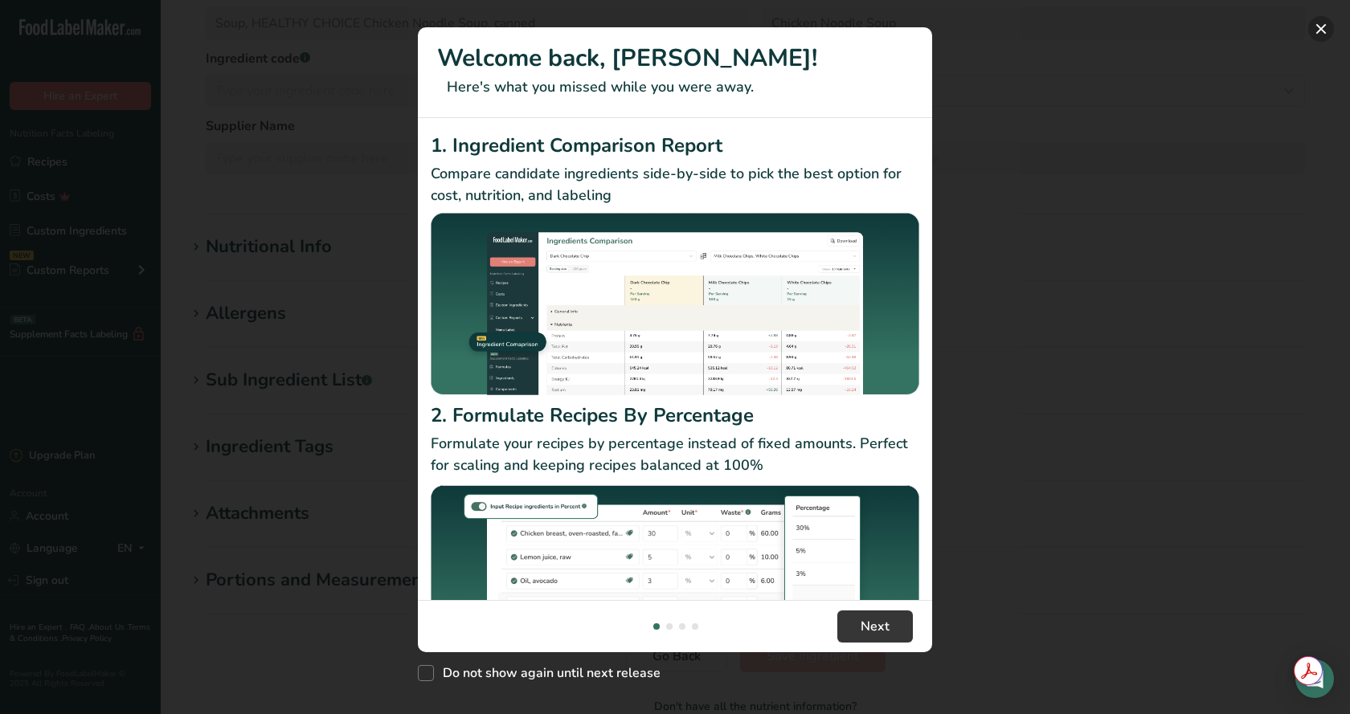
click at [1322, 31] on button "New Features" at bounding box center [1321, 29] width 26 height 26
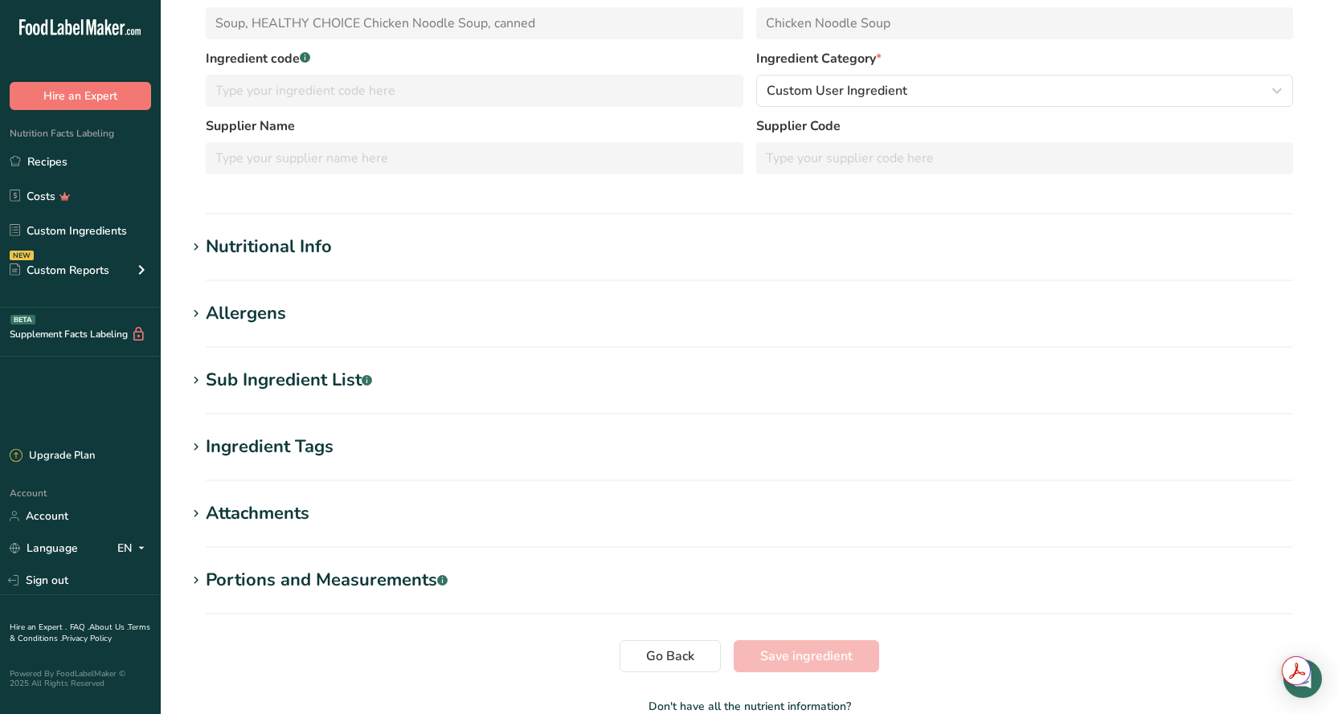
click at [301, 250] on div "Nutritional Info" at bounding box center [269, 247] width 126 height 27
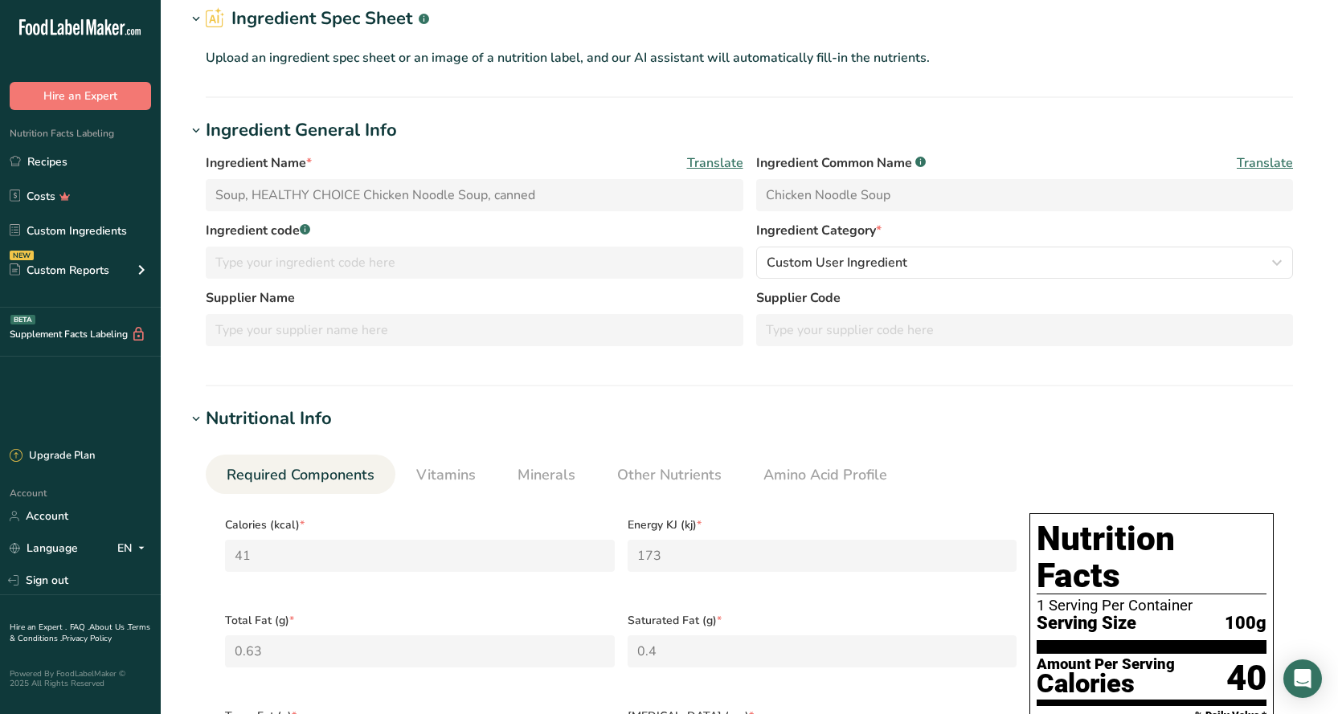
scroll to position [0, 0]
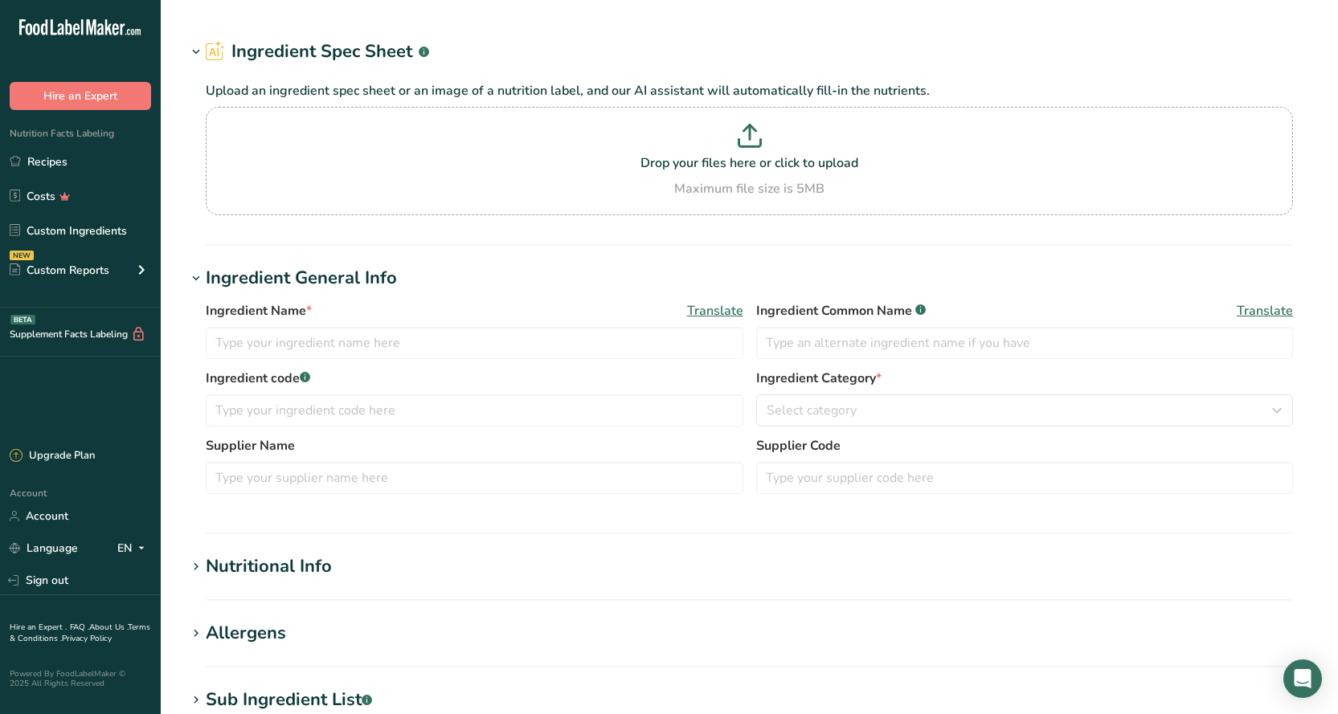
type input "Garlic Bread"
type input "37"
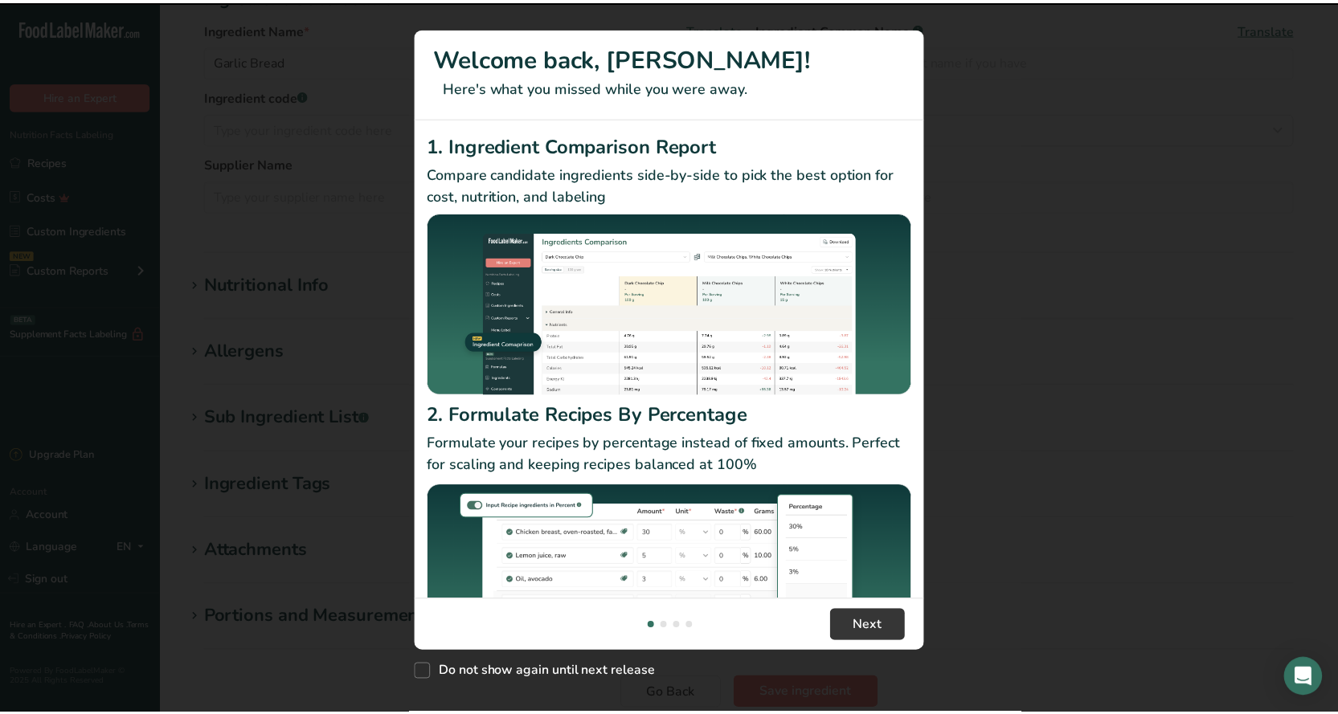
scroll to position [321, 0]
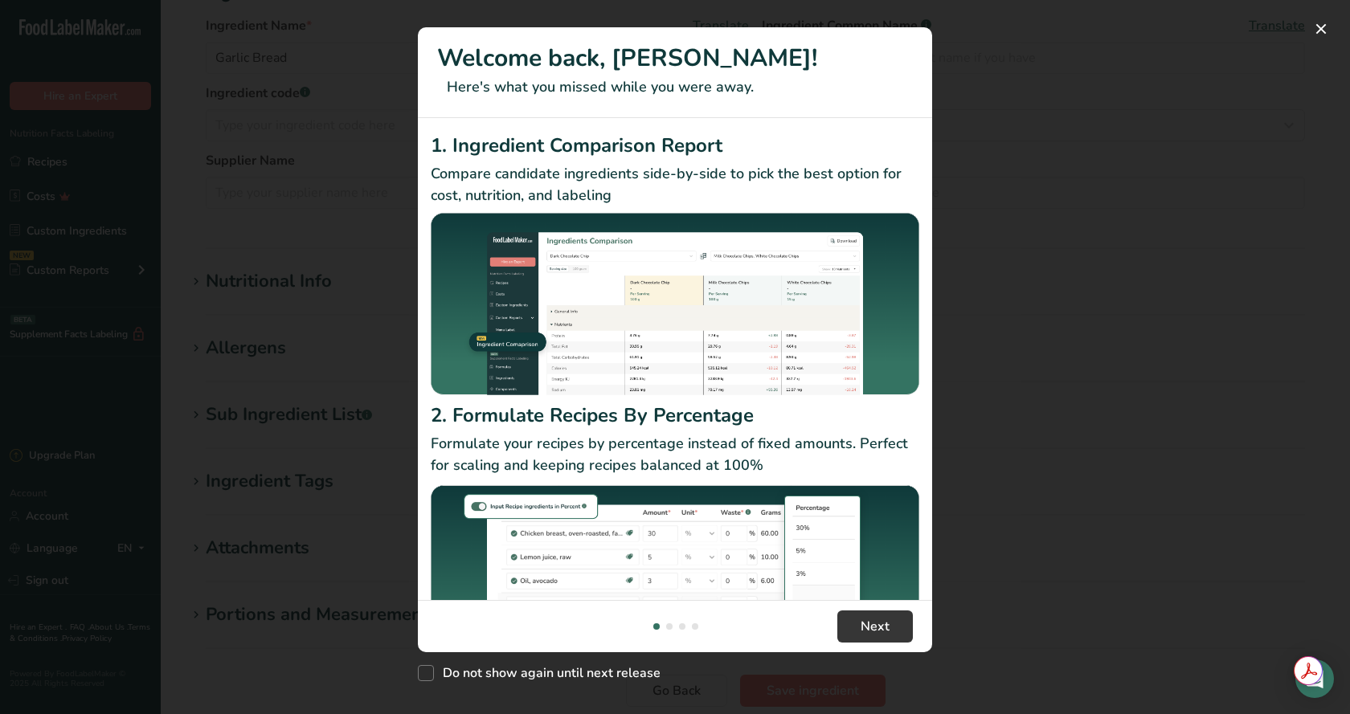
click at [287, 352] on div "New Features" at bounding box center [675, 357] width 1350 height 714
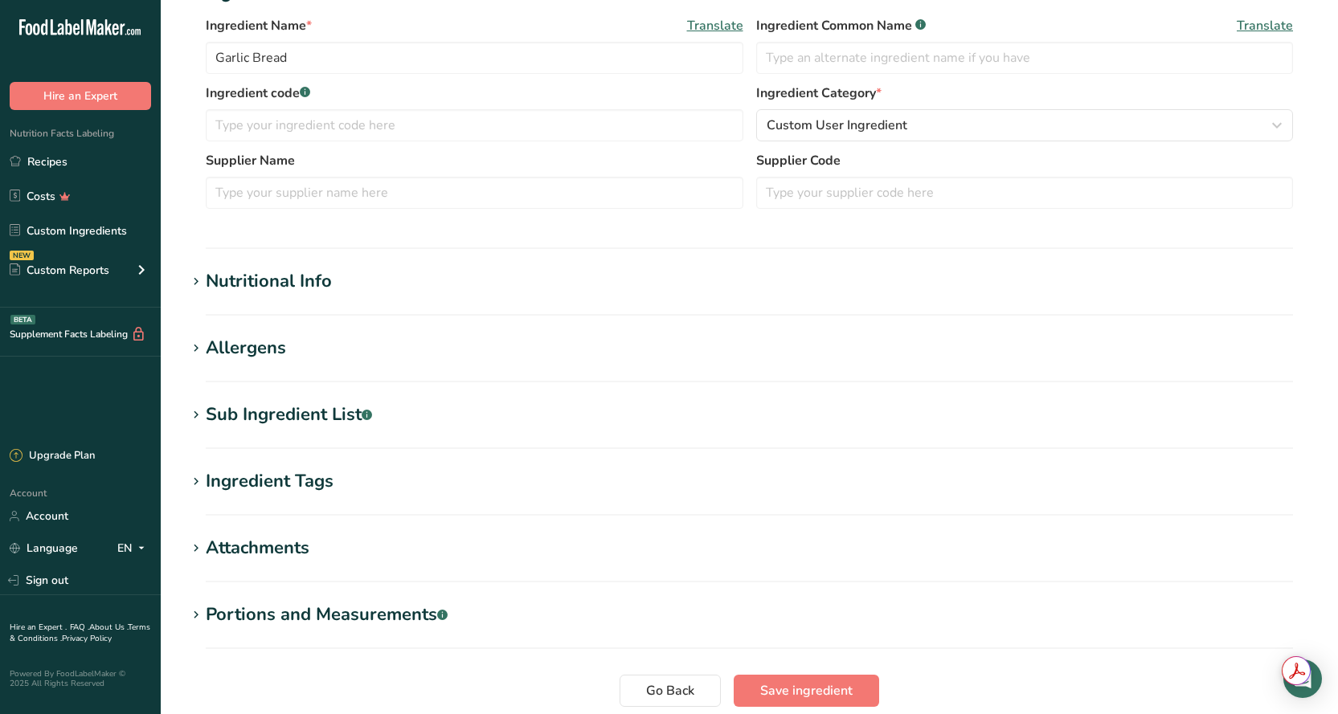
click at [267, 281] on div "Nutritional Info" at bounding box center [269, 281] width 126 height 27
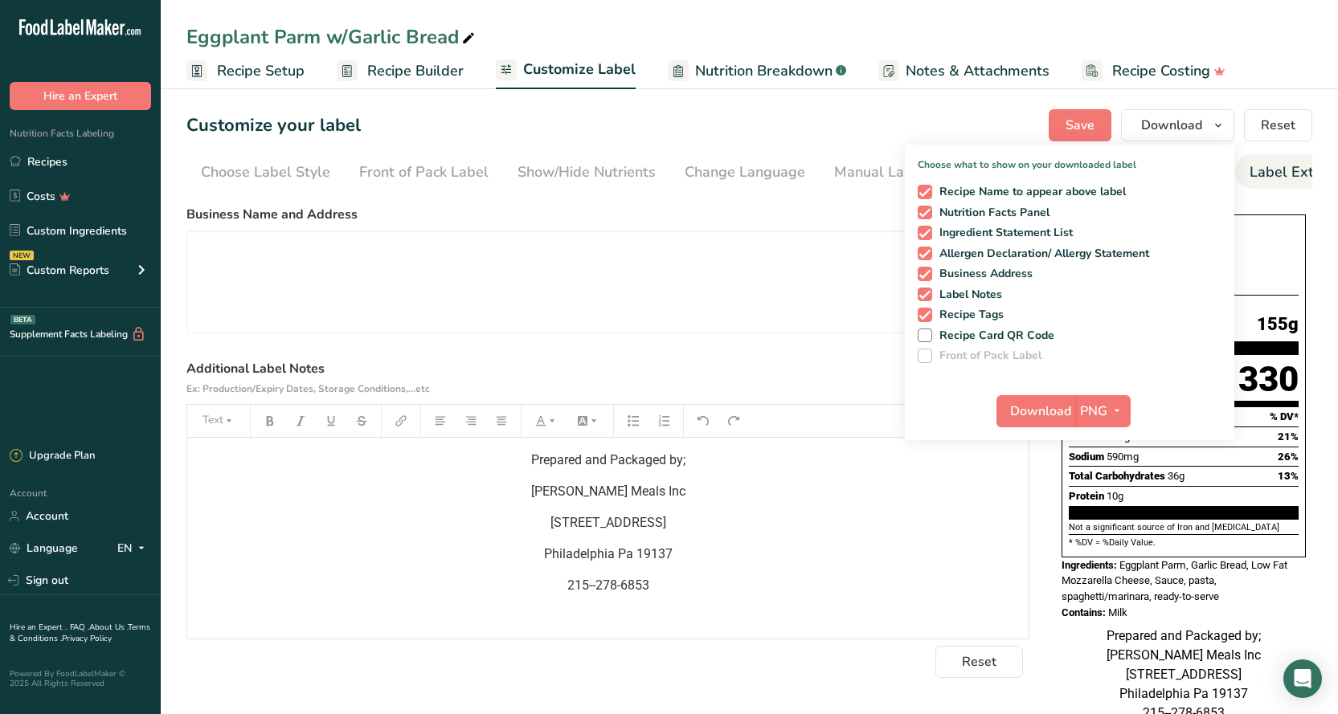
scroll to position [0, 42]
click at [77, 148] on link "Recipes" at bounding box center [80, 161] width 161 height 31
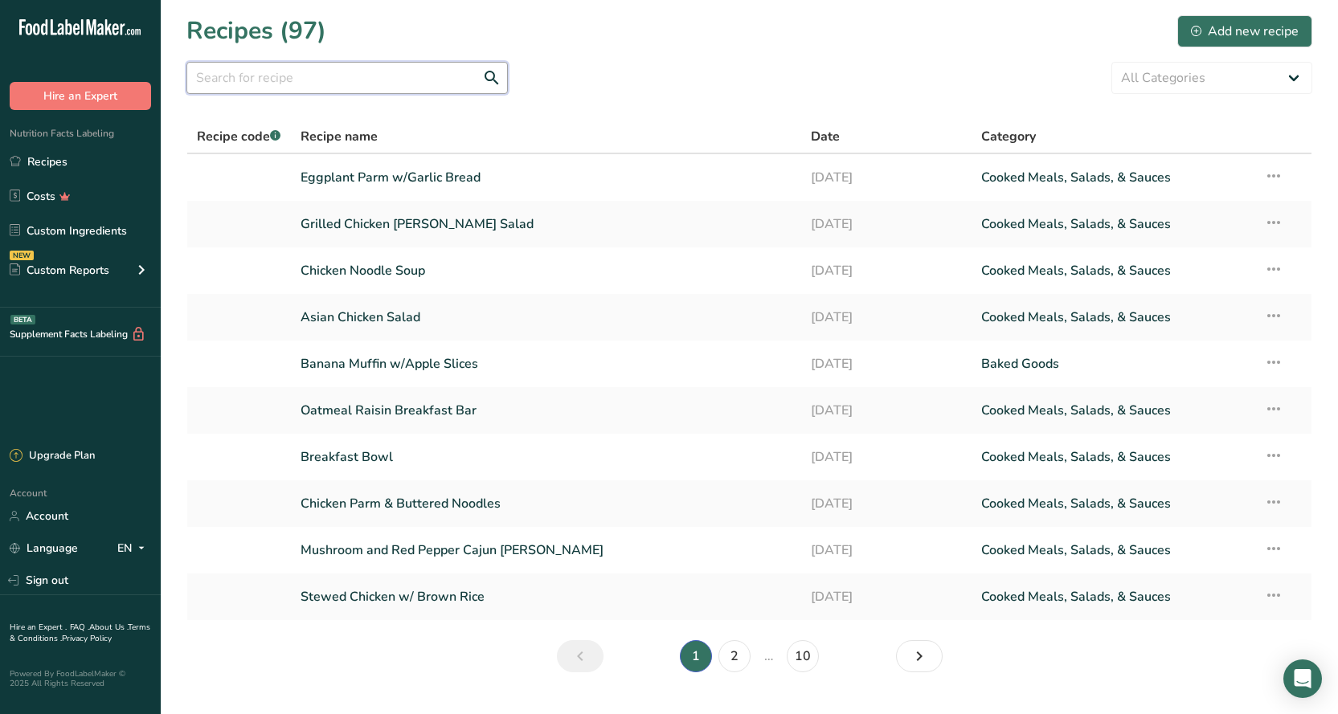
click at [333, 76] on input "text" at bounding box center [346, 78] width 321 height 32
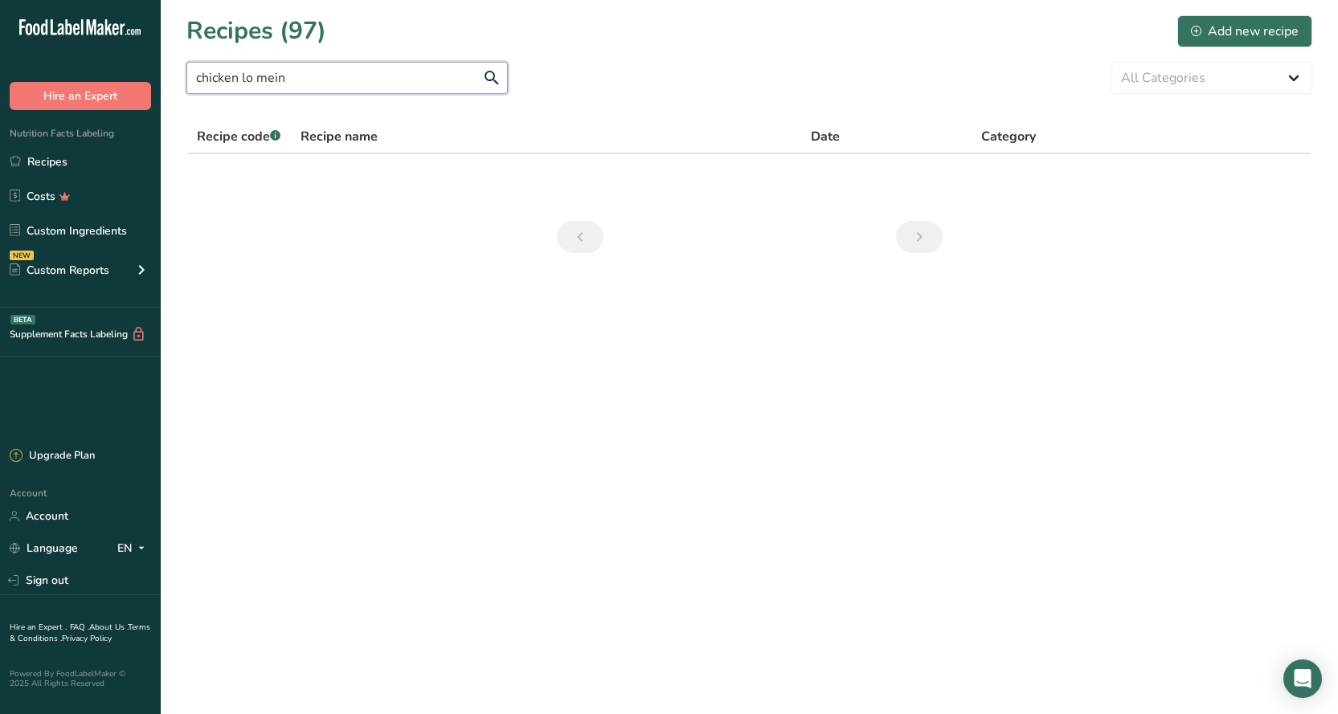
click at [370, 77] on input "chicken lo mein" at bounding box center [346, 78] width 321 height 32
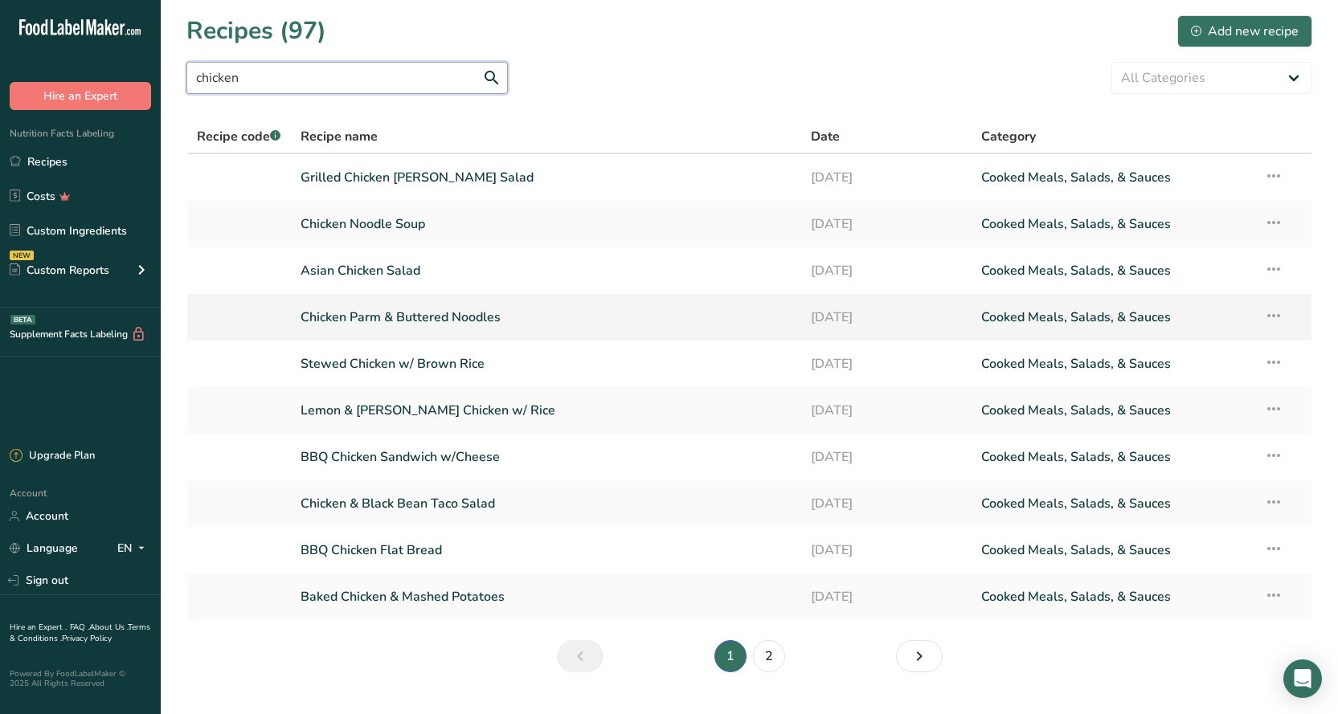
scroll to position [35, 0]
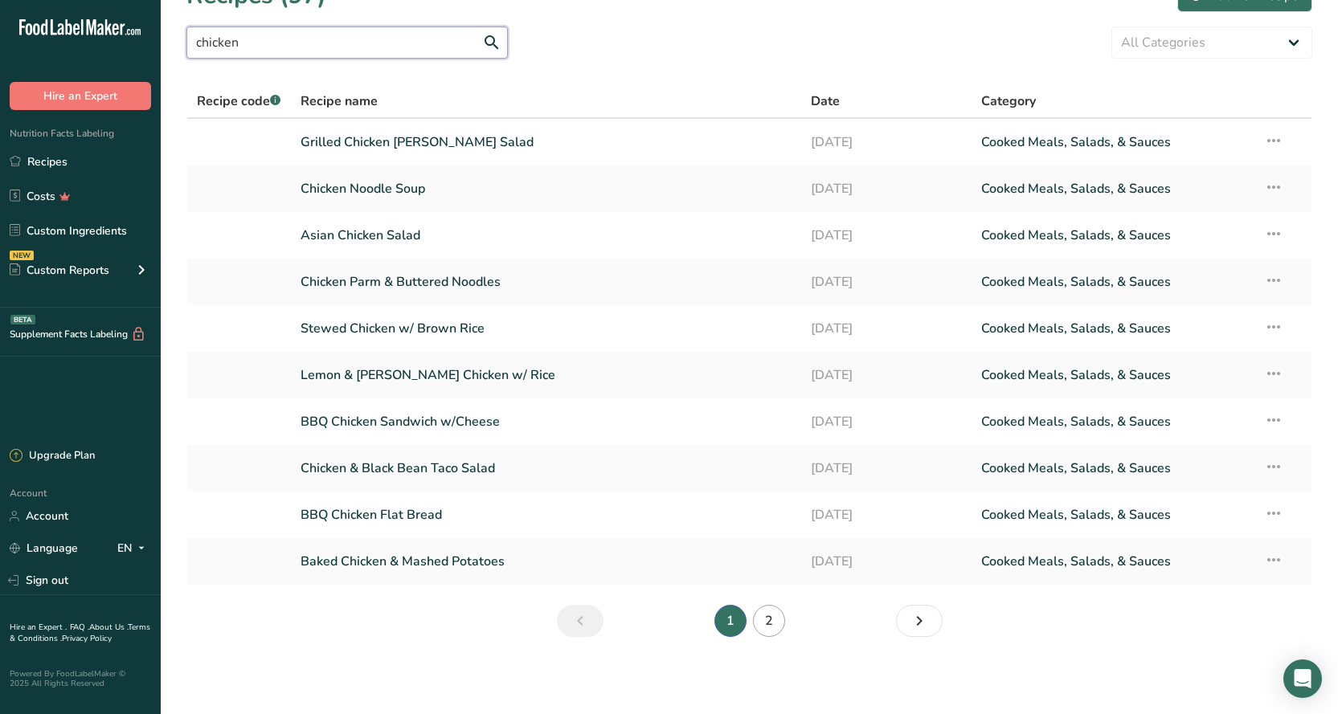
type input "chicken"
click at [774, 622] on link "2" at bounding box center [769, 621] width 32 height 32
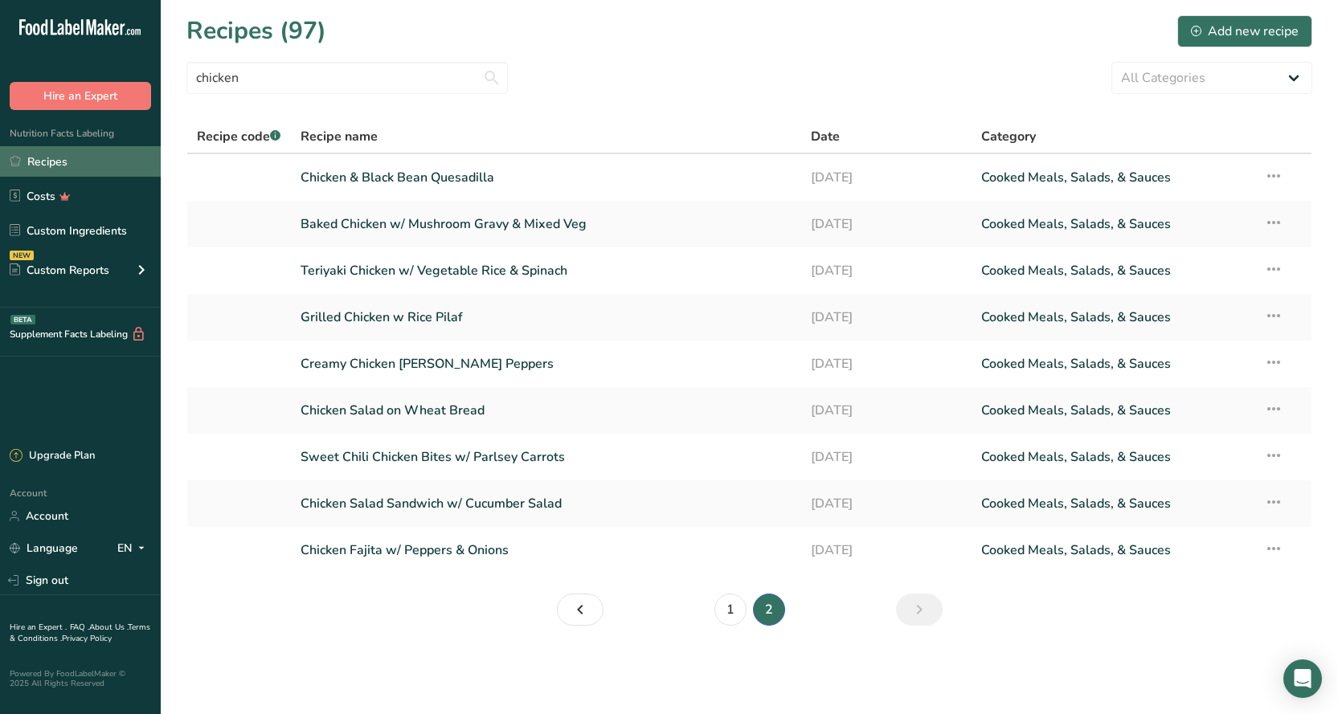
click at [56, 160] on link "Recipes" at bounding box center [80, 161] width 161 height 31
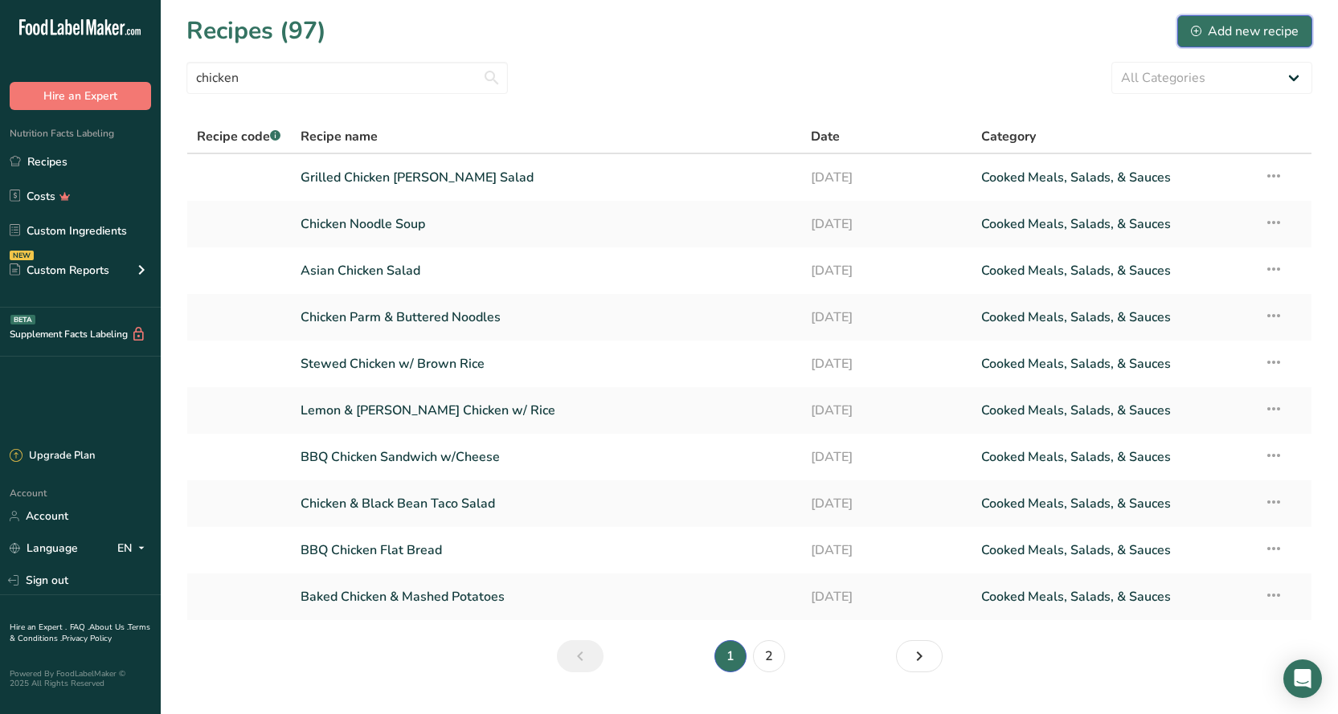
click at [1229, 33] on div "Add new recipe" at bounding box center [1244, 31] width 108 height 19
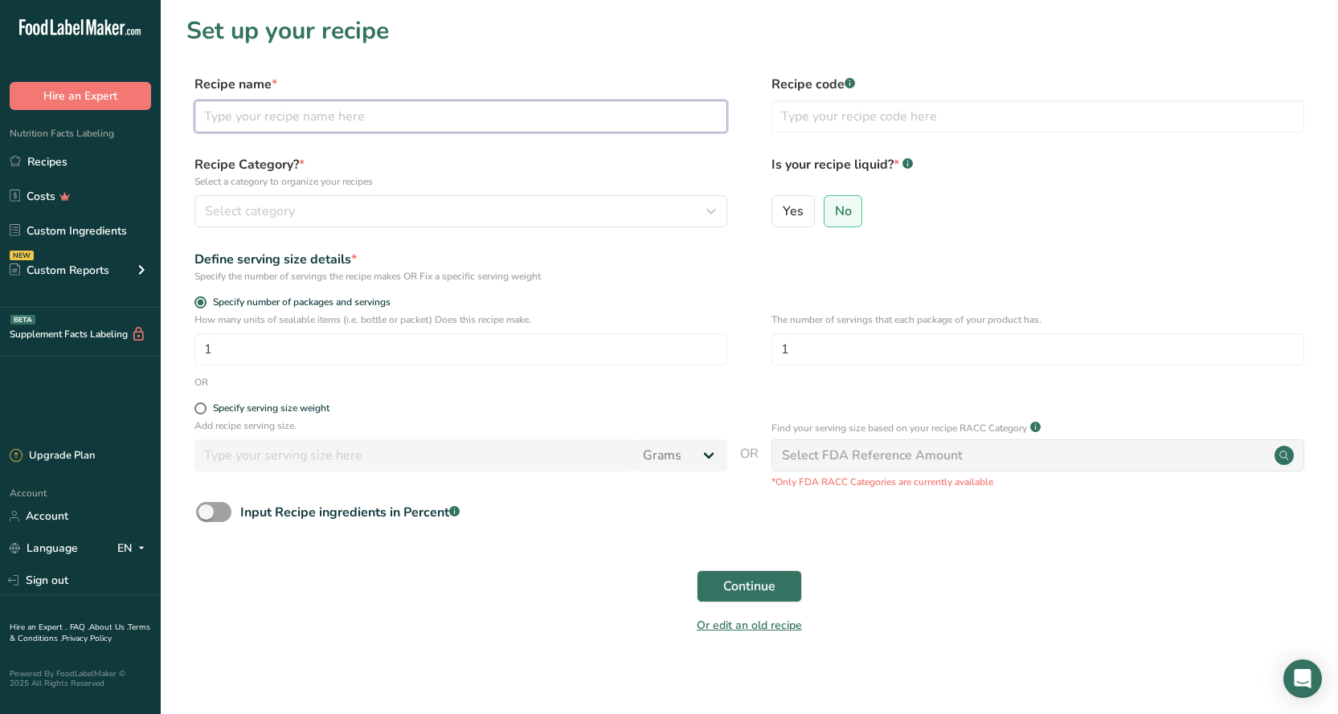
click at [286, 113] on input "text" at bounding box center [460, 116] width 533 height 32
type input "Chicken Lo Mein"
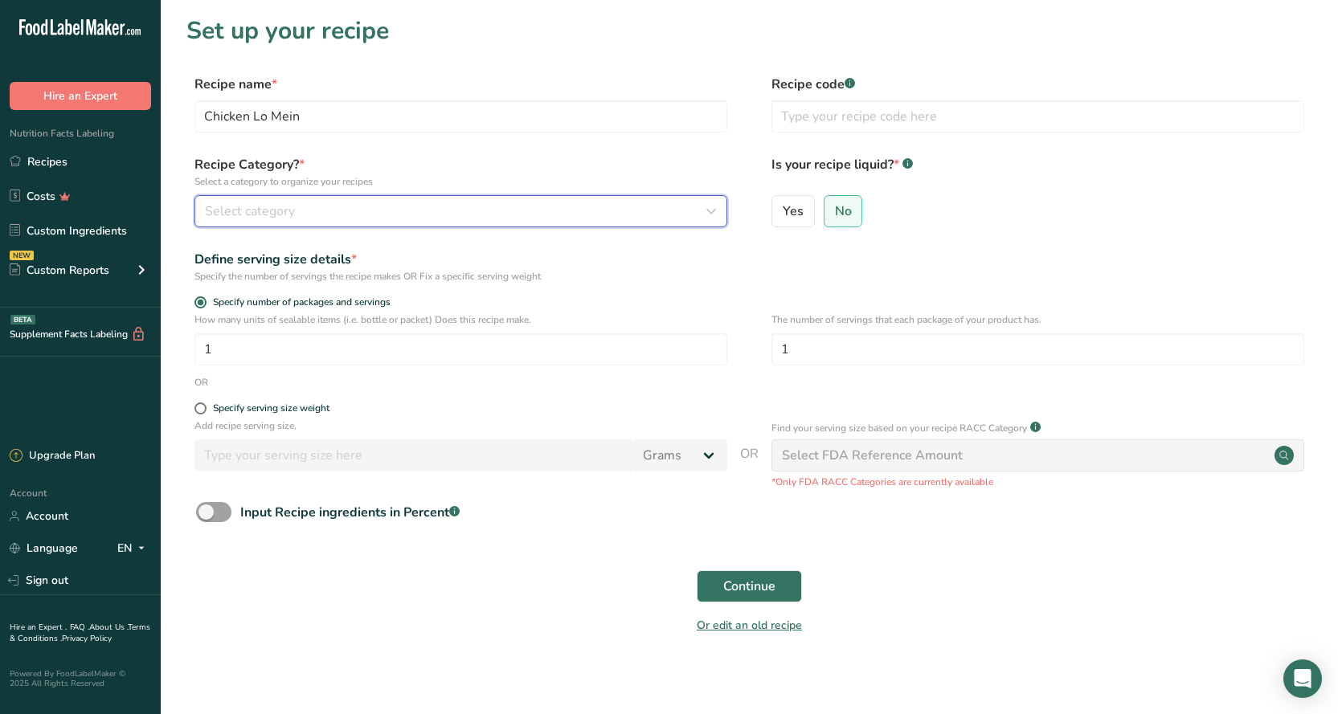
click at [463, 214] on div "Select category" at bounding box center [456, 211] width 502 height 19
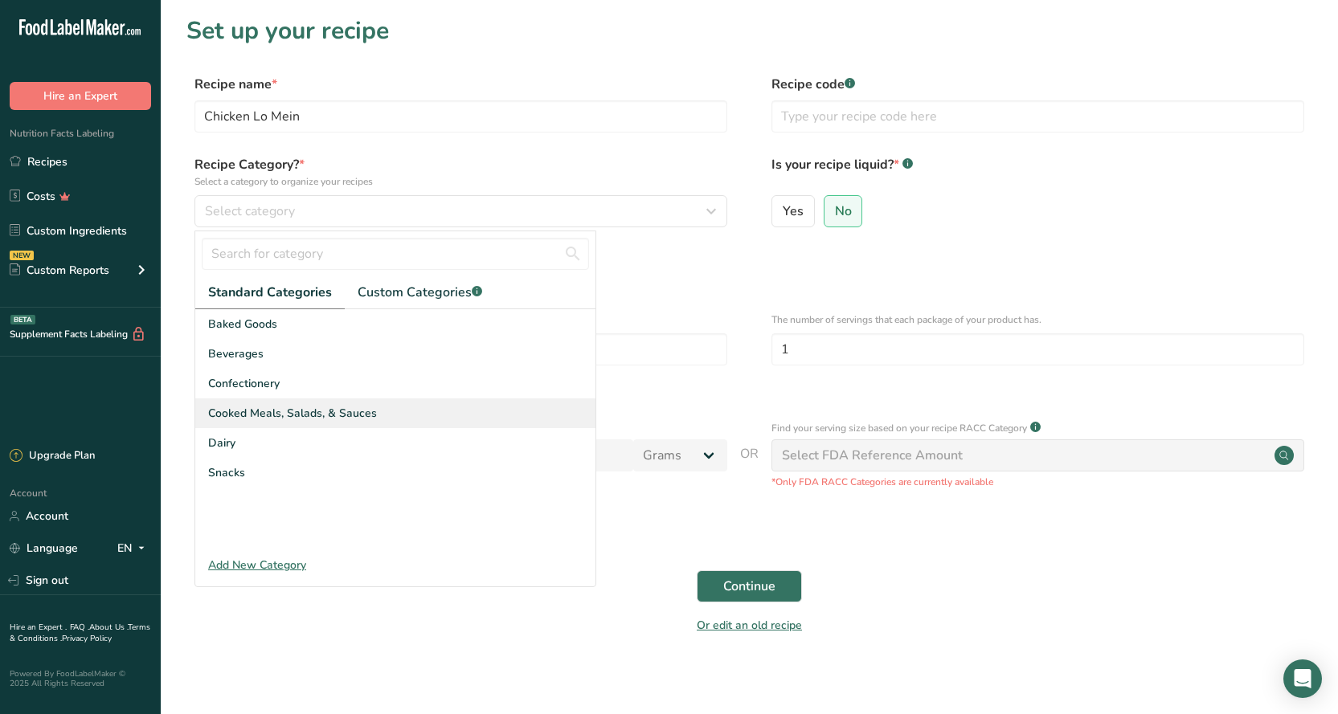
click at [347, 413] on span "Cooked Meals, Salads, & Sauces" at bounding box center [292, 413] width 169 height 17
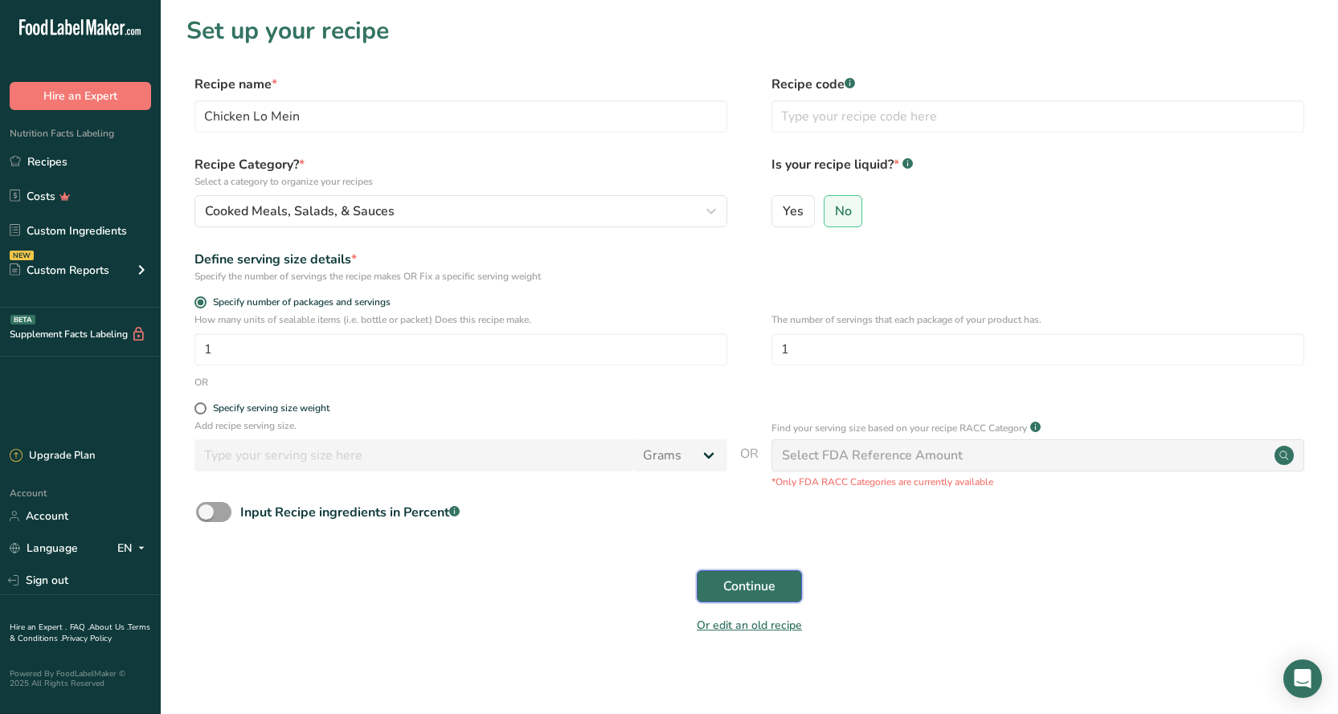
click at [741, 590] on span "Continue" at bounding box center [749, 586] width 52 height 19
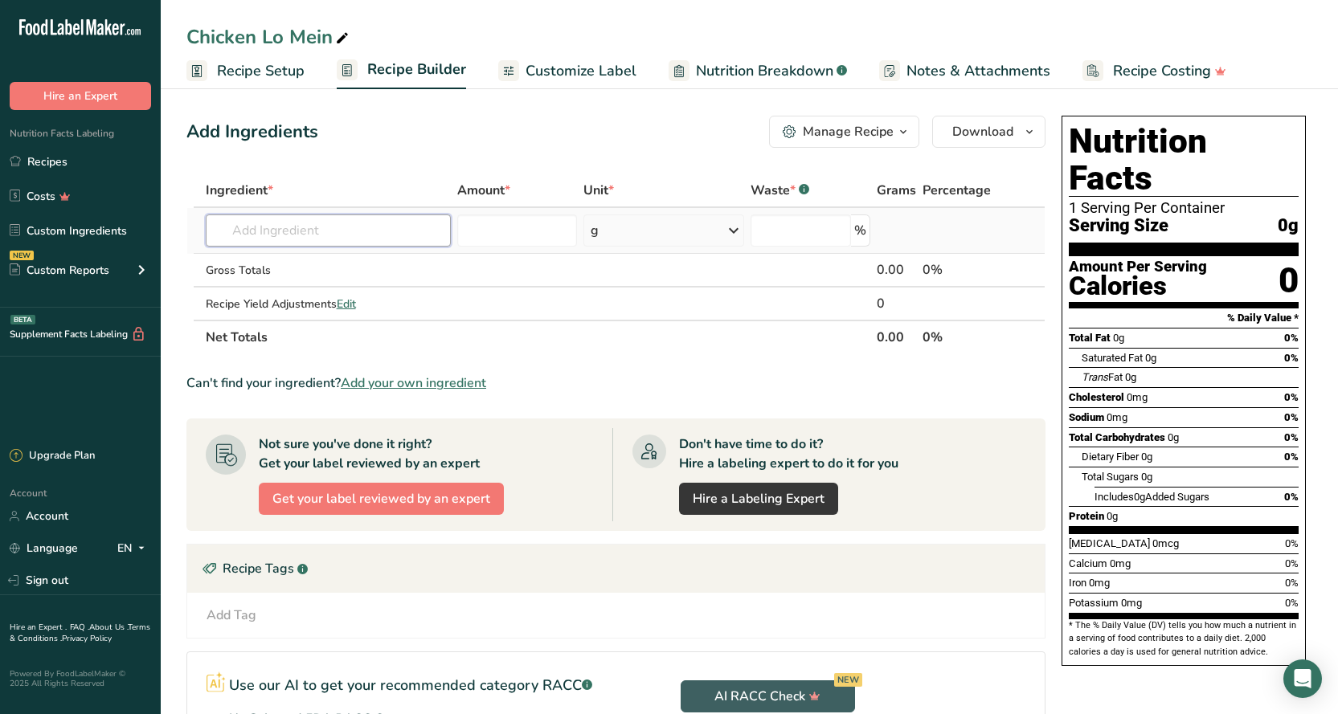
click at [243, 231] on input "text" at bounding box center [328, 230] width 245 height 32
type input "Lo mein noodle"
click at [277, 265] on p "Lo Mein Noodles" at bounding box center [268, 263] width 100 height 17
type input "Lo Mein Noodles"
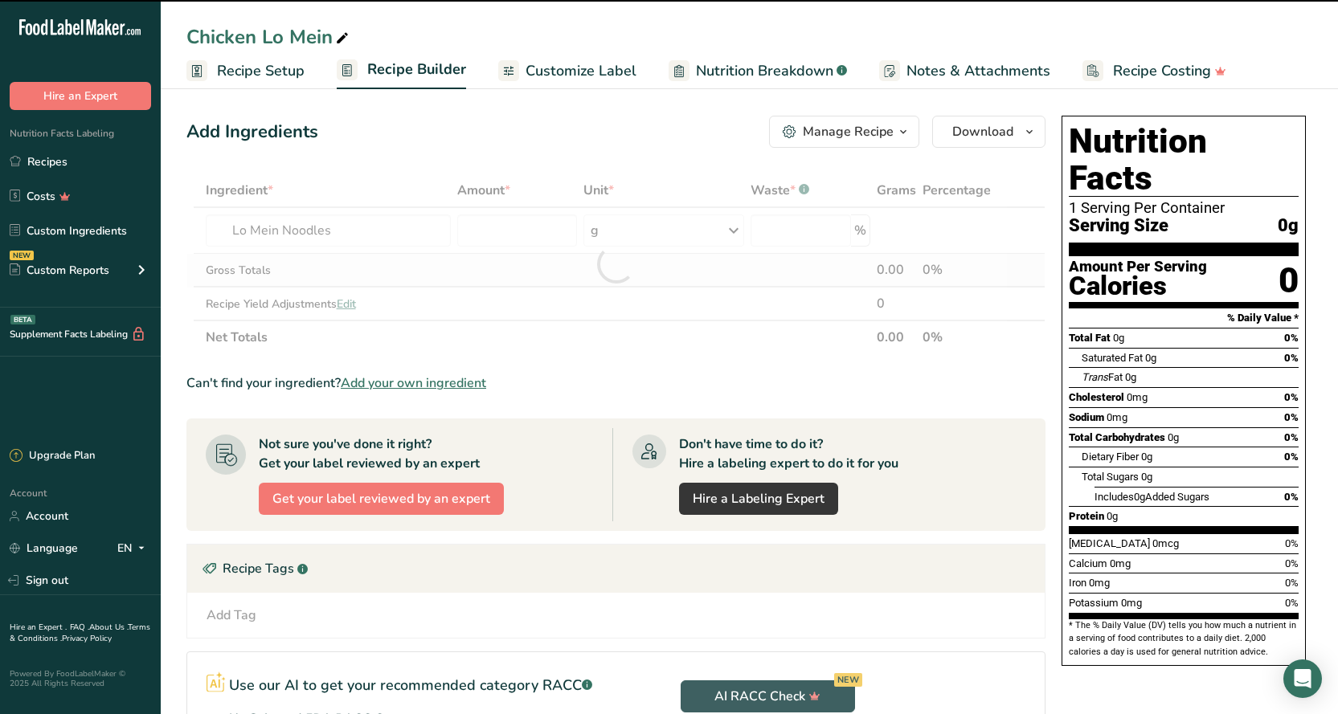
type input "0"
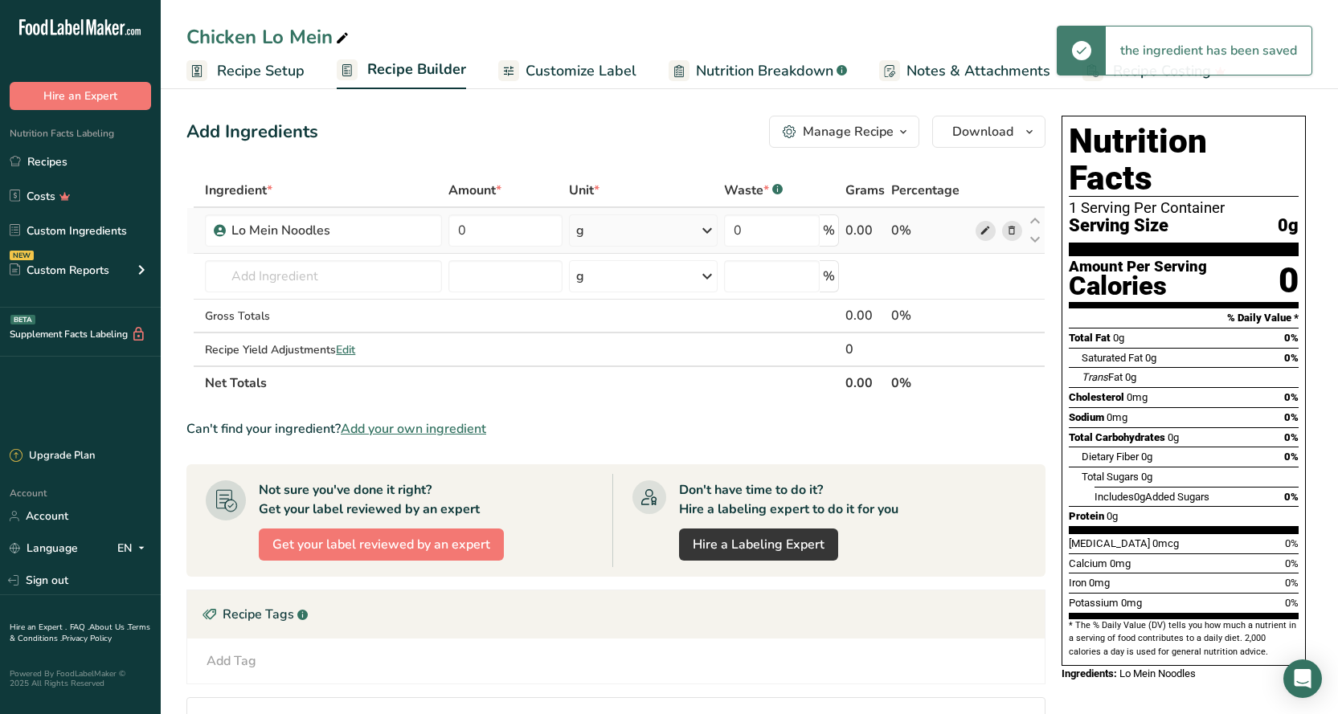
click at [982, 233] on icon at bounding box center [984, 231] width 11 height 17
drag, startPoint x: 486, startPoint y: 227, endPoint x: 457, endPoint y: 227, distance: 28.9
click at [457, 227] on input "0" at bounding box center [505, 230] width 114 height 32
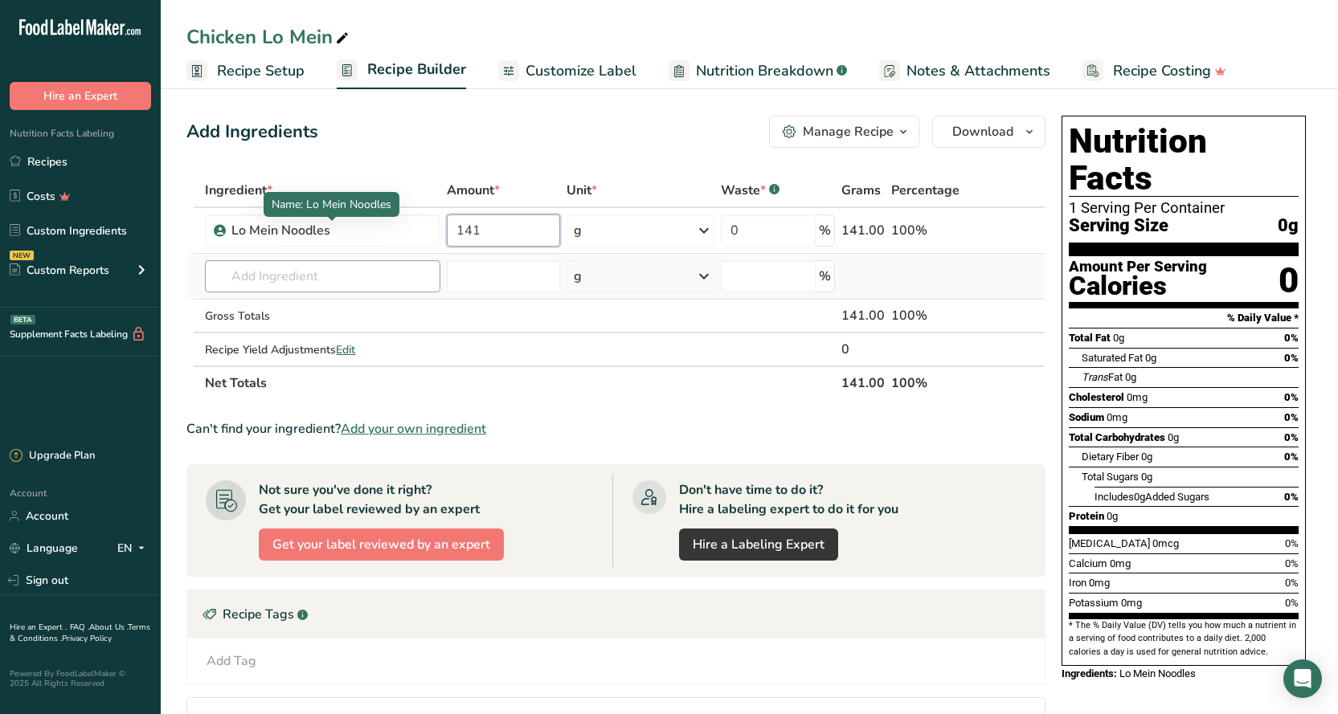
type input "141"
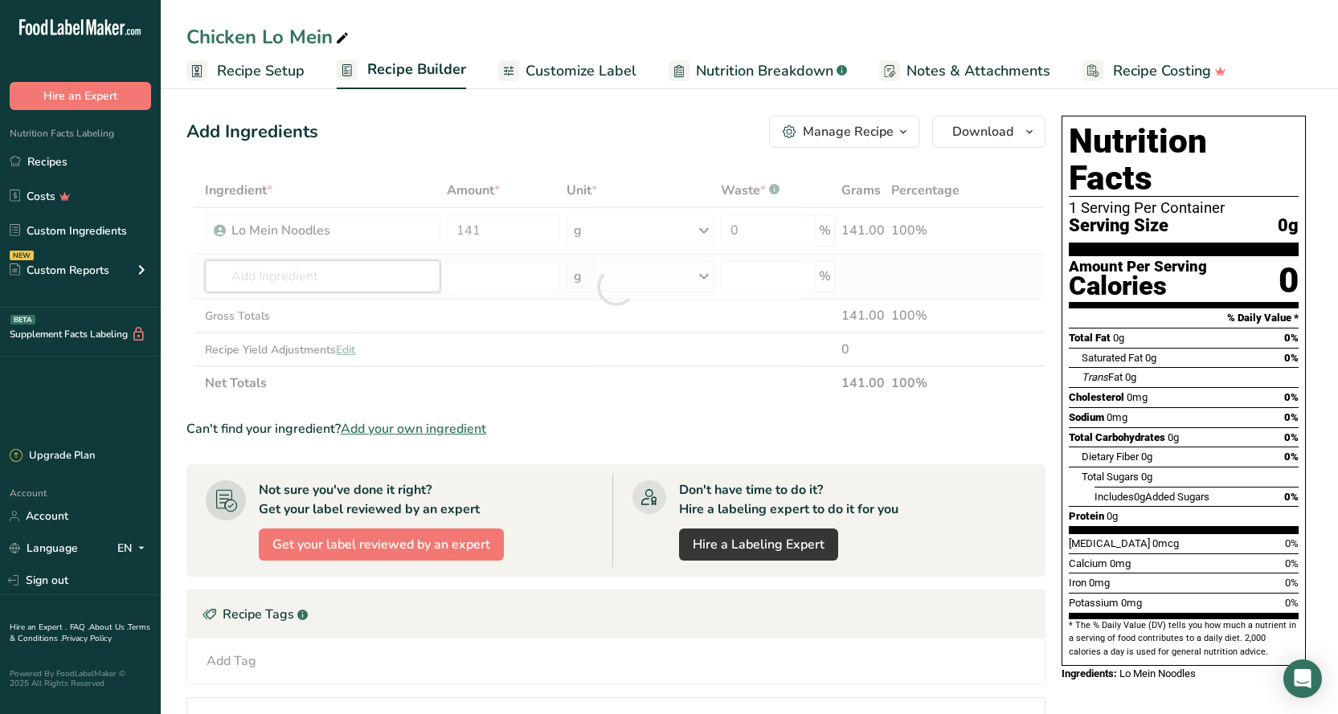
click at [251, 260] on div "Ingredient * Amount * Unit * Waste * .a-a{fill:#347362;}.b-a{fill:#fff;} Grams …" at bounding box center [615, 287] width 859 height 227
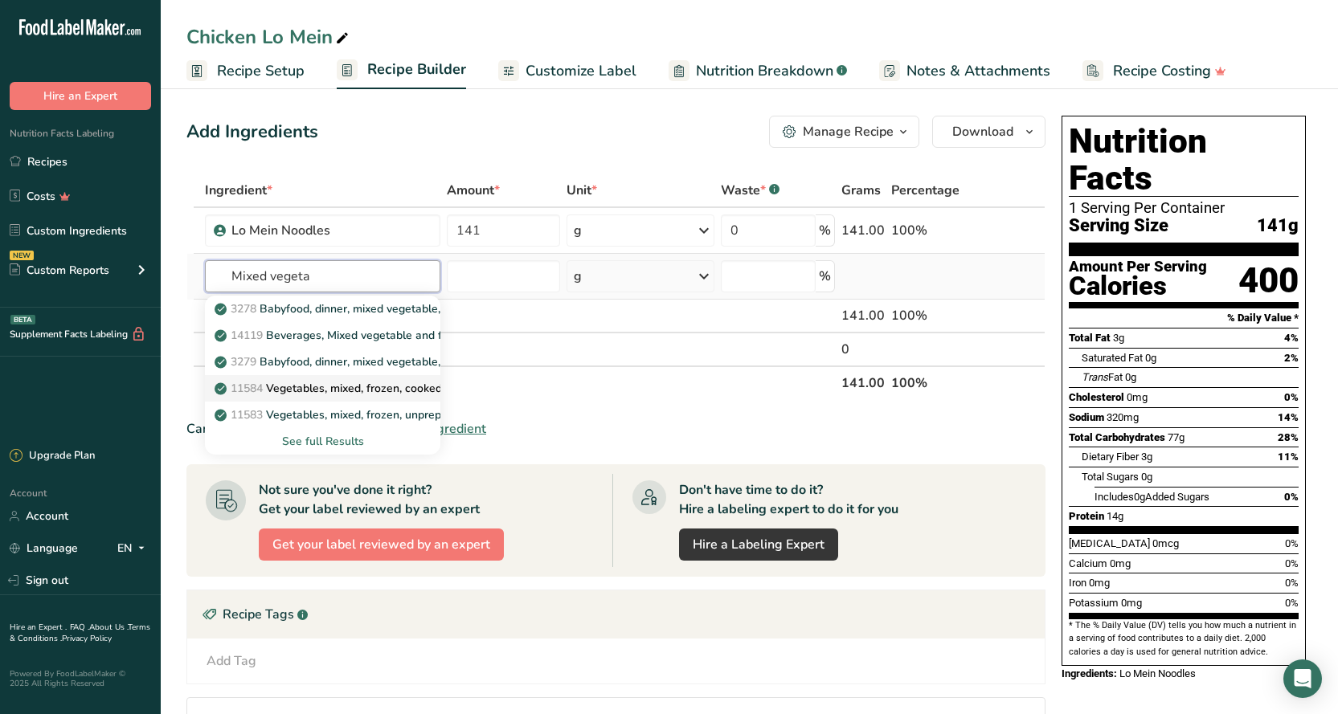
type input "Mixed vegeta"
click at [325, 386] on p "11584 Vegetables, mixed, frozen, cooked, boiled, drained, without salt" at bounding box center [404, 388] width 373 height 17
type input "Vegetables, mixed, frozen, cooked, boiled, drained, without salt"
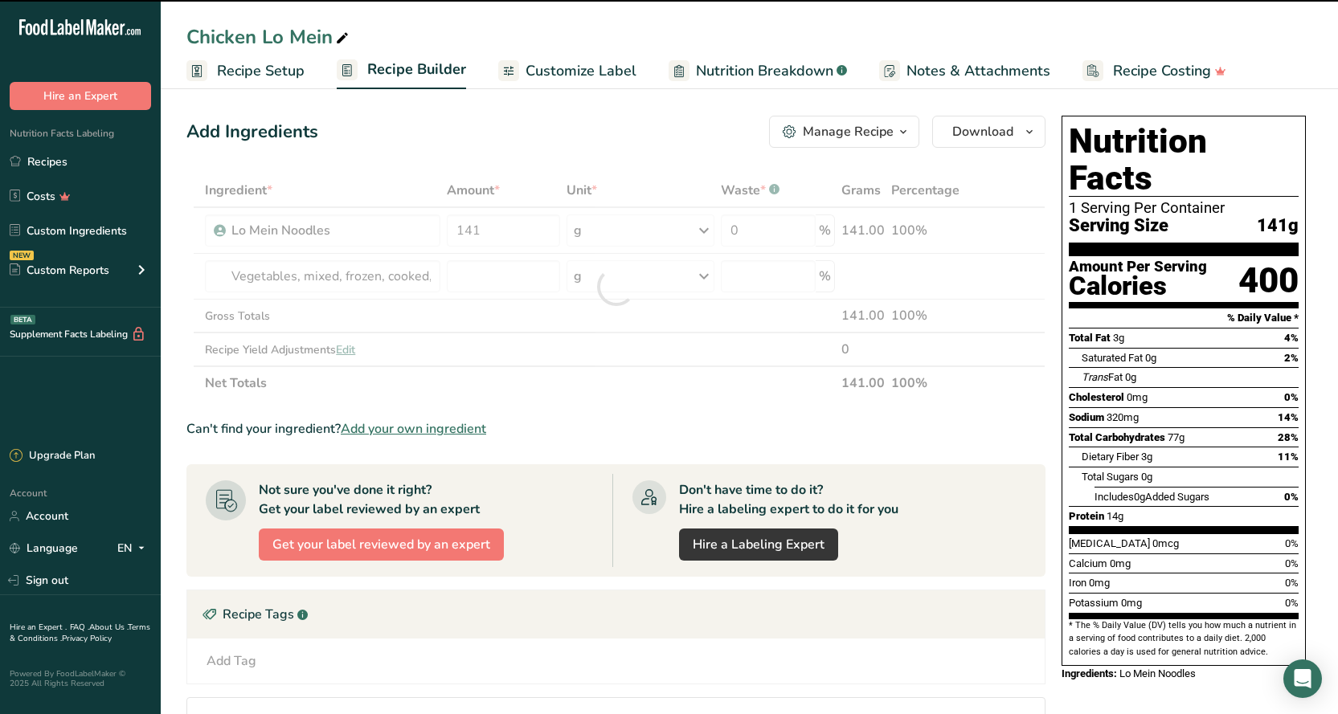
type input "0"
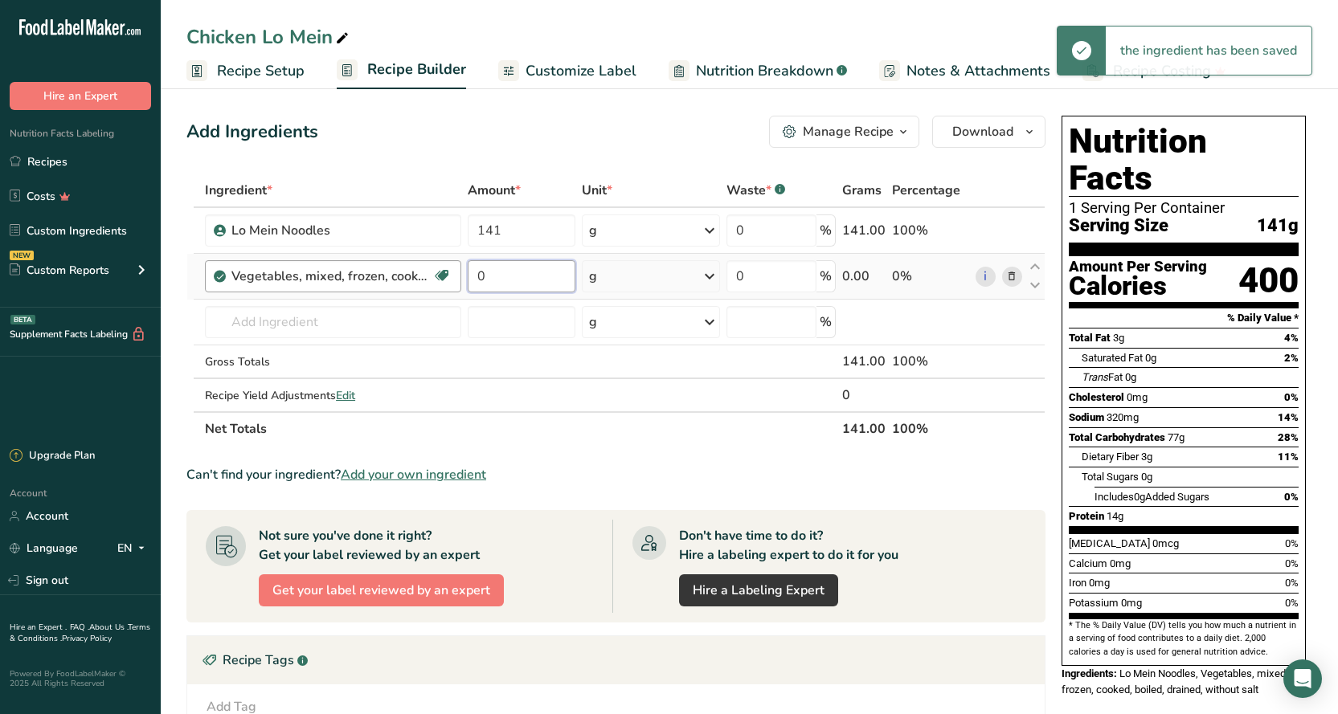
drag, startPoint x: 485, startPoint y: 279, endPoint x: 453, endPoint y: 280, distance: 32.1
click at [462, 279] on tr "Vegetables, mixed, frozen, cooked, boiled, drained, without salt Dairy free Glu…" at bounding box center [615, 277] width 857 height 46
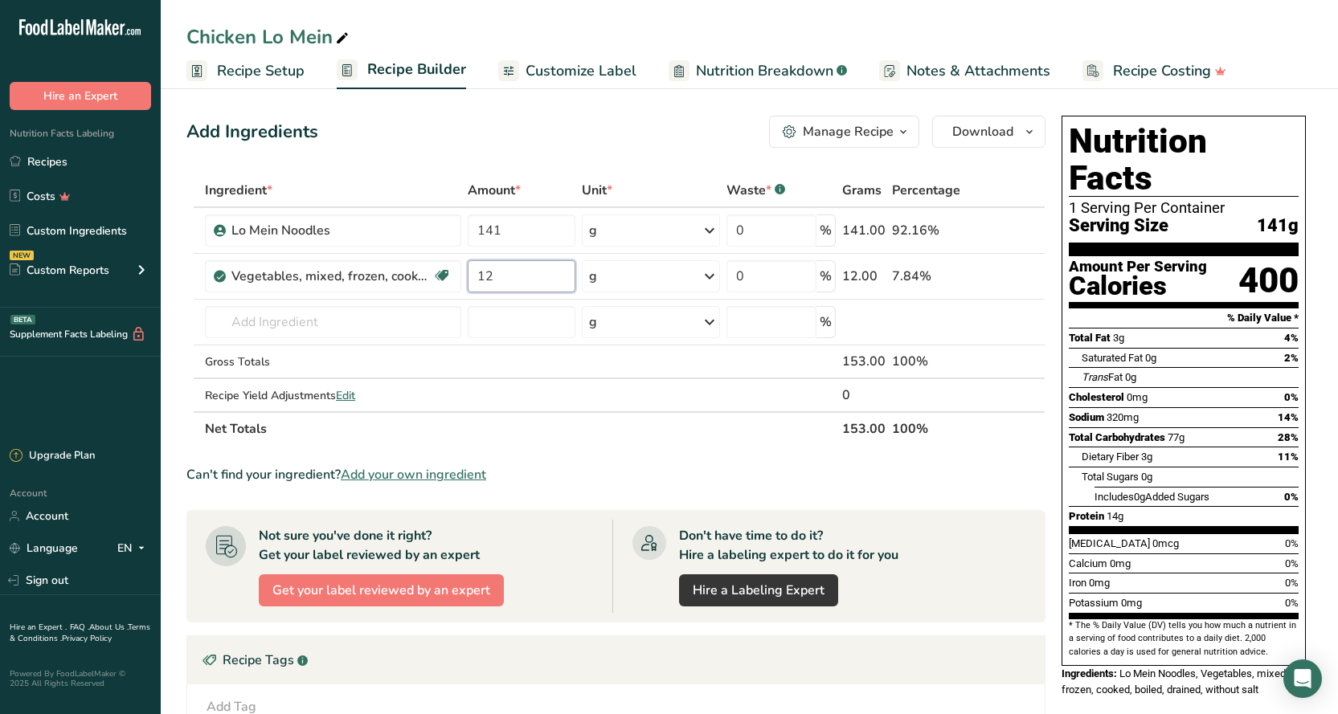
type input "12"
click at [566, 137] on div "Add Ingredients Manage Recipe Delete Recipe Duplicate Recipe Scale Recipe Save …" at bounding box center [615, 132] width 859 height 32
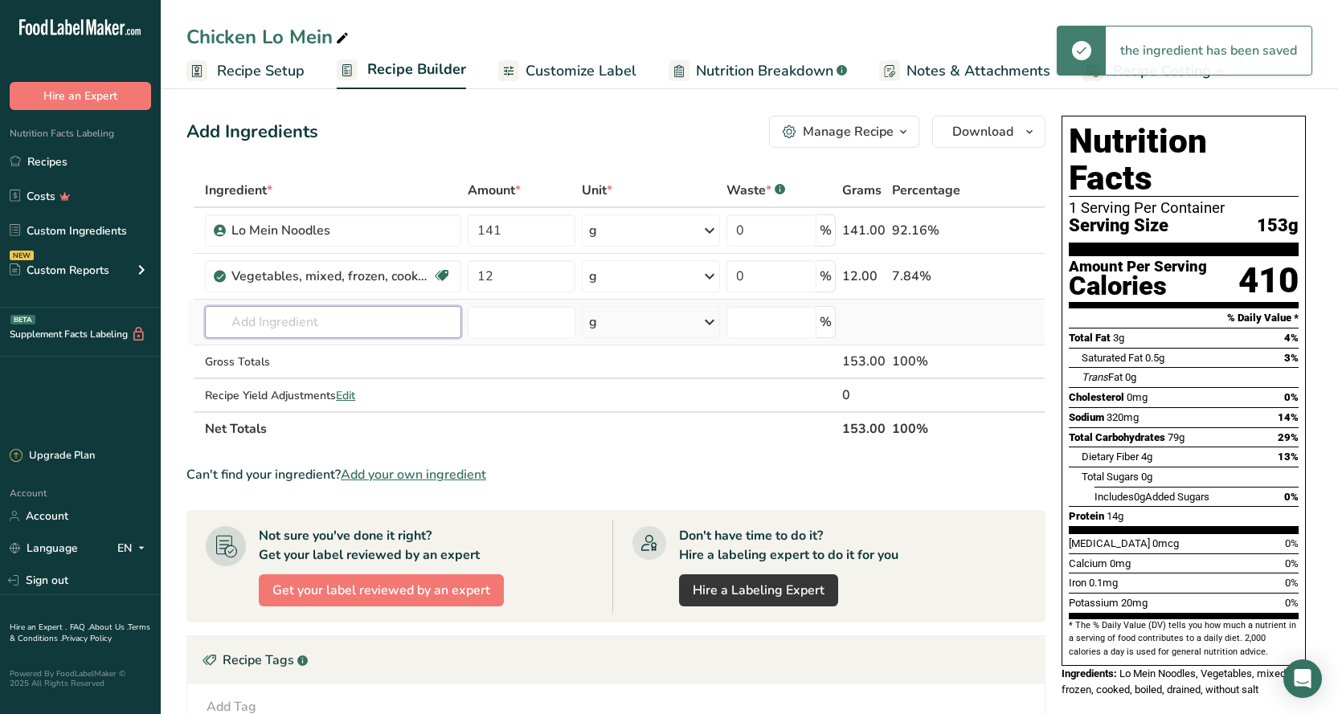
click at [268, 334] on input "text" at bounding box center [333, 322] width 256 height 32
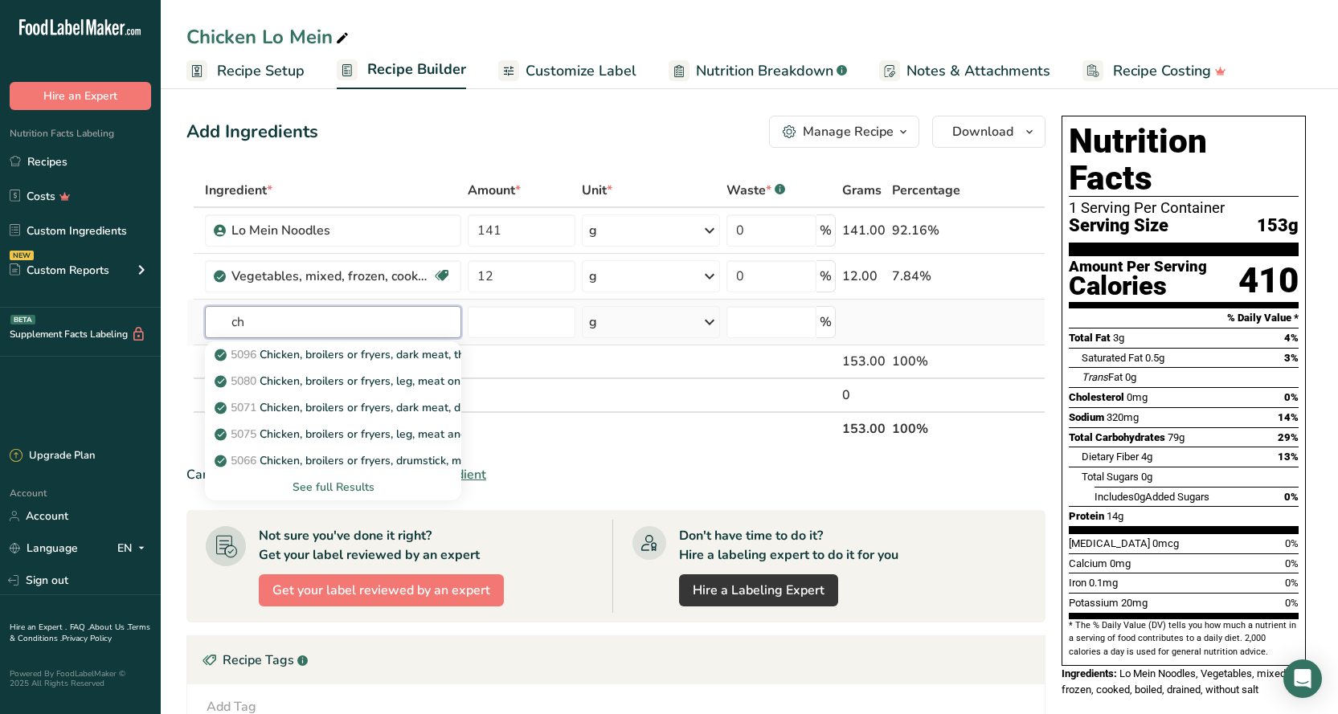
type input "c"
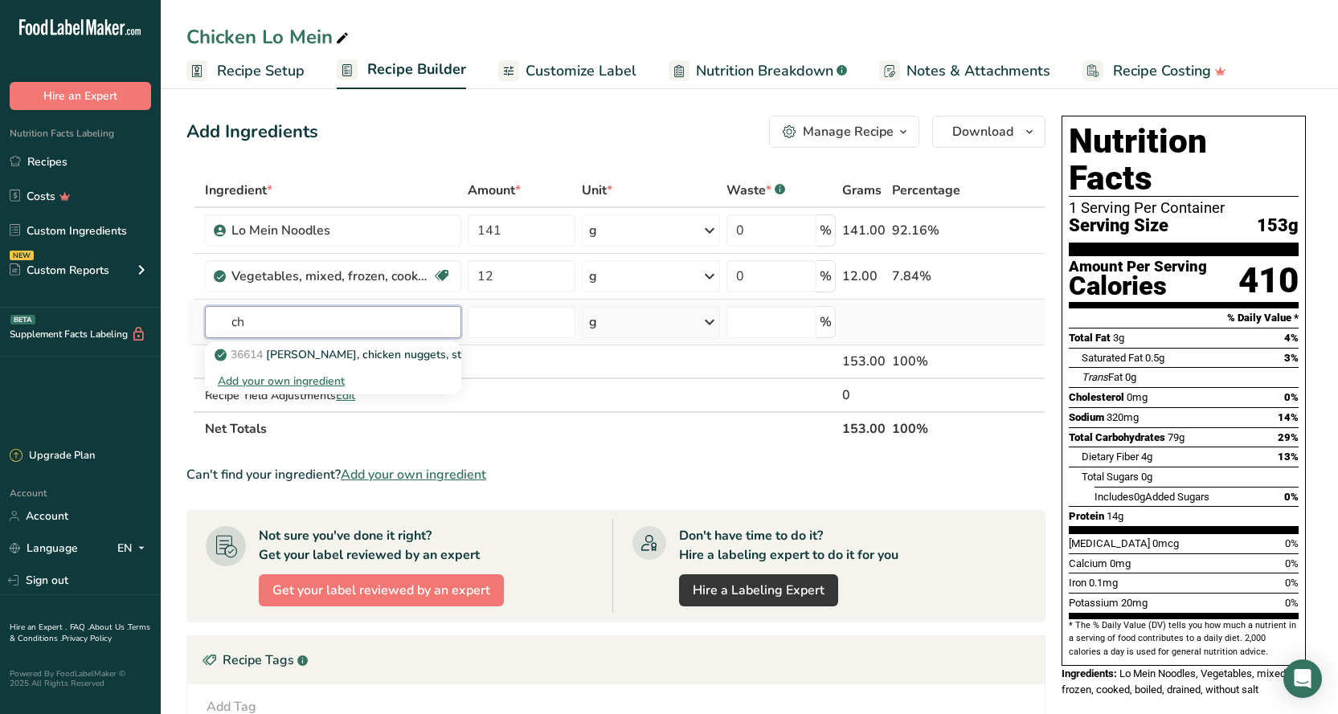
type input "c"
type input "s"
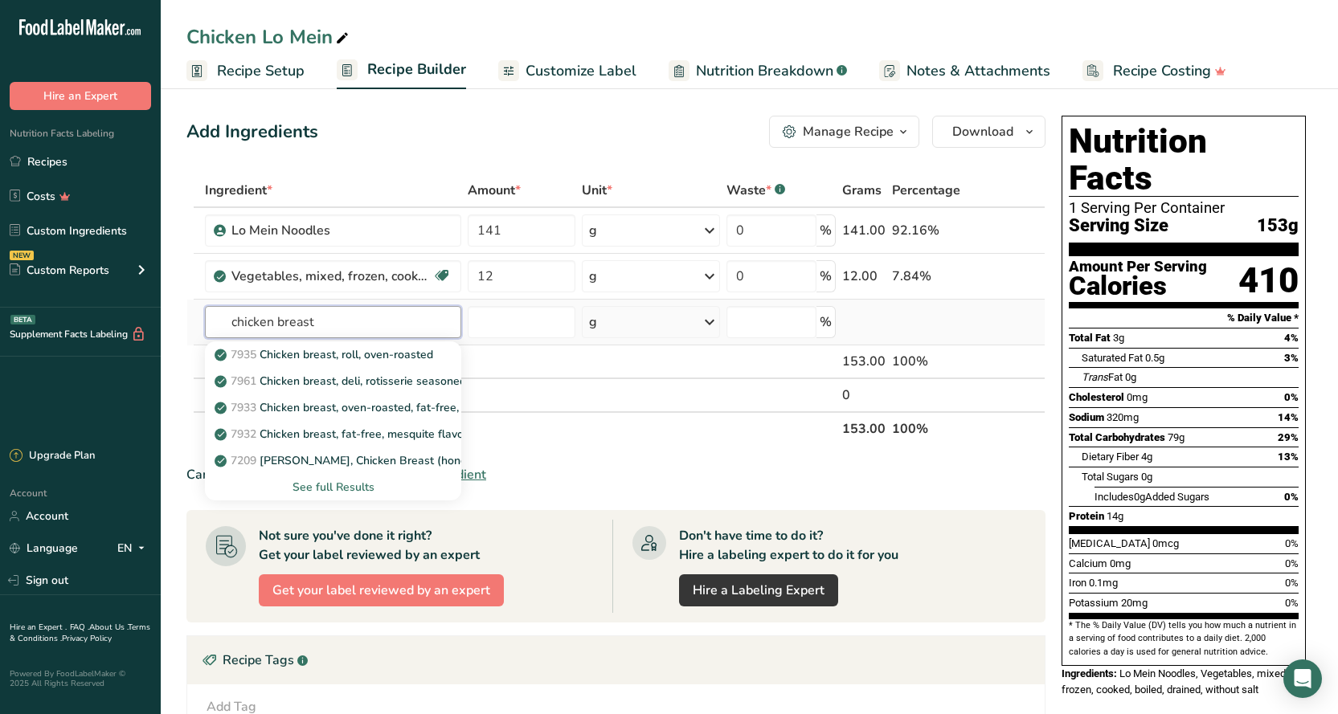
type input "chicken breast"
click at [366, 491] on div "See full Results" at bounding box center [333, 487] width 231 height 17
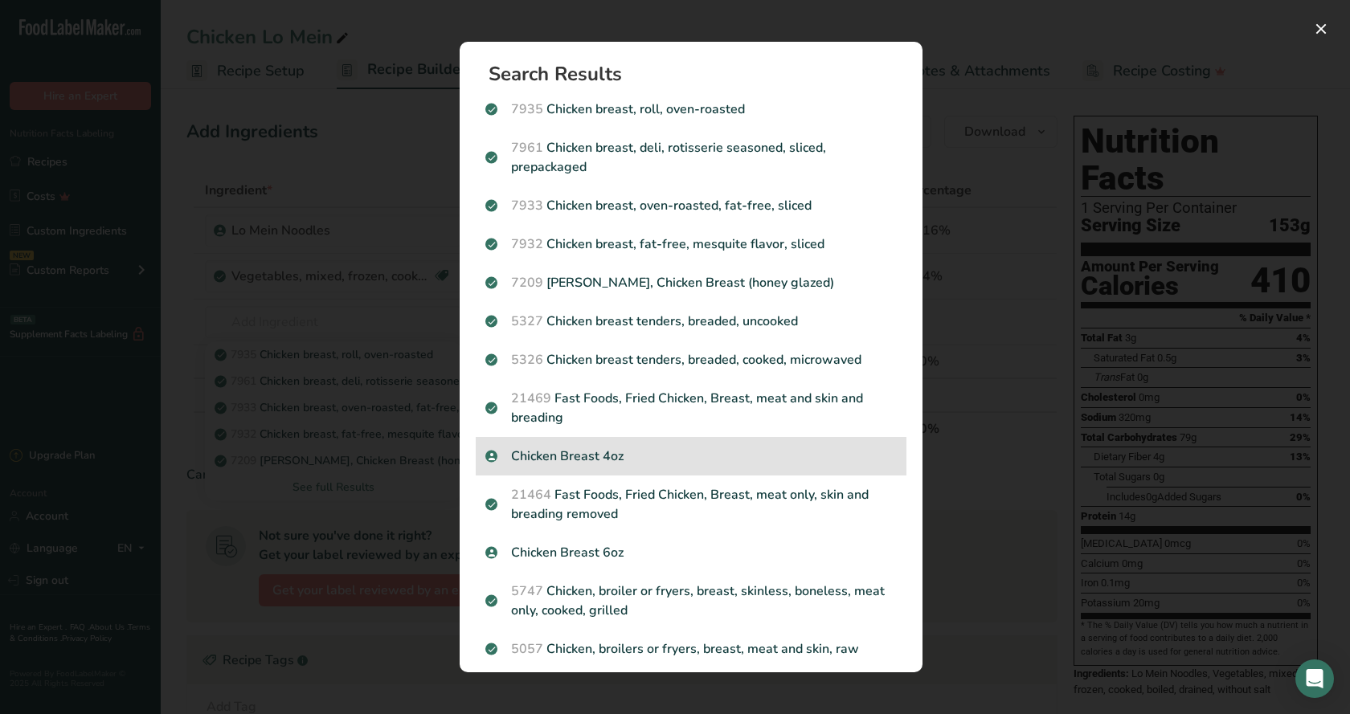
click at [590, 461] on p "Chicken Breast 4oz" at bounding box center [690, 456] width 411 height 19
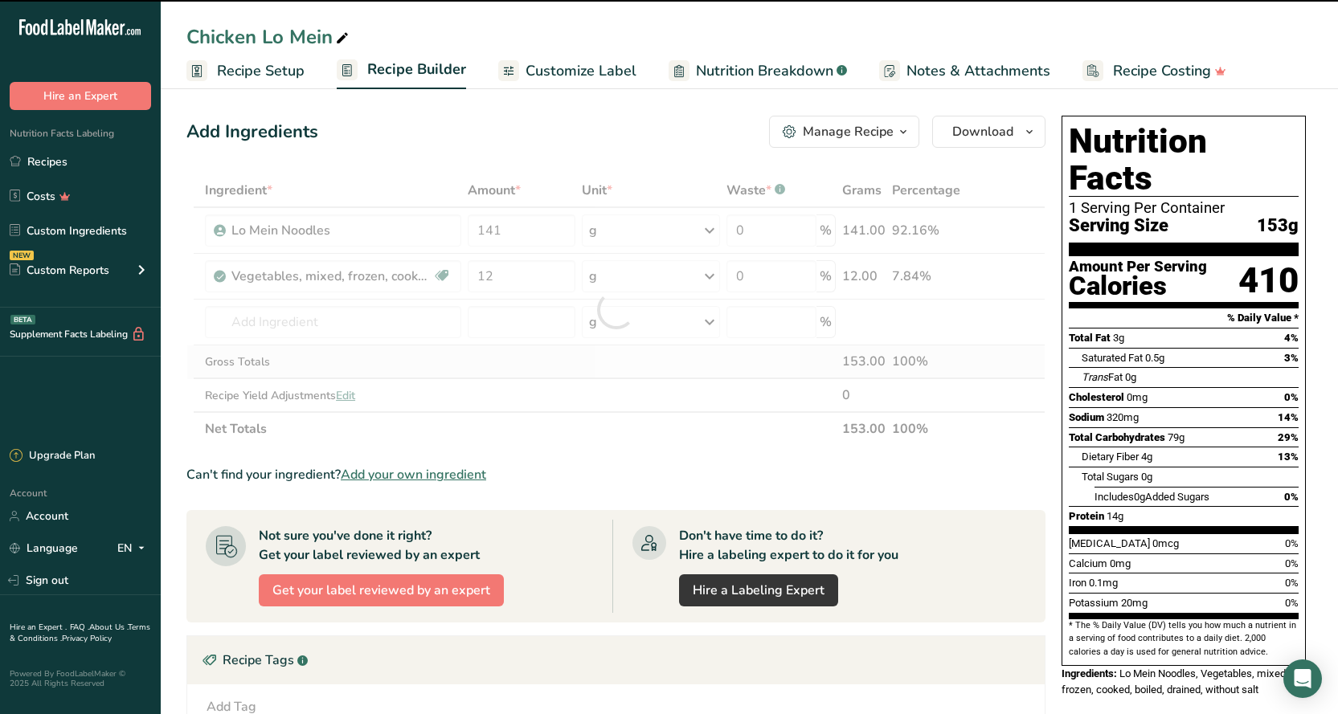
type input "0"
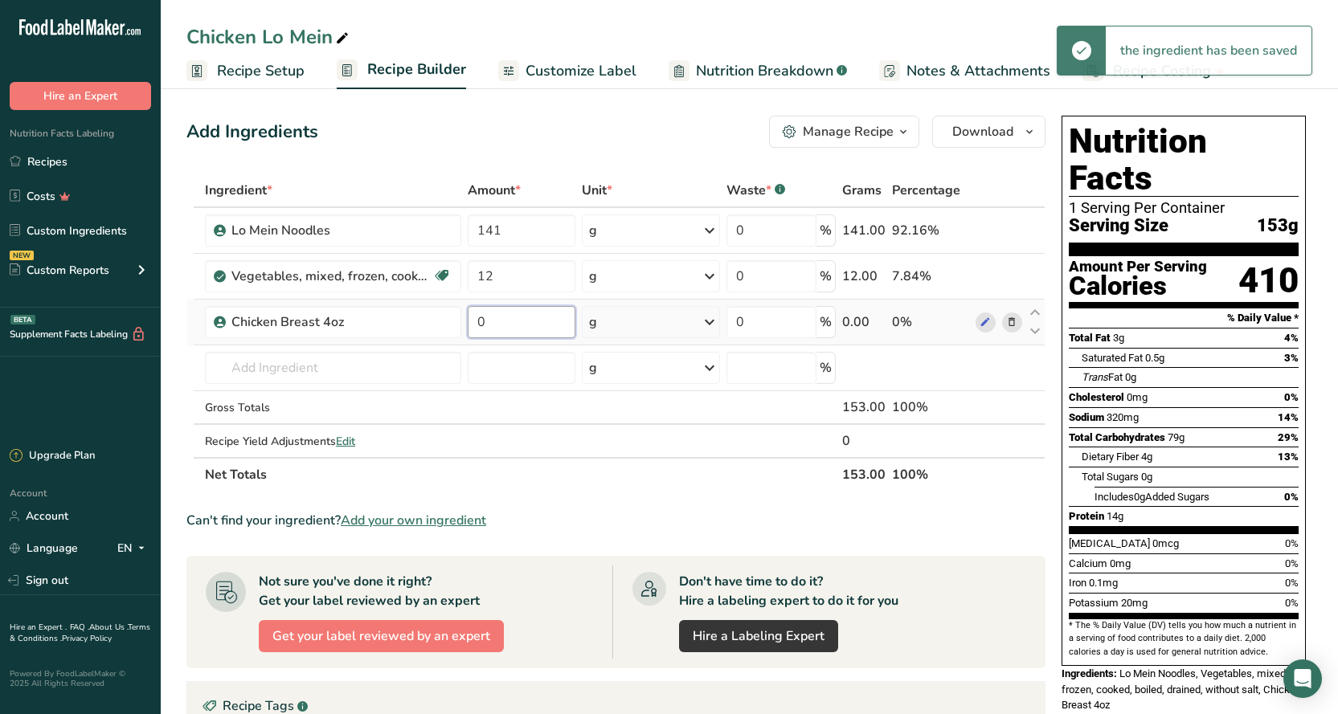
click at [504, 324] on input "0" at bounding box center [522, 322] width 108 height 32
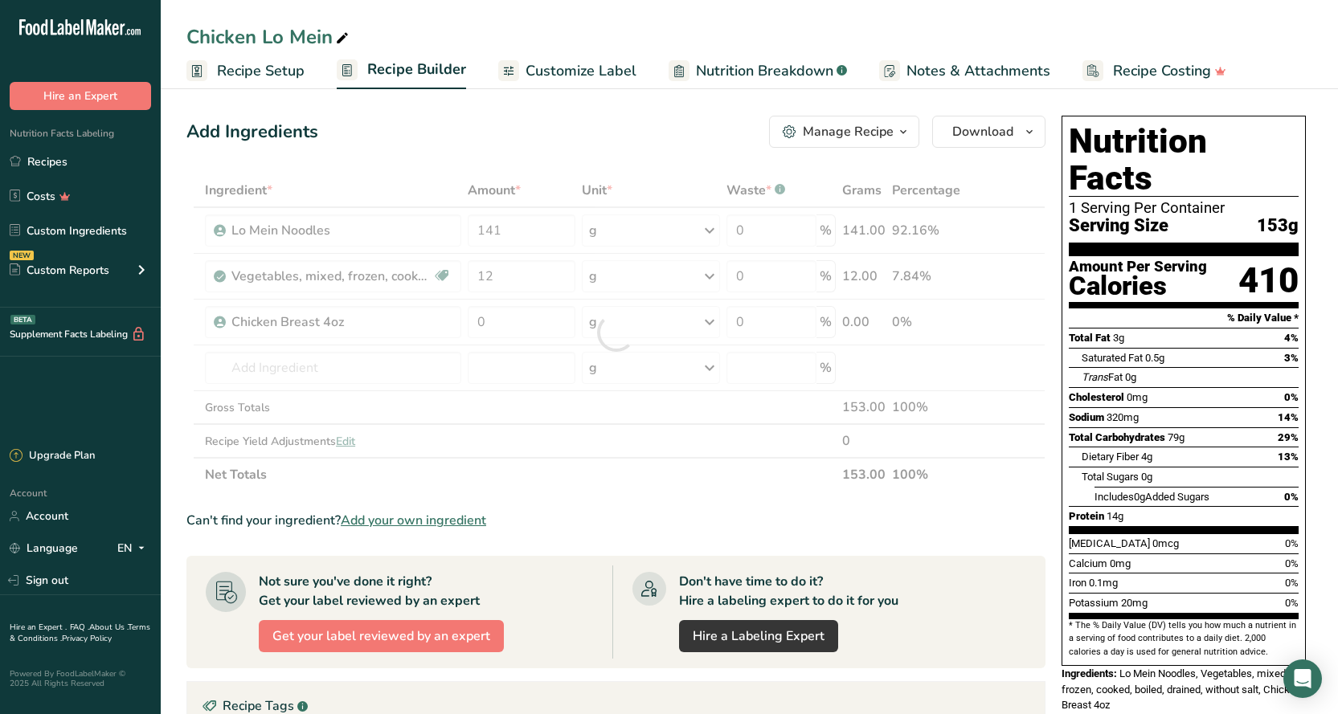
click at [986, 322] on div "Ingredient * Amount * Unit * Waste * .a-a{fill:#347362;}.b-a{fill:#fff;} Grams …" at bounding box center [615, 333] width 859 height 318
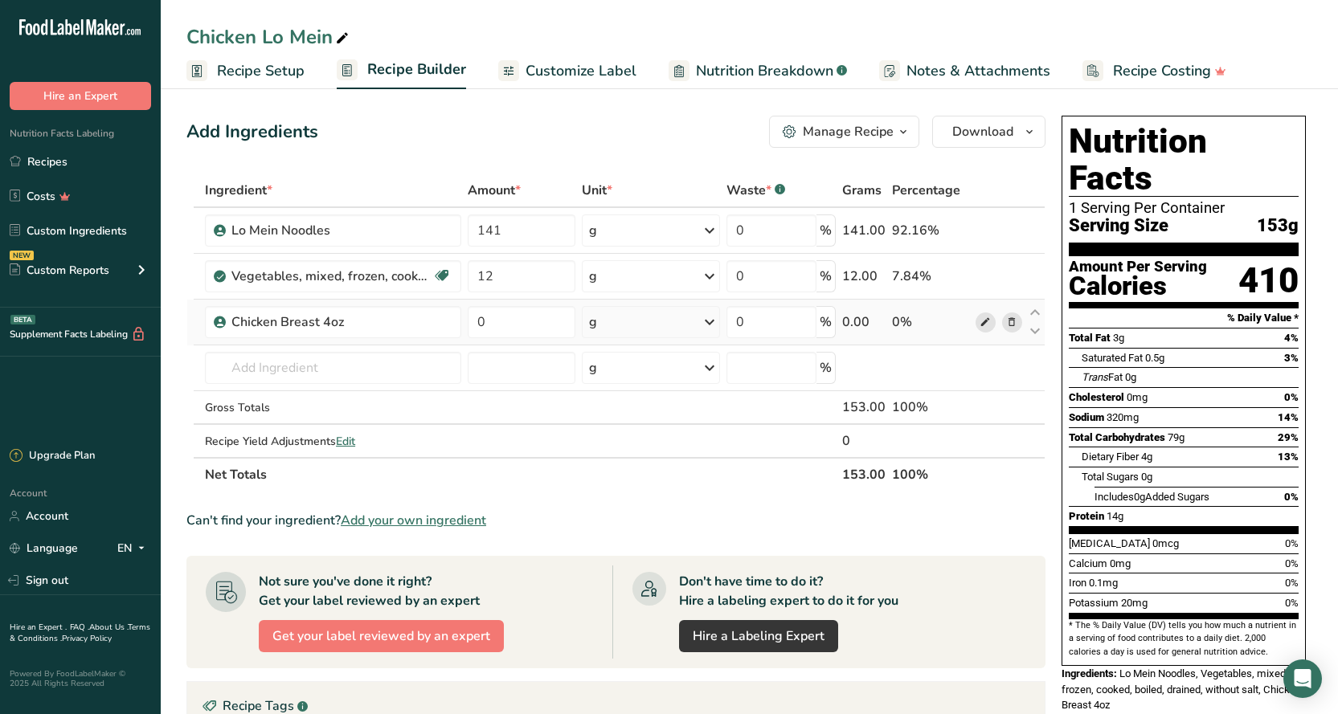
click at [982, 325] on icon at bounding box center [984, 322] width 11 height 17
drag, startPoint x: 496, startPoint y: 318, endPoint x: 467, endPoint y: 320, distance: 29.0
click at [467, 320] on td "0" at bounding box center [521, 323] width 114 height 46
type input "112"
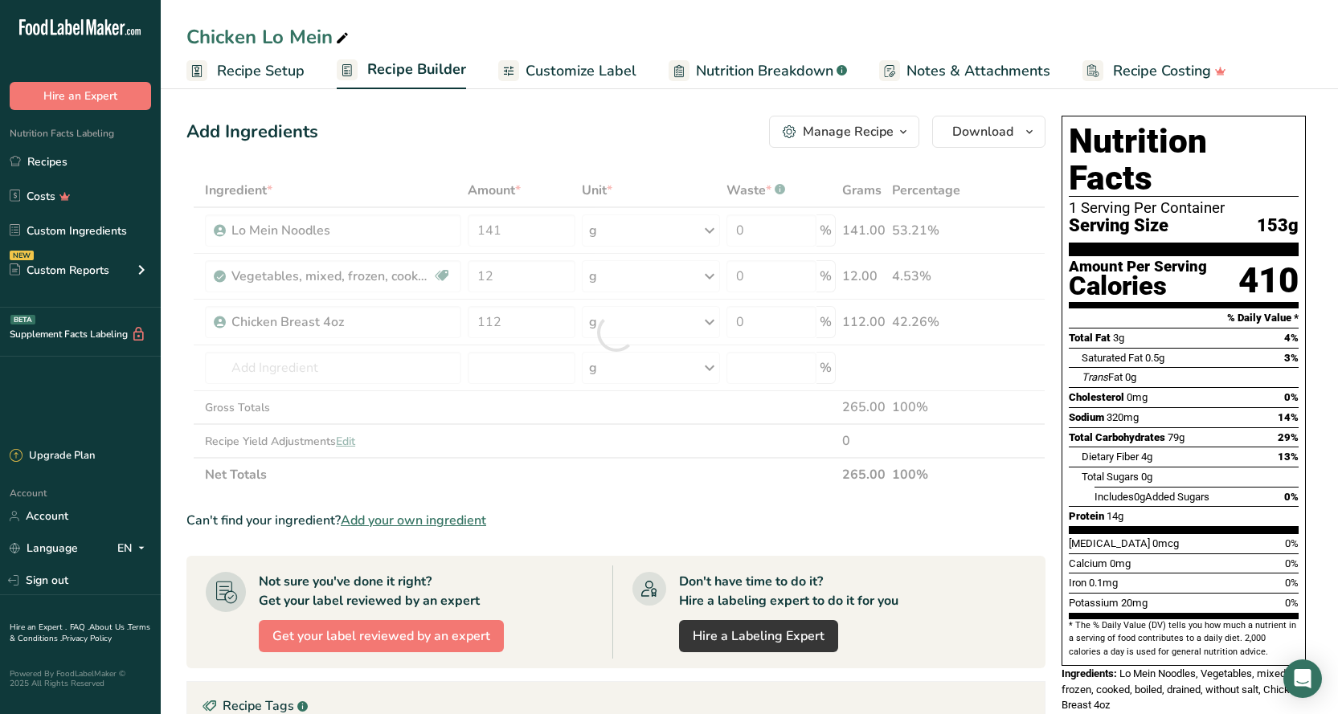
click at [510, 127] on div "Add Ingredients Manage Recipe Delete Recipe Duplicate Recipe Scale Recipe Save …" at bounding box center [615, 132] width 859 height 32
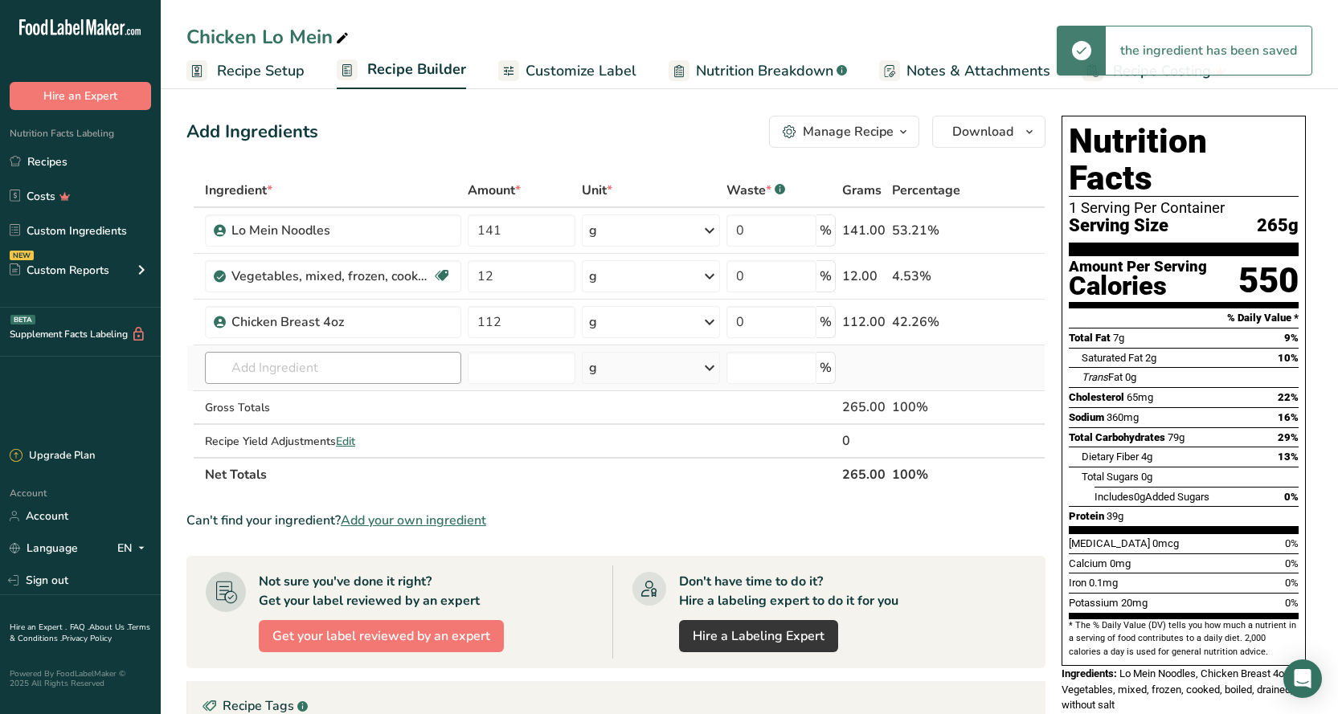
drag, startPoint x: 244, startPoint y: 351, endPoint x: 247, endPoint y: 364, distance: 13.2
click at [244, 353] on td "7935 Chicken breast, roll, oven-roasted 7961 Chicken breast, deli, rotisserie s…" at bounding box center [333, 368] width 263 height 46
drag, startPoint x: 247, startPoint y: 364, endPoint x: 255, endPoint y: 378, distance: 16.2
click at [251, 372] on input "text" at bounding box center [333, 368] width 256 height 32
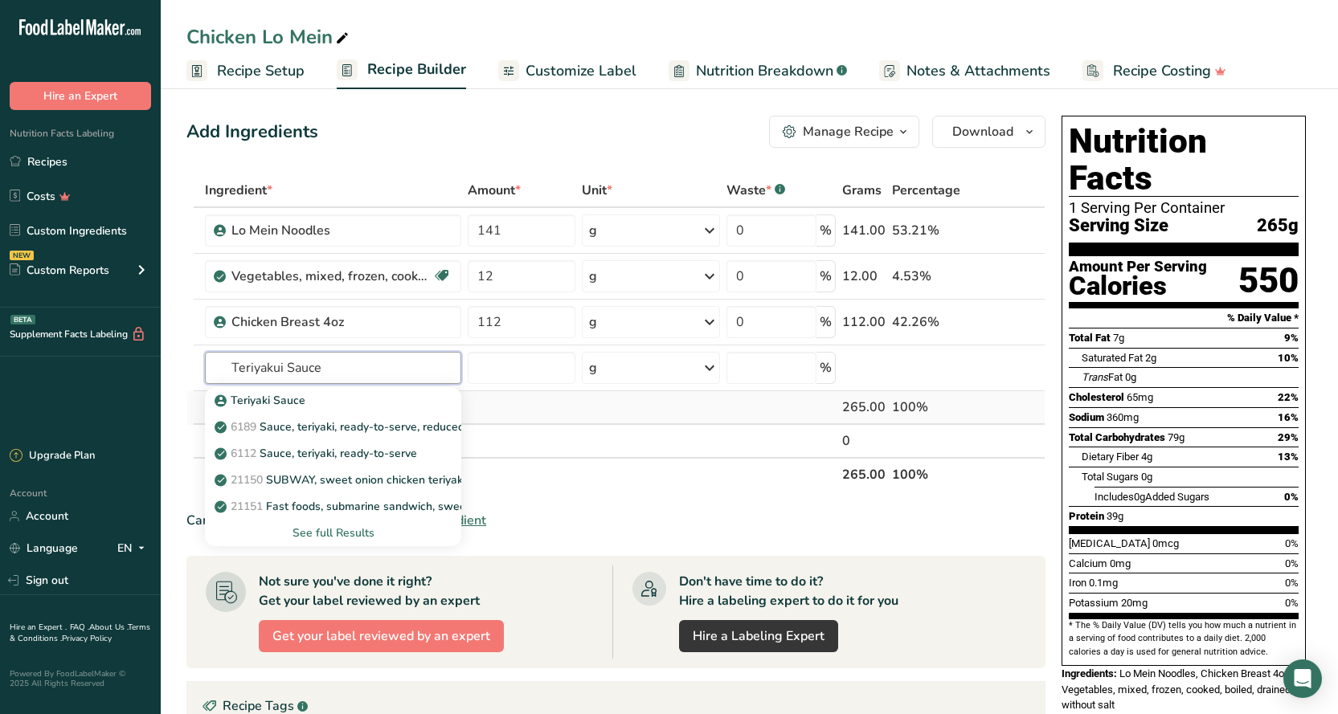
type input "Teriyakui Sauce"
click at [263, 403] on p "Teriyaki Sauce" at bounding box center [262, 400] width 88 height 17
type input "Teriyaki Sauce"
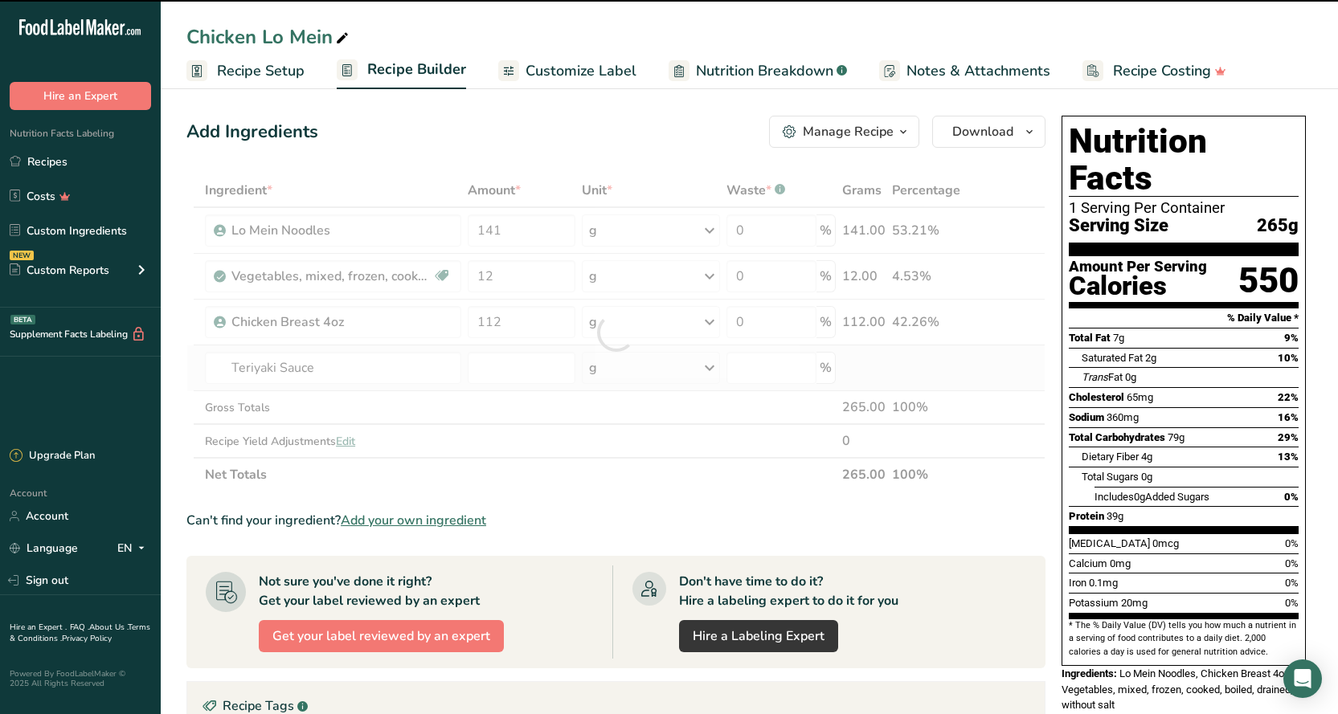
type input "0"
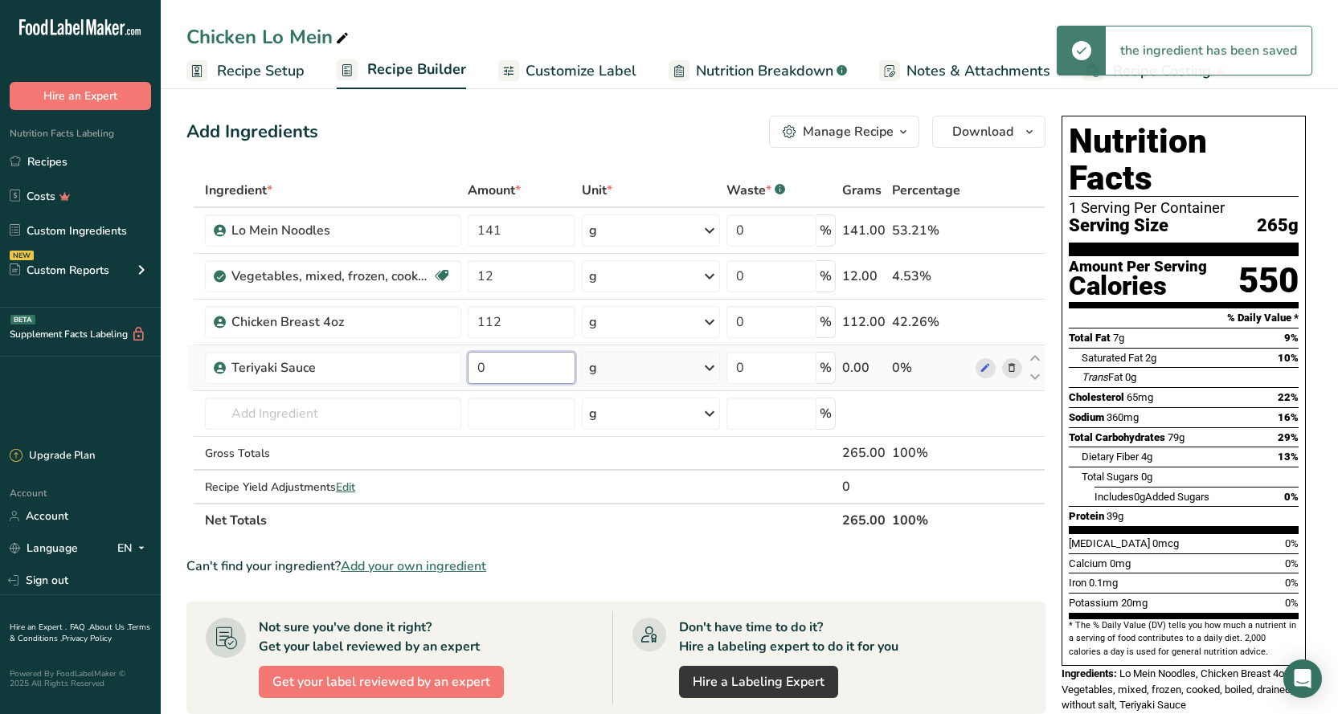
drag, startPoint x: 486, startPoint y: 366, endPoint x: 469, endPoint y: 370, distance: 17.3
click at [469, 370] on input "0" at bounding box center [522, 368] width 108 height 32
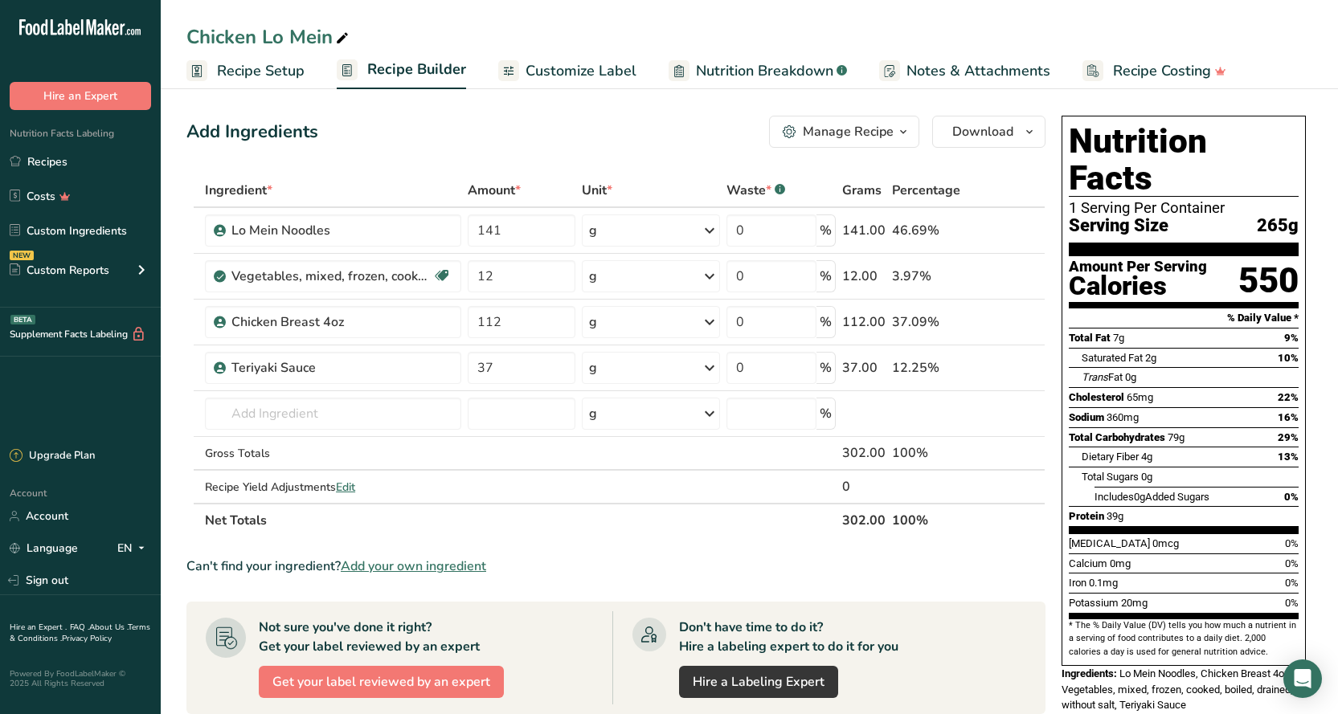
click at [675, 131] on div "Add Ingredients Manage Recipe Delete Recipe Duplicate Recipe Scale Recipe Save …" at bounding box center [615, 132] width 859 height 32
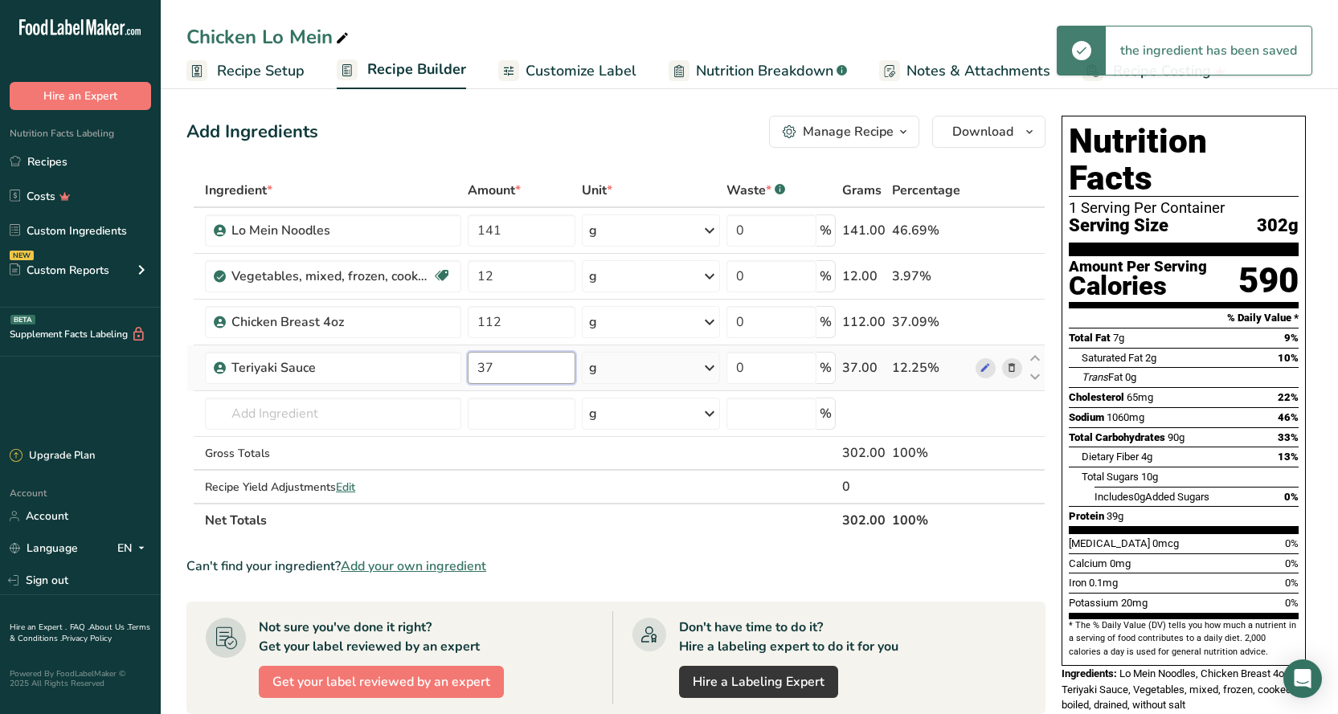
drag, startPoint x: 507, startPoint y: 366, endPoint x: 472, endPoint y: 365, distance: 35.4
click at [472, 365] on input "37" at bounding box center [522, 368] width 108 height 32
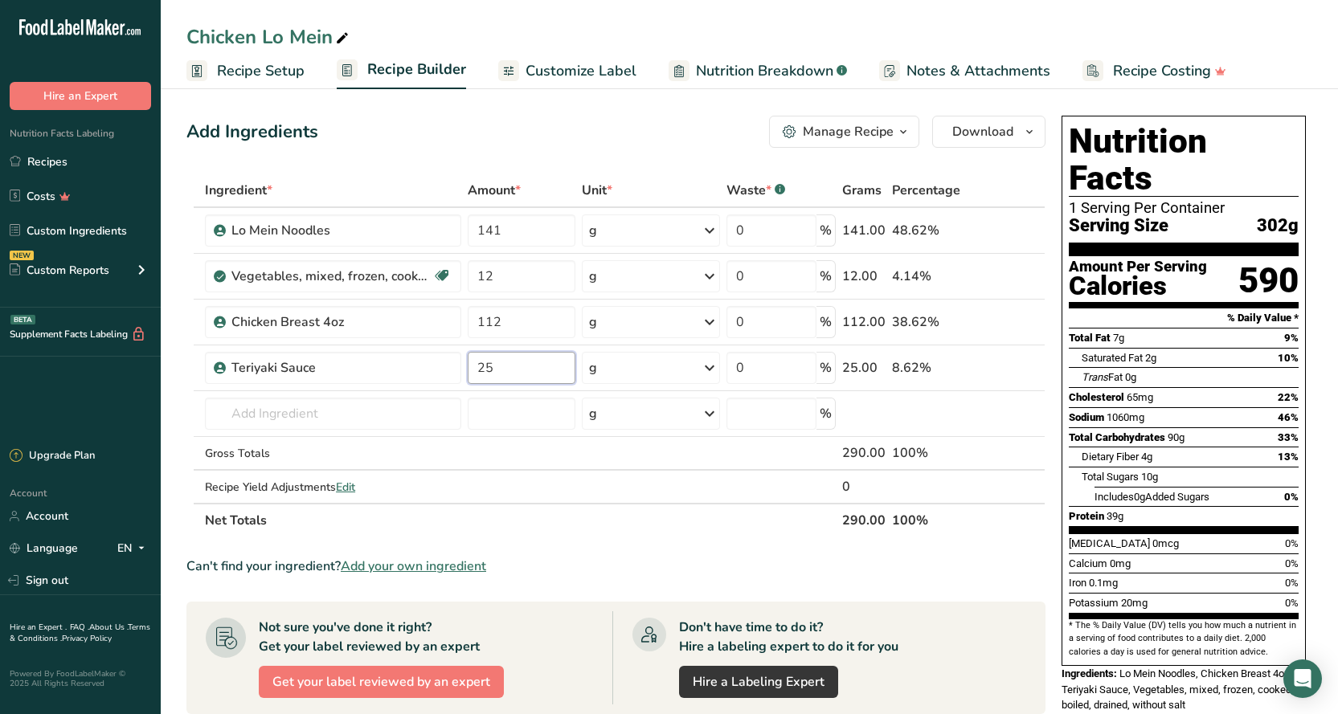
type input "25"
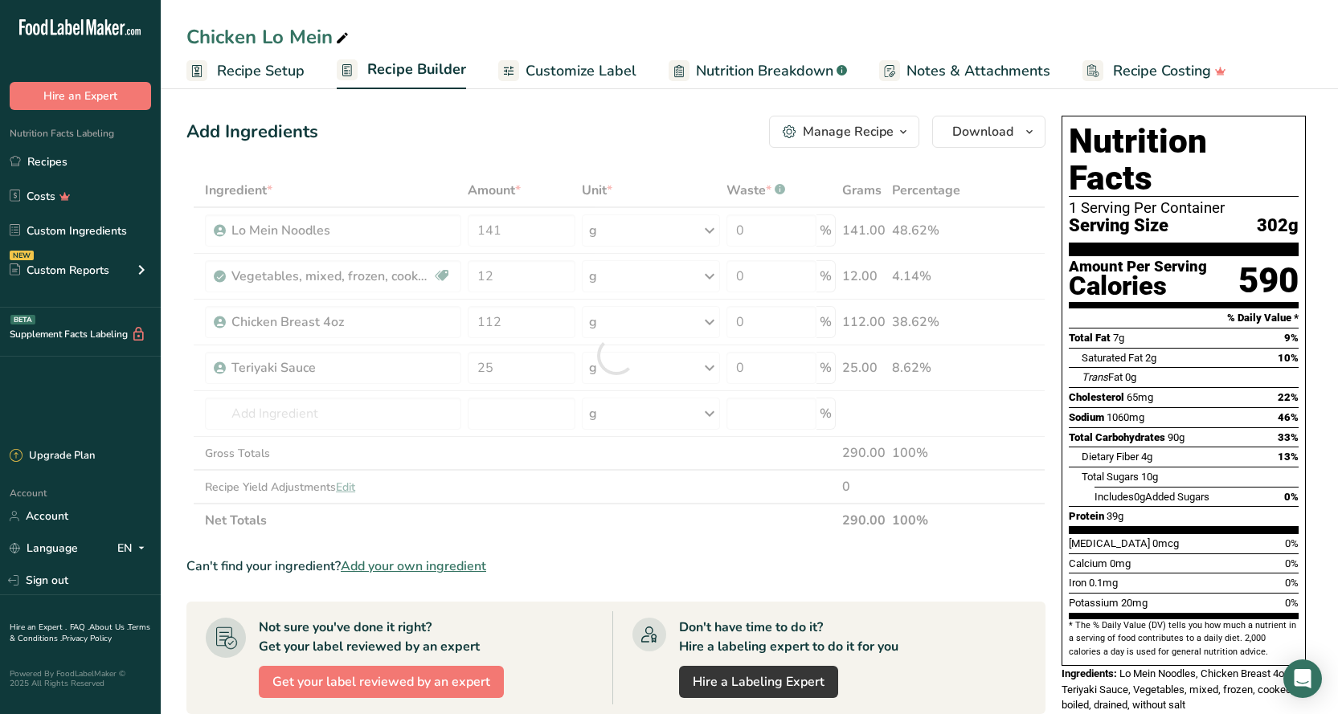
click at [442, 123] on div "Add Ingredients Manage Recipe Delete Recipe Duplicate Recipe Scale Recipe Save …" at bounding box center [615, 132] width 859 height 32
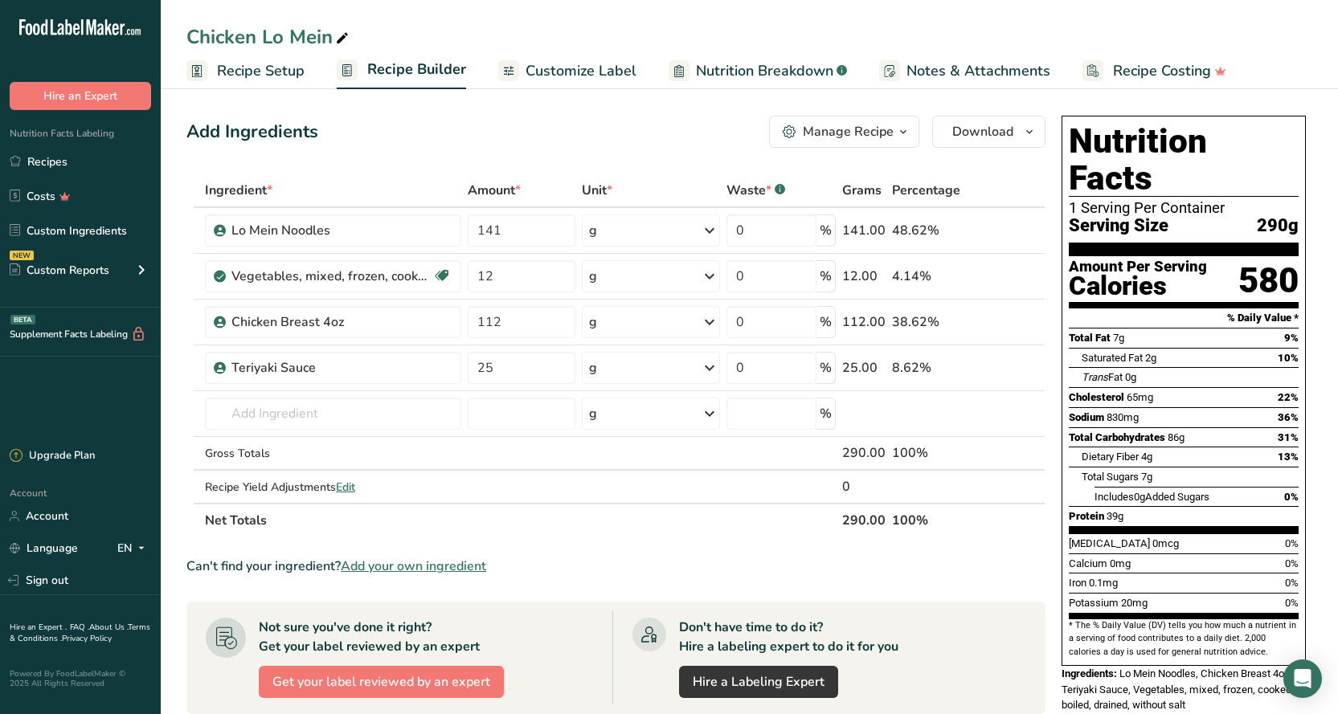
click at [545, 75] on span "Customize Label" at bounding box center [580, 71] width 111 height 22
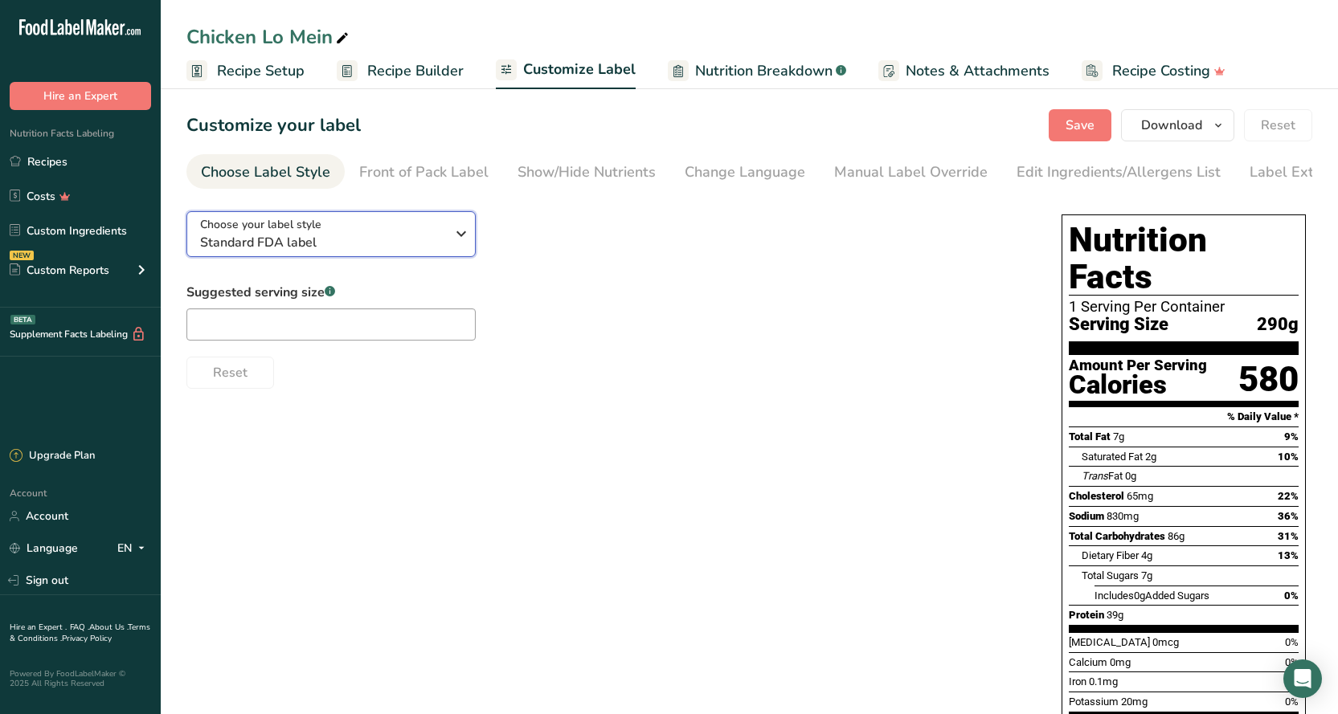
click at [455, 237] on icon "button" at bounding box center [460, 233] width 19 height 29
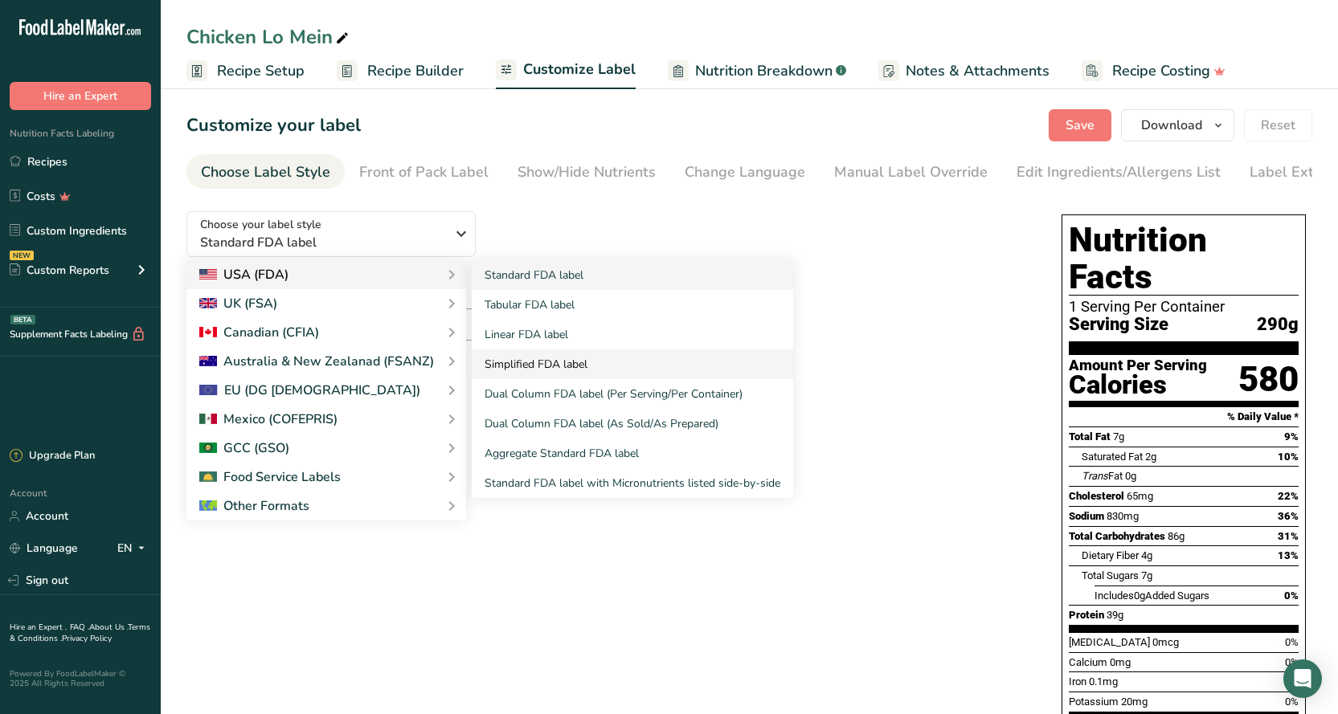
click at [521, 366] on link "Simplified FDA label" at bounding box center [632, 364] width 321 height 30
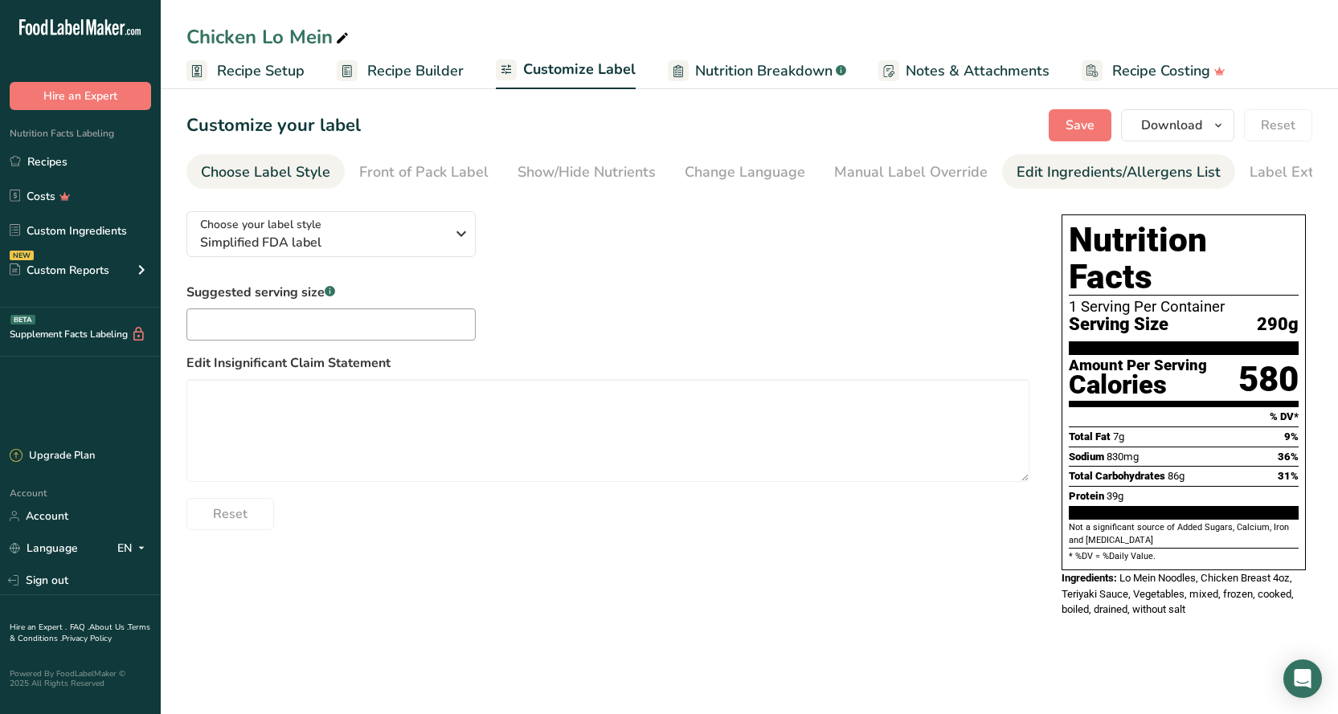
click at [1065, 174] on div "Edit Ingredients/Allergens List" at bounding box center [1118, 172] width 204 height 22
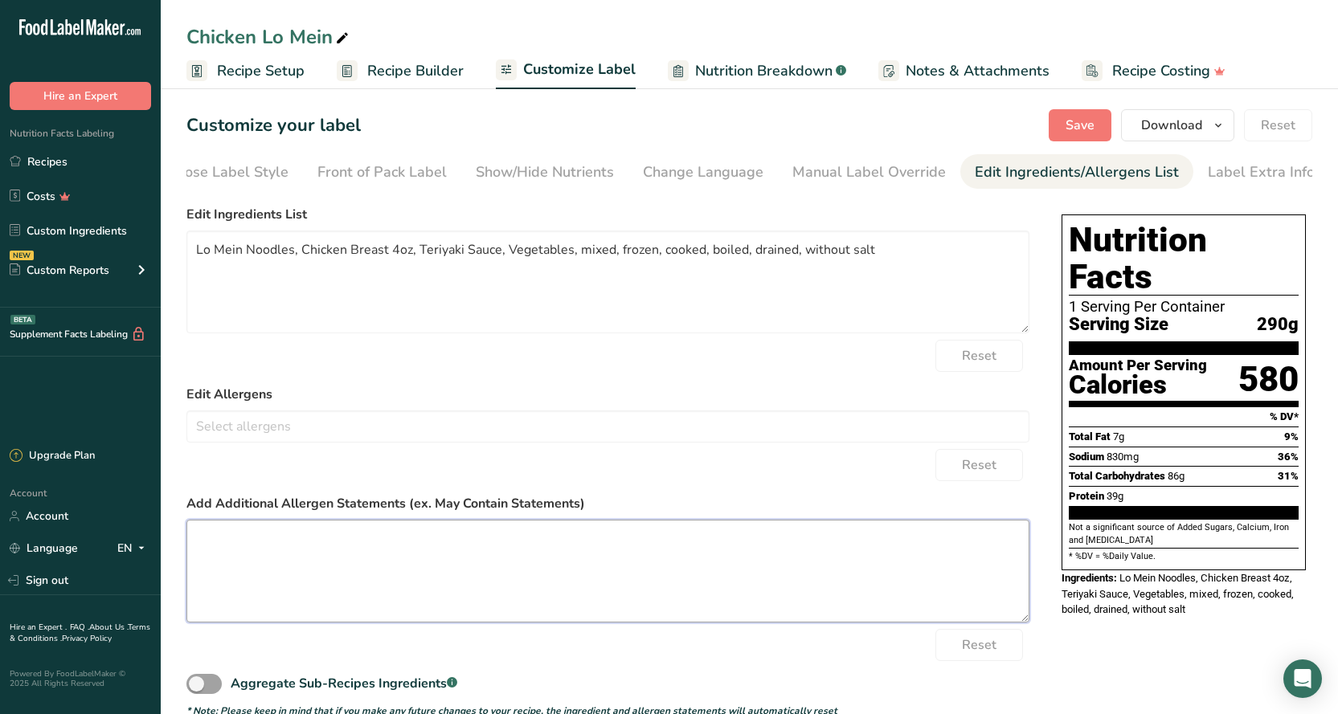
click at [642, 559] on textarea at bounding box center [607, 571] width 843 height 103
click at [1273, 174] on div "Label Extra Info" at bounding box center [1260, 172] width 107 height 22
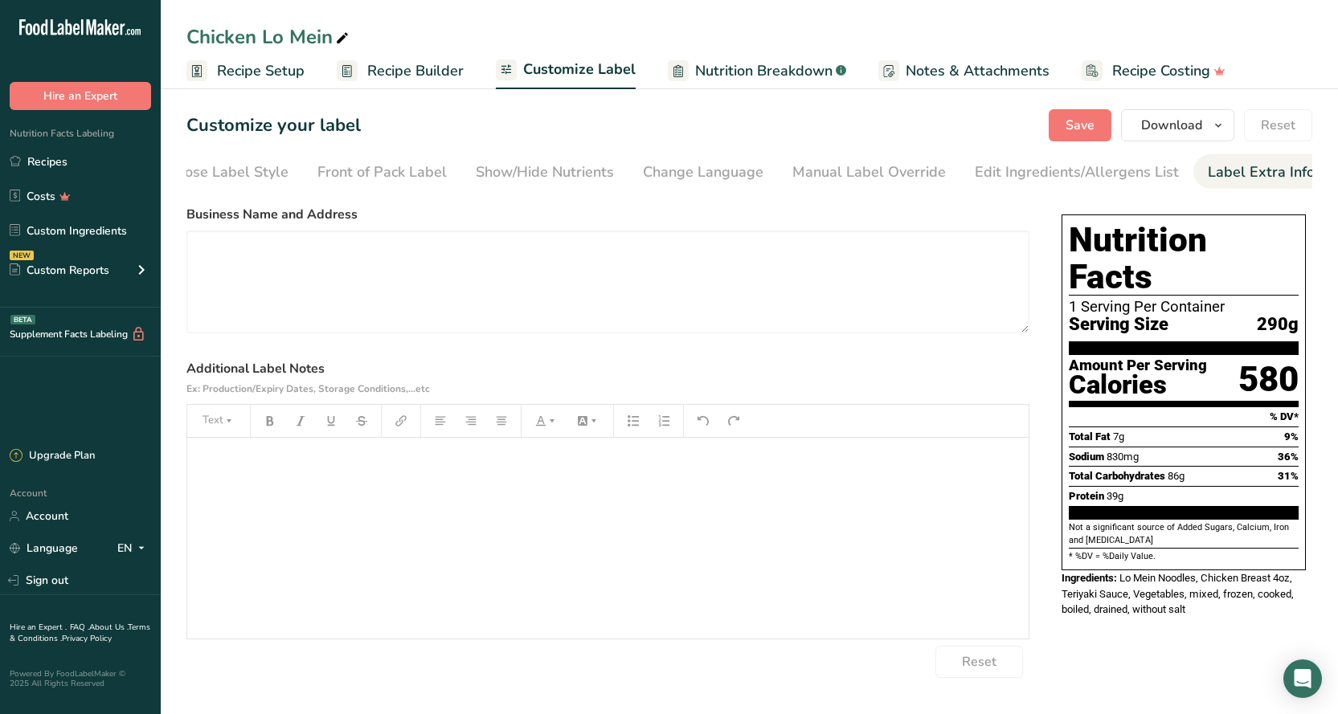
drag, startPoint x: 485, startPoint y: 500, endPoint x: 488, endPoint y: 481, distance: 19.5
click at [484, 496] on div "﻿" at bounding box center [607, 538] width 841 height 201
drag, startPoint x: 473, startPoint y: 431, endPoint x: 513, endPoint y: 419, distance: 41.7
click at [513, 419] on div "Text" at bounding box center [607, 421] width 841 height 32
click at [507, 424] on button "button" at bounding box center [501, 421] width 24 height 26
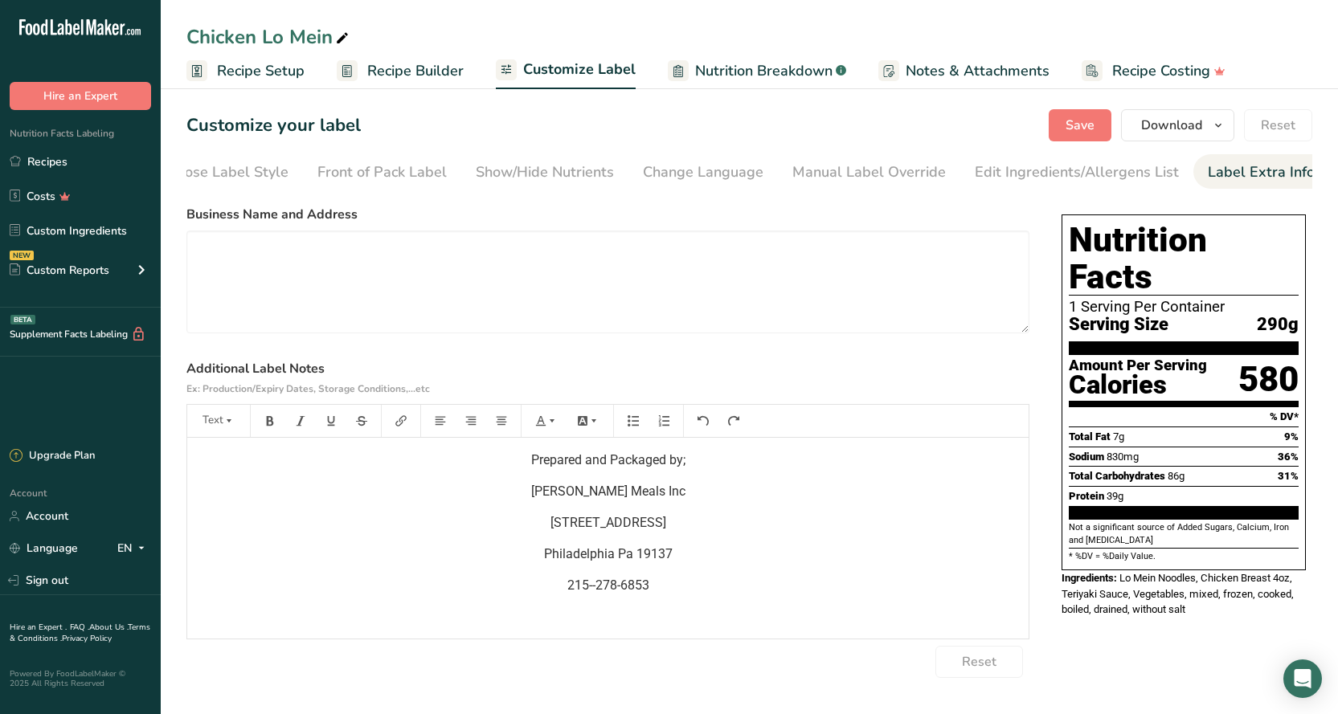
click at [1080, 108] on section "Customize your label Save Download Choose what to show on your downloaded label…" at bounding box center [749, 394] width 1177 height 620
click at [1081, 118] on span "Save" at bounding box center [1079, 125] width 29 height 19
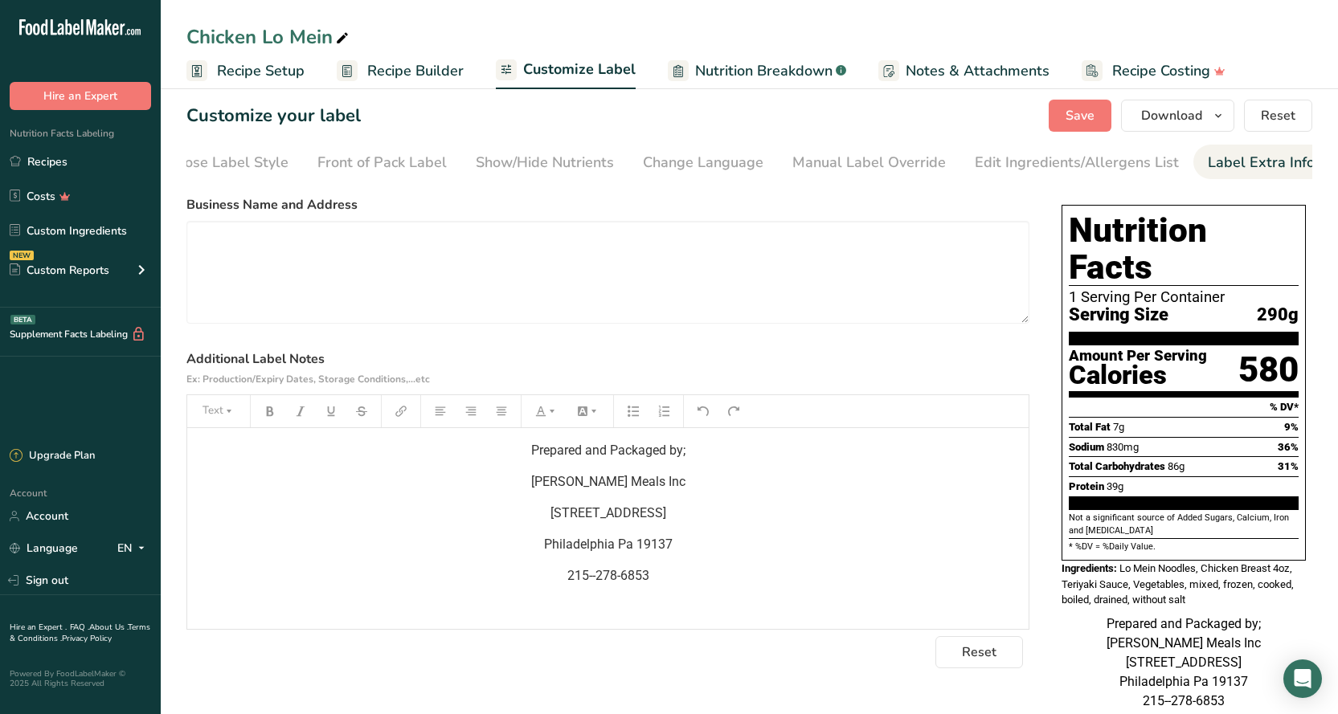
scroll to position [18, 0]
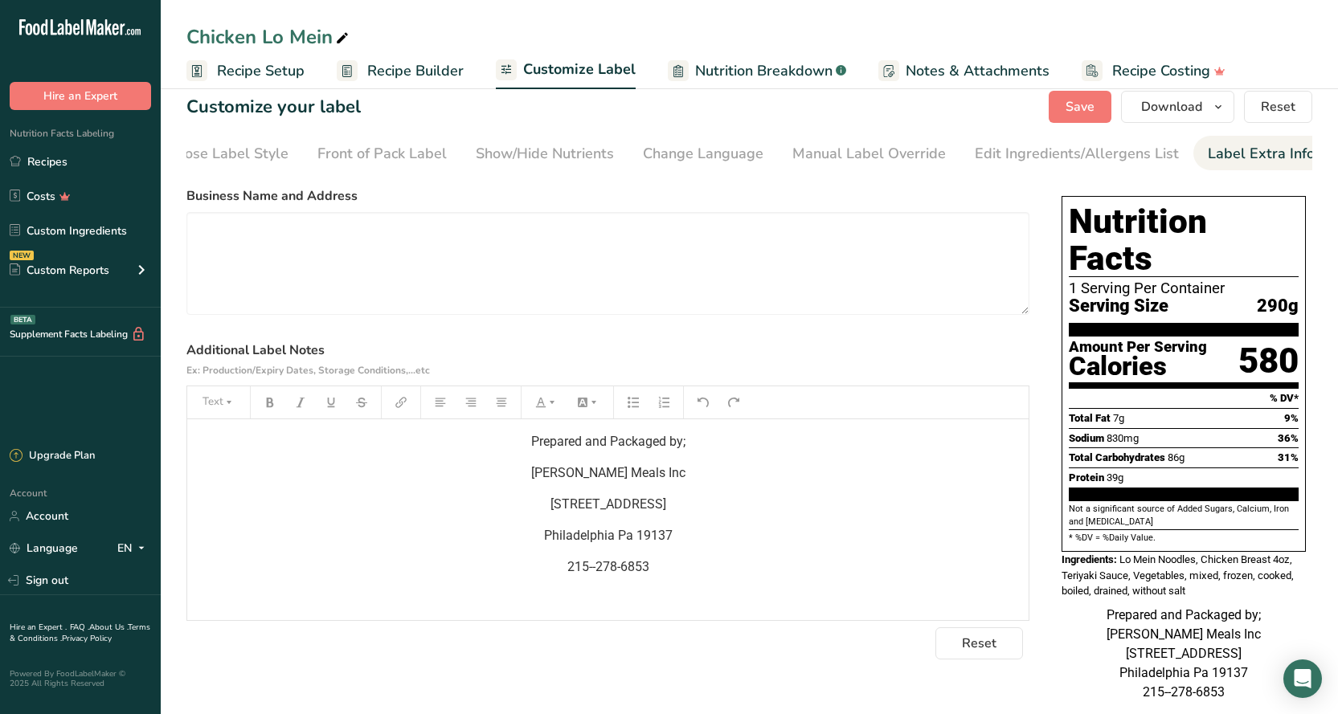
click at [1048, 104] on div "Customize your label Save Download Choose what to show on your downloaded label…" at bounding box center [748, 107] width 1125 height 32
click at [1052, 106] on button "Save" at bounding box center [1079, 107] width 63 height 32
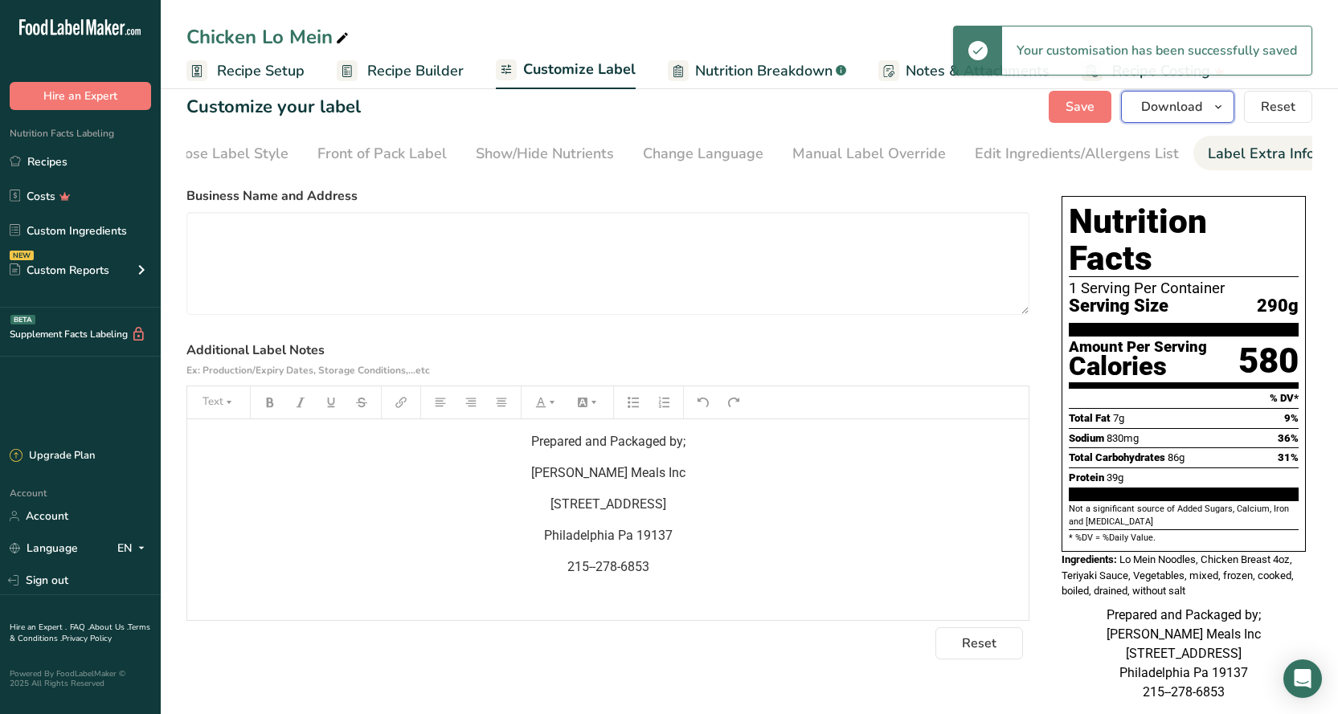
click at [1162, 110] on span "Download" at bounding box center [1171, 106] width 61 height 19
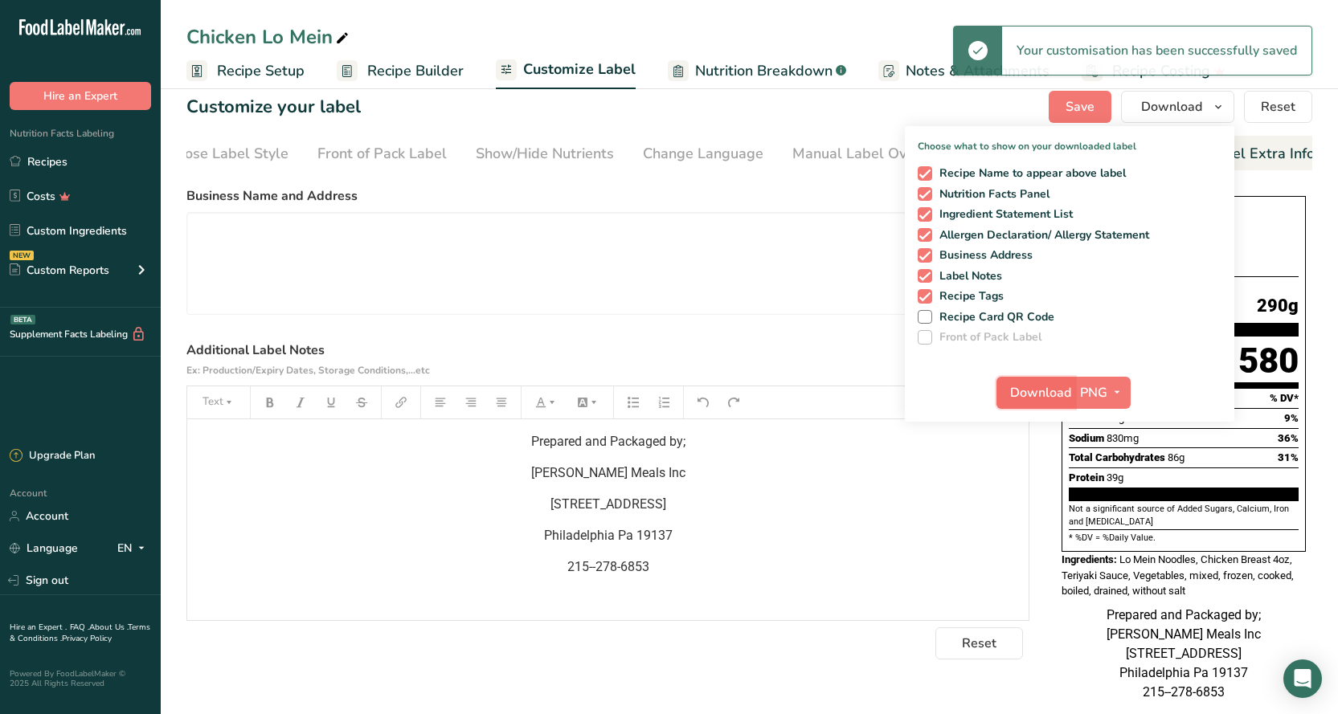
click at [1059, 390] on span "Download" at bounding box center [1040, 392] width 61 height 19
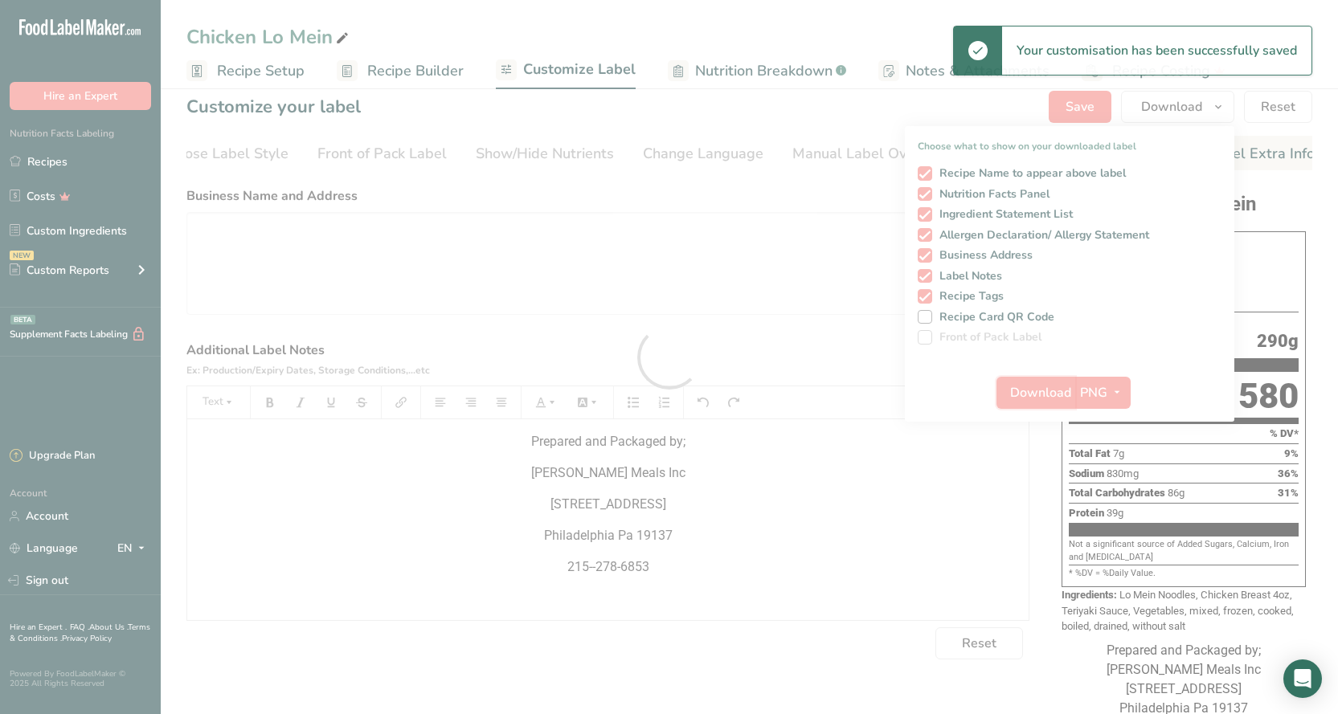
scroll to position [0, 0]
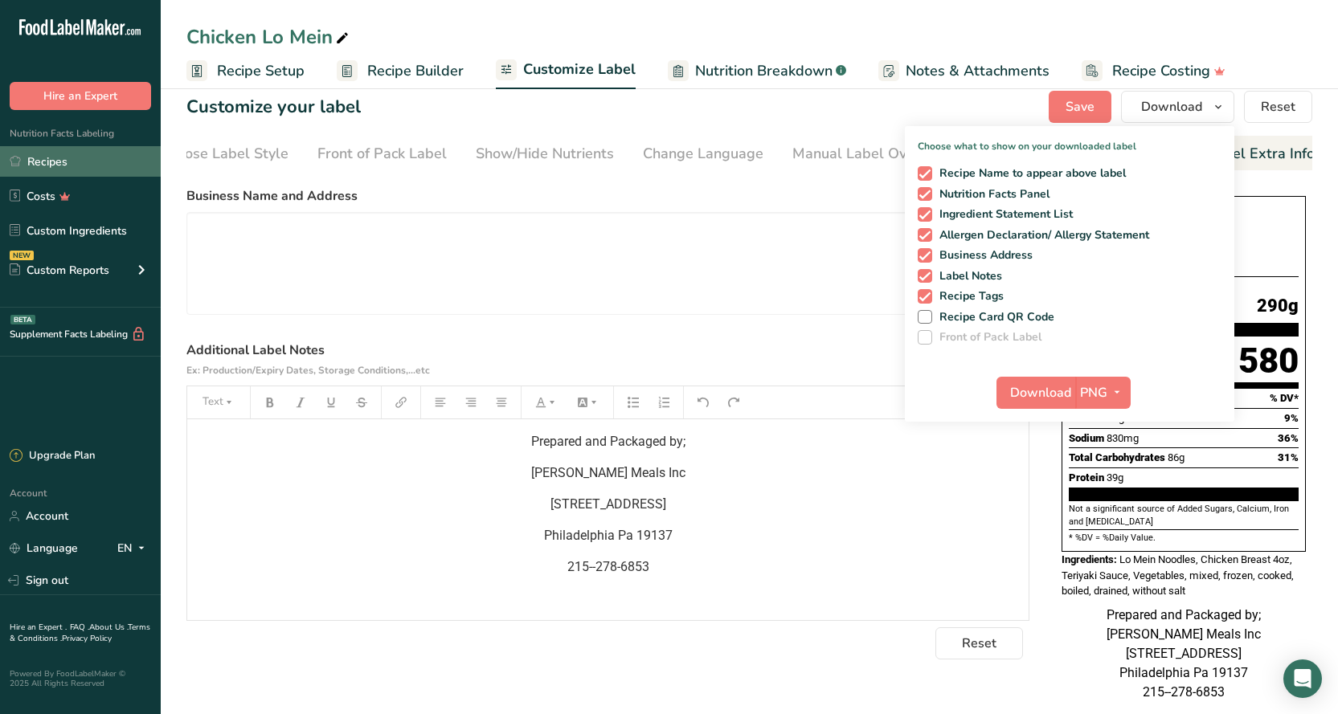
click at [54, 165] on link "Recipes" at bounding box center [80, 161] width 161 height 31
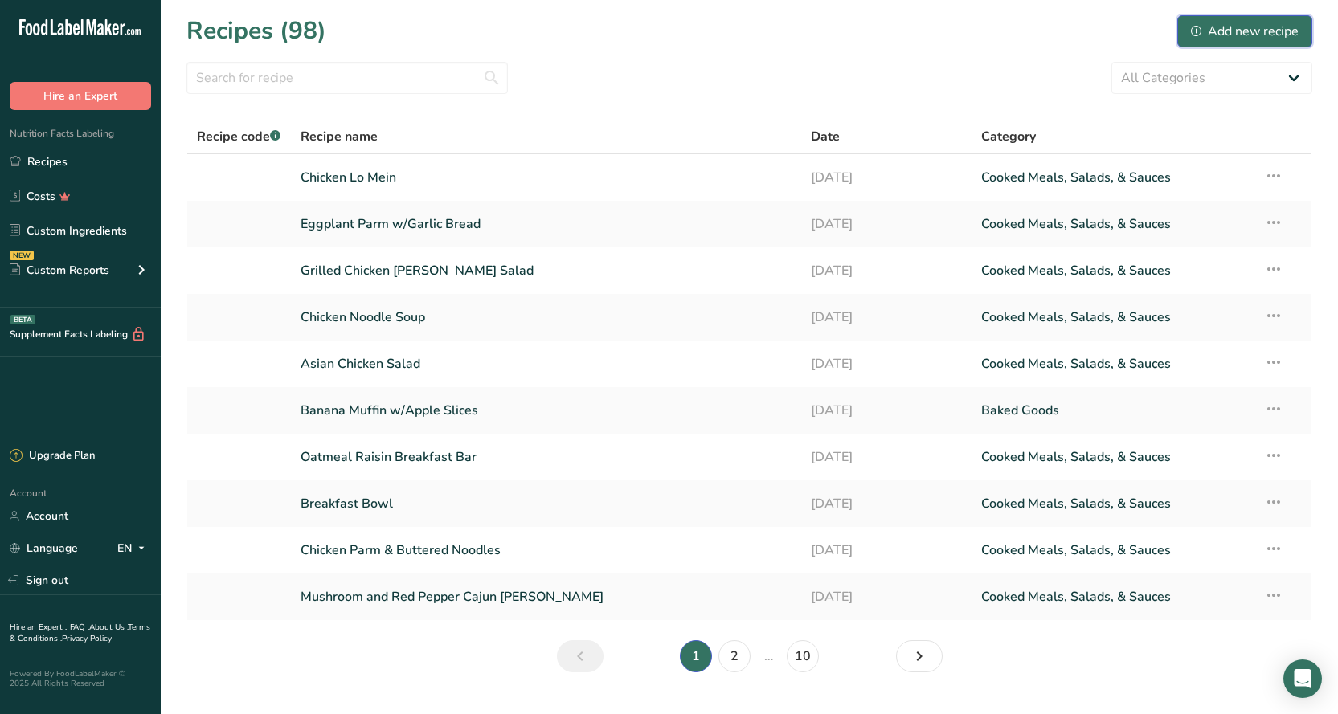
click at [1264, 35] on div "Add new recipe" at bounding box center [1244, 31] width 108 height 19
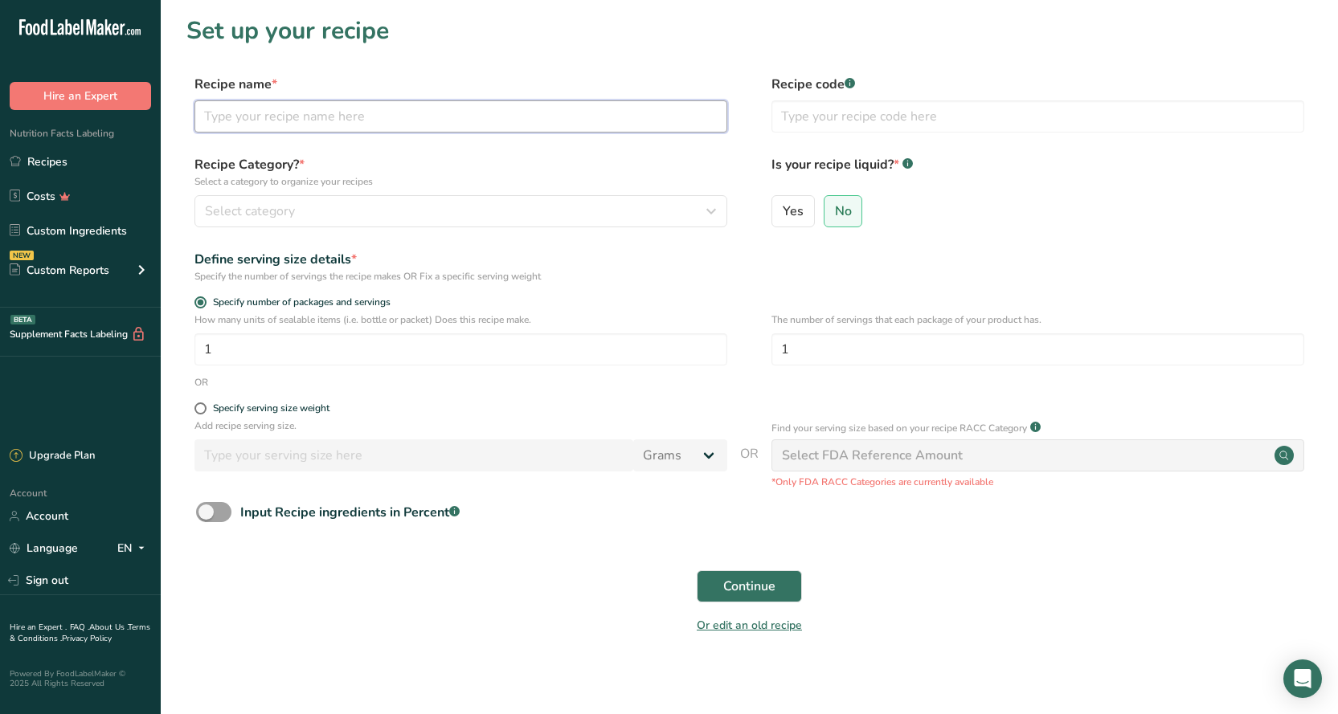
click at [283, 125] on input "text" at bounding box center [460, 116] width 533 height 32
type input "Fish and Chips"
click at [778, 595] on button "Continue" at bounding box center [748, 586] width 105 height 32
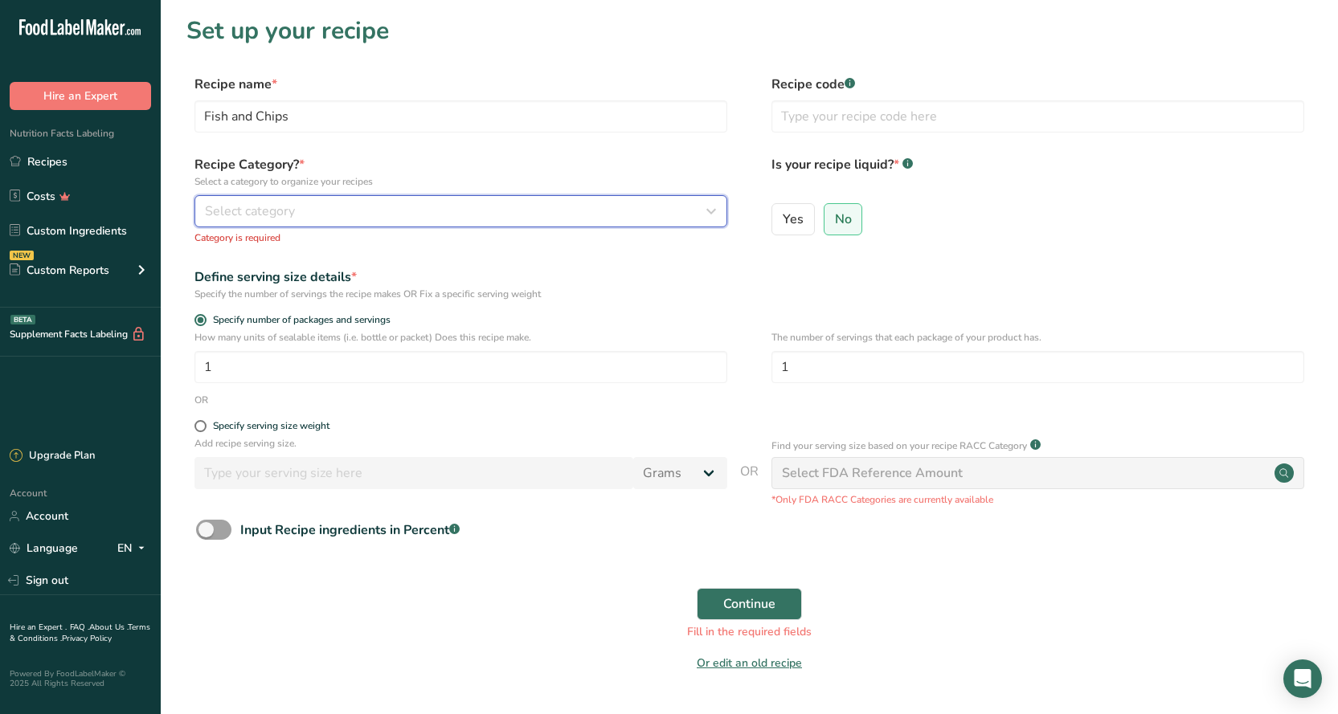
click at [272, 214] on span "Select category" at bounding box center [250, 211] width 90 height 19
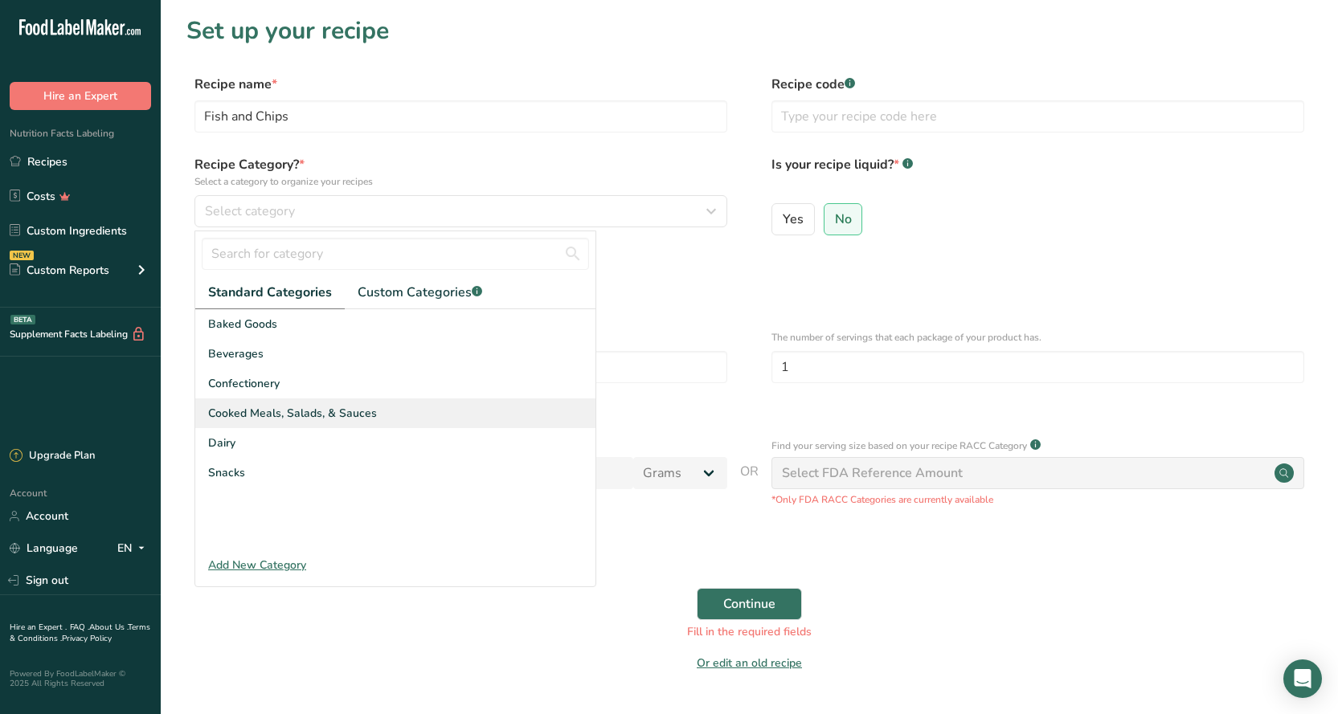
click at [317, 414] on span "Cooked Meals, Salads, & Sauces" at bounding box center [292, 413] width 169 height 17
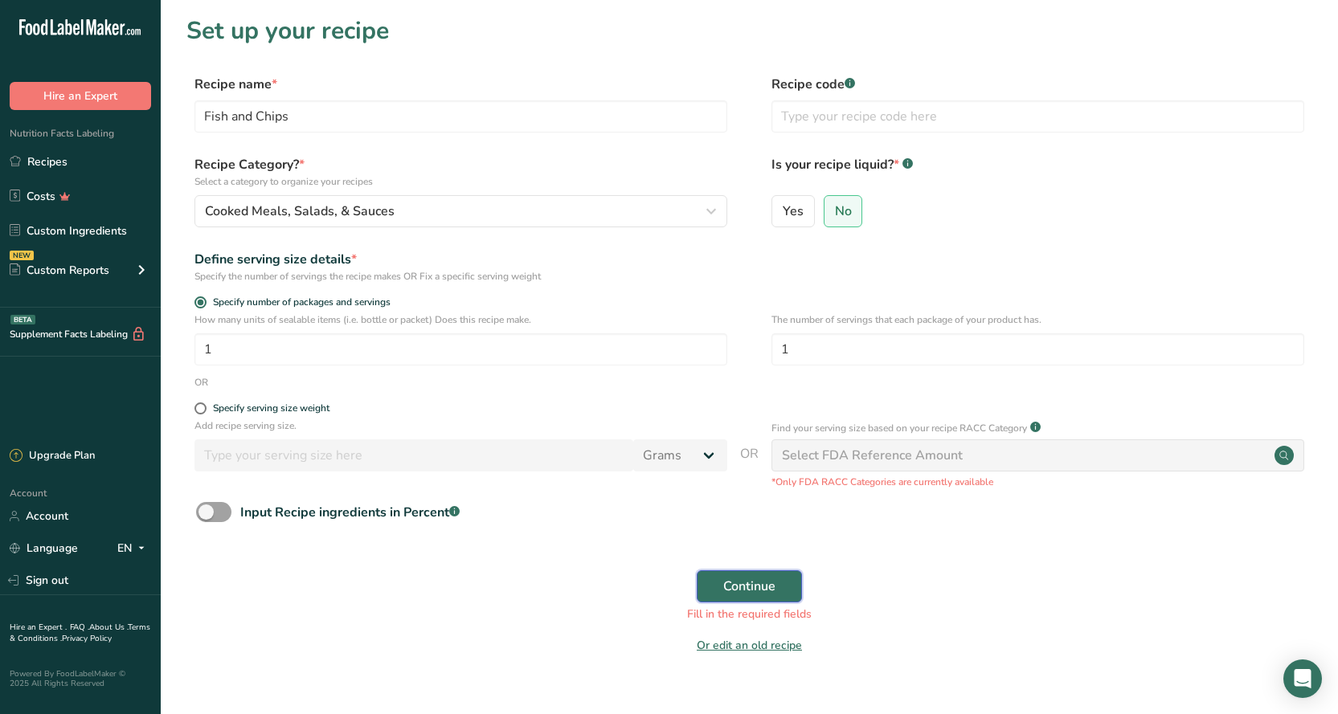
click at [721, 580] on button "Continue" at bounding box center [748, 586] width 105 height 32
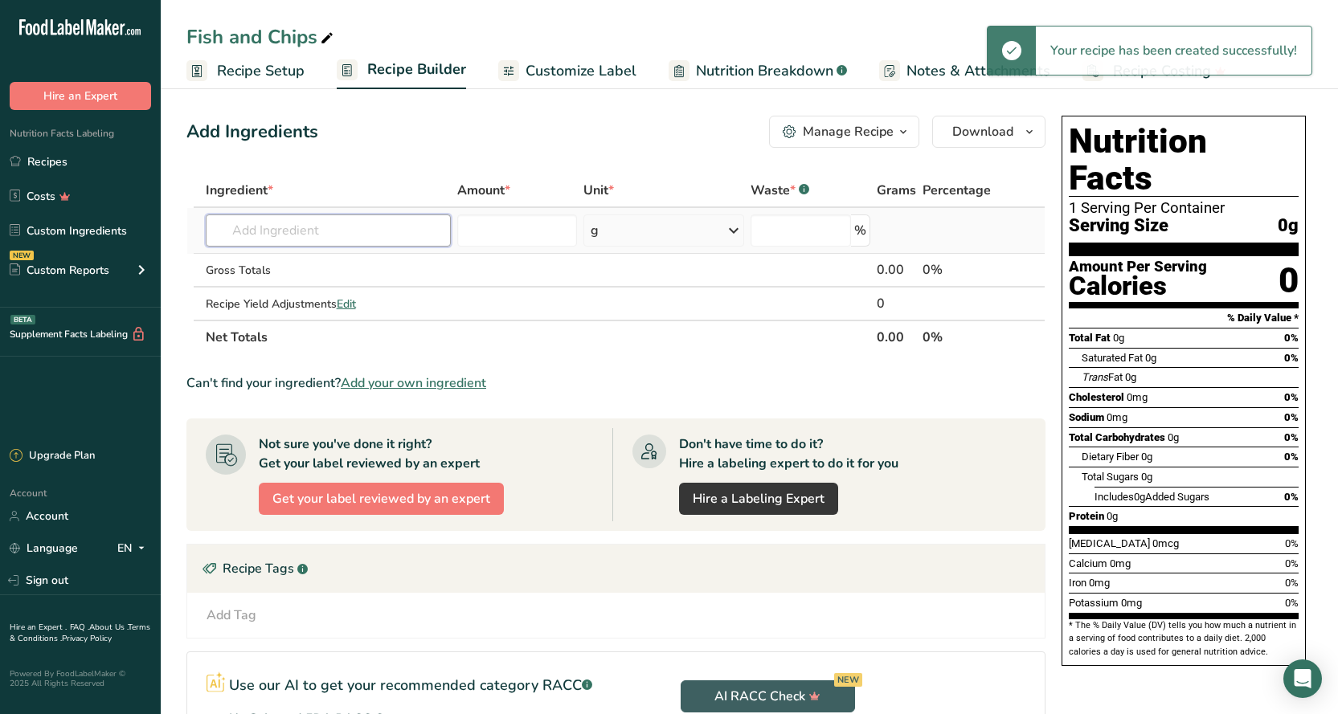
click at [304, 238] on input "text" at bounding box center [328, 230] width 245 height 32
type input "p"
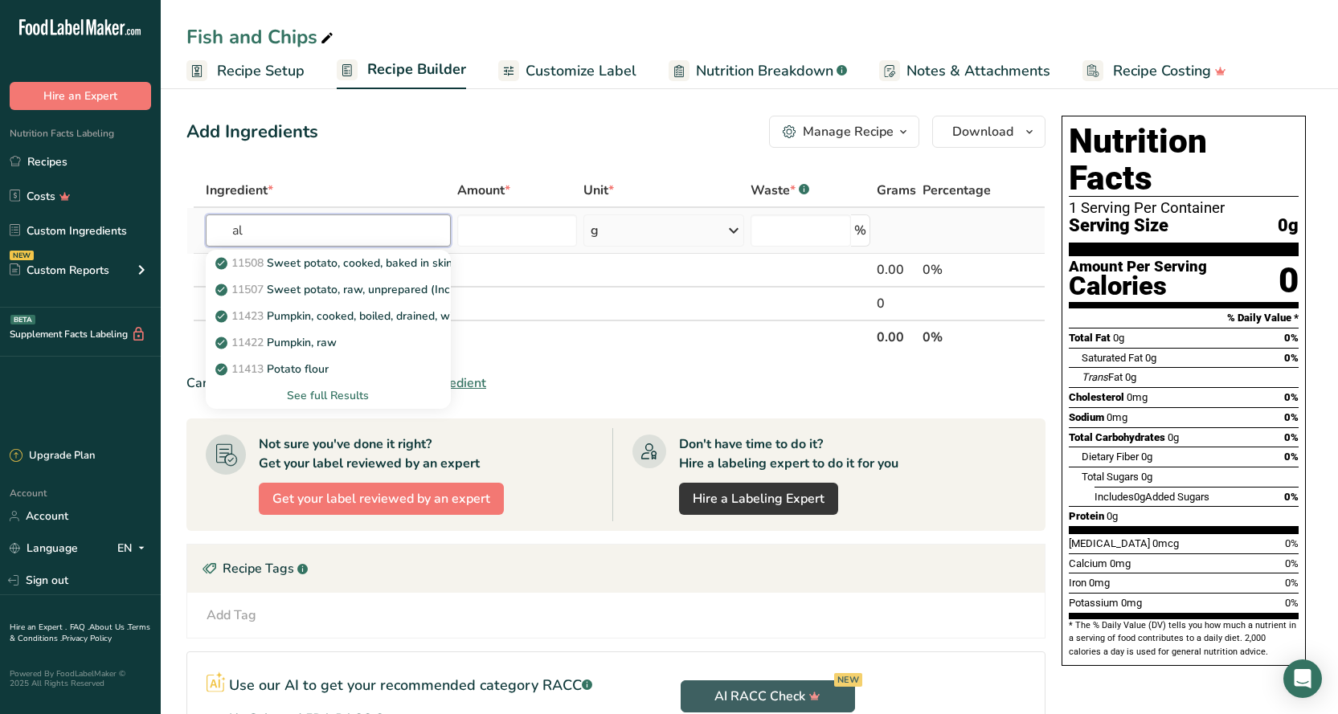
type input "a"
type input "pollock"
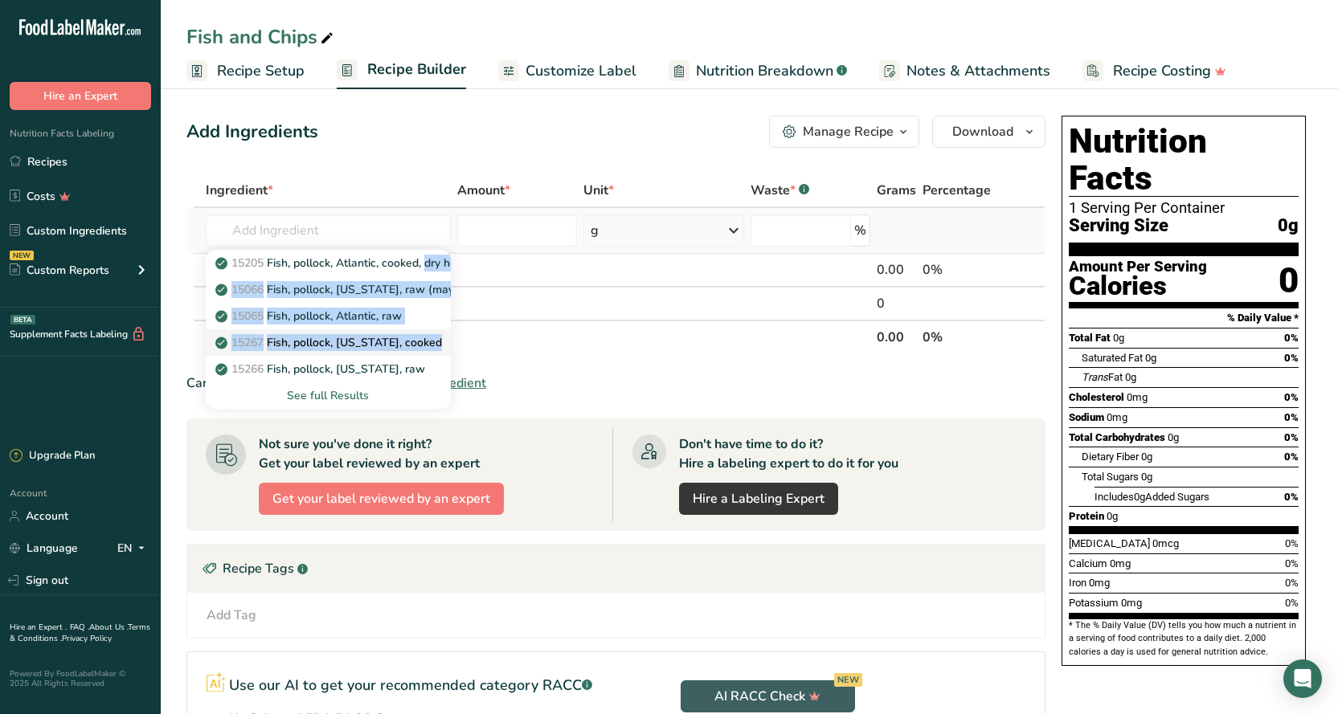
drag, startPoint x: 347, startPoint y: 265, endPoint x: 350, endPoint y: 343, distance: 78.0
click at [350, 343] on div "15205 Fish, pollock, Atlantic, cooked, dry heat 15066 Fish, pollock, Alaska, ra…" at bounding box center [328, 329] width 245 height 159
click at [350, 342] on p "15267 Fish, pollock, Alaska, cooked" at bounding box center [329, 342] width 223 height 17
type input "Fish, pollock, Alaska, cooked"
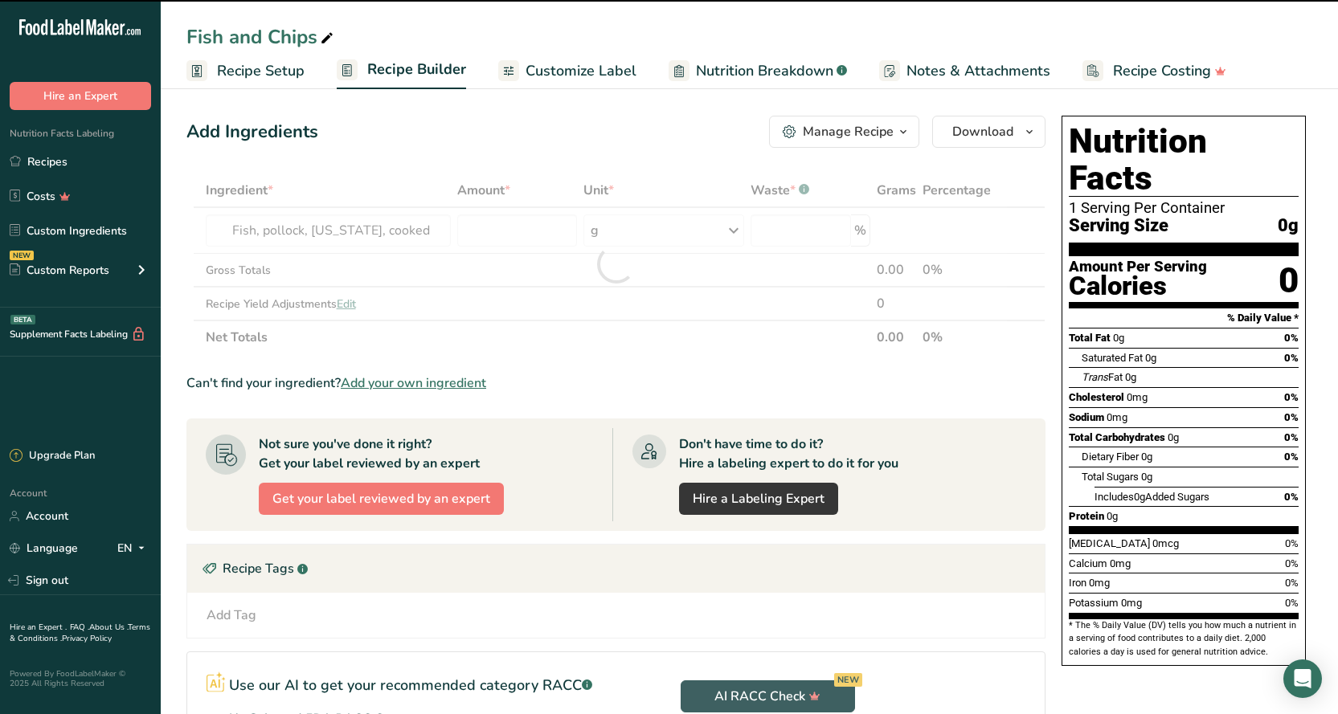
type input "0"
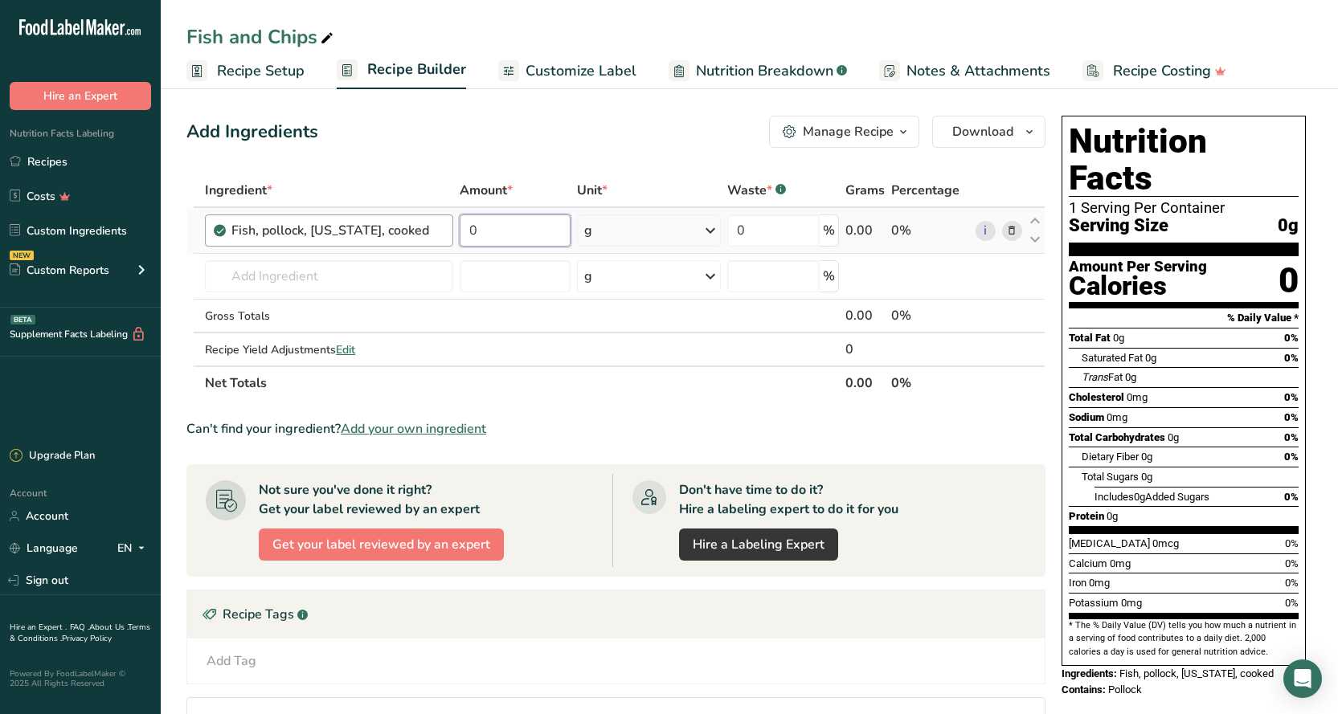
drag, startPoint x: 477, startPoint y: 235, endPoint x: 429, endPoint y: 235, distance: 48.2
click at [429, 235] on tr "Fish, pollock, Alaska, cooked 0 g Portions 3 oz Weight Units g kg mg See more V…" at bounding box center [615, 231] width 857 height 46
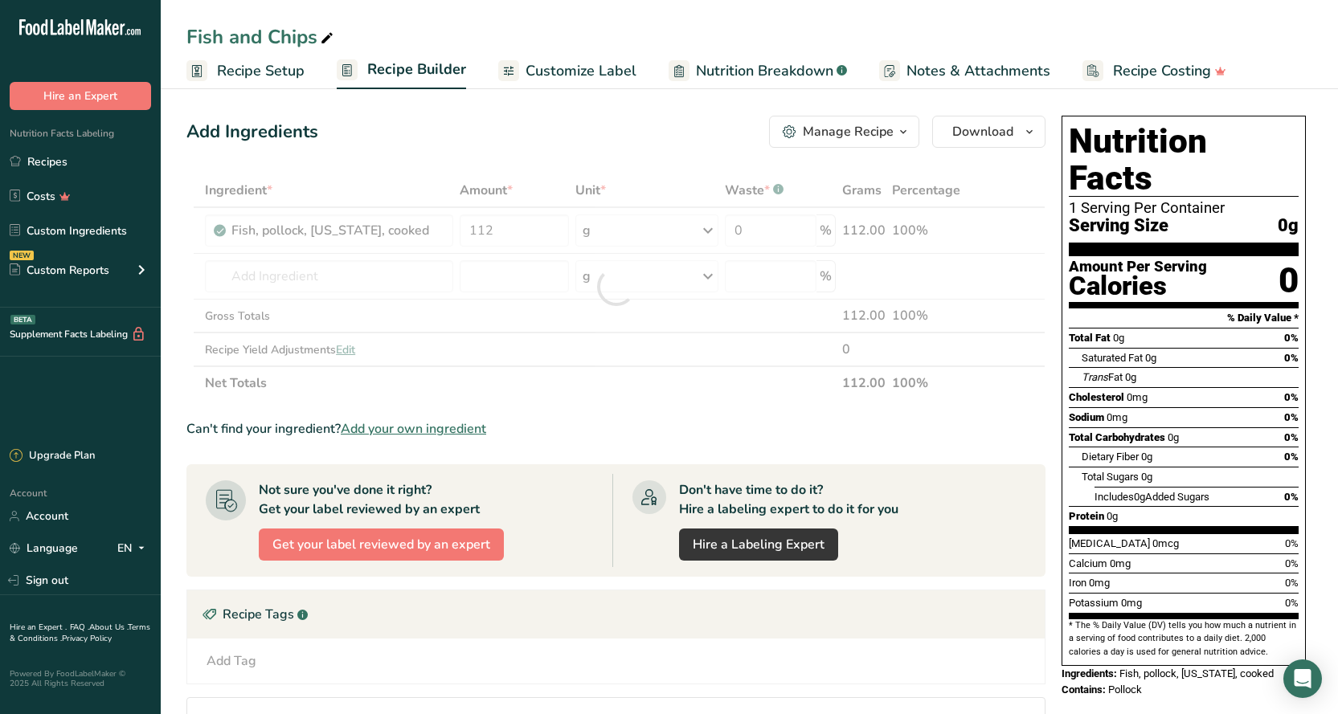
click at [505, 129] on div "Add Ingredients Manage Recipe Delete Recipe Duplicate Recipe Scale Recipe Save …" at bounding box center [615, 132] width 859 height 32
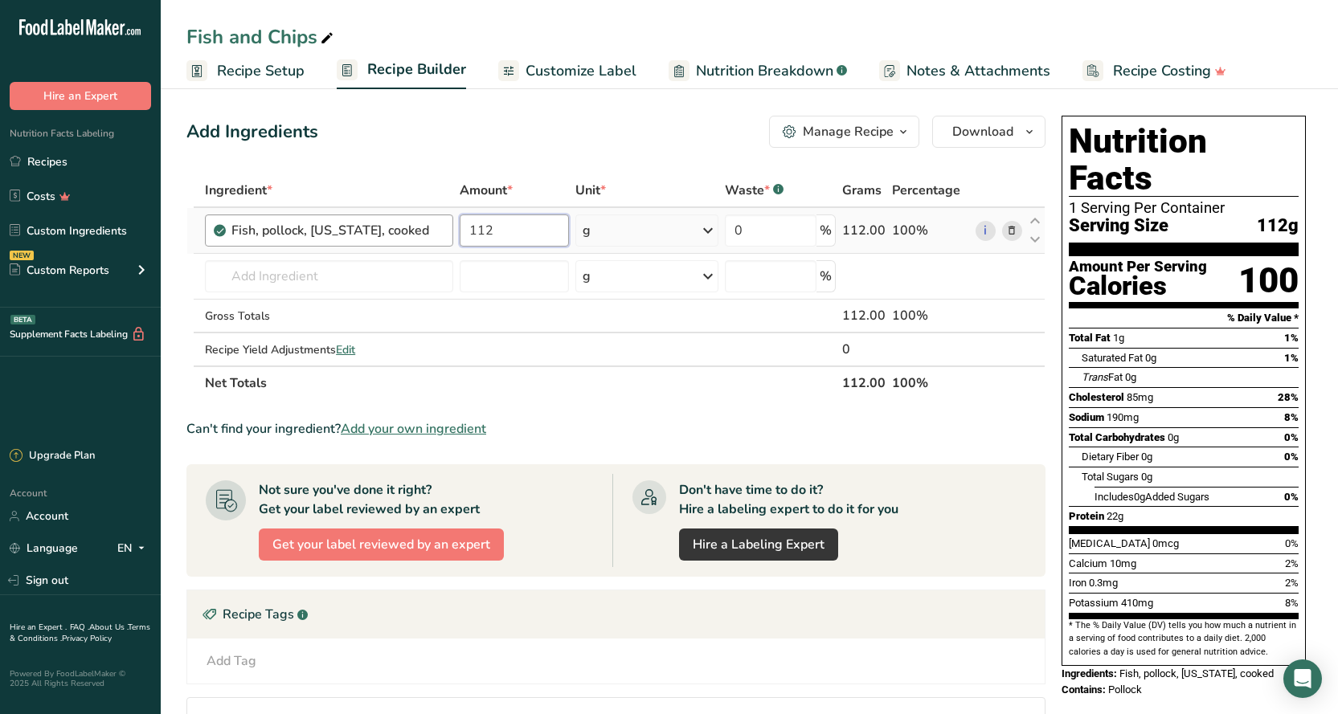
drag, startPoint x: 495, startPoint y: 233, endPoint x: 427, endPoint y: 235, distance: 68.3
click at [427, 235] on tr "Fish, pollock, Alaska, cooked 112 g Portions 3 oz Weight Units g kg mg See more…" at bounding box center [615, 231] width 857 height 46
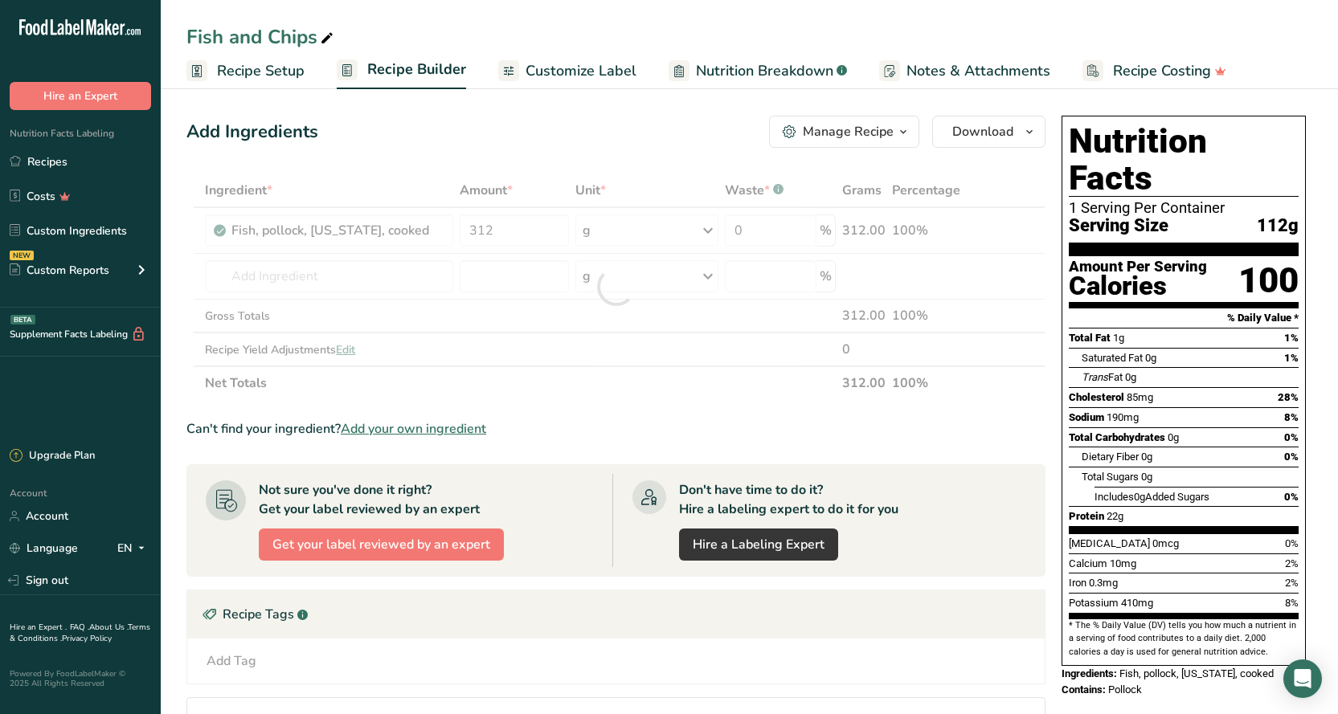
click at [501, 117] on div "Add Ingredients Manage Recipe Delete Recipe Duplicate Recipe Scale Recipe Save …" at bounding box center [615, 132] width 859 height 32
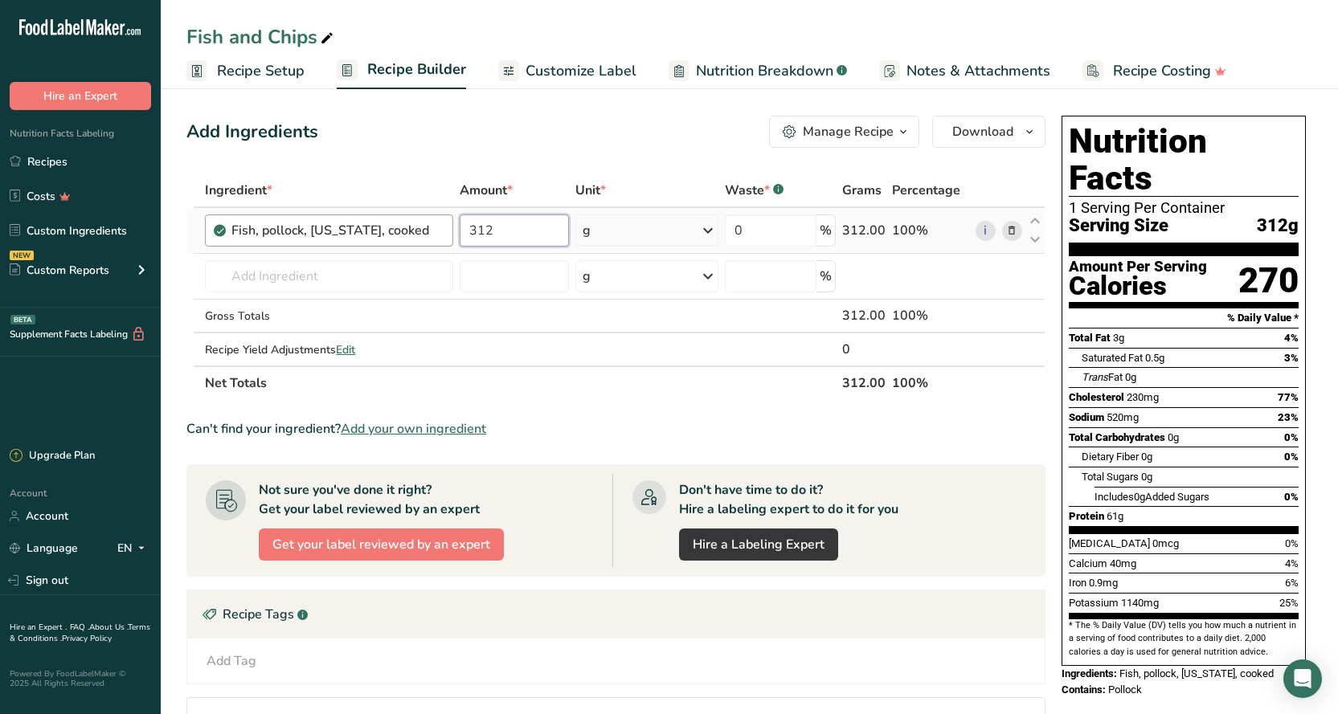
drag, startPoint x: 480, startPoint y: 231, endPoint x: 416, endPoint y: 235, distance: 64.4
click at [418, 235] on tr "Fish, pollock, Alaska, cooked 312 g Portions 3 oz Weight Units g kg mg See more…" at bounding box center [615, 231] width 857 height 46
type input "112"
click at [670, 142] on div "Add Ingredients Manage Recipe Delete Recipe Duplicate Recipe Scale Recipe Save …" at bounding box center [615, 132] width 859 height 32
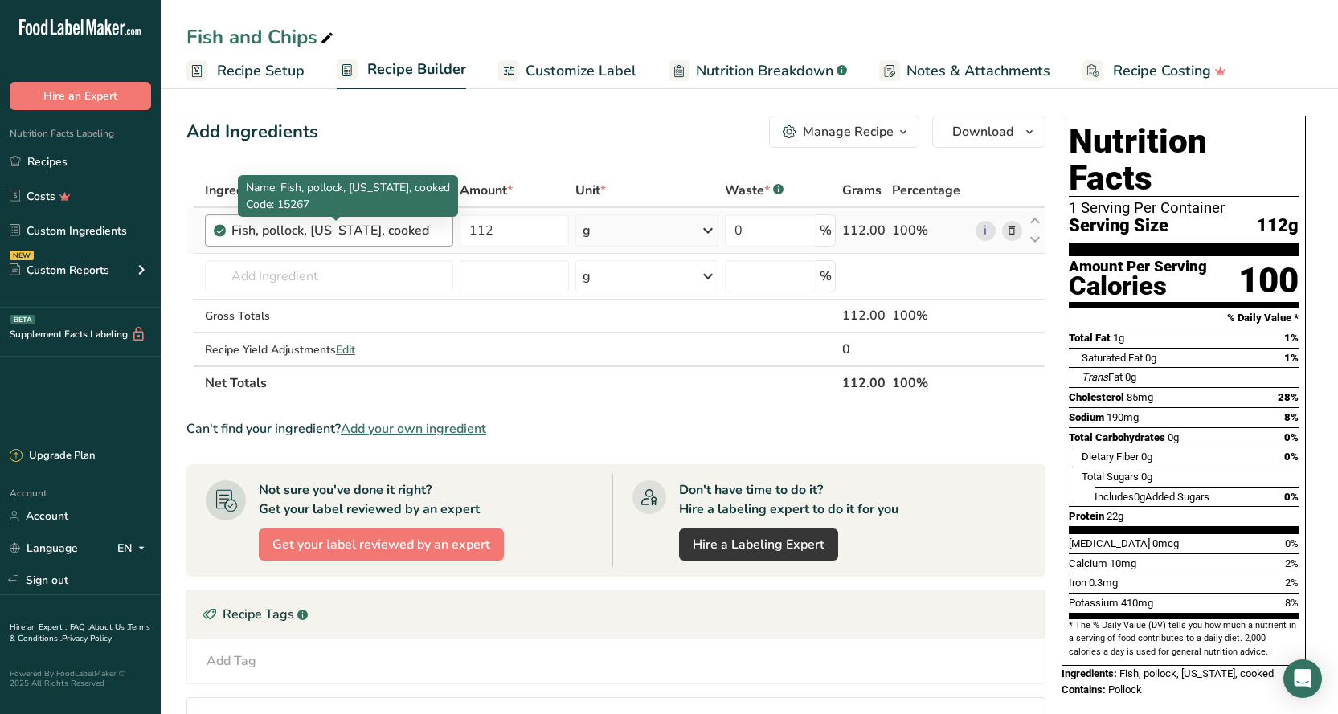
click at [410, 236] on div "Fish, pollock, Alaska, cooked" at bounding box center [331, 230] width 201 height 19
click at [984, 229] on link "i" at bounding box center [985, 231] width 20 height 20
click at [1016, 227] on icon at bounding box center [1011, 231] width 11 height 17
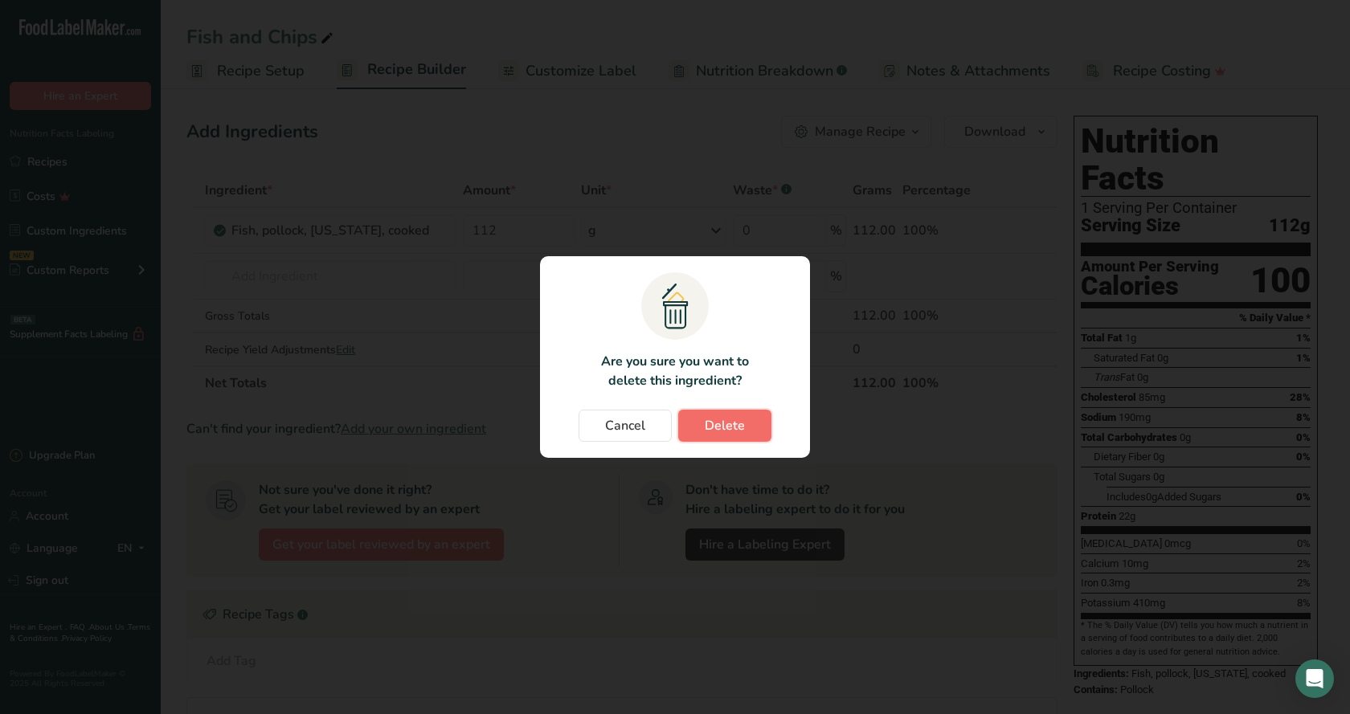
click at [731, 431] on span "Delete" at bounding box center [724, 425] width 40 height 19
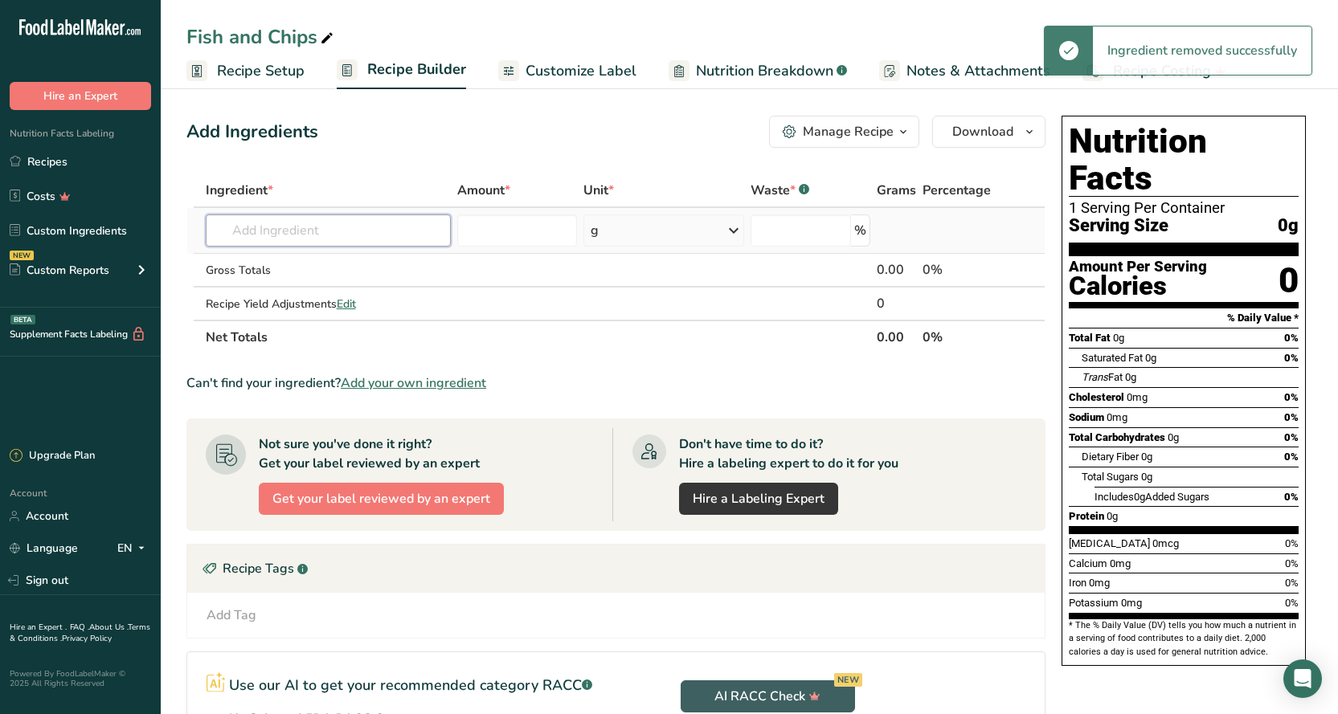
click at [329, 230] on input "text" at bounding box center [328, 230] width 245 height 32
type input "p"
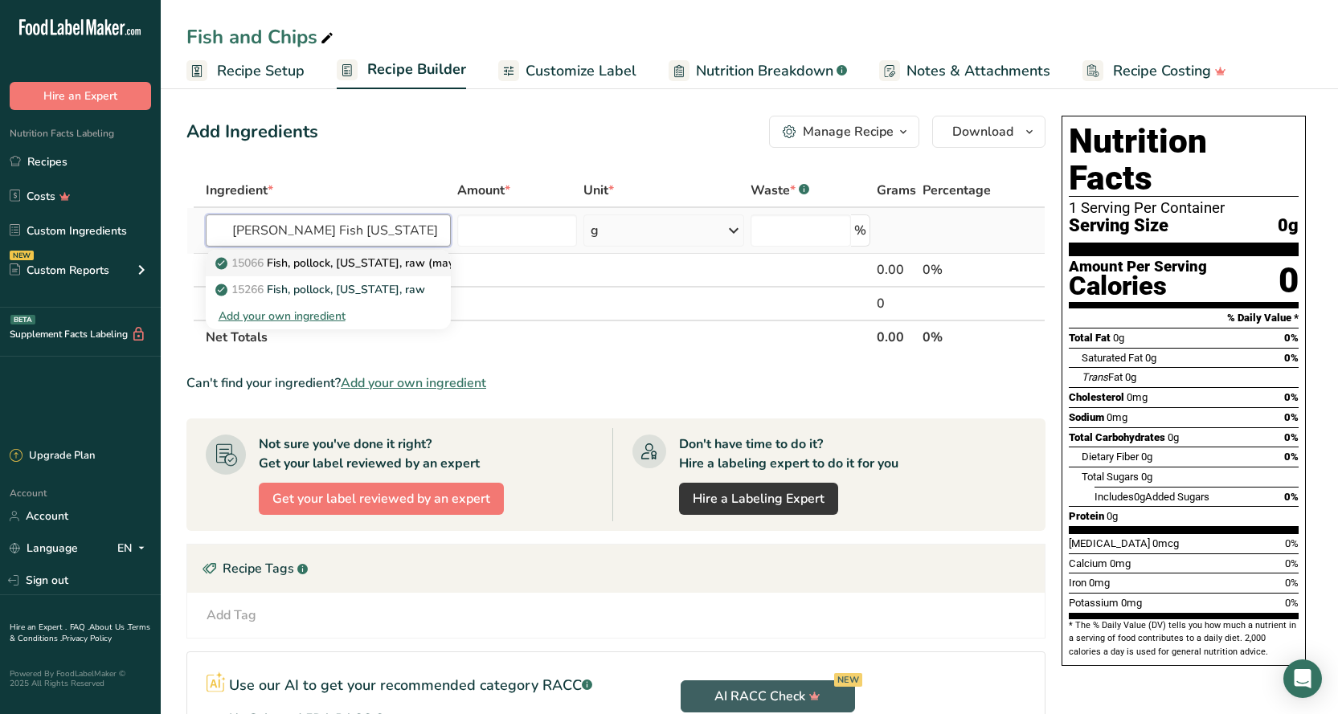
type input "Pollock Fish Alaska RAW"
click at [391, 267] on p "15066 Fish, pollock, Alaska, raw (may contain additives to retain moisture)" at bounding box center [430, 263] width 424 height 17
type input "Fish, pollock, Alaska, raw (may contain additives to retain moisture)"
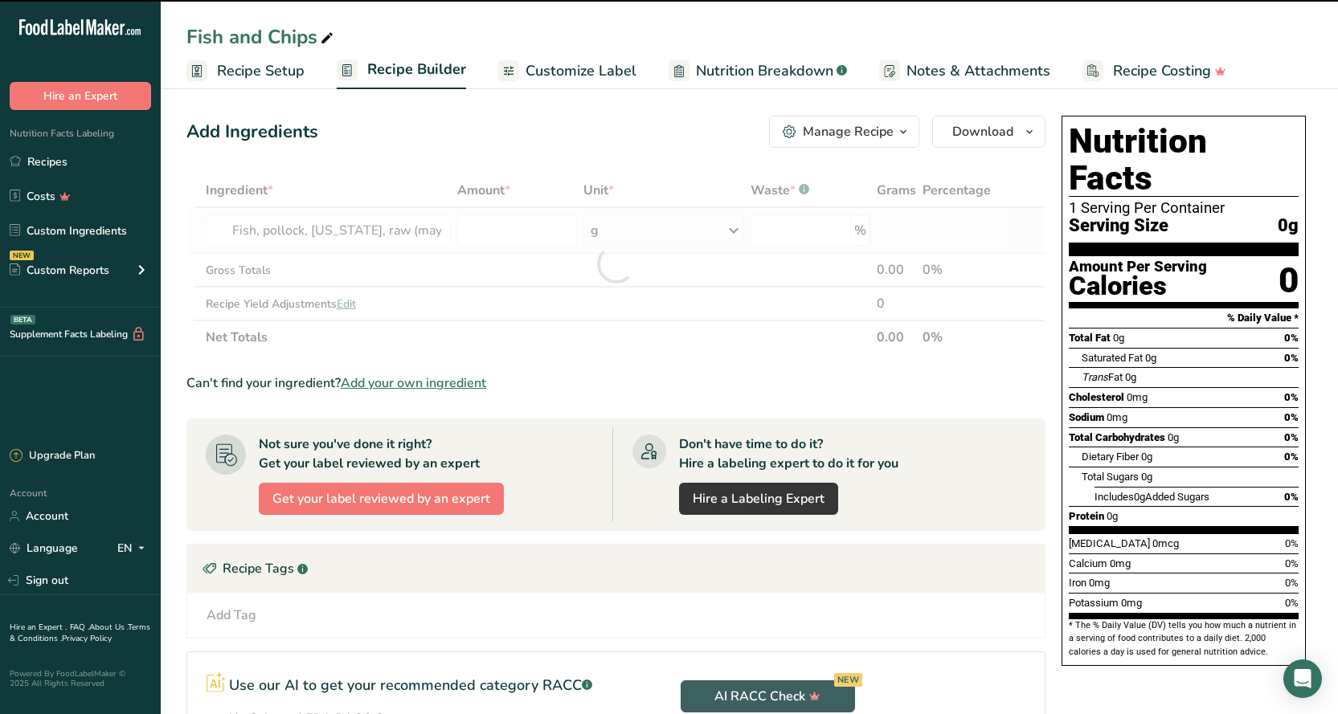
type input "0"
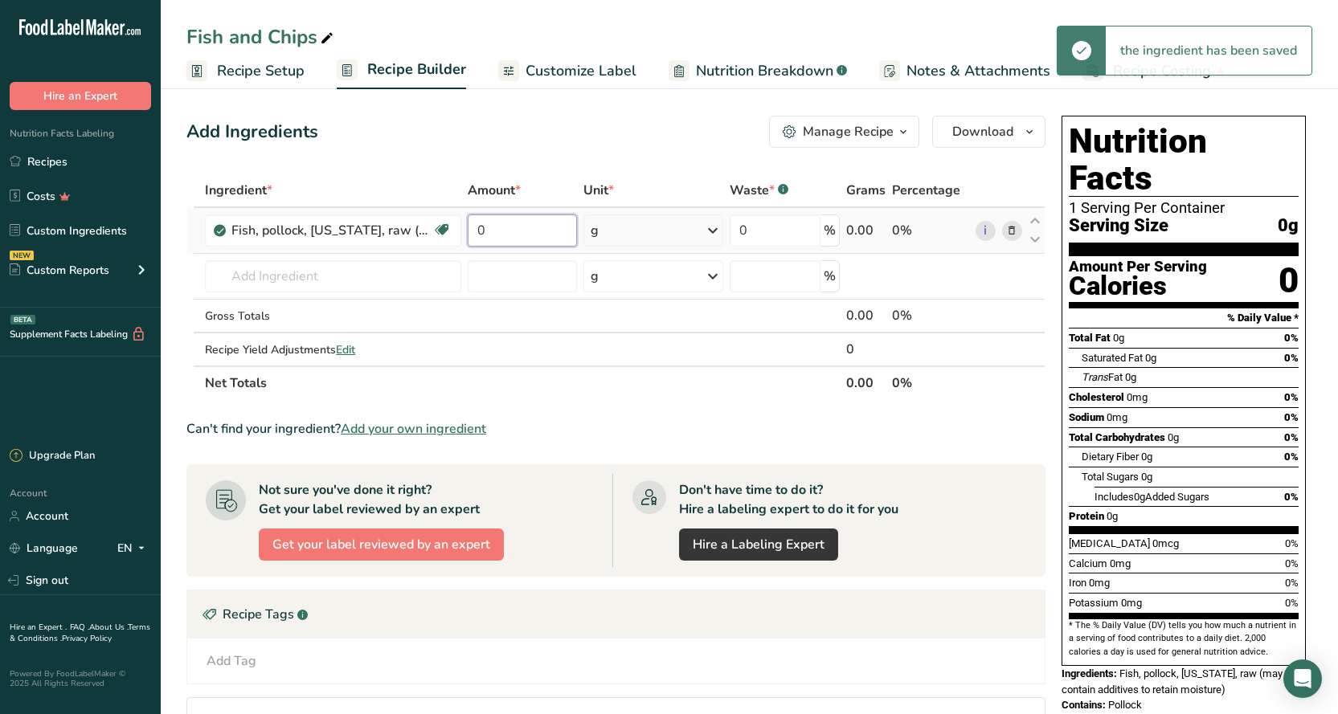
drag, startPoint x: 514, startPoint y: 232, endPoint x: 472, endPoint y: 232, distance: 42.6
click at [472, 232] on input "0" at bounding box center [522, 230] width 109 height 32
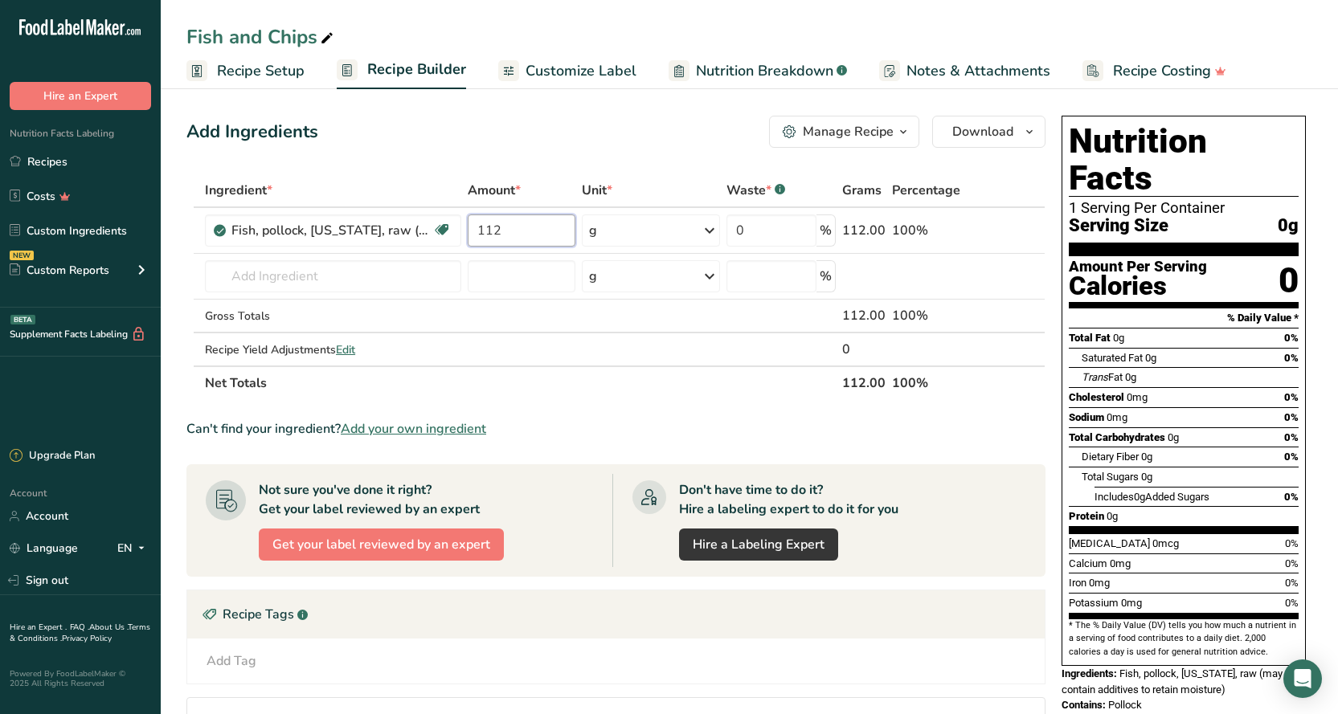
type input "112"
click at [808, 425] on div "Can't find your ingredient? Add your own ingredient" at bounding box center [615, 428] width 859 height 19
click at [1015, 230] on icon at bounding box center [1011, 231] width 11 height 17
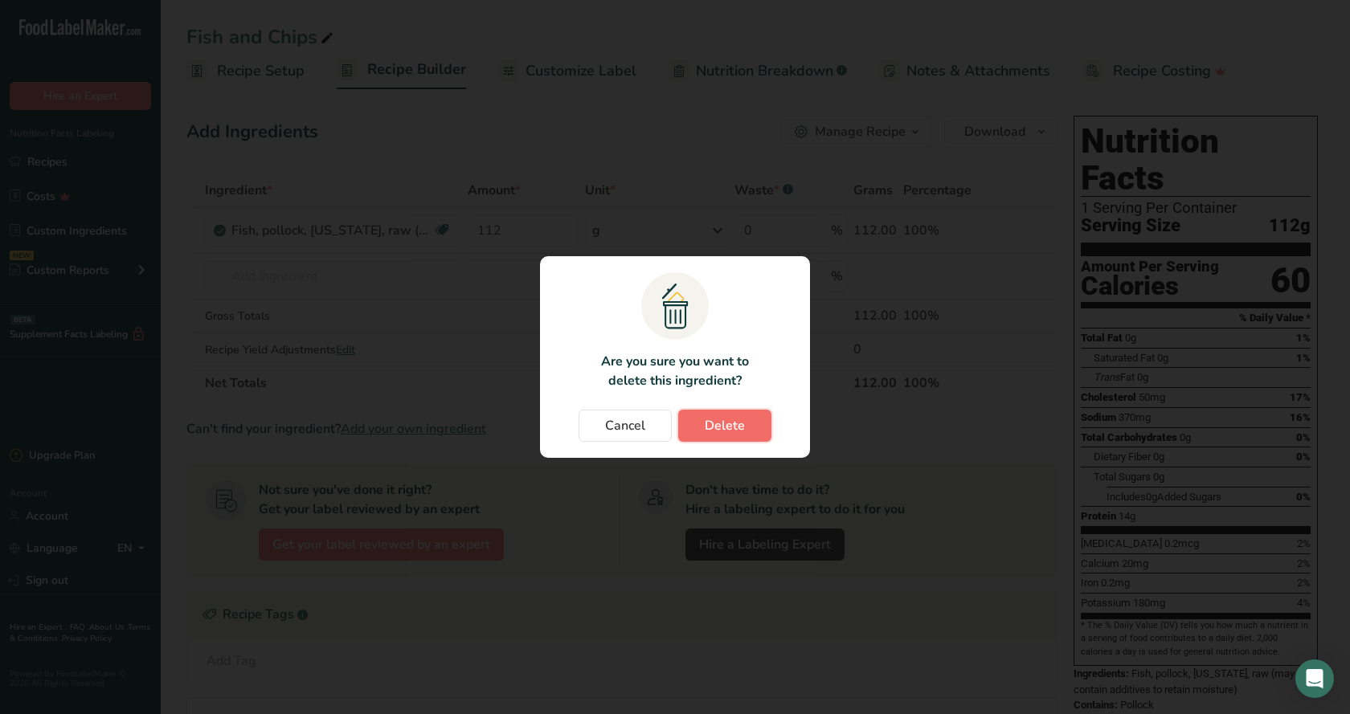
click at [731, 430] on span "Delete" at bounding box center [724, 425] width 40 height 19
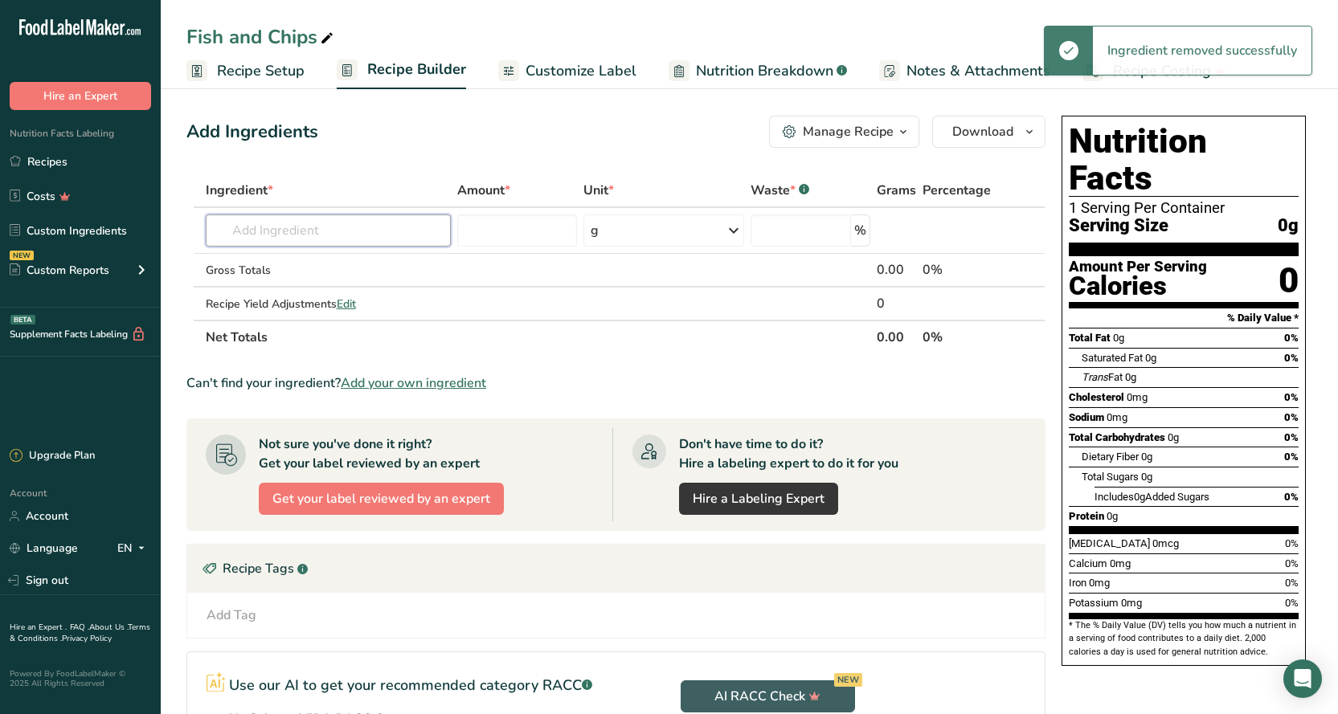
click at [289, 232] on input "text" at bounding box center [328, 230] width 245 height 32
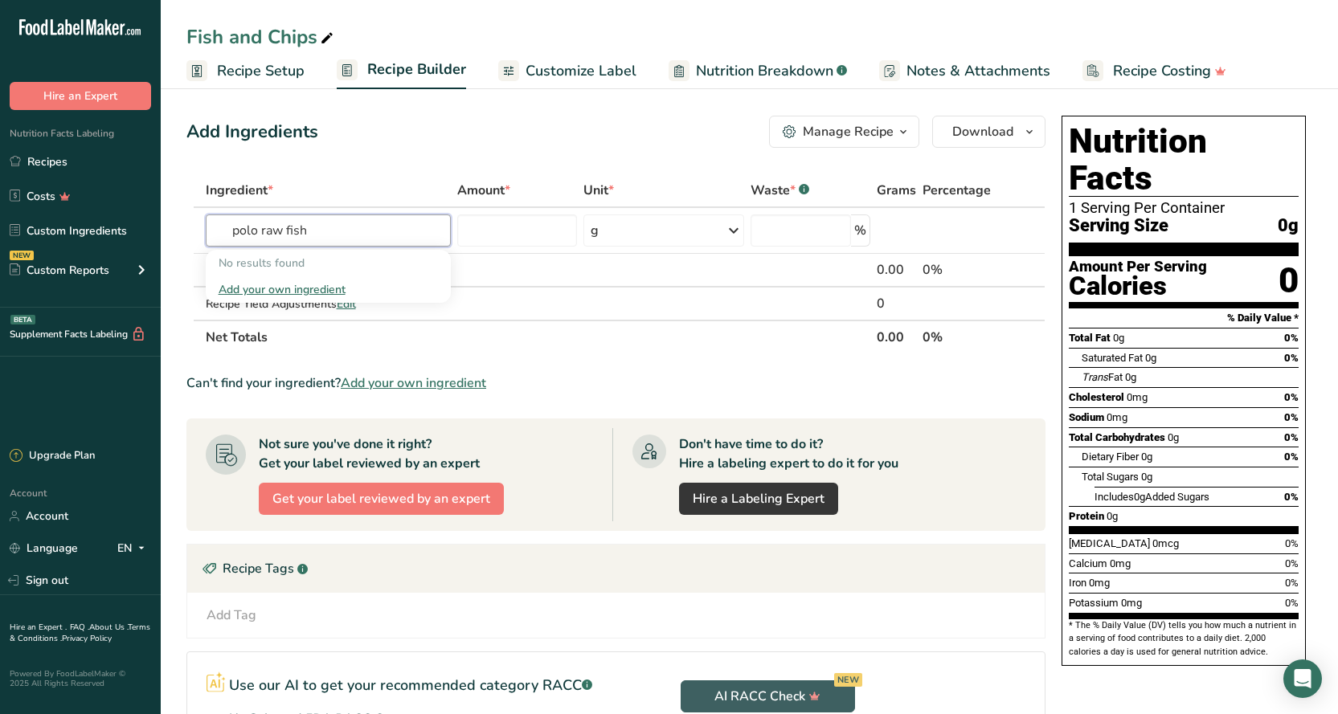
type input "polo raw fish"
click at [342, 288] on div "Add your own ingredient" at bounding box center [327, 289] width 219 height 17
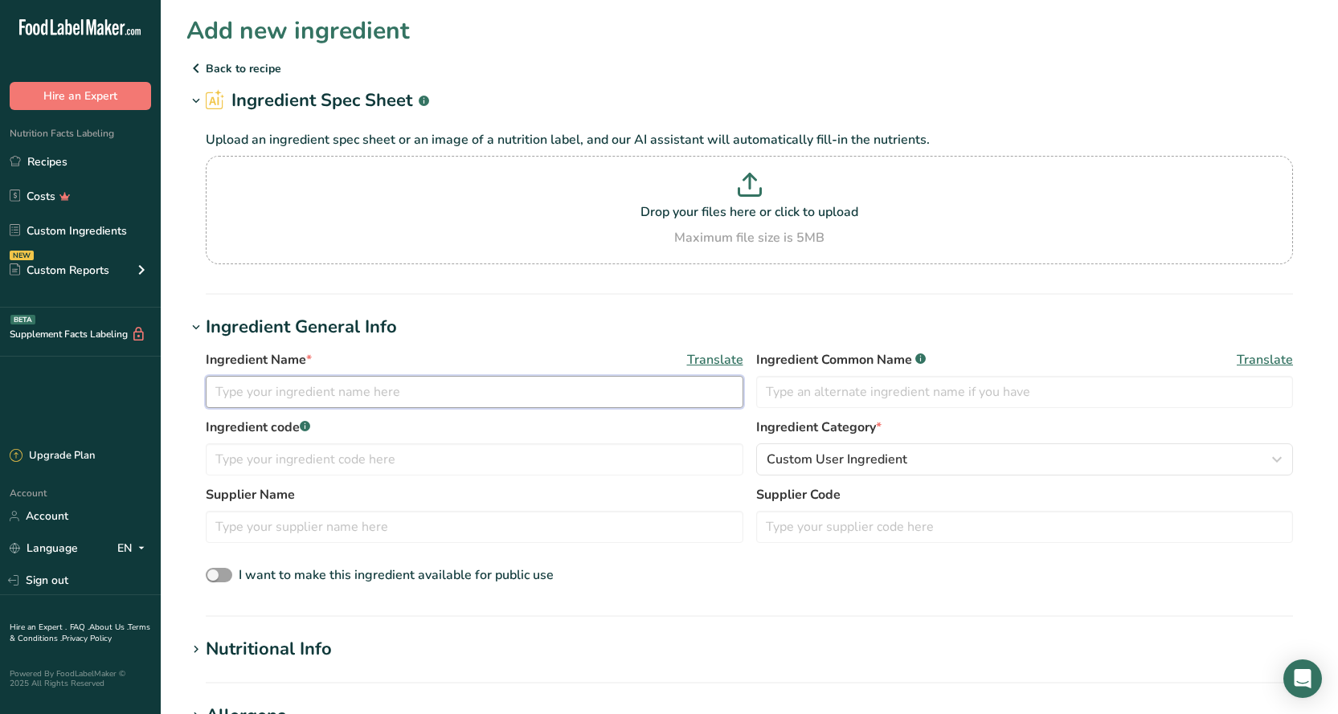
click at [310, 387] on input "text" at bounding box center [474, 392] width 537 height 32
type input "Alaska Pollock"
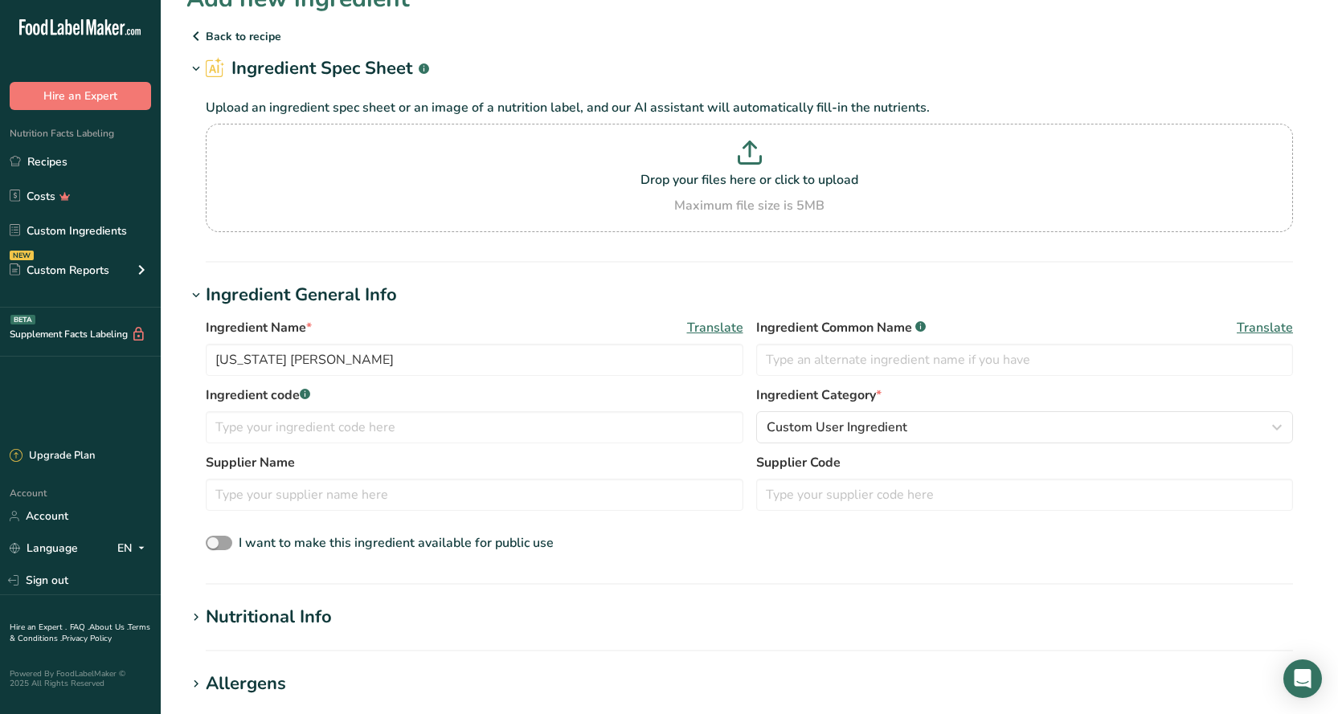
scroll to position [64, 0]
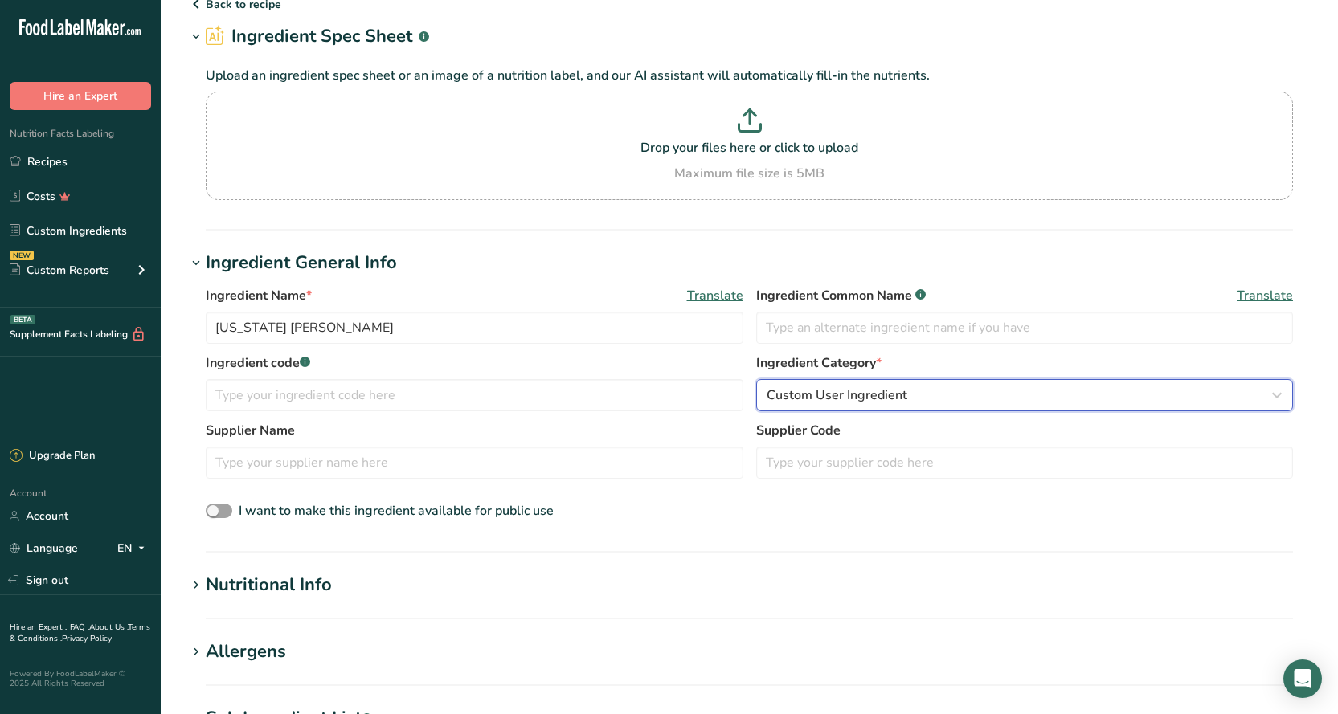
click at [827, 394] on span "Custom User Ingredient" at bounding box center [836, 395] width 141 height 19
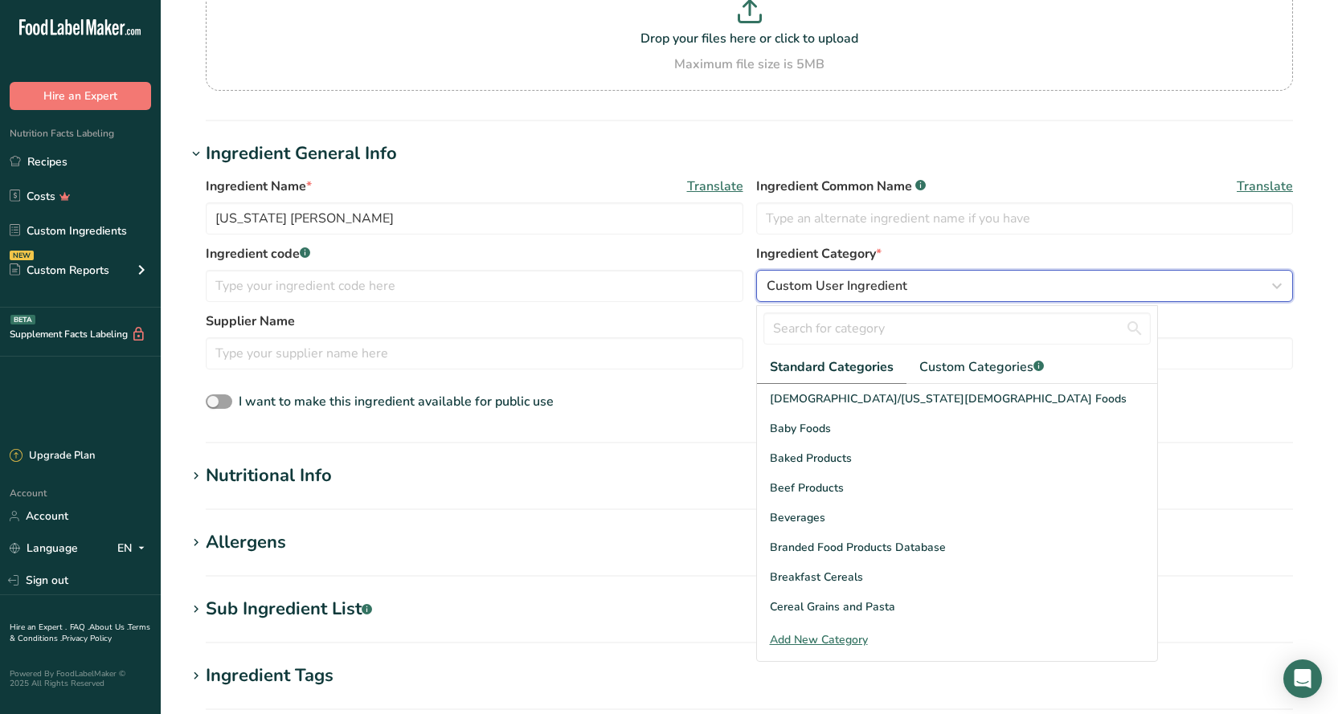
scroll to position [145, 0]
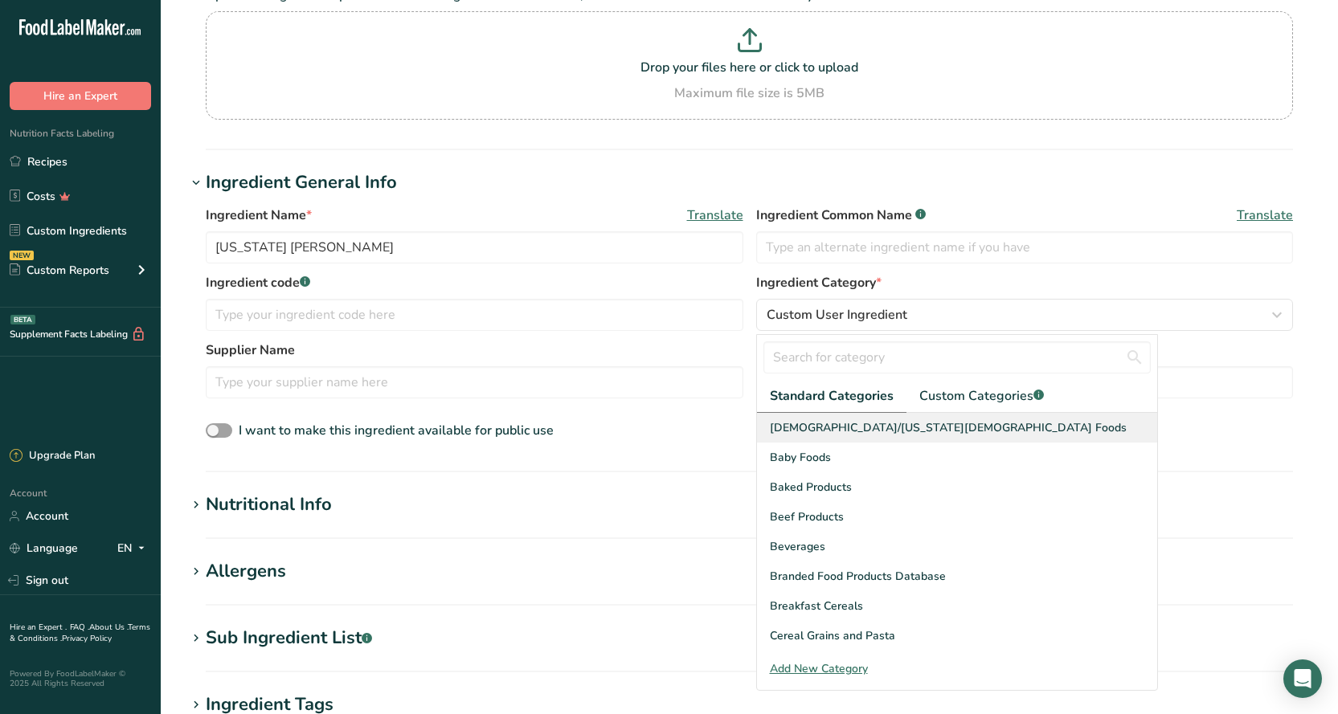
click at [901, 429] on span "American Indian/Alaska Native Foods" at bounding box center [948, 427] width 357 height 17
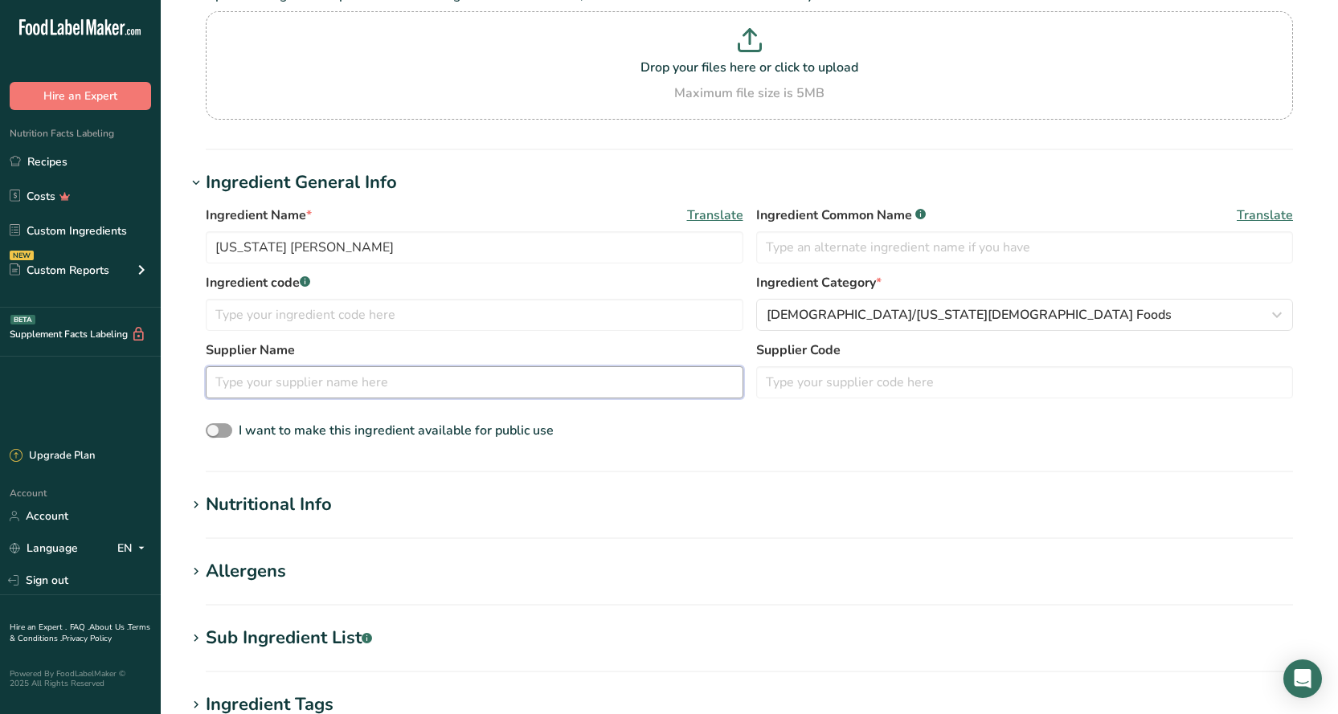
click at [296, 382] on input "text" at bounding box center [474, 382] width 537 height 32
click at [319, 522] on section "Nutritional Info Serving Size .a-a{fill:#347362;}.b-a{fill:#fff;} Add ingredien…" at bounding box center [748, 515] width 1125 height 47
click at [312, 504] on div "Nutritional Info" at bounding box center [269, 505] width 126 height 27
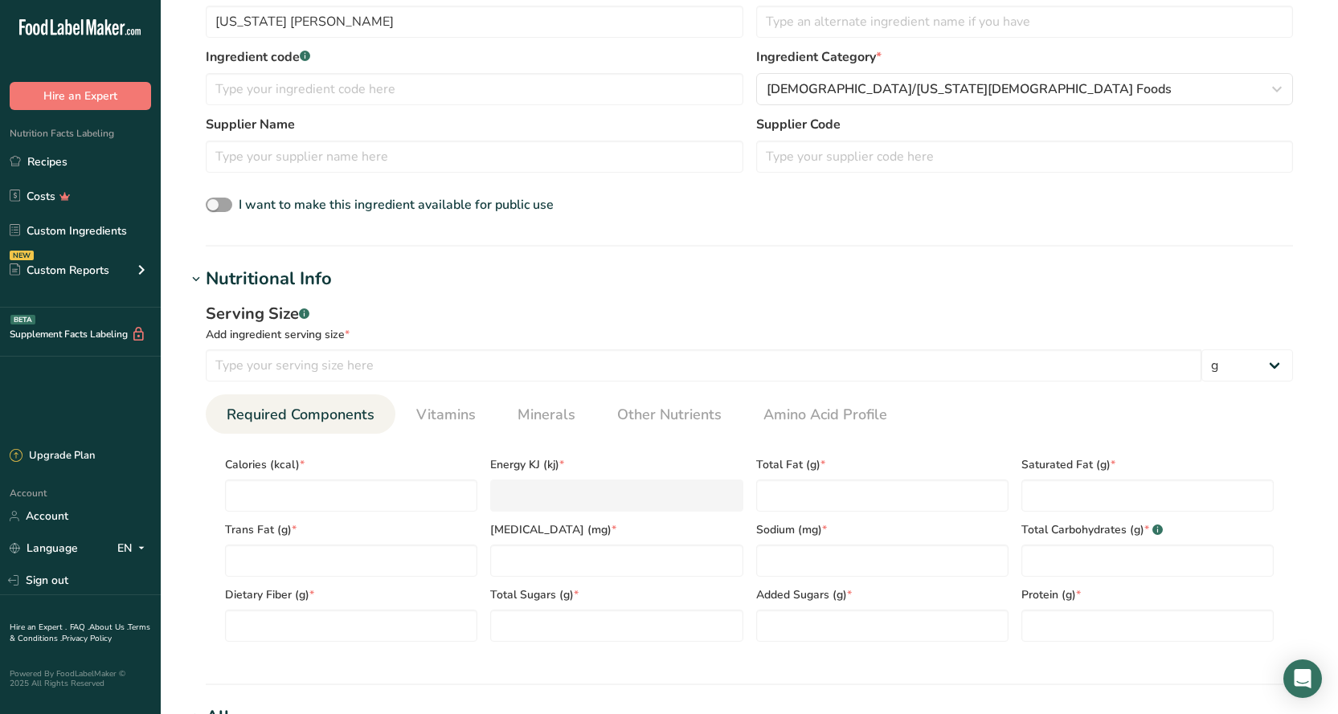
scroll to position [386, 0]
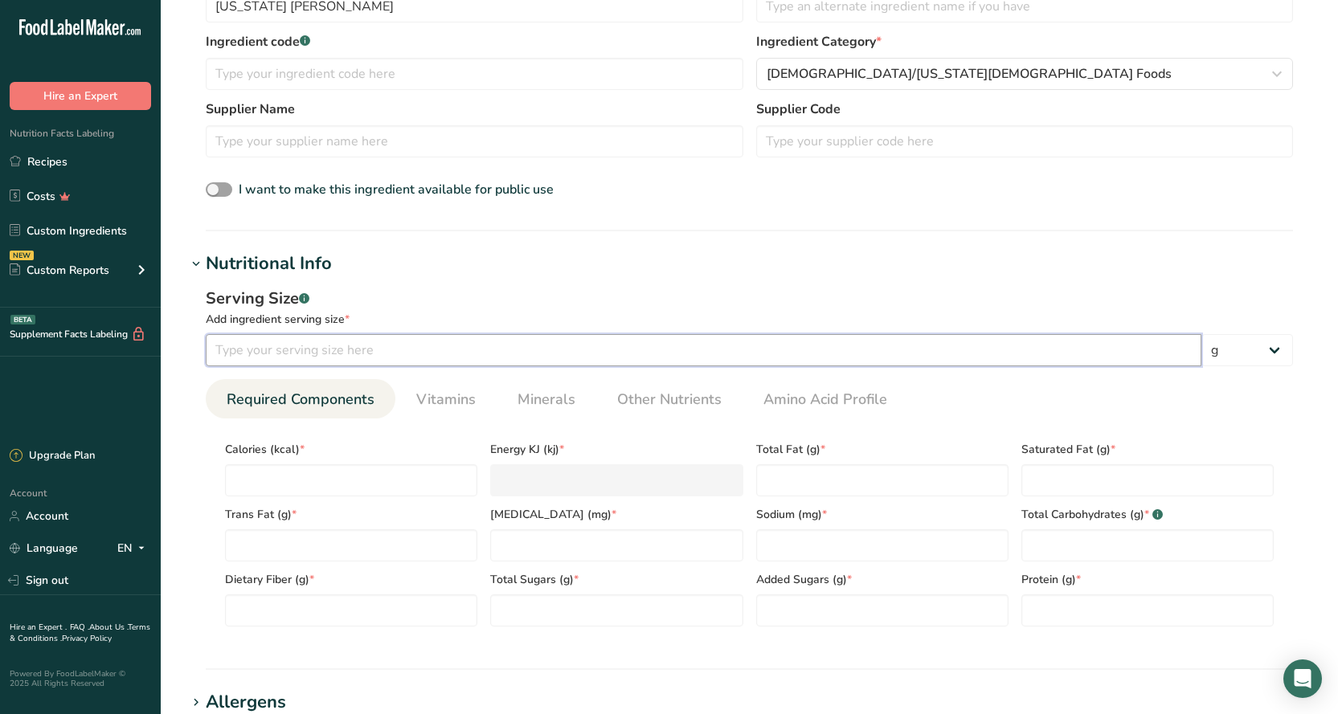
click at [255, 357] on input "number" at bounding box center [703, 350] width 995 height 32
type input "112"
click at [404, 476] on input "number" at bounding box center [351, 480] width 252 height 32
type input "2"
type KJ "8.4"
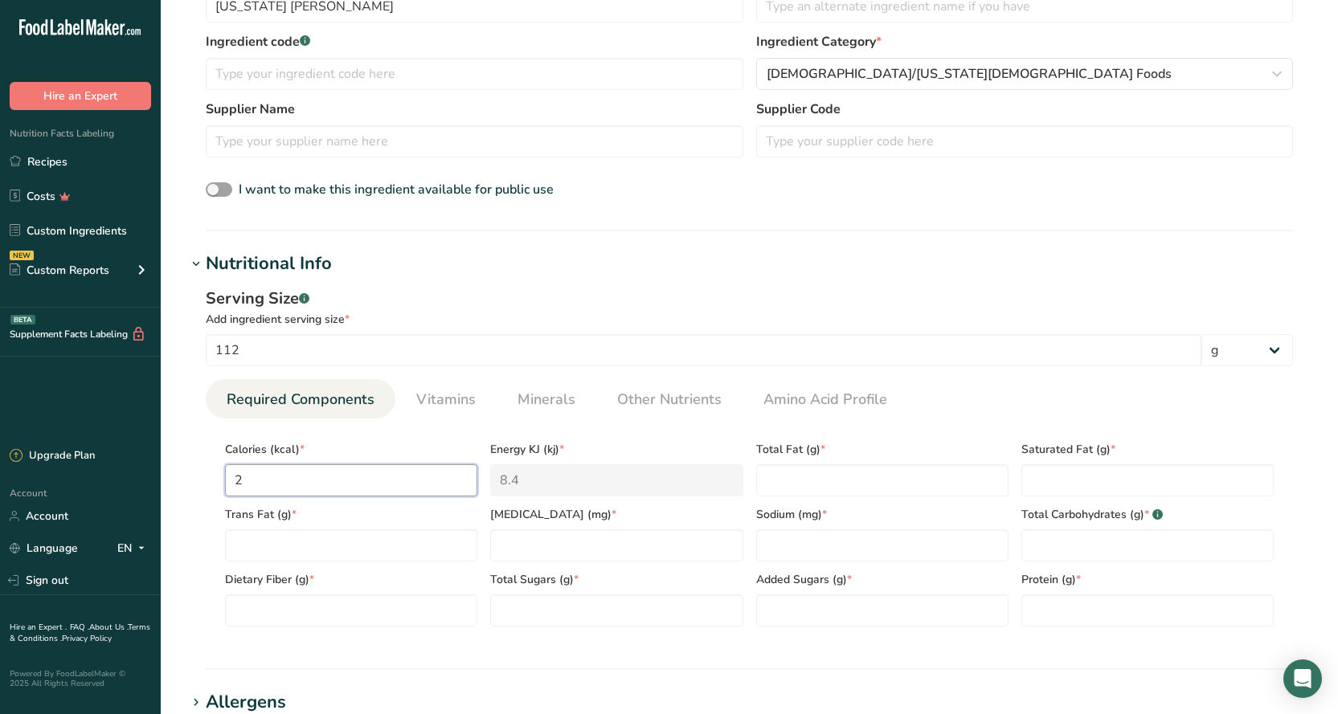
type input "23"
type KJ "96.2"
type input "230"
type KJ "962.3"
type input "230"
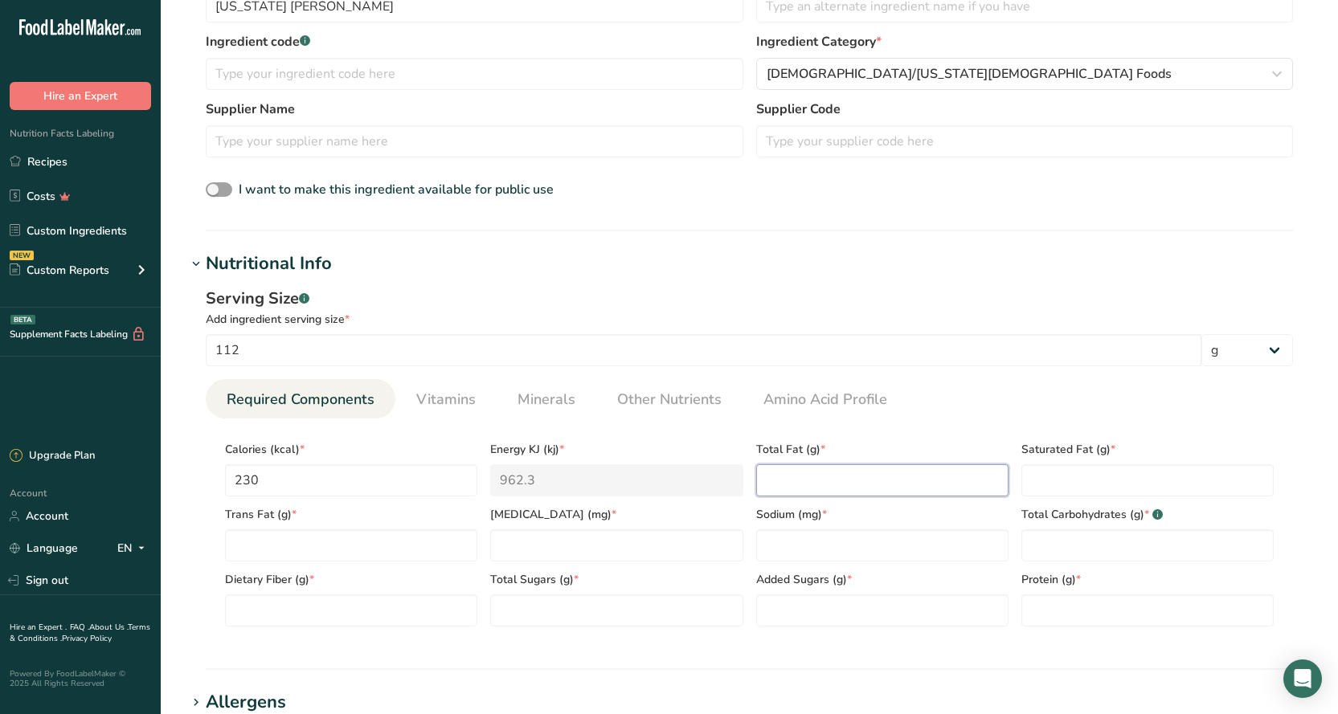
drag, startPoint x: 1349, startPoint y: 419, endPoint x: 930, endPoint y: 483, distance: 423.3
click at [930, 483] on Fat "number" at bounding box center [882, 480] width 252 height 32
type Fat "11"
type Fat "2"
type Fat "0"
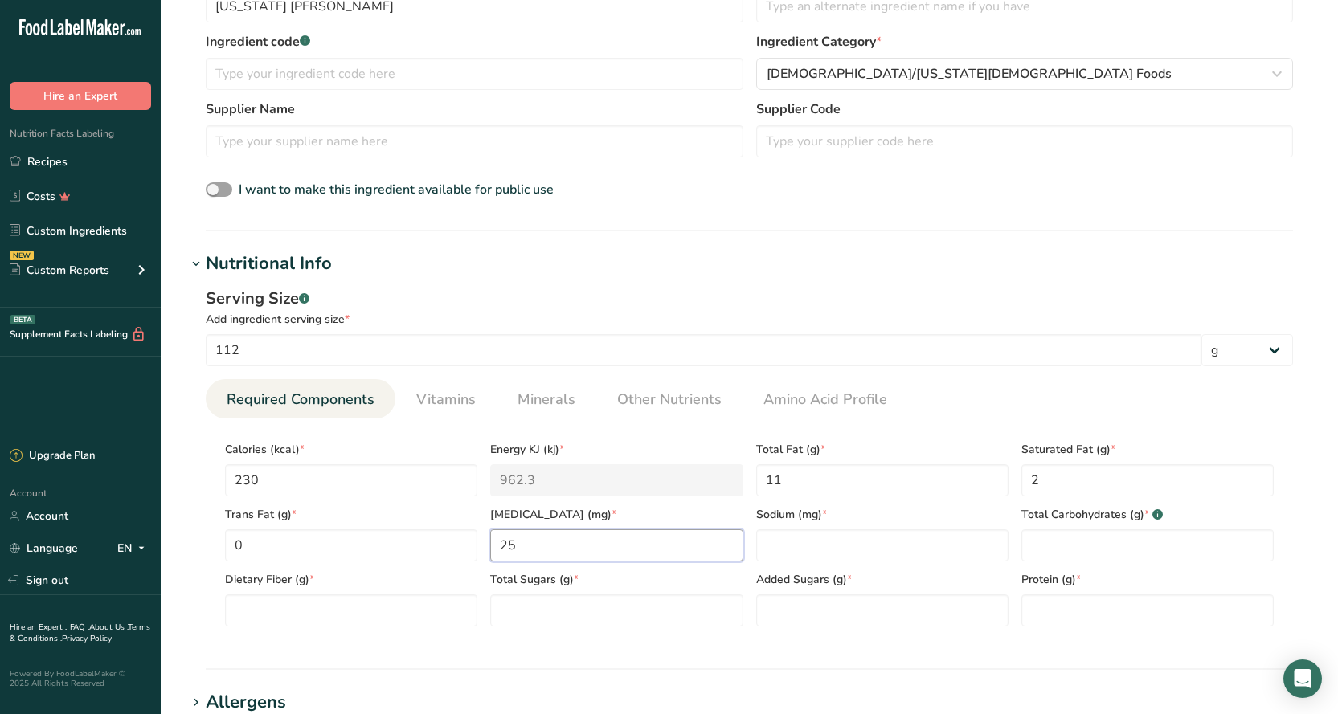
type input "25"
type input "590"
type Carbohydrates "23"
type Fiber "0"
type Sugars "0"
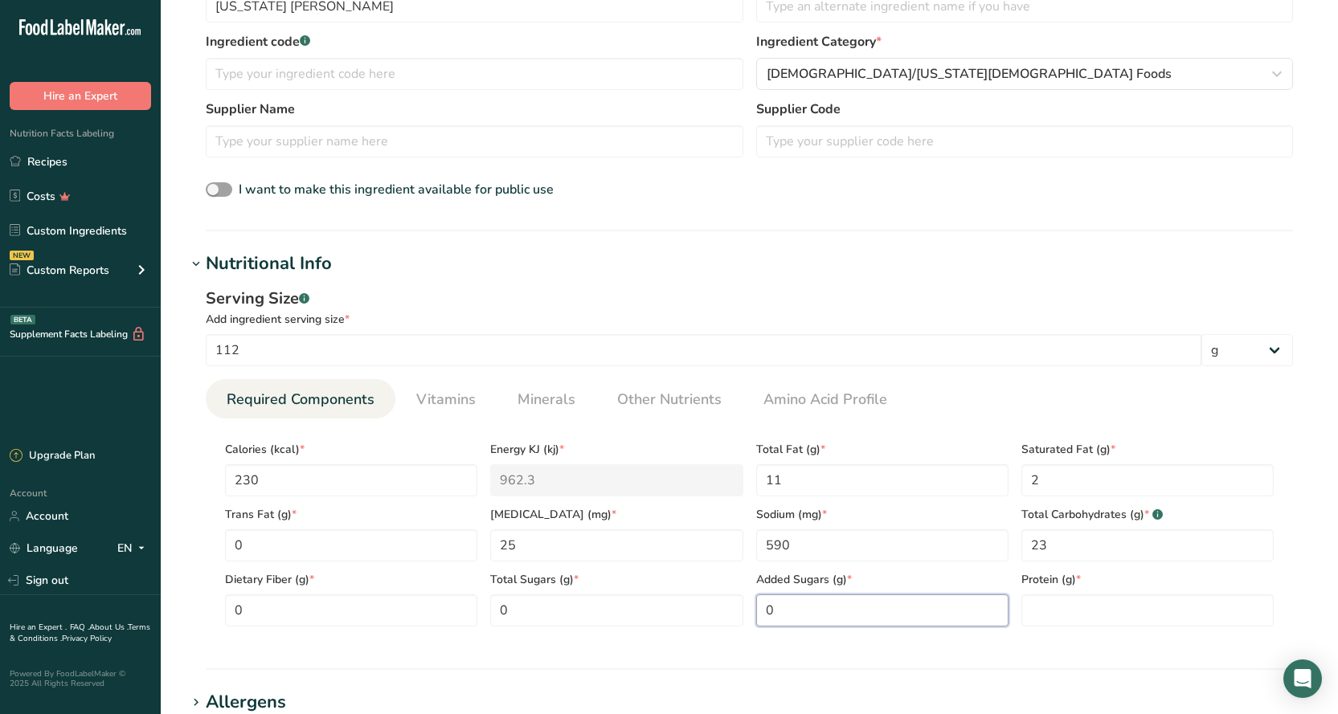
type Sugars "0"
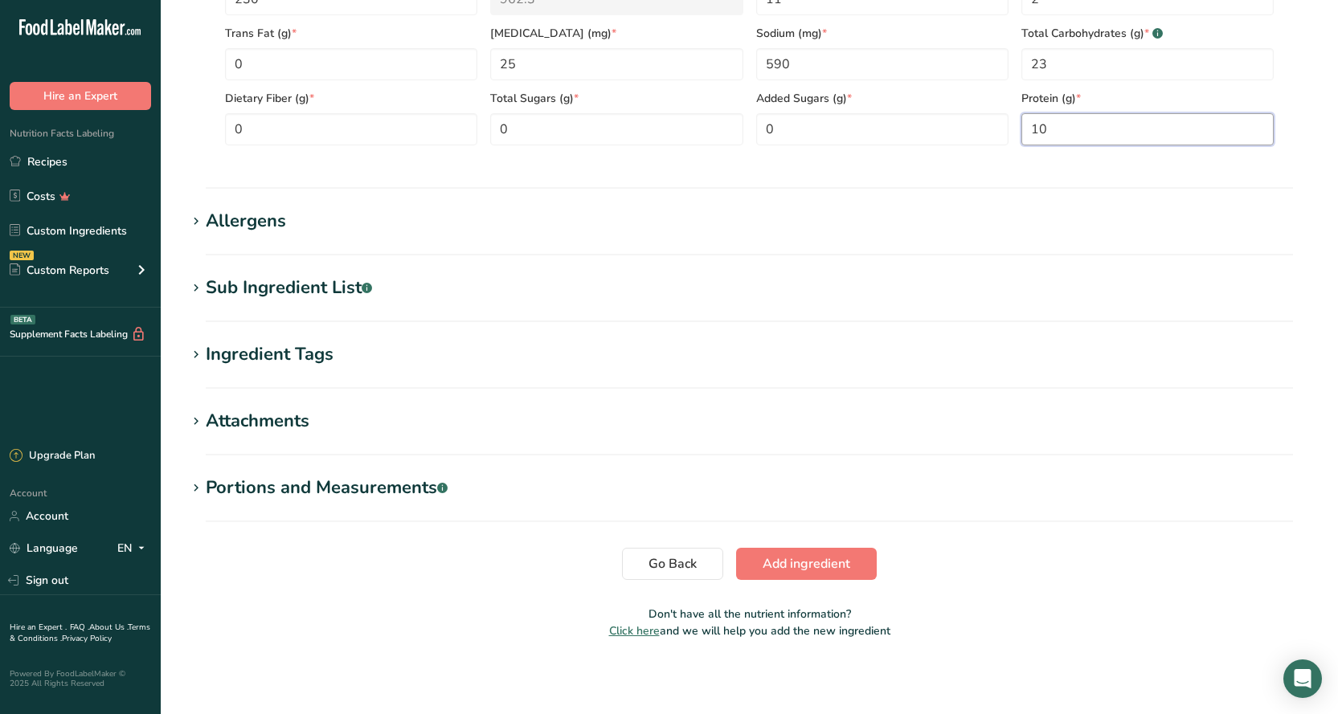
scroll to position [868, 0]
type input "10"
click at [824, 562] on span "Add ingredient" at bounding box center [806, 562] width 88 height 19
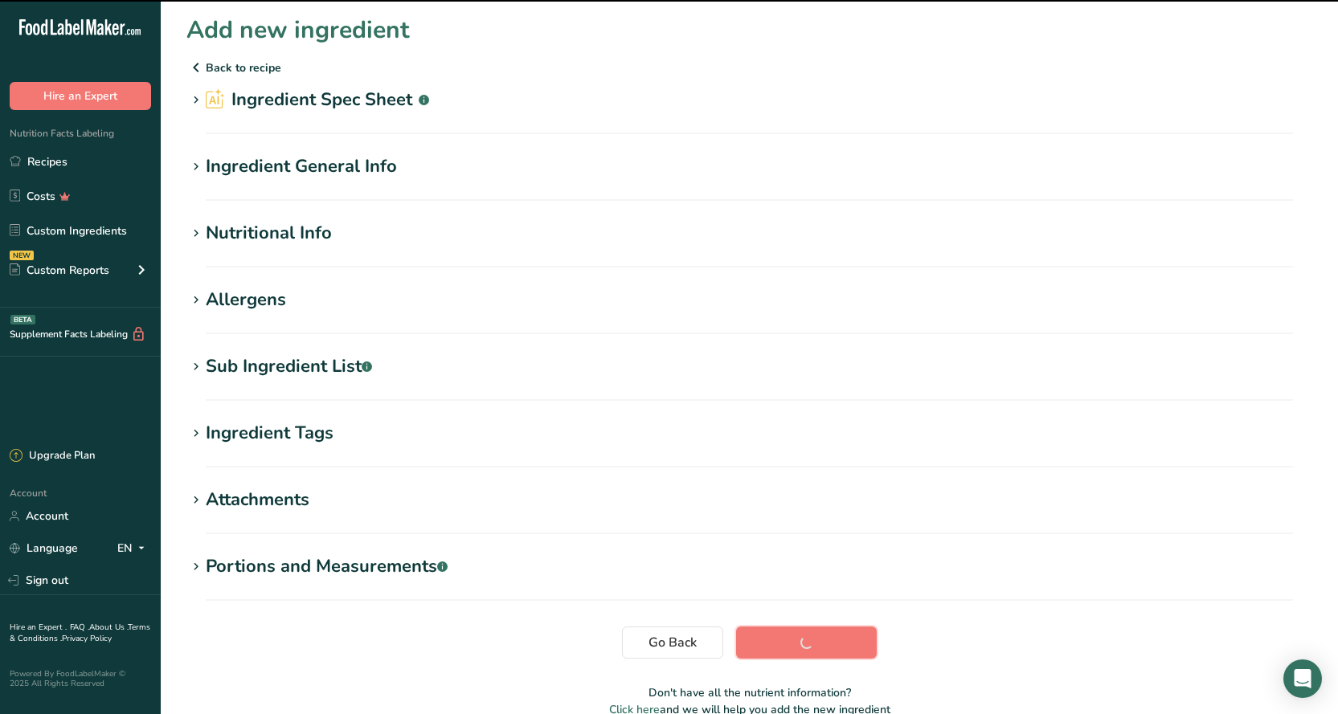
scroll to position [0, 0]
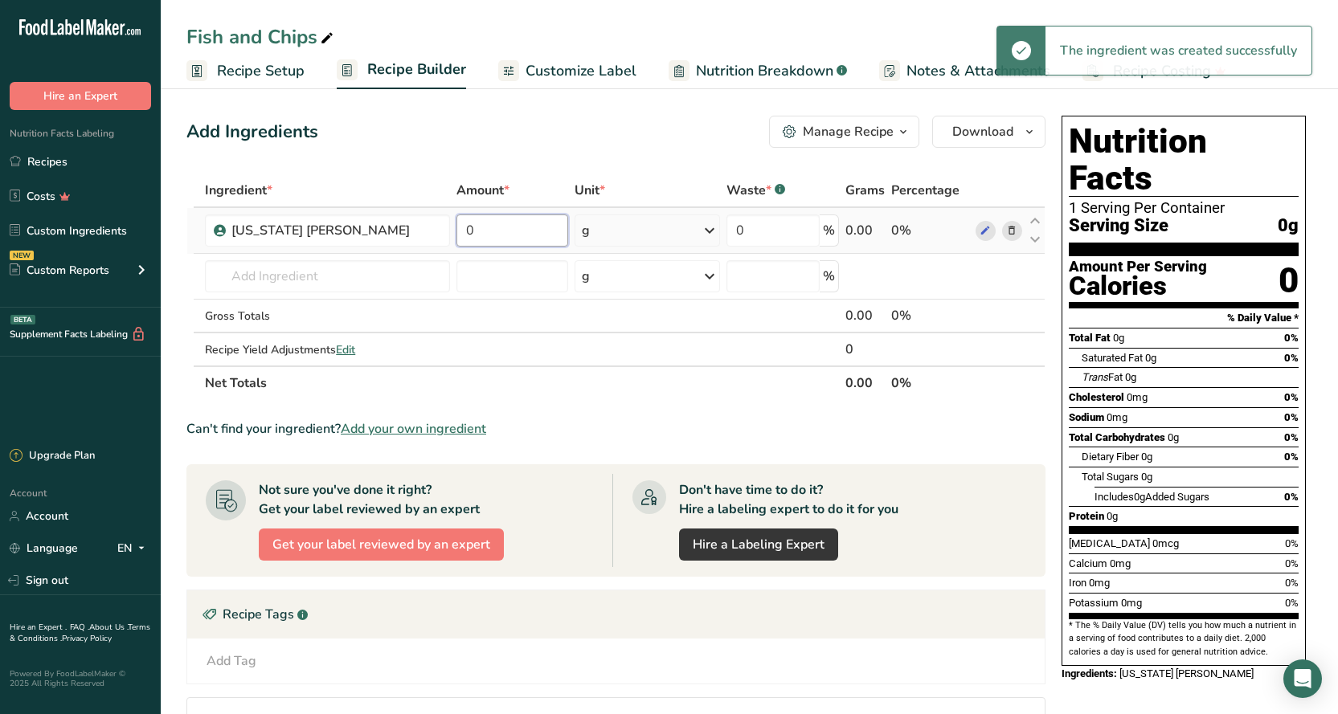
drag, startPoint x: 480, startPoint y: 232, endPoint x: 456, endPoint y: 231, distance: 23.4
click at [457, 231] on input "0" at bounding box center [512, 230] width 112 height 32
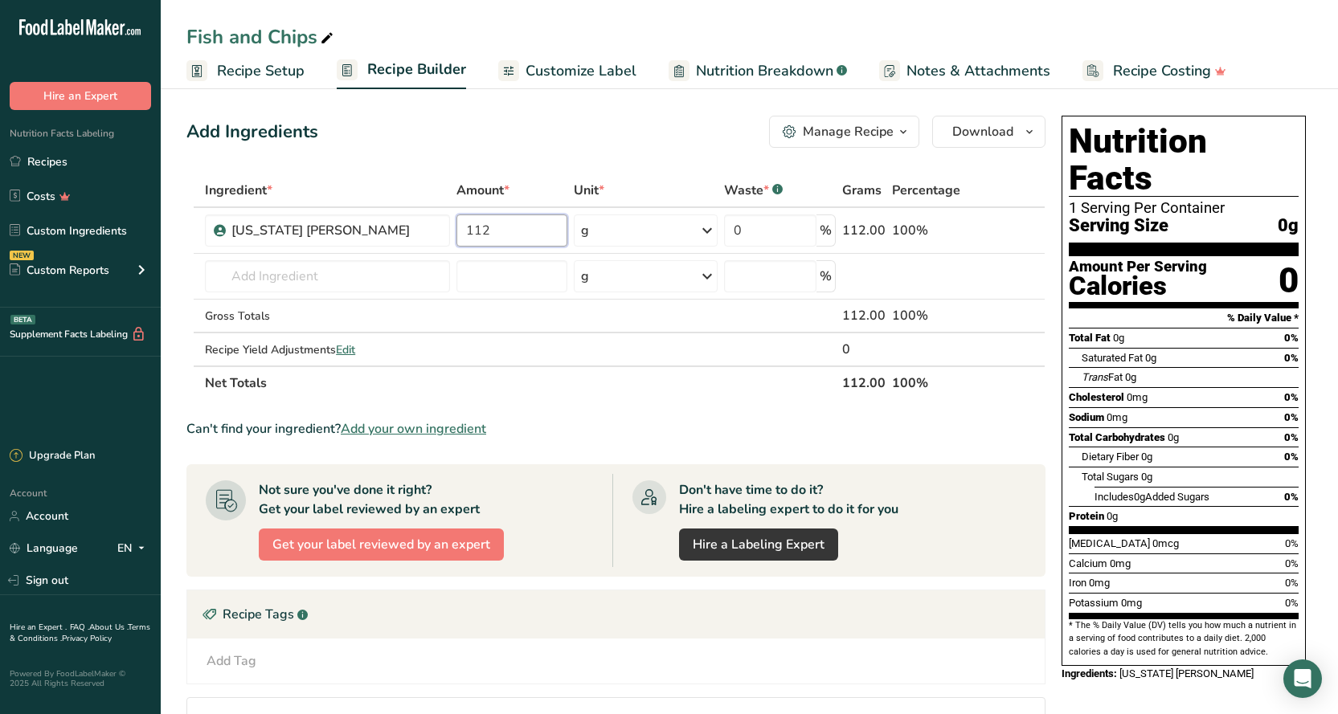
type input "112"
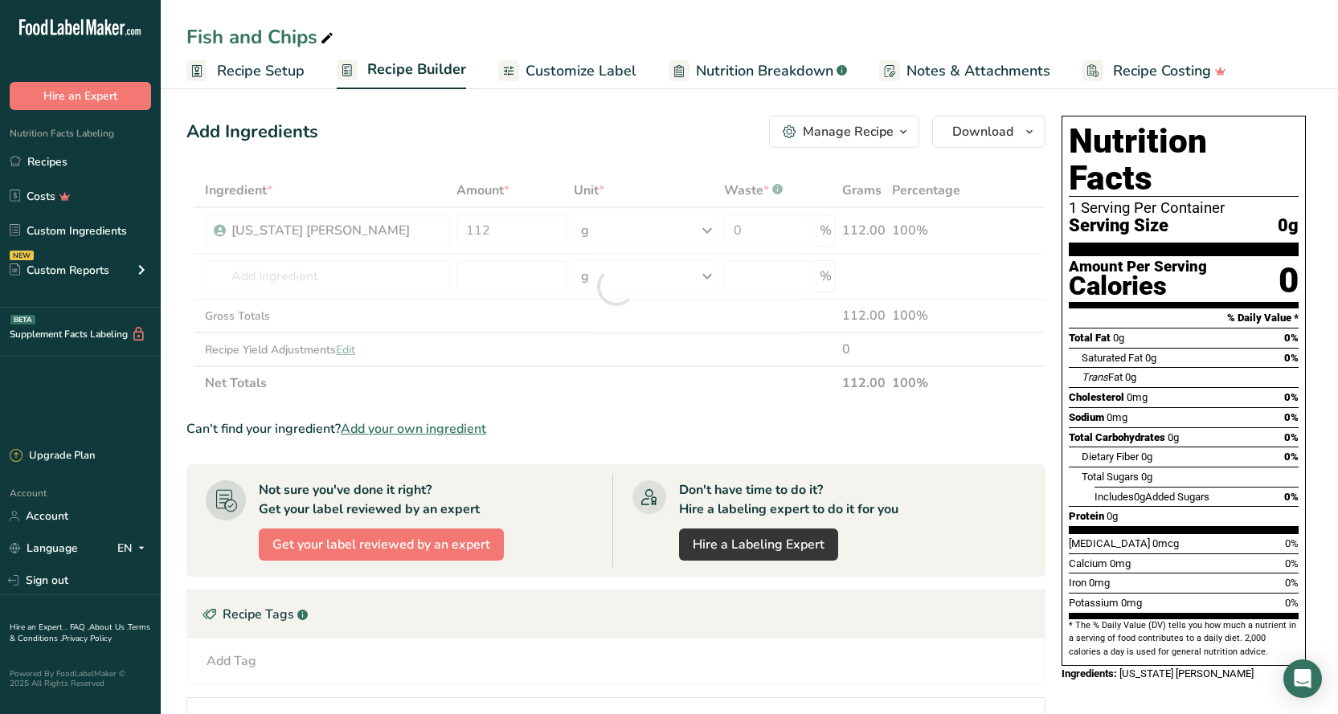
click at [631, 134] on div "Add Ingredients Manage Recipe Delete Recipe Duplicate Recipe Scale Recipe Save …" at bounding box center [615, 132] width 859 height 32
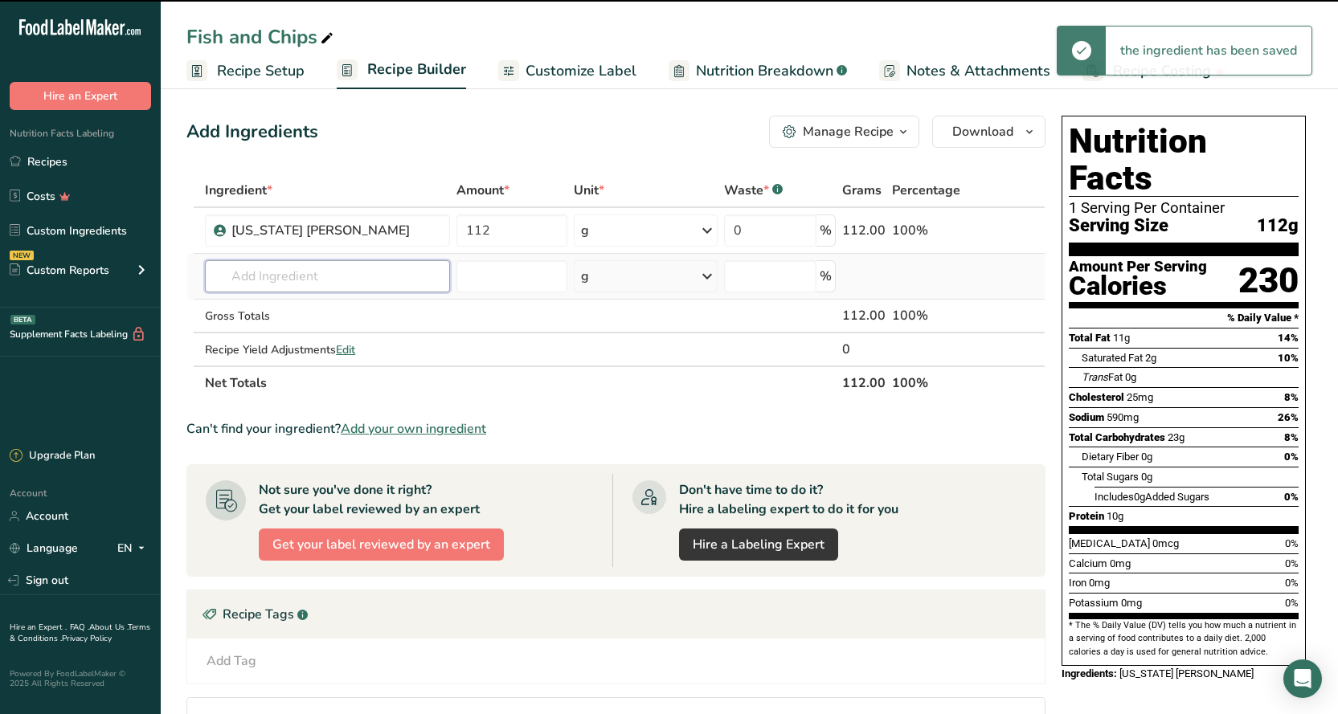
click at [300, 268] on input "text" at bounding box center [327, 276] width 245 height 32
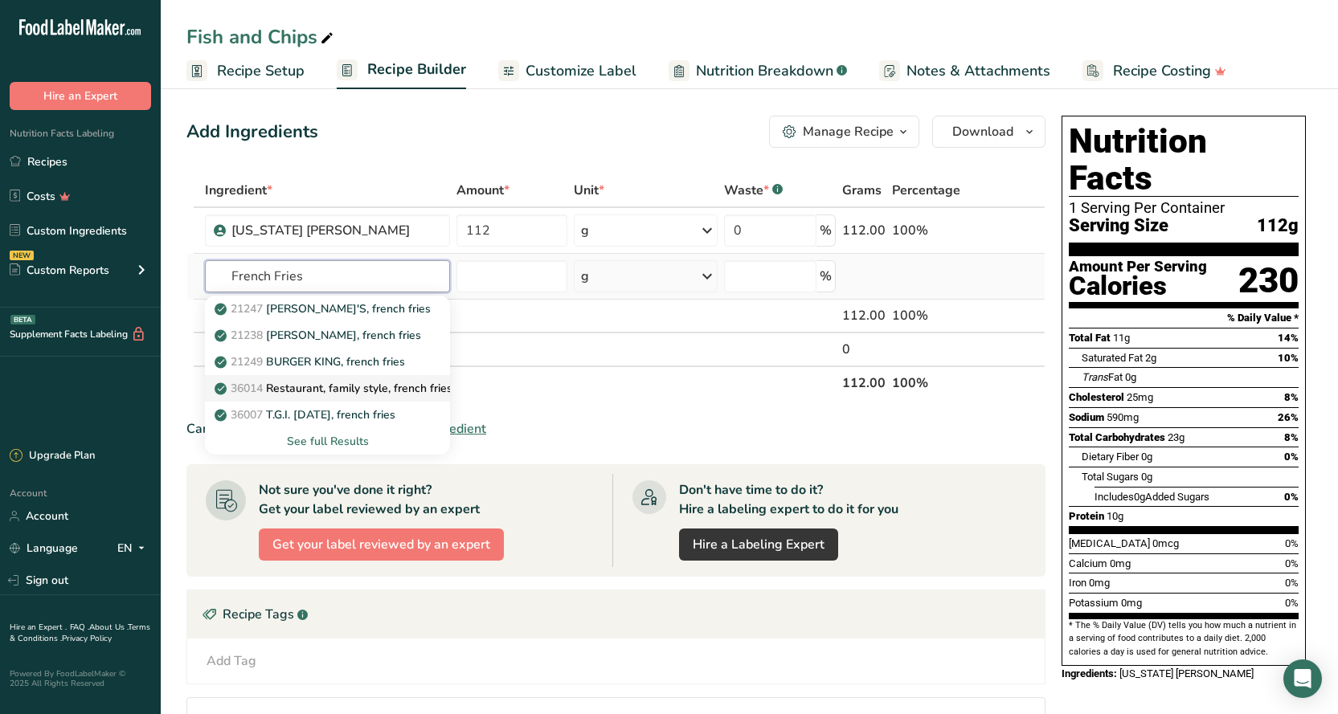
type input "French Fries"
click at [380, 382] on p "36014 Restaurant, family style, french fries" at bounding box center [335, 388] width 235 height 17
type input "Restaurant, family style, french fries"
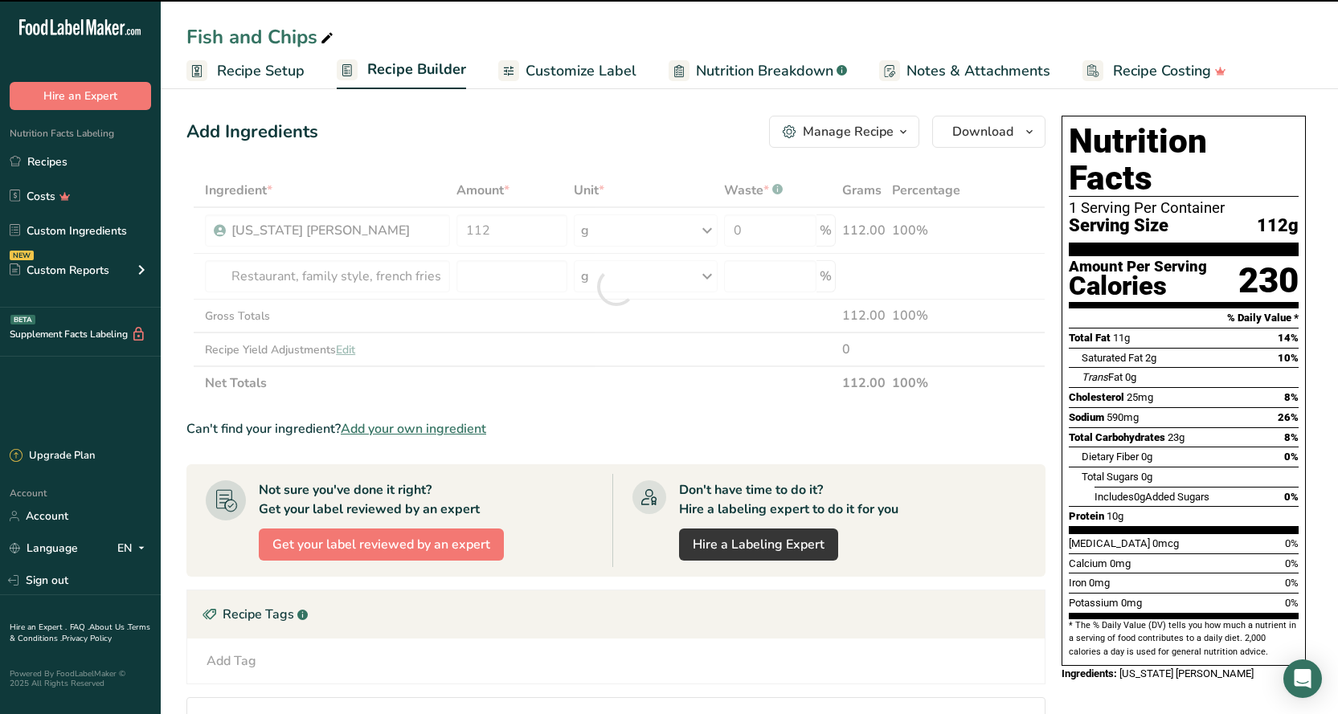
type input "0"
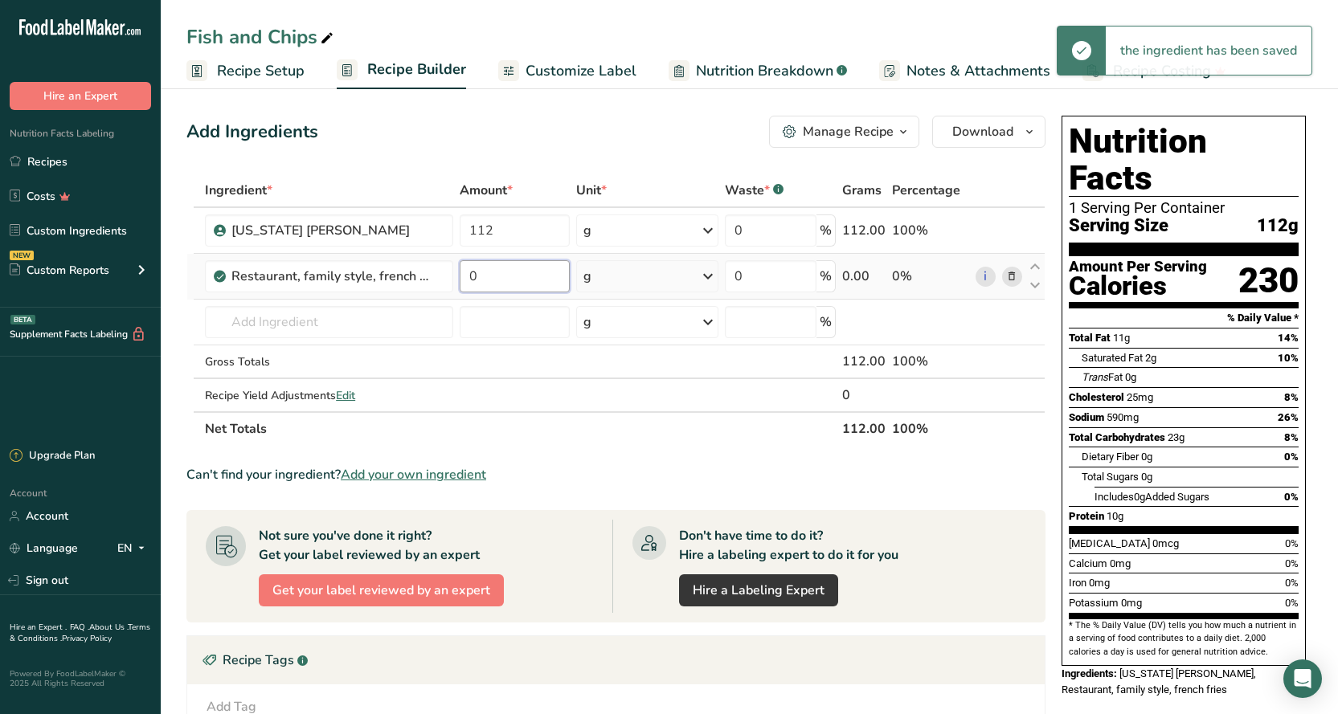
drag, startPoint x: 483, startPoint y: 274, endPoint x: 470, endPoint y: 276, distance: 13.0
click at [470, 276] on input "0" at bounding box center [514, 276] width 110 height 32
type input "112"
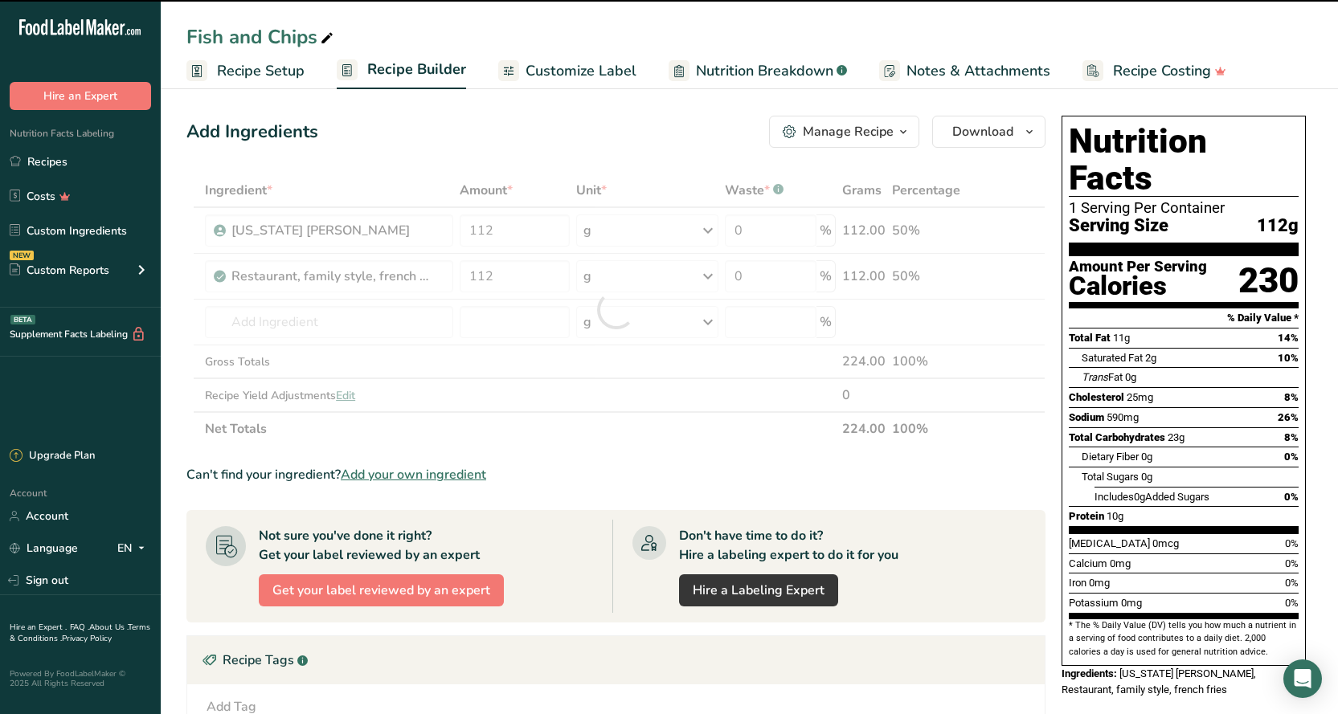
click at [539, 118] on div "Add Ingredients Manage Recipe Delete Recipe Duplicate Recipe Scale Recipe Save …" at bounding box center [615, 132] width 859 height 32
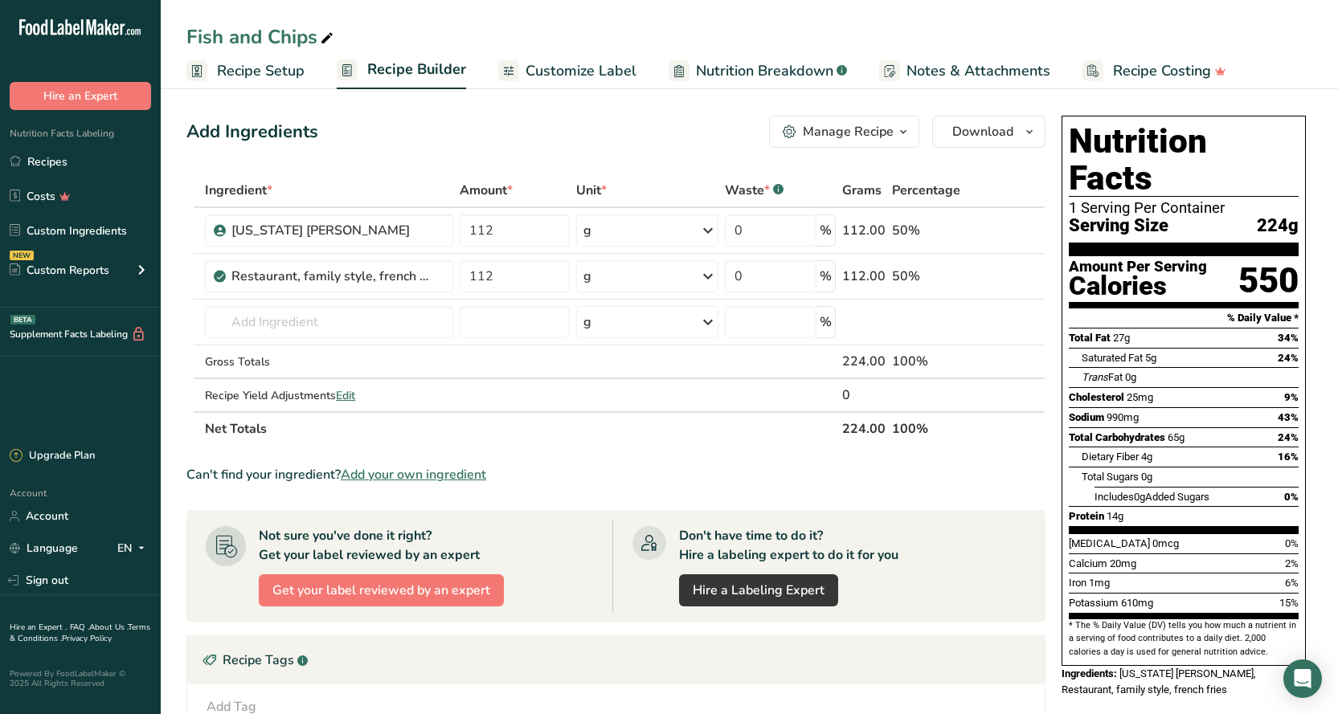
click at [533, 75] on span "Customize Label" at bounding box center [580, 71] width 111 height 22
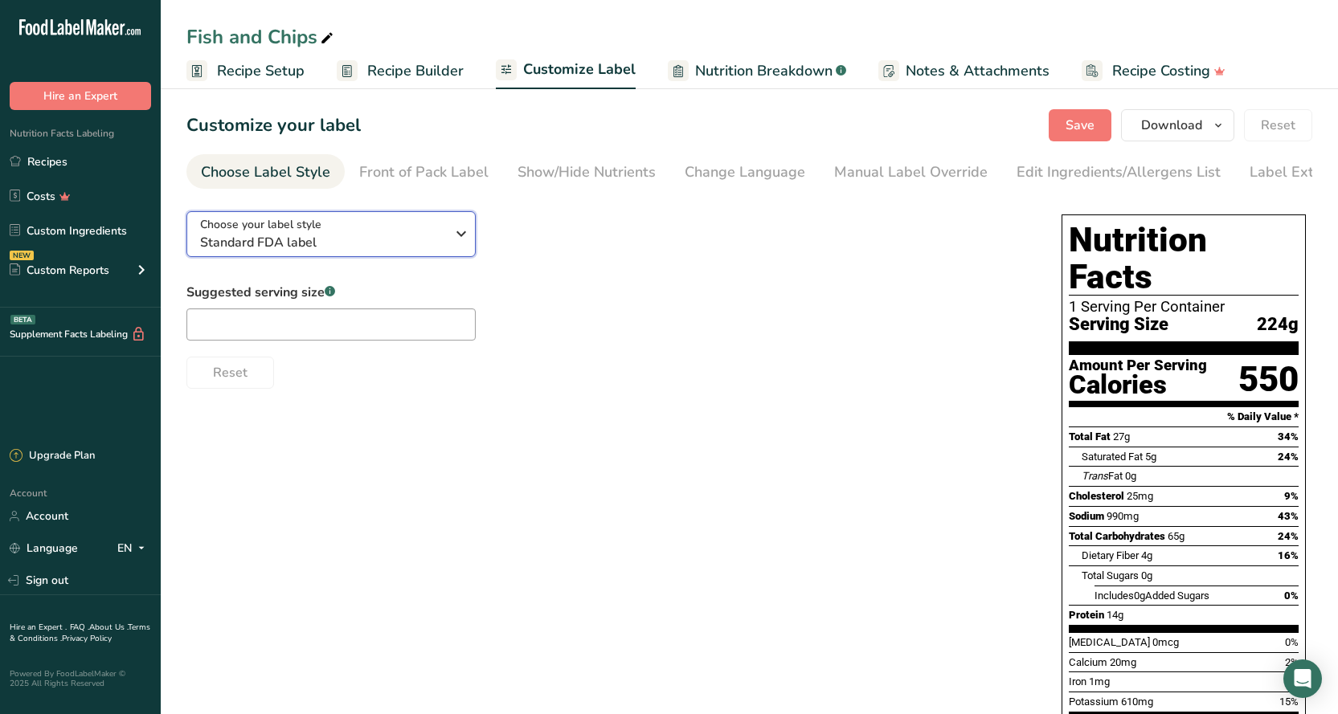
click at [387, 256] on button "Choose your label style Standard FDA label" at bounding box center [330, 234] width 289 height 46
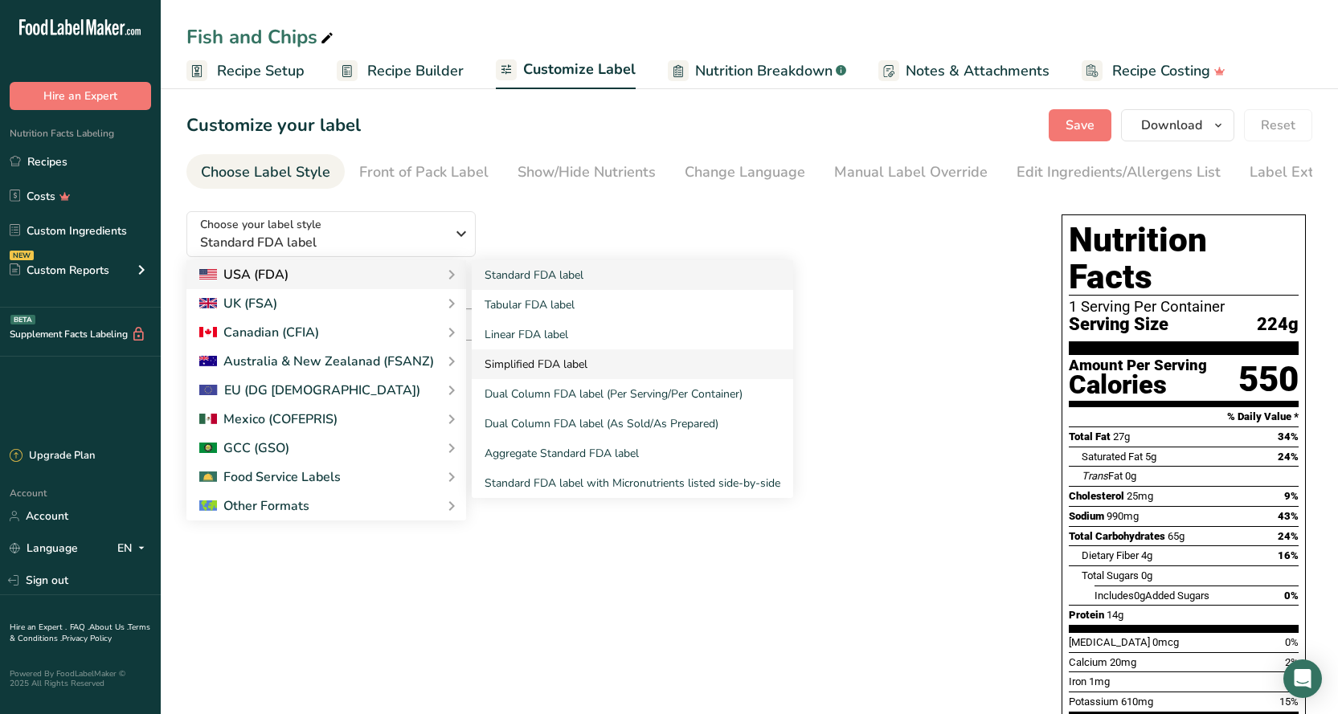
click at [527, 370] on link "Simplified FDA label" at bounding box center [632, 364] width 321 height 30
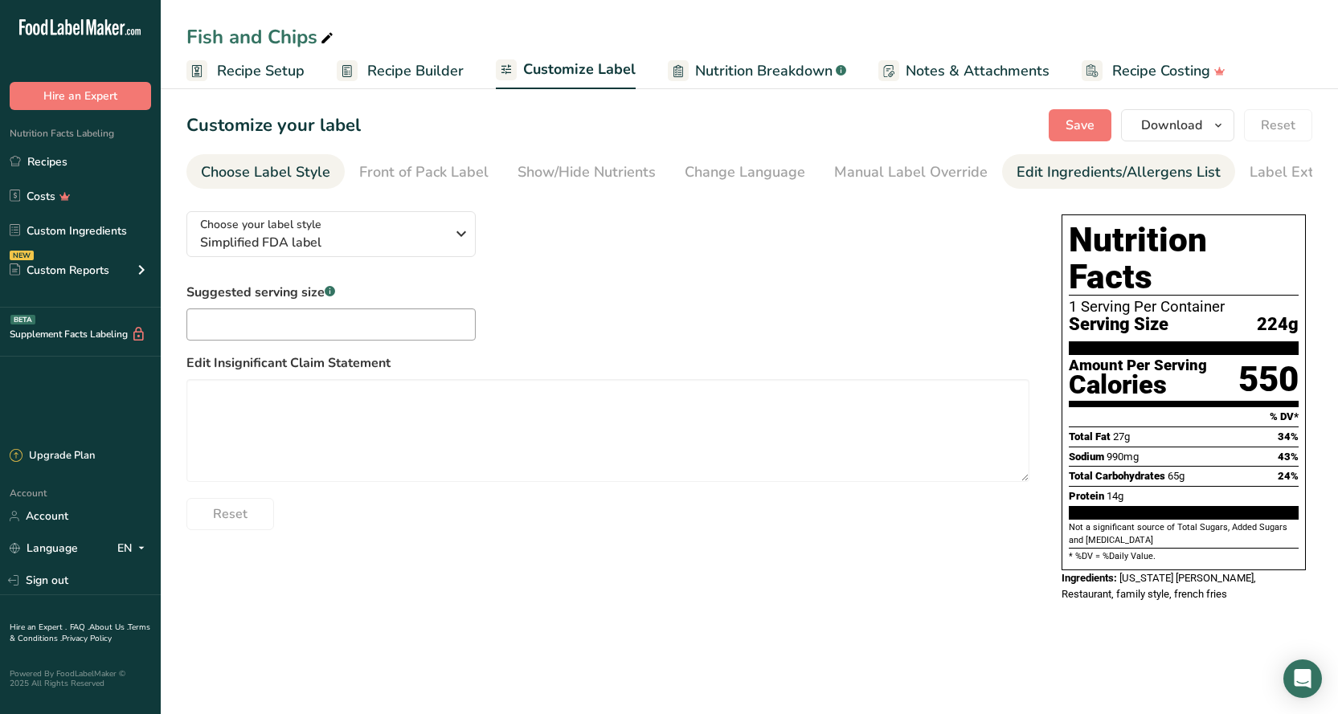
click at [1047, 171] on div "Edit Ingredients/Allergens List" at bounding box center [1118, 172] width 204 height 22
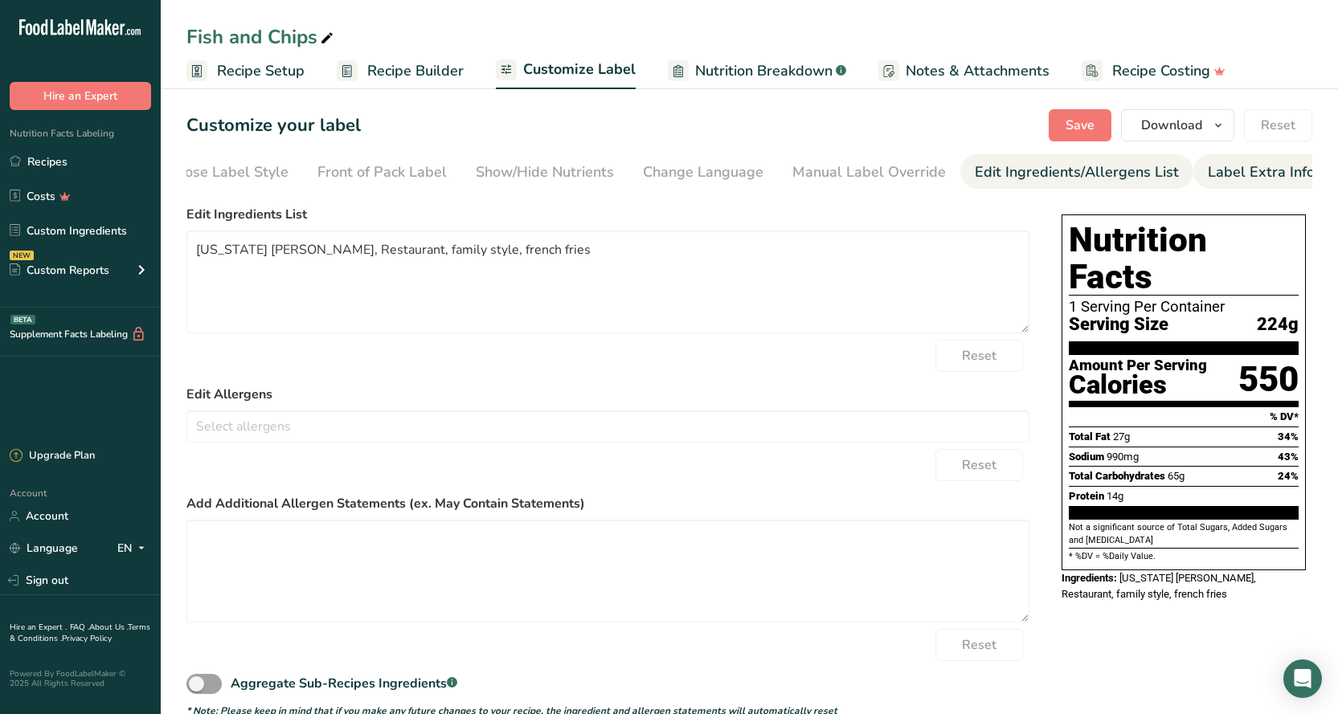
click at [1245, 178] on div "Label Extra Info" at bounding box center [1260, 172] width 107 height 22
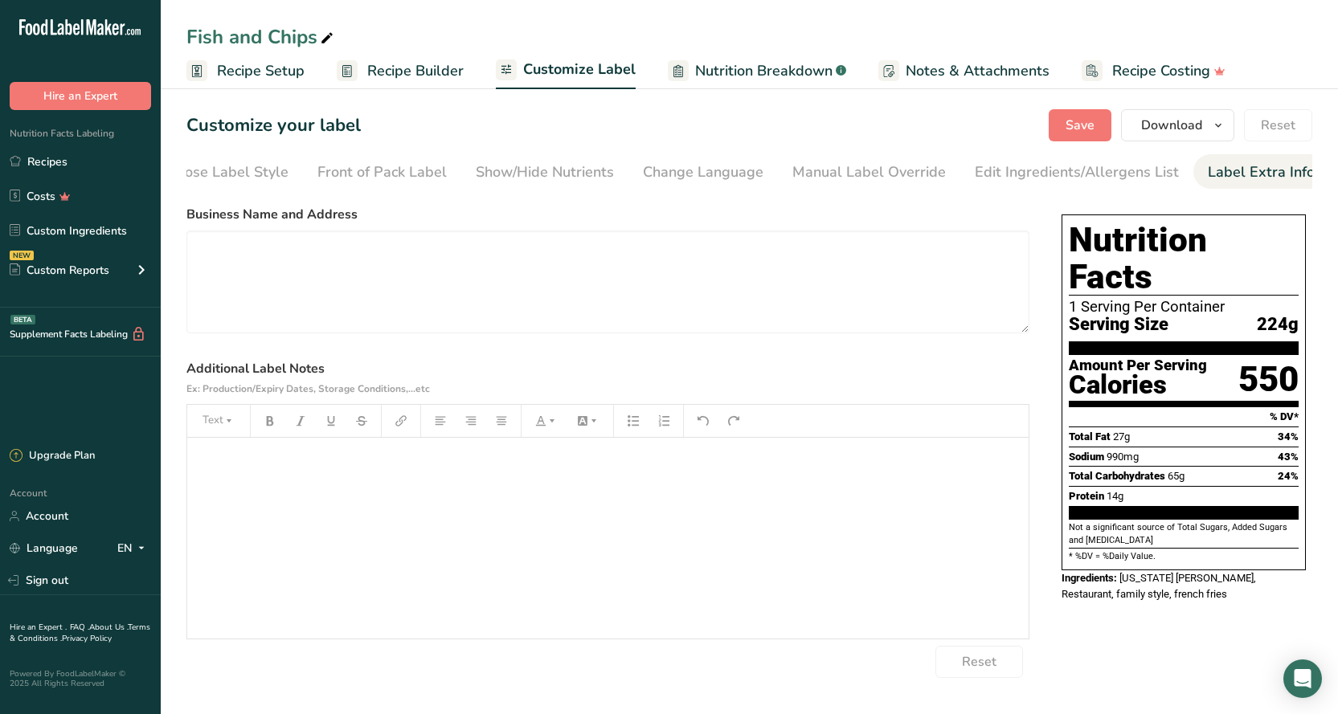
drag, startPoint x: 497, startPoint y: 482, endPoint x: 500, endPoint y: 468, distance: 13.9
click at [497, 481] on div "﻿" at bounding box center [607, 538] width 841 height 201
click at [496, 431] on button "button" at bounding box center [501, 421] width 24 height 26
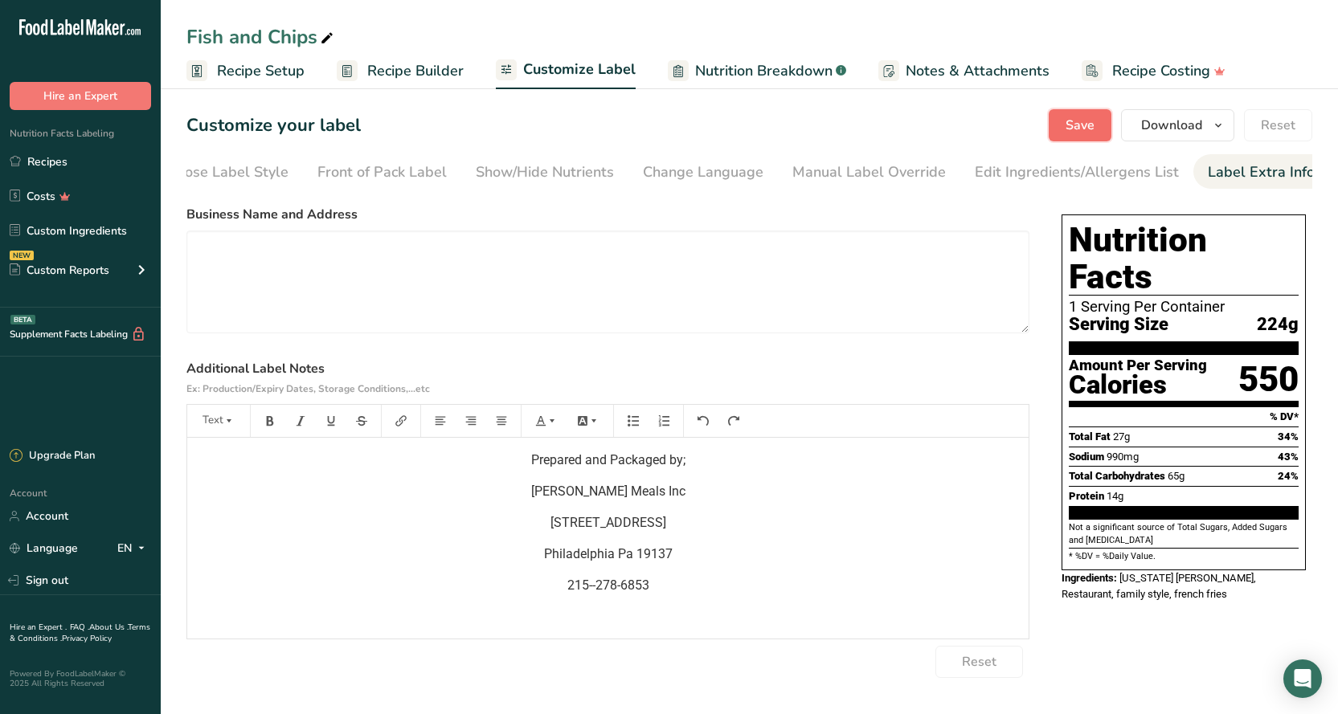
click at [1073, 121] on span "Save" at bounding box center [1079, 125] width 29 height 19
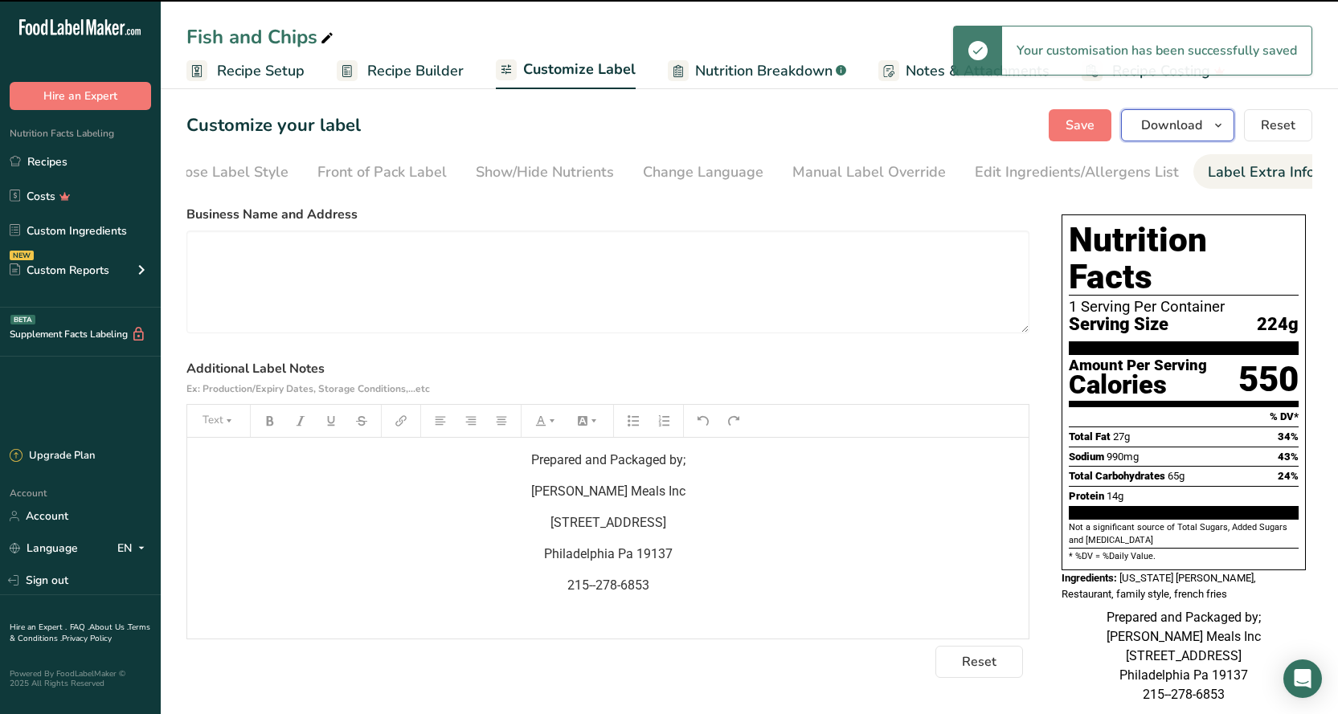
click at [1158, 126] on span "Download" at bounding box center [1171, 125] width 61 height 19
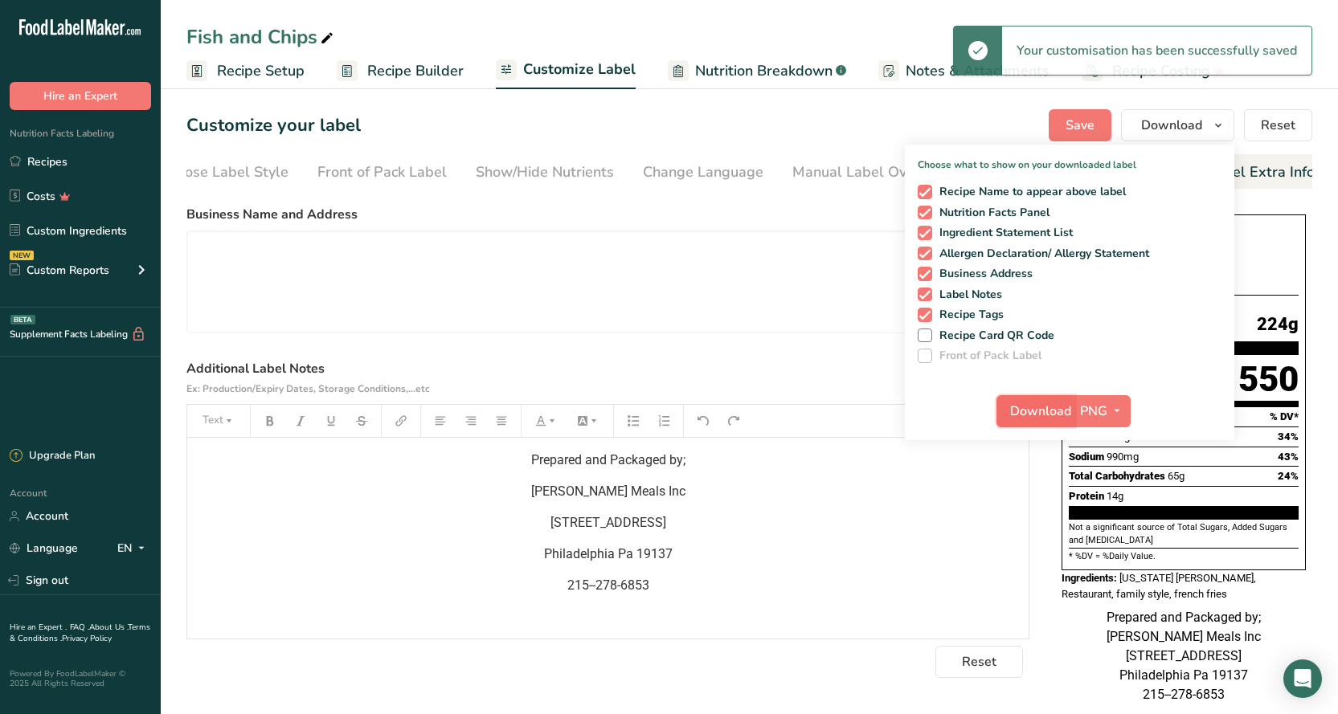
click at [1020, 424] on button "Download" at bounding box center [1035, 411] width 79 height 32
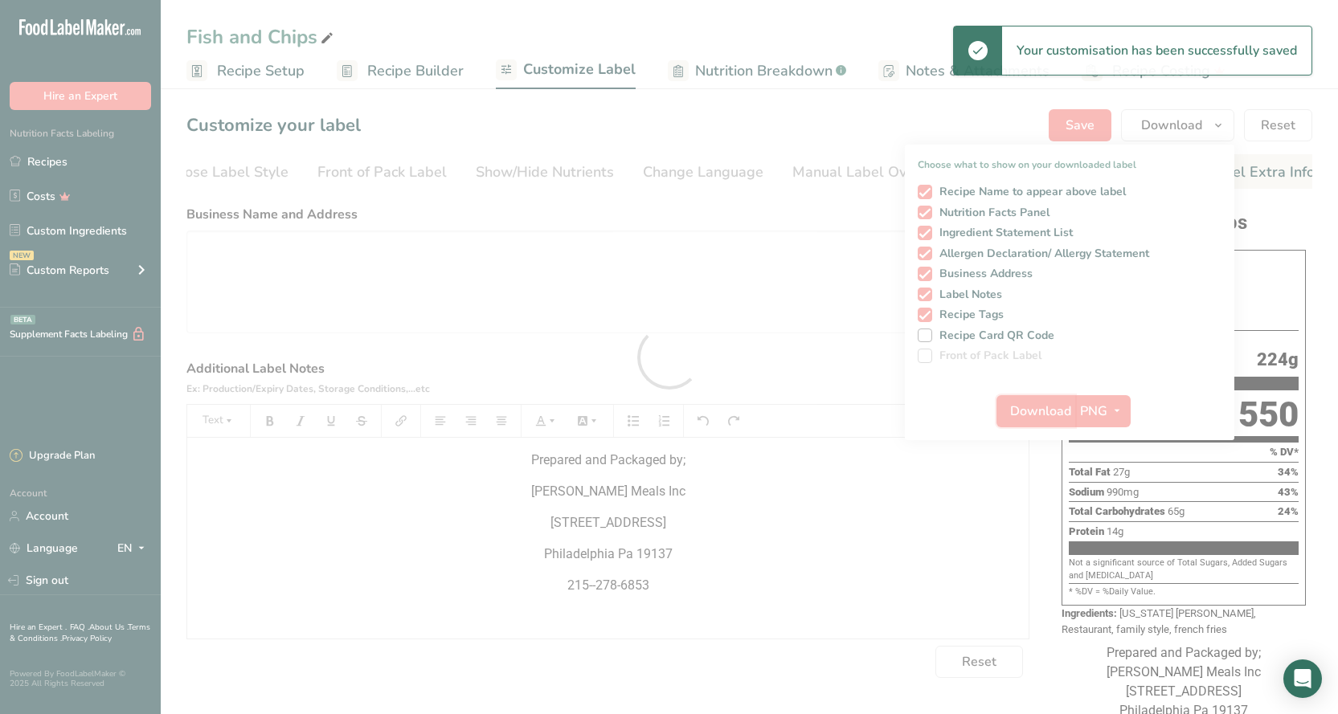
scroll to position [0, 0]
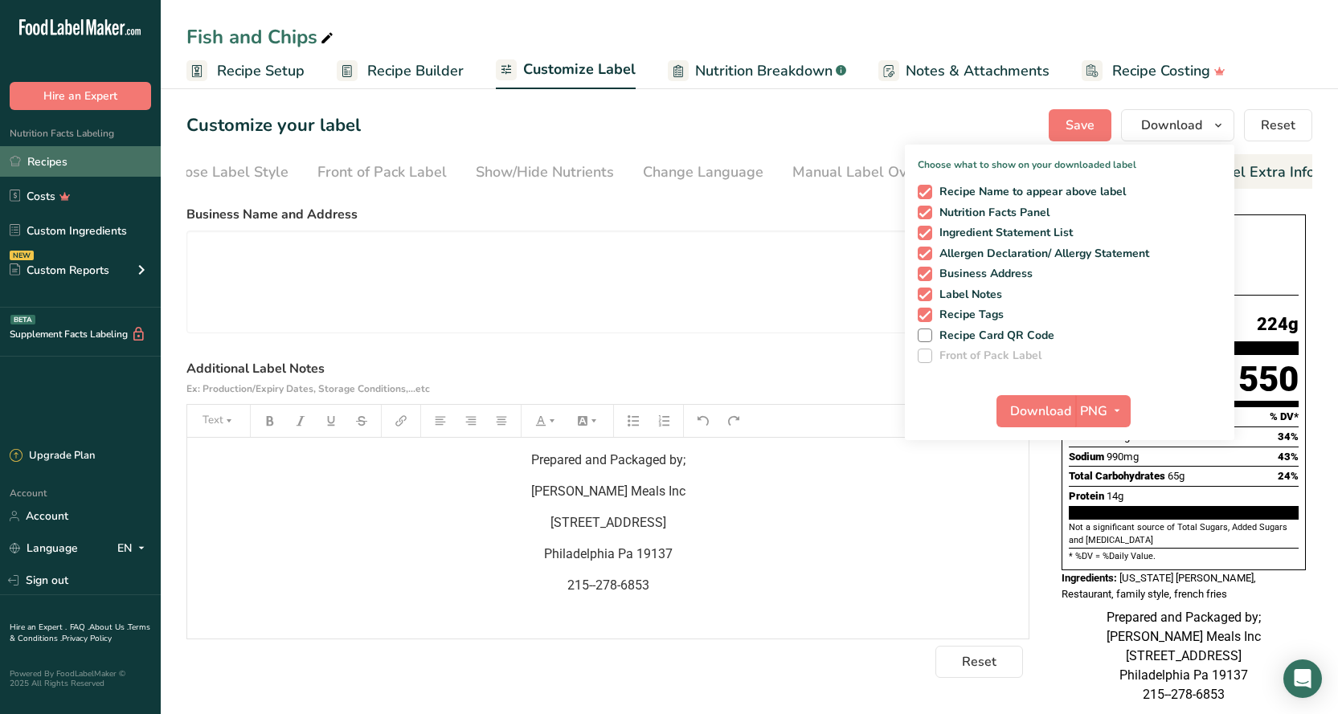
click at [47, 162] on link "Recipes" at bounding box center [80, 161] width 161 height 31
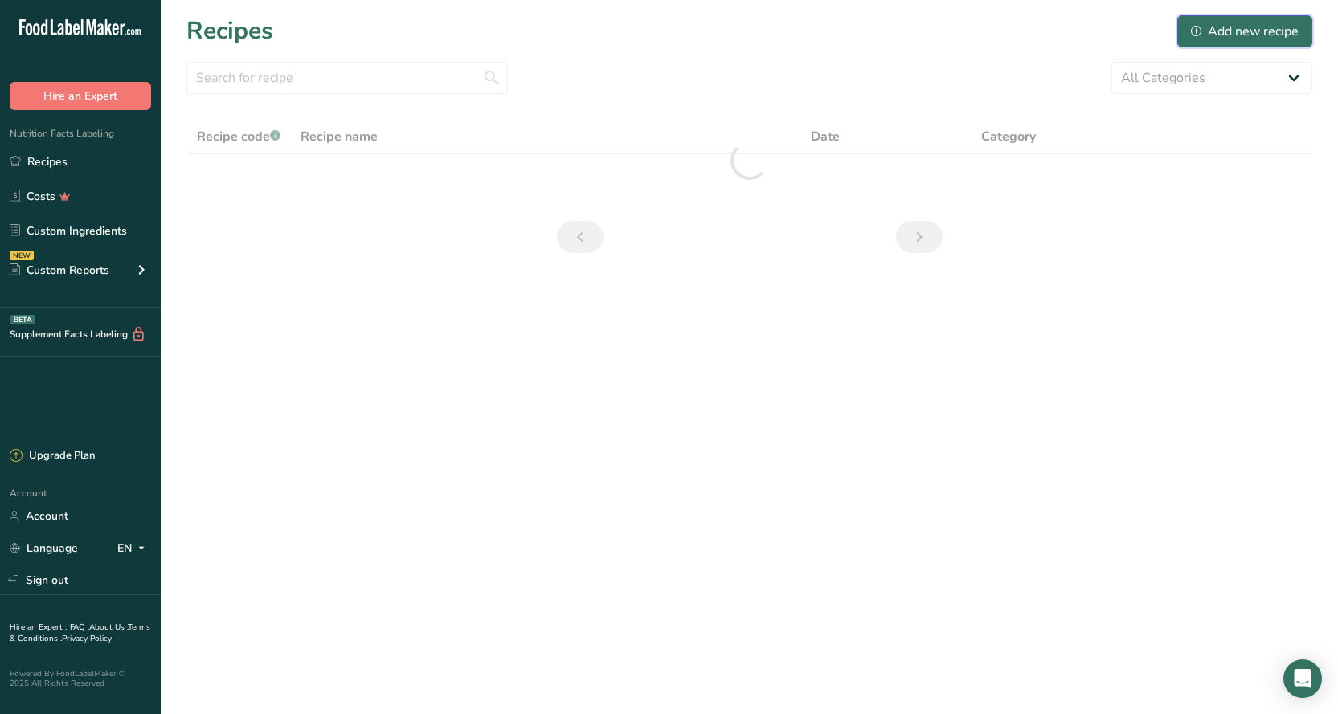
click at [1225, 31] on div "Add new recipe" at bounding box center [1244, 31] width 108 height 19
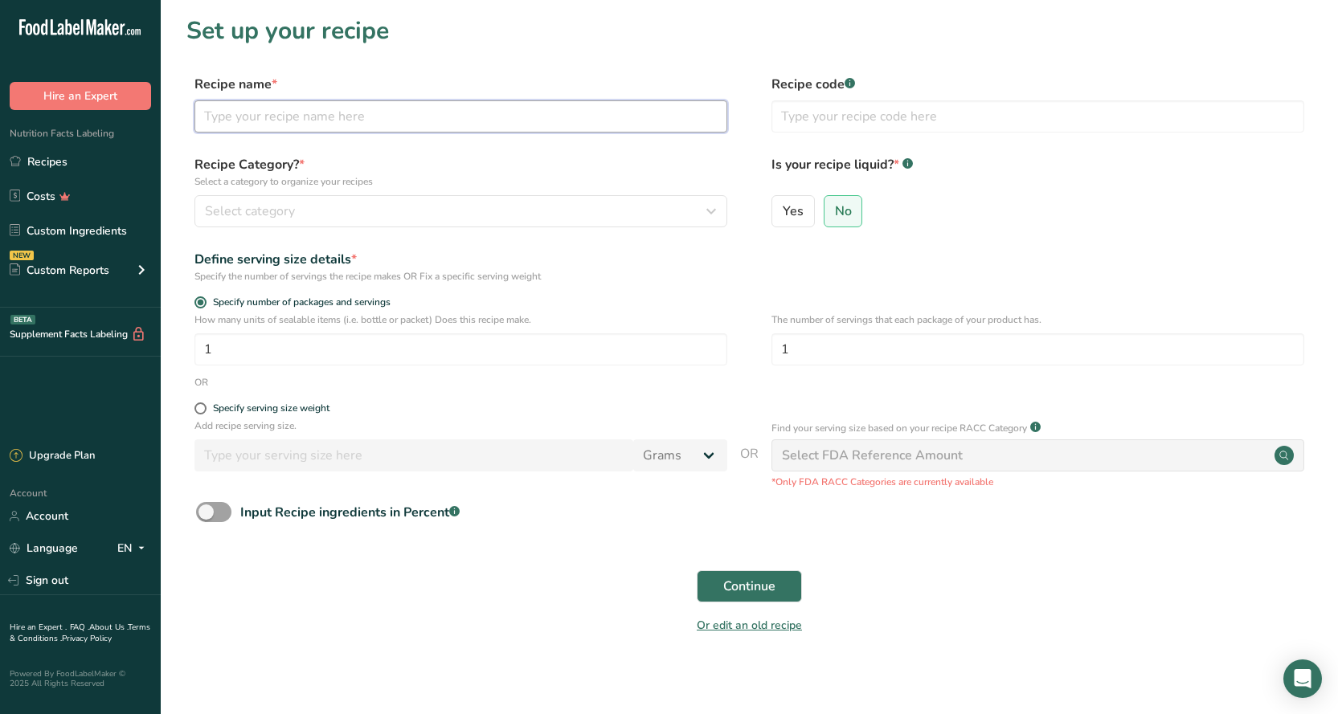
click at [352, 120] on input "text" at bounding box center [460, 116] width 533 height 32
click at [364, 118] on input "Gnocchi w/ Roasted Vegetrables" at bounding box center [460, 116] width 533 height 32
type input "Gnocchi w/ Roasted Vegetables"
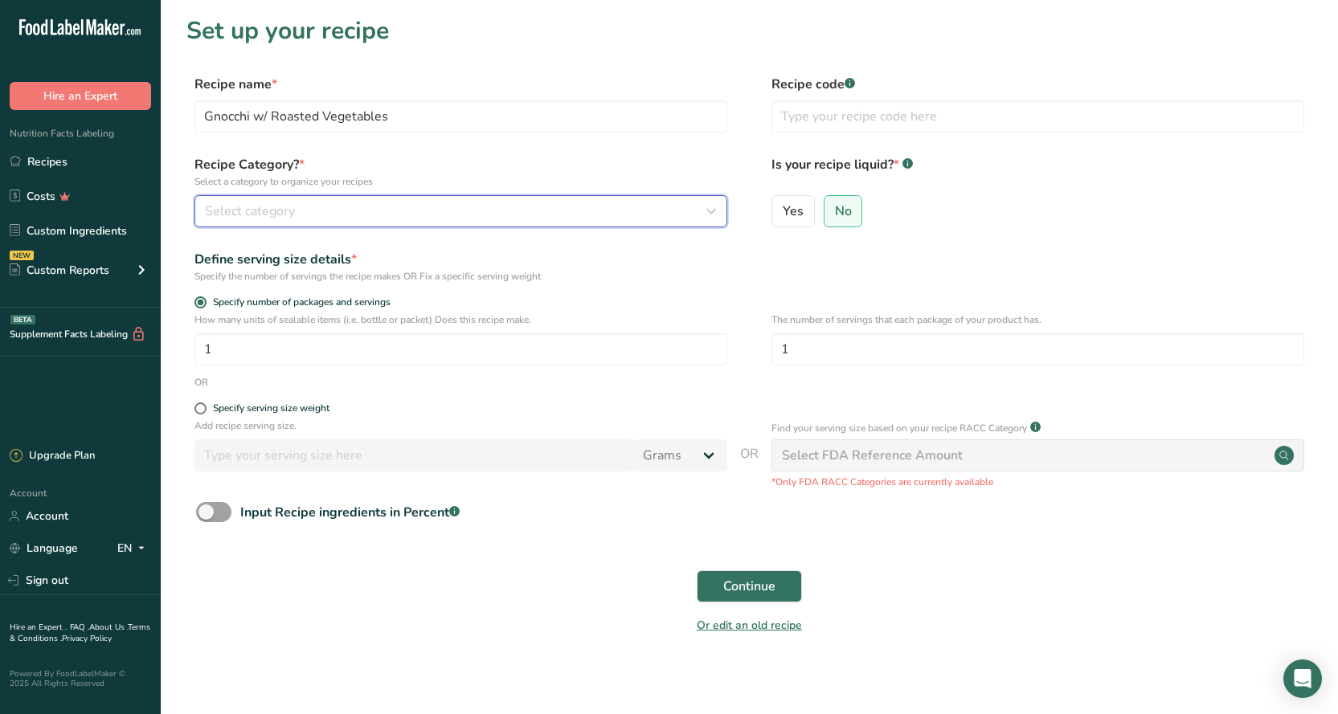
click at [472, 208] on div "Select category" at bounding box center [456, 211] width 502 height 19
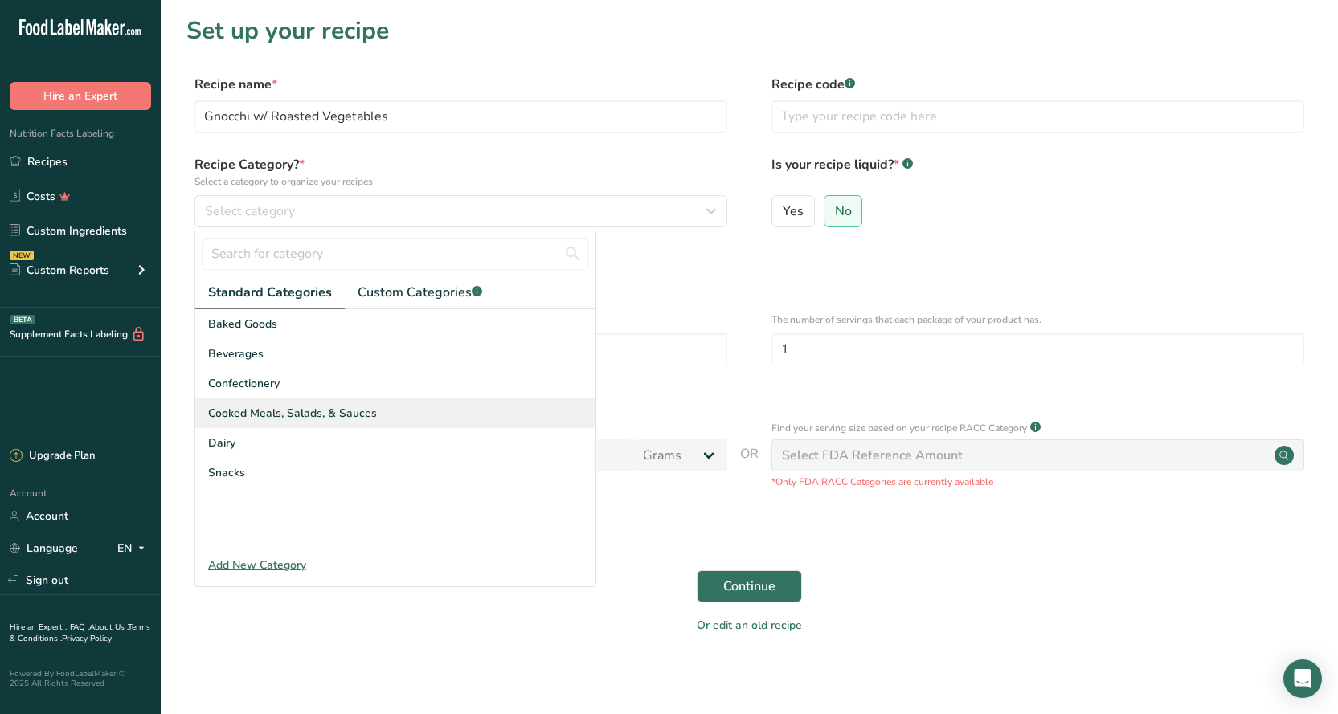
click at [289, 418] on span "Cooked Meals, Salads, & Sauces" at bounding box center [292, 413] width 169 height 17
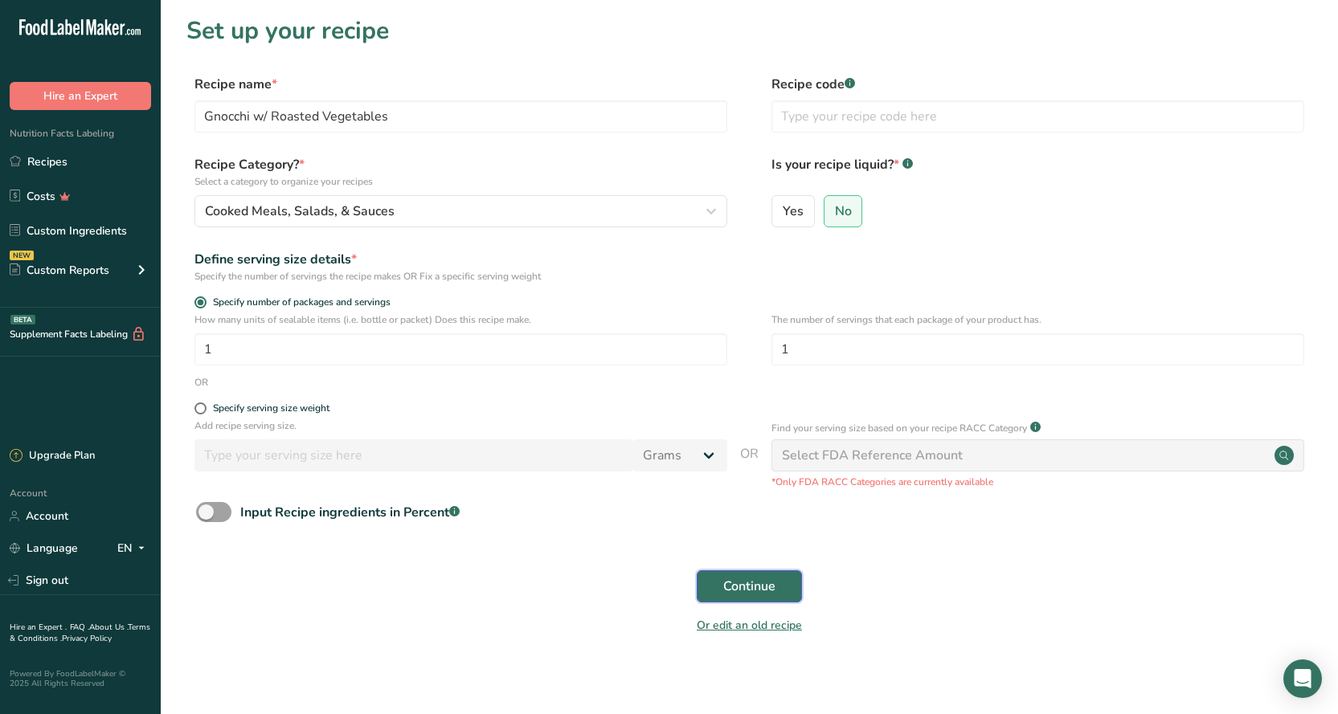
click at [731, 586] on span "Continue" at bounding box center [749, 586] width 52 height 19
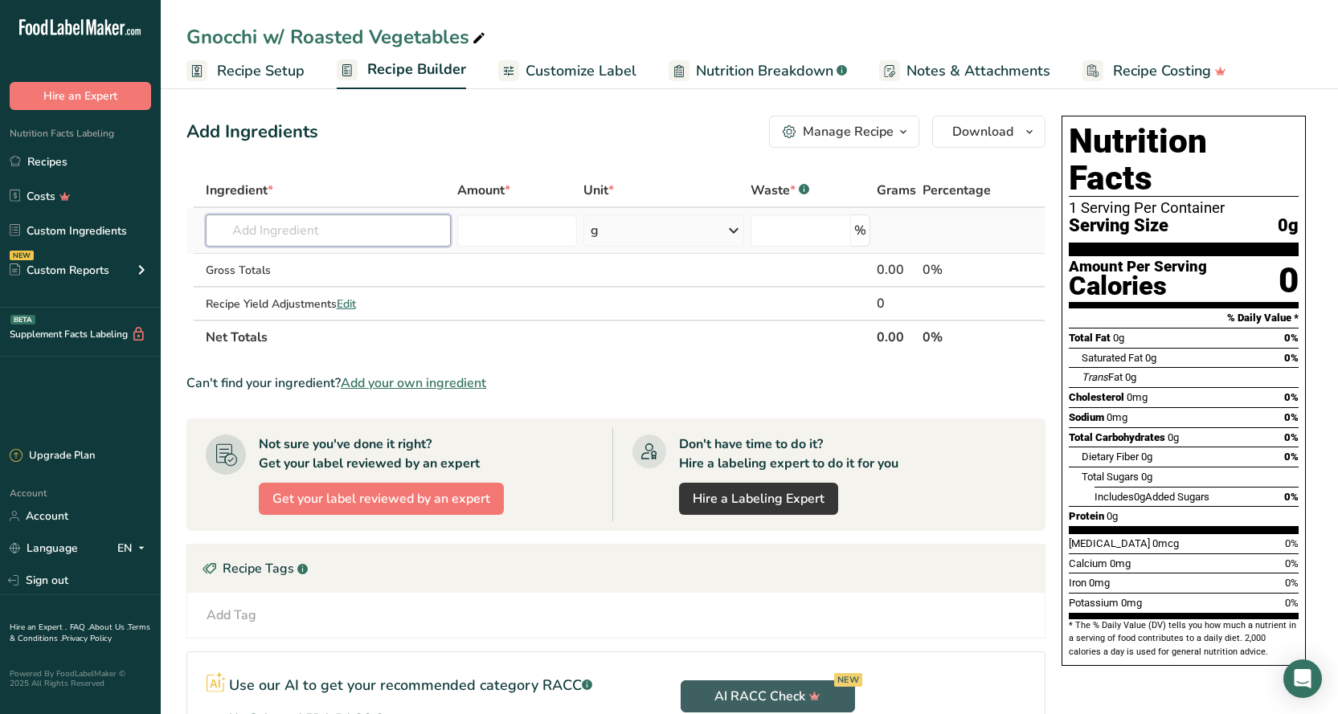
click at [270, 232] on input "text" at bounding box center [328, 230] width 245 height 32
type input "Gnocchi"
click at [303, 289] on div "Add your own ingredient" at bounding box center [327, 289] width 219 height 17
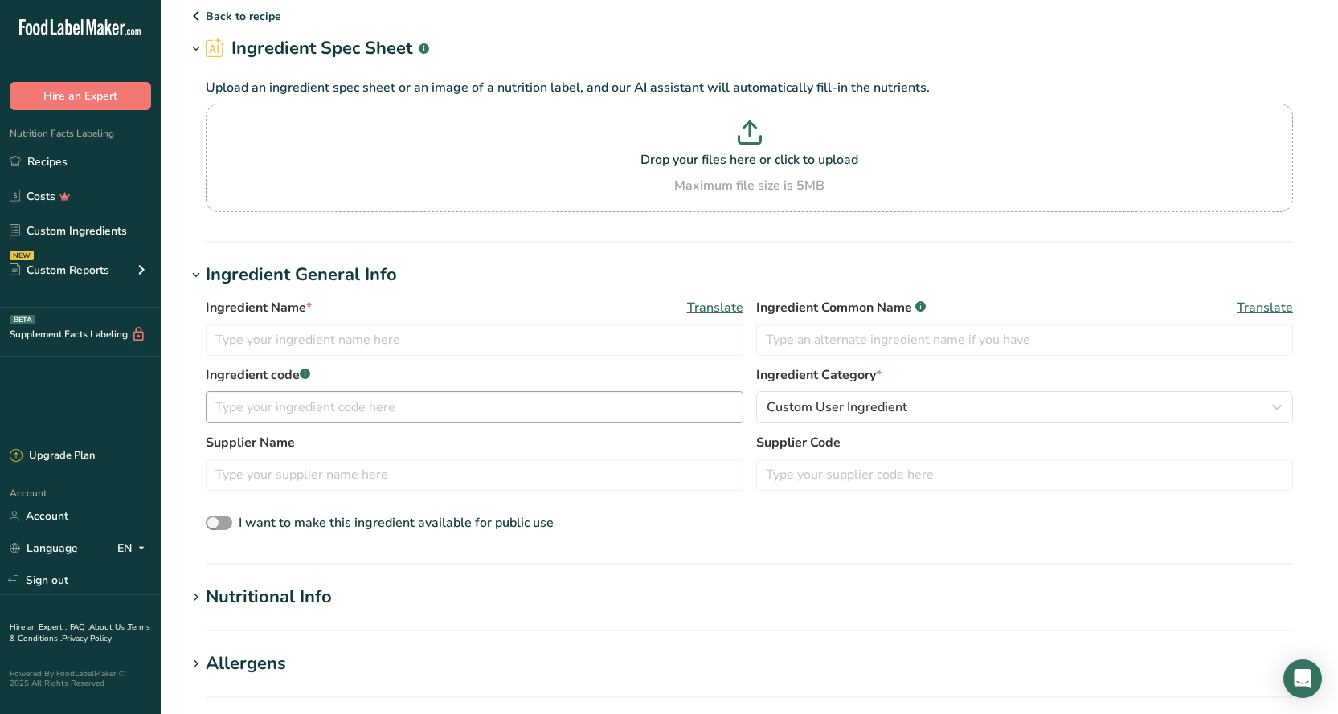
scroll to position [80, 0]
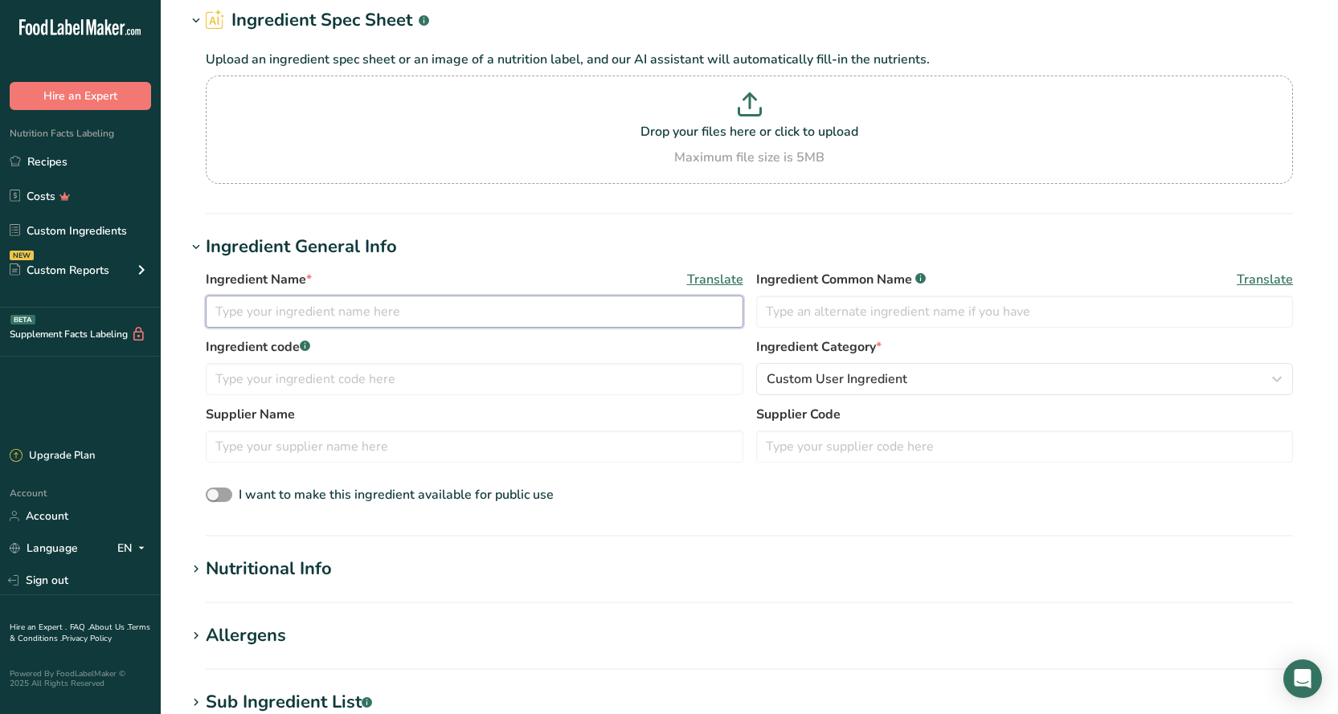
click at [317, 317] on input "text" at bounding box center [474, 312] width 537 height 32
type input "Gnocchi"
click at [295, 566] on div "Nutritional Info" at bounding box center [269, 569] width 126 height 27
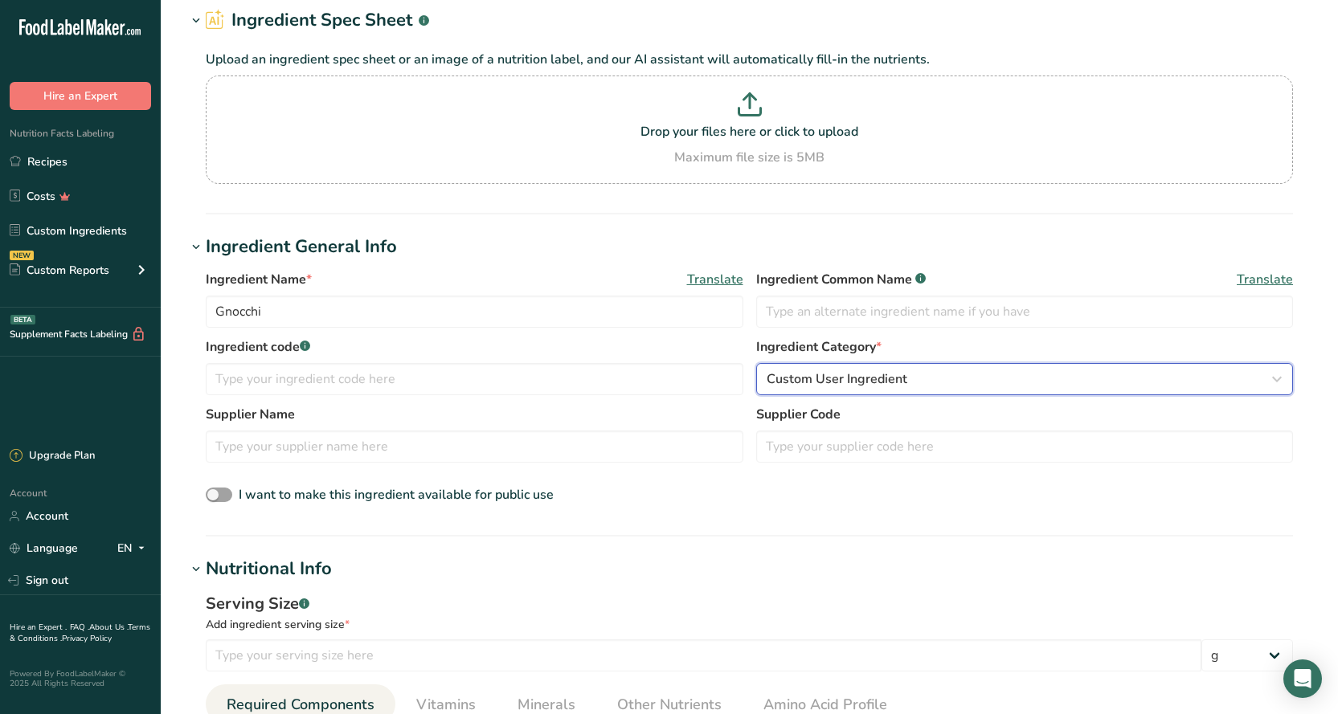
click at [1068, 388] on div "Custom User Ingredient" at bounding box center [1019, 379] width 507 height 19
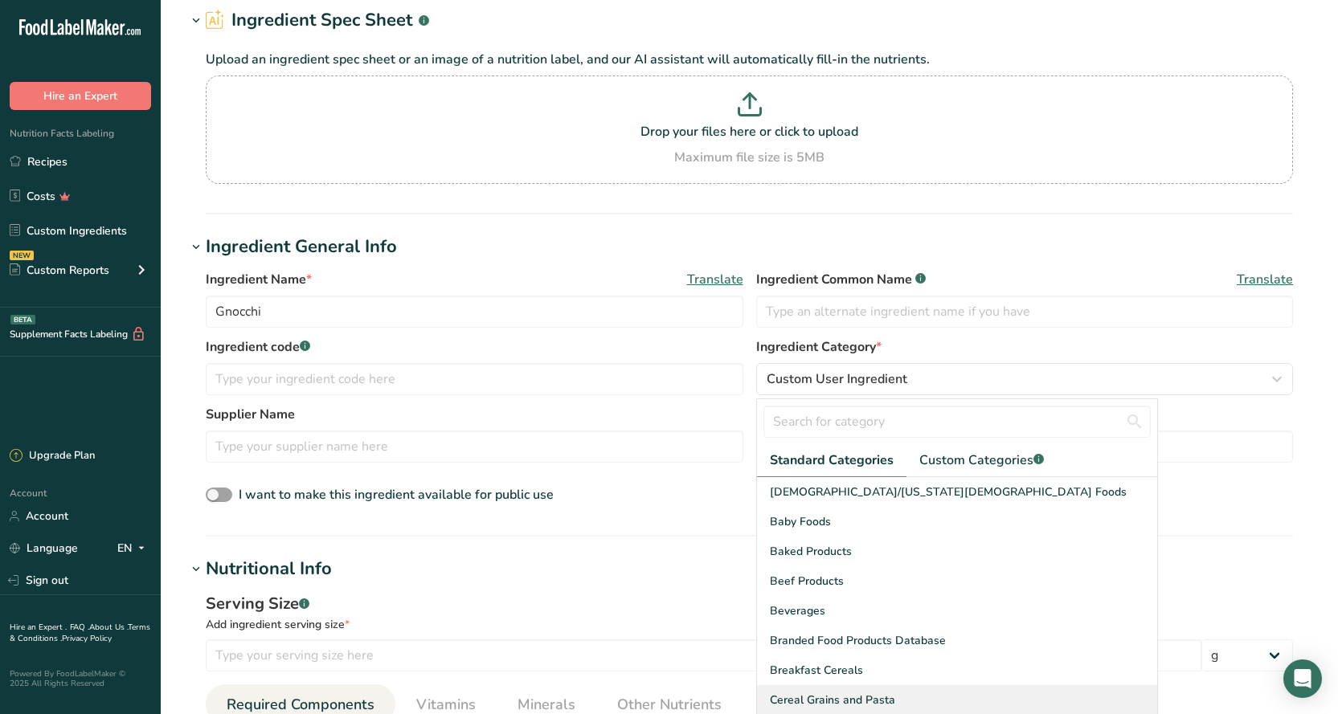
drag, startPoint x: 819, startPoint y: 555, endPoint x: 828, endPoint y: 696, distance: 141.7
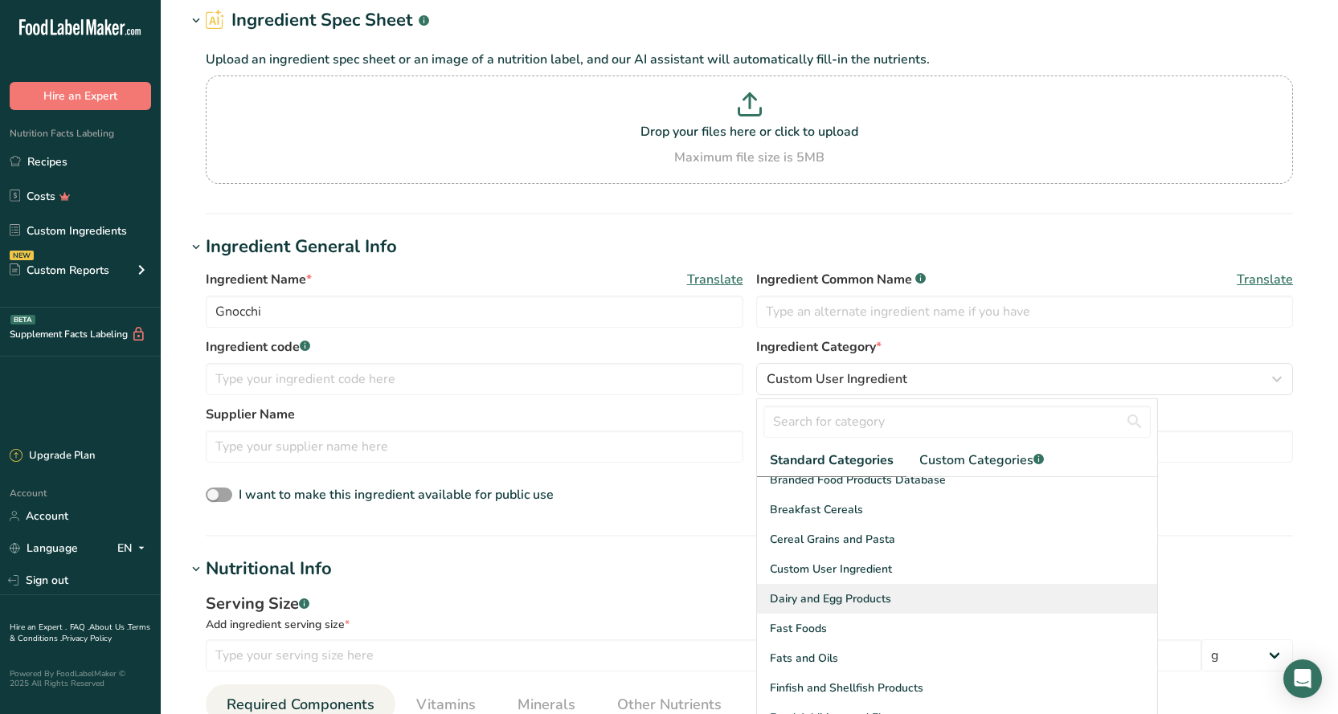
click at [829, 602] on span "Dairy and Egg Products" at bounding box center [830, 598] width 121 height 17
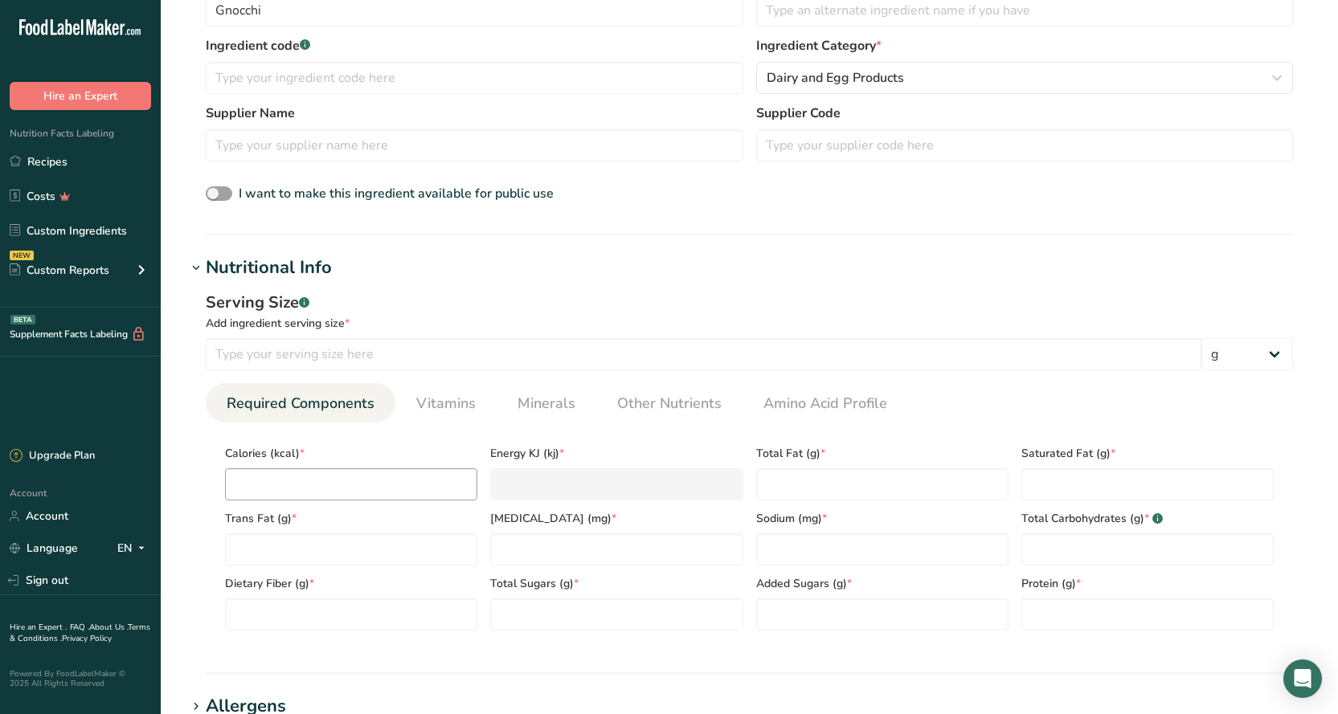
scroll to position [402, 0]
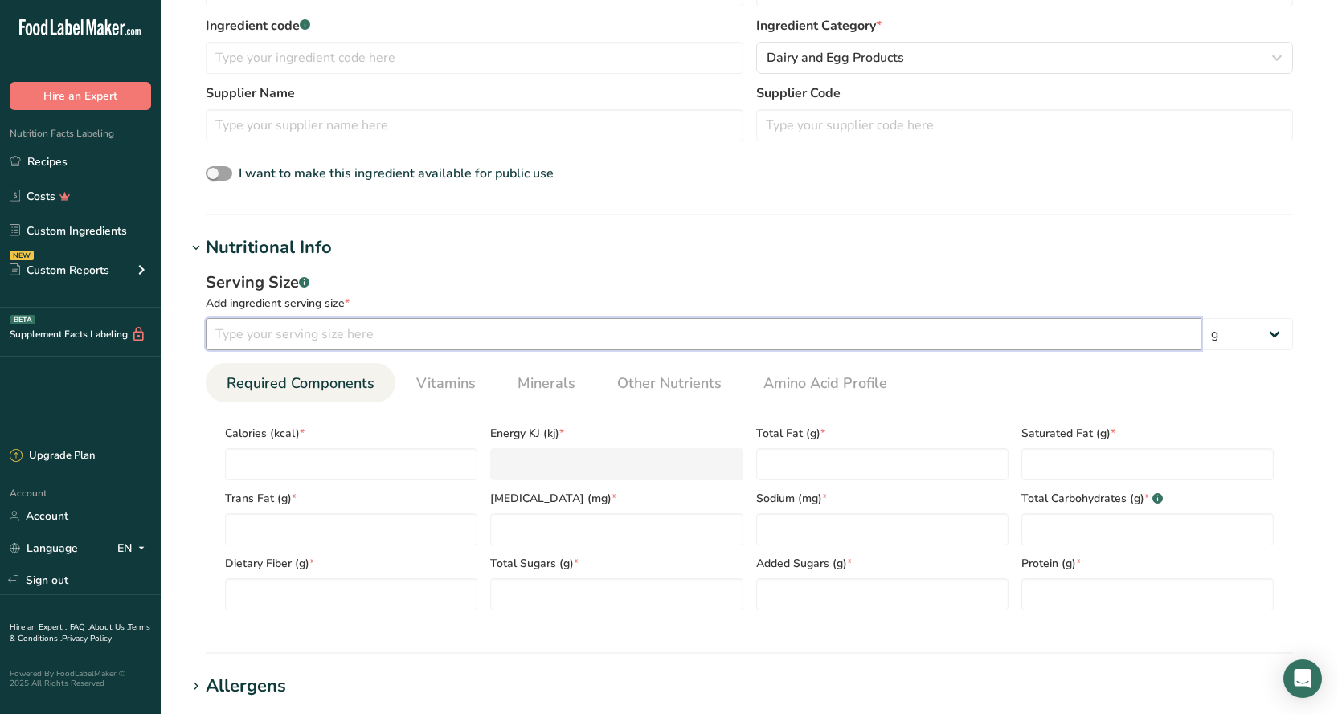
click at [321, 336] on input "number" at bounding box center [703, 334] width 995 height 32
type input "142"
type input "3"
type KJ "12.6"
type input "35"
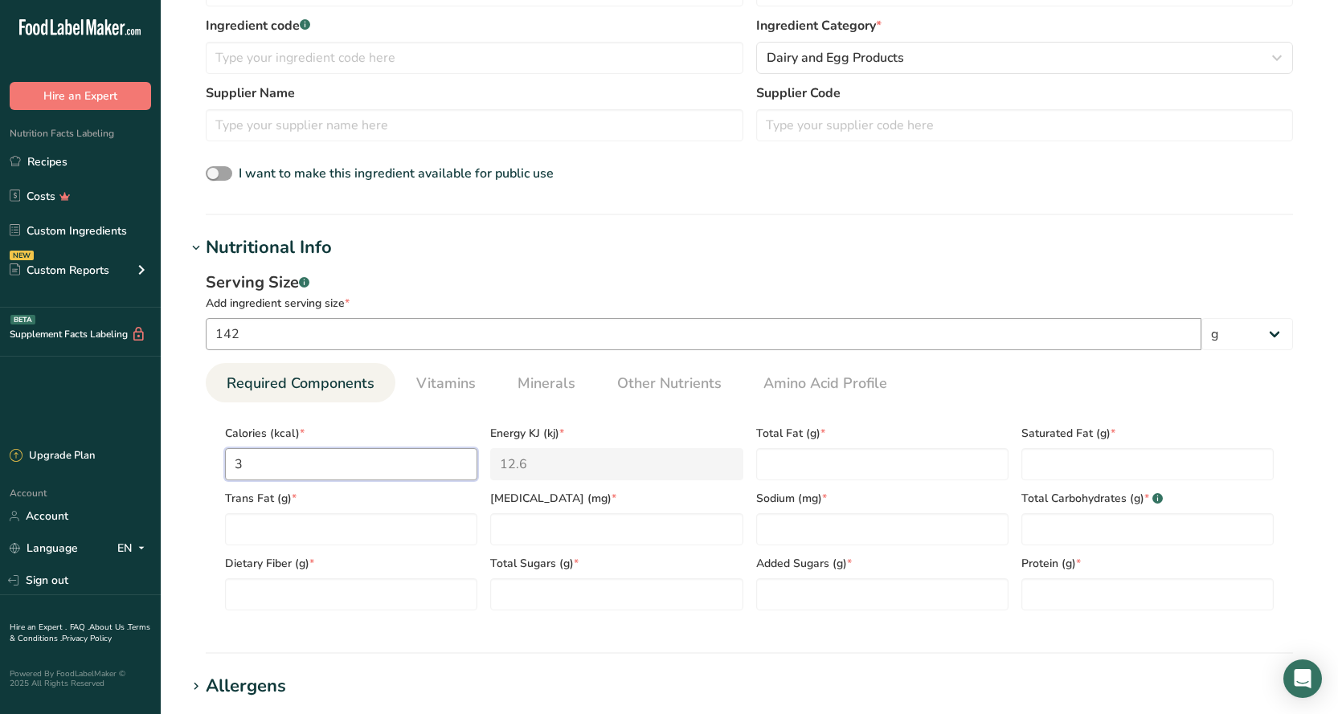
type KJ "146.4"
type input "350"
type KJ "1464.4"
type input "350"
type Fat "13"
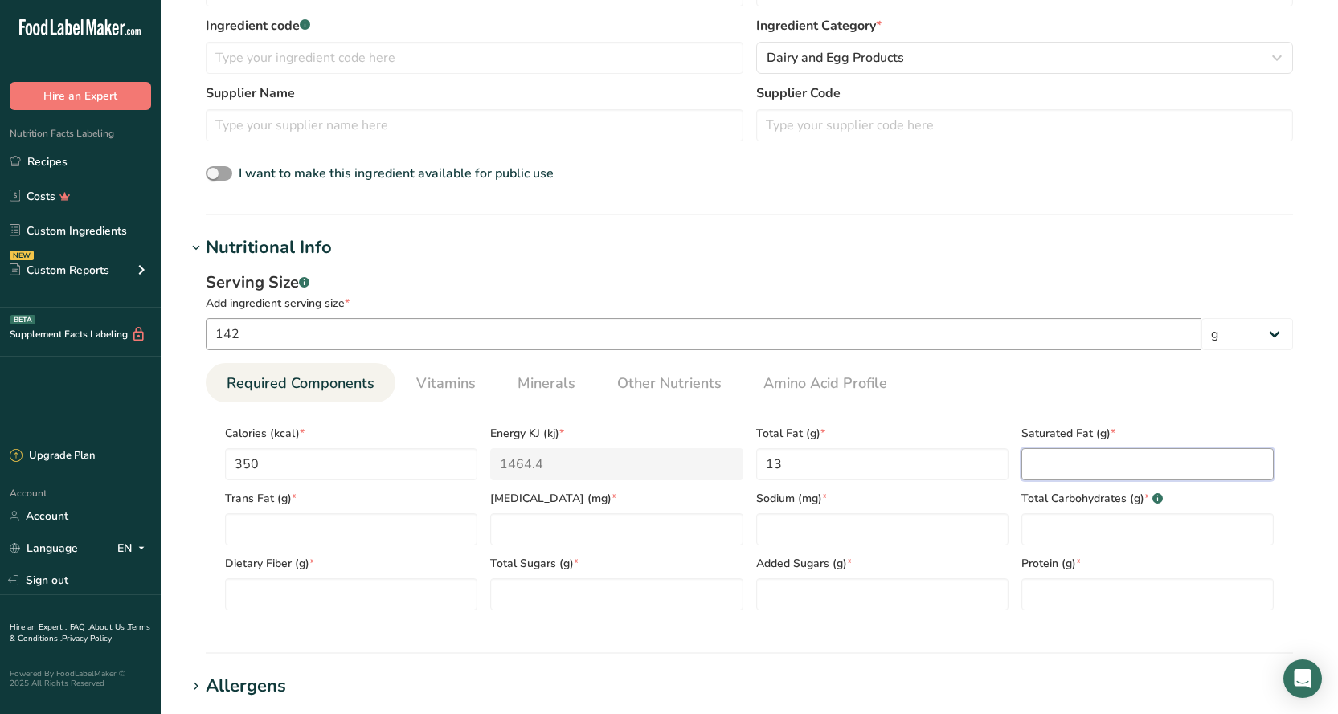
type Fat "0"
type Fat "6"
type Fat "0"
type input "40"
type input "170"
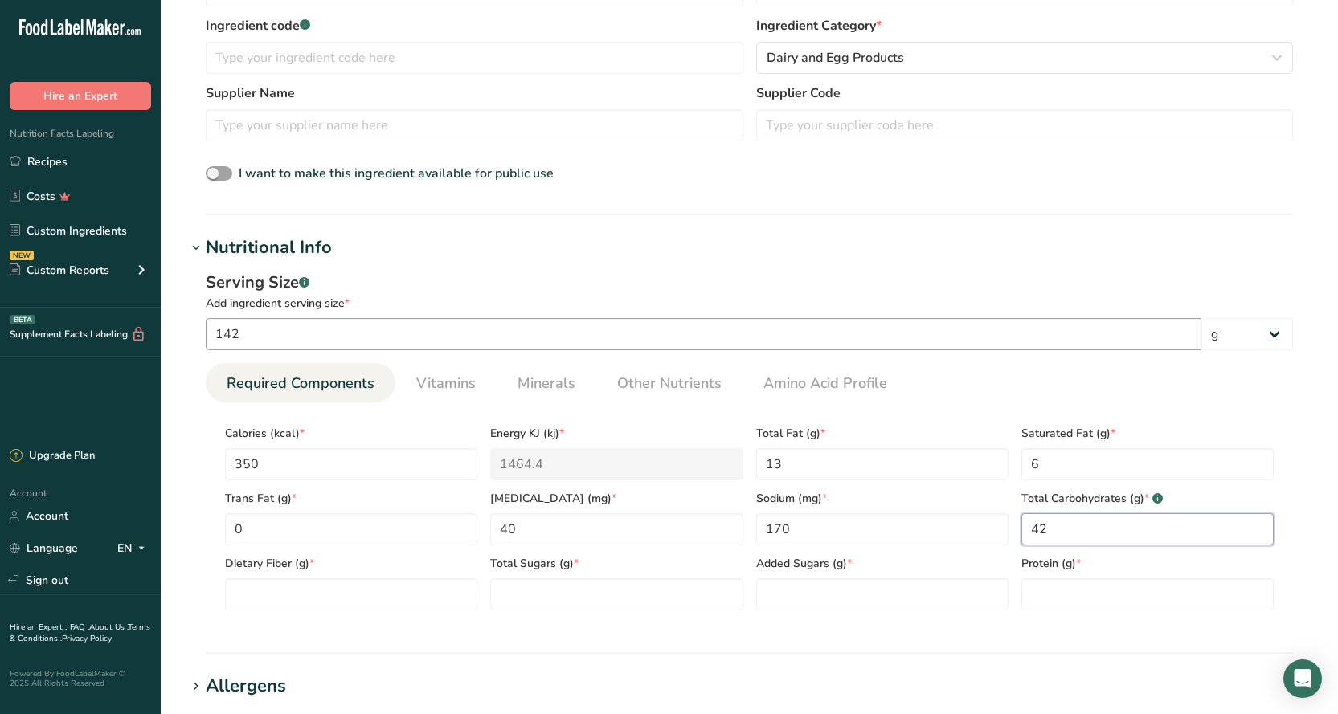
type Carbohydrates "42"
type Fiber "2"
type Sugars "0"
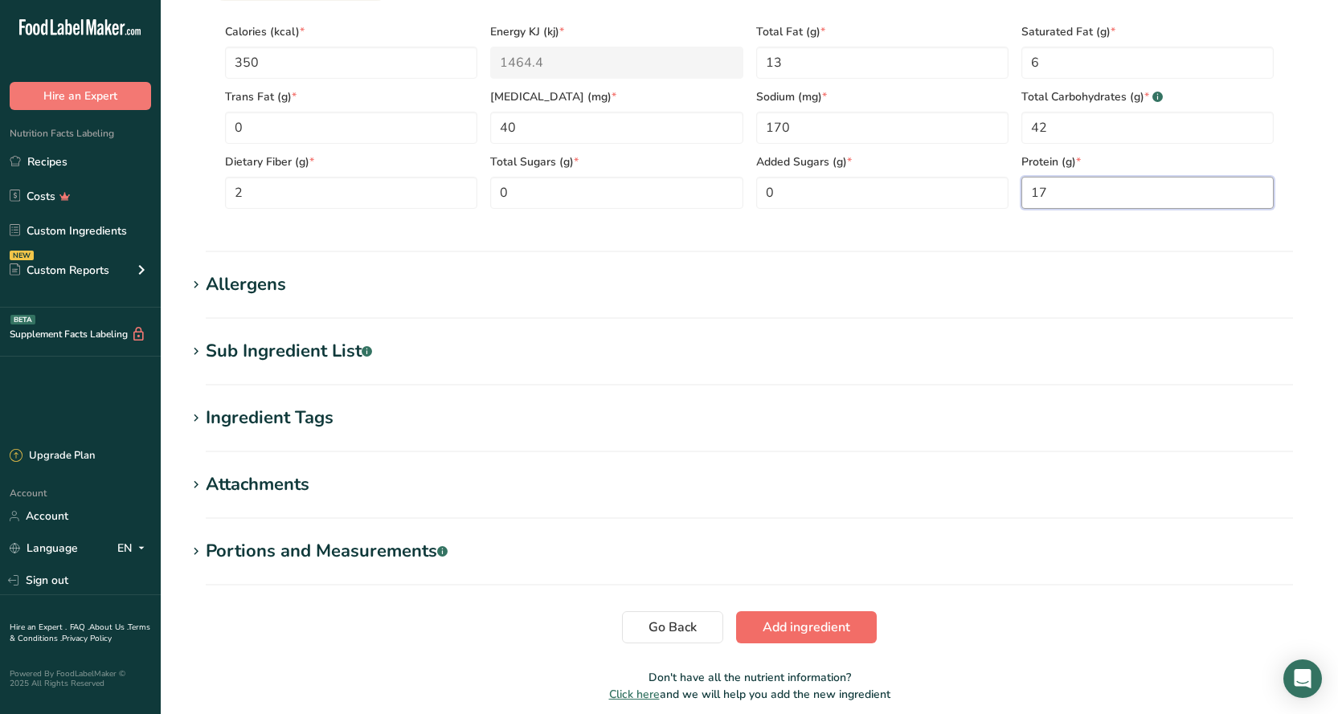
type input "17"
click at [807, 632] on span "Add ingredient" at bounding box center [806, 627] width 88 height 19
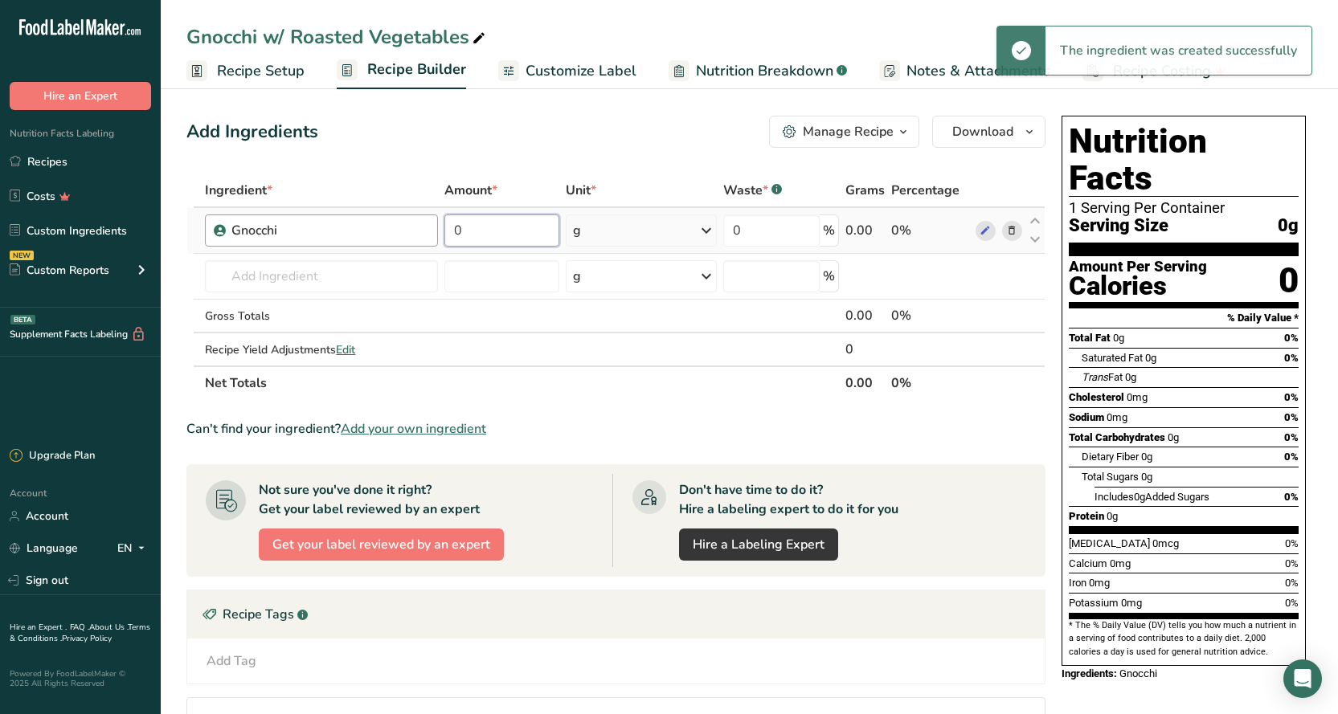
drag, startPoint x: 467, startPoint y: 232, endPoint x: 406, endPoint y: 232, distance: 61.1
click at [407, 233] on tr "Gnocchi 0 g Weight Units g kg mg See more Volume Units l Volume units require a…" at bounding box center [615, 231] width 857 height 46
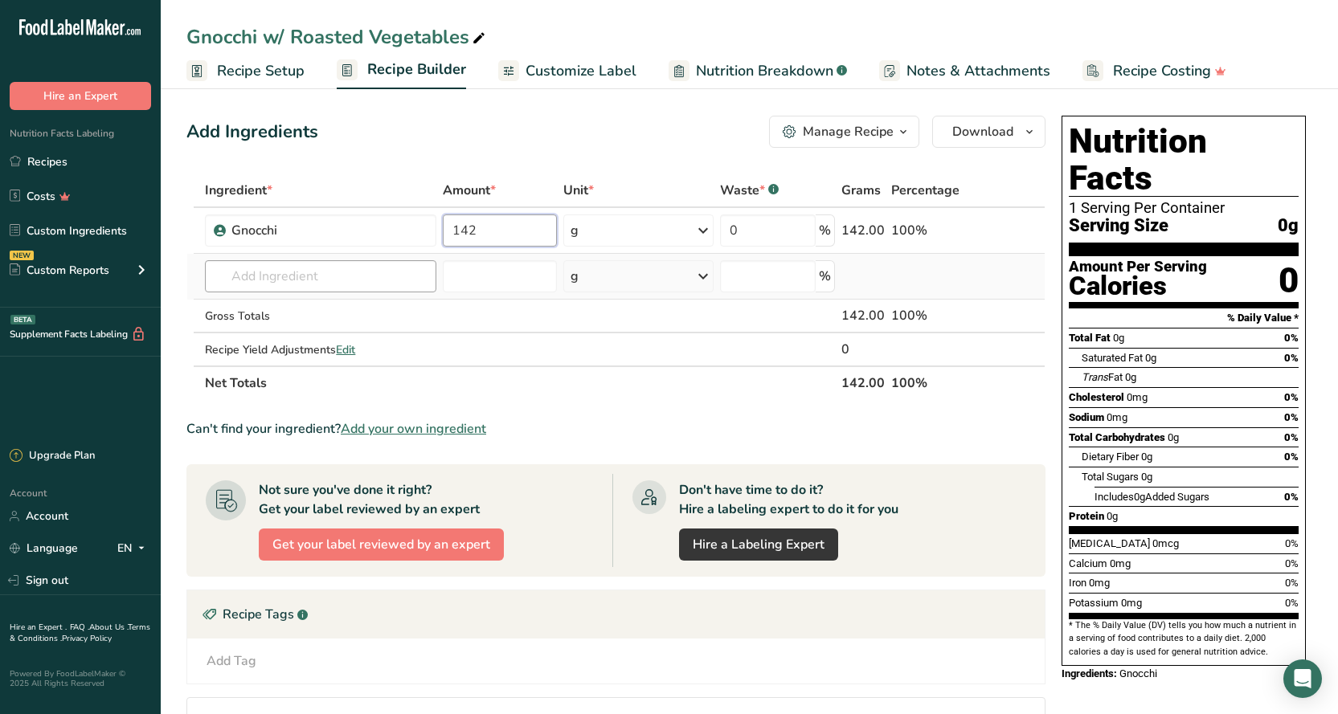
type input "142"
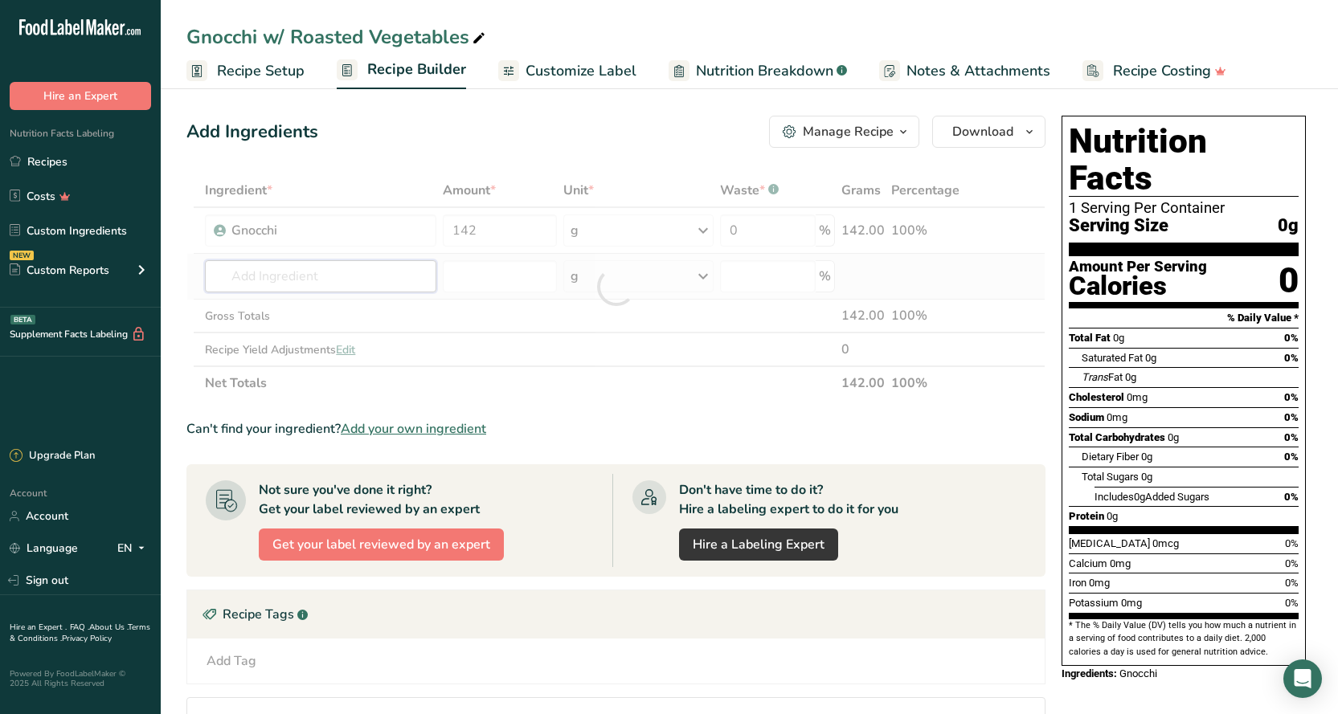
click at [329, 275] on div "Ingredient * Amount * Unit * Waste * .a-a{fill:#347362;}.b-a{fill:#fff;} Grams …" at bounding box center [615, 287] width 859 height 227
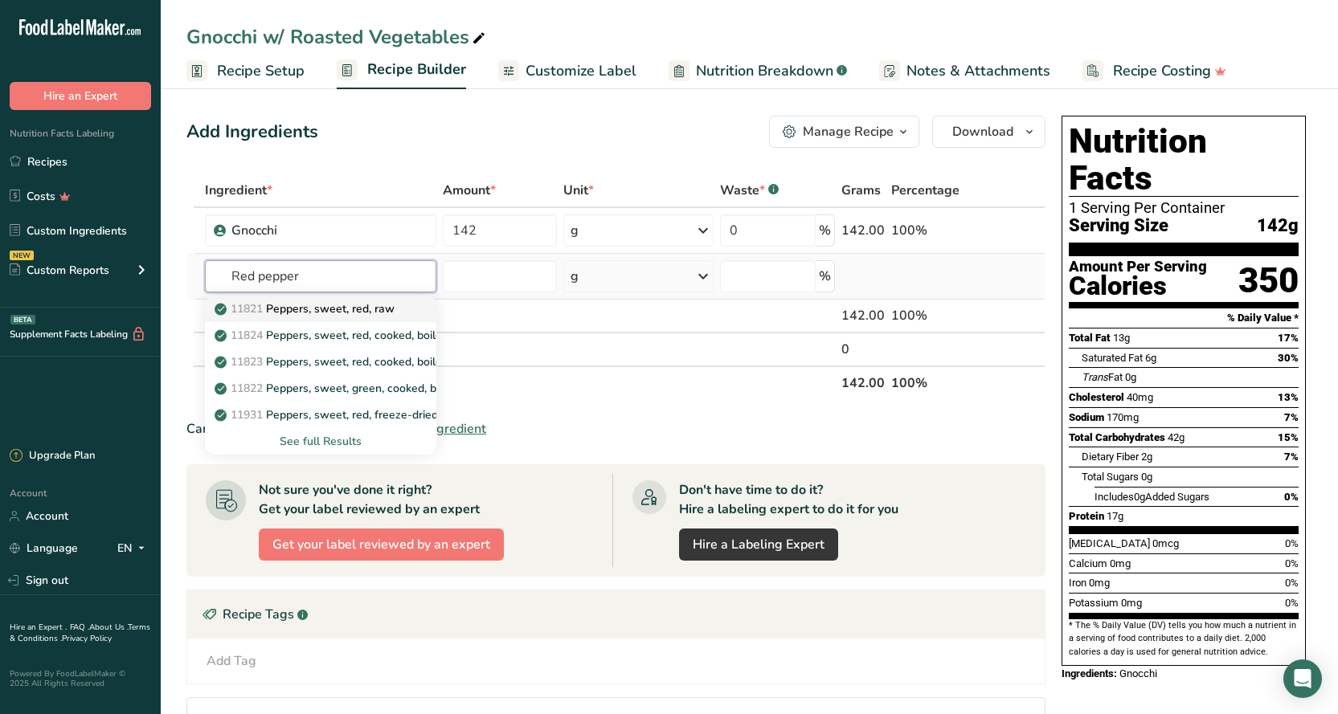
type input "Red pepper"
click at [313, 315] on p "11821 Peppers, sweet, red, raw" at bounding box center [306, 308] width 177 height 17
type input "Peppers, sweet, red, raw"
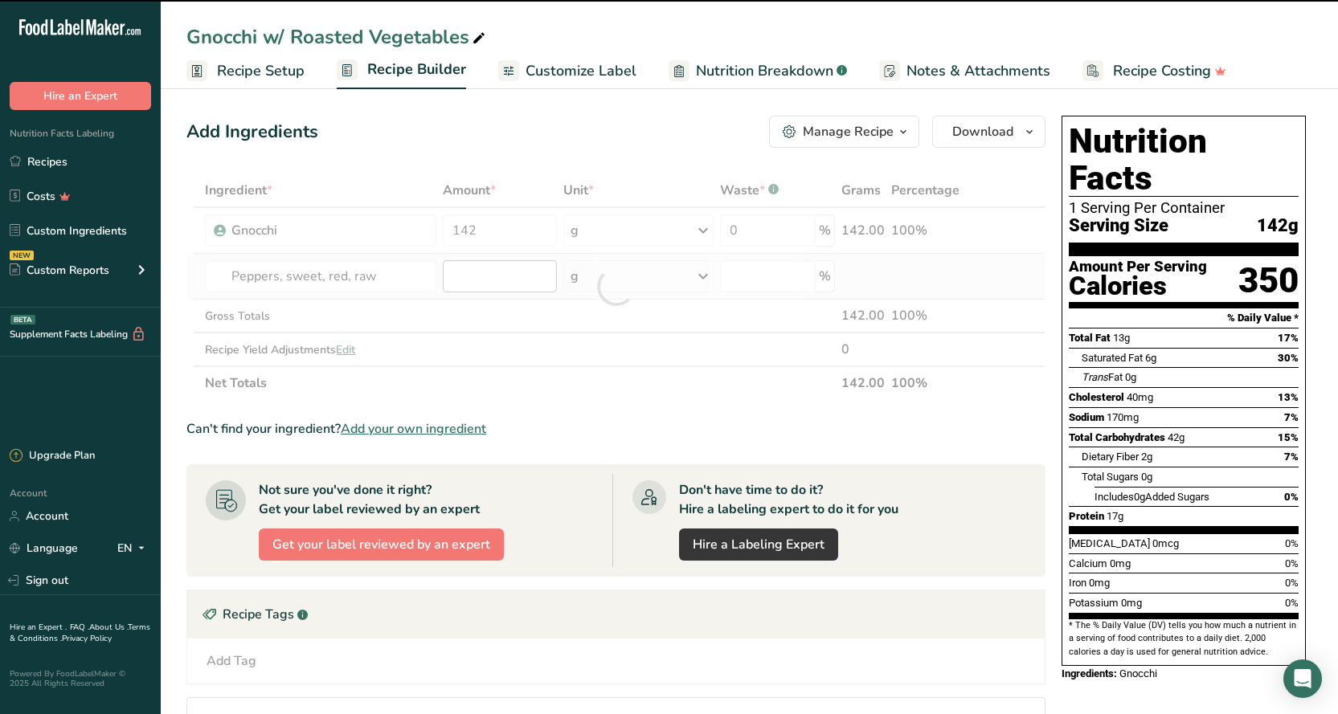
type input "0"
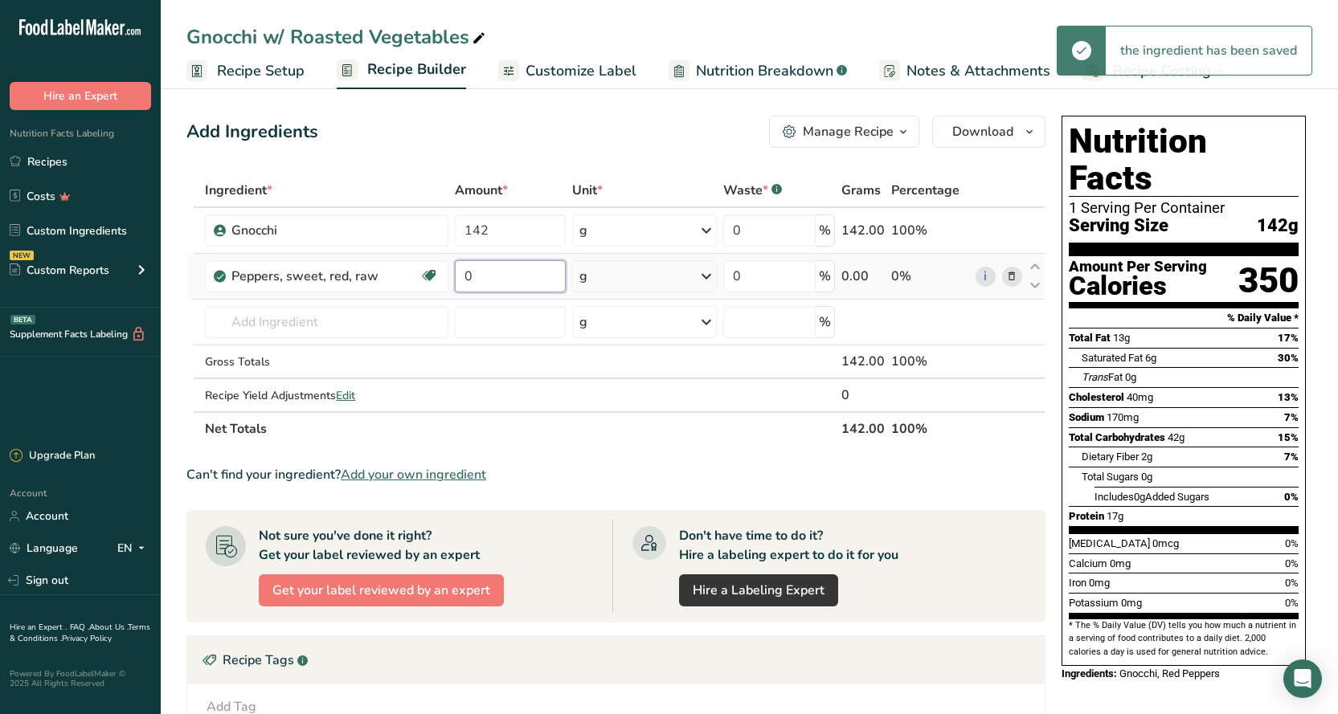
drag, startPoint x: 482, startPoint y: 277, endPoint x: 459, endPoint y: 279, distance: 23.4
click at [459, 279] on input "0" at bounding box center [510, 276] width 111 height 32
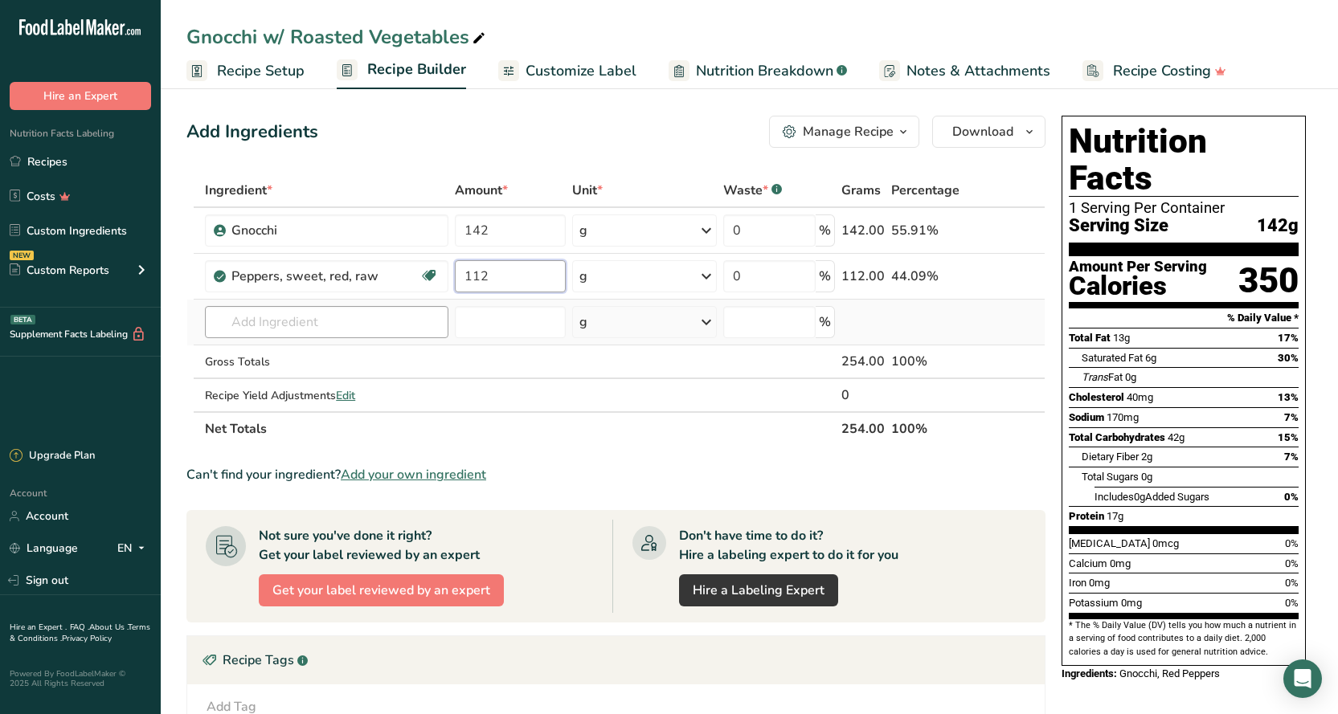
type input "112"
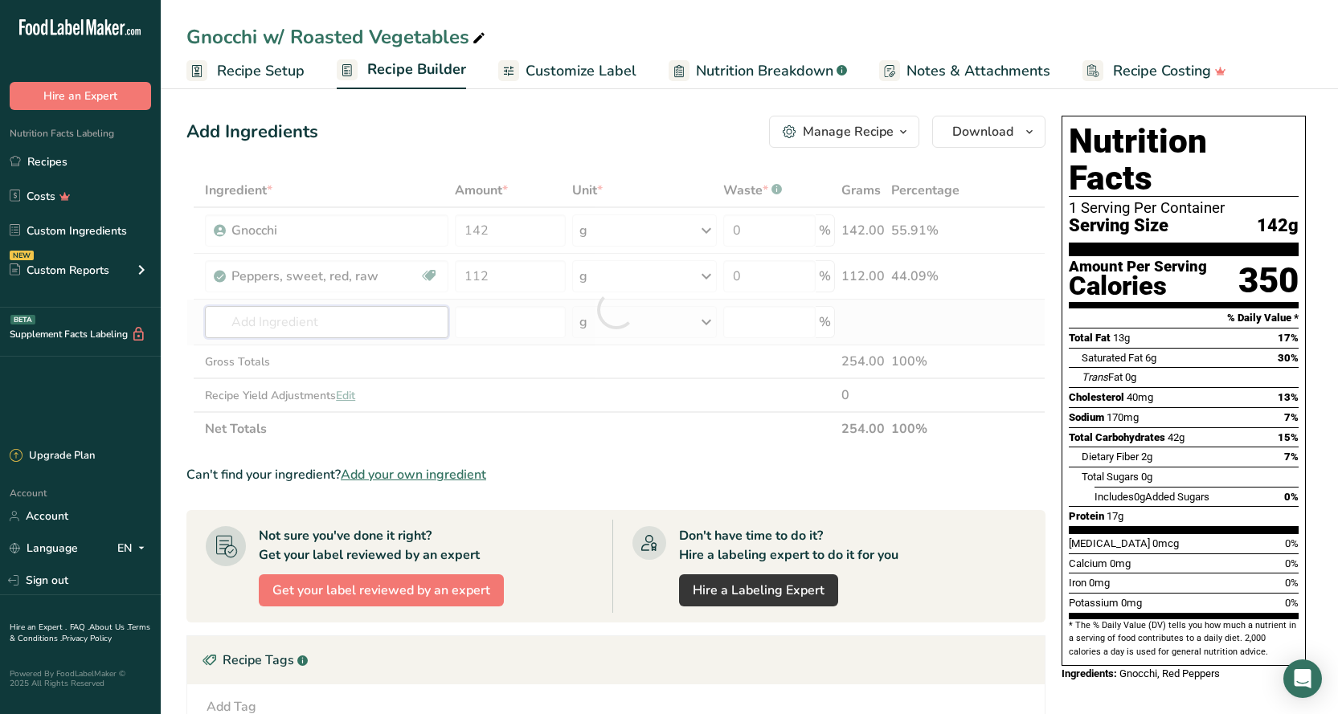
click at [382, 321] on div "Ingredient * Amount * Unit * Waste * .a-a{fill:#347362;}.b-a{fill:#fff;} Grams …" at bounding box center [615, 310] width 859 height 272
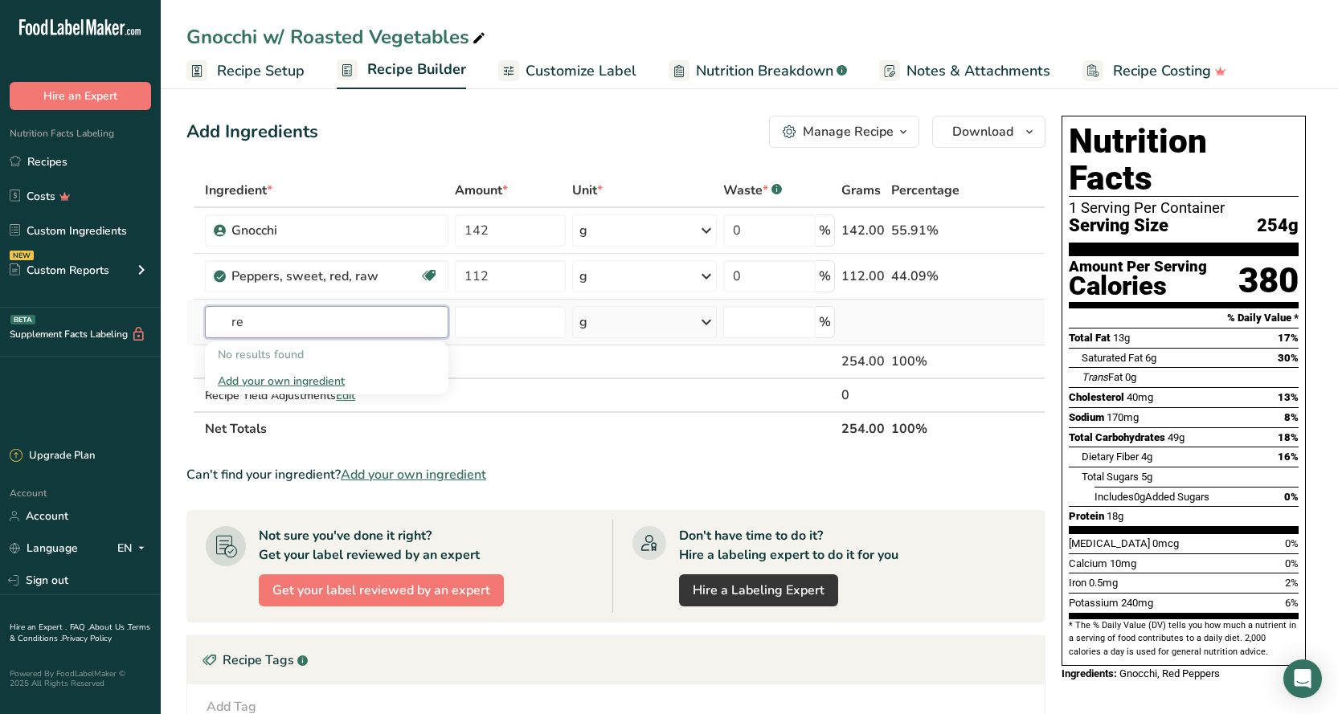
type input "r"
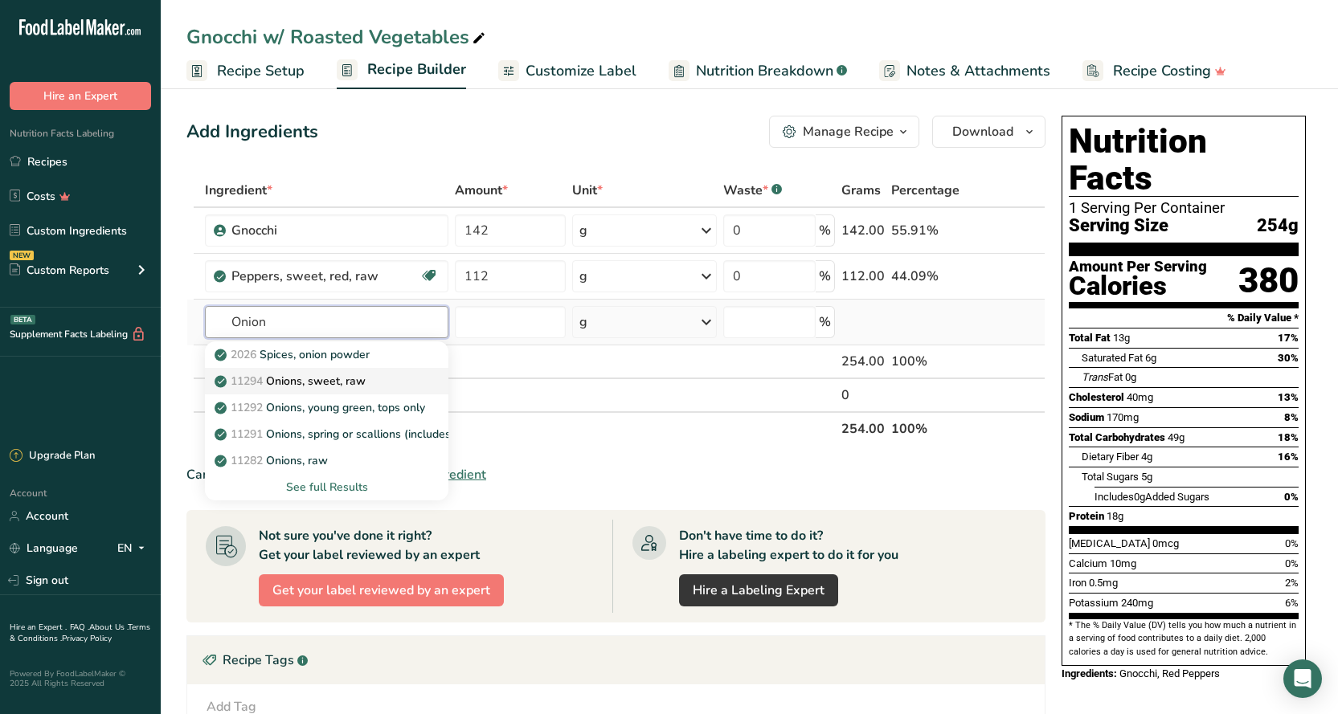
type input "Onion"
drag, startPoint x: 326, startPoint y: 376, endPoint x: 333, endPoint y: 467, distance: 91.0
click at [333, 467] on div "2026 Spices, onion powder 11294 Onions, sweet, raw 11292 Onions, young green, t…" at bounding box center [326, 420] width 243 height 159
click at [326, 462] on p "11282 Onions, raw" at bounding box center [273, 460] width 110 height 17
type input "Onions, raw"
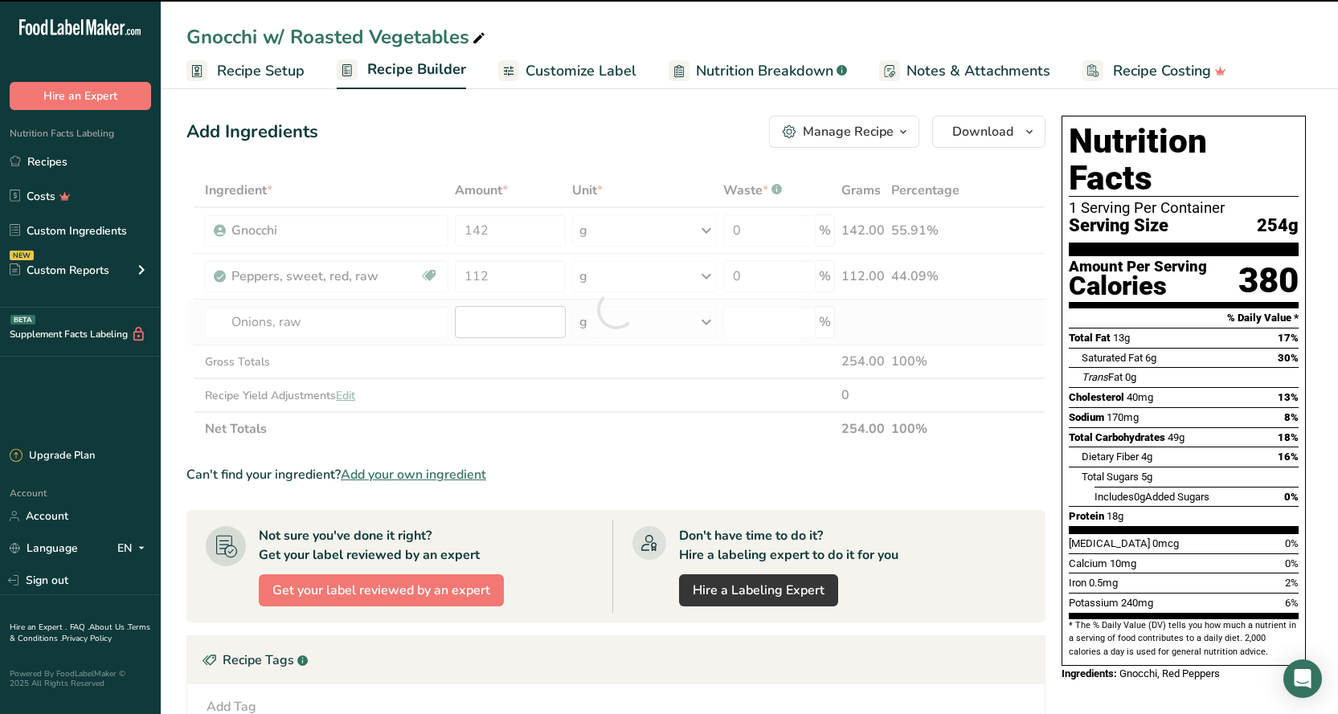
type input "0"
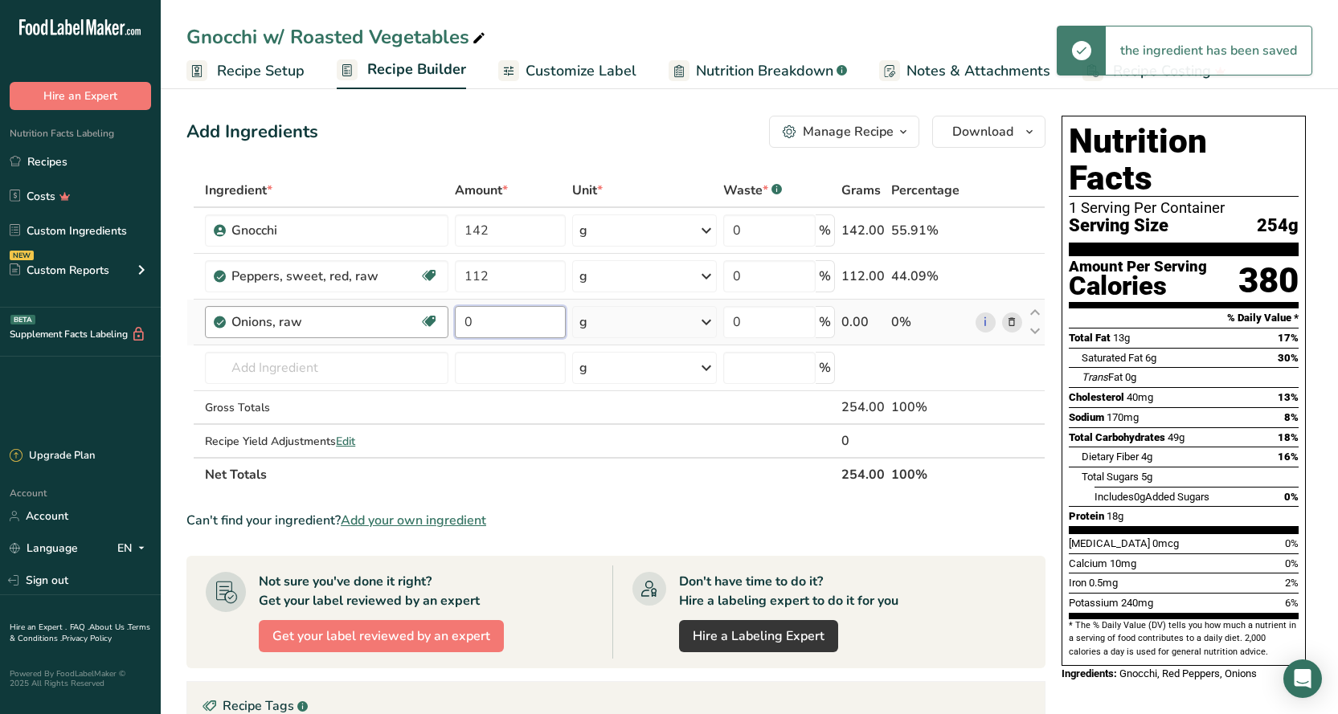
drag, startPoint x: 481, startPoint y: 322, endPoint x: 441, endPoint y: 337, distance: 43.0
click at [450, 333] on tr "Onions, raw Source of Antioxidants Prebiotic Effect Dairy free Gluten free Vega…" at bounding box center [615, 323] width 857 height 46
type input "57"
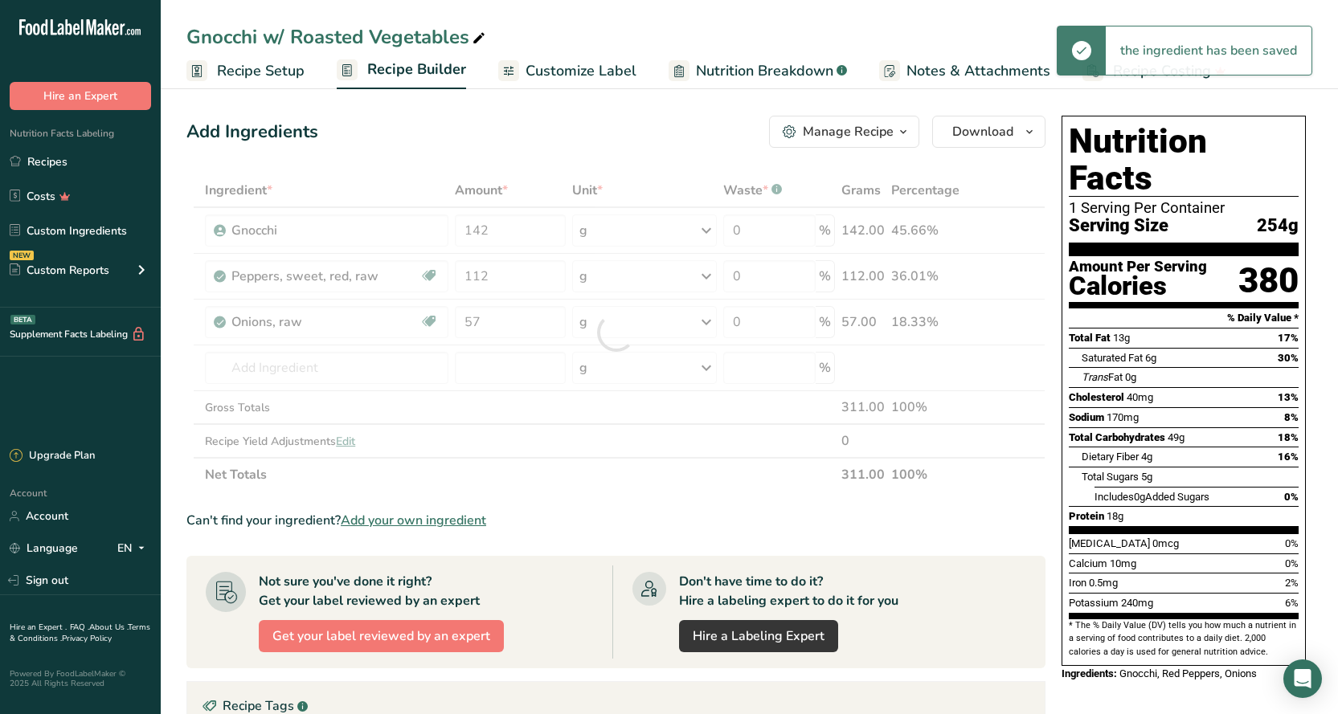
click at [602, 122] on div "Add Ingredients Manage Recipe Delete Recipe Duplicate Recipe Scale Recipe Save …" at bounding box center [615, 132] width 859 height 32
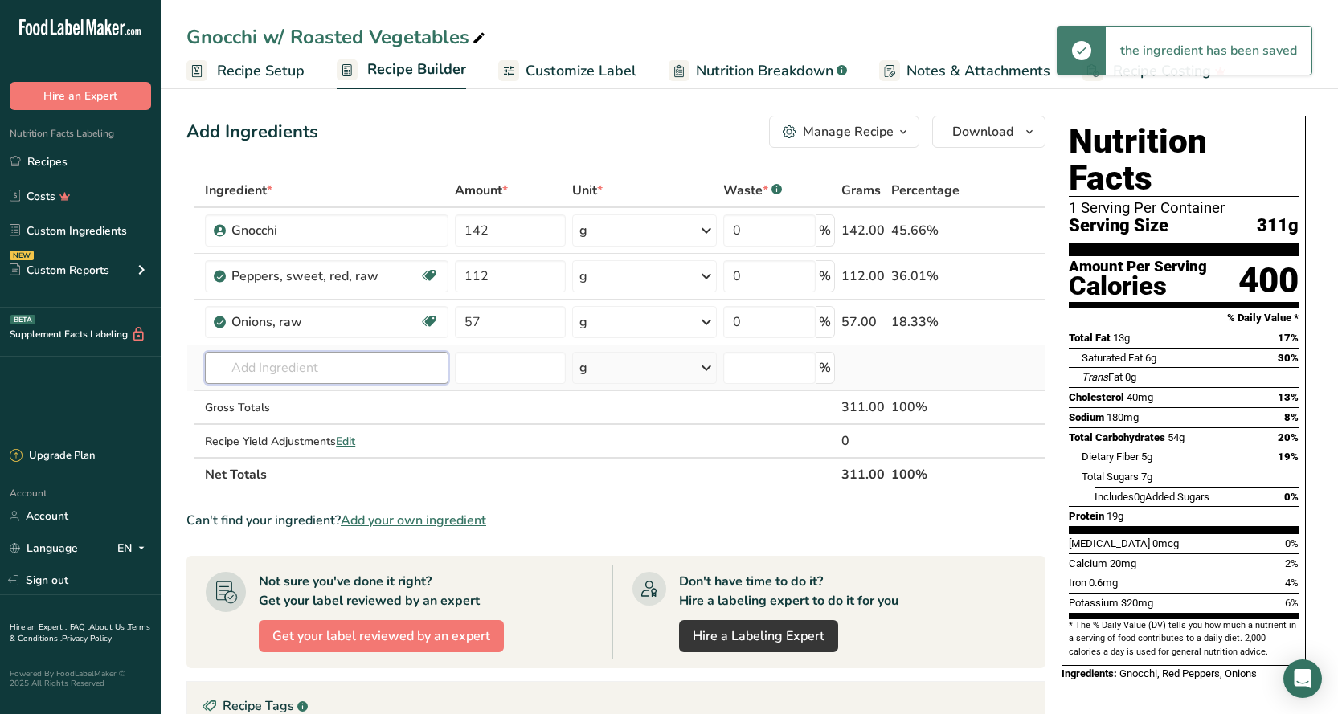
click at [288, 361] on input "text" at bounding box center [326, 368] width 243 height 32
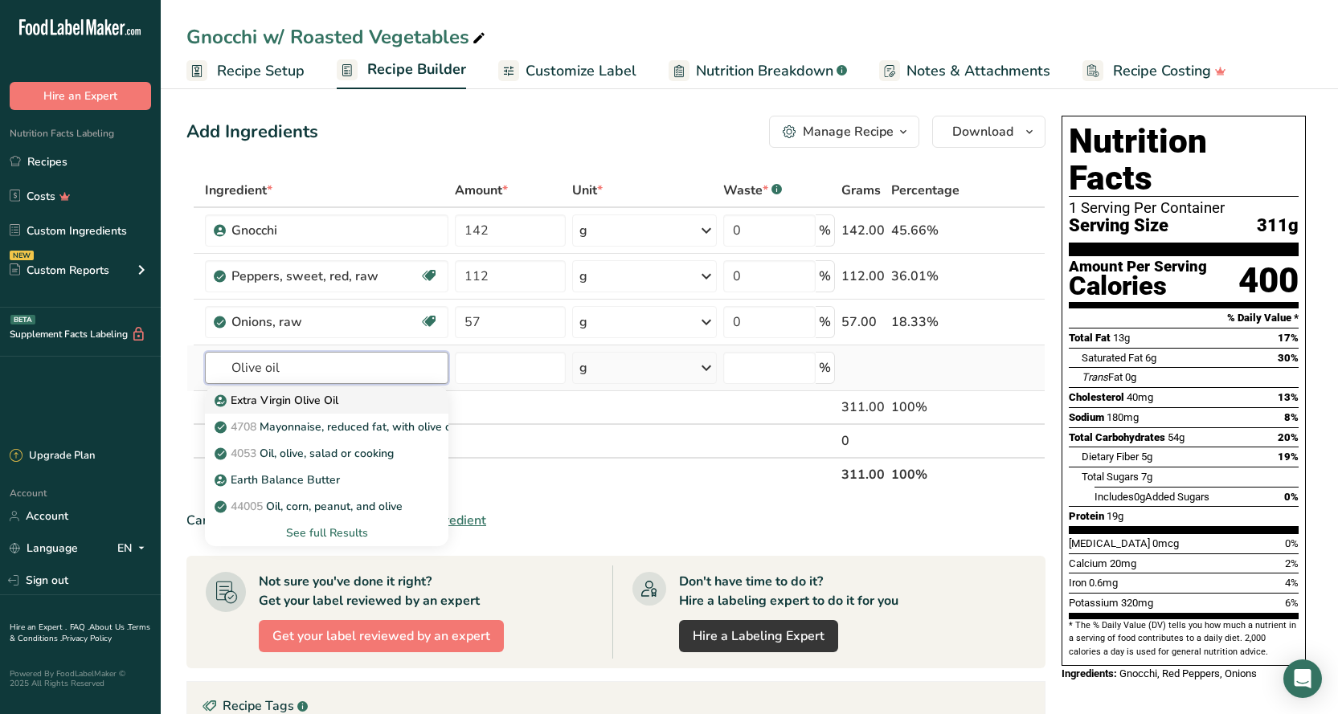
type input "Olive oil"
click at [306, 399] on p "Extra Virgin Olive Oil" at bounding box center [278, 400] width 120 height 17
type input "Extra Virgin Olive Oil"
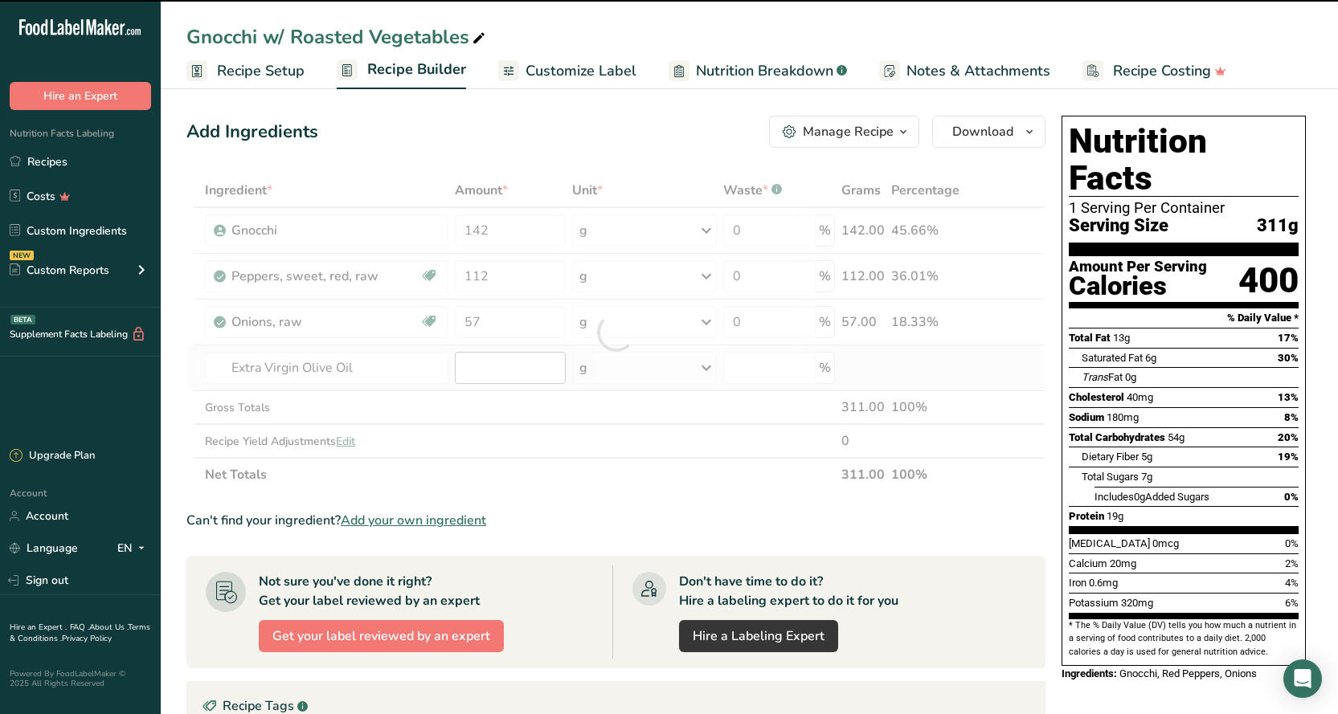
type input "0"
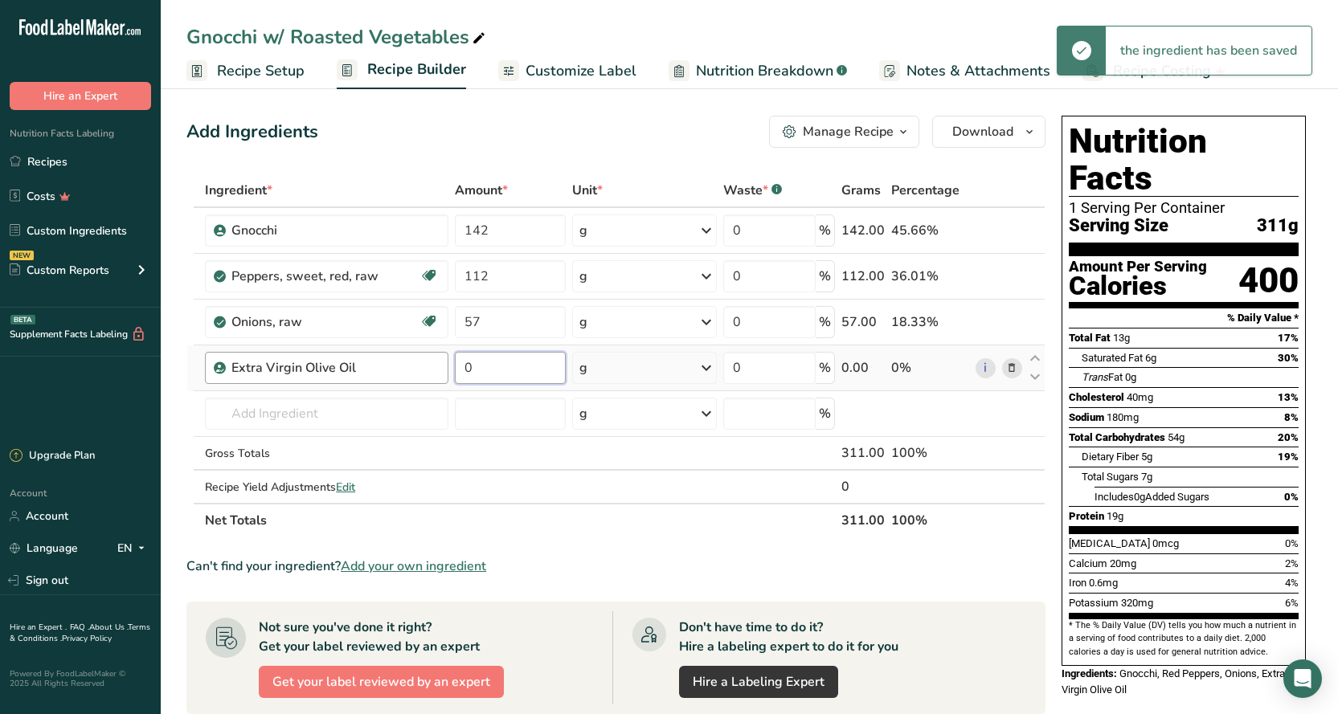
drag, startPoint x: 486, startPoint y: 369, endPoint x: 435, endPoint y: 378, distance: 51.5
click at [451, 374] on td "0" at bounding box center [509, 368] width 117 height 46
type input "12"
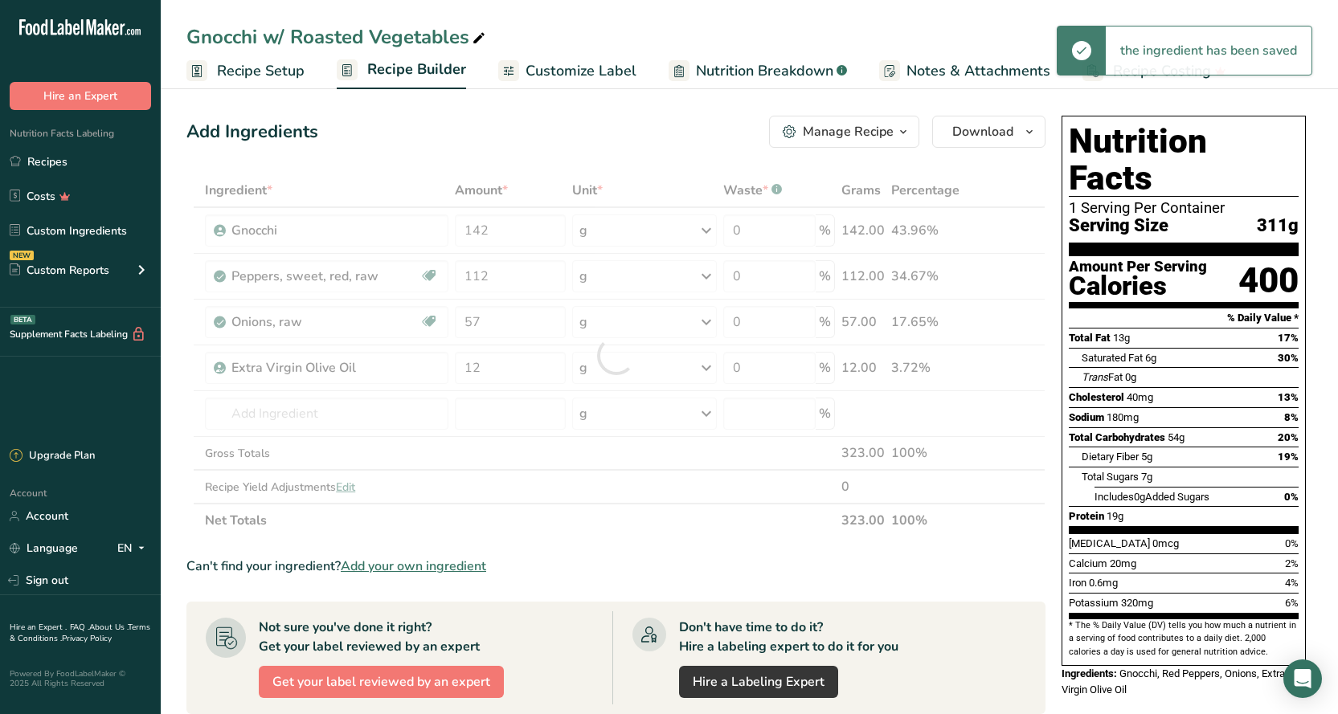
click at [464, 125] on div "Add Ingredients Manage Recipe Delete Recipe Duplicate Recipe Scale Recipe Save …" at bounding box center [615, 132] width 859 height 32
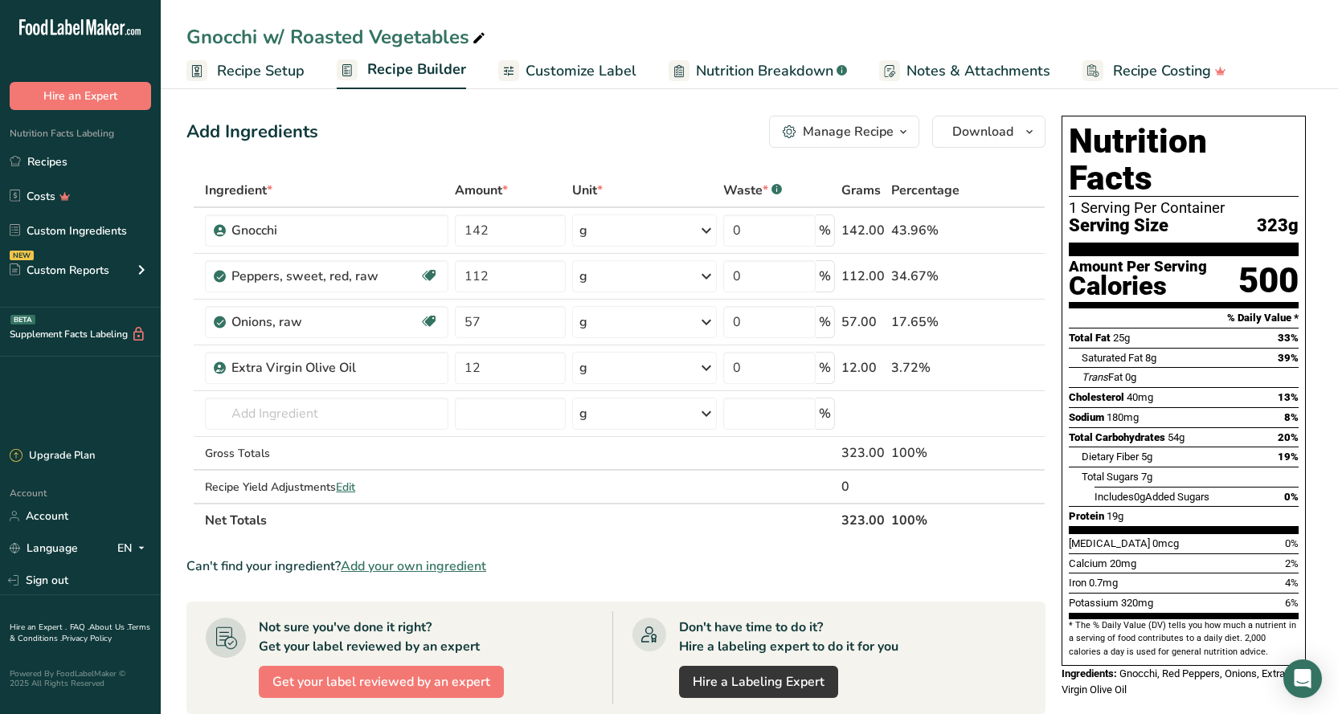
click at [543, 70] on span "Customize Label" at bounding box center [580, 71] width 111 height 22
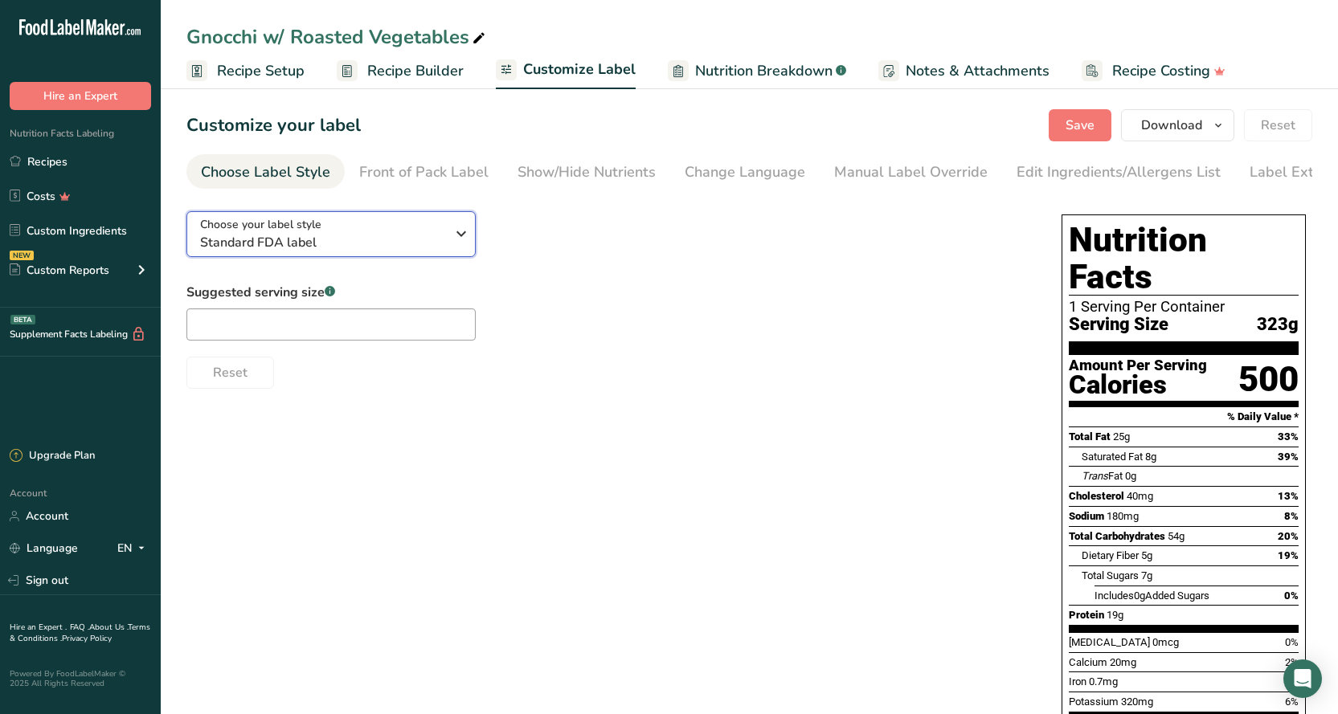
click at [364, 244] on span "Standard FDA label" at bounding box center [322, 242] width 245 height 19
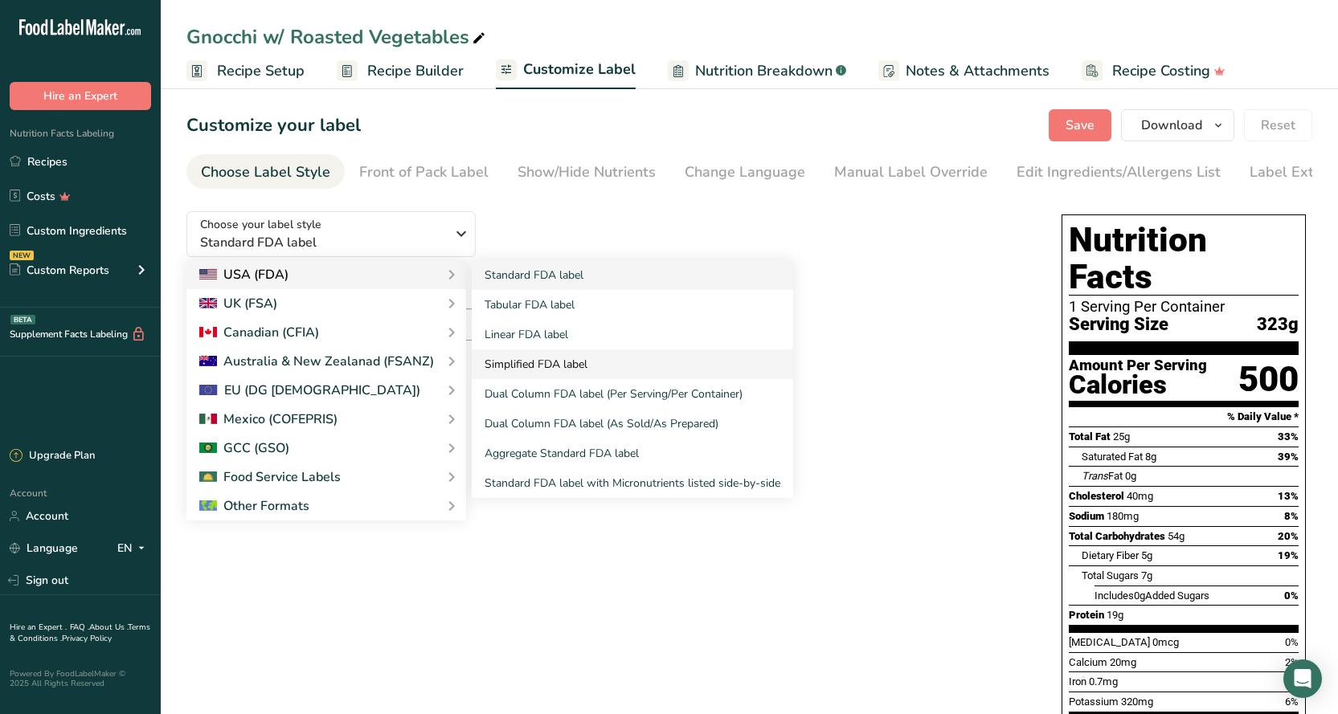
click at [612, 360] on link "Simplified FDA label" at bounding box center [632, 364] width 321 height 30
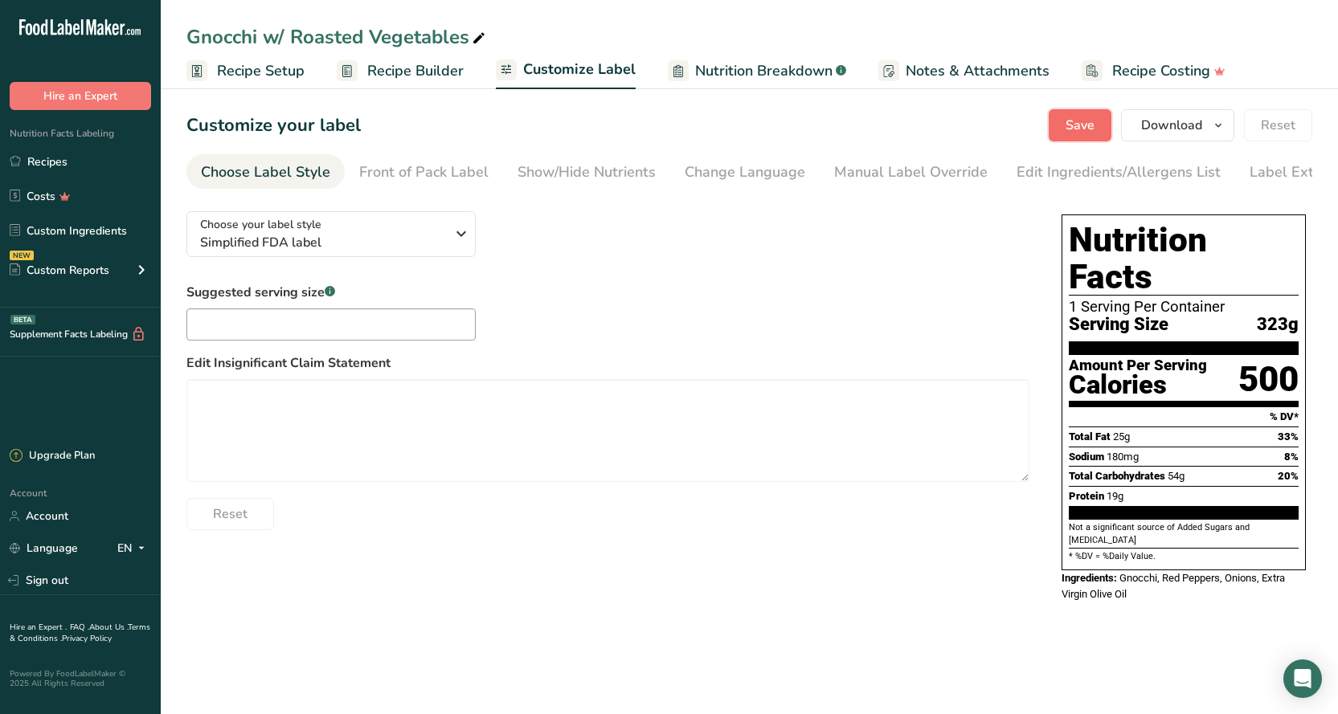
click at [1062, 126] on button "Save" at bounding box center [1079, 125] width 63 height 32
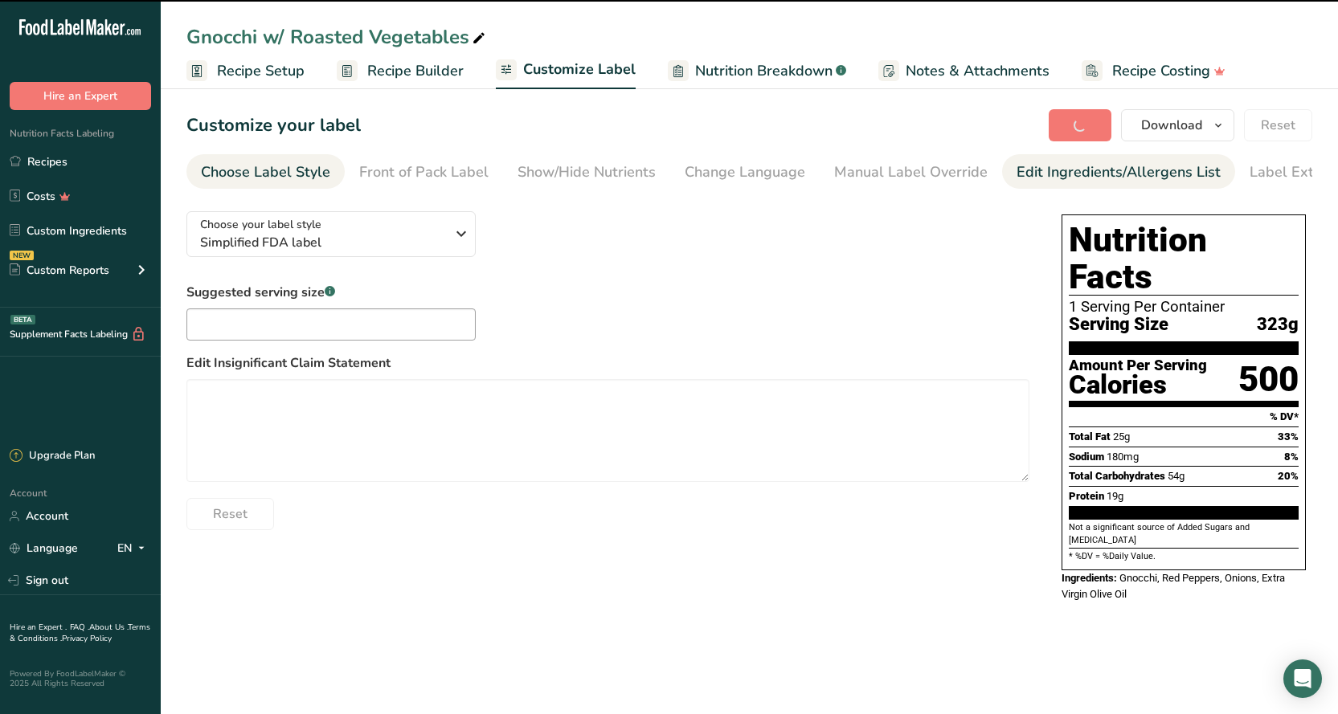
click at [1067, 174] on div "Edit Ingredients/Allergens List" at bounding box center [1118, 172] width 204 height 22
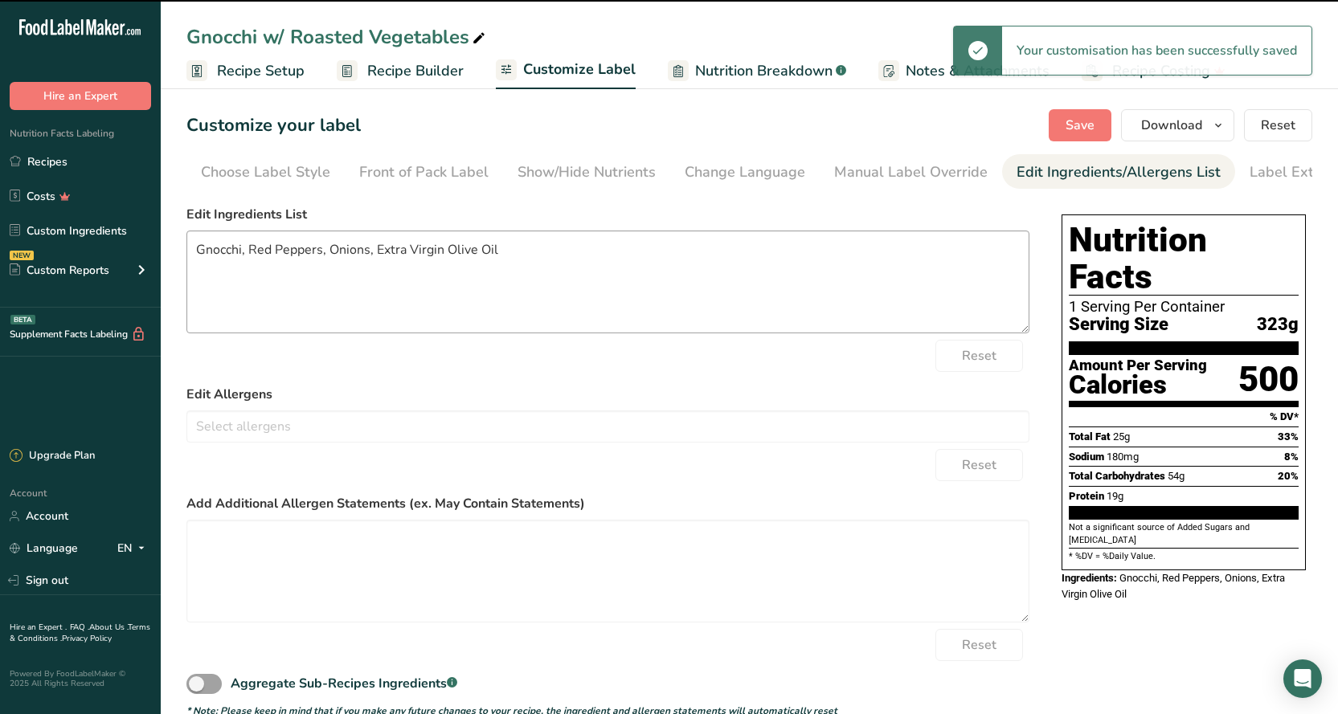
scroll to position [0, 42]
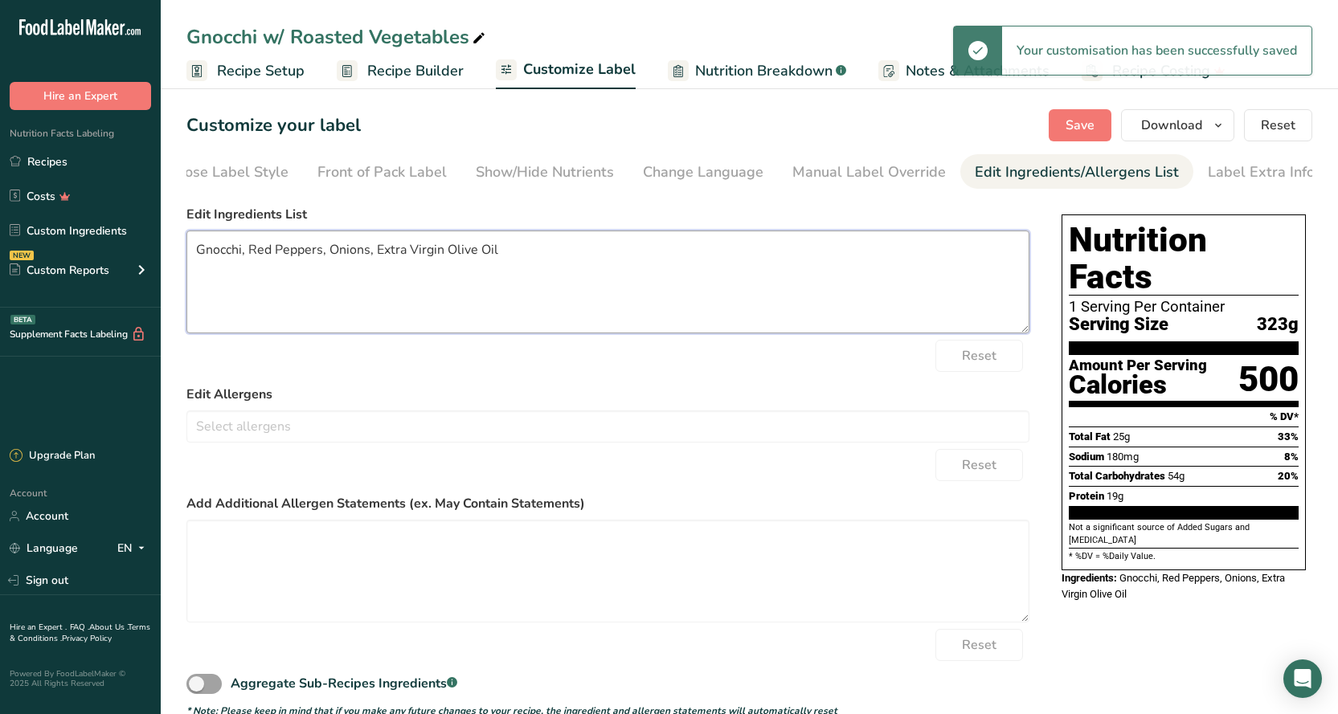
click at [331, 251] on textarea "Gnocchi, Red Peppers, Onions, Extra Virgin Olive Oil" at bounding box center [607, 282] width 843 height 103
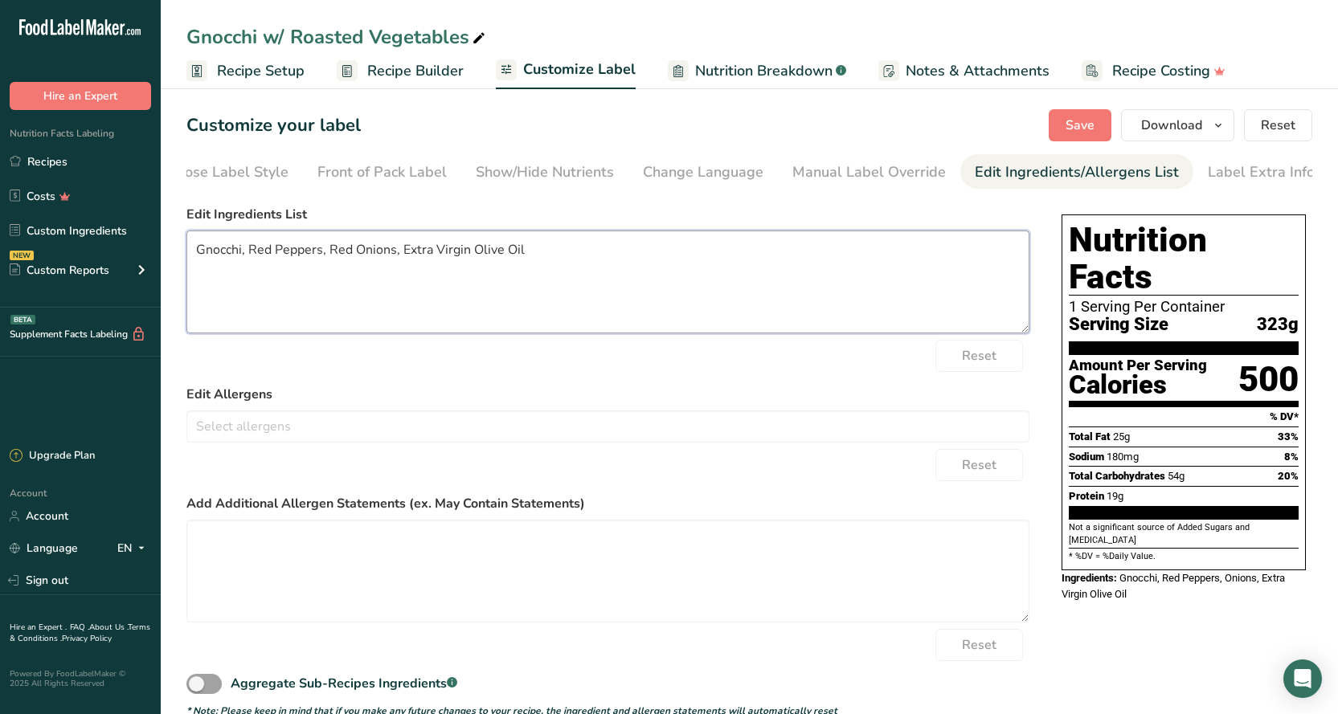
click at [610, 248] on textarea "Gnocchi, Red Peppers, Red Onions, Extra Virgin Olive Oil" at bounding box center [607, 282] width 843 height 103
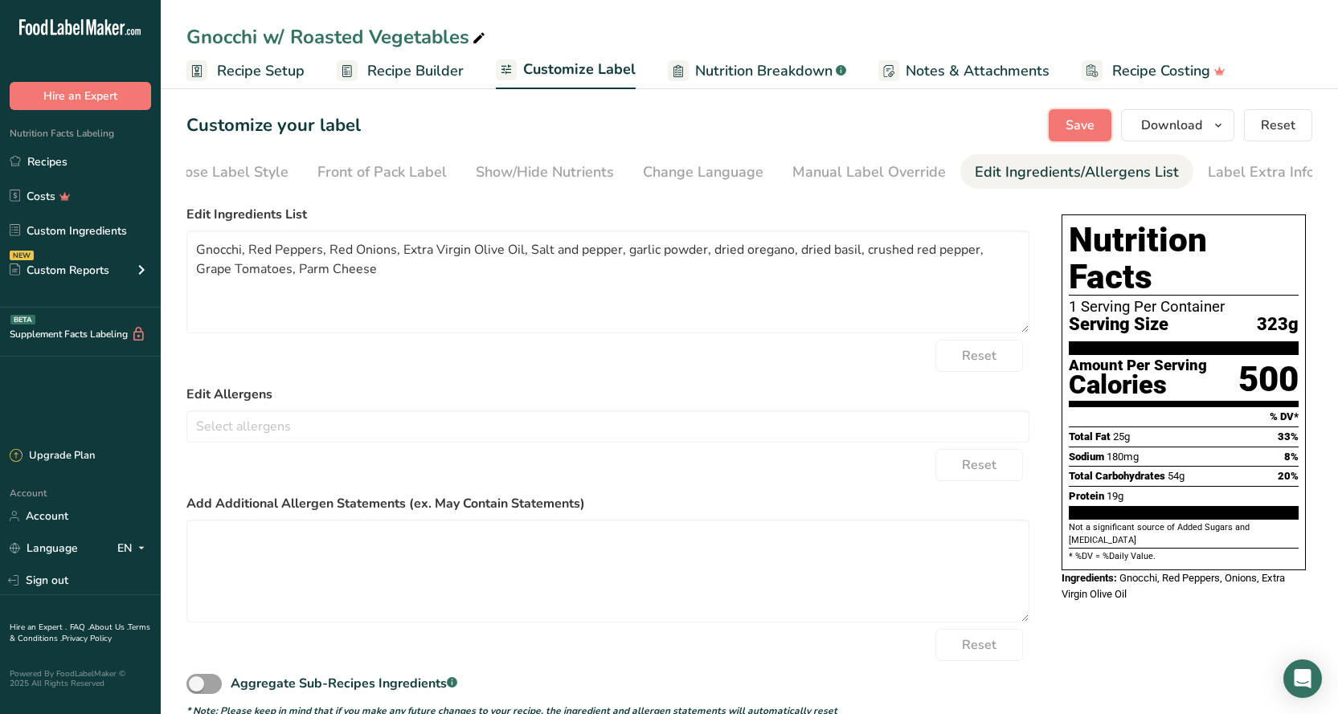
click at [1070, 122] on span "Save" at bounding box center [1079, 125] width 29 height 19
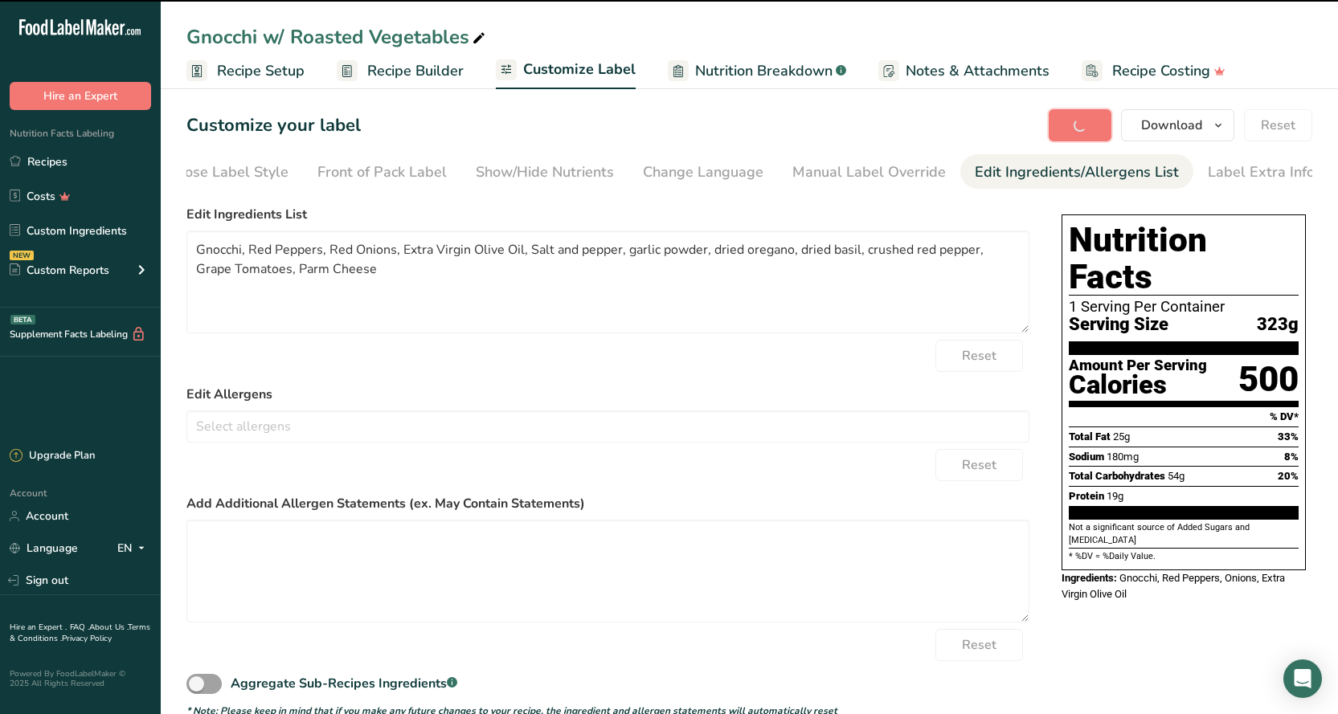
type textarea "Gnocchi, Red Peppers, Red Onions, Extra Virgin Olive Oil, Salt and pepper, garl…"
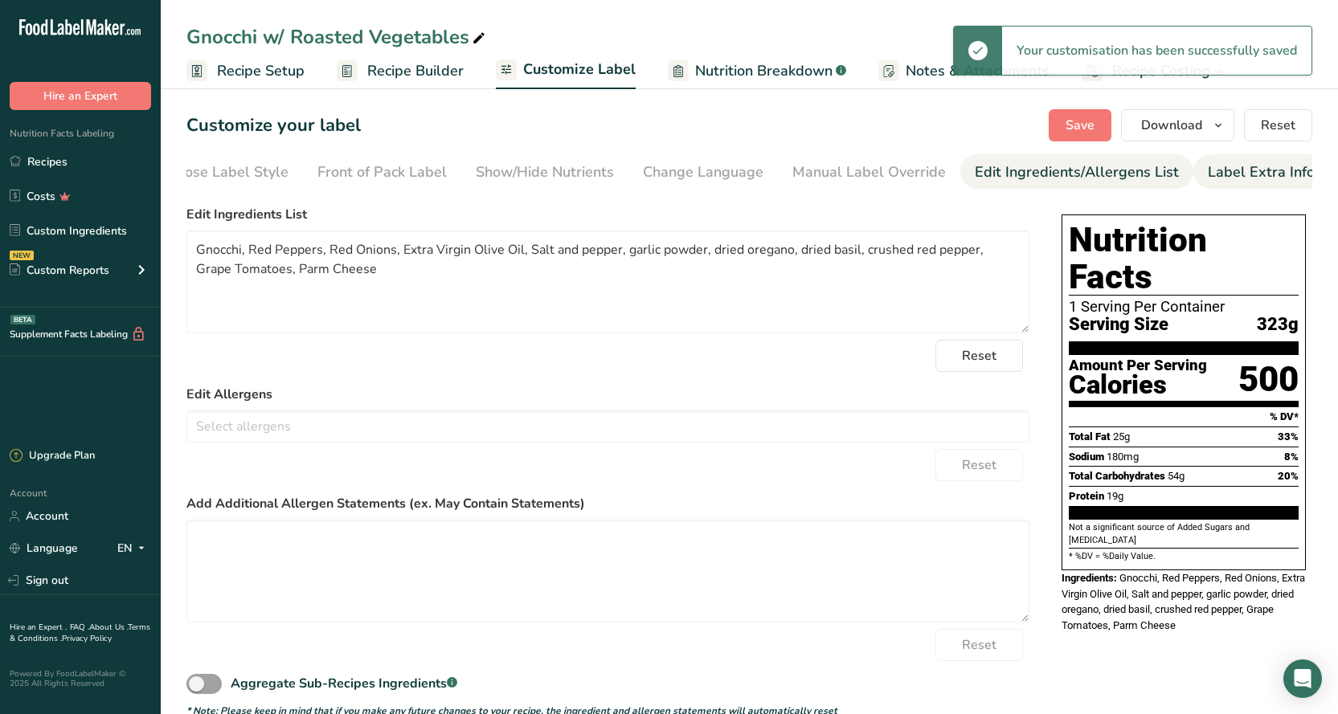
click at [1237, 173] on div "Label Extra Info" at bounding box center [1260, 172] width 107 height 22
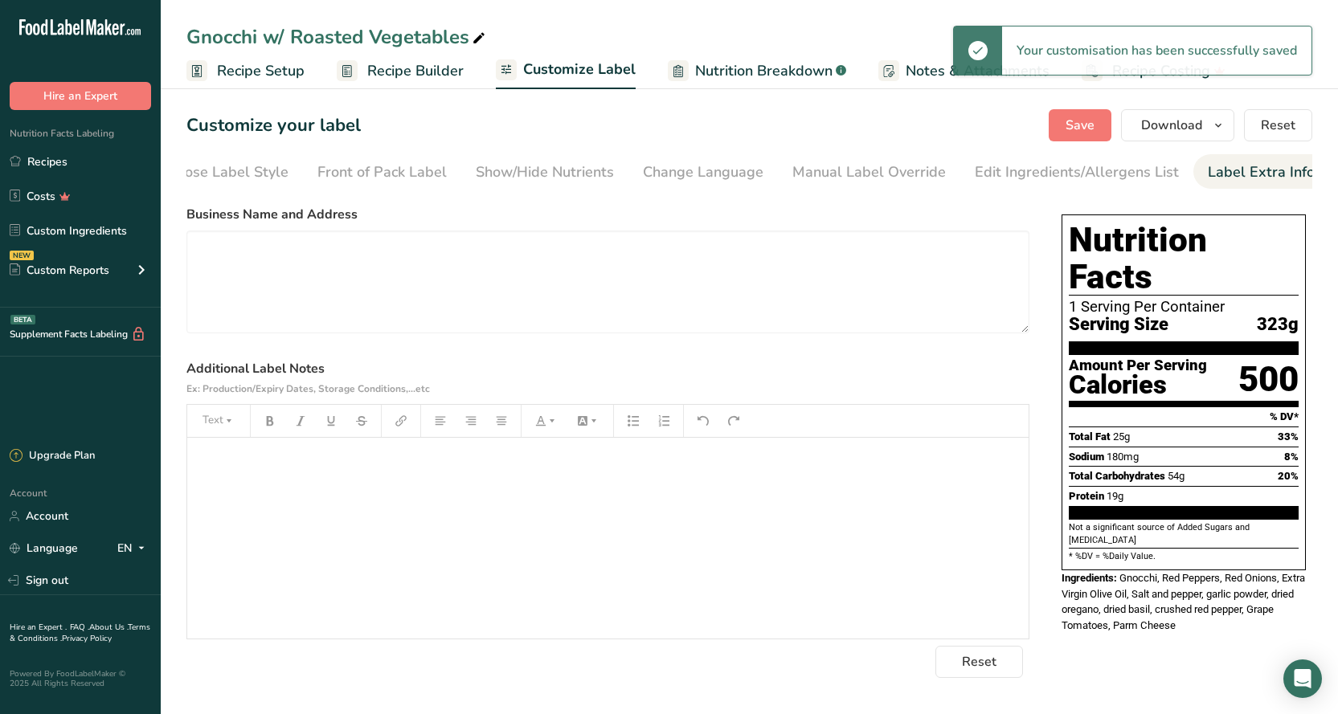
drag, startPoint x: 497, startPoint y: 482, endPoint x: 497, endPoint y: 468, distance: 14.5
click at [497, 479] on div "﻿" at bounding box center [607, 538] width 841 height 201
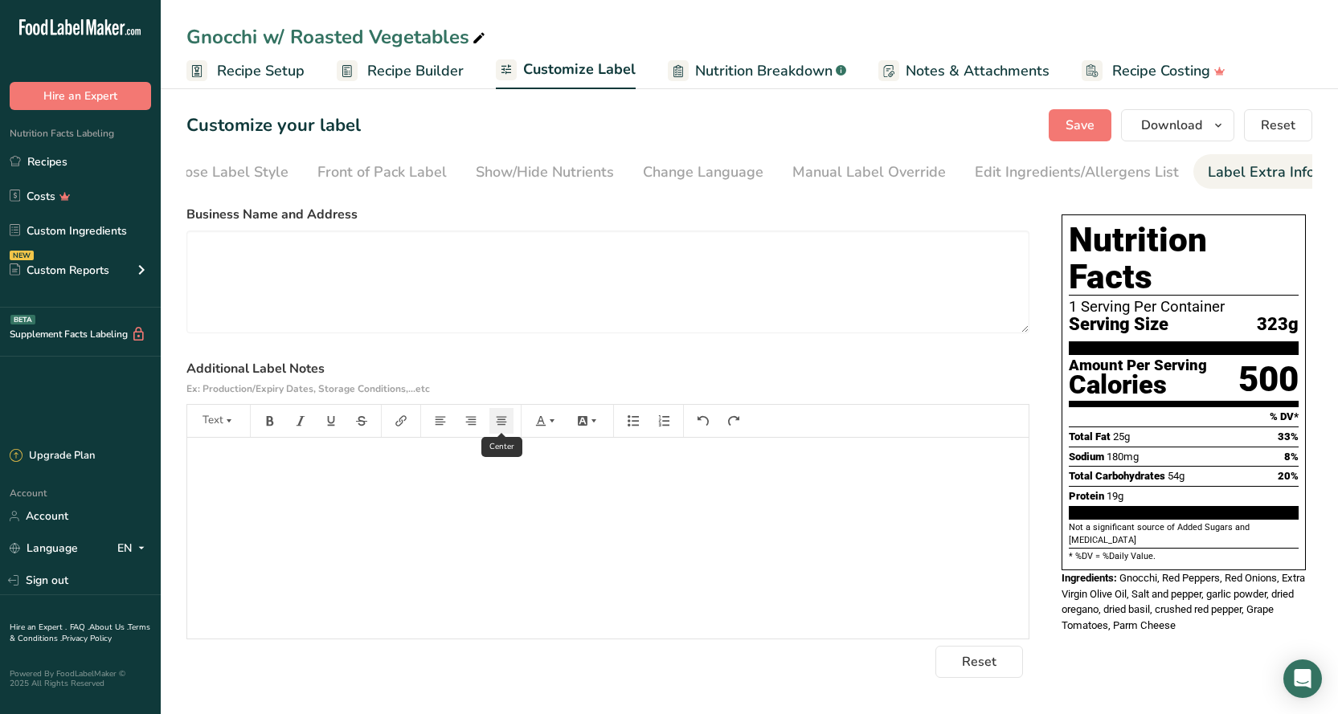
click at [501, 431] on button "button" at bounding box center [501, 421] width 24 height 26
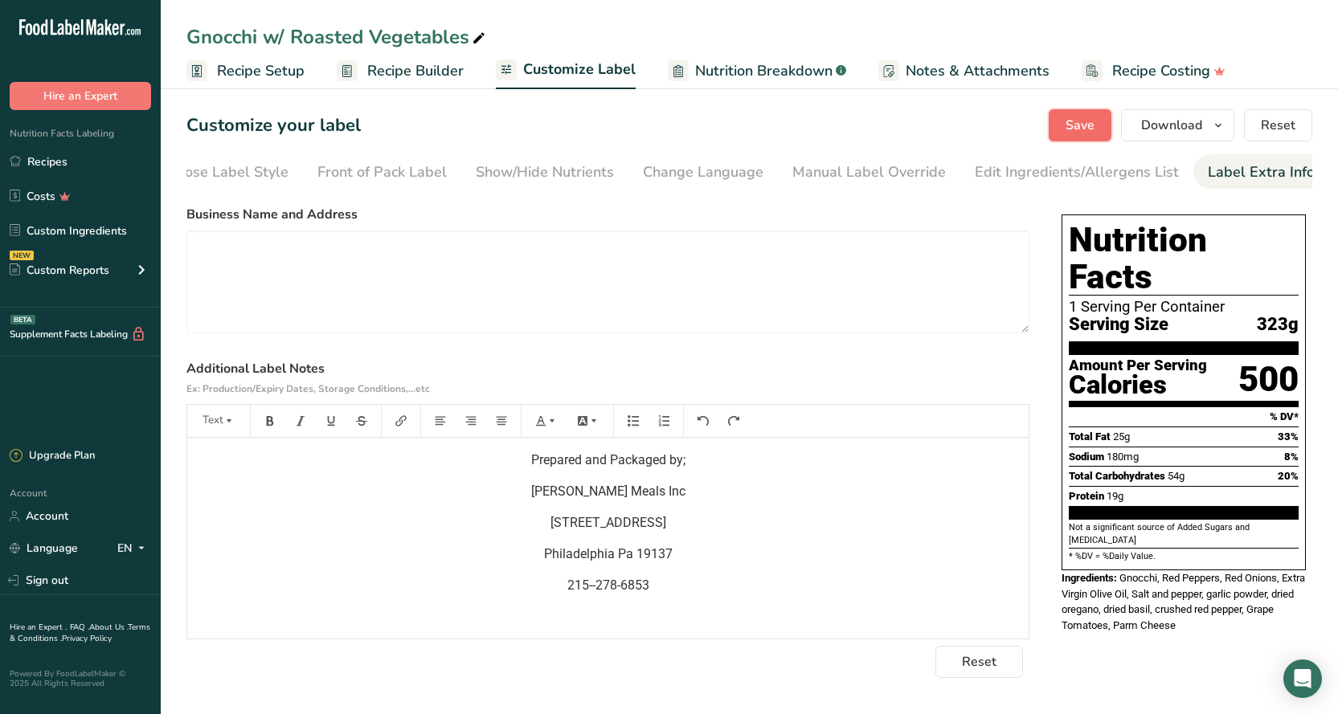
click at [1059, 133] on button "Save" at bounding box center [1079, 125] width 63 height 32
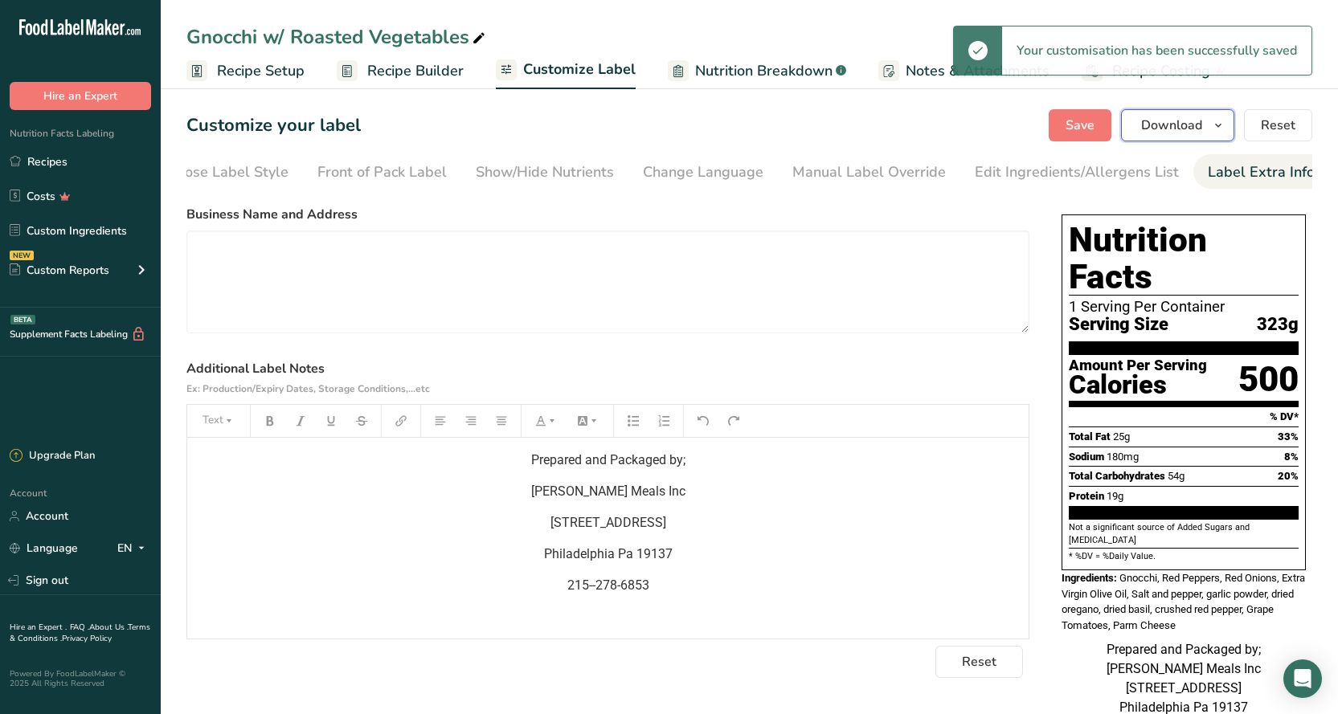
click at [1171, 121] on span "Download" at bounding box center [1171, 125] width 61 height 19
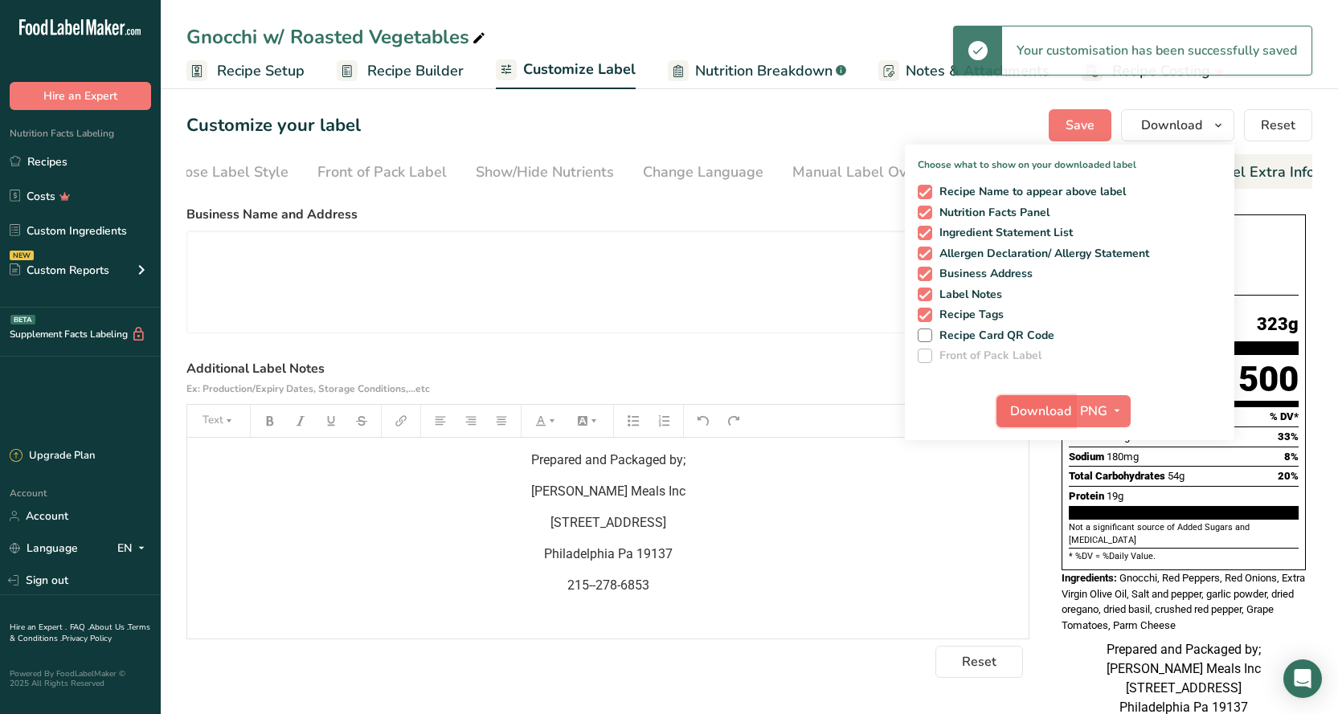
click at [1043, 419] on span "Download" at bounding box center [1040, 411] width 61 height 19
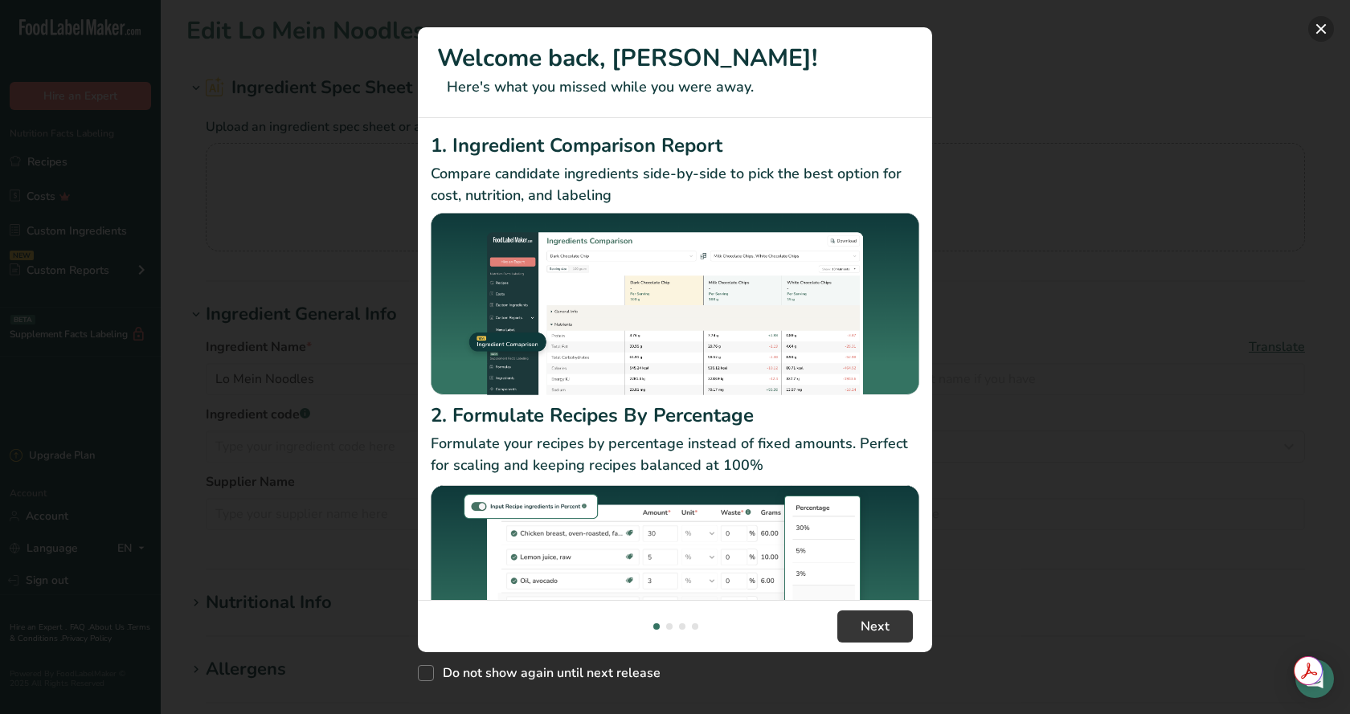
click at [1312, 24] on button "New Features" at bounding box center [1321, 29] width 26 height 26
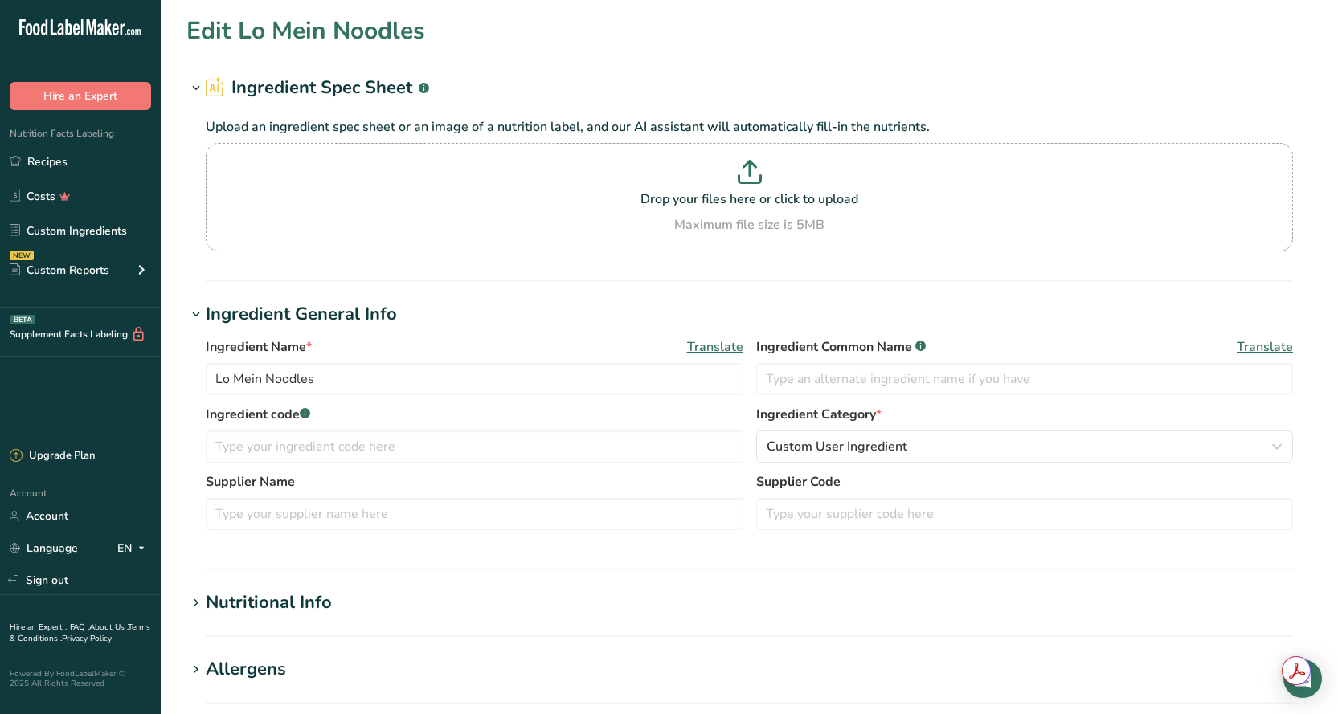
click at [302, 615] on div "Nutritional Info" at bounding box center [269, 603] width 126 height 27
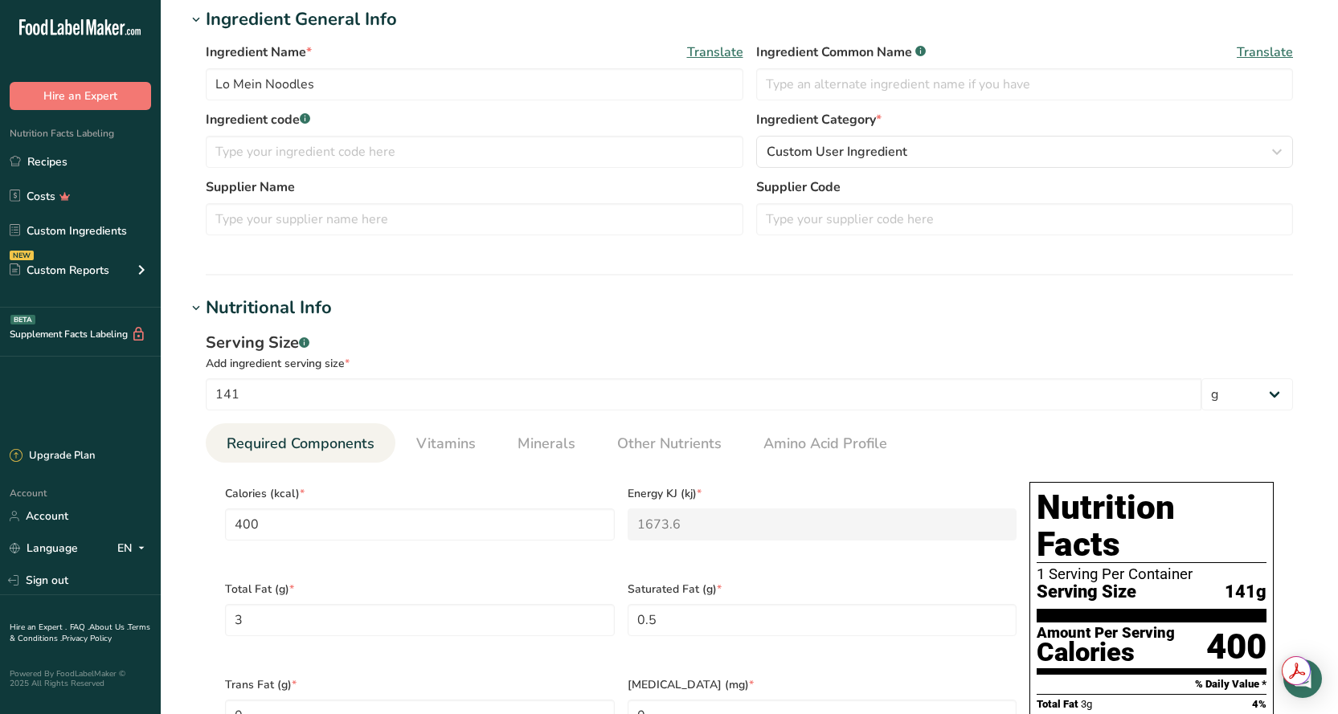
scroll to position [321, 0]
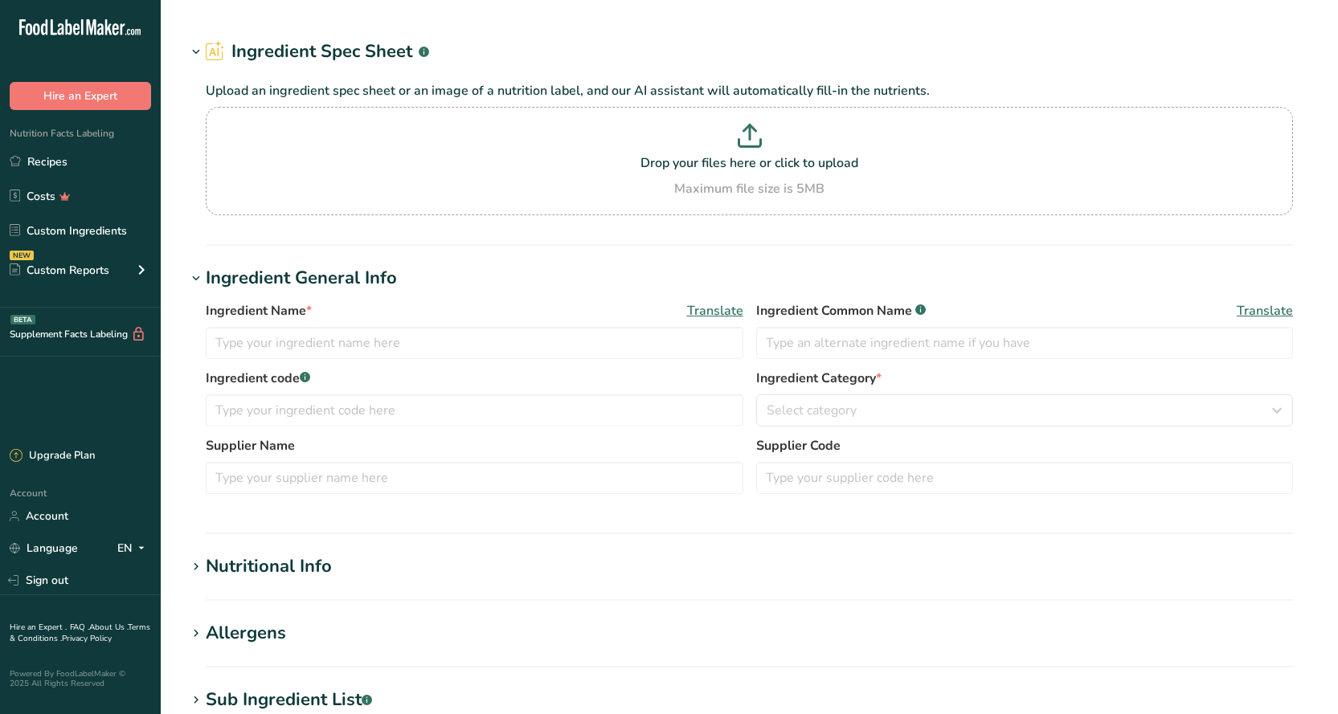
type input "Chicken Breast 4oz"
type input "Sysco"
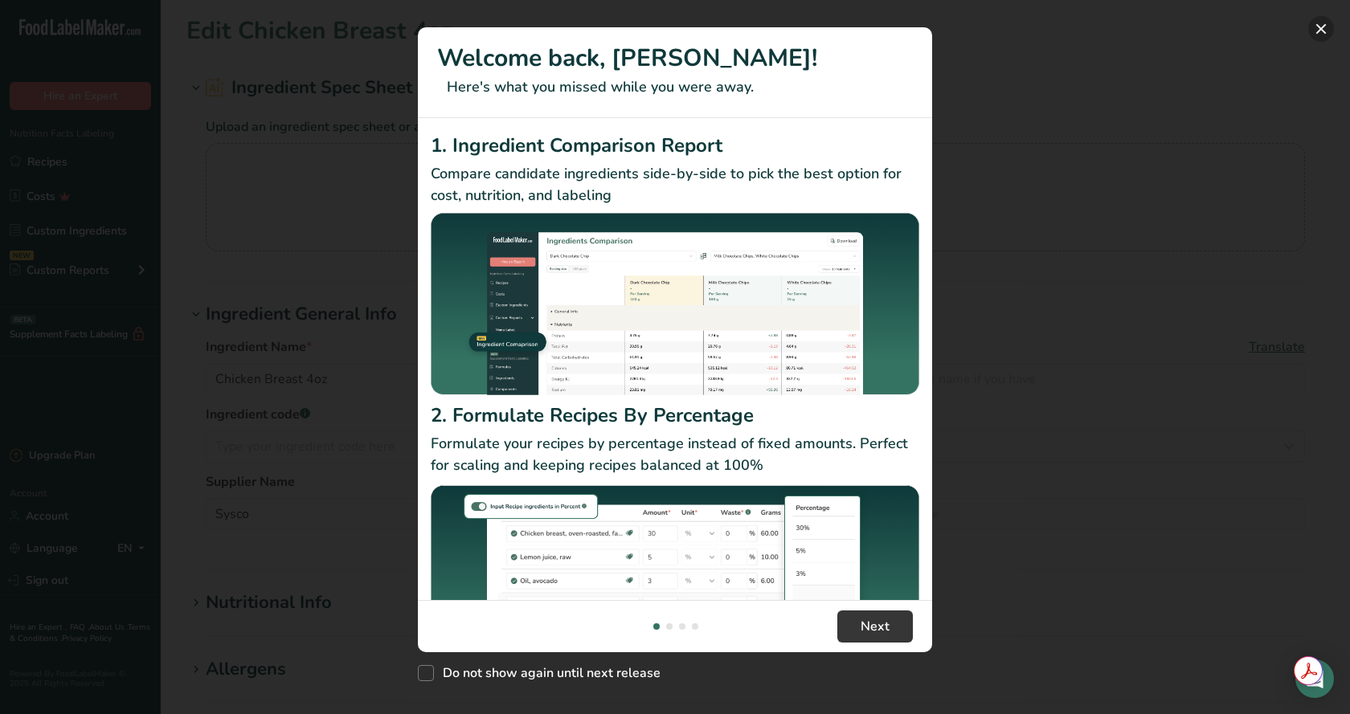
click at [1320, 32] on button "New Features" at bounding box center [1321, 29] width 26 height 26
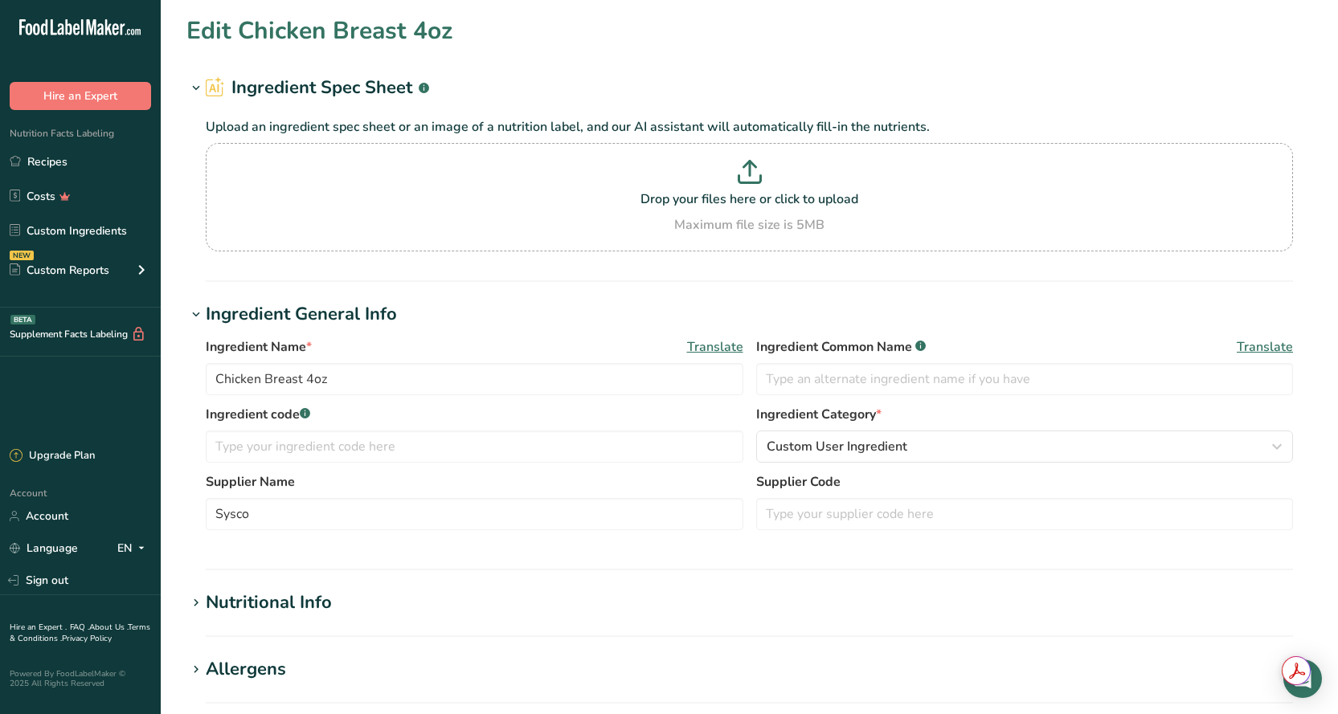
click at [277, 612] on div "Nutritional Info" at bounding box center [269, 603] width 126 height 27
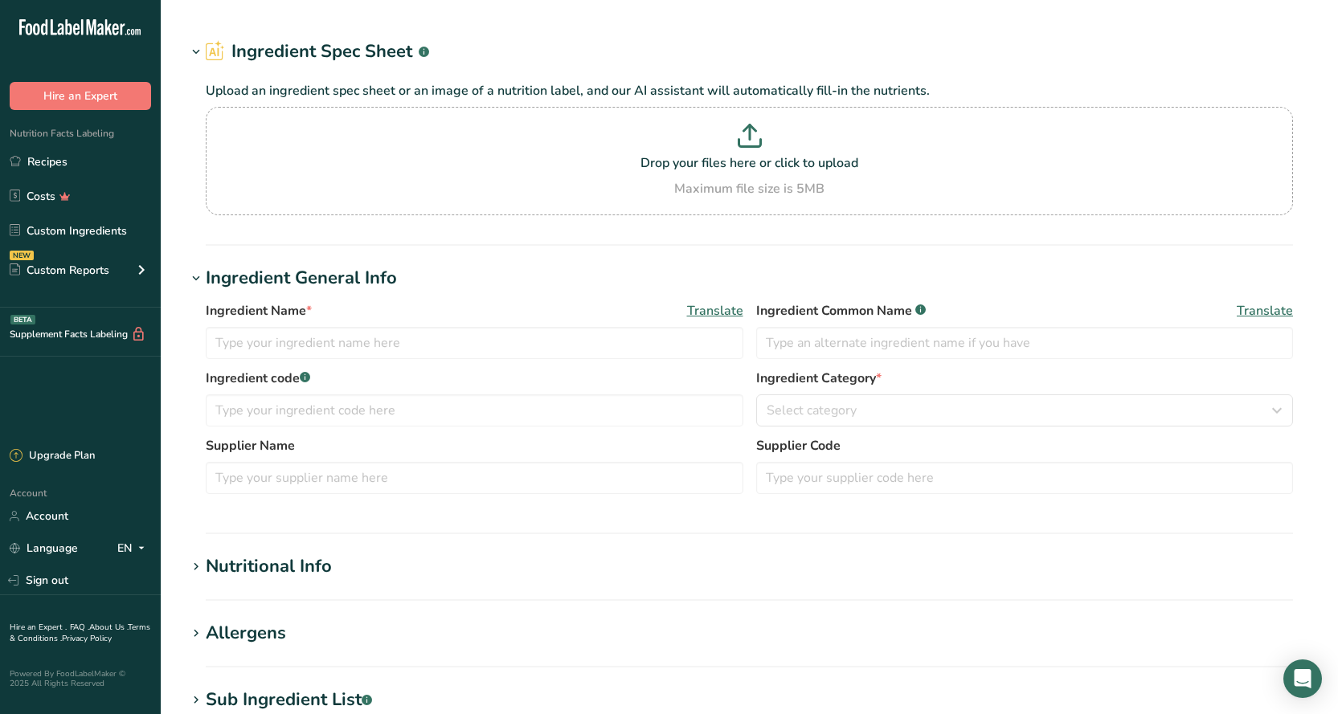
type input "Fish, pollock, [US_STATE], cooked"
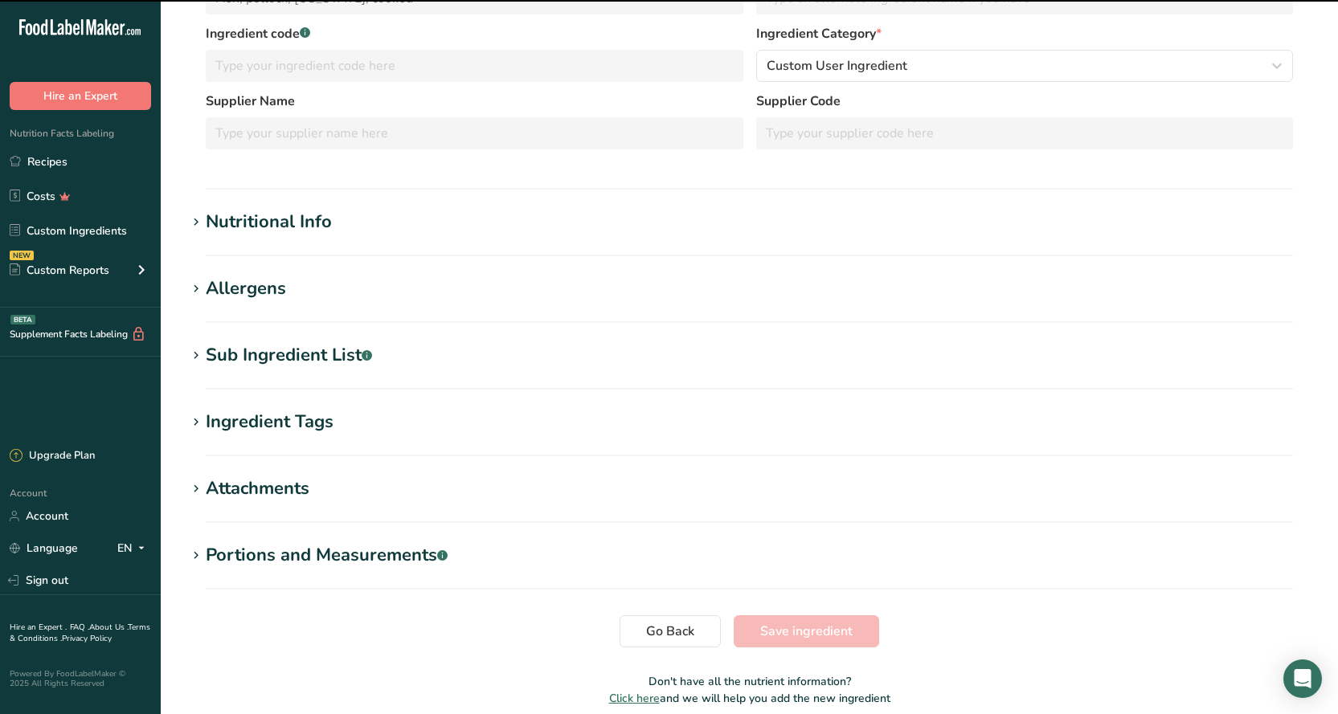
scroll to position [321, 0]
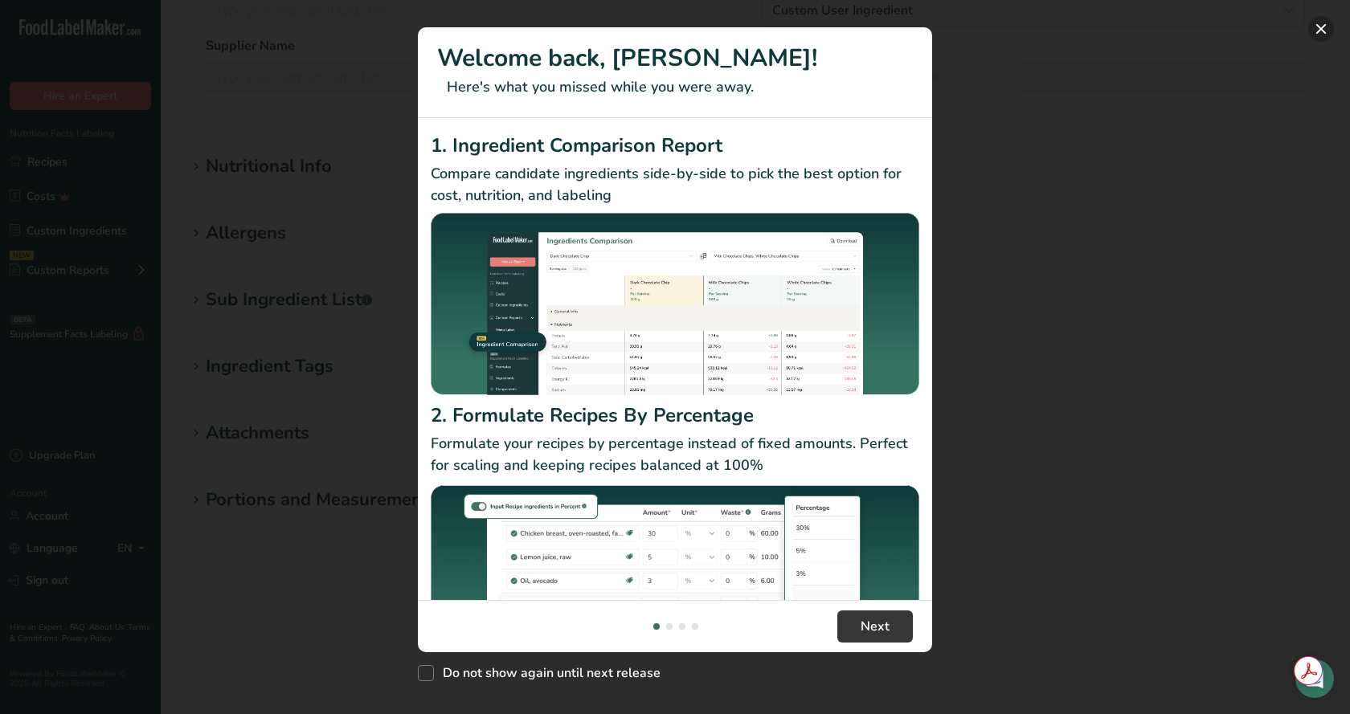
click at [1314, 19] on button "New Features" at bounding box center [1321, 29] width 26 height 26
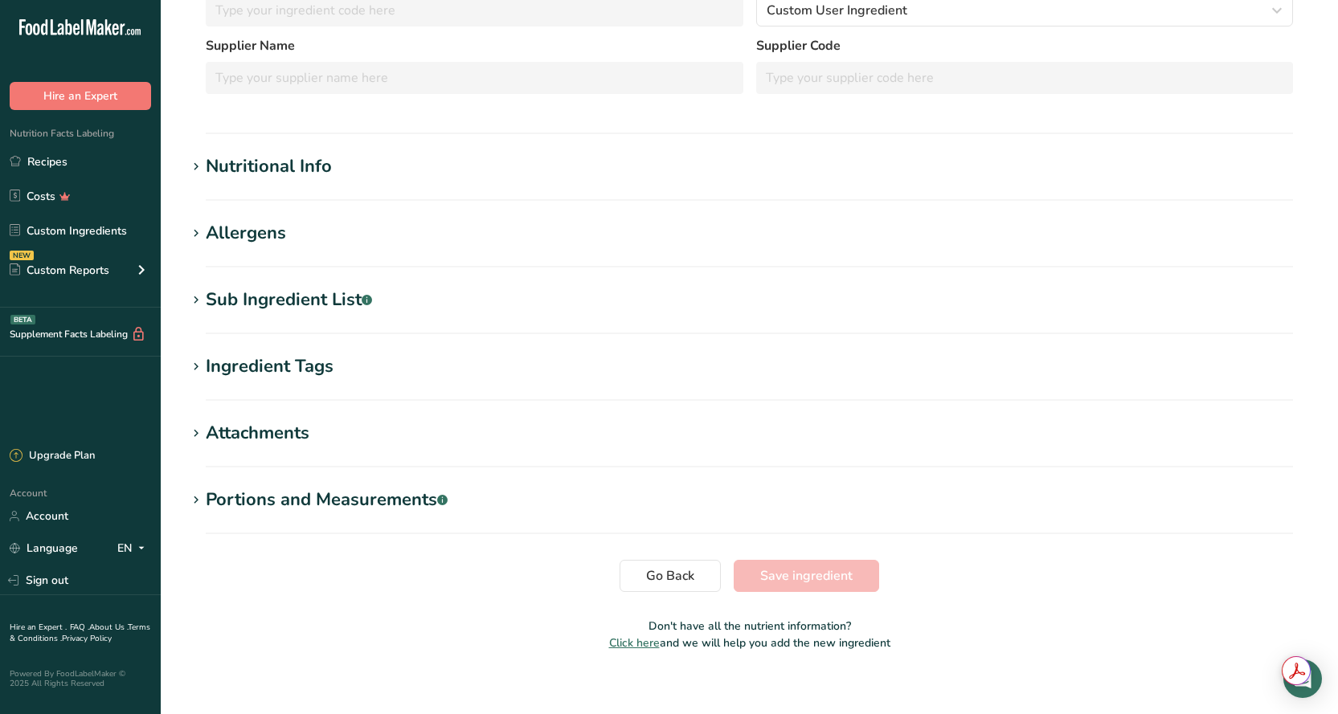
click at [390, 166] on h1 "Nutritional Info" at bounding box center [748, 166] width 1125 height 27
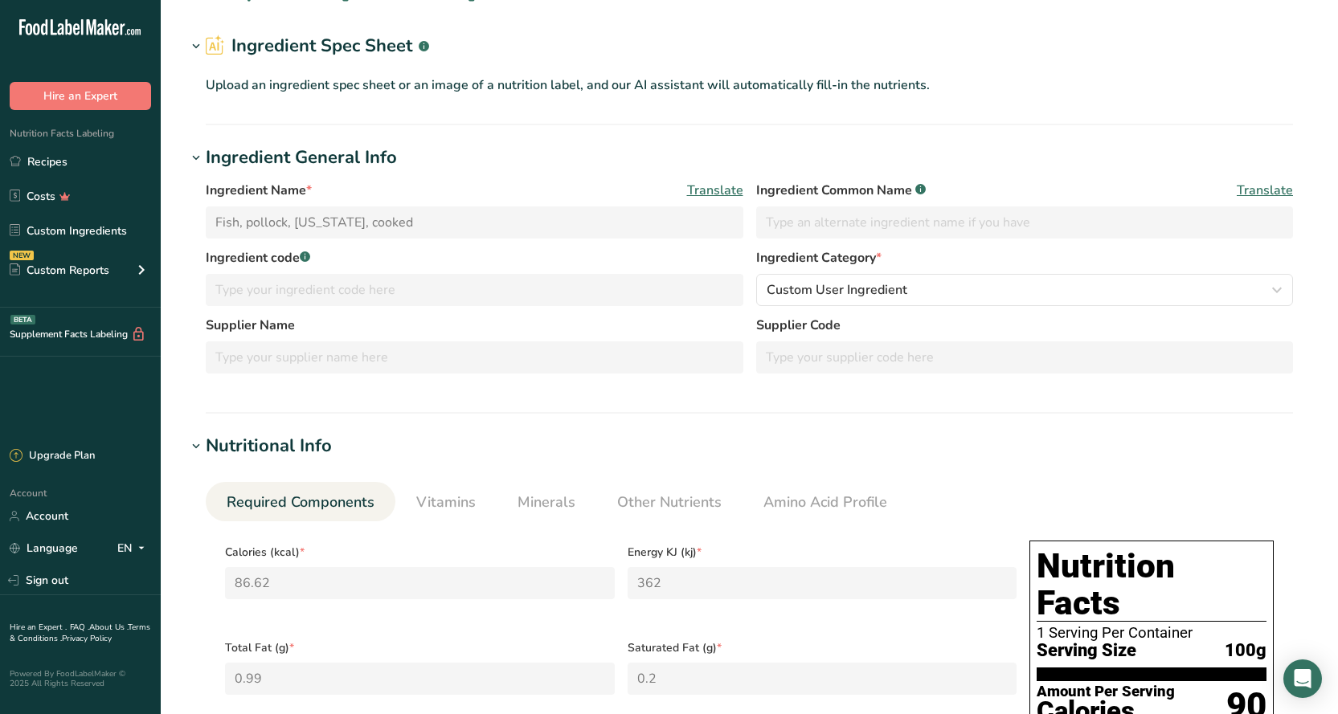
scroll to position [80, 0]
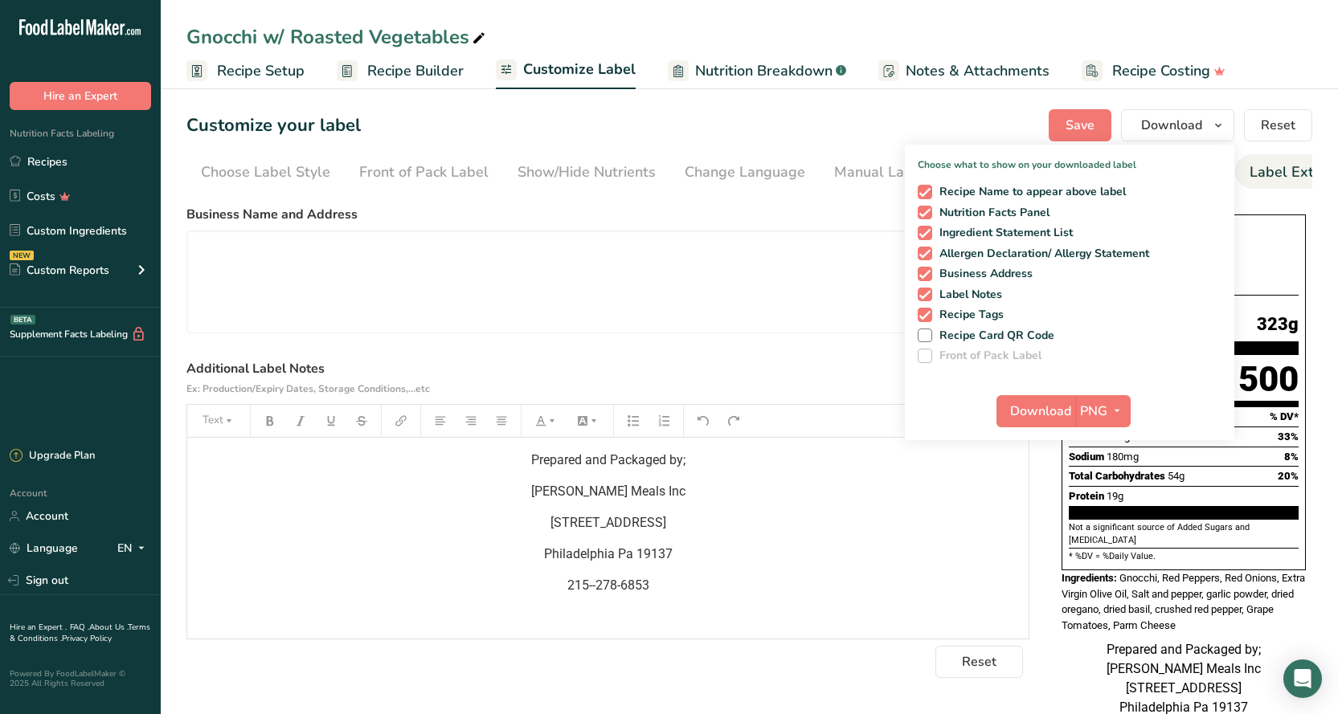
scroll to position [0, 42]
drag, startPoint x: 133, startPoint y: 99, endPoint x: 347, endPoint y: 213, distance: 242.9
click at [347, 213] on div ".a-20{fill:#fff;} Hire an Expert Nutrition Facts Labeling Recipes Costs Custom …" at bounding box center [669, 391] width 1338 height 782
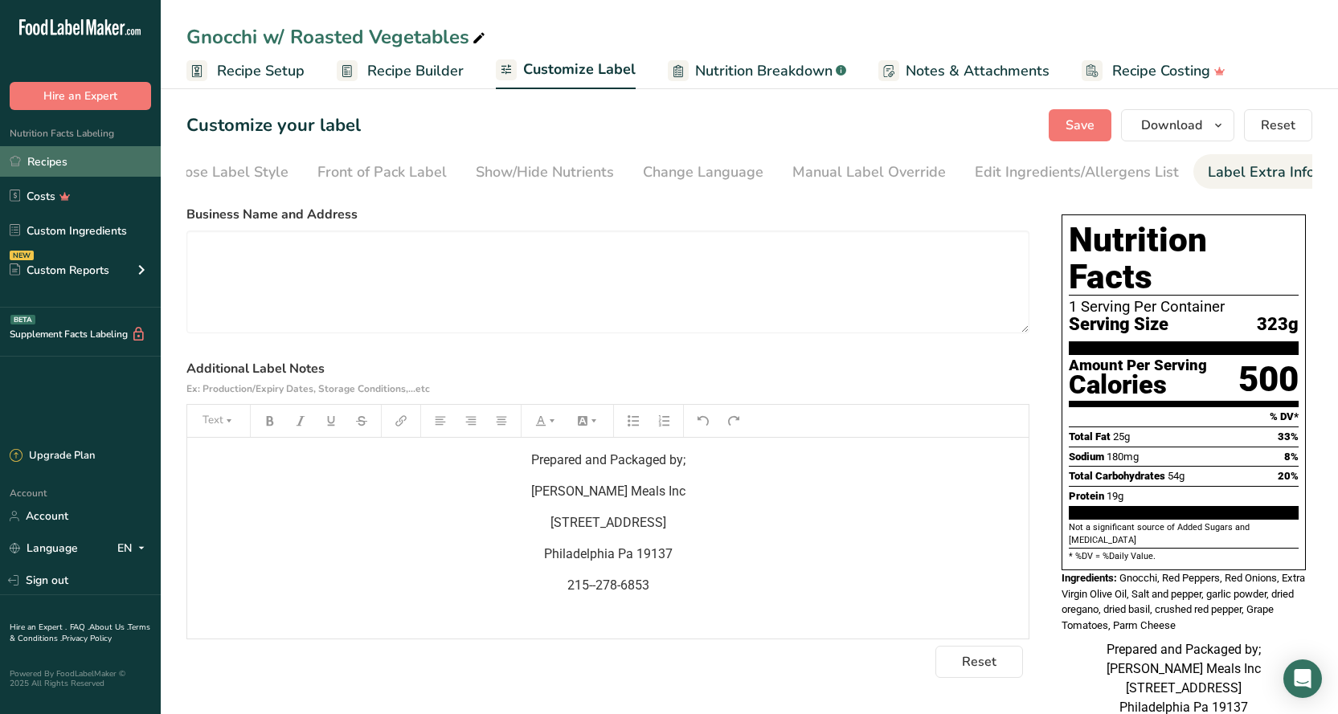
click at [36, 168] on link "Recipes" at bounding box center [80, 161] width 161 height 31
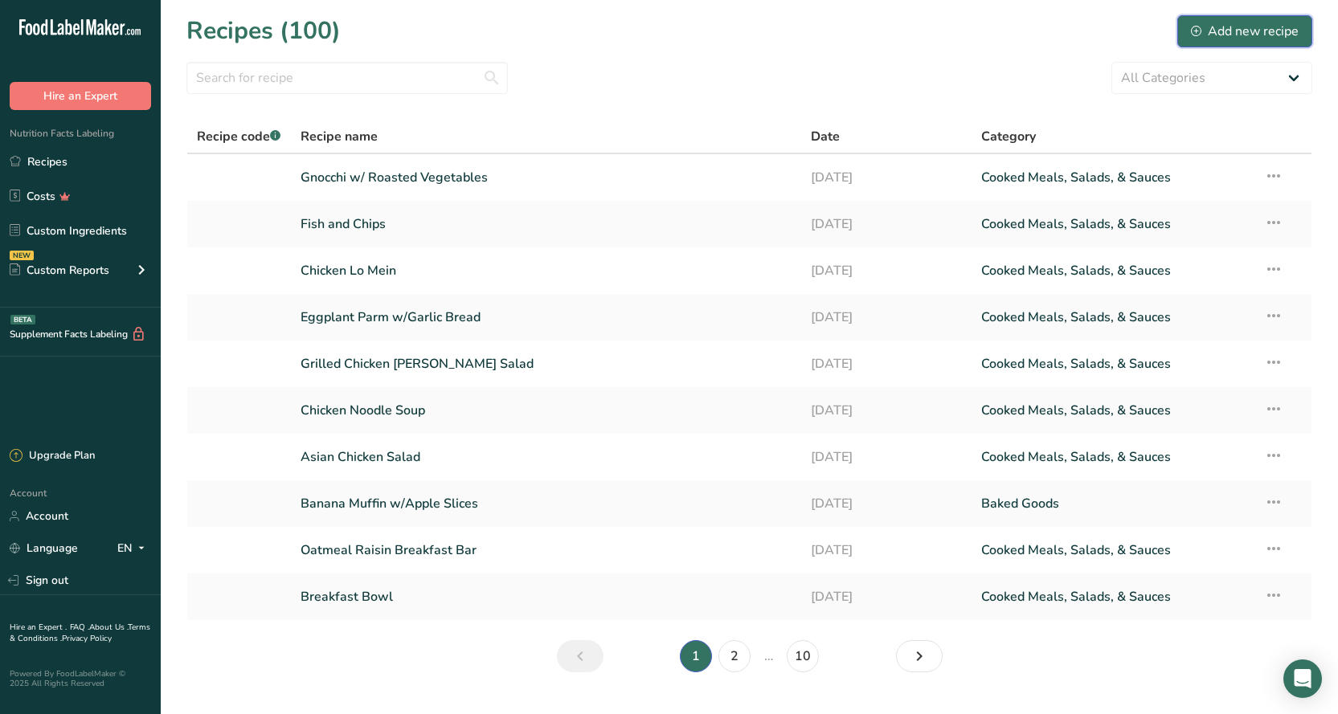
click at [1248, 36] on div "Add new recipe" at bounding box center [1244, 31] width 108 height 19
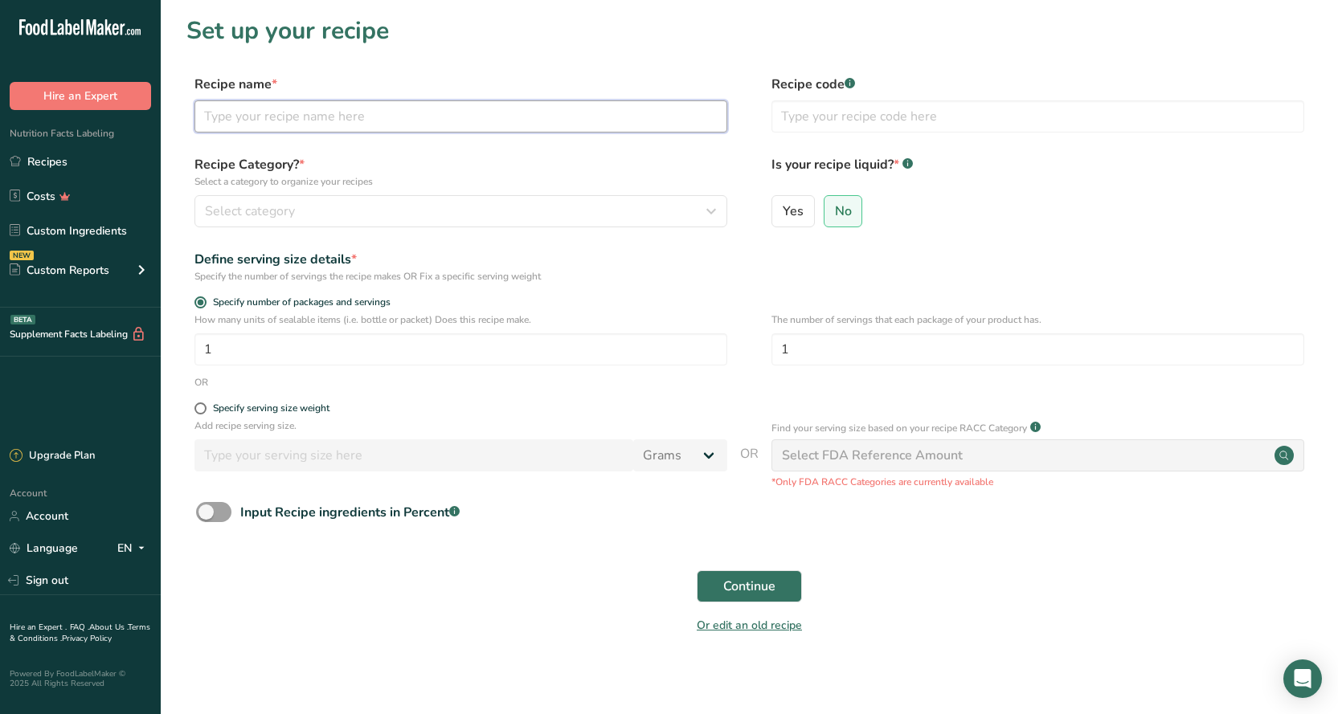
click at [292, 119] on input "text" at bounding box center [460, 116] width 533 height 32
type input "T"
type input "Stuffed Peppers w/ Ground [GEOGRAPHIC_DATA]"
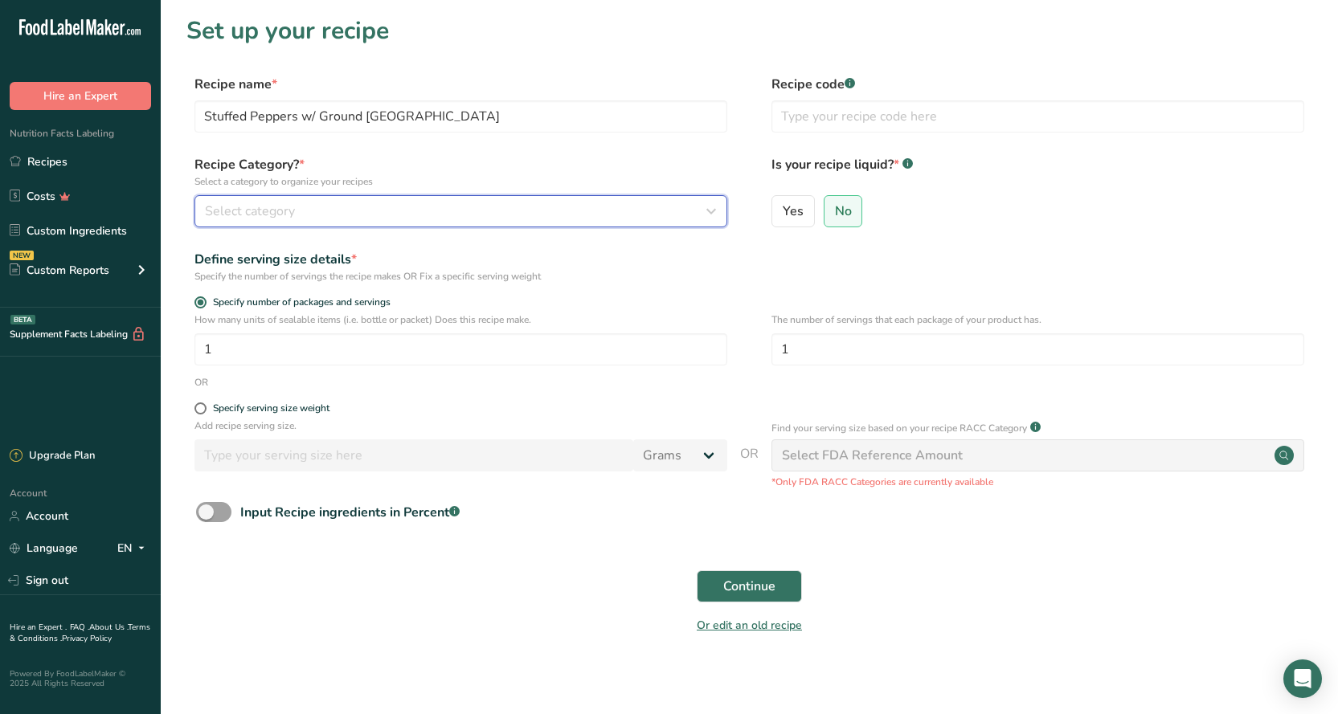
click at [661, 217] on div "Select category" at bounding box center [456, 211] width 502 height 19
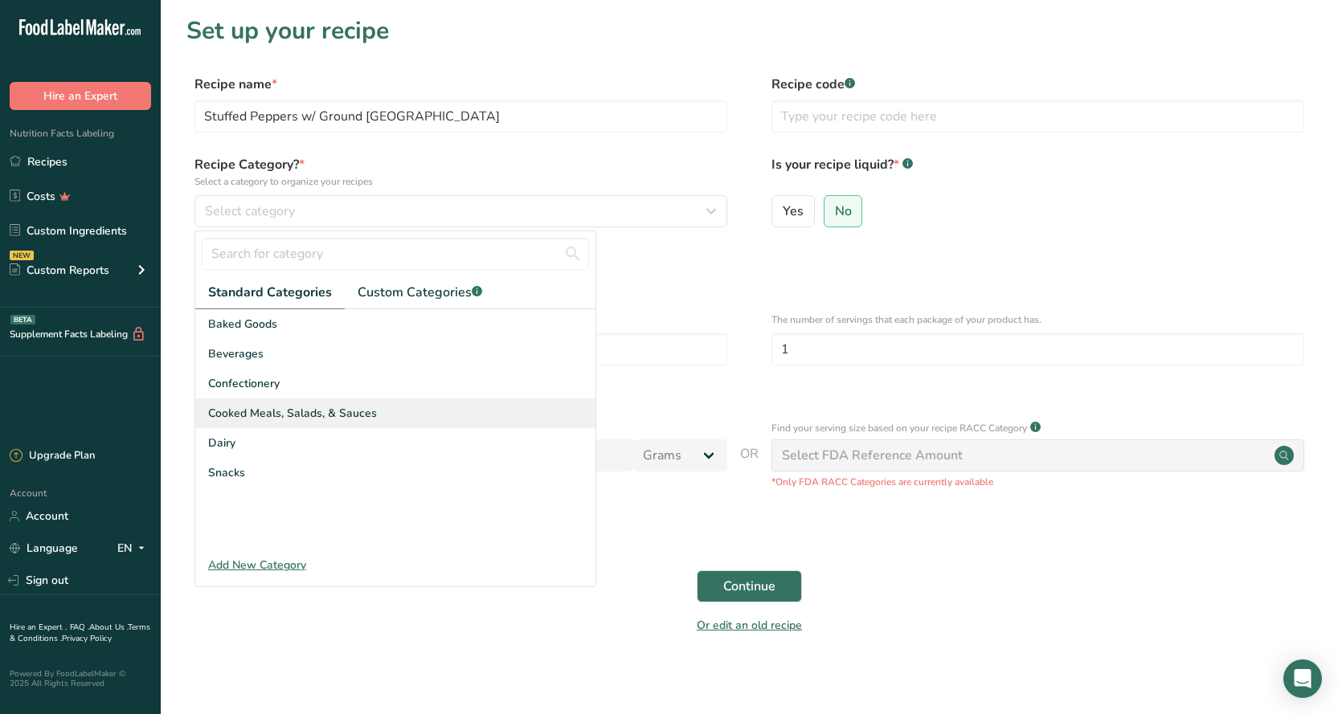
click at [417, 420] on div "Cooked Meals, Salads, & Sauces" at bounding box center [395, 413] width 400 height 30
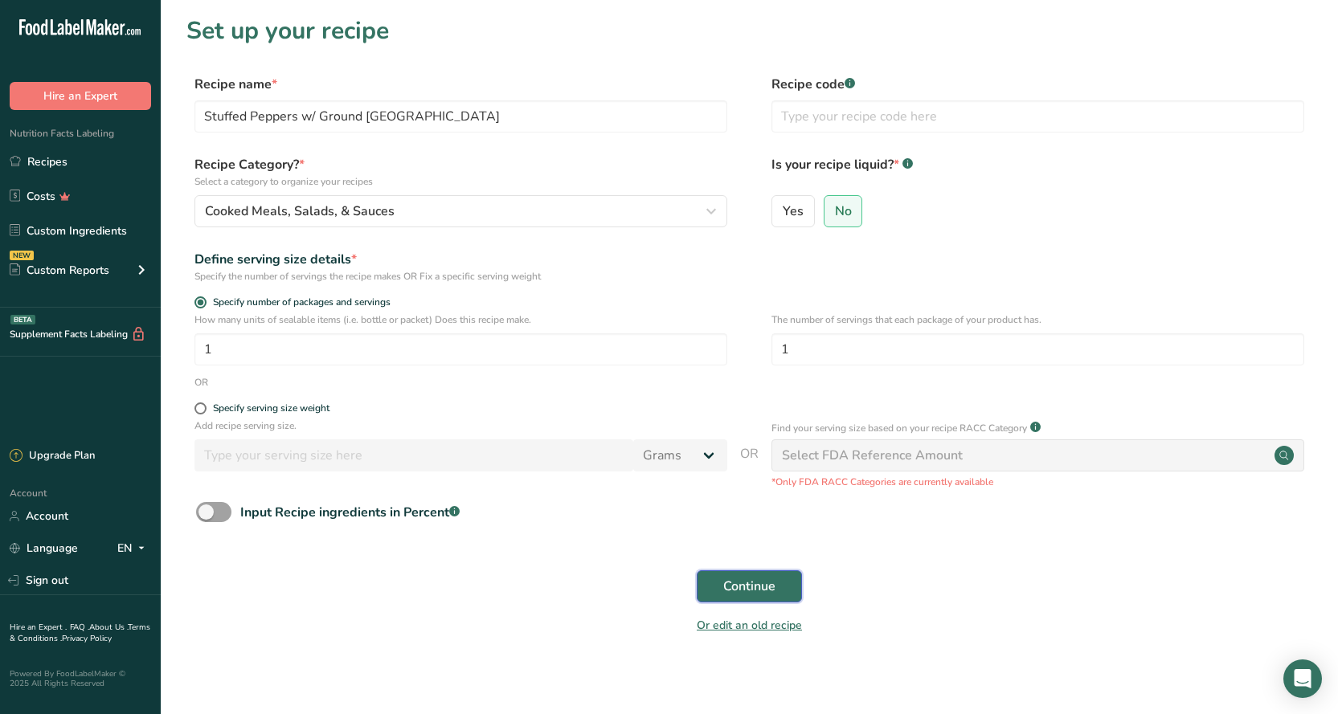
click at [767, 577] on span "Continue" at bounding box center [749, 586] width 52 height 19
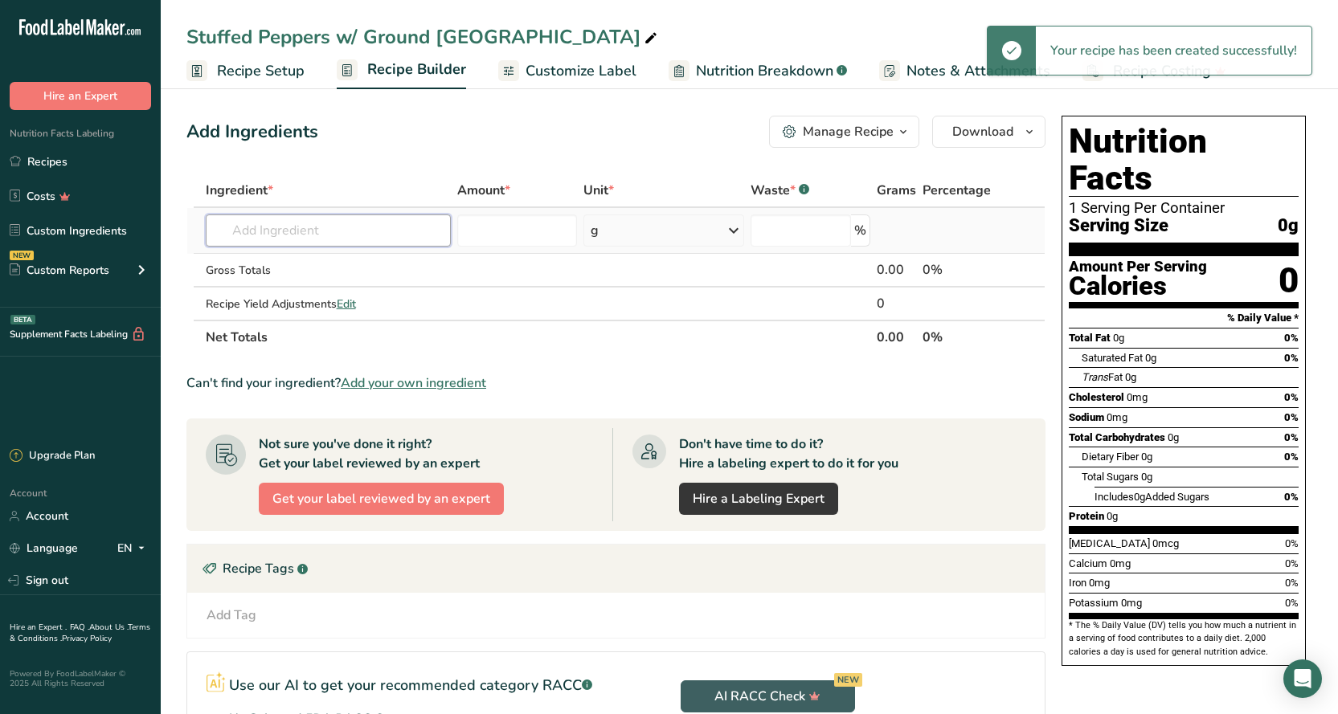
click at [241, 231] on input "text" at bounding box center [328, 230] width 245 height 32
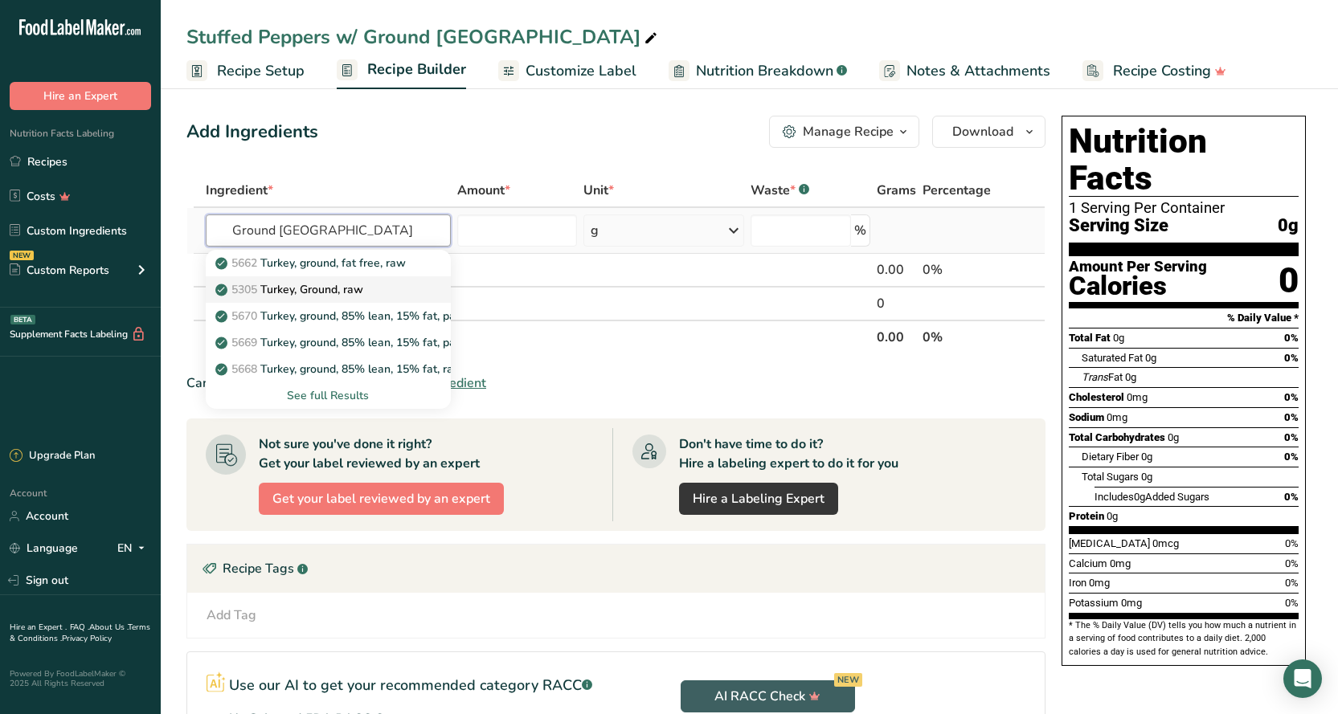
type input "Ground [GEOGRAPHIC_DATA]"
click at [348, 292] on p "5305 [GEOGRAPHIC_DATA], Ground, raw" at bounding box center [290, 289] width 145 height 17
type input "Turkey, Ground, raw"
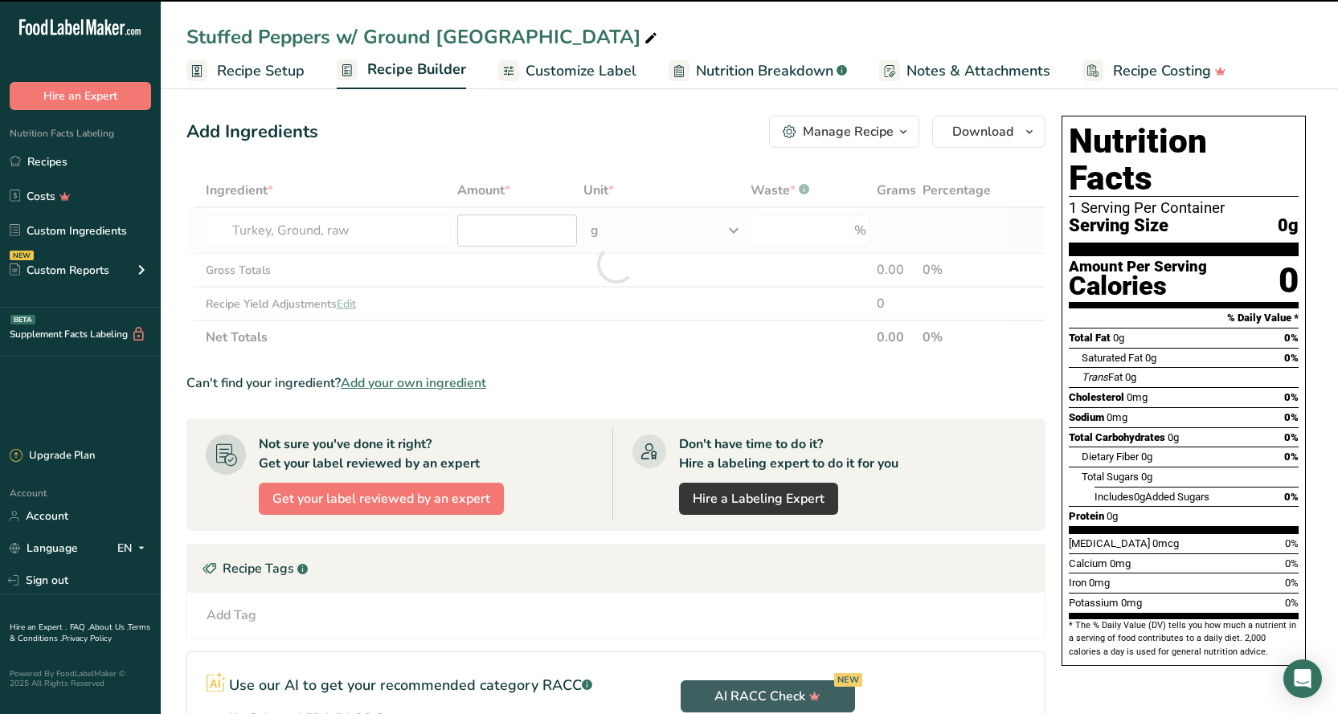
type input "0"
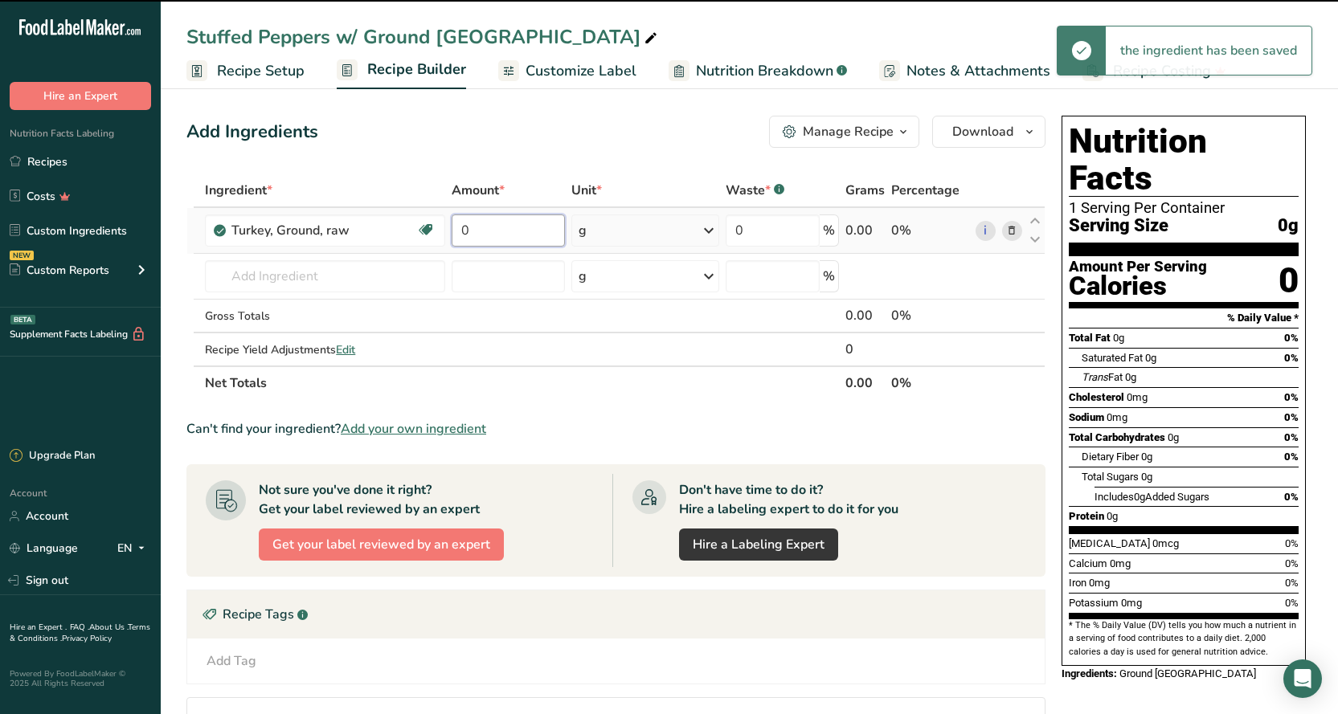
click at [502, 233] on input "0" at bounding box center [507, 230] width 112 height 32
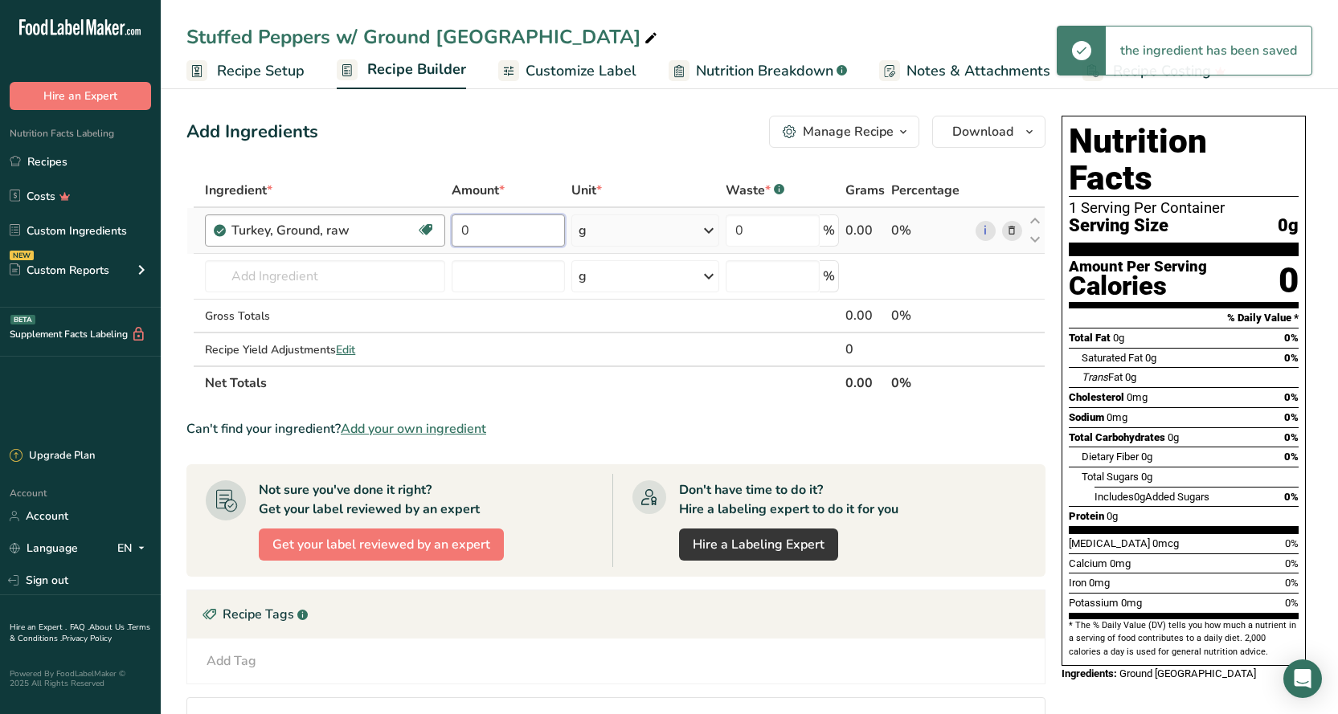
drag, startPoint x: 490, startPoint y: 233, endPoint x: 430, endPoint y: 231, distance: 60.3
click at [431, 233] on tr "Turkey, Ground, raw Dairy free Gluten free Soy free Source of B-Vitamins 0 g Po…" at bounding box center [615, 231] width 857 height 46
type input "112"
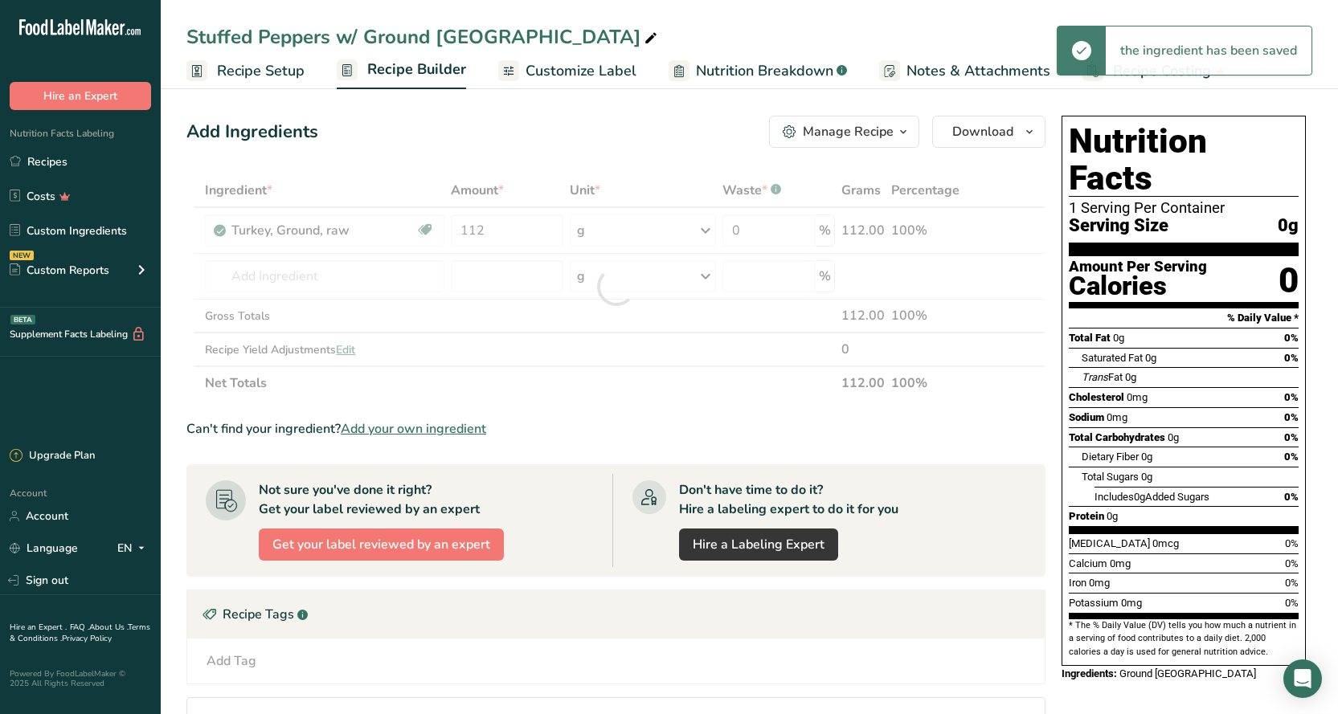
click at [523, 143] on div "Add Ingredients Manage Recipe Delete Recipe Duplicate Recipe Scale Recipe Save …" at bounding box center [615, 132] width 859 height 32
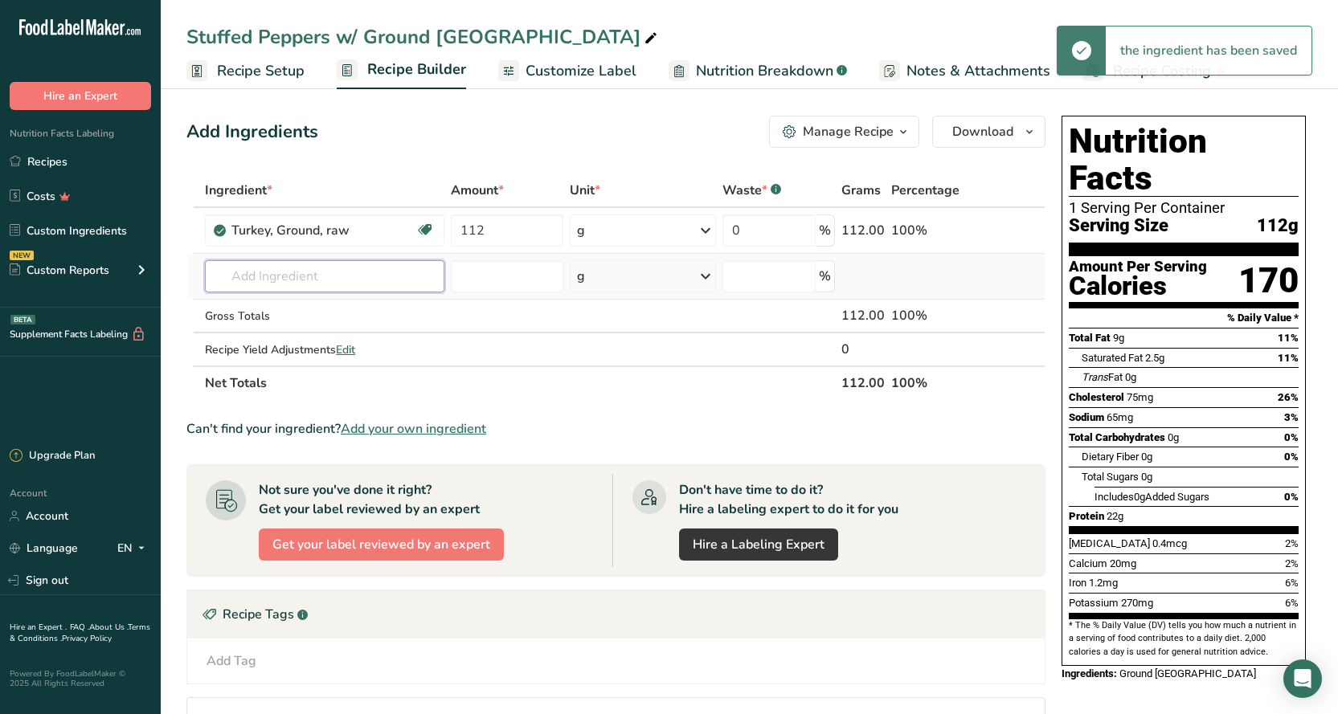
click at [307, 272] on input "text" at bounding box center [324, 276] width 239 height 32
type input "R"
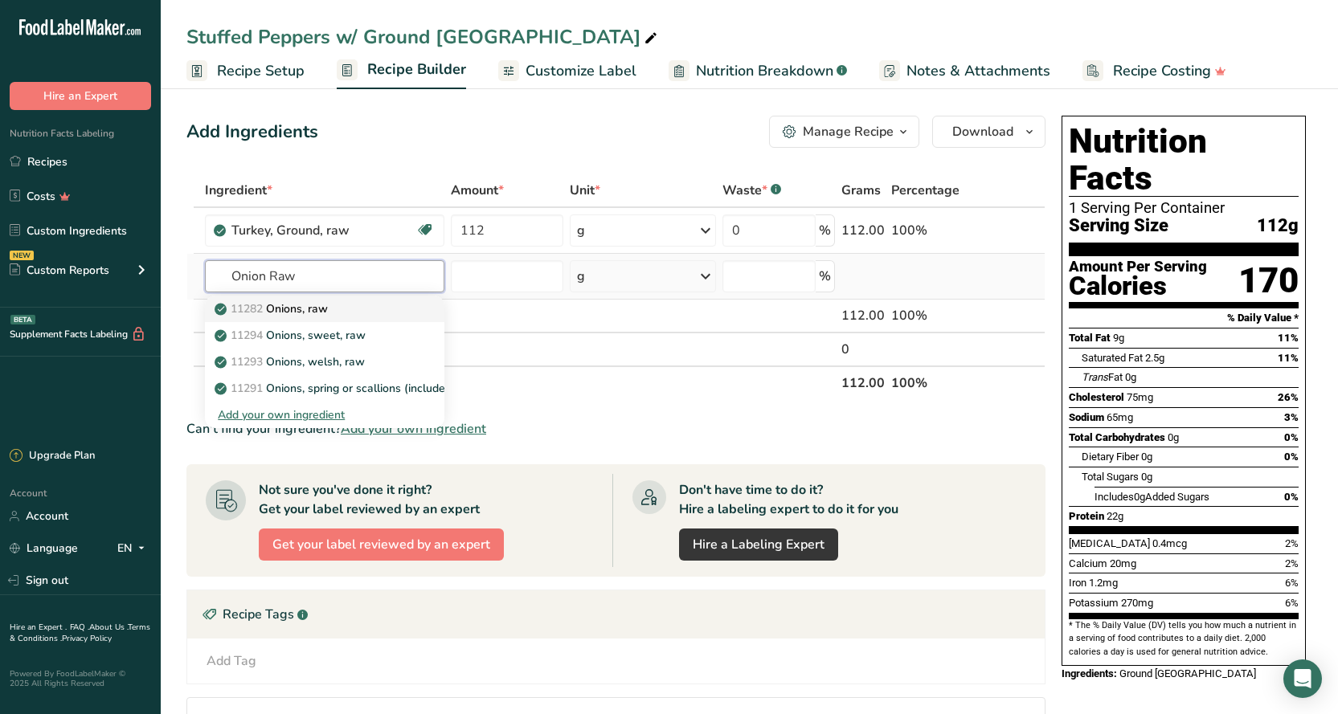
type input "Onion Raw"
click at [294, 315] on p "11282 Onions, raw" at bounding box center [273, 308] width 110 height 17
type input "Onions, raw"
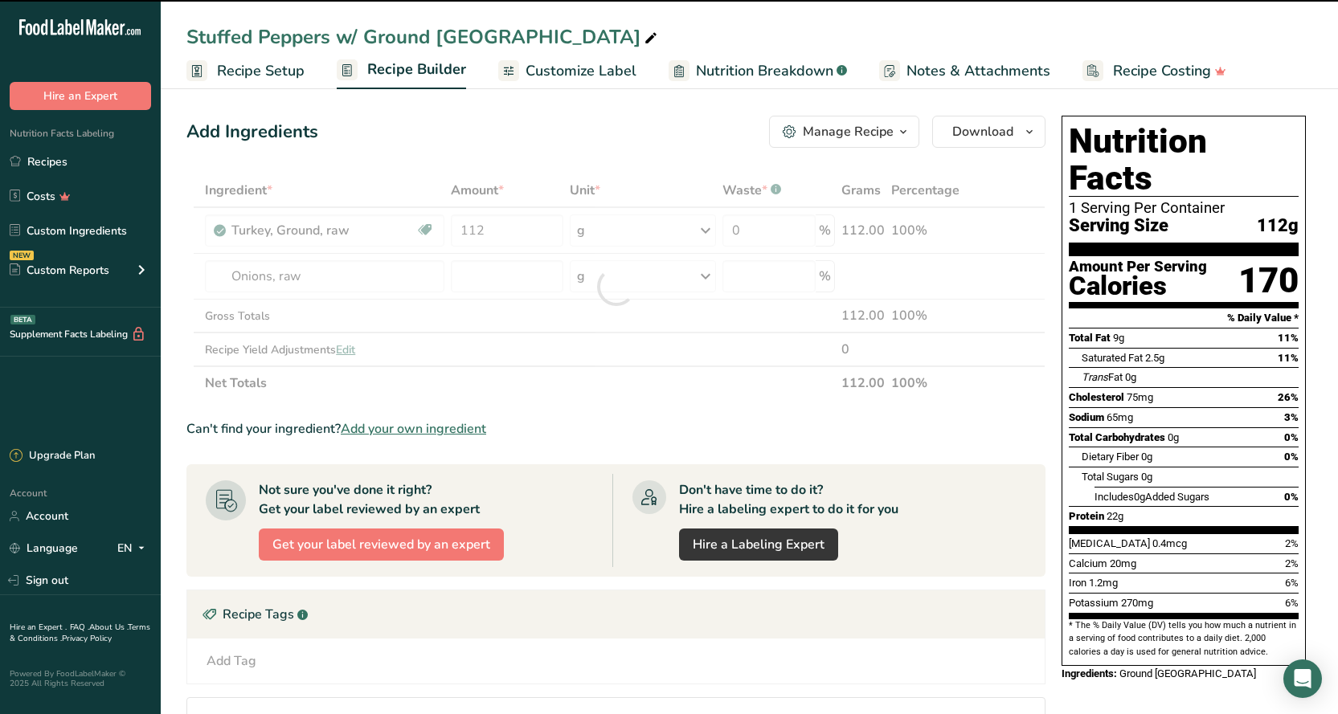
type input "0"
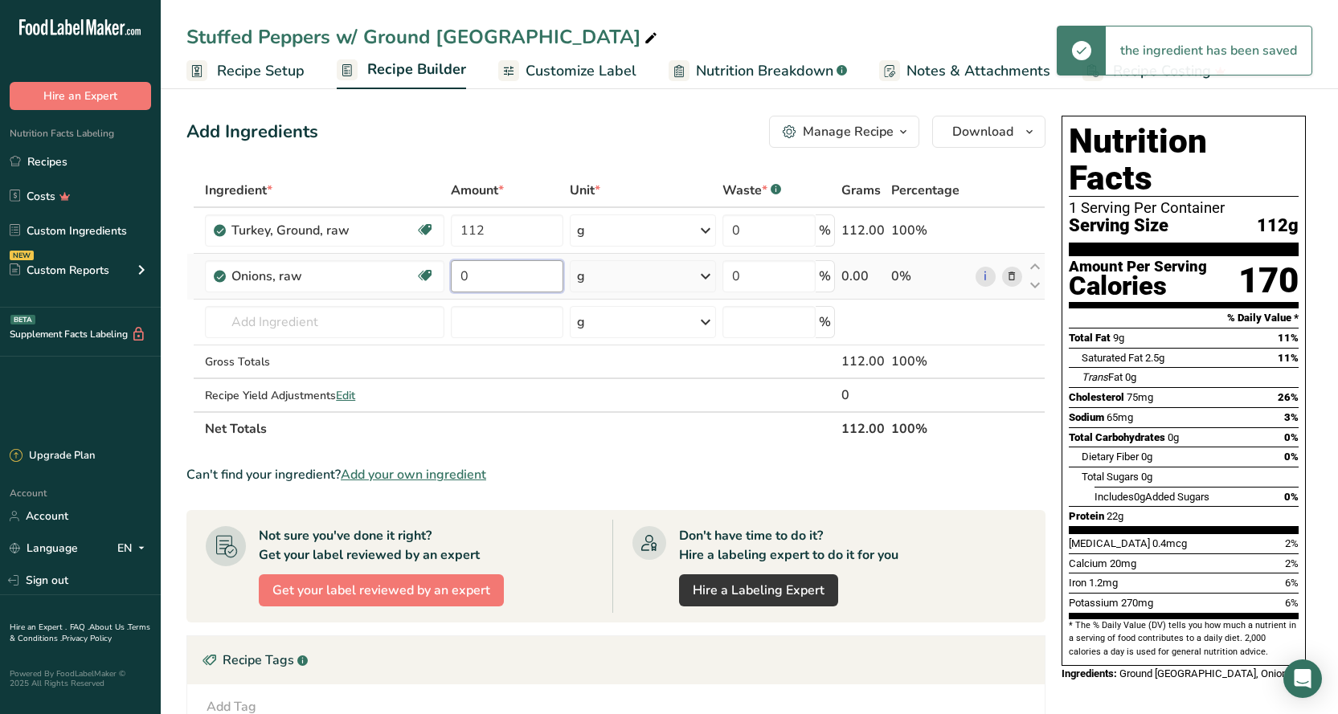
drag, startPoint x: 491, startPoint y: 276, endPoint x: 465, endPoint y: 278, distance: 25.8
click at [465, 278] on input "0" at bounding box center [507, 276] width 112 height 32
drag, startPoint x: 468, startPoint y: 277, endPoint x: 447, endPoint y: 266, distance: 24.4
click at [451, 272] on input "0" at bounding box center [507, 276] width 112 height 32
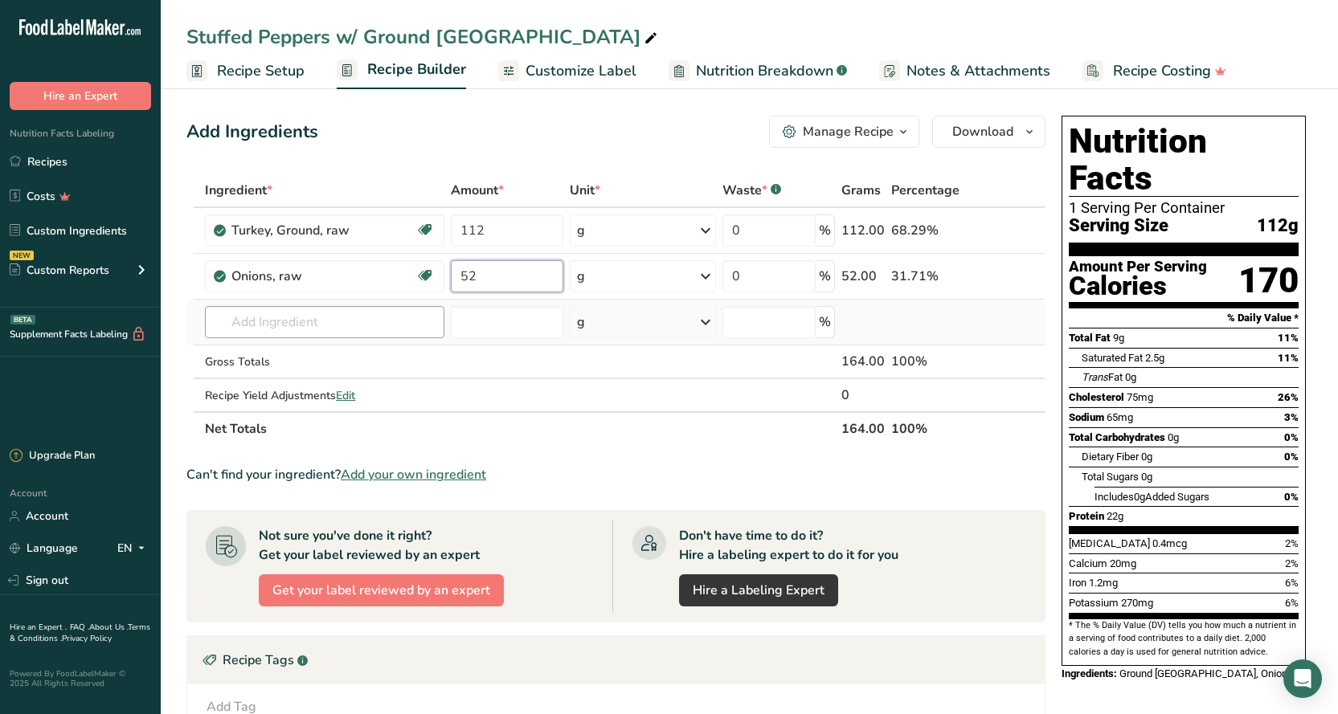
type input "52"
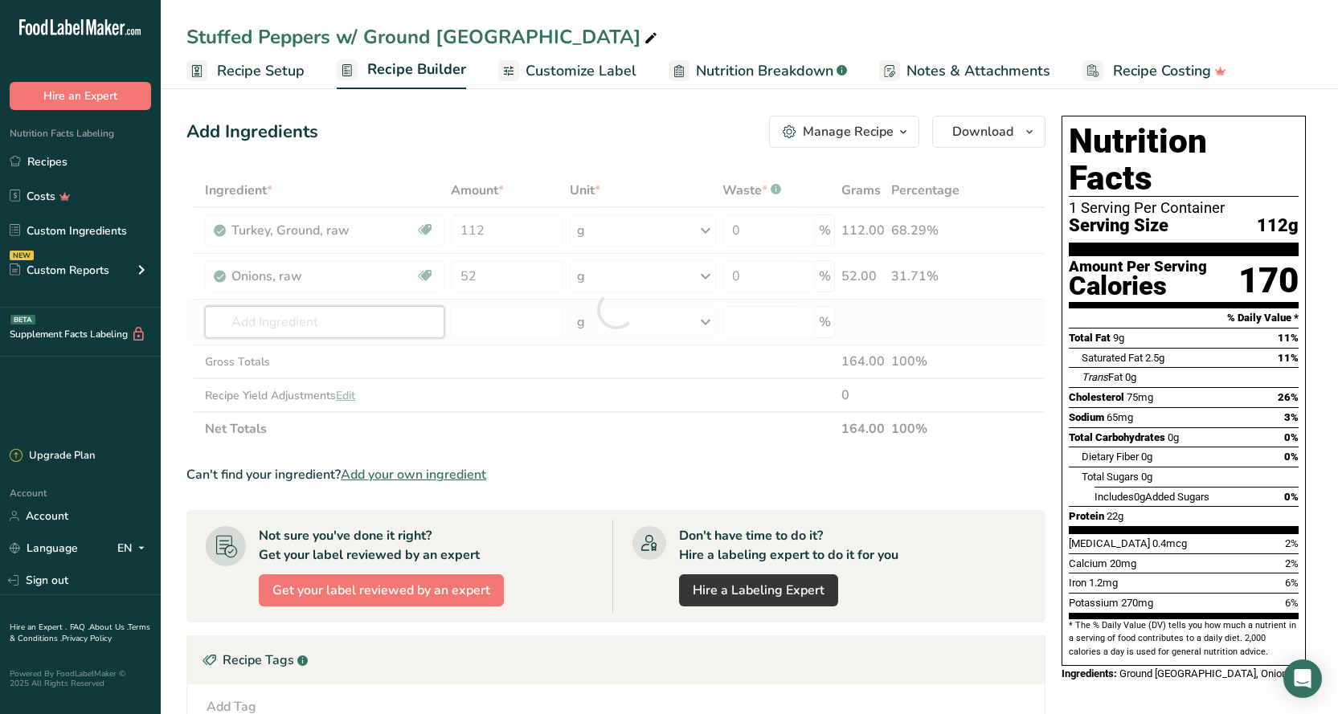
click at [319, 318] on div "Ingredient * Amount * Unit * Waste * .a-a{fill:#347362;}.b-a{fill:#fff;} Grams …" at bounding box center [615, 310] width 859 height 272
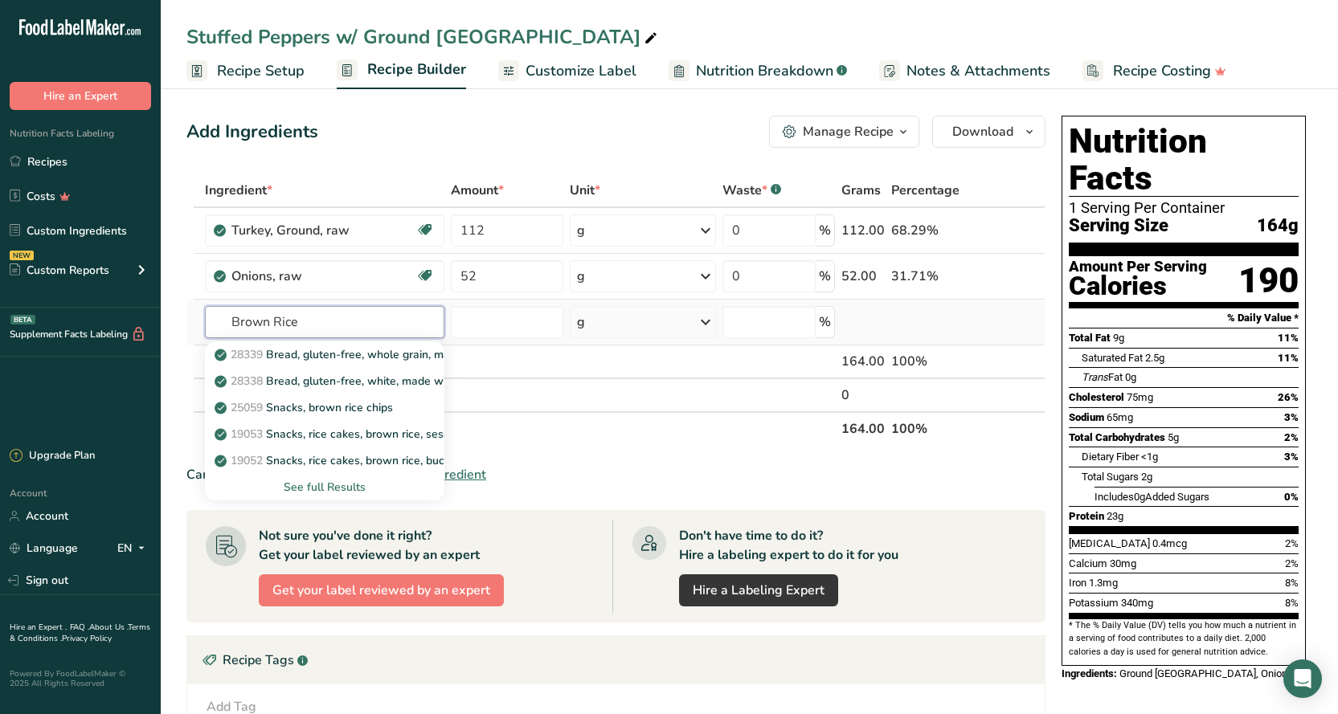
drag, startPoint x: 312, startPoint y: 317, endPoint x: 196, endPoint y: 322, distance: 115.8
click at [193, 325] on tr "Brown Rice 28339 Bread, gluten-free, whole grain, made with tapioca starch and …" at bounding box center [615, 323] width 857 height 46
type input "rice"
click at [325, 495] on div "See full Results" at bounding box center [325, 487] width 214 height 17
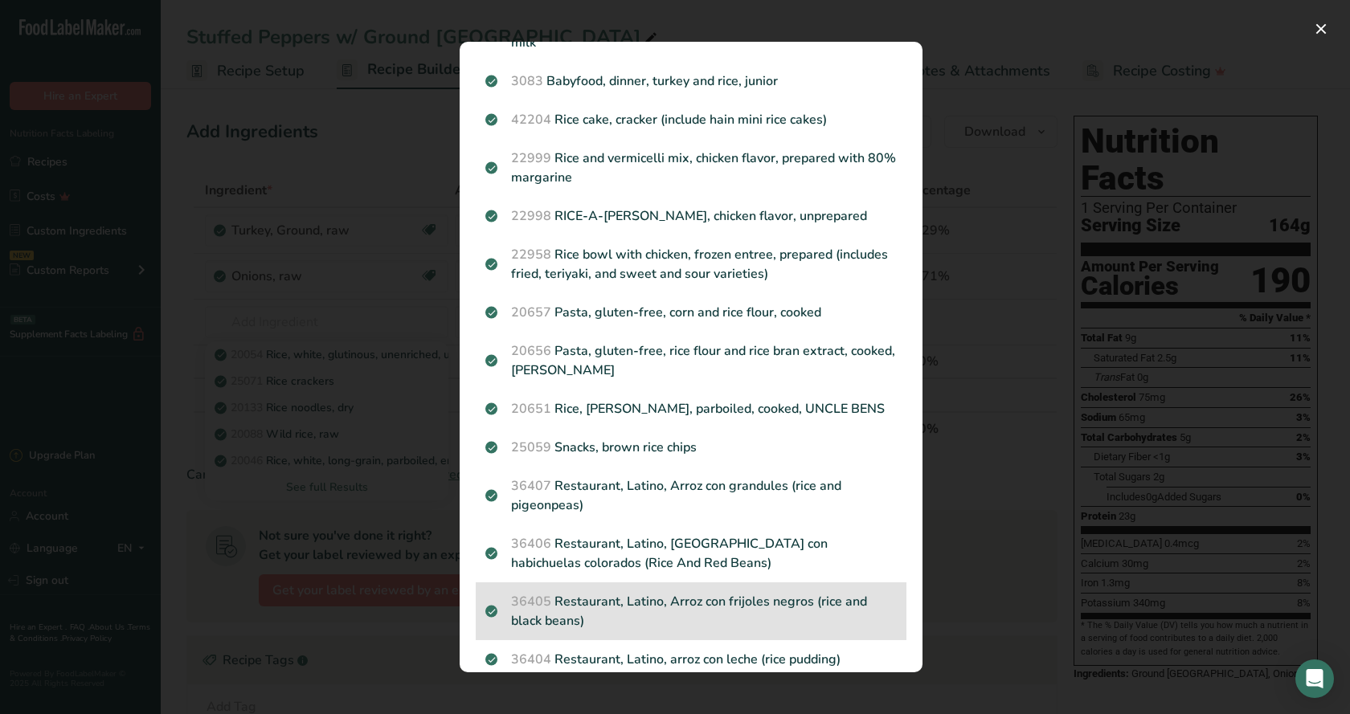
scroll to position [1709, 0]
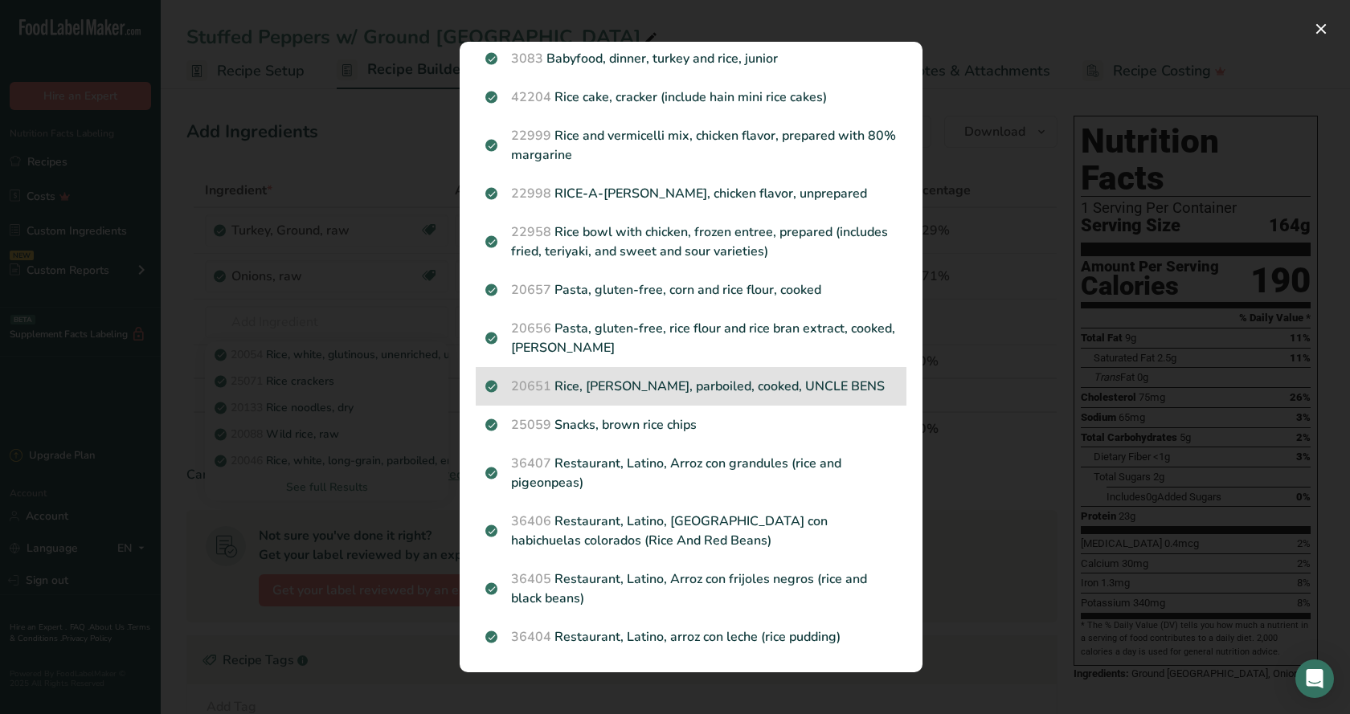
click at [676, 391] on p "20651 Rice, brown, parboiled, cooked, UNCLE BENS" at bounding box center [690, 386] width 411 height 19
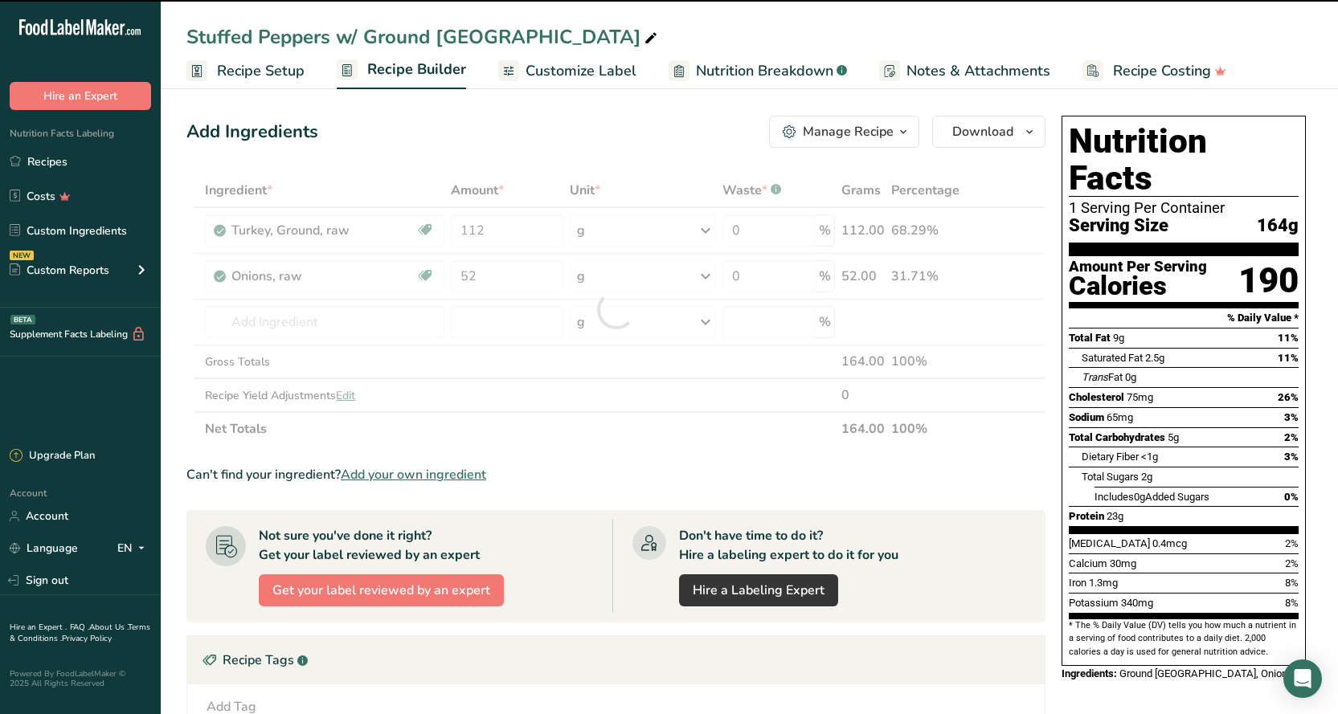
type input "0"
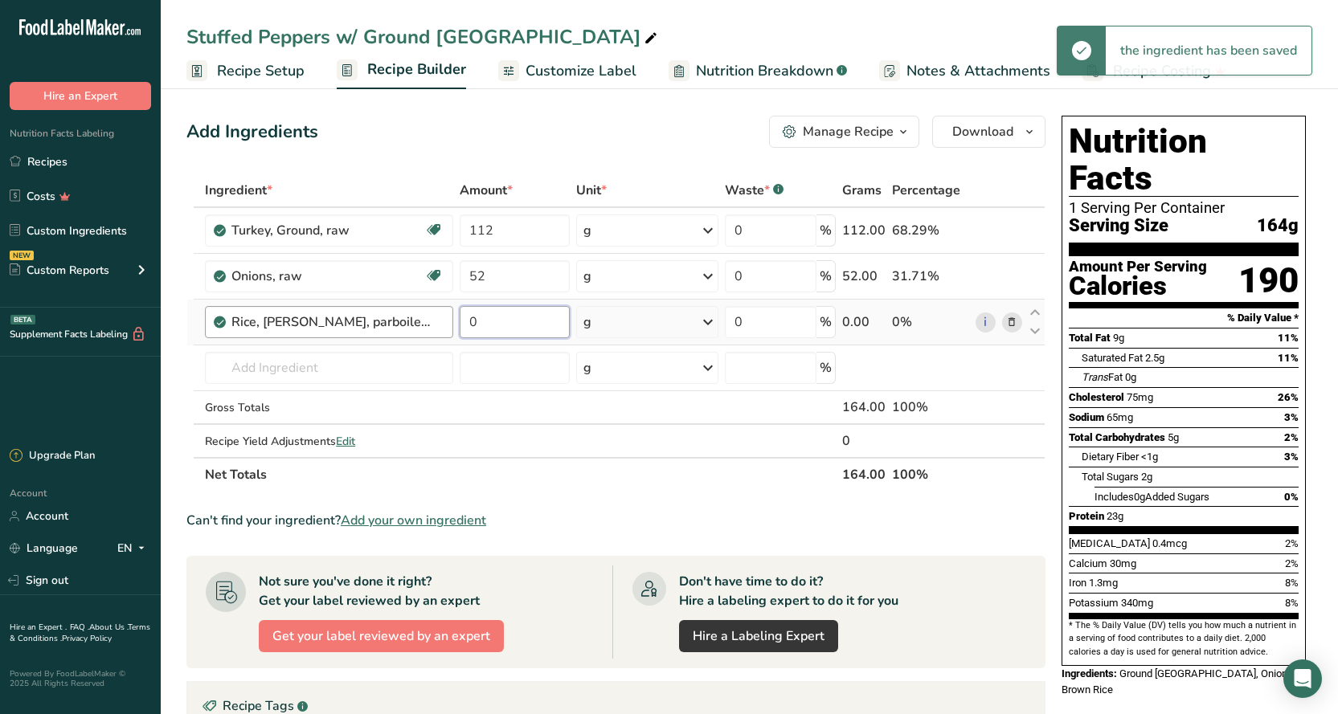
drag, startPoint x: 496, startPoint y: 325, endPoint x: 452, endPoint y: 325, distance: 43.4
click at [452, 325] on tr "Rice, brown, parboiled, cooked, UNCLE BENS 0 g Portions 1 cup Weight Units g kg…" at bounding box center [615, 323] width 857 height 46
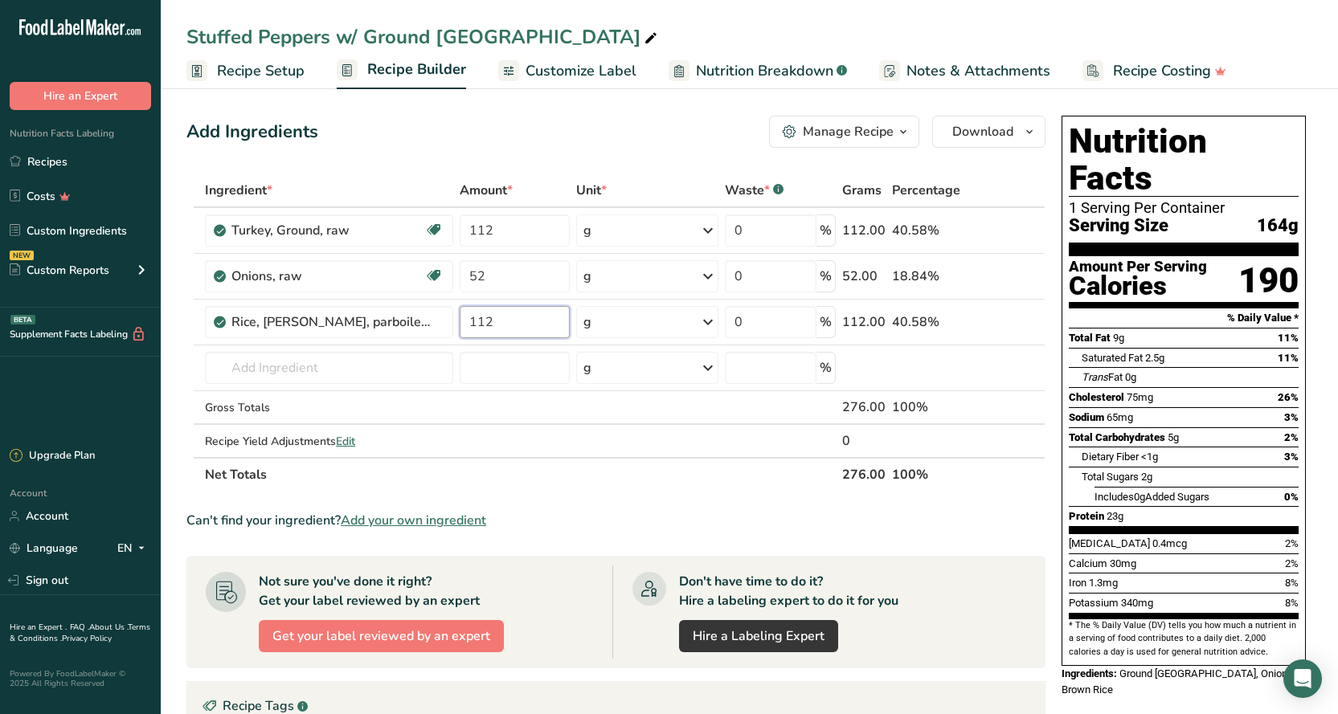
type input "112"
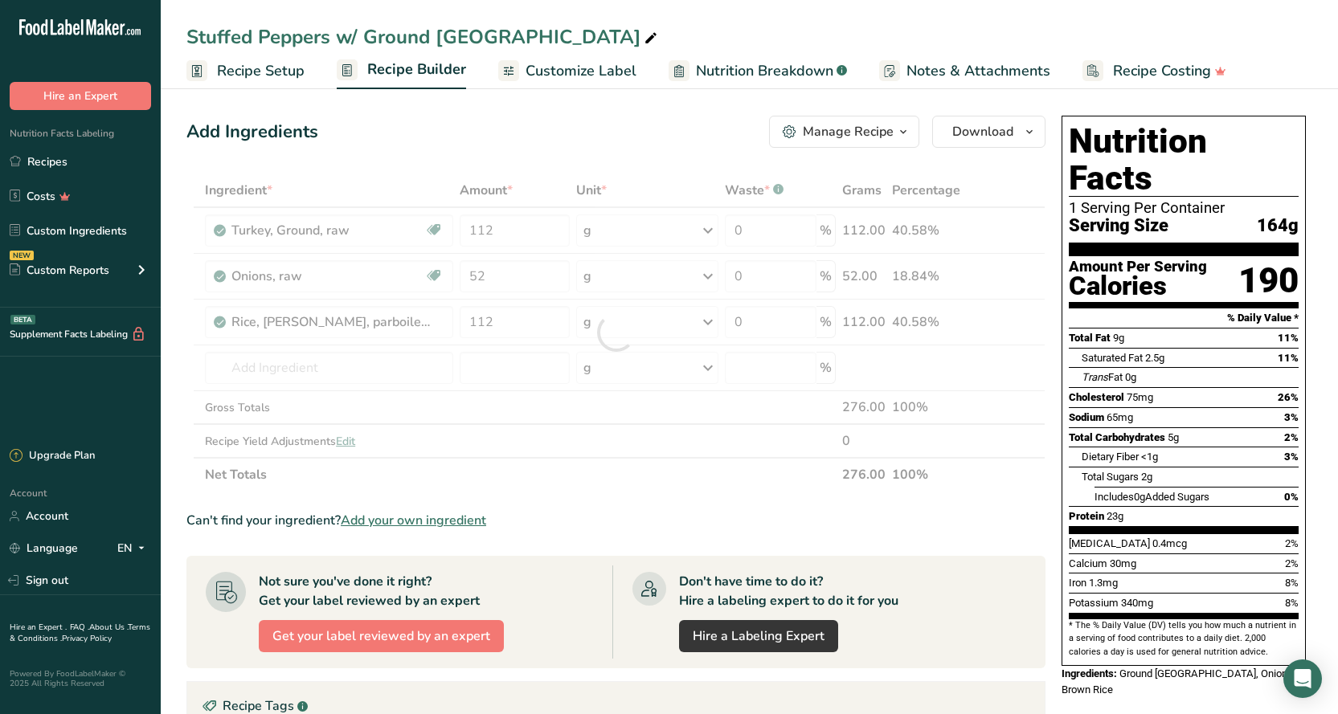
click at [542, 136] on div "Add Ingredients Manage Recipe Delete Recipe Duplicate Recipe Scale Recipe Save …" at bounding box center [615, 132] width 859 height 32
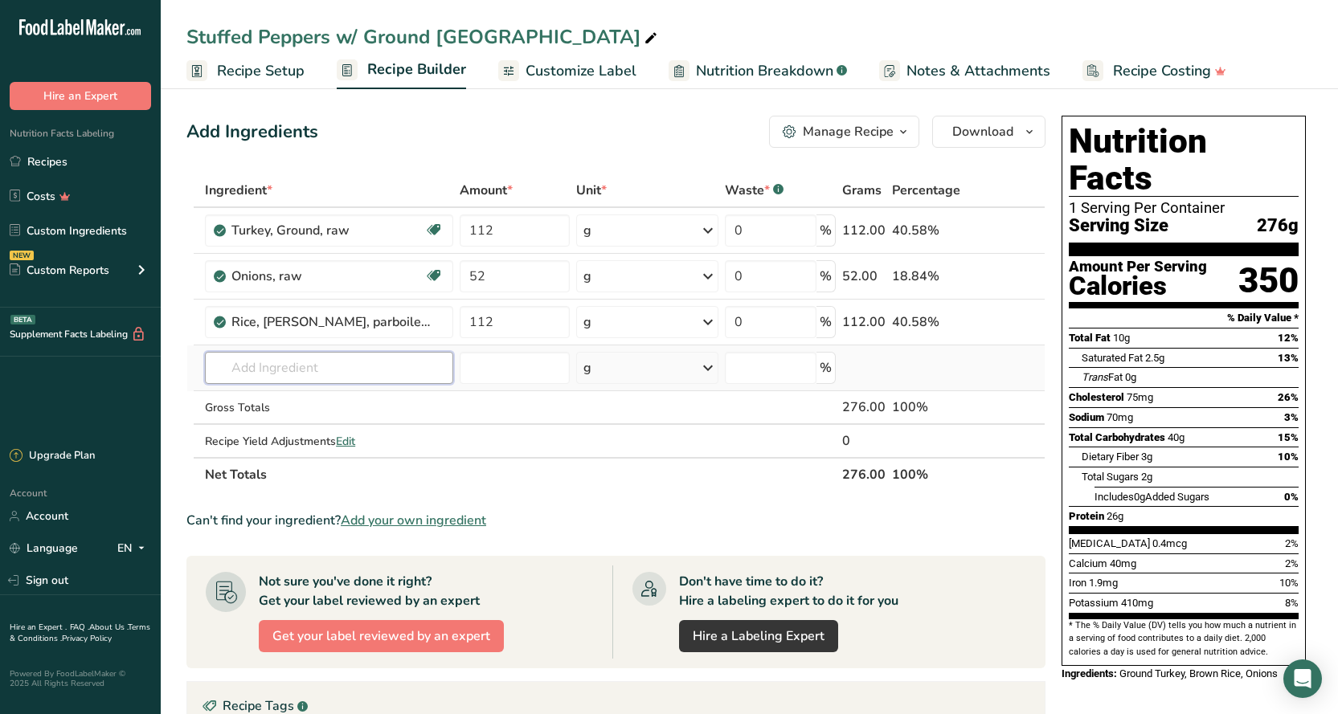
click at [273, 377] on input "text" at bounding box center [329, 368] width 248 height 32
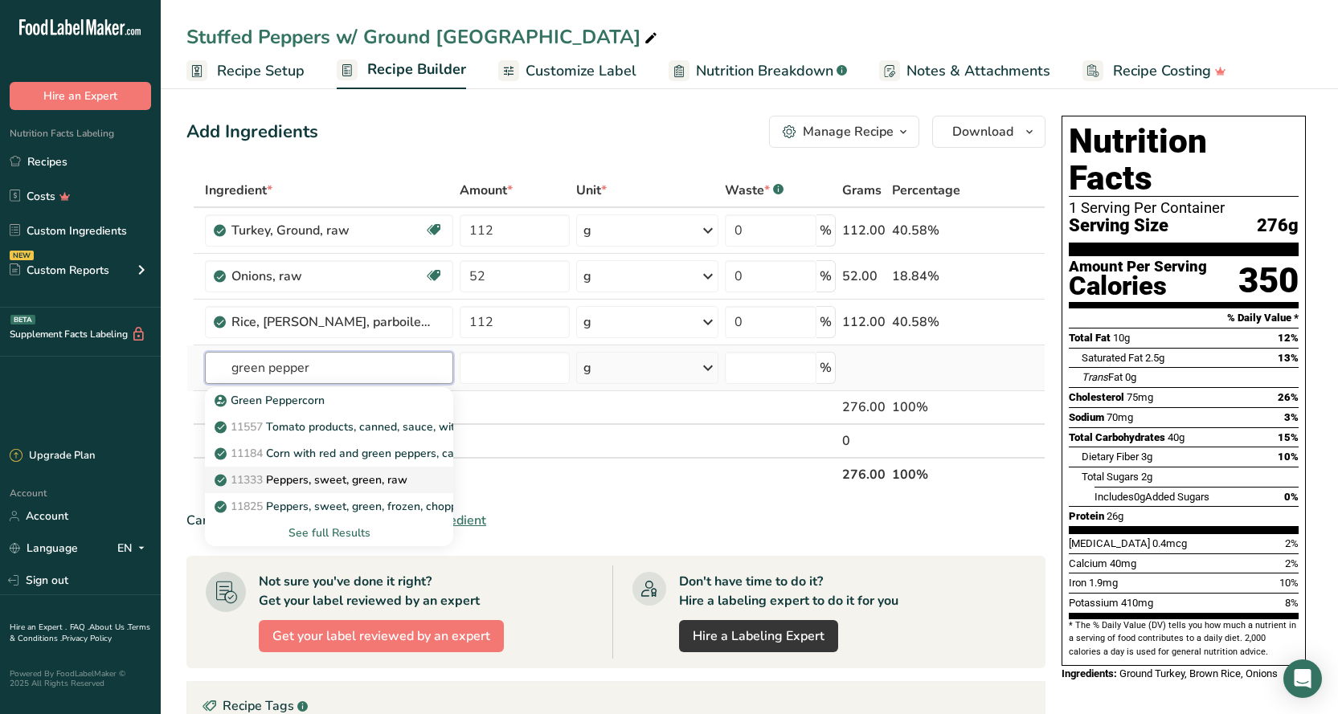
type input "green pepper"
click at [332, 479] on p "11333 Peppers, sweet, green, raw" at bounding box center [313, 480] width 190 height 17
type input "Peppers, sweet, green, raw"
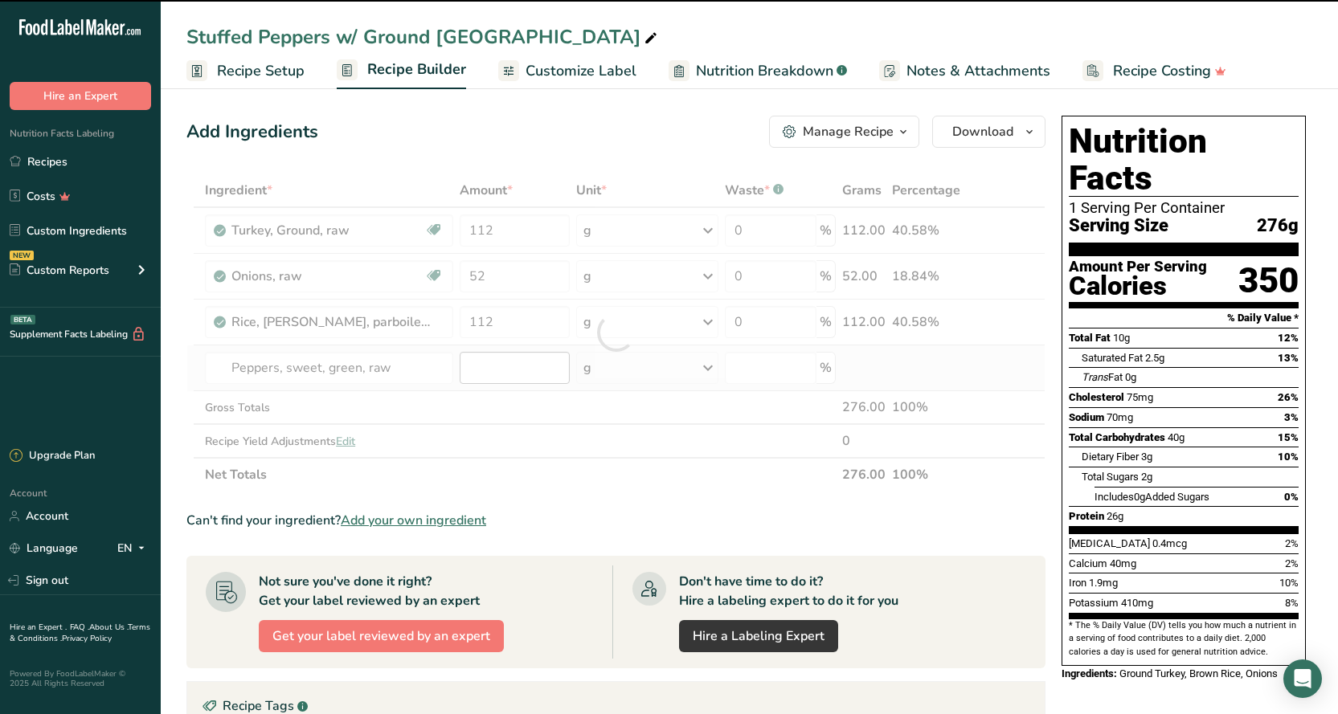
type input "0"
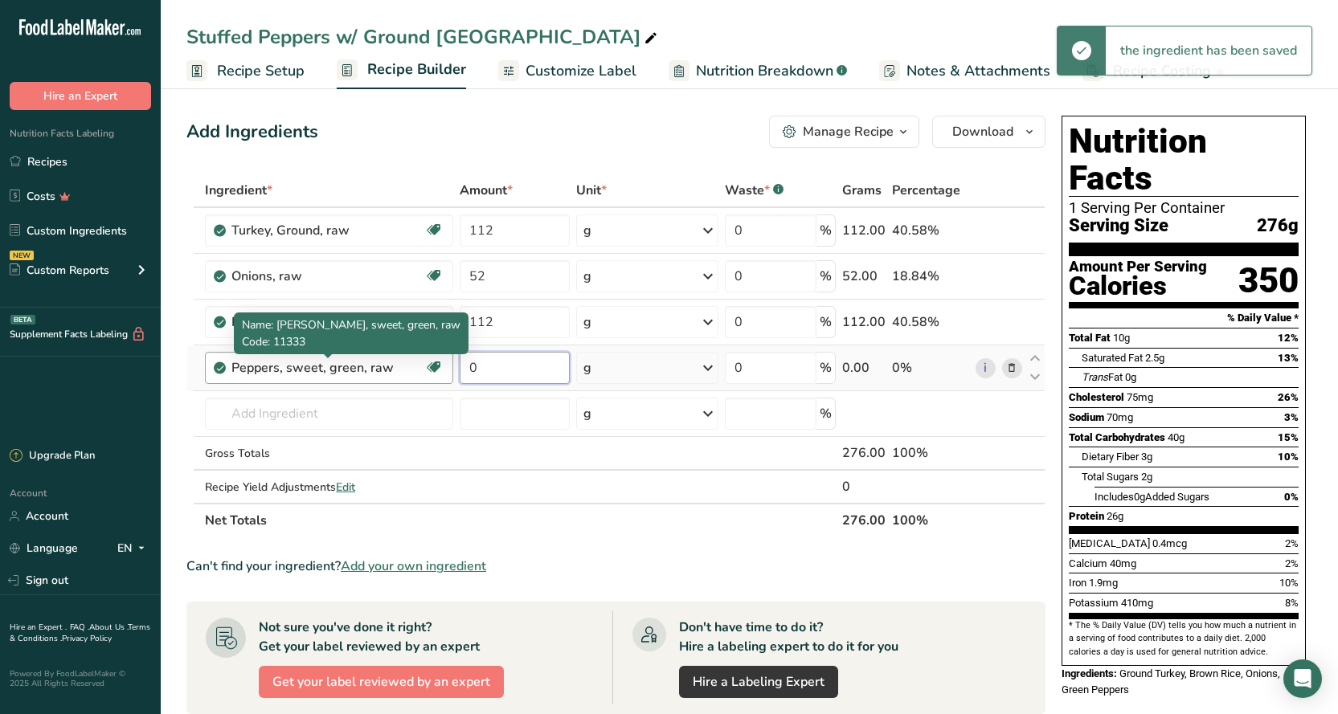
drag, startPoint x: 499, startPoint y: 374, endPoint x: 402, endPoint y: 370, distance: 97.3
click at [415, 374] on tr "Peppers, sweet, green, raw Source of Antioxidants Dairy free Gluten free Vegan …" at bounding box center [615, 368] width 857 height 46
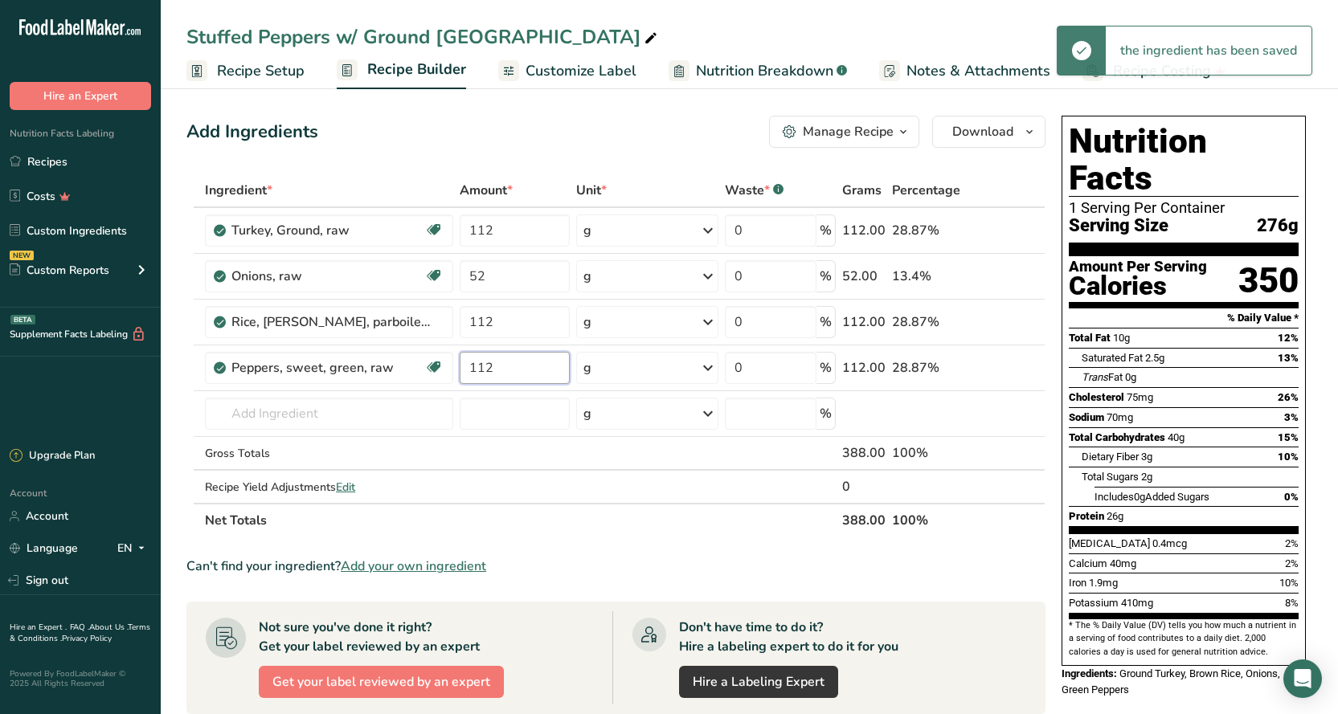
type input "112"
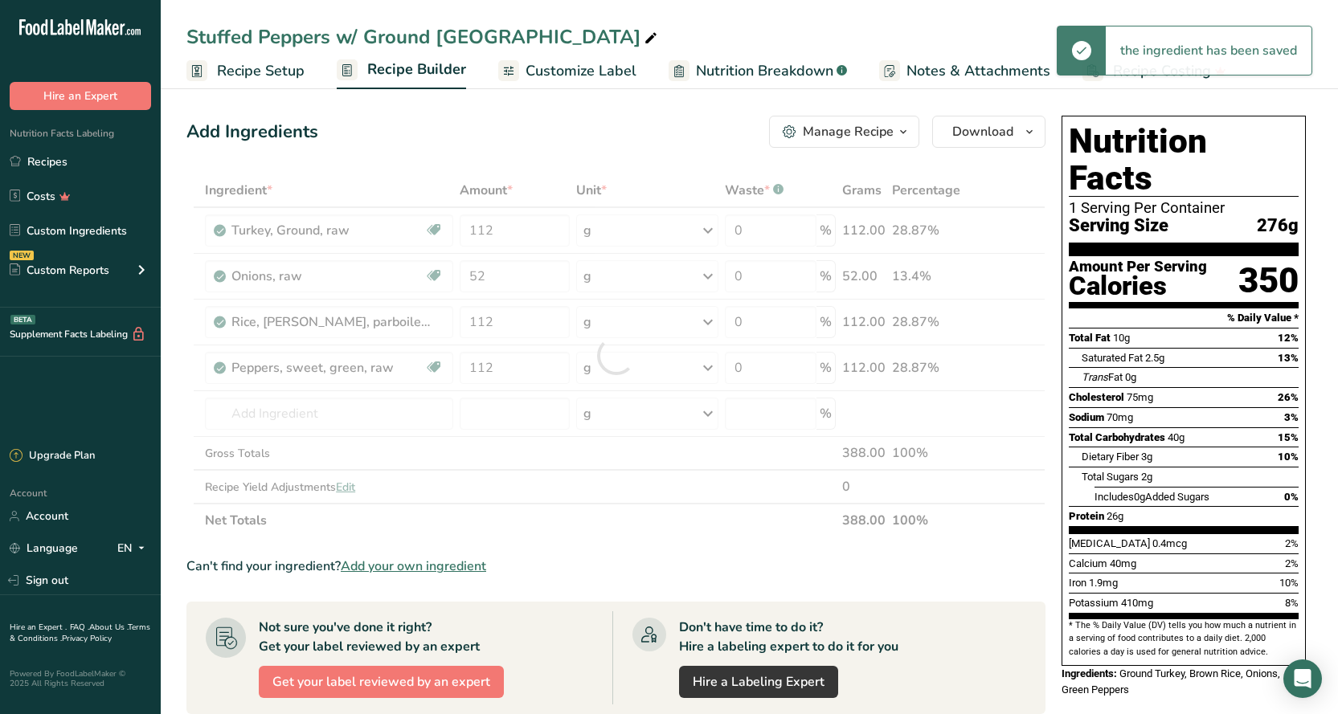
click at [531, 130] on div "Add Ingredients Manage Recipe Delete Recipe Duplicate Recipe Scale Recipe Save …" at bounding box center [615, 132] width 859 height 32
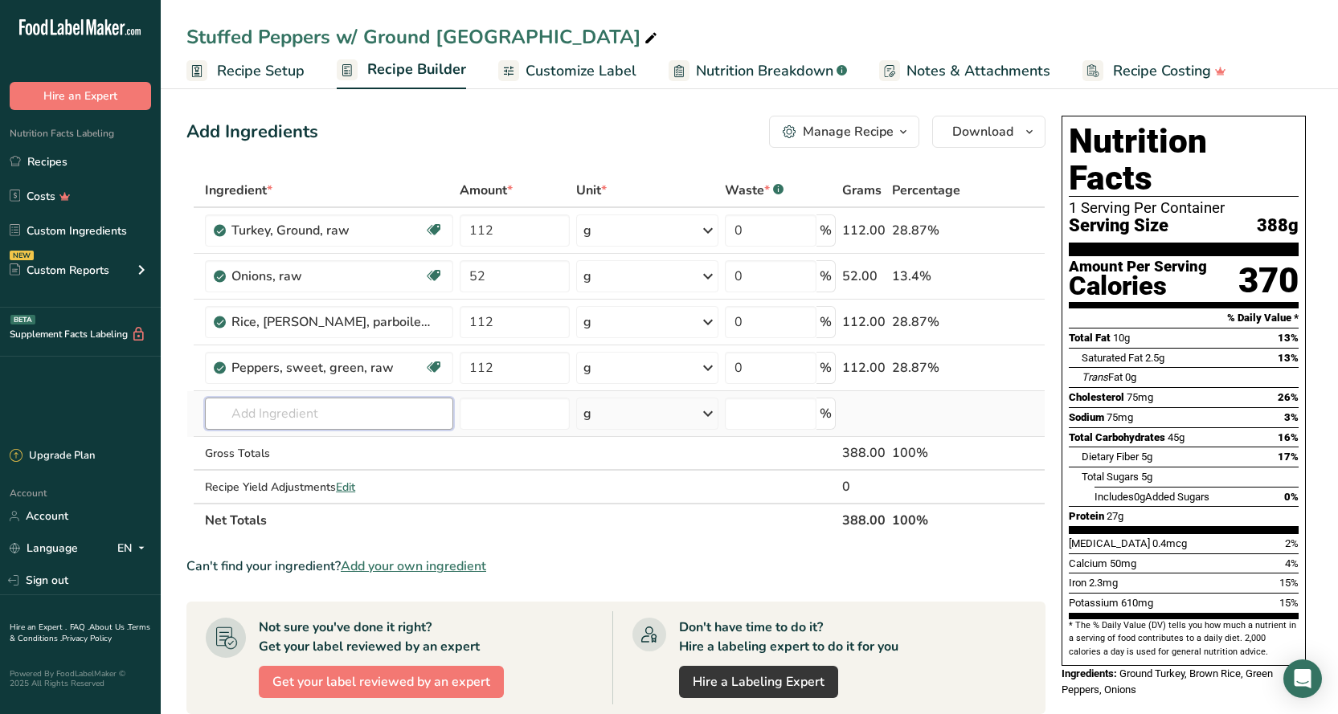
click at [243, 408] on input "text" at bounding box center [329, 414] width 248 height 32
type input "d"
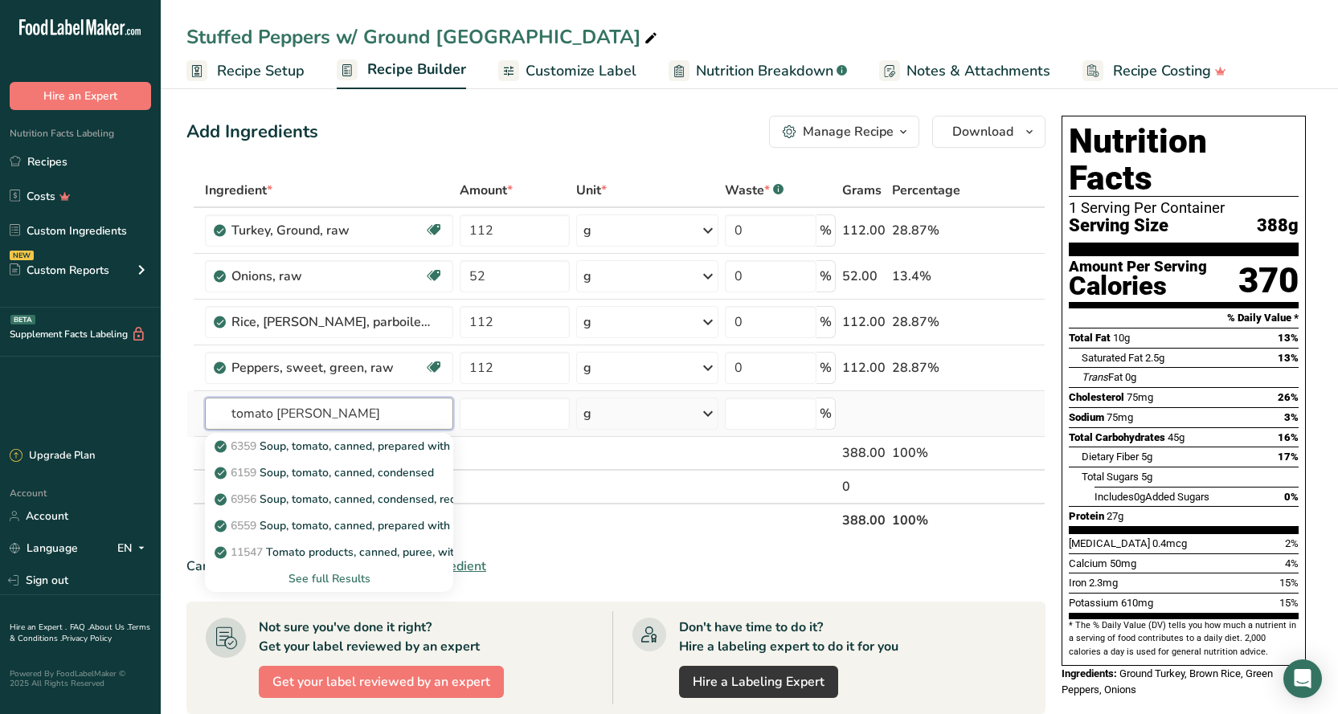
type input "tomato cann"
click at [325, 571] on div "See full Results" at bounding box center [329, 578] width 223 height 17
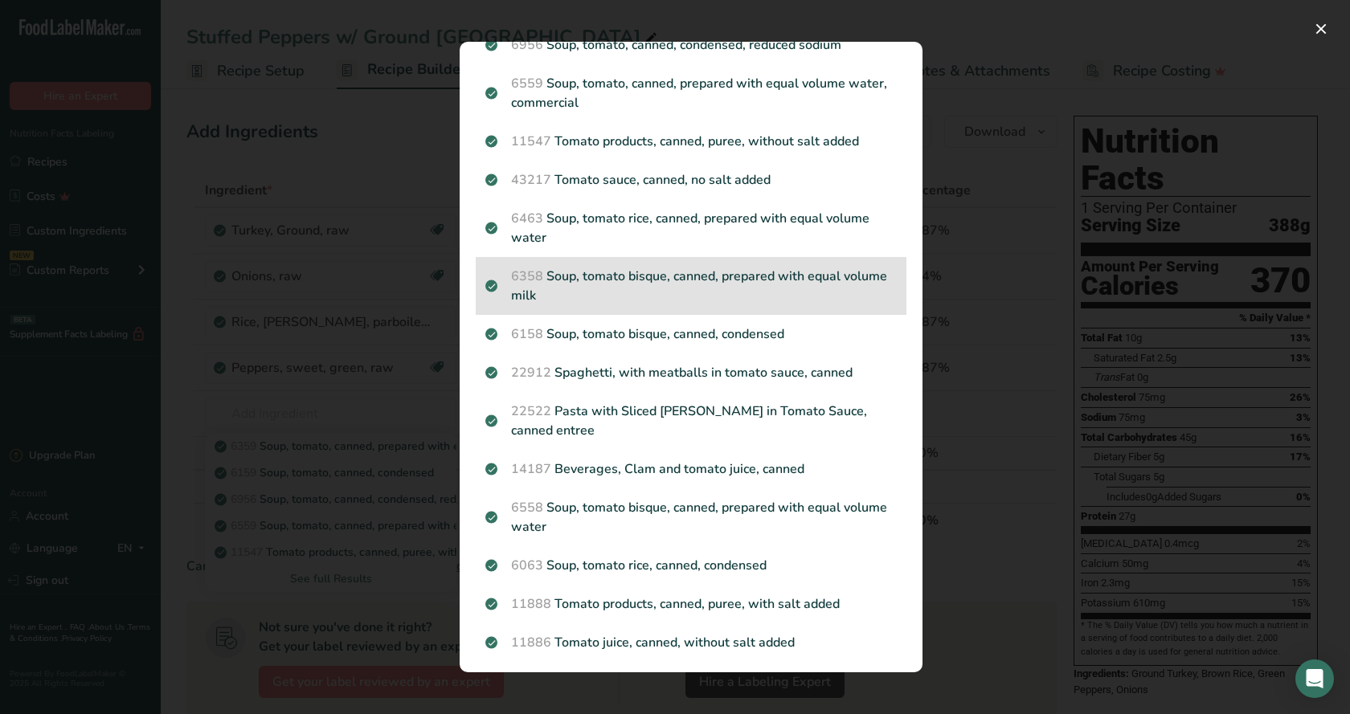
scroll to position [241, 0]
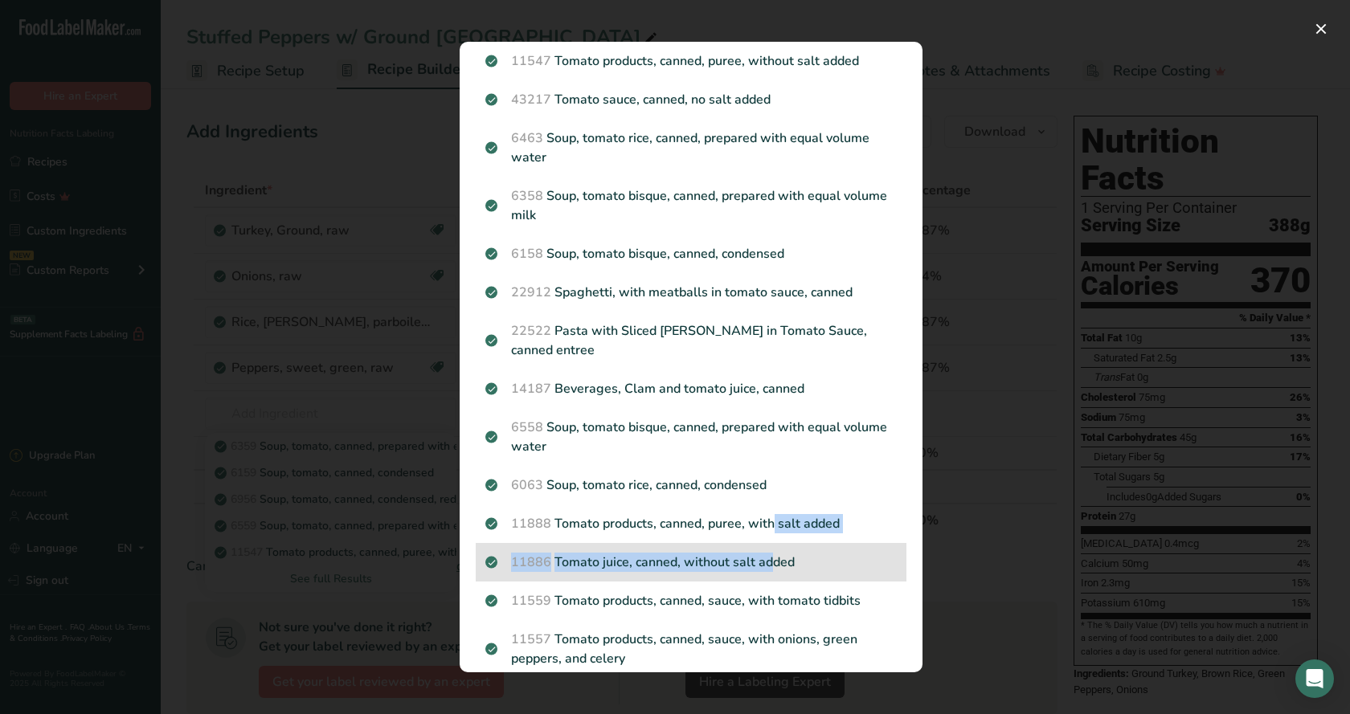
drag, startPoint x: 701, startPoint y: 525, endPoint x: 699, endPoint y: 574, distance: 49.9
click at [699, 574] on section "Search Results 6359 Soup, tomato, canned, prepared with equal volume low fat (2…" at bounding box center [690, 357] width 463 height 631
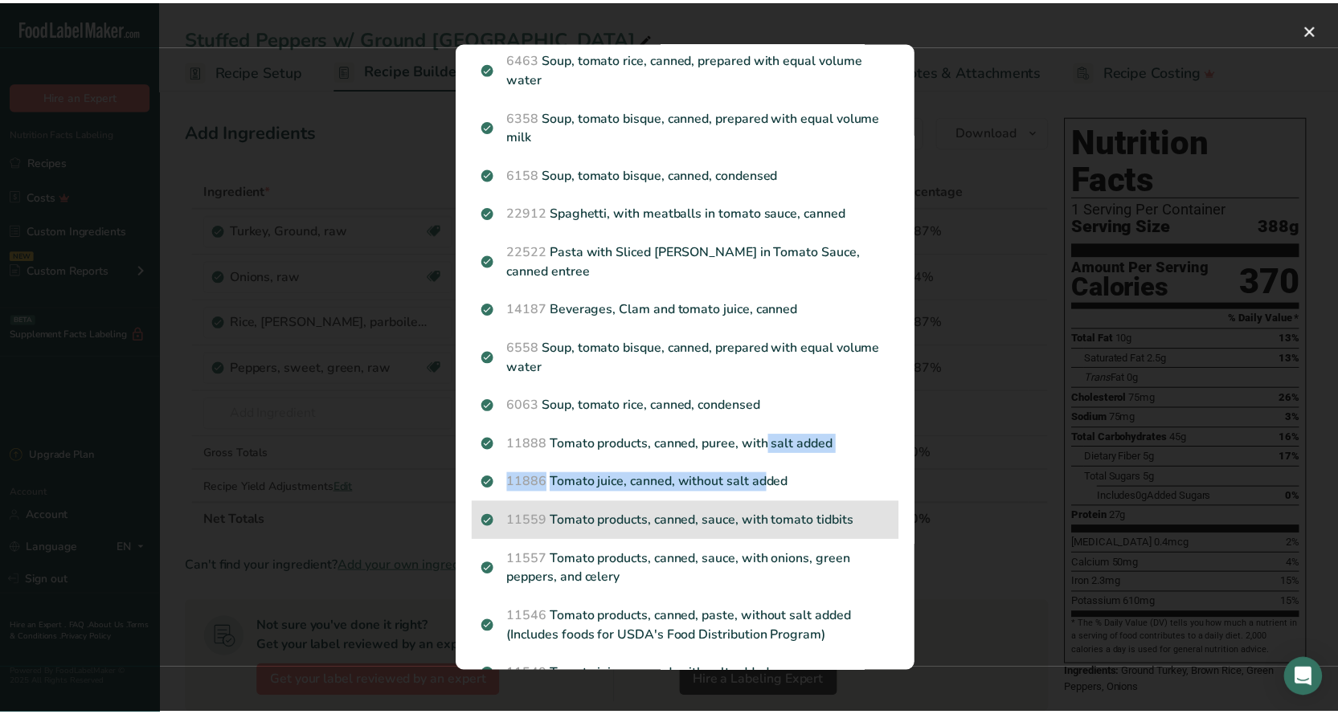
scroll to position [321, 0]
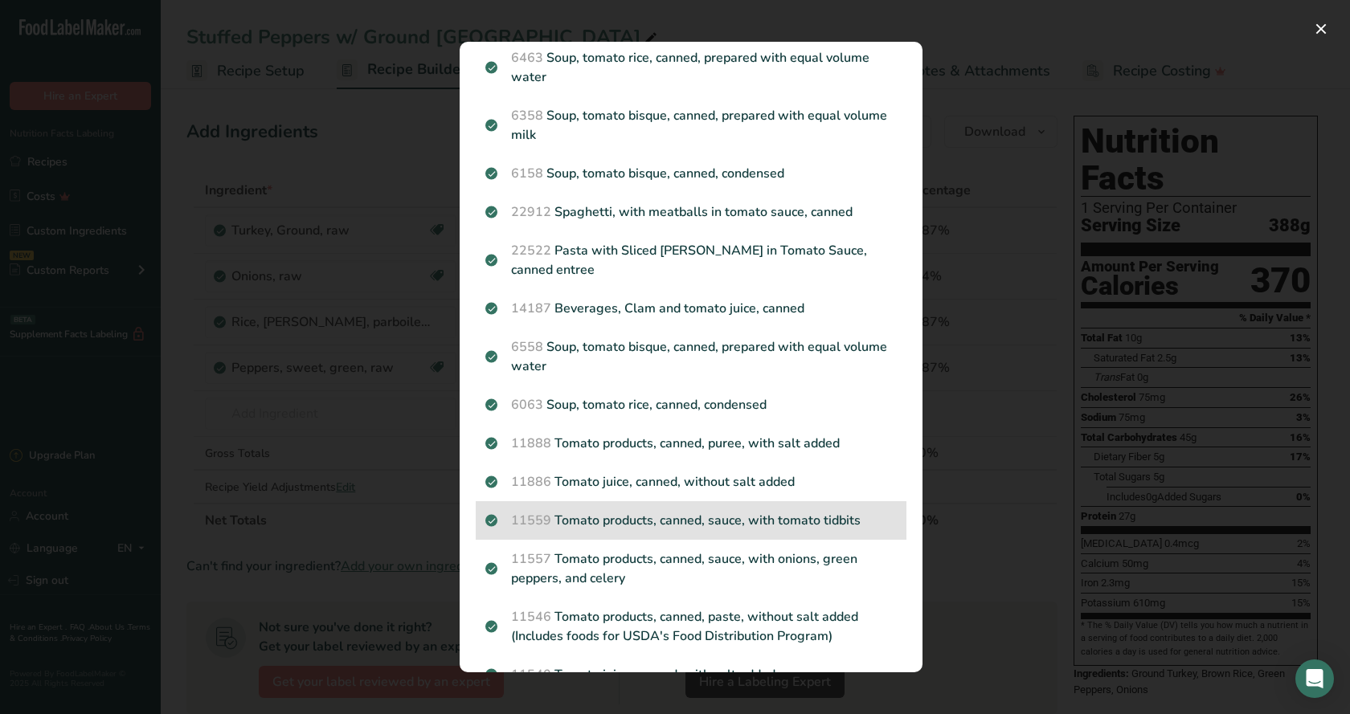
click at [718, 529] on p "11559 Tomato products, canned, sauce, with tomato tidbits" at bounding box center [690, 520] width 411 height 19
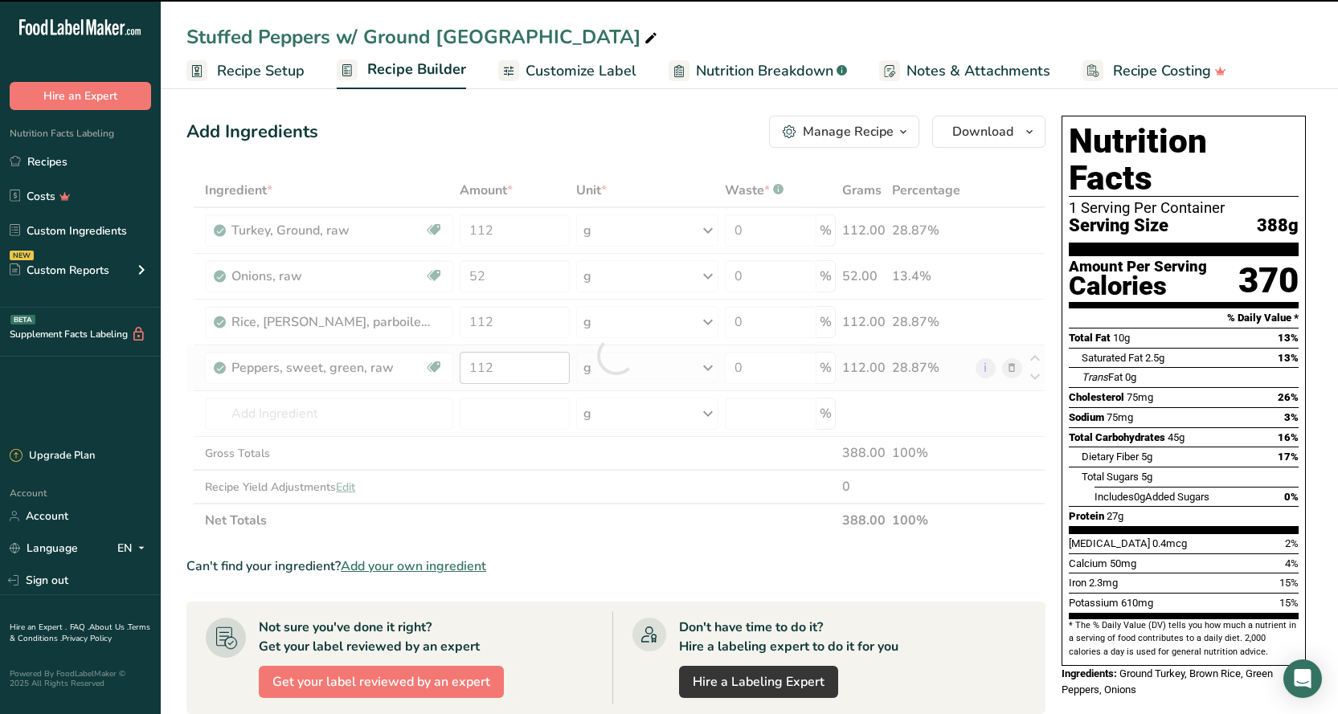
type input "0"
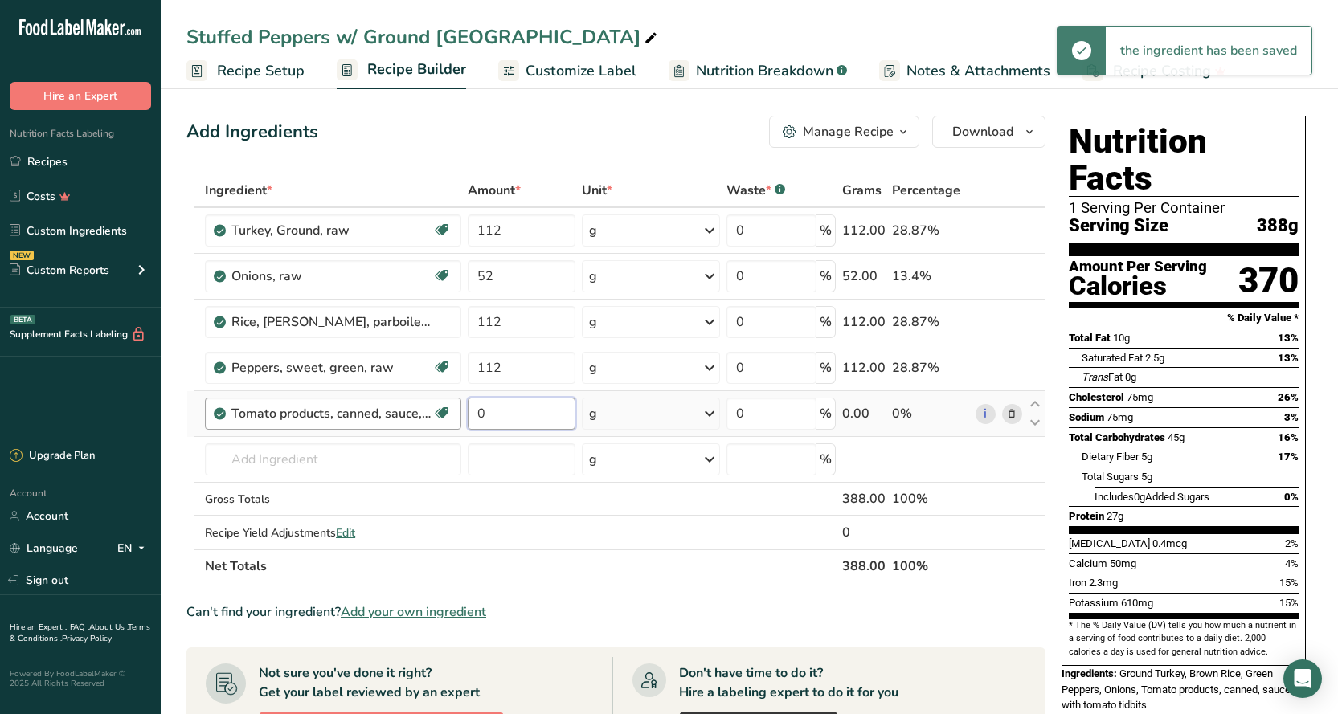
drag, startPoint x: 491, startPoint y: 417, endPoint x: 447, endPoint y: 417, distance: 44.2
click at [449, 419] on tr "Tomato products, canned, sauce, with tomato tidbits Dairy free Gluten free Vega…" at bounding box center [615, 414] width 857 height 46
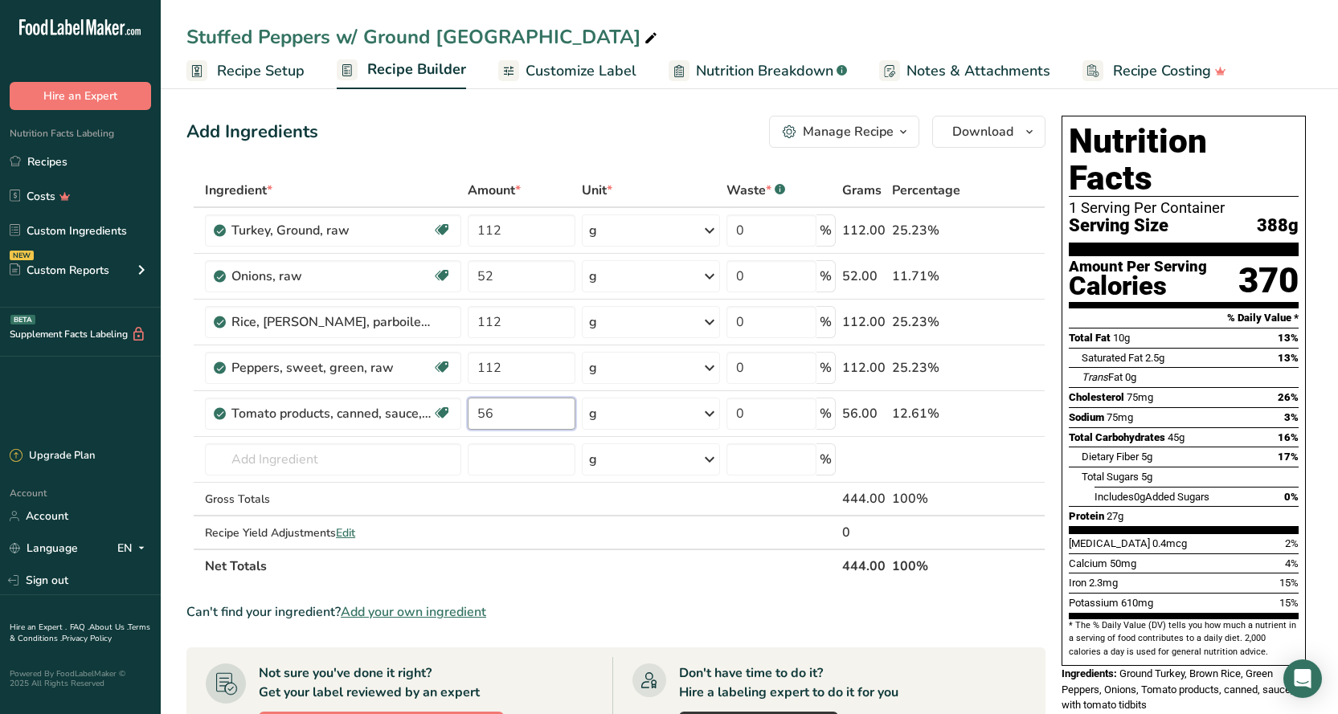
type input "56"
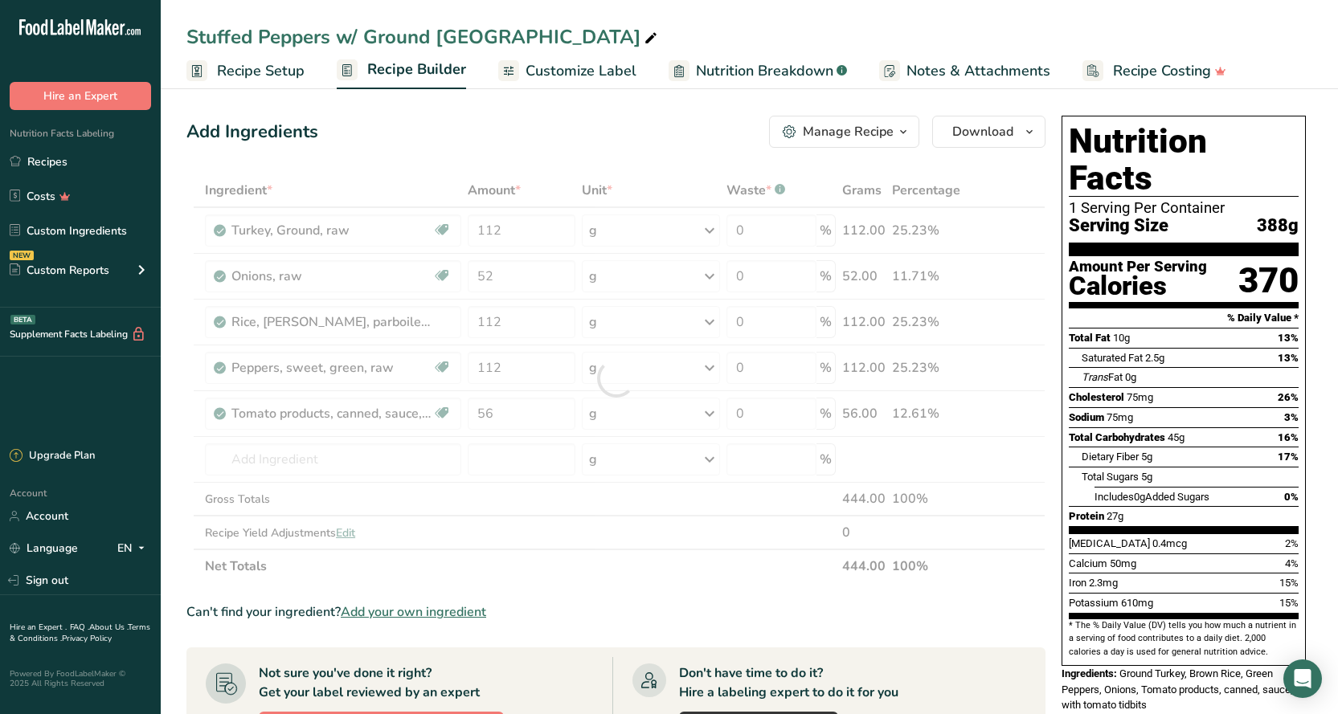
click at [614, 142] on div "Add Ingredients Manage Recipe Delete Recipe Duplicate Recipe Scale Recipe Save …" at bounding box center [615, 132] width 859 height 32
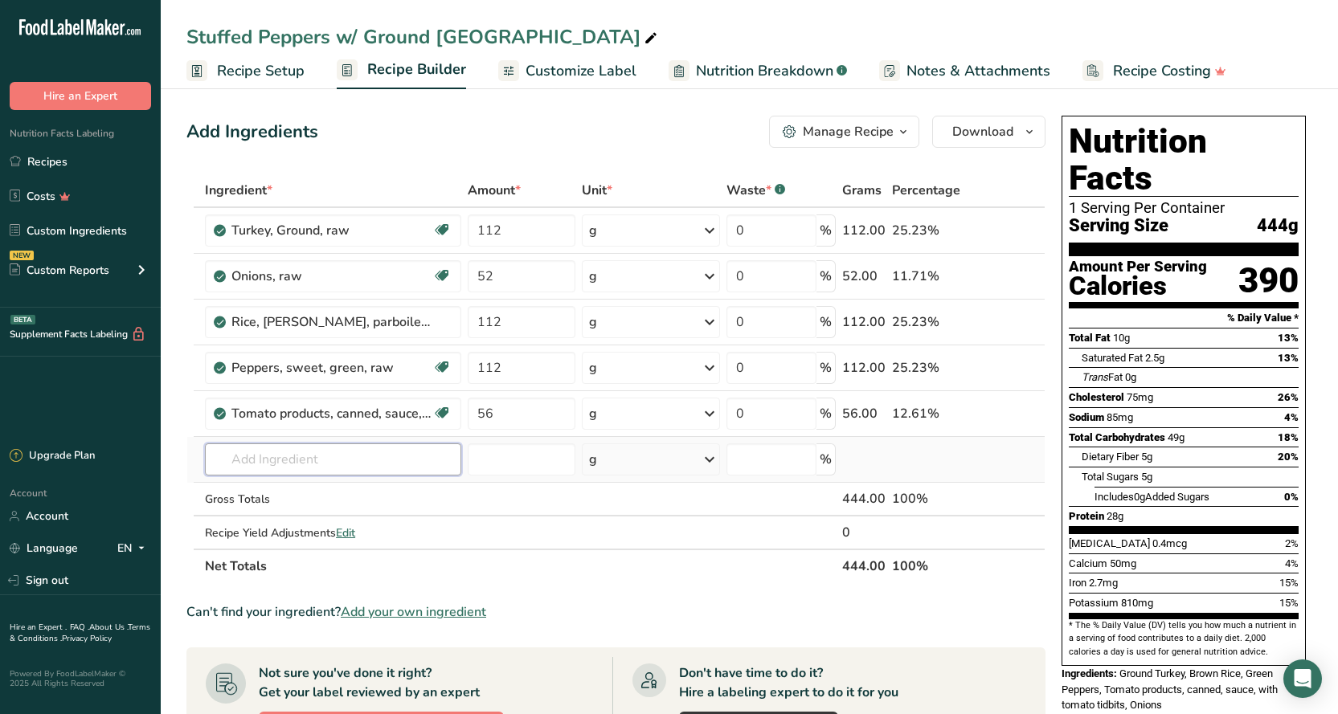
click at [262, 458] on input "text" at bounding box center [333, 459] width 256 height 32
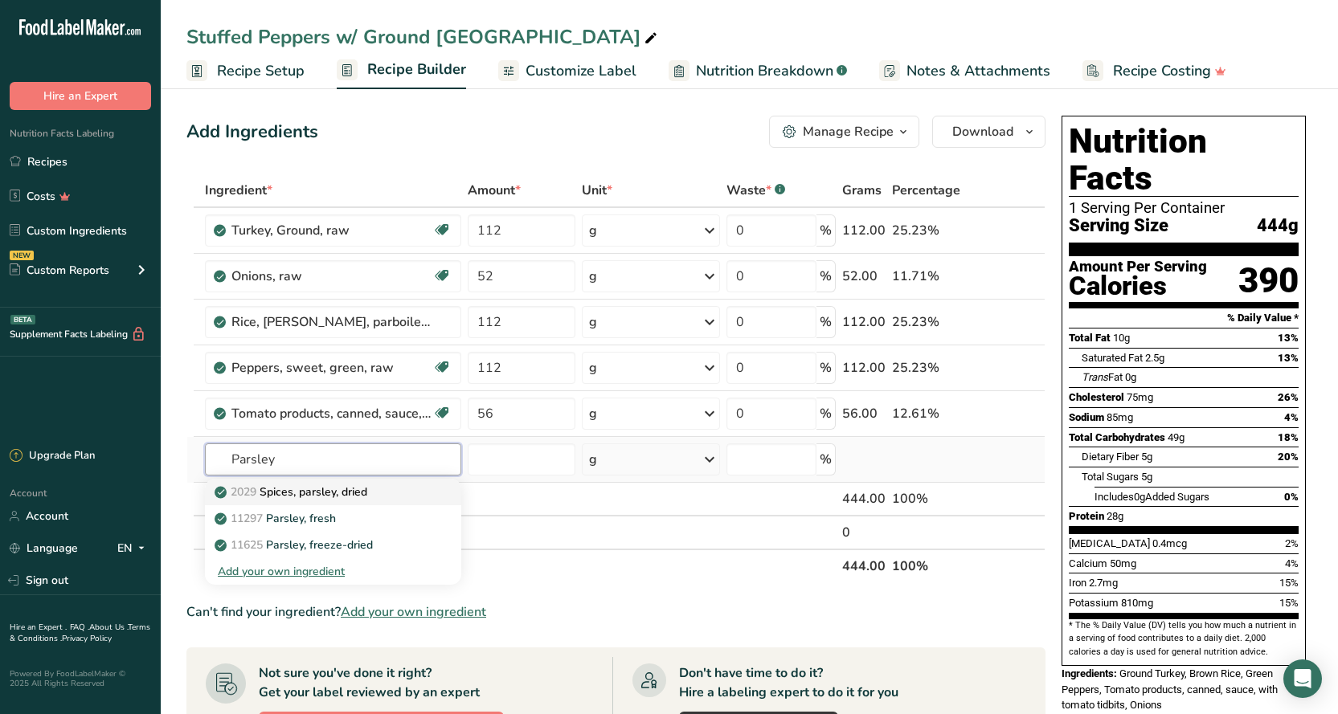
type input "Parsley"
click at [346, 488] on p "2029 Spices, parsley, dried" at bounding box center [292, 492] width 149 height 17
type input "Spices, parsley, dried"
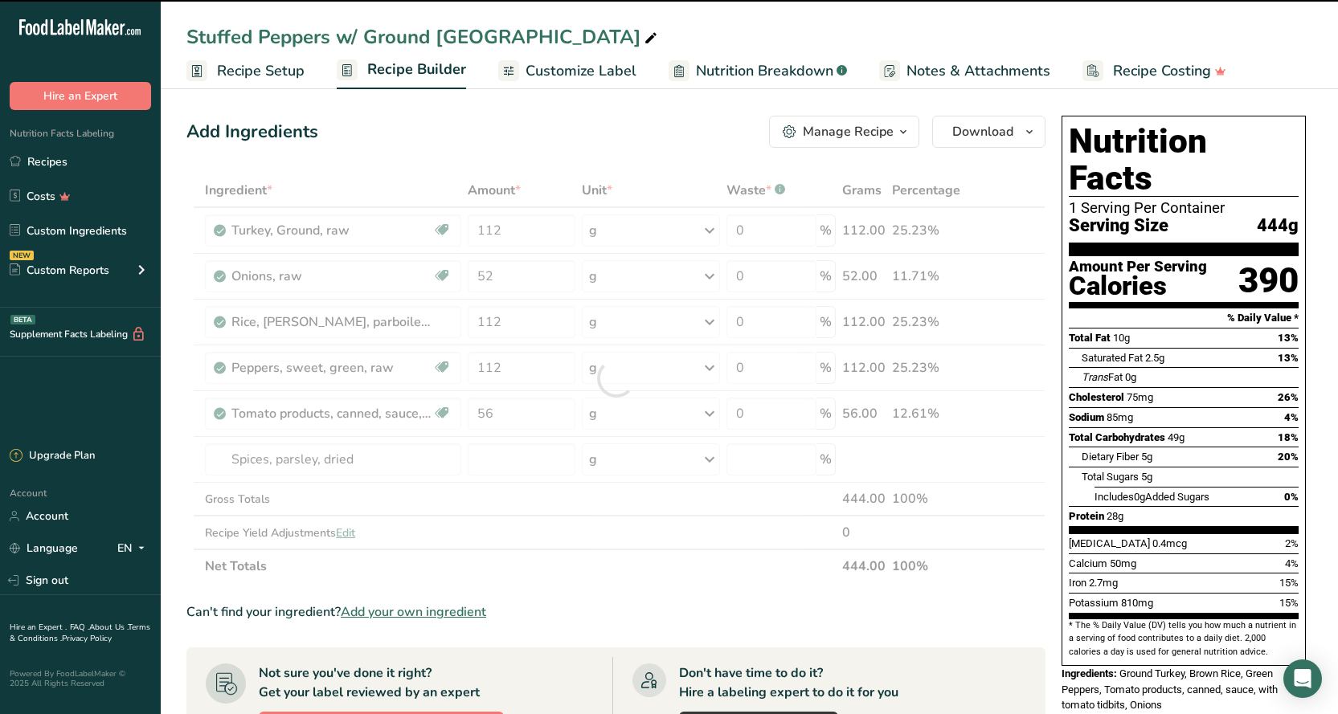
type input "0"
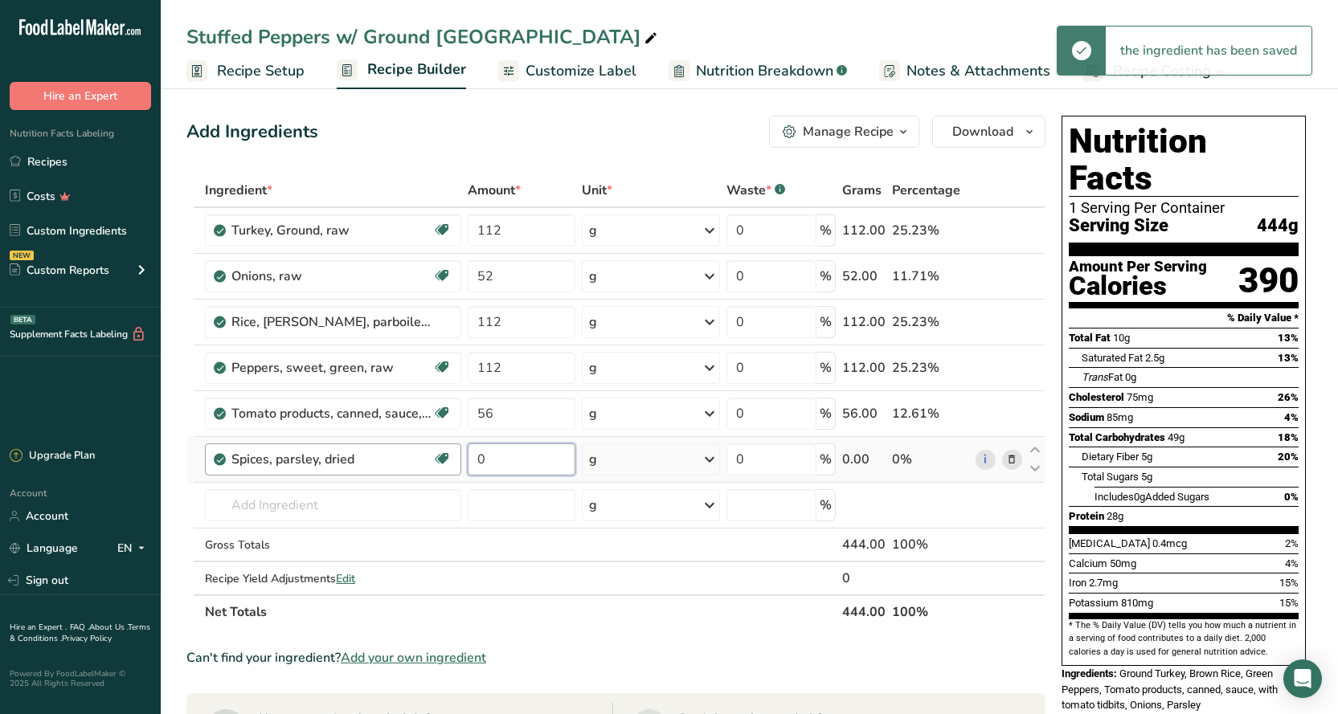
drag, startPoint x: 514, startPoint y: 455, endPoint x: 388, endPoint y: 464, distance: 126.4
click at [457, 460] on tr "Spices, parsley, dried Source of Antioxidants Dairy free Gluten free Vegan Vege…" at bounding box center [615, 460] width 857 height 46
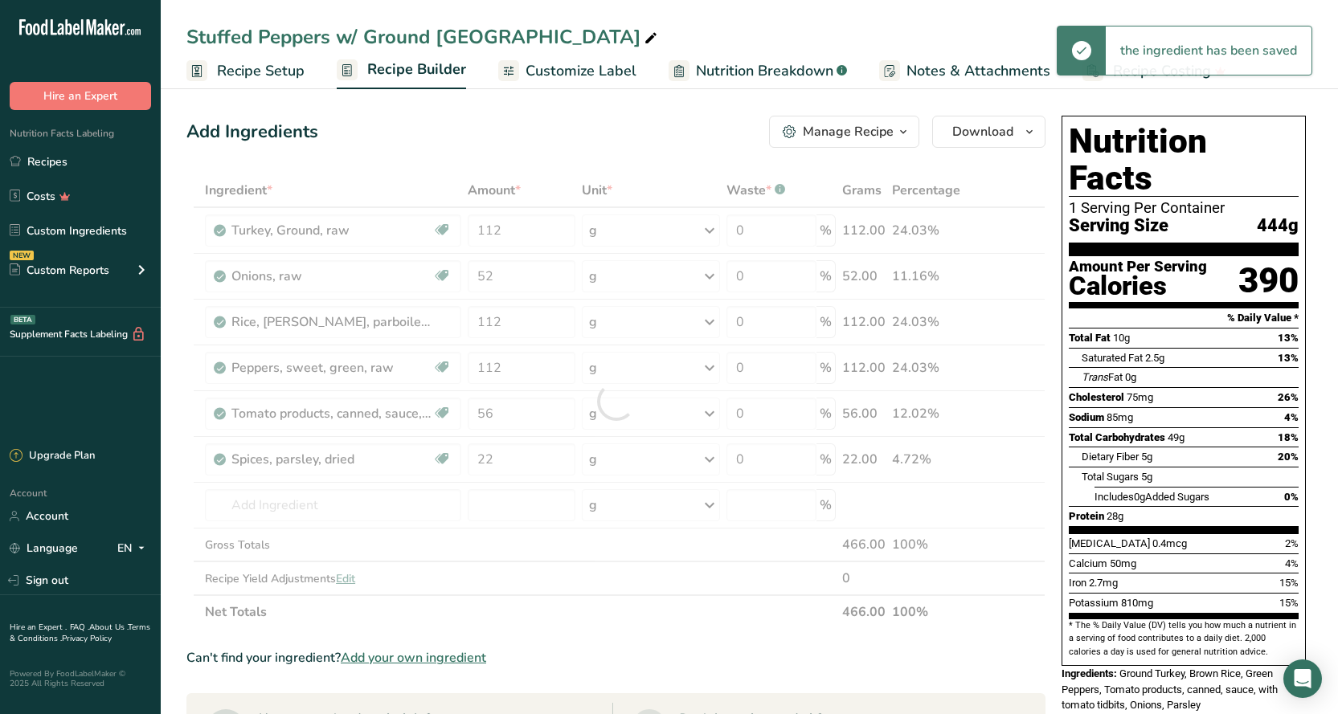
click at [566, 129] on div "Add Ingredients Manage Recipe Delete Recipe Duplicate Recipe Scale Recipe Save …" at bounding box center [615, 132] width 859 height 32
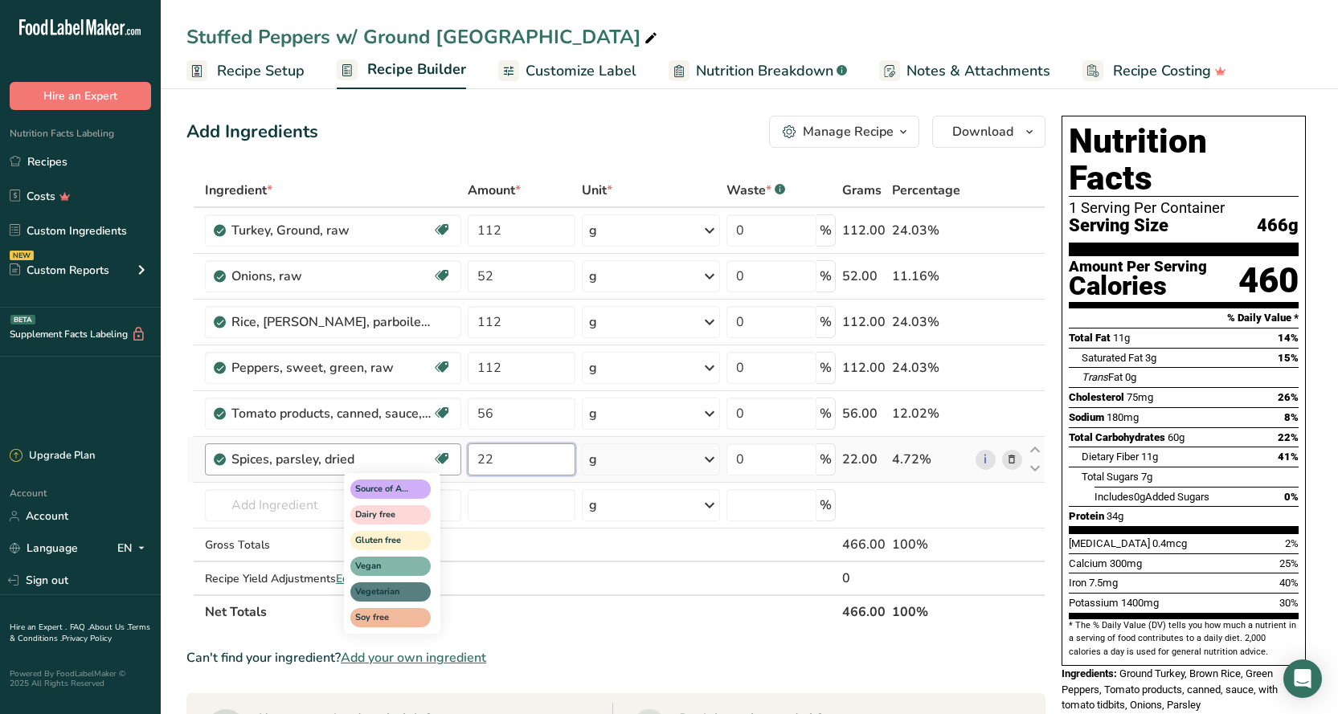
drag, startPoint x: 524, startPoint y: 464, endPoint x: 439, endPoint y: 456, distance: 85.5
click at [439, 456] on tr "Spices, parsley, dried Source of Antioxidants Dairy free Gluten free Vegan Vege…" at bounding box center [615, 460] width 857 height 46
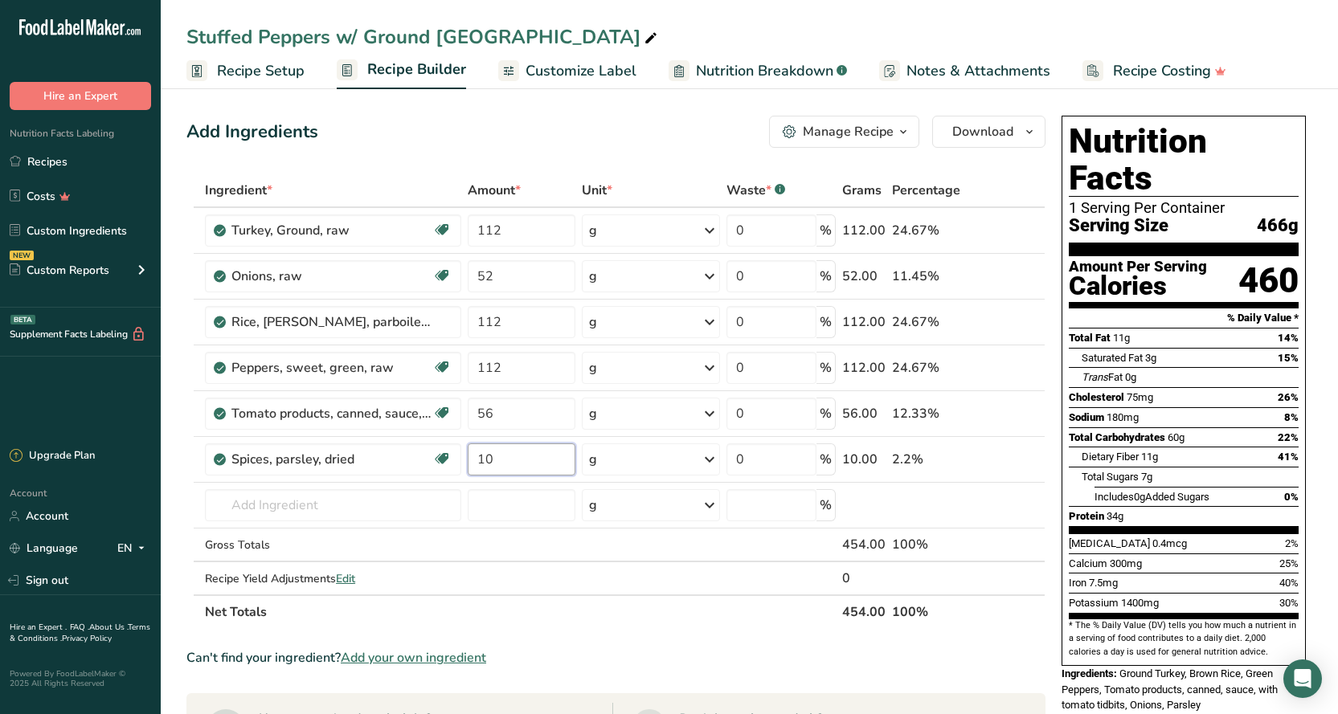
type input "10"
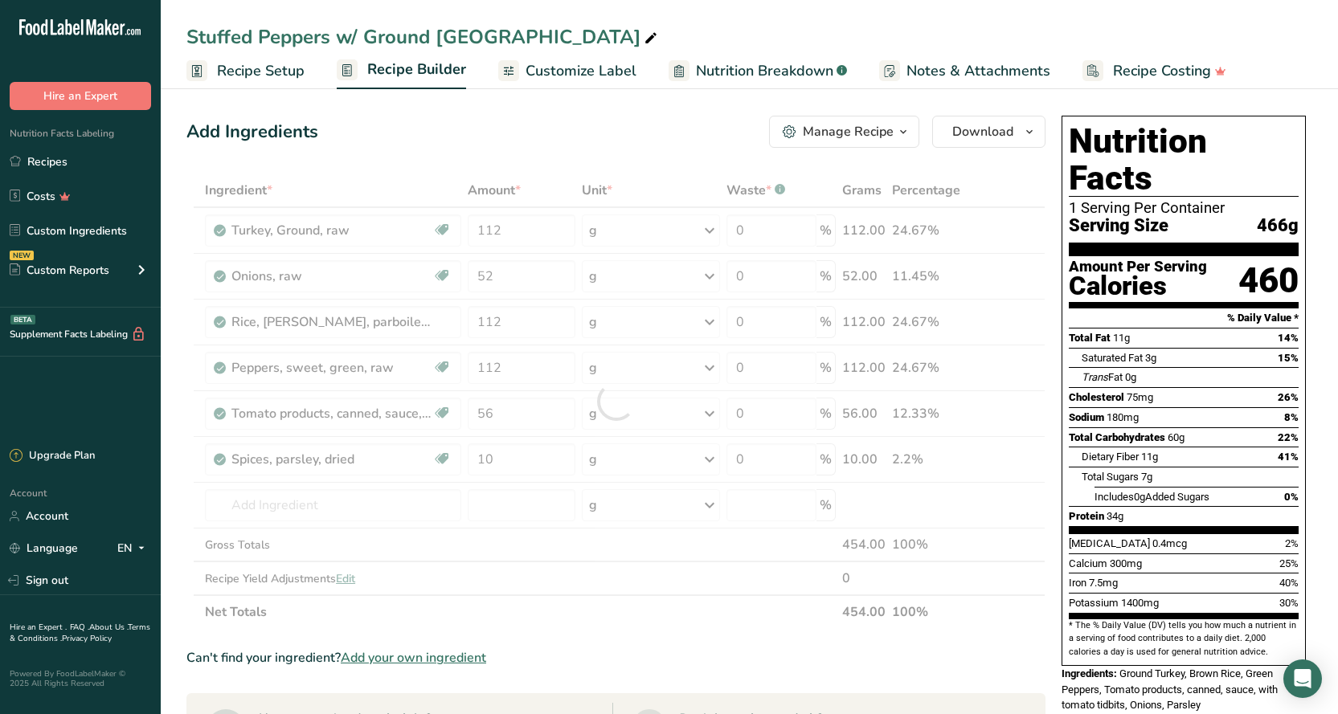
click at [553, 157] on div "Add Ingredients Manage Recipe Delete Recipe Duplicate Recipe Scale Recipe Save …" at bounding box center [620, 687] width 868 height 1156
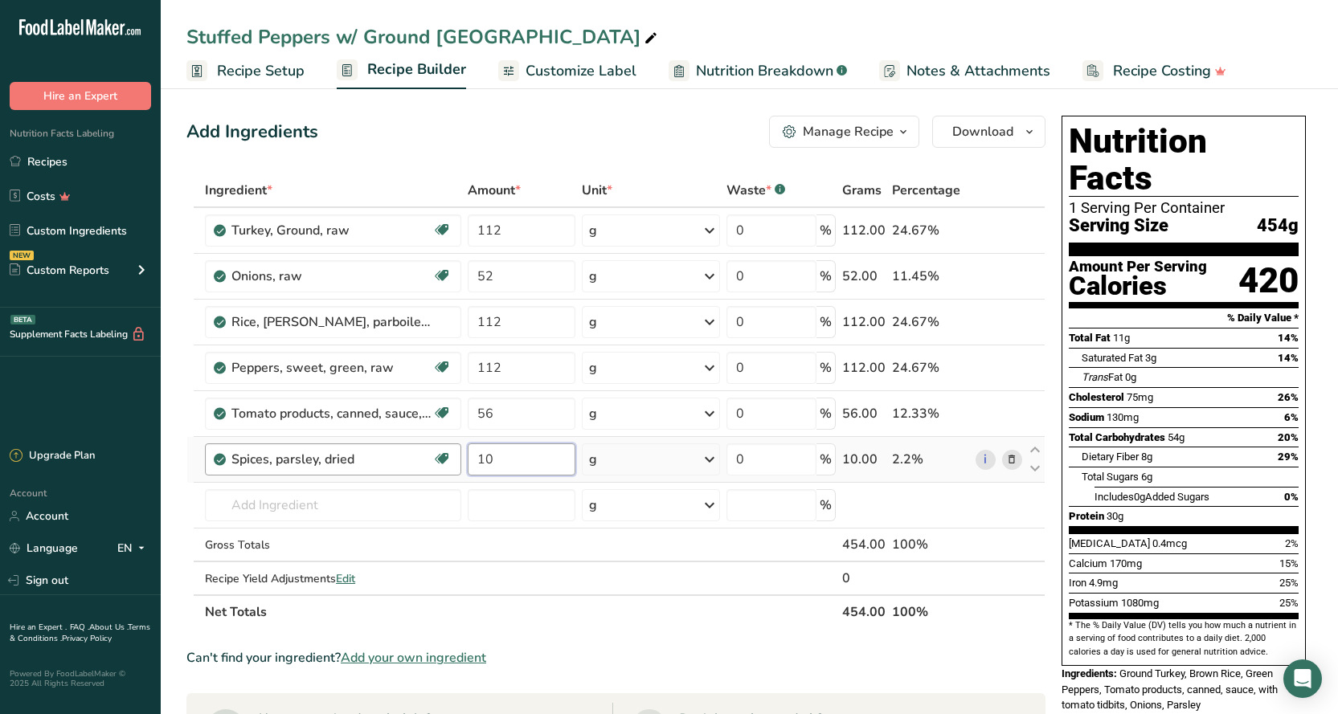
drag, startPoint x: 495, startPoint y: 458, endPoint x: 451, endPoint y: 456, distance: 44.2
click at [463, 455] on tr "Spices, parsley, dried Source of Antioxidants Dairy free Gluten free Vegan Vege…" at bounding box center [615, 460] width 857 height 46
click at [612, 131] on div "Add Ingredients Manage Recipe Delete Recipe Duplicate Recipe Scale Recipe Save …" at bounding box center [615, 132] width 859 height 32
drag, startPoint x: 498, startPoint y: 460, endPoint x: 459, endPoint y: 447, distance: 40.9
click at [470, 457] on input "0" at bounding box center [522, 459] width 108 height 32
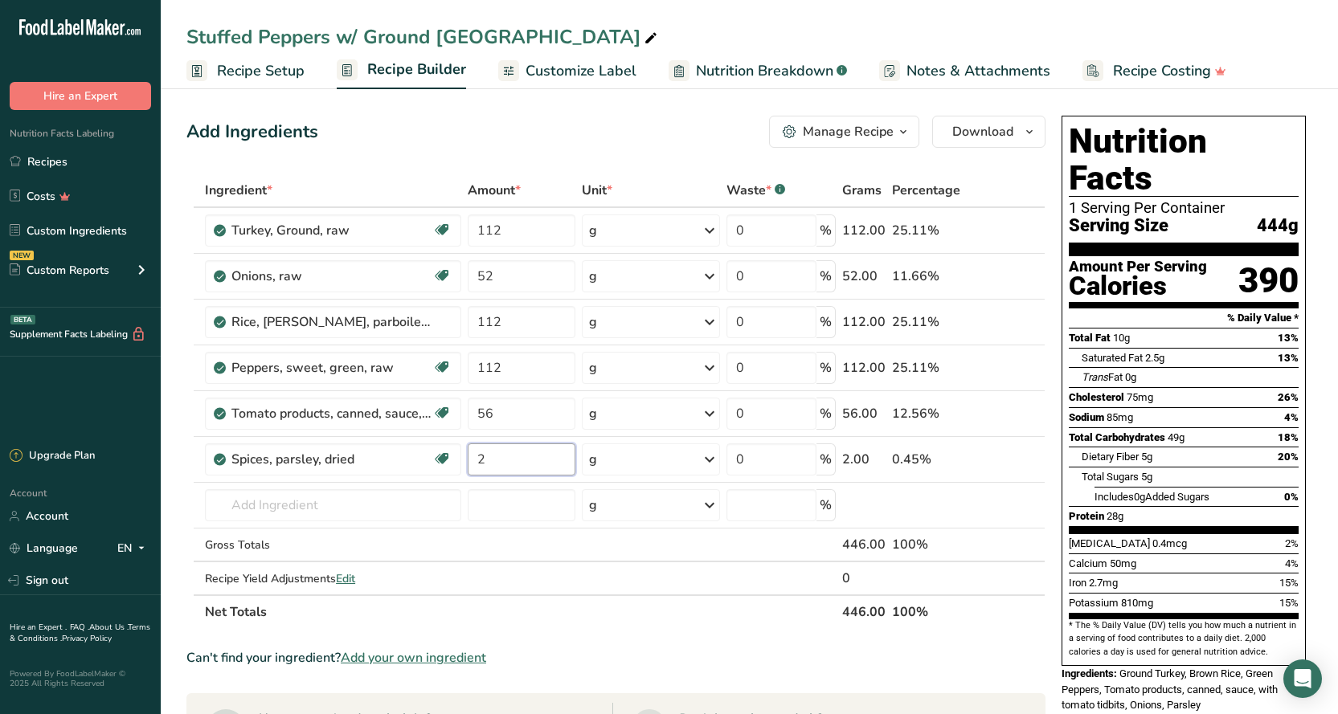
type input "2"
click at [557, 152] on div "Add Ingredients Manage Recipe Delete Recipe Duplicate Recipe Scale Recipe Save …" at bounding box center [620, 670] width 868 height 1122
click at [338, 486] on td "2029 Spices, parsley, dried 11297 Parsley, fresh 11625 Parsley, freeze-dried Ad…" at bounding box center [333, 506] width 263 height 46
drag, startPoint x: 326, startPoint y: 507, endPoint x: 298, endPoint y: 518, distance: 30.3
click at [324, 507] on input "text" at bounding box center [333, 505] width 256 height 32
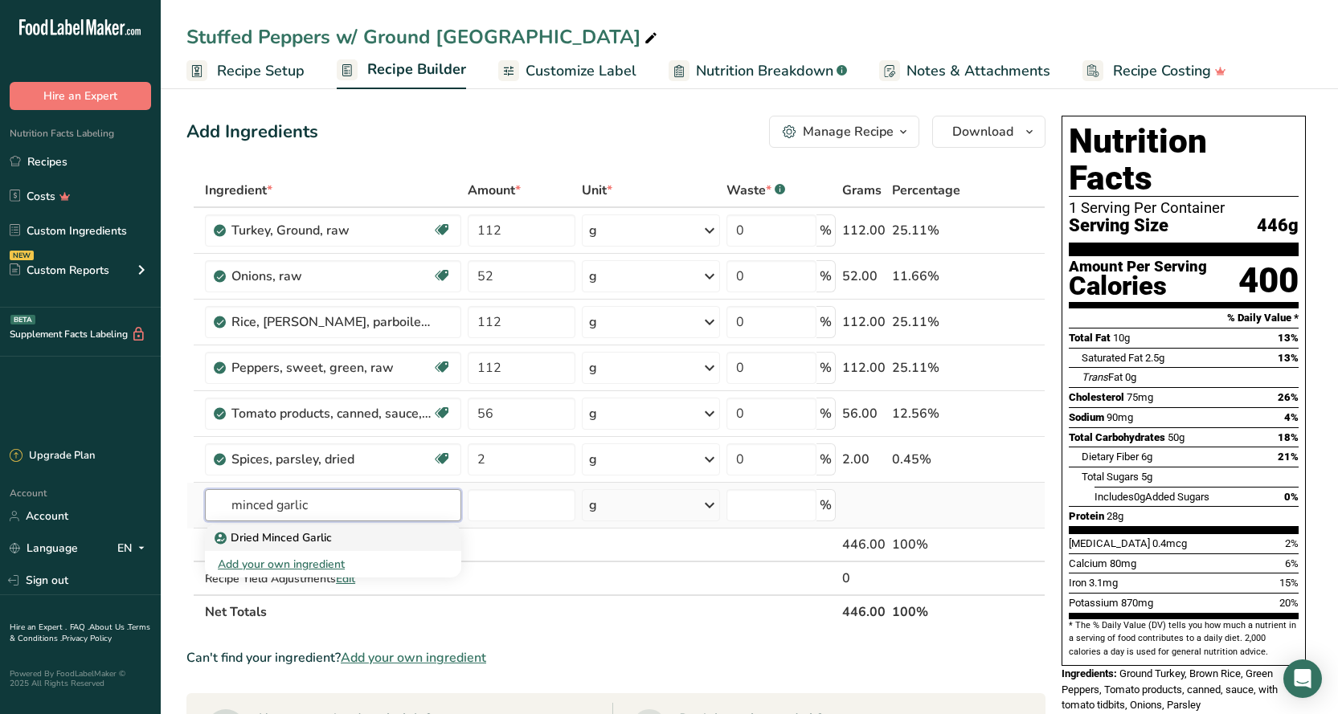
type input "minced garlic"
click at [326, 541] on p "Dried Minced Garlic" at bounding box center [275, 537] width 114 height 17
type input "Dried Minced Garlic"
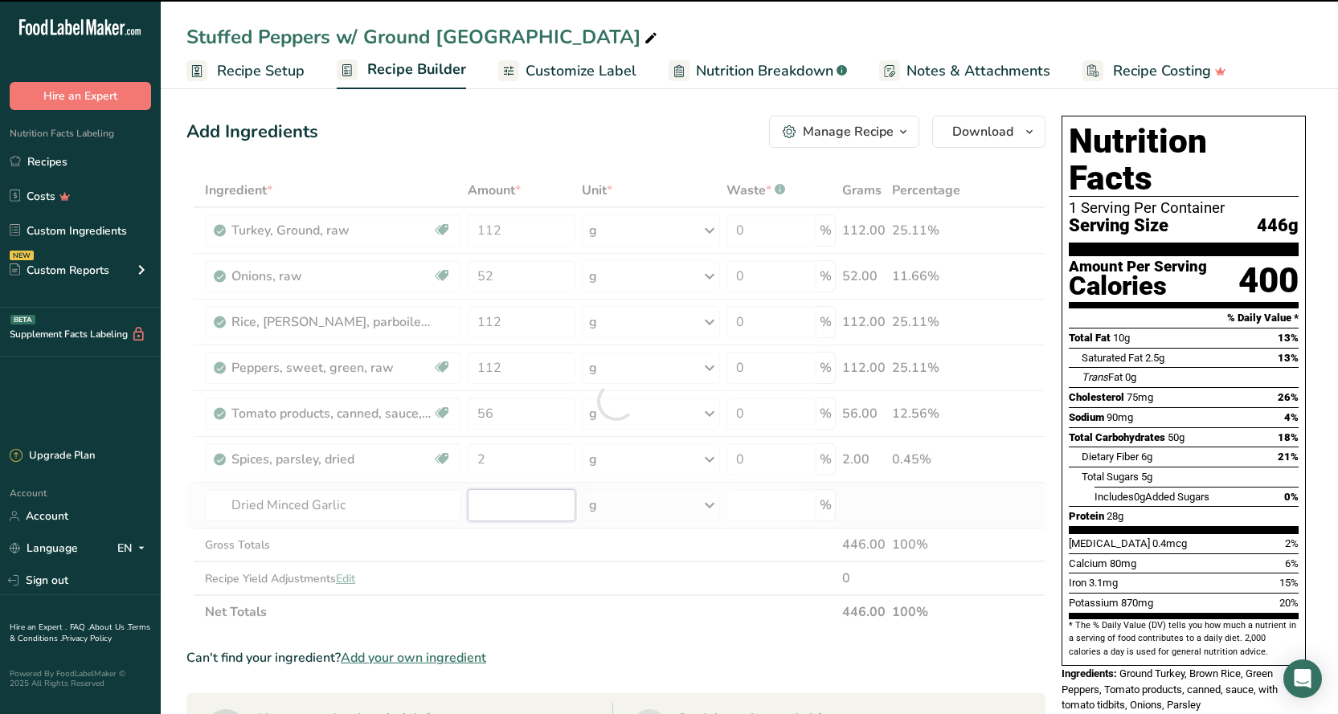
type input "0"
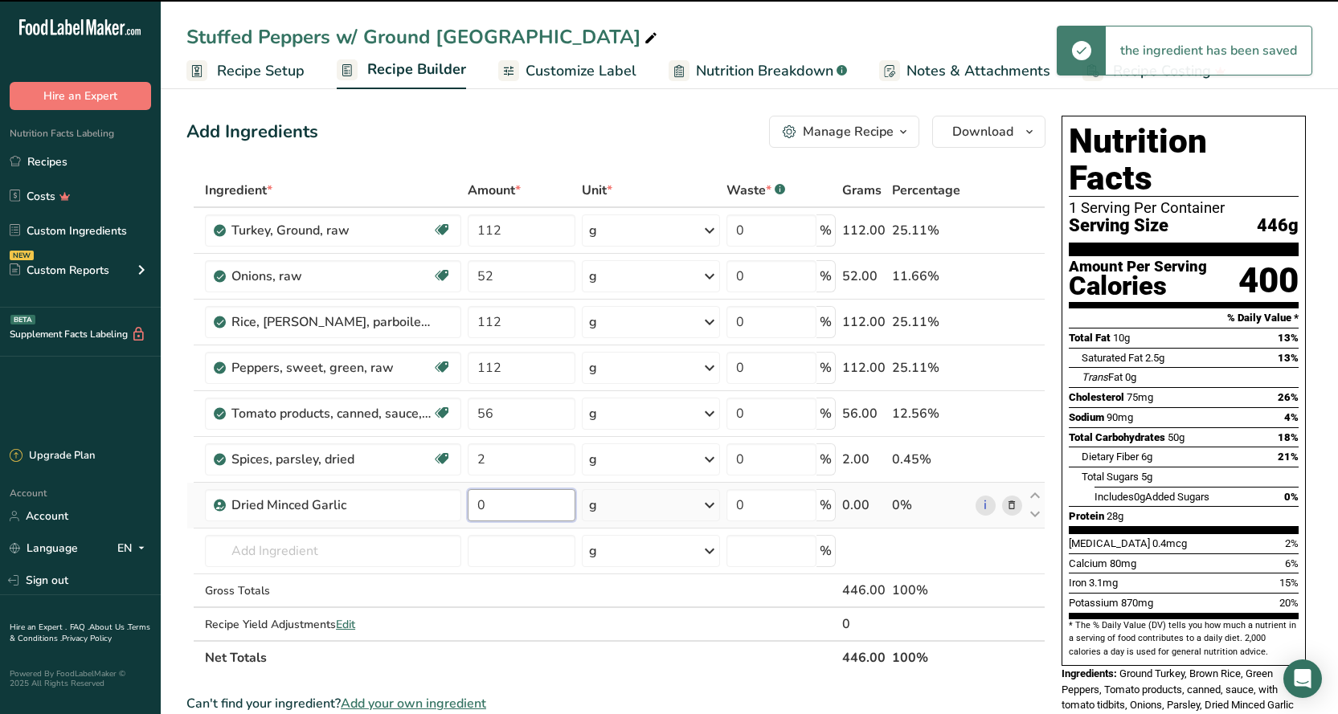
click at [503, 500] on input "0" at bounding box center [522, 505] width 108 height 32
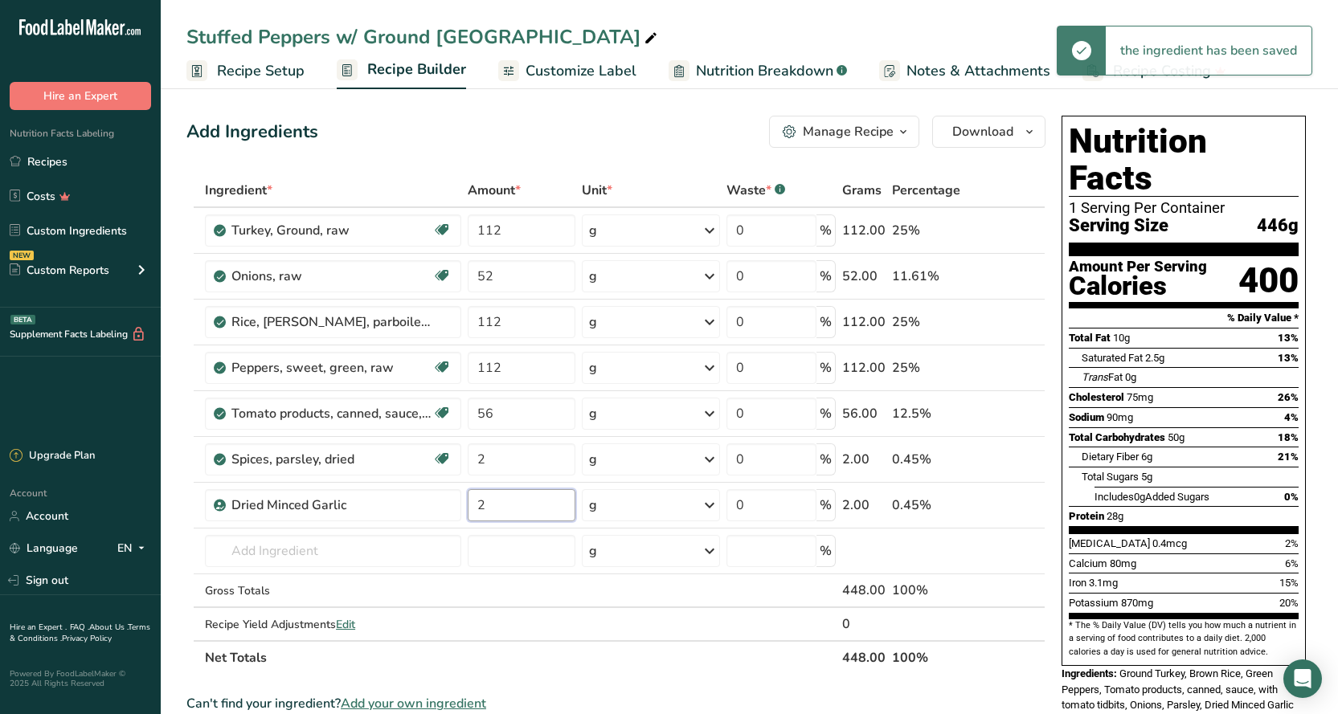
type input "2"
click at [557, 141] on div "Add Ingredients Manage Recipe Delete Recipe Duplicate Recipe Scale Recipe Save …" at bounding box center [615, 132] width 859 height 32
click at [539, 62] on span "Customize Label" at bounding box center [580, 71] width 111 height 22
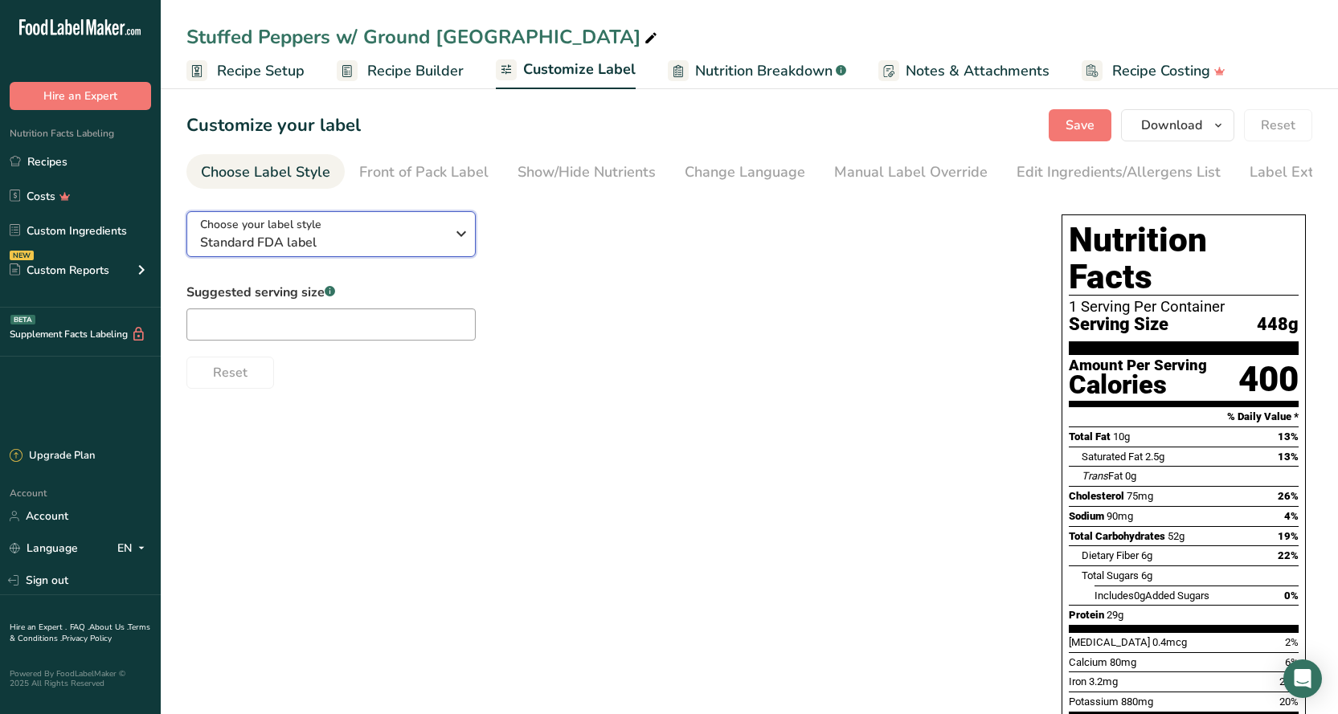
click at [282, 243] on span "Standard FDA label" at bounding box center [322, 242] width 245 height 19
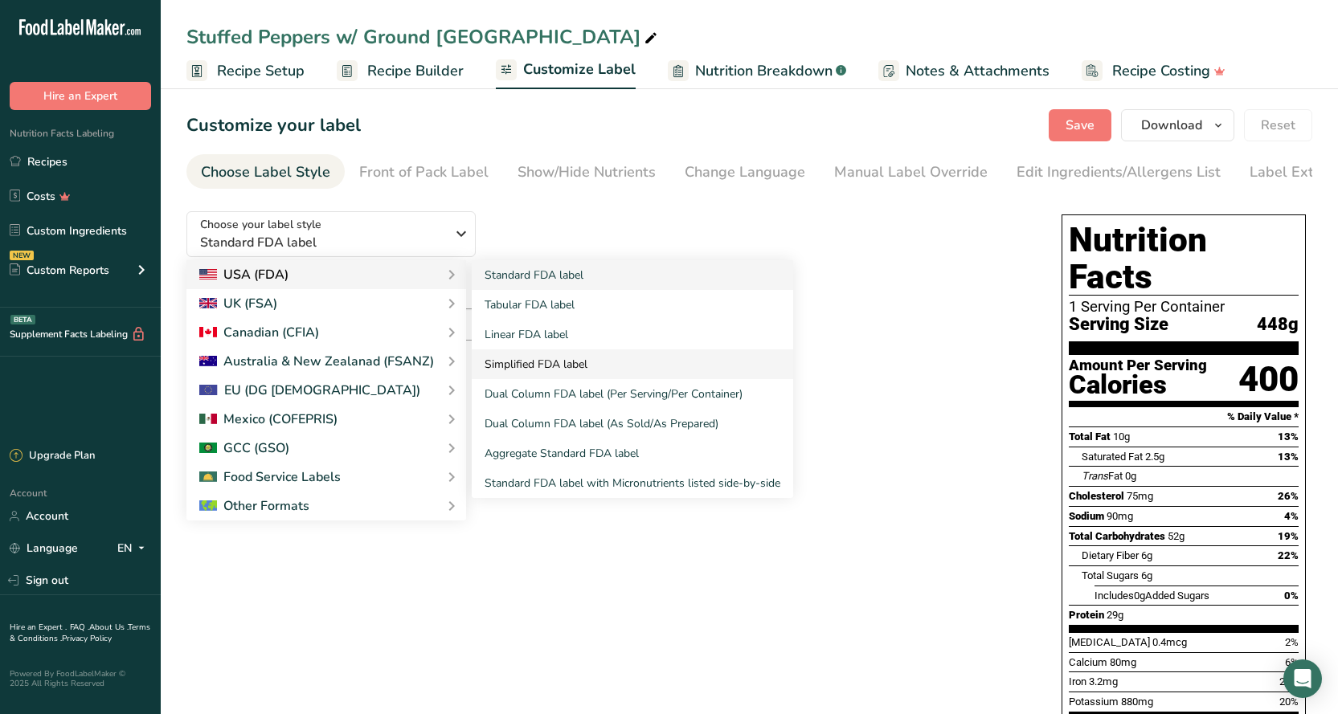
click at [521, 367] on link "Simplified FDA label" at bounding box center [632, 364] width 321 height 30
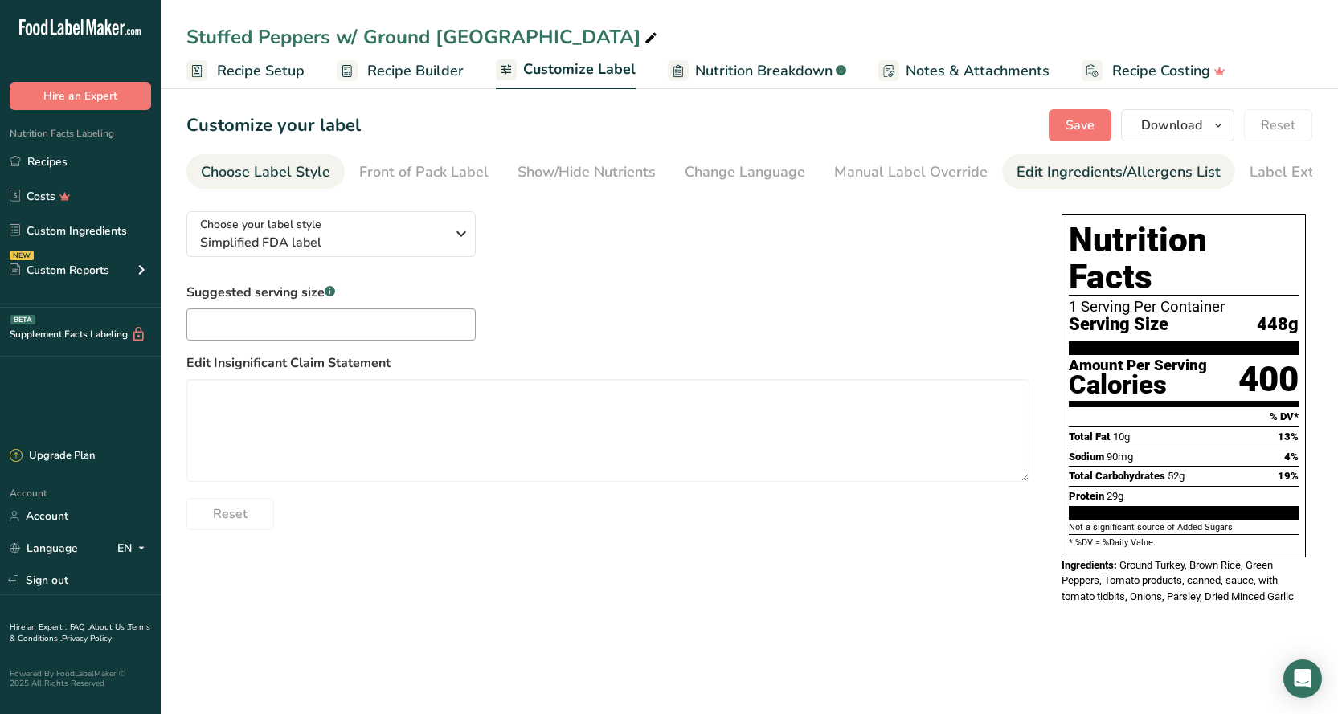
click at [1146, 179] on div "Edit Ingredients/Allergens List" at bounding box center [1118, 172] width 204 height 22
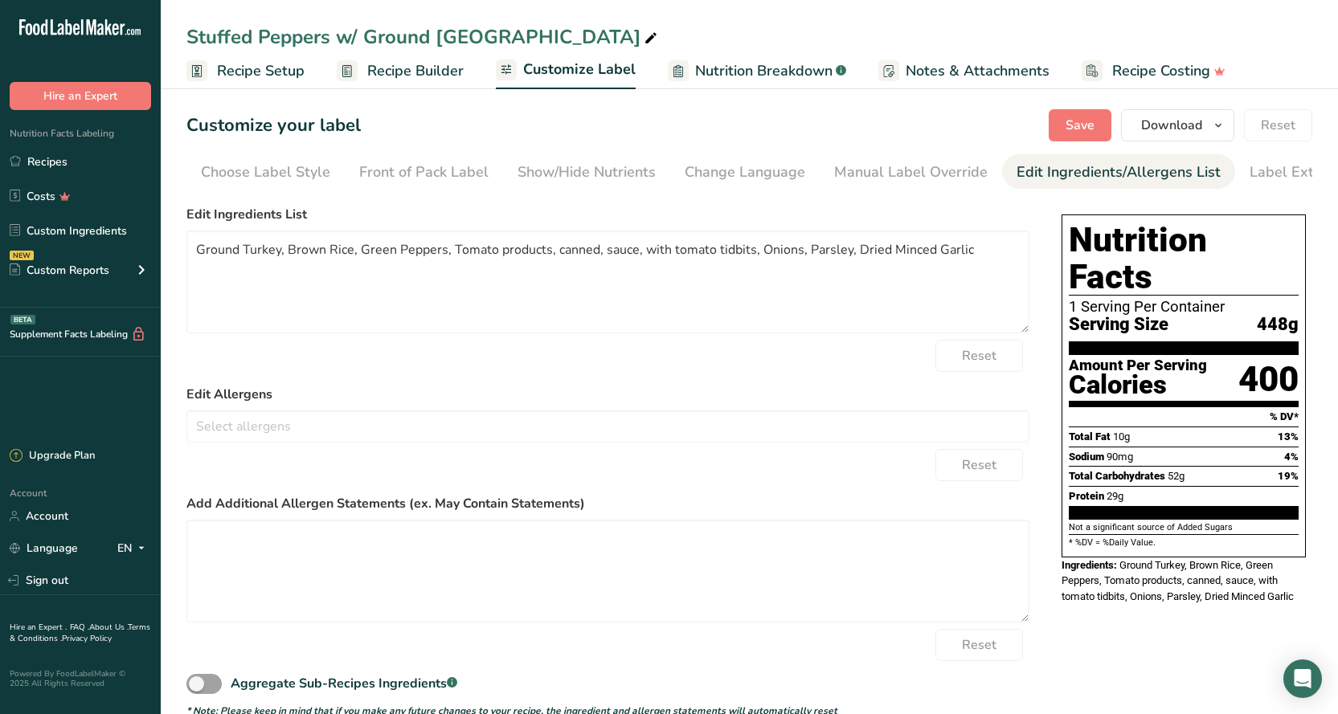
scroll to position [0, 42]
click at [883, 255] on textarea "Ground Turkey, Brown Rice, Green Peppers, Tomato products, canned, sauce, with …" at bounding box center [607, 282] width 843 height 103
type textarea "Ground Turkey, Brown Rice, Green Peppers, Tomato products, canned, sauce, with …"
click at [1223, 167] on div "Label Extra Info" at bounding box center [1260, 172] width 107 height 22
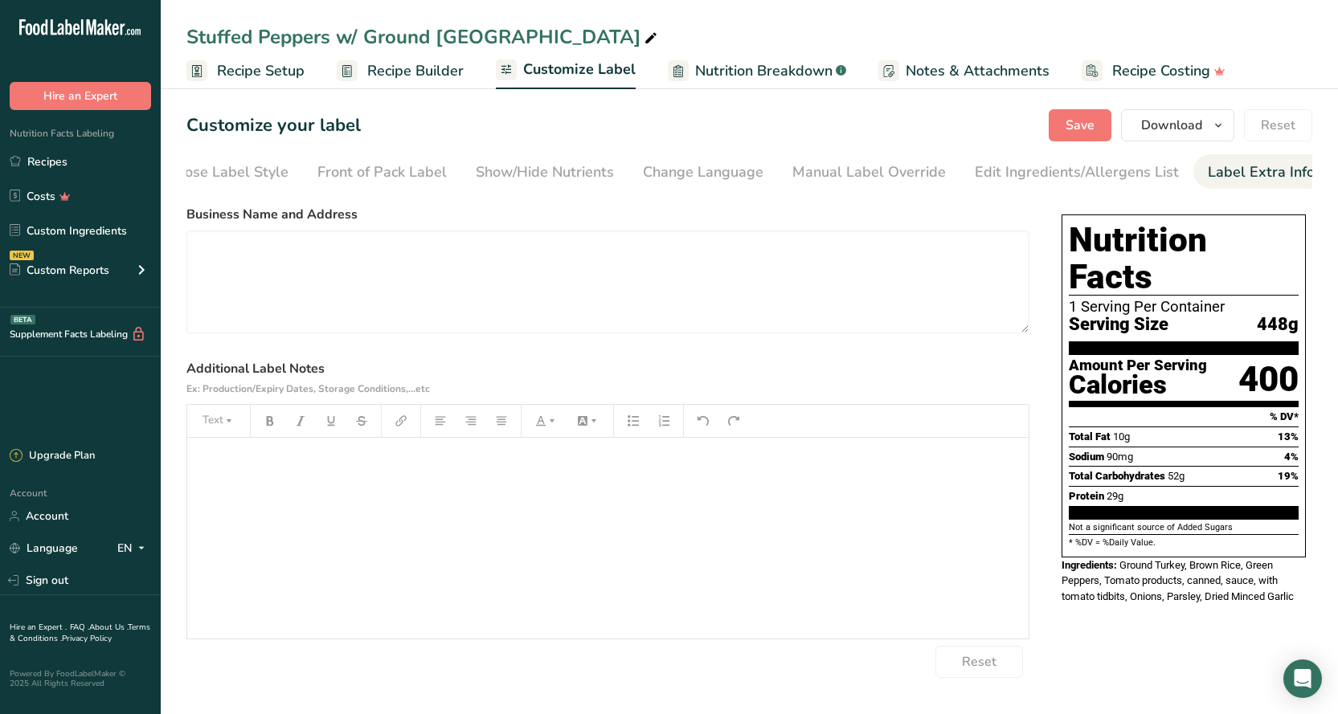
click at [553, 508] on div "﻿" at bounding box center [607, 538] width 841 height 201
click at [507, 432] on button "button" at bounding box center [501, 421] width 24 height 26
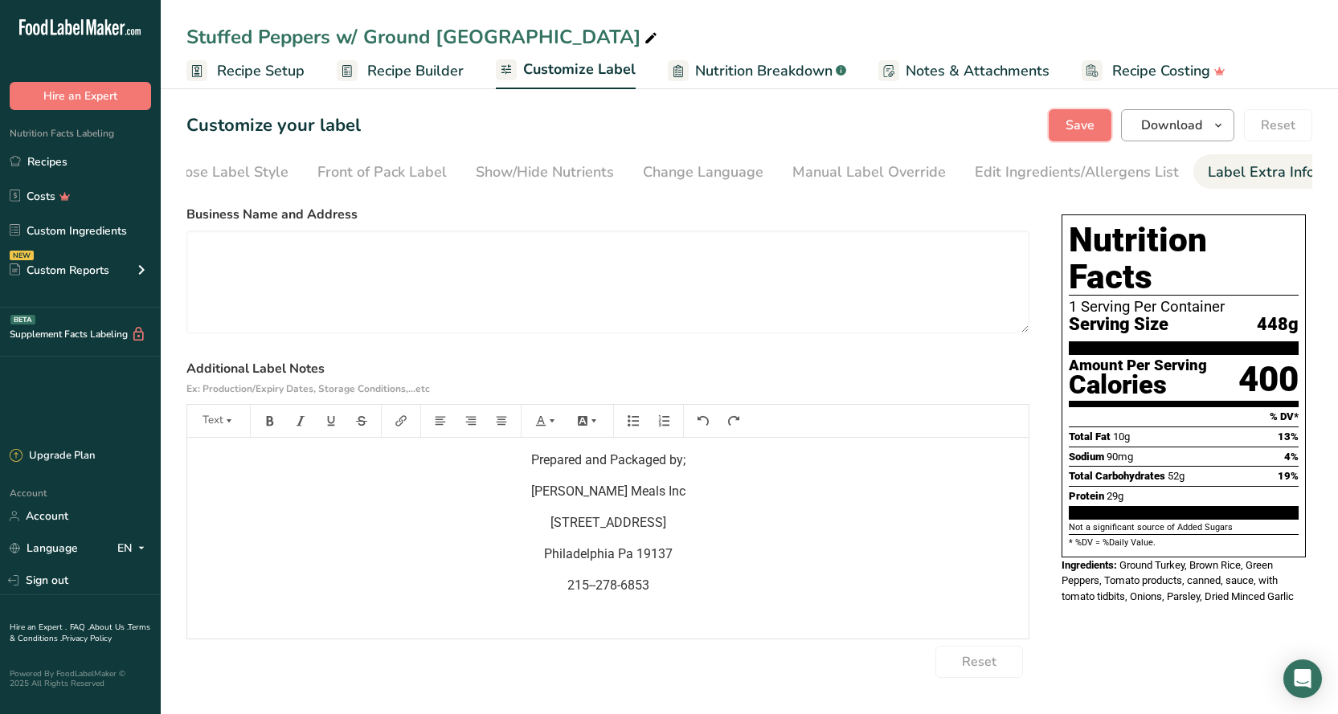
drag, startPoint x: 1072, startPoint y: 130, endPoint x: 1124, endPoint y: 134, distance: 52.4
click at [1073, 130] on span "Save" at bounding box center [1079, 125] width 29 height 19
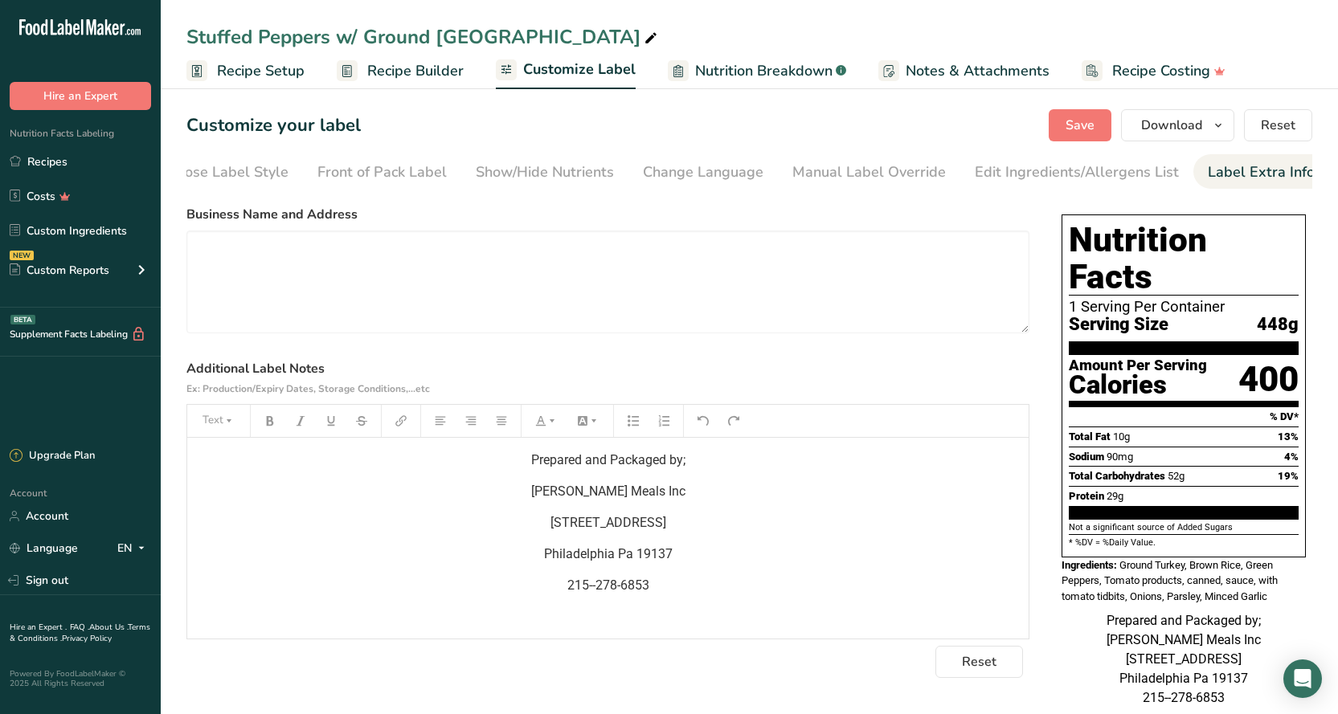
click at [1246, 161] on link "Label Extra Info" at bounding box center [1260, 172] width 107 height 36
click at [1192, 133] on span "Download" at bounding box center [1171, 125] width 61 height 19
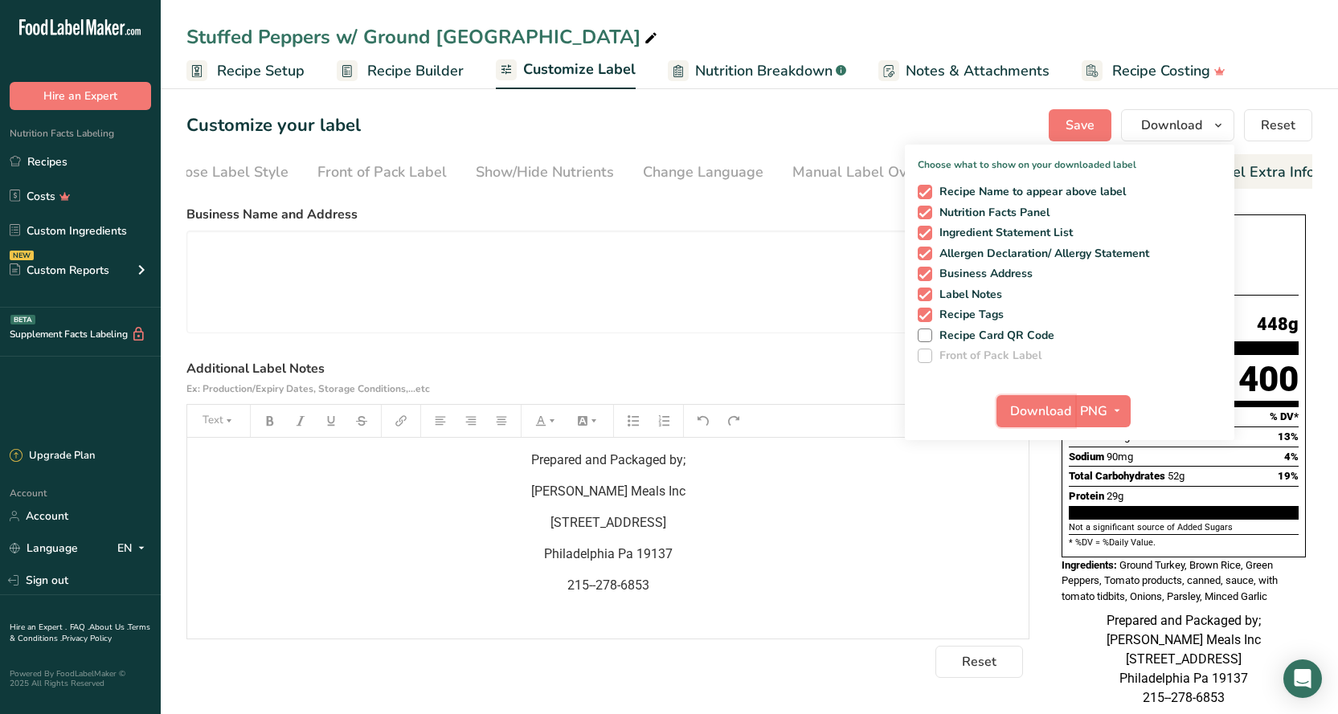
click at [1056, 410] on span "Download" at bounding box center [1040, 411] width 61 height 19
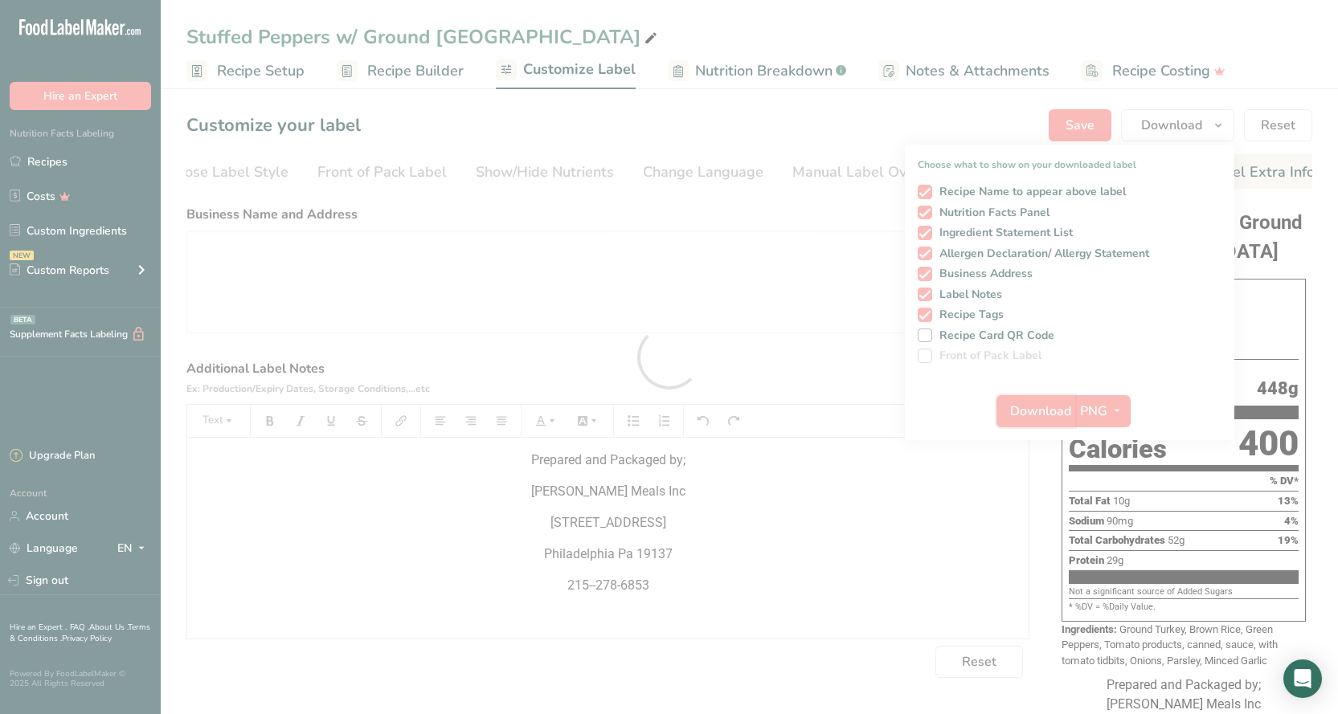
scroll to position [0, 0]
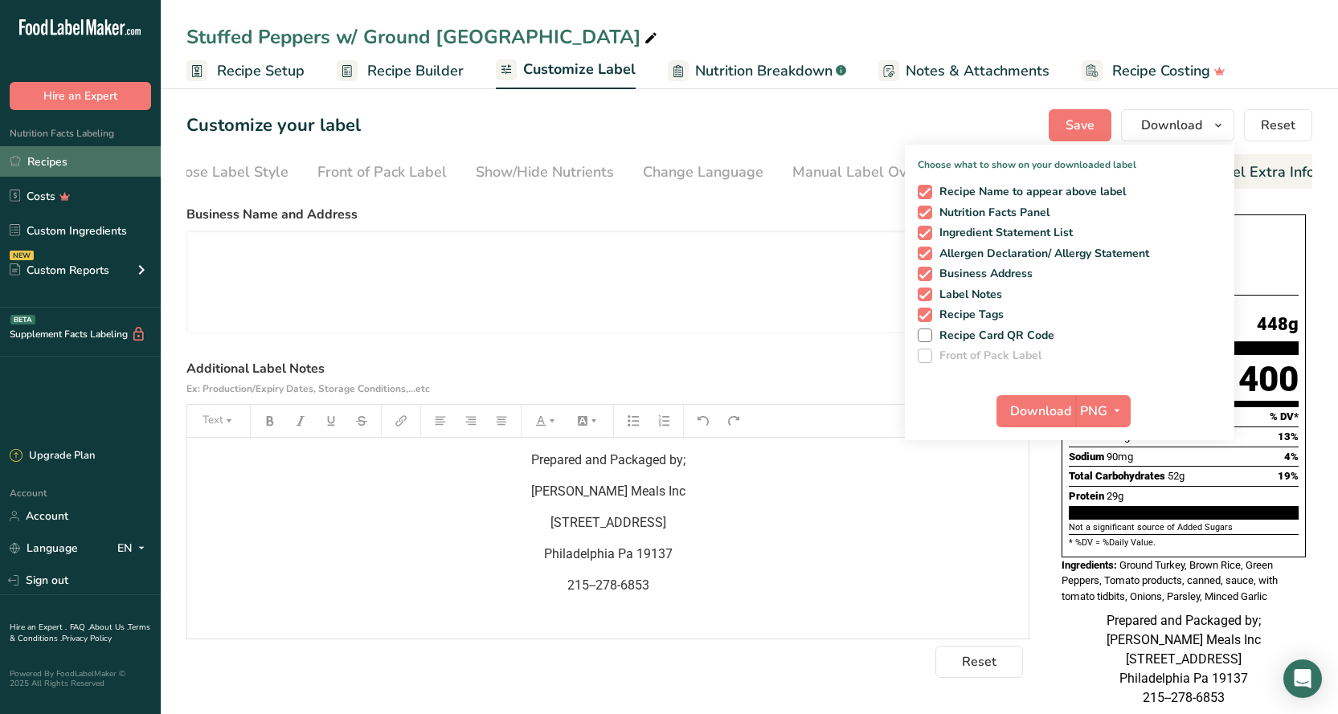
click at [79, 151] on link "Recipes" at bounding box center [80, 161] width 161 height 31
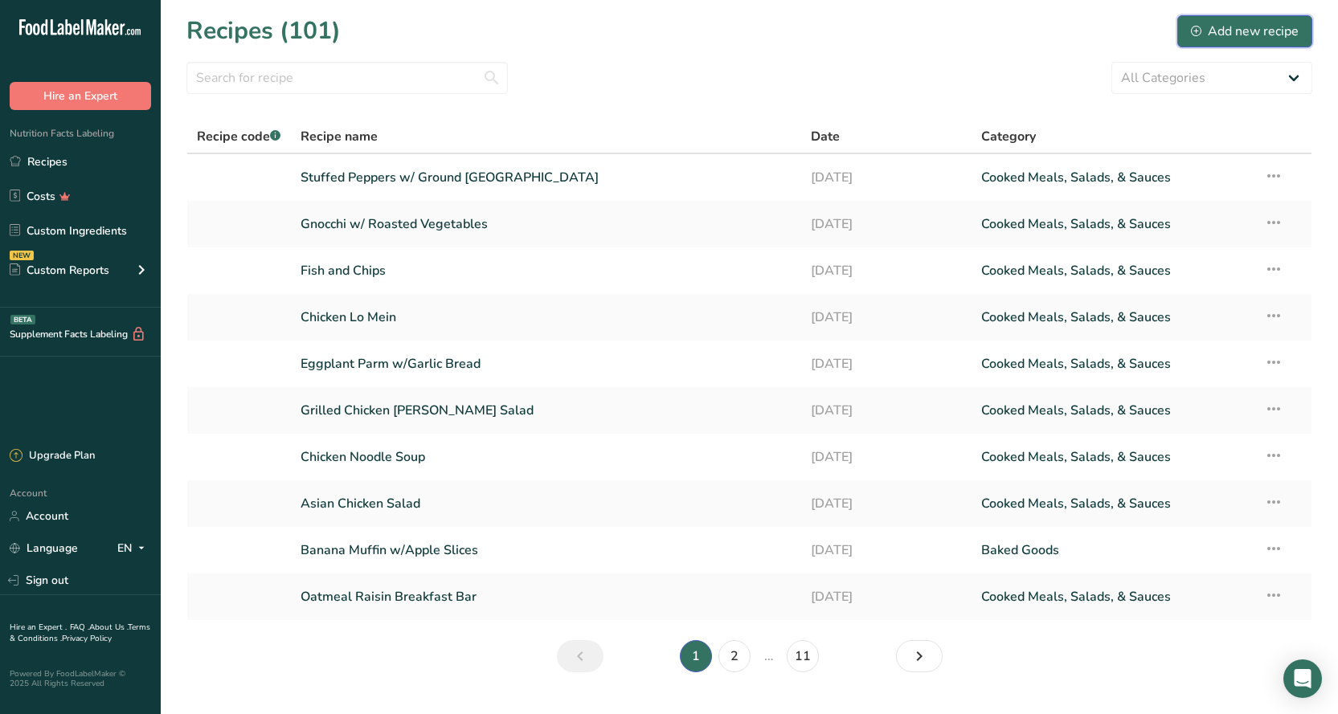
click at [1248, 29] on div "Add new recipe" at bounding box center [1244, 31] width 108 height 19
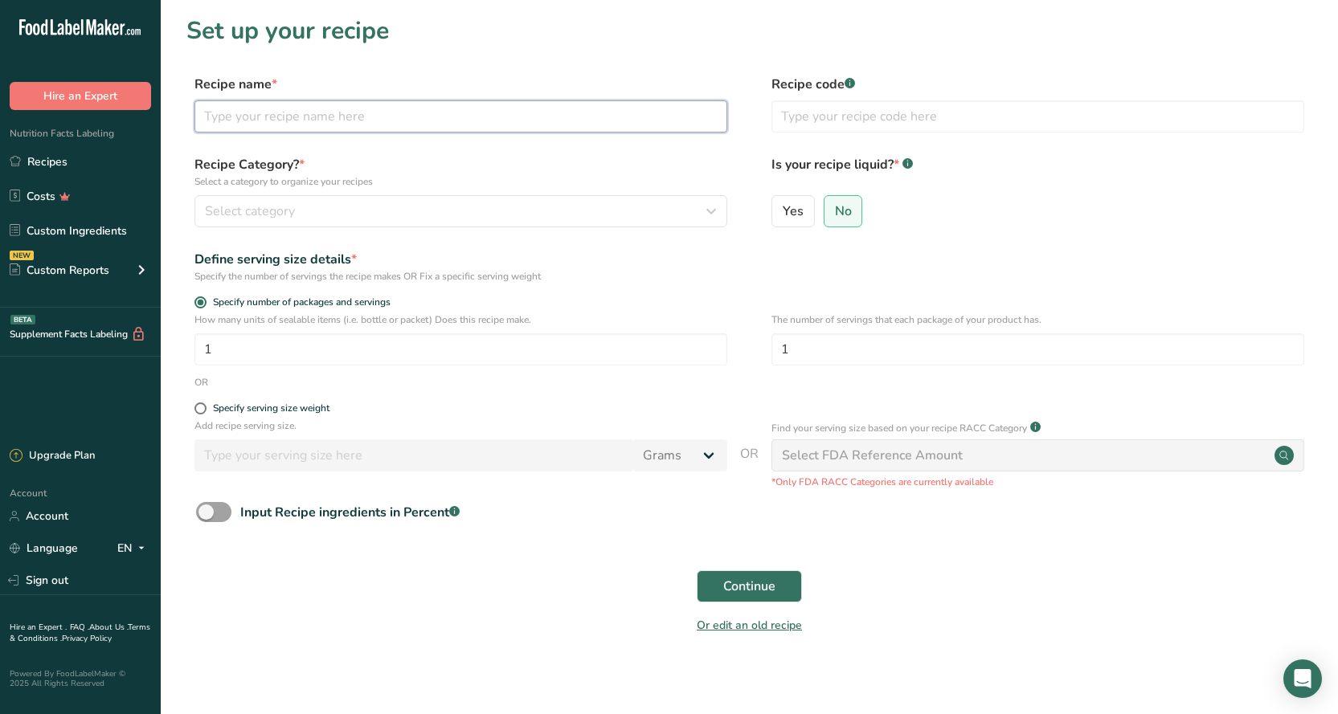
click at [279, 116] on input "text" at bounding box center [460, 116] width 533 height 32
type input "Chicken & Vegetables Potstickers w/ Green beans"
click at [749, 573] on button "Continue" at bounding box center [748, 586] width 105 height 32
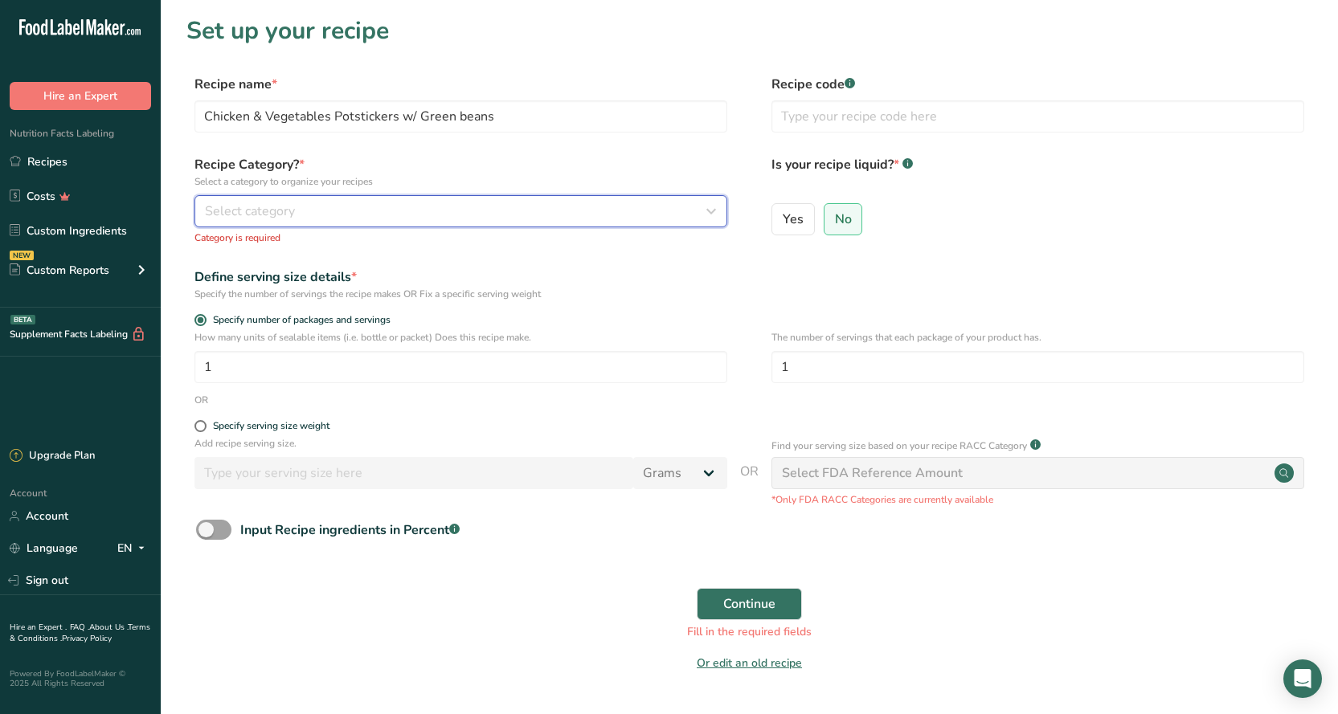
click at [361, 205] on div "Select category" at bounding box center [456, 211] width 502 height 19
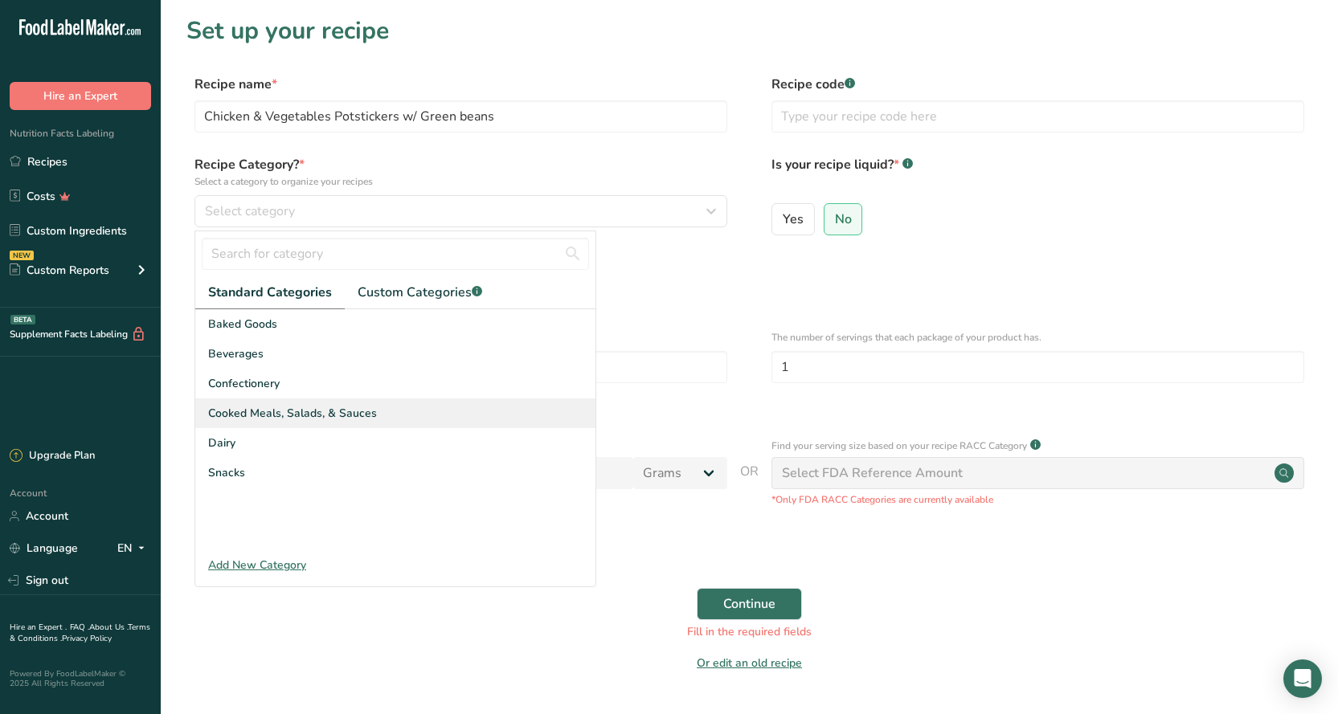
drag, startPoint x: 325, startPoint y: 393, endPoint x: 323, endPoint y: 409, distance: 16.2
click at [323, 409] on div "Baked Goods Beverages Confectionery Cooked Meals, Salads, & Sauces Dairy Snacks" at bounding box center [395, 429] width 400 height 241
click at [323, 409] on span "Cooked Meals, Salads, & Sauces" at bounding box center [292, 413] width 169 height 17
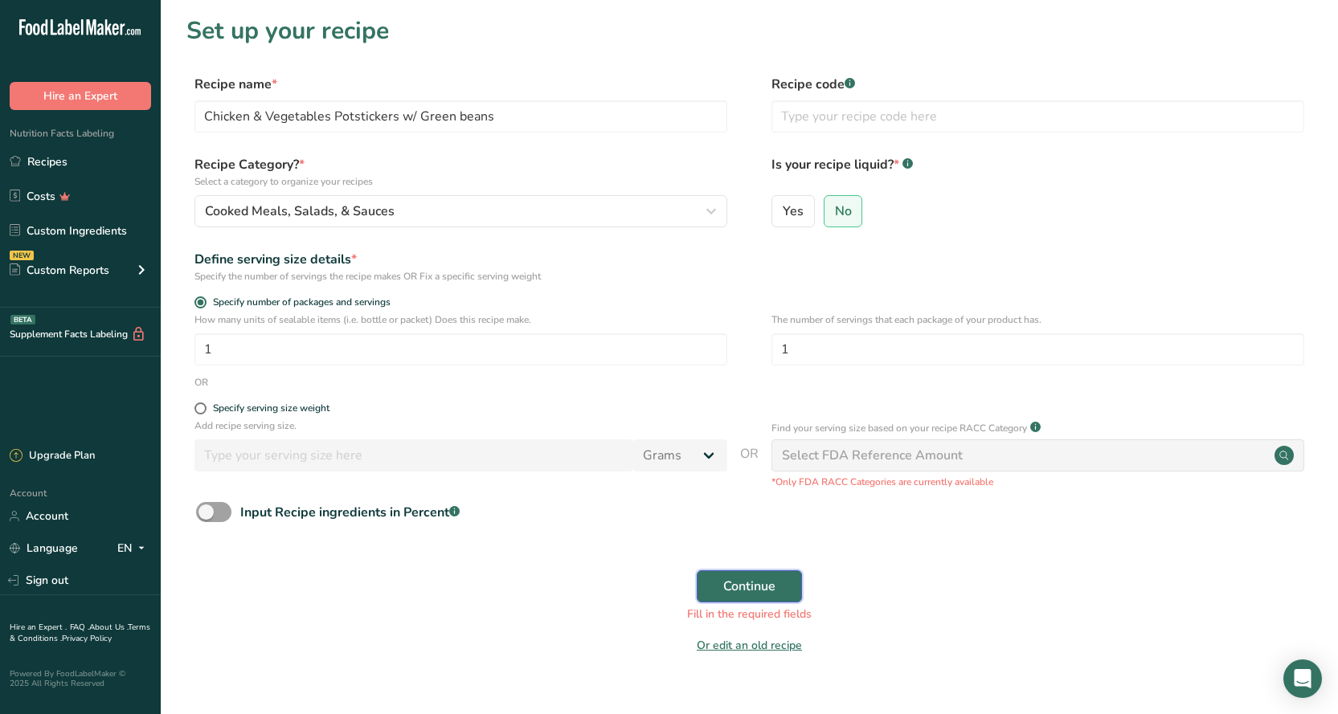
click at [782, 593] on button "Continue" at bounding box center [748, 586] width 105 height 32
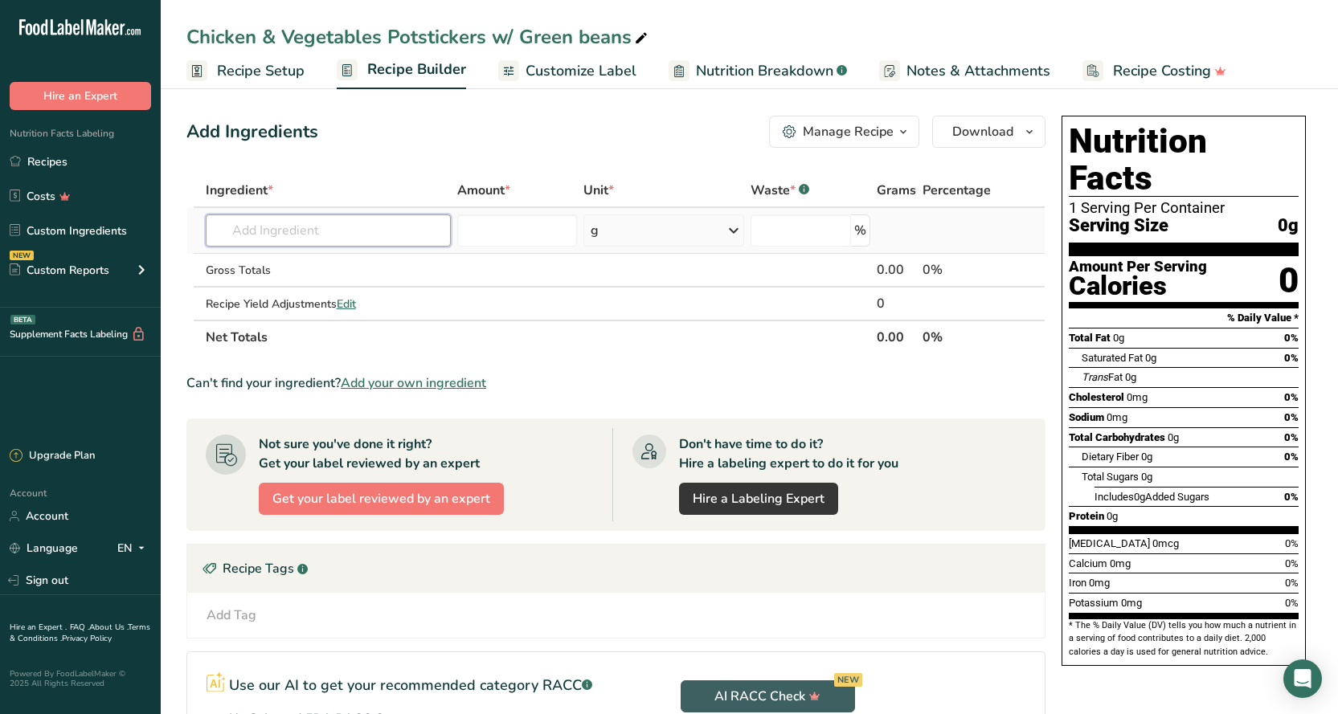
click at [274, 229] on input "text" at bounding box center [328, 230] width 245 height 32
type input "P"
type input "Chicken Potstickers"
click at [288, 291] on div "Add your own ingredient" at bounding box center [327, 289] width 219 height 17
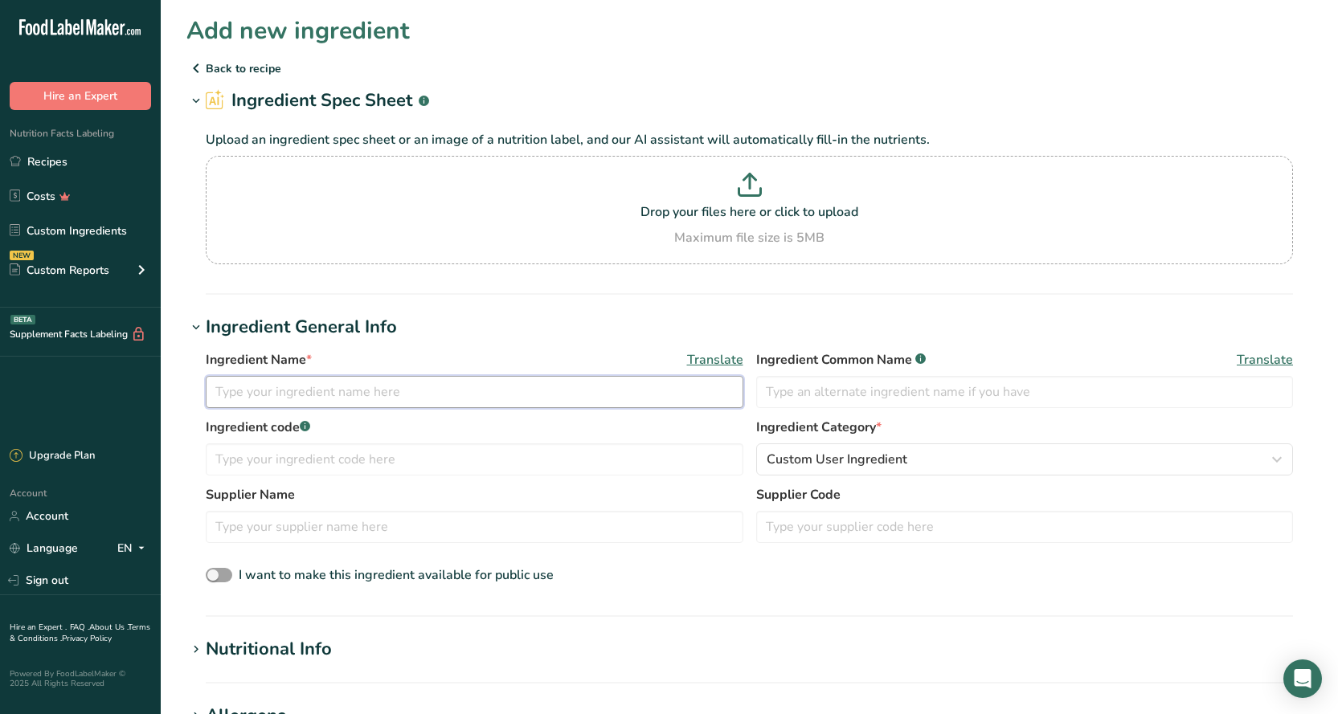
click at [309, 383] on input "text" at bounding box center [474, 392] width 537 height 32
type input "Chicken Potstickers"
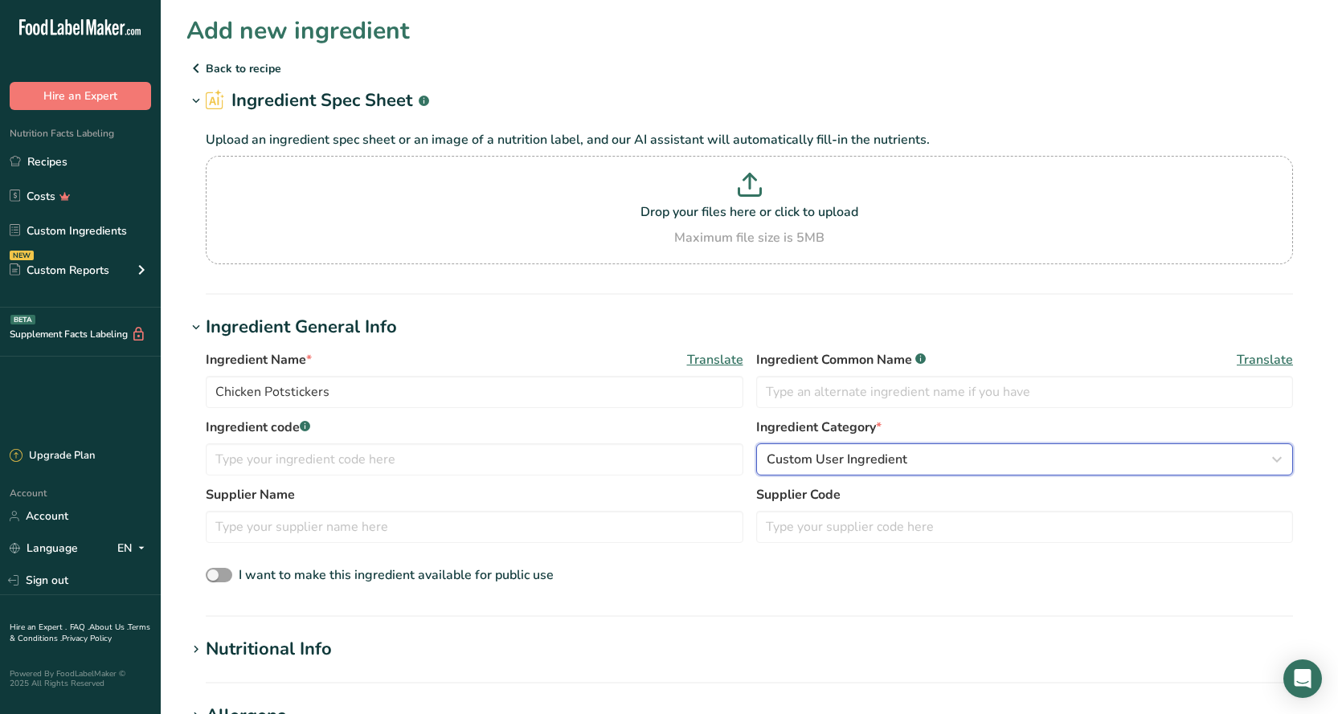
click at [867, 456] on span "Custom User Ingredient" at bounding box center [836, 459] width 141 height 19
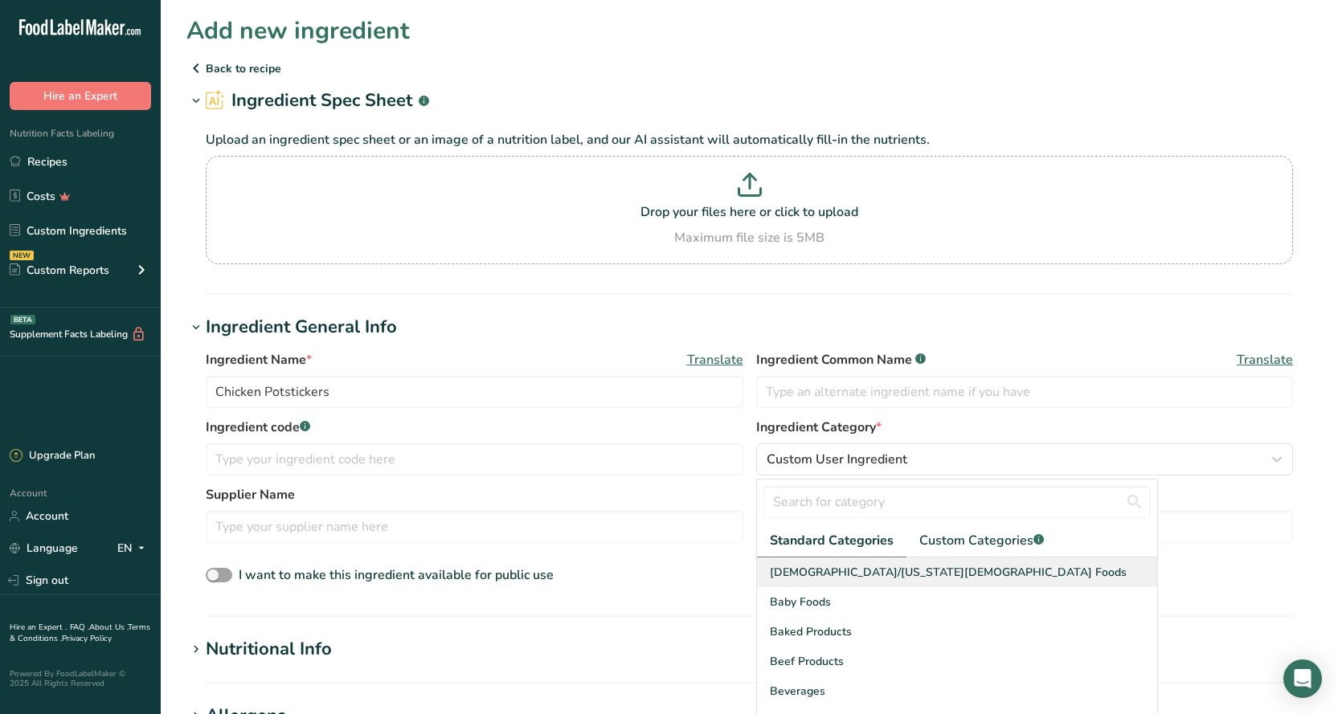
click at [845, 578] on span "American Indian/Alaska Native Foods" at bounding box center [948, 572] width 357 height 17
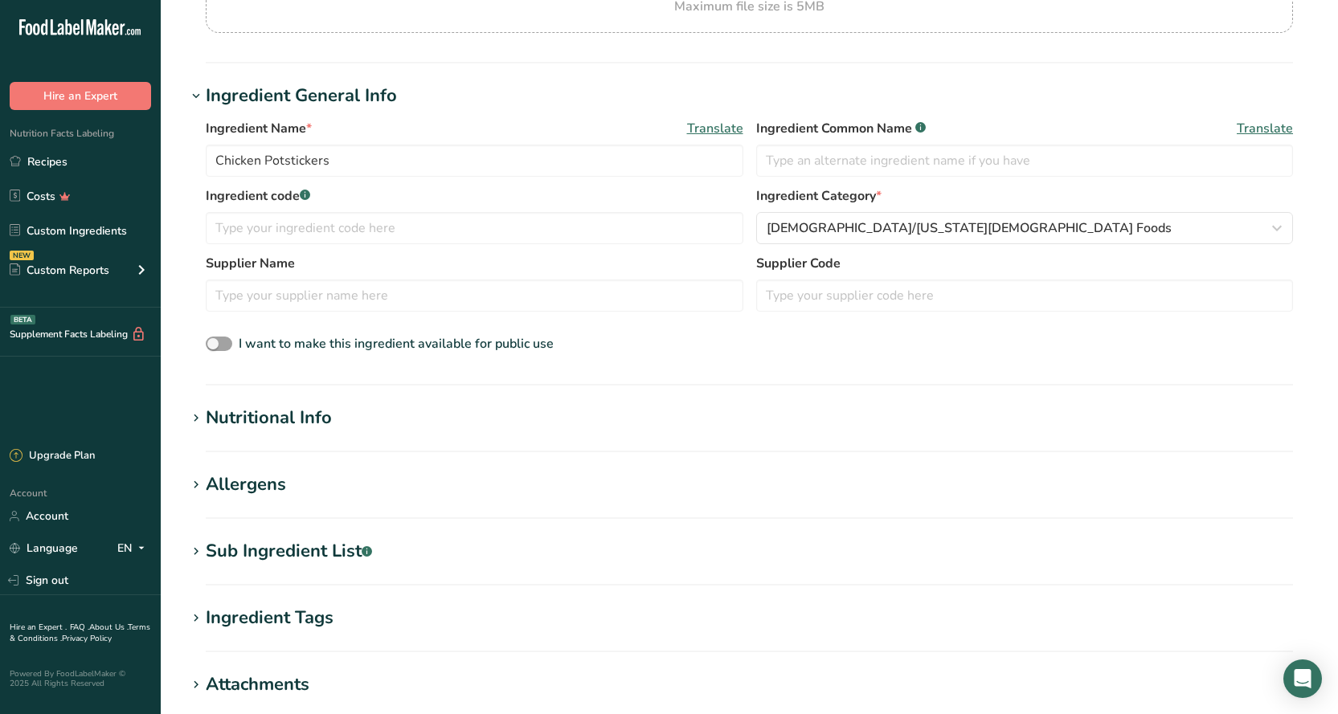
scroll to position [241, 0]
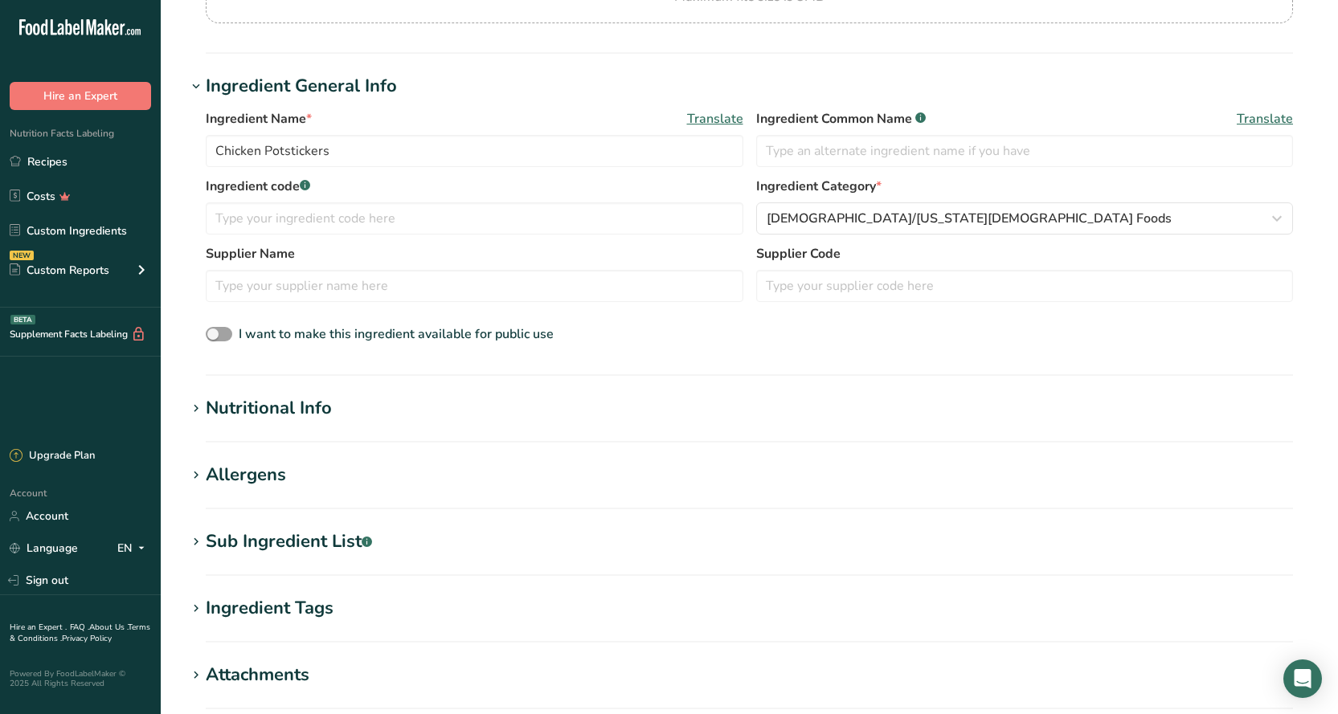
click at [246, 419] on div "Nutritional Info" at bounding box center [269, 408] width 126 height 27
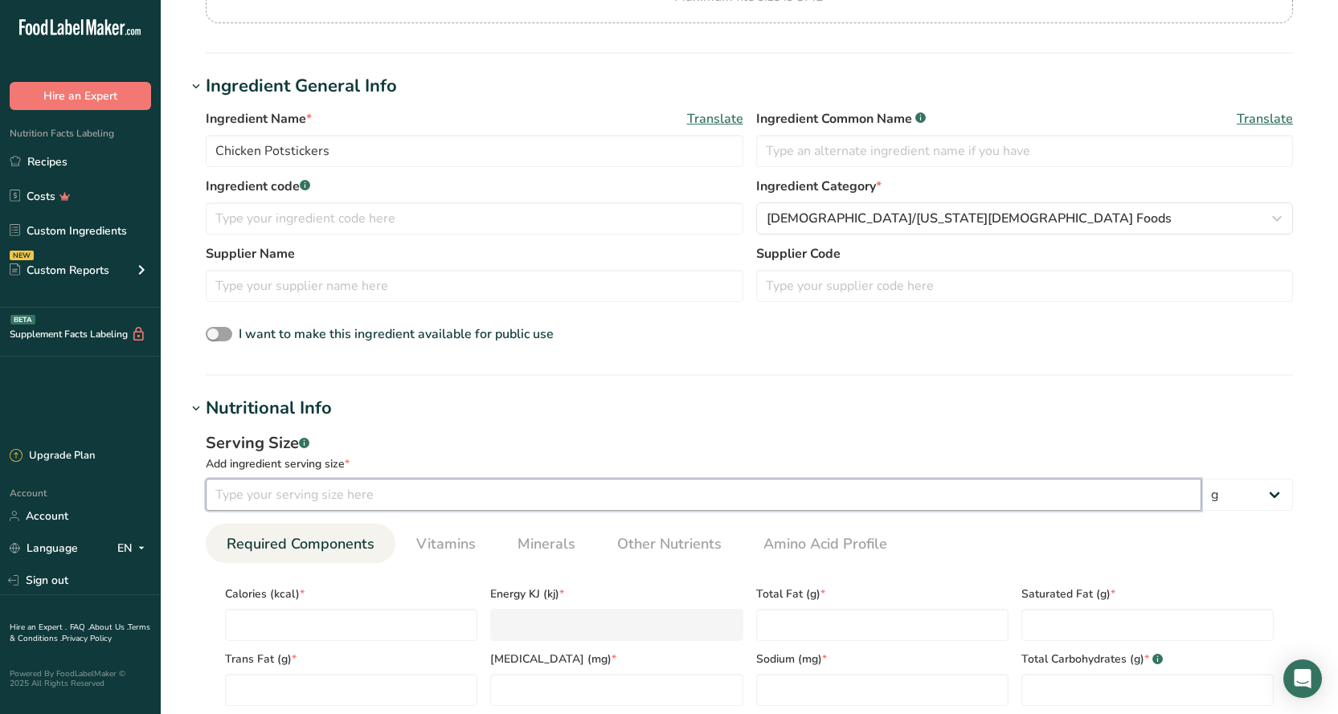
click at [358, 495] on input "number" at bounding box center [703, 495] width 995 height 32
type input "136"
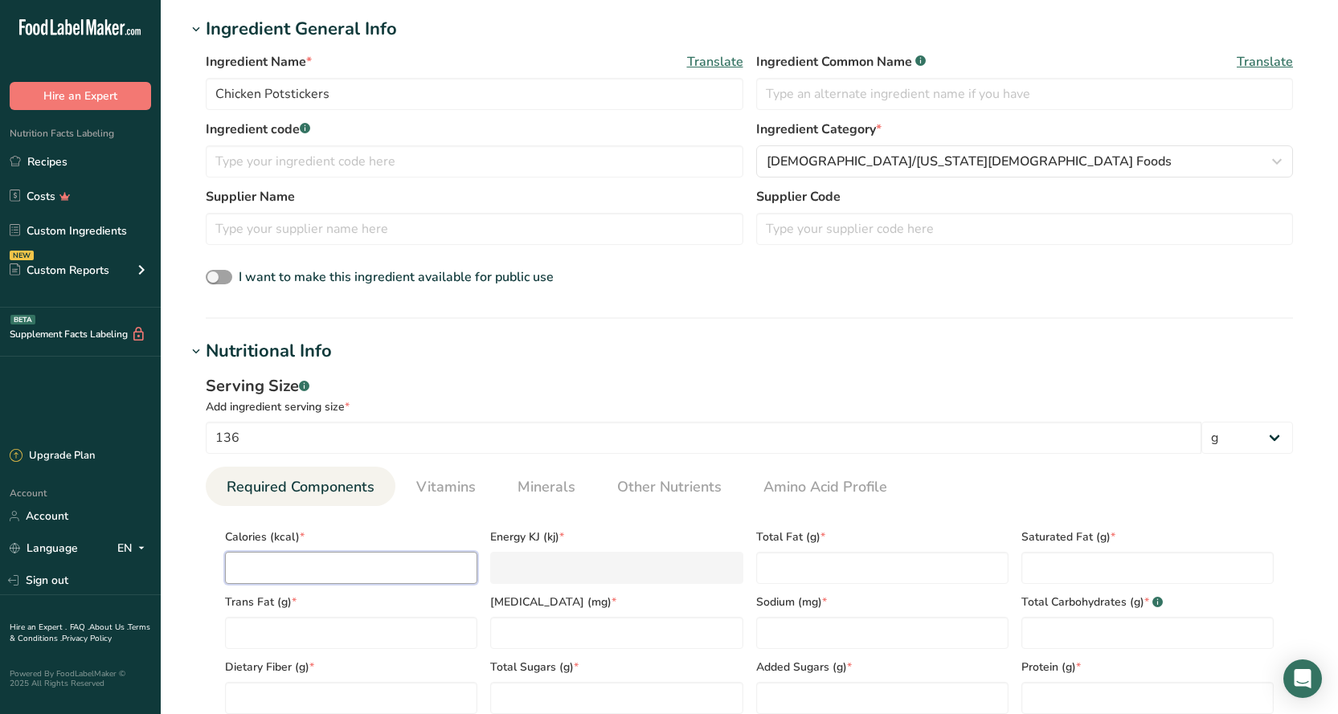
type input "2"
type KJ "8.4"
type input "25"
type KJ "104.6"
type input "250"
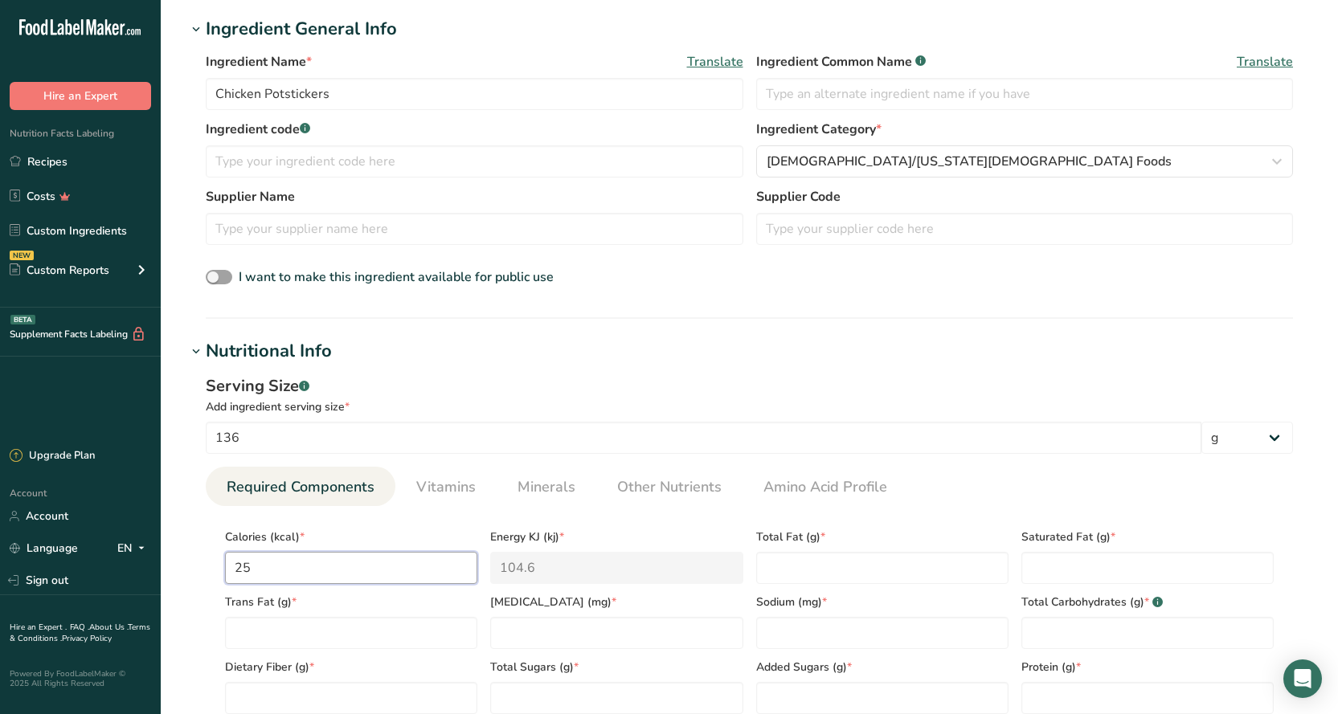
type KJ "1046"
type input "250"
type Fat "7"
type Fat "0.5"
type Fat "0"
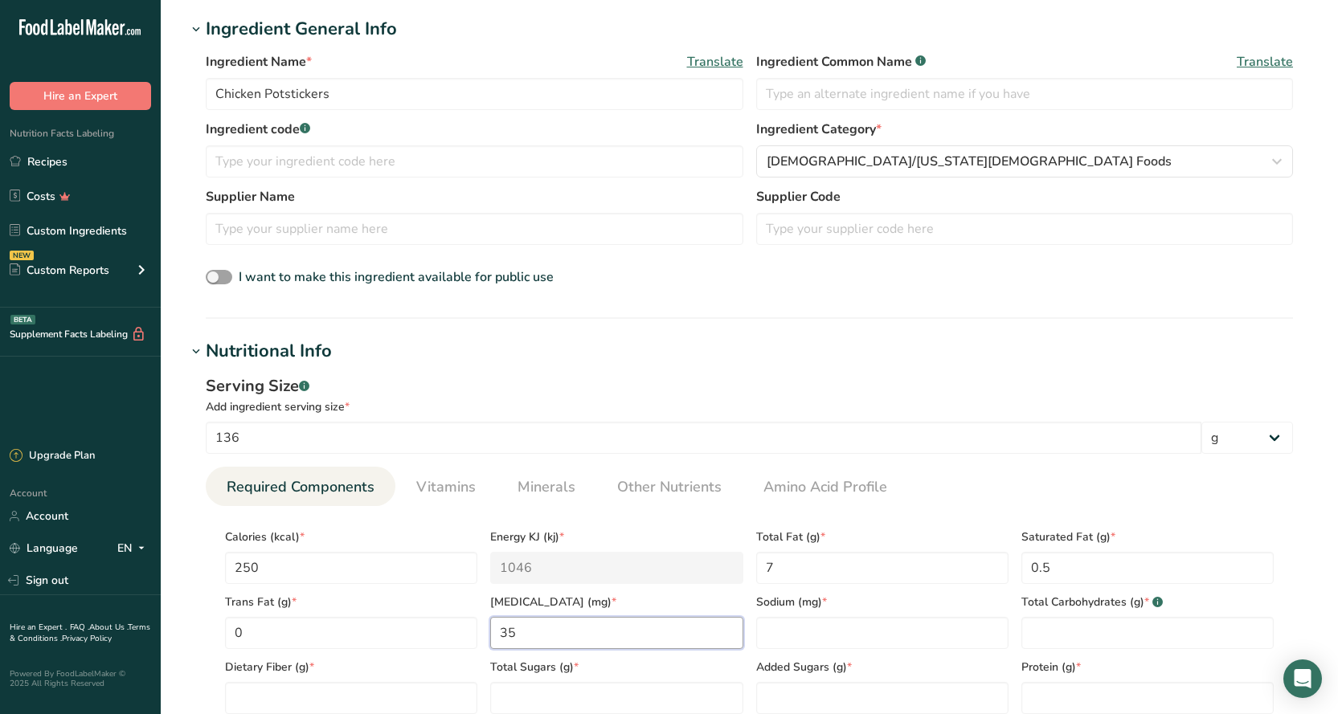
type input "35"
type input "530"
type Carbohydrates "31"
type Fiber "1"
type Sugars "0"
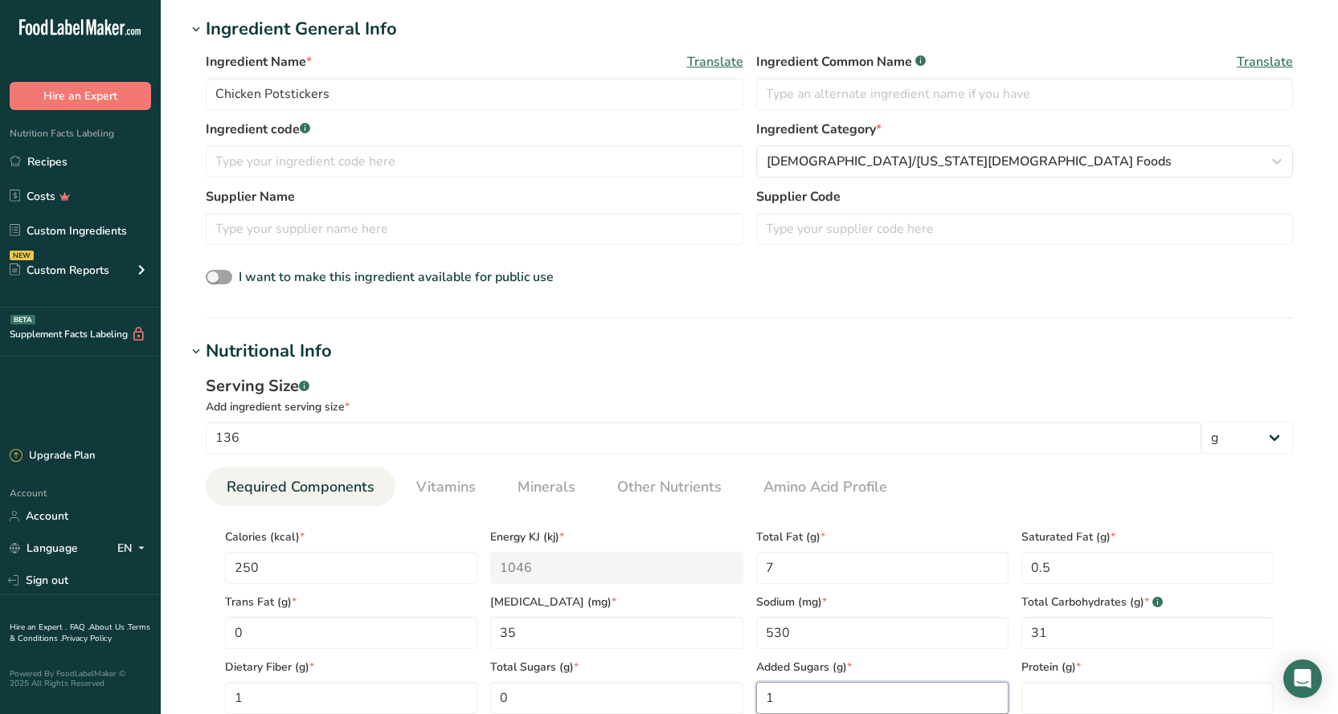
type Sugars "1"
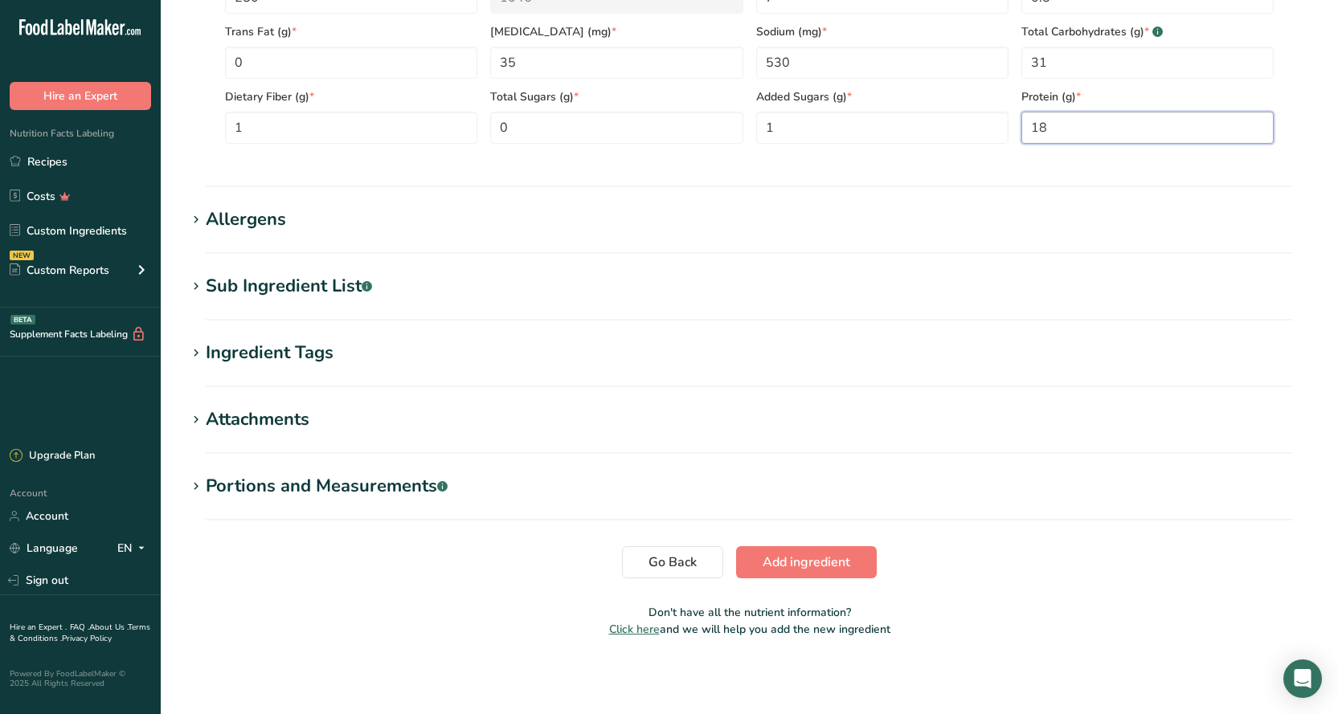
scroll to position [869, 0]
type input "18"
click at [813, 572] on button "Add ingredient" at bounding box center [806, 561] width 141 height 32
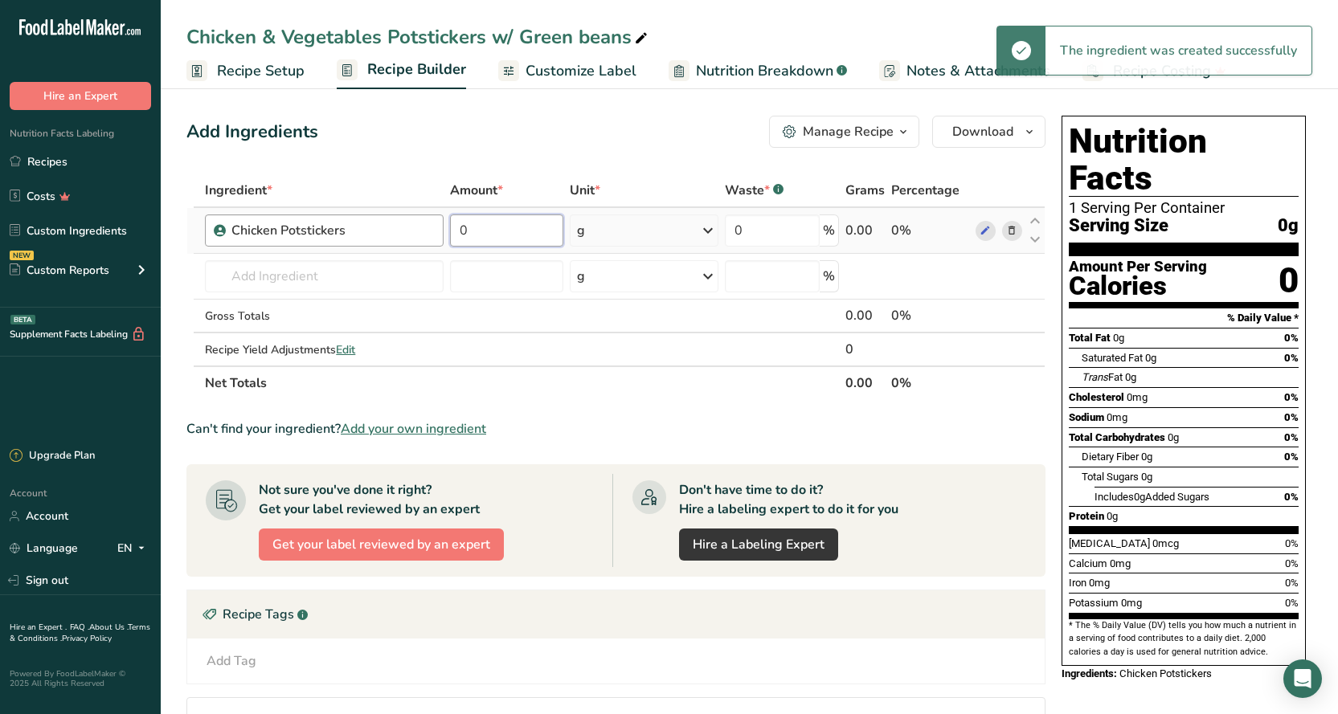
drag, startPoint x: 504, startPoint y: 235, endPoint x: 402, endPoint y: 239, distance: 102.1
click at [402, 239] on tr "Chicken Potstickers 0 g Weight Units g kg mg See more Volume Units l Volume uni…" at bounding box center [615, 231] width 857 height 46
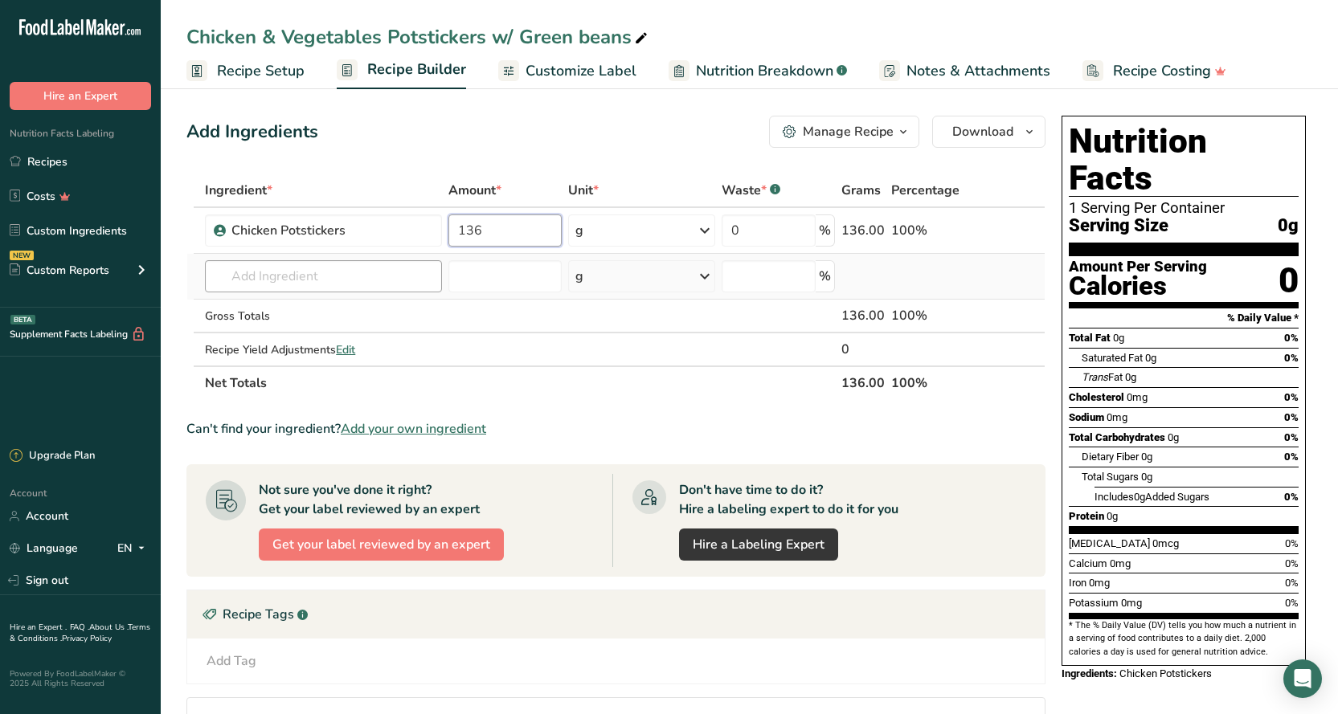
type input "136"
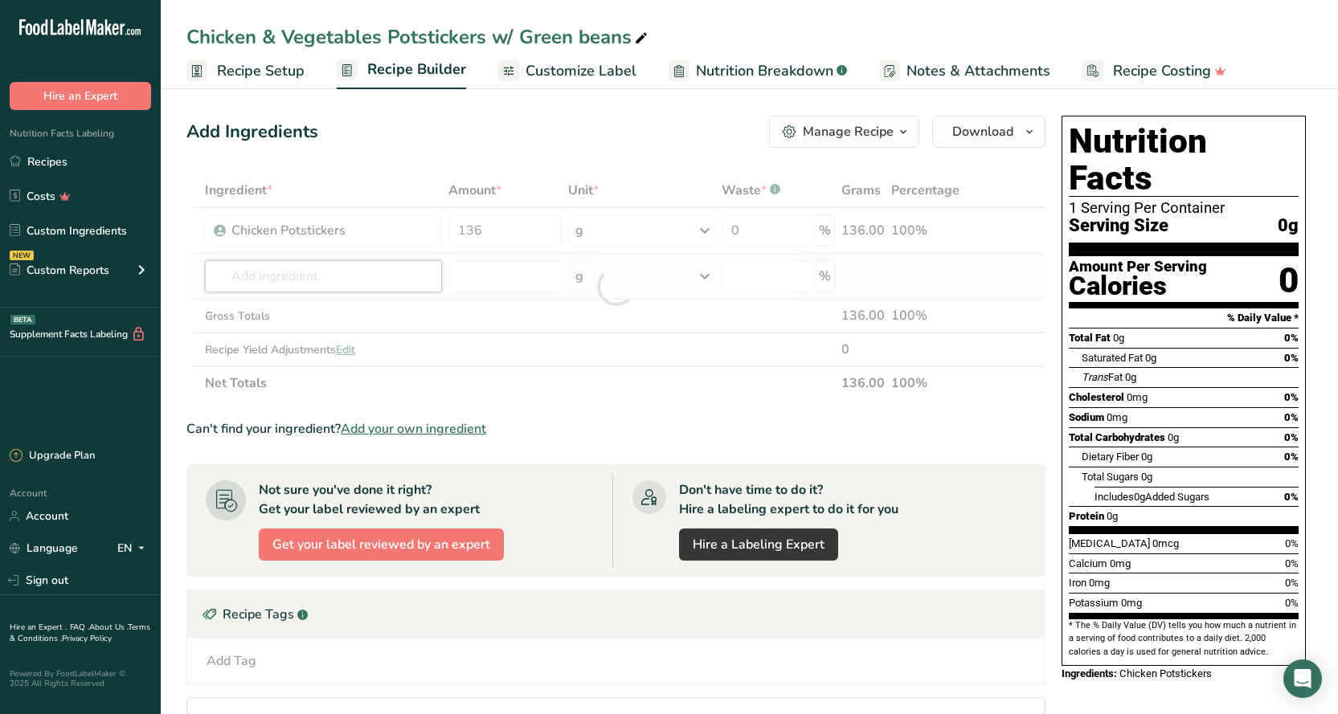
click at [327, 276] on div "Ingredient * Amount * Unit * Waste * .a-a{fill:#347362;}.b-a{fill:#fff;} Grams …" at bounding box center [615, 287] width 859 height 227
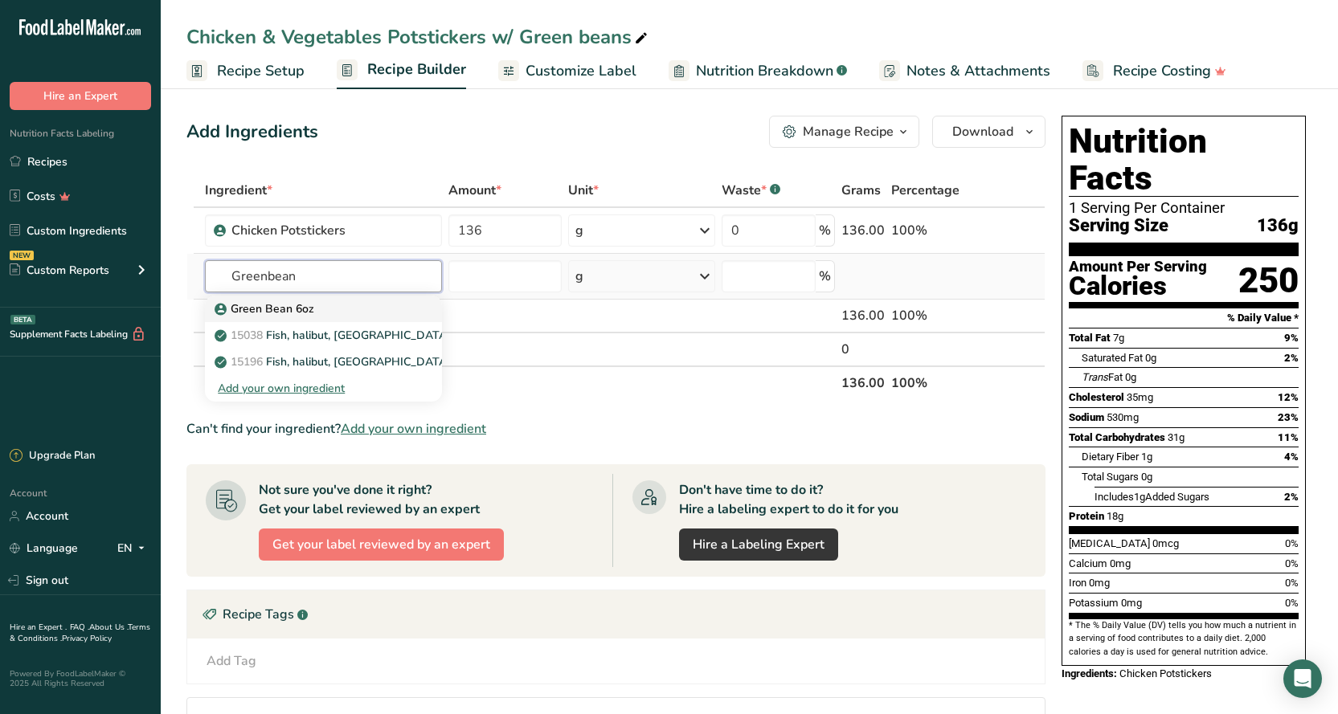
type input "Greenbean"
click at [306, 301] on p "Green Bean 6oz" at bounding box center [266, 308] width 96 height 17
type input "Green Bean 6oz"
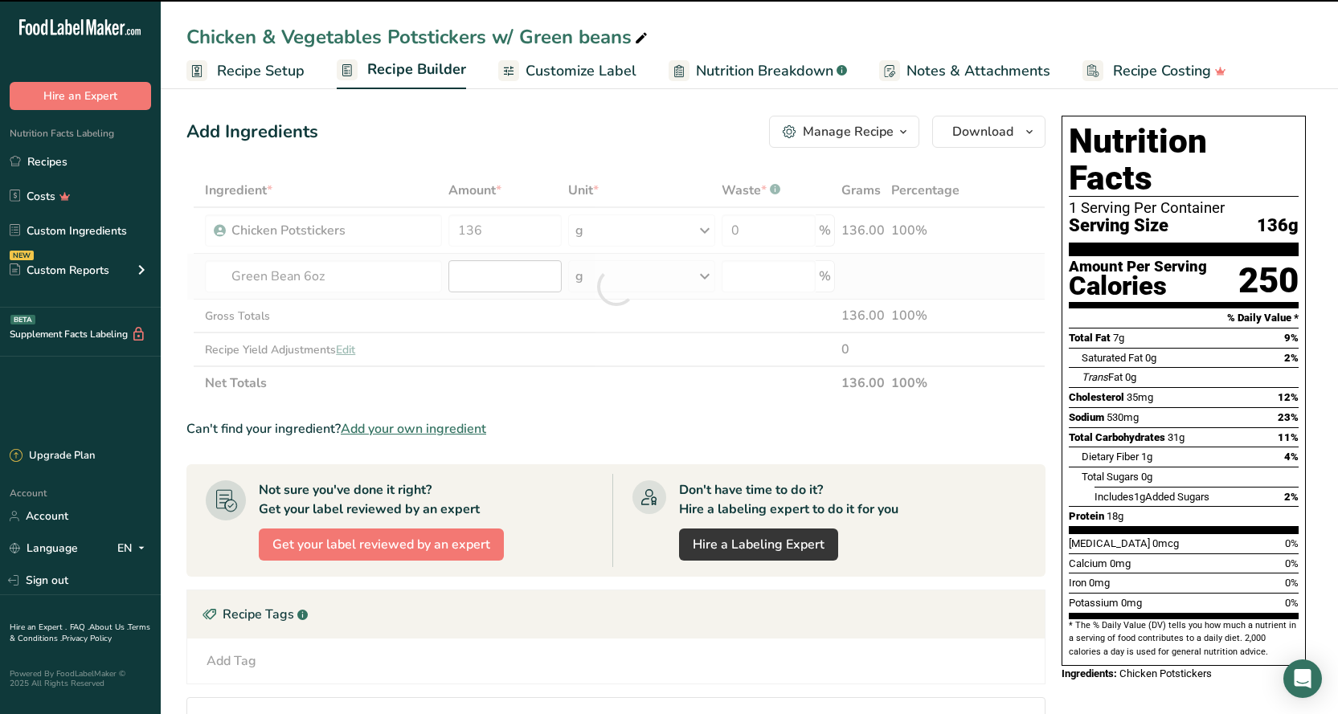
type input "0"
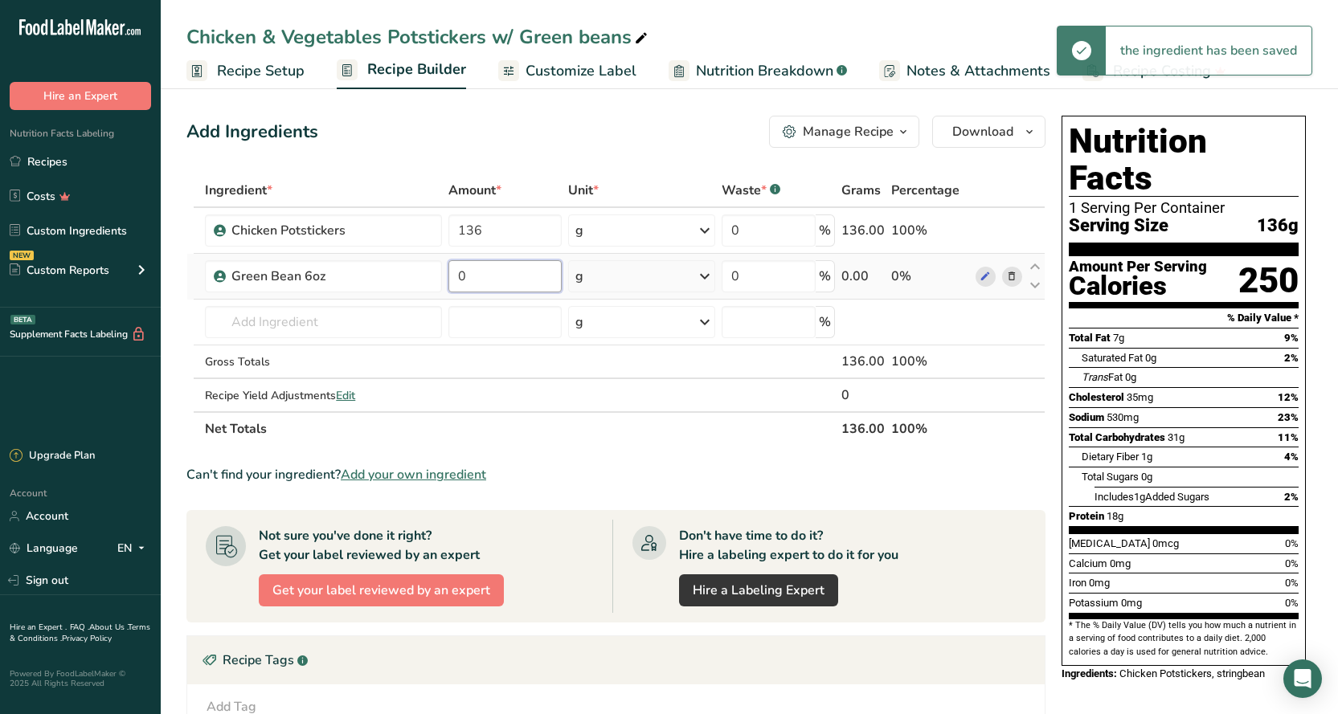
drag, startPoint x: 496, startPoint y: 280, endPoint x: 451, endPoint y: 280, distance: 45.8
click at [451, 280] on input "0" at bounding box center [504, 276] width 112 height 32
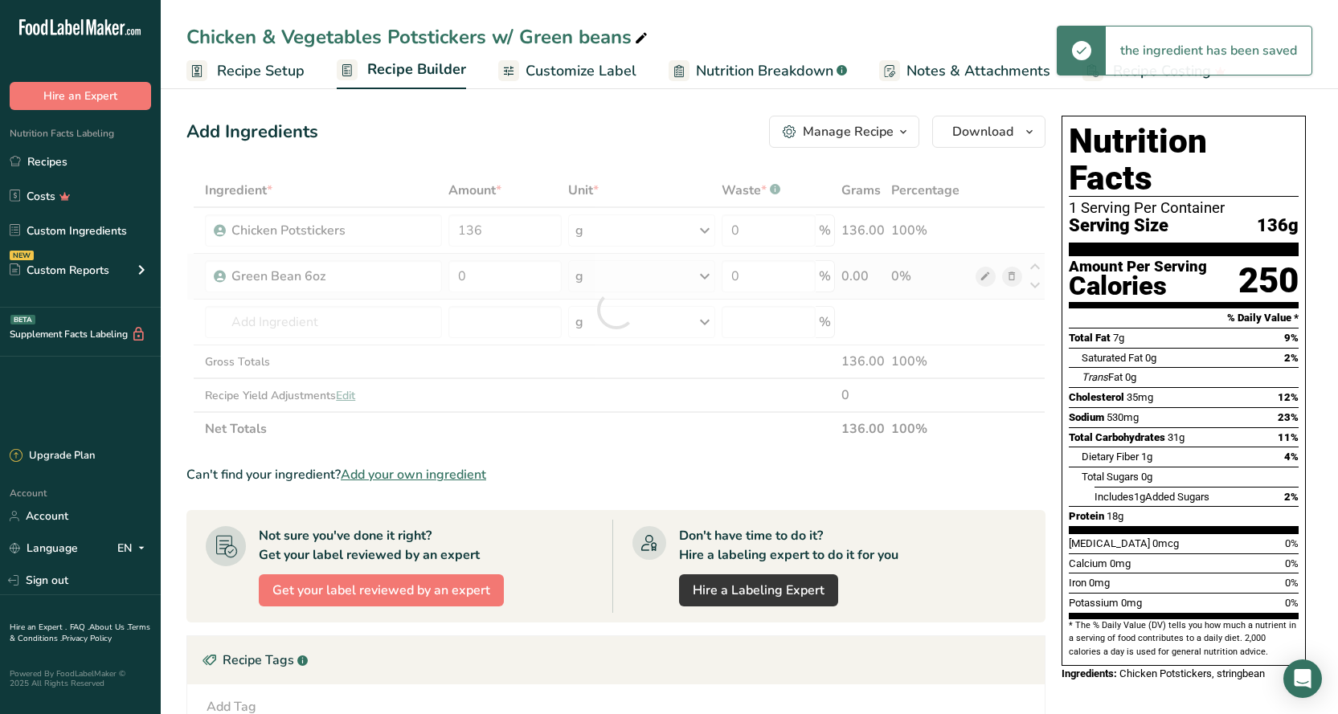
click at [981, 280] on div "Ingredient * Amount * Unit * Waste * .a-a{fill:#347362;}.b-a{fill:#fff;} Grams …" at bounding box center [615, 310] width 859 height 272
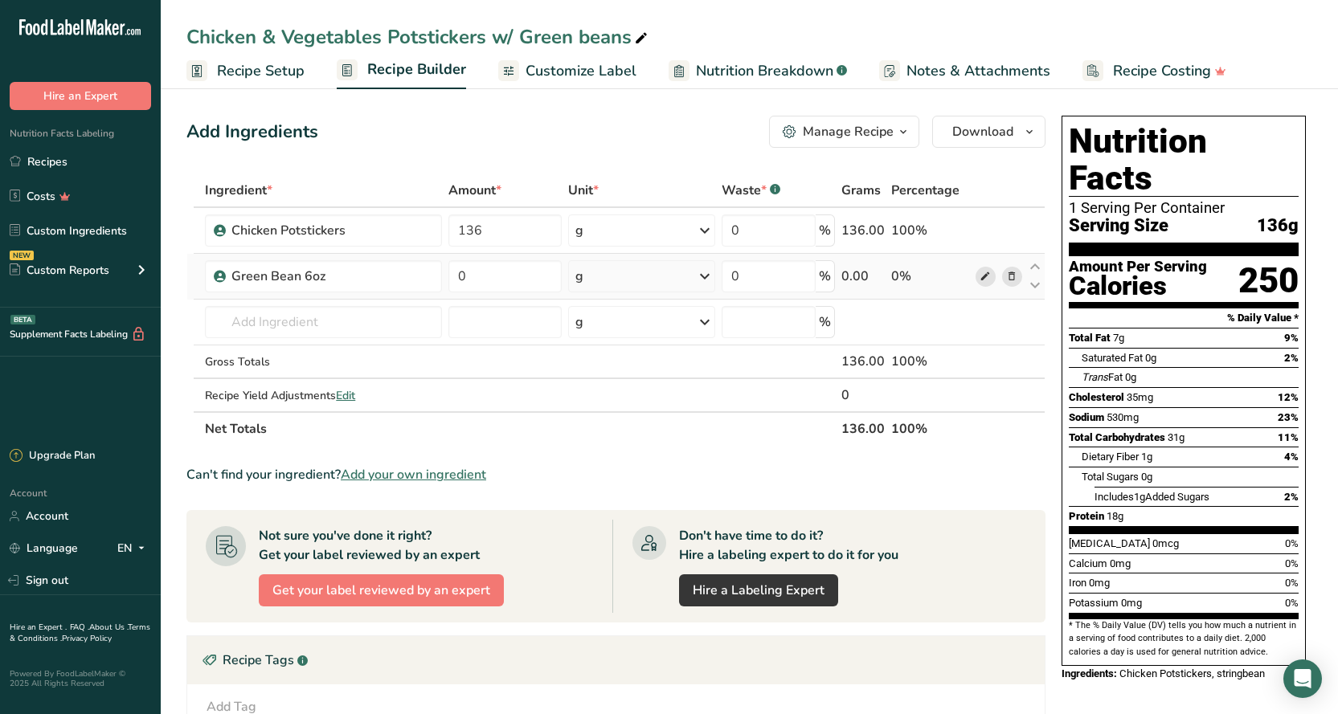
click at [979, 275] on icon at bounding box center [984, 276] width 11 height 17
type input "83"
click at [559, 140] on div "Add Ingredients Manage Recipe Delete Recipe Duplicate Recipe Scale Recipe Save …" at bounding box center [615, 132] width 859 height 32
click at [554, 72] on span "Customize Label" at bounding box center [580, 71] width 111 height 22
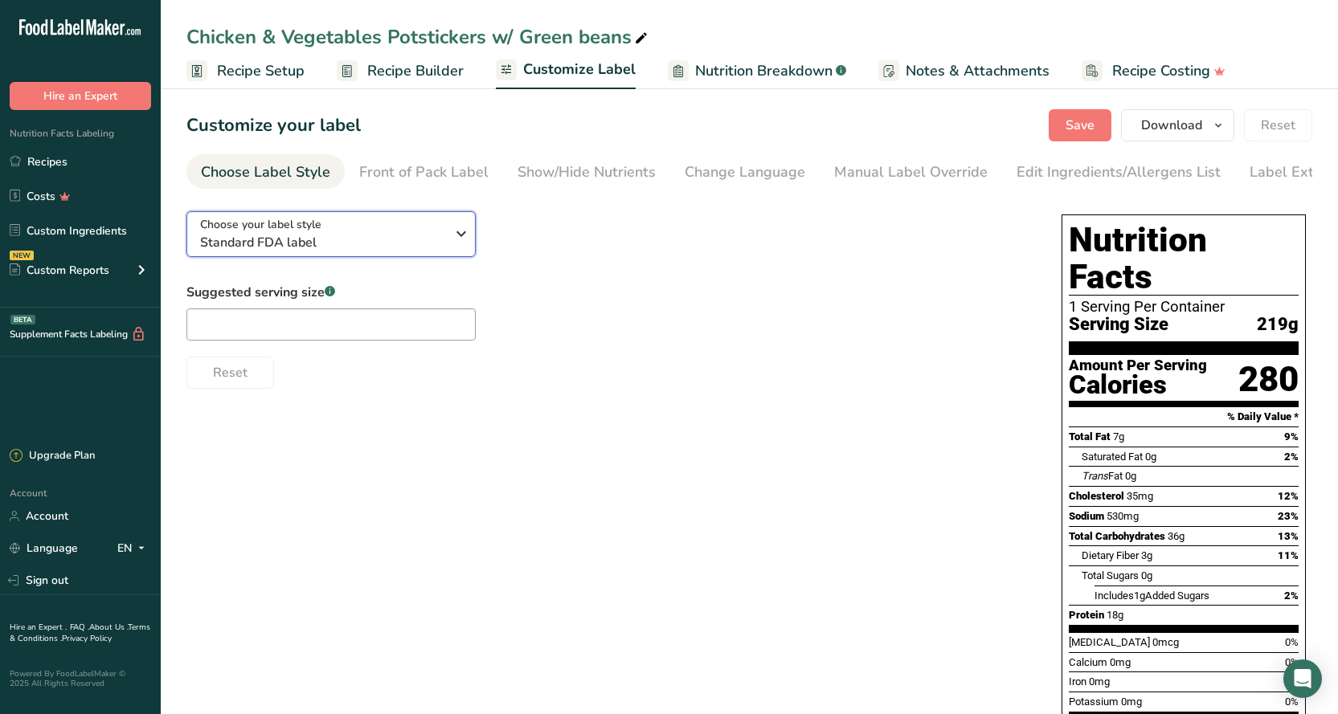
click at [310, 252] on span "Standard FDA label" at bounding box center [322, 242] width 245 height 19
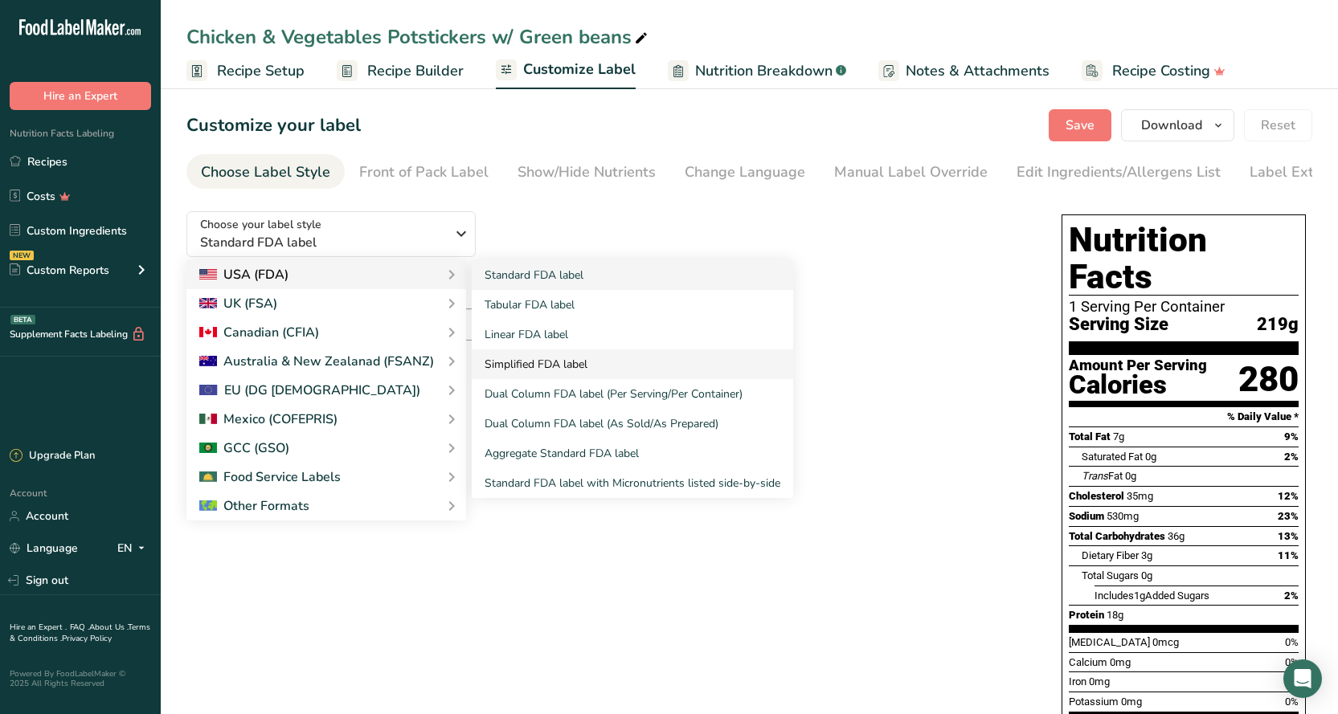
click at [558, 365] on link "Simplified FDA label" at bounding box center [632, 364] width 321 height 30
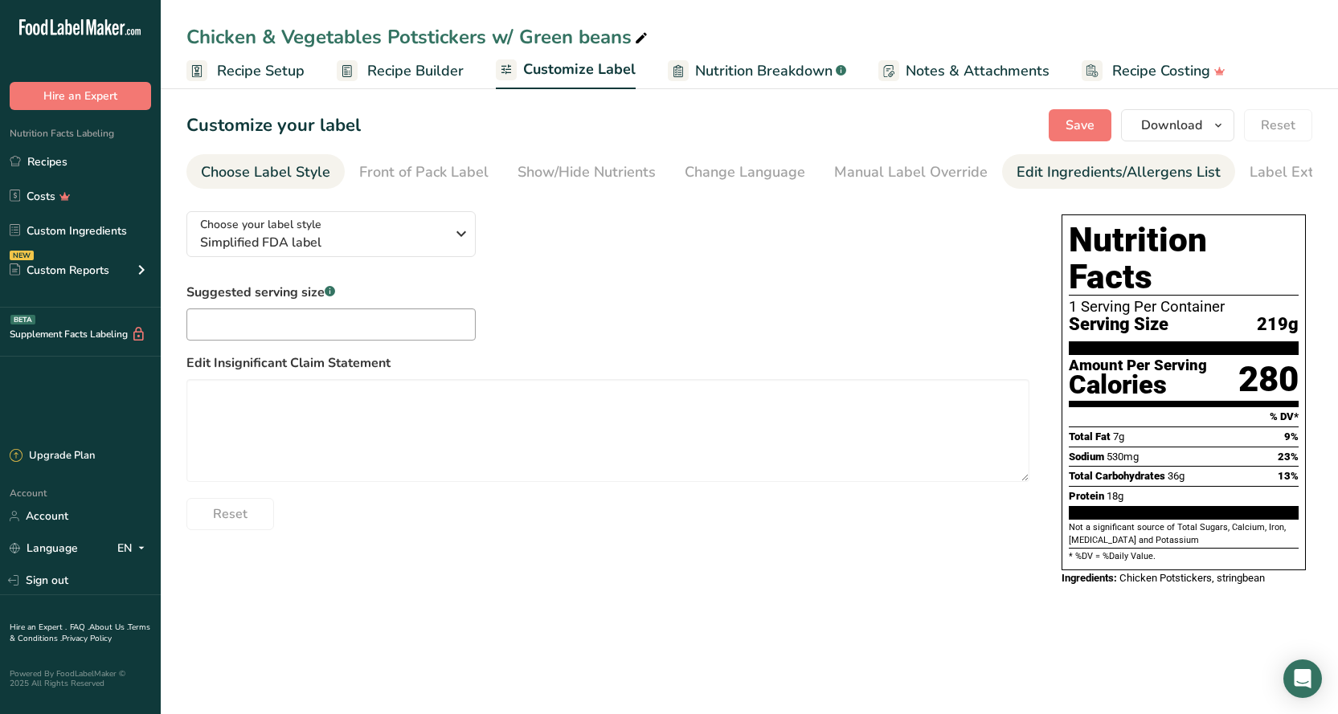
click at [1093, 174] on div "Edit Ingredients/Allergens List" at bounding box center [1118, 172] width 204 height 22
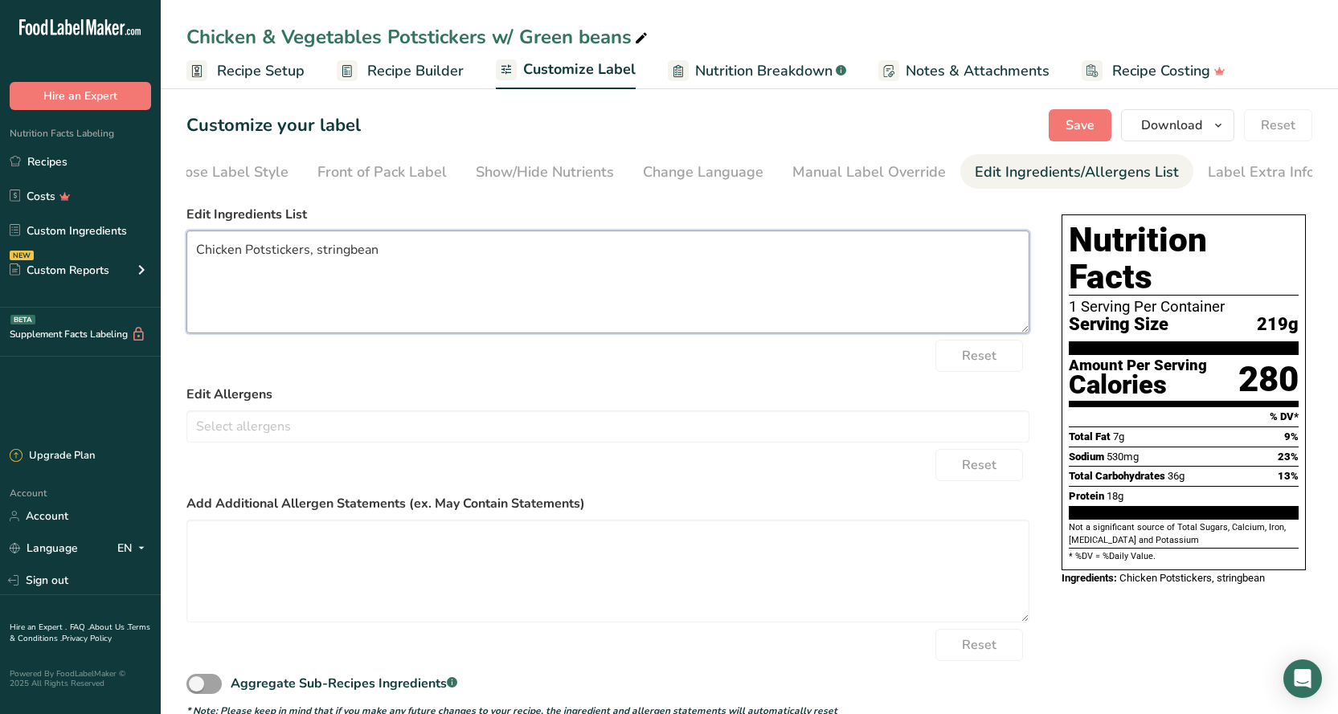
click at [406, 255] on textarea "Chicken Potstickers, stringbean" at bounding box center [607, 282] width 843 height 103
click at [349, 251] on textarea "Chicken Potstickers, stringbean" at bounding box center [607, 282] width 843 height 103
click at [378, 251] on textarea "Chicken Potstickers, string bean" at bounding box center [607, 282] width 843 height 103
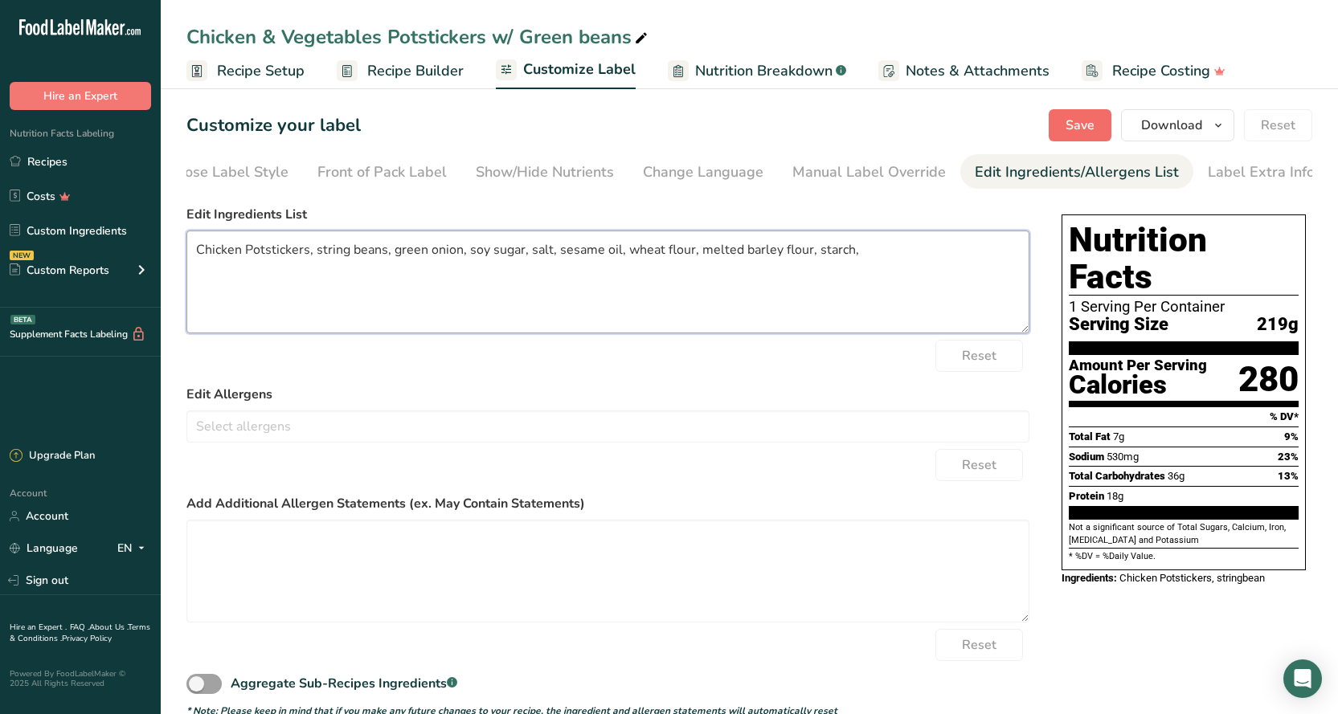
type textarea "Chicken Potstickers, string beans, green onion, soy sugar, salt, sesame oil, wh…"
click at [1080, 129] on span "Save" at bounding box center [1079, 125] width 29 height 19
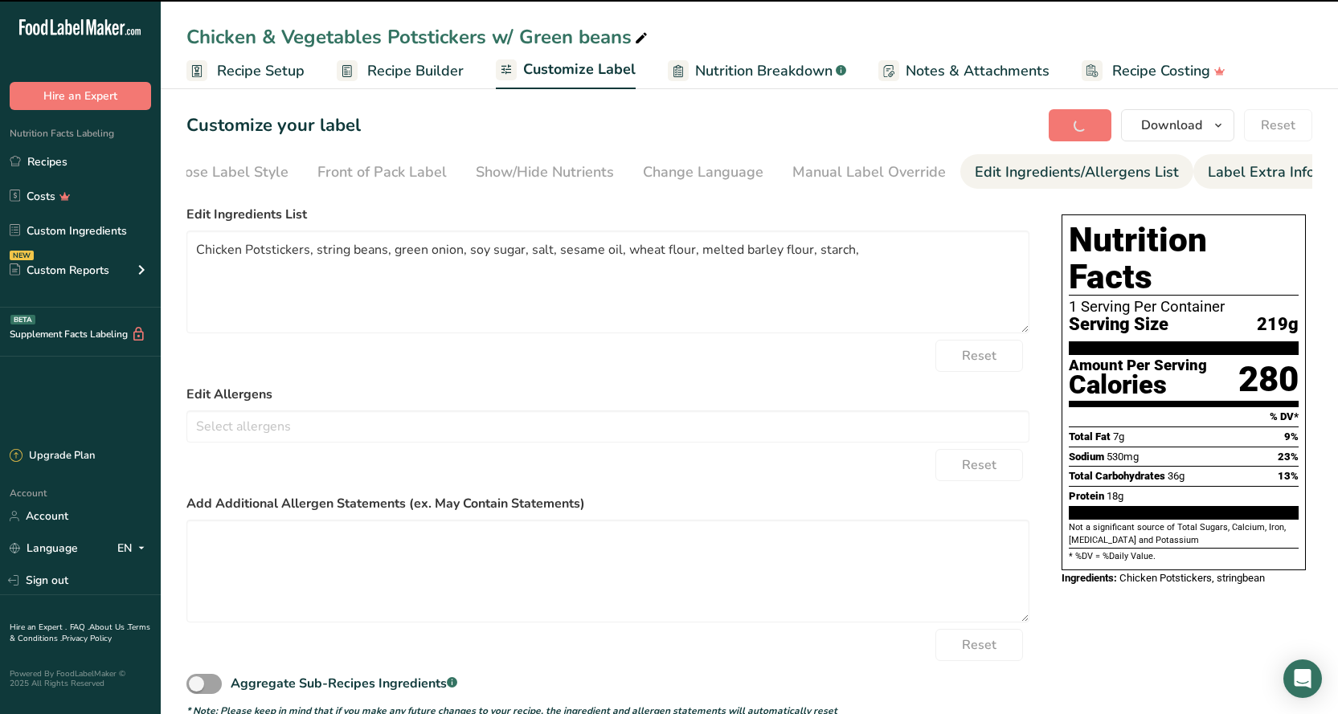
click at [1250, 170] on div "Label Extra Info" at bounding box center [1260, 172] width 107 height 22
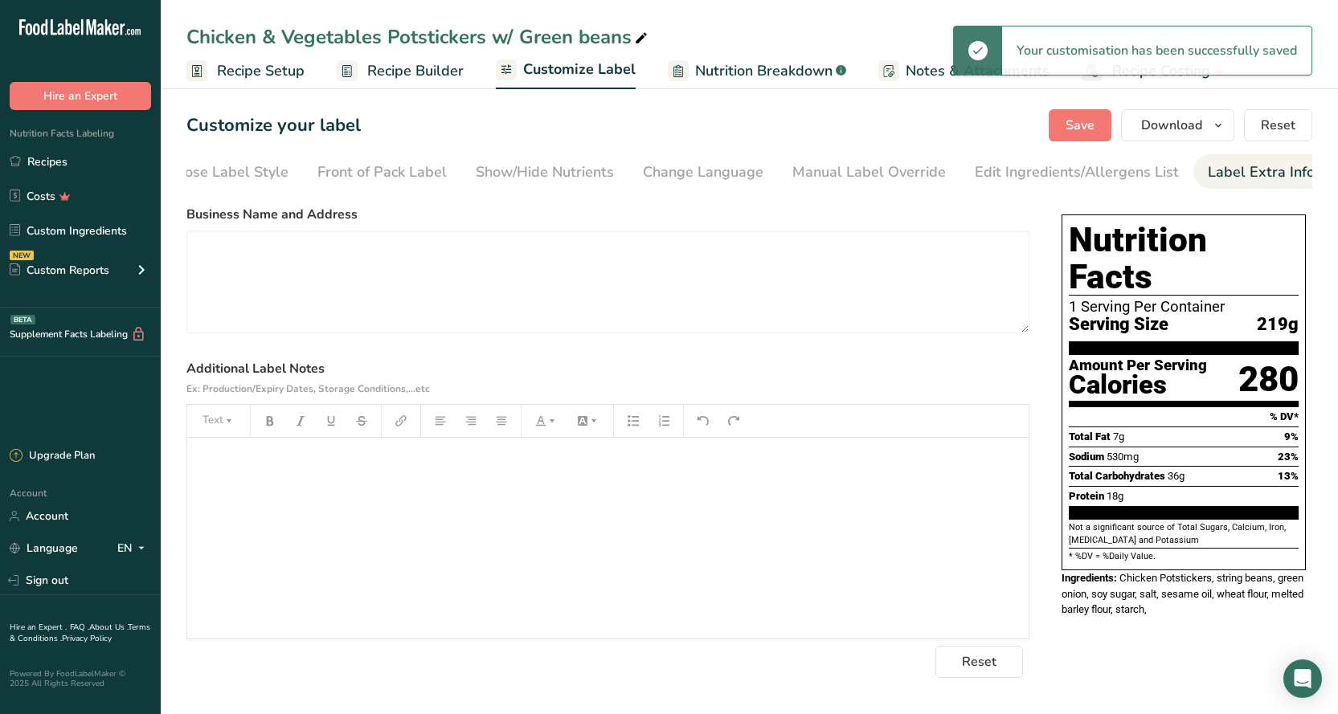
drag, startPoint x: 487, startPoint y: 491, endPoint x: 487, endPoint y: 455, distance: 35.3
click at [487, 489] on div "﻿" at bounding box center [607, 538] width 841 height 201
click at [504, 423] on icon "button" at bounding box center [501, 420] width 10 height 9
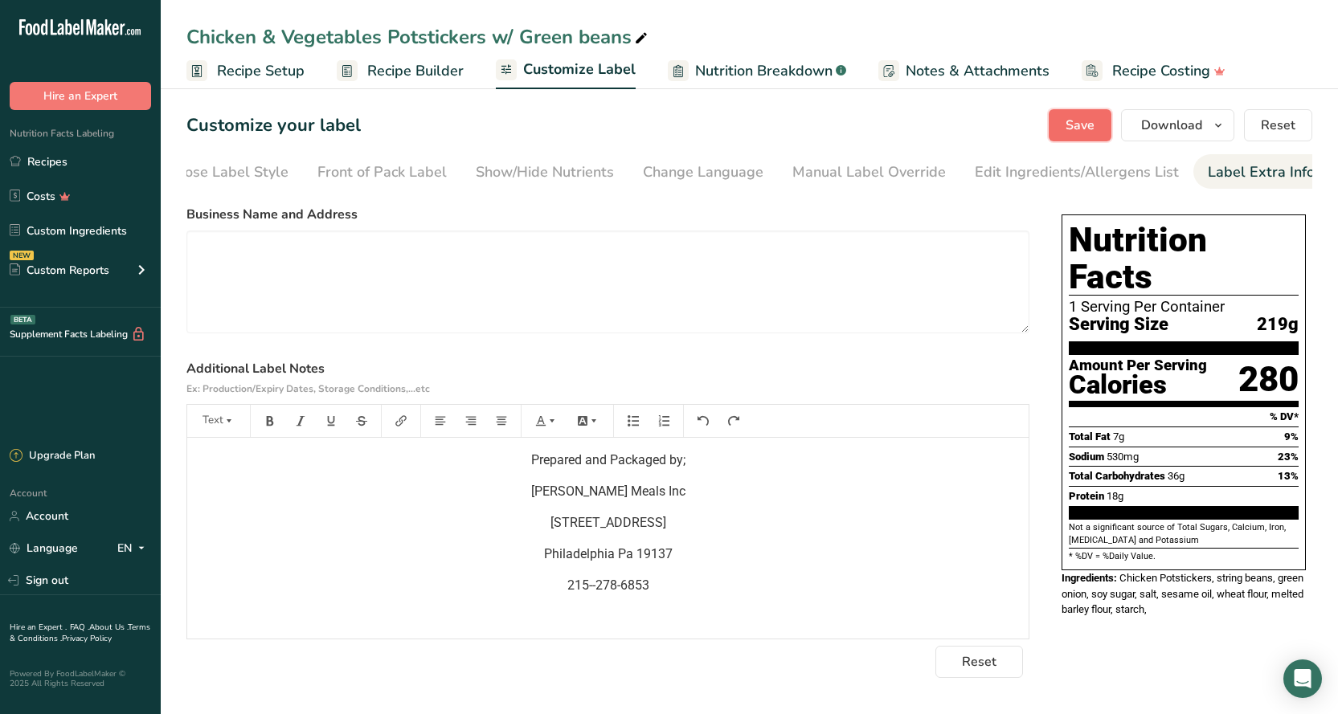
click at [1058, 127] on button "Save" at bounding box center [1079, 125] width 63 height 32
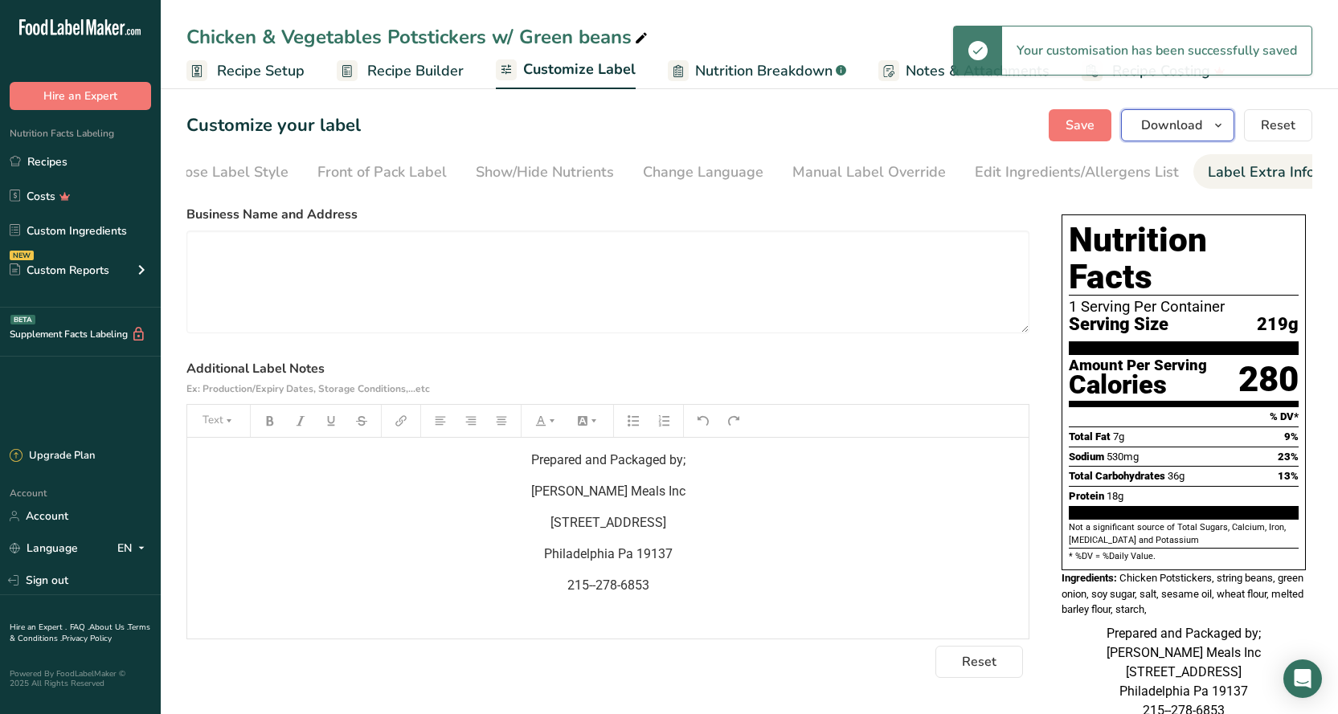
click at [1189, 128] on span "Download" at bounding box center [1171, 125] width 61 height 19
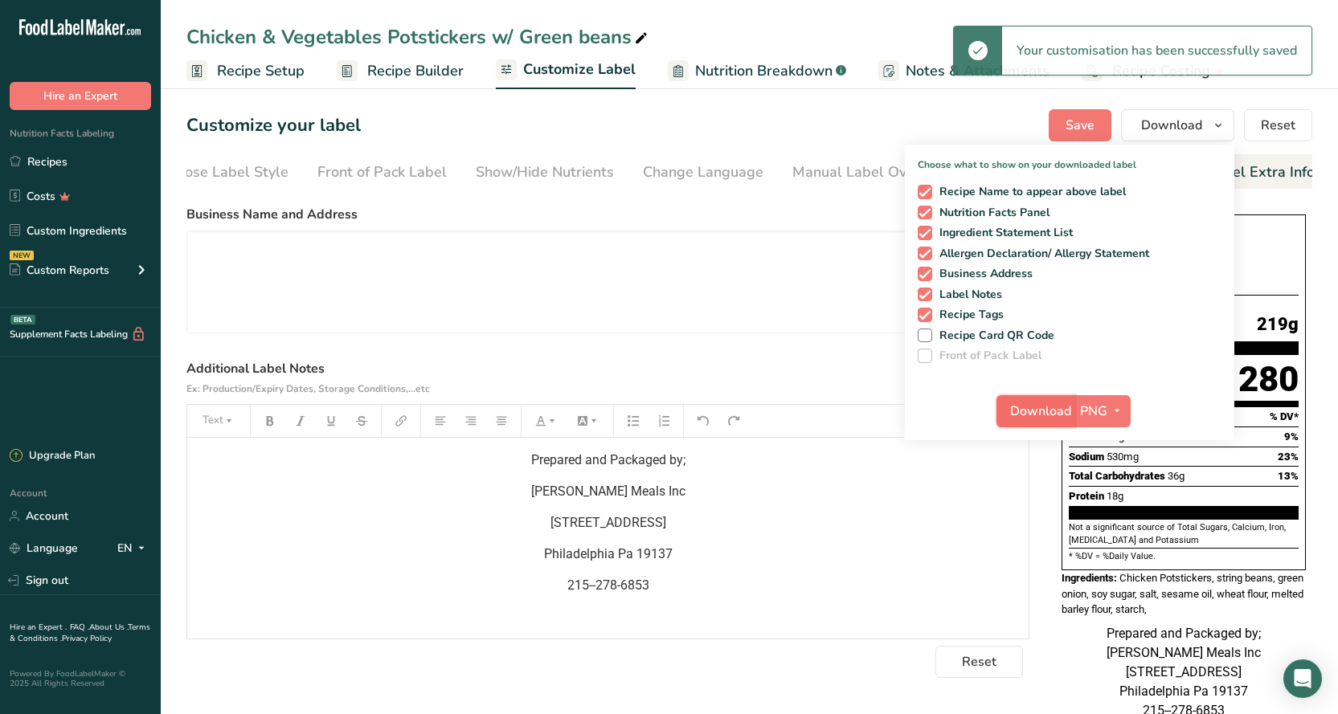
click at [1036, 417] on span "Download" at bounding box center [1040, 411] width 61 height 19
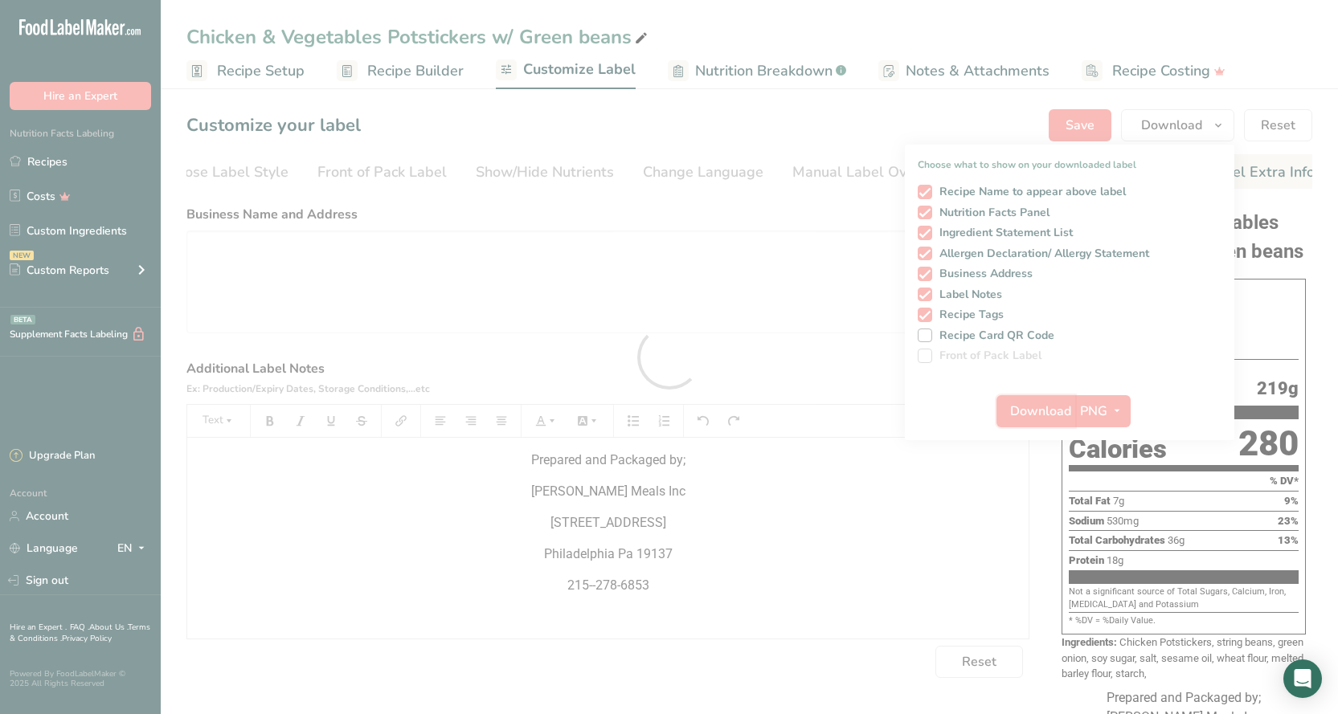
scroll to position [0, 0]
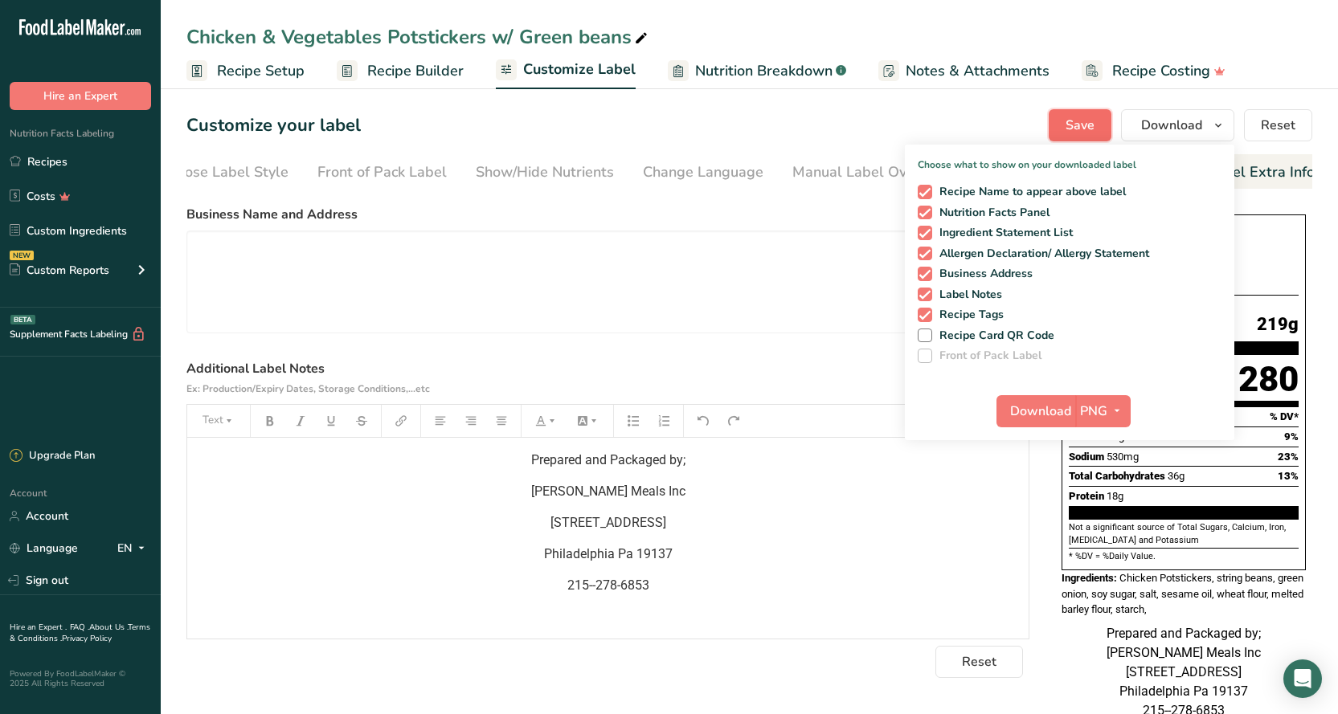
click at [1093, 129] on button "Save" at bounding box center [1079, 125] width 63 height 32
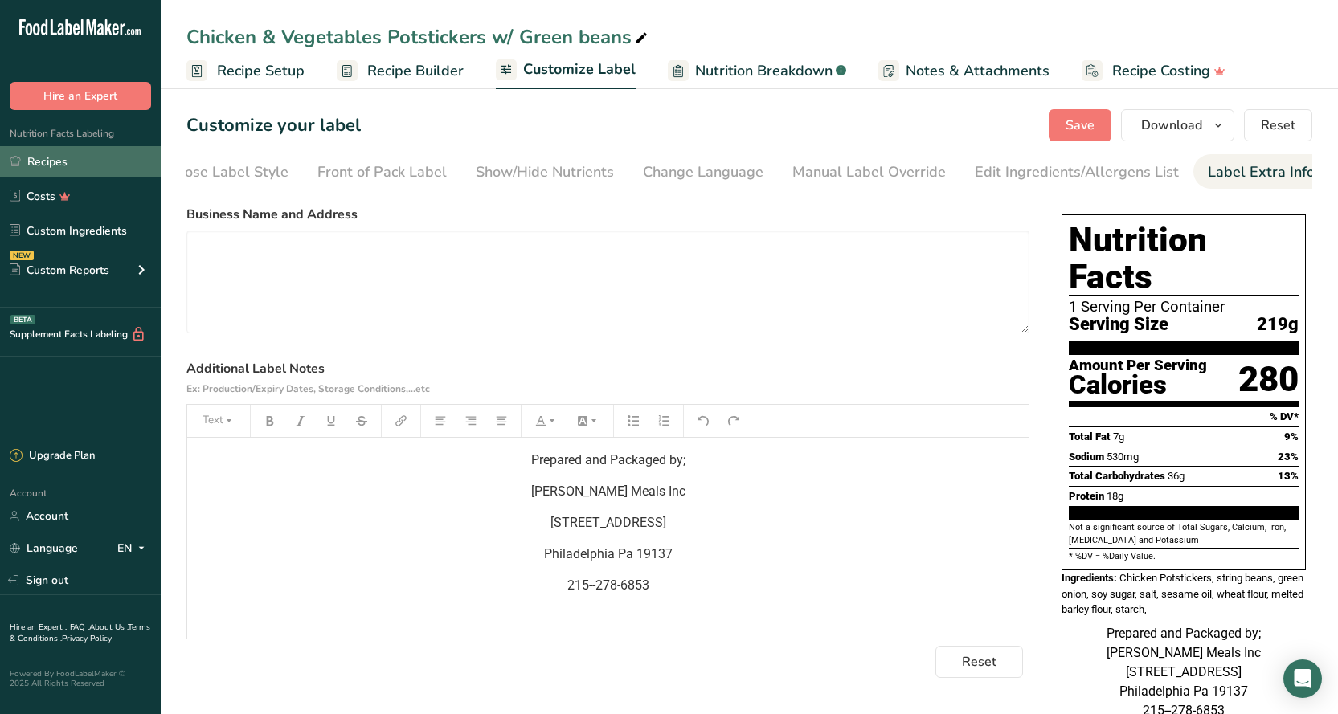
click at [35, 160] on link "Recipes" at bounding box center [80, 161] width 161 height 31
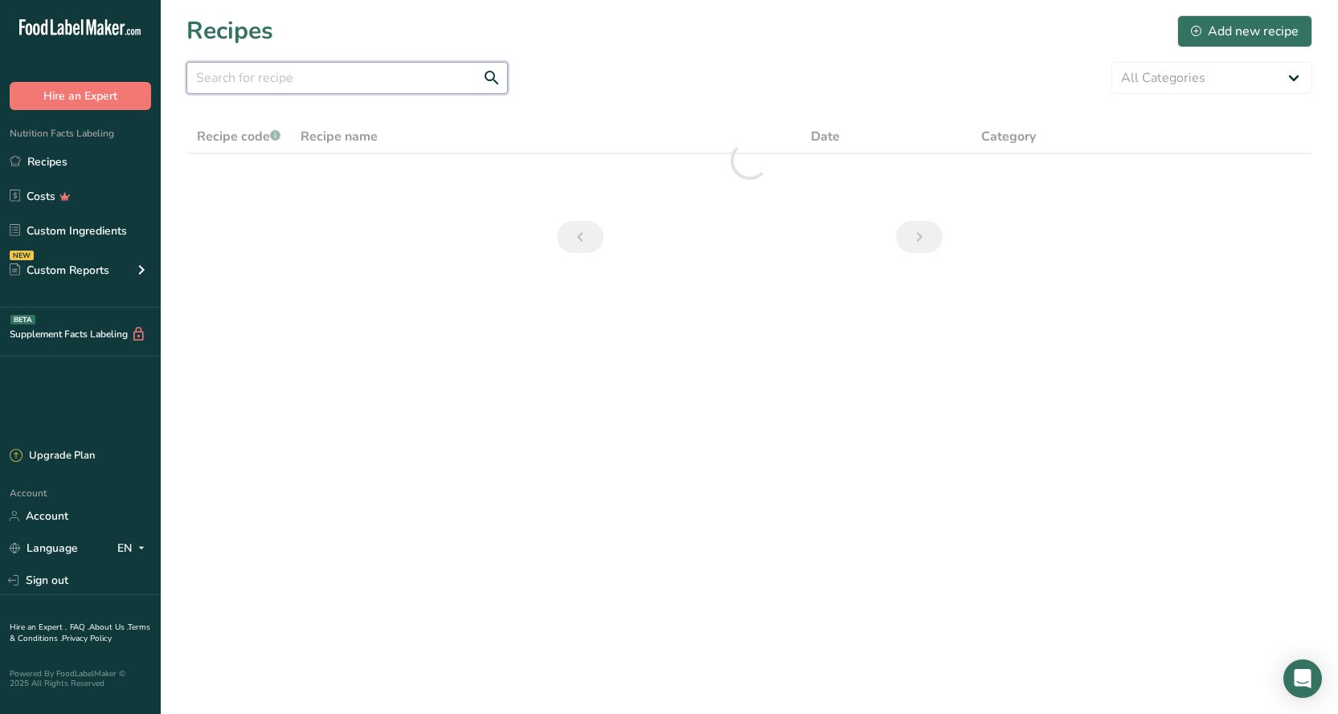
click at [276, 67] on input "text" at bounding box center [346, 78] width 321 height 32
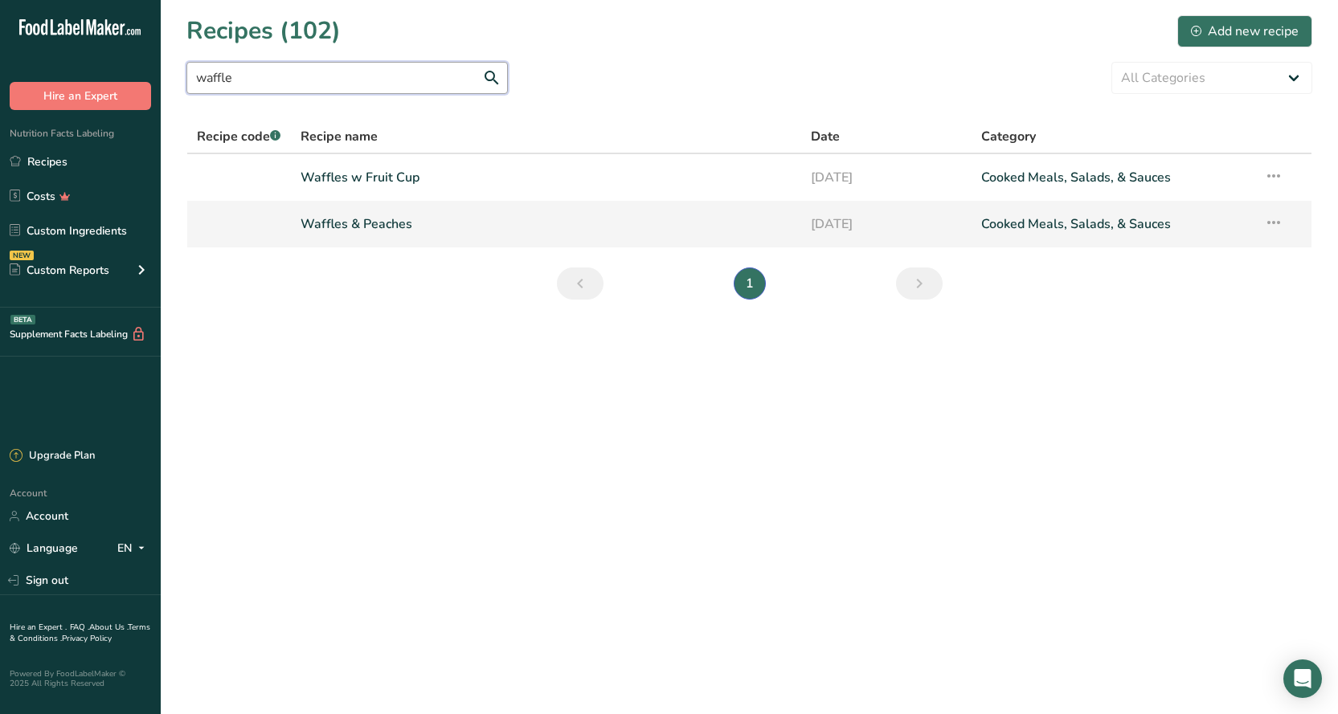
type input "waffle"
click at [380, 224] on link "Waffles & Peaches" at bounding box center [545, 224] width 491 height 34
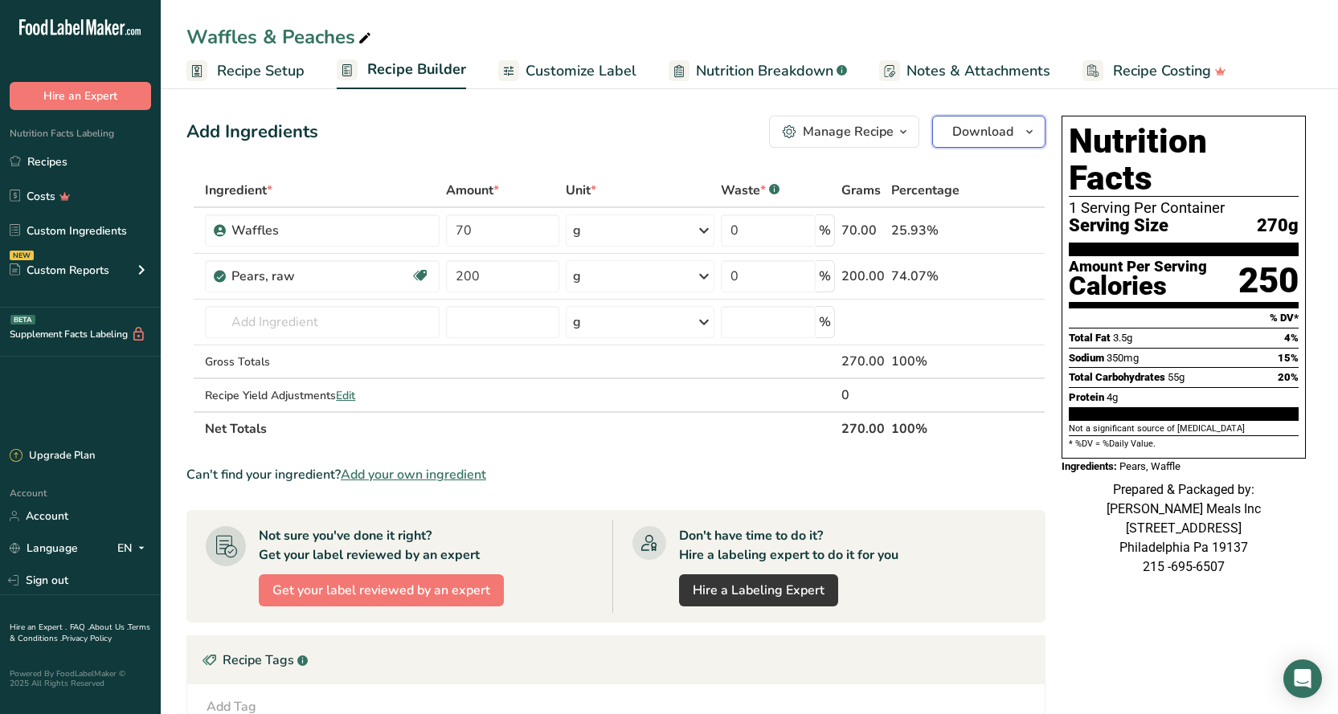
click at [970, 126] on span "Download" at bounding box center [982, 131] width 61 height 19
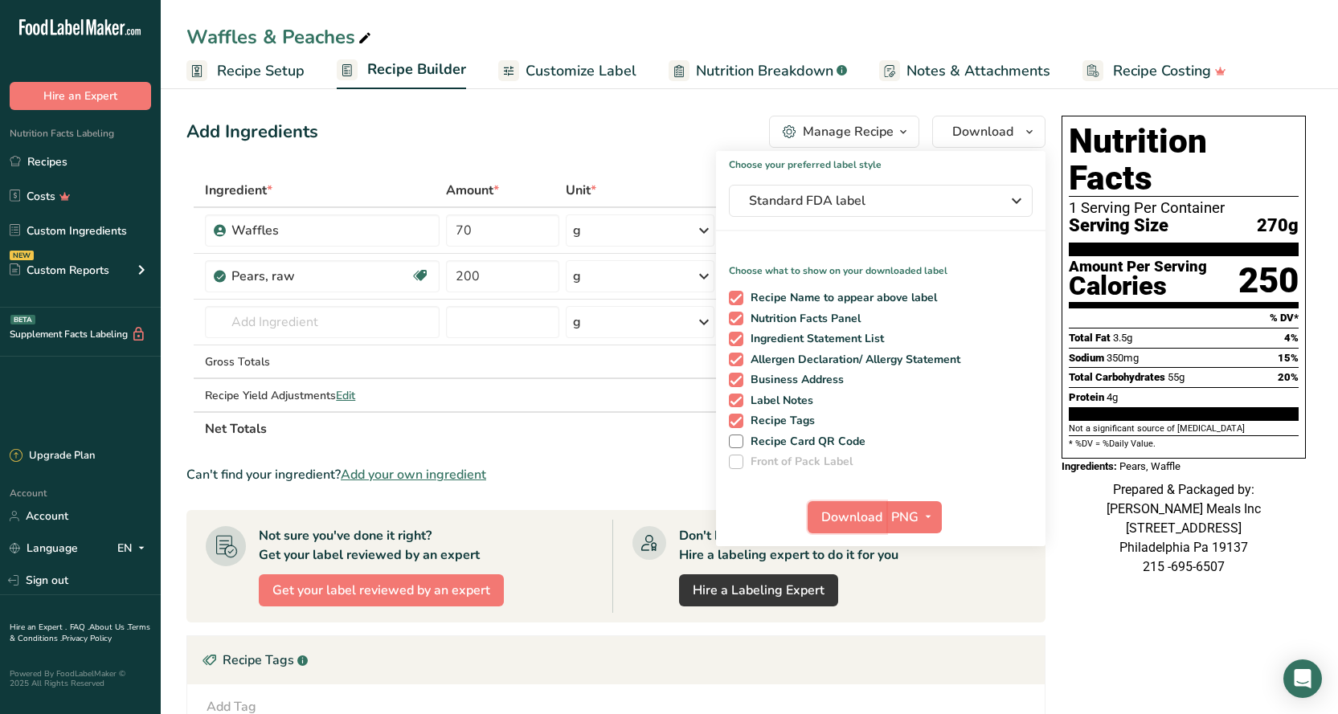
click at [869, 517] on span "Download" at bounding box center [851, 517] width 61 height 19
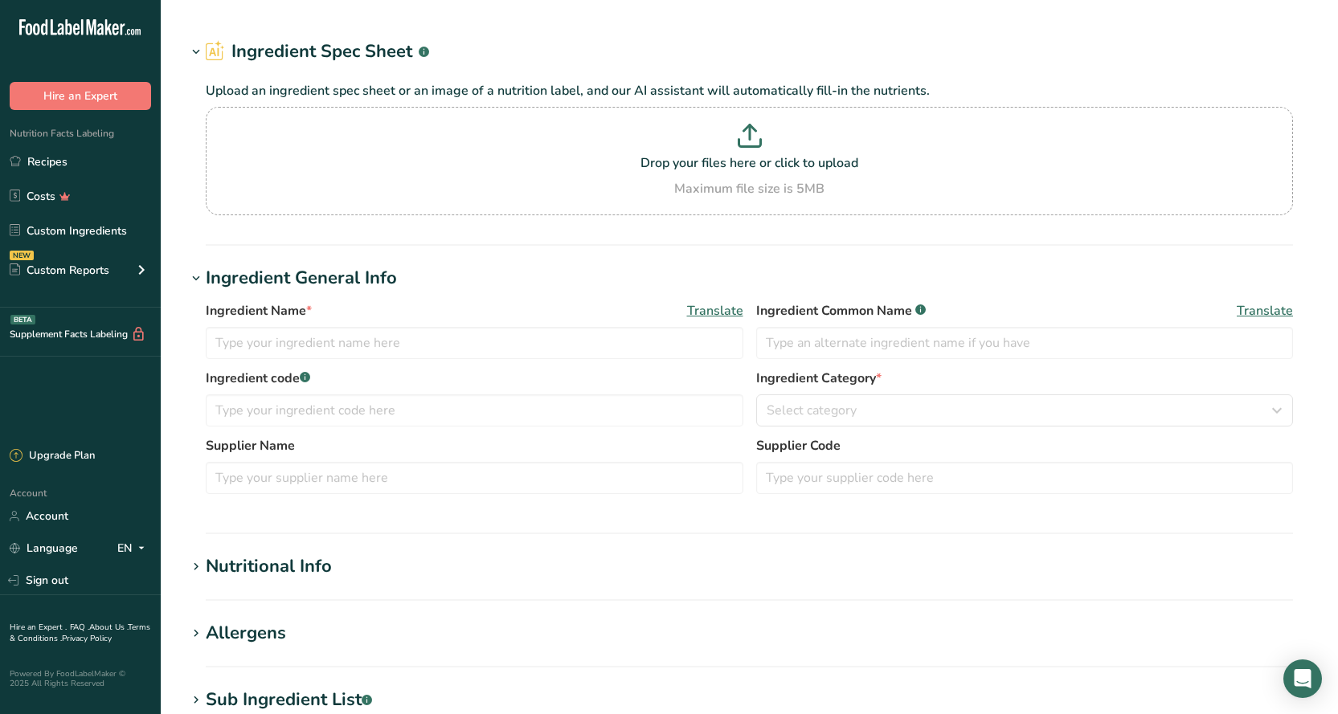
type input "Green Bean 6oz"
type input "stringbean"
type input "[PERSON_NAME]"
type input "83"
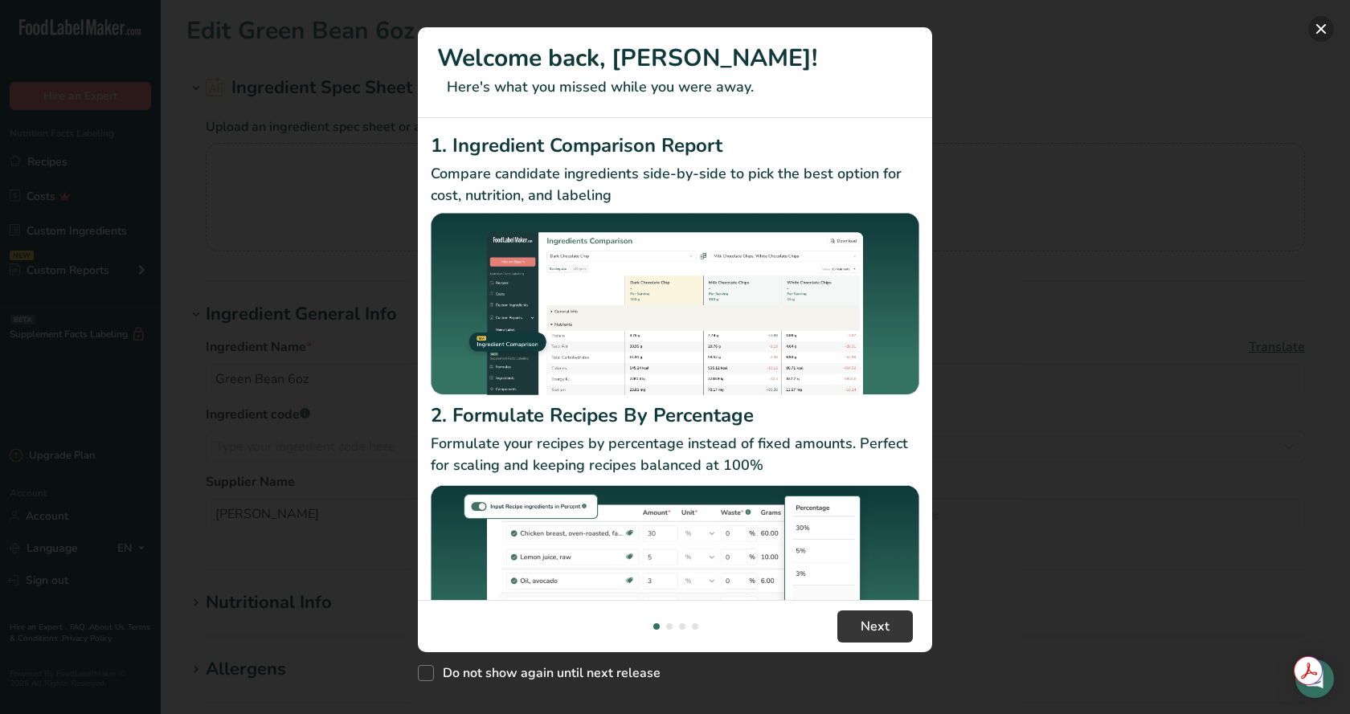
click at [1324, 31] on button "New Features" at bounding box center [1321, 29] width 26 height 26
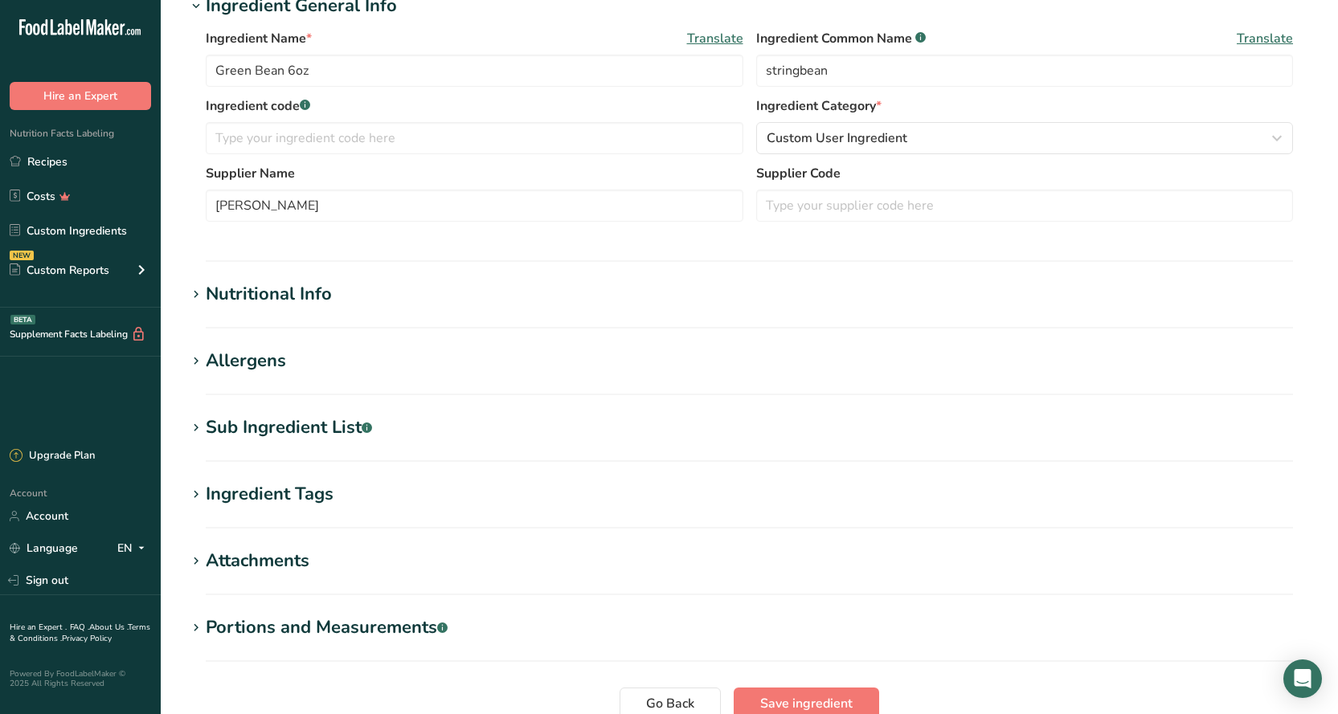
scroll to position [321, 0]
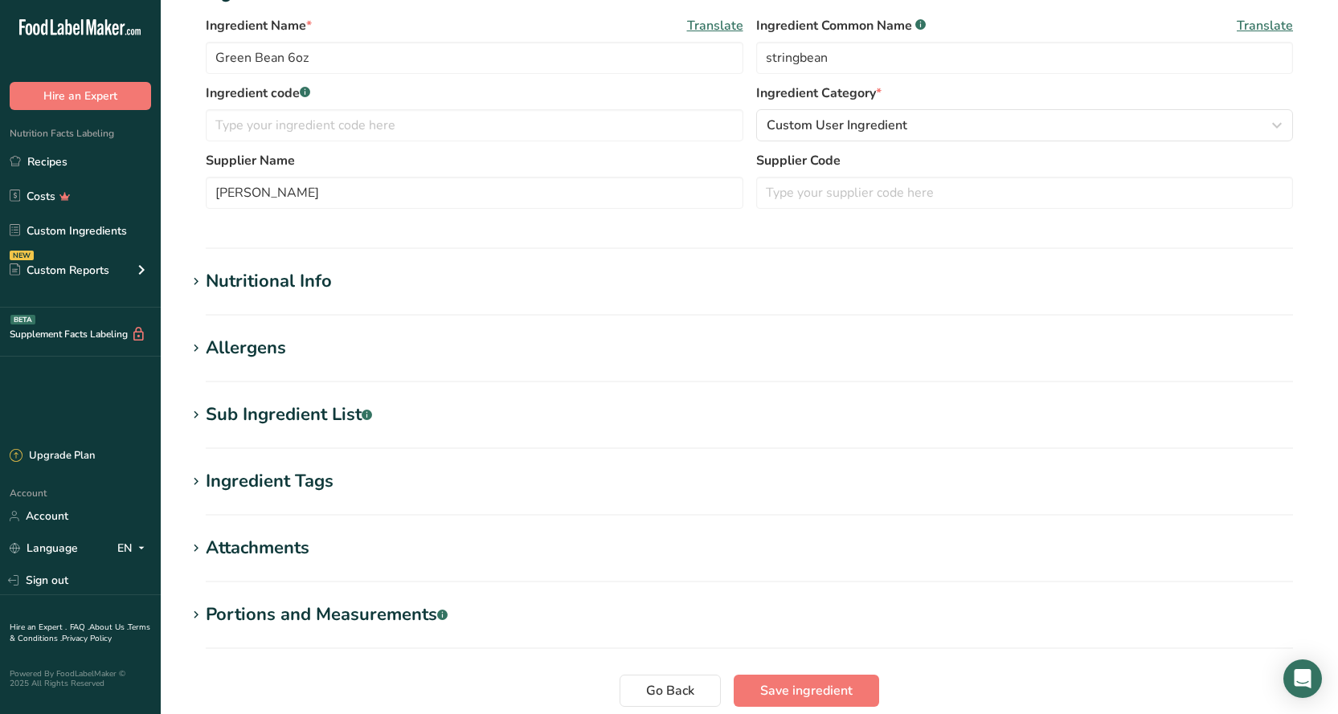
click at [246, 288] on div "Nutritional Info" at bounding box center [269, 281] width 126 height 27
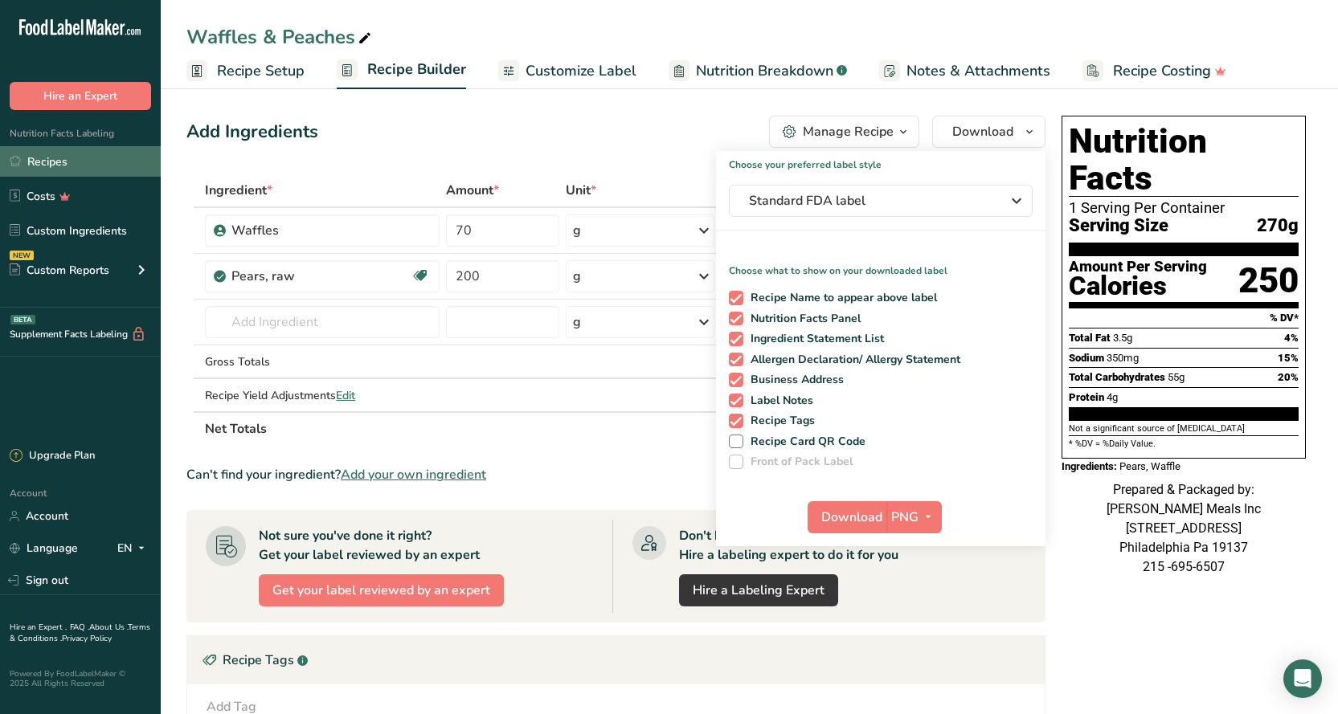
click at [46, 162] on link "Recipes" at bounding box center [80, 161] width 161 height 31
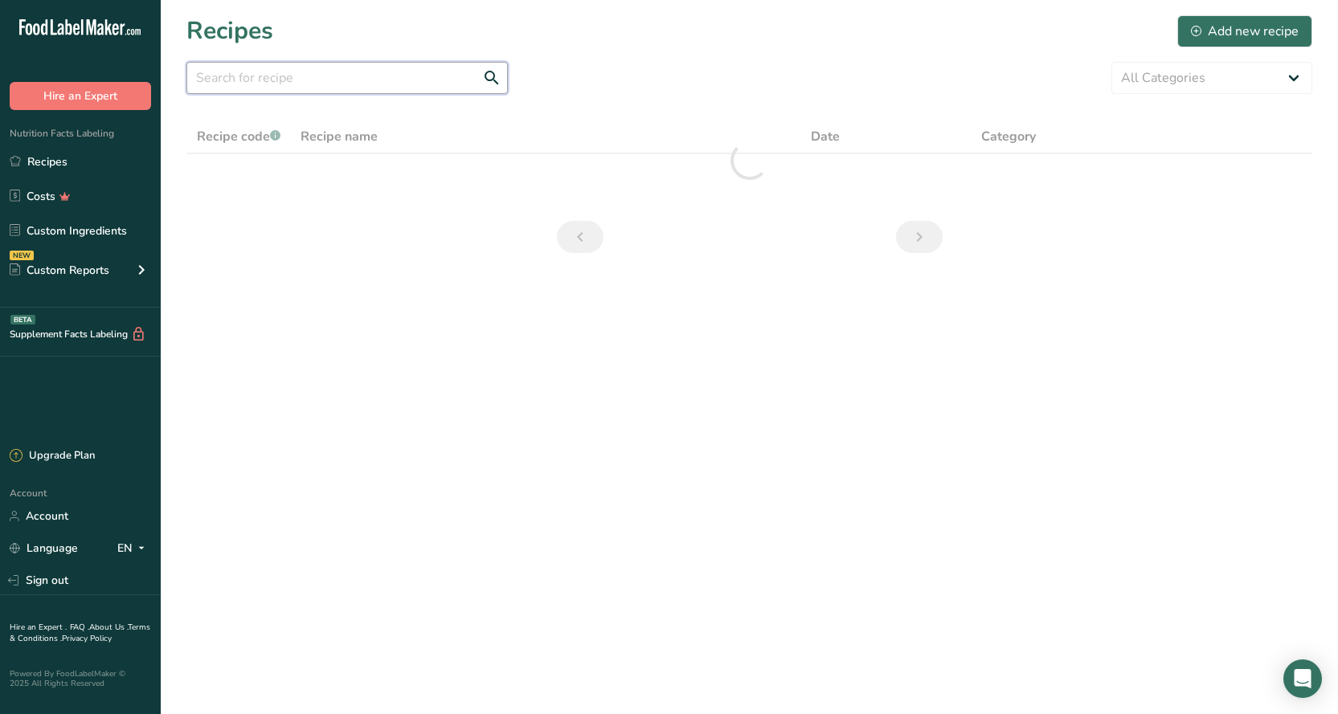
click at [294, 82] on input "text" at bounding box center [346, 78] width 321 height 32
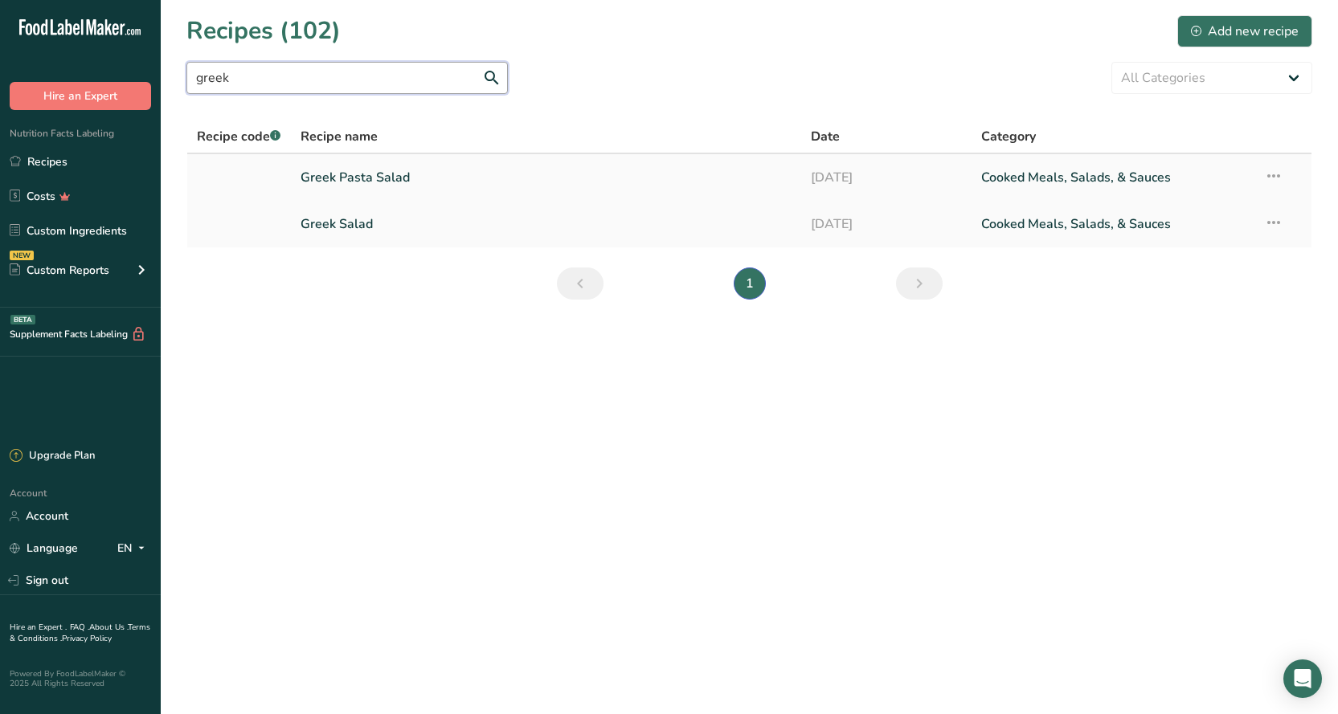
type input "greek"
click at [380, 176] on link "Greek Pasta Salad" at bounding box center [545, 178] width 491 height 34
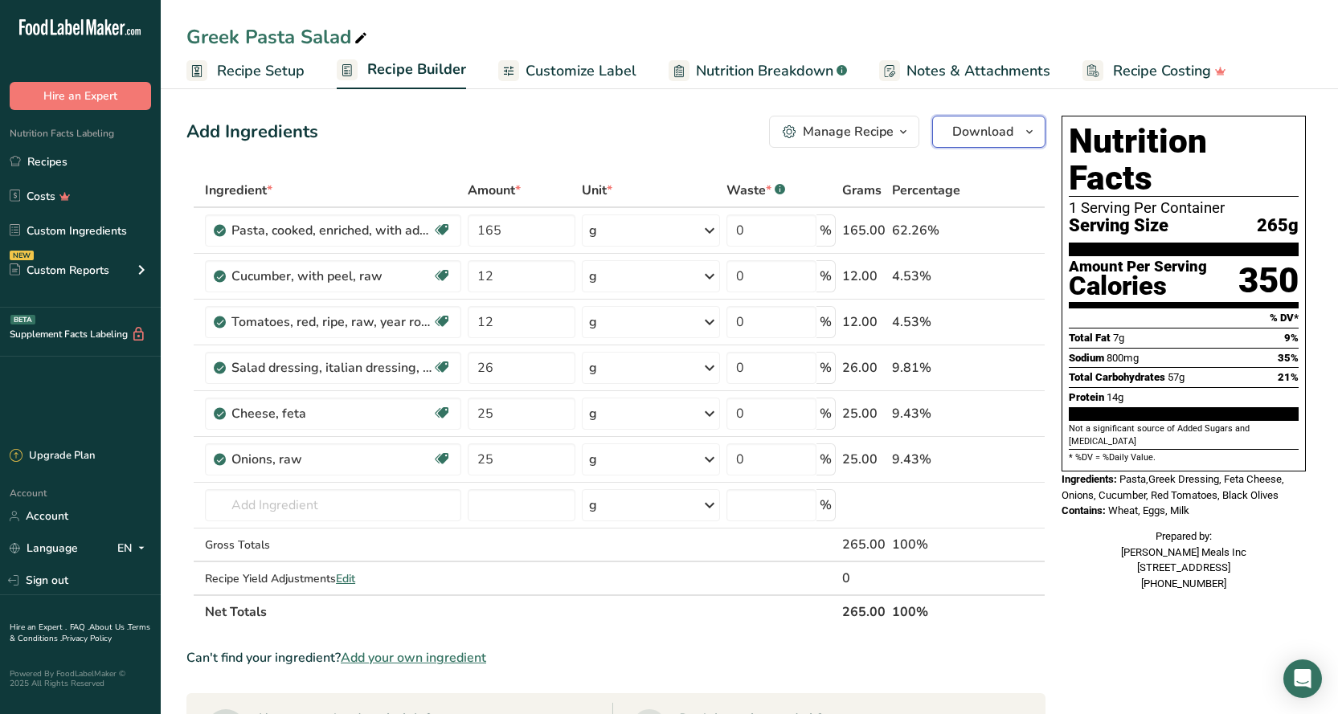
click at [1002, 141] on span "Download" at bounding box center [982, 131] width 61 height 19
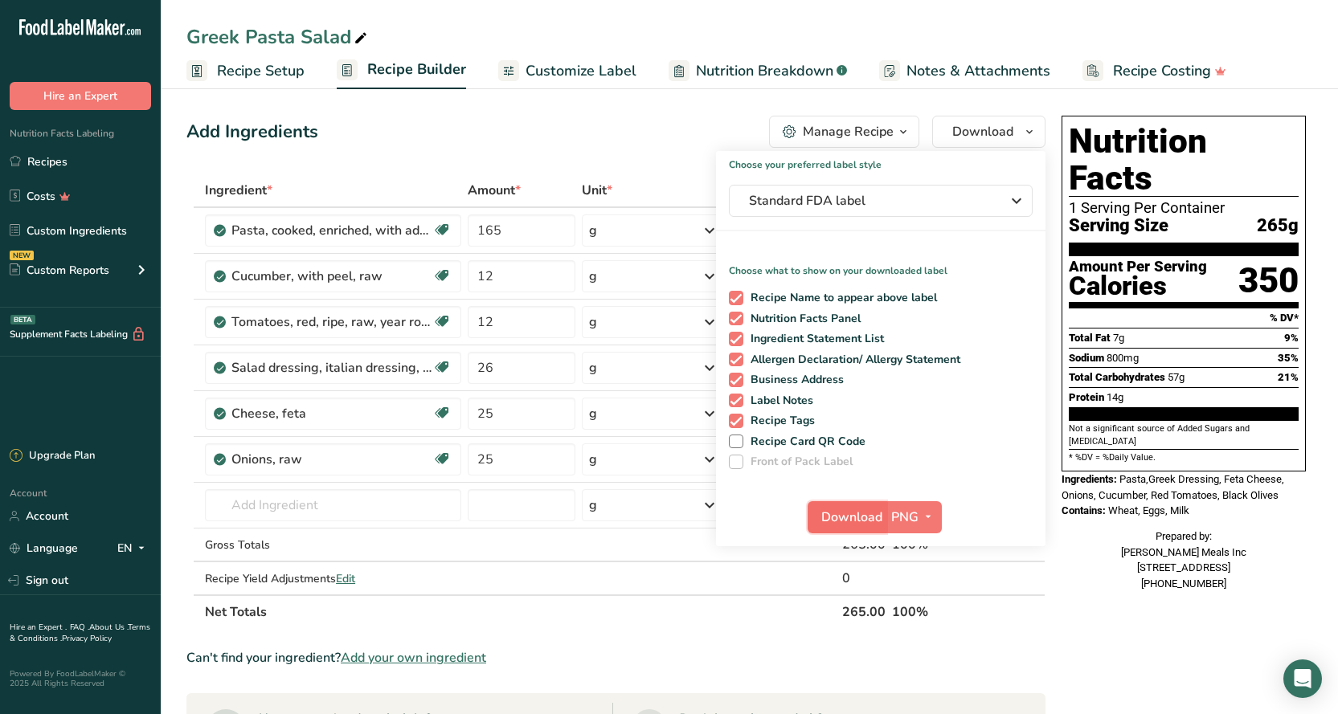
click at [869, 525] on span "Download" at bounding box center [851, 517] width 61 height 19
drag, startPoint x: 860, startPoint y: 521, endPoint x: 594, endPoint y: 604, distance: 279.5
click at [611, 683] on div "Add Ingredients Manage Recipe Delete Recipe Duplicate Recipe Scale Recipe Save …" at bounding box center [620, 654] width 868 height 1090
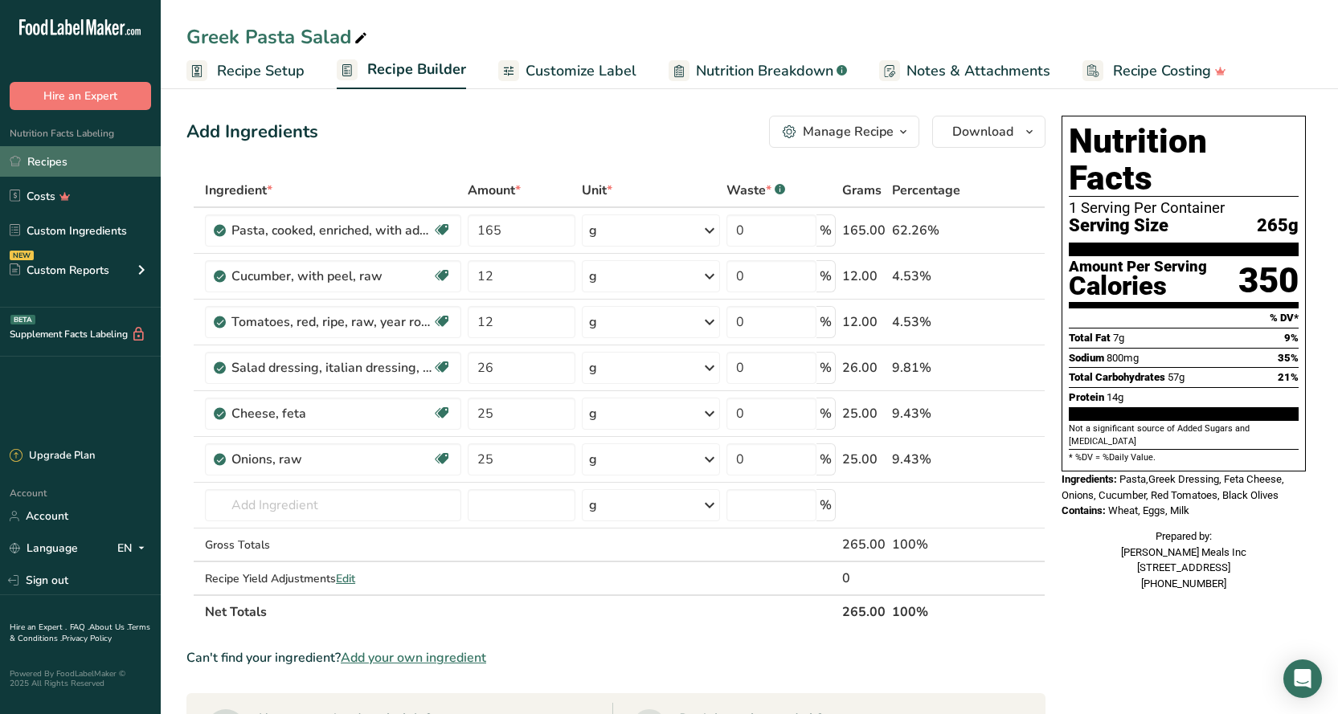
click at [50, 170] on link "Recipes" at bounding box center [80, 161] width 161 height 31
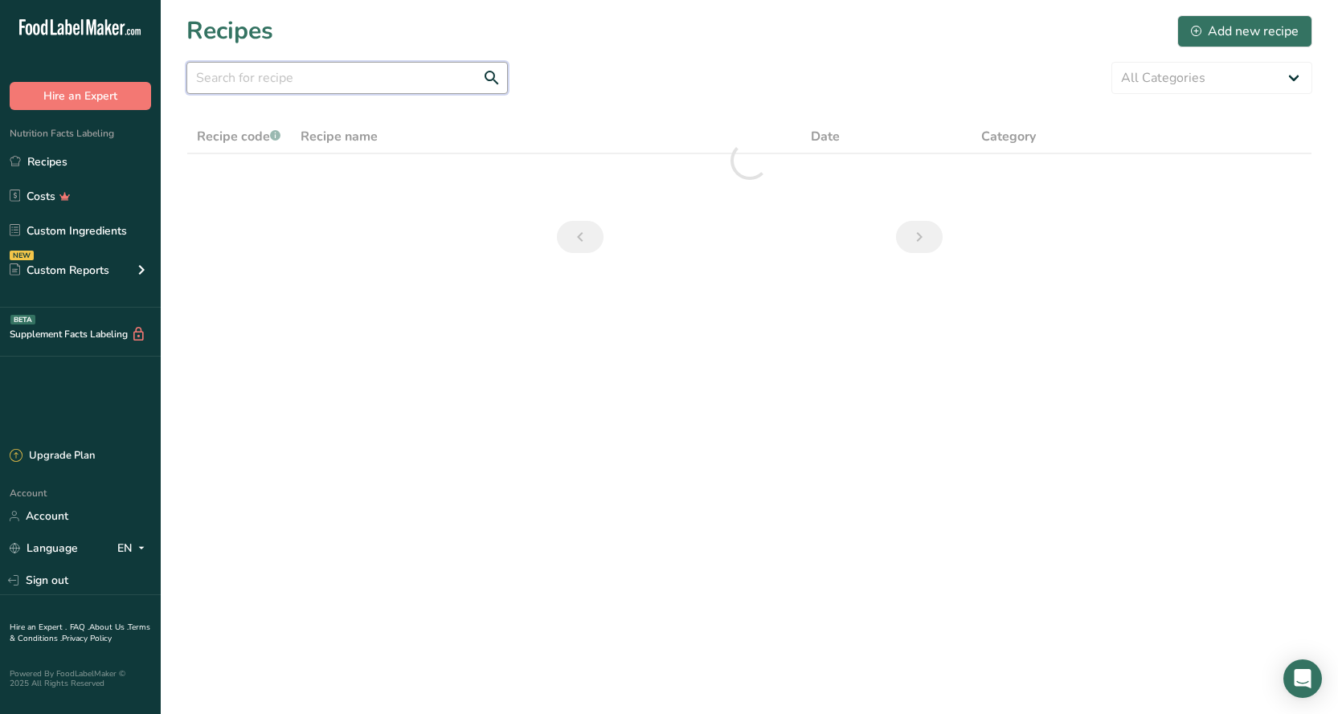
click at [310, 84] on input "text" at bounding box center [346, 78] width 321 height 32
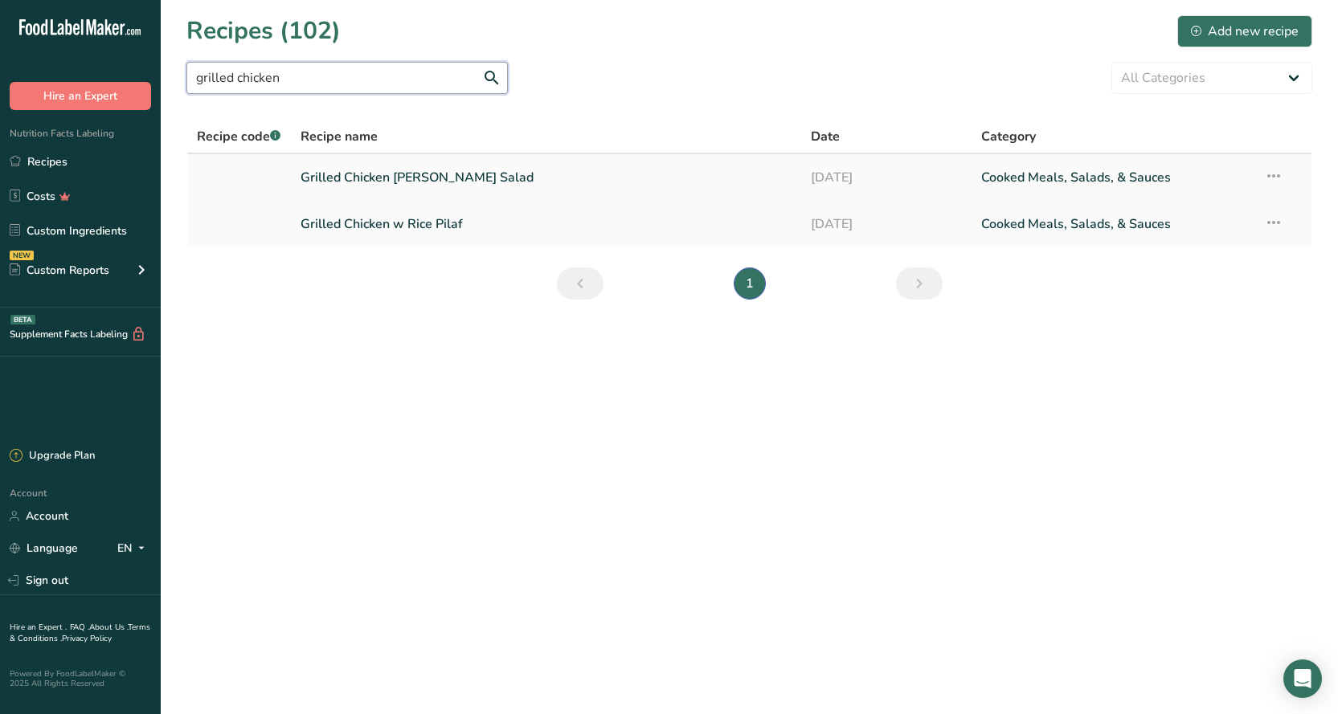
type input "grilled chicken"
click at [408, 183] on link "Grilled Chicken [PERSON_NAME] Salad" at bounding box center [545, 178] width 491 height 34
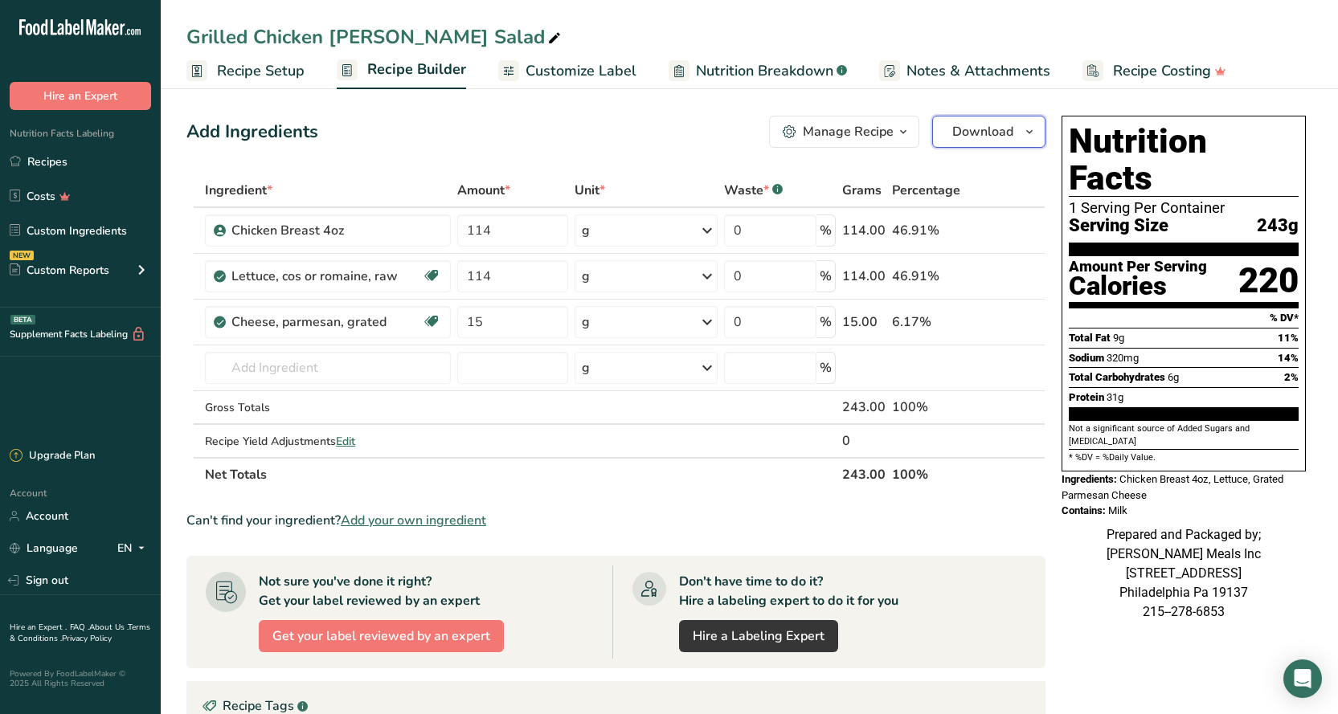
click at [981, 131] on span "Download" at bounding box center [982, 131] width 61 height 19
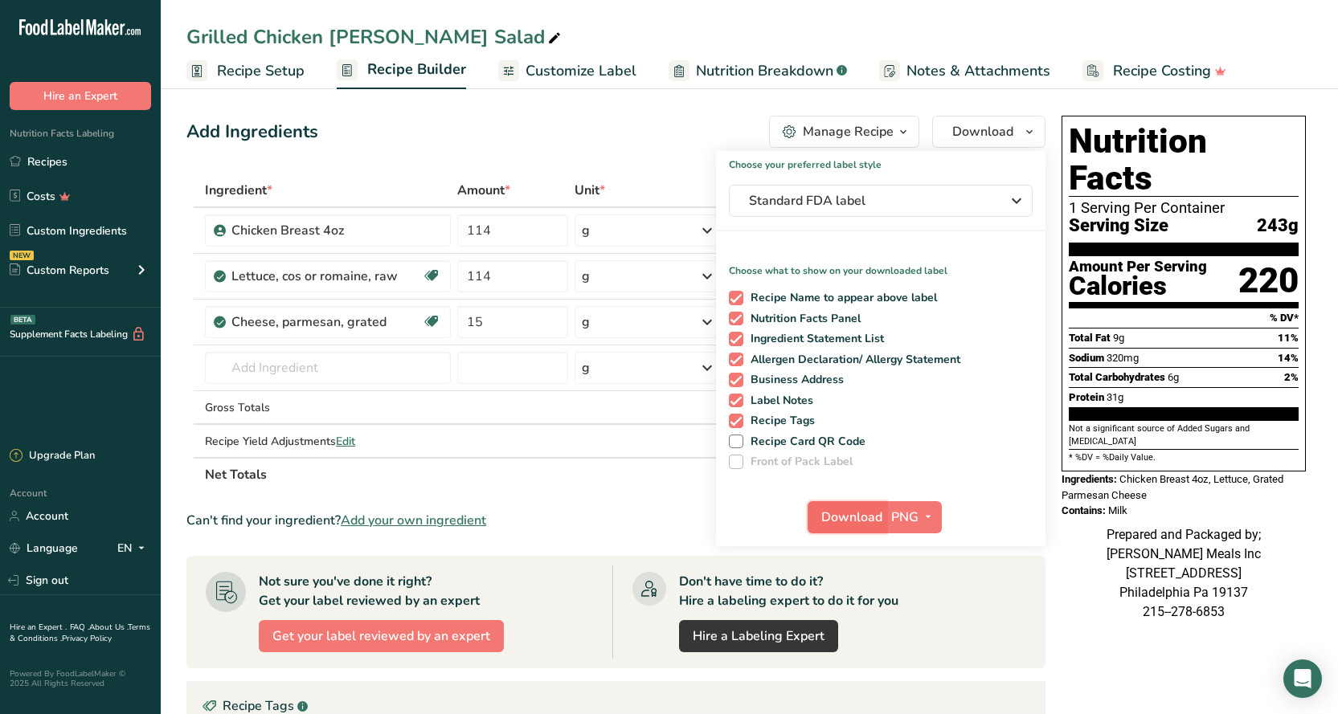
click at [863, 517] on span "Download" at bounding box center [851, 517] width 61 height 19
